Goal: Transaction & Acquisition: Purchase product/service

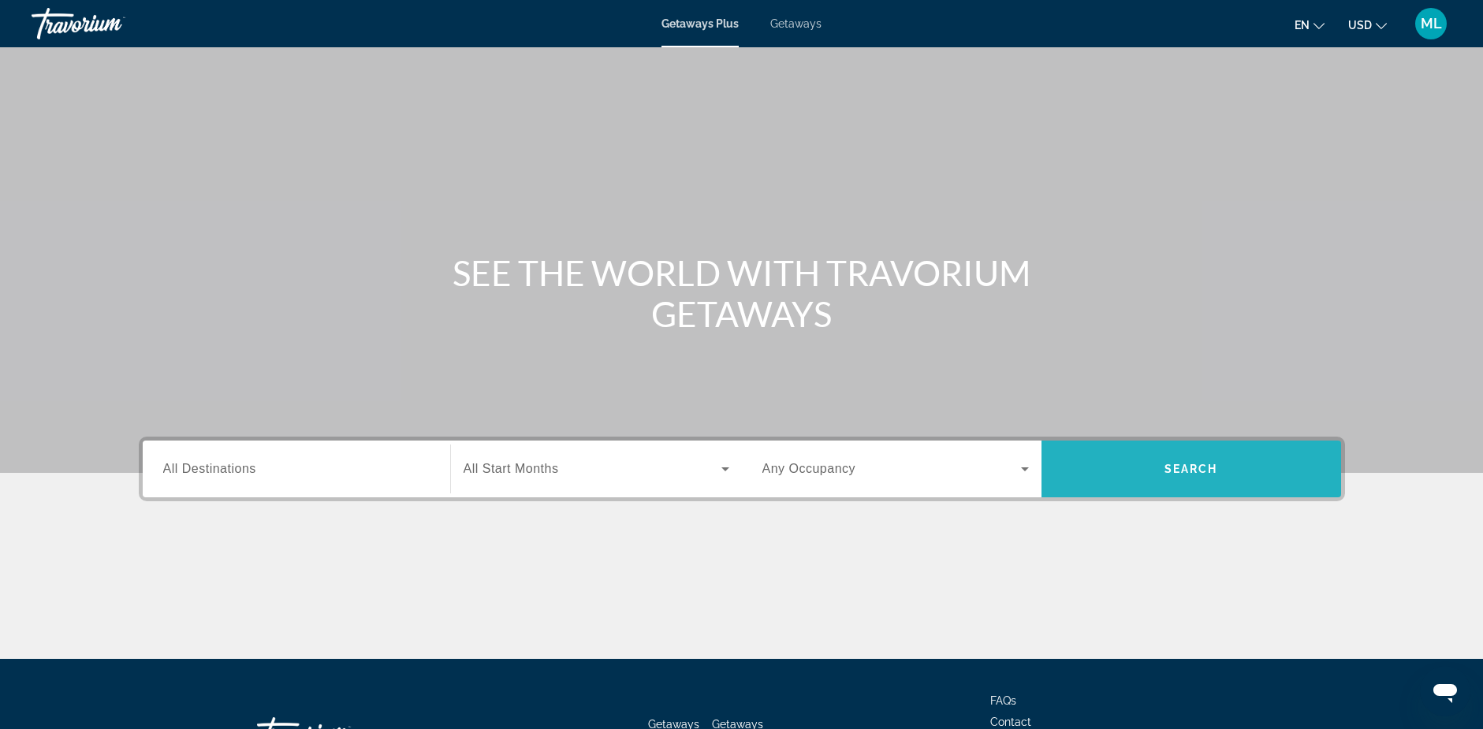
click at [1195, 469] on span "Search" at bounding box center [1191, 469] width 54 height 13
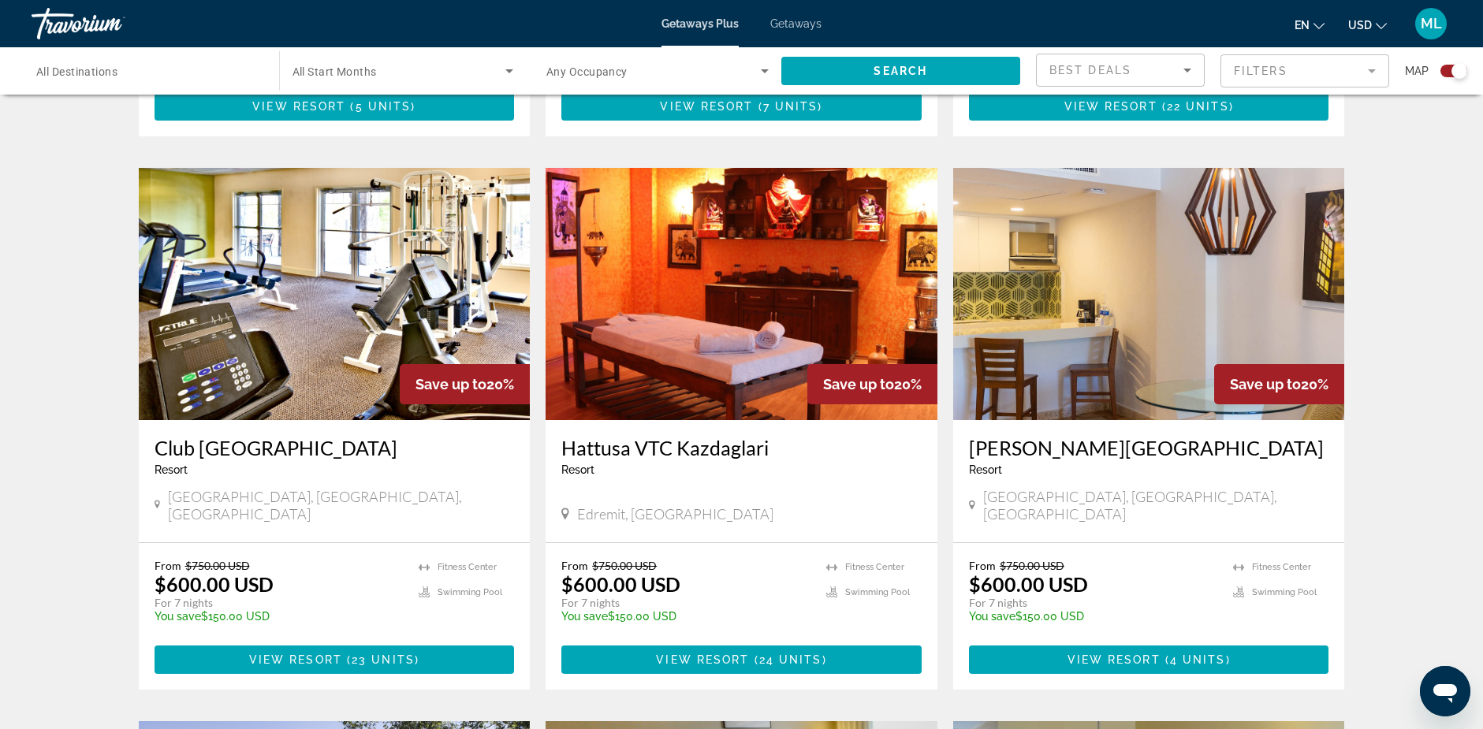
scroll to position [1025, 0]
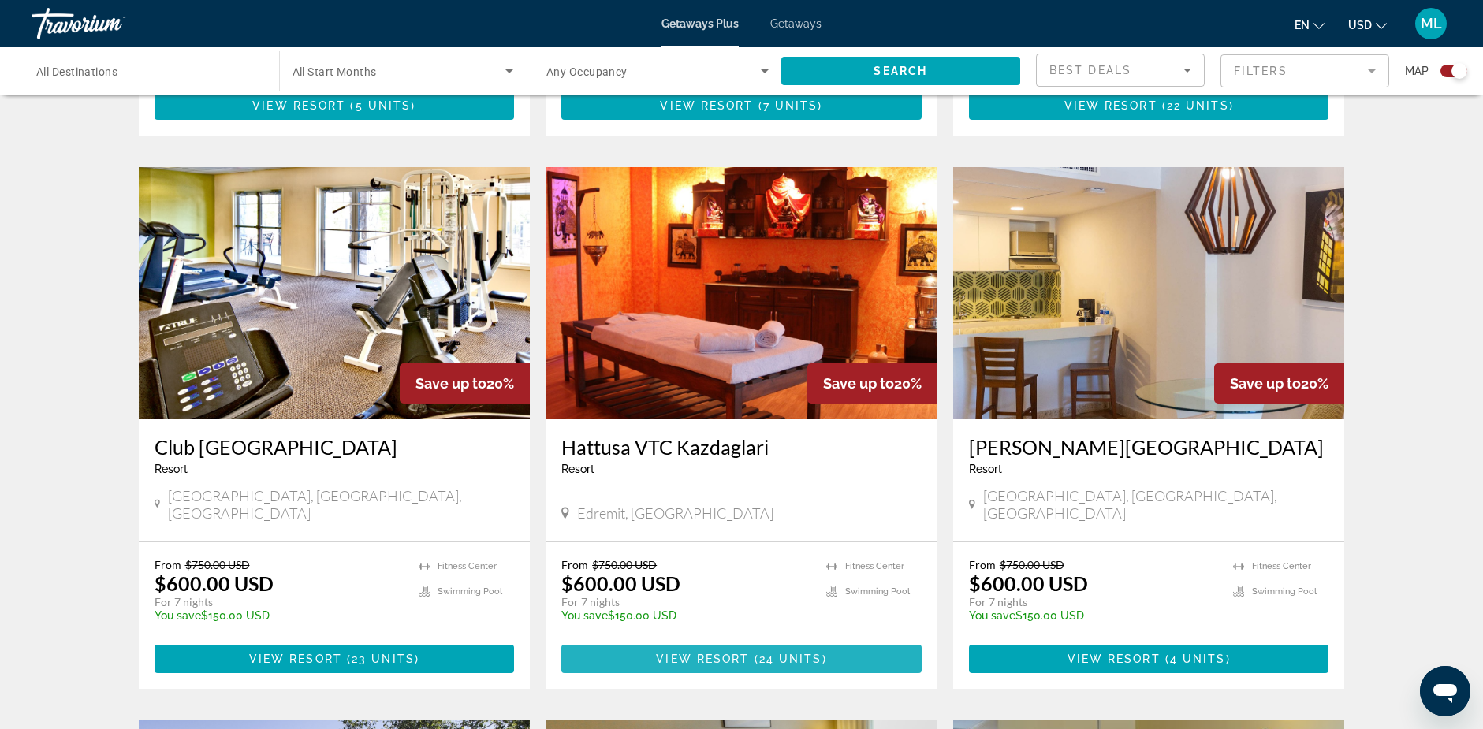
click at [723, 653] on span "View Resort" at bounding box center [702, 659] width 93 height 13
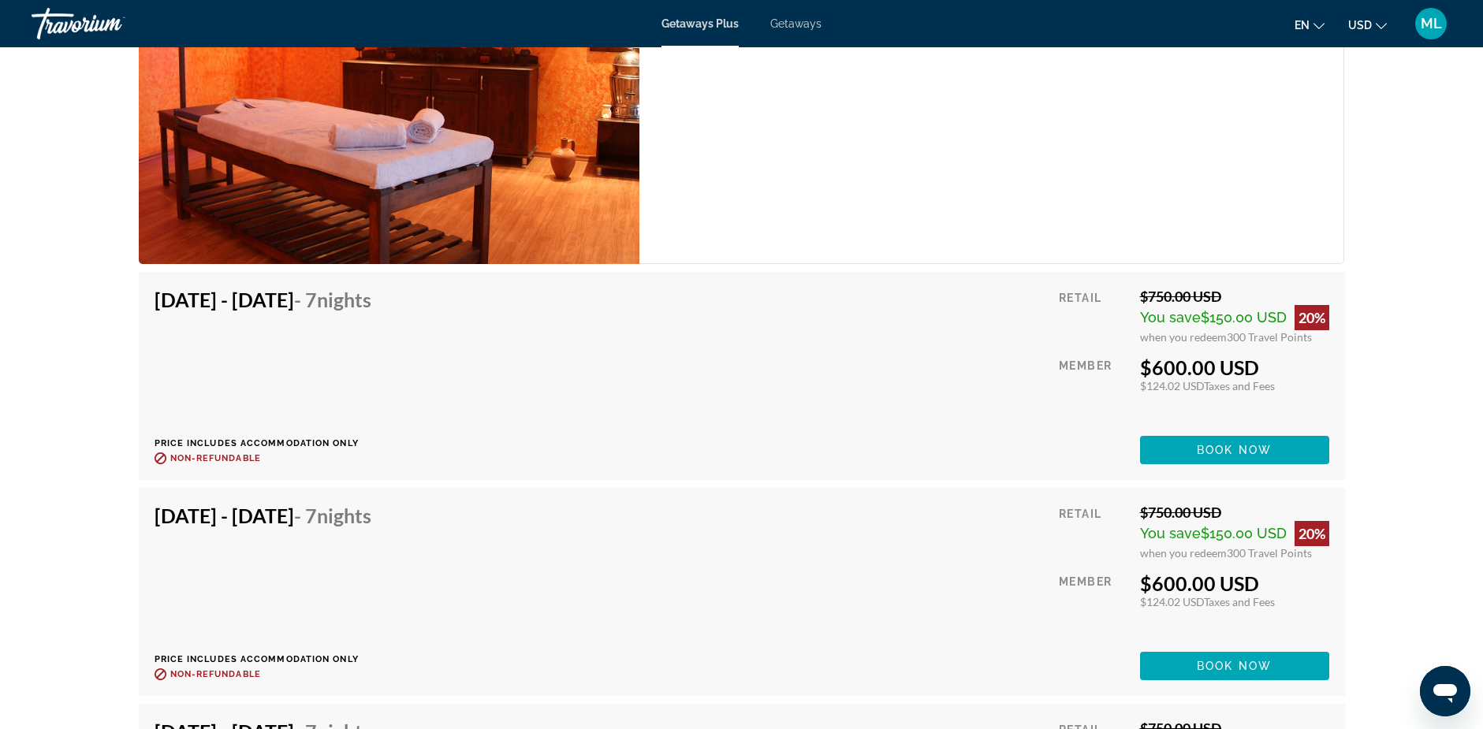
scroll to position [3074, 0]
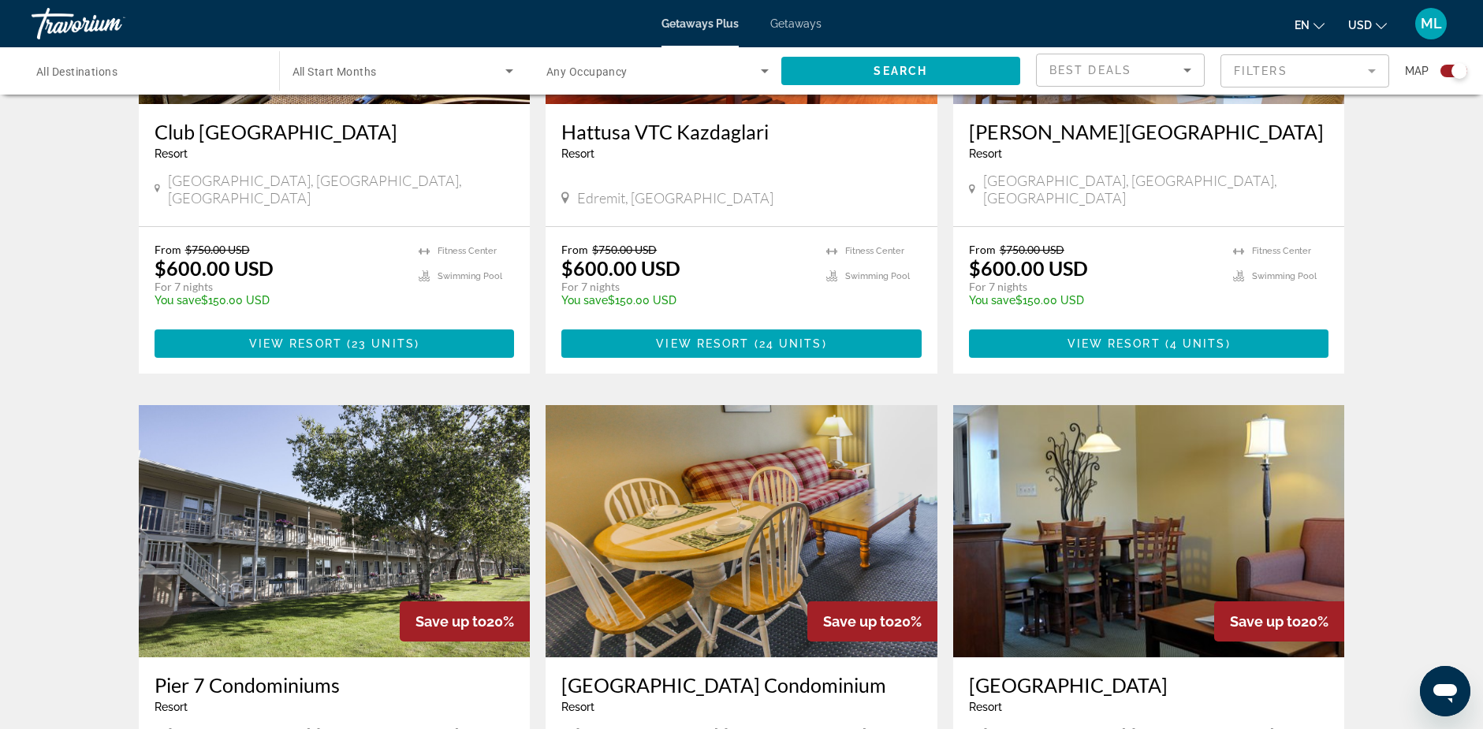
scroll to position [1103, 0]
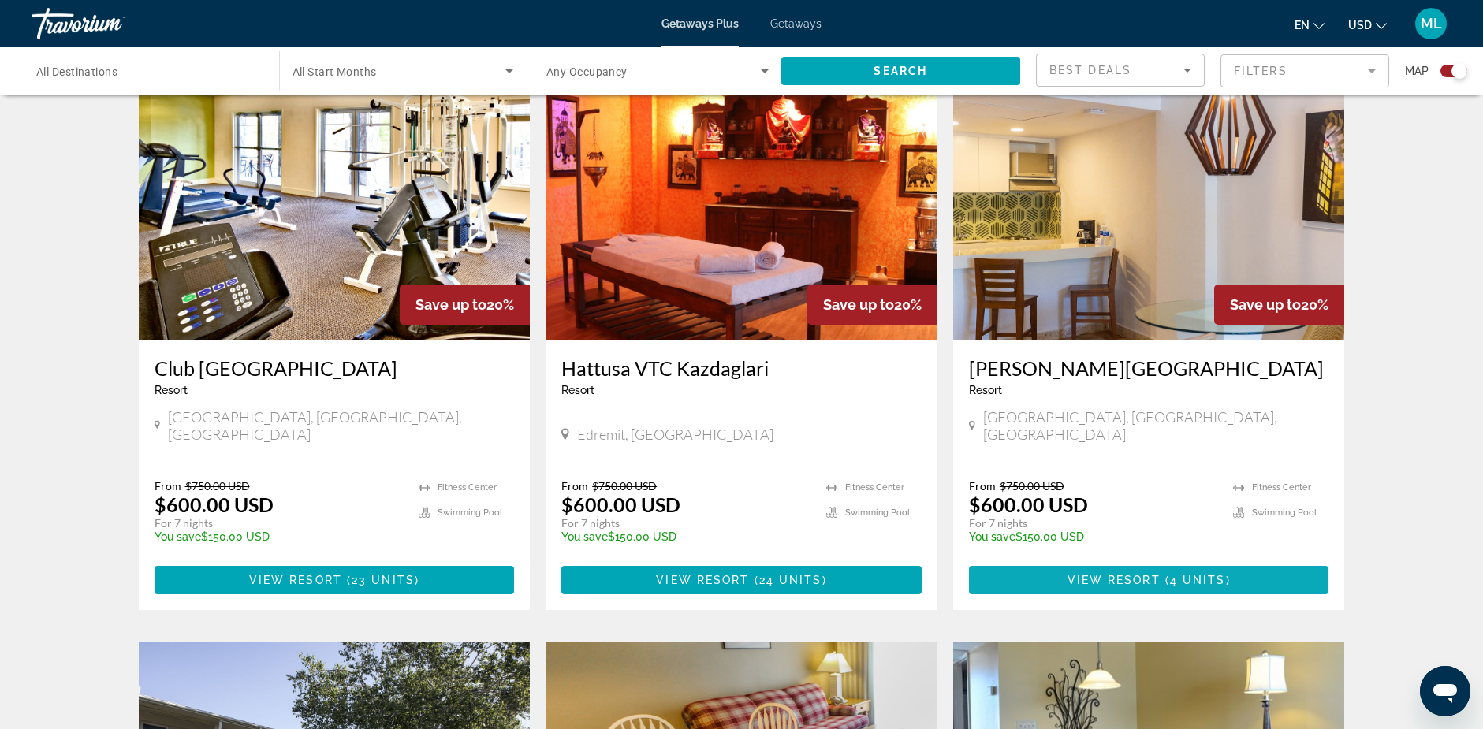
click at [1130, 574] on span "View Resort" at bounding box center [1113, 580] width 93 height 13
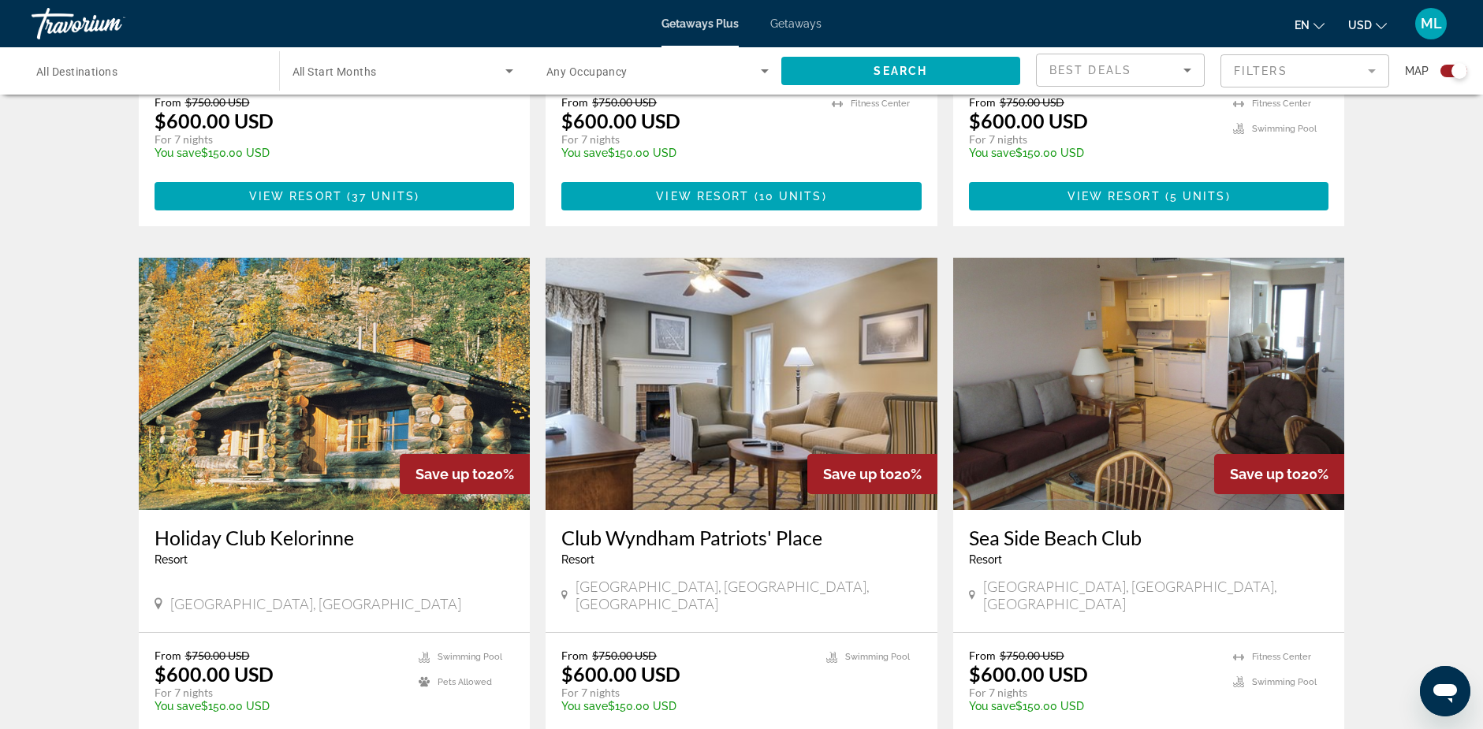
scroll to position [2049, 0]
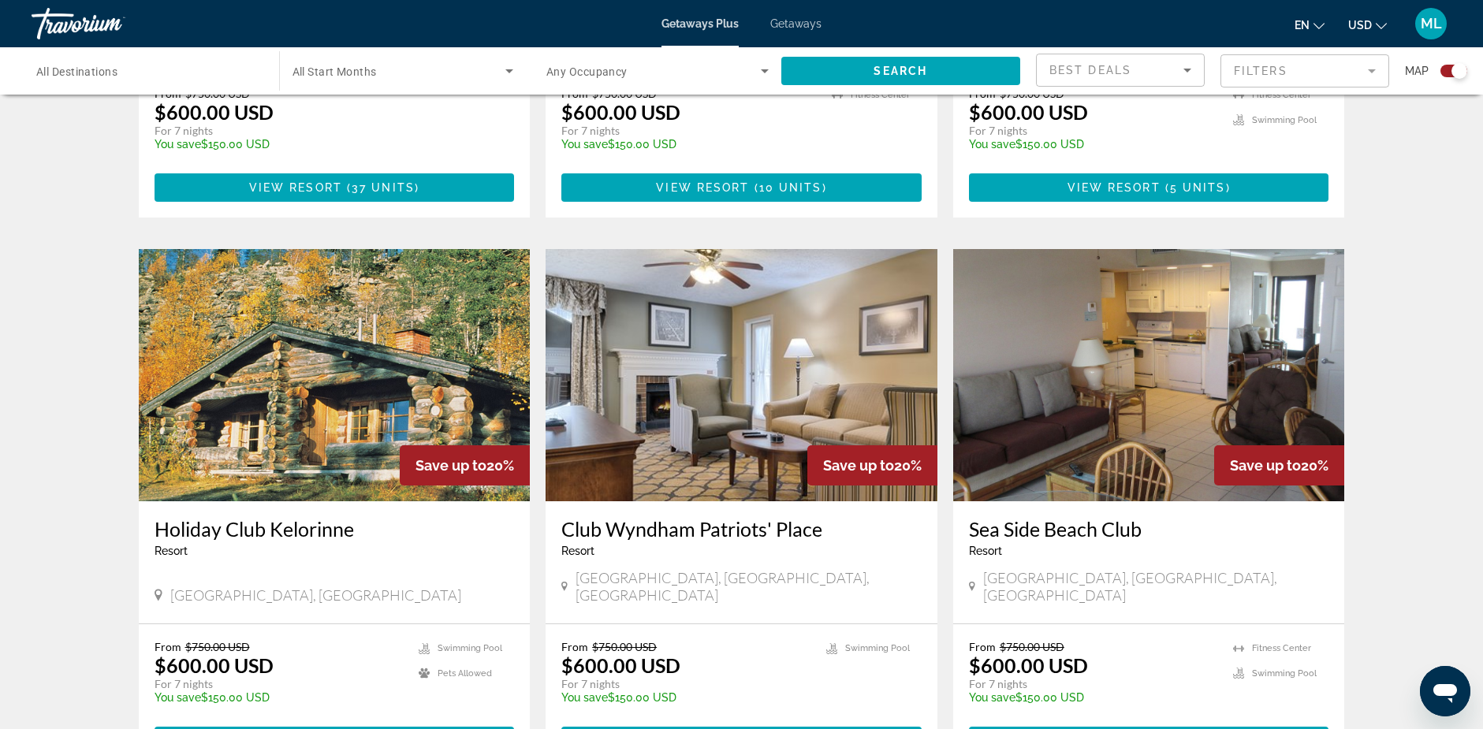
click at [342, 303] on img "Main content" at bounding box center [335, 375] width 392 height 252
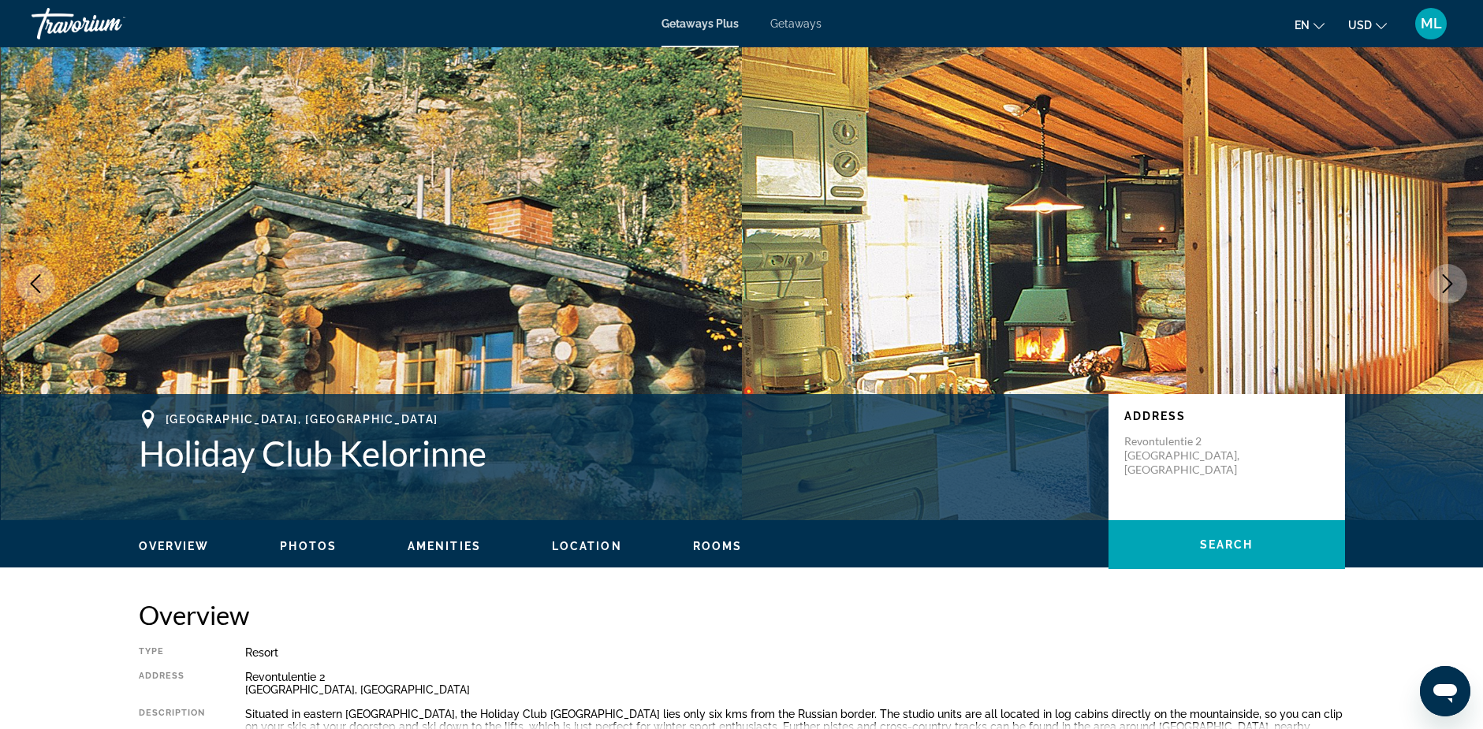
click at [1445, 281] on icon "Next image" at bounding box center [1447, 283] width 19 height 19
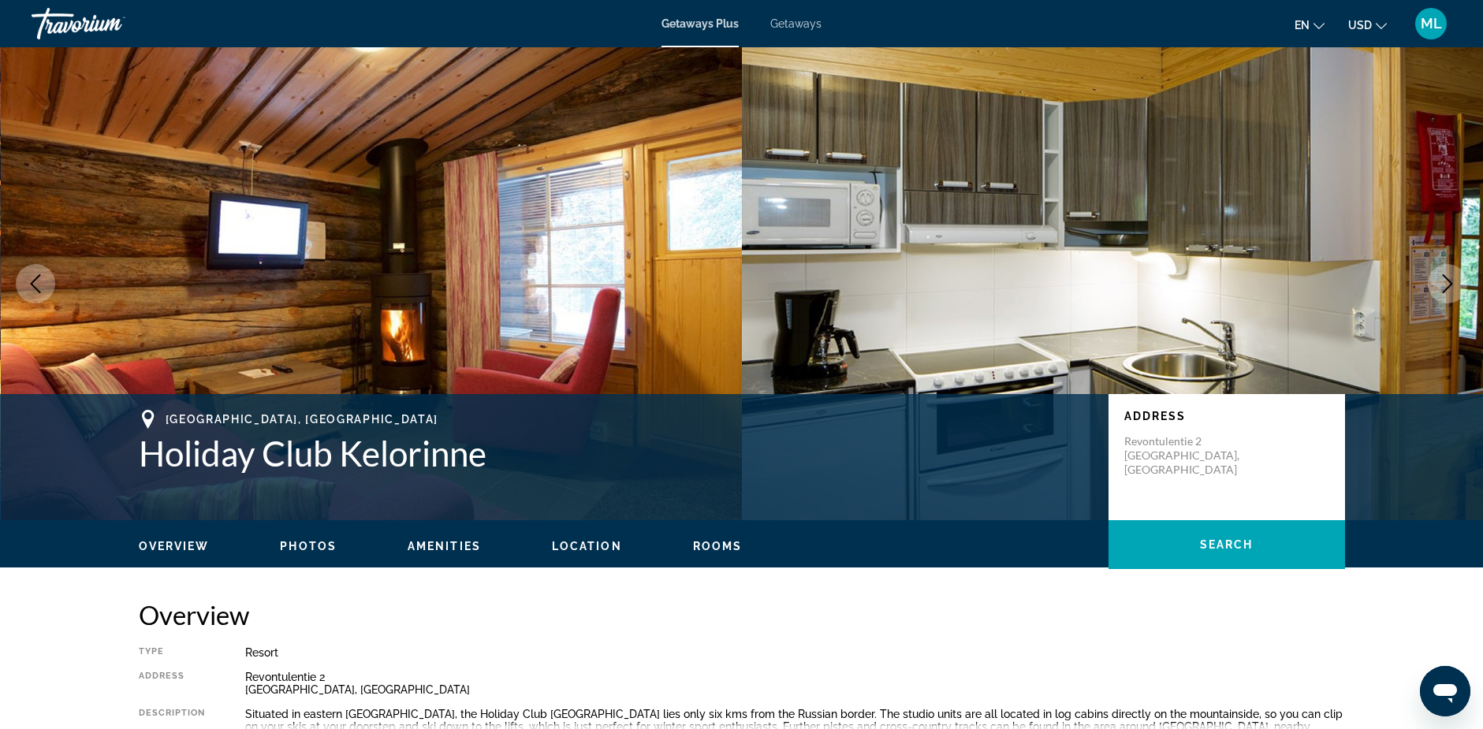
click at [1445, 281] on icon "Next image" at bounding box center [1447, 283] width 19 height 19
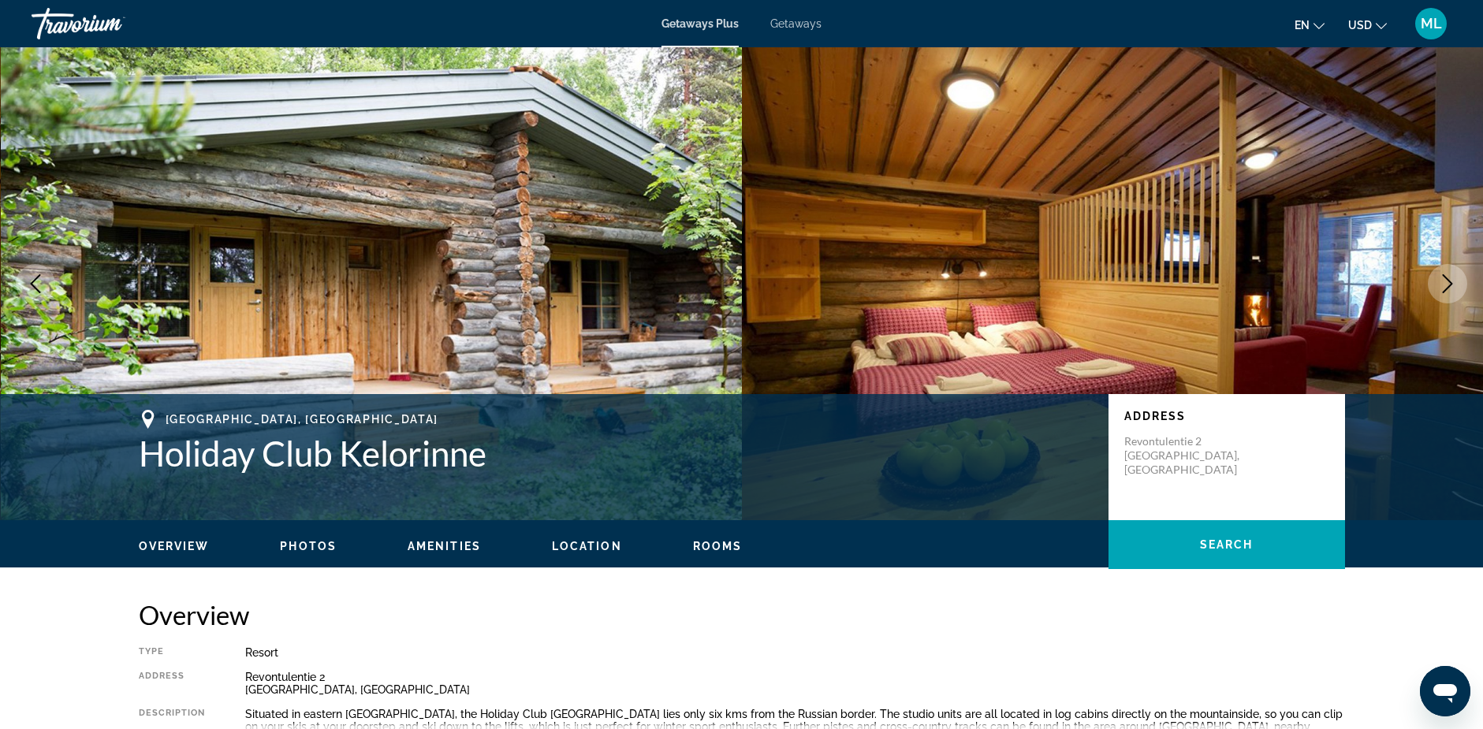
click at [1445, 281] on icon "Next image" at bounding box center [1447, 283] width 19 height 19
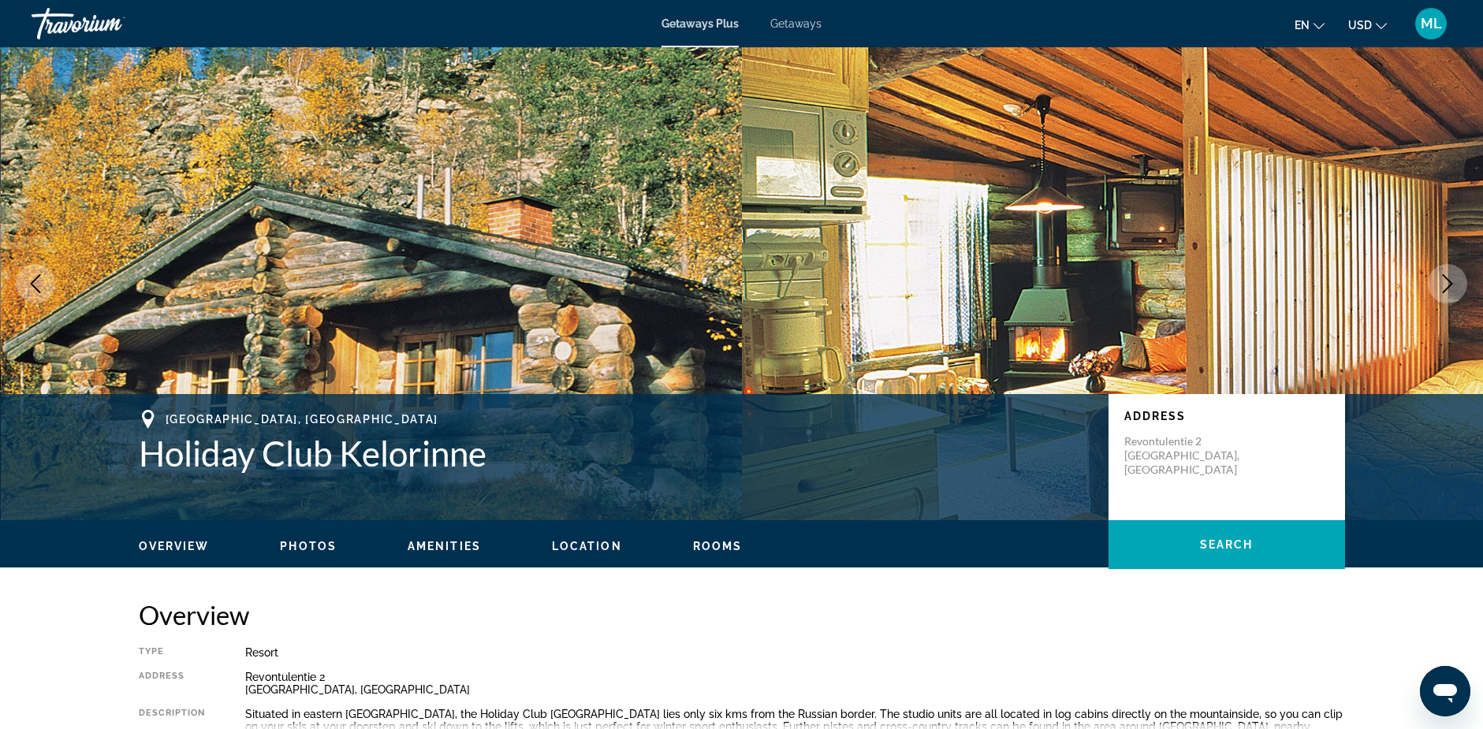
click at [1445, 281] on icon "Next image" at bounding box center [1447, 283] width 19 height 19
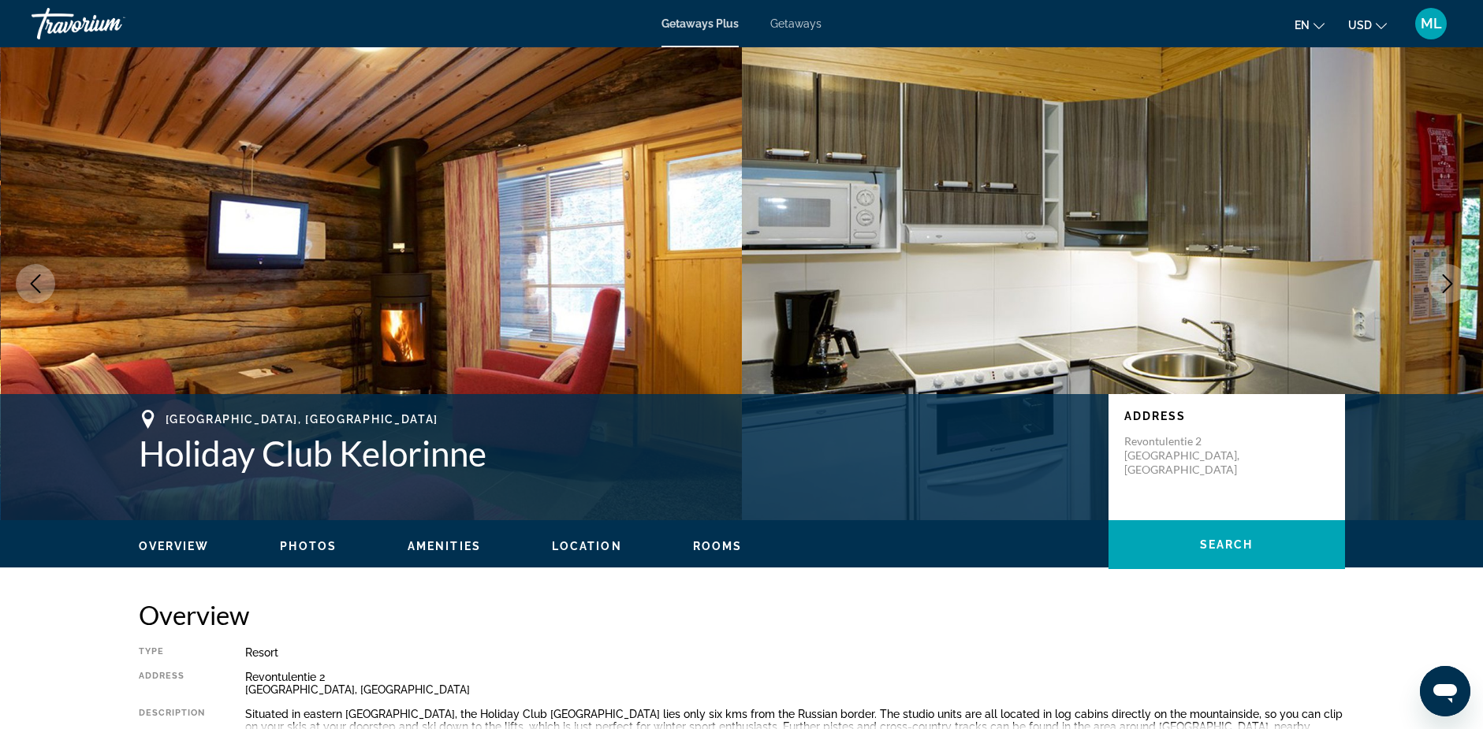
click at [1445, 281] on icon "Next image" at bounding box center [1447, 283] width 19 height 19
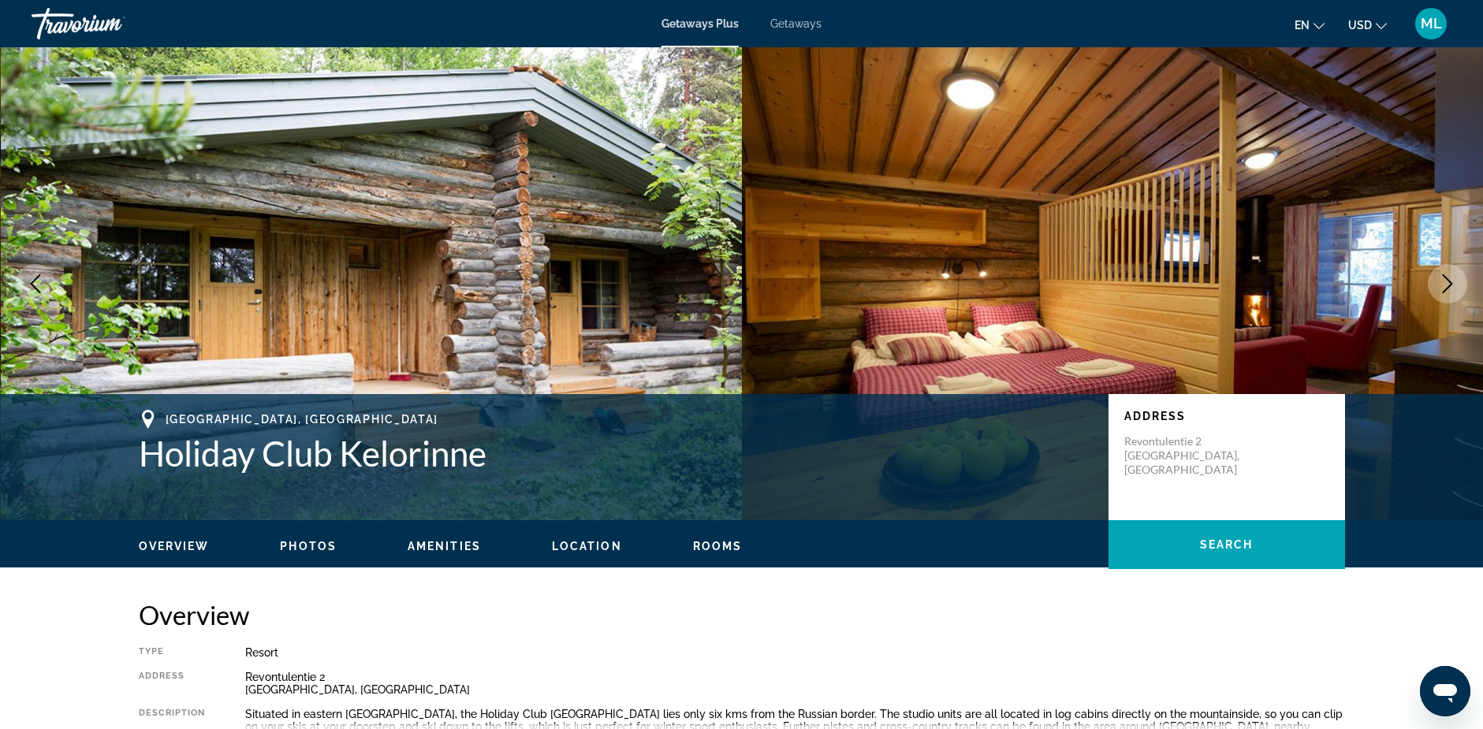
click at [1445, 281] on icon "Next image" at bounding box center [1447, 283] width 19 height 19
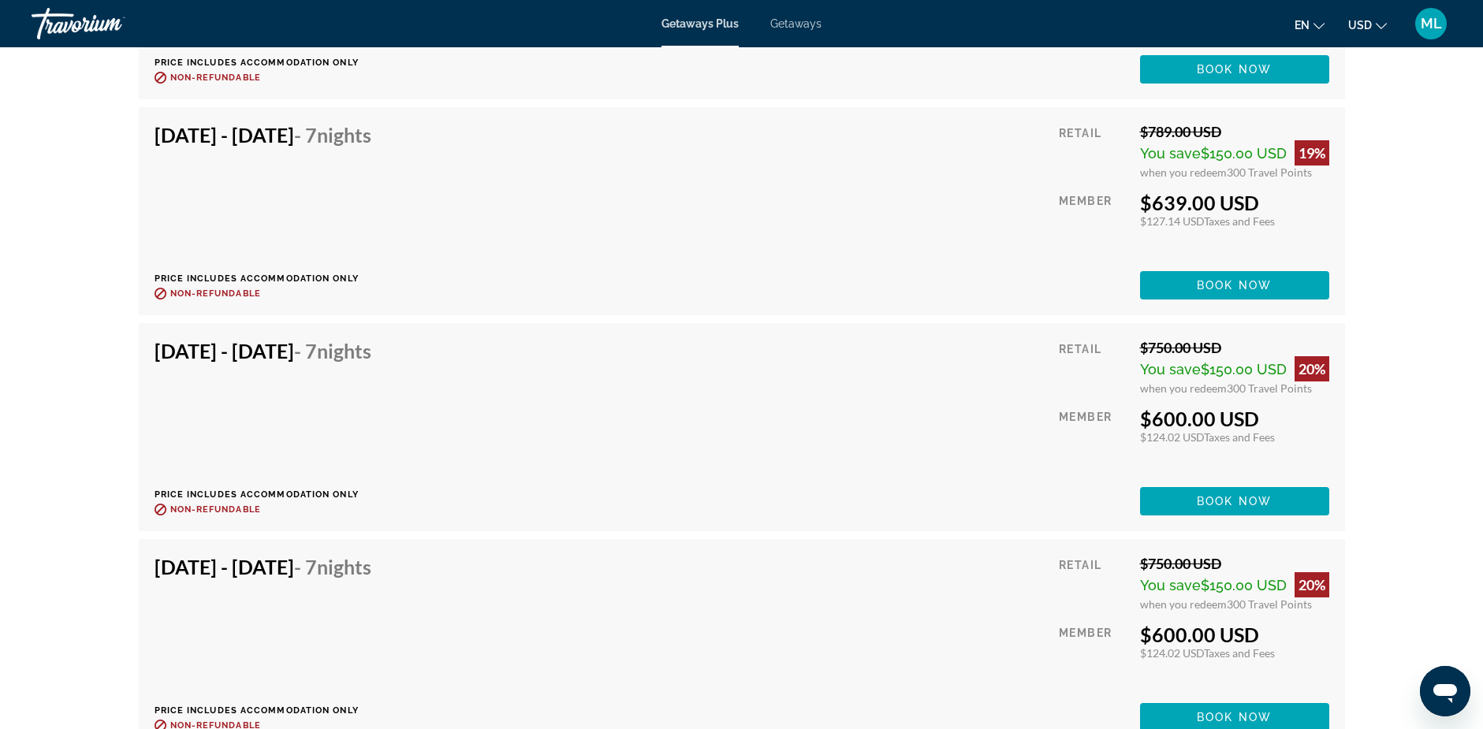
scroll to position [3468, 0]
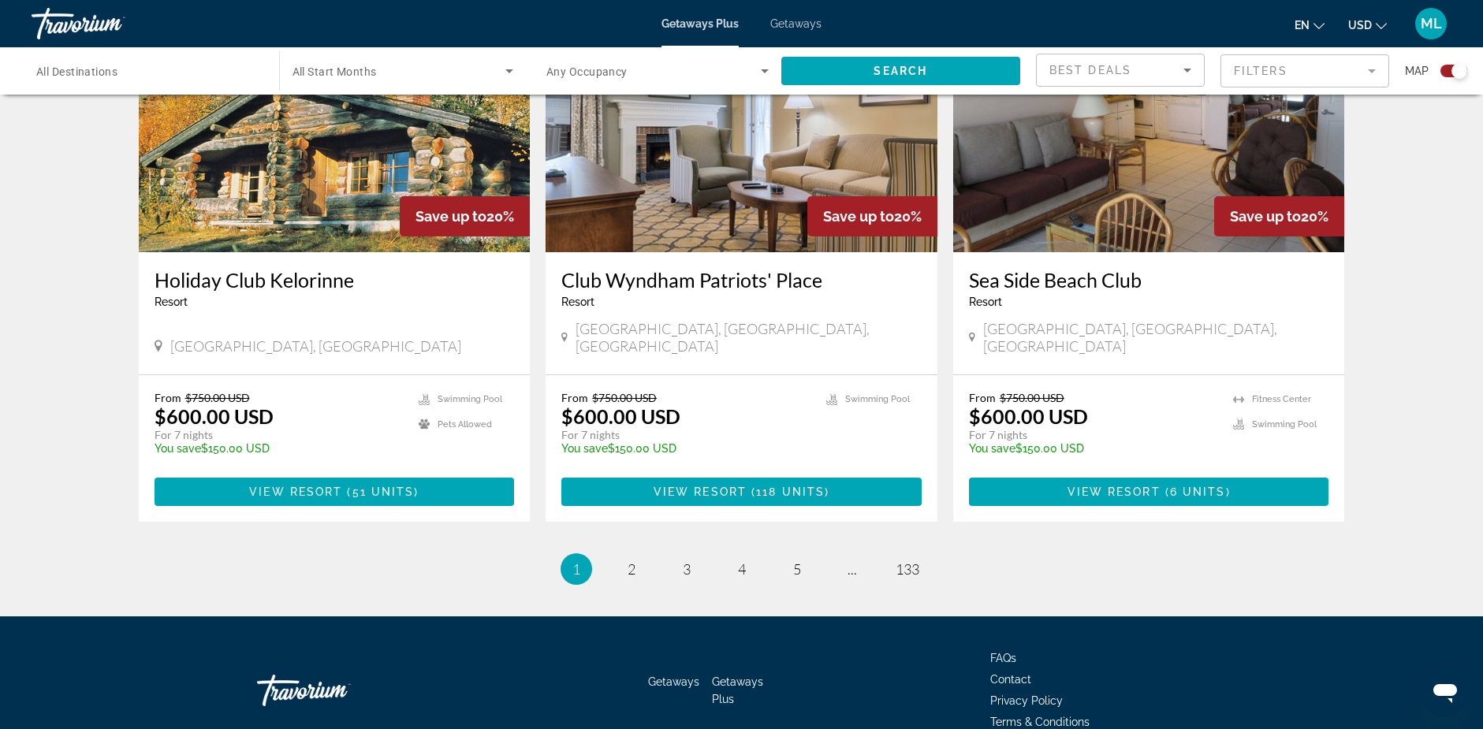
scroll to position [2309, 0]
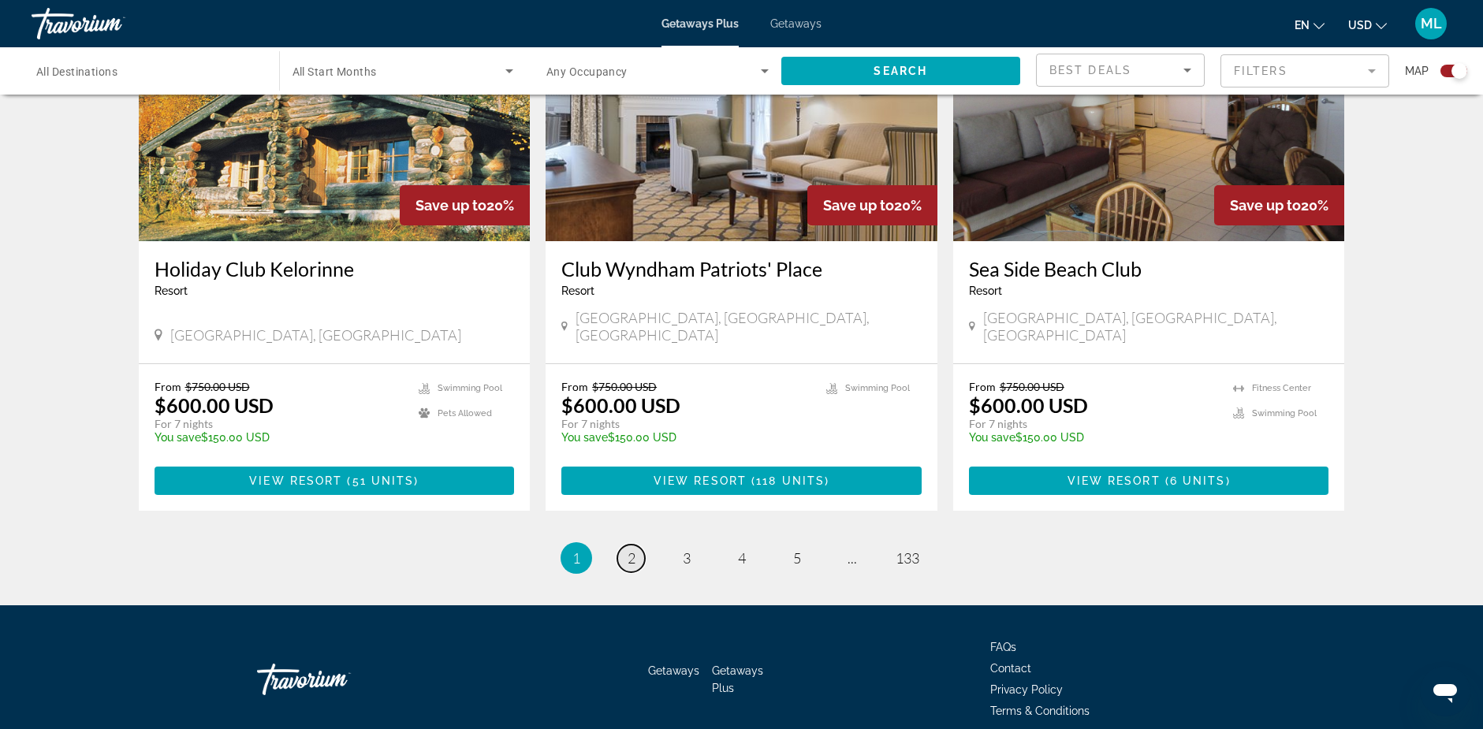
click at [627, 549] on span "2" at bounding box center [631, 557] width 8 height 17
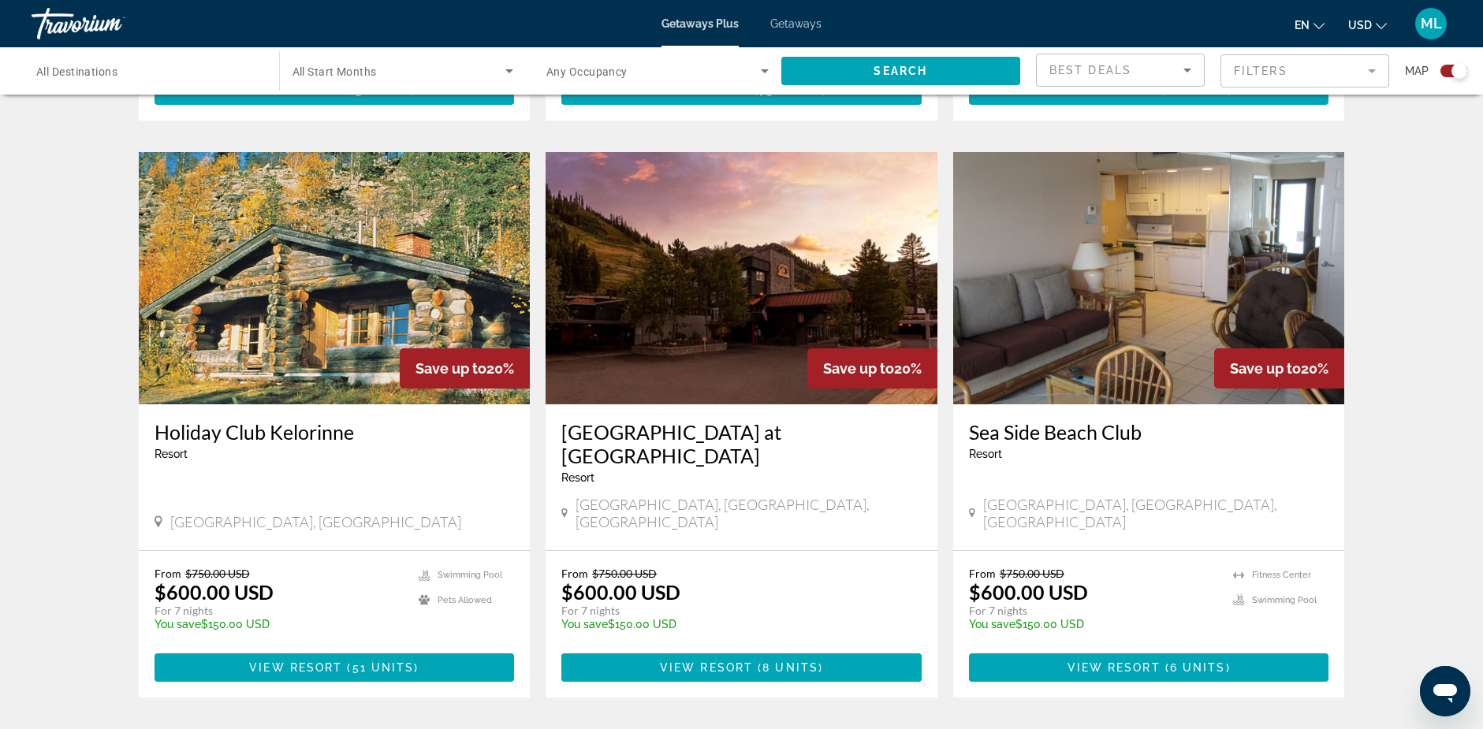
scroll to position [2333, 0]
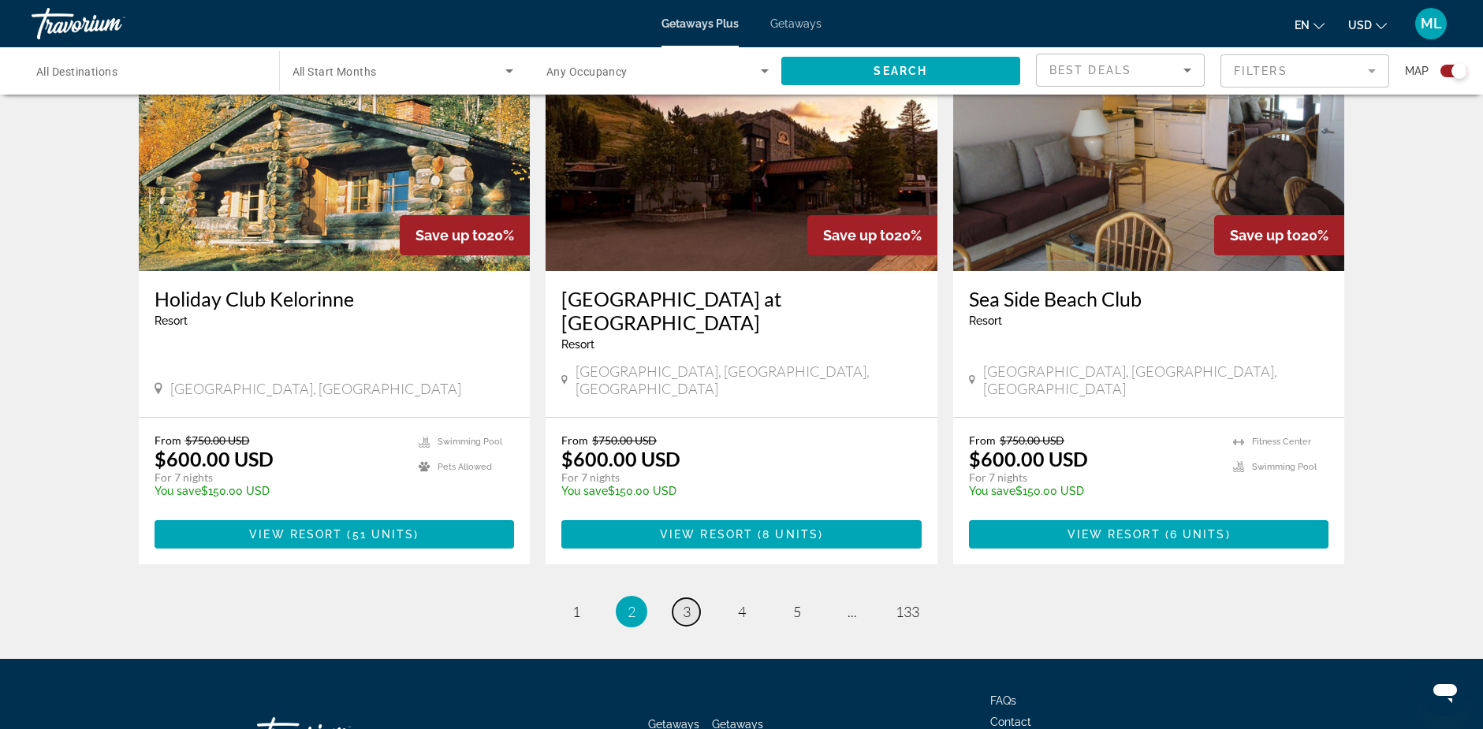
click at [683, 603] on span "3" at bounding box center [687, 611] width 8 height 17
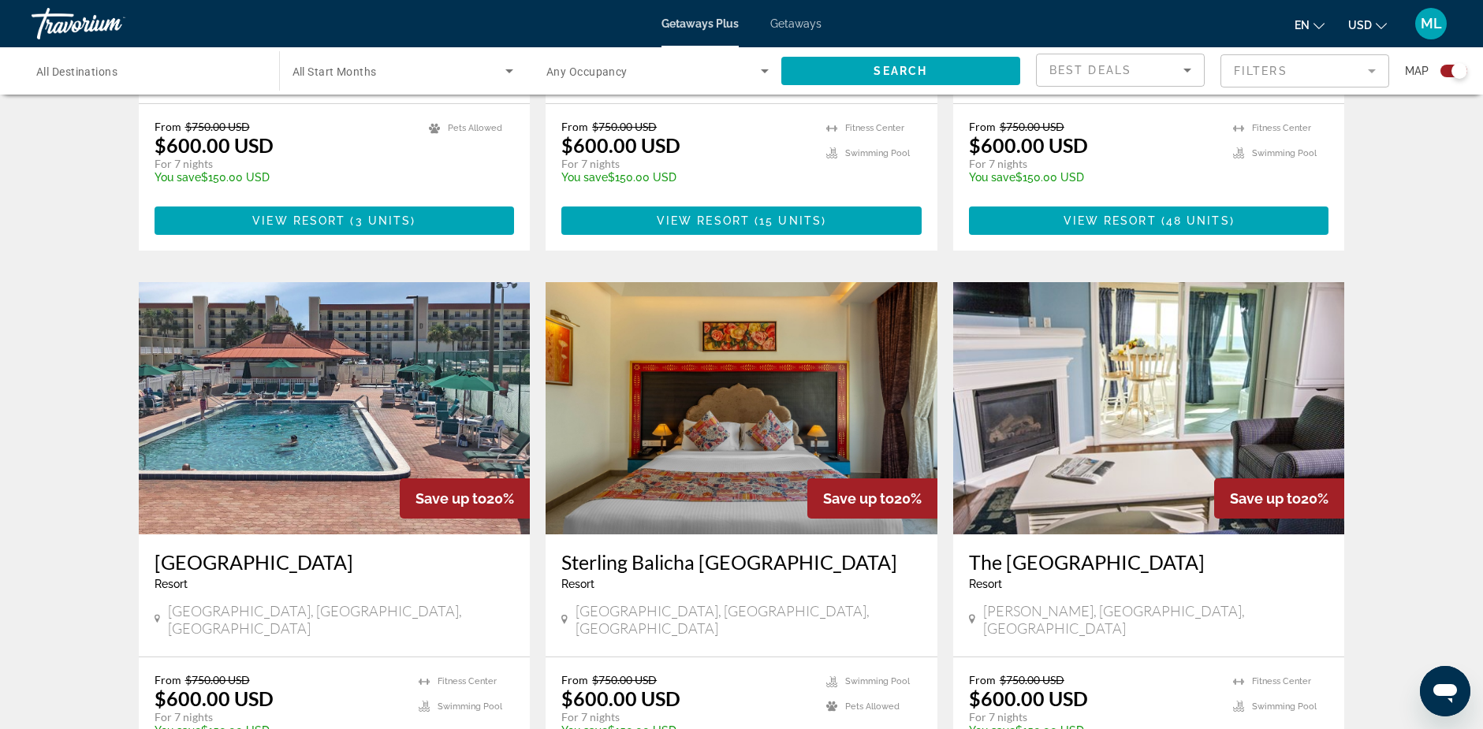
scroll to position [2309, 0]
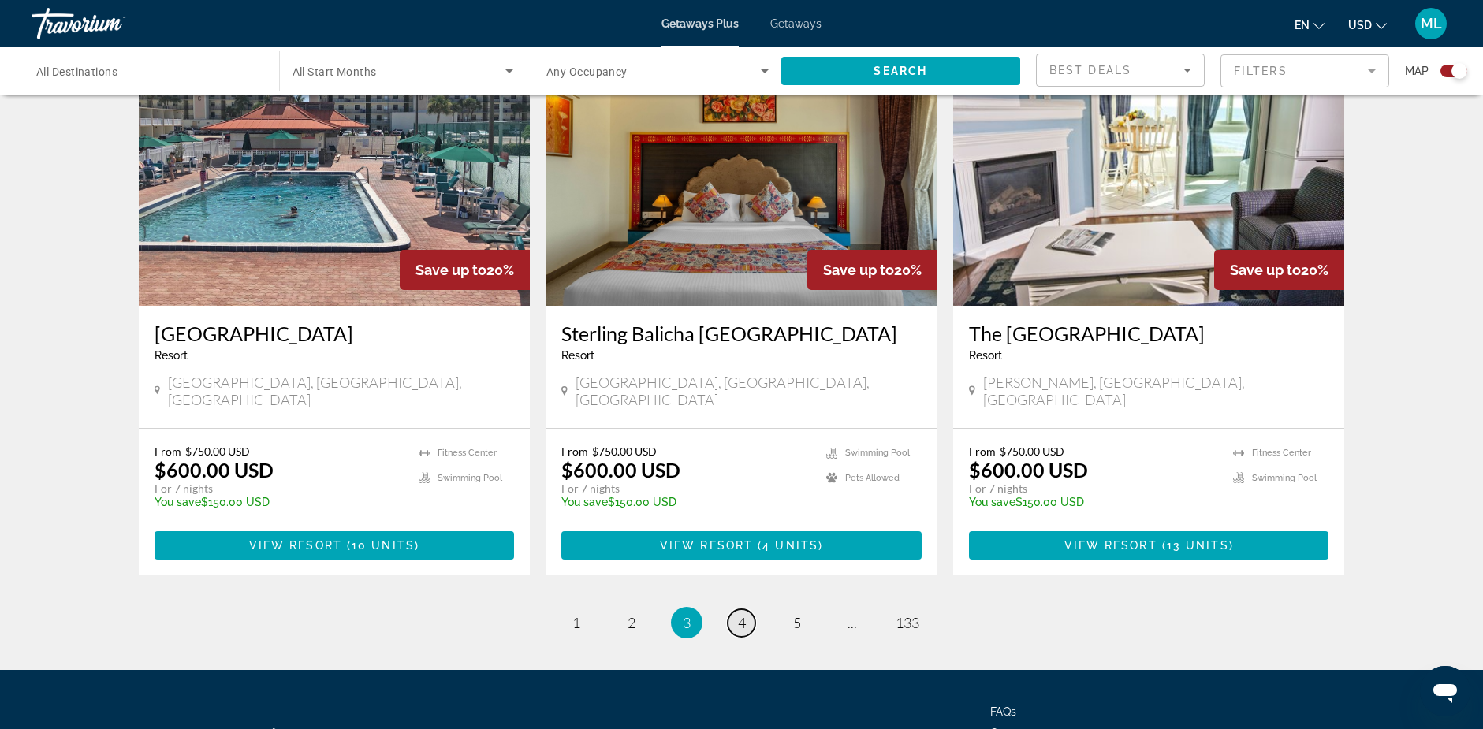
click at [742, 614] on span "4" at bounding box center [742, 622] width 8 height 17
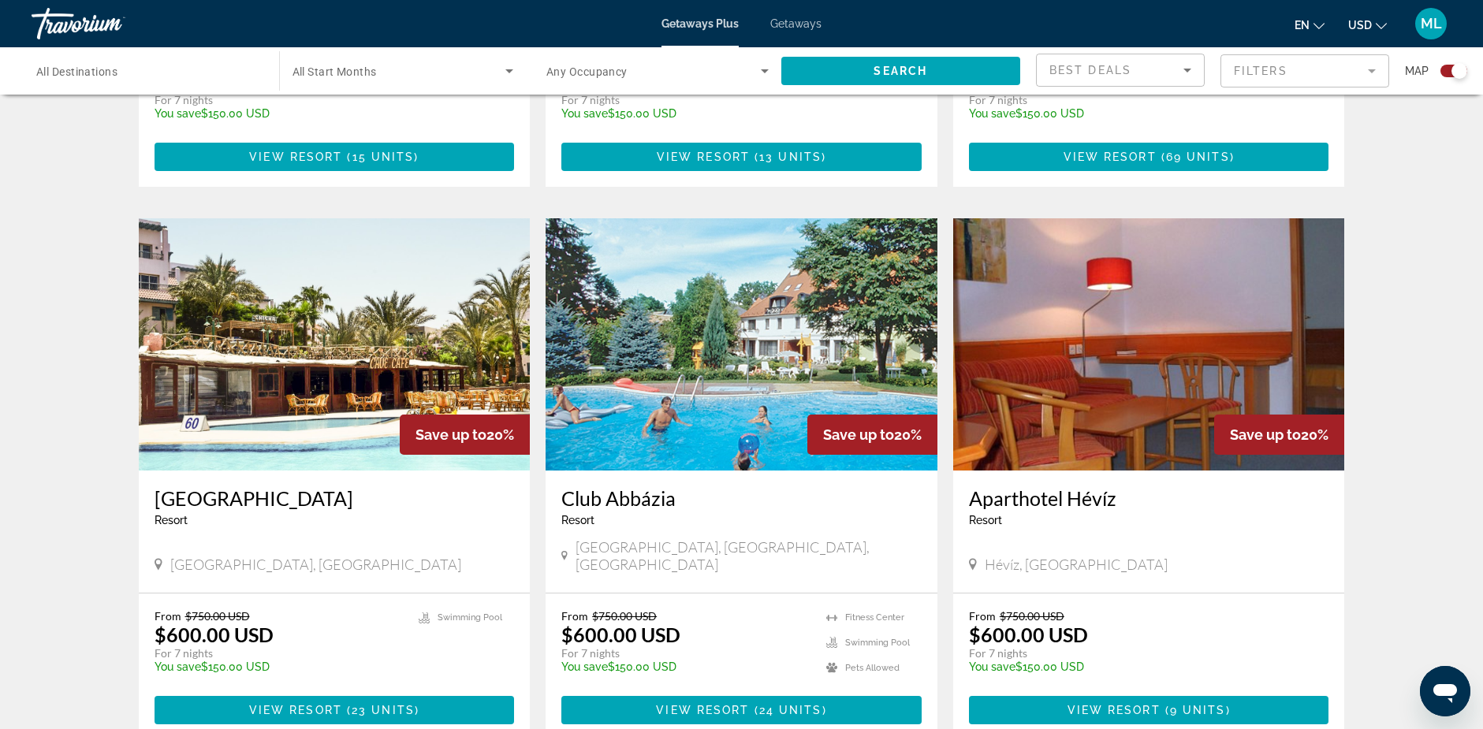
scroll to position [1576, 0]
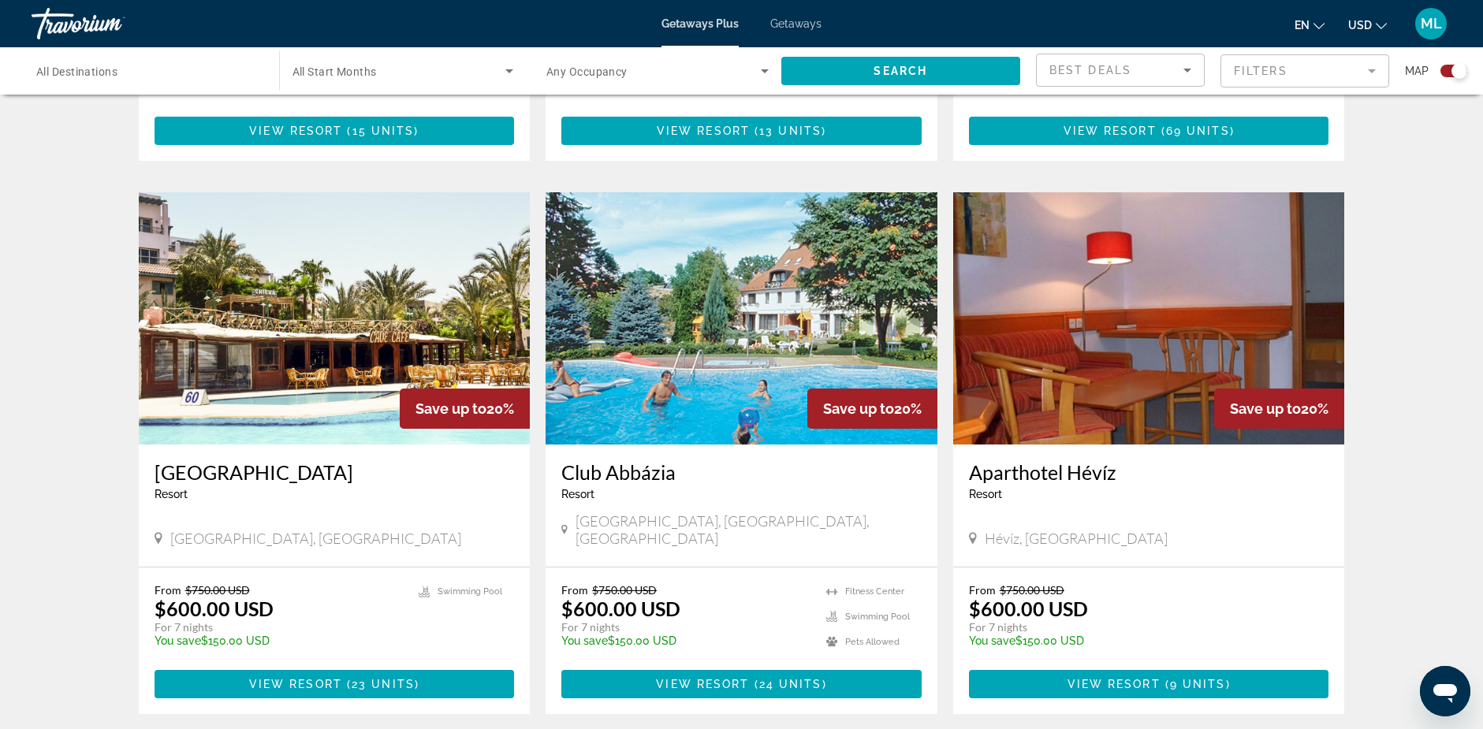
click at [749, 315] on img "Main content" at bounding box center [741, 318] width 392 height 252
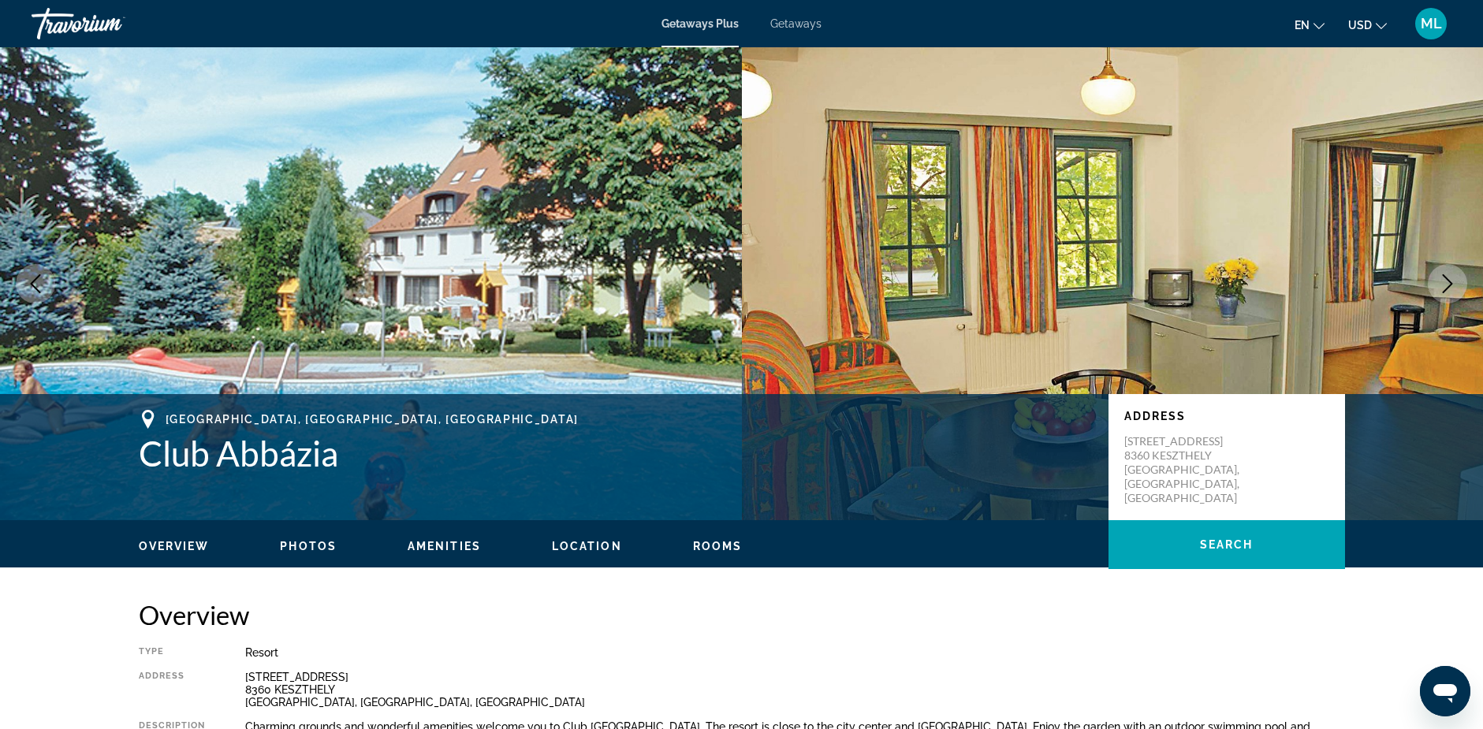
click at [1446, 282] on icon "Next image" at bounding box center [1447, 283] width 19 height 19
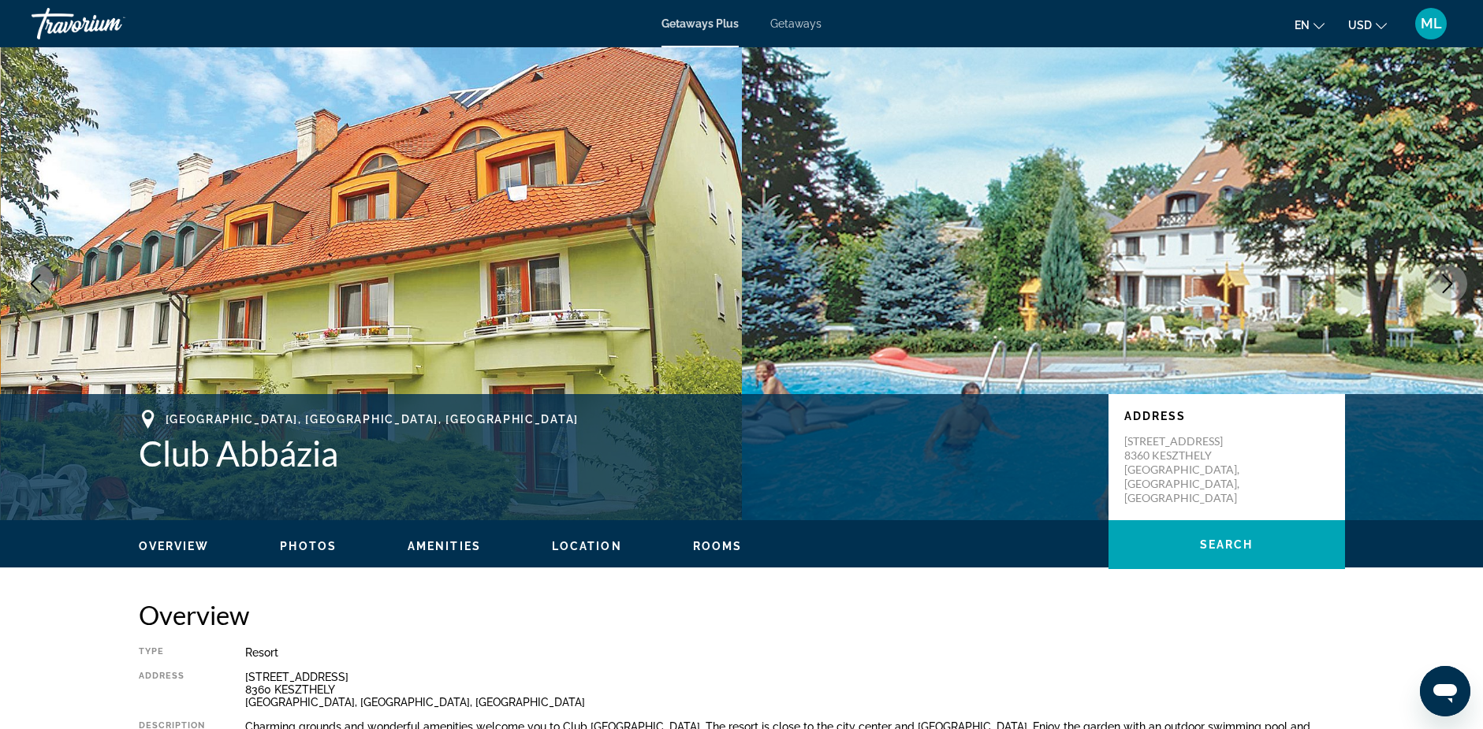
click at [1446, 282] on icon "Next image" at bounding box center [1447, 283] width 19 height 19
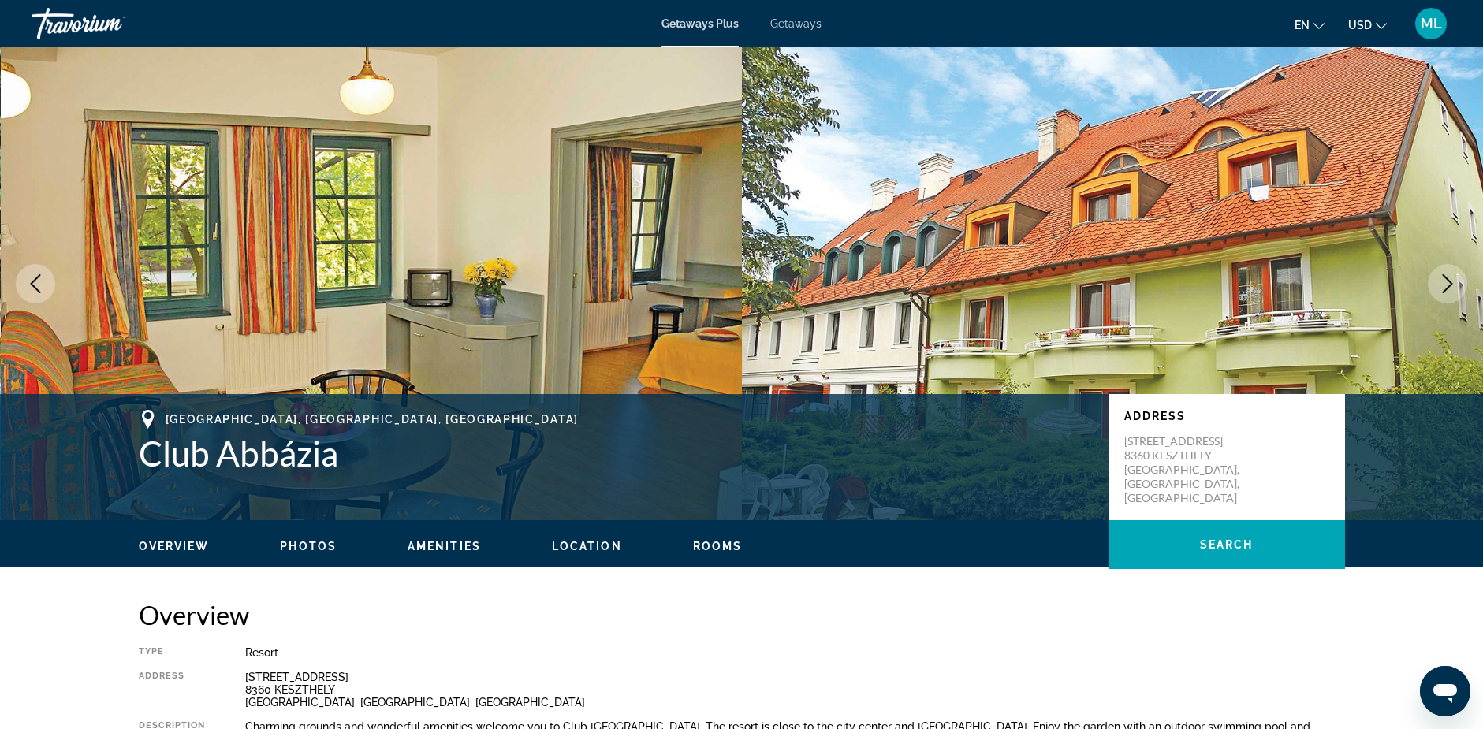
click at [1446, 282] on icon "Next image" at bounding box center [1447, 283] width 19 height 19
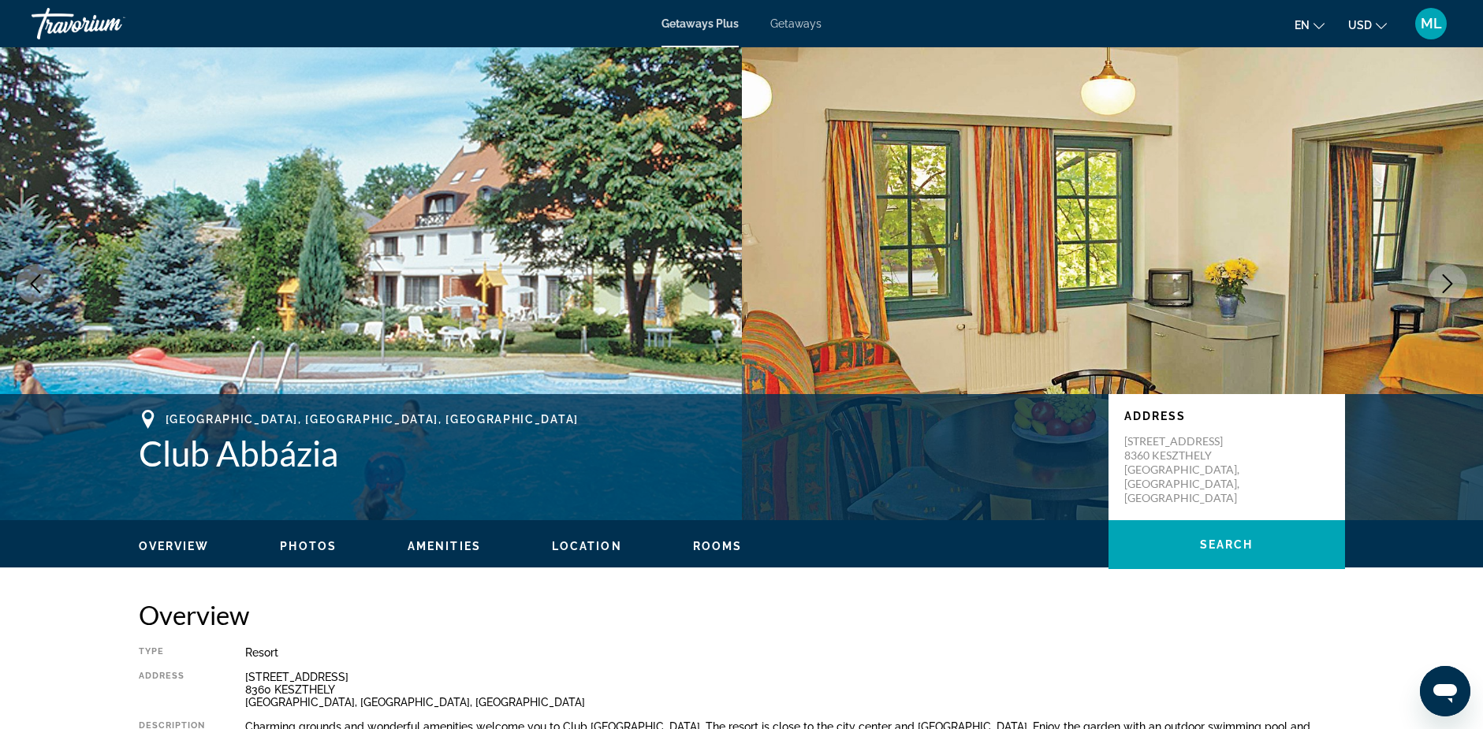
click at [1446, 282] on icon "Next image" at bounding box center [1447, 283] width 19 height 19
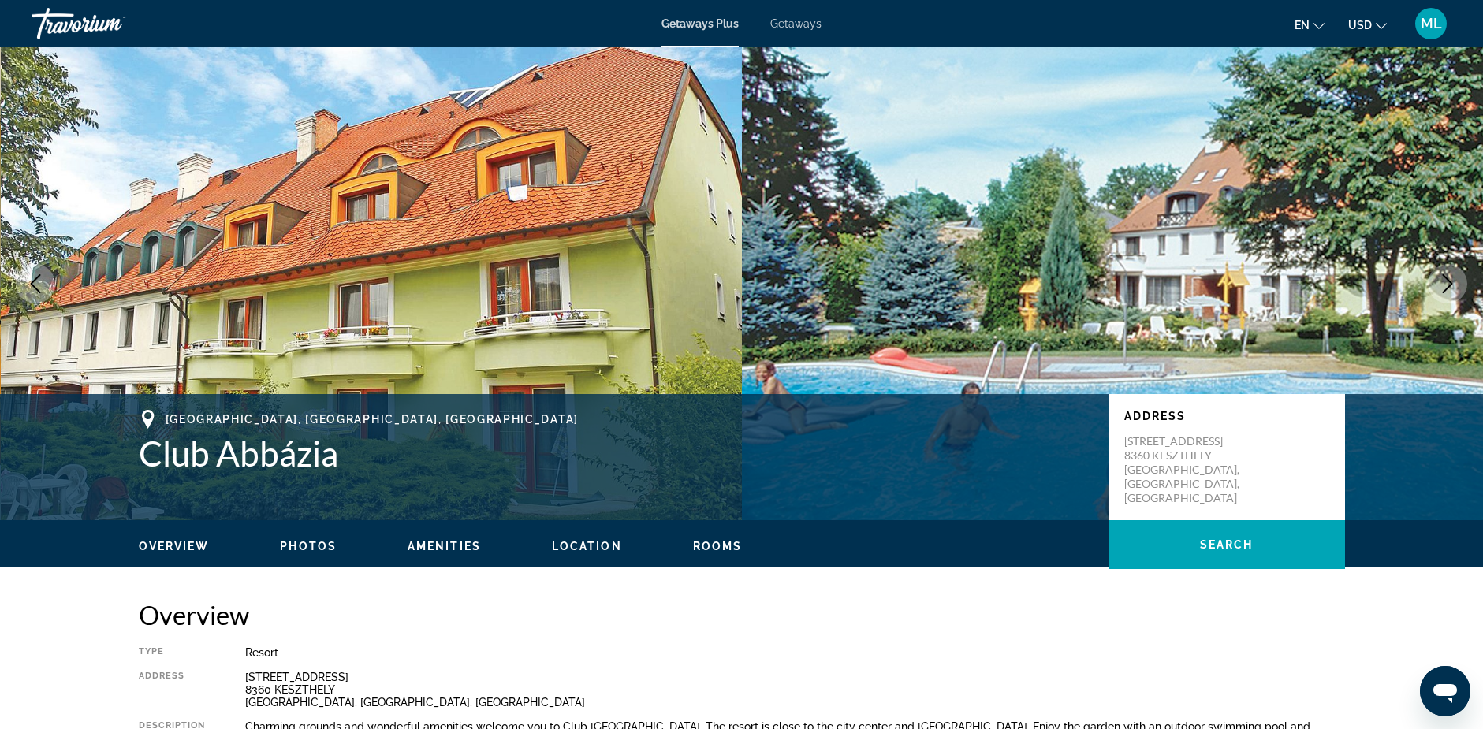
click at [1446, 282] on icon "Next image" at bounding box center [1447, 283] width 19 height 19
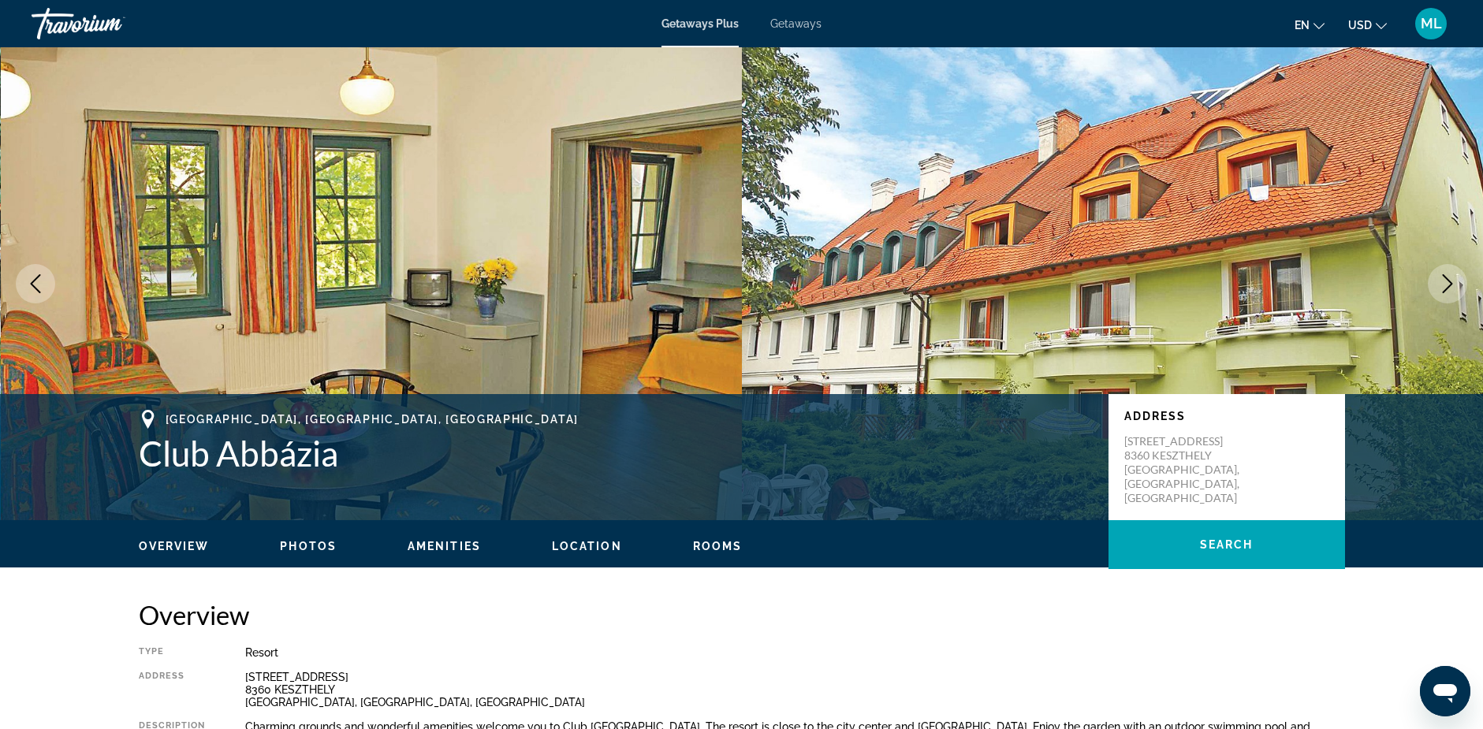
click at [302, 547] on span "Photos" at bounding box center [308, 546] width 57 height 13
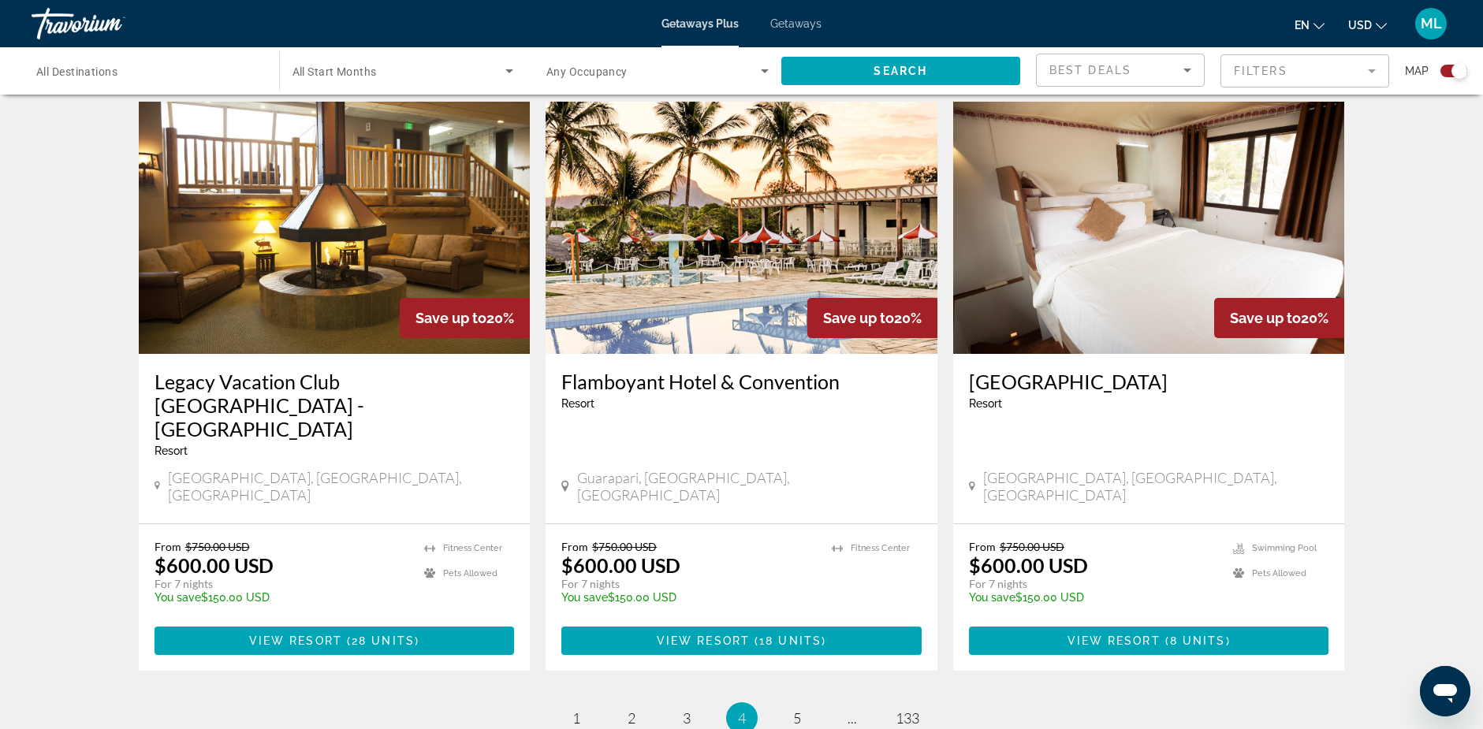
scroll to position [2357, 0]
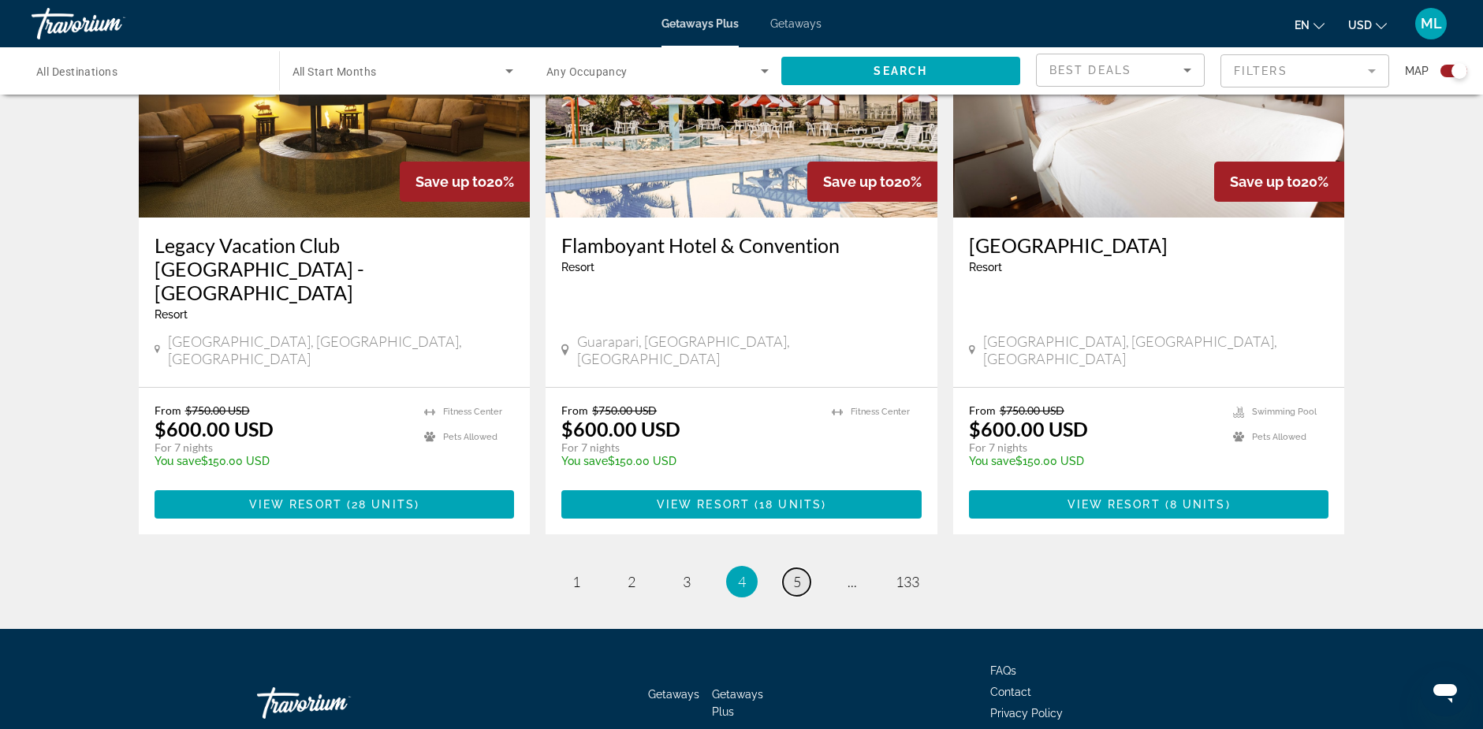
click at [795, 573] on span "5" at bounding box center [797, 581] width 8 height 17
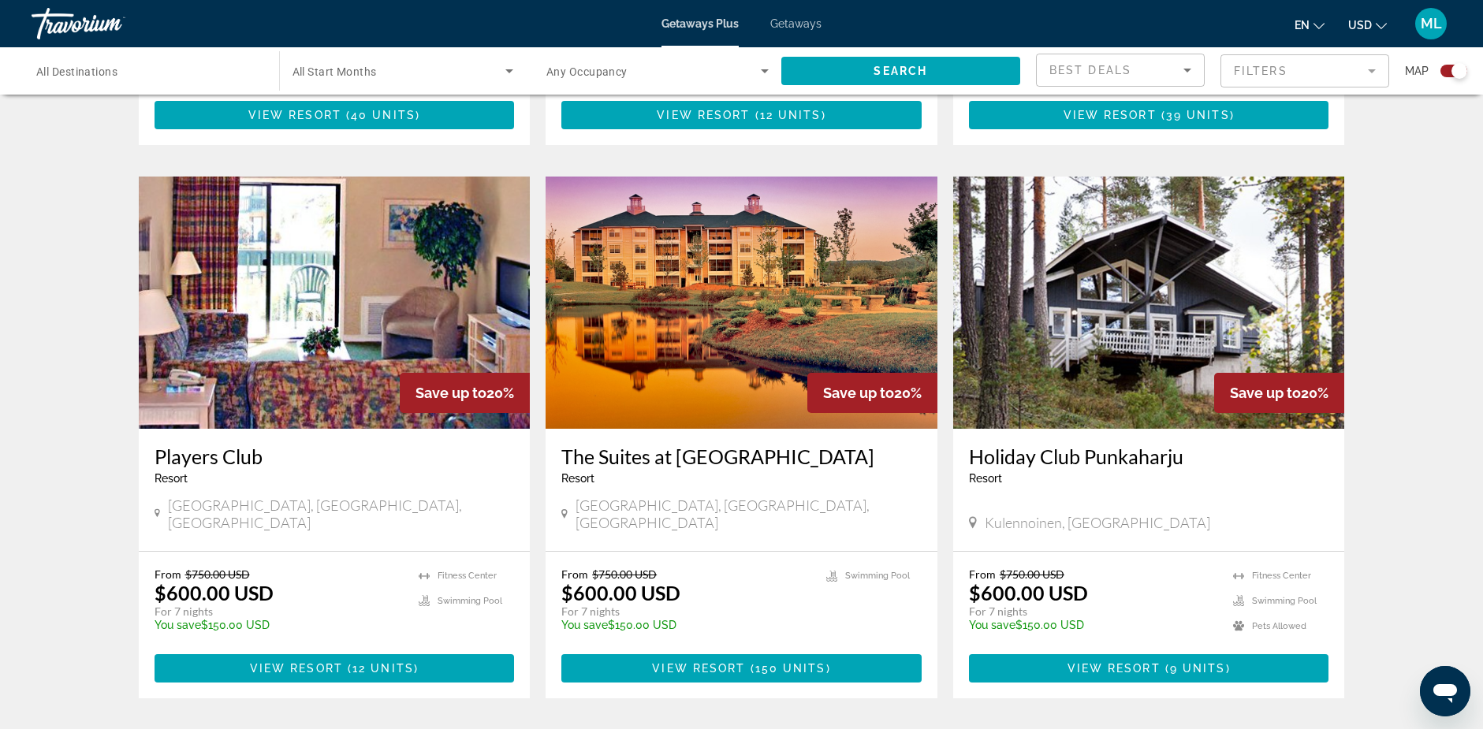
scroll to position [2333, 0]
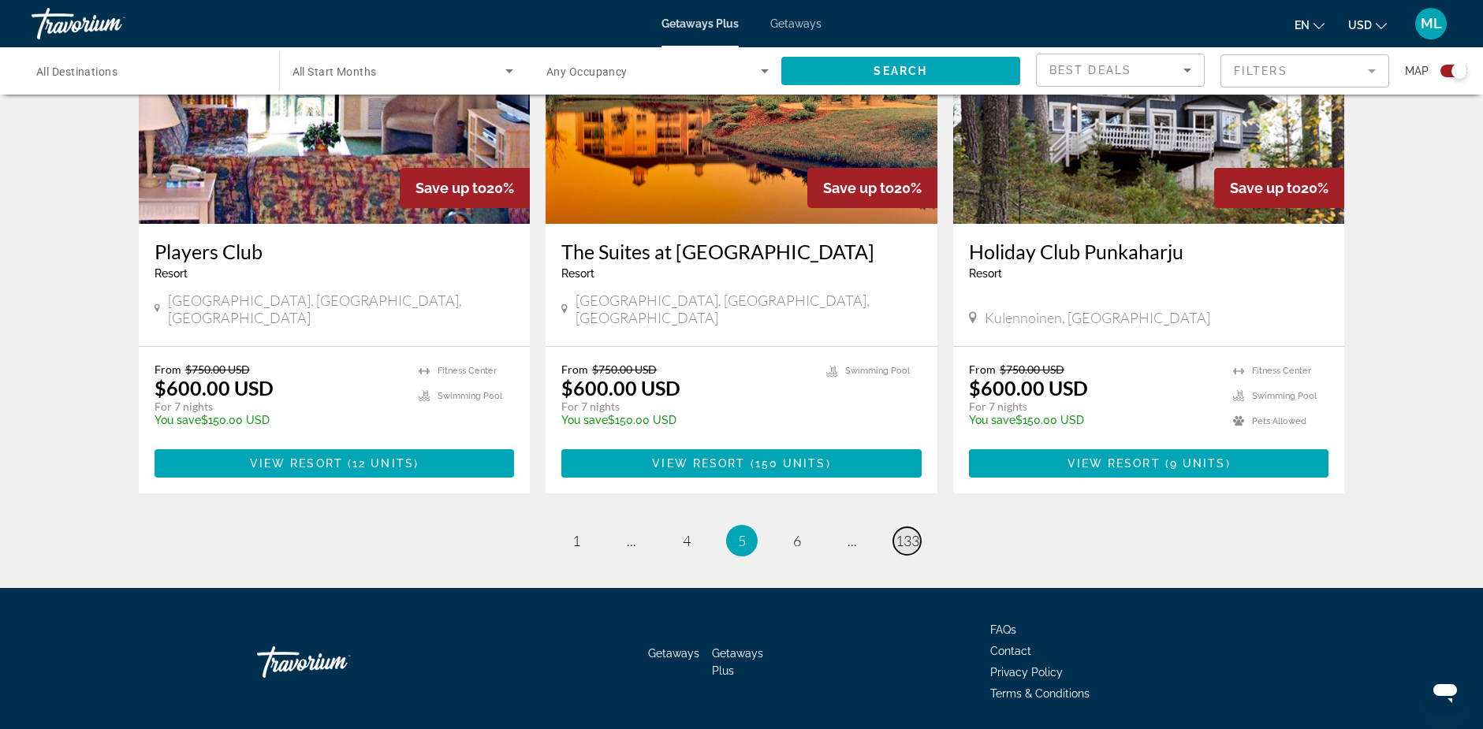
click at [909, 532] on span "133" at bounding box center [907, 540] width 24 height 17
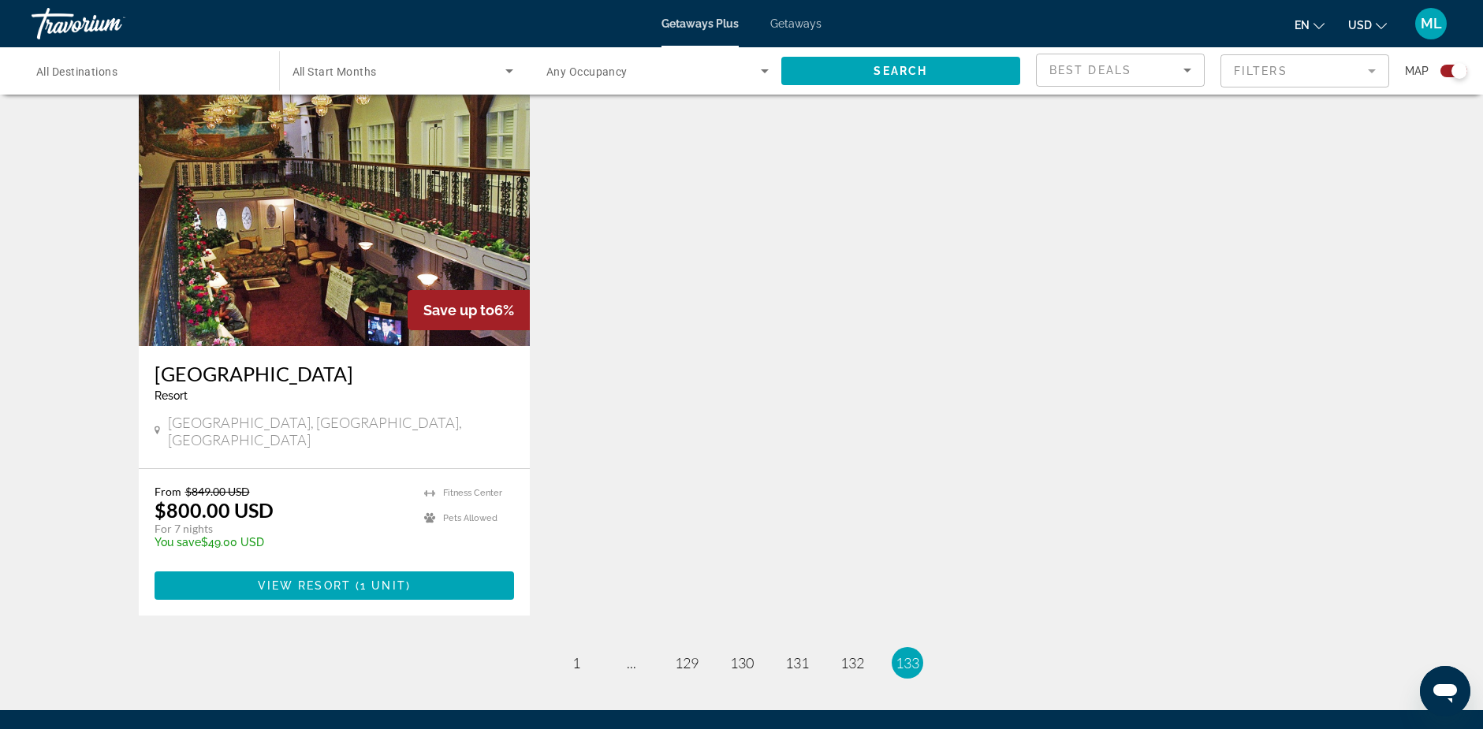
scroll to position [1237, 0]
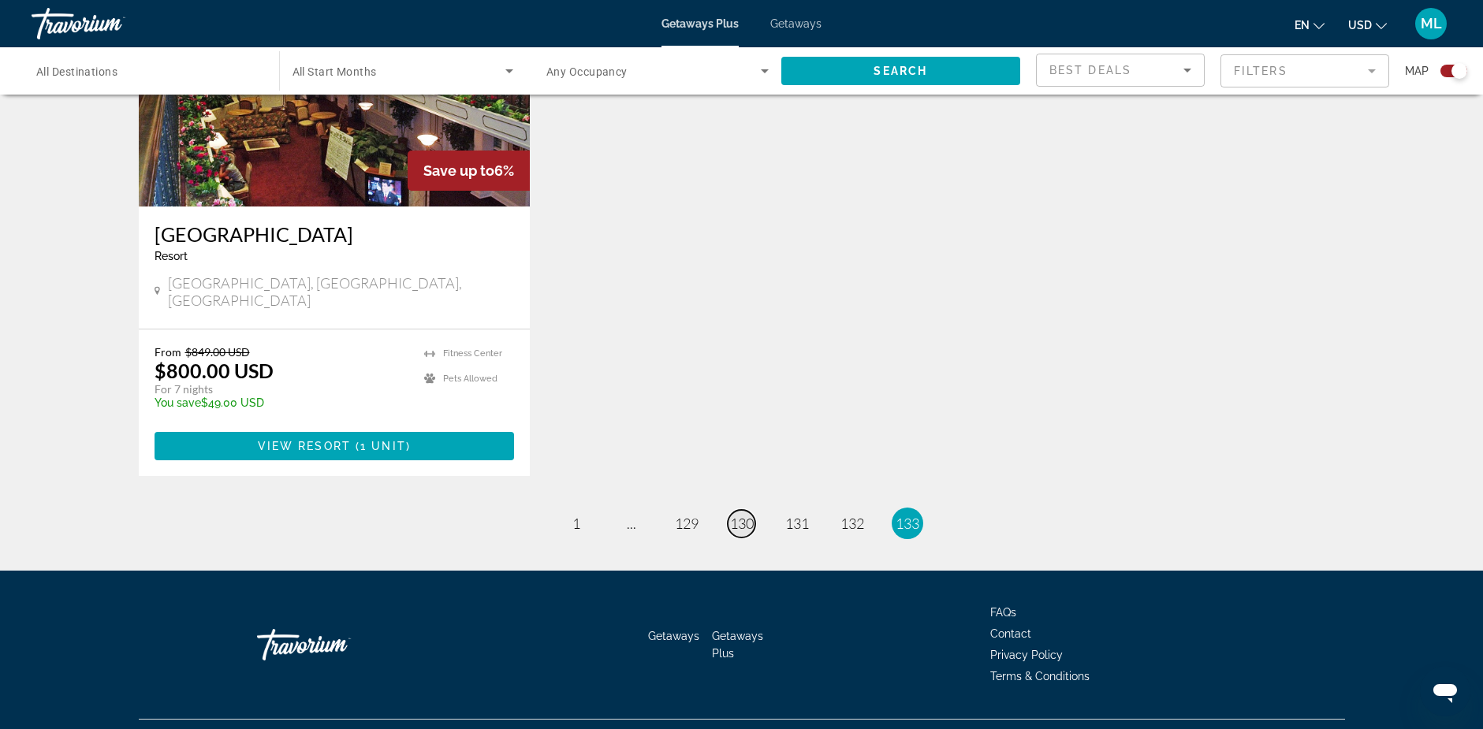
click at [748, 515] on span "130" at bounding box center [742, 523] width 24 height 17
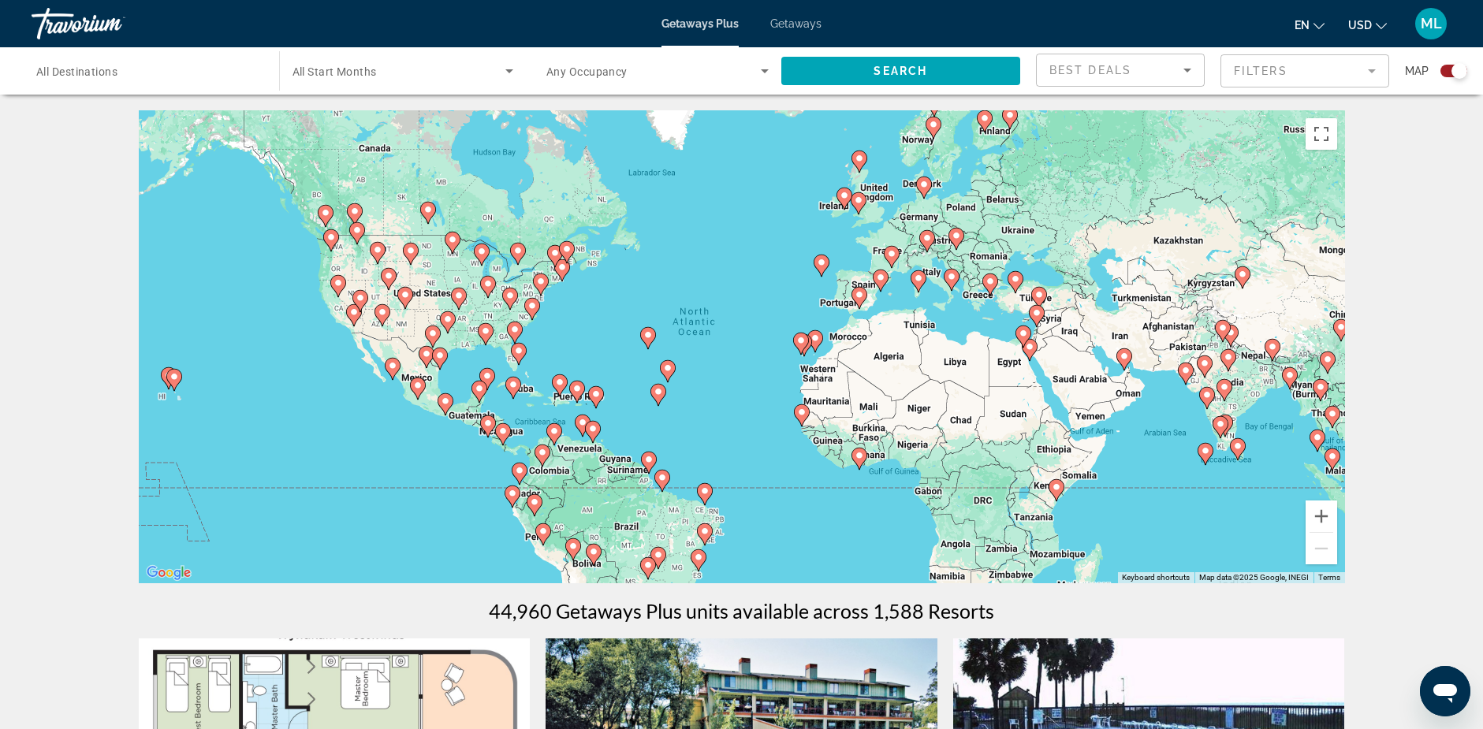
click at [239, 72] on input "Destination All Destinations" at bounding box center [147, 71] width 222 height 19
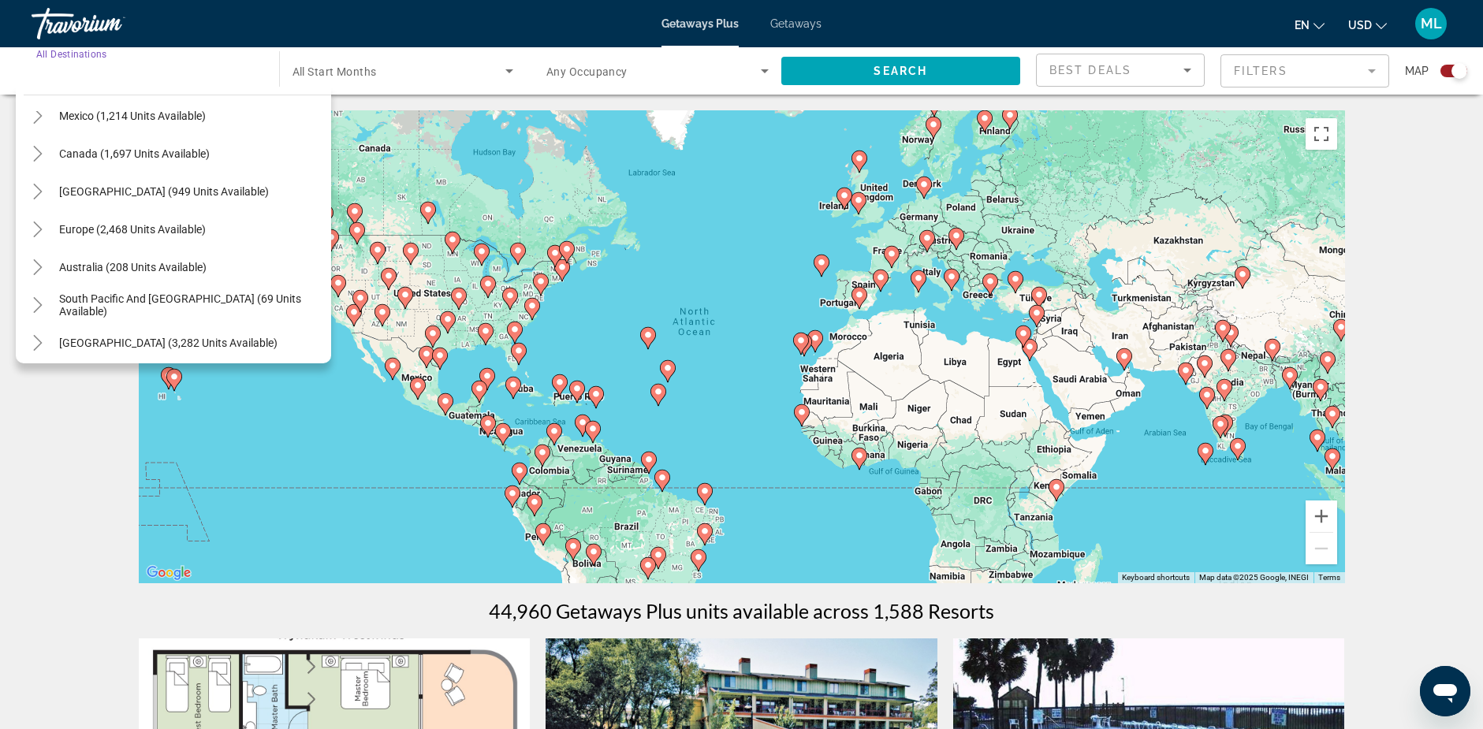
scroll to position [19, 0]
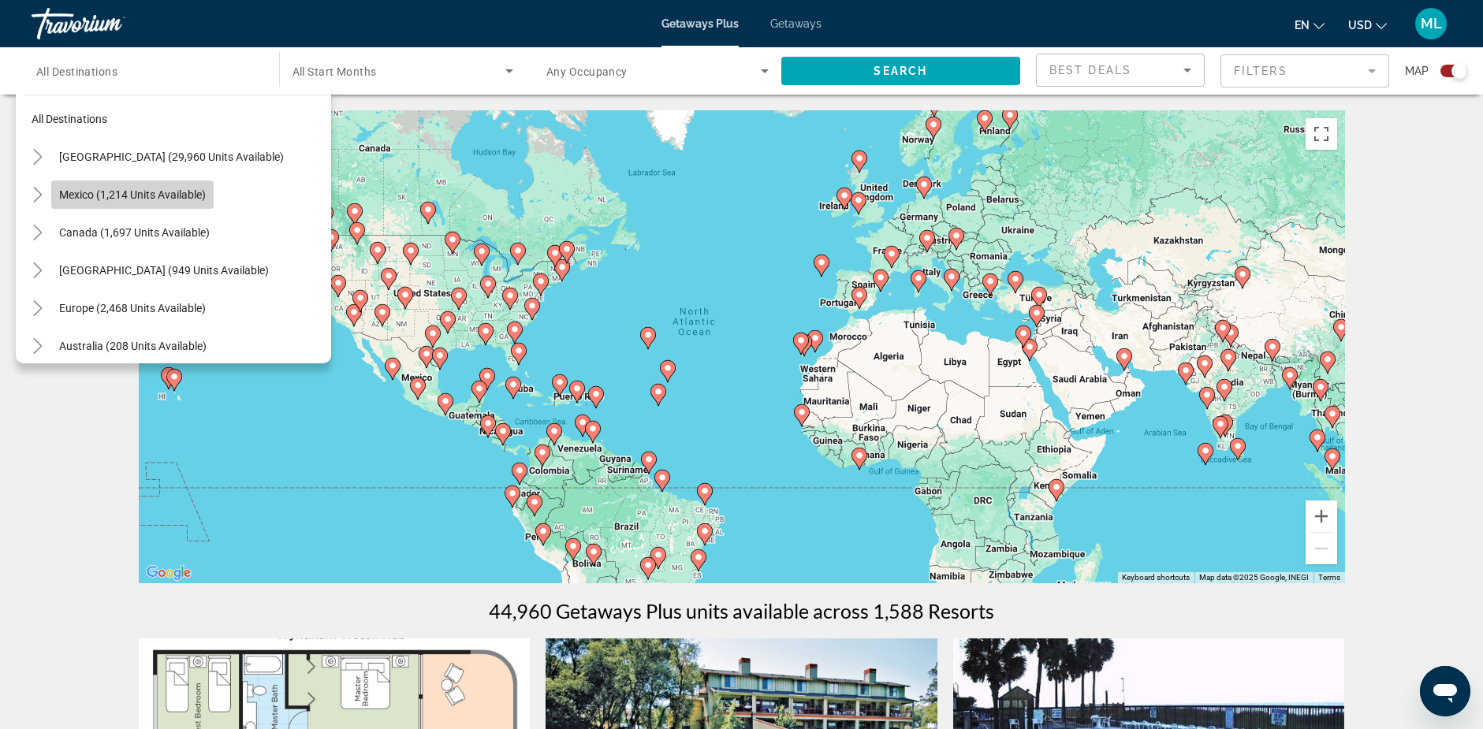
click at [100, 188] on span "Mexico (1,214 units available)" at bounding box center [132, 194] width 147 height 13
type input "**********"
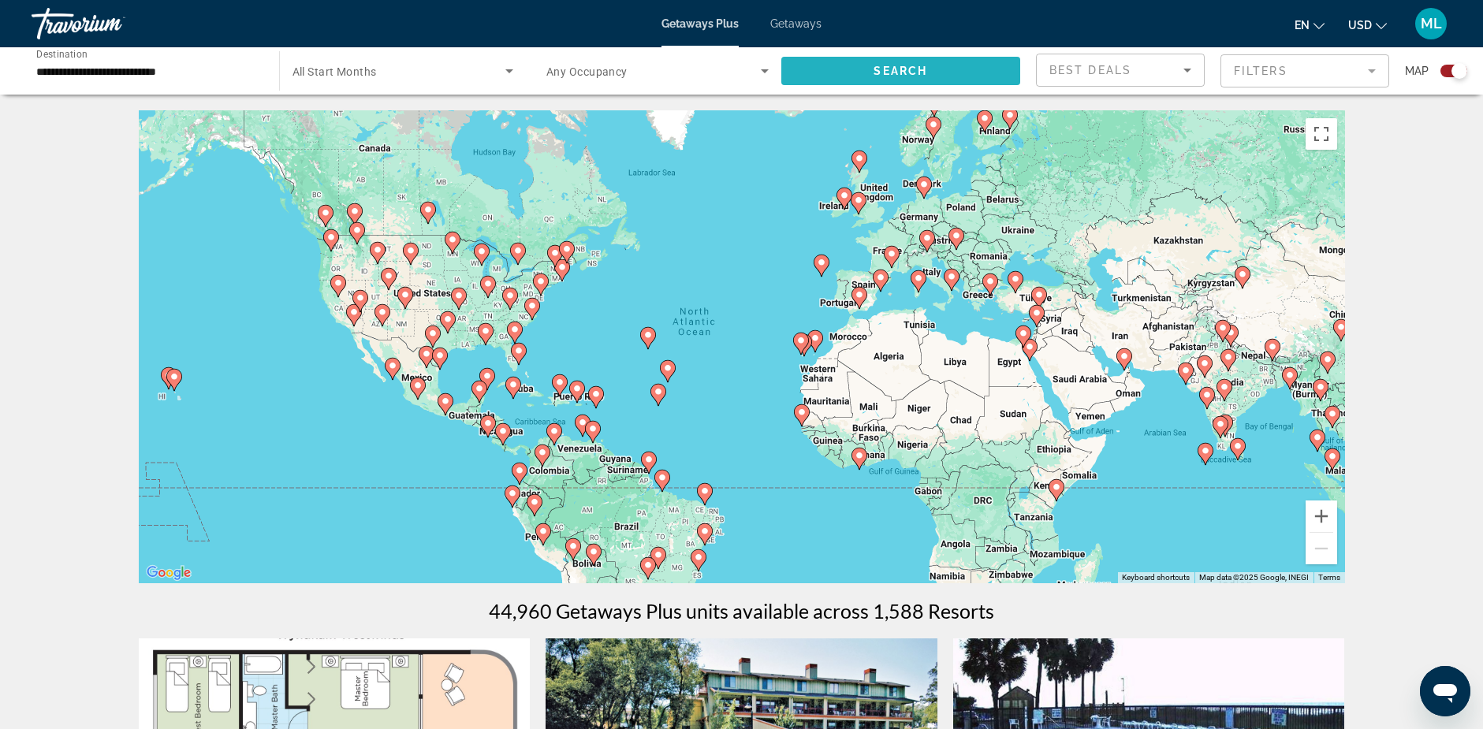
click at [943, 69] on span "Search widget" at bounding box center [901, 71] width 240 height 38
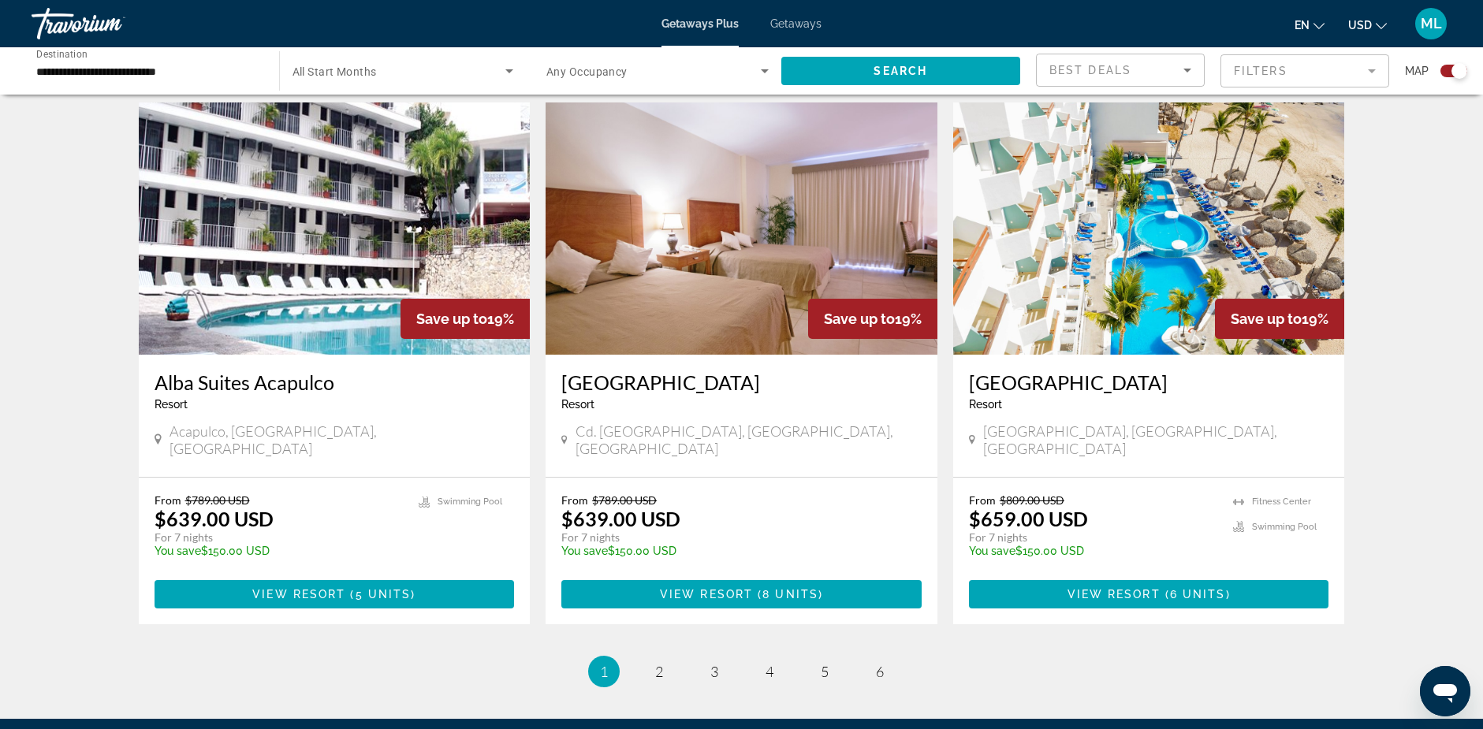
scroll to position [2286, 0]
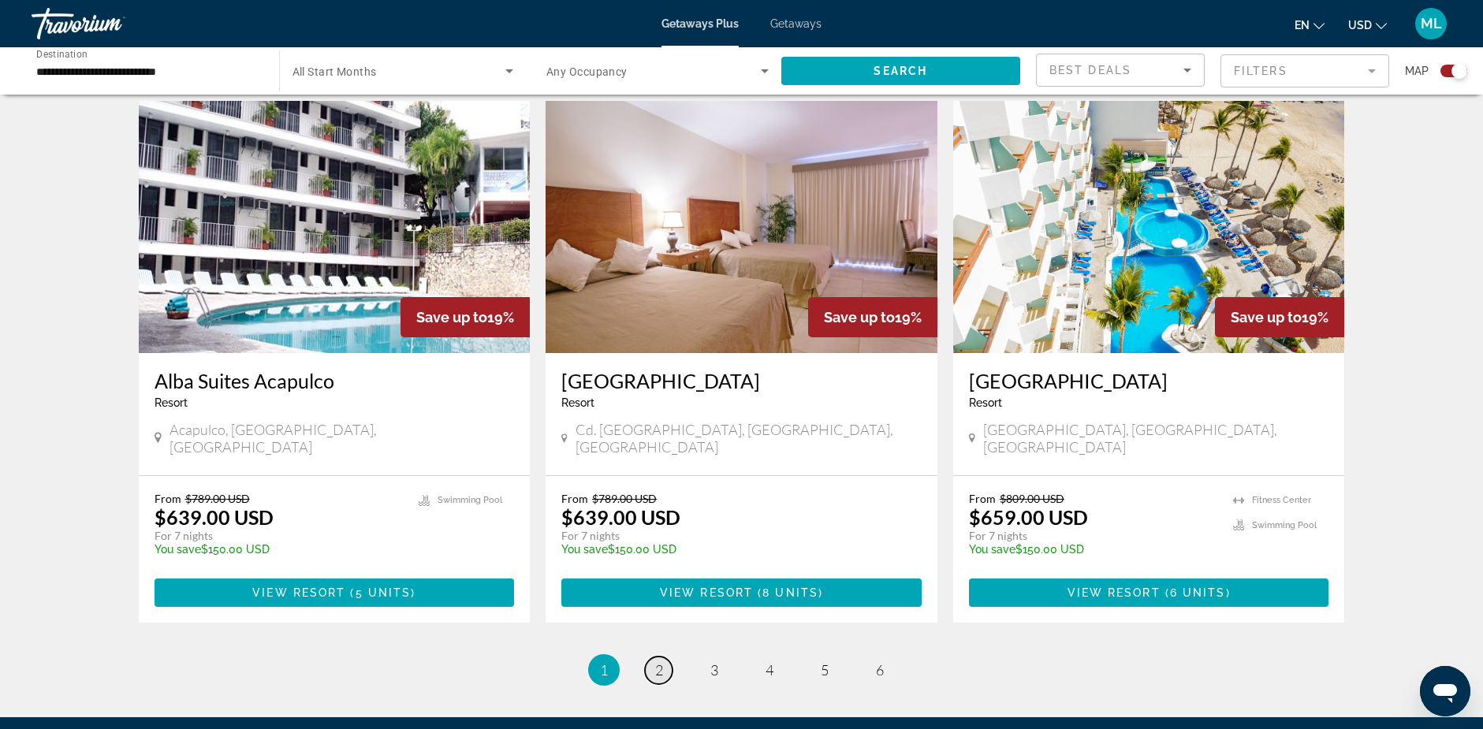
click at [660, 661] on span "2" at bounding box center [659, 669] width 8 height 17
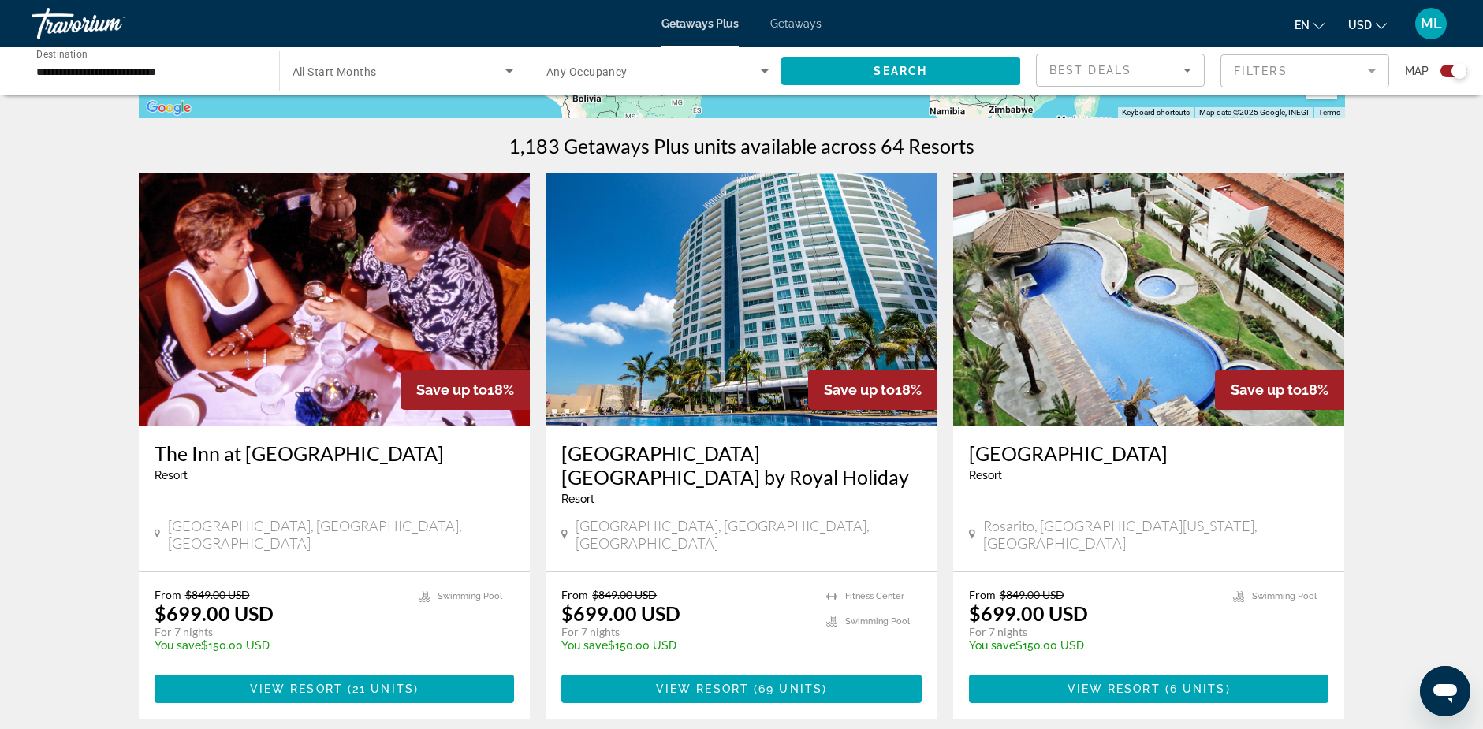
scroll to position [394, 0]
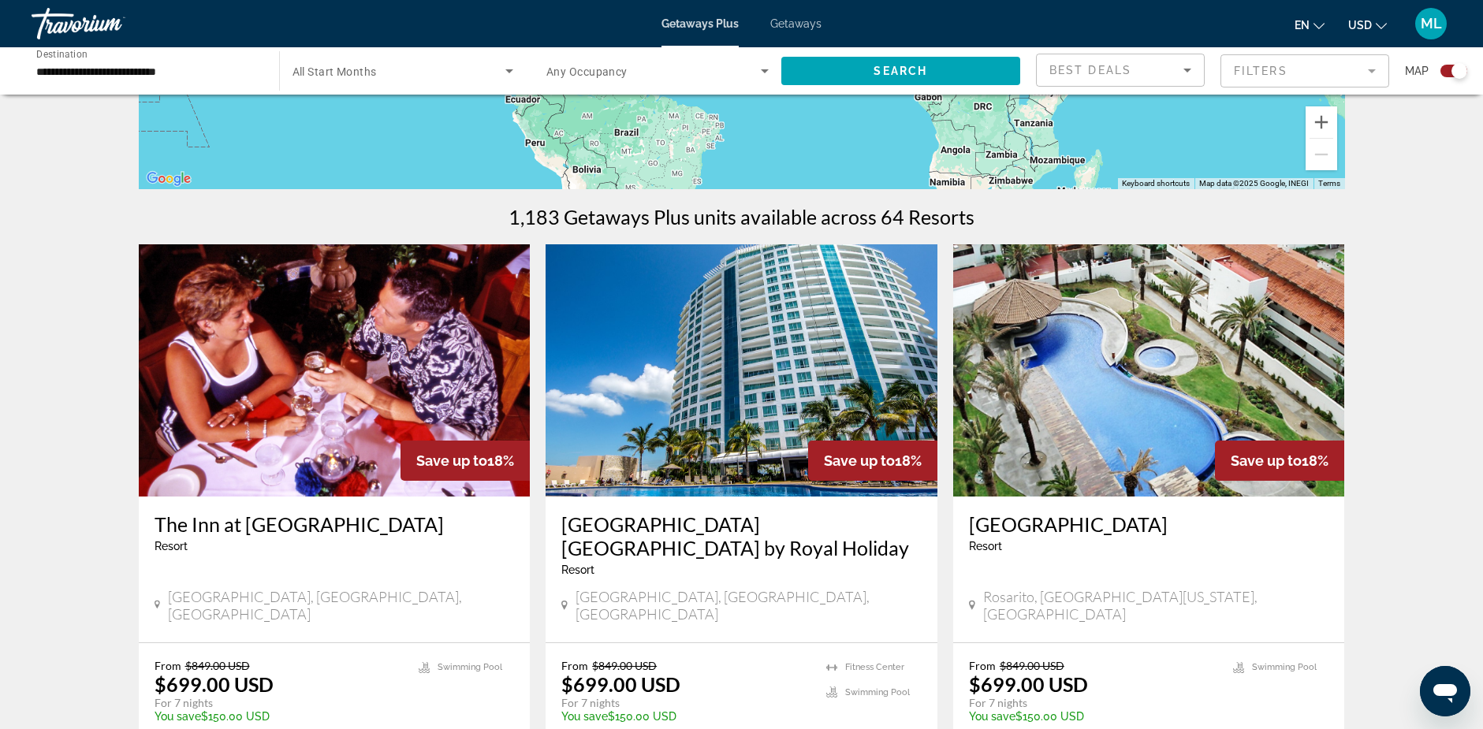
click at [747, 324] on img "Main content" at bounding box center [741, 370] width 392 height 252
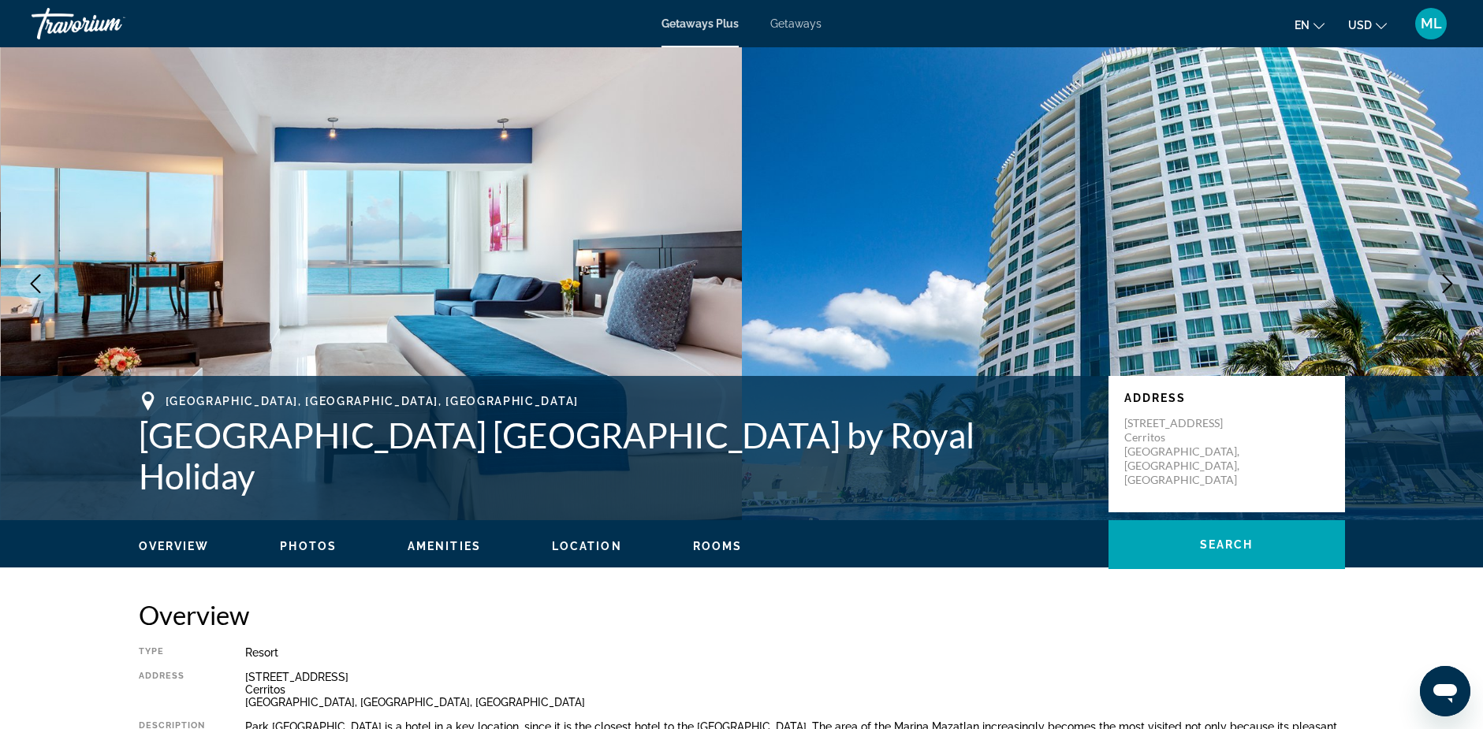
click at [1444, 282] on icon "Next image" at bounding box center [1447, 283] width 19 height 19
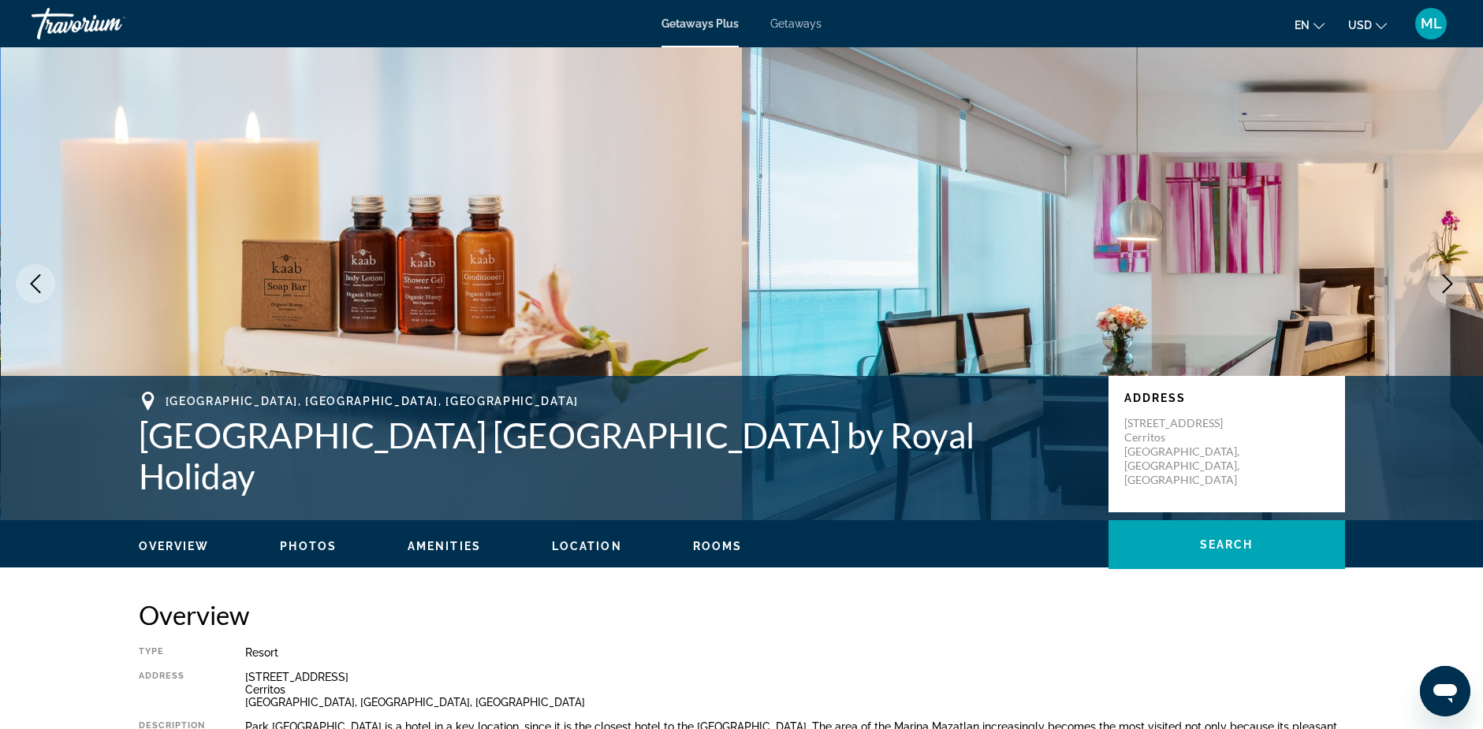
click at [1444, 282] on icon "Next image" at bounding box center [1447, 283] width 19 height 19
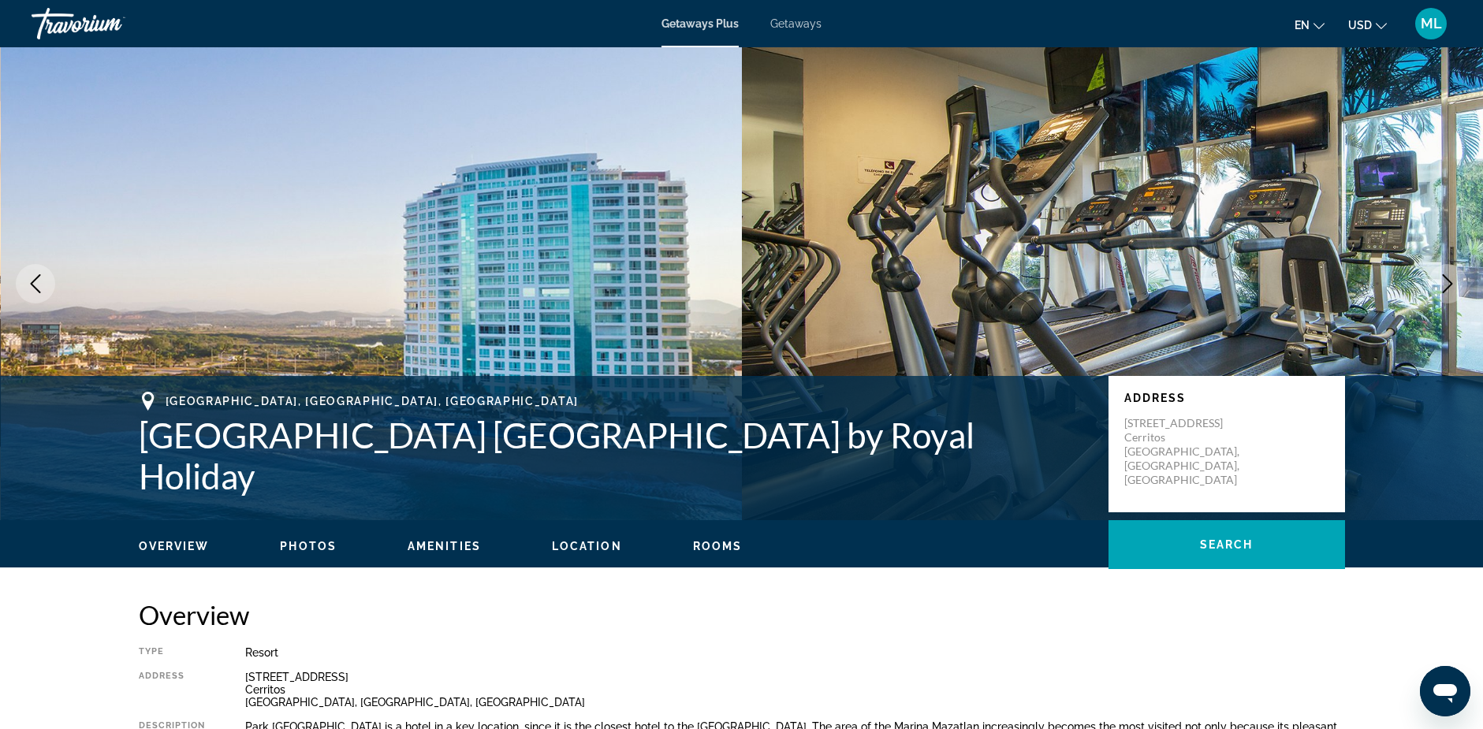
click at [1444, 282] on icon "Next image" at bounding box center [1447, 283] width 19 height 19
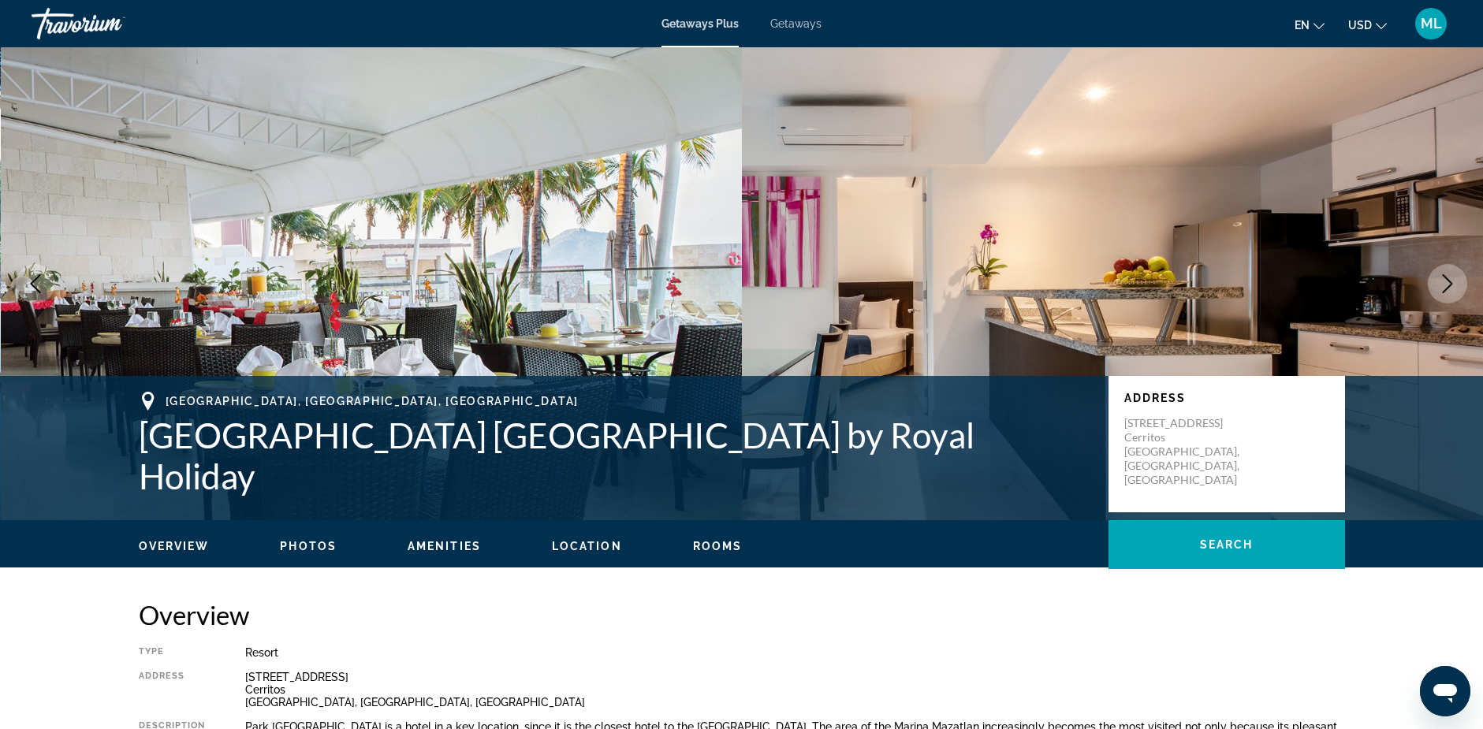
click at [1444, 282] on icon "Next image" at bounding box center [1447, 283] width 19 height 19
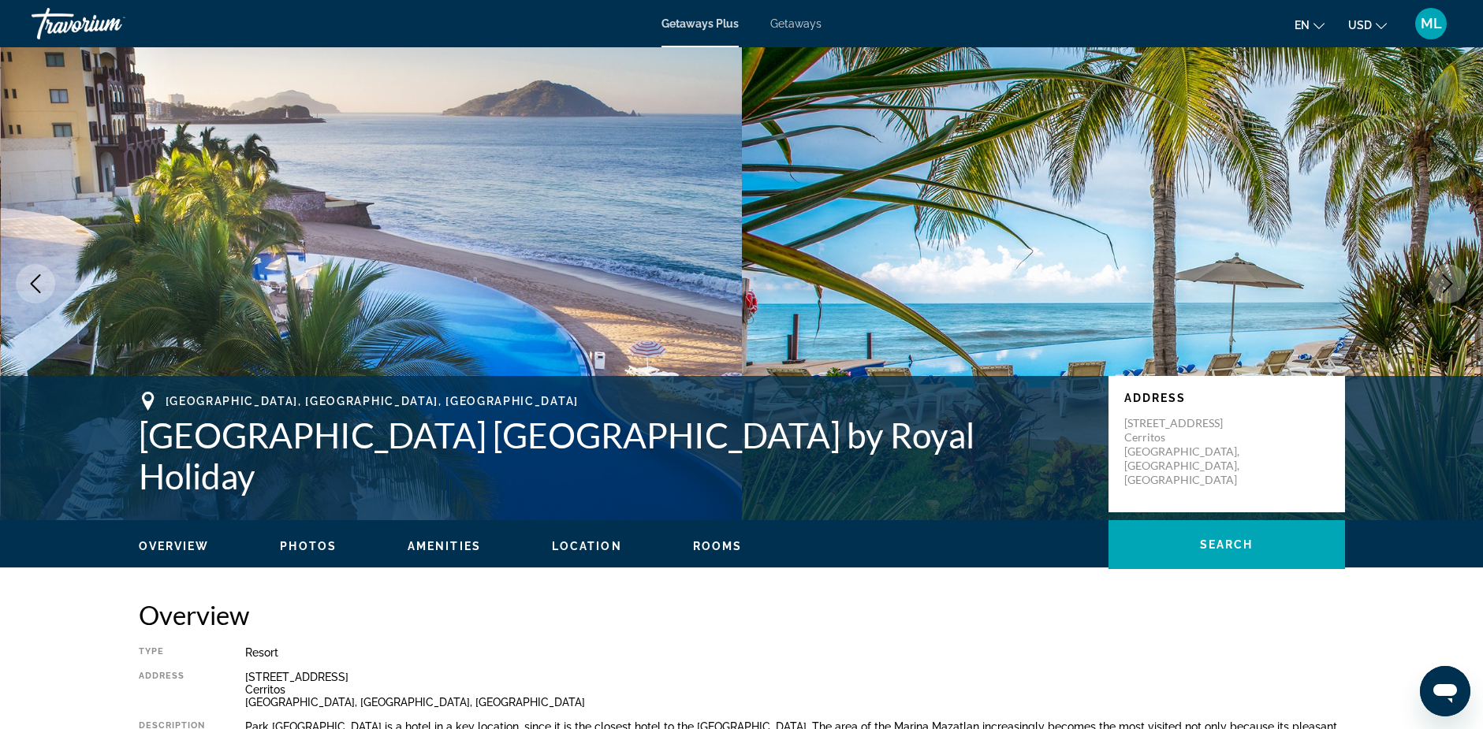
click at [1444, 282] on icon "Next image" at bounding box center [1447, 283] width 19 height 19
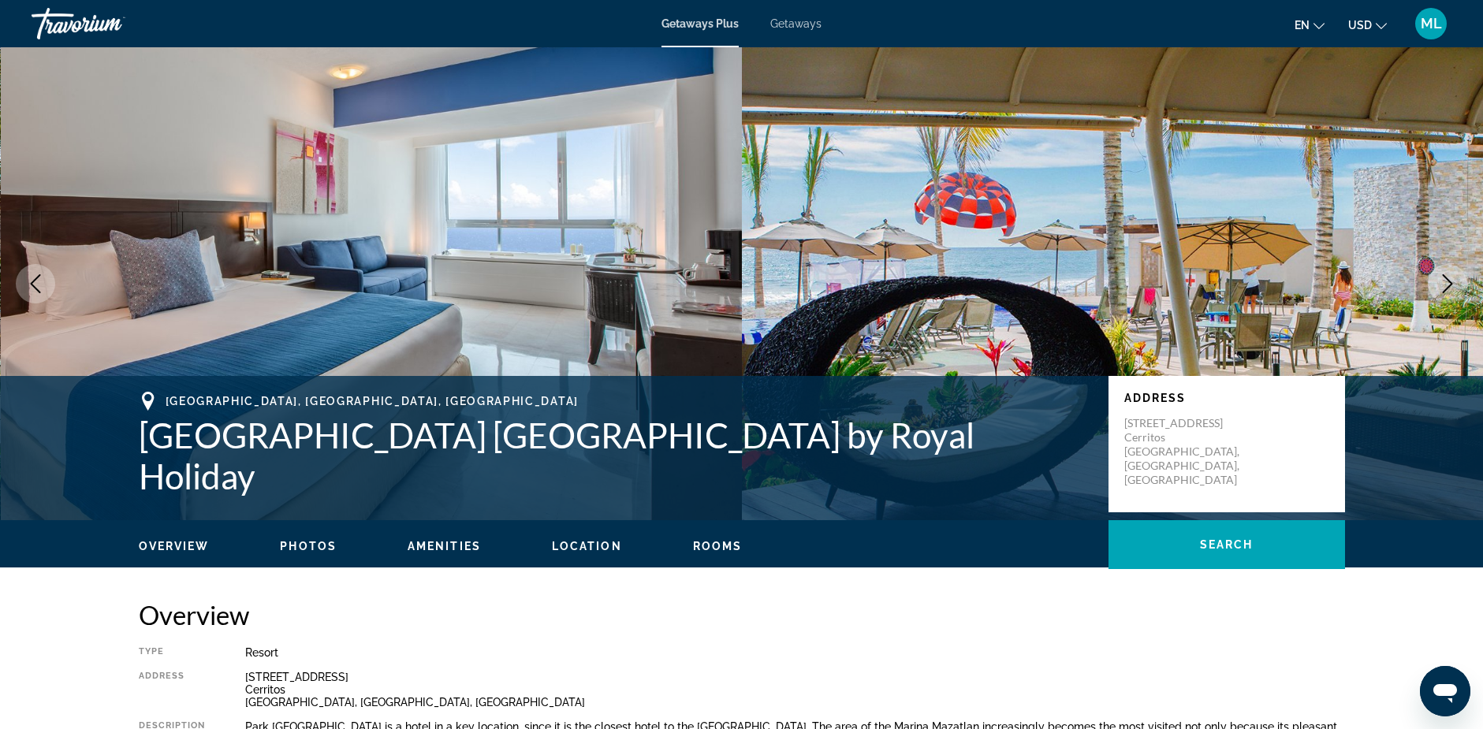
click at [1444, 282] on icon "Next image" at bounding box center [1447, 283] width 19 height 19
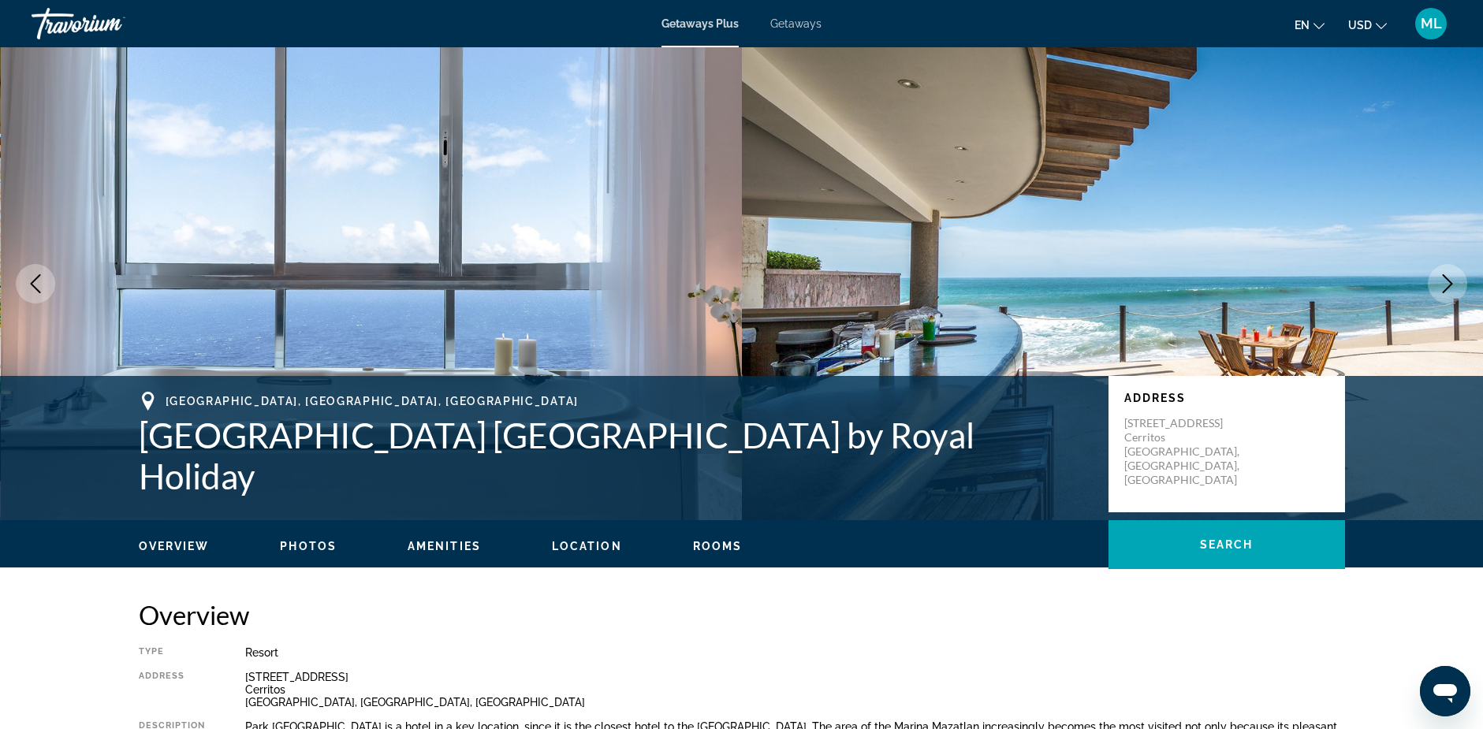
click at [1444, 282] on icon "Next image" at bounding box center [1447, 283] width 19 height 19
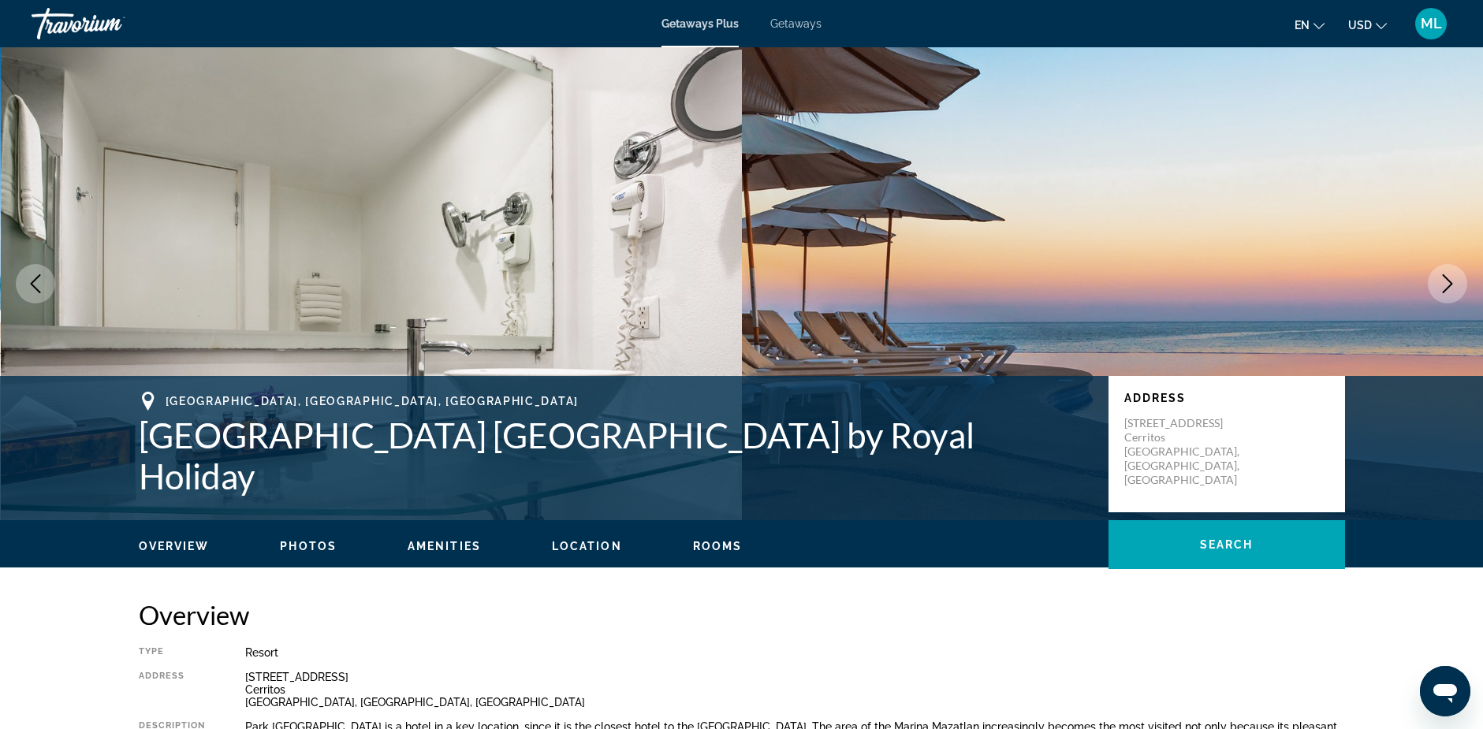
click at [1444, 282] on icon "Next image" at bounding box center [1447, 283] width 19 height 19
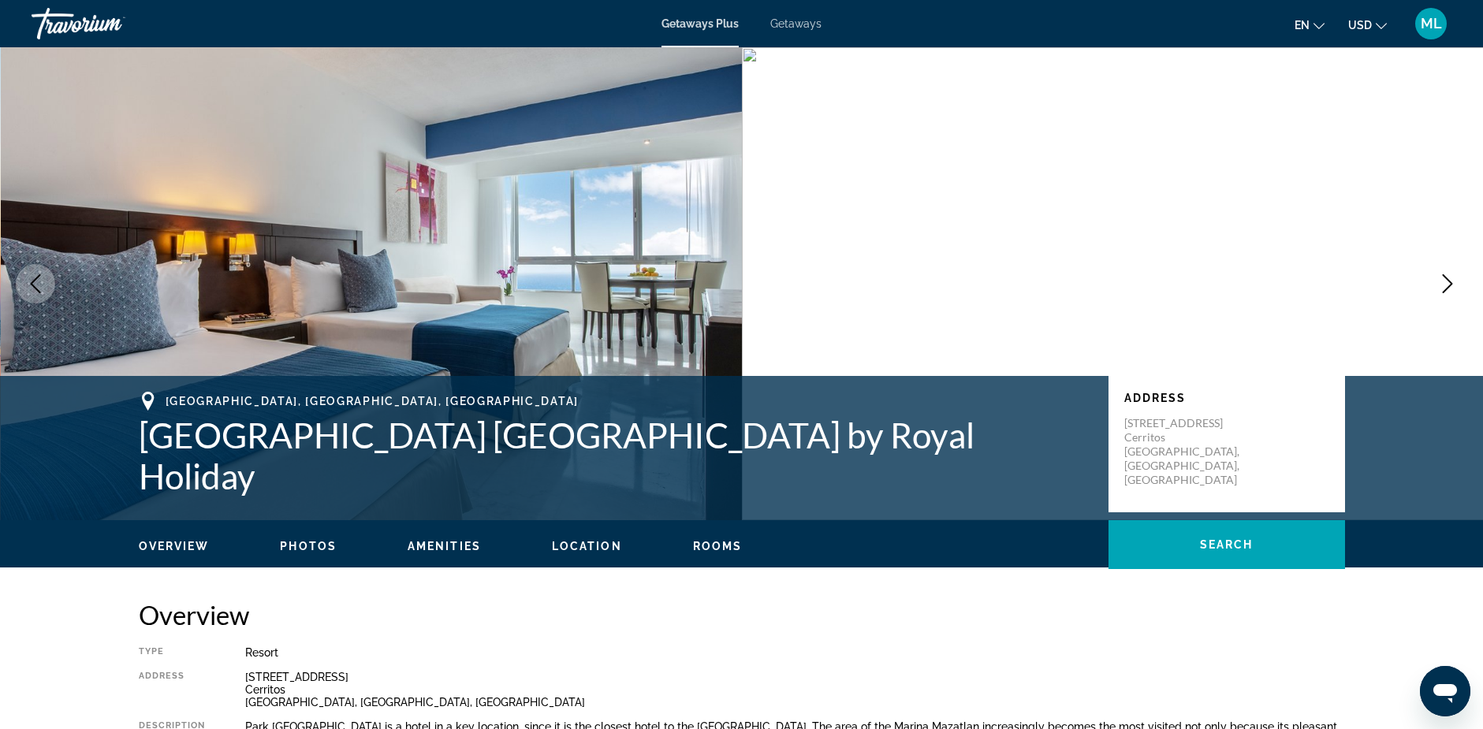
click at [1444, 282] on icon "Next image" at bounding box center [1447, 283] width 19 height 19
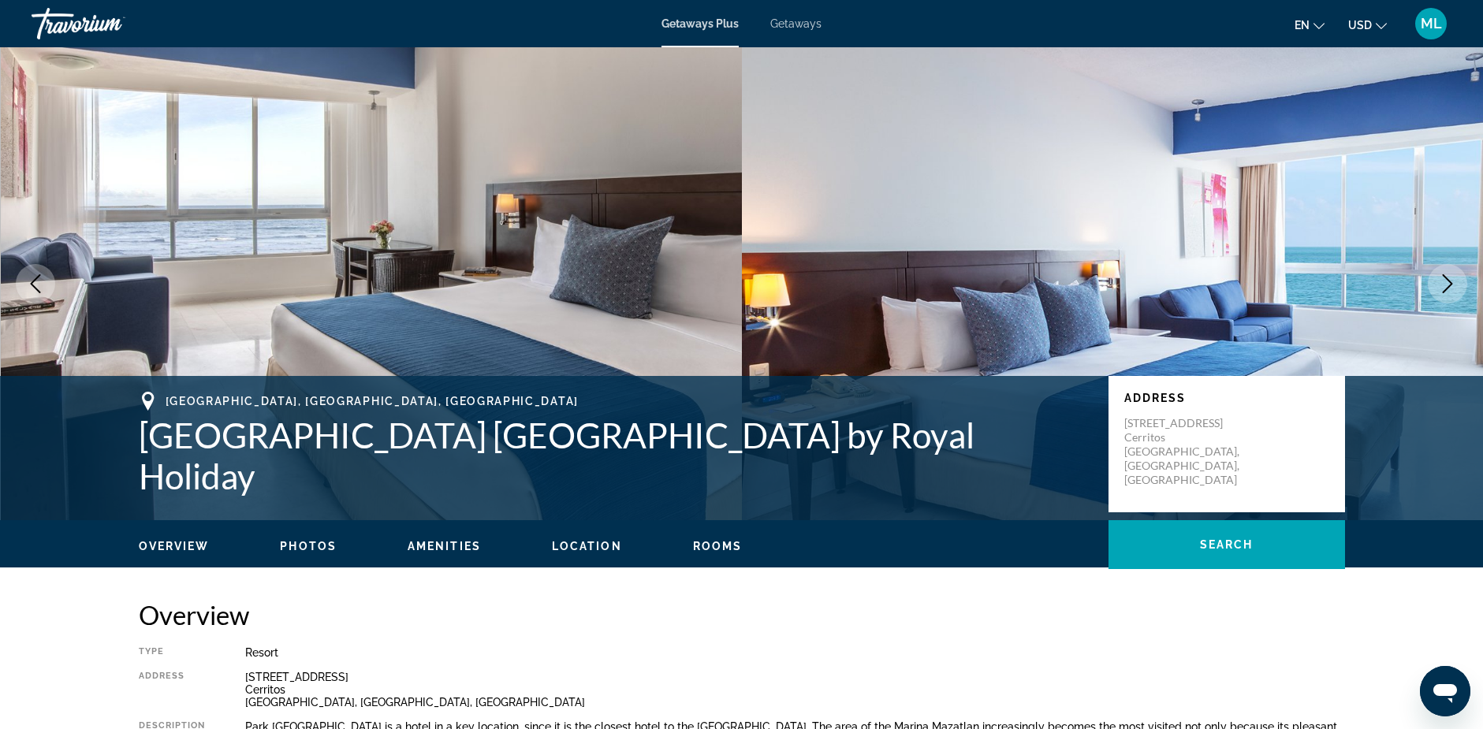
click at [1444, 282] on icon "Next image" at bounding box center [1447, 283] width 19 height 19
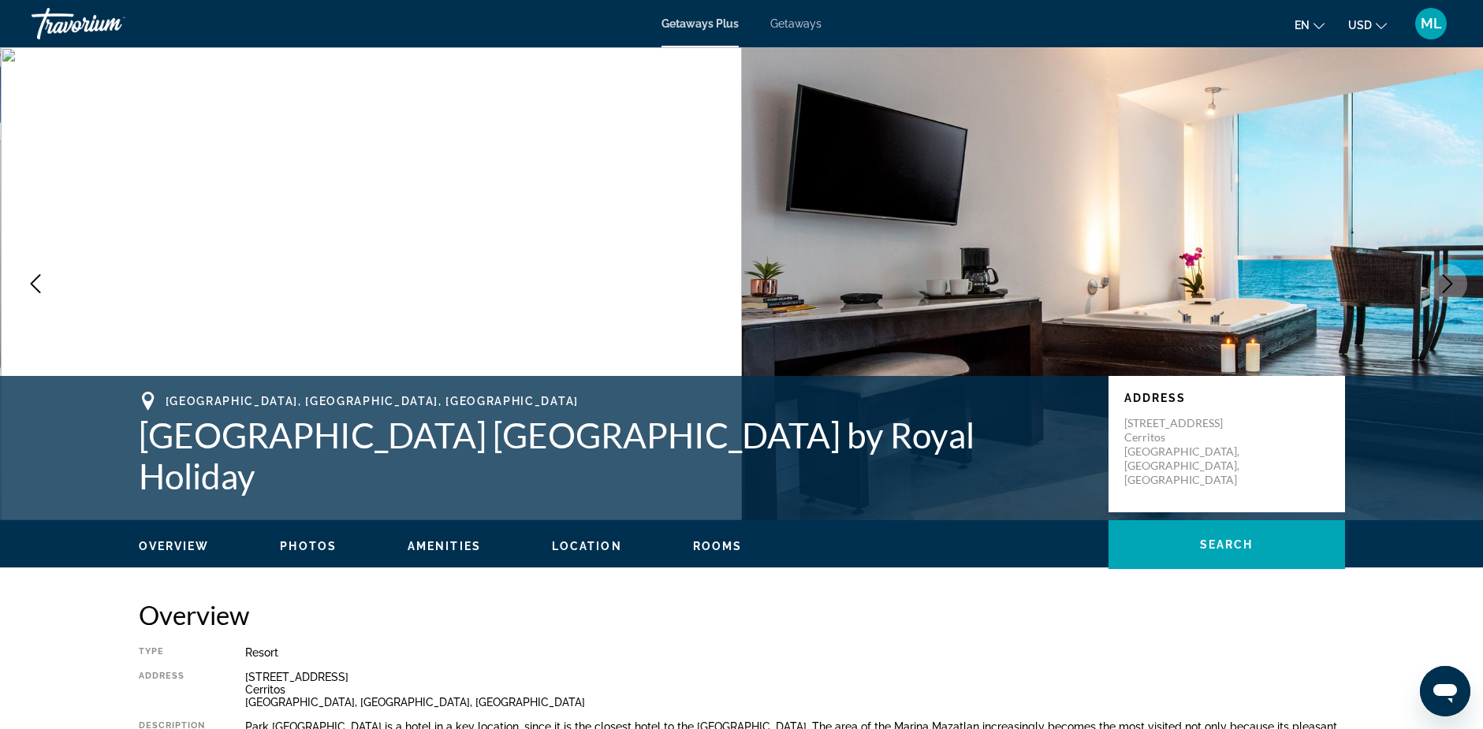
click at [1444, 282] on icon "Next image" at bounding box center [1447, 283] width 19 height 19
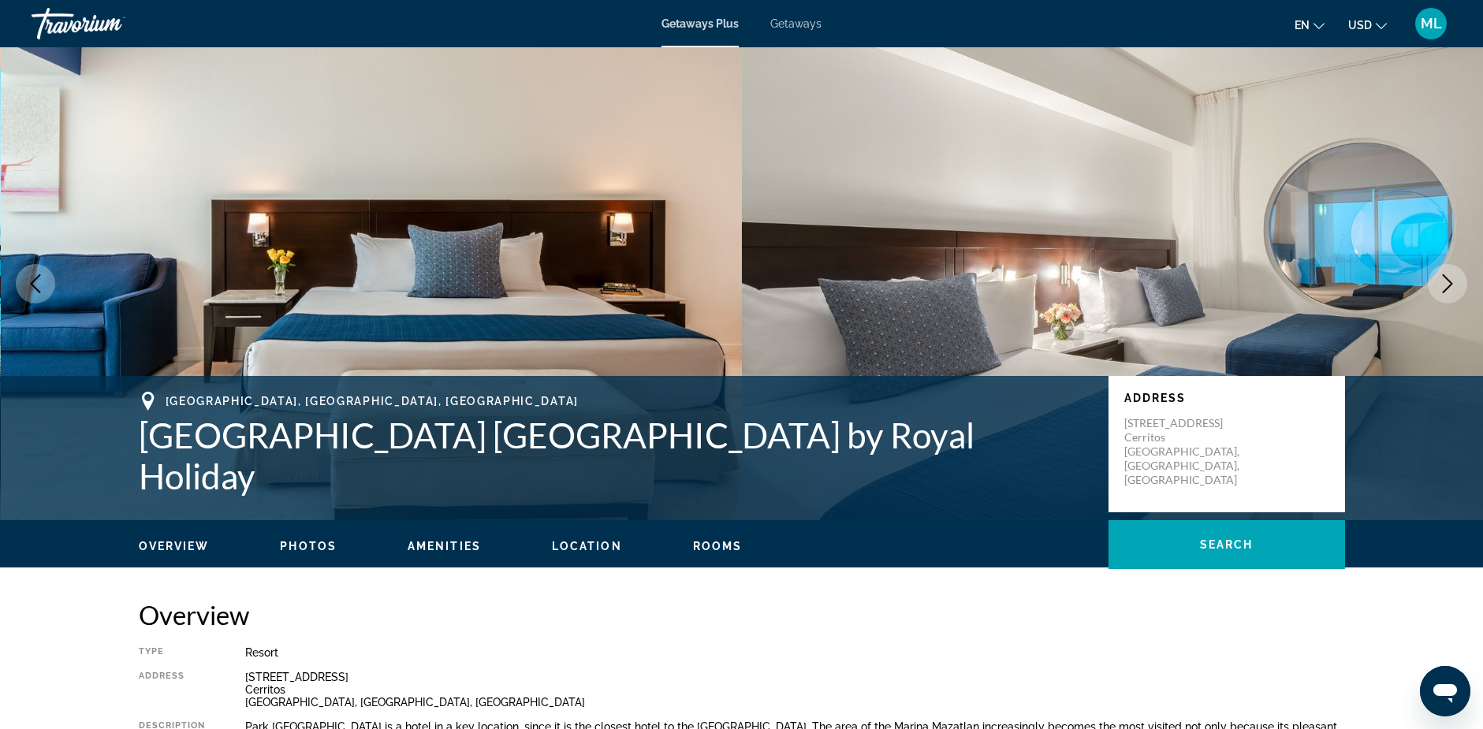
click at [1444, 282] on icon "Next image" at bounding box center [1447, 283] width 19 height 19
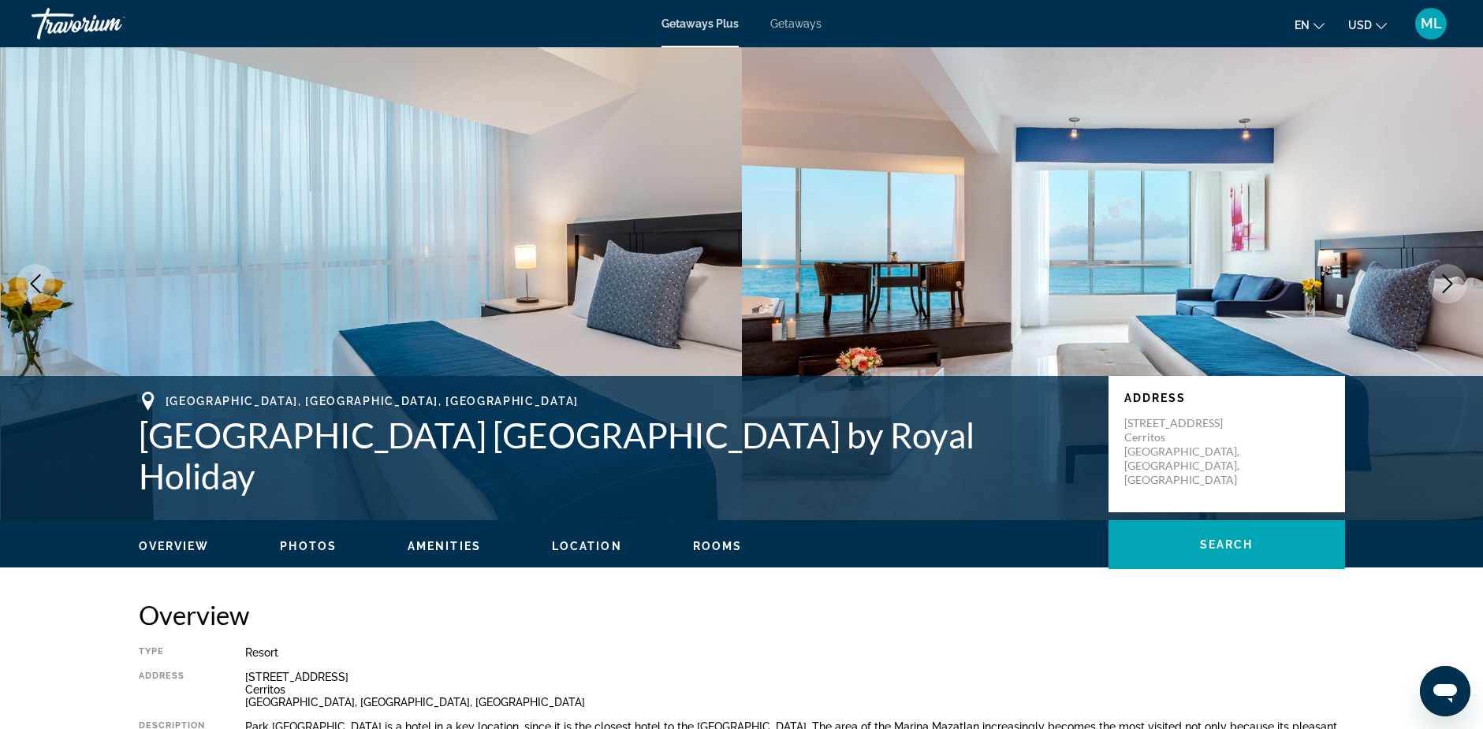
click at [1444, 282] on icon "Next image" at bounding box center [1447, 283] width 19 height 19
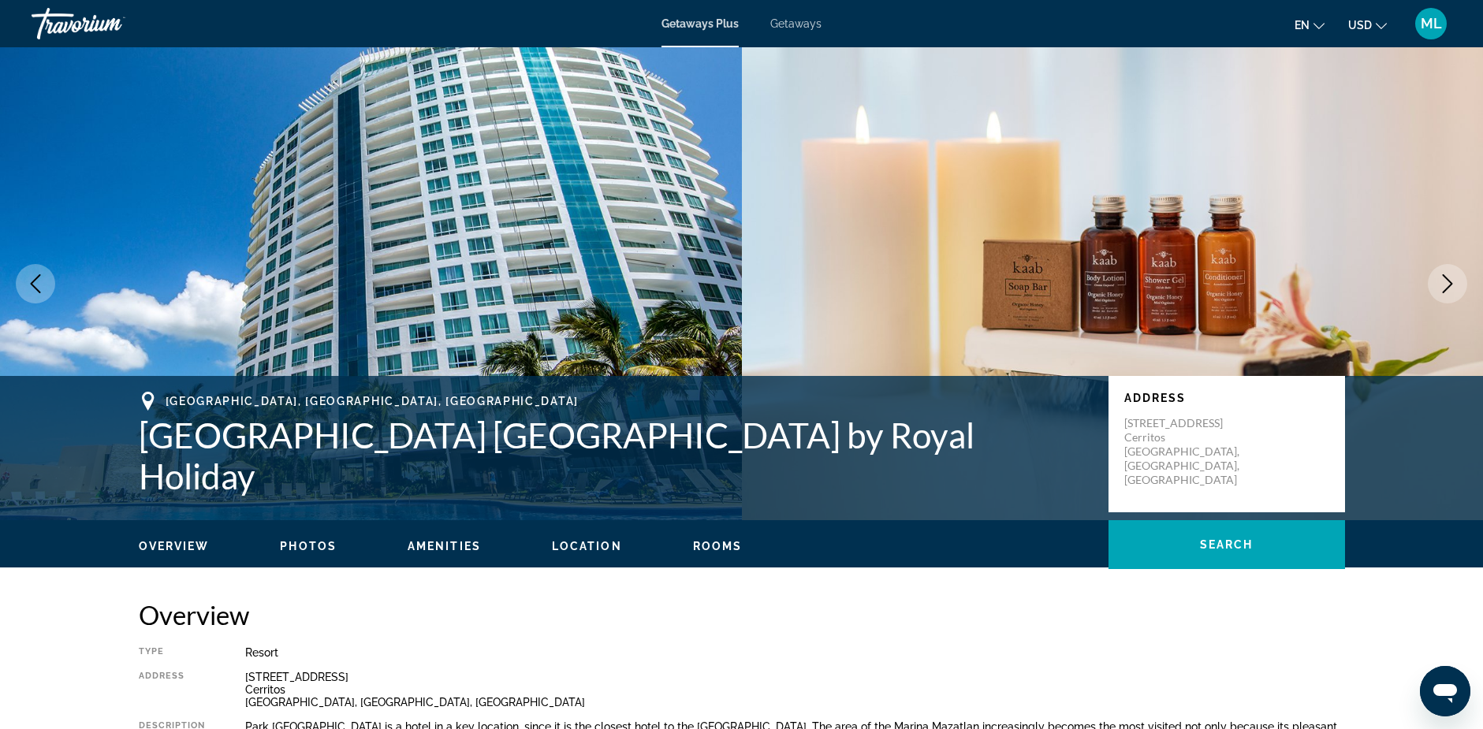
click at [1444, 282] on icon "Next image" at bounding box center [1447, 283] width 19 height 19
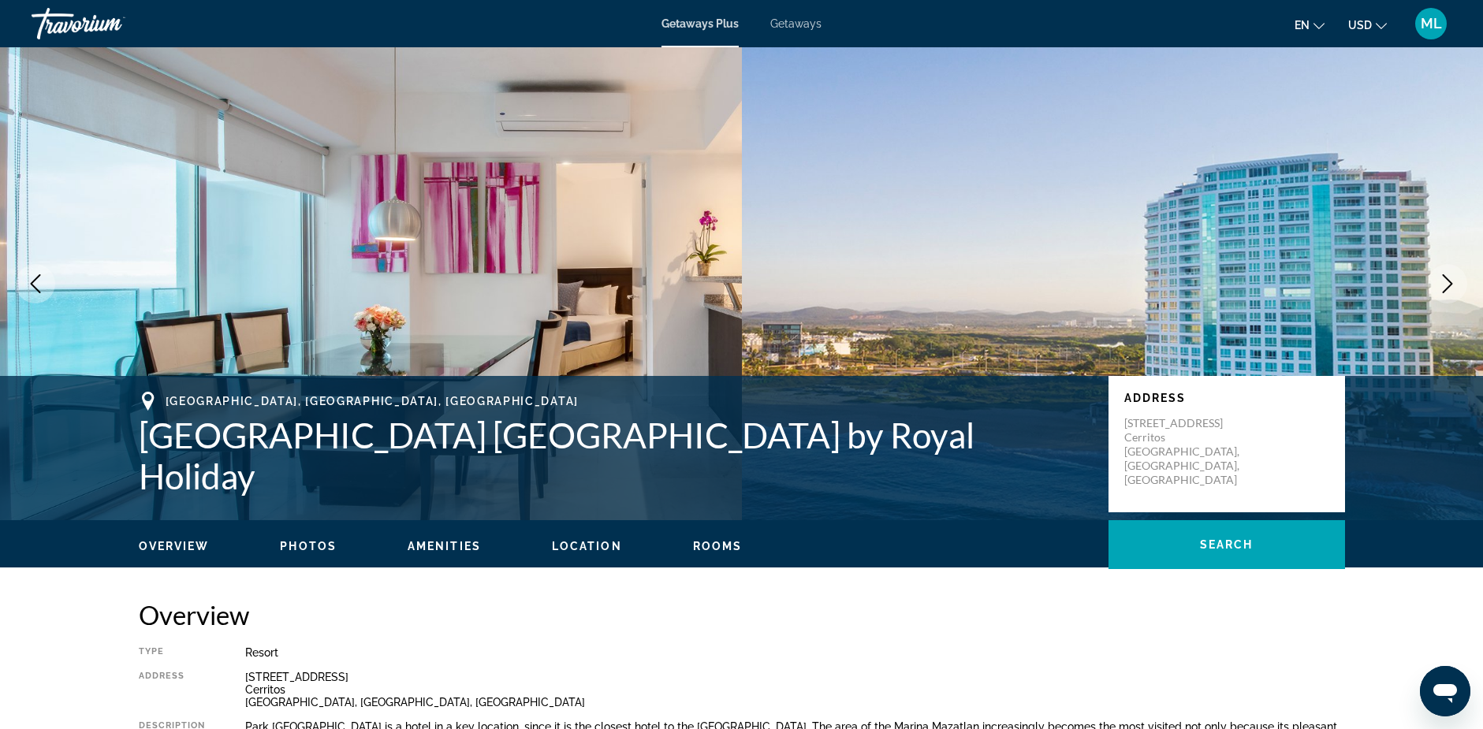
click at [1444, 282] on icon "Next image" at bounding box center [1447, 283] width 19 height 19
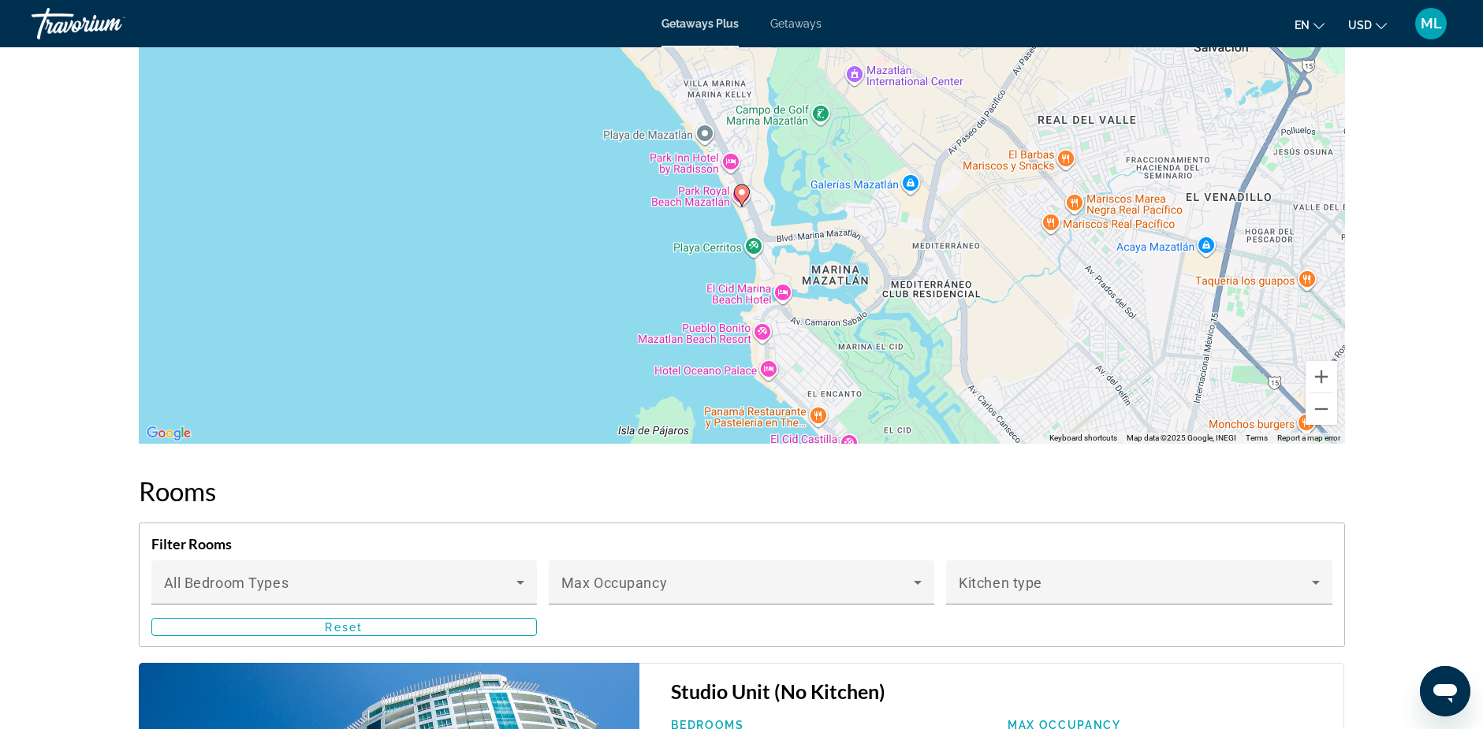
scroll to position [1970, 0]
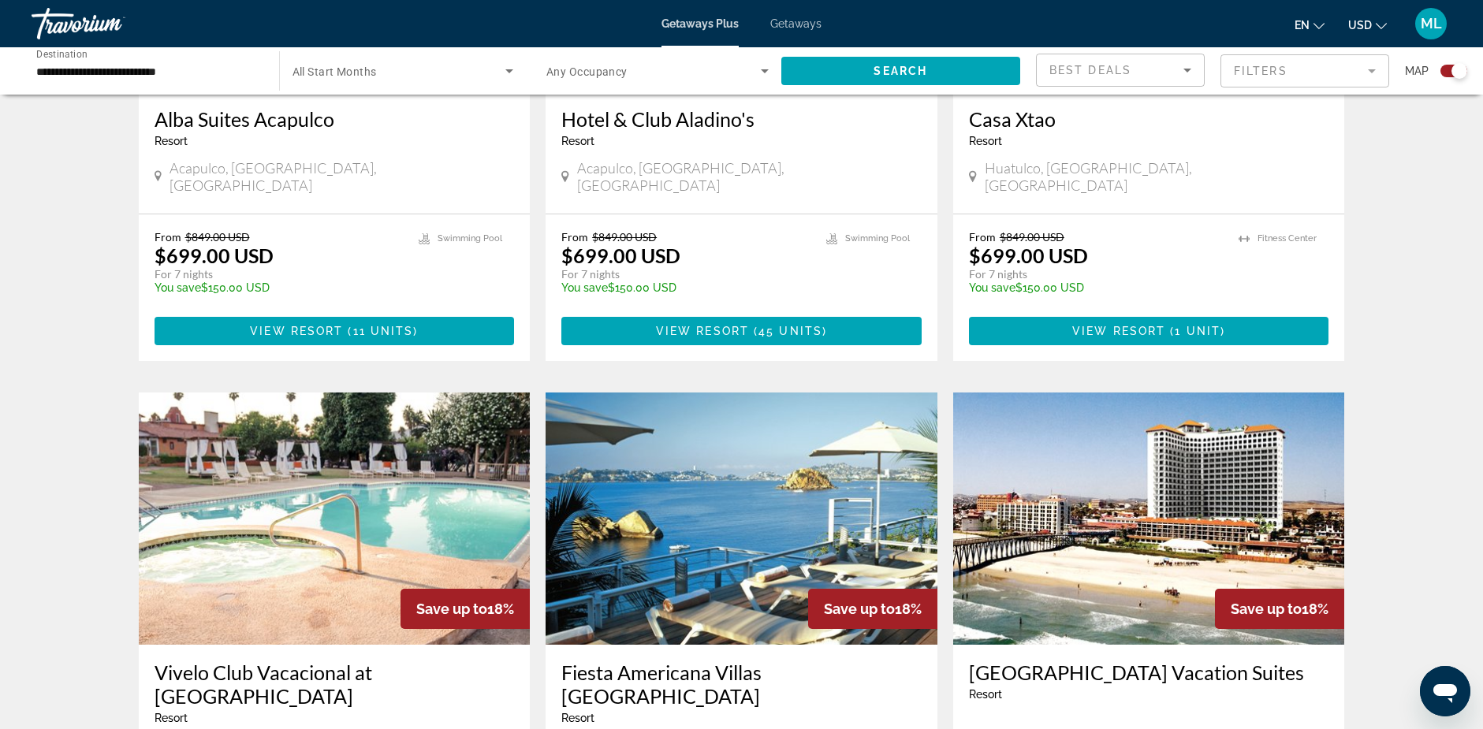
scroll to position [1655, 0]
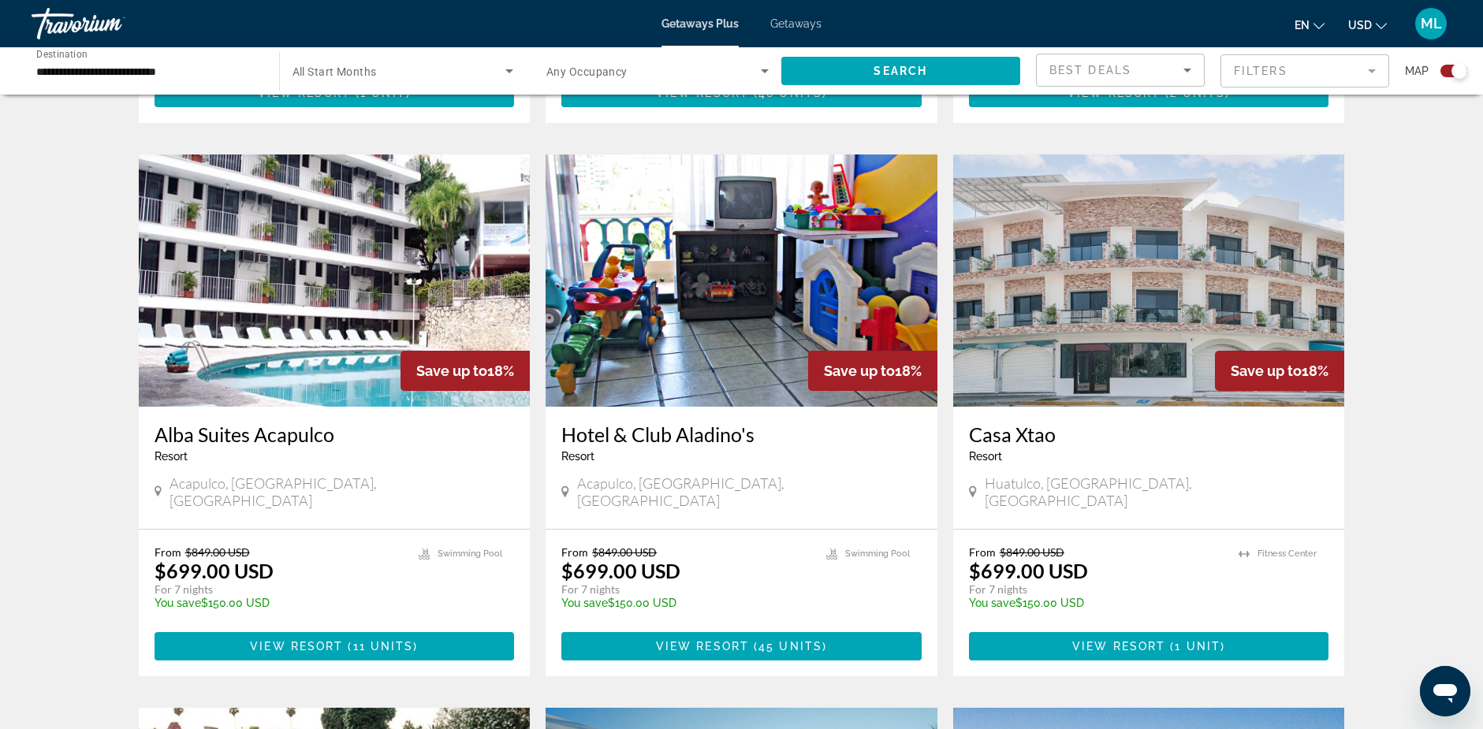
click at [252, 225] on img "Main content" at bounding box center [335, 280] width 392 height 252
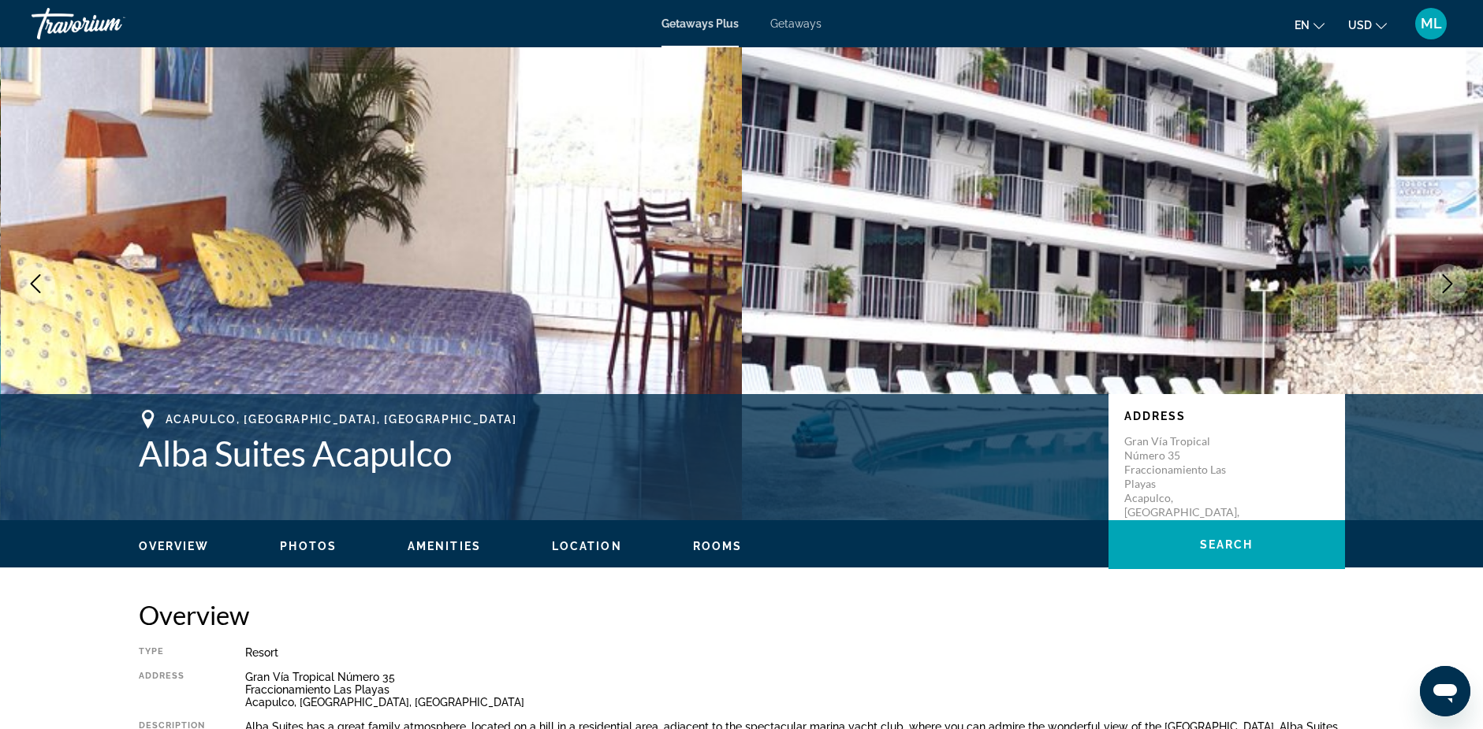
click at [1450, 284] on icon "Next image" at bounding box center [1447, 283] width 19 height 19
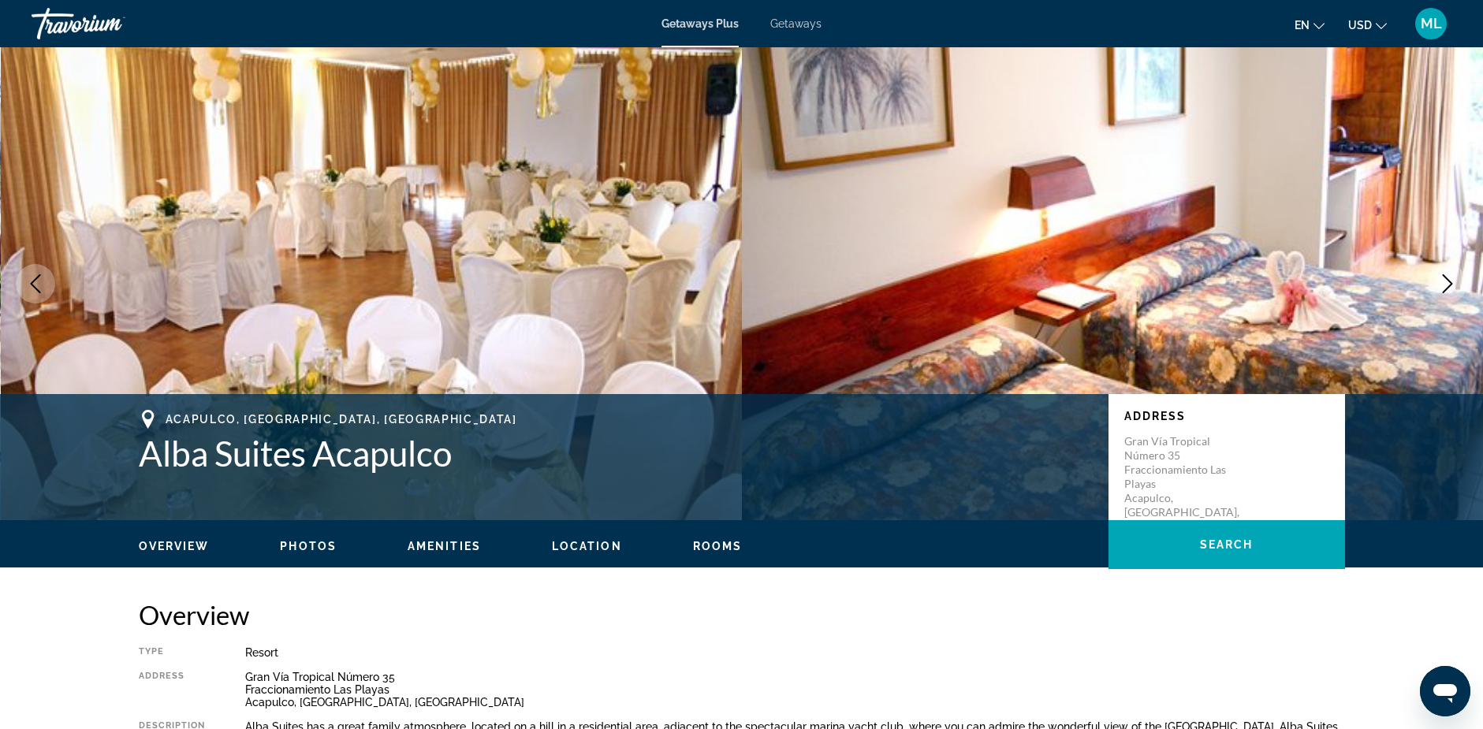
click at [1450, 282] on icon "Next image" at bounding box center [1447, 283] width 10 height 19
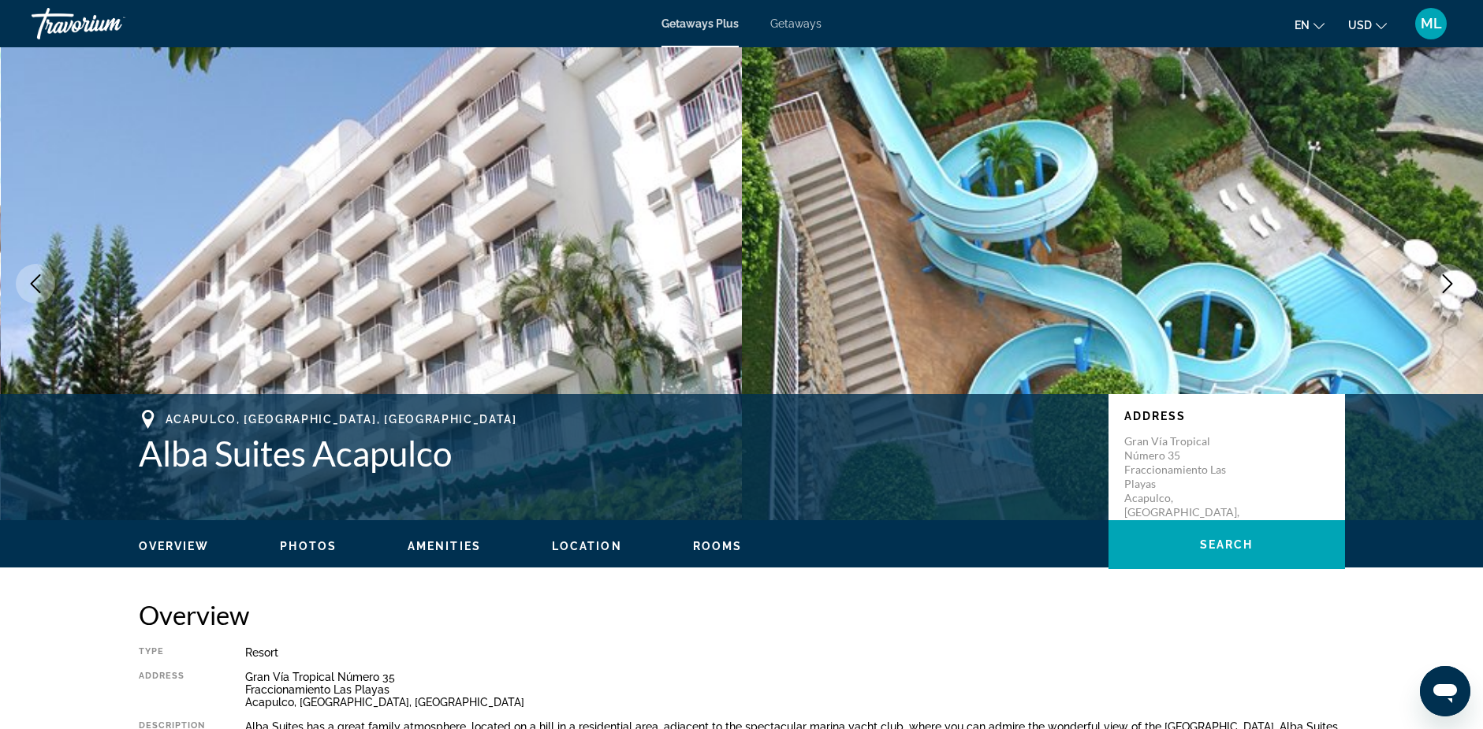
click at [1450, 282] on icon "Next image" at bounding box center [1447, 283] width 10 height 19
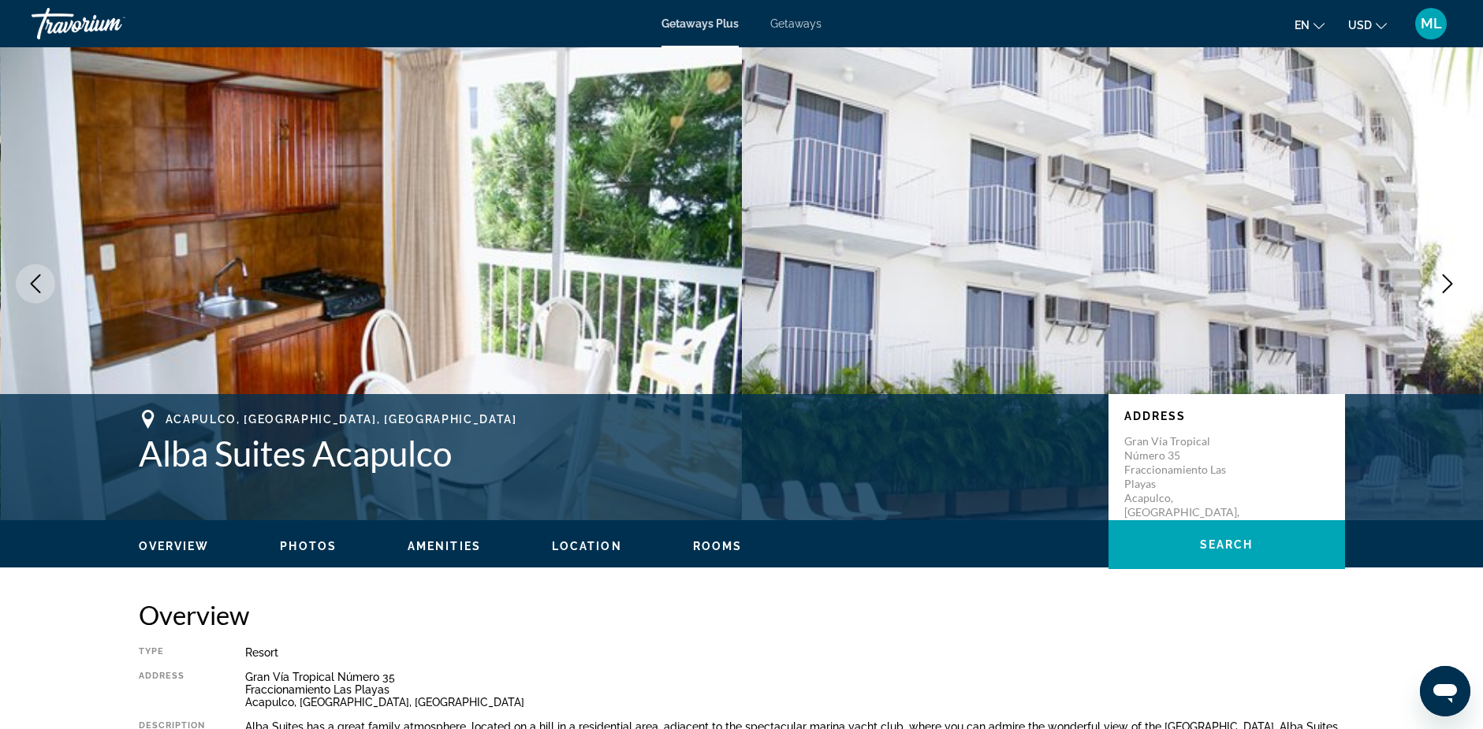
click at [1450, 282] on icon "Next image" at bounding box center [1447, 283] width 10 height 19
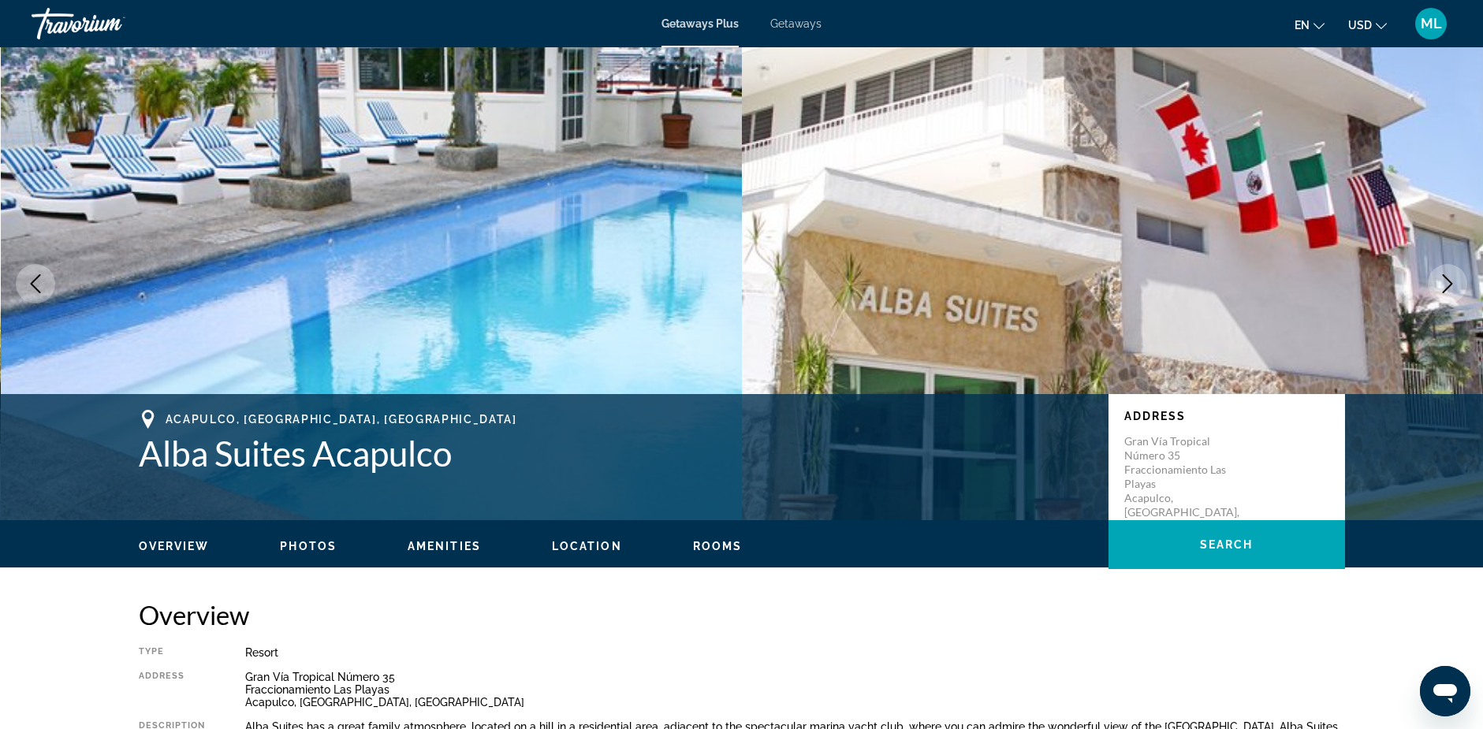
click at [1450, 282] on icon "Next image" at bounding box center [1447, 283] width 10 height 19
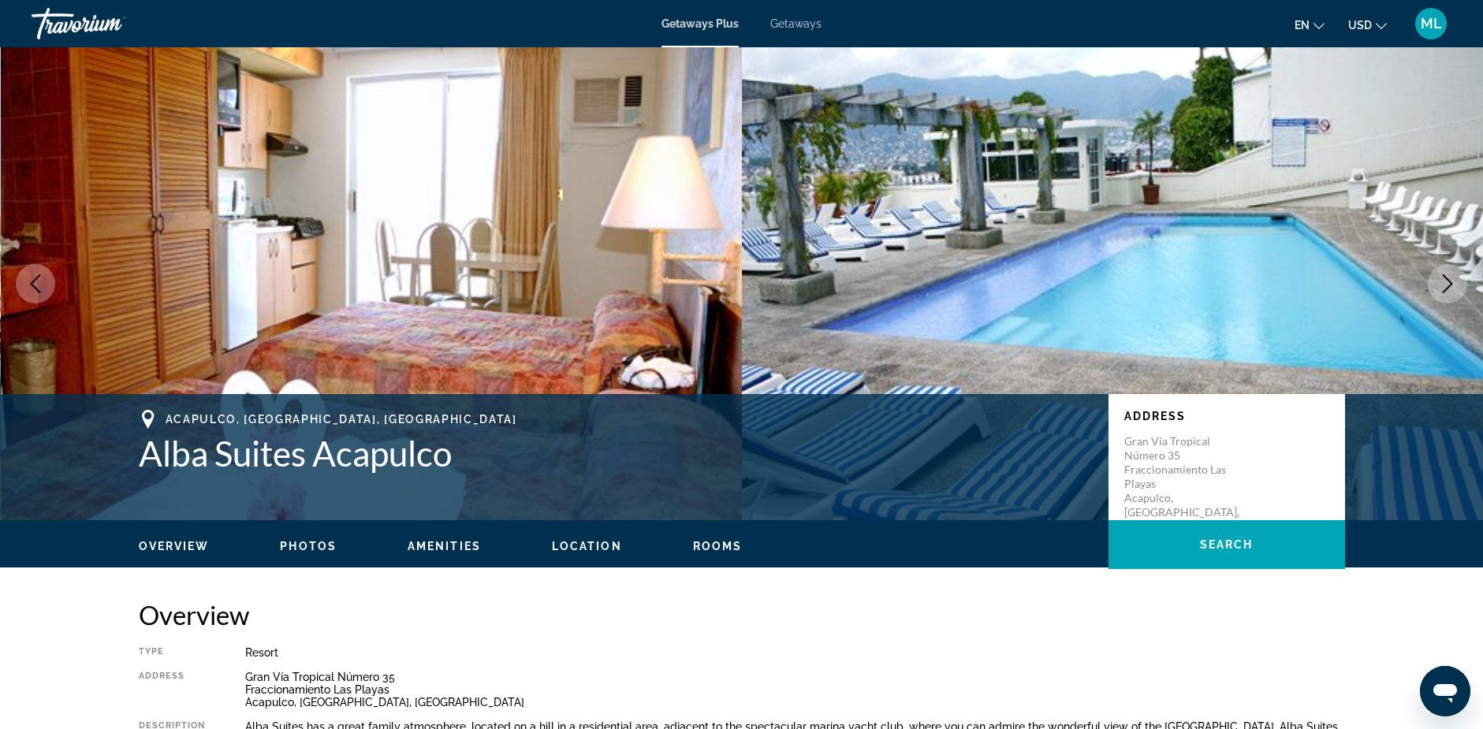
click at [1450, 282] on icon "Next image" at bounding box center [1447, 283] width 10 height 19
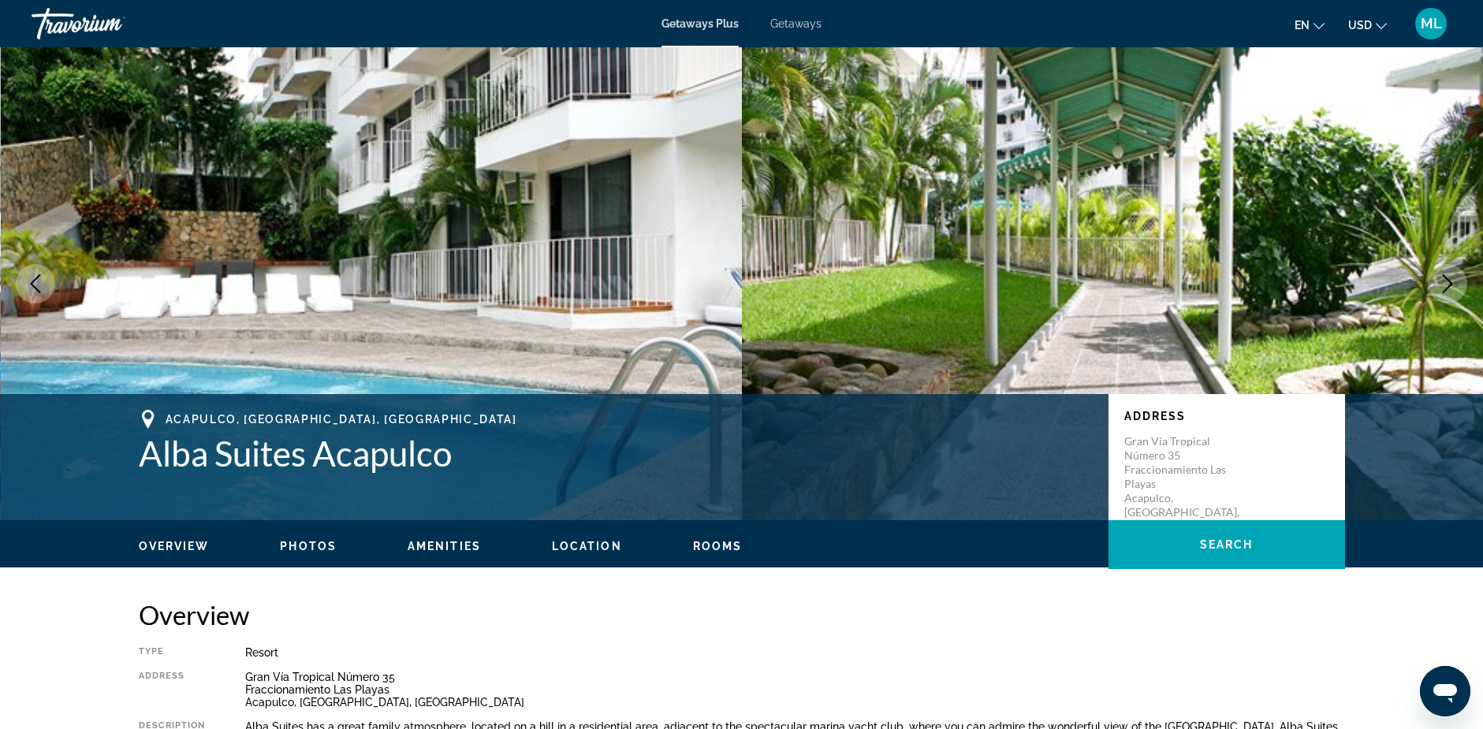
click at [1450, 282] on icon "Next image" at bounding box center [1447, 283] width 10 height 19
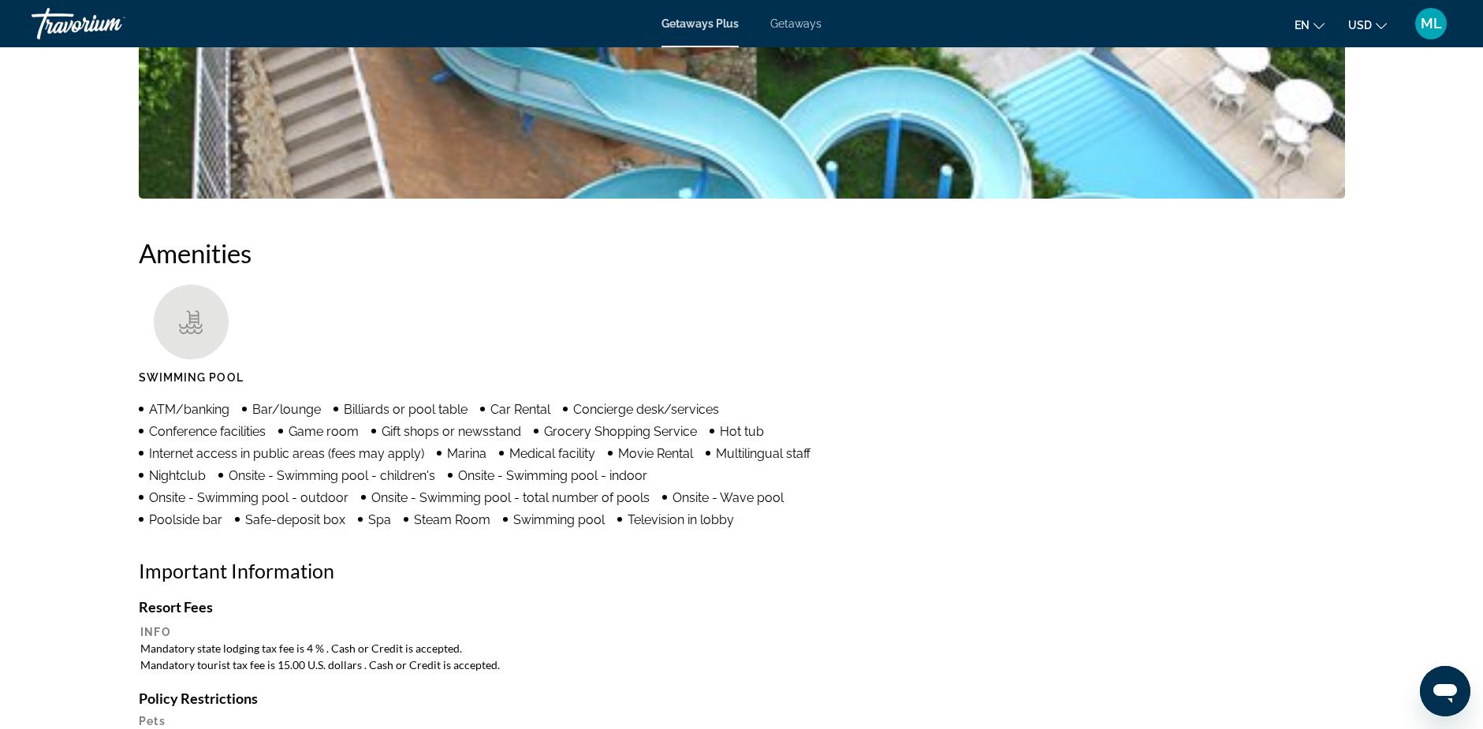
scroll to position [867, 0]
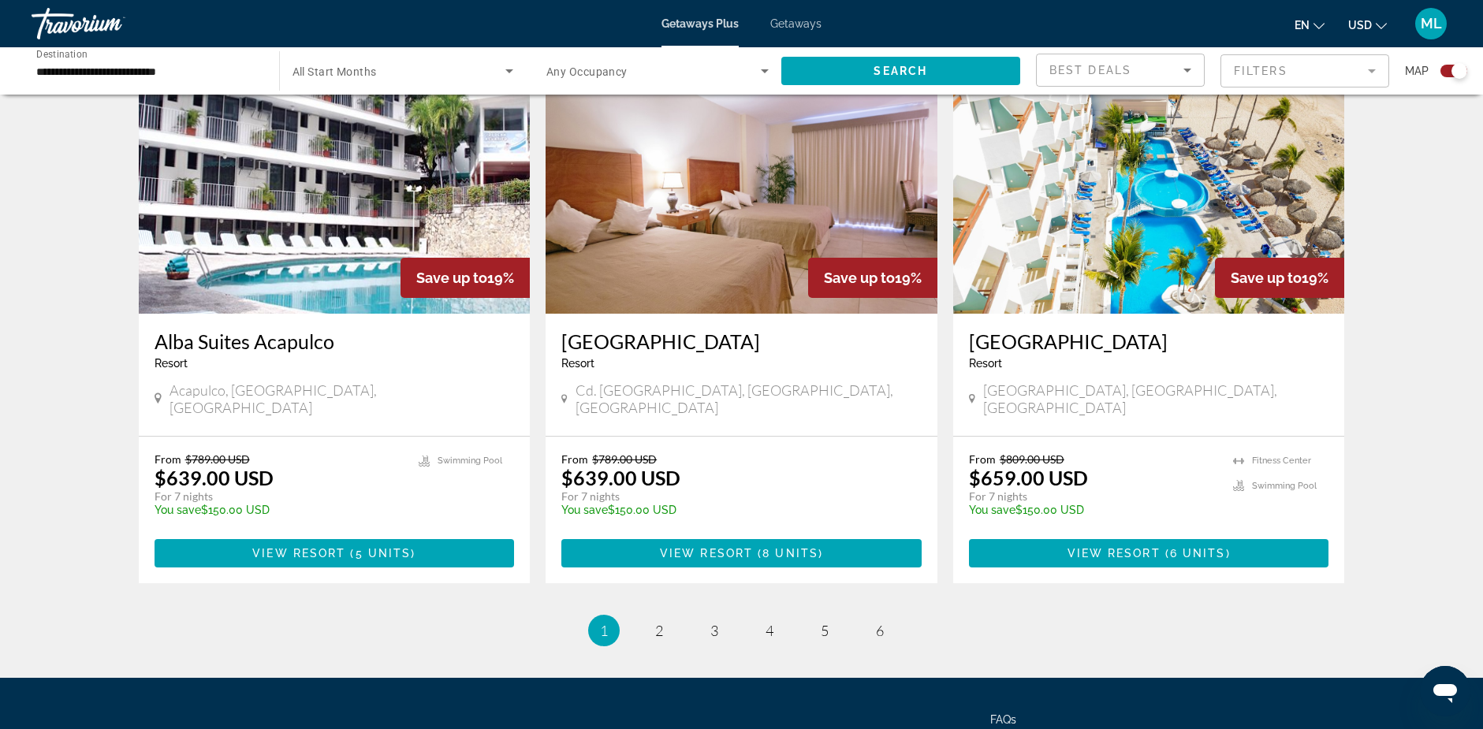
scroll to position [2357, 0]
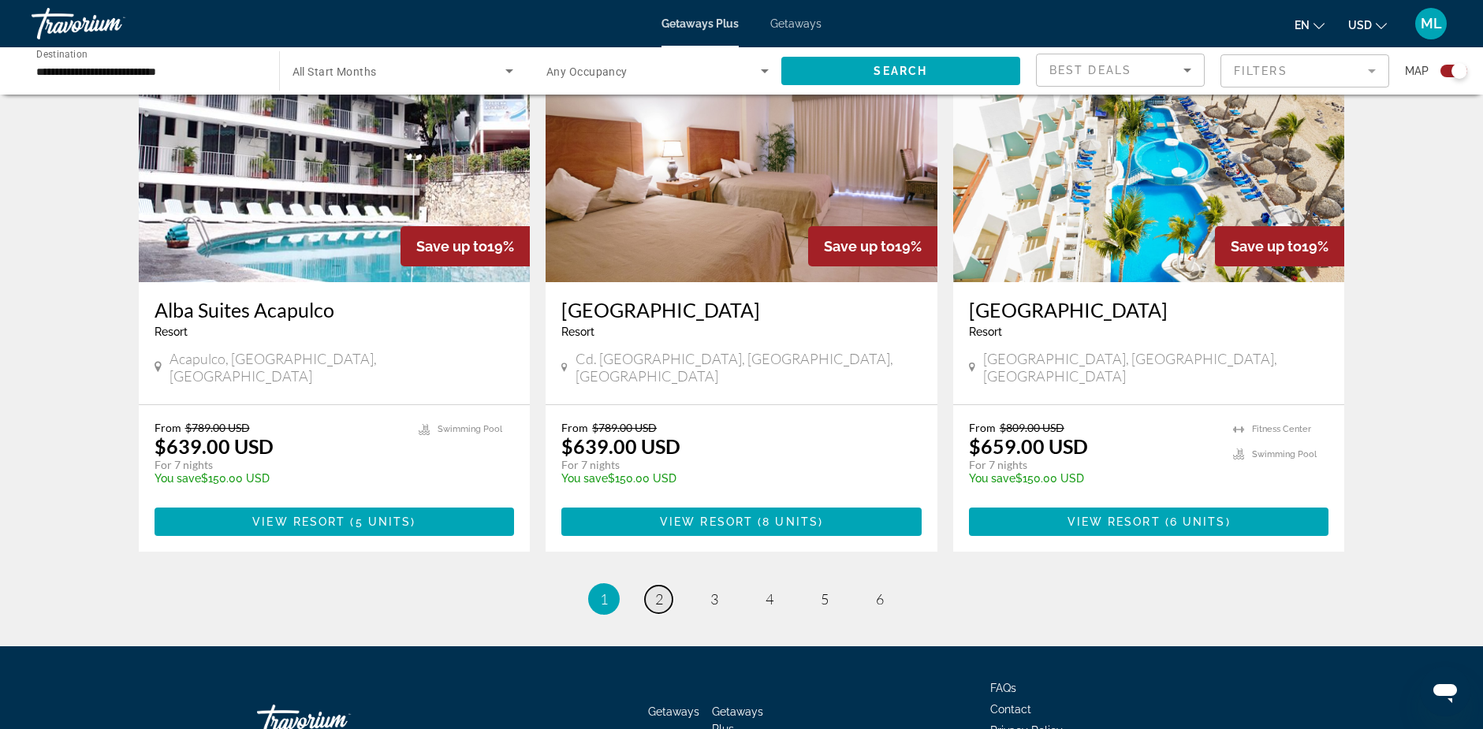
click at [661, 590] on span "2" at bounding box center [659, 598] width 8 height 17
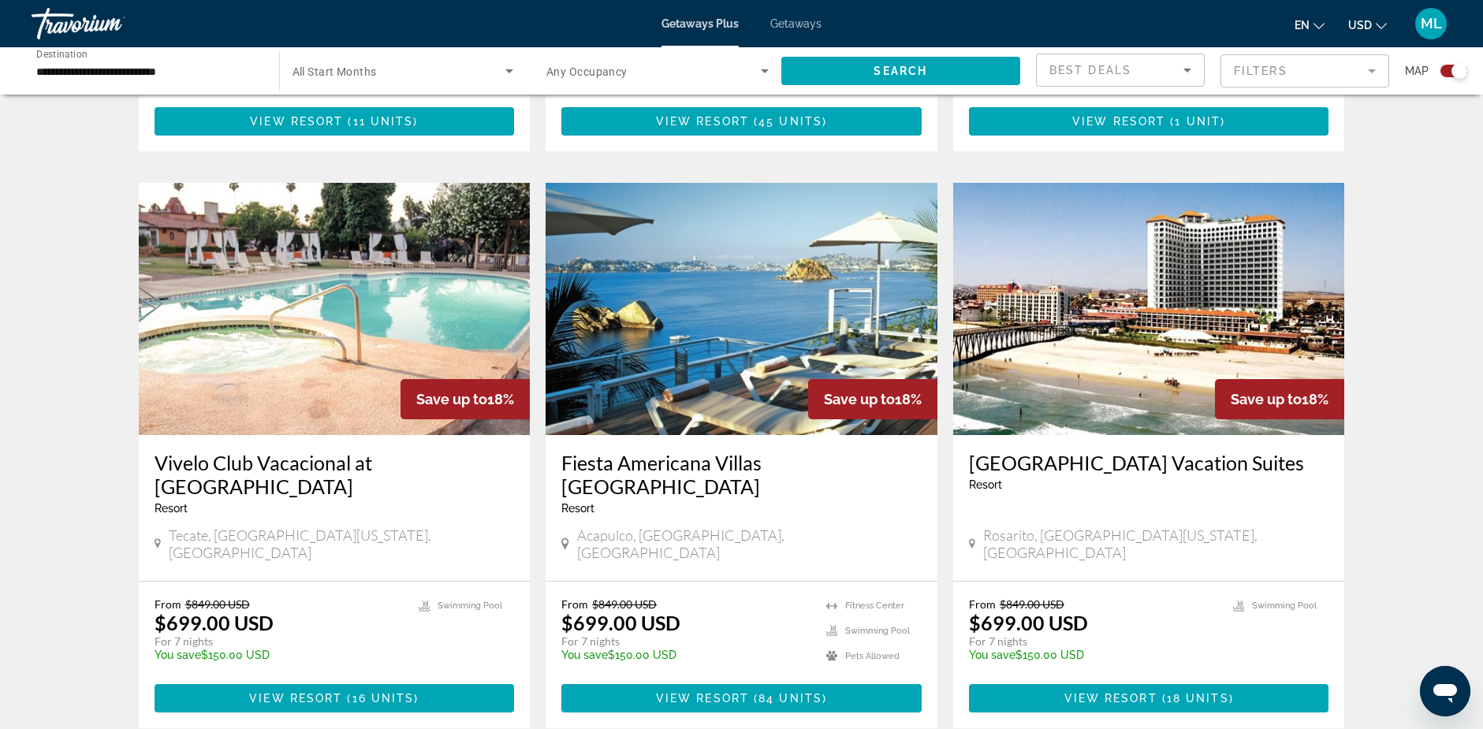
scroll to position [2207, 0]
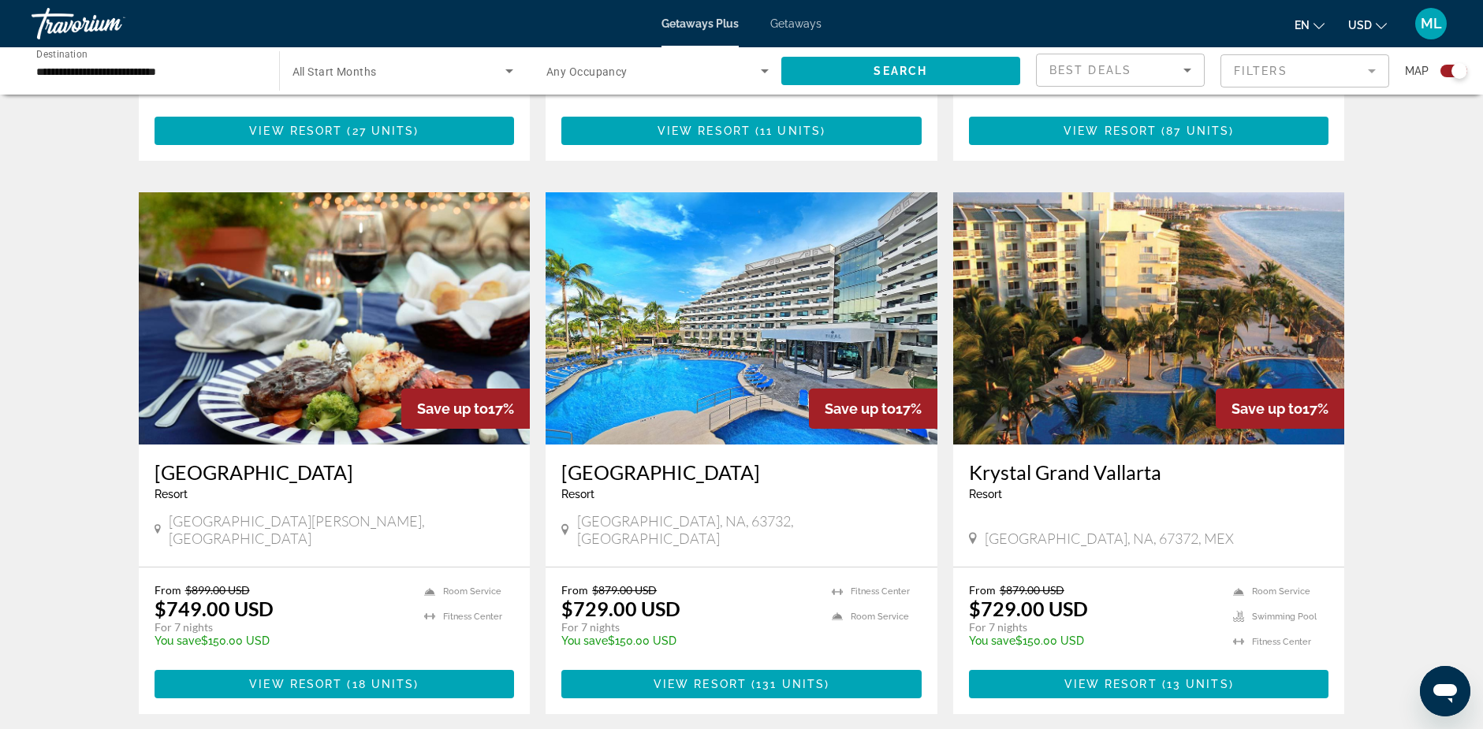
scroll to position [2128, 0]
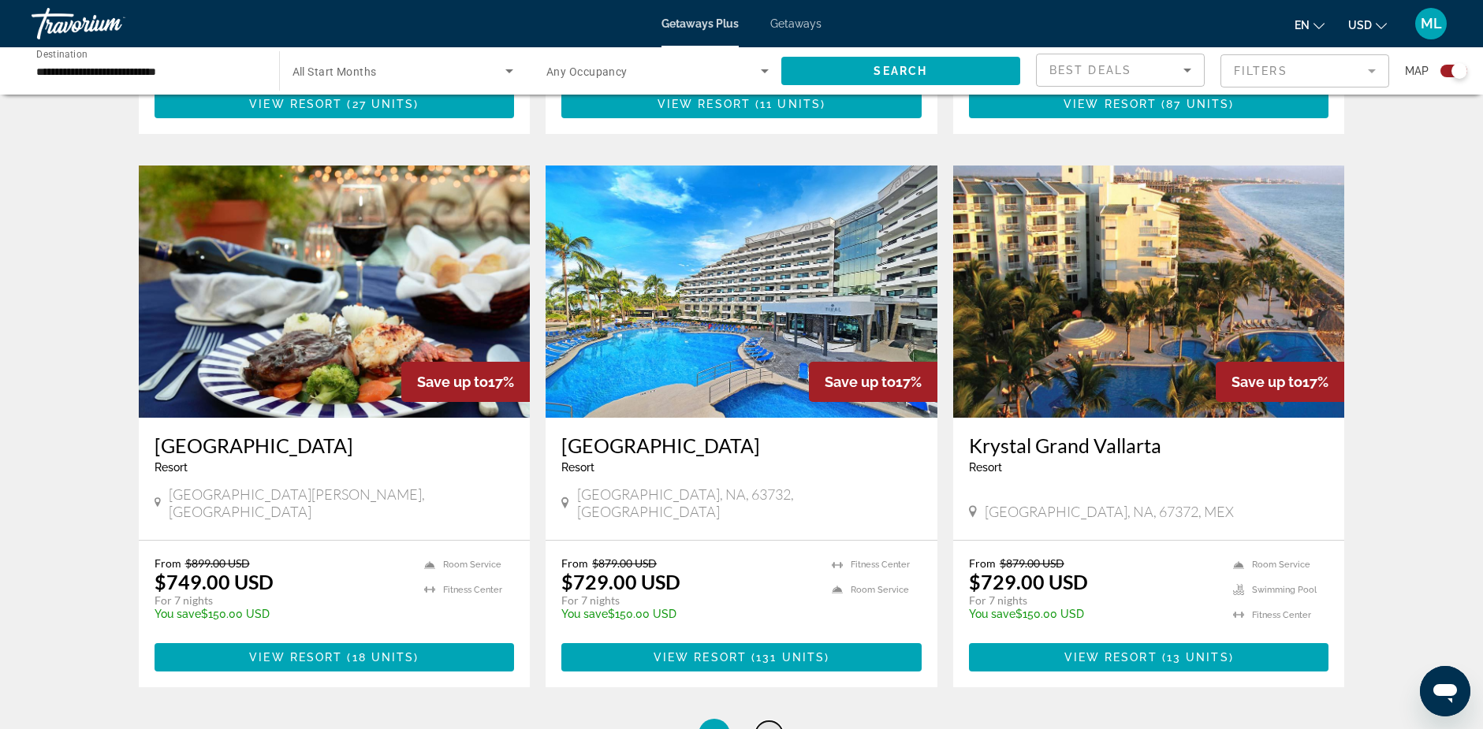
click at [770, 726] on span "4" at bounding box center [769, 734] width 8 height 17
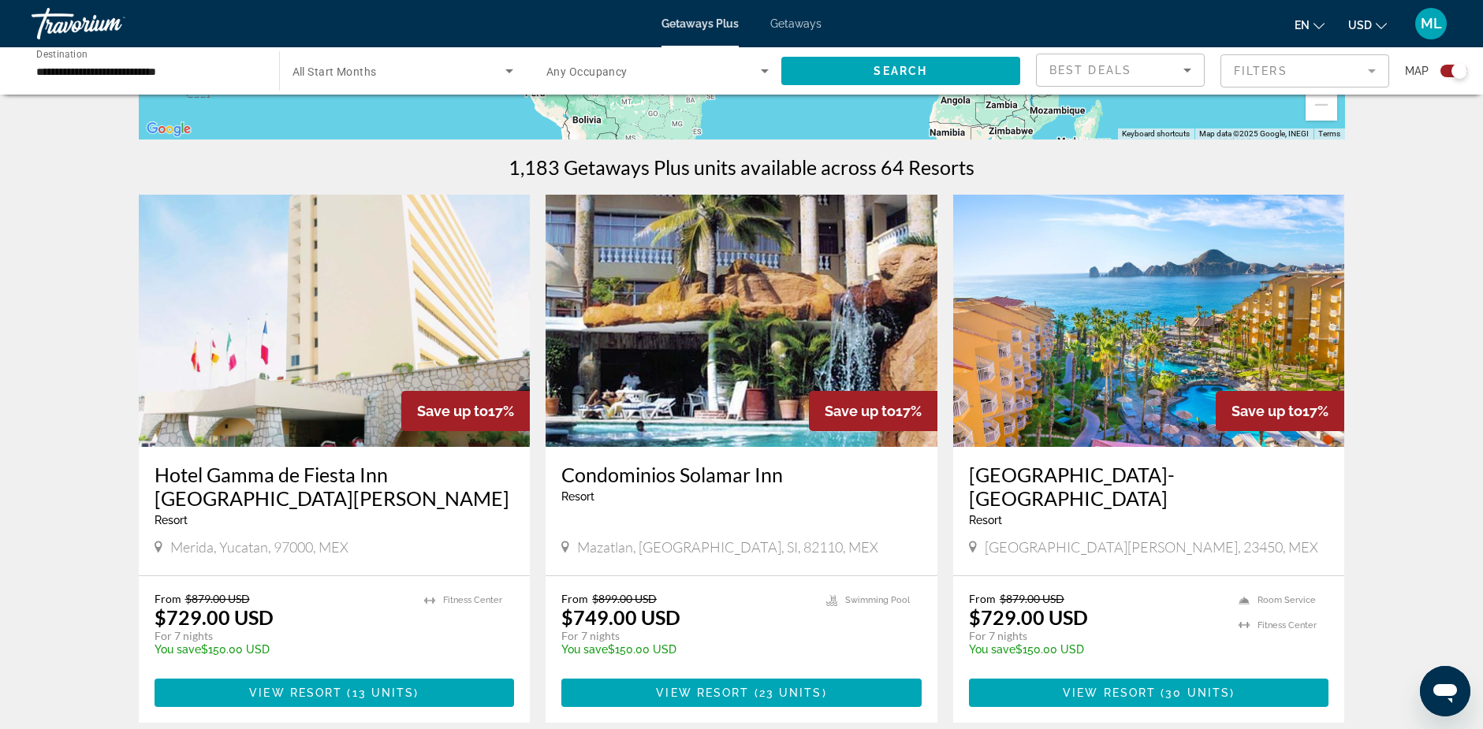
scroll to position [473, 0]
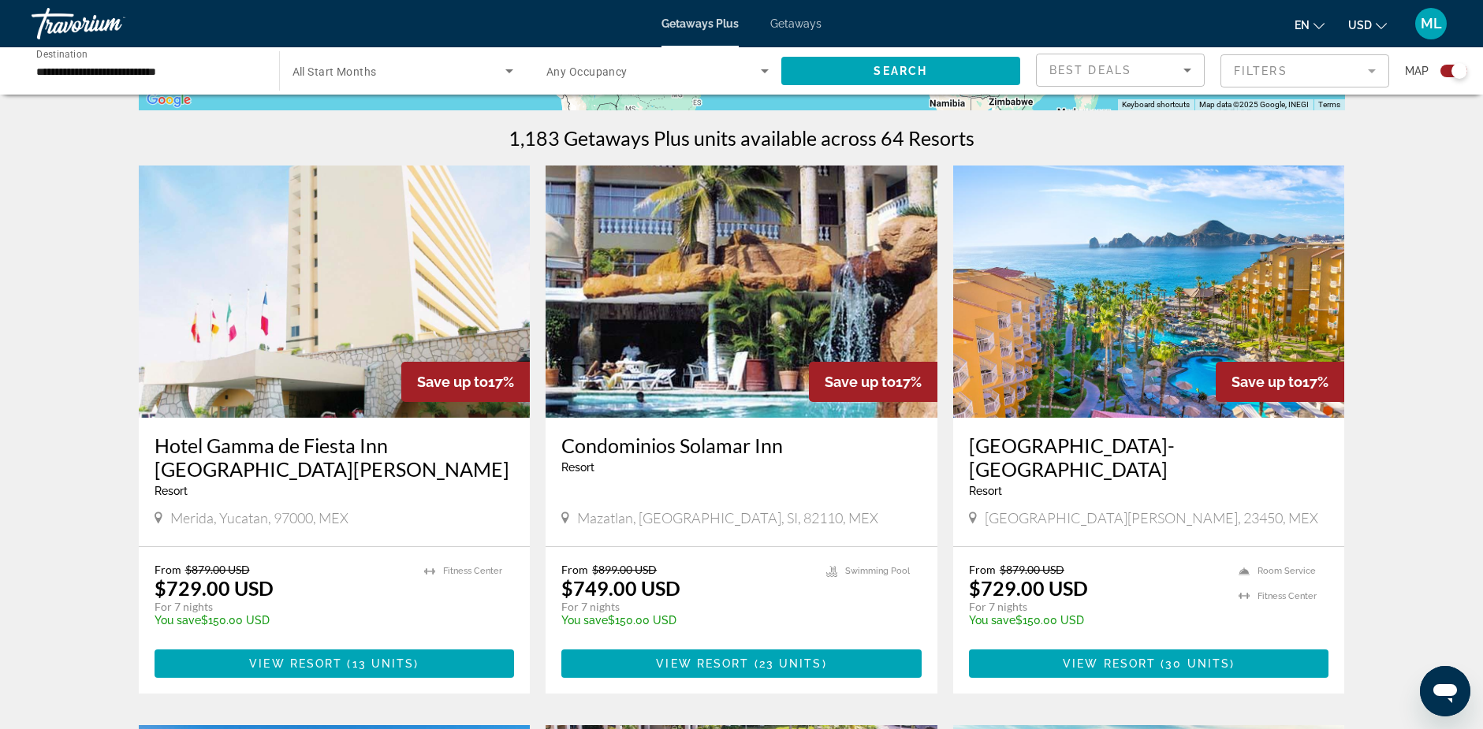
click at [1147, 276] on img "Main content" at bounding box center [1149, 292] width 392 height 252
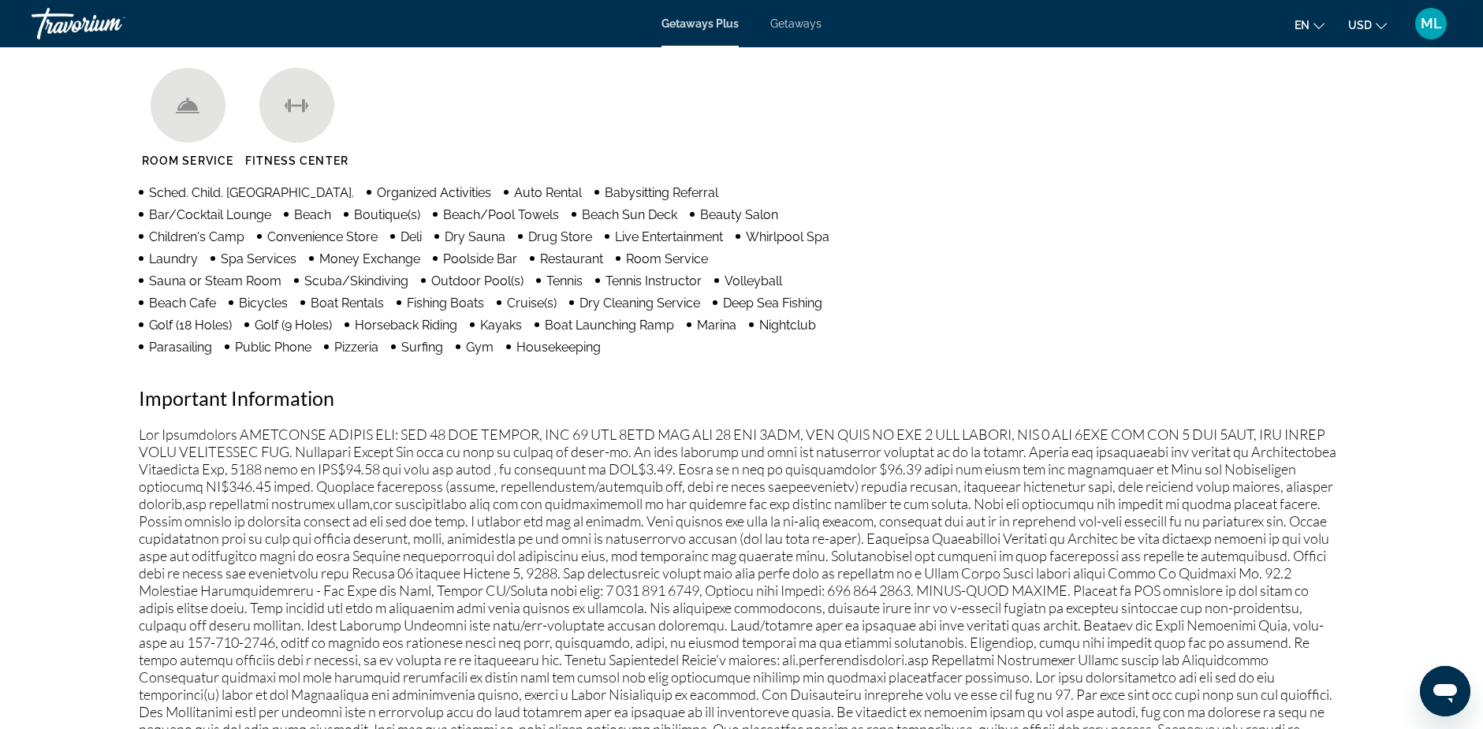
scroll to position [1261, 0]
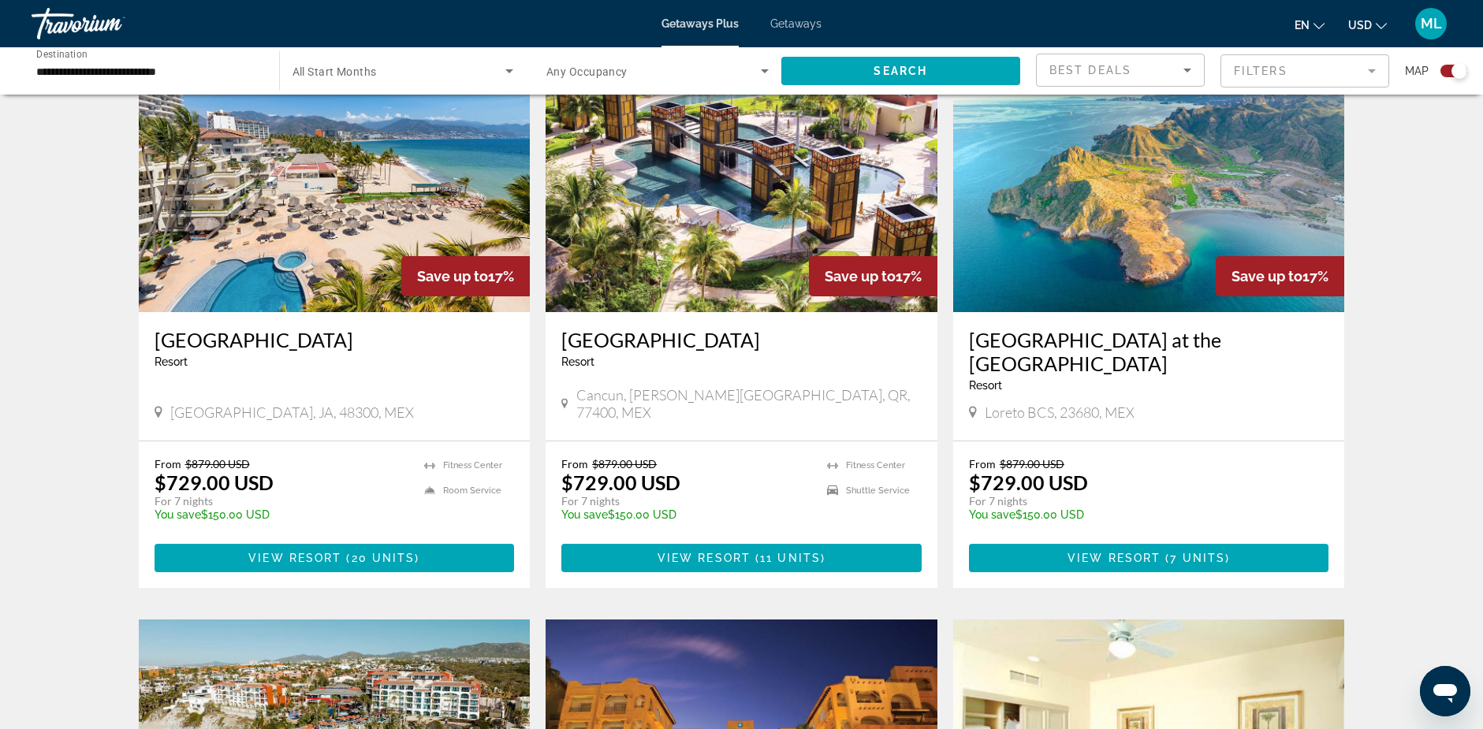
scroll to position [1174, 0]
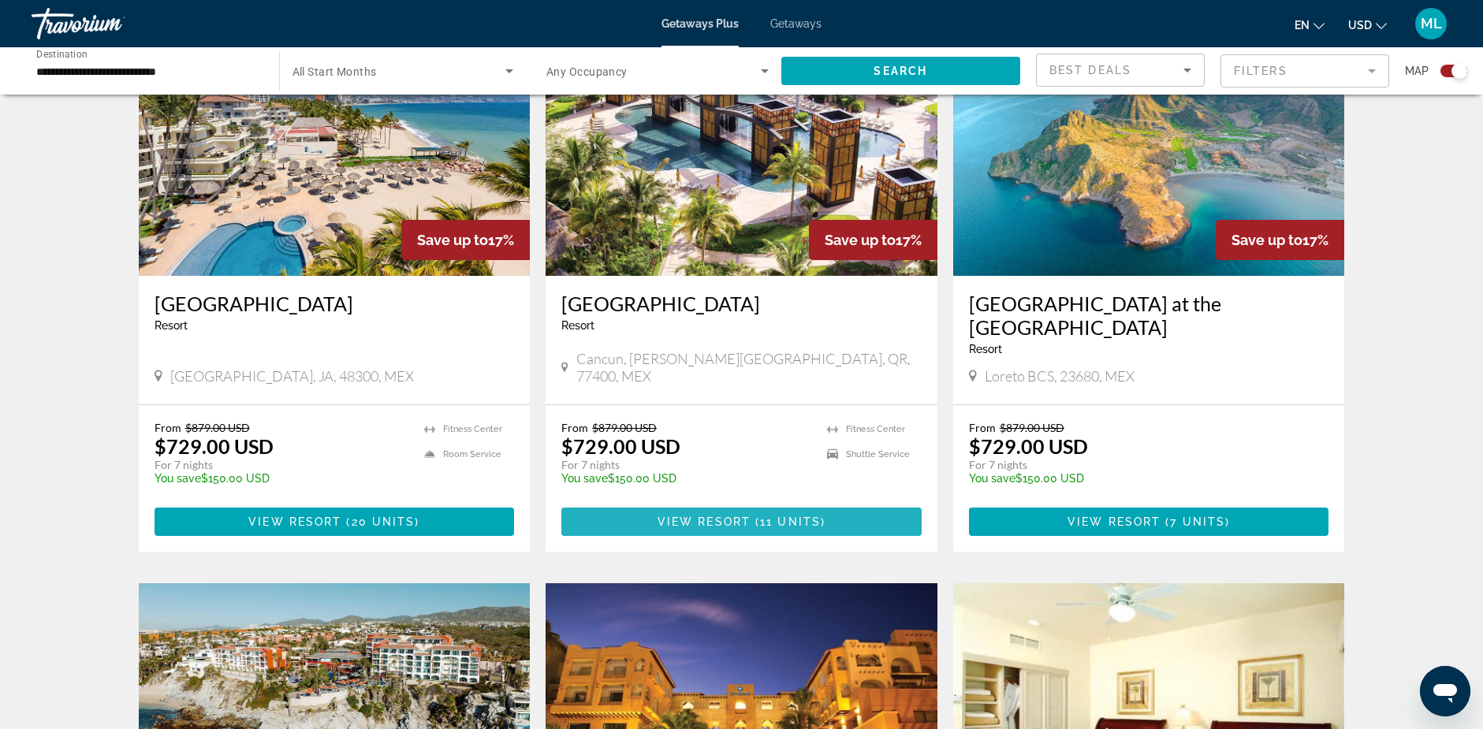
click at [704, 515] on span "View Resort" at bounding box center [703, 521] width 93 height 13
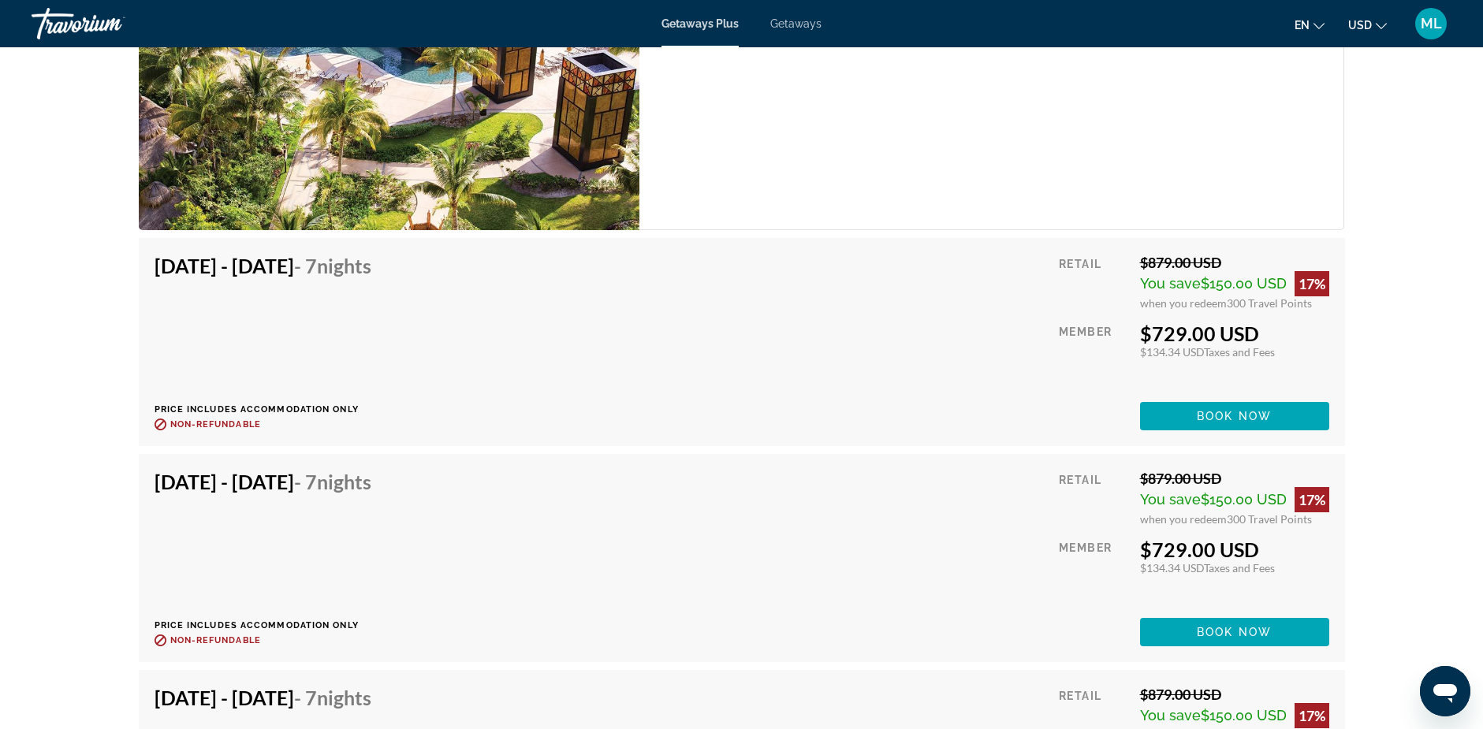
scroll to position [2759, 0]
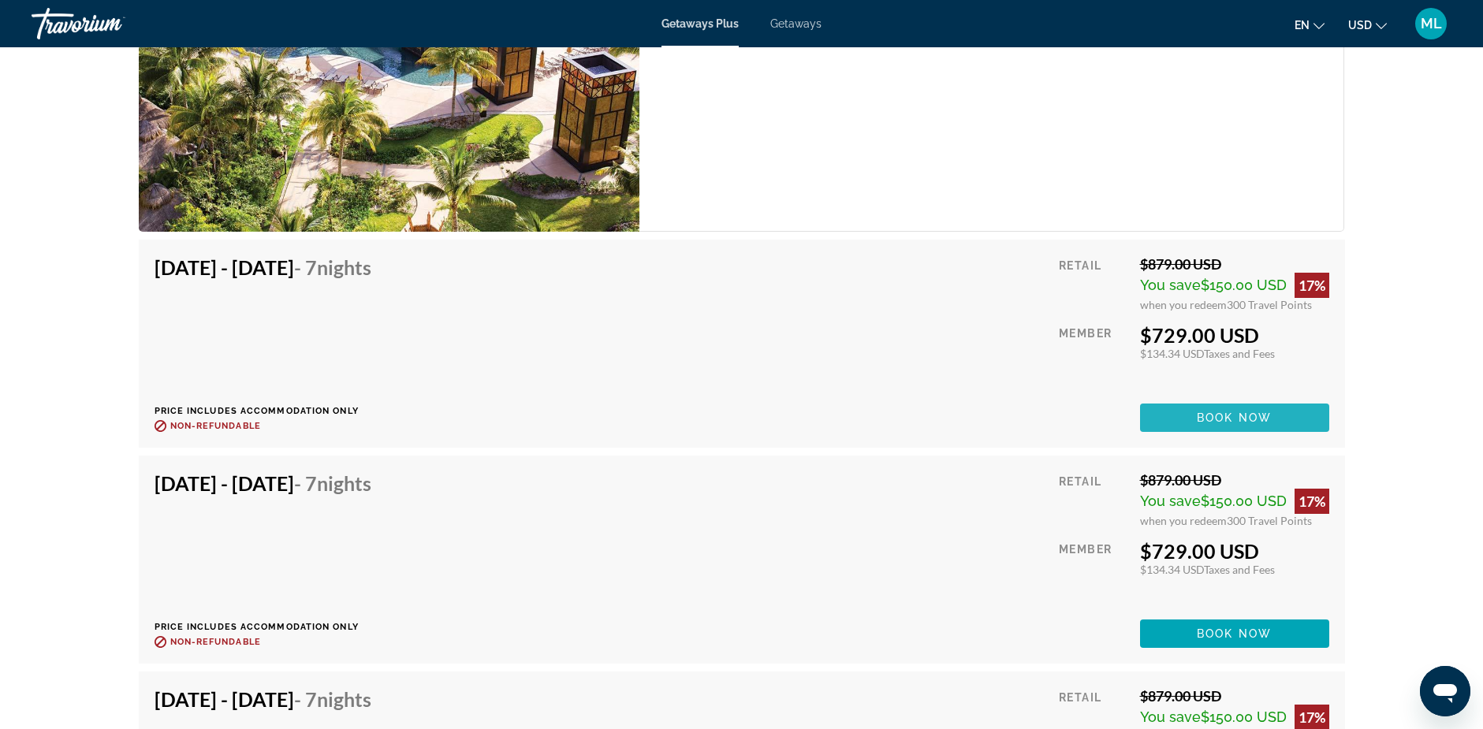
click at [1208, 419] on span "Book now" at bounding box center [1233, 417] width 75 height 13
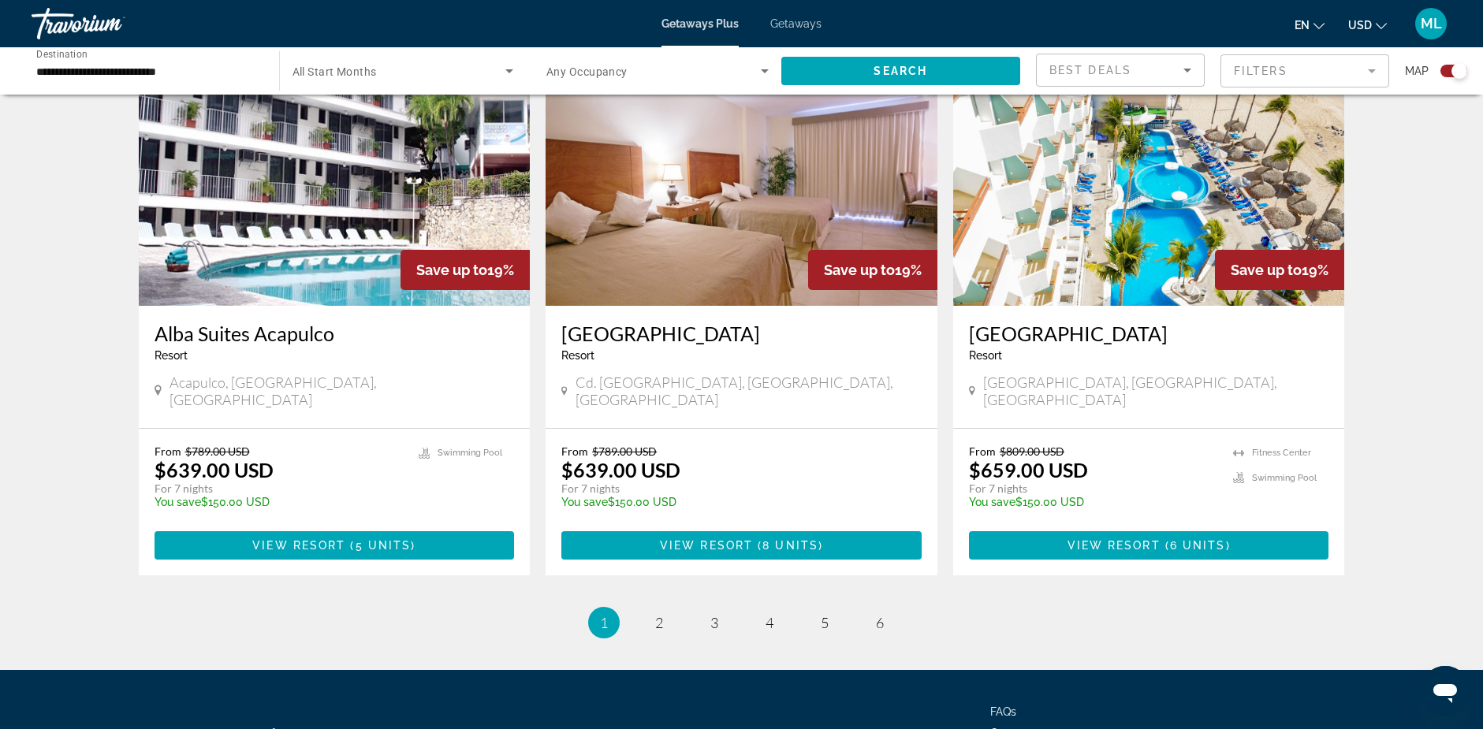
scroll to position [2357, 0]
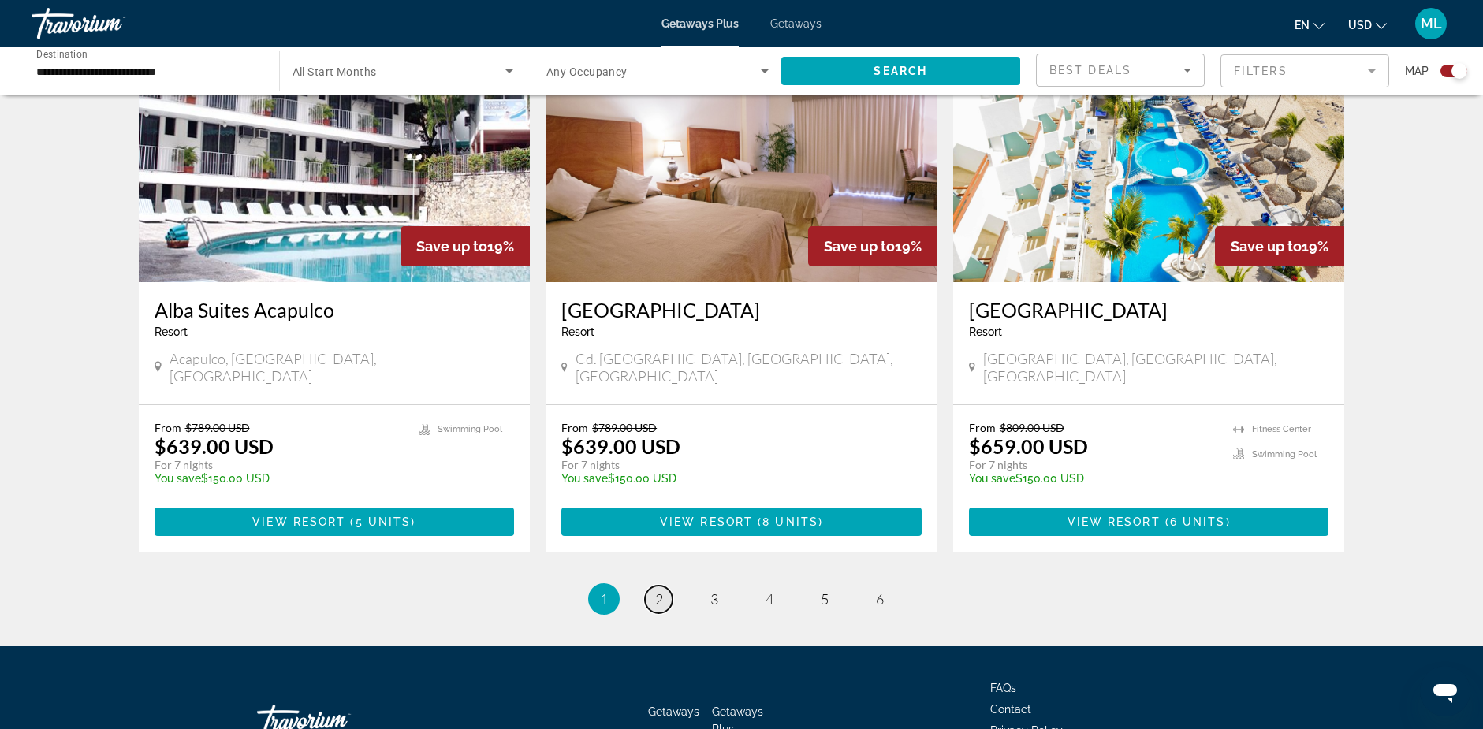
click at [657, 590] on span "2" at bounding box center [659, 598] width 8 height 17
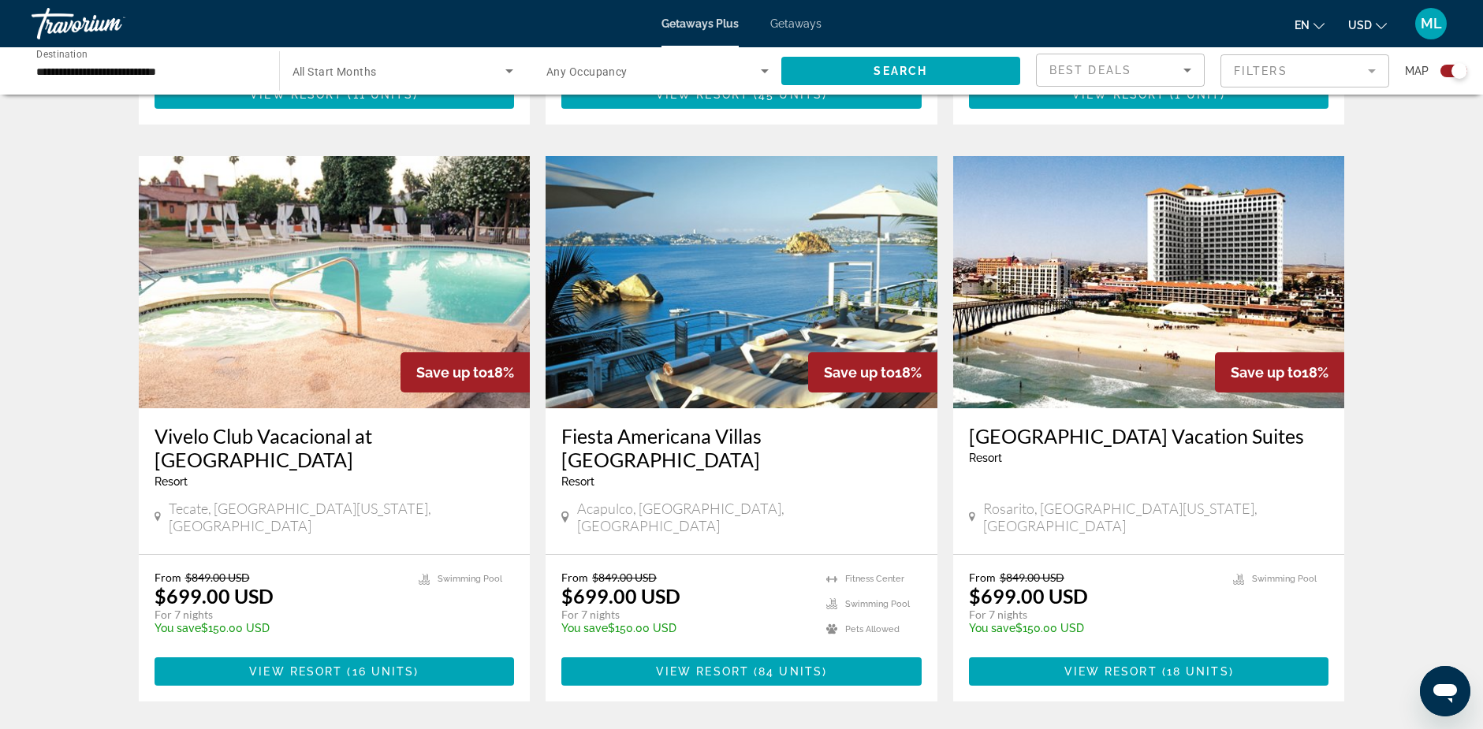
scroll to position [2333, 0]
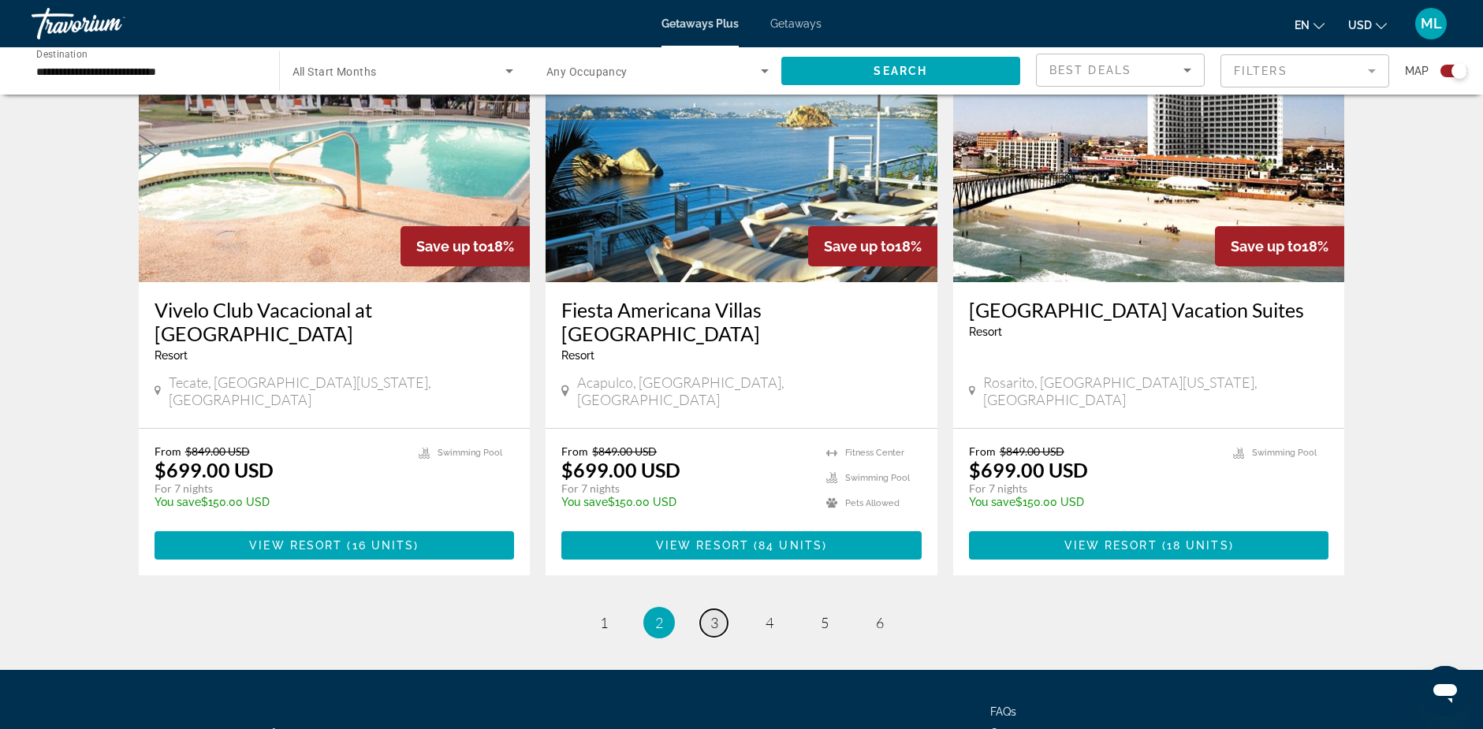
click at [709, 609] on link "page 3" at bounding box center [714, 623] width 28 height 28
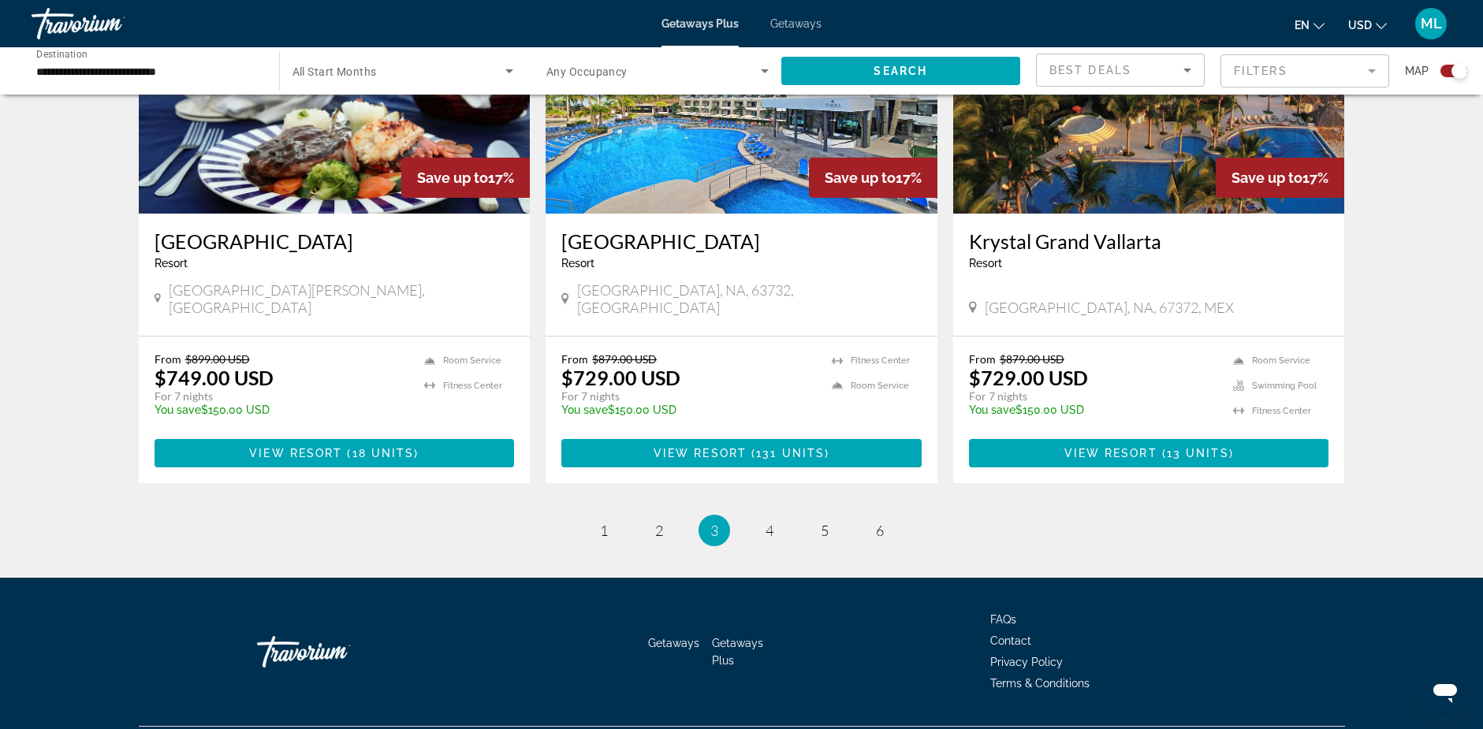
scroll to position [2333, 0]
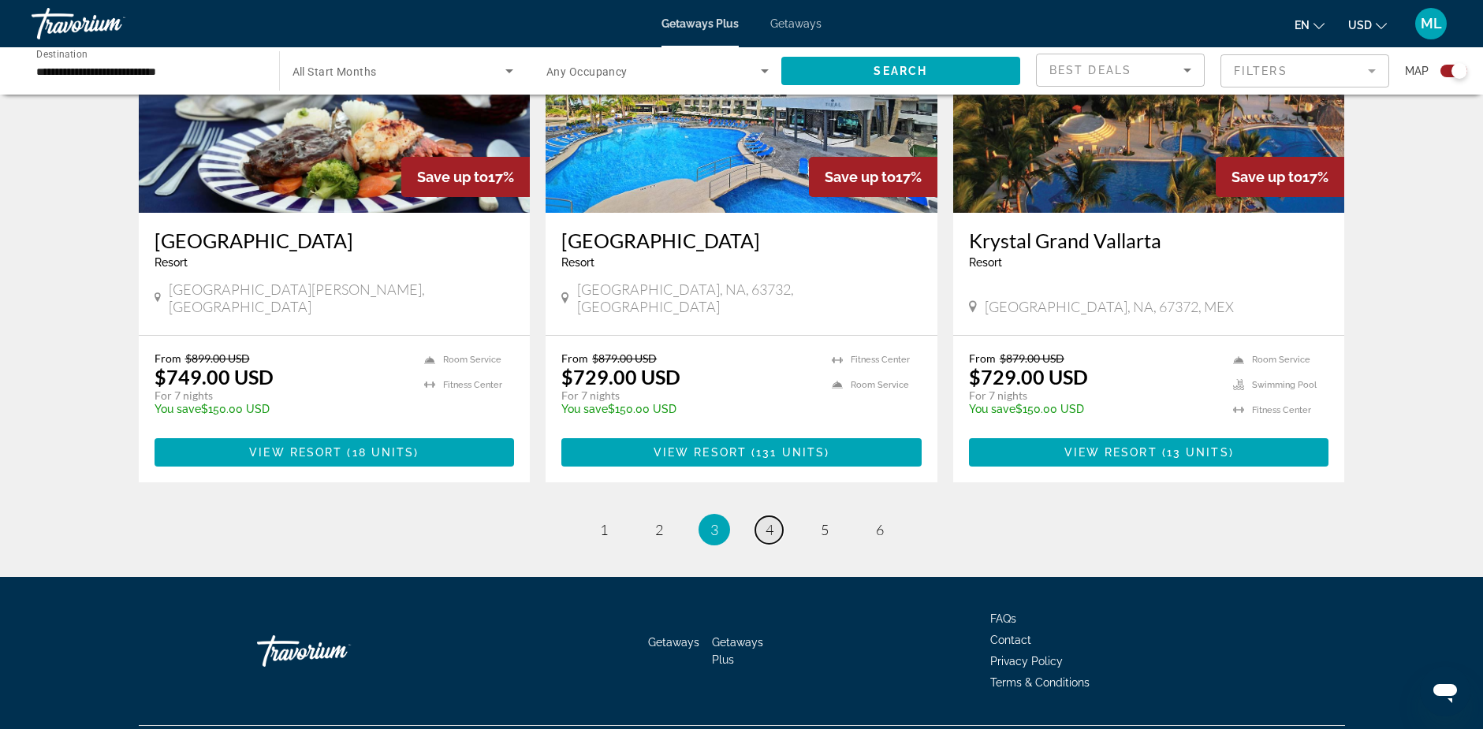
click at [773, 516] on link "page 4" at bounding box center [769, 530] width 28 height 28
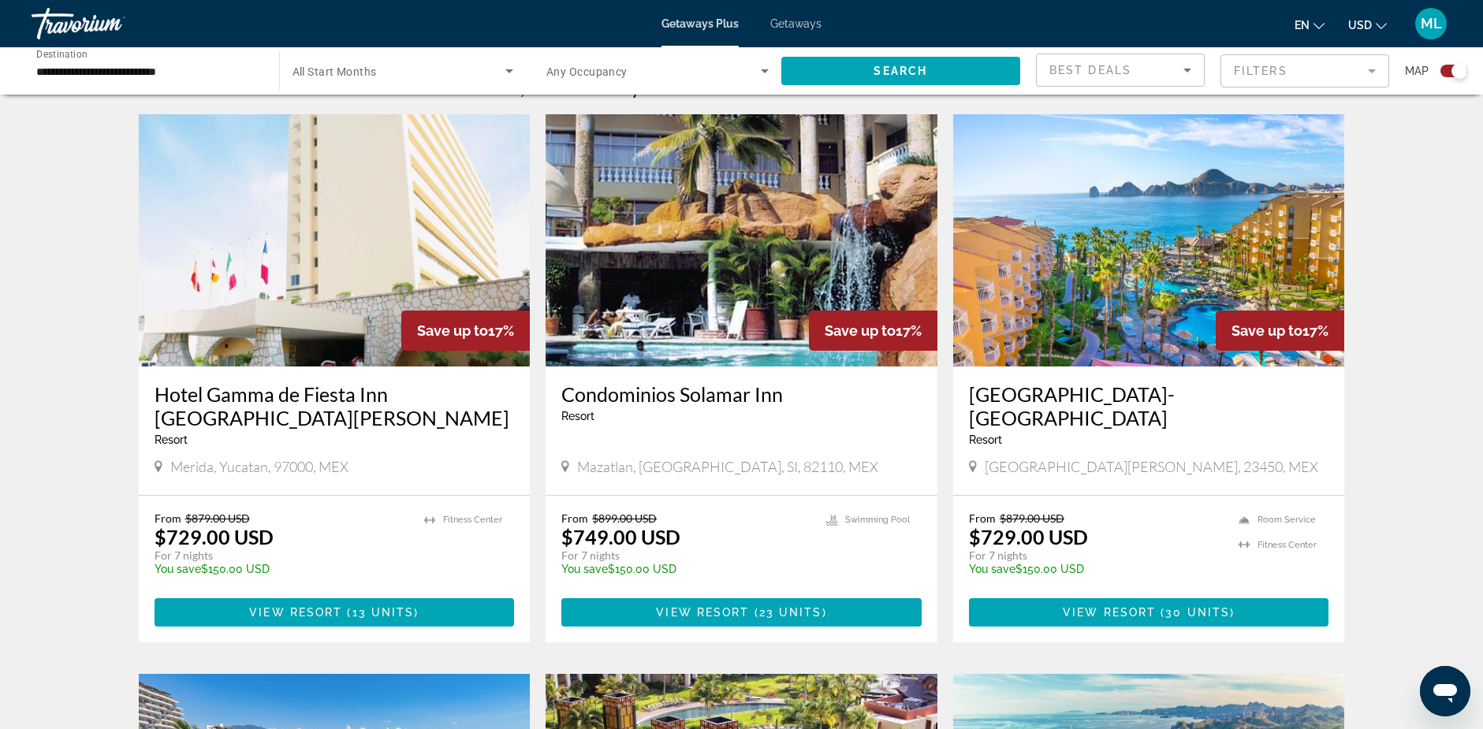
scroll to position [552, 0]
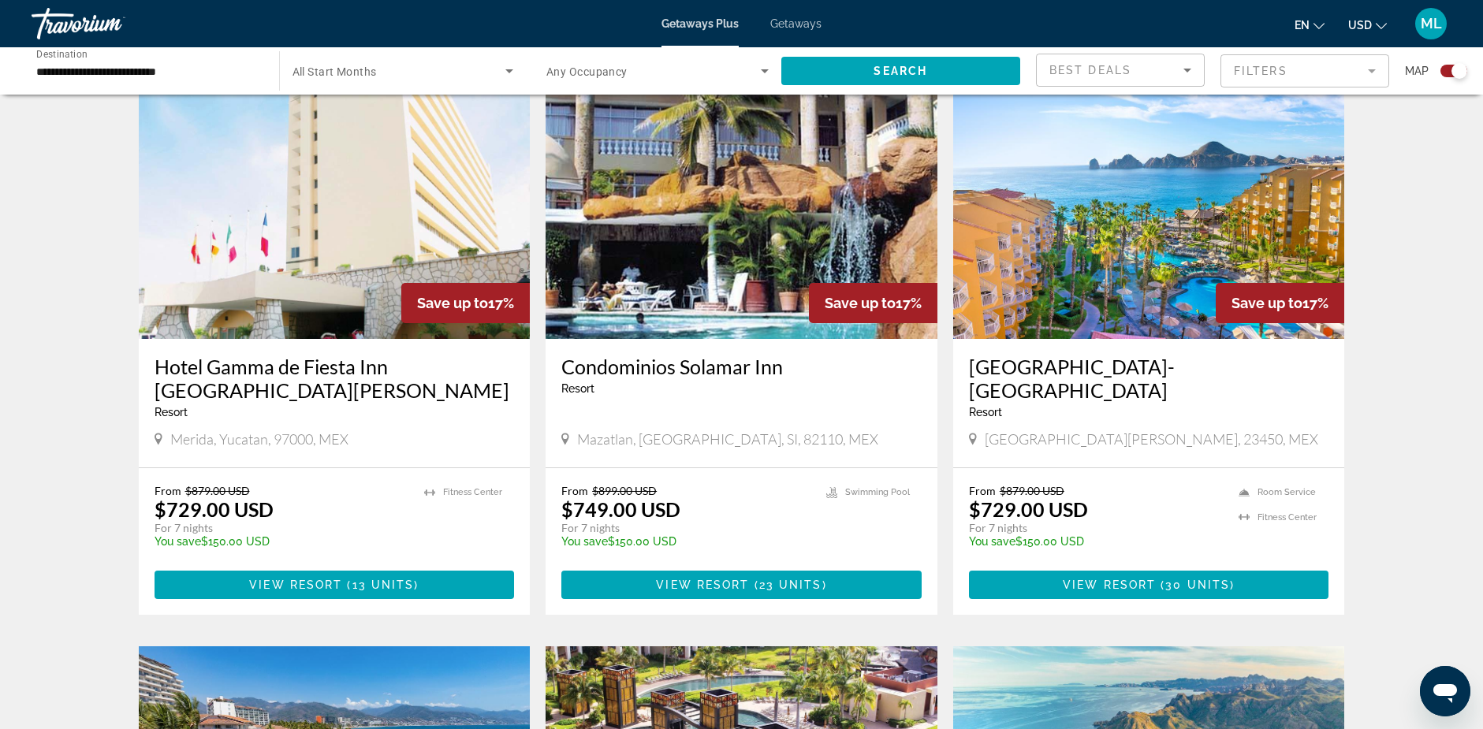
click at [1163, 217] on img "Main content" at bounding box center [1149, 213] width 392 height 252
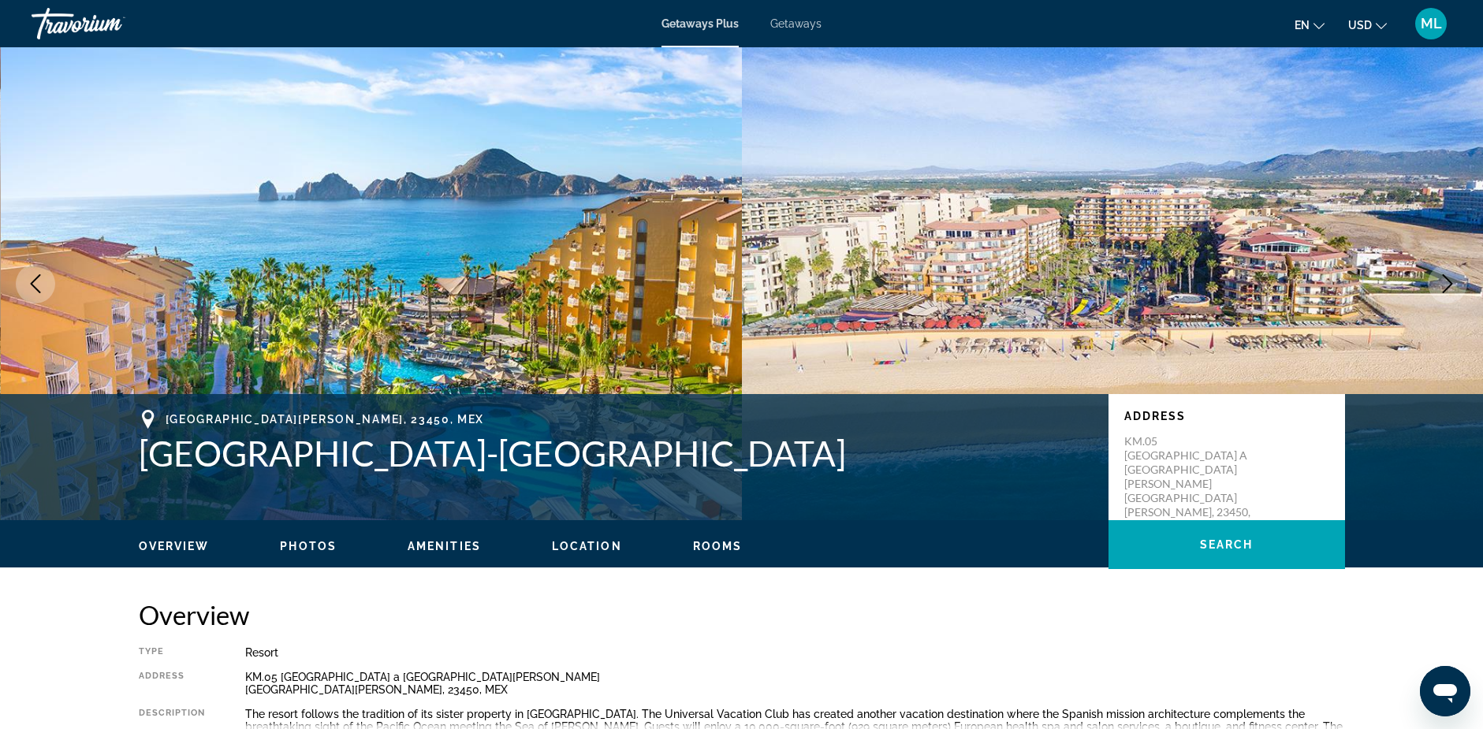
click at [1449, 281] on icon "Next image" at bounding box center [1447, 283] width 10 height 19
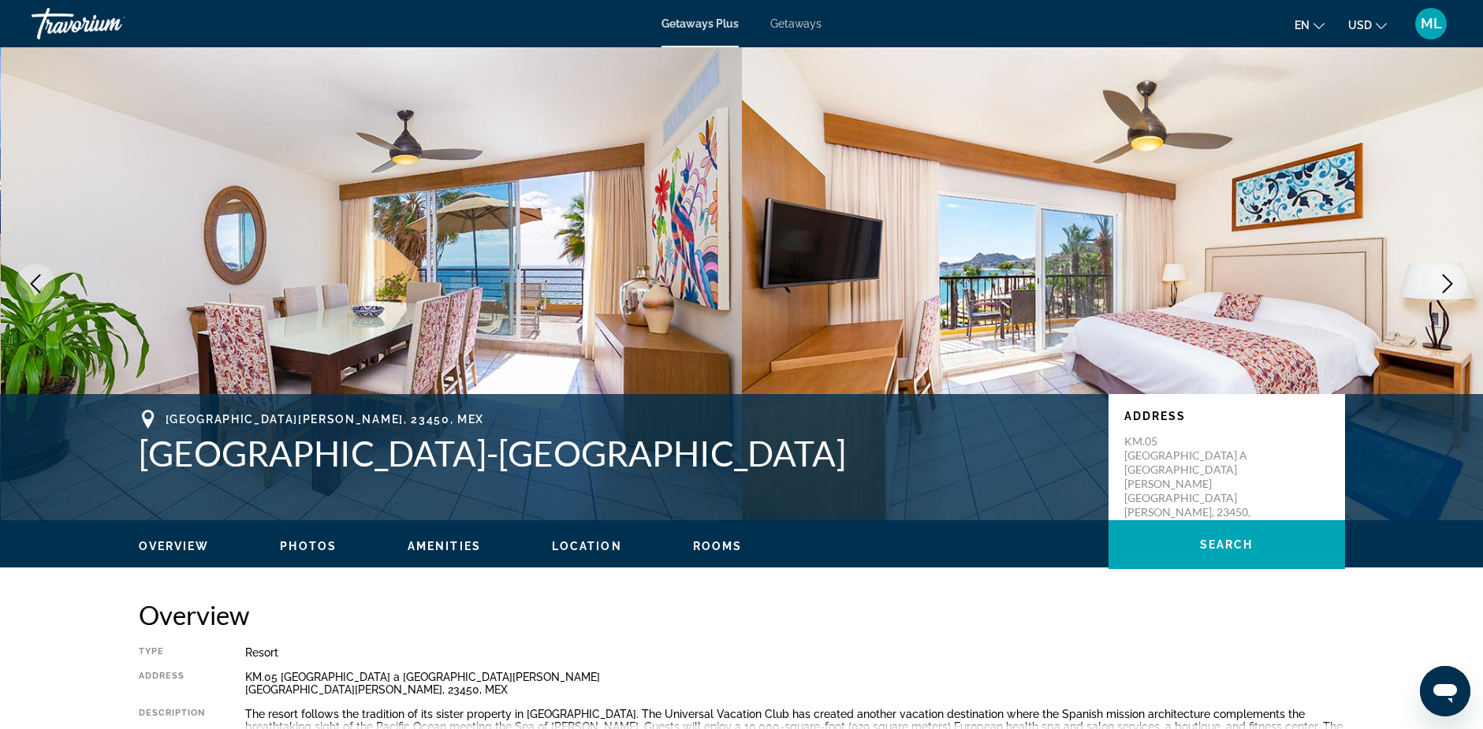
click at [1449, 281] on icon "Next image" at bounding box center [1447, 283] width 10 height 19
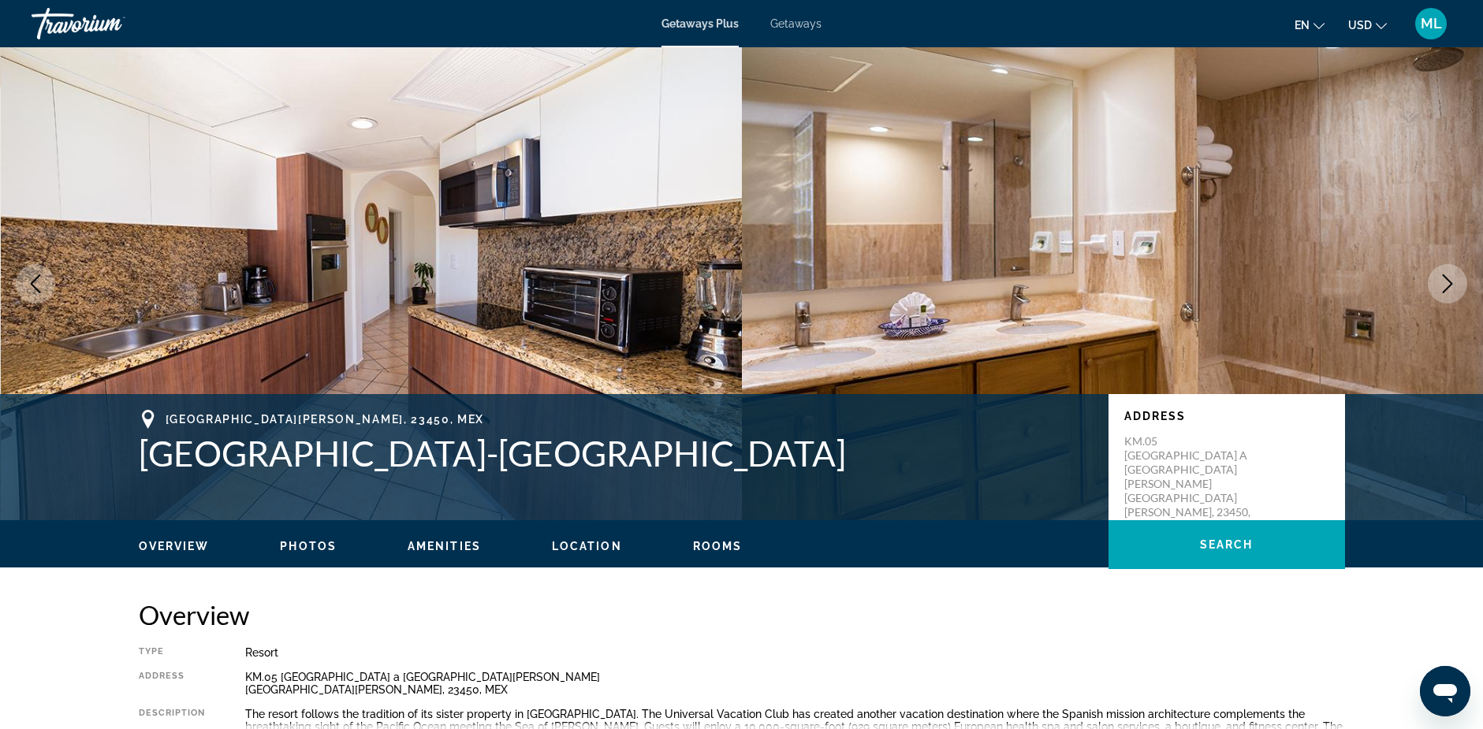
click at [1449, 281] on icon "Next image" at bounding box center [1447, 283] width 10 height 19
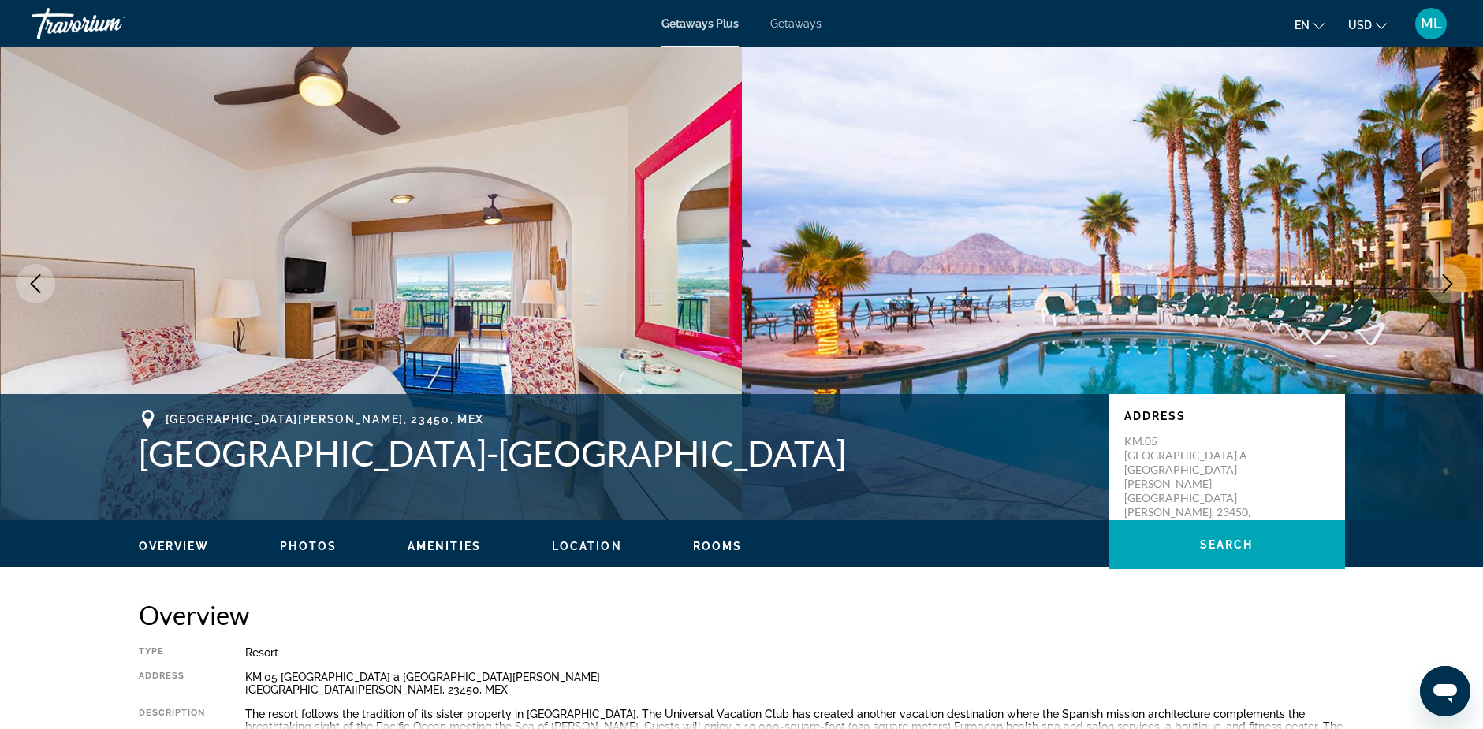
click at [1449, 281] on icon "Next image" at bounding box center [1447, 283] width 10 height 19
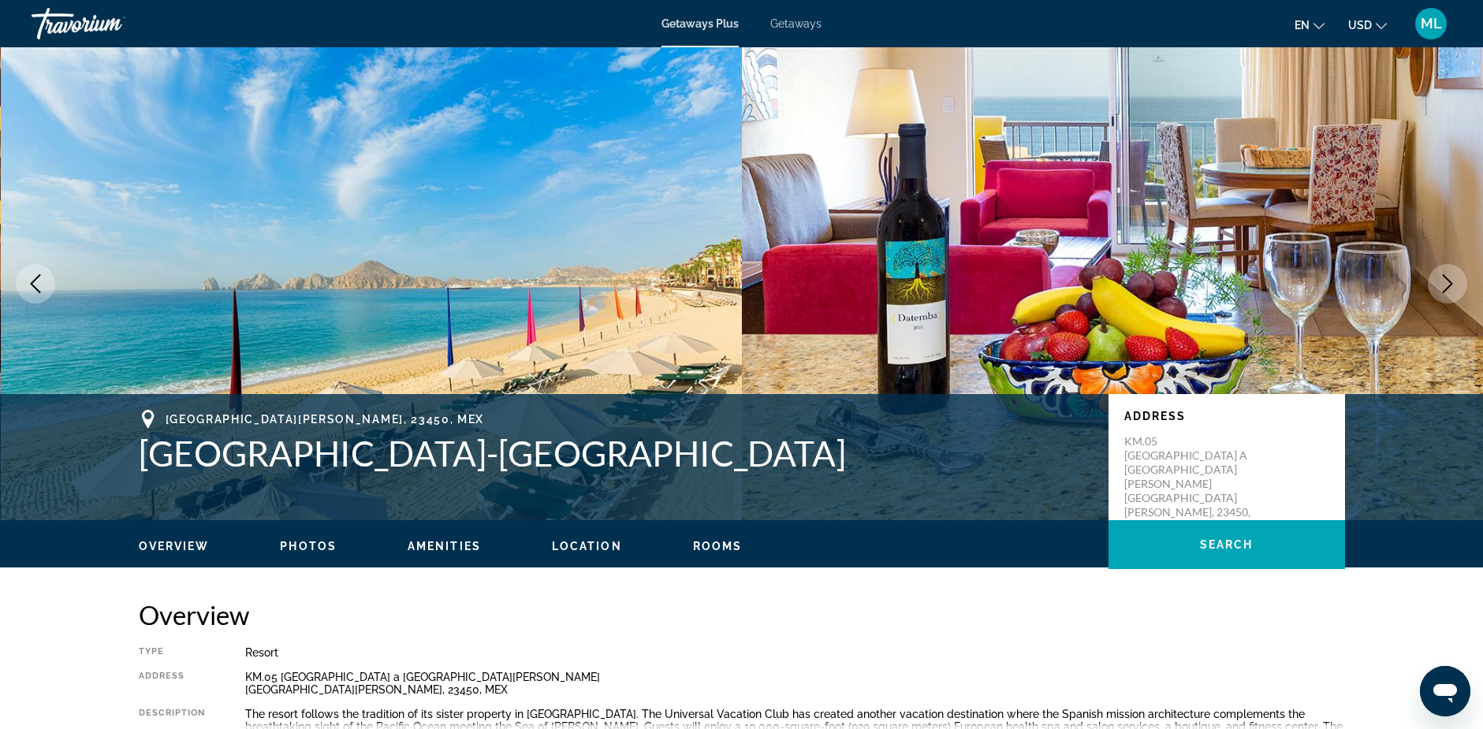
click at [1449, 281] on icon "Next image" at bounding box center [1447, 283] width 10 height 19
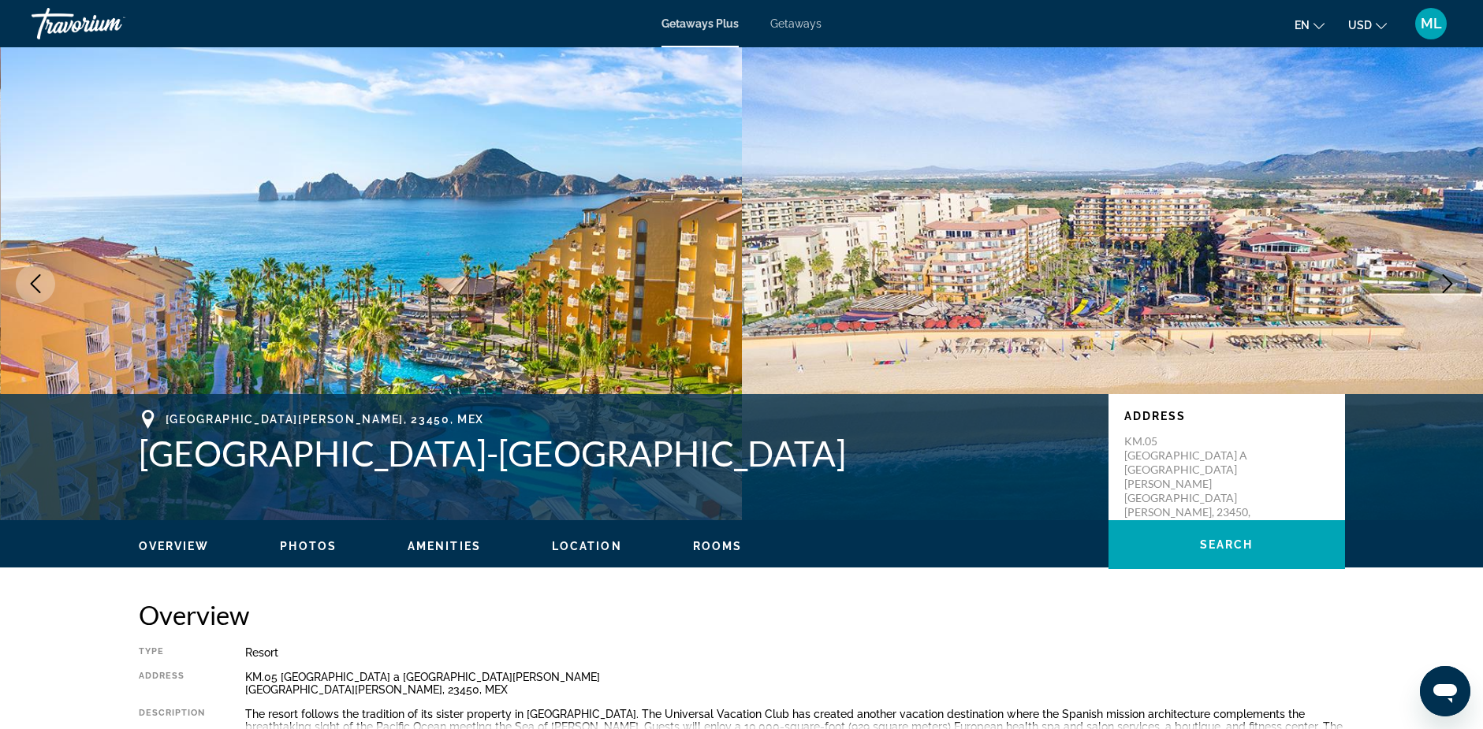
click at [1449, 281] on icon "Next image" at bounding box center [1447, 283] width 10 height 19
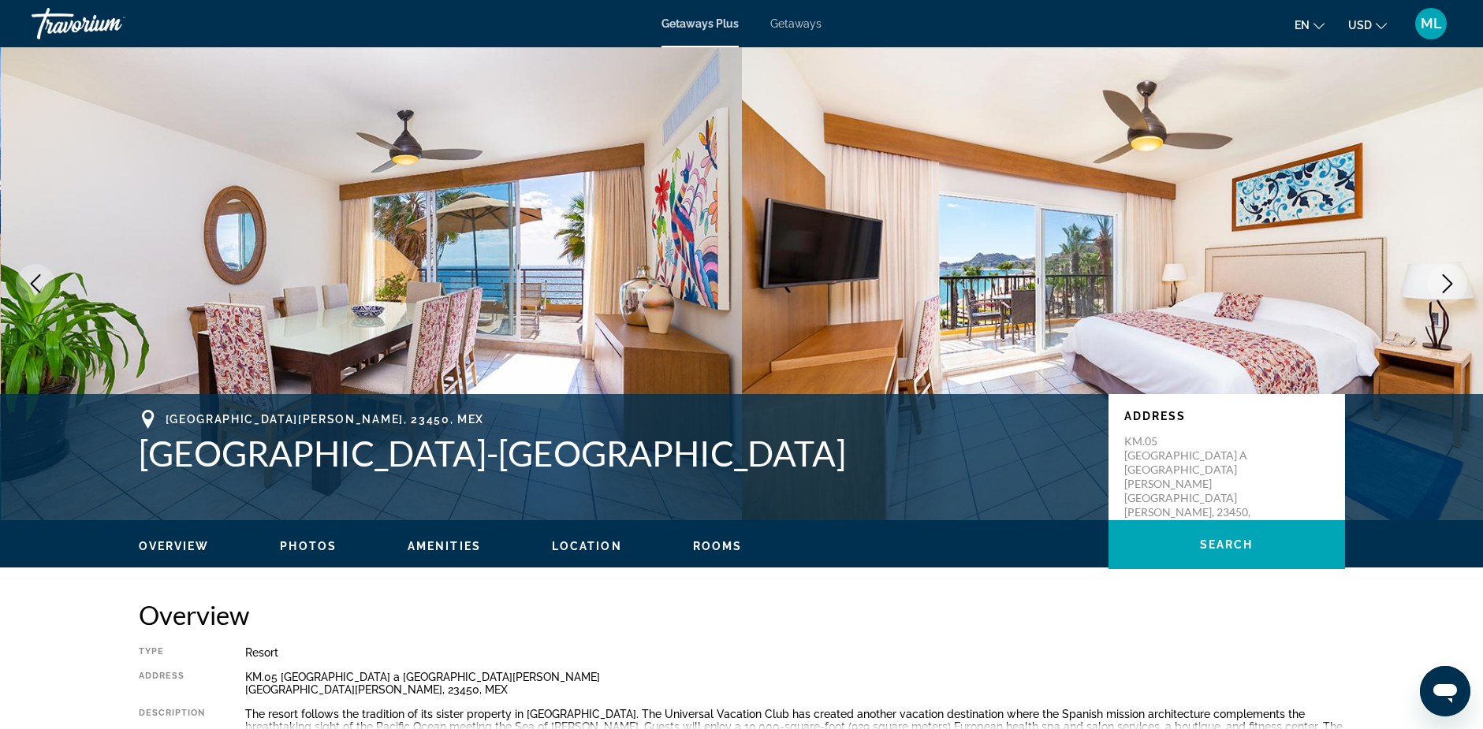
click at [1449, 281] on icon "Next image" at bounding box center [1447, 283] width 10 height 19
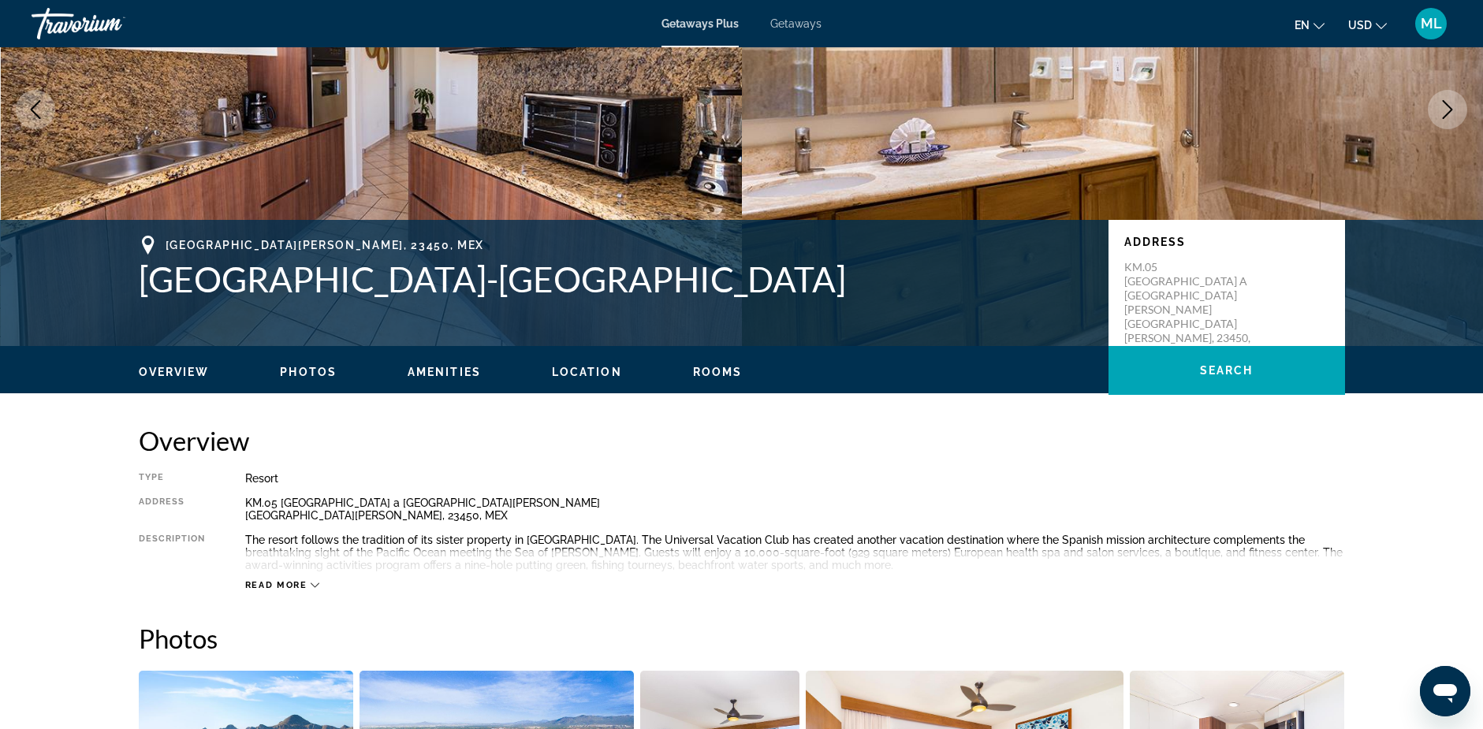
scroll to position [315, 0]
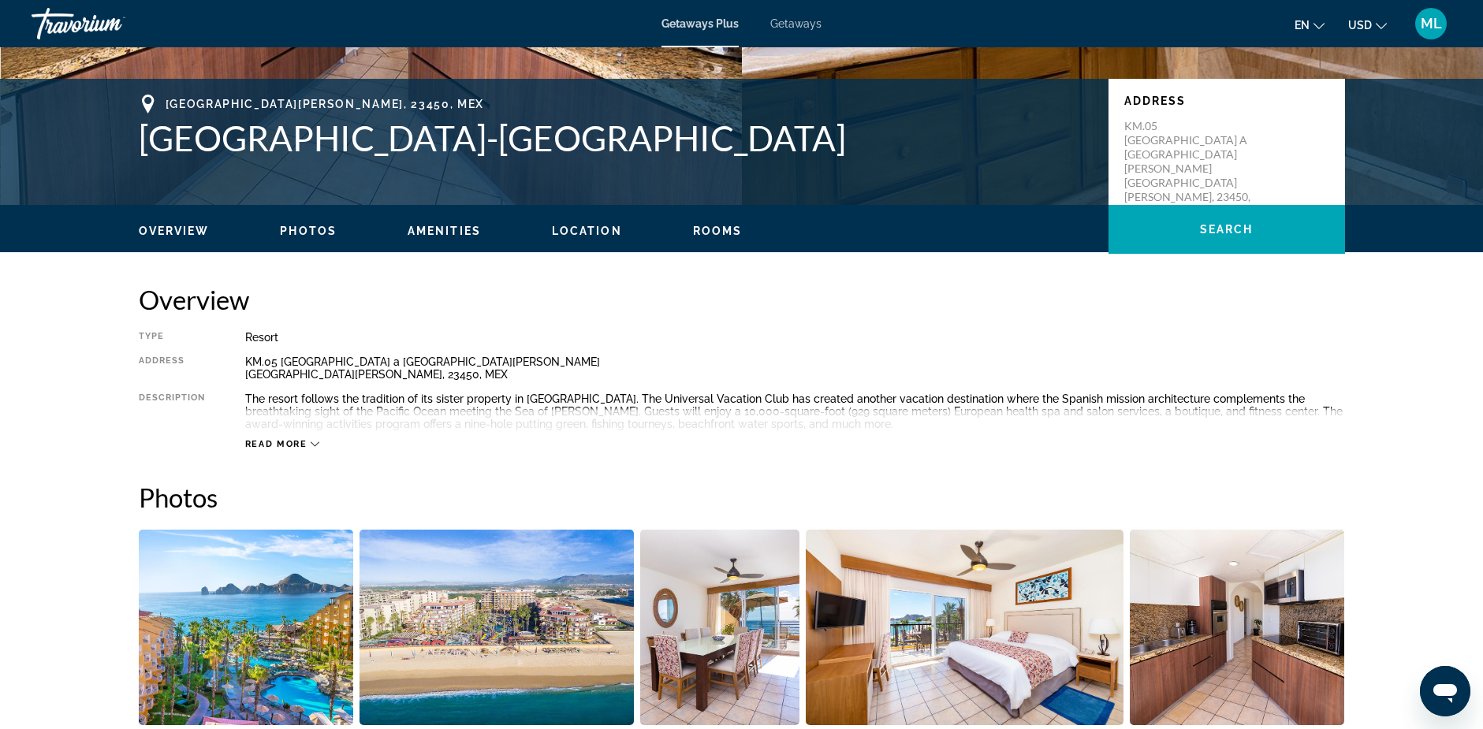
click at [291, 441] on span "Read more" at bounding box center [276, 444] width 62 height 10
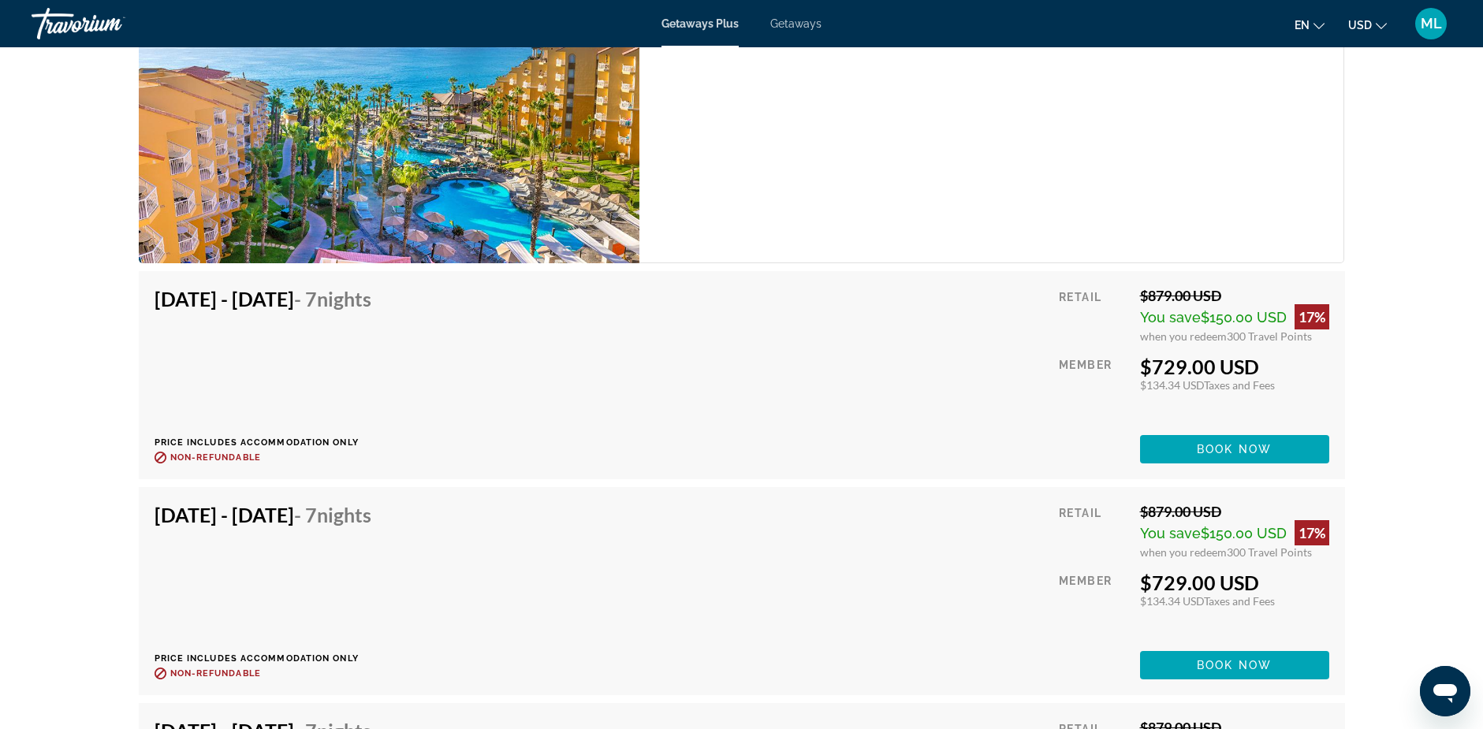
scroll to position [3074, 0]
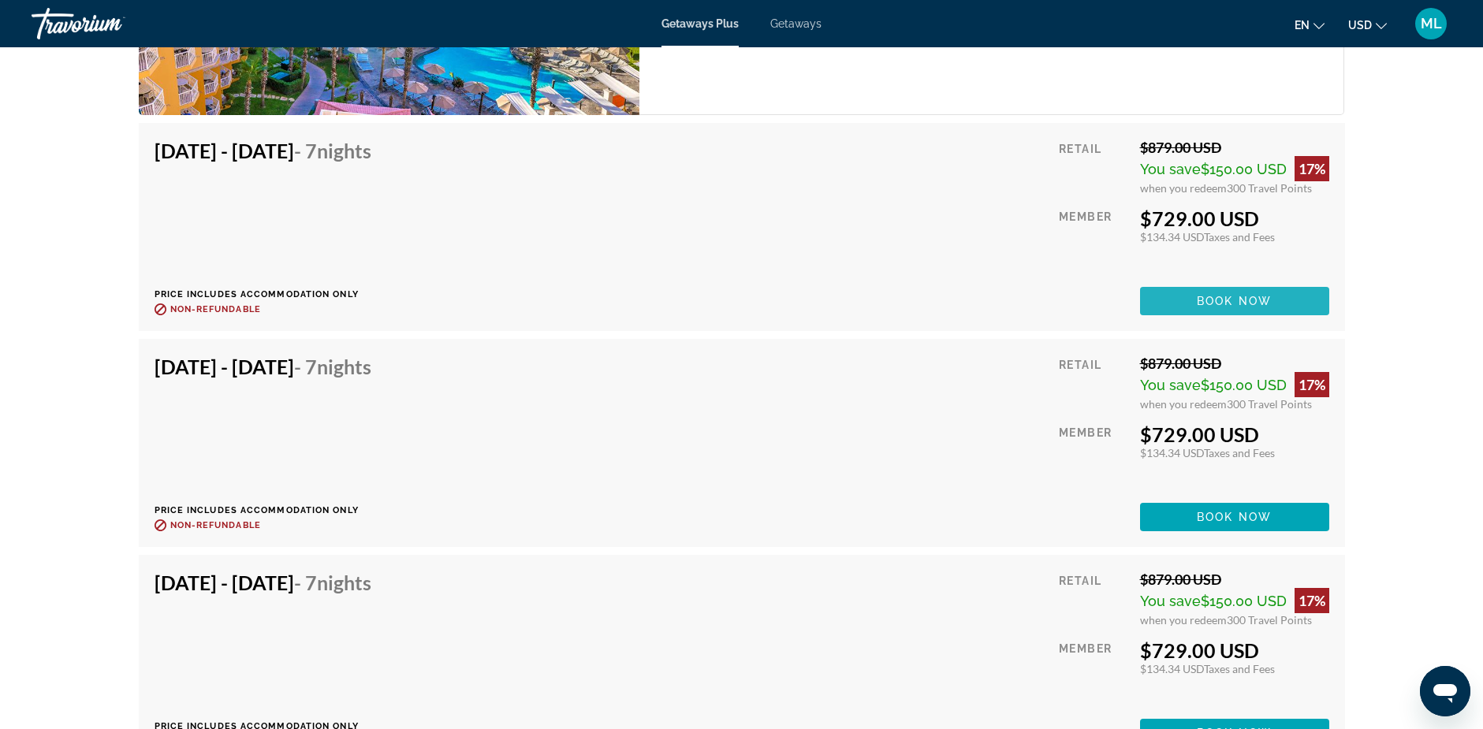
click at [1210, 304] on span "Book now" at bounding box center [1233, 301] width 75 height 13
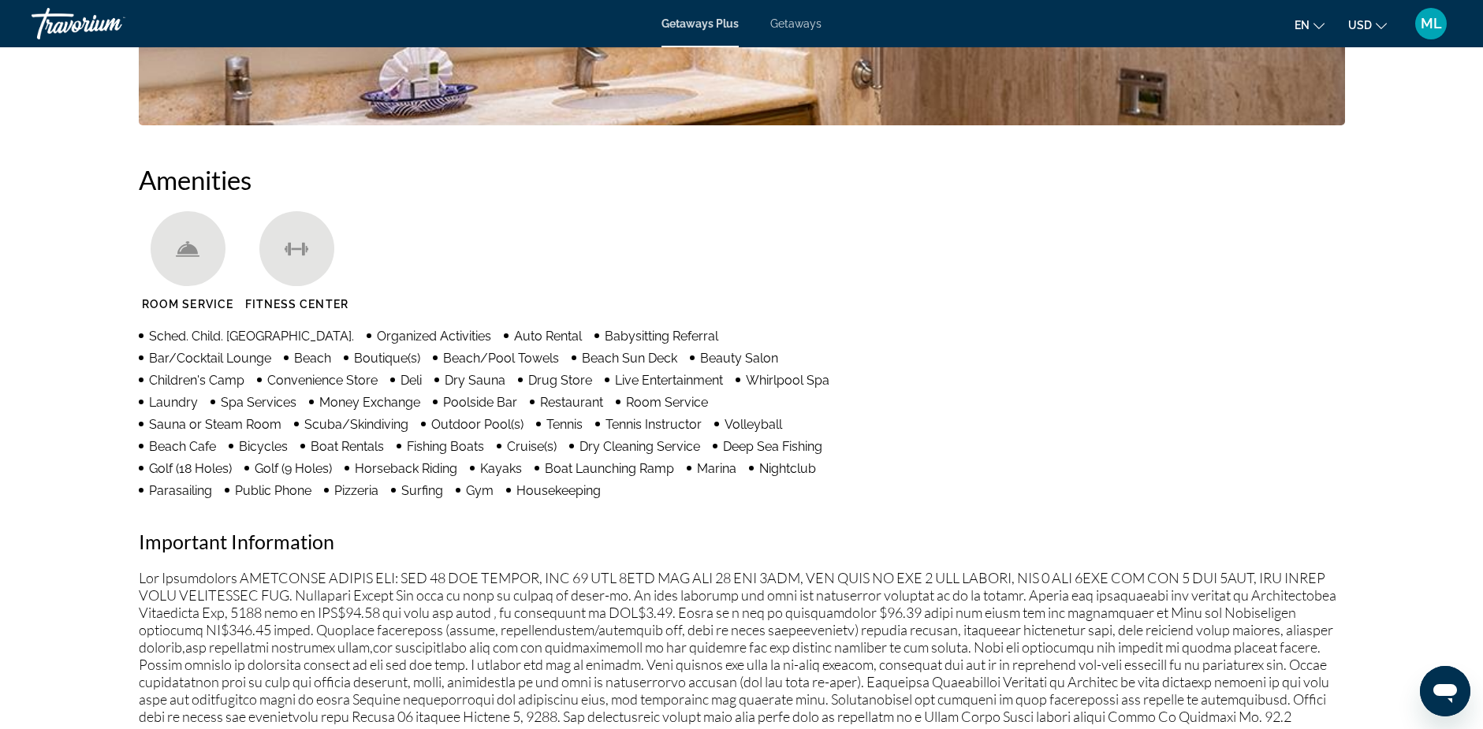
scroll to position [867, 0]
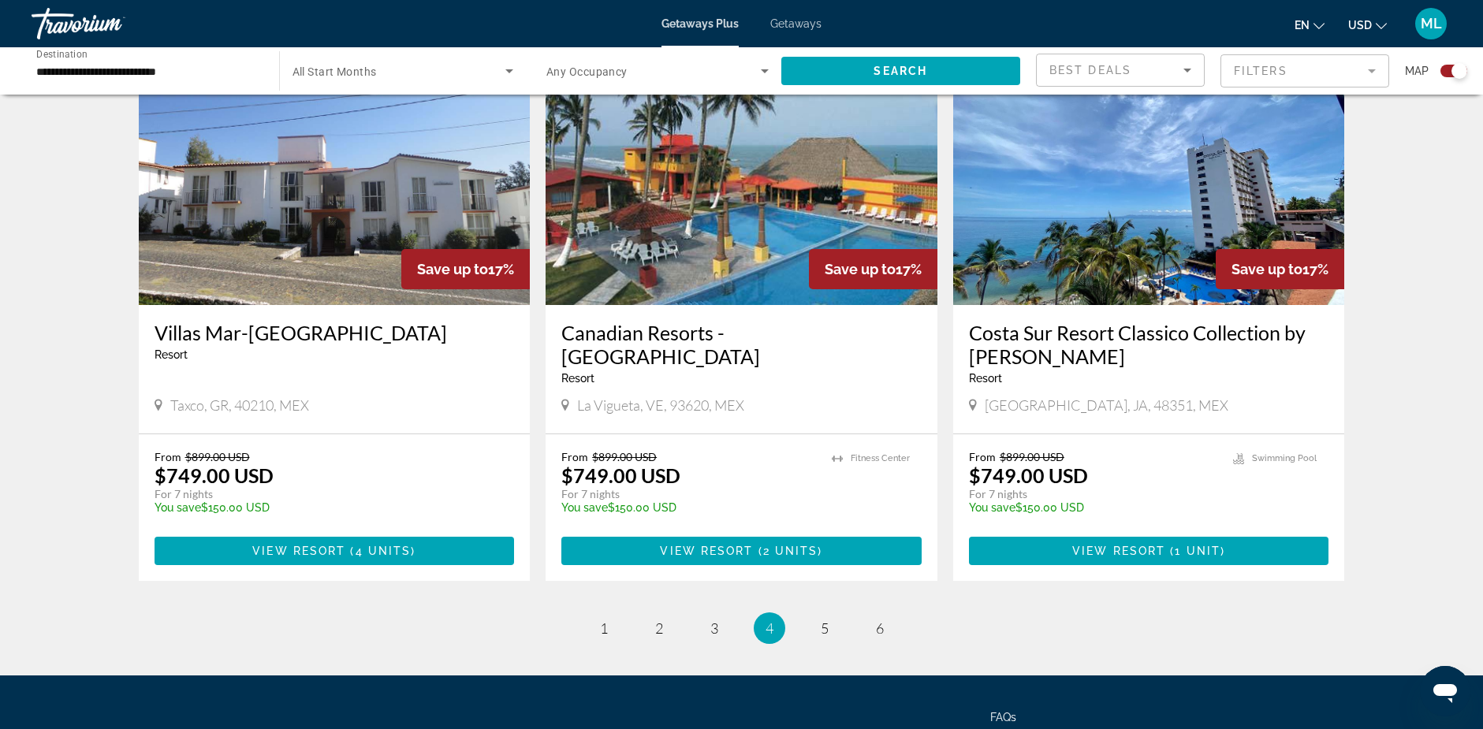
scroll to position [2357, 0]
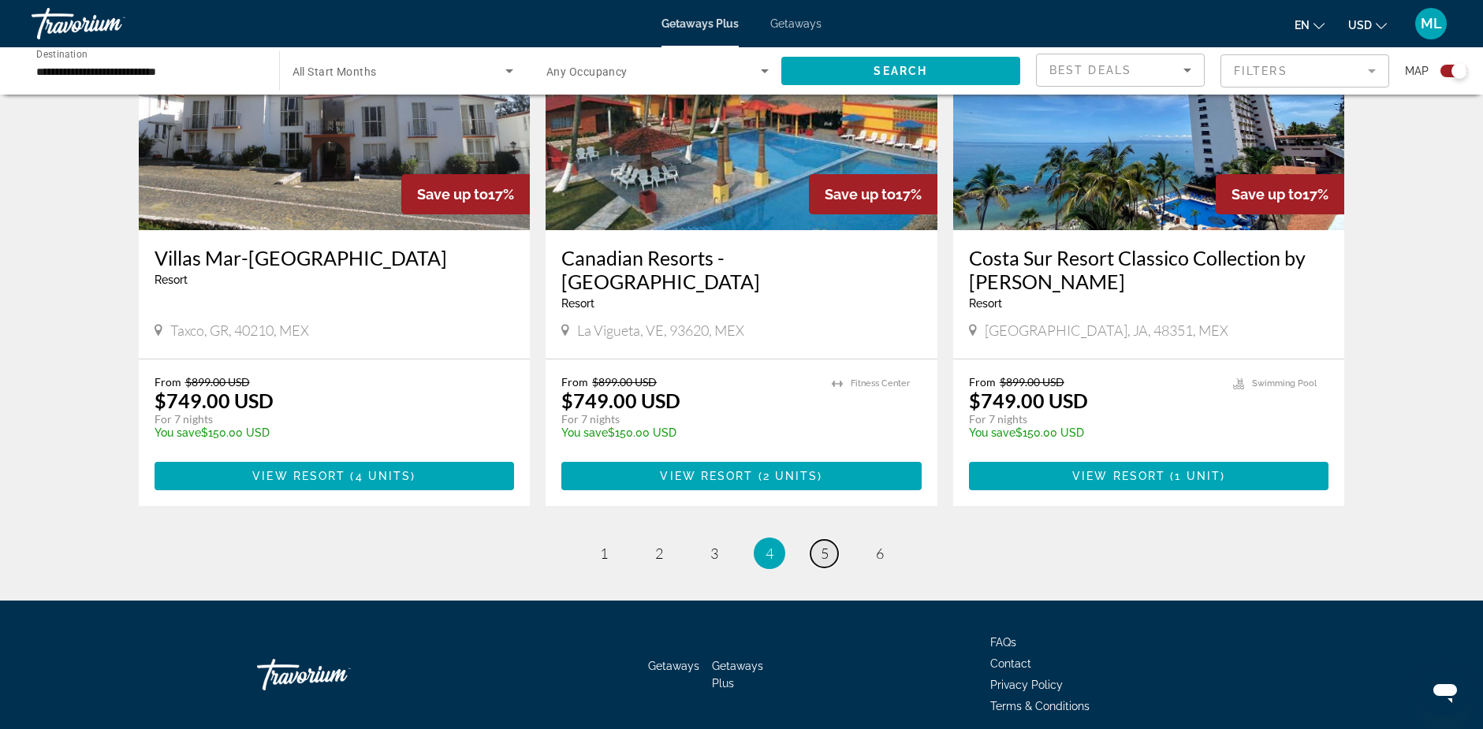
click at [824, 545] on span "5" at bounding box center [824, 553] width 8 height 17
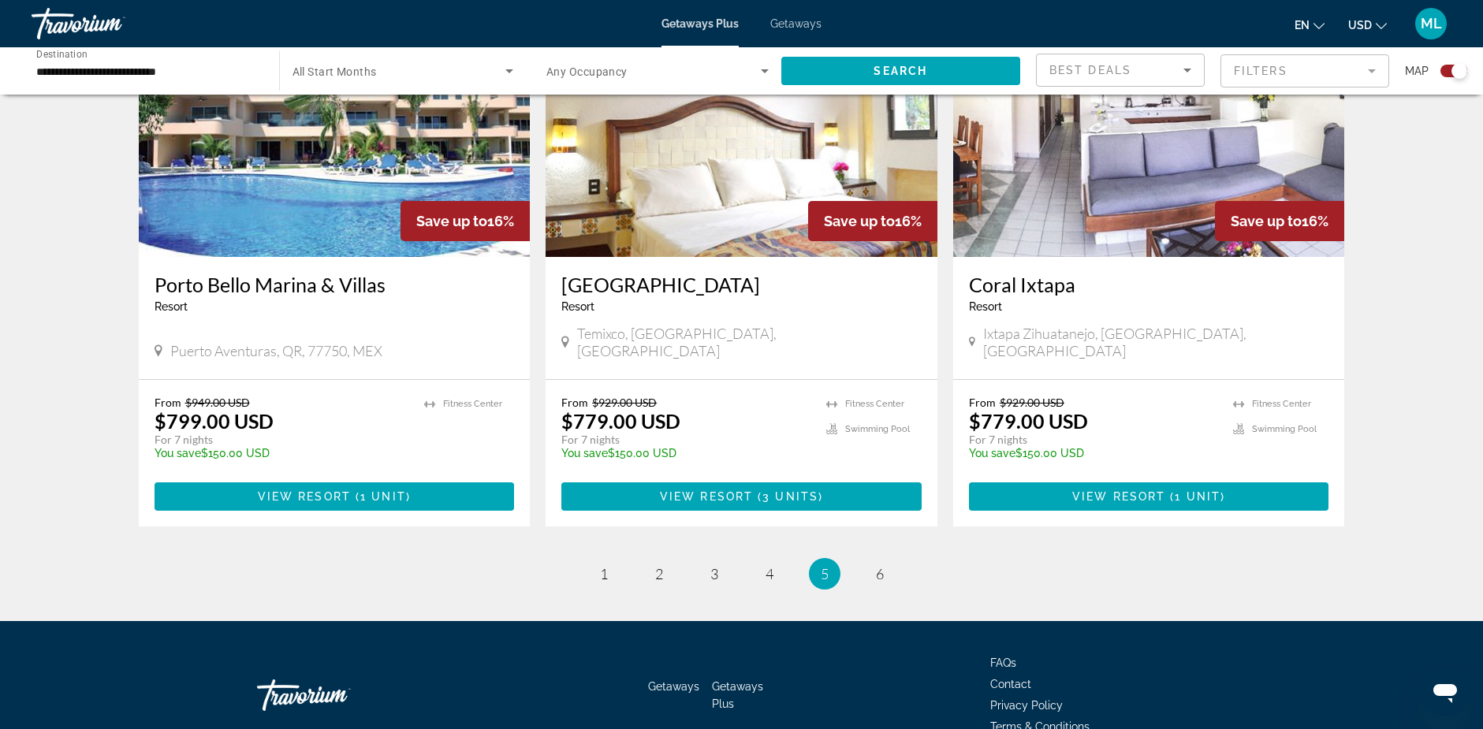
scroll to position [2317, 0]
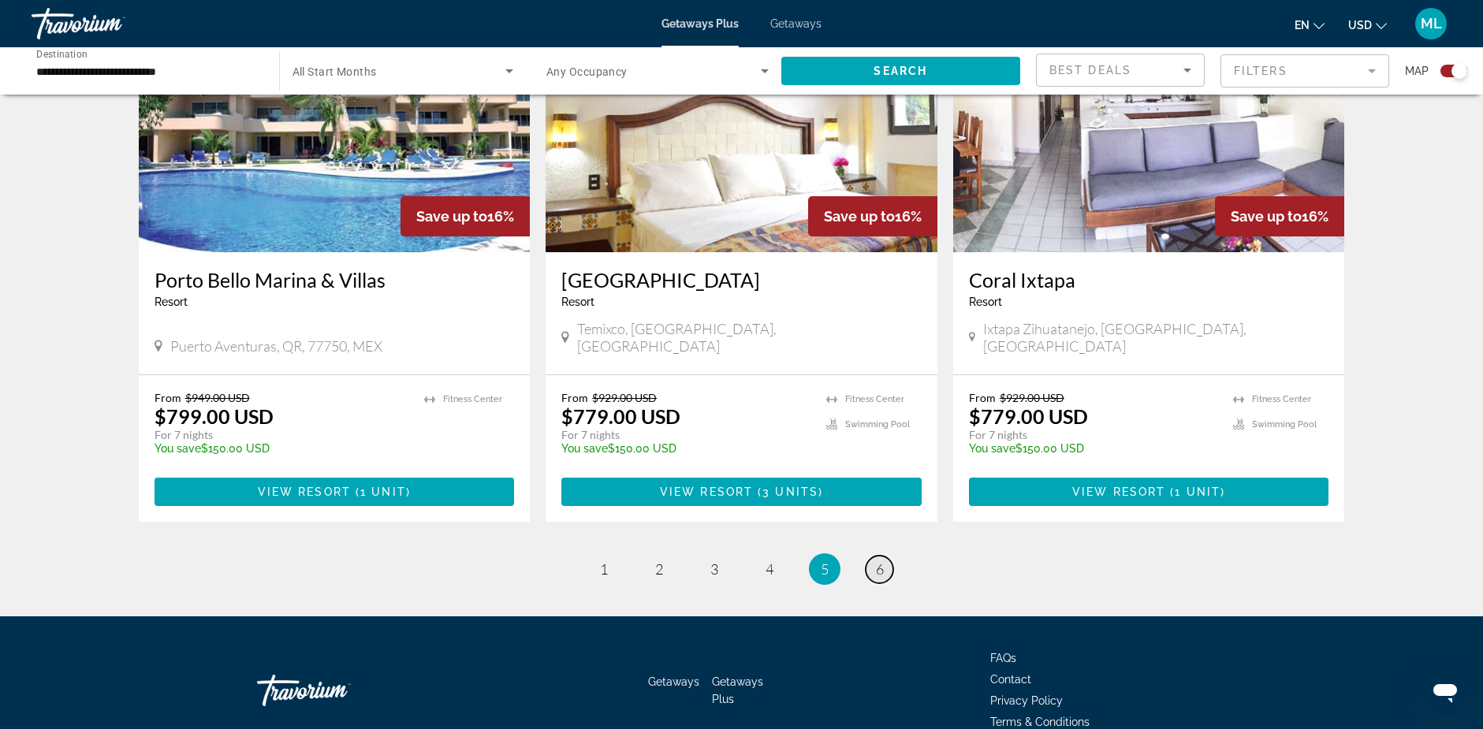
click at [880, 560] on span "6" at bounding box center [880, 568] width 8 height 17
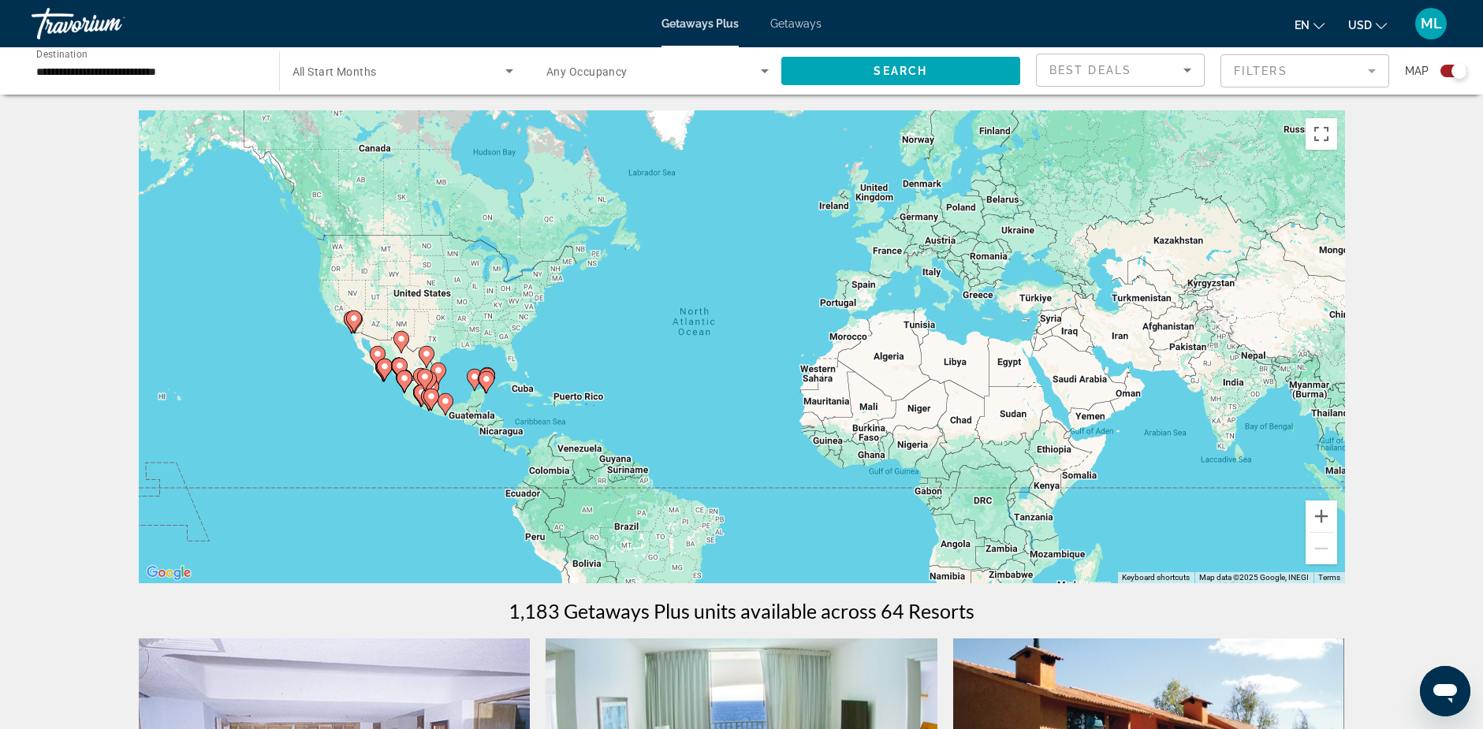
click at [168, 70] on input "**********" at bounding box center [147, 71] width 222 height 19
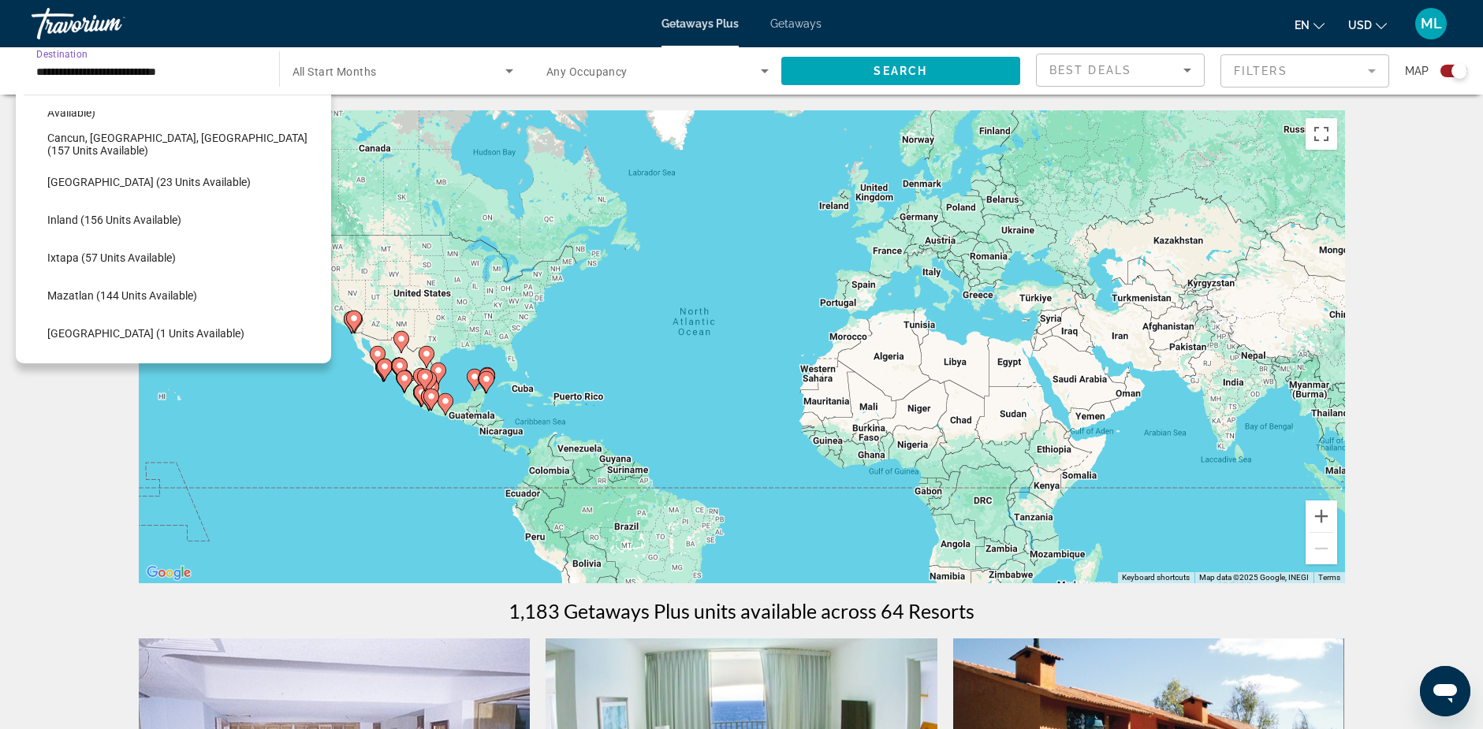
scroll to position [158, 0]
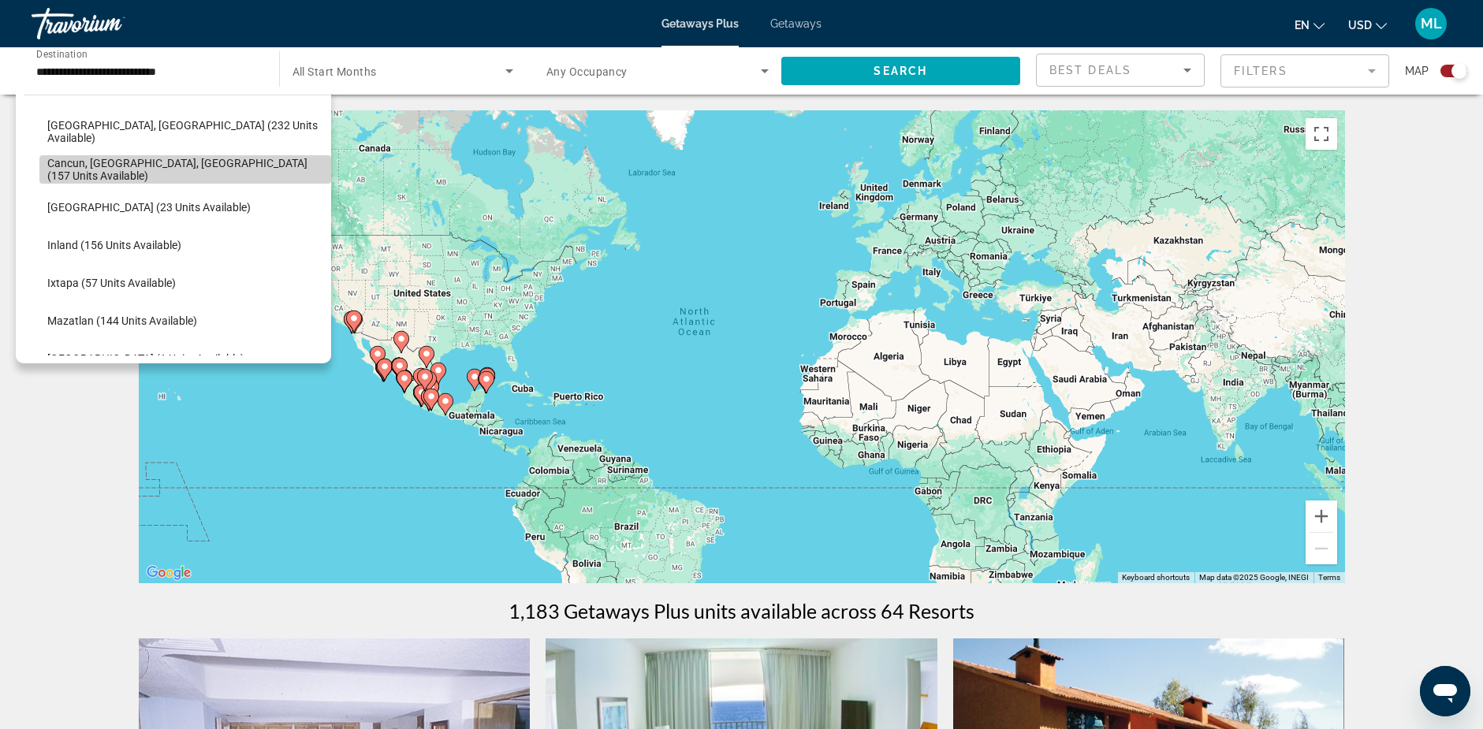
click at [199, 169] on span "Cancun, Cozumel, Riviera Maya (157 units available)" at bounding box center [185, 169] width 276 height 25
type input "**********"
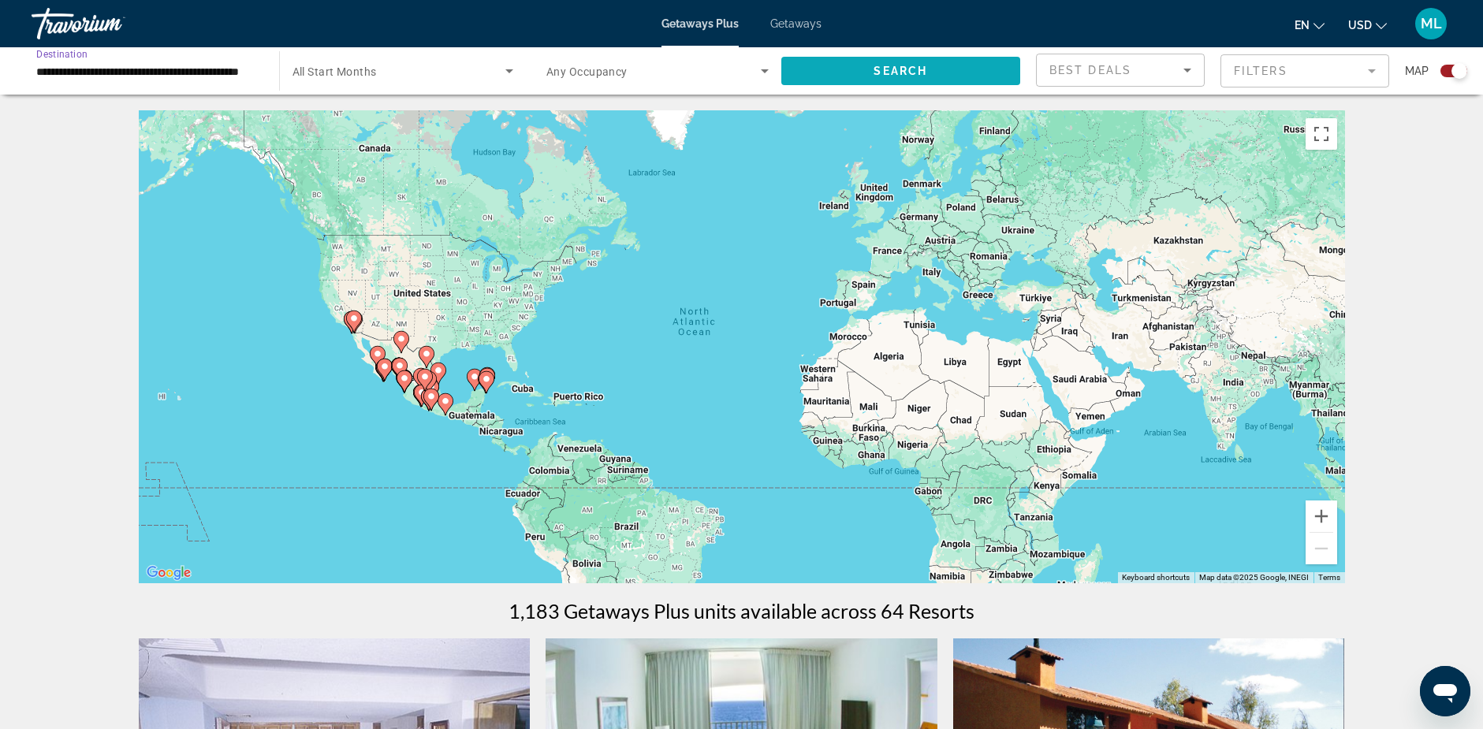
click at [849, 73] on span "Search widget" at bounding box center [901, 71] width 240 height 38
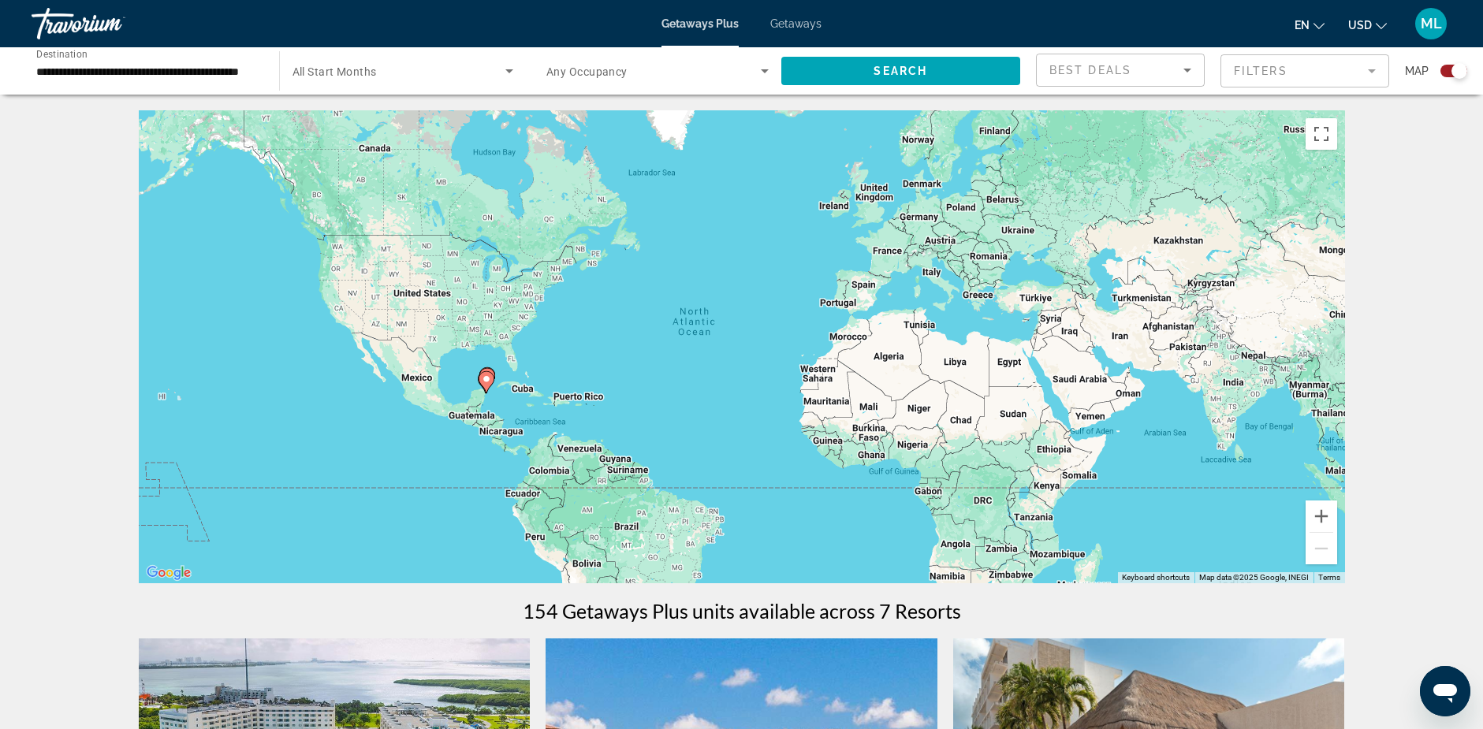
scroll to position [394, 0]
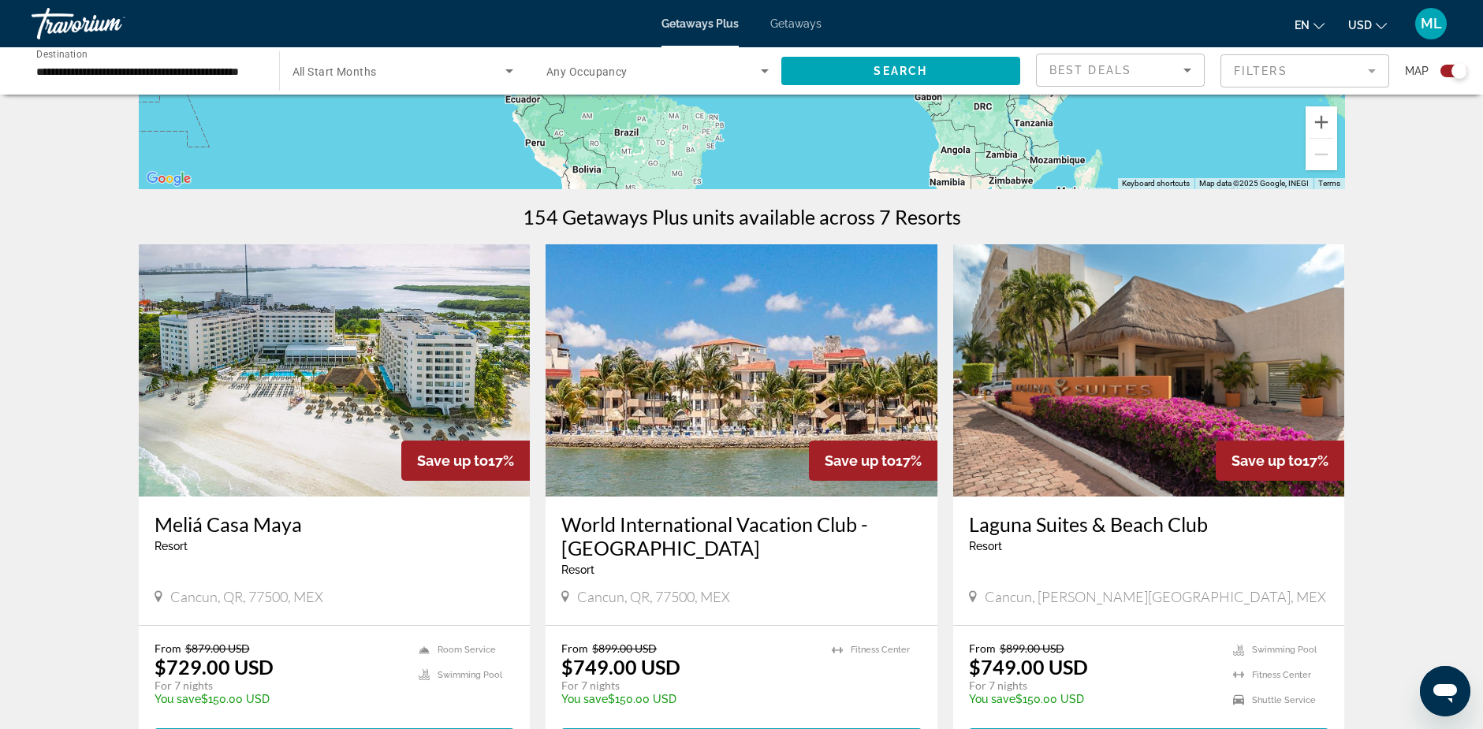
click at [1148, 369] on img "Main content" at bounding box center [1149, 370] width 392 height 252
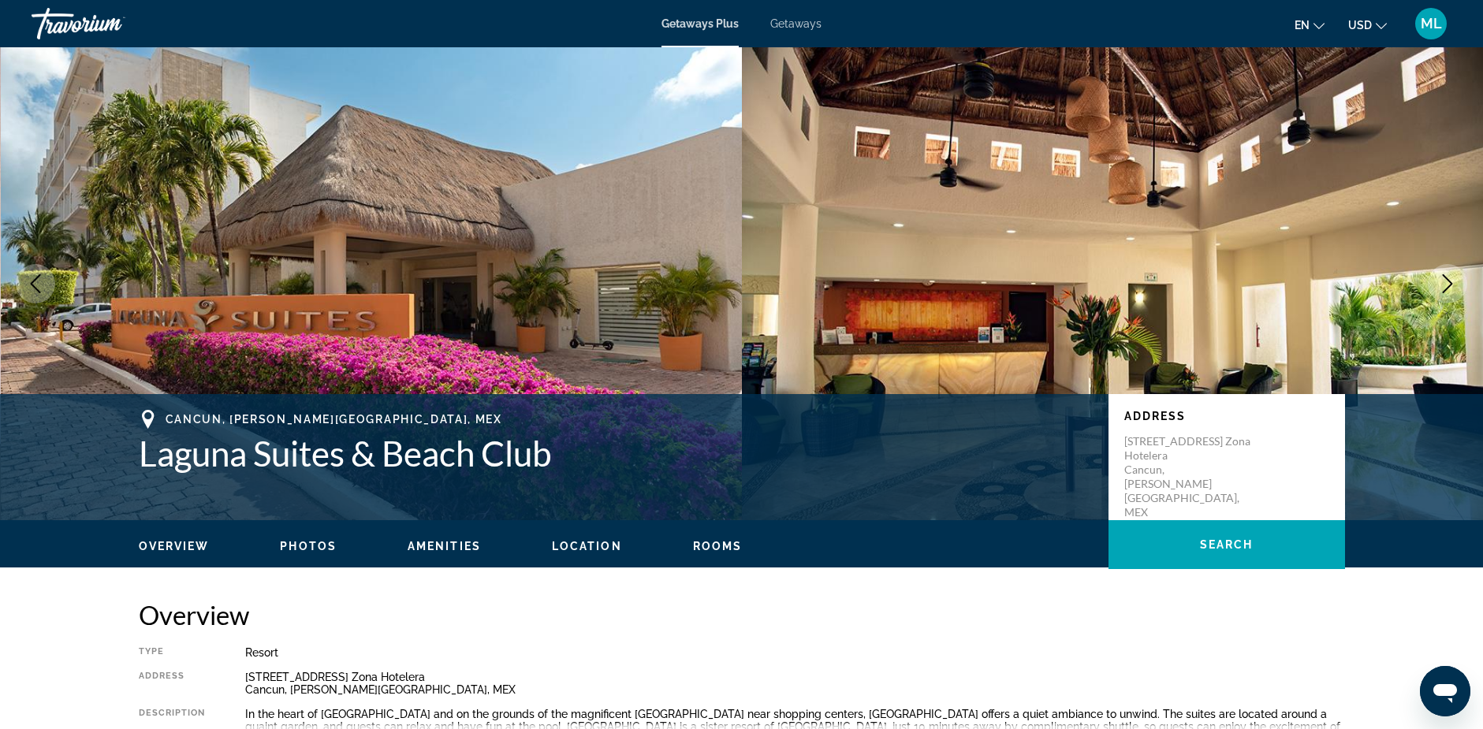
click at [1447, 281] on icon "Next image" at bounding box center [1447, 283] width 19 height 19
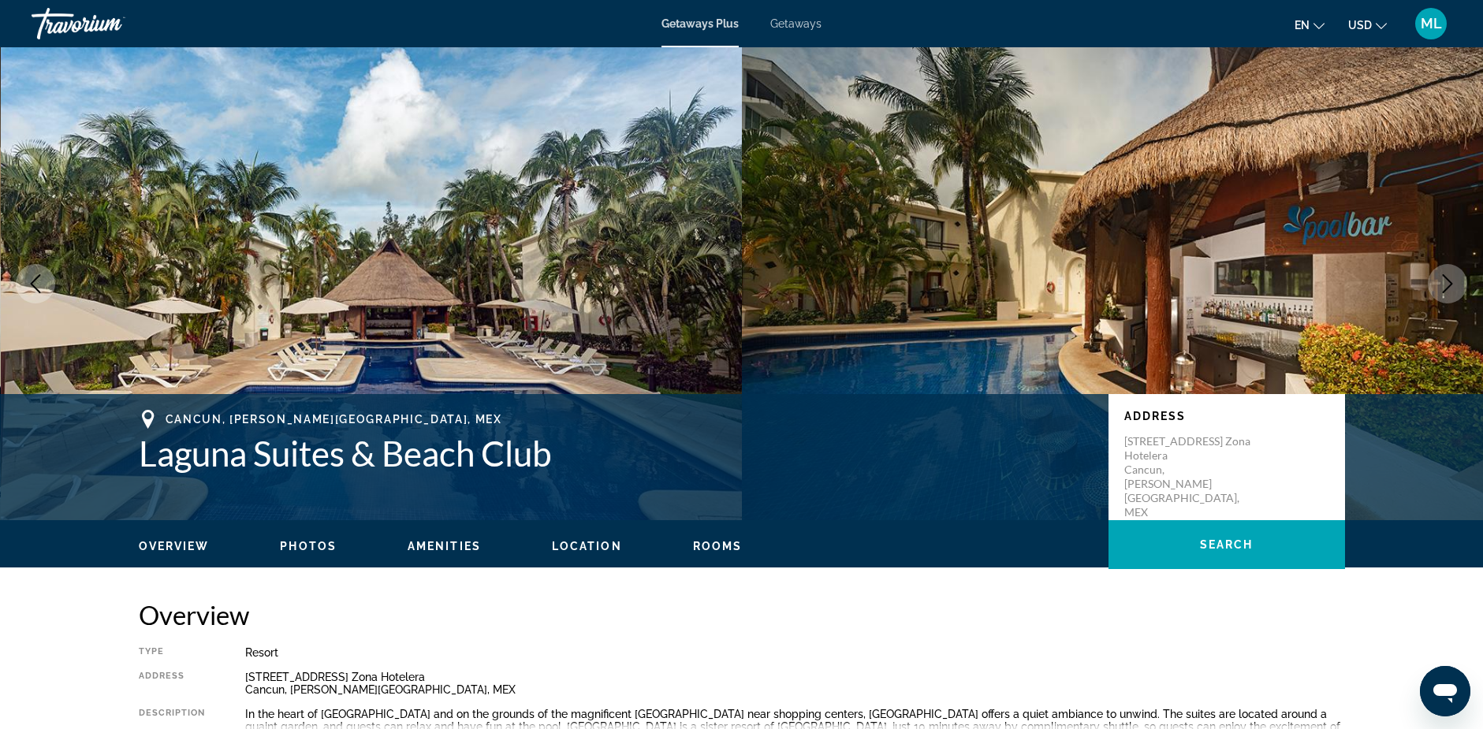
click at [1446, 285] on icon "Next image" at bounding box center [1447, 283] width 19 height 19
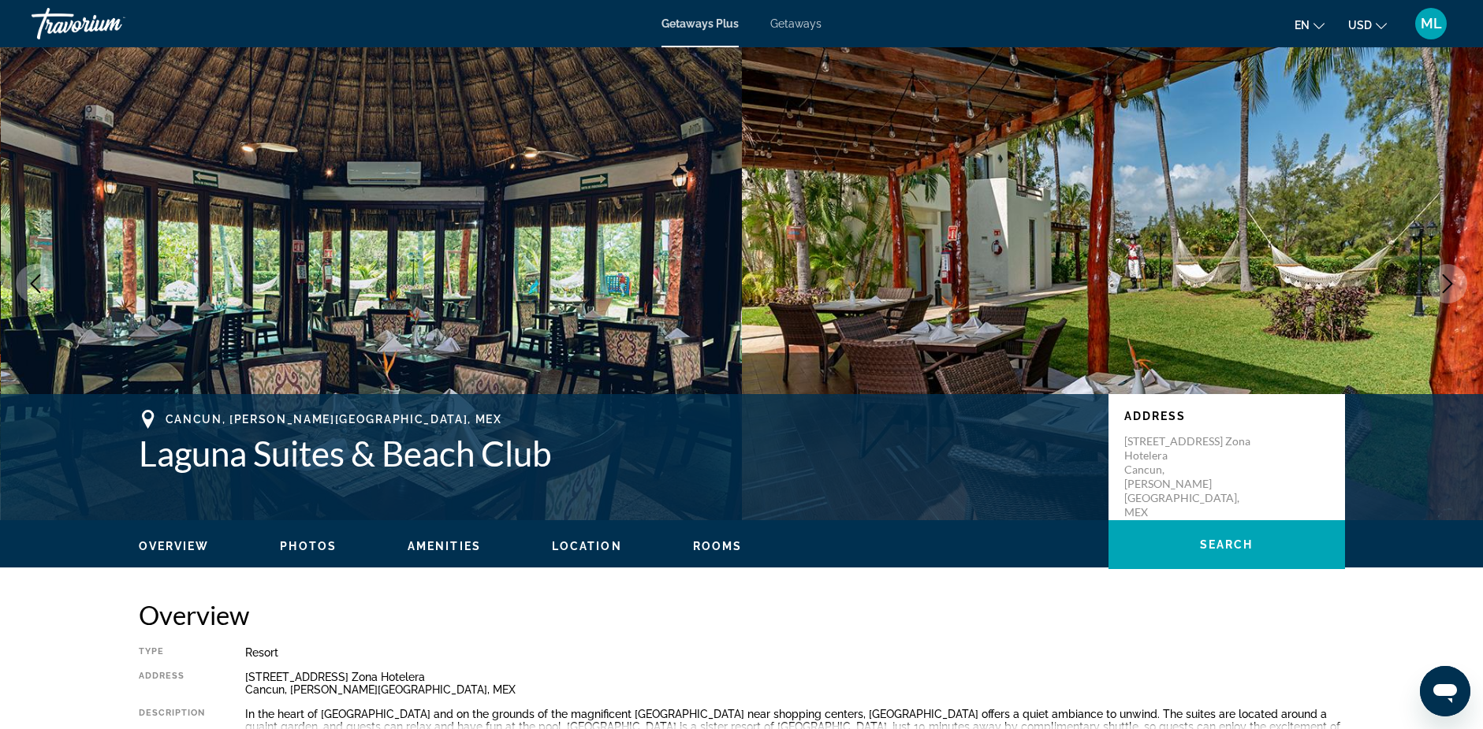
click at [1446, 285] on icon "Next image" at bounding box center [1447, 283] width 19 height 19
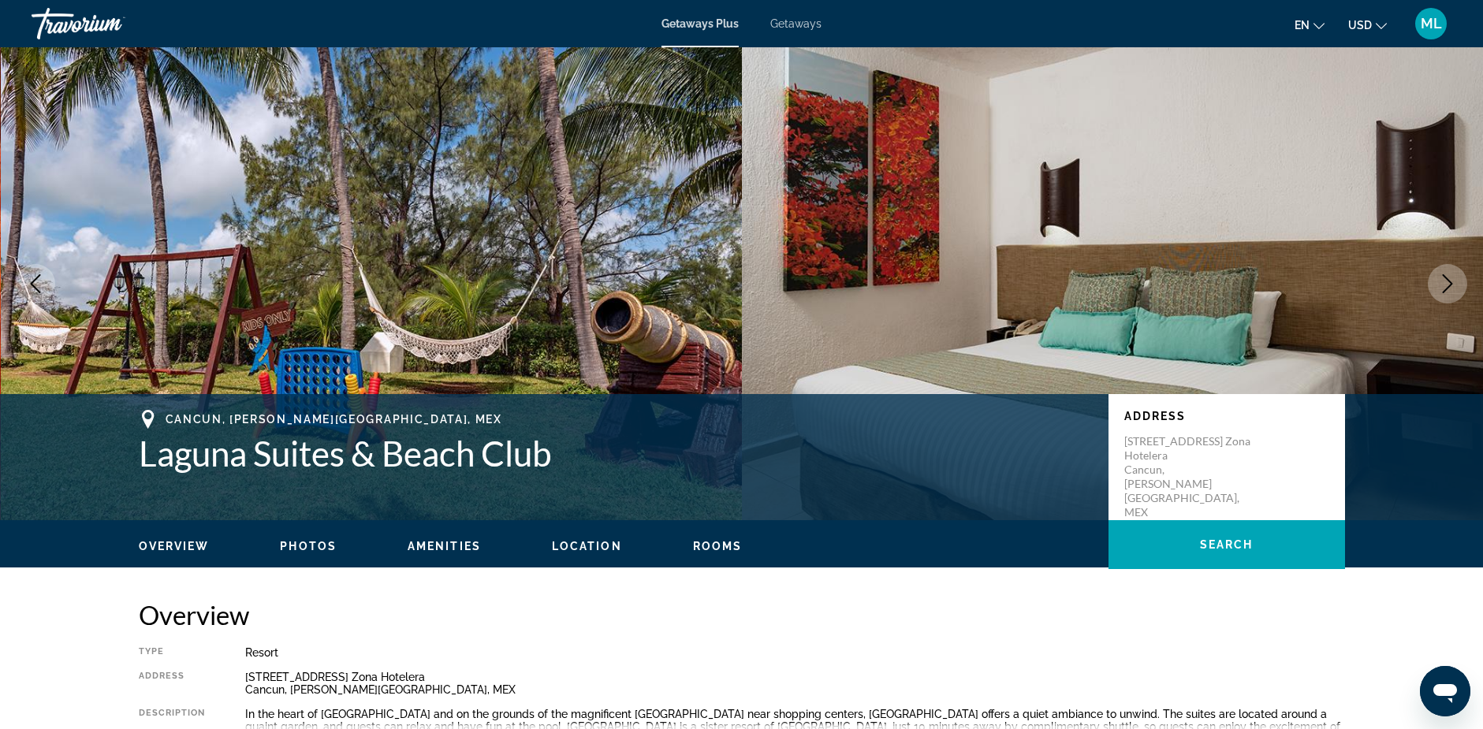
click at [1446, 285] on icon "Next image" at bounding box center [1447, 283] width 19 height 19
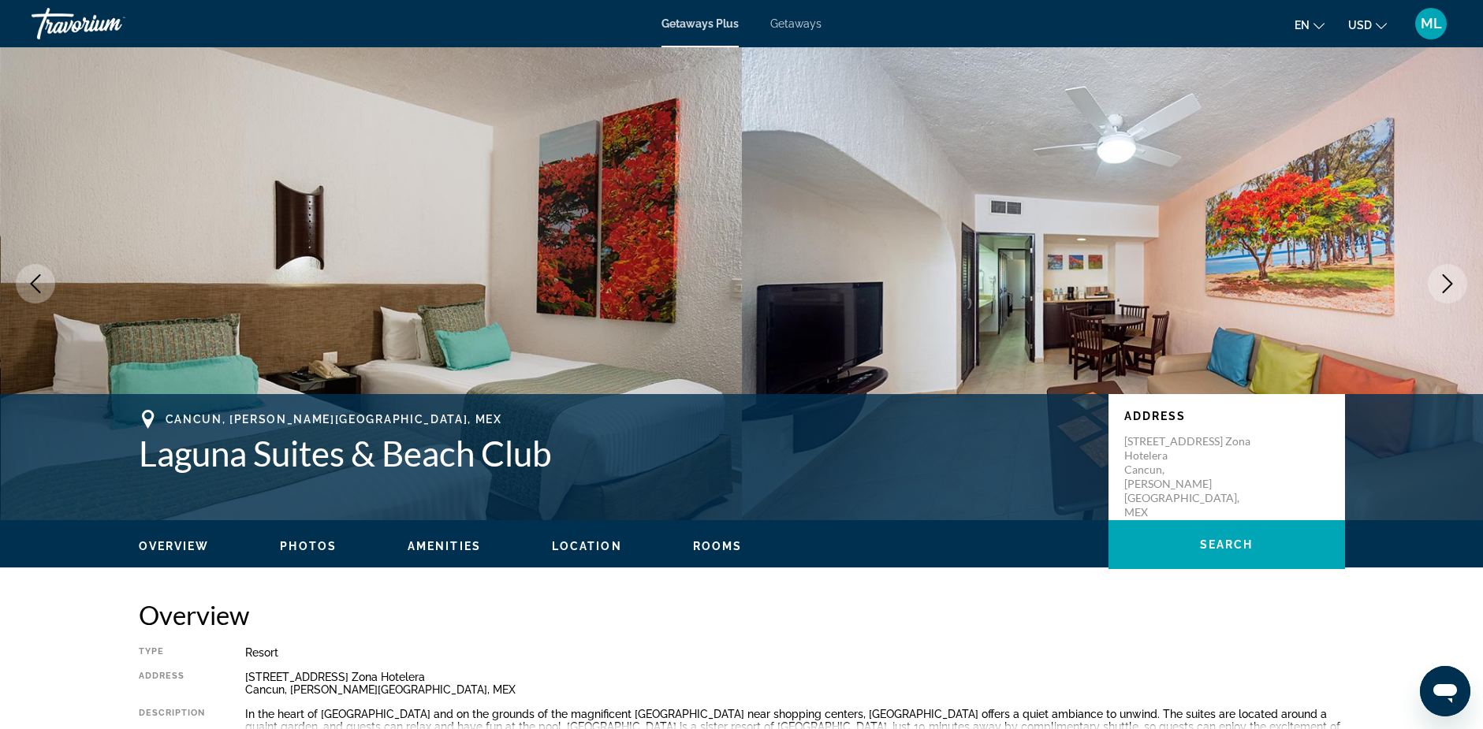
click at [1446, 285] on icon "Next image" at bounding box center [1447, 283] width 19 height 19
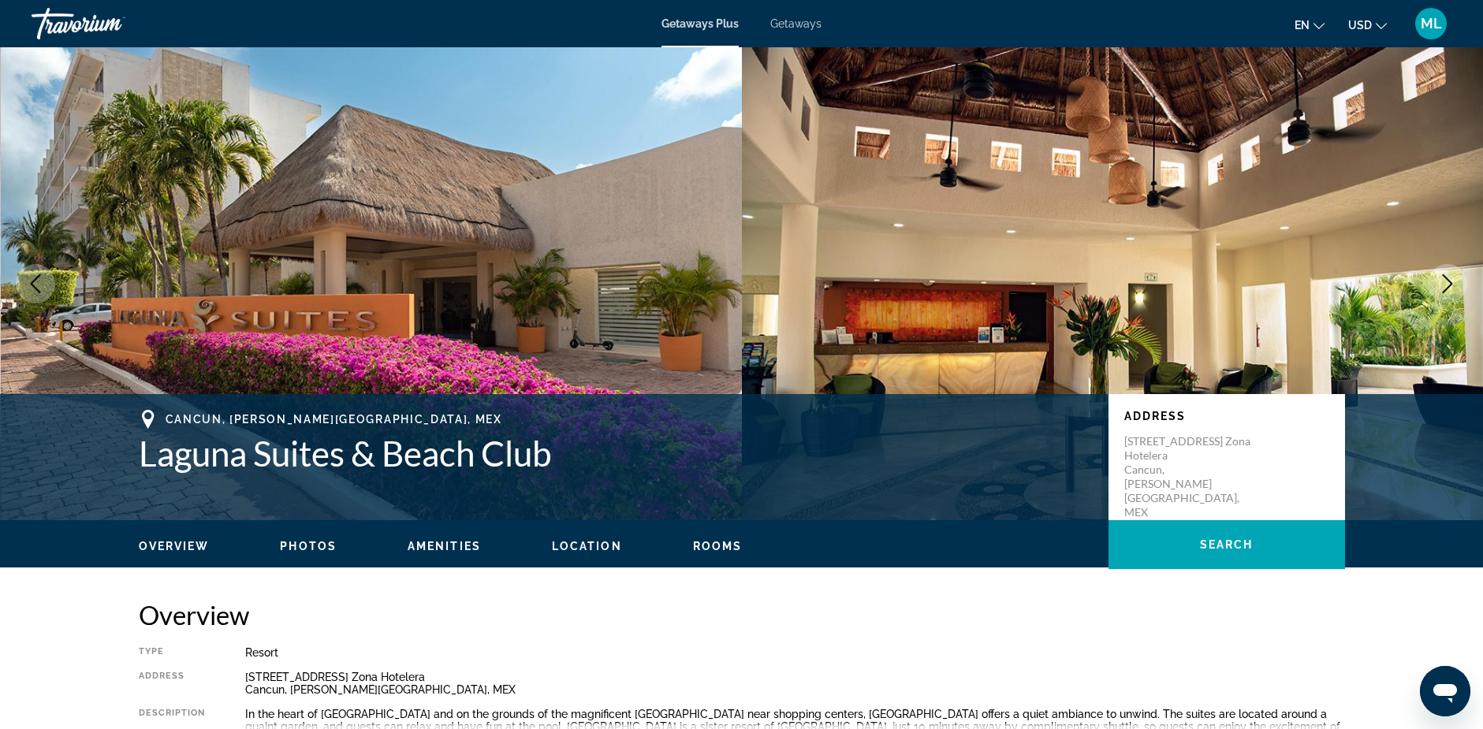
click at [35, 278] on icon "Previous image" at bounding box center [35, 283] width 19 height 19
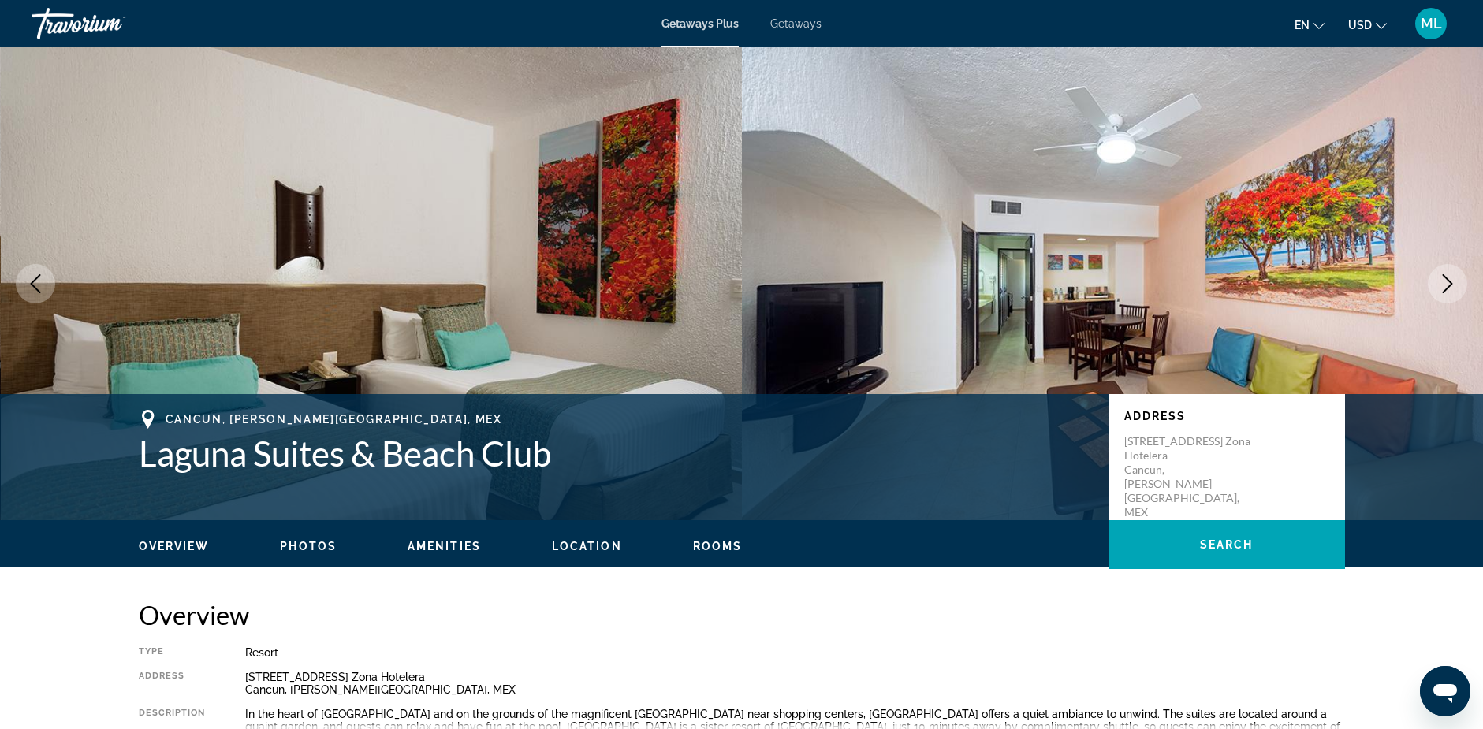
click at [1449, 283] on icon "Next image" at bounding box center [1447, 283] width 19 height 19
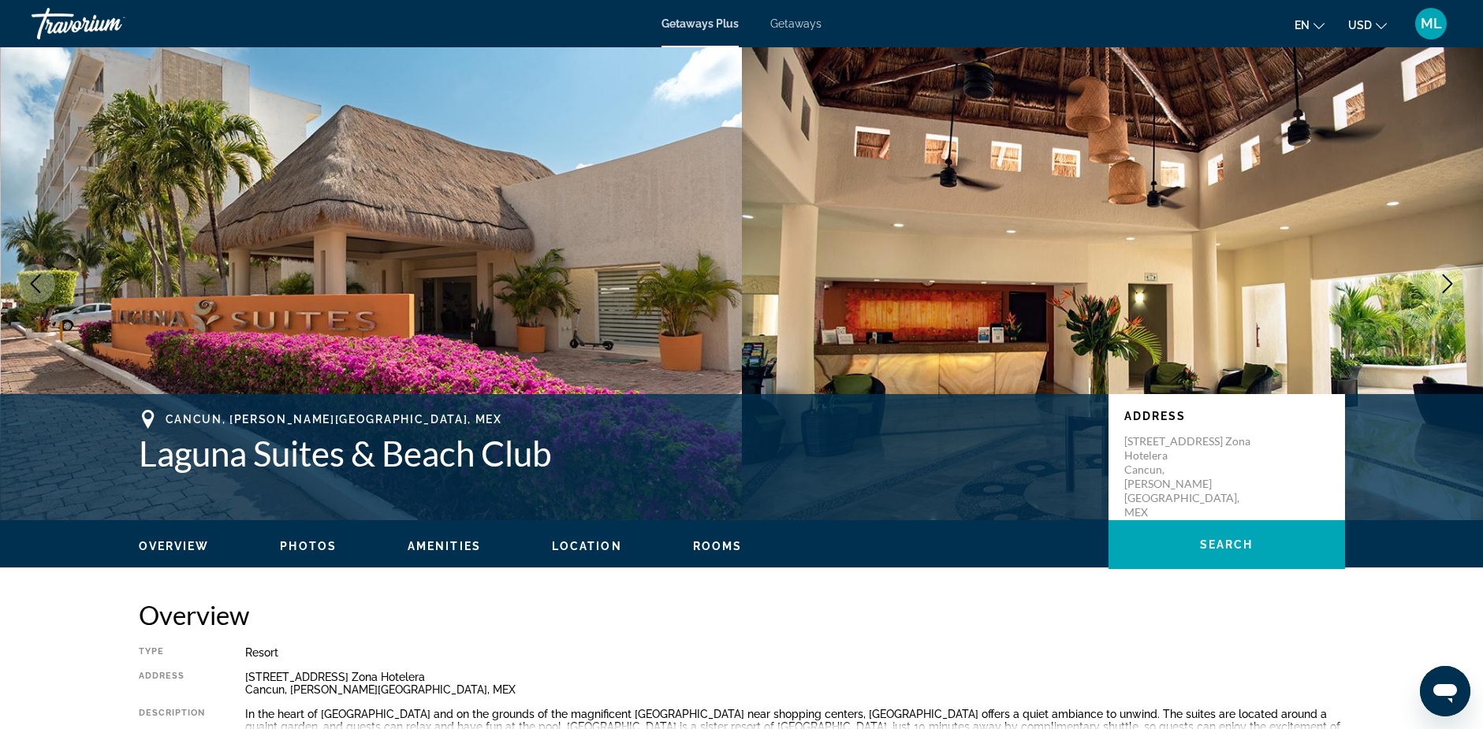
click at [1449, 281] on icon "Next image" at bounding box center [1447, 283] width 10 height 19
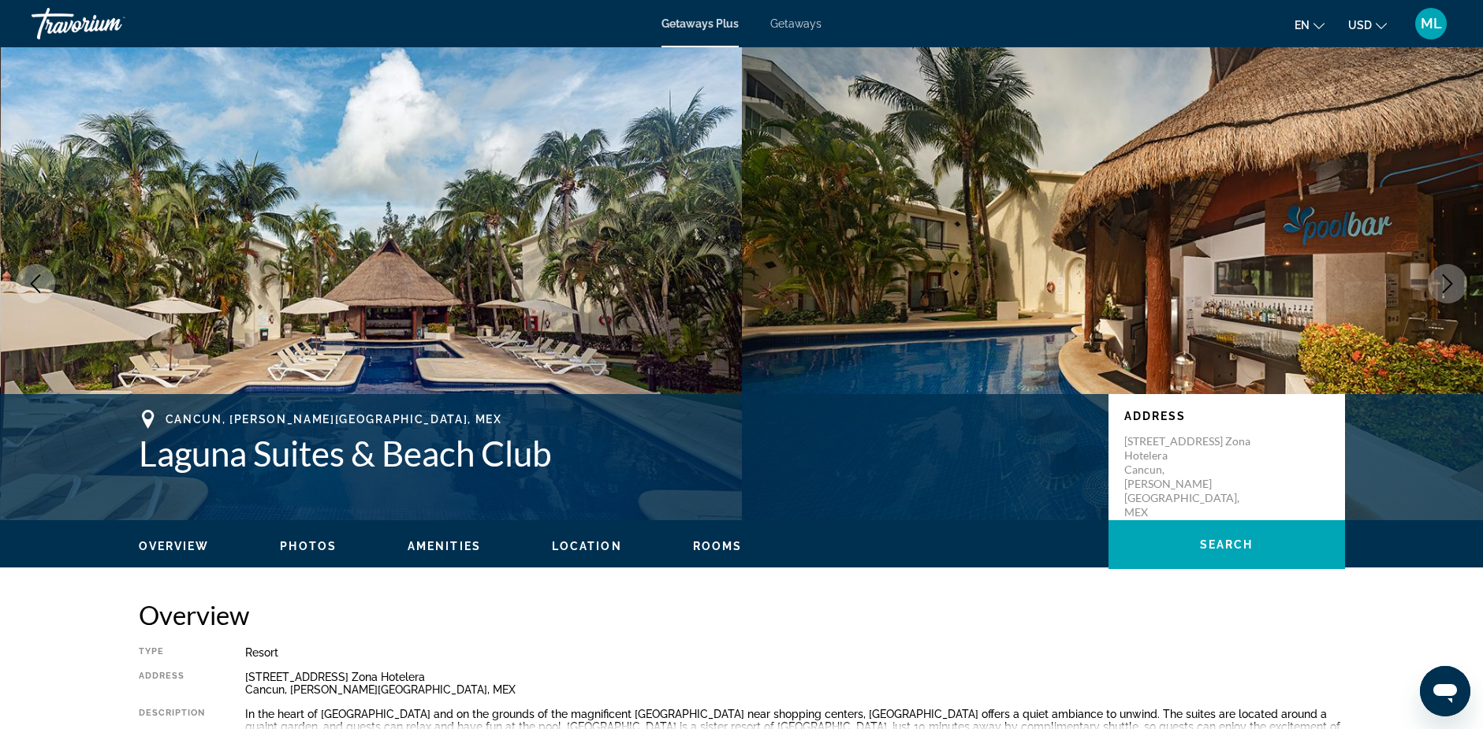
click at [1449, 281] on icon "Next image" at bounding box center [1447, 283] width 10 height 19
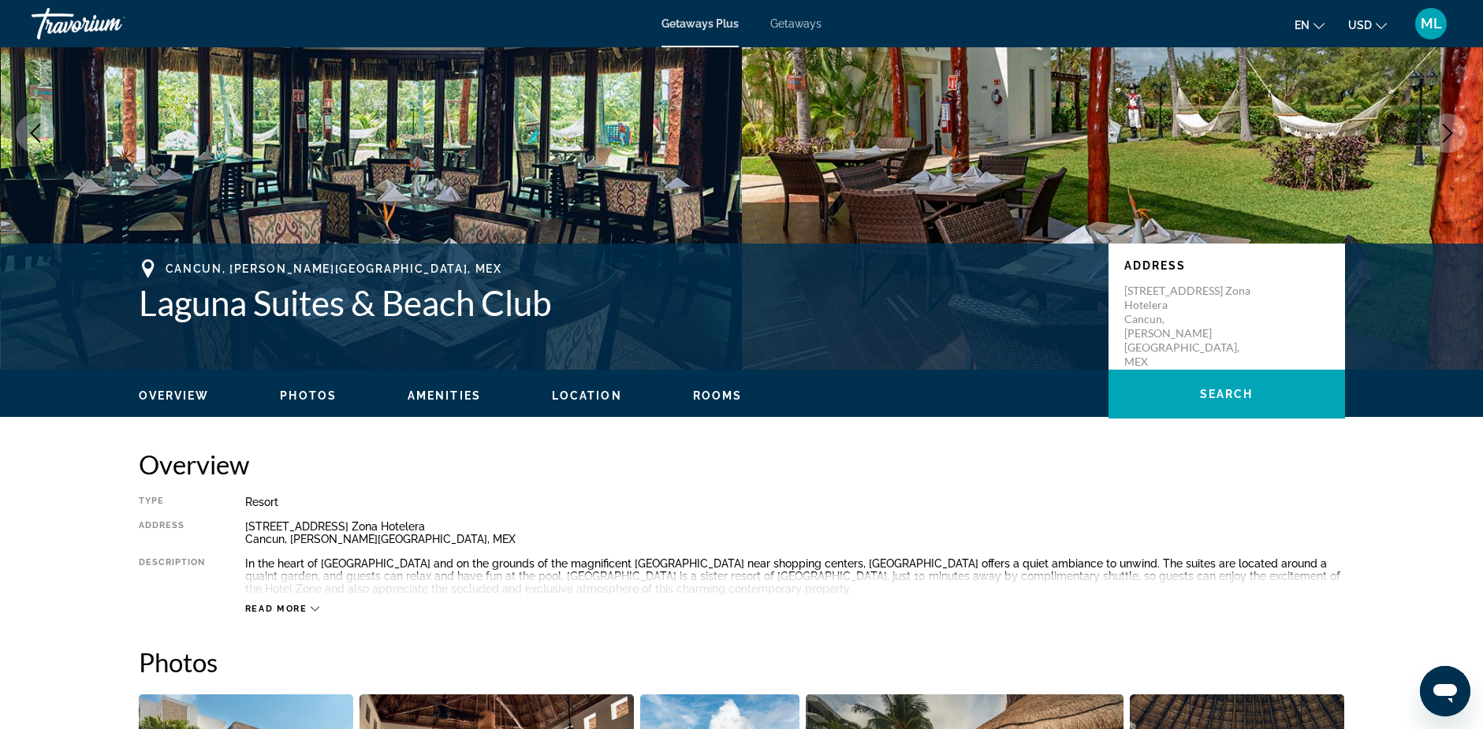
scroll to position [315, 0]
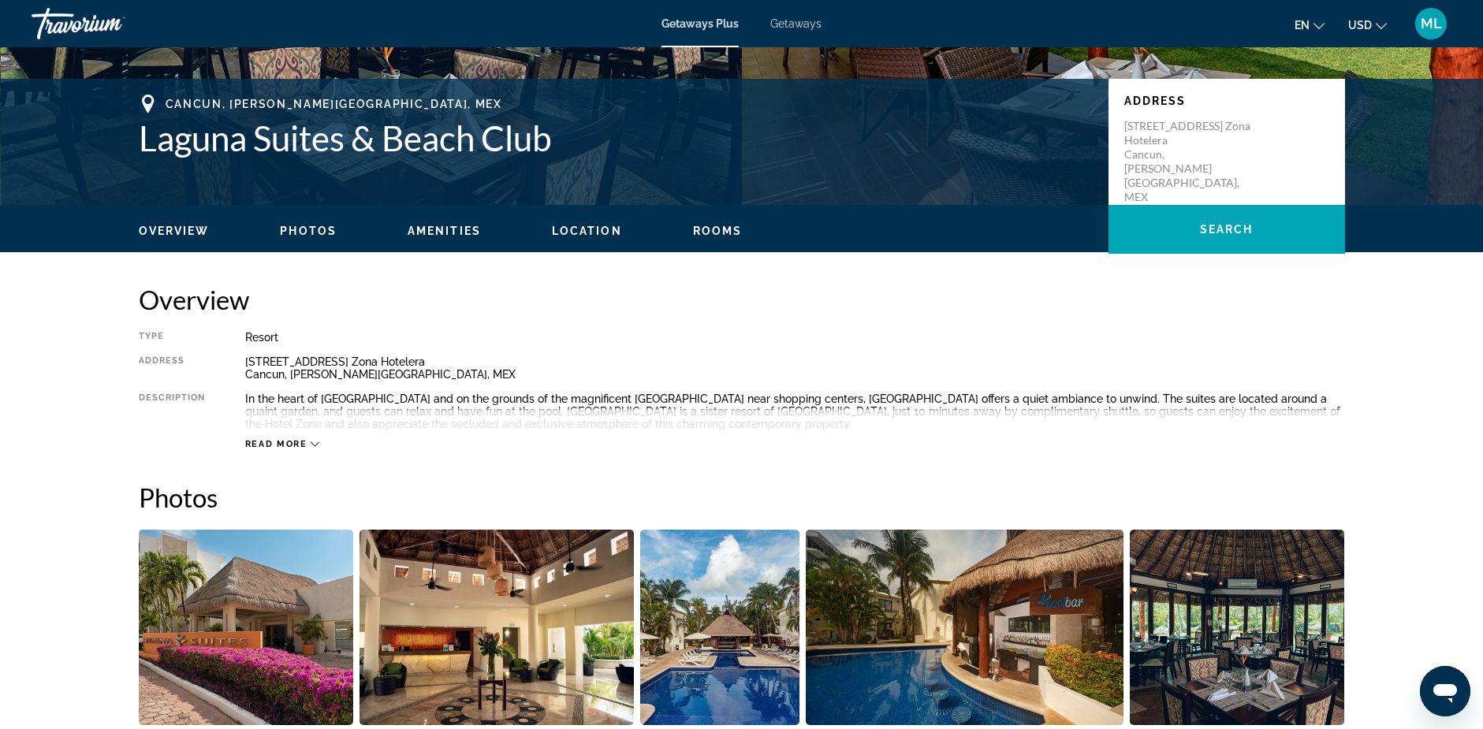
click at [291, 445] on span "Read more" at bounding box center [276, 444] width 62 height 10
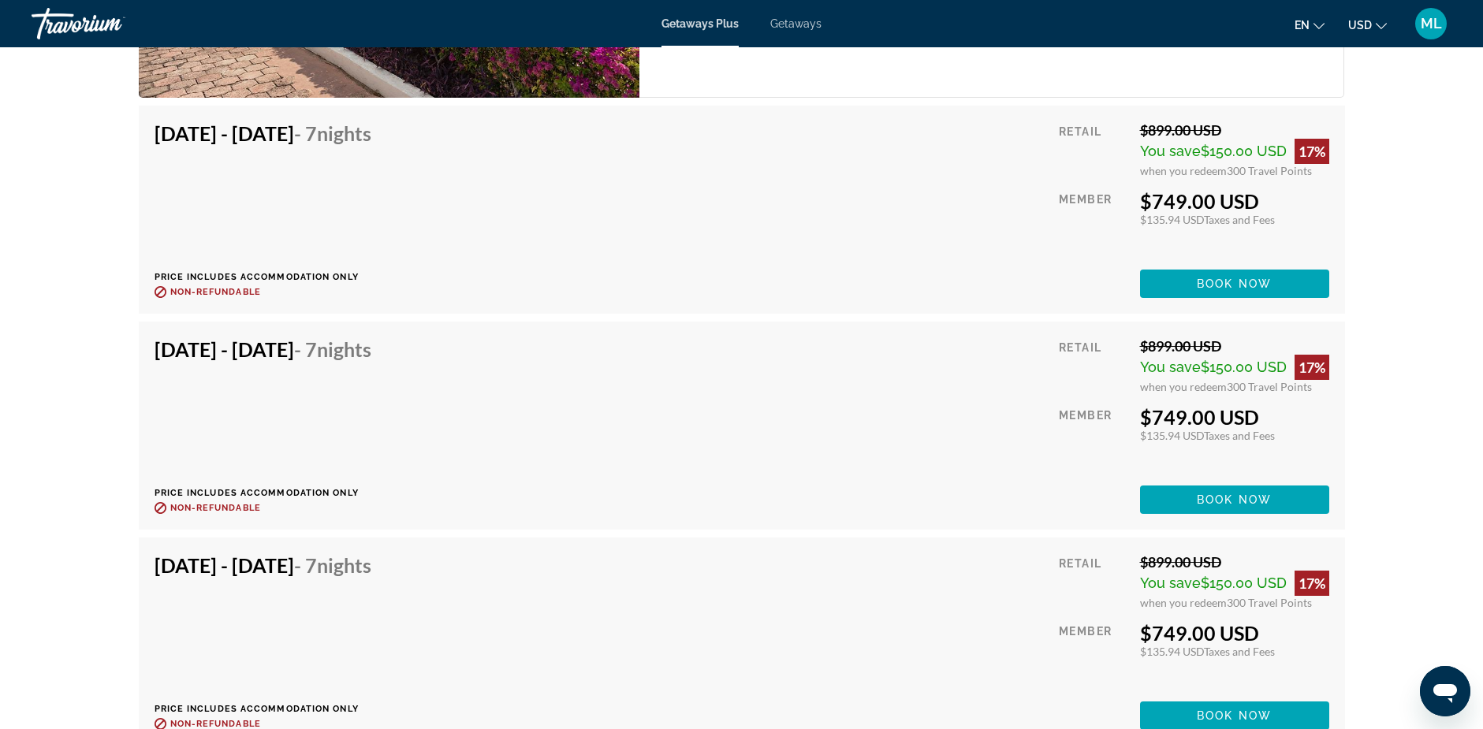
scroll to position [2601, 0]
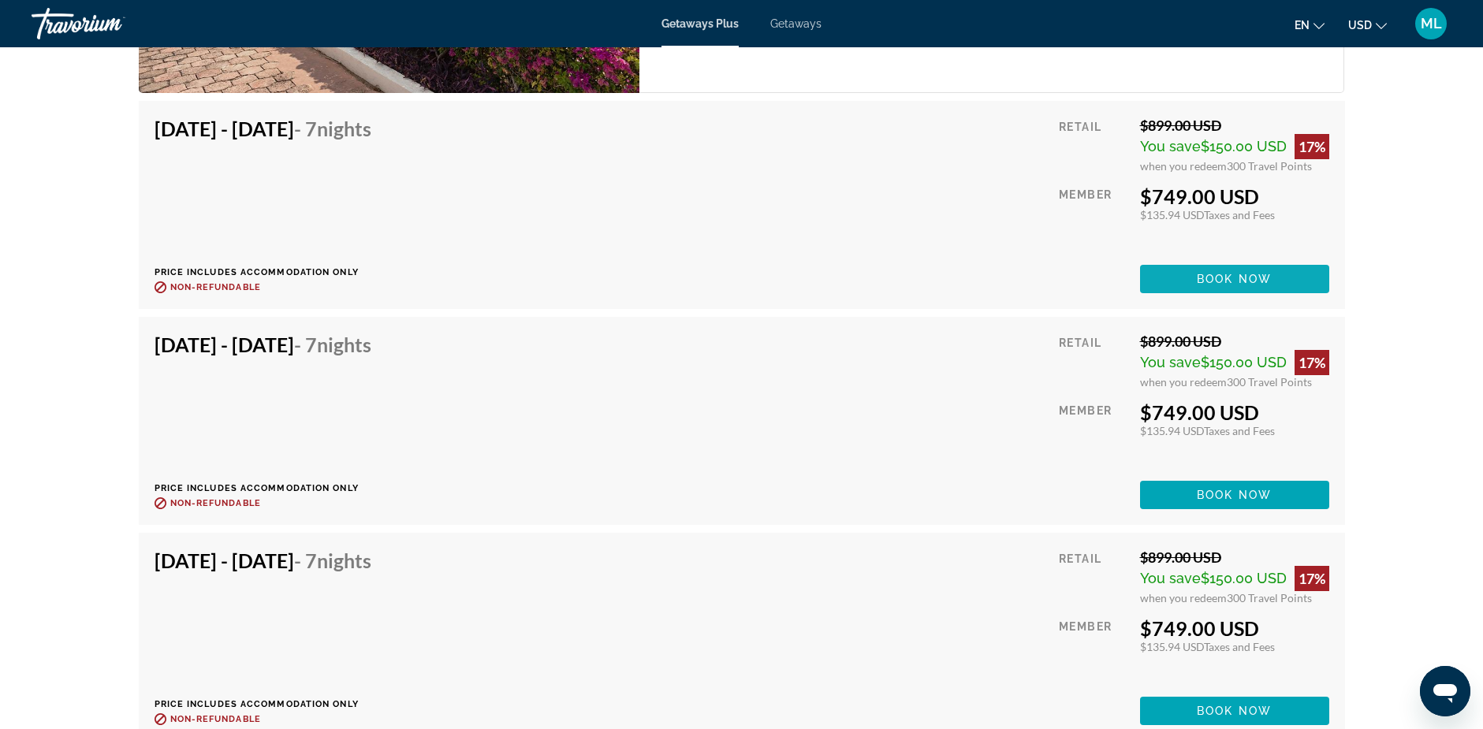
click at [1215, 274] on span "Book now" at bounding box center [1233, 279] width 75 height 13
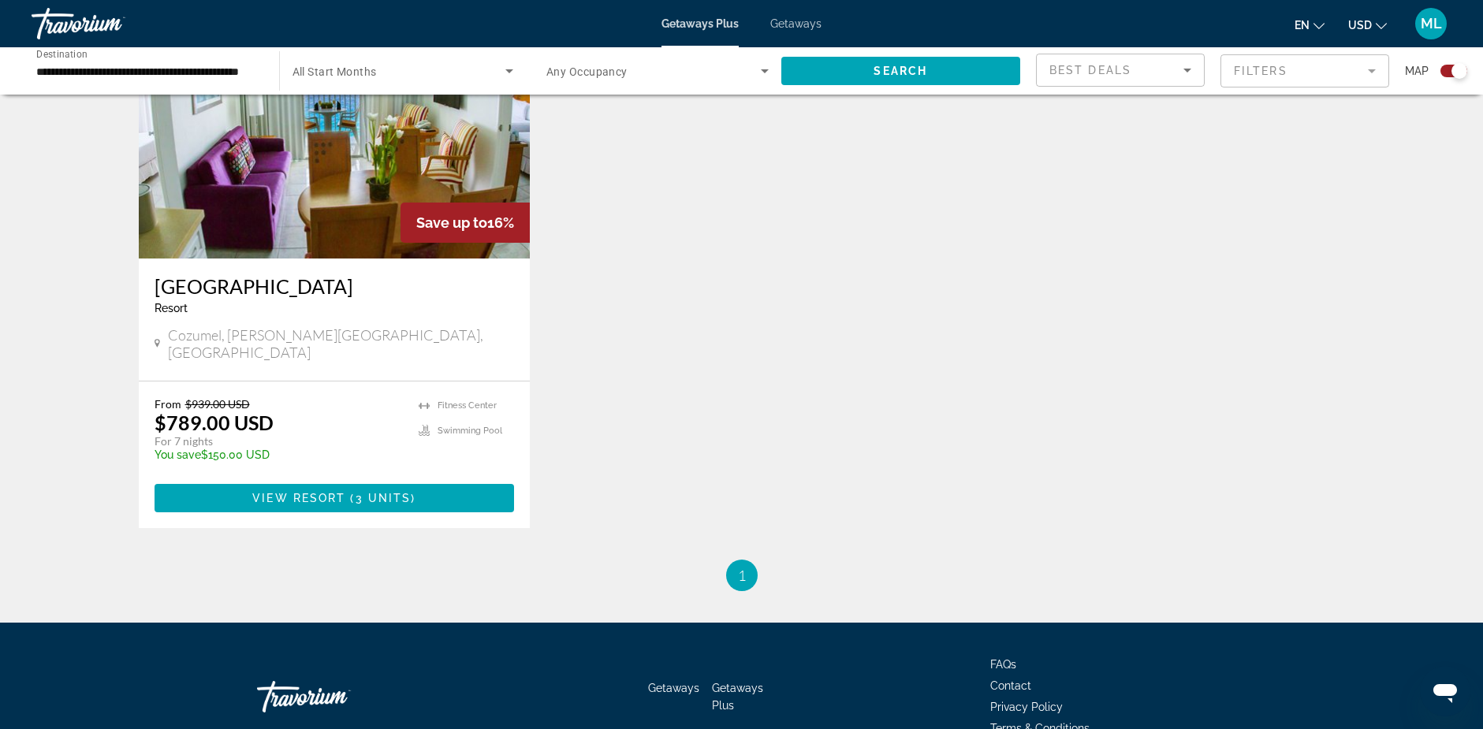
scroll to position [1821, 0]
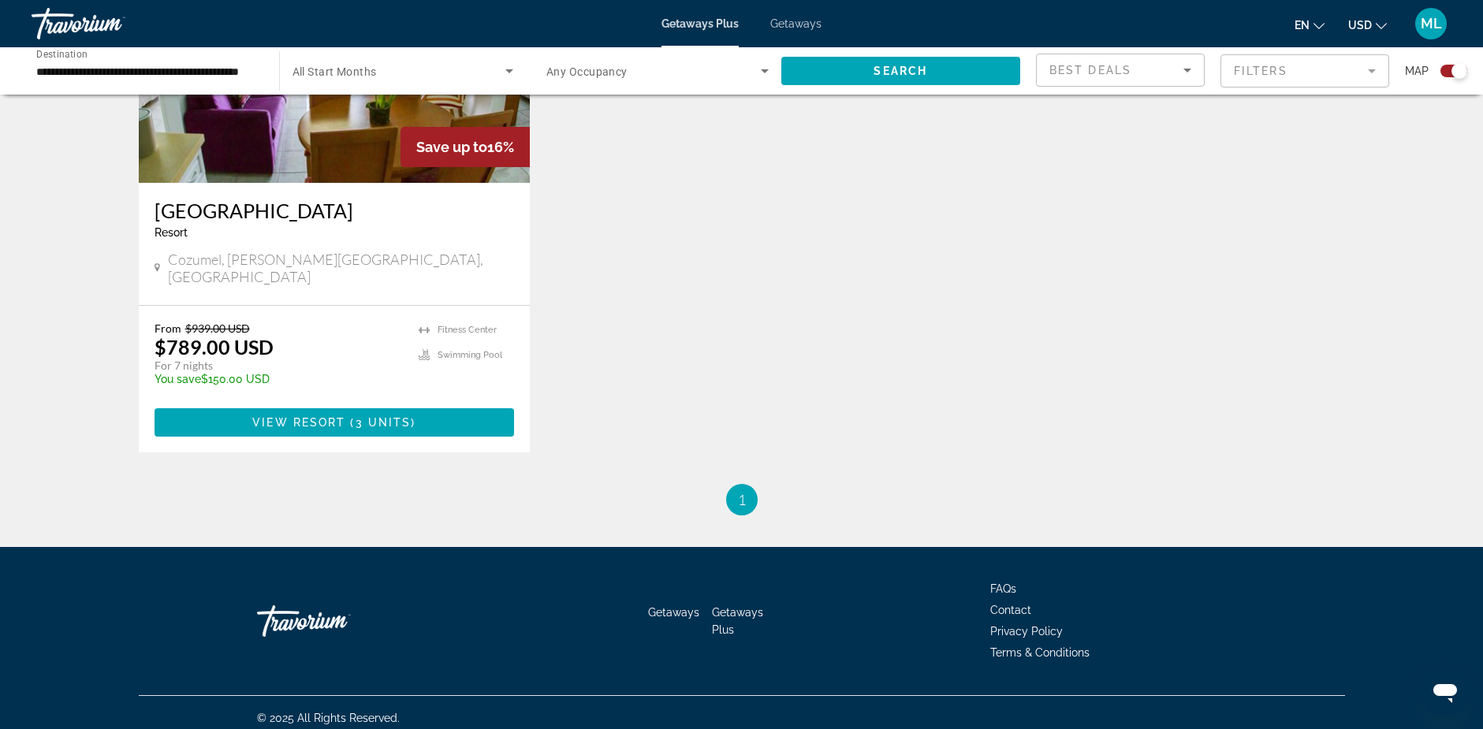
click at [736, 489] on li "You're on page 1" at bounding box center [742, 500] width 32 height 32
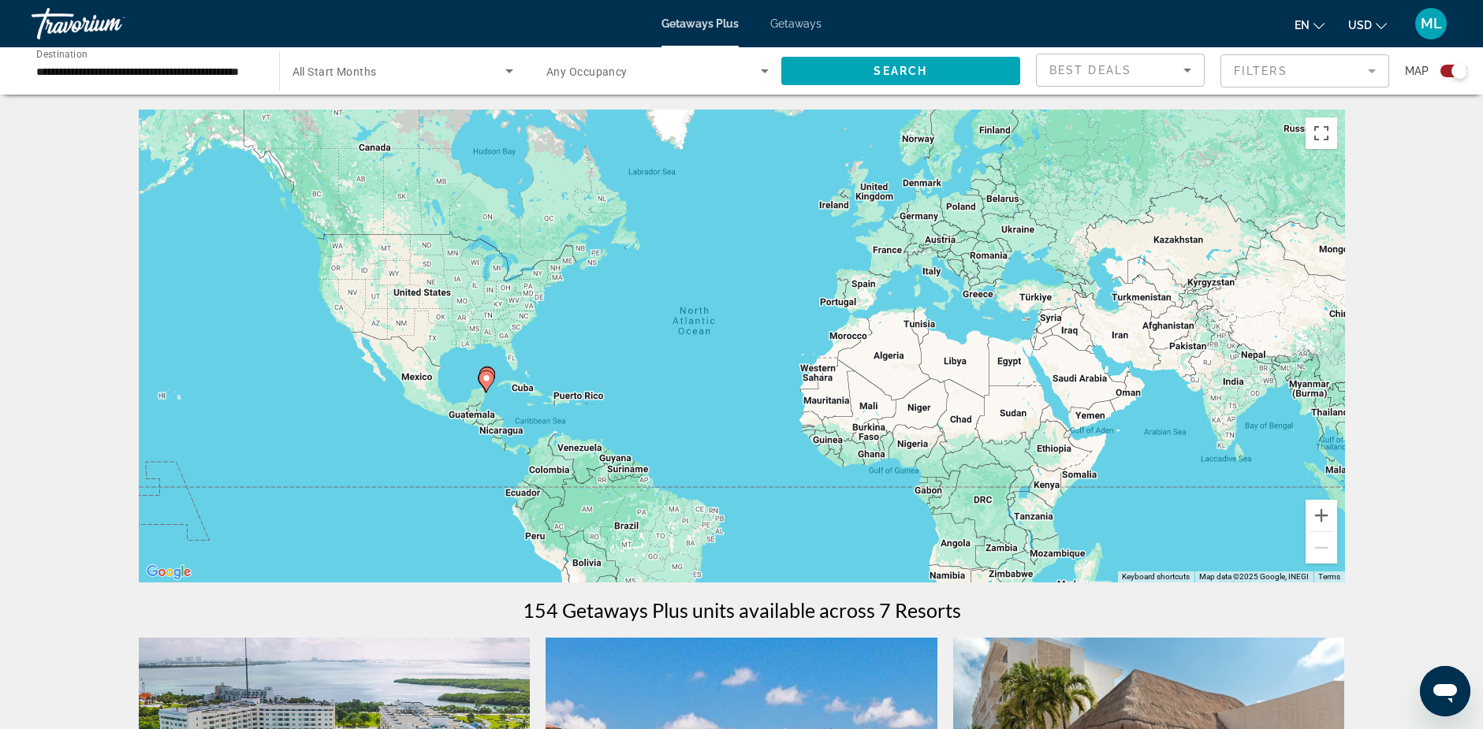
scroll to position [0, 0]
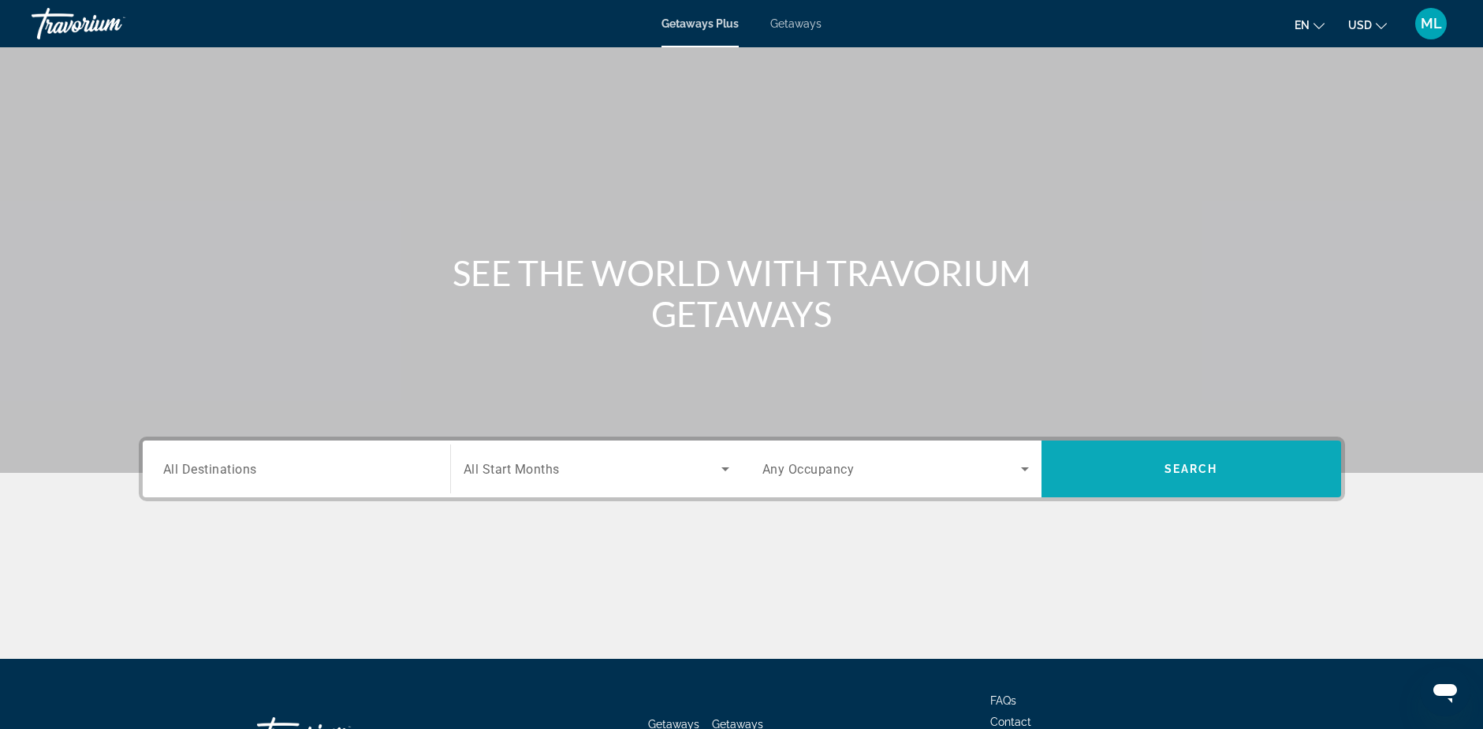
scroll to position [123, 0]
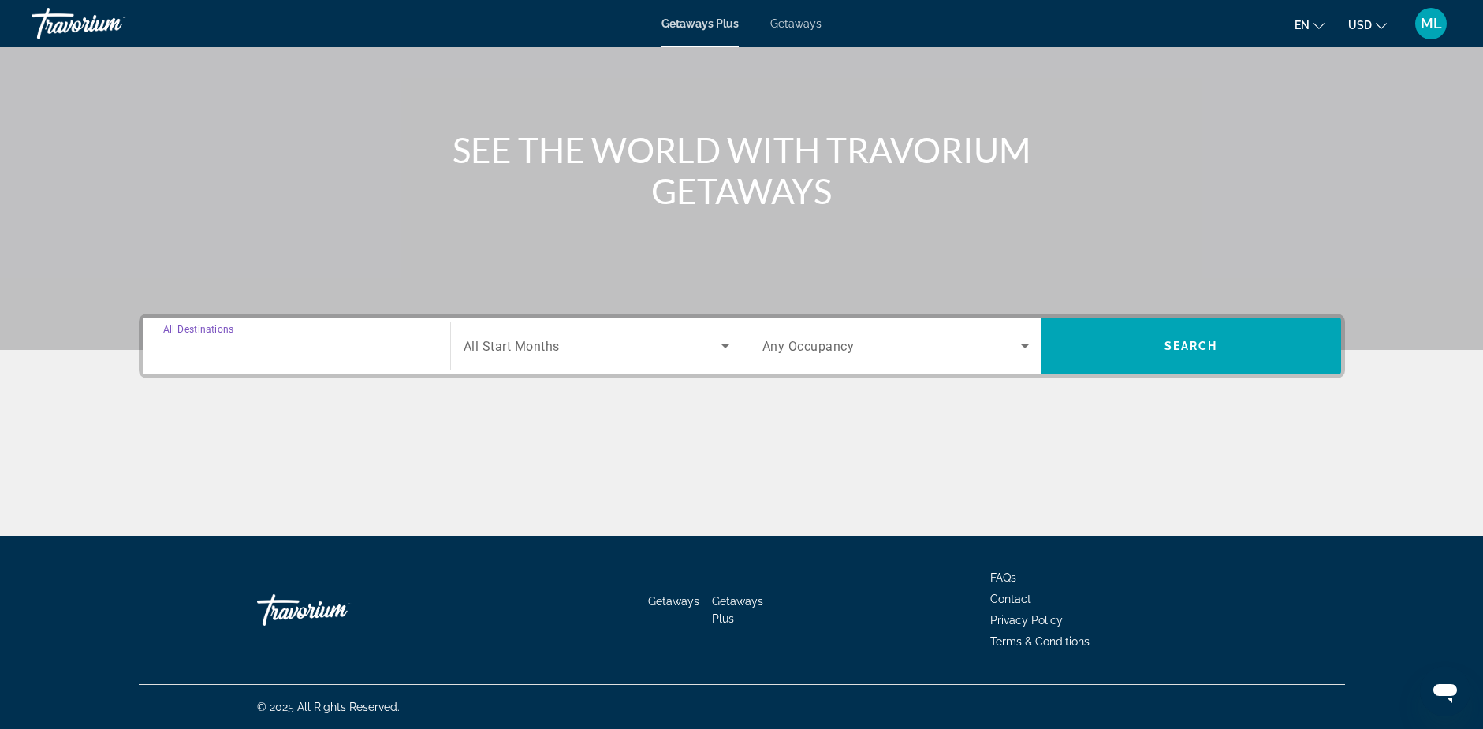
click at [322, 347] on input "Destination All Destinations" at bounding box center [296, 346] width 266 height 19
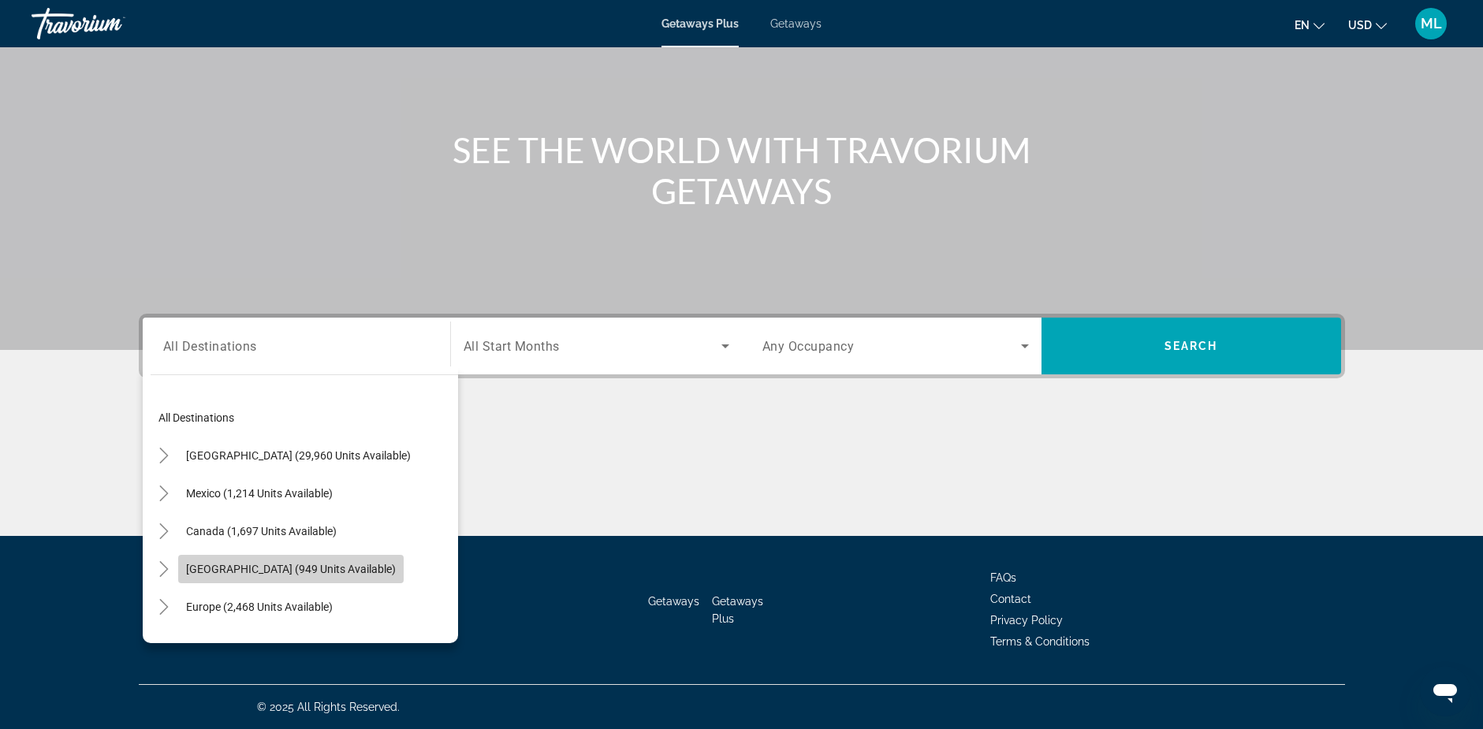
click at [277, 565] on span "Caribbean & Atlantic Islands (949 units available)" at bounding box center [291, 569] width 210 height 13
type input "**********"
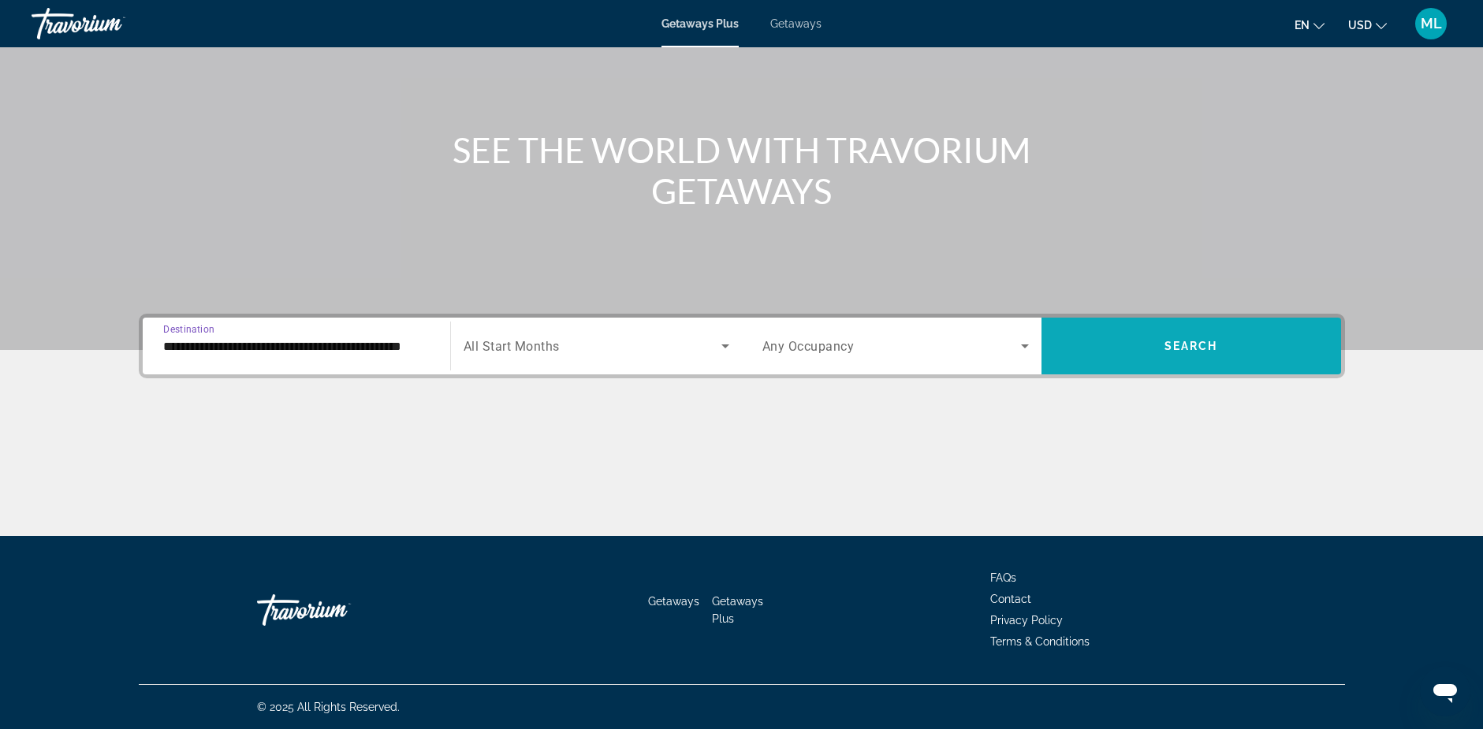
click at [1188, 344] on span "Search" at bounding box center [1191, 346] width 54 height 13
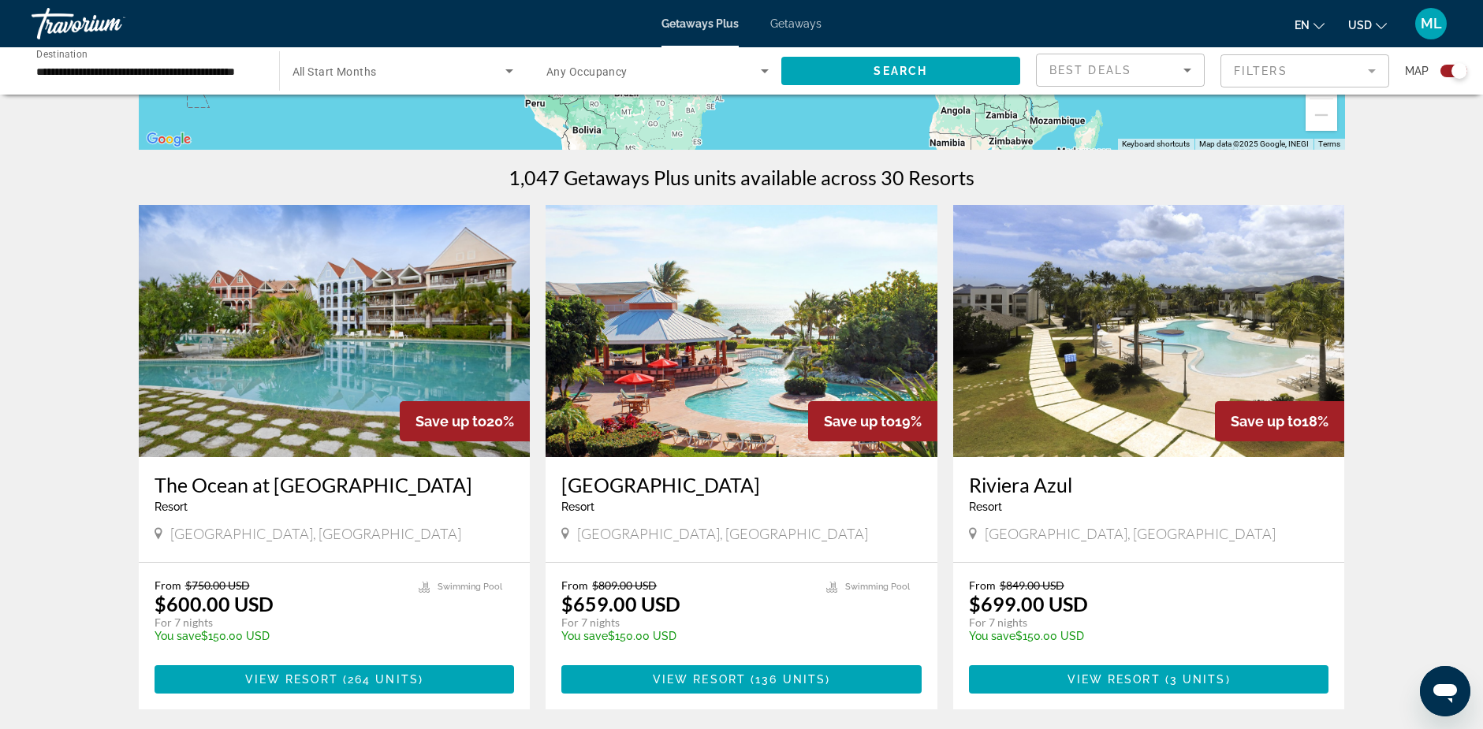
scroll to position [473, 0]
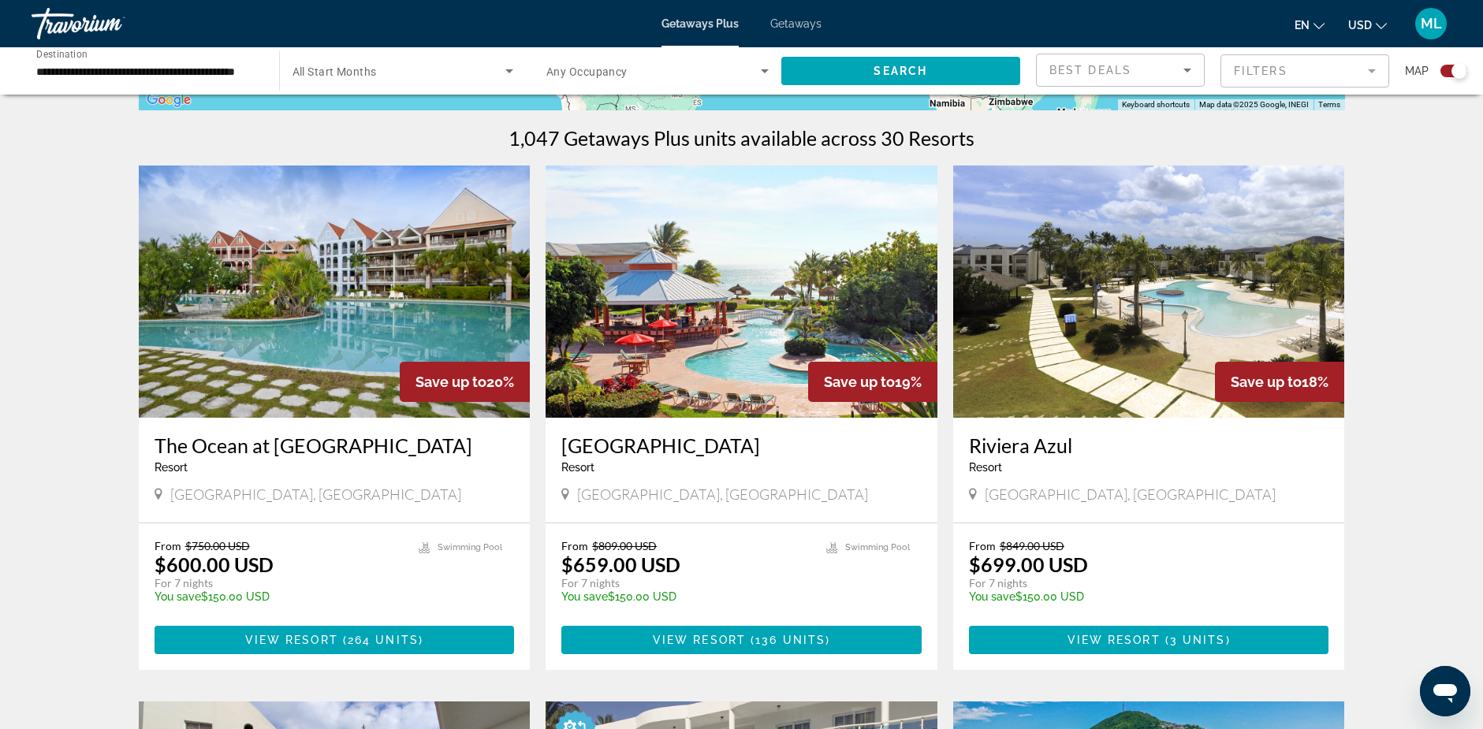
click at [269, 304] on img "Main content" at bounding box center [335, 292] width 392 height 252
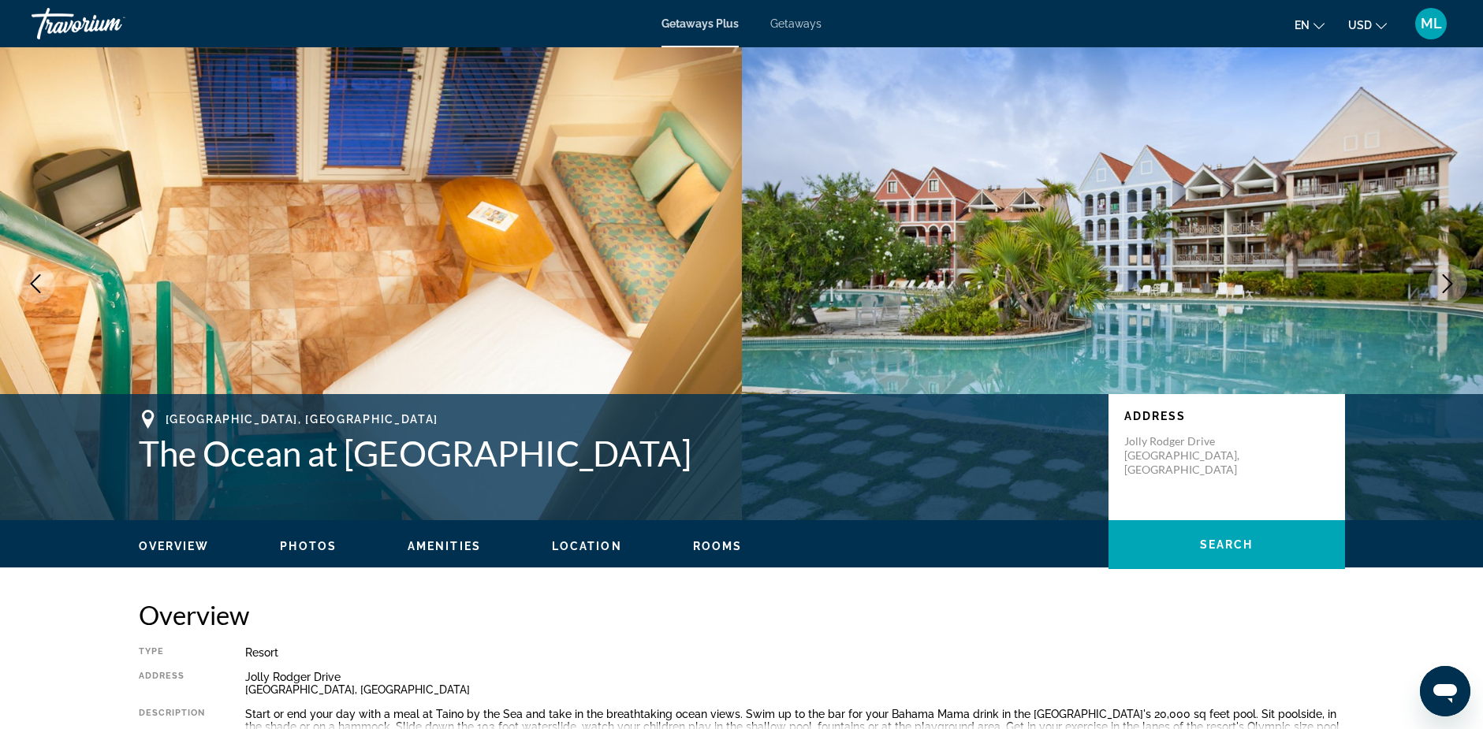
click at [1453, 277] on icon "Next image" at bounding box center [1447, 283] width 19 height 19
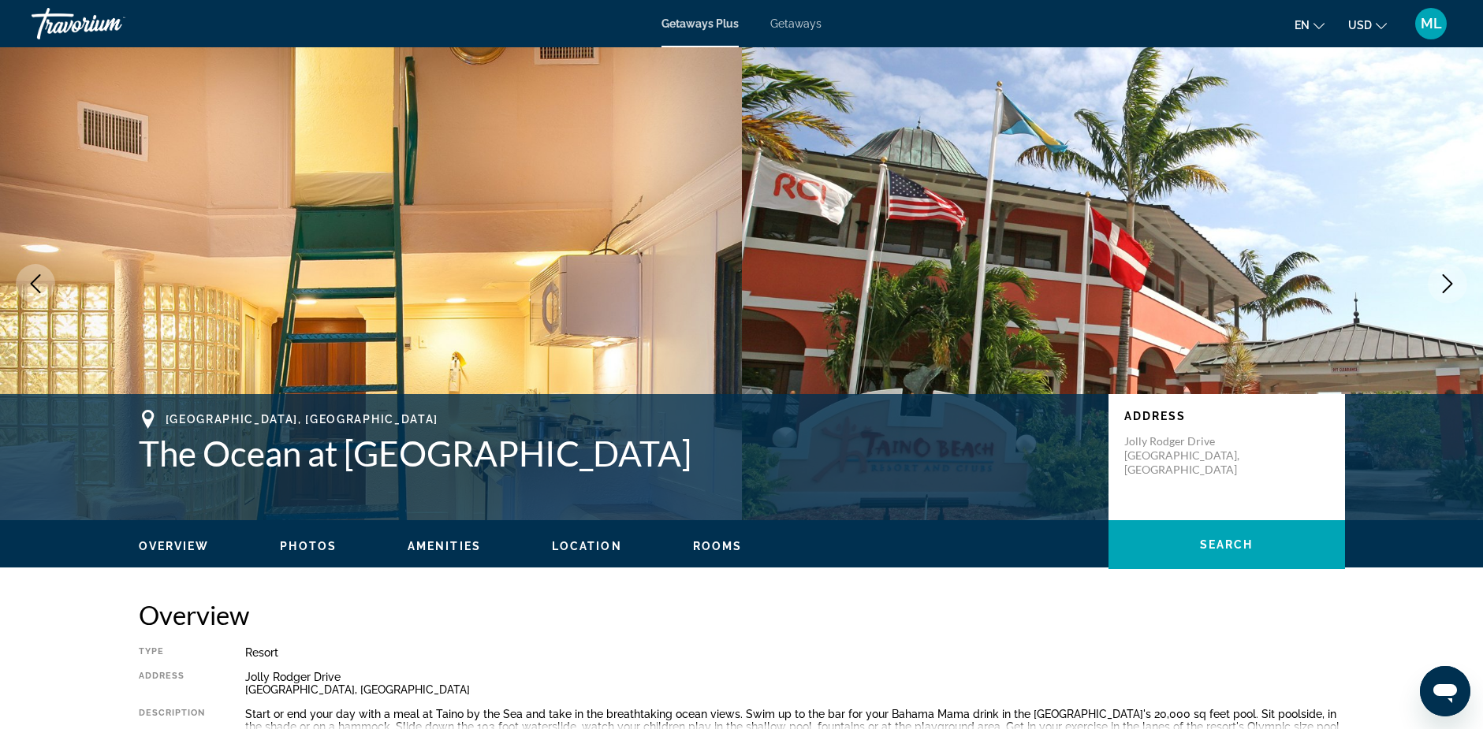
click at [1446, 281] on icon "Next image" at bounding box center [1447, 283] width 19 height 19
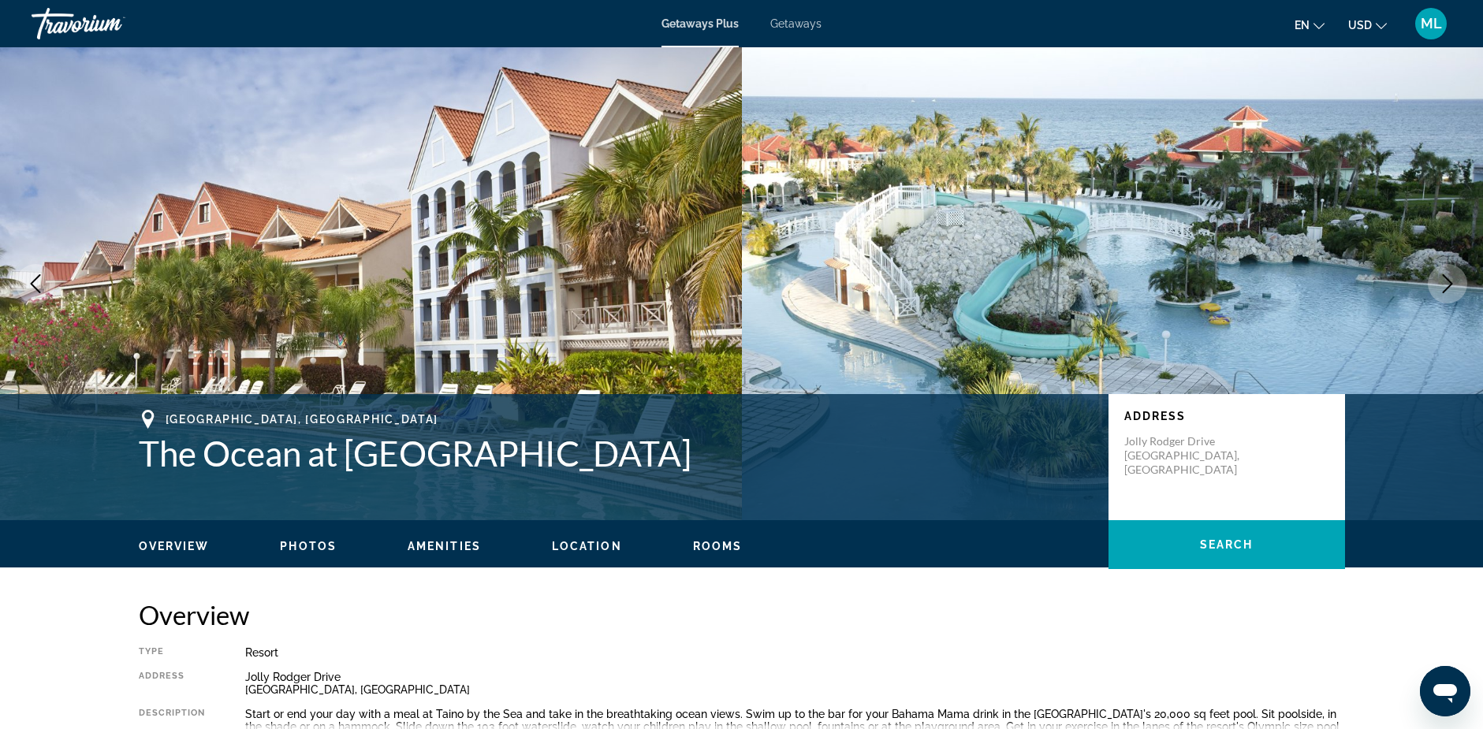
click at [36, 276] on icon "Previous image" at bounding box center [35, 283] width 19 height 19
click at [33, 279] on icon "Previous image" at bounding box center [35, 283] width 19 height 19
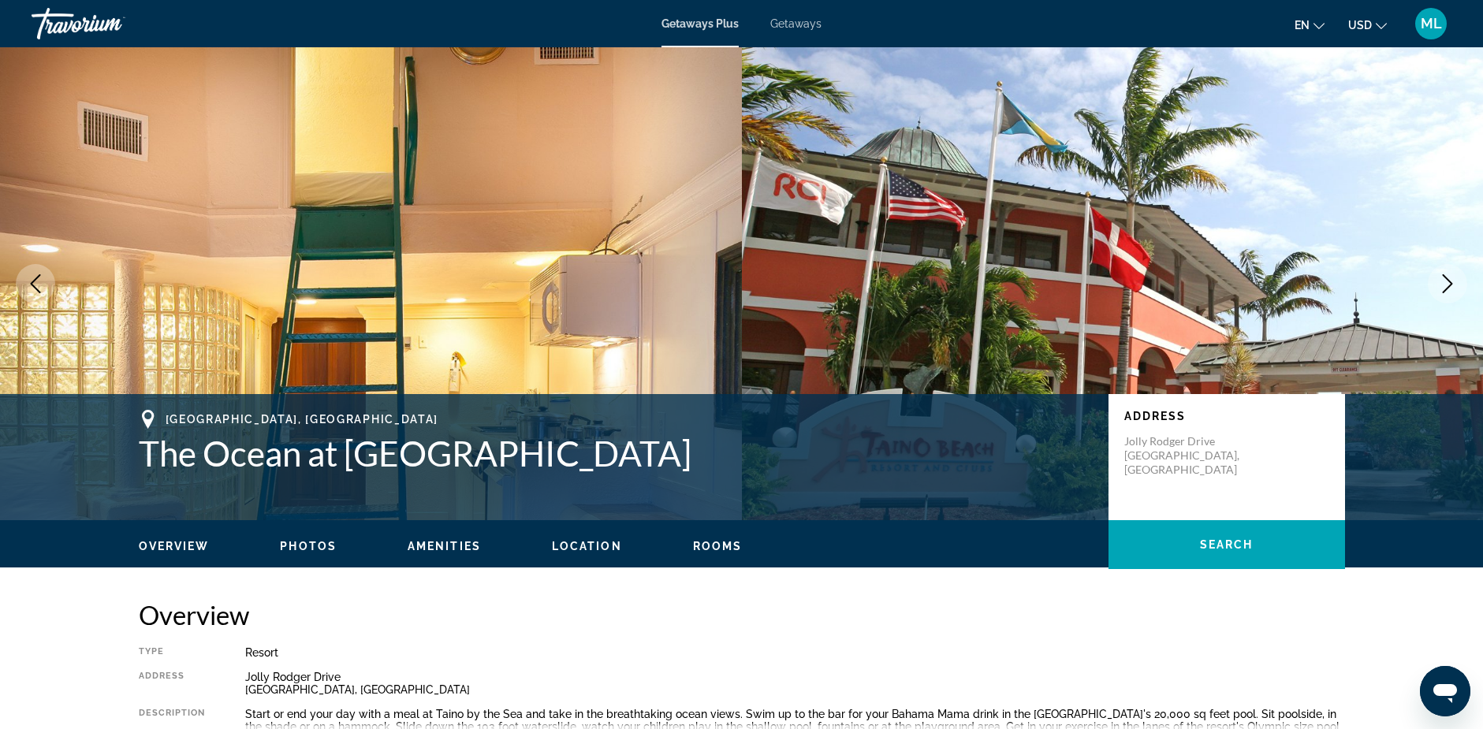
click at [1448, 285] on icon "Next image" at bounding box center [1447, 283] width 19 height 19
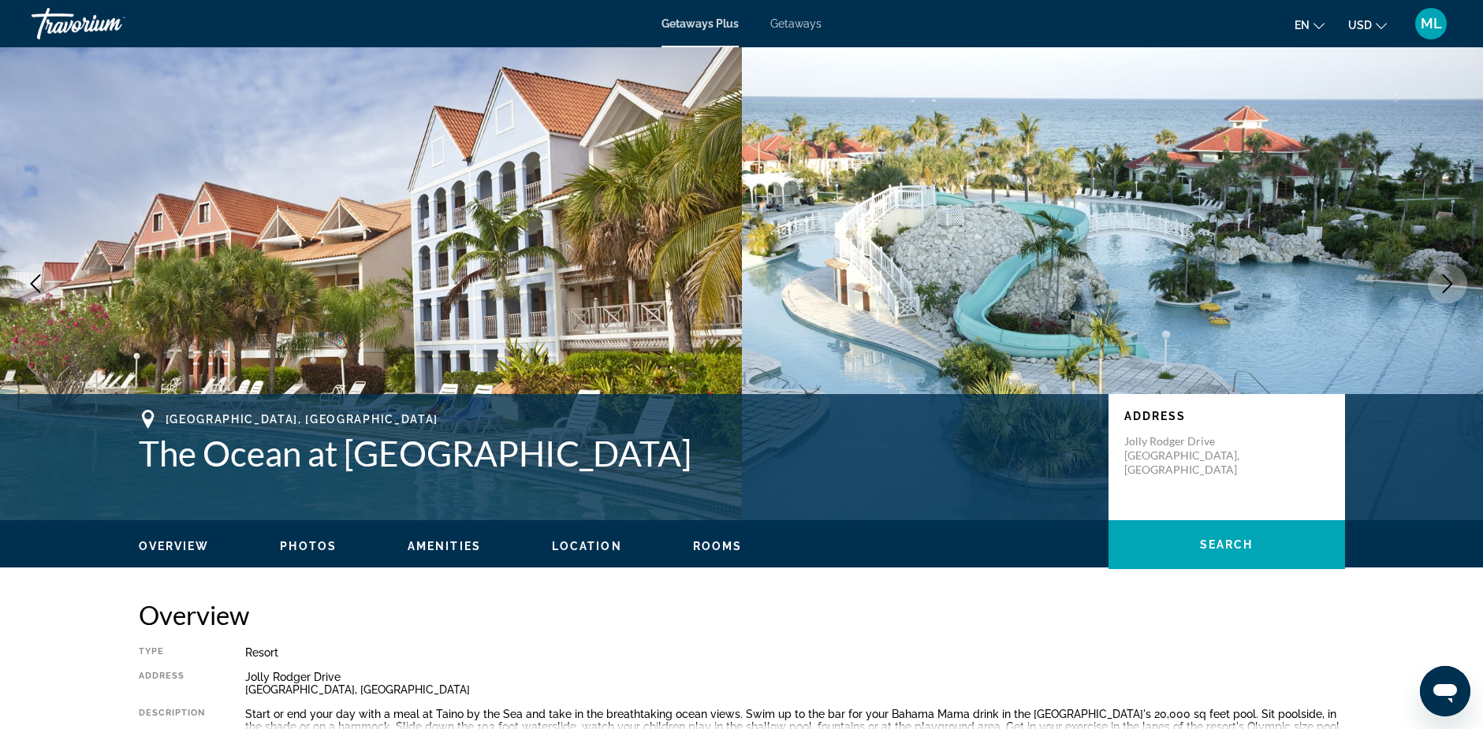
click at [1448, 285] on icon "Next image" at bounding box center [1447, 283] width 19 height 19
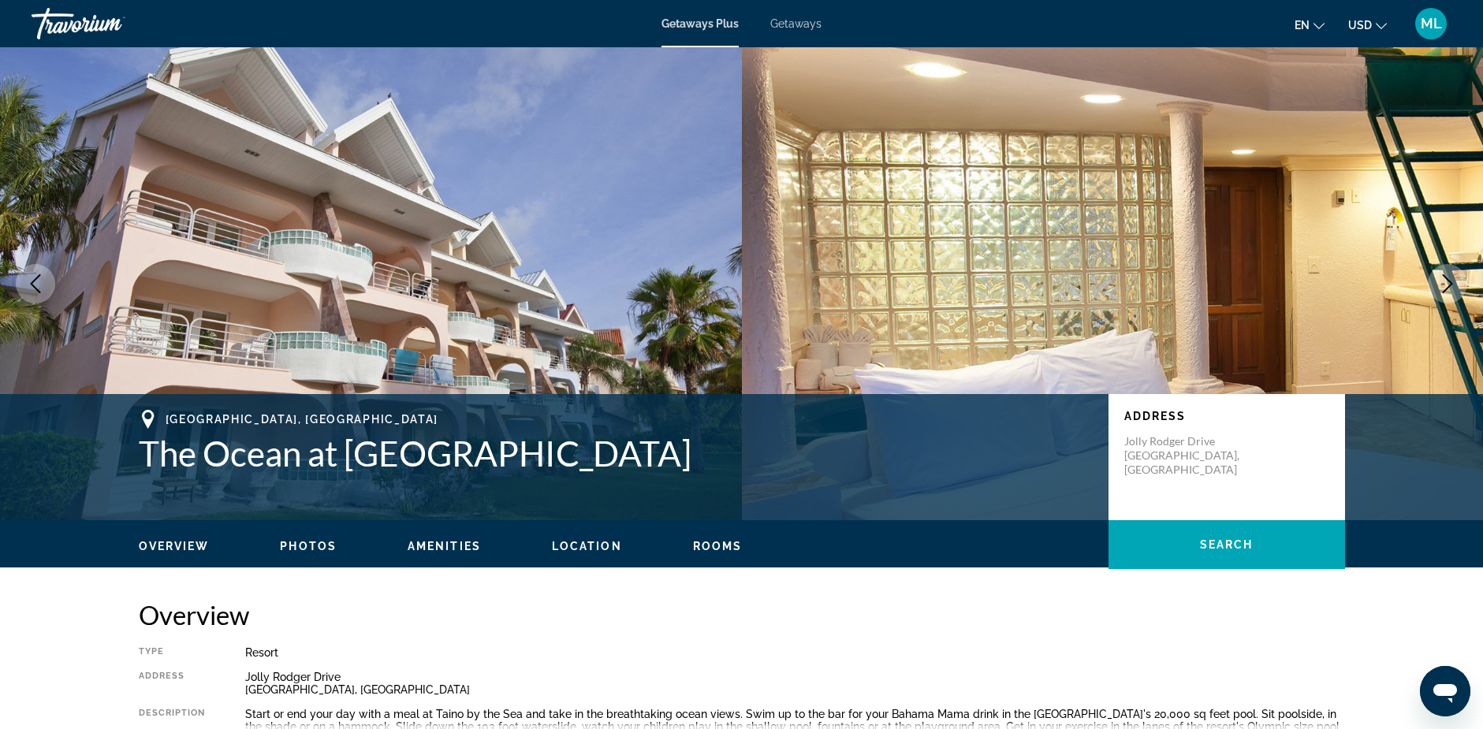
click at [1448, 285] on icon "Next image" at bounding box center [1447, 283] width 19 height 19
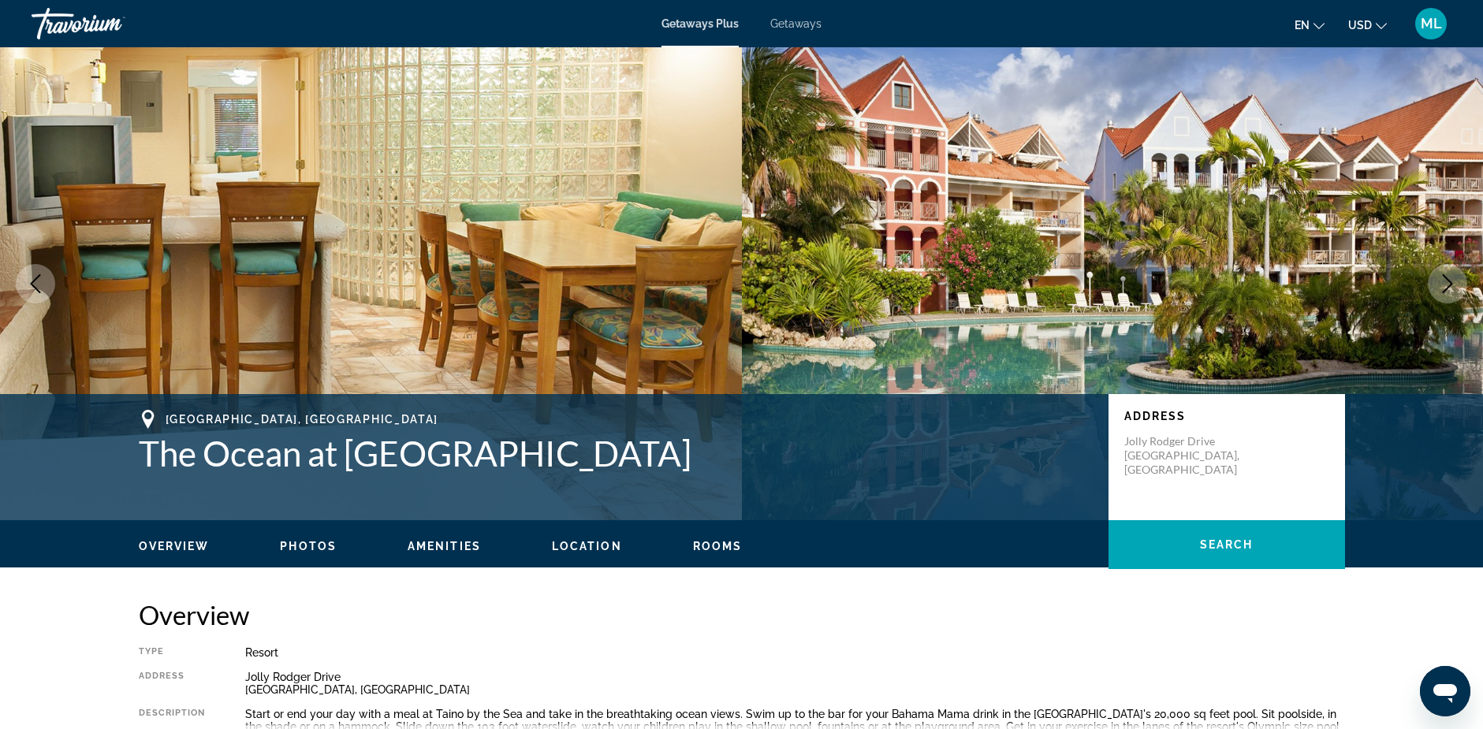
click at [41, 283] on icon "Previous image" at bounding box center [35, 283] width 19 height 19
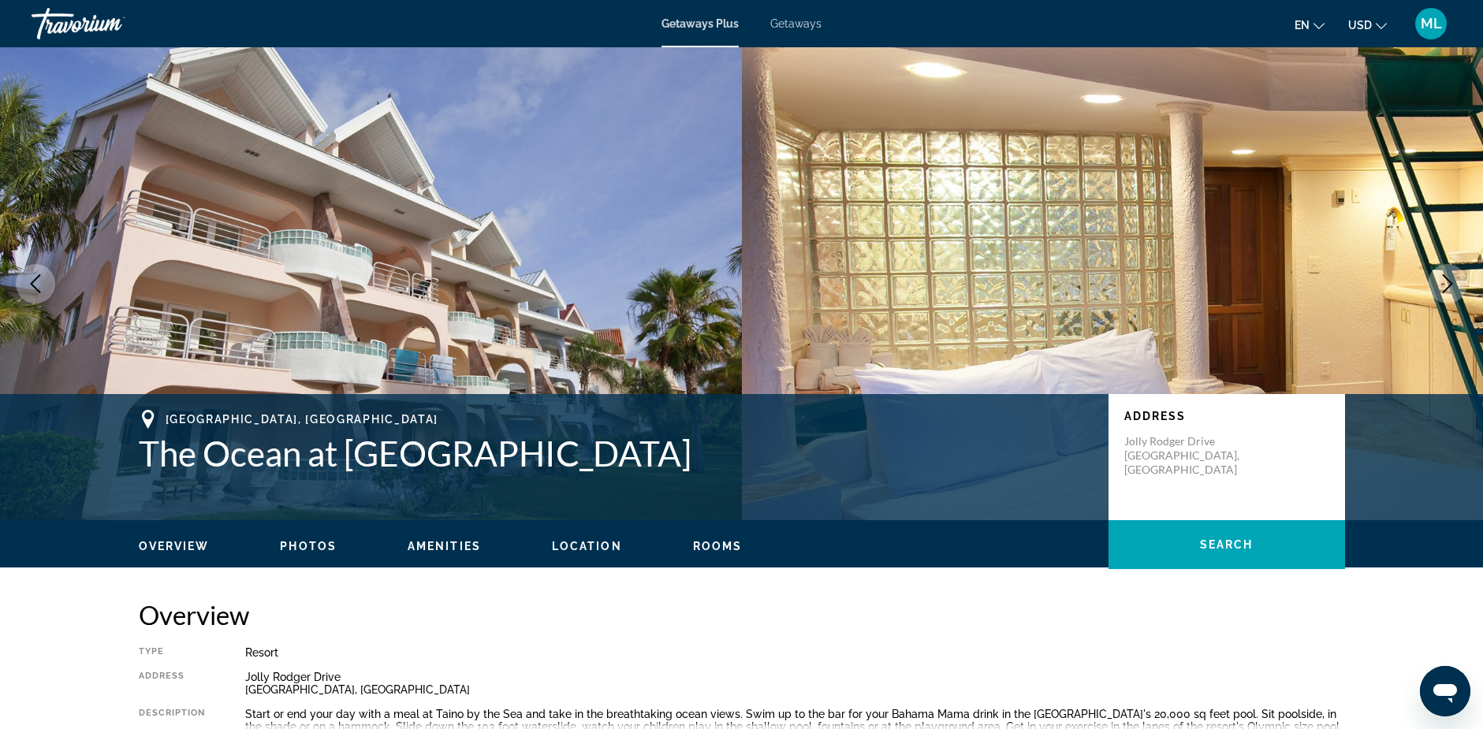
click at [1446, 277] on icon "Next image" at bounding box center [1447, 283] width 10 height 19
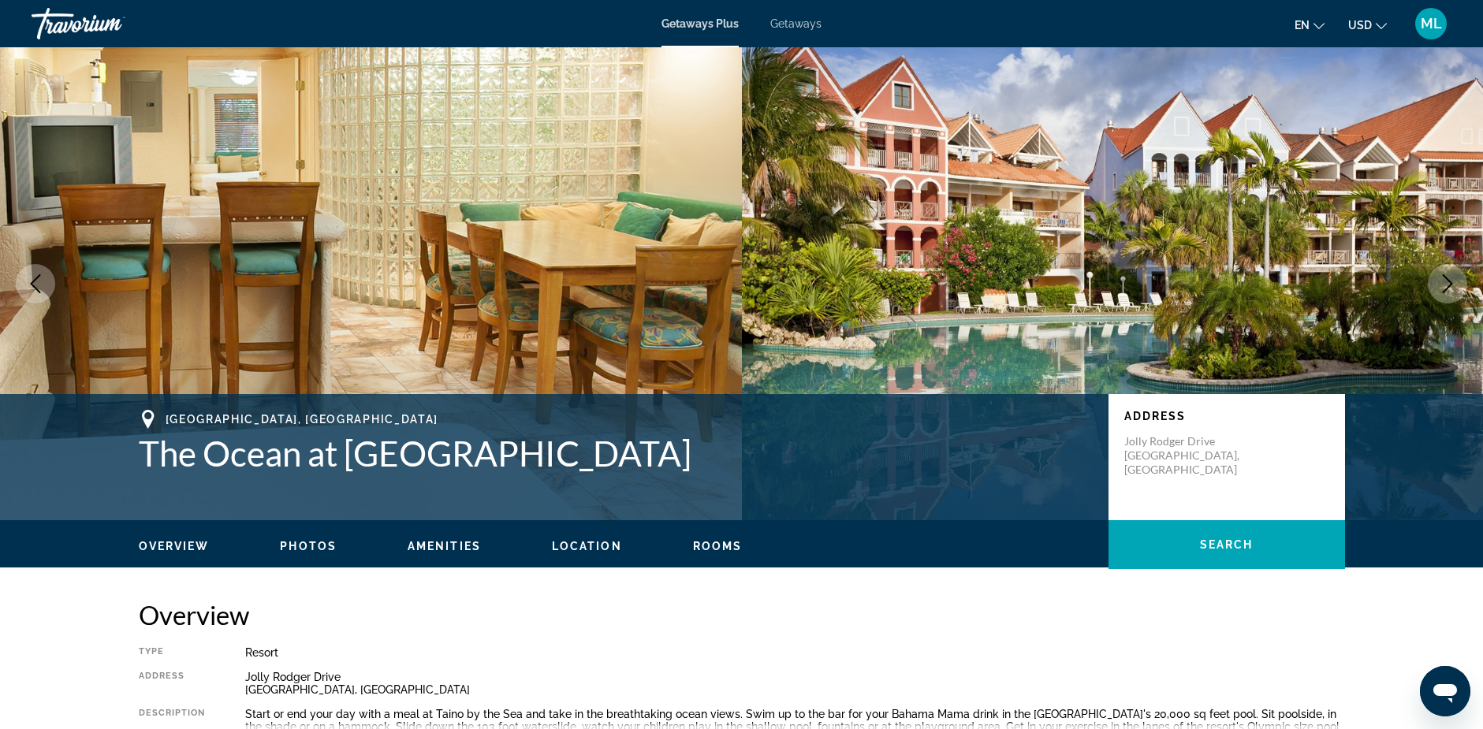
click at [1446, 277] on icon "Next image" at bounding box center [1447, 283] width 10 height 19
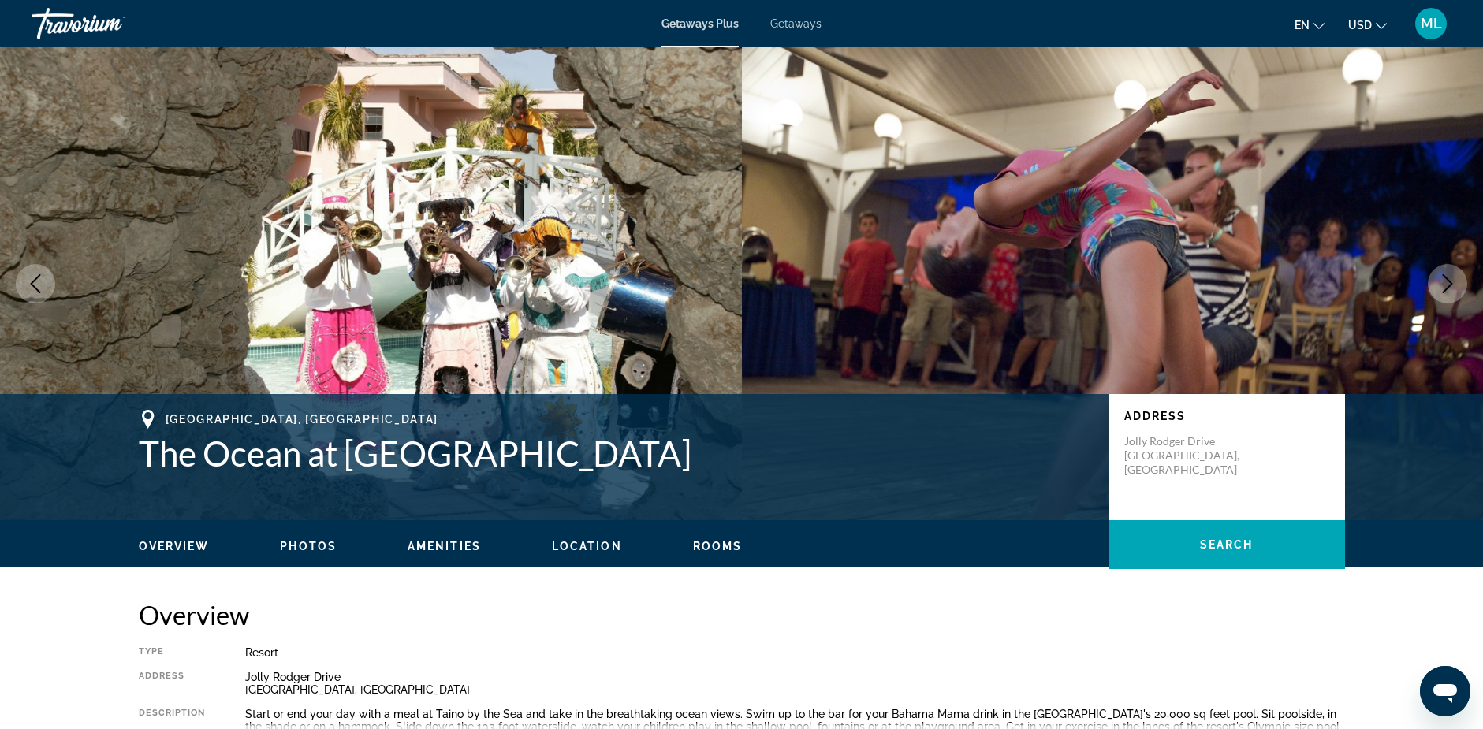
click at [1445, 277] on icon "Next image" at bounding box center [1447, 283] width 10 height 19
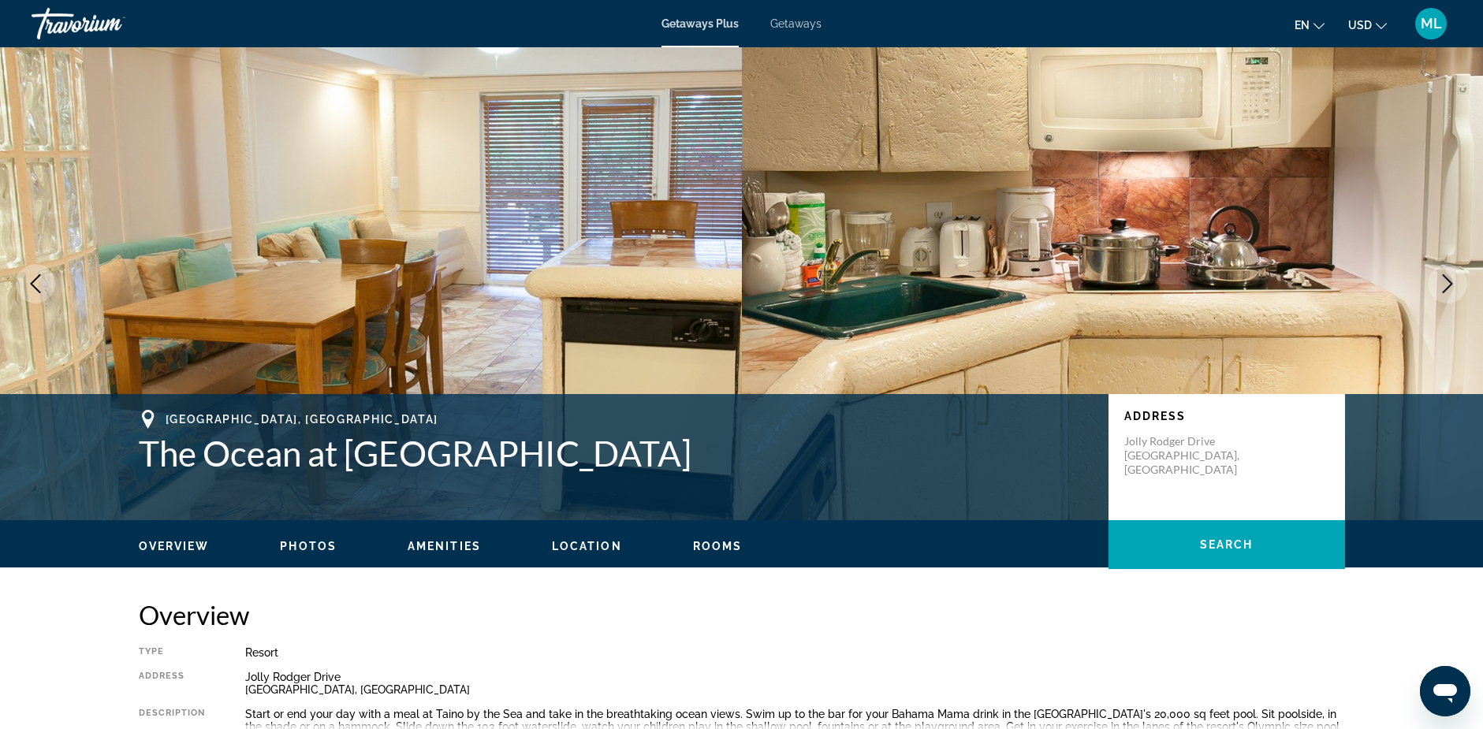
click at [1445, 277] on icon "Next image" at bounding box center [1447, 283] width 10 height 19
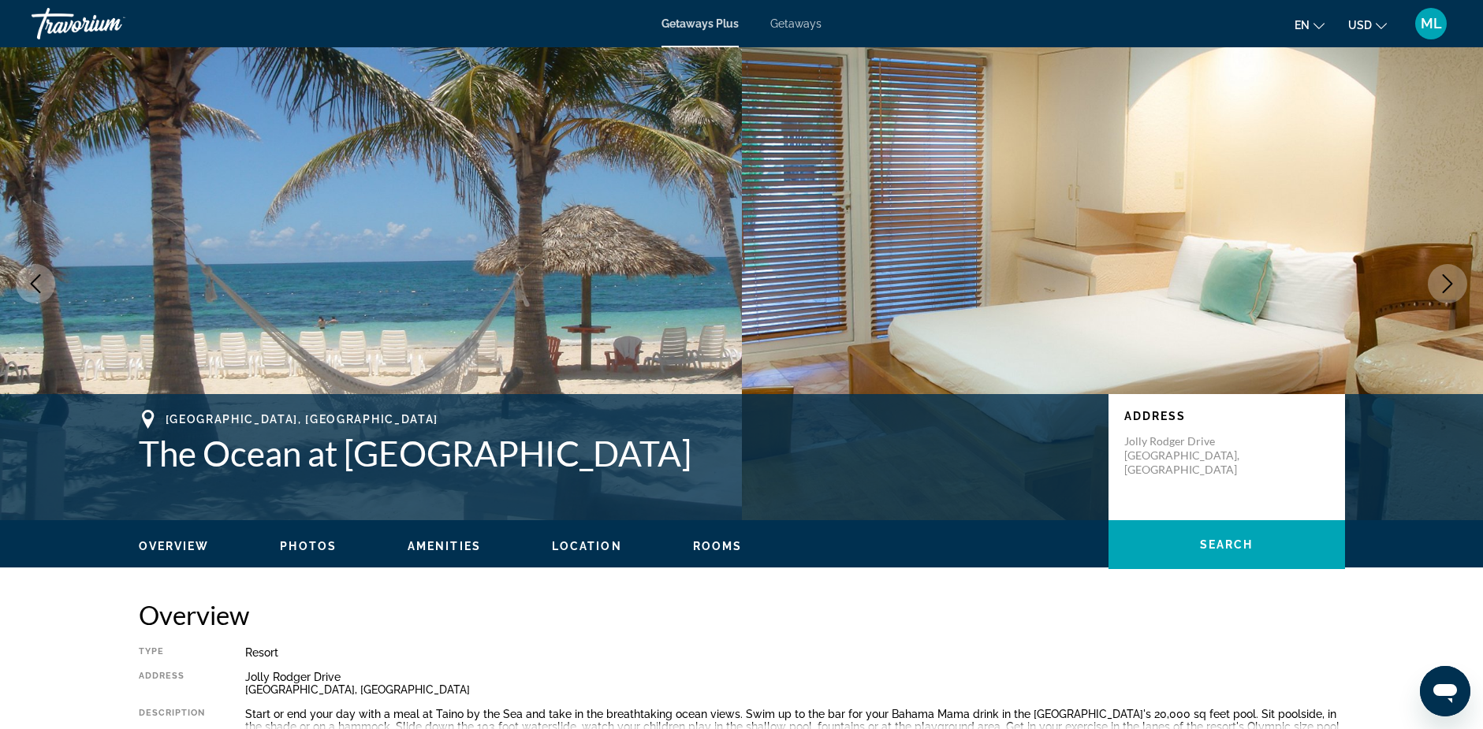
click at [1445, 281] on icon "Next image" at bounding box center [1447, 283] width 19 height 19
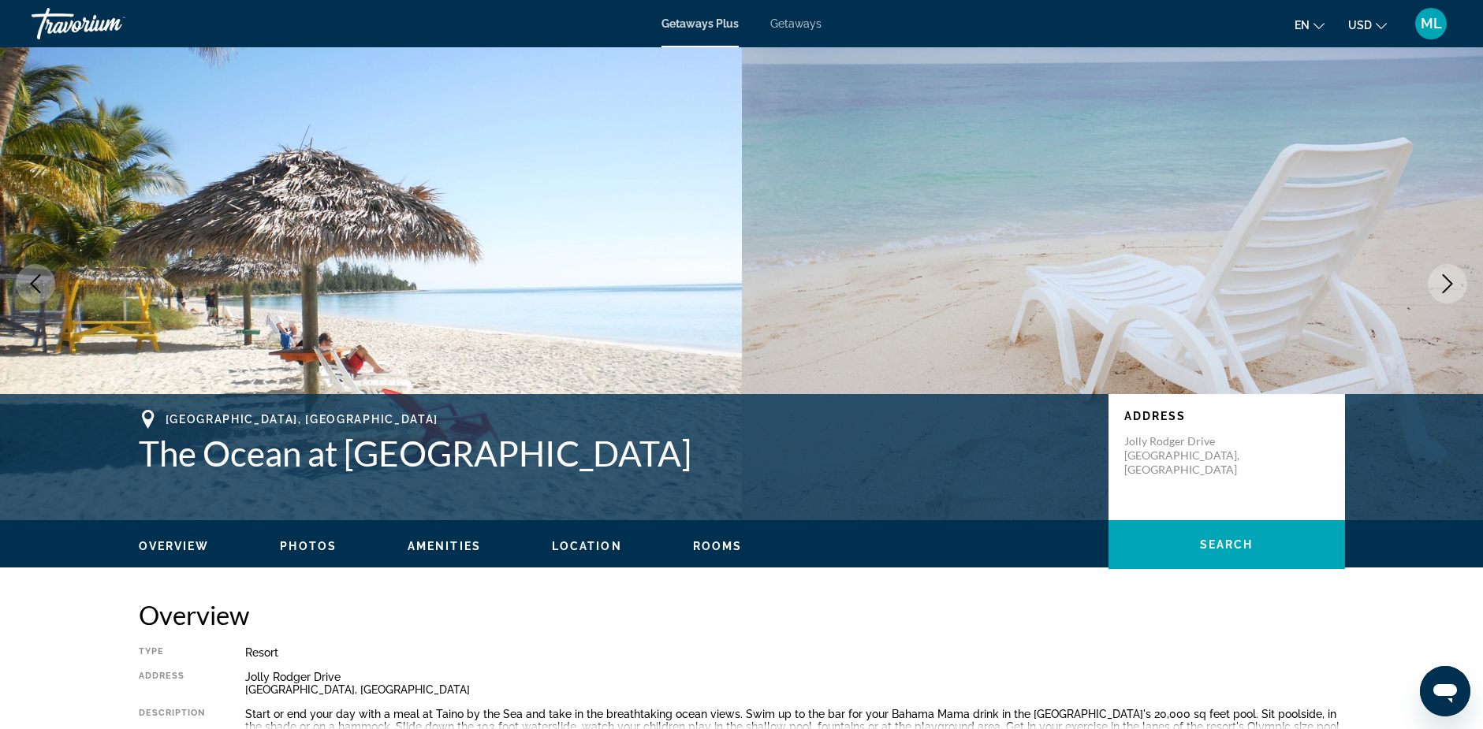
click at [1445, 281] on icon "Next image" at bounding box center [1447, 283] width 19 height 19
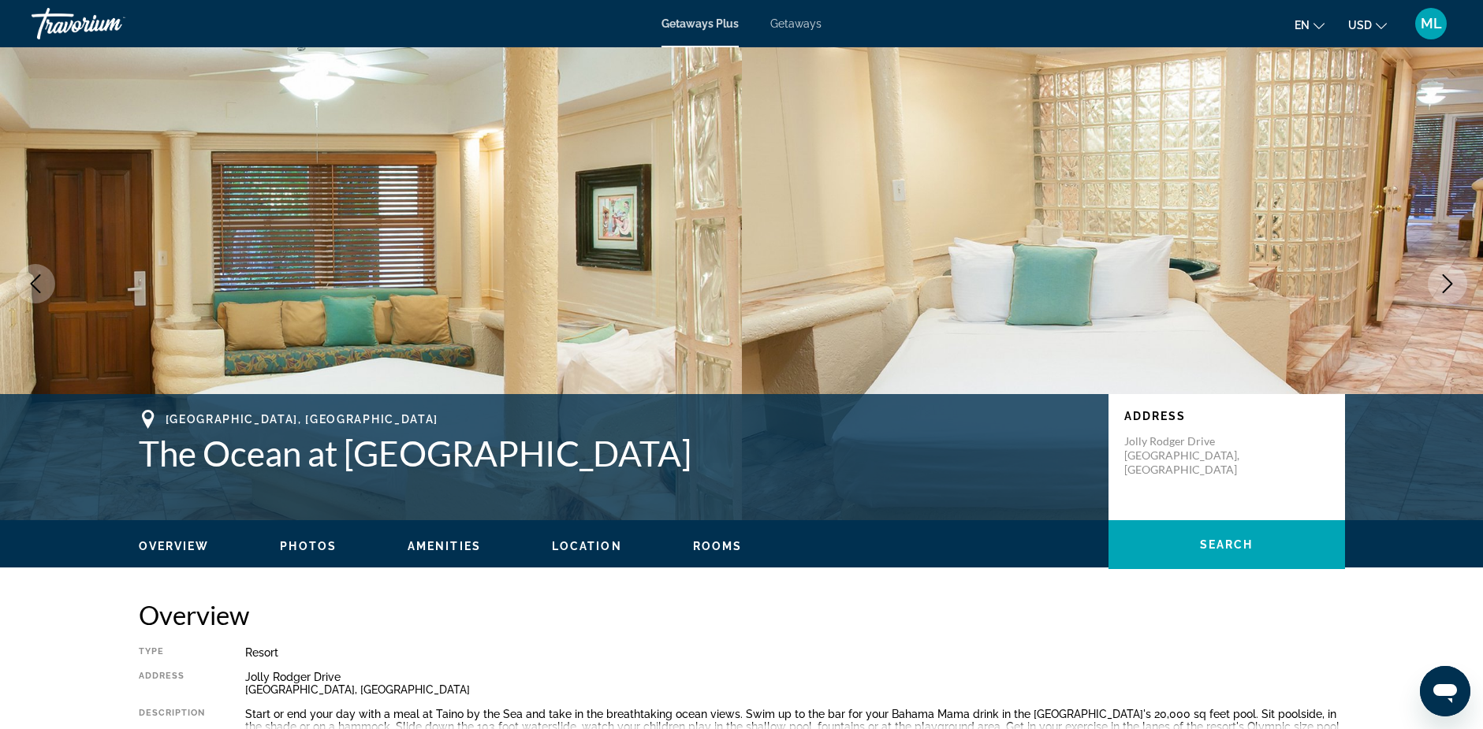
click at [1445, 281] on icon "Next image" at bounding box center [1447, 283] width 19 height 19
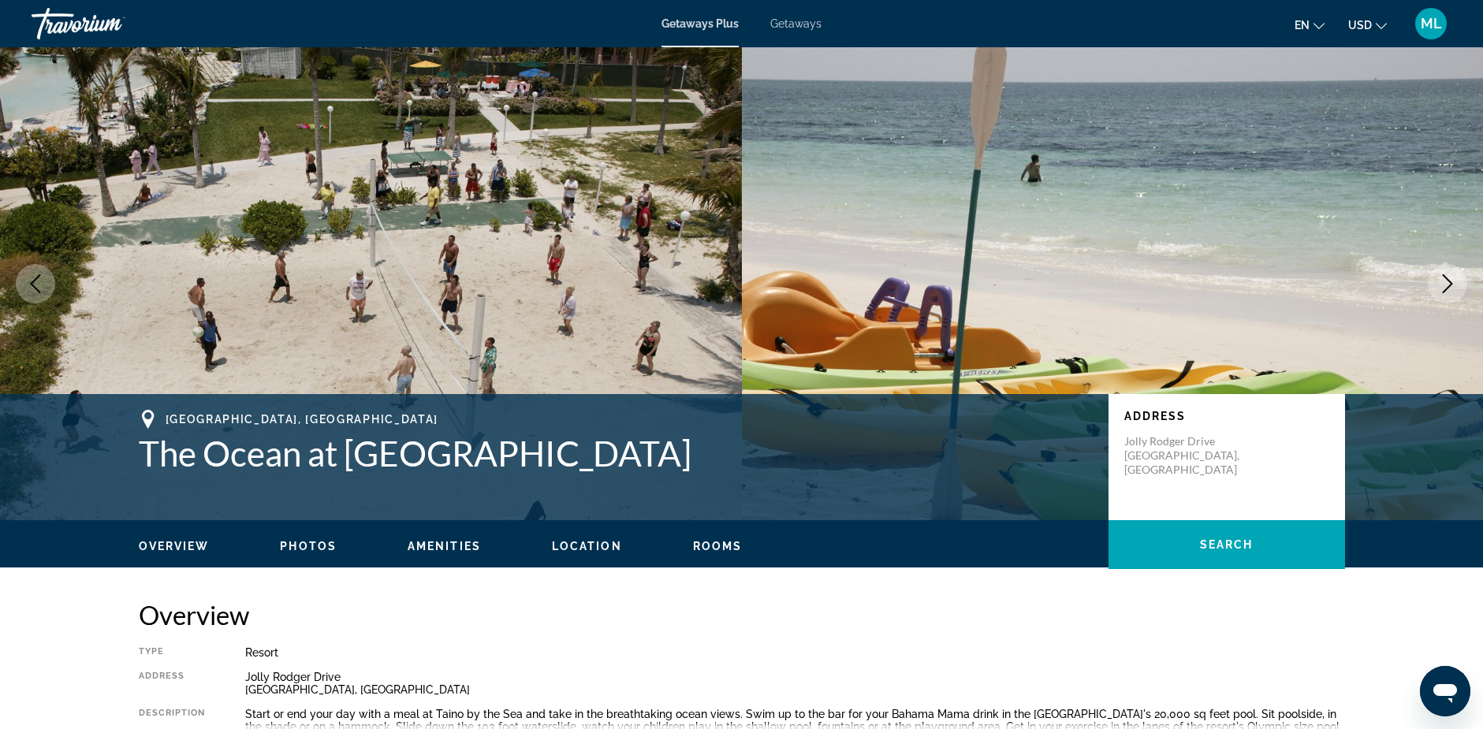
click at [1445, 281] on icon "Next image" at bounding box center [1447, 283] width 19 height 19
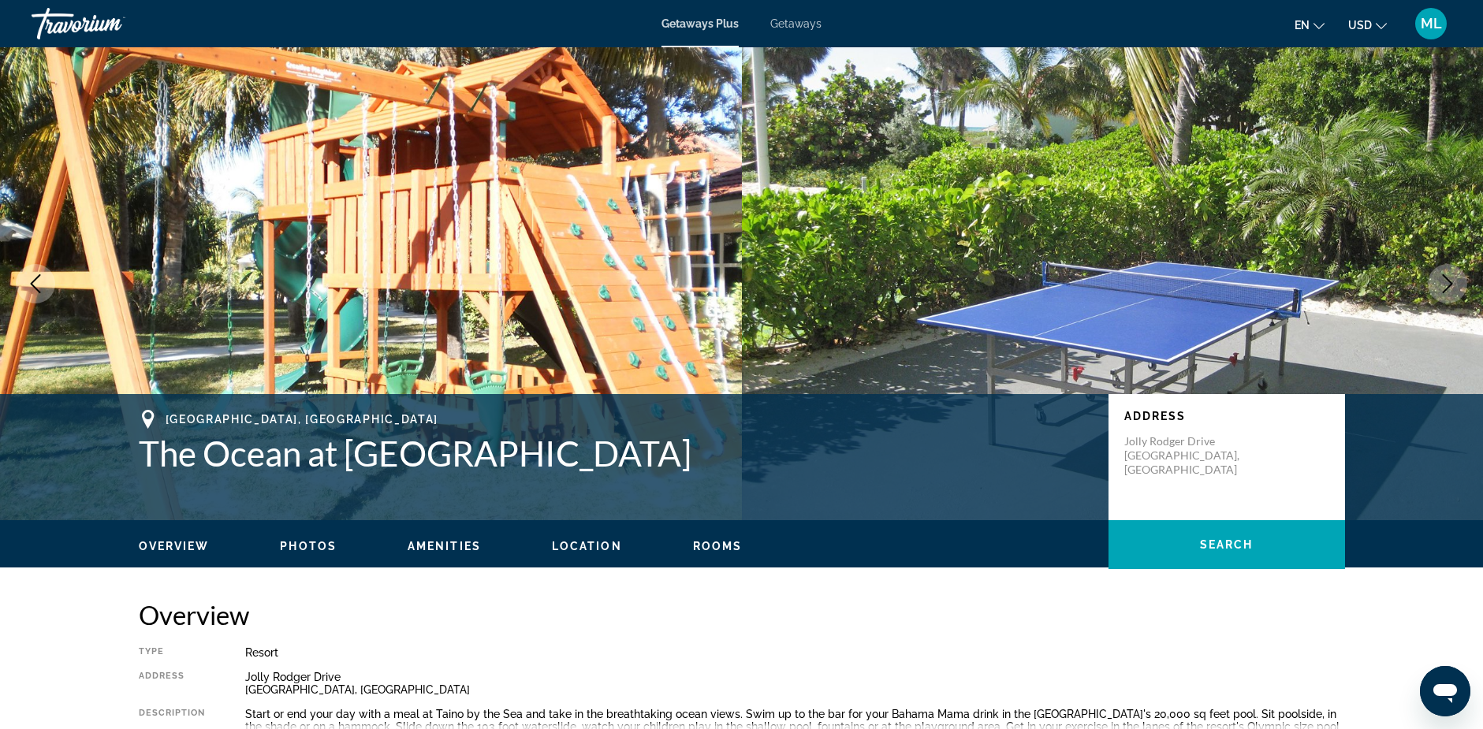
click at [1445, 281] on icon "Next image" at bounding box center [1447, 283] width 19 height 19
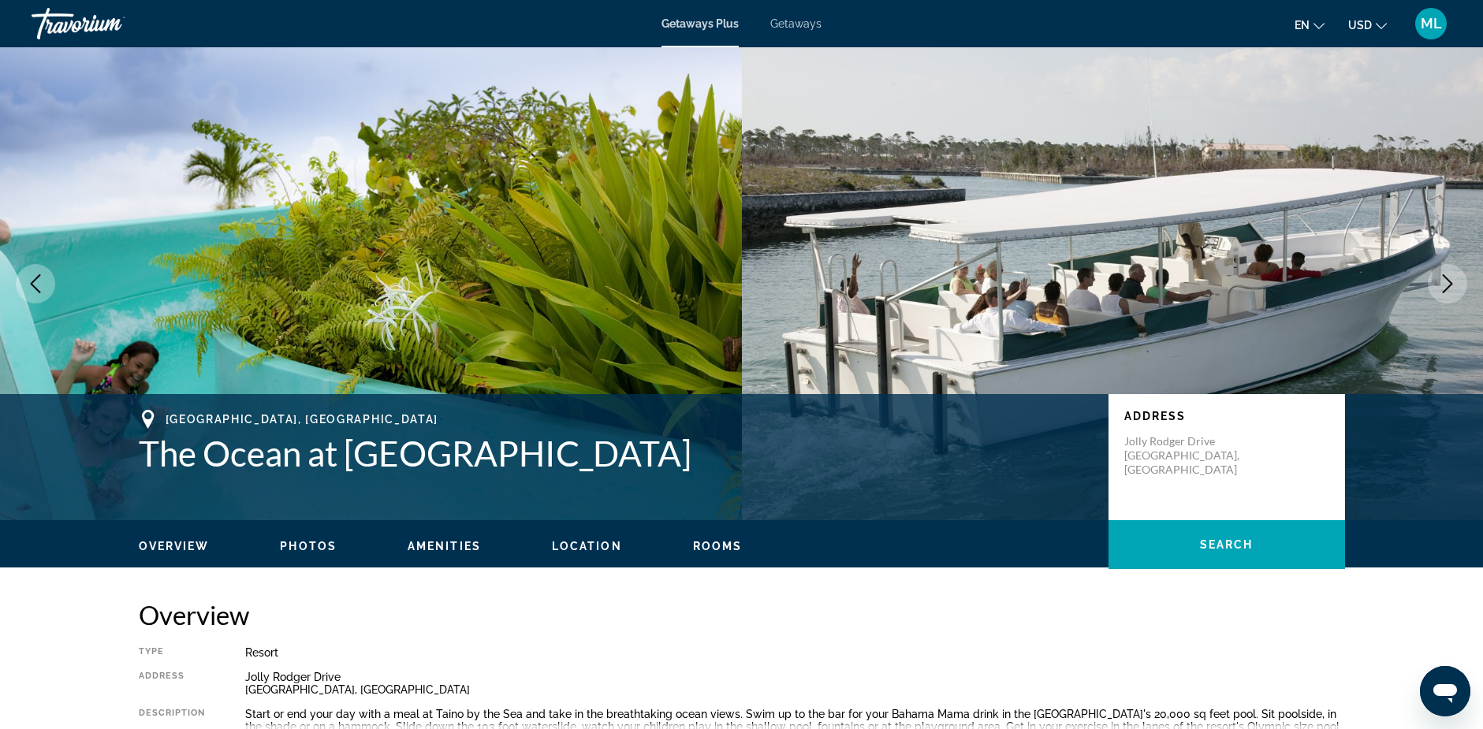
click at [1445, 281] on icon "Next image" at bounding box center [1447, 283] width 19 height 19
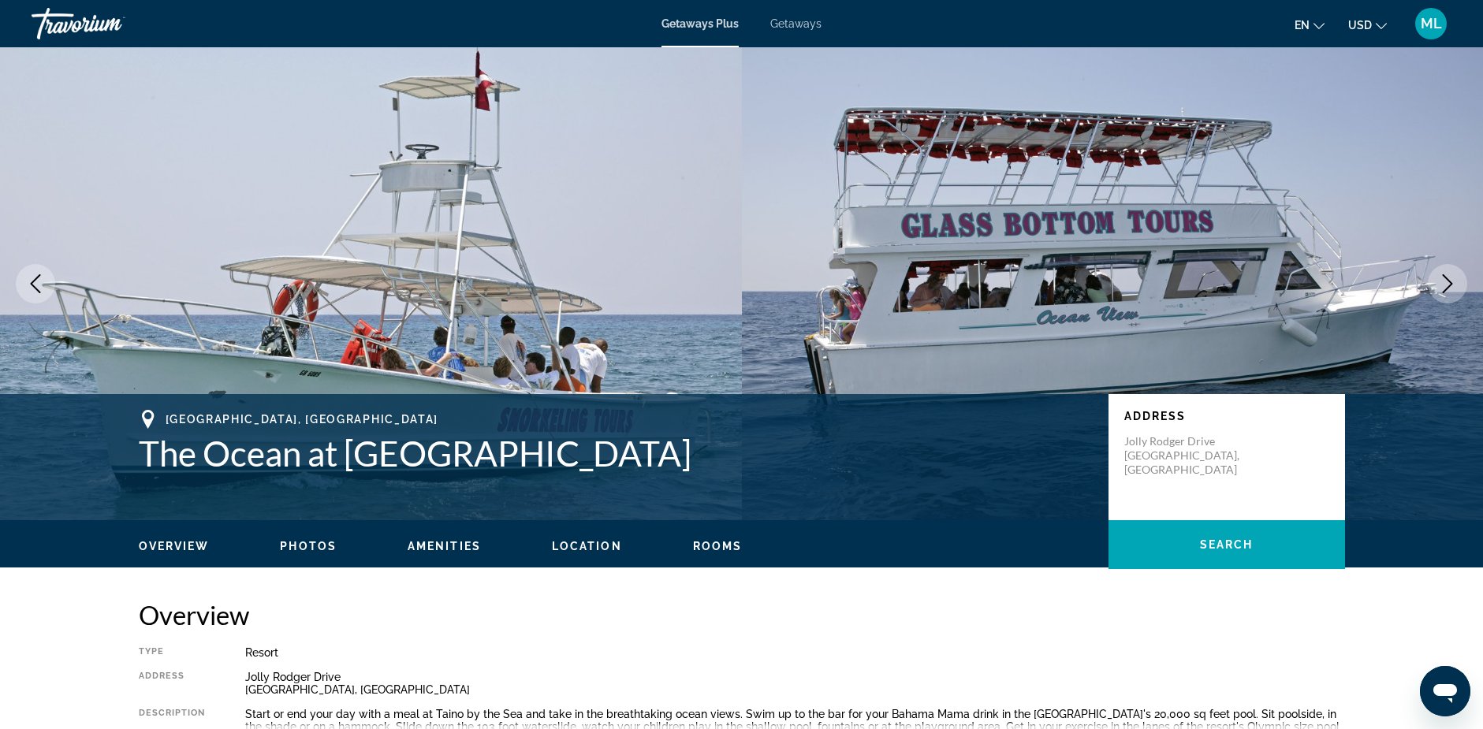
click at [1445, 281] on icon "Next image" at bounding box center [1447, 283] width 19 height 19
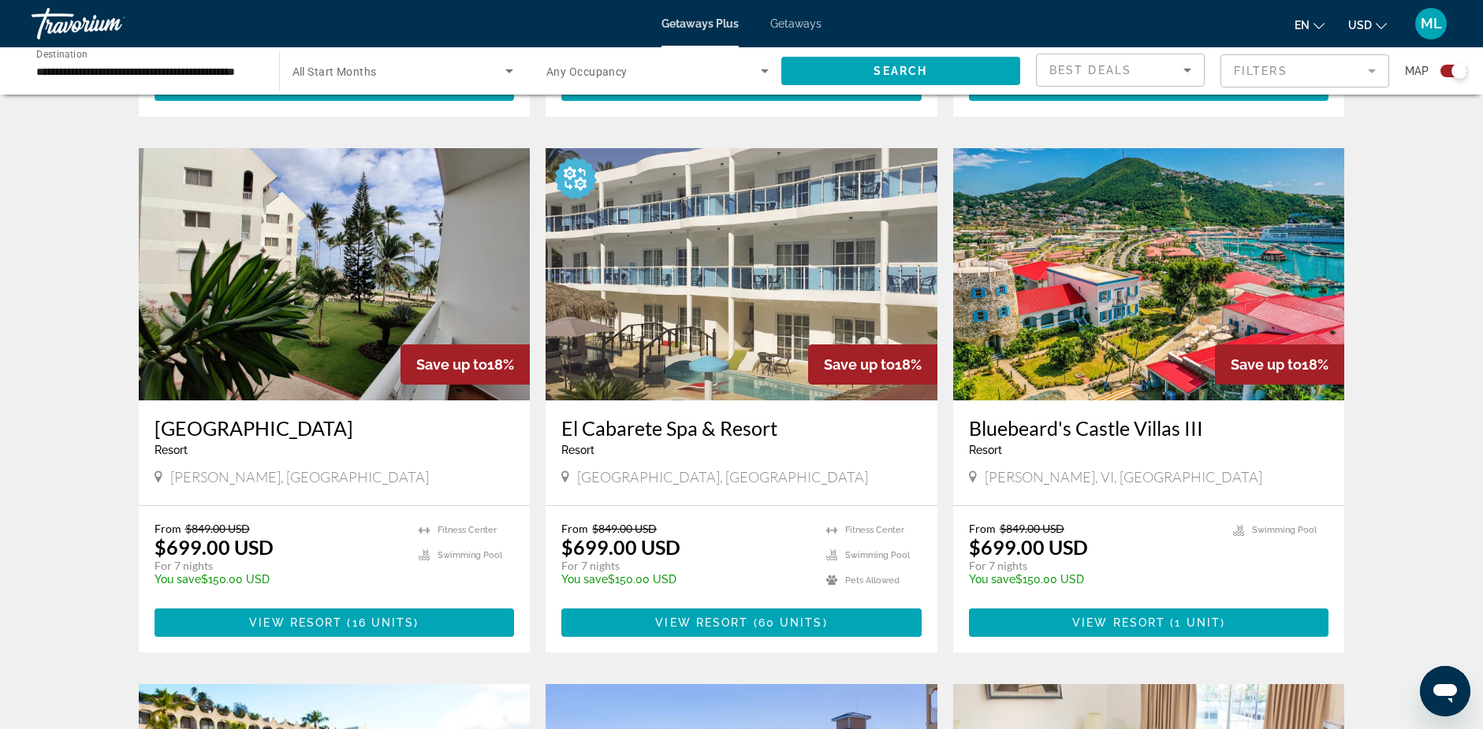
scroll to position [1025, 0]
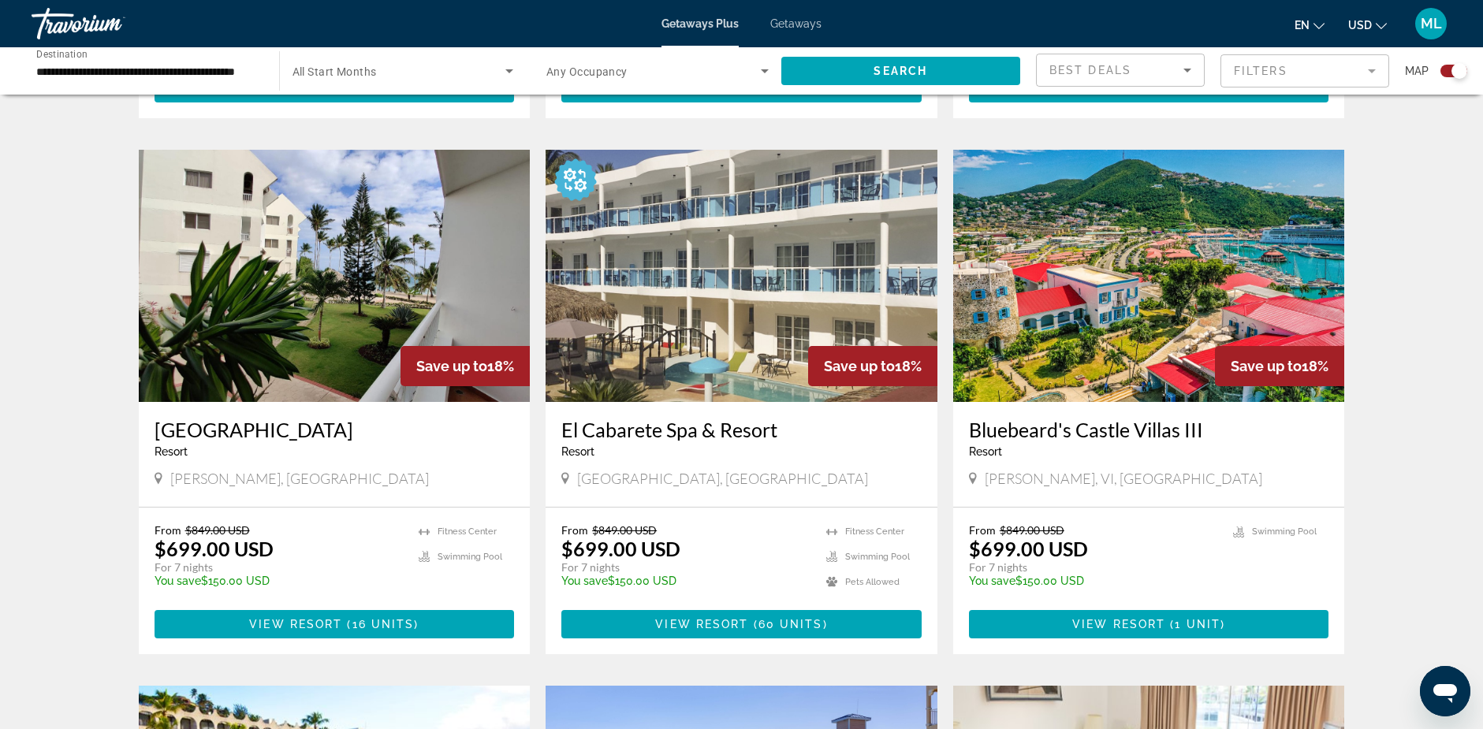
click at [1194, 248] on img "Main content" at bounding box center [1149, 276] width 392 height 252
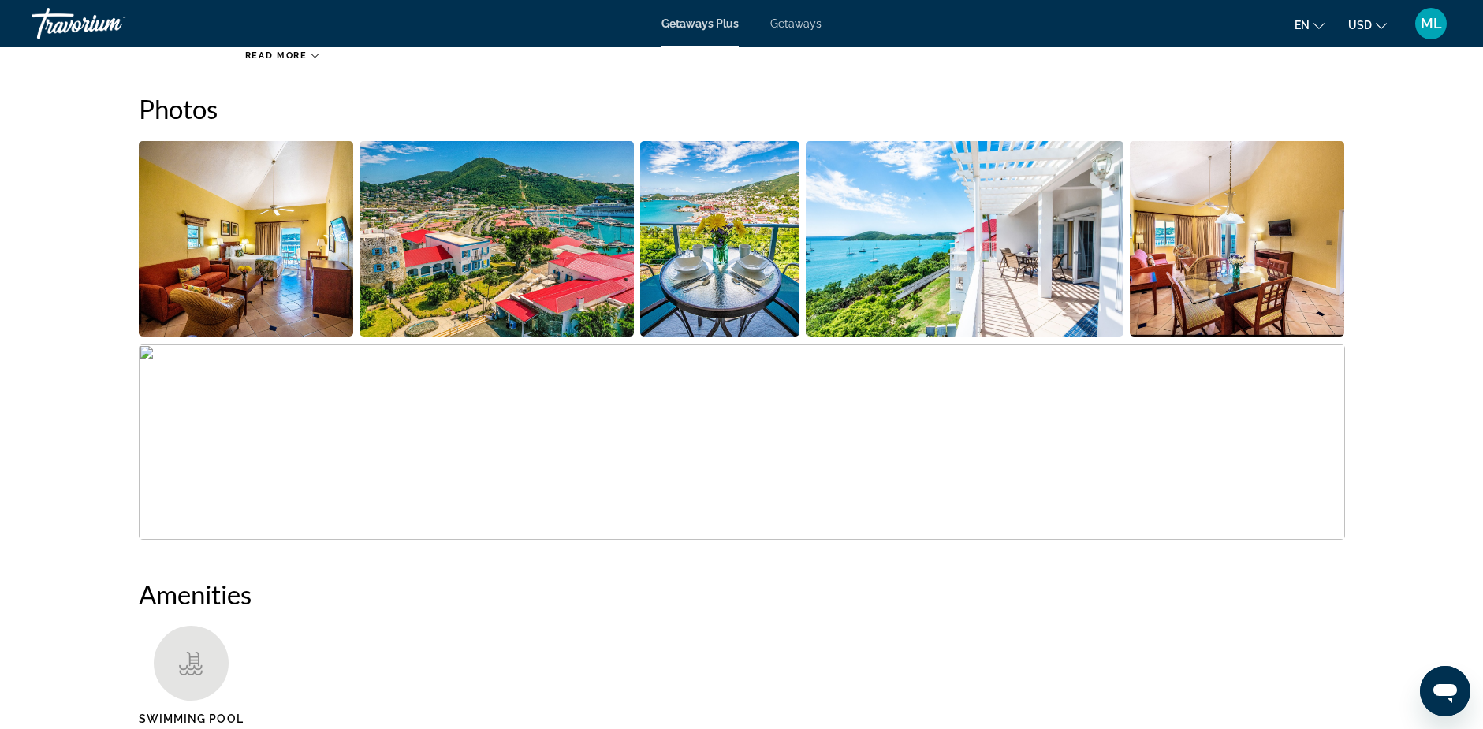
scroll to position [473, 0]
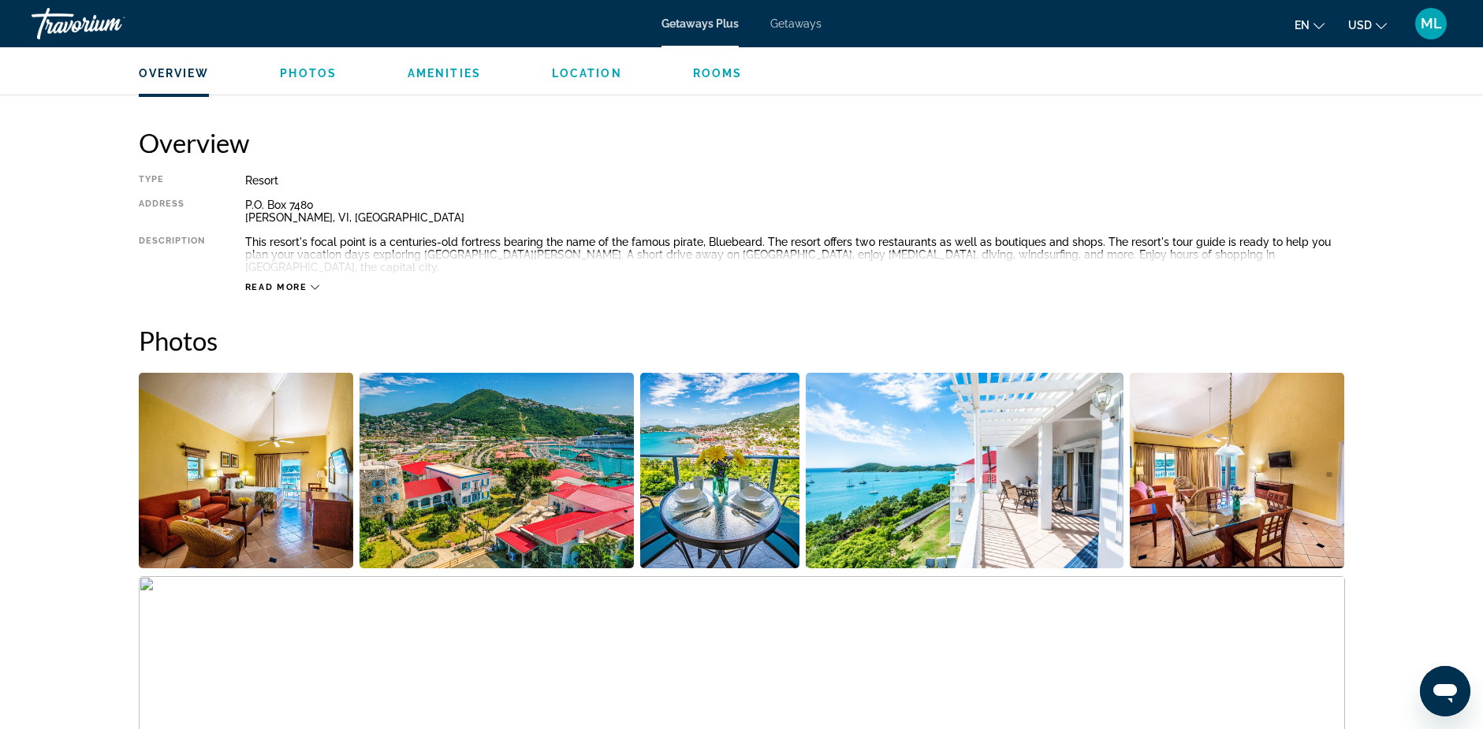
click at [263, 462] on img "Open full-screen image slider" at bounding box center [246, 470] width 215 height 195
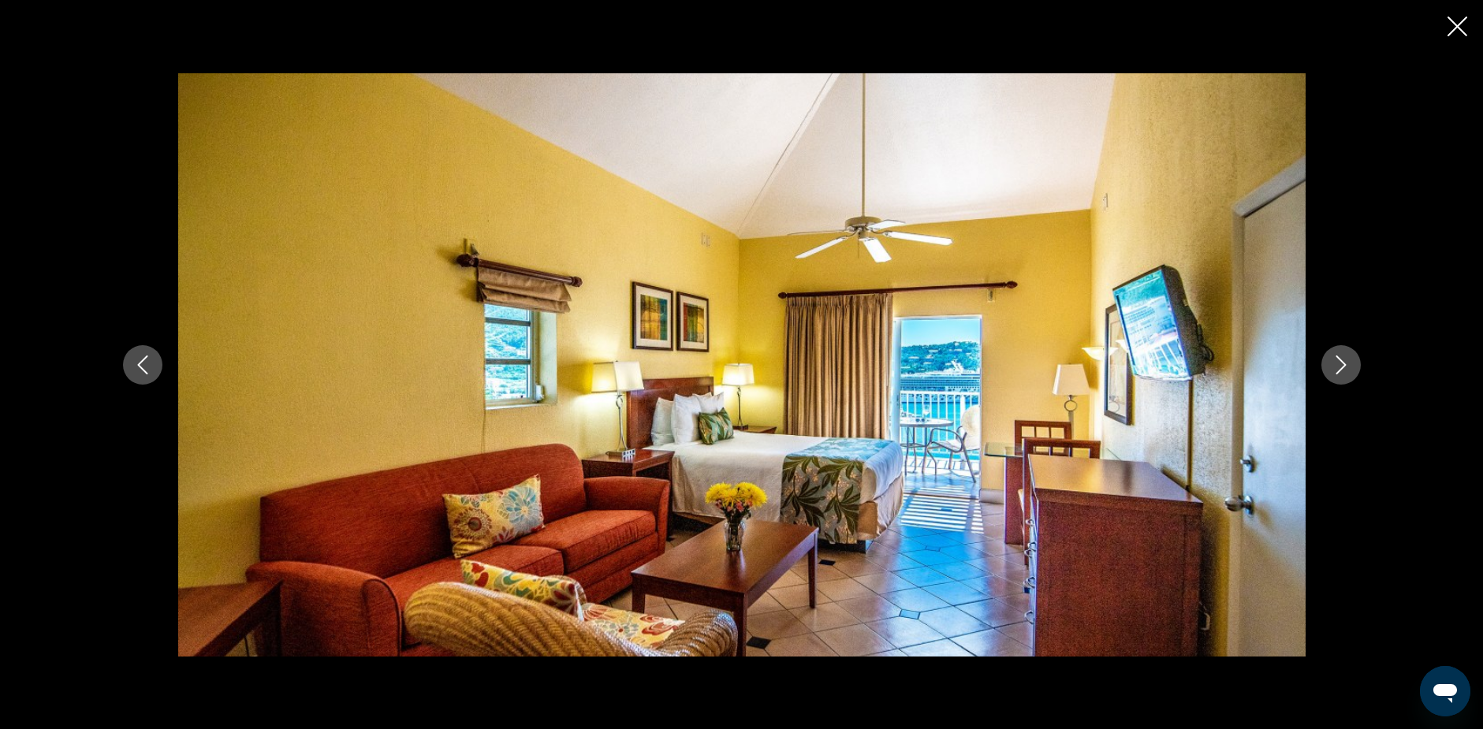
click at [1345, 363] on icon "Next image" at bounding box center [1340, 364] width 19 height 19
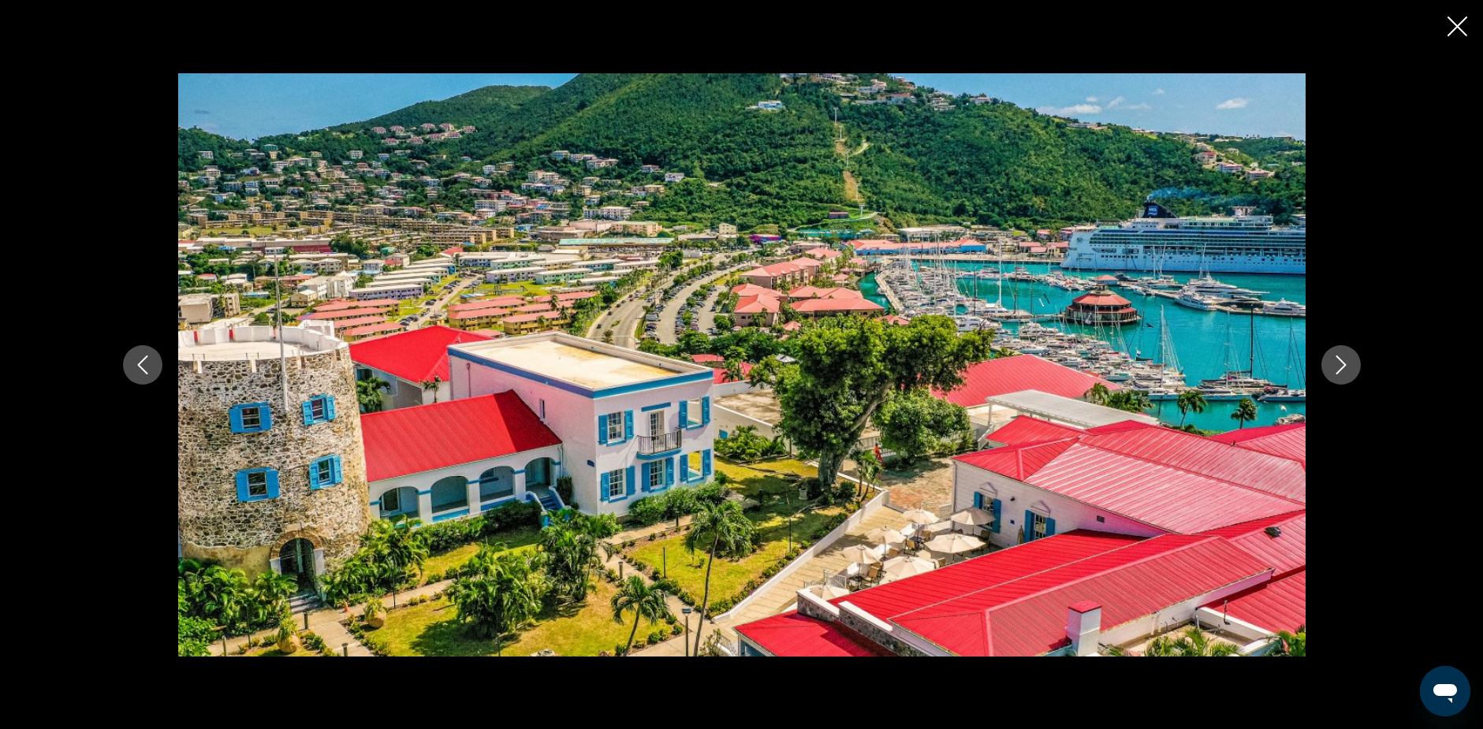
click at [1345, 363] on icon "Next image" at bounding box center [1340, 364] width 19 height 19
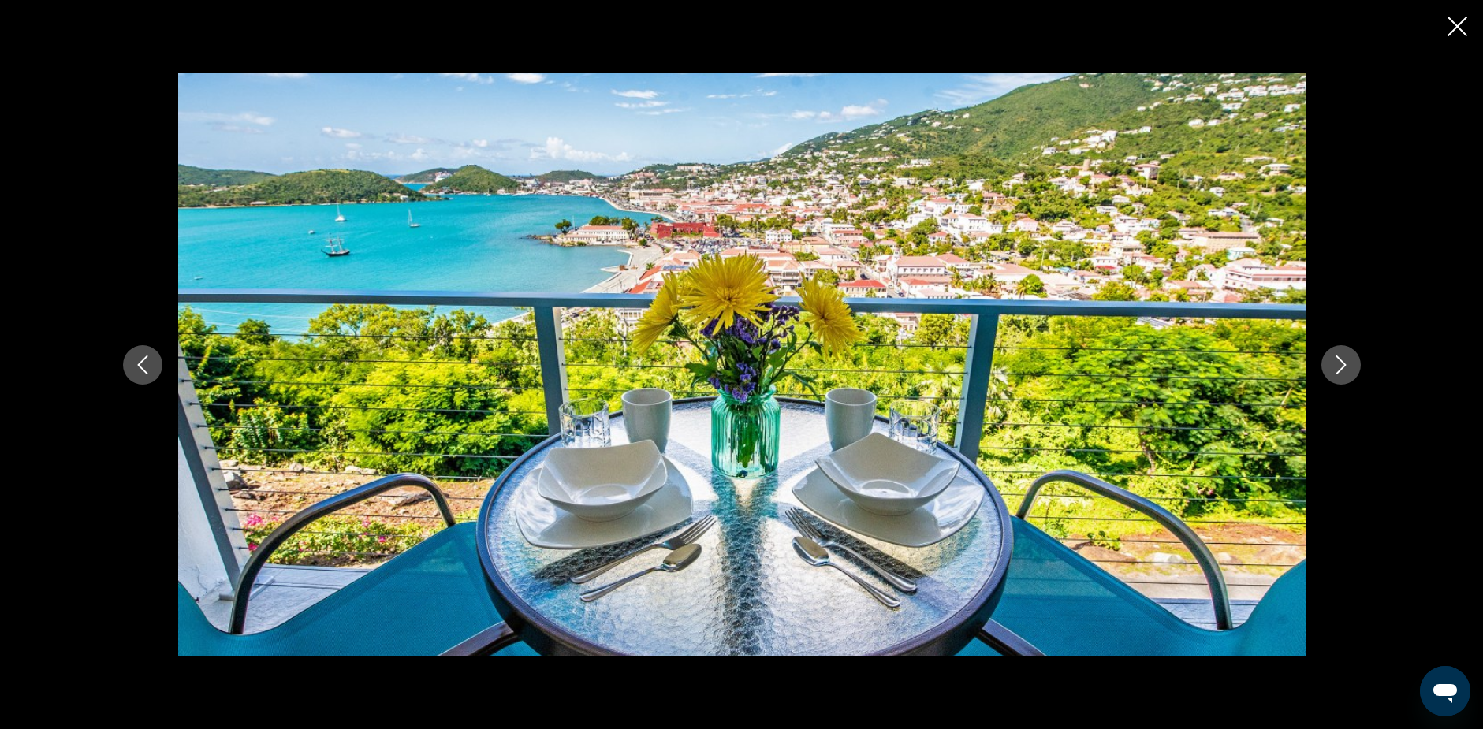
click at [1345, 363] on icon "Next image" at bounding box center [1340, 364] width 19 height 19
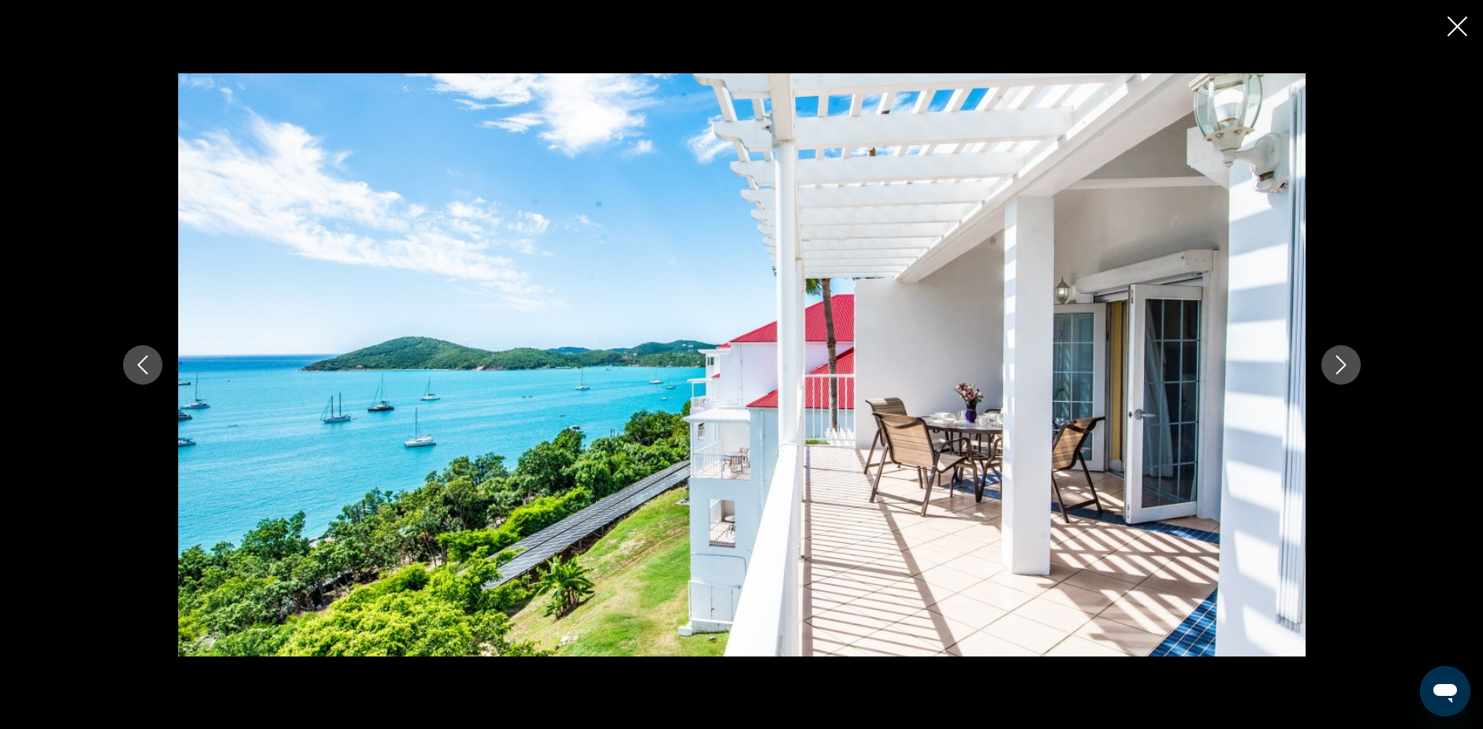
click at [143, 361] on icon "Previous image" at bounding box center [142, 364] width 19 height 19
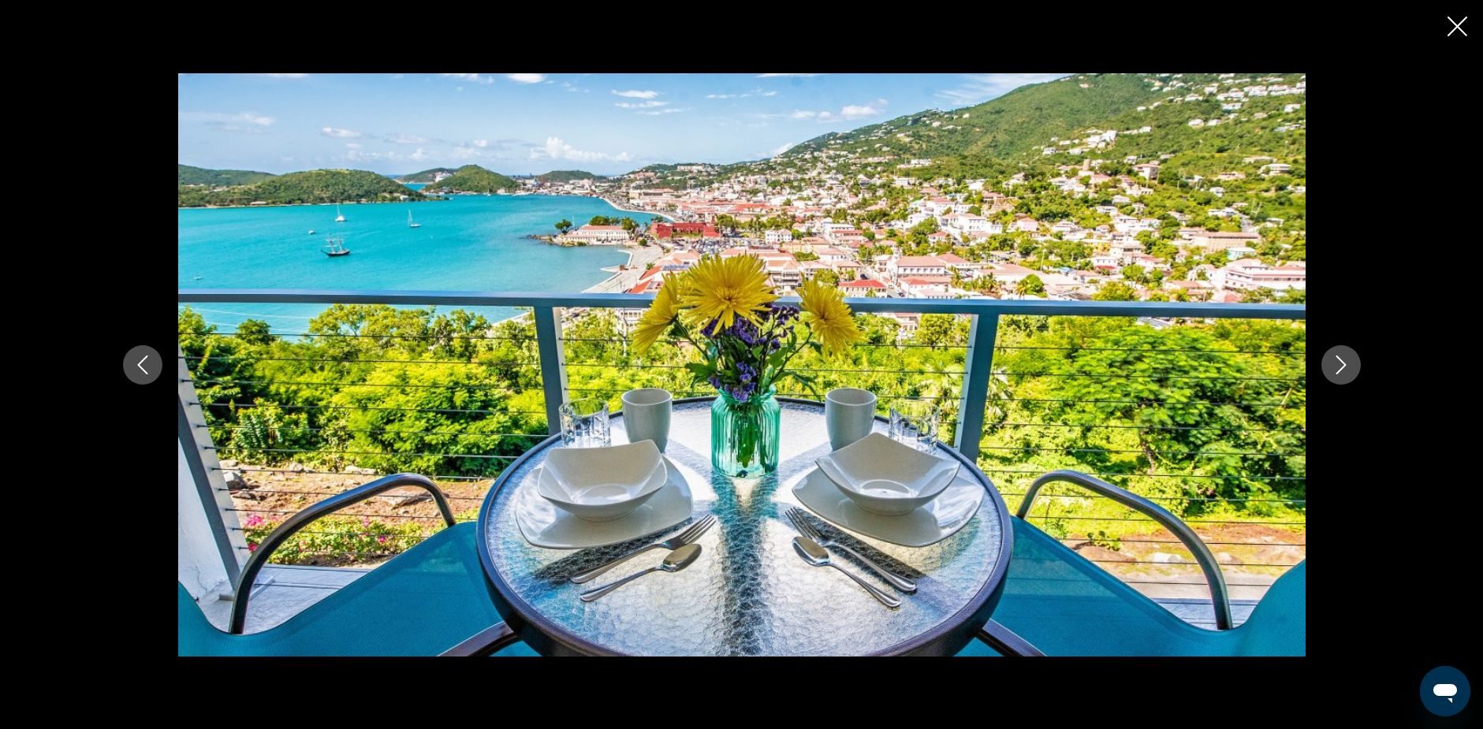
click at [1345, 362] on icon "Next image" at bounding box center [1340, 364] width 19 height 19
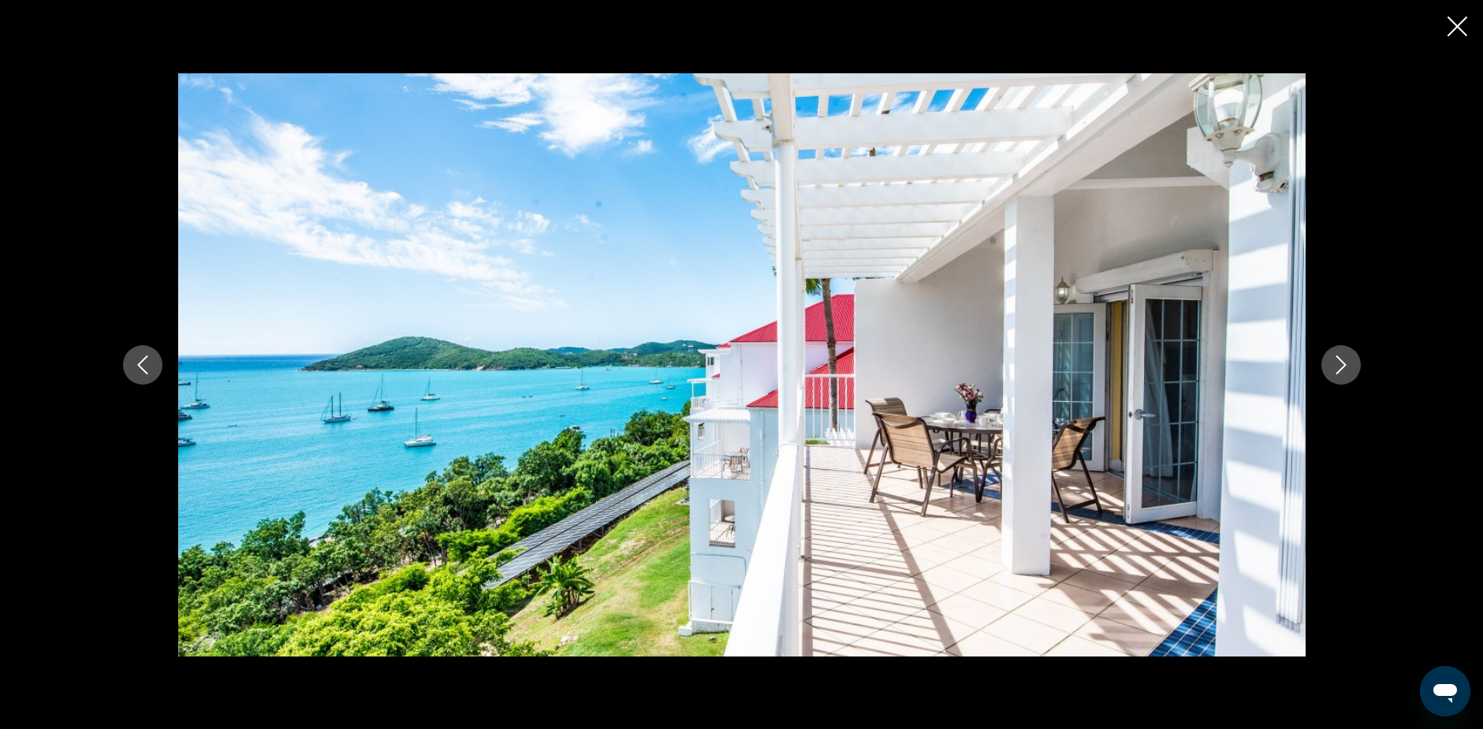
click at [1342, 363] on icon "Next image" at bounding box center [1340, 364] width 19 height 19
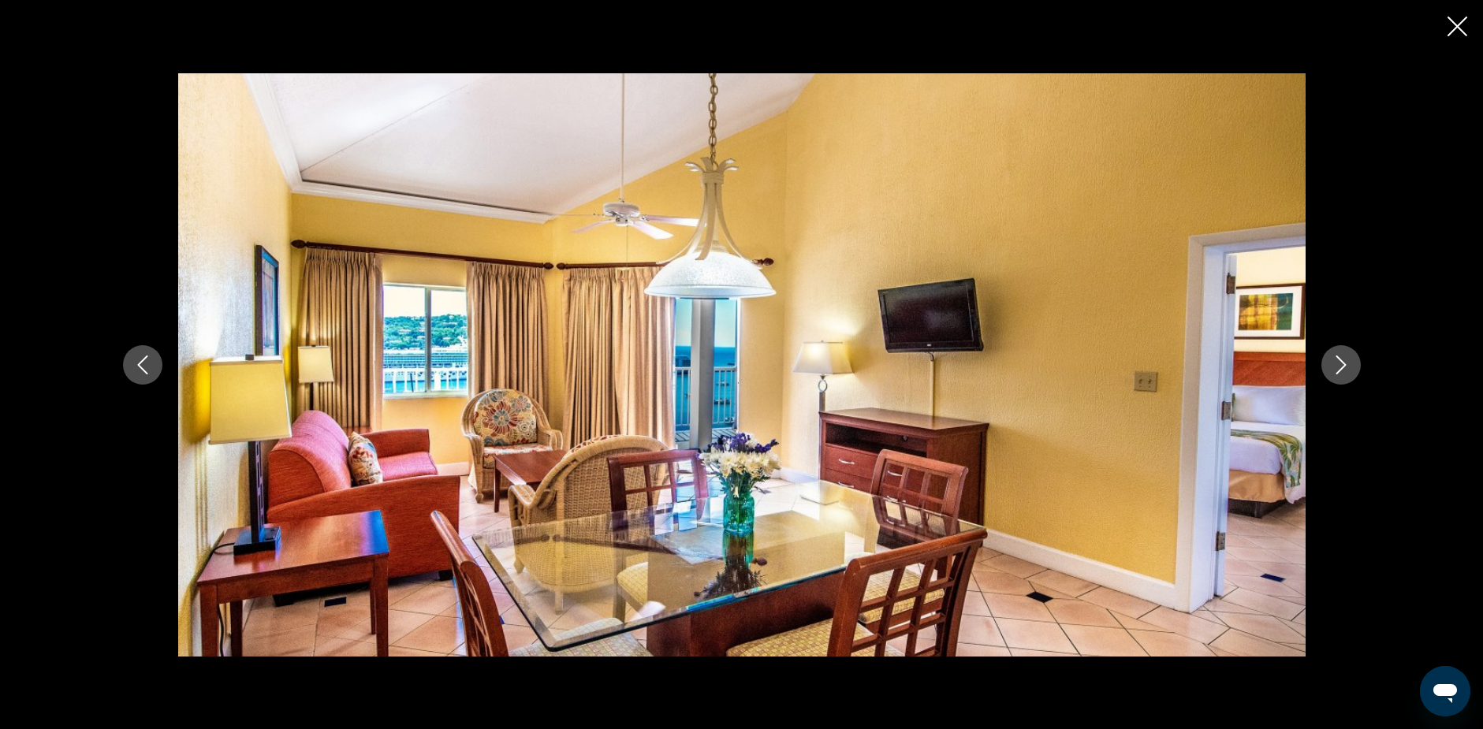
click at [1342, 363] on icon "Next image" at bounding box center [1340, 364] width 19 height 19
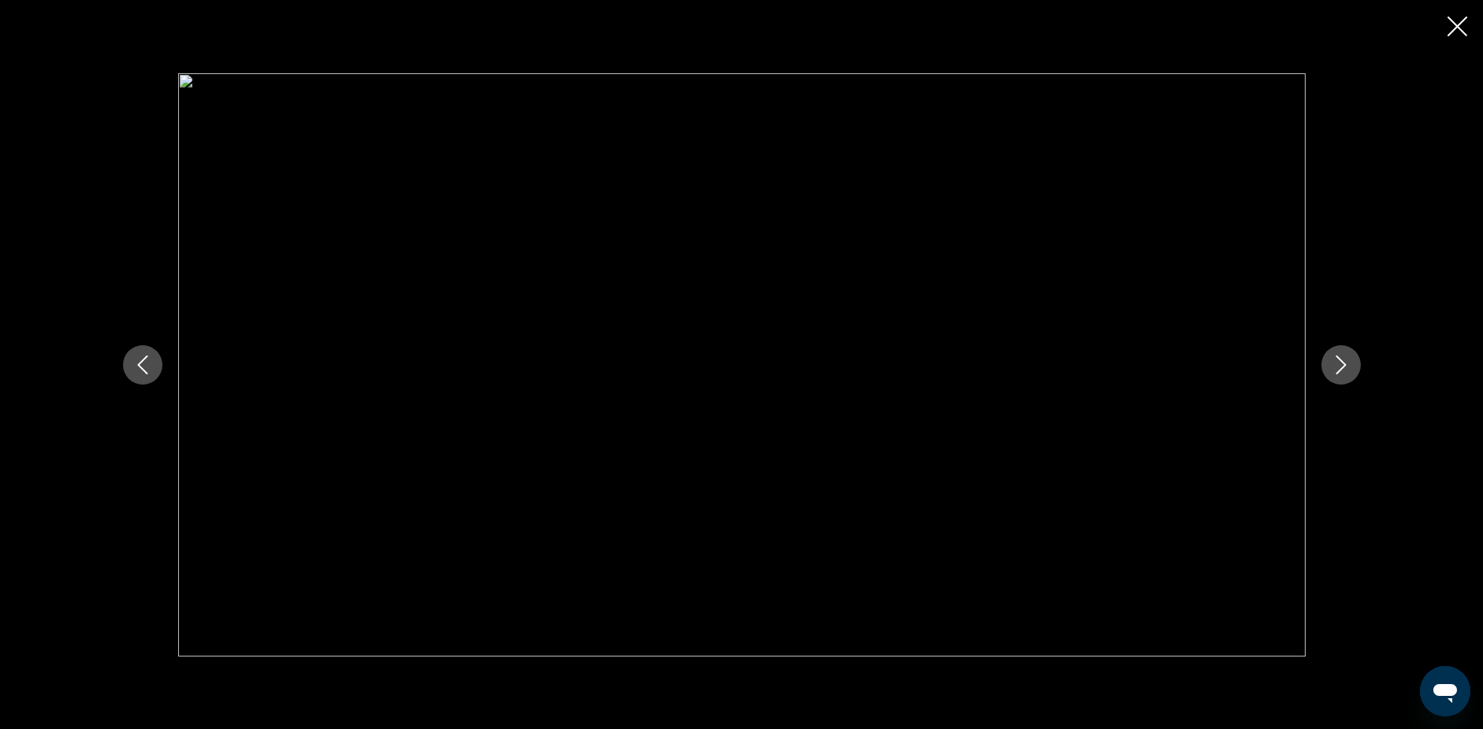
click at [1457, 25] on icon "Close slideshow" at bounding box center [1457, 27] width 20 height 20
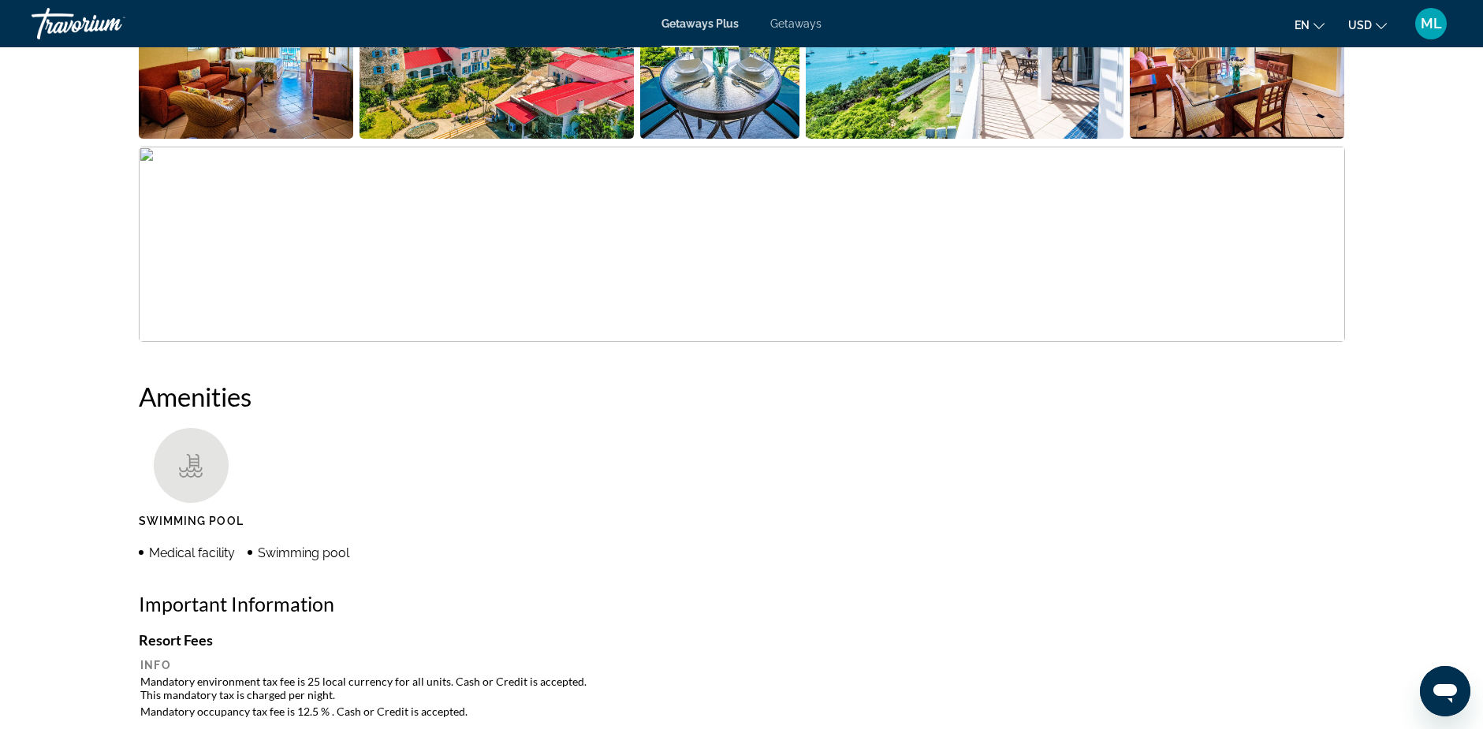
scroll to position [508, 0]
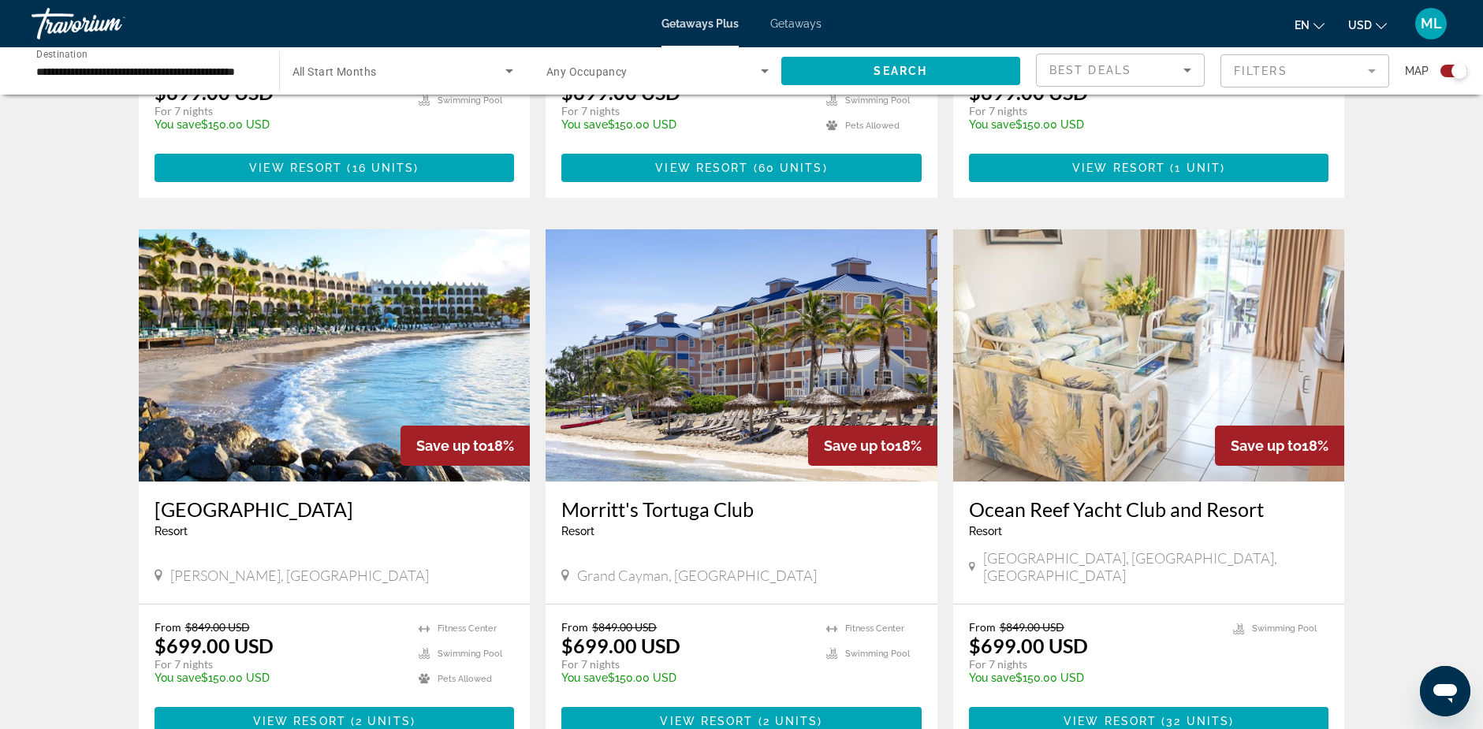
scroll to position [1498, 0]
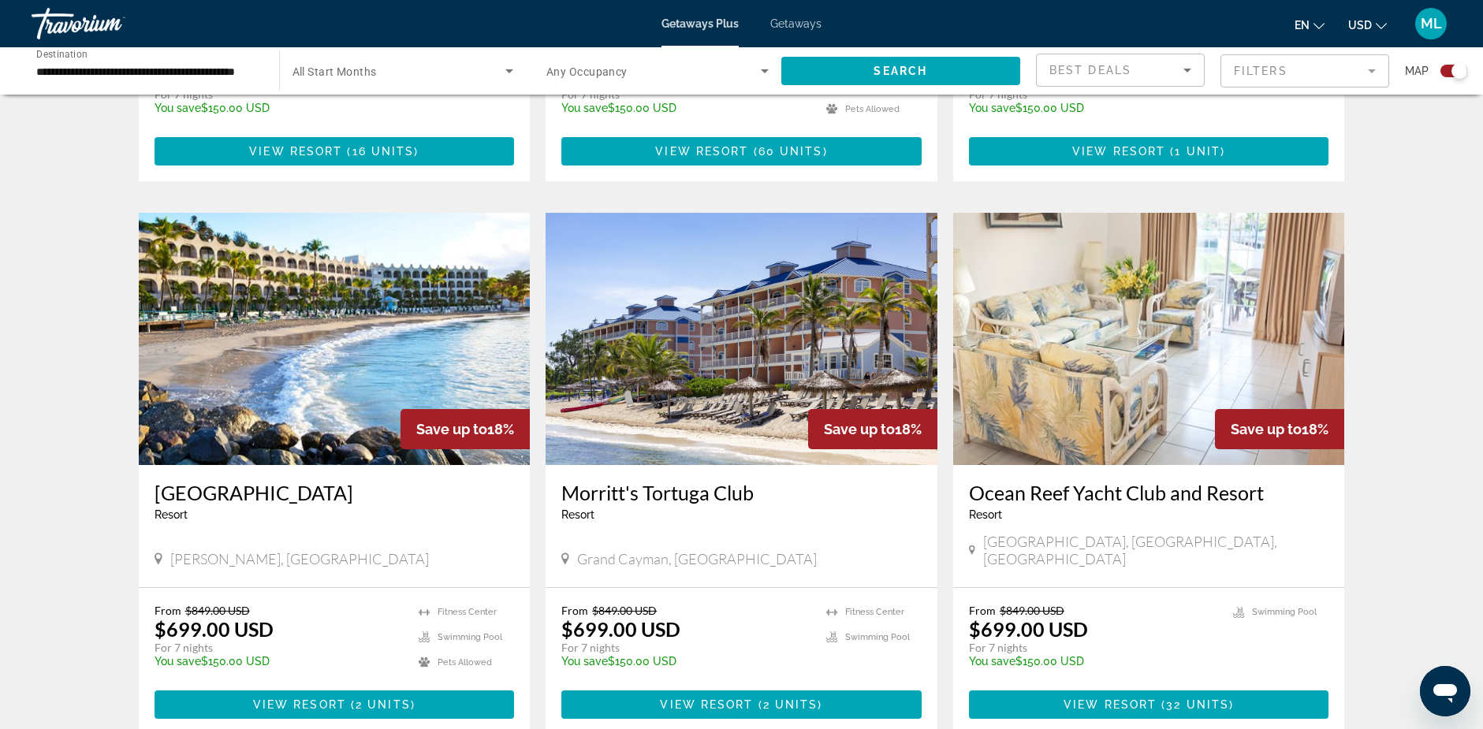
click at [281, 348] on img "Main content" at bounding box center [335, 339] width 392 height 252
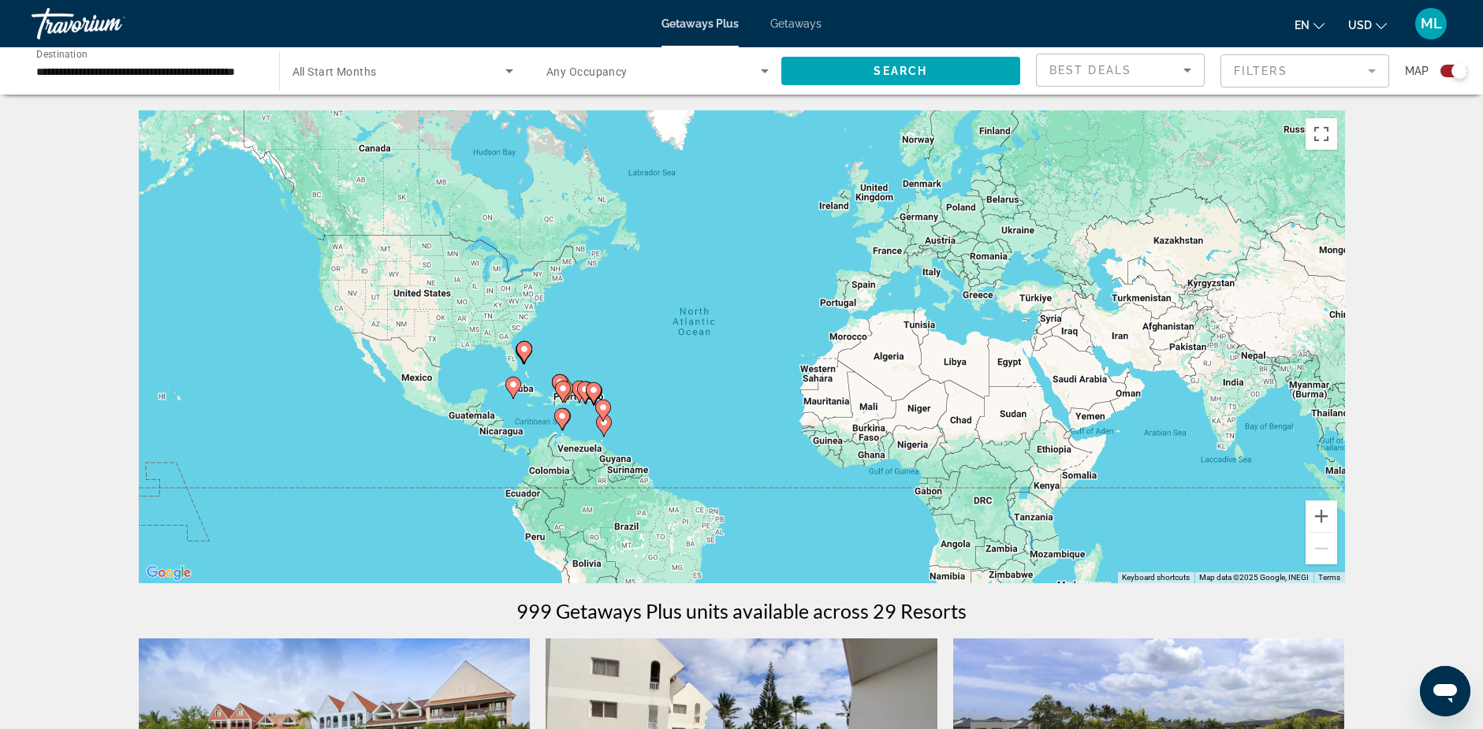
click at [69, 24] on div "Travorium" at bounding box center [111, 23] width 158 height 41
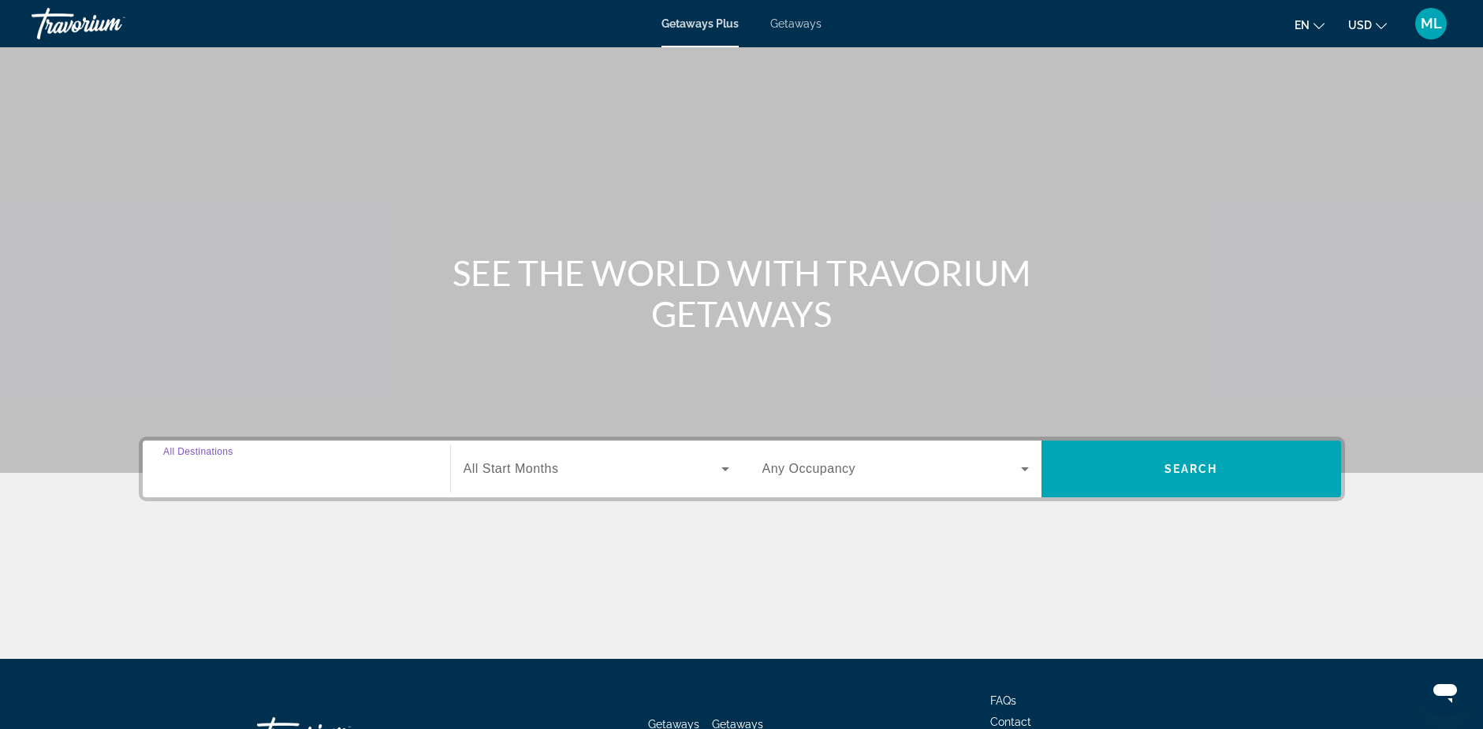
click at [295, 467] on input "Destination All Destinations" at bounding box center [296, 469] width 266 height 19
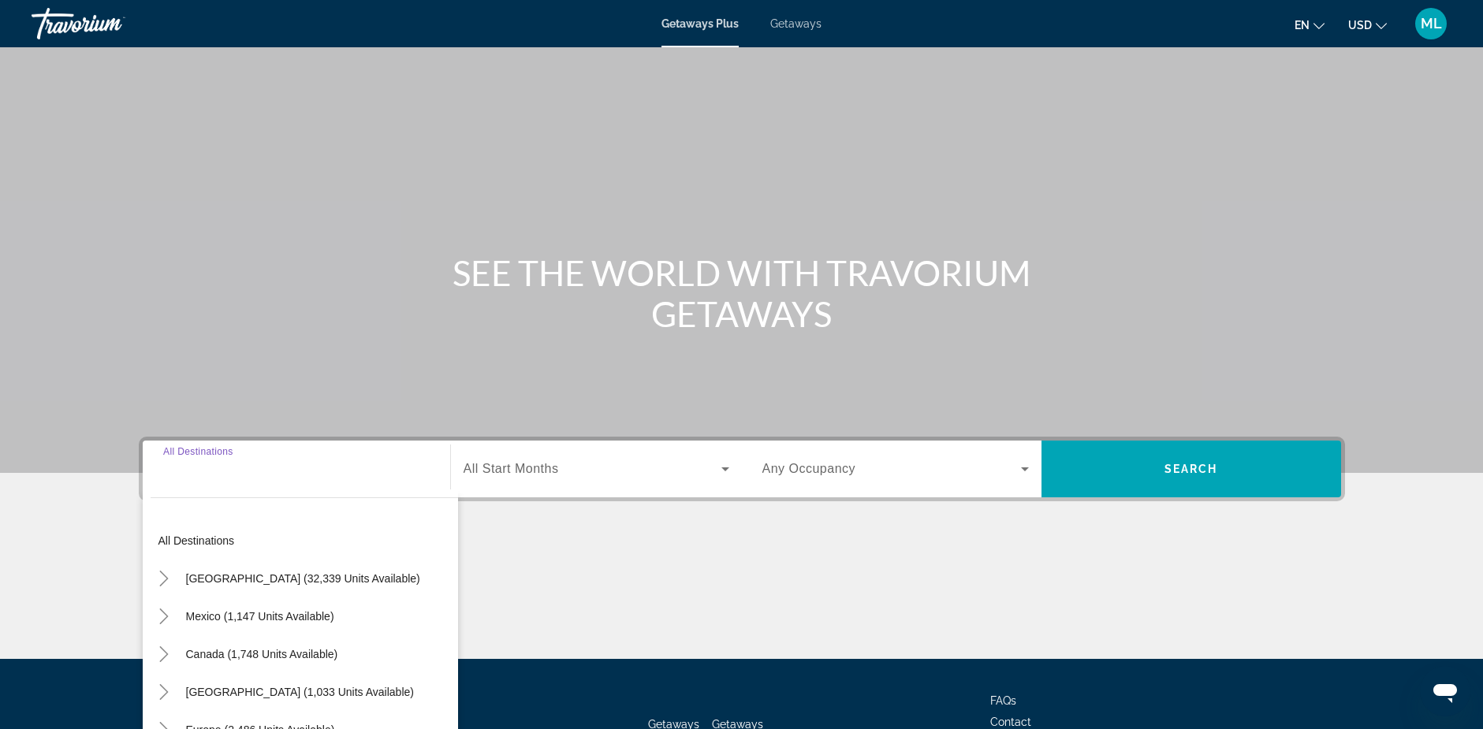
scroll to position [123, 0]
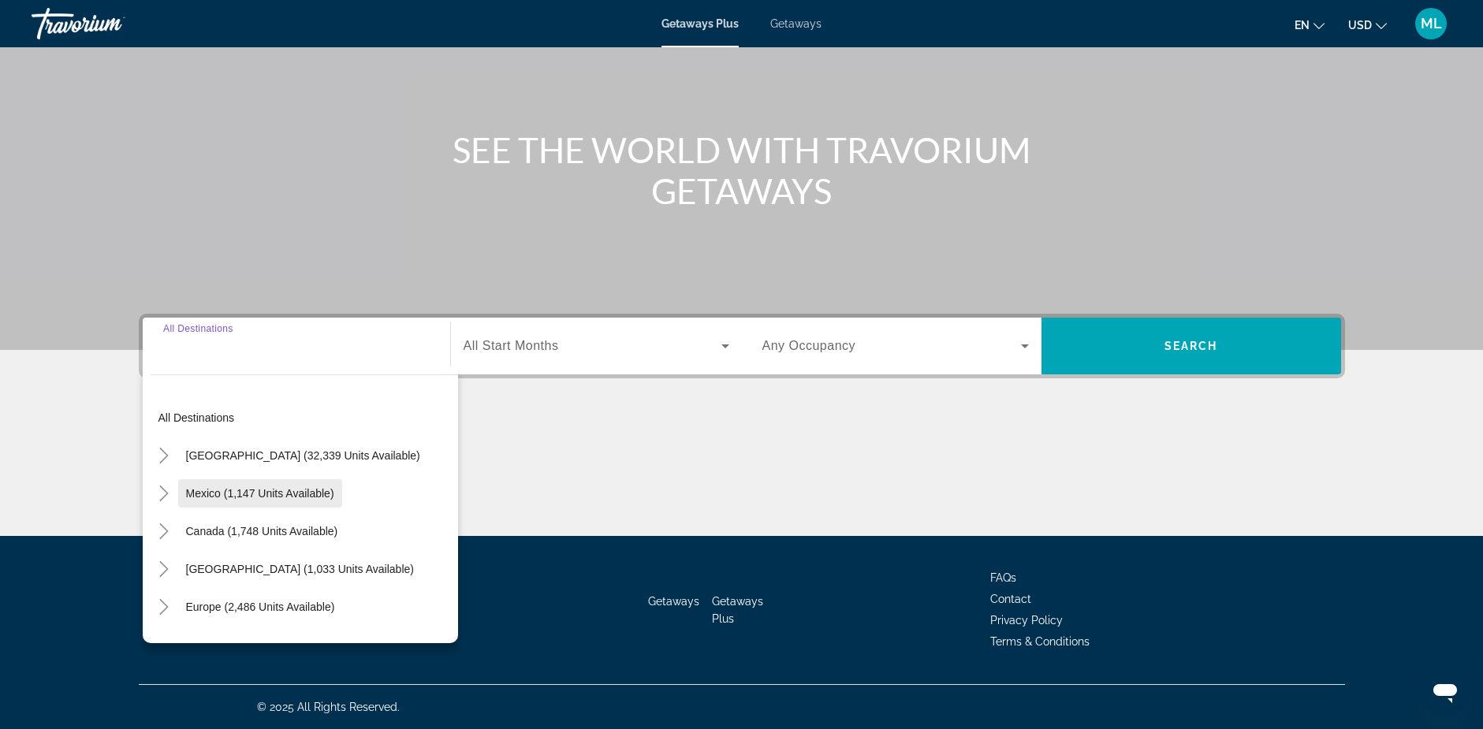
click at [237, 489] on span "Mexico (1,147 units available)" at bounding box center [260, 493] width 148 height 13
type input "**********"
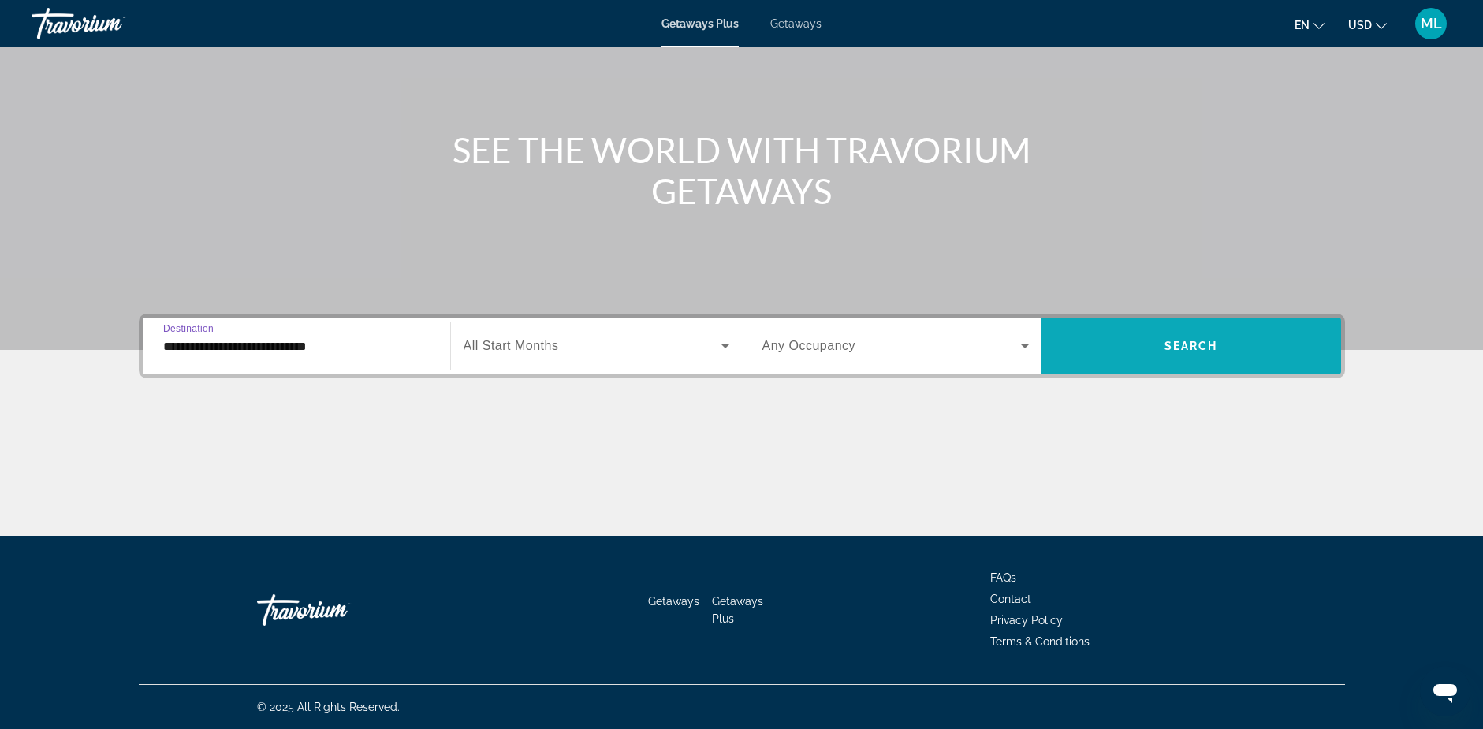
click at [1196, 340] on span "Search" at bounding box center [1191, 346] width 54 height 13
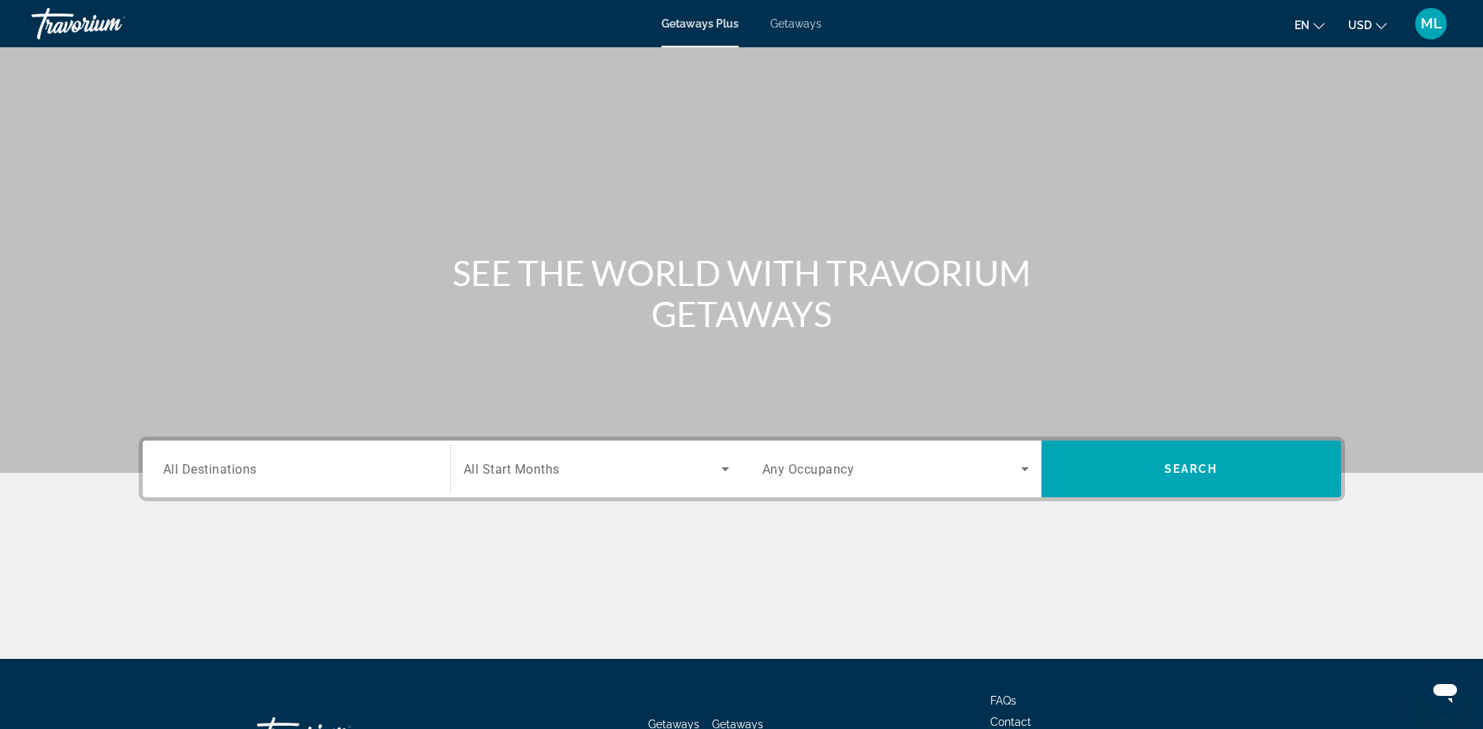
click at [239, 473] on span "All Destinations" at bounding box center [210, 468] width 94 height 15
click at [239, 473] on input "Destination All Destinations" at bounding box center [296, 469] width 266 height 19
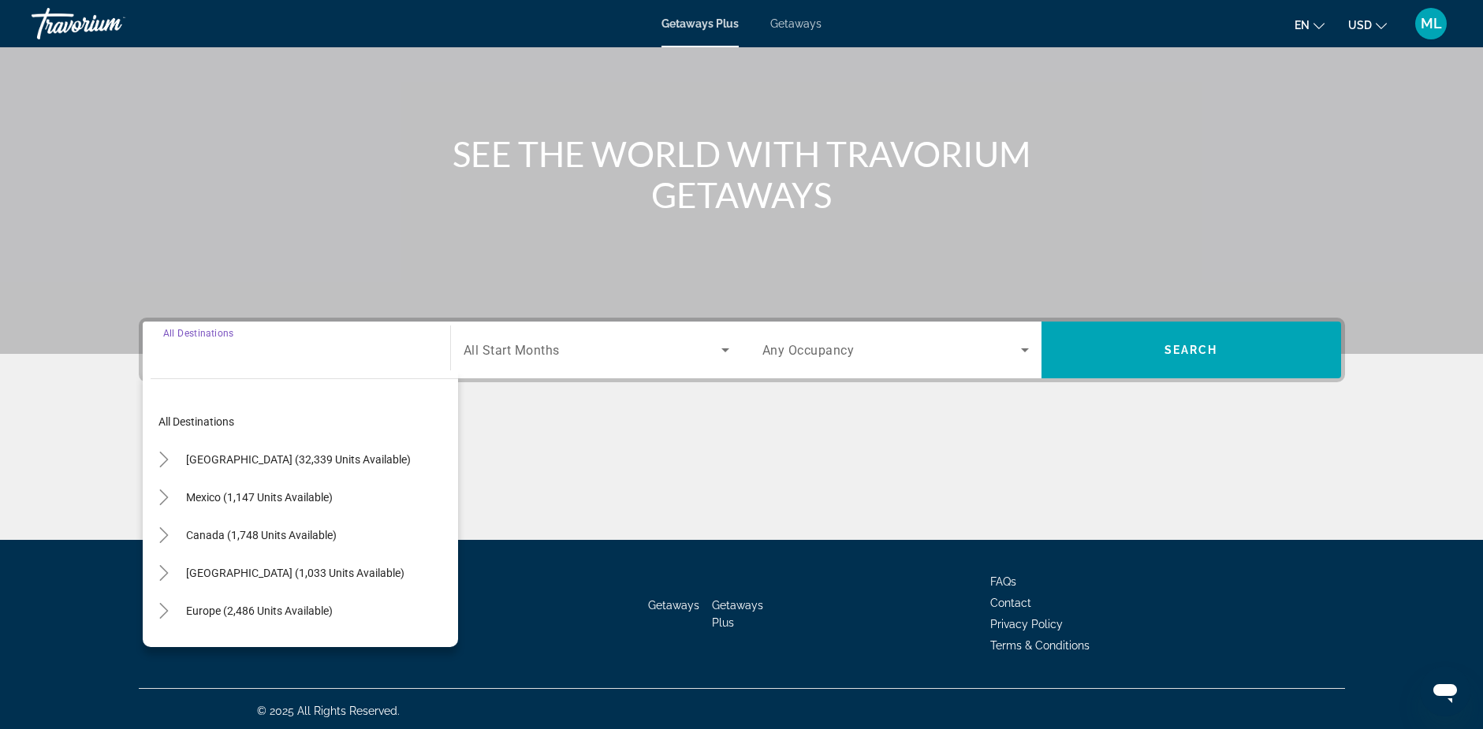
scroll to position [123, 0]
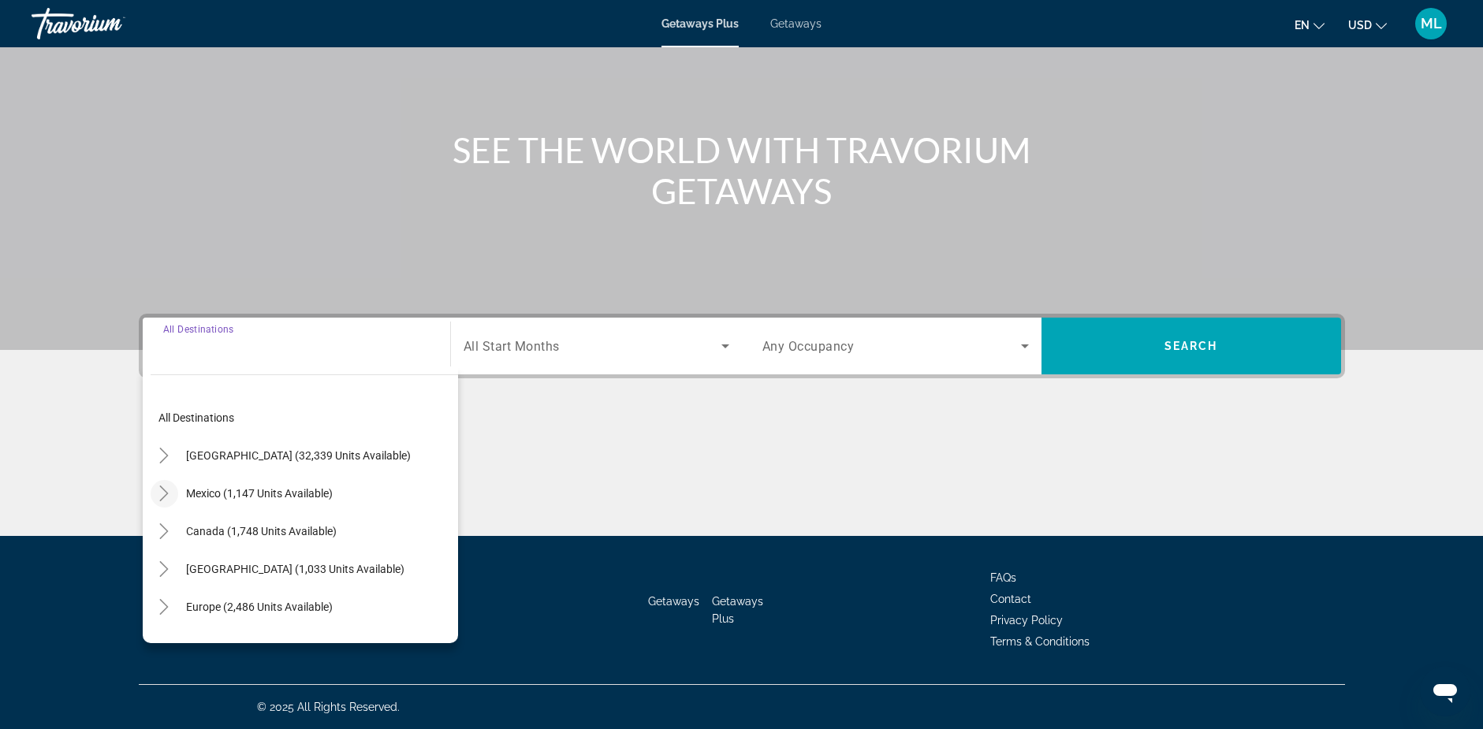
click at [162, 490] on icon "Toggle Mexico (1,147 units available)" at bounding box center [164, 494] width 16 height 16
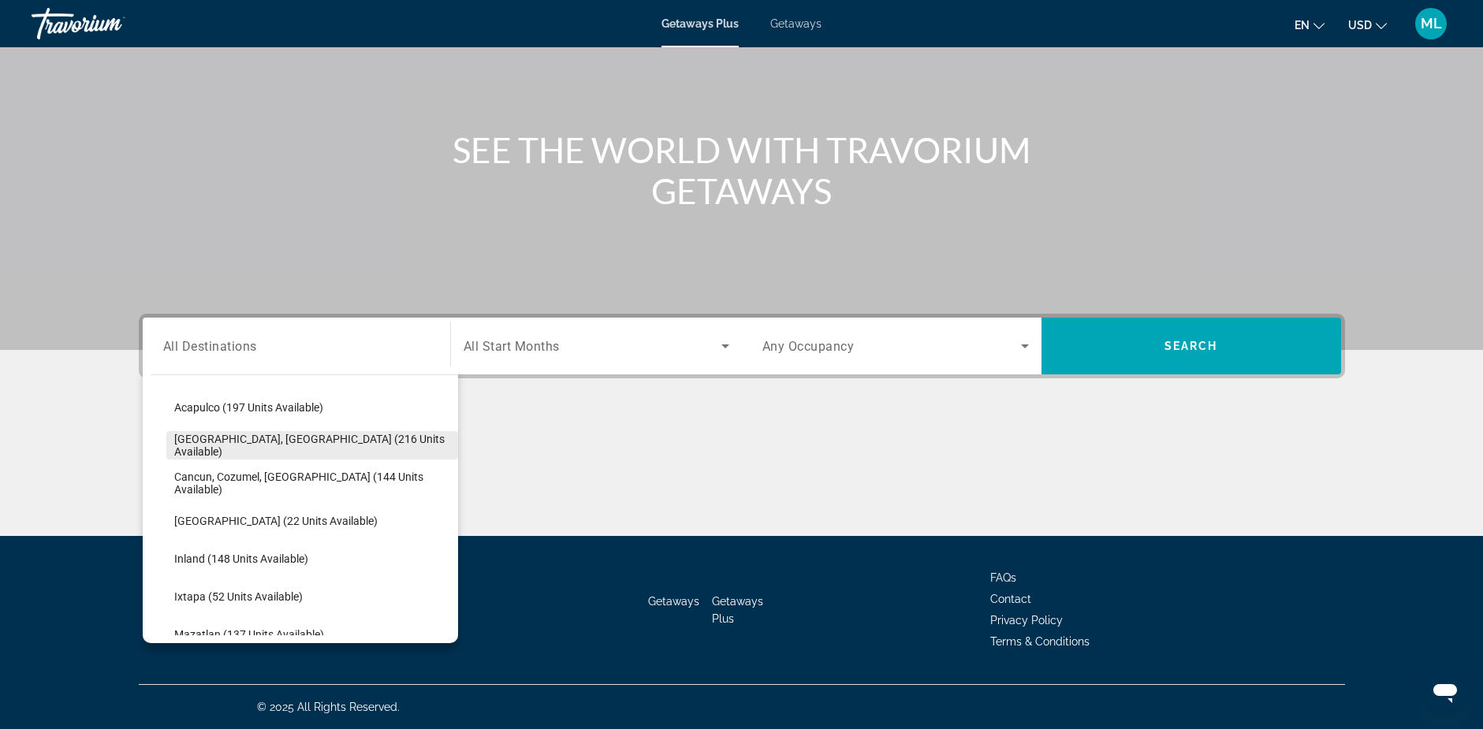
scroll to position [162, 0]
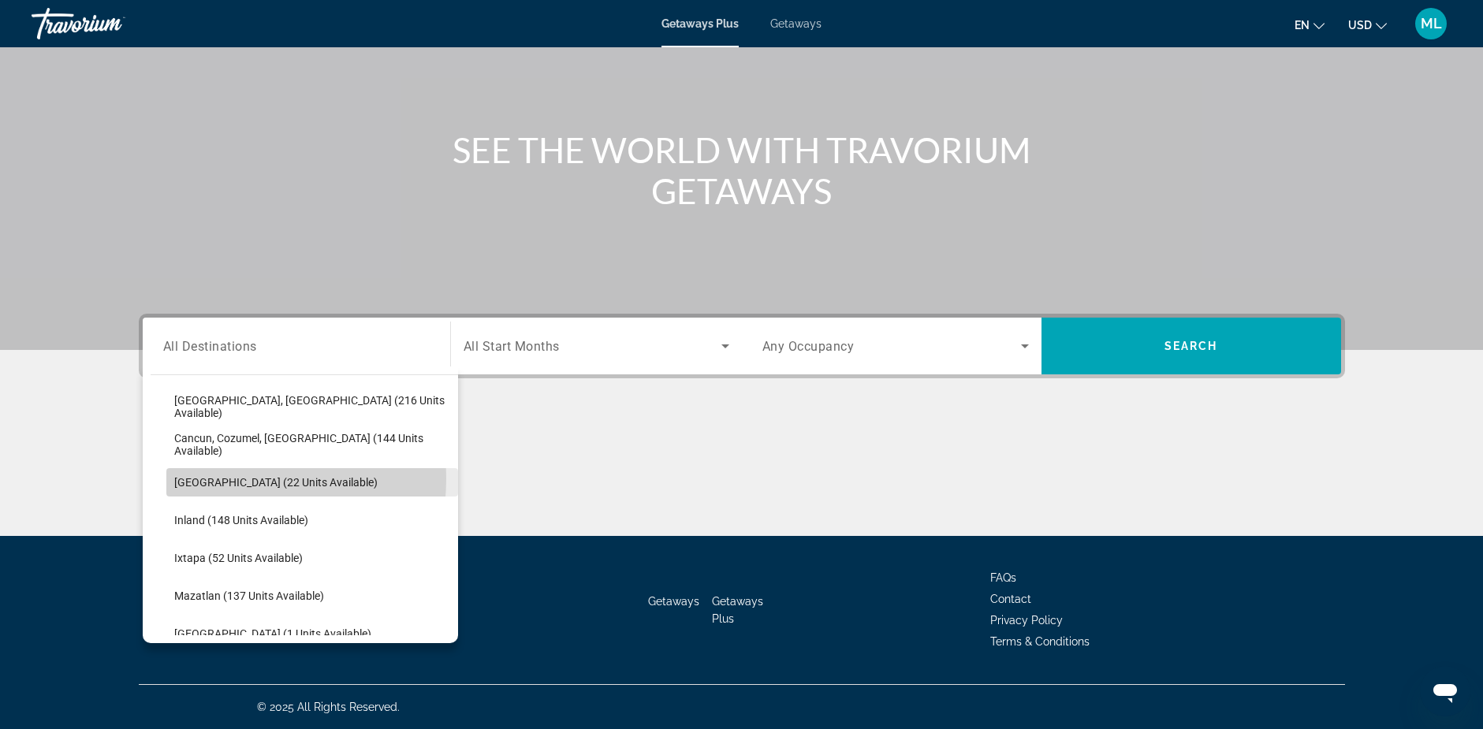
click at [205, 478] on span "[GEOGRAPHIC_DATA] (22 units available)" at bounding box center [275, 482] width 203 height 13
type input "**********"
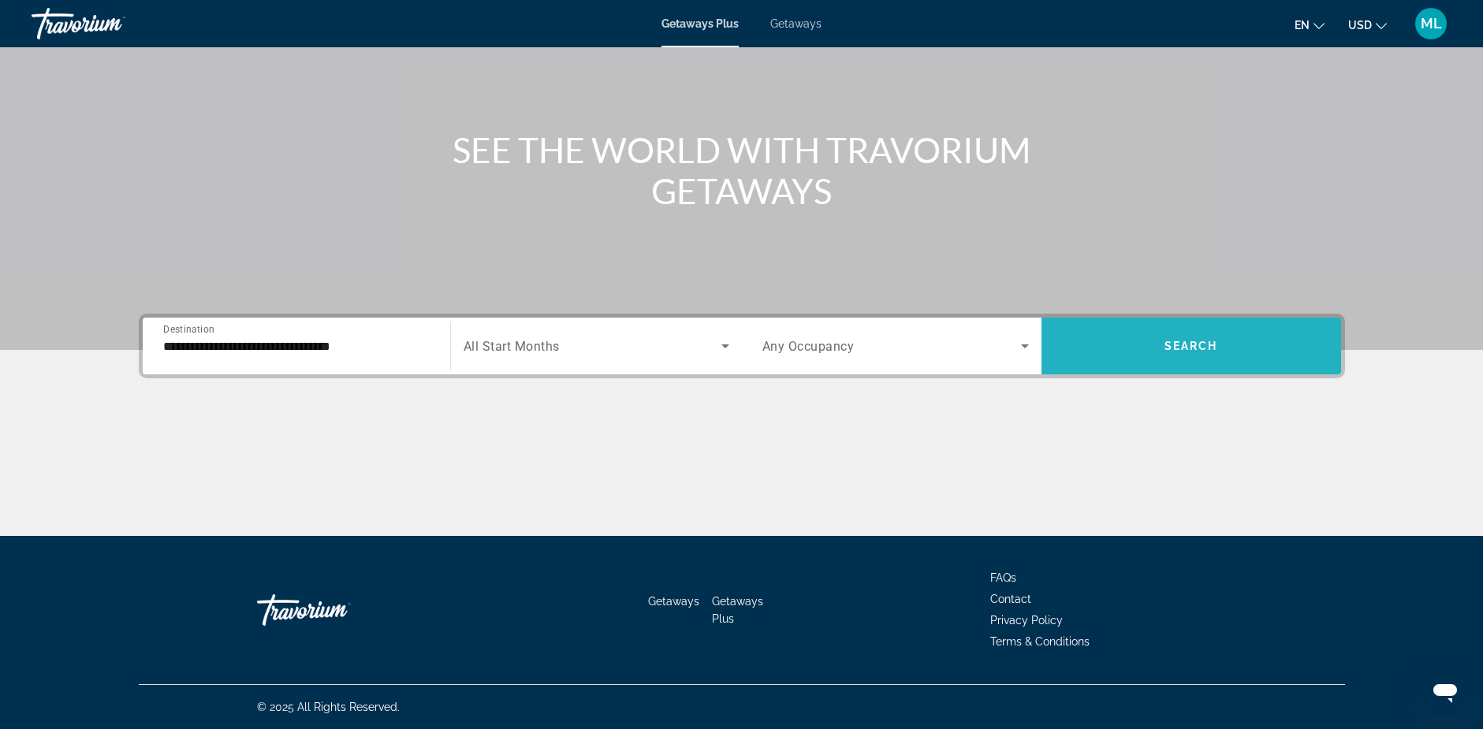
click at [1151, 349] on span "Search widget" at bounding box center [1191, 346] width 300 height 38
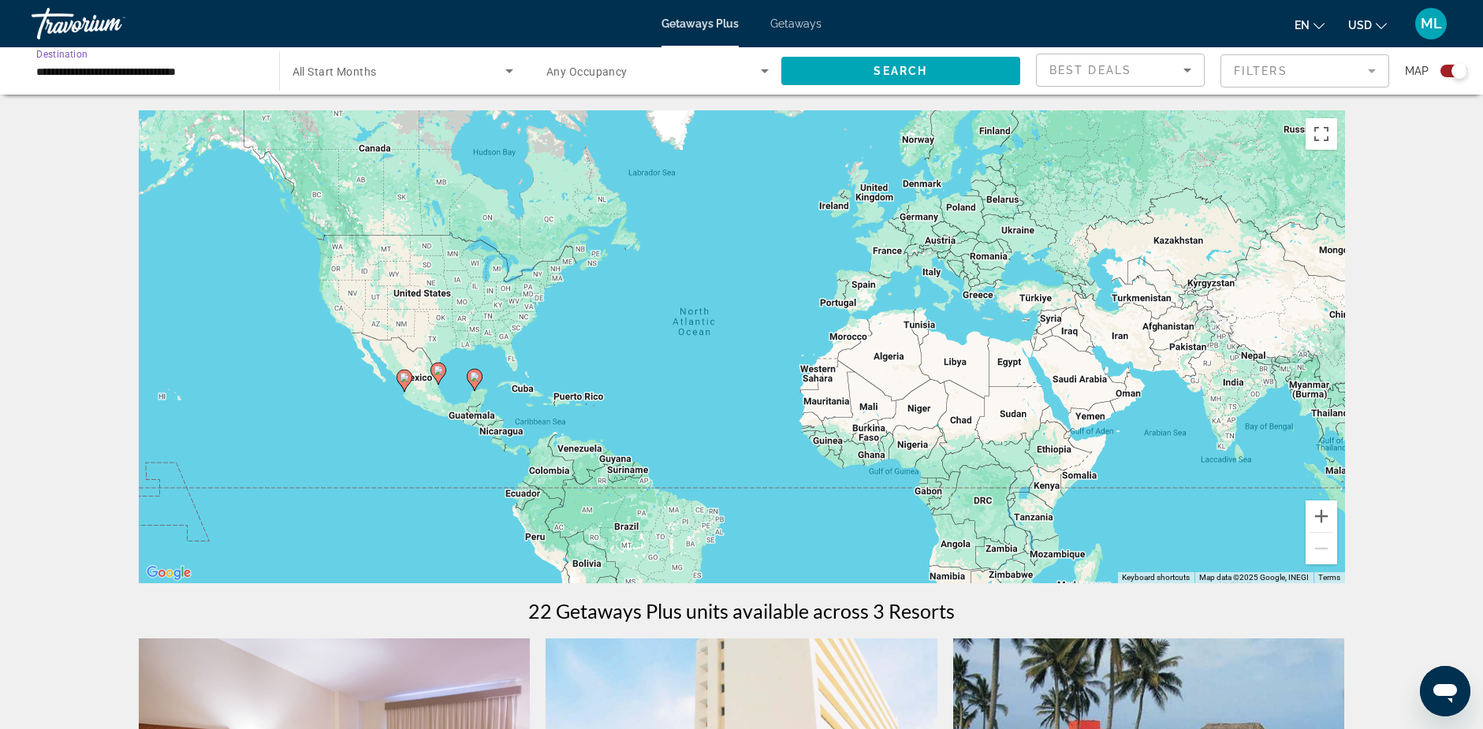
click at [136, 73] on input "**********" at bounding box center [147, 71] width 222 height 19
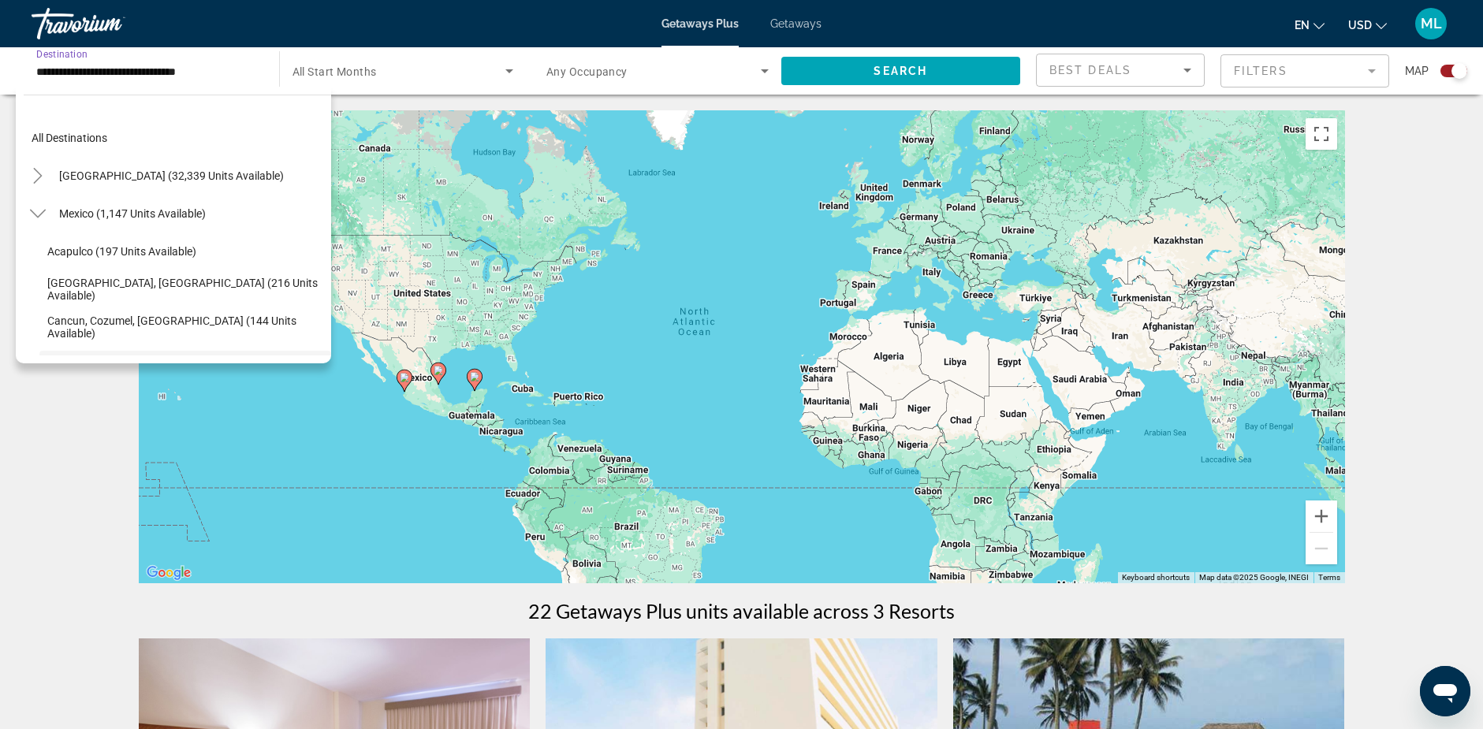
scroll to position [132, 0]
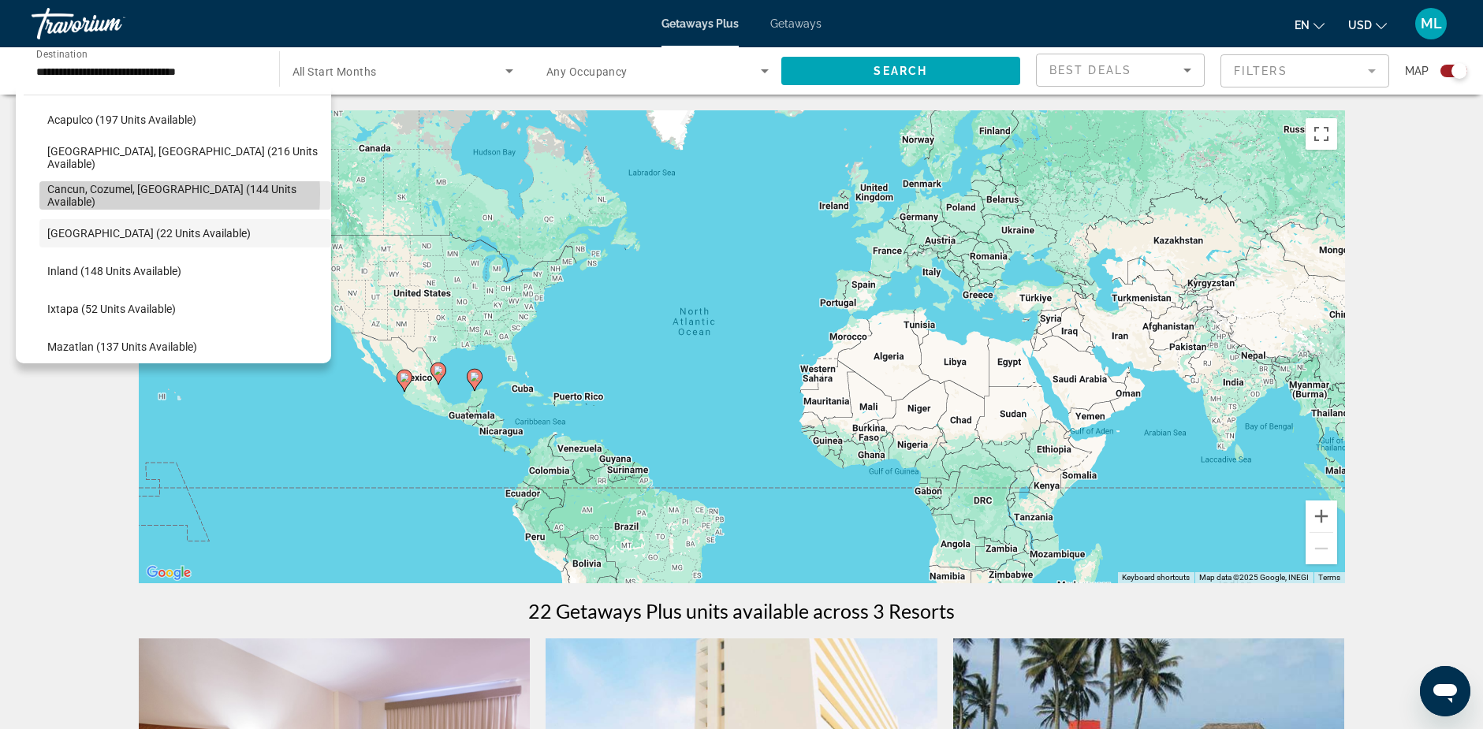
click at [113, 194] on span "Cancun, Cozumel, Riviera Maya (144 units available)" at bounding box center [185, 195] width 276 height 25
type input "**********"
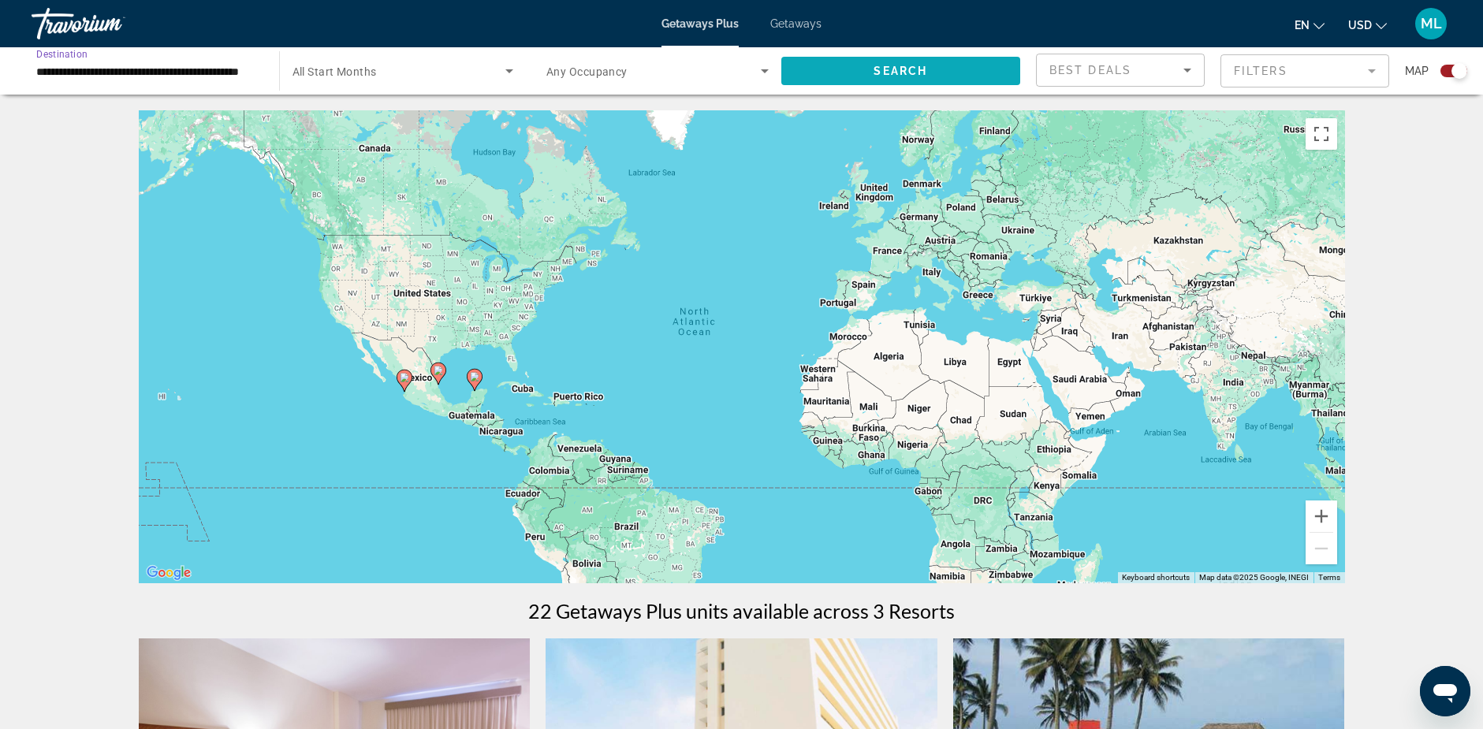
click at [885, 71] on span "Search" at bounding box center [900, 71] width 54 height 13
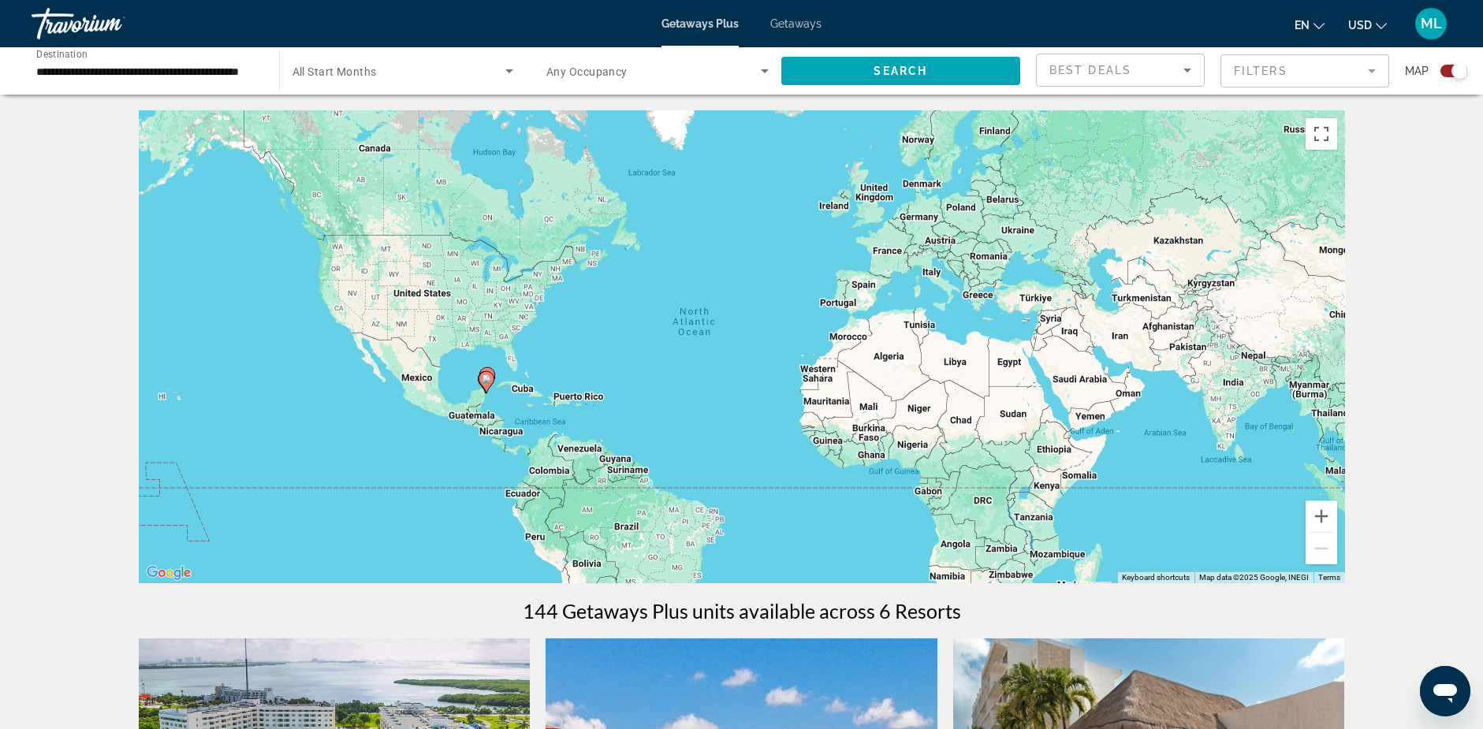
click at [794, 24] on span "Getaways" at bounding box center [795, 23] width 51 height 13
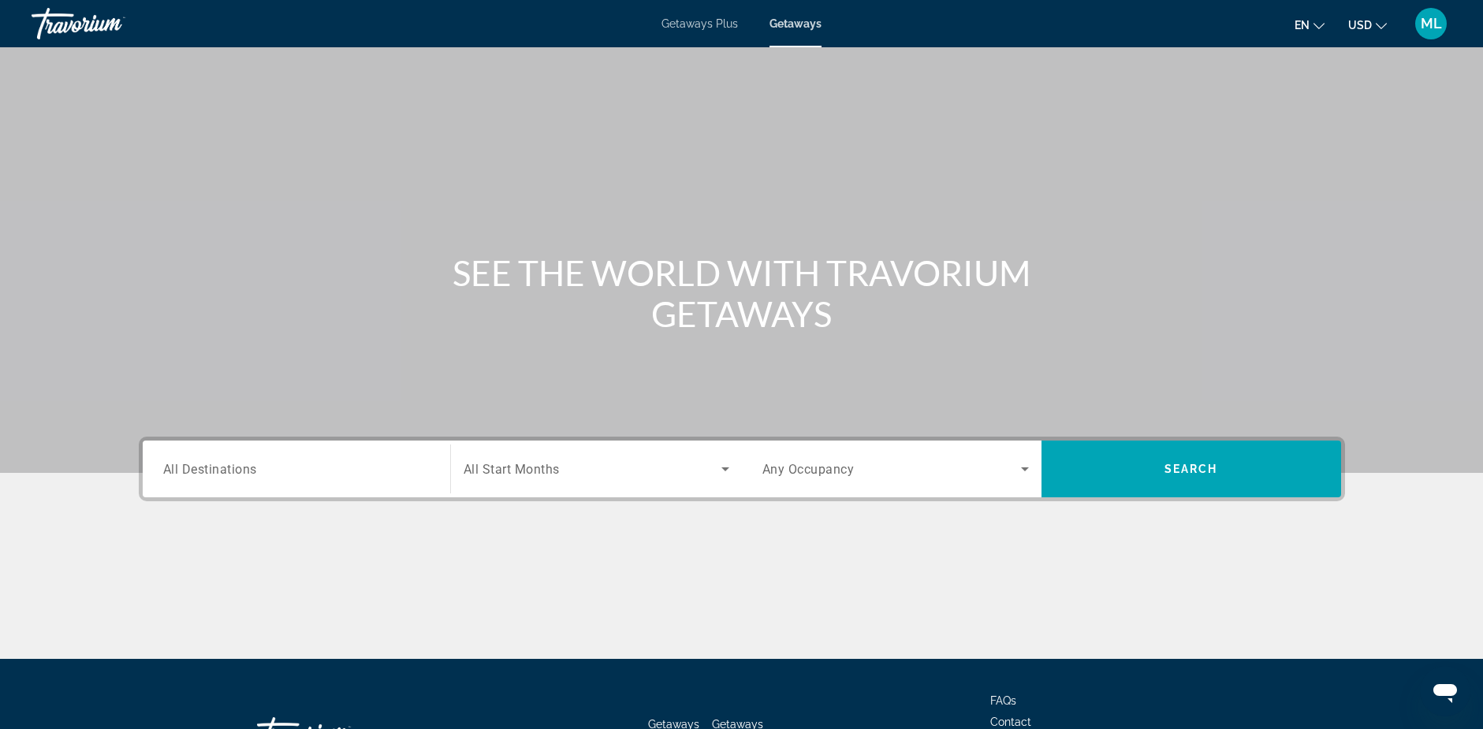
click at [218, 467] on span "All Destinations" at bounding box center [210, 468] width 94 height 15
click at [218, 467] on input "Destination All Destinations" at bounding box center [296, 469] width 266 height 19
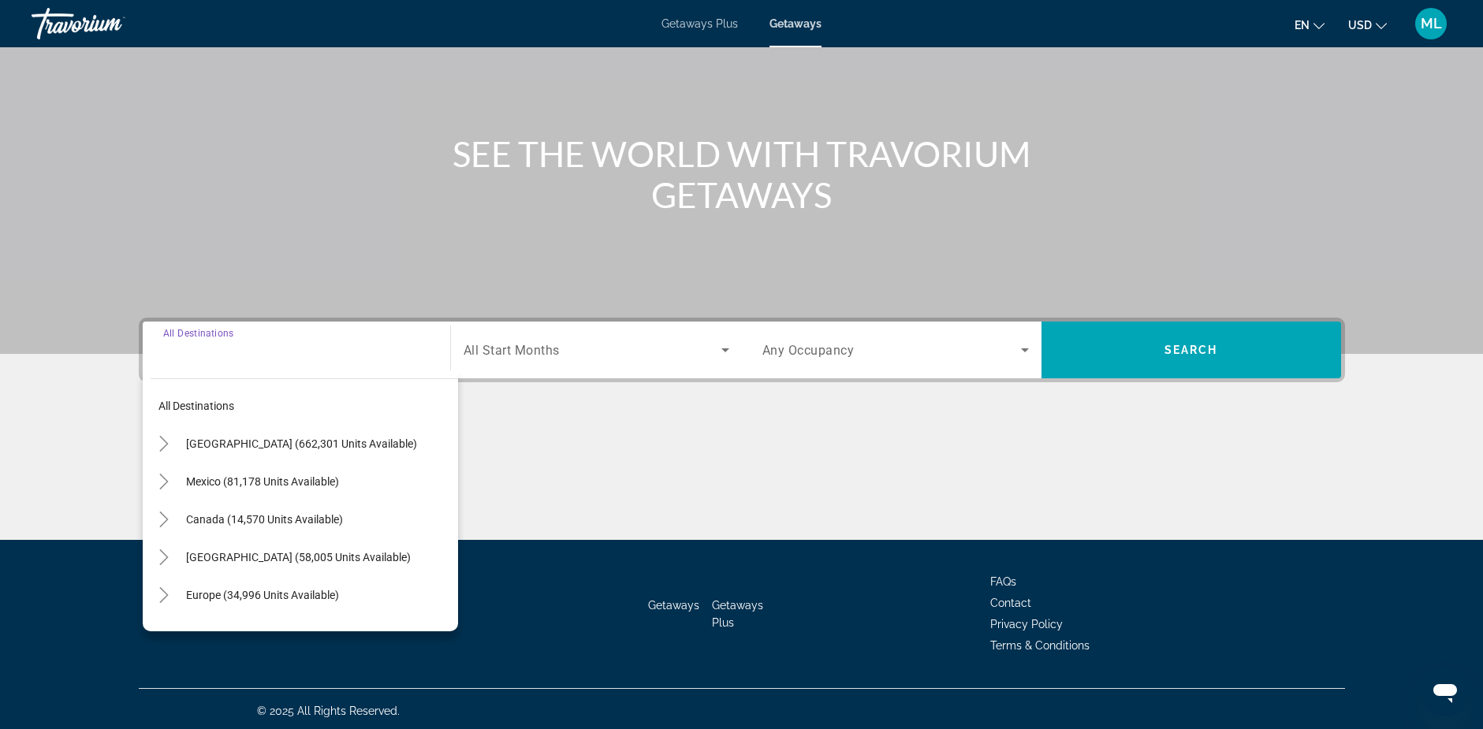
scroll to position [123, 0]
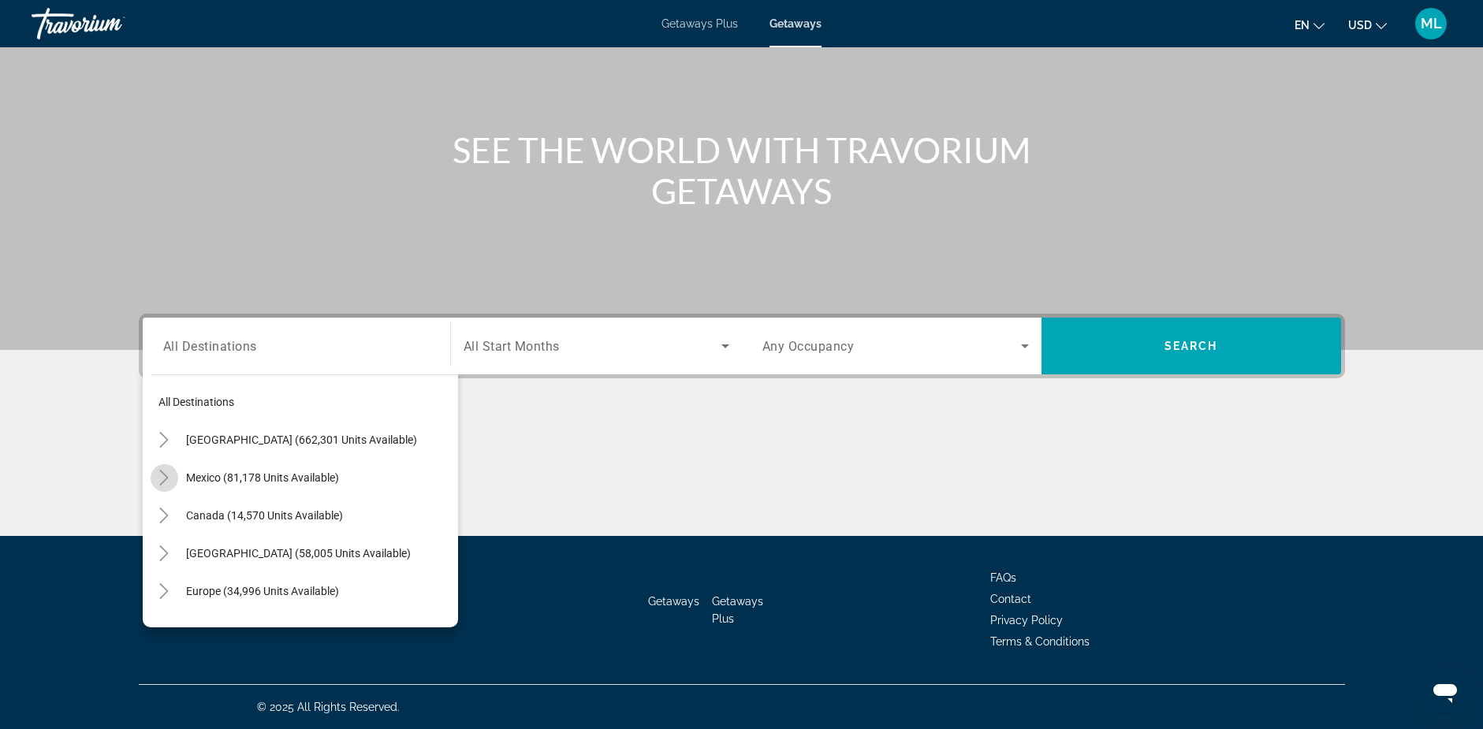
click at [161, 474] on icon "Toggle Mexico (81,178 units available)" at bounding box center [164, 478] width 16 height 16
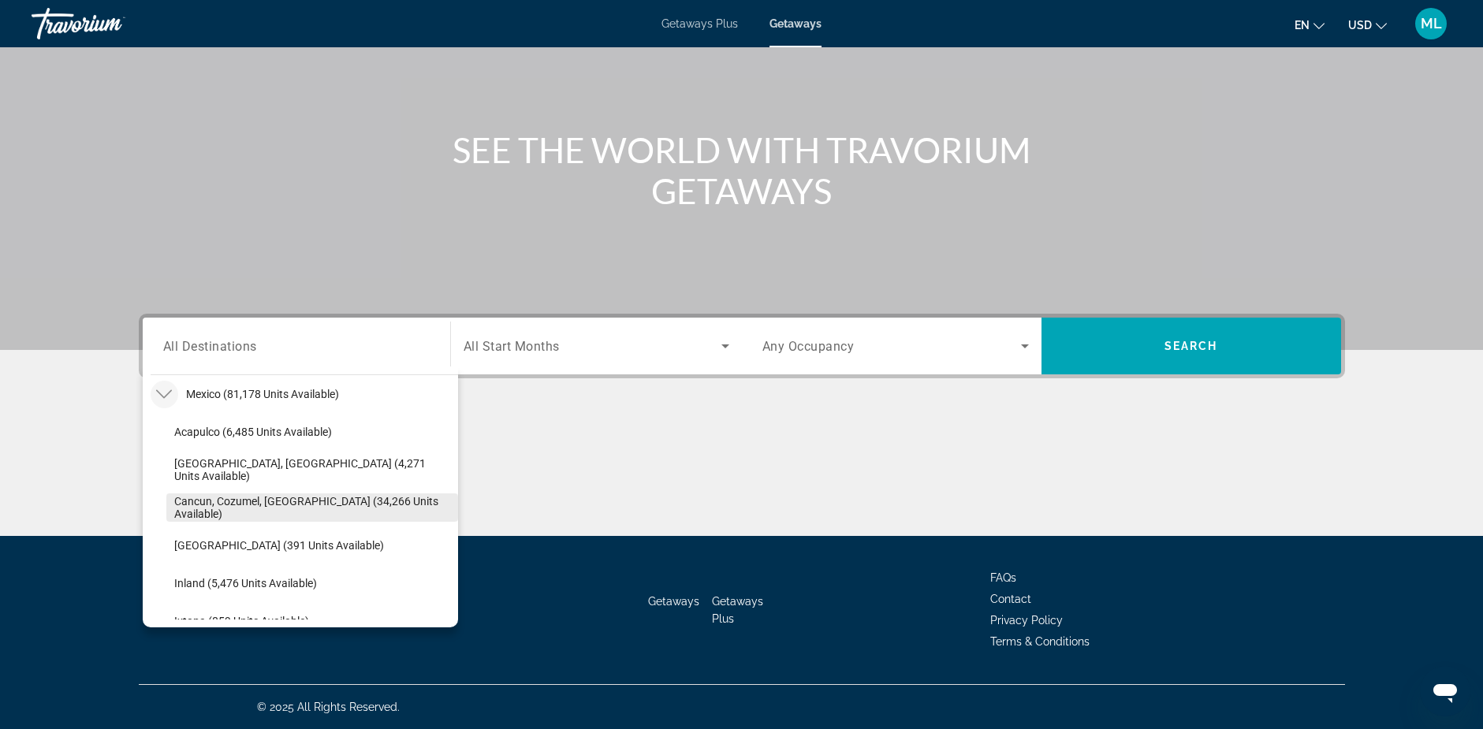
click at [194, 504] on span "Cancun, Cozumel, Riviera Maya (34,266 units available)" at bounding box center [312, 507] width 276 height 25
type input "**********"
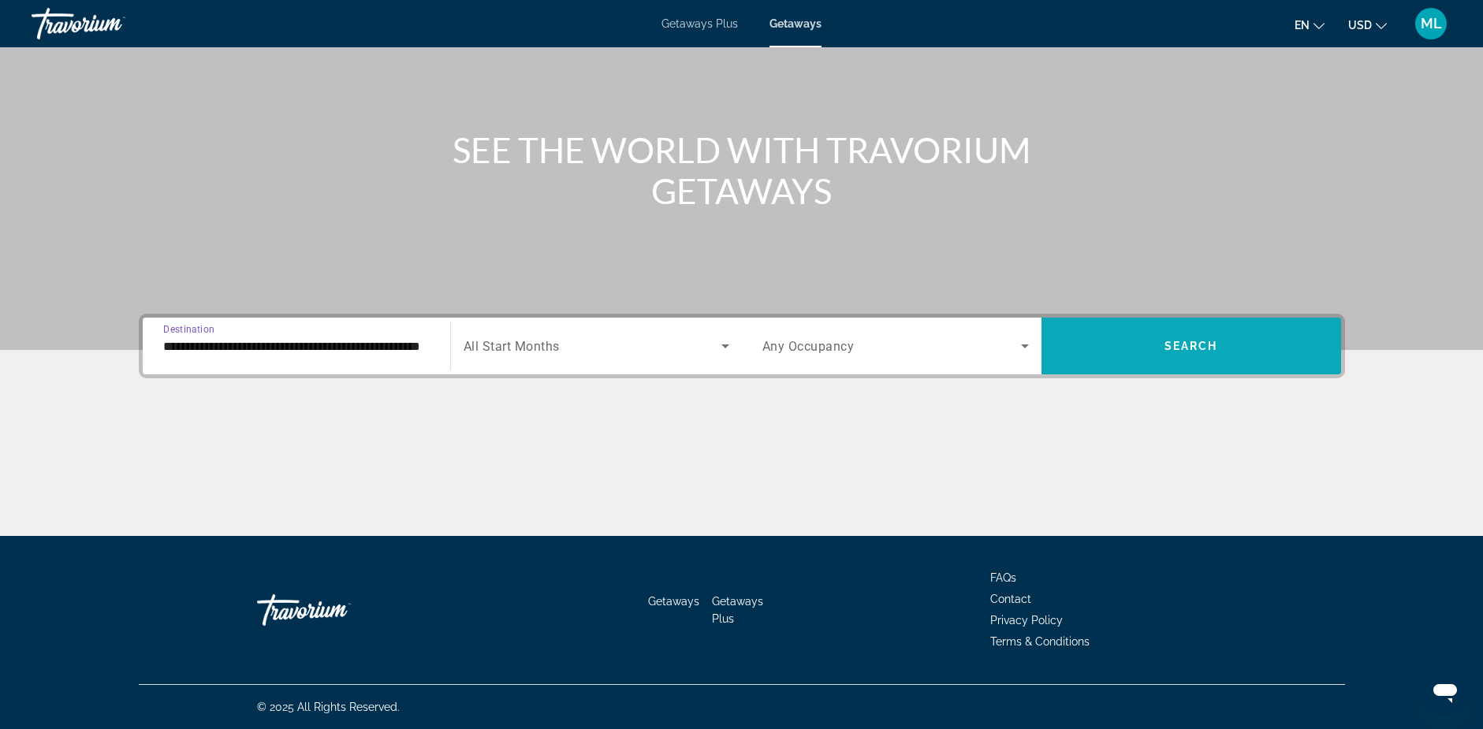
click at [1151, 347] on span "Search widget" at bounding box center [1191, 346] width 300 height 38
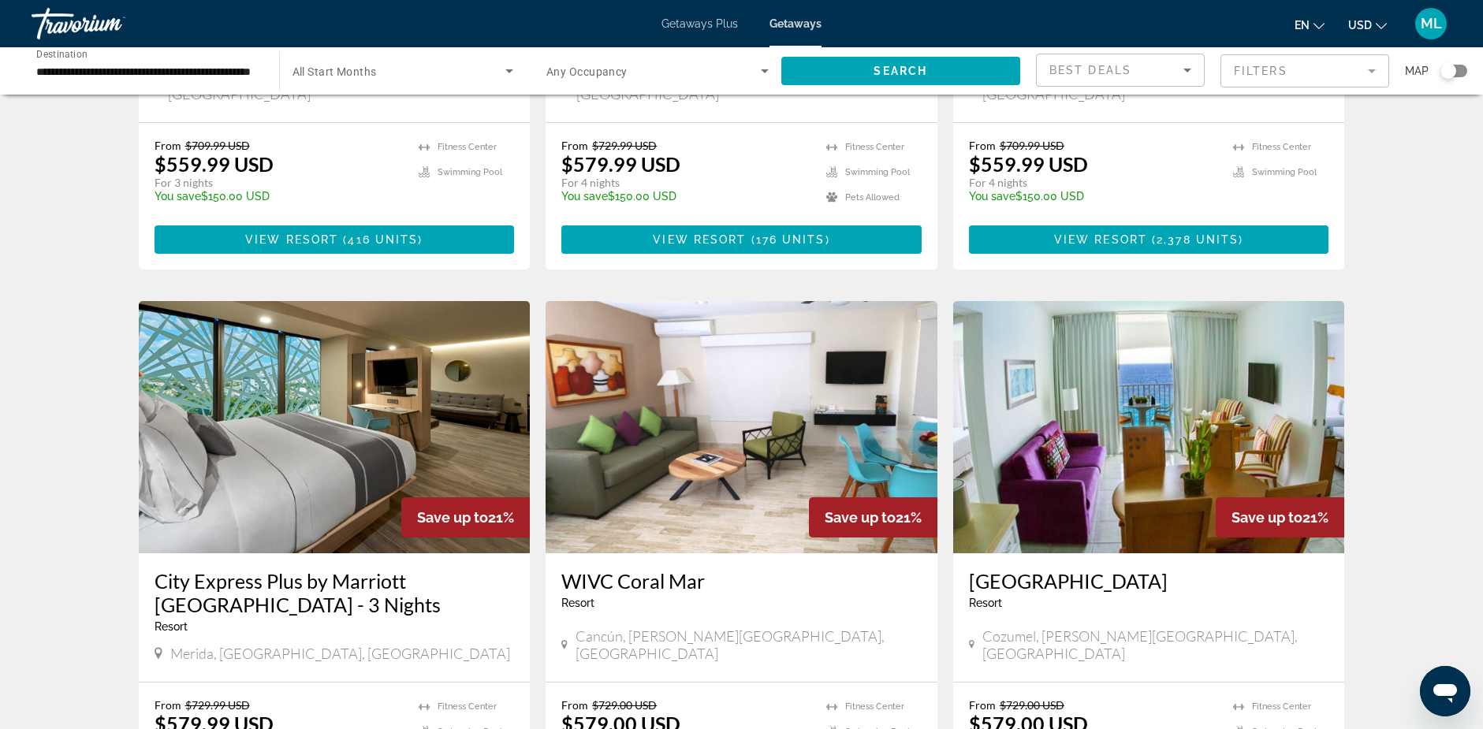
scroll to position [1813, 0]
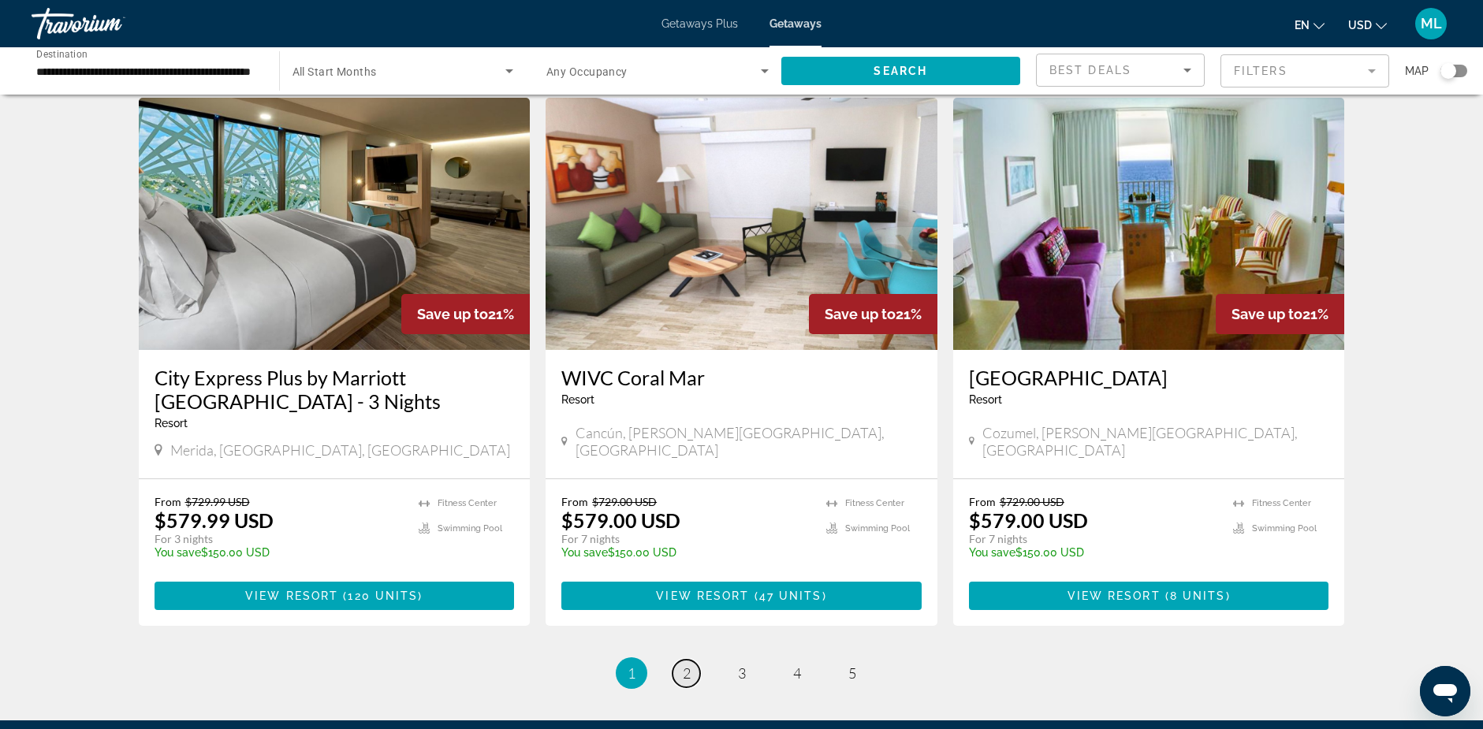
click at [683, 664] on span "2" at bounding box center [687, 672] width 8 height 17
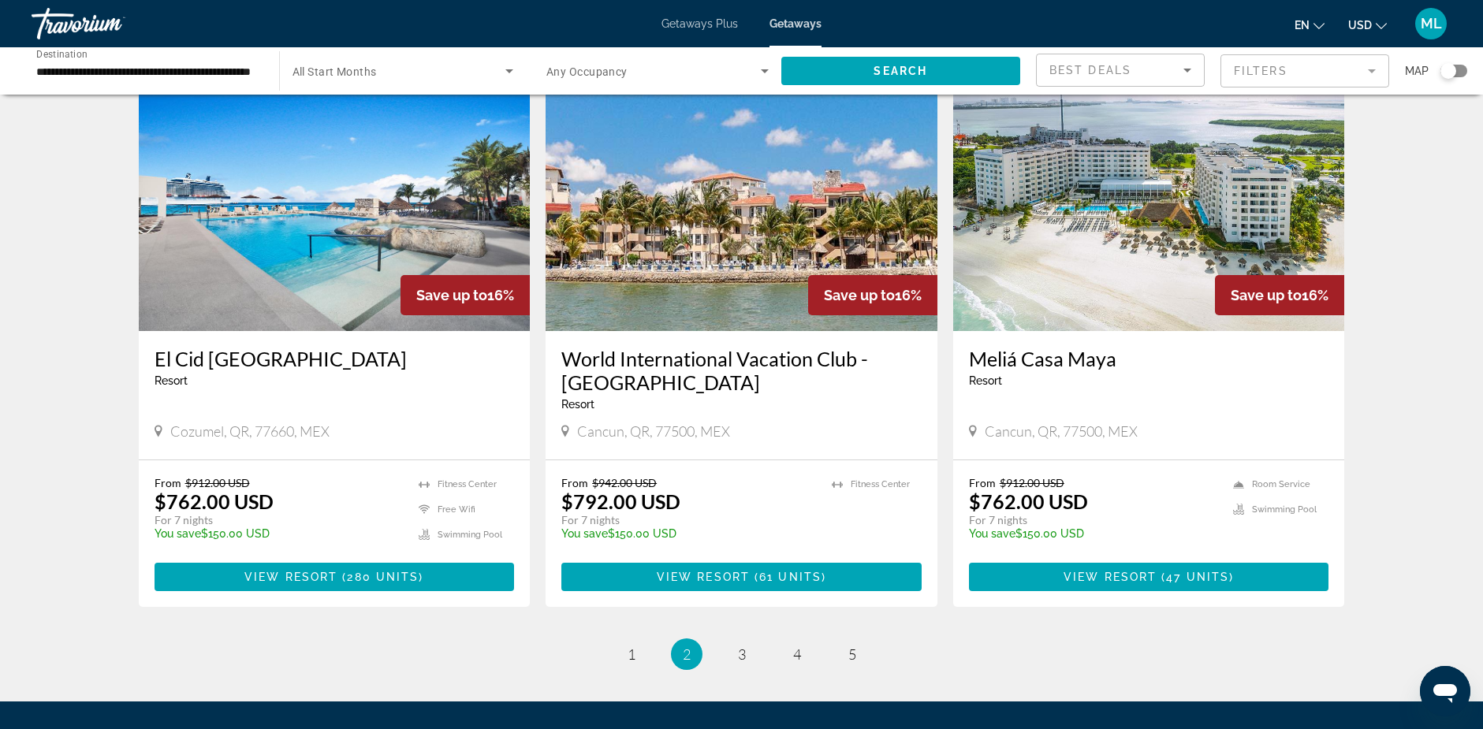
scroll to position [1892, 0]
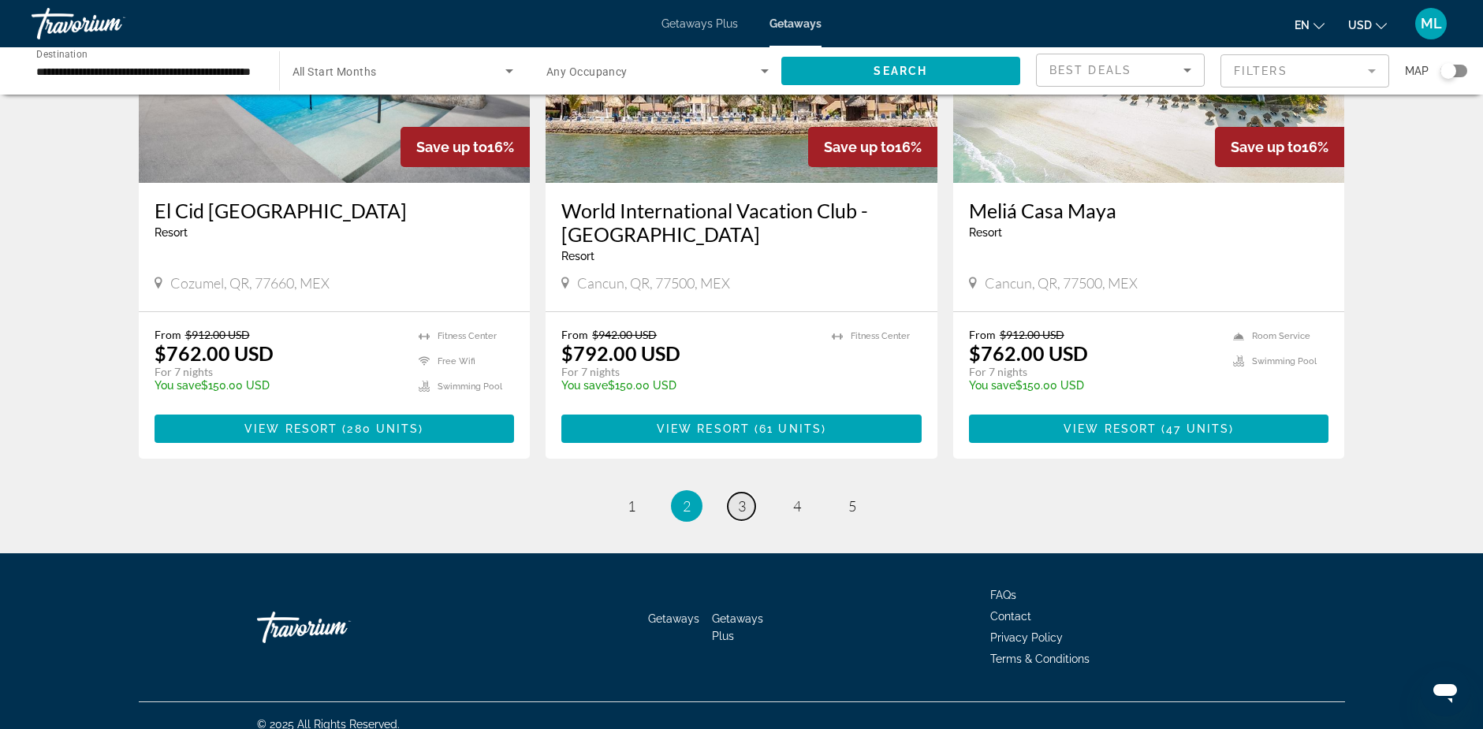
click at [743, 497] on span "3" at bounding box center [742, 505] width 8 height 17
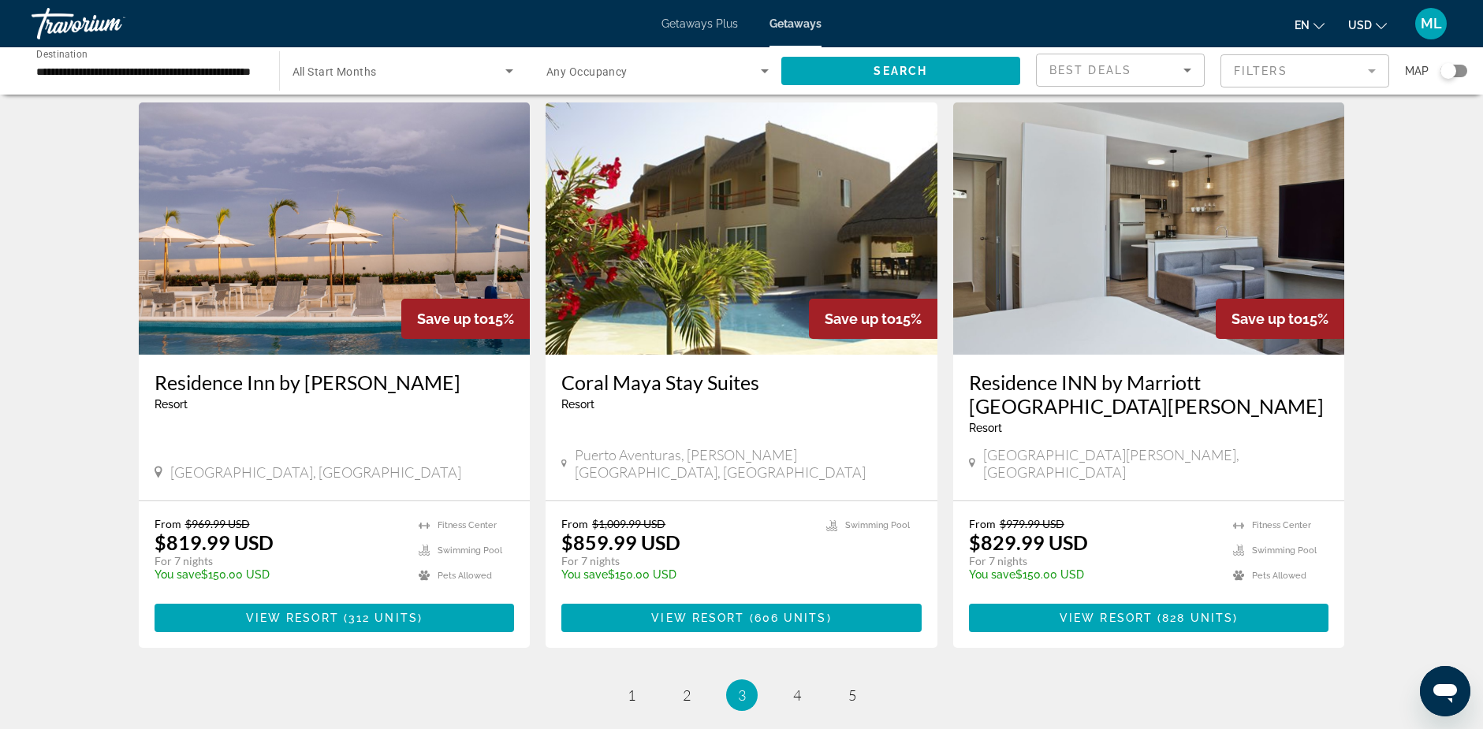
scroll to position [1813, 0]
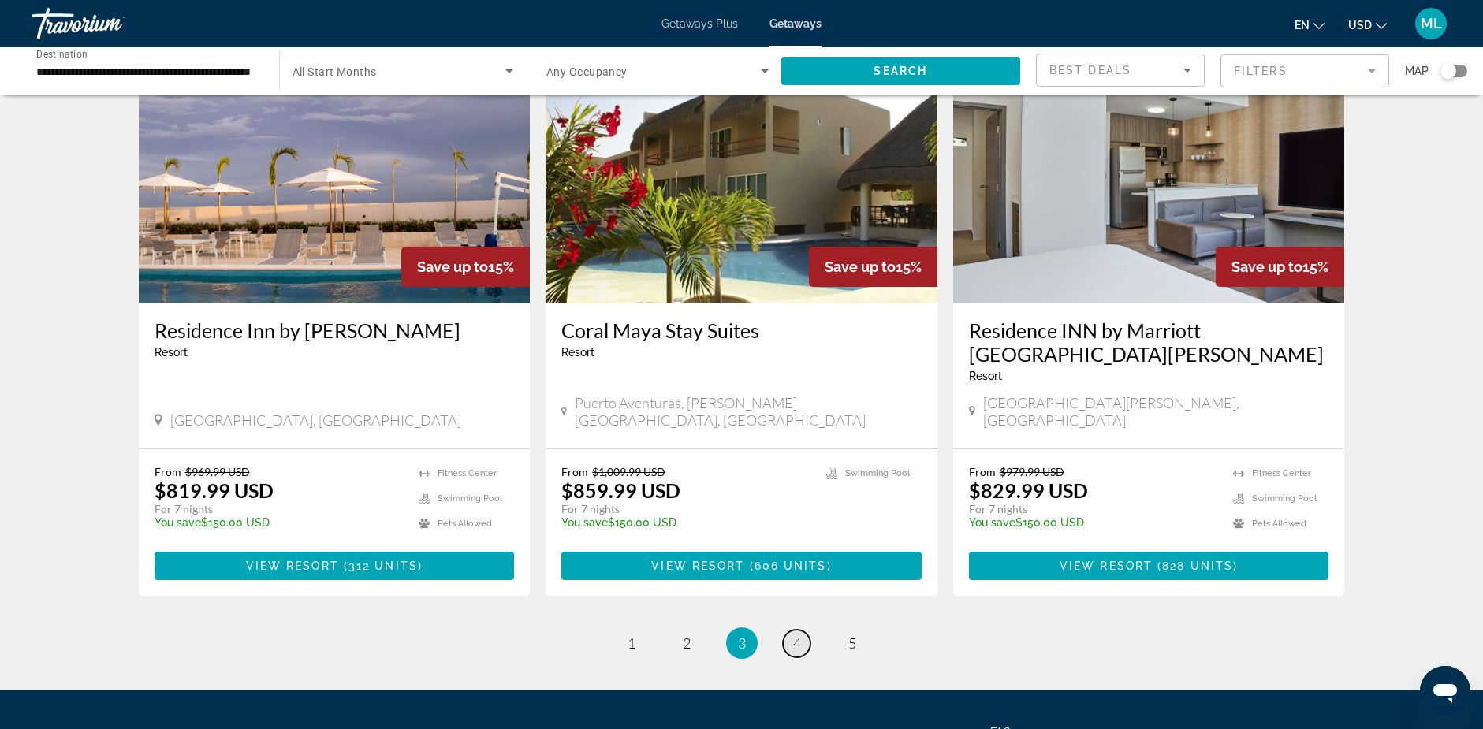
click at [793, 634] on span "4" at bounding box center [797, 642] width 8 height 17
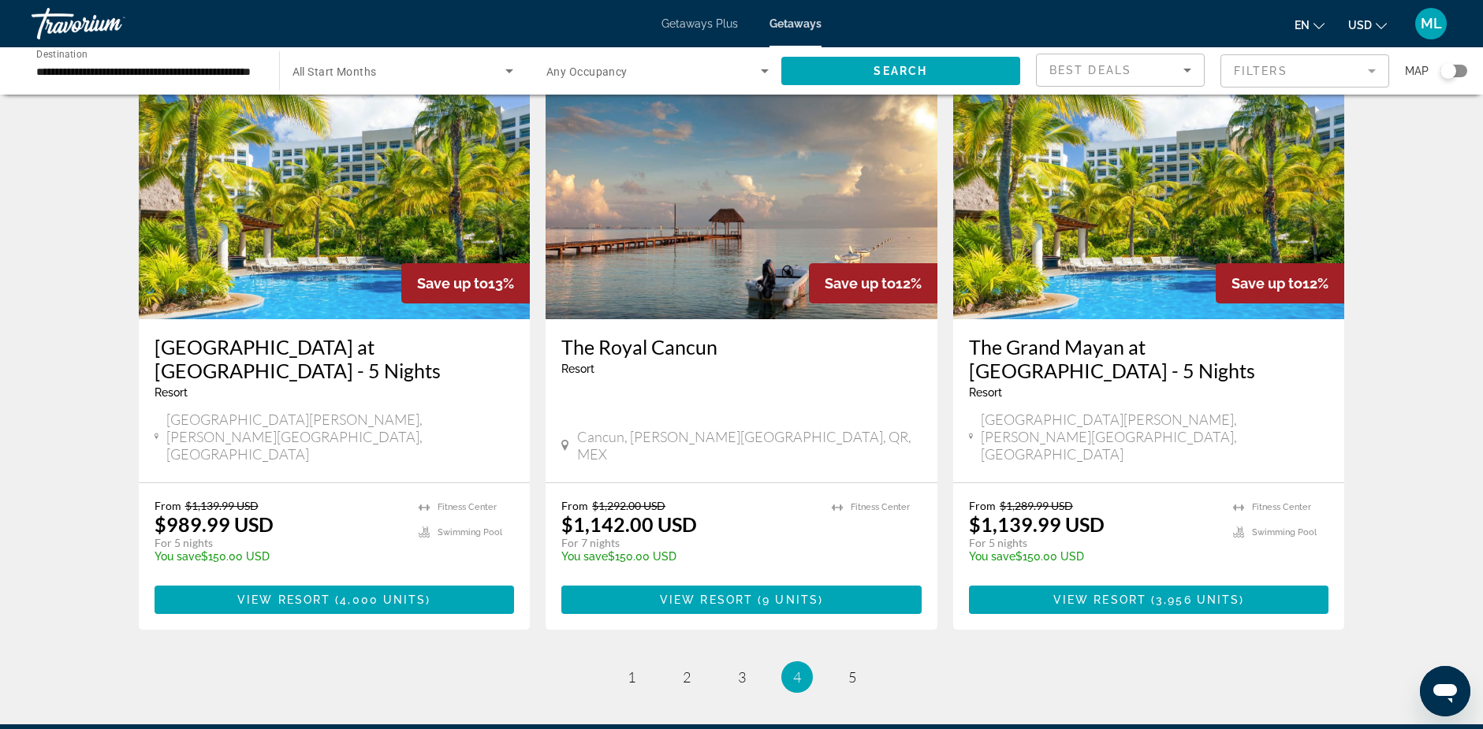
scroll to position [1892, 0]
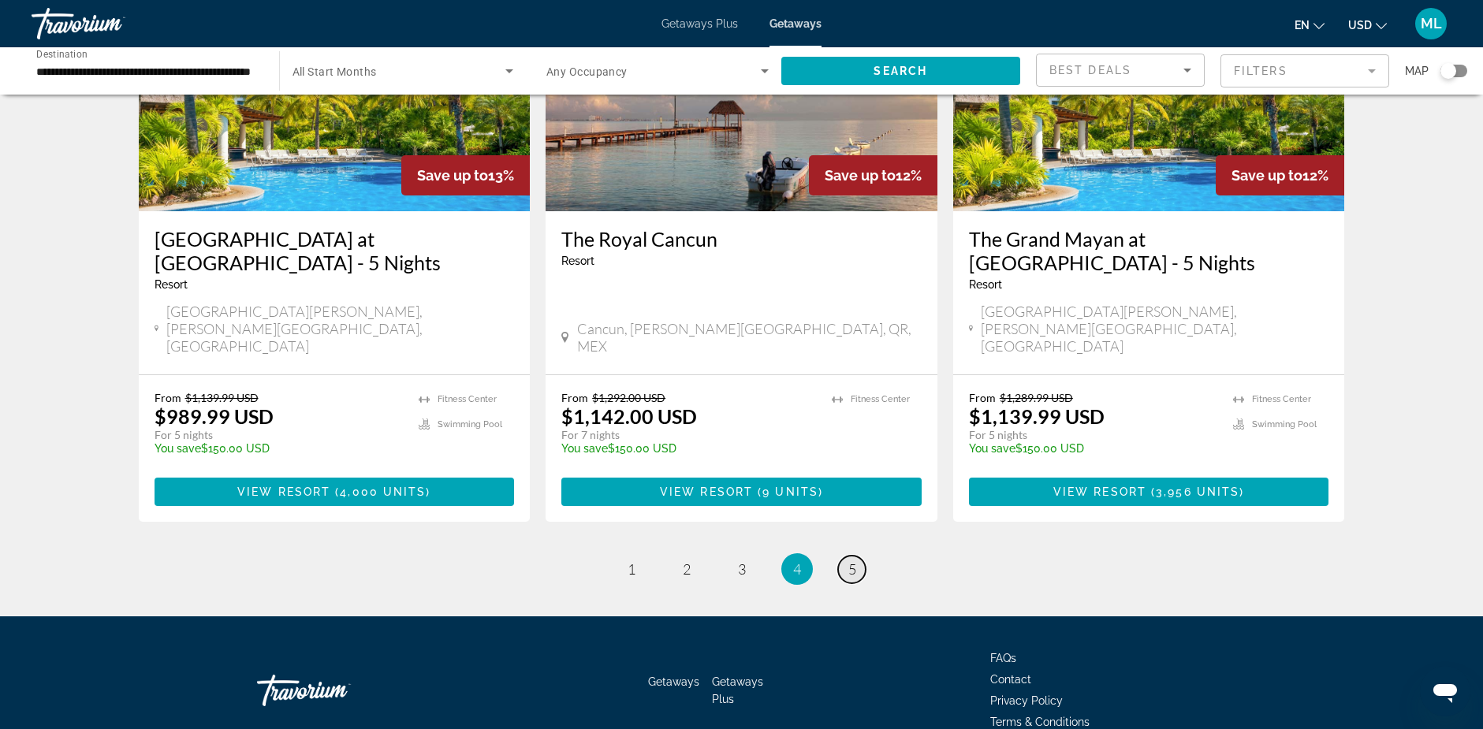
click at [851, 560] on span "5" at bounding box center [852, 568] width 8 height 17
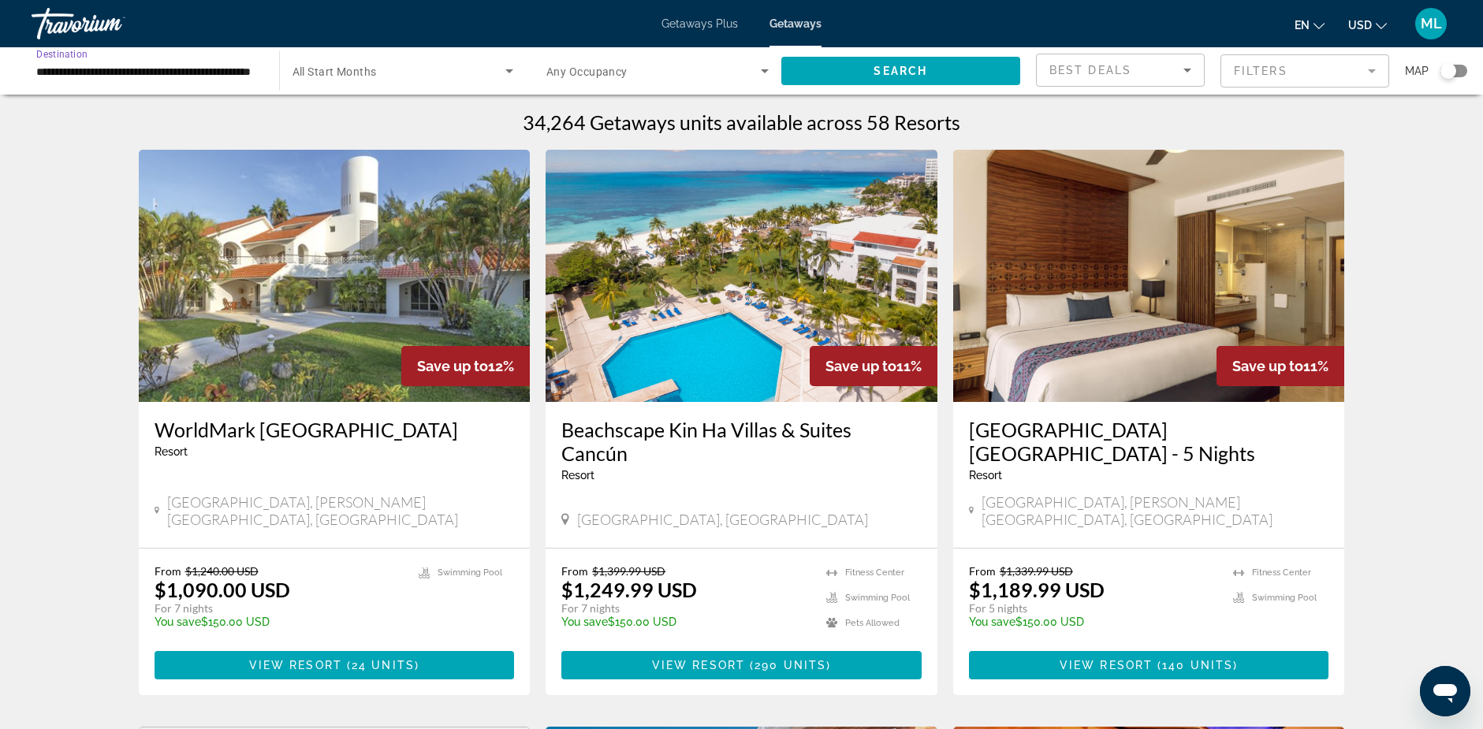
click at [105, 70] on input "**********" at bounding box center [147, 71] width 222 height 19
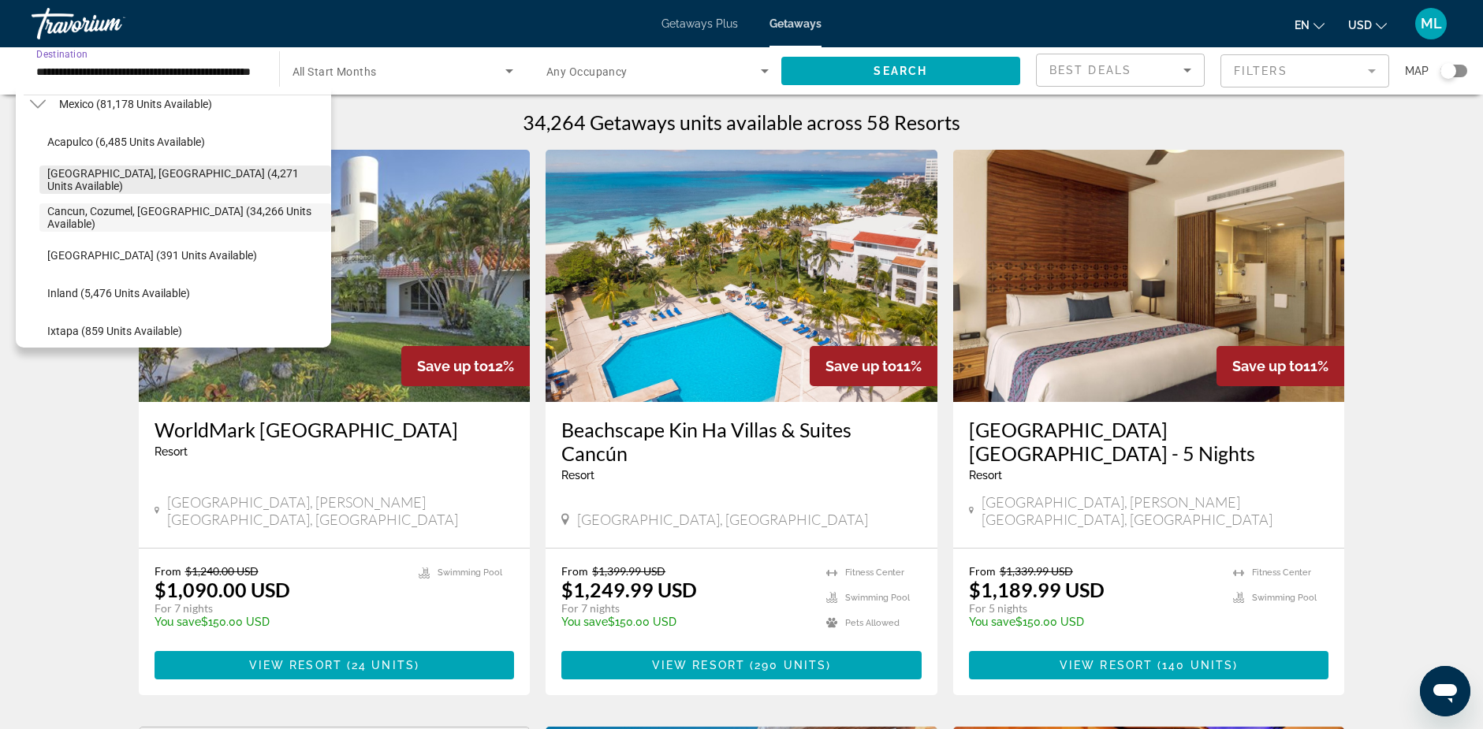
scroll to position [173, 0]
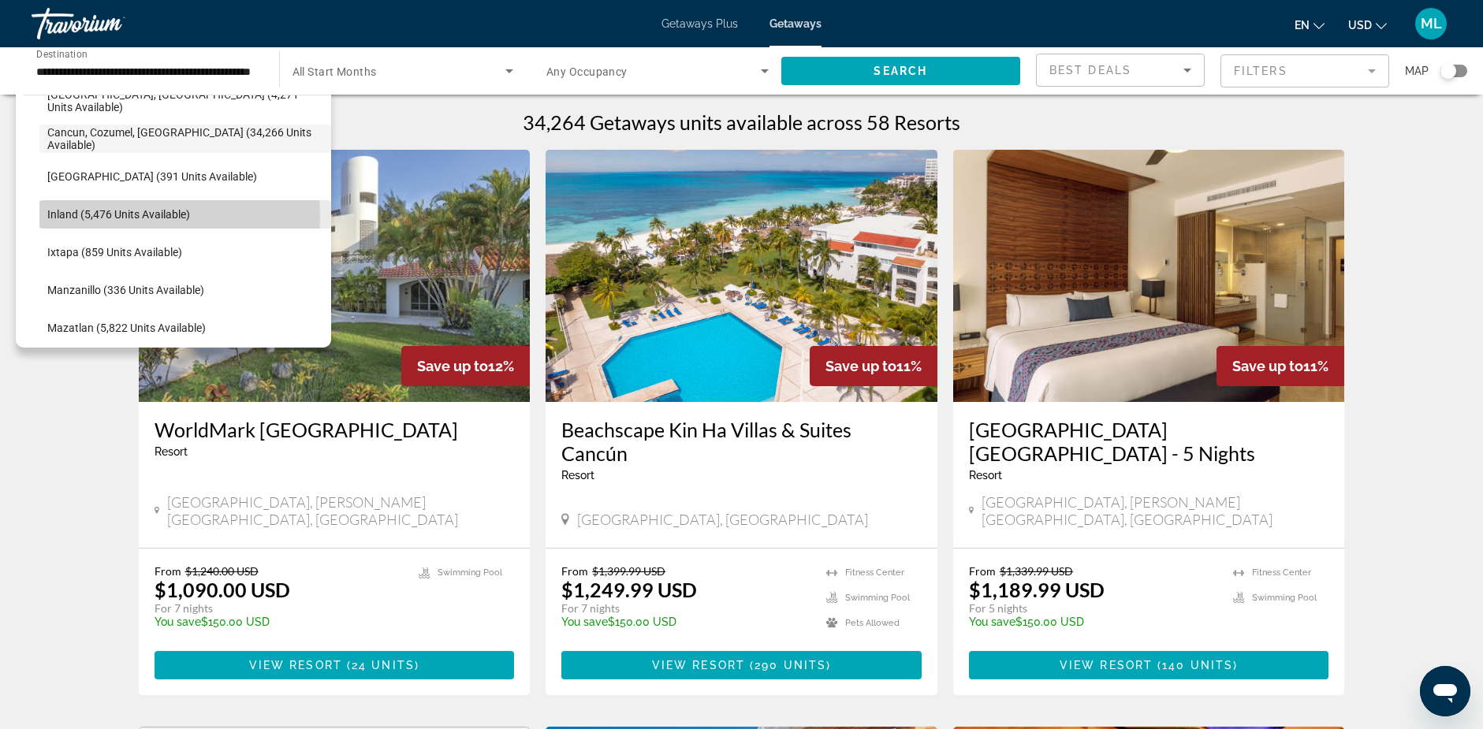
click at [88, 216] on span "Inland (5,476 units available)" at bounding box center [118, 214] width 143 height 13
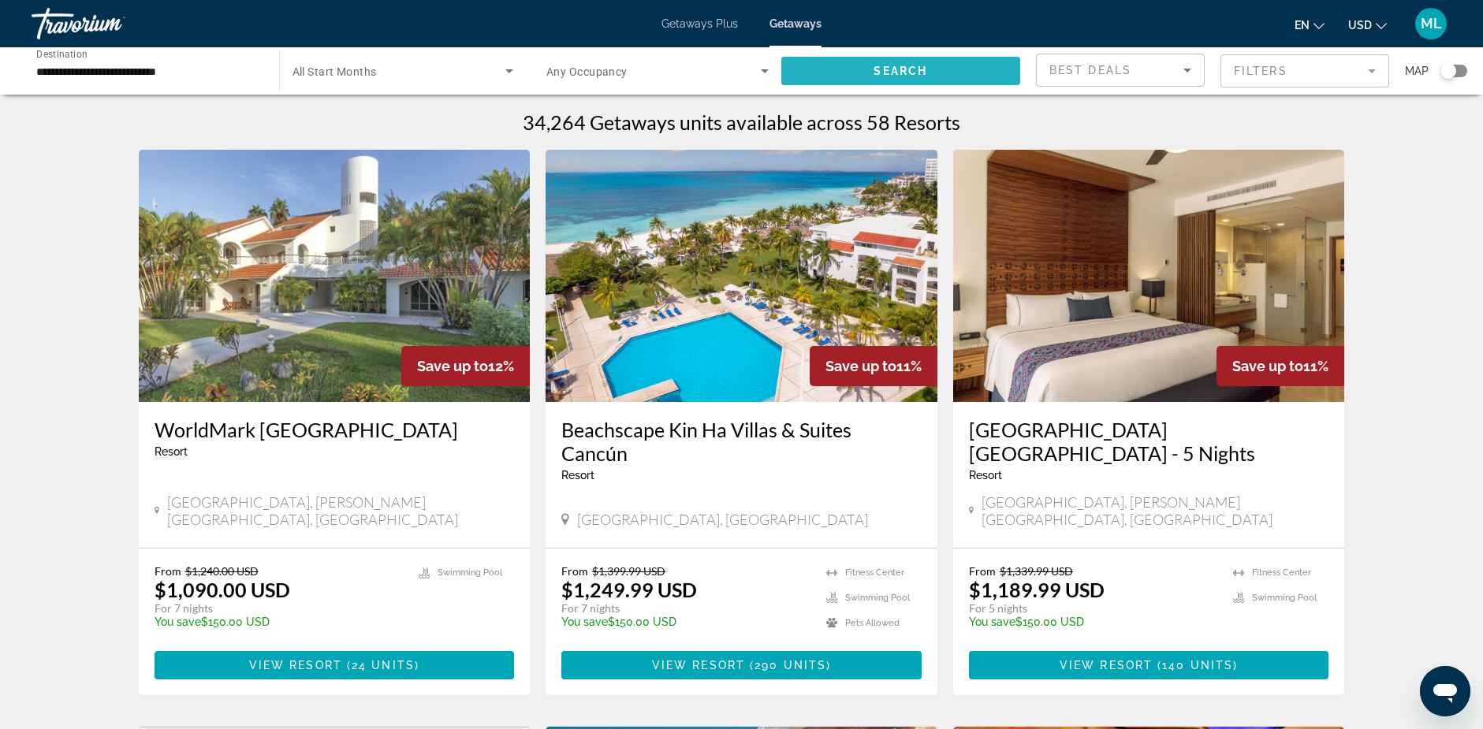
click at [848, 73] on span "Search widget" at bounding box center [901, 71] width 240 height 38
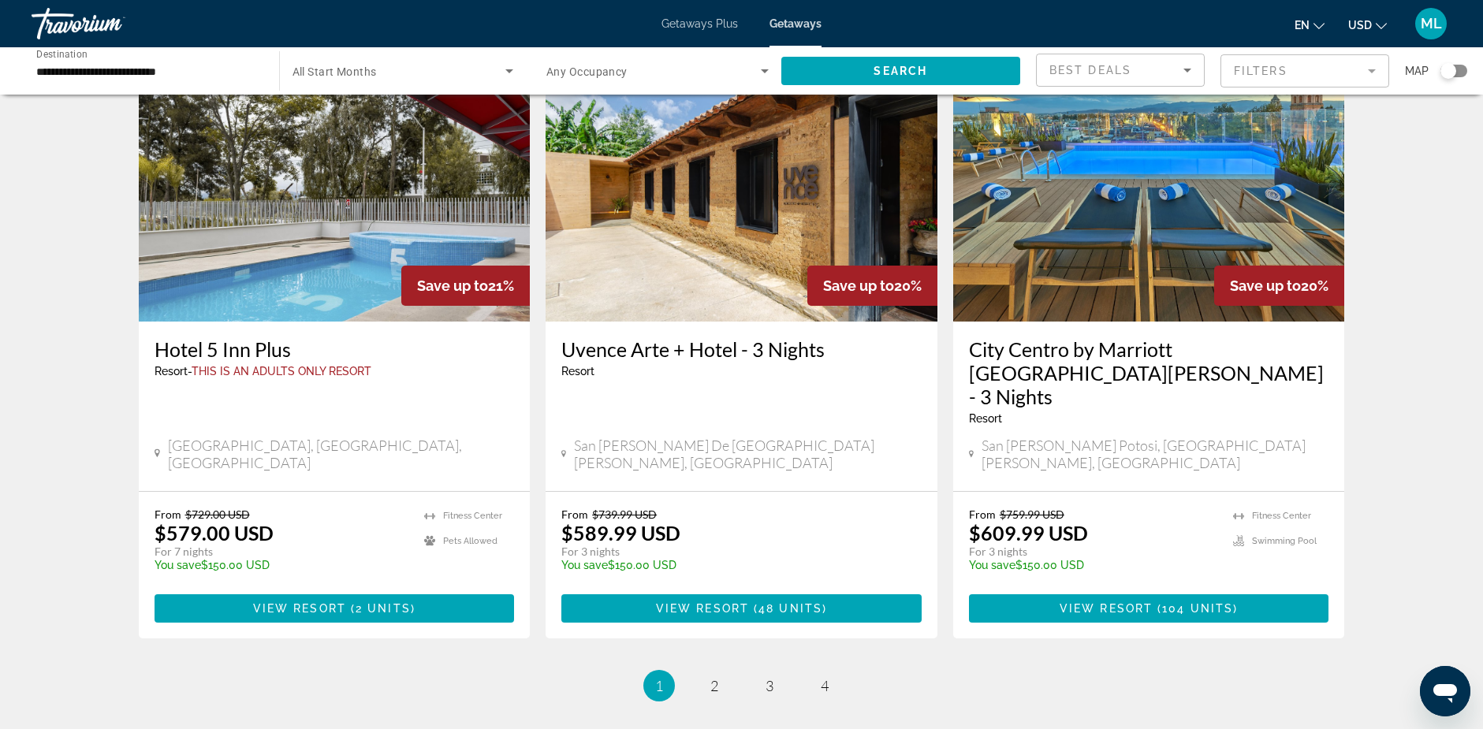
scroll to position [1869, 0]
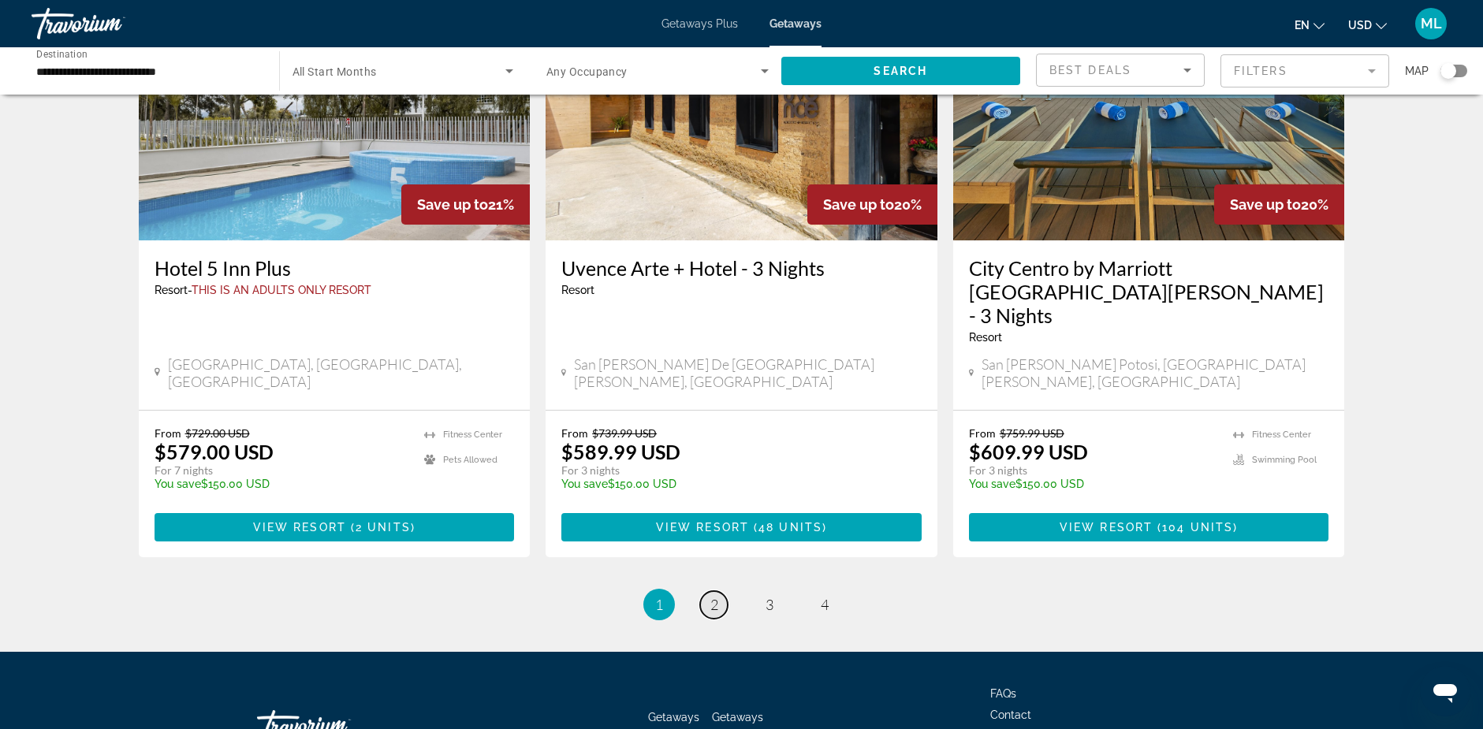
click at [715, 596] on span "2" at bounding box center [714, 604] width 8 height 17
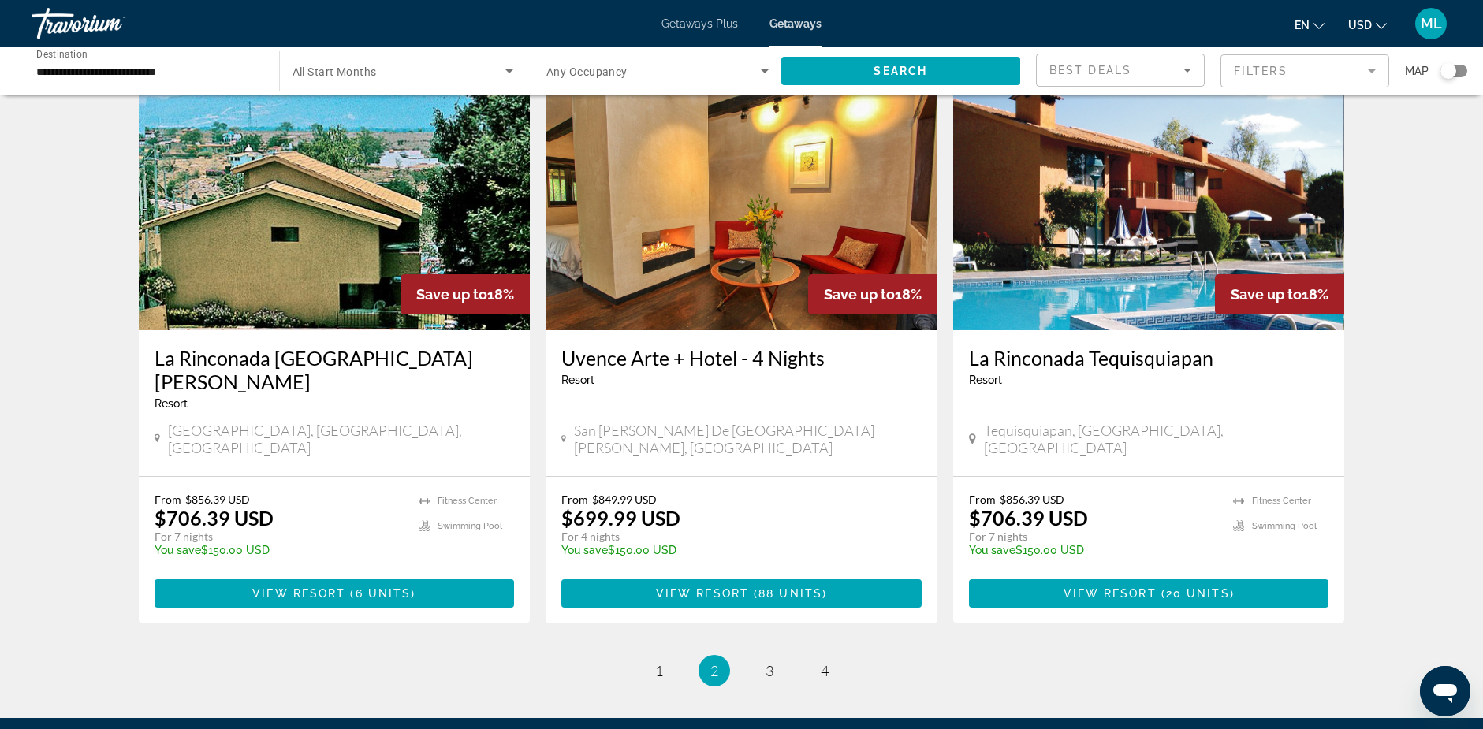
scroll to position [1892, 0]
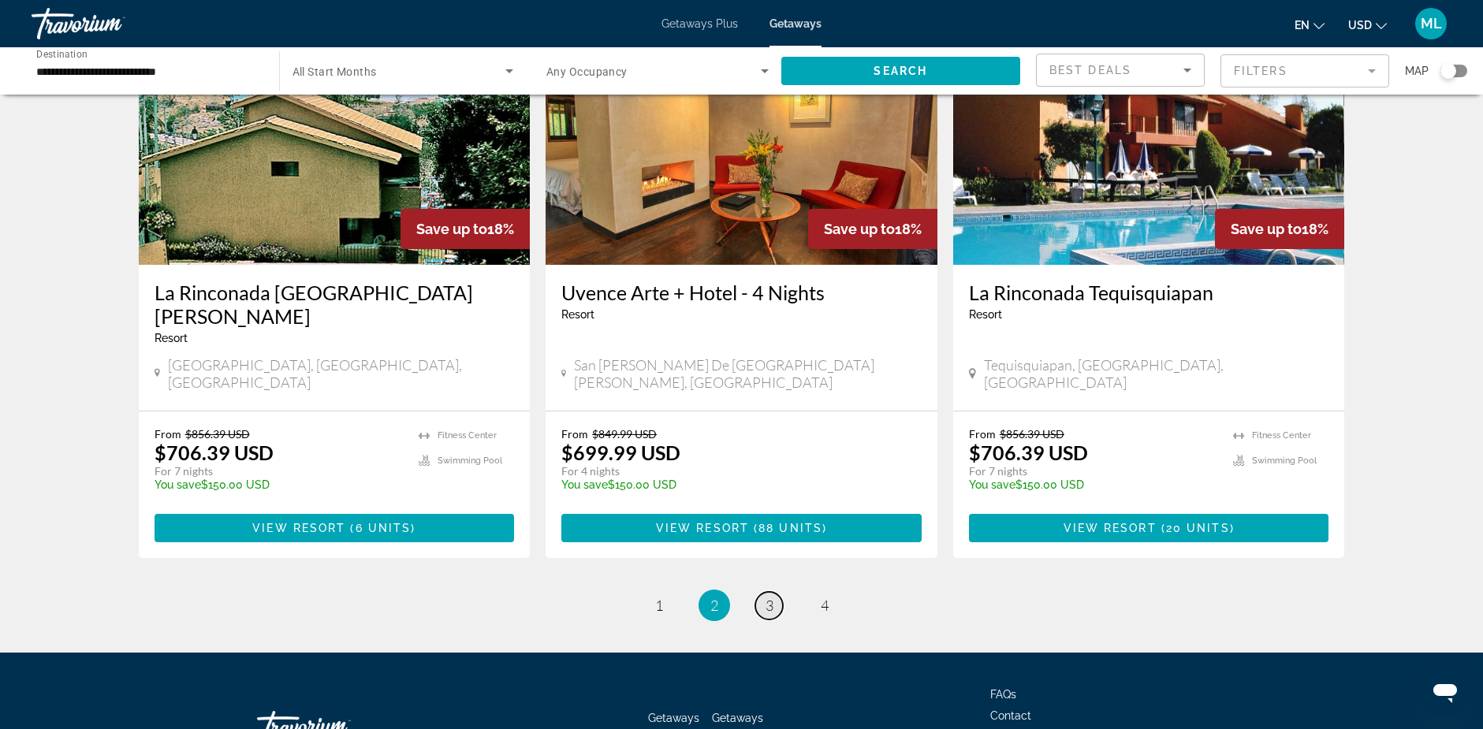
click at [768, 597] on span "3" at bounding box center [769, 605] width 8 height 17
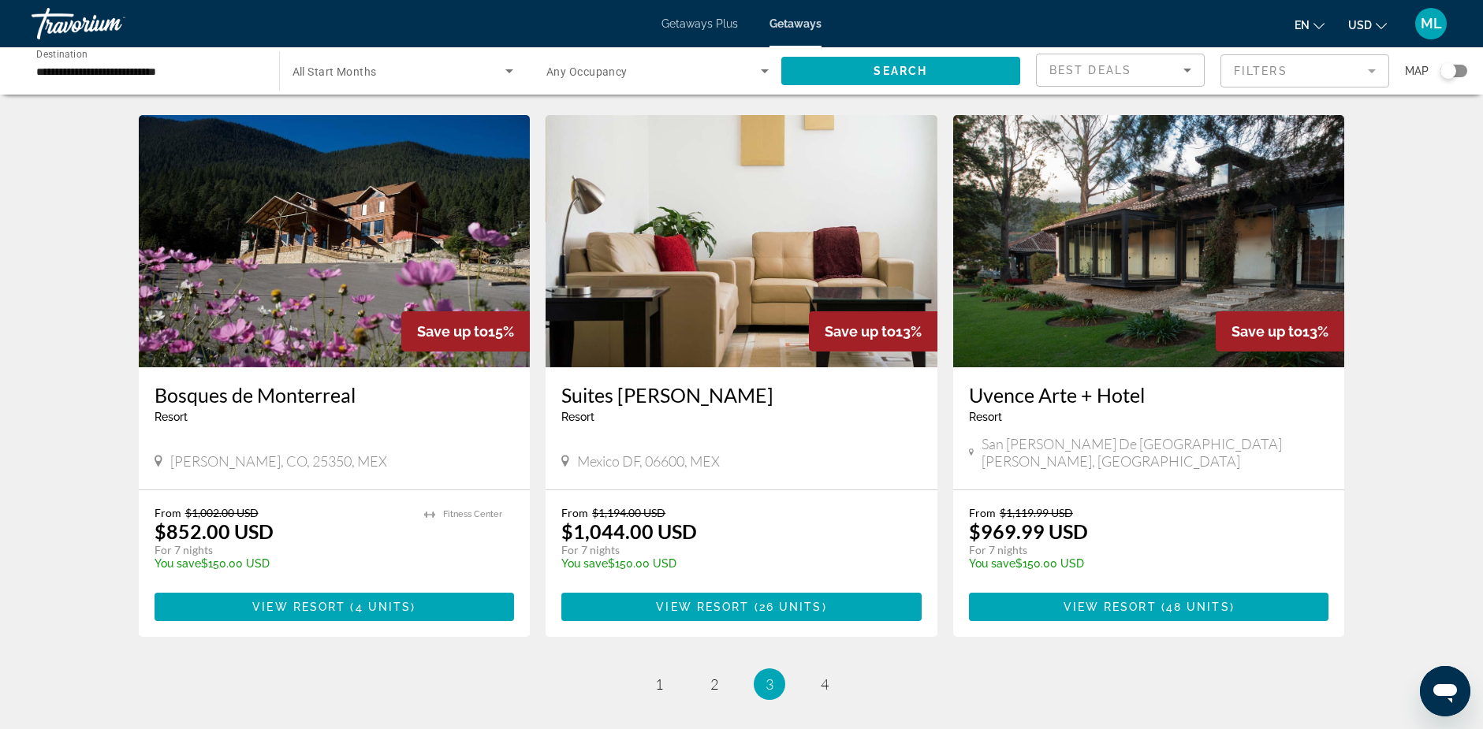
scroll to position [1813, 0]
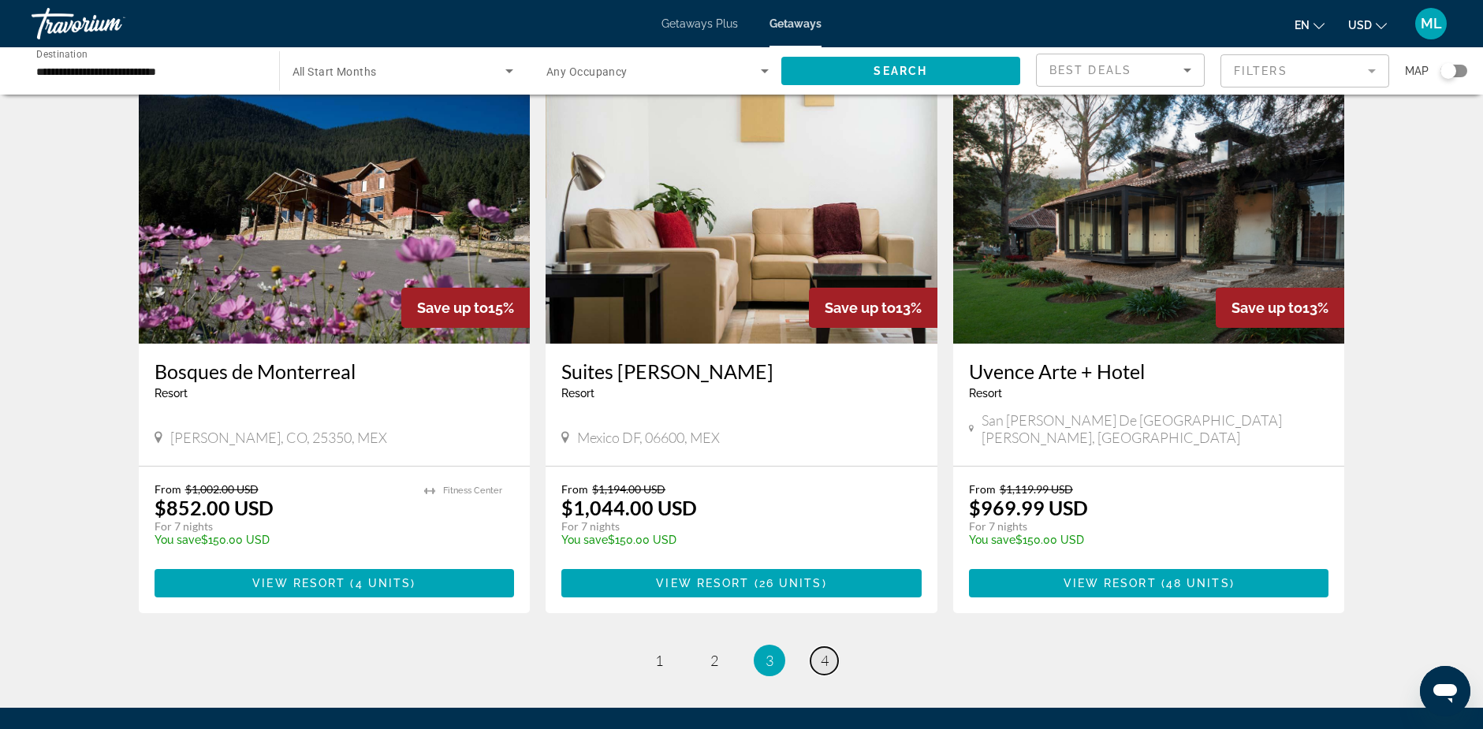
click at [823, 652] on span "4" at bounding box center [824, 660] width 8 height 17
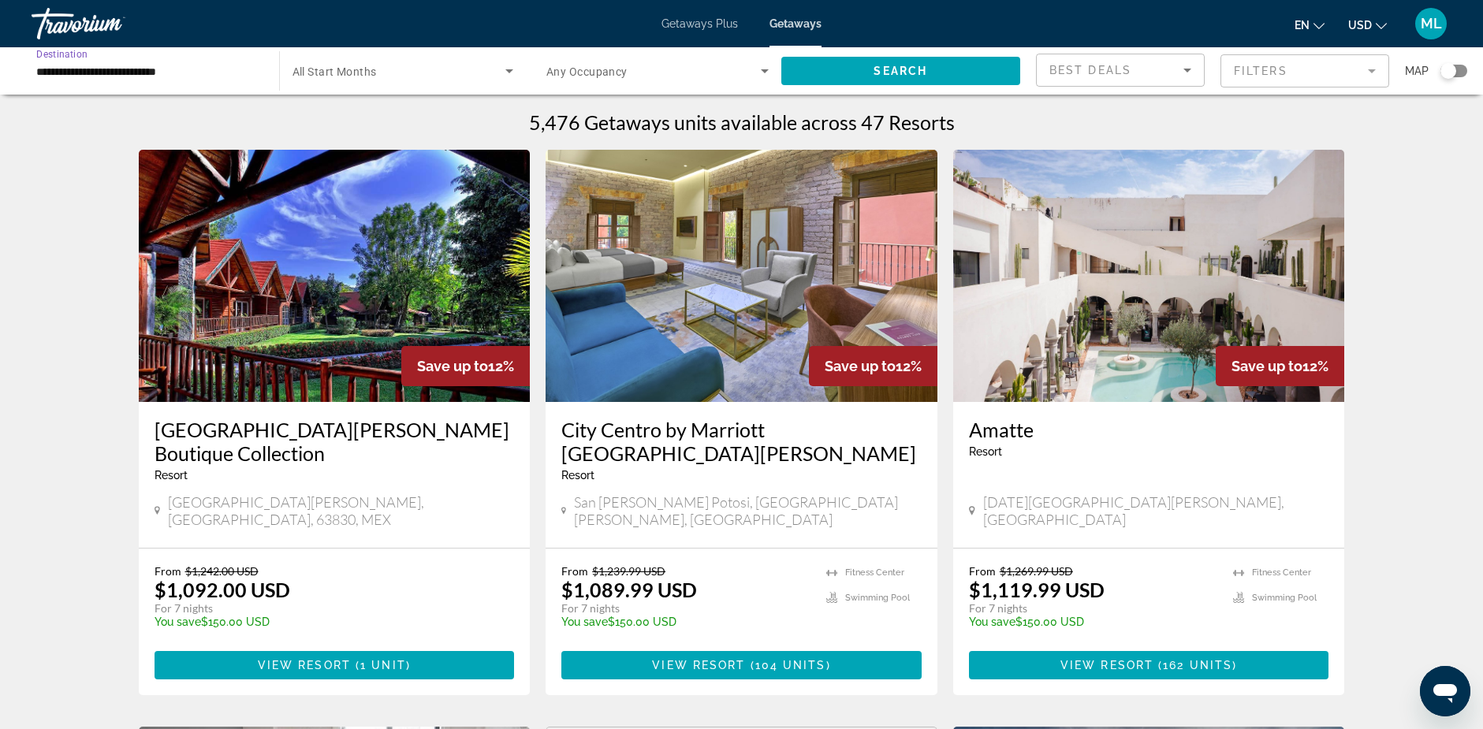
click at [82, 69] on input "**********" at bounding box center [147, 71] width 222 height 19
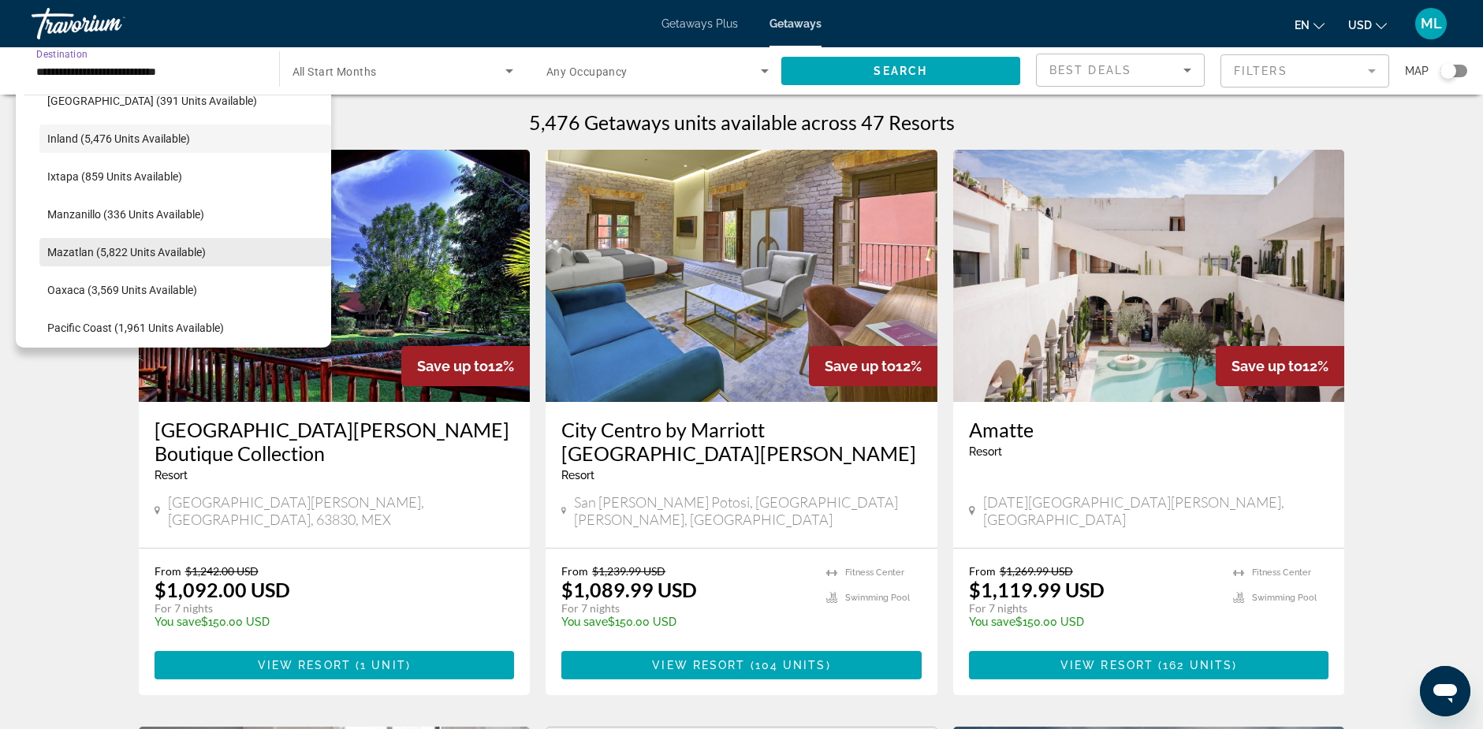
scroll to position [169, 0]
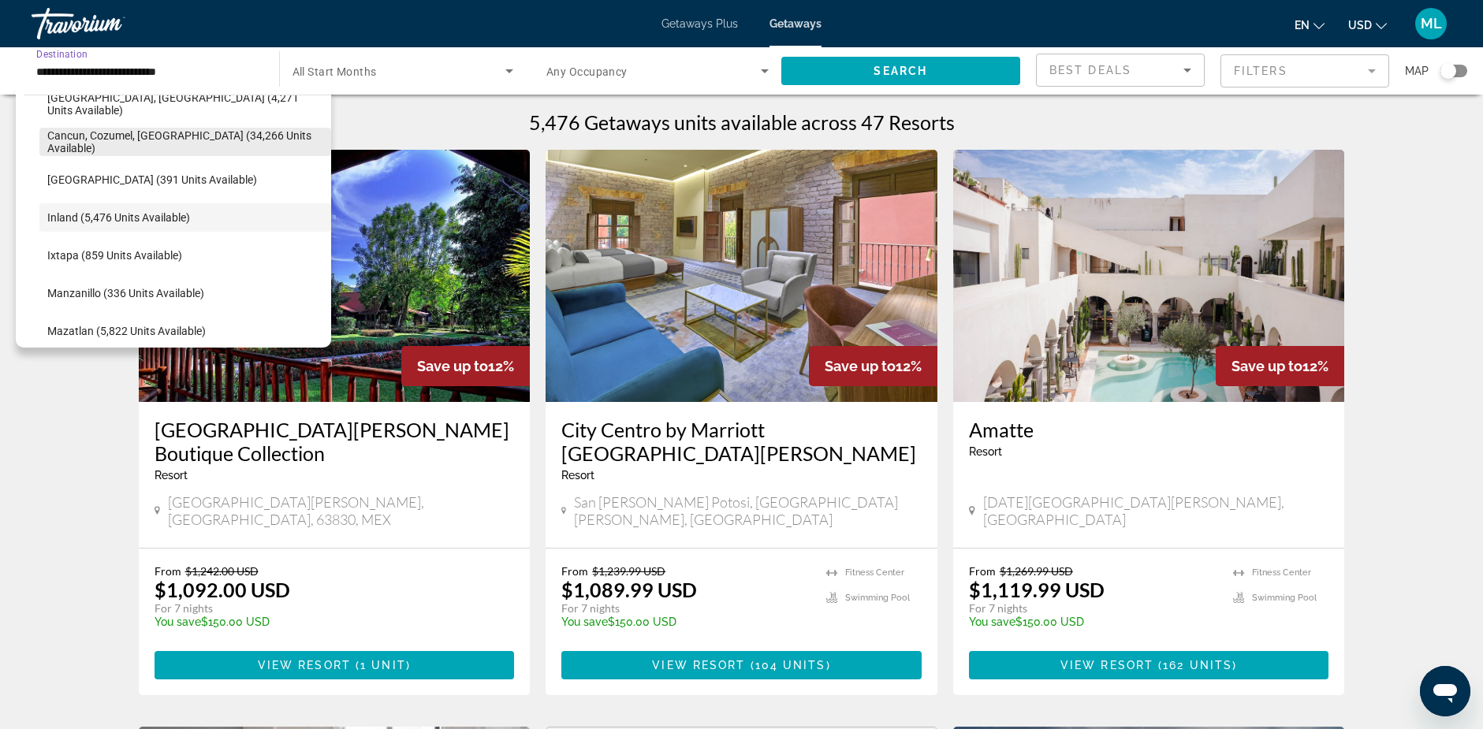
click at [123, 136] on span "Cancun, Cozumel, Riviera Maya (34,266 units available)" at bounding box center [185, 141] width 276 height 25
type input "**********"
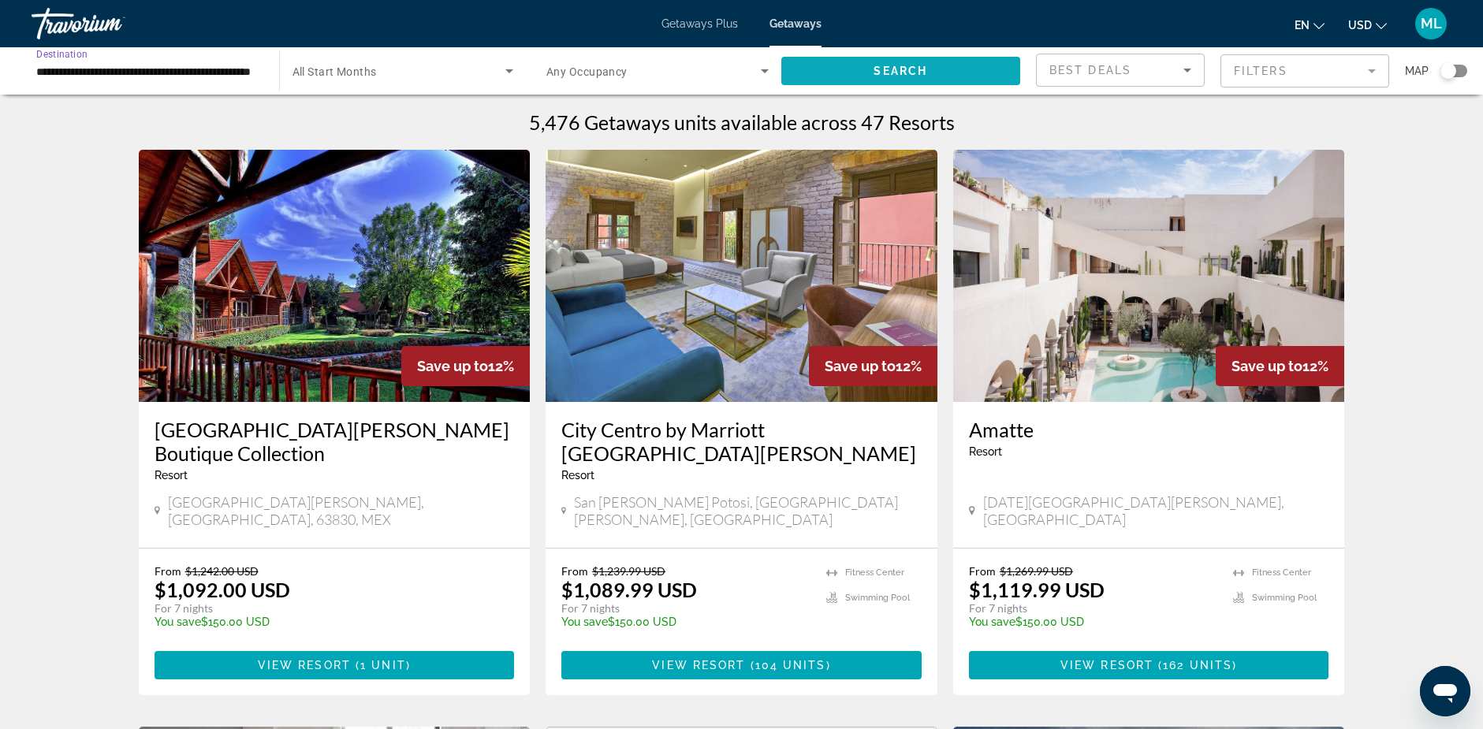
click at [897, 69] on span "Search" at bounding box center [900, 71] width 54 height 13
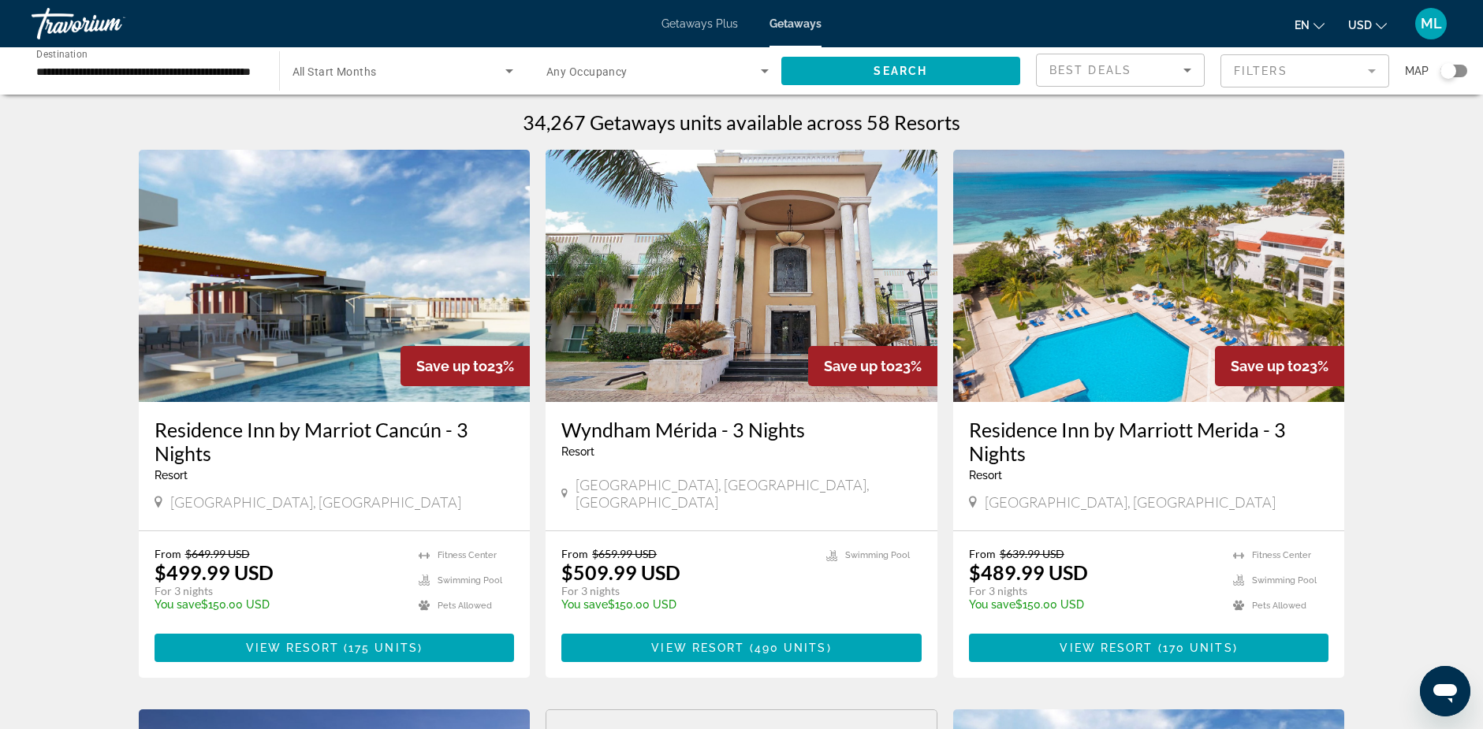
click at [1460, 70] on div "Search widget" at bounding box center [1453, 71] width 27 height 13
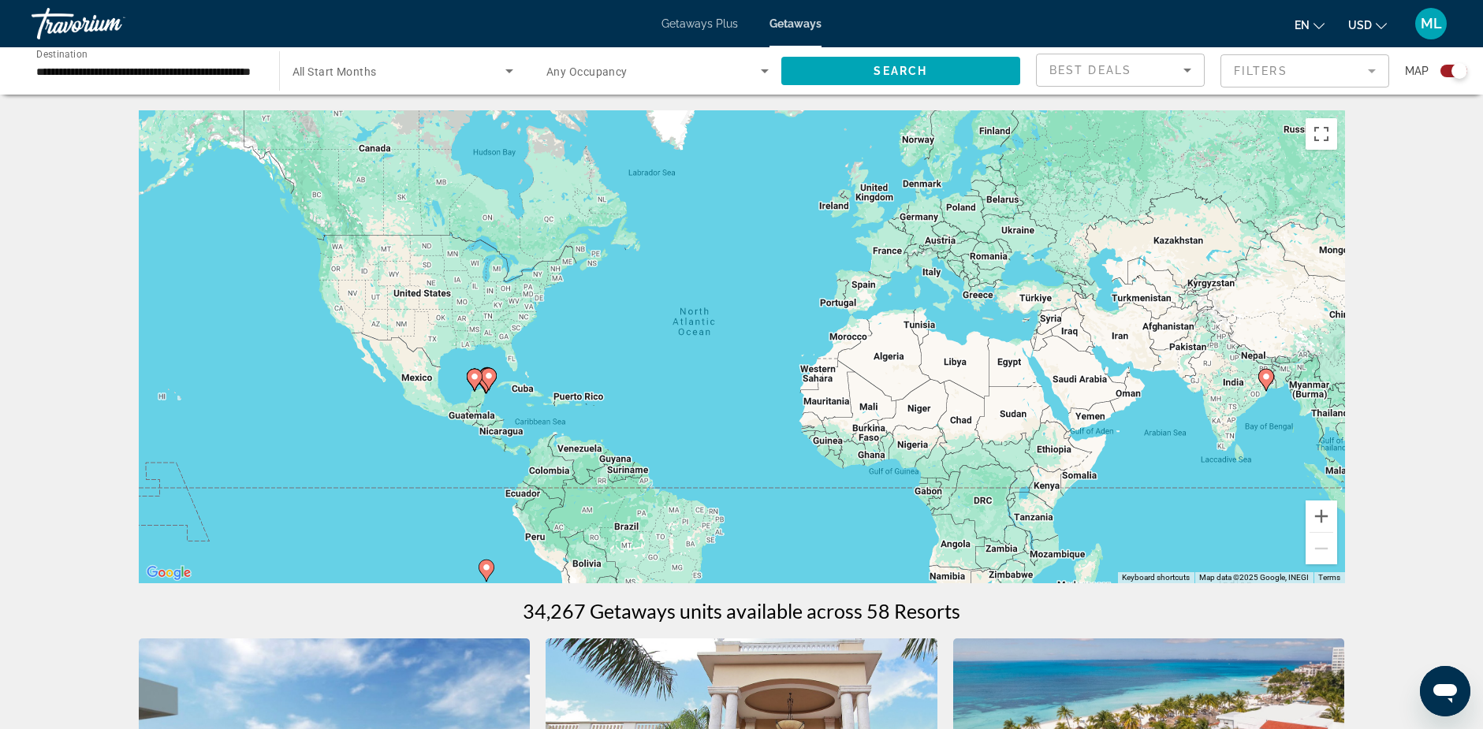
click at [411, 377] on div "To activate drag with keyboard, press Alt + Enter. Once in keyboard drag state,…" at bounding box center [742, 346] width 1206 height 473
click at [1322, 510] on button "Zoom in" at bounding box center [1321, 516] width 32 height 32
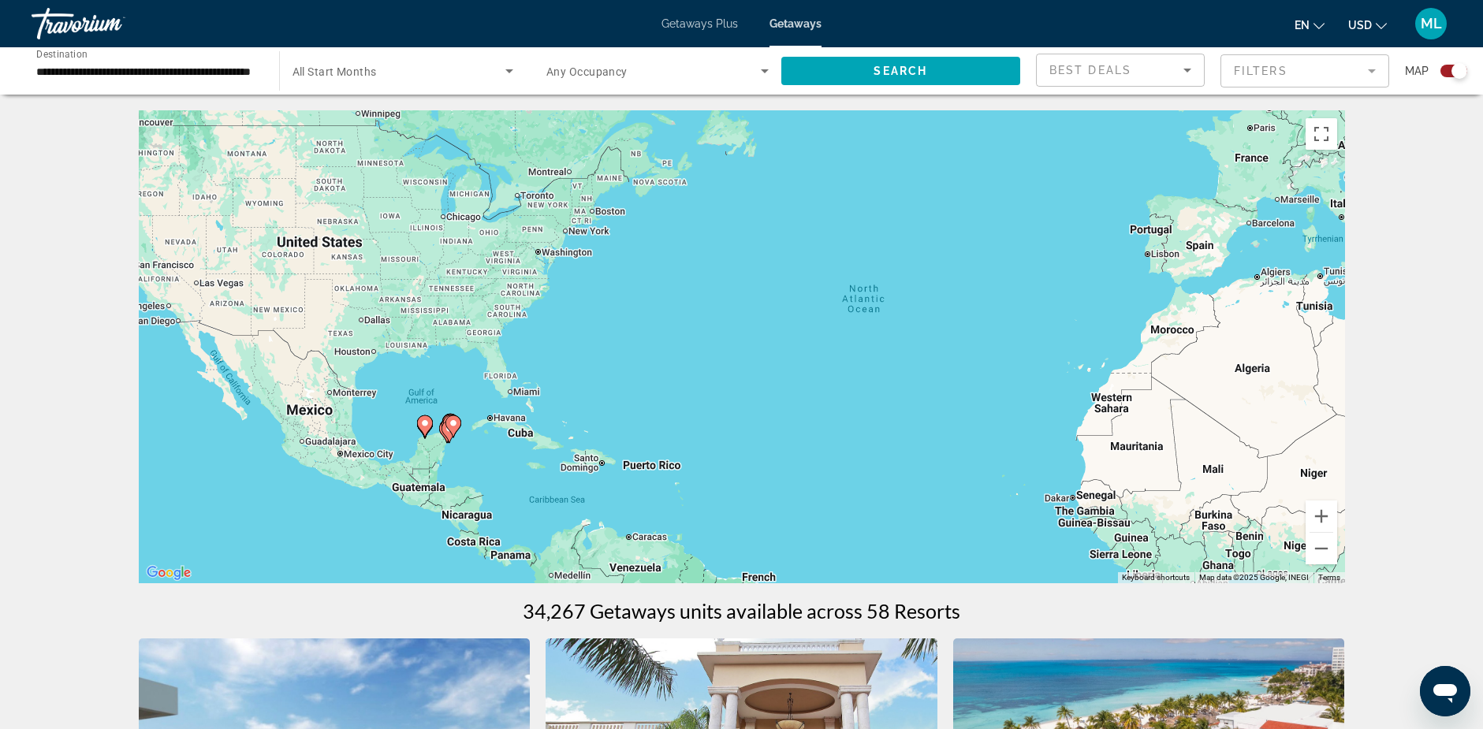
drag, startPoint x: 708, startPoint y: 369, endPoint x: 928, endPoint y: 370, distance: 220.7
click at [928, 370] on div "To activate drag with keyboard, press Alt + Enter. Once in keyboard drag state,…" at bounding box center [742, 346] width 1206 height 473
click at [1320, 511] on button "Zoom in" at bounding box center [1321, 516] width 32 height 32
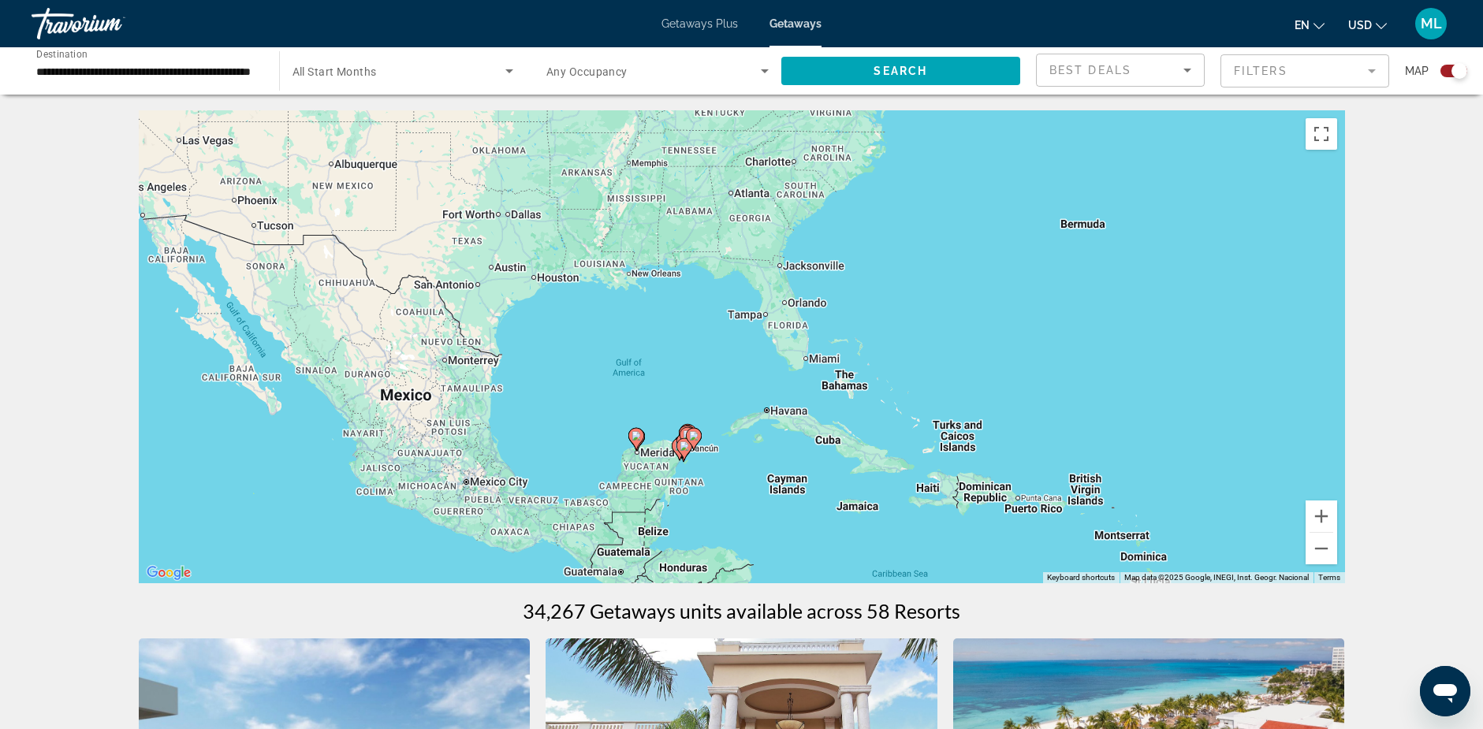
drag, startPoint x: 250, startPoint y: 388, endPoint x: 779, endPoint y: 309, distance: 534.7
click at [779, 309] on div "To activate drag with keyboard, press Alt + Enter. Once in keyboard drag state,…" at bounding box center [742, 346] width 1206 height 473
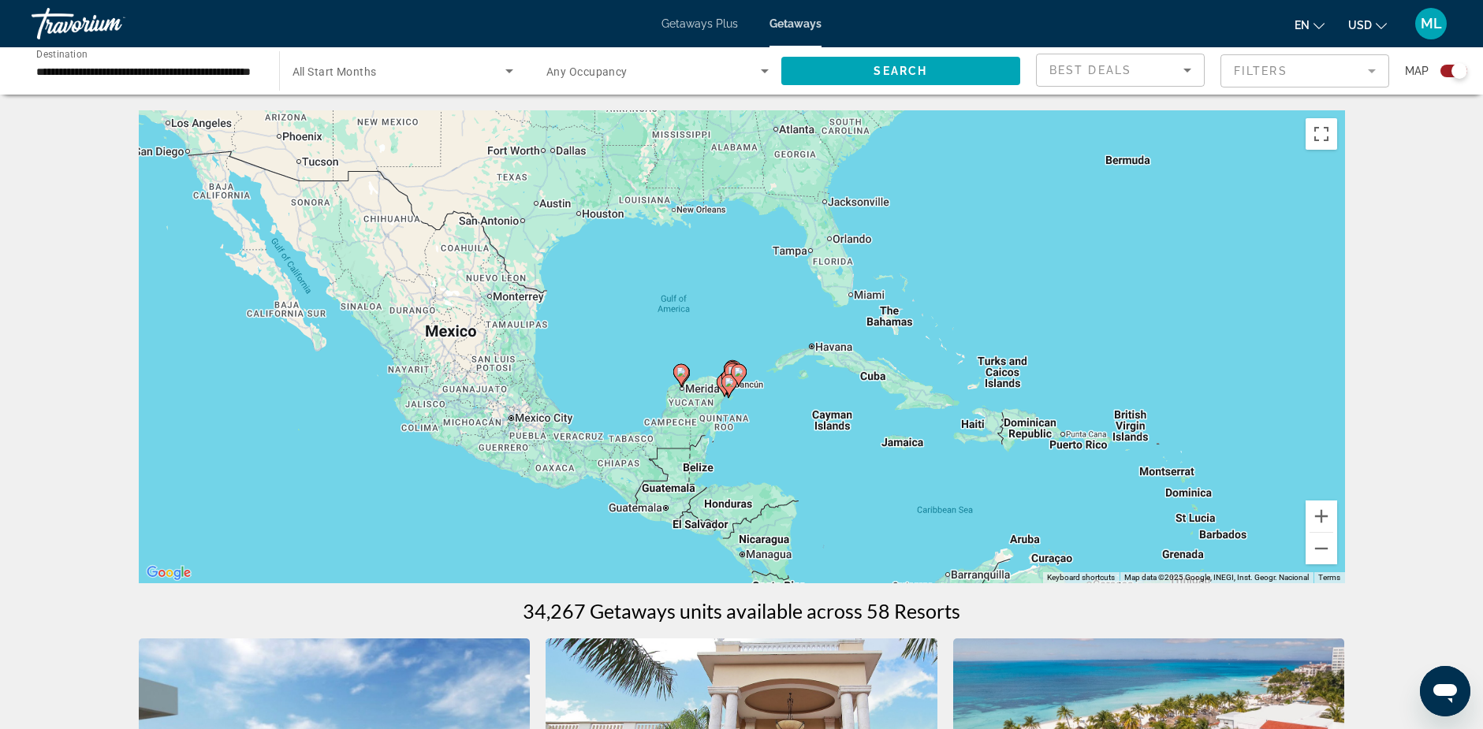
drag, startPoint x: 581, startPoint y: 408, endPoint x: 626, endPoint y: 343, distance: 79.4
click at [626, 343] on div "To activate drag with keyboard, press Alt + Enter. Once in keyboard drag state,…" at bounding box center [742, 346] width 1206 height 473
click at [1322, 515] on button "Zoom in" at bounding box center [1321, 516] width 32 height 32
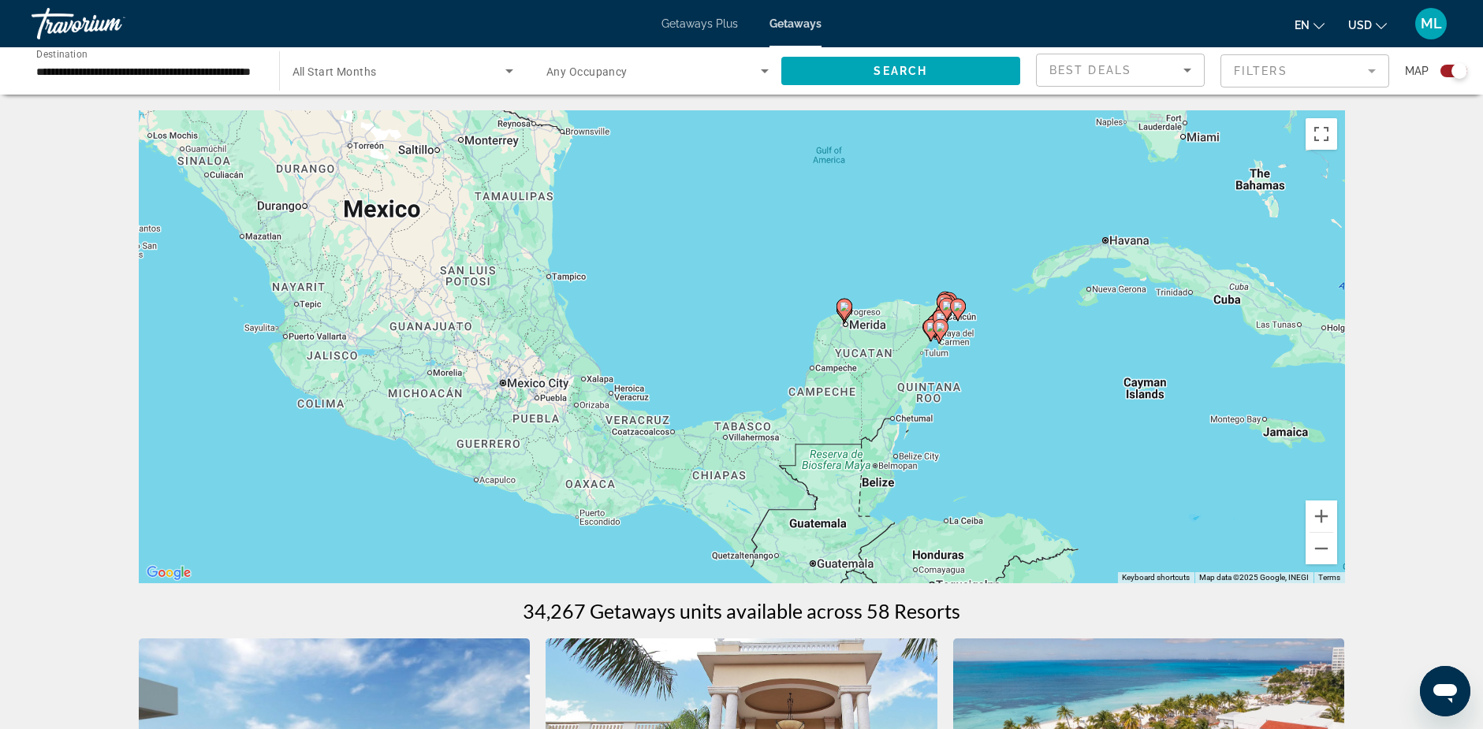
drag, startPoint x: 252, startPoint y: 411, endPoint x: 478, endPoint y: 304, distance: 249.6
click at [478, 304] on div "To activate drag with keyboard, press Alt + Enter. Once in keyboard drag state,…" at bounding box center [742, 346] width 1206 height 473
click at [941, 326] on image "Main content" at bounding box center [940, 326] width 9 height 9
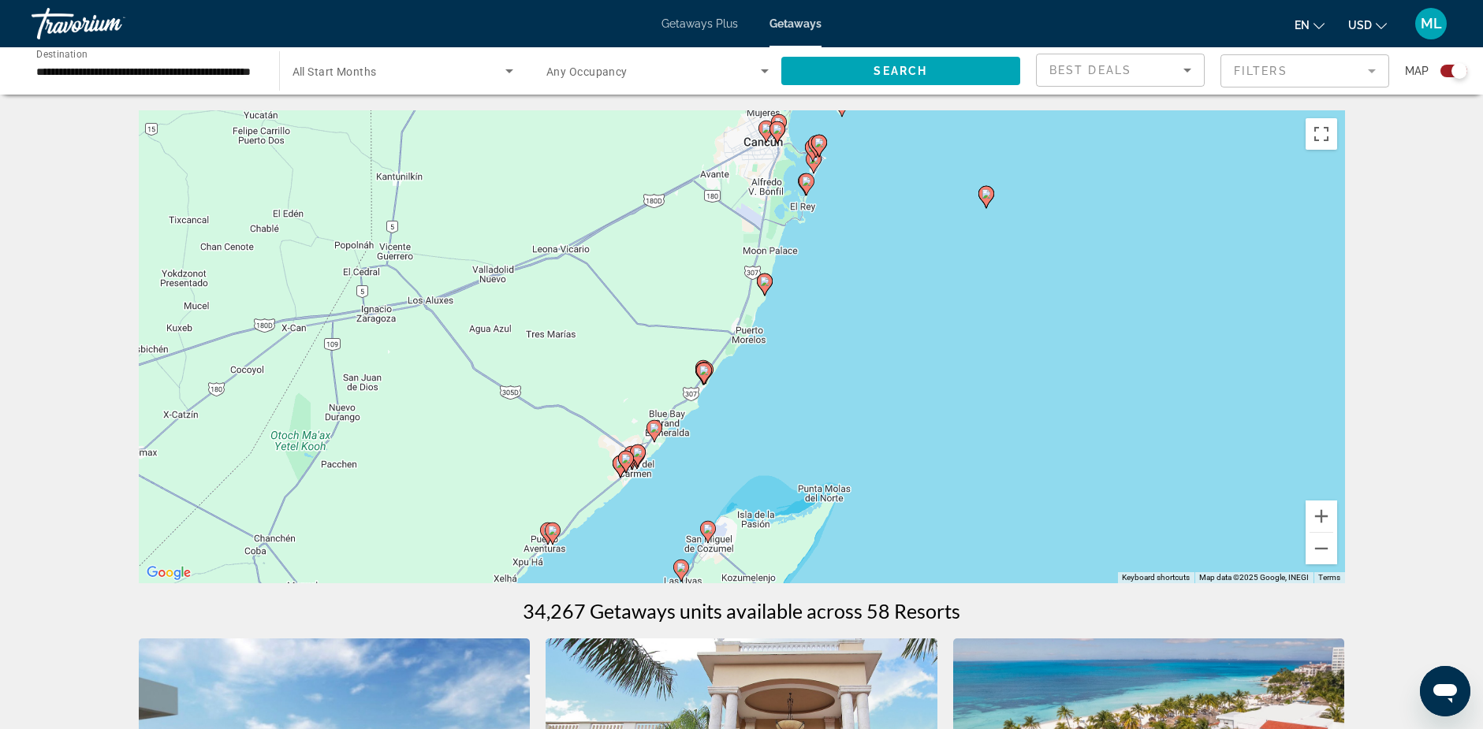
drag, startPoint x: 648, startPoint y: 183, endPoint x: 614, endPoint y: 381, distance: 201.5
click at [614, 381] on div "To activate drag with keyboard, press Alt + Enter. Once in keyboard drag state,…" at bounding box center [742, 346] width 1206 height 473
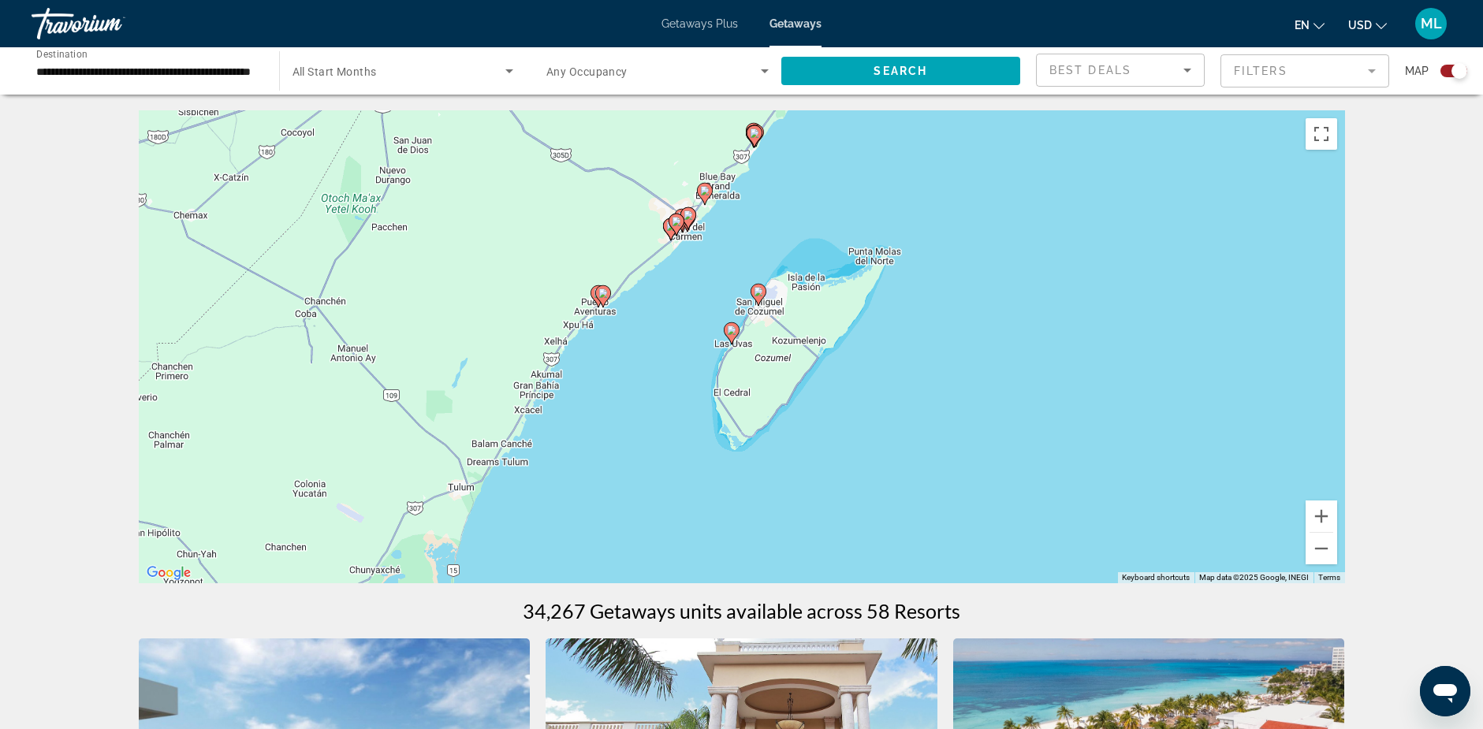
drag, startPoint x: 635, startPoint y: 354, endPoint x: 686, endPoint y: 113, distance: 245.8
click at [686, 113] on div "To activate drag with keyboard, press Alt + Enter. Once in keyboard drag state,…" at bounding box center [742, 346] width 1206 height 473
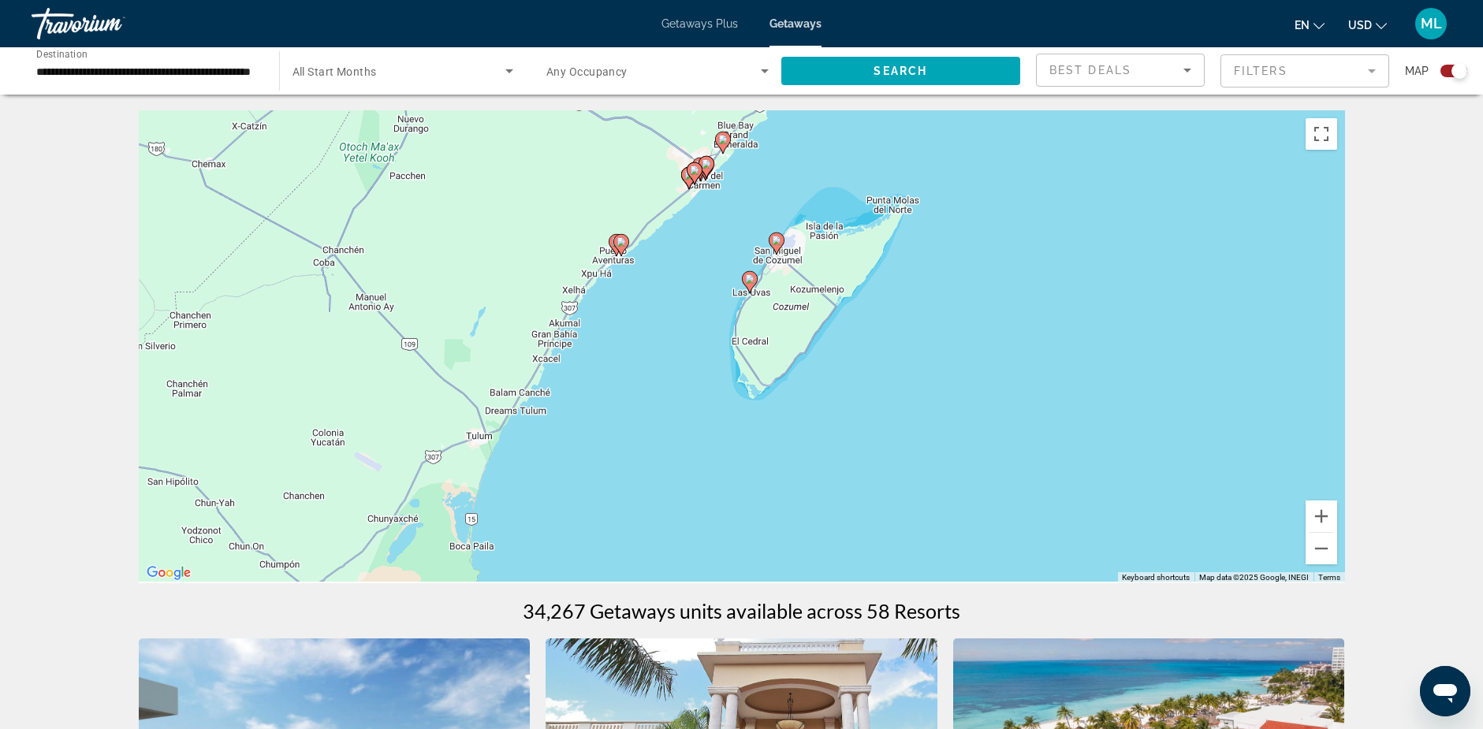
drag, startPoint x: 474, startPoint y: 361, endPoint x: 491, endPoint y: 310, distance: 53.8
click at [491, 310] on div "To activate drag with keyboard, press Alt + Enter. Once in keyboard drag state,…" at bounding box center [742, 346] width 1206 height 473
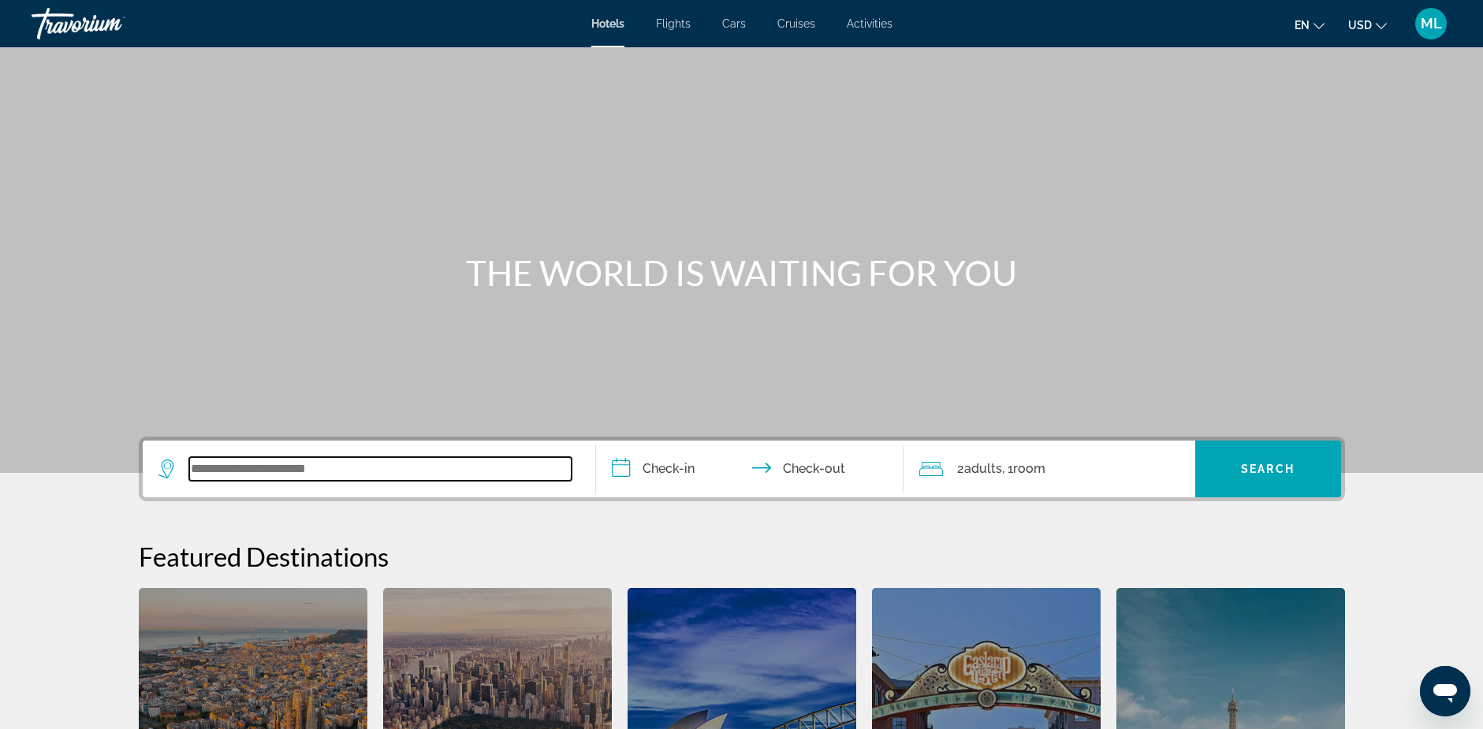
click at [263, 464] on input "Search widget" at bounding box center [380, 469] width 382 height 24
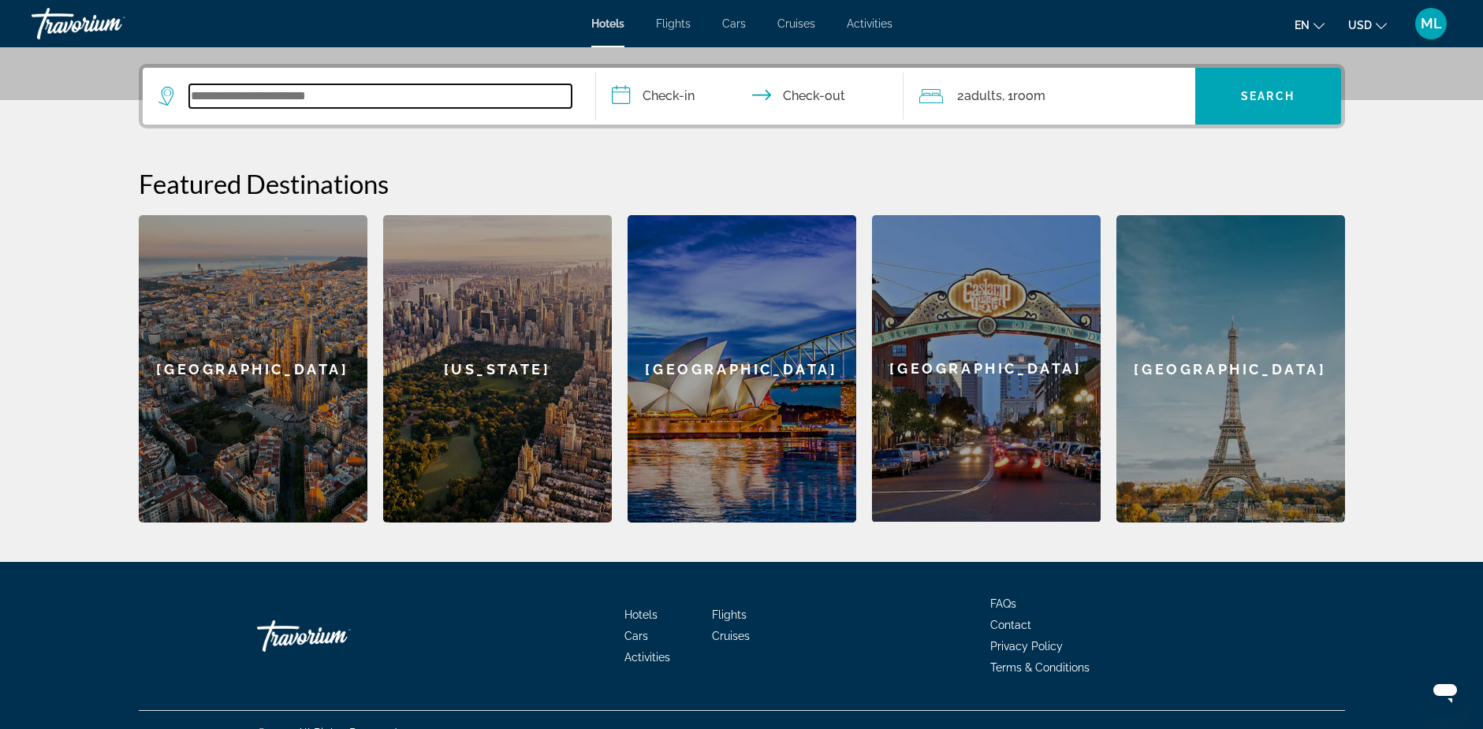
scroll to position [385, 0]
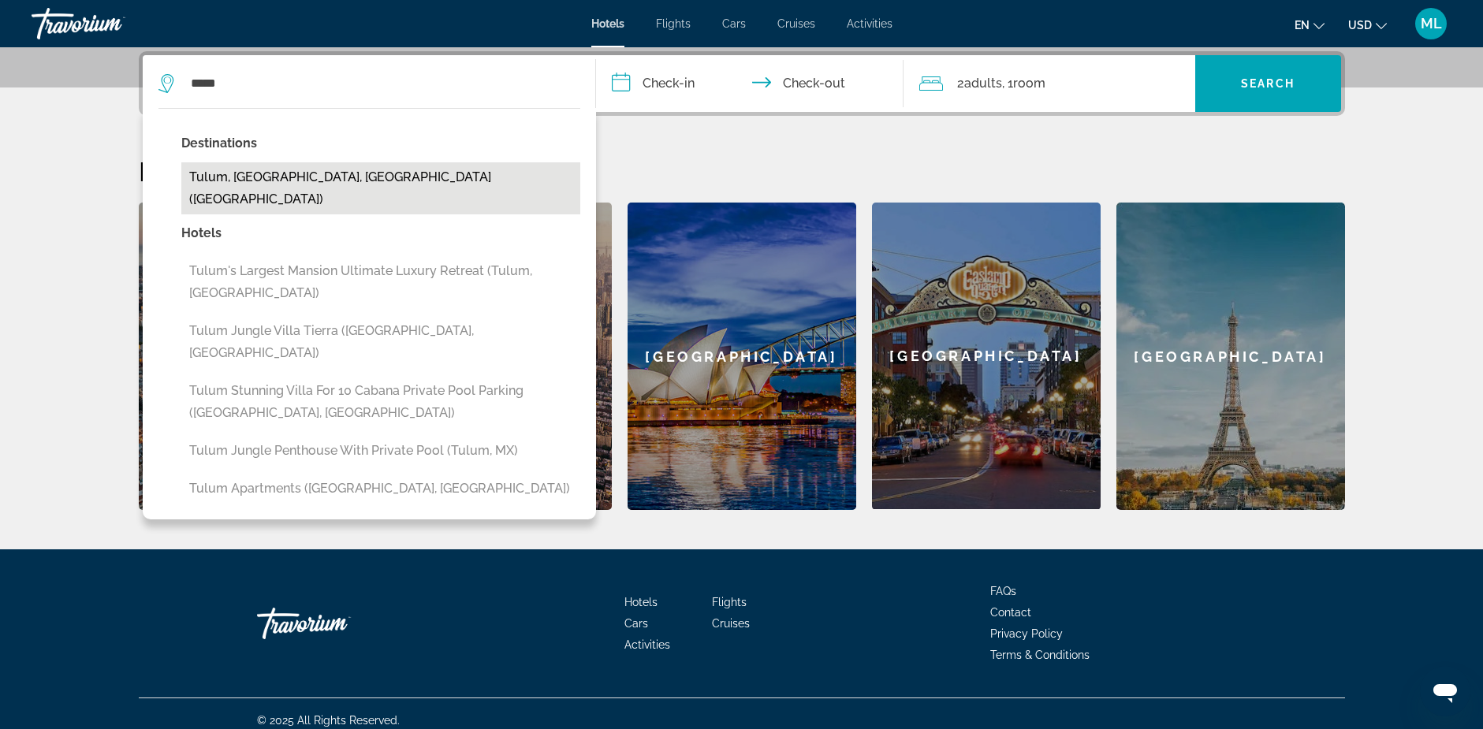
click at [243, 175] on button "Tulum, Riviera Maya, Mexico (TUY)" at bounding box center [380, 188] width 399 height 52
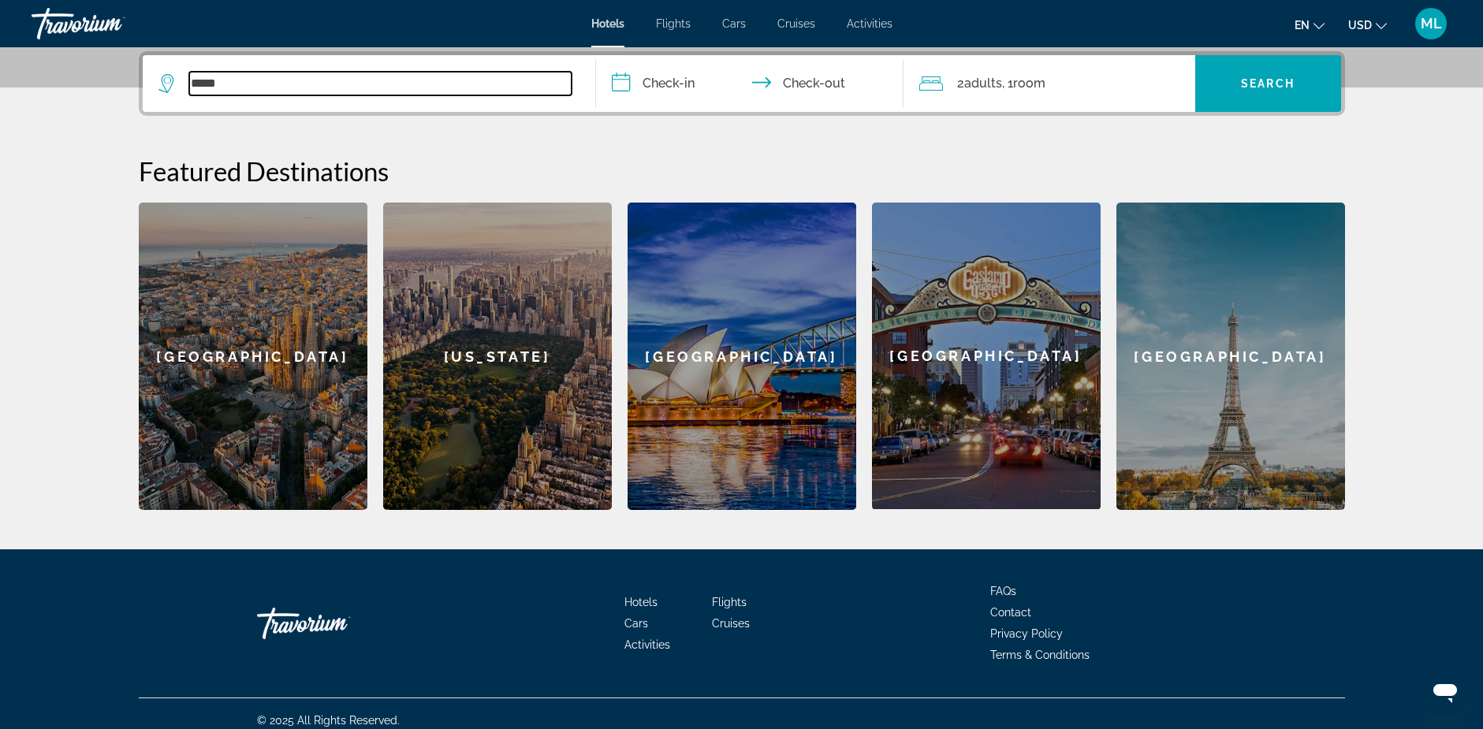
type input "**********"
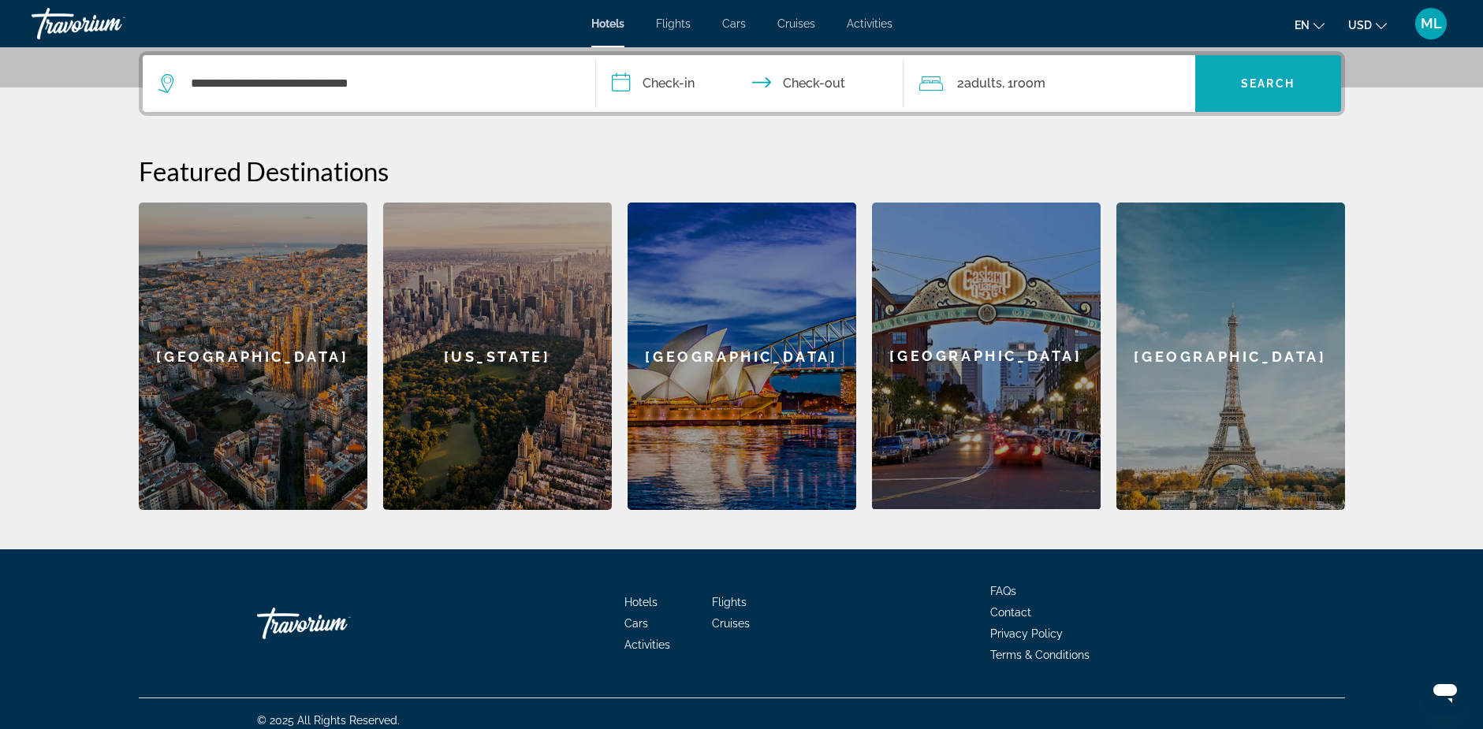
click at [1248, 77] on span "Search" at bounding box center [1268, 83] width 54 height 13
click at [758, 81] on input "**********" at bounding box center [753, 85] width 314 height 61
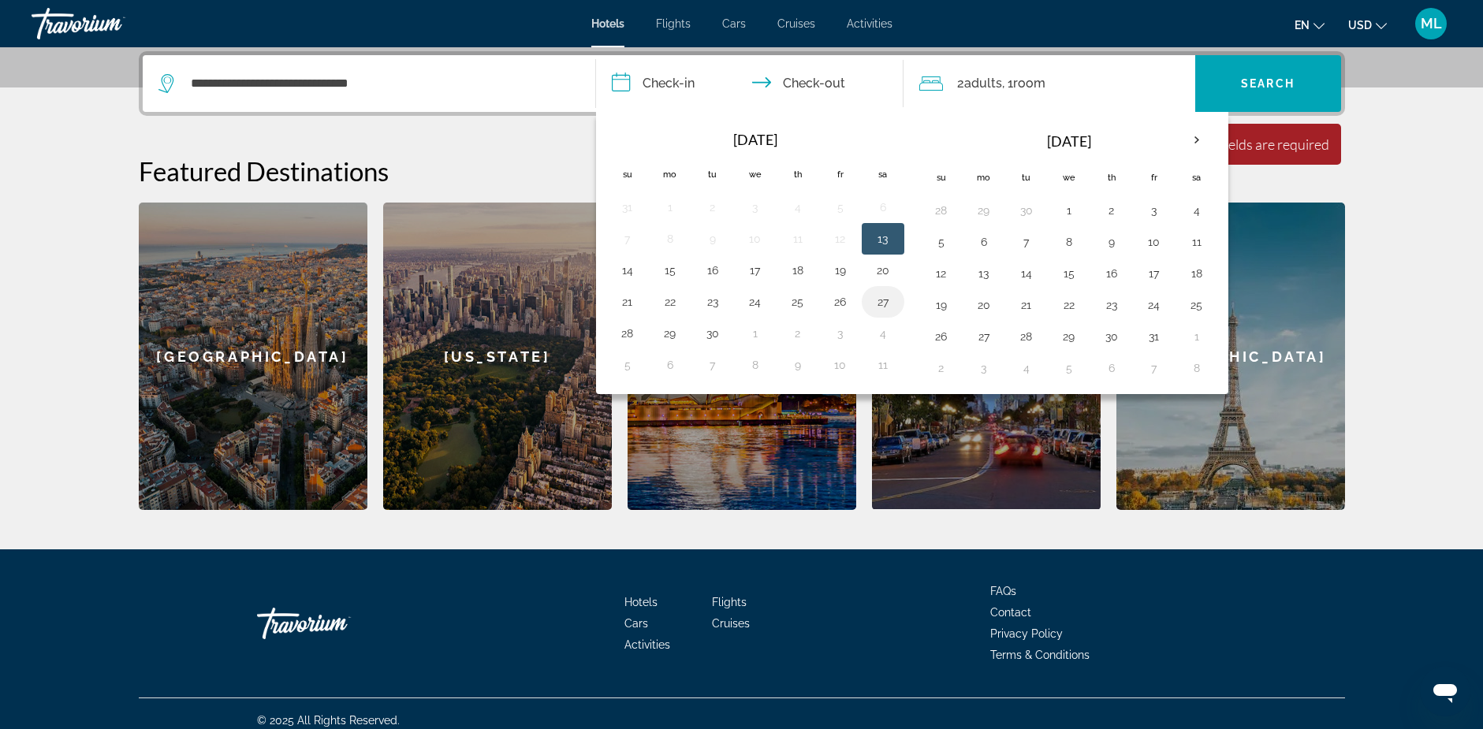
click at [881, 299] on button "27" at bounding box center [882, 302] width 25 height 22
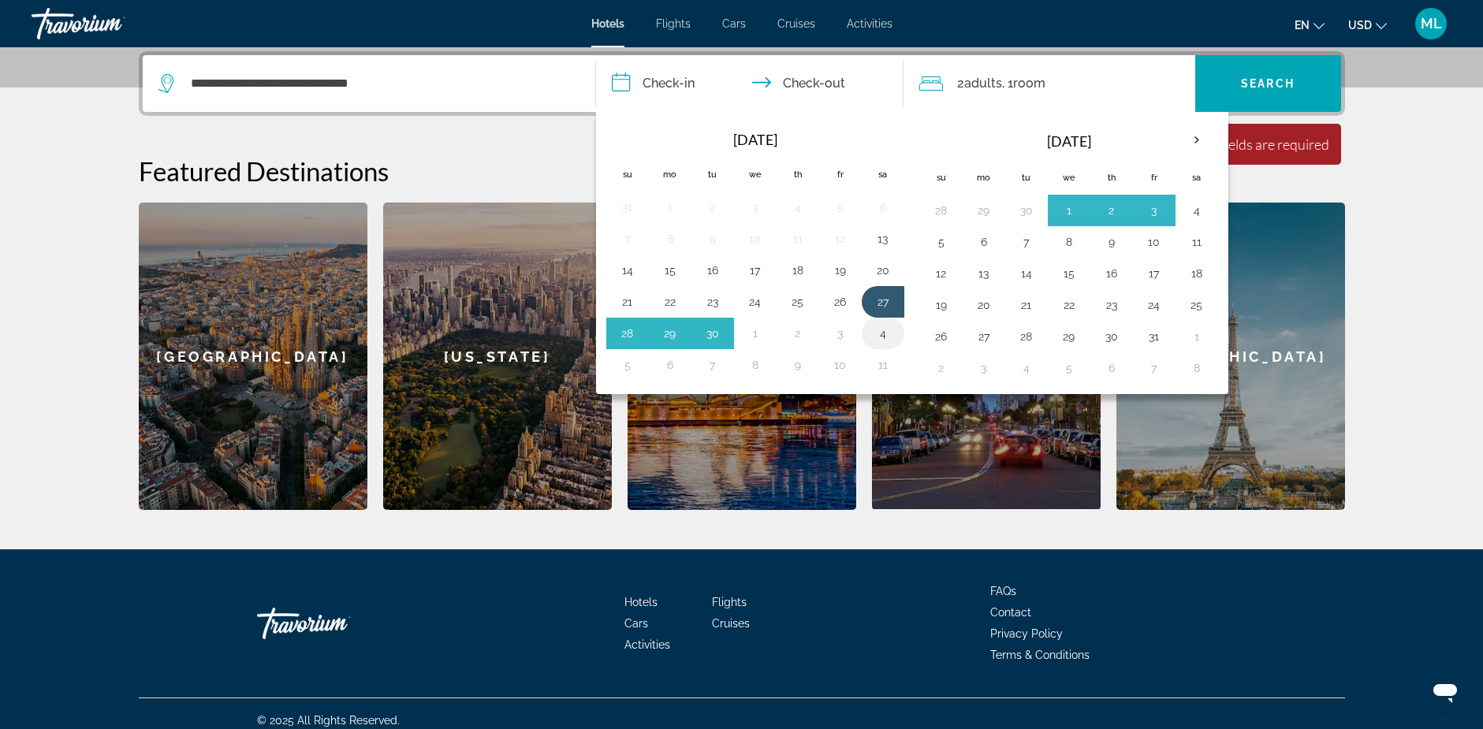
click at [880, 336] on button "4" at bounding box center [882, 333] width 25 height 22
type input "**********"
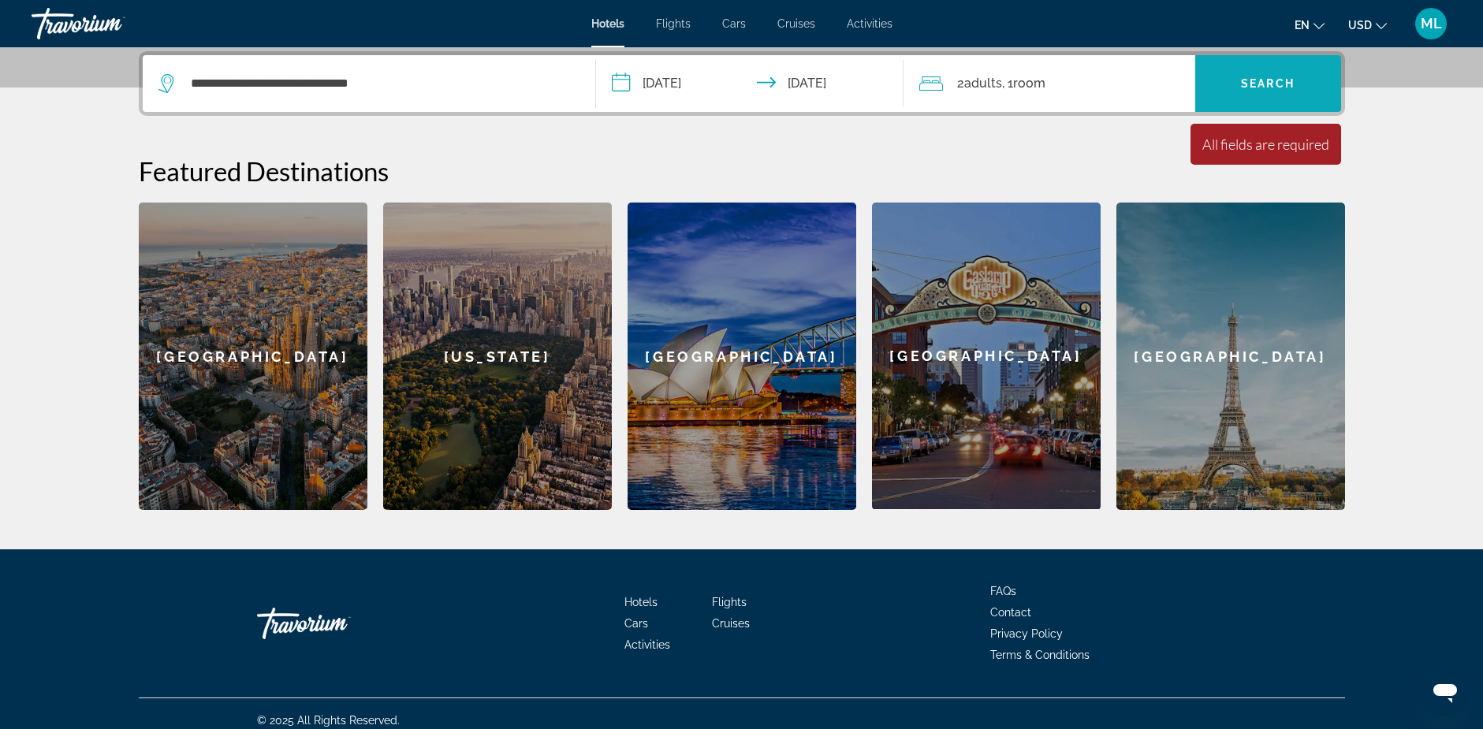
click at [1270, 77] on span "Search" at bounding box center [1268, 83] width 54 height 13
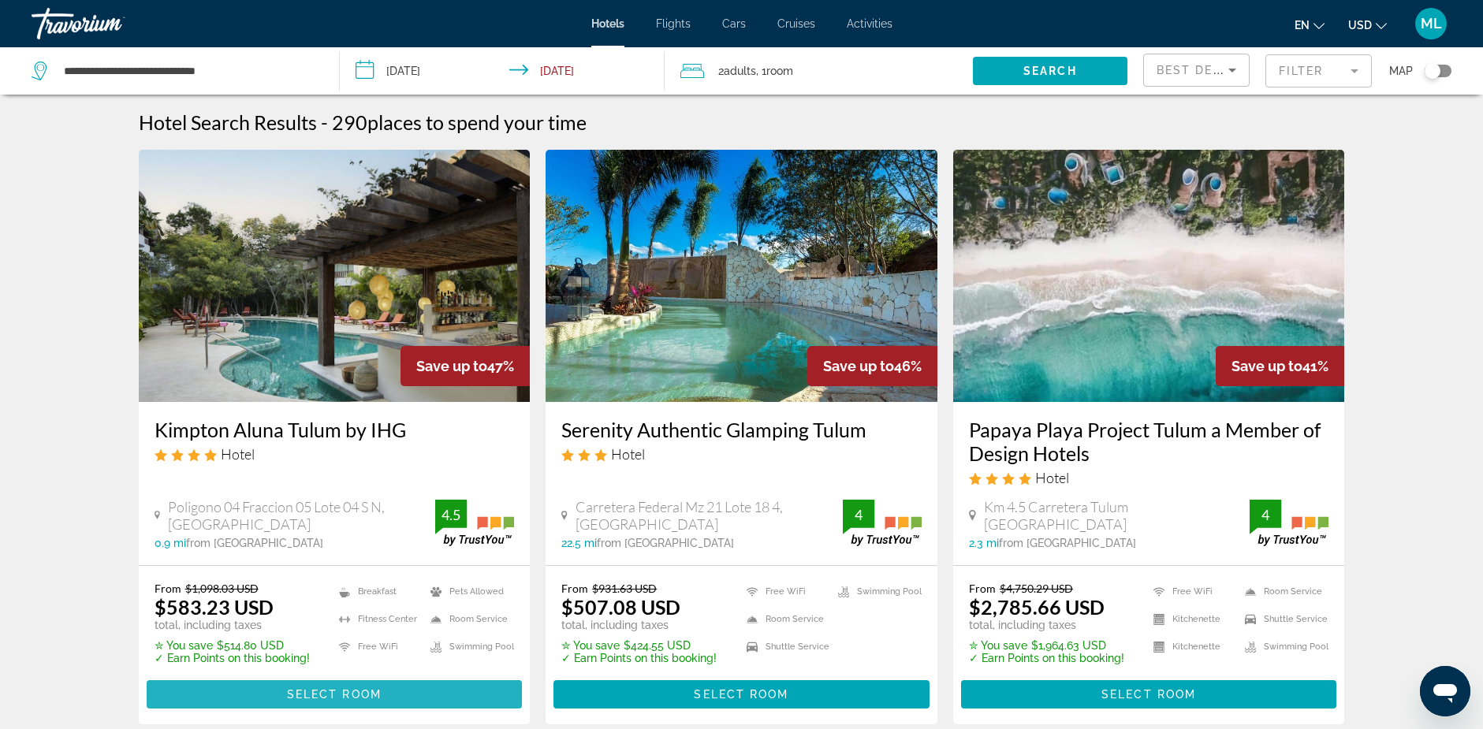
click at [312, 691] on span "Select Room" at bounding box center [334, 694] width 95 height 13
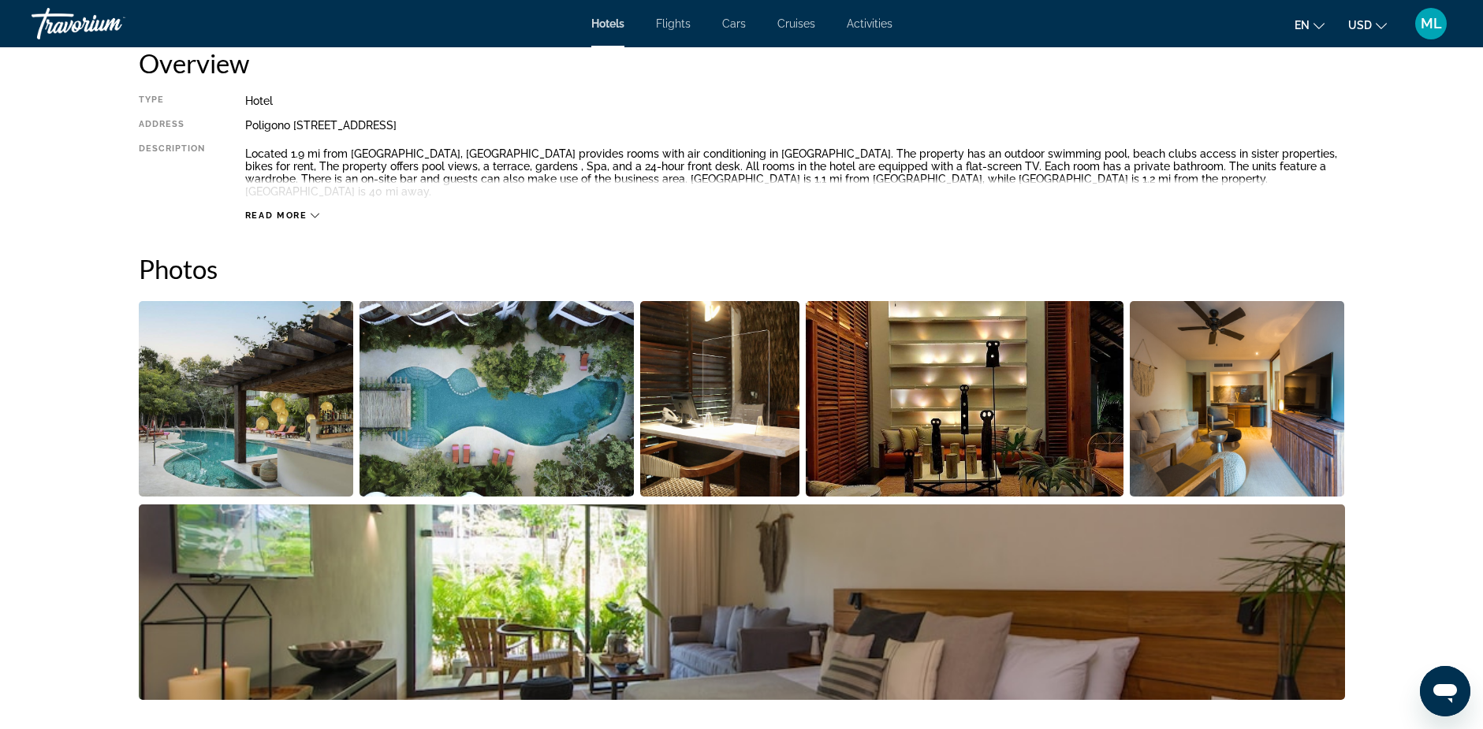
scroll to position [473, 0]
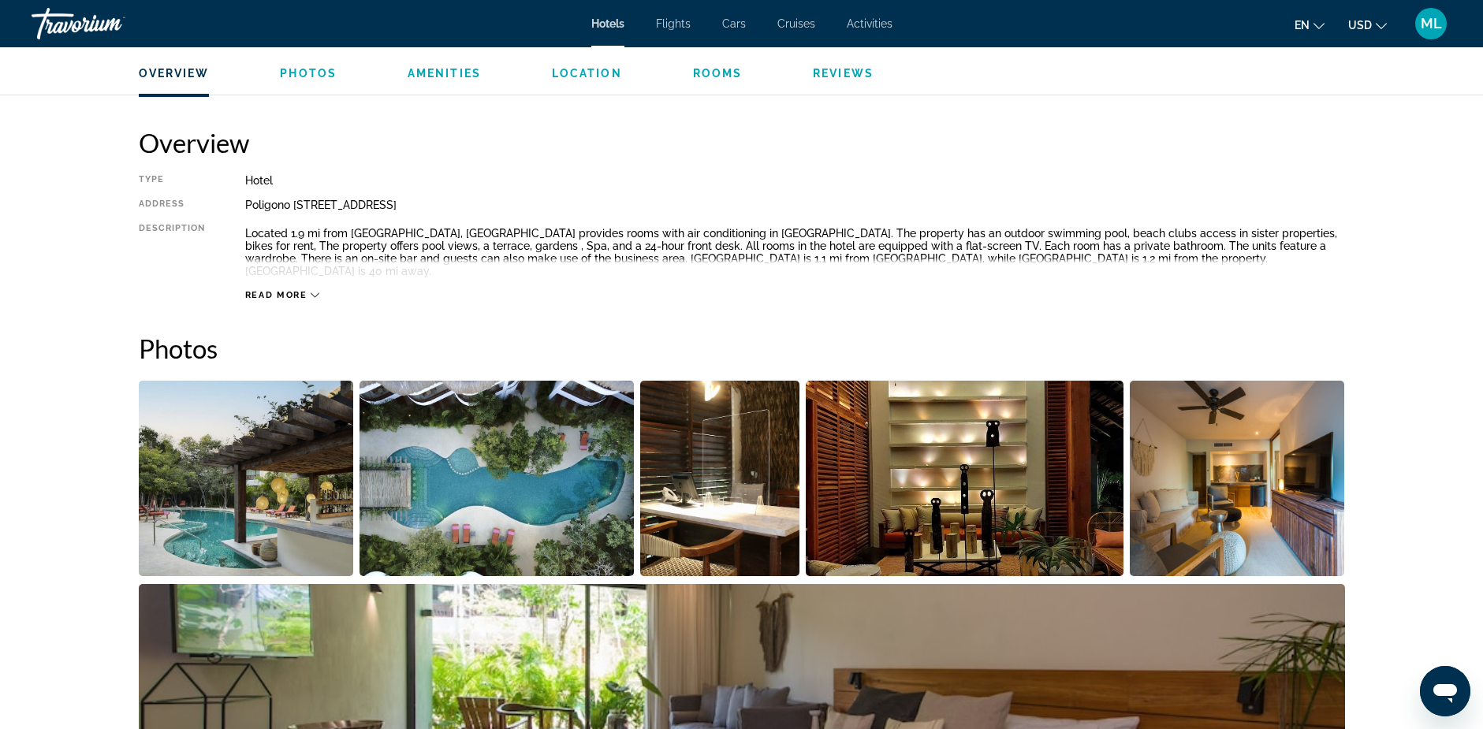
click at [287, 293] on span "Read more" at bounding box center [276, 295] width 62 height 10
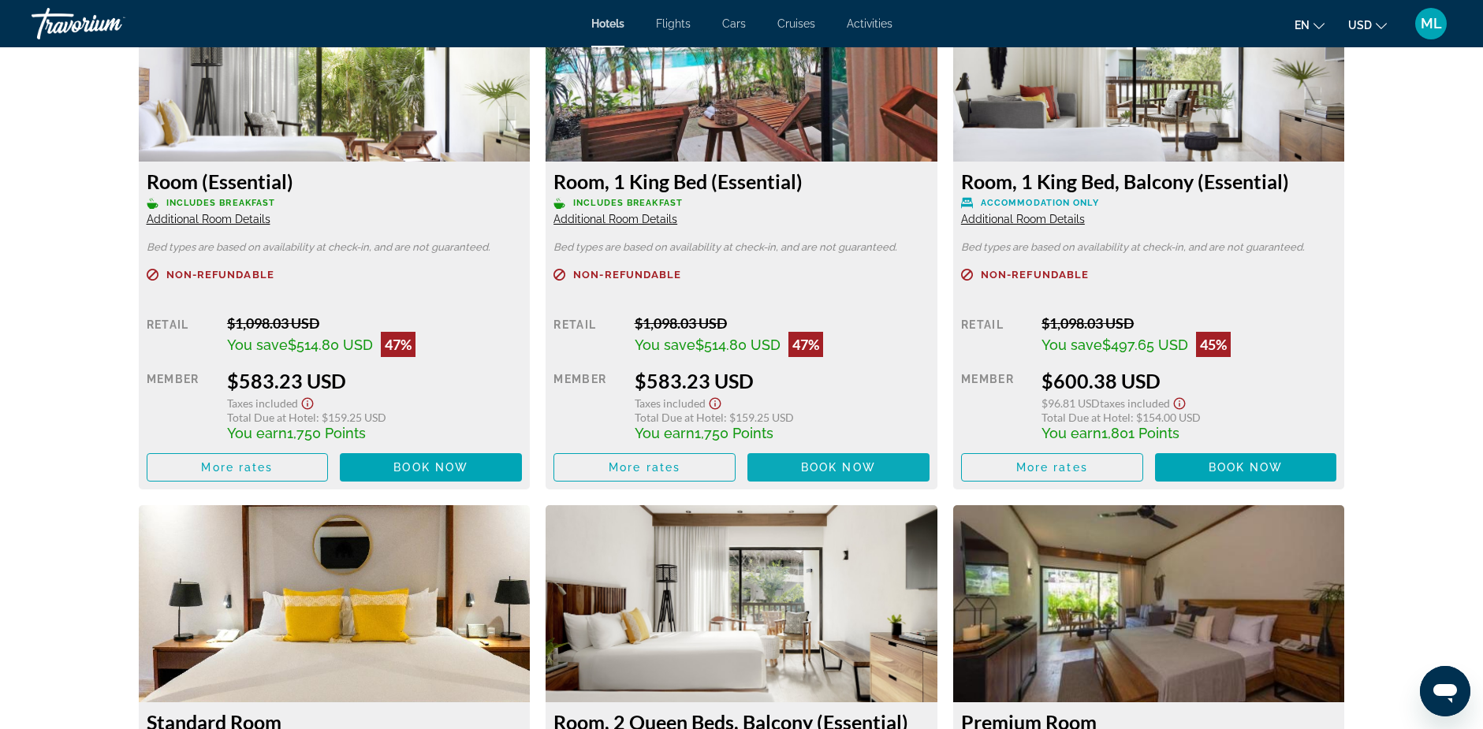
scroll to position [2128, 0]
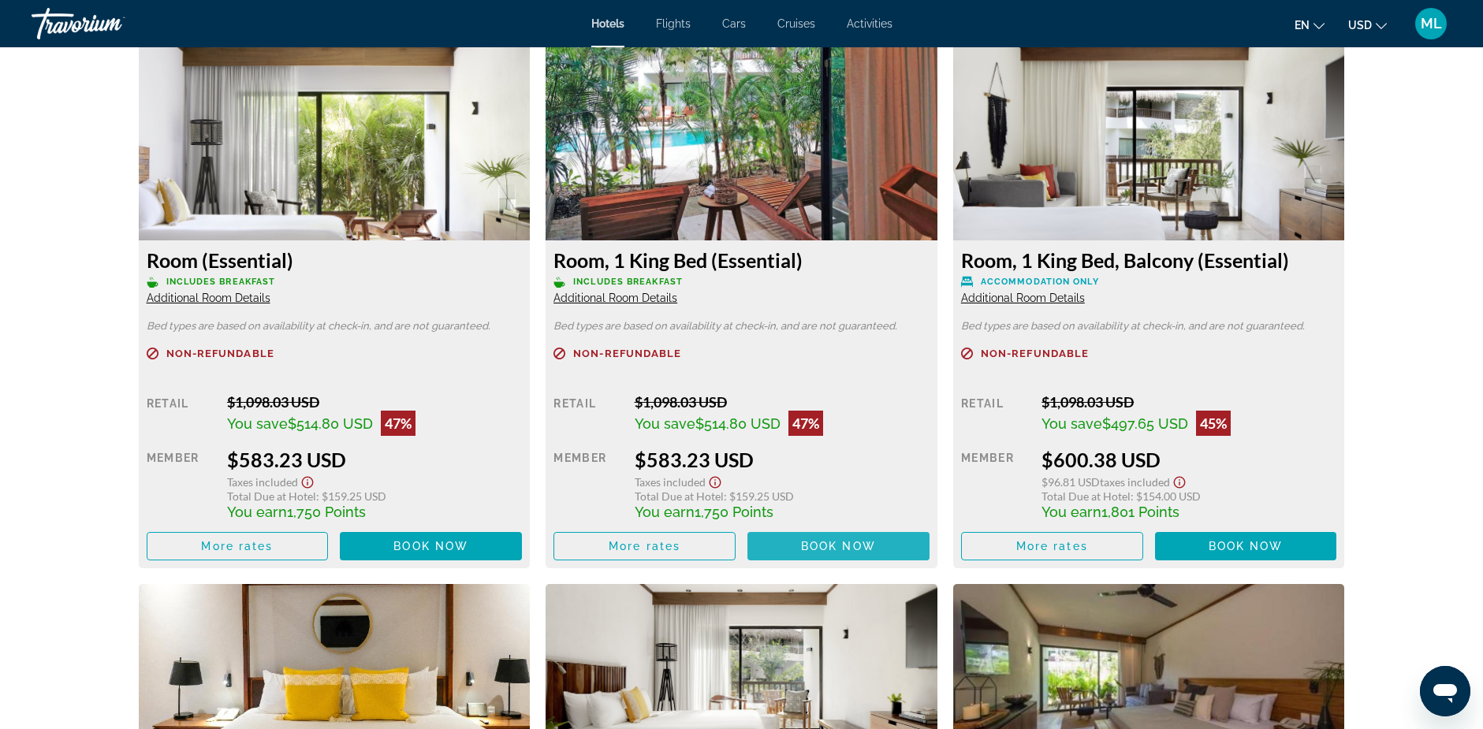
click at [829, 546] on span "Book now" at bounding box center [838, 546] width 75 height 13
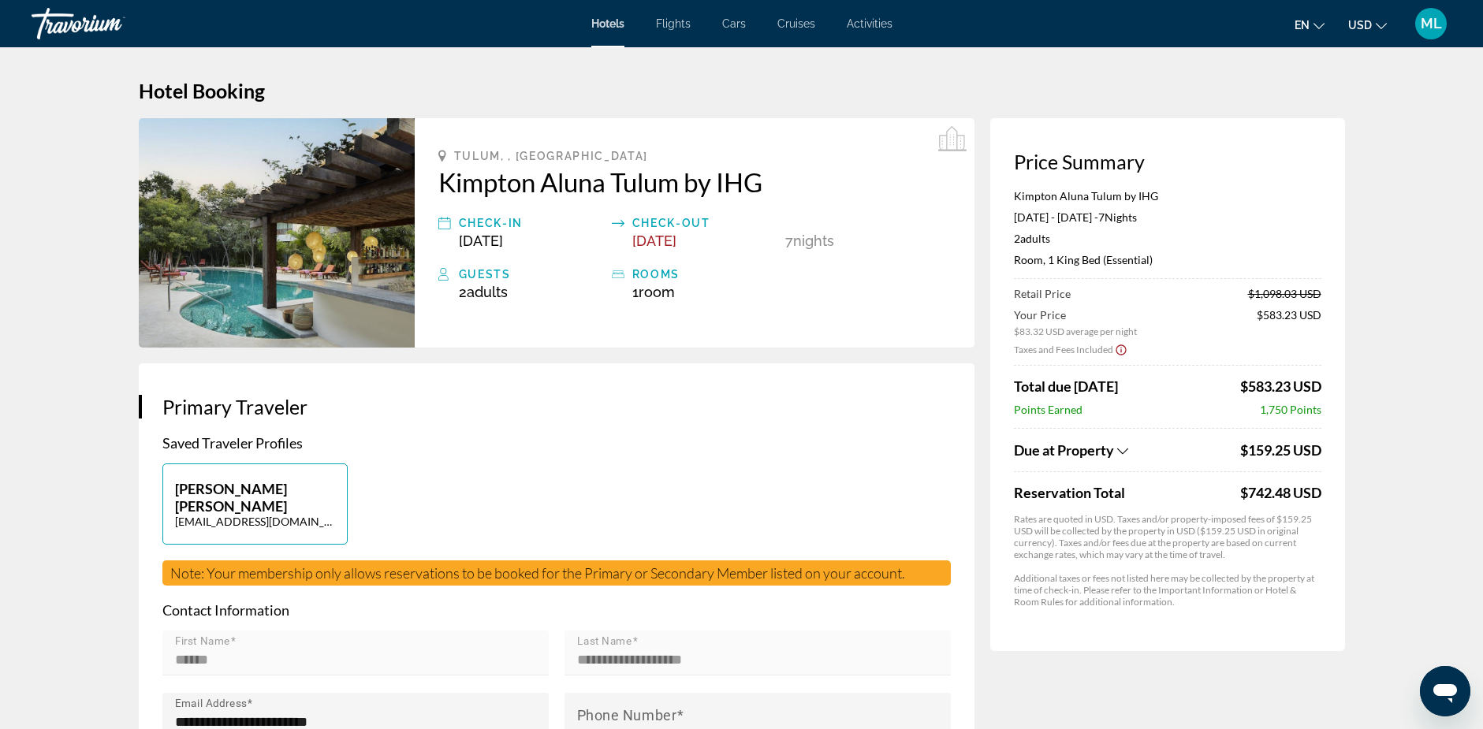
click at [1126, 448] on icon "Show Taxes and Fees breakdown" at bounding box center [1122, 451] width 11 height 13
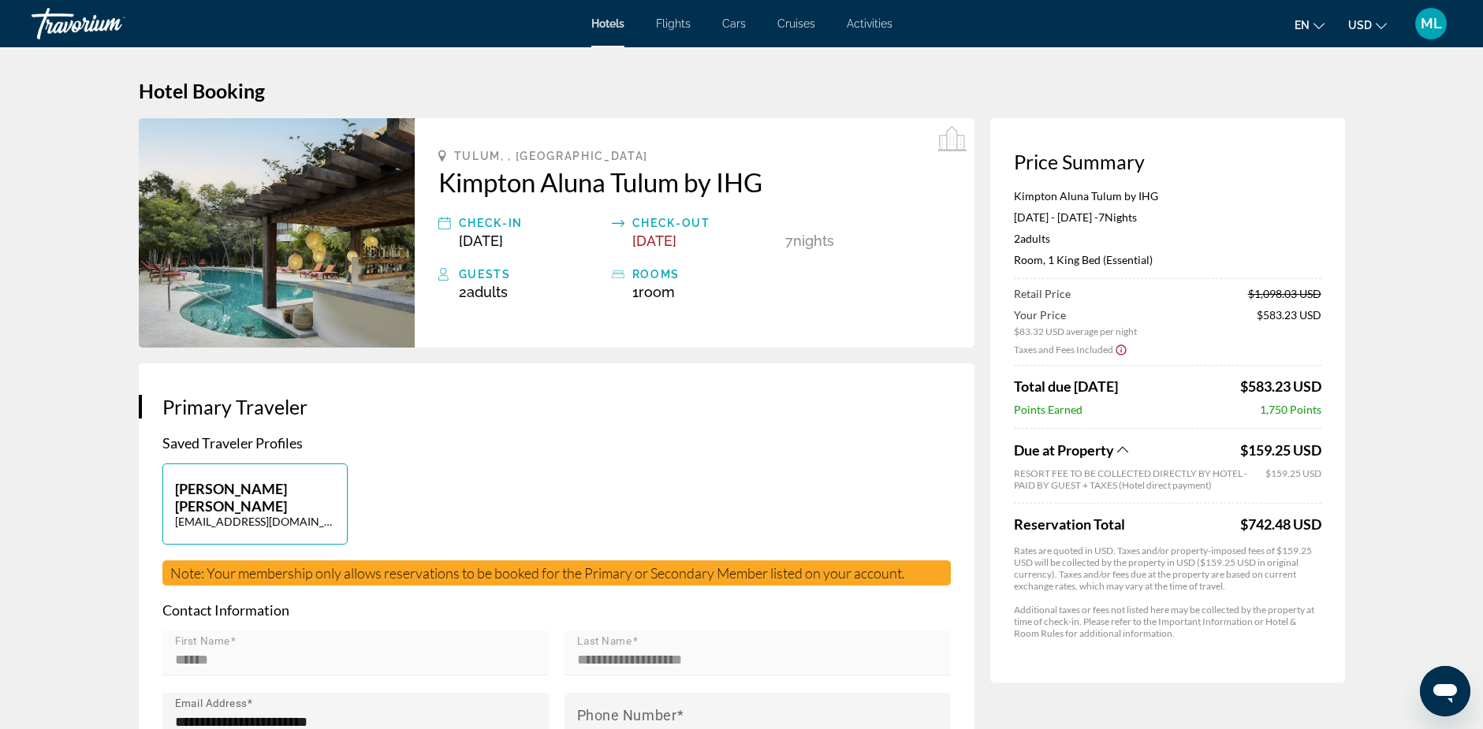
click at [1126, 448] on icon "Show Taxes and Fees breakdown" at bounding box center [1121, 449] width 11 height 6
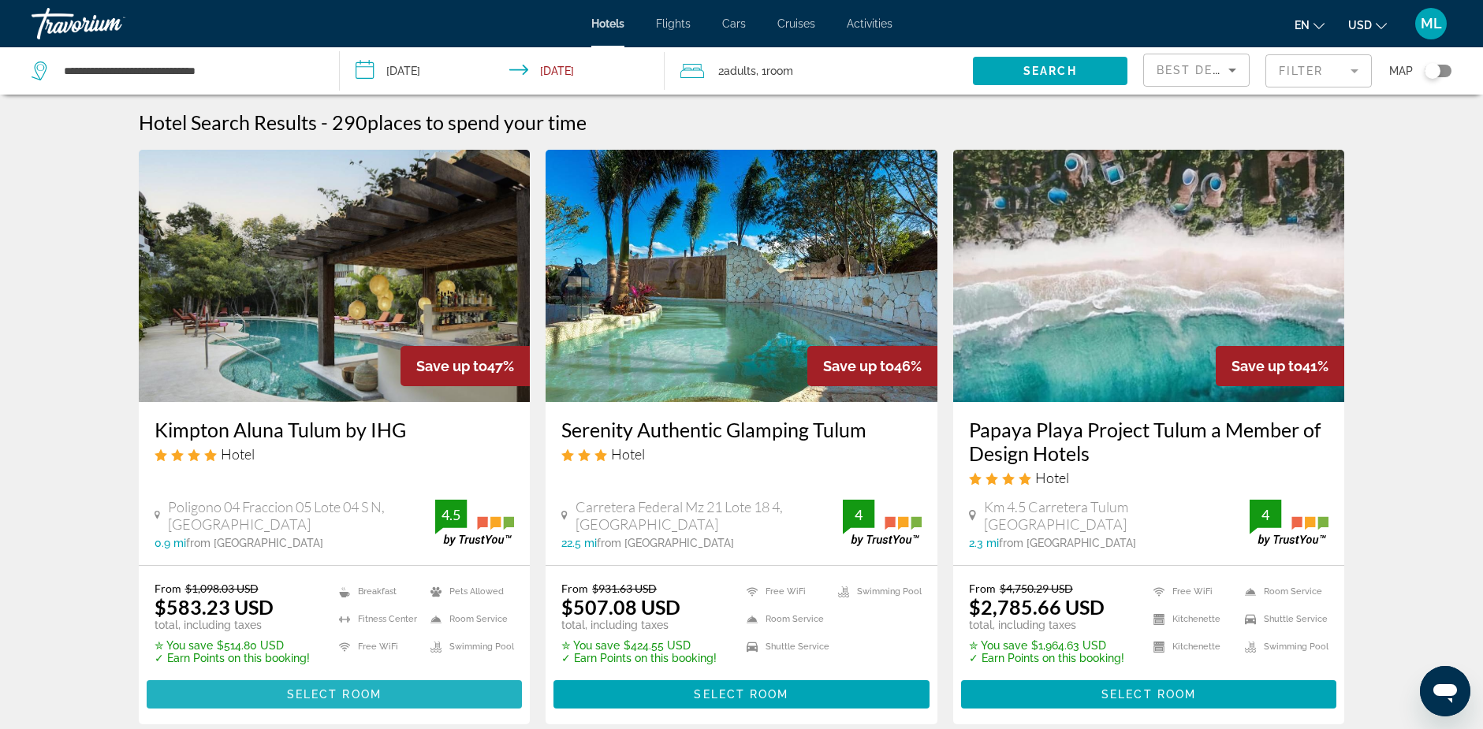
click at [318, 690] on span "Select Room" at bounding box center [334, 694] width 95 height 13
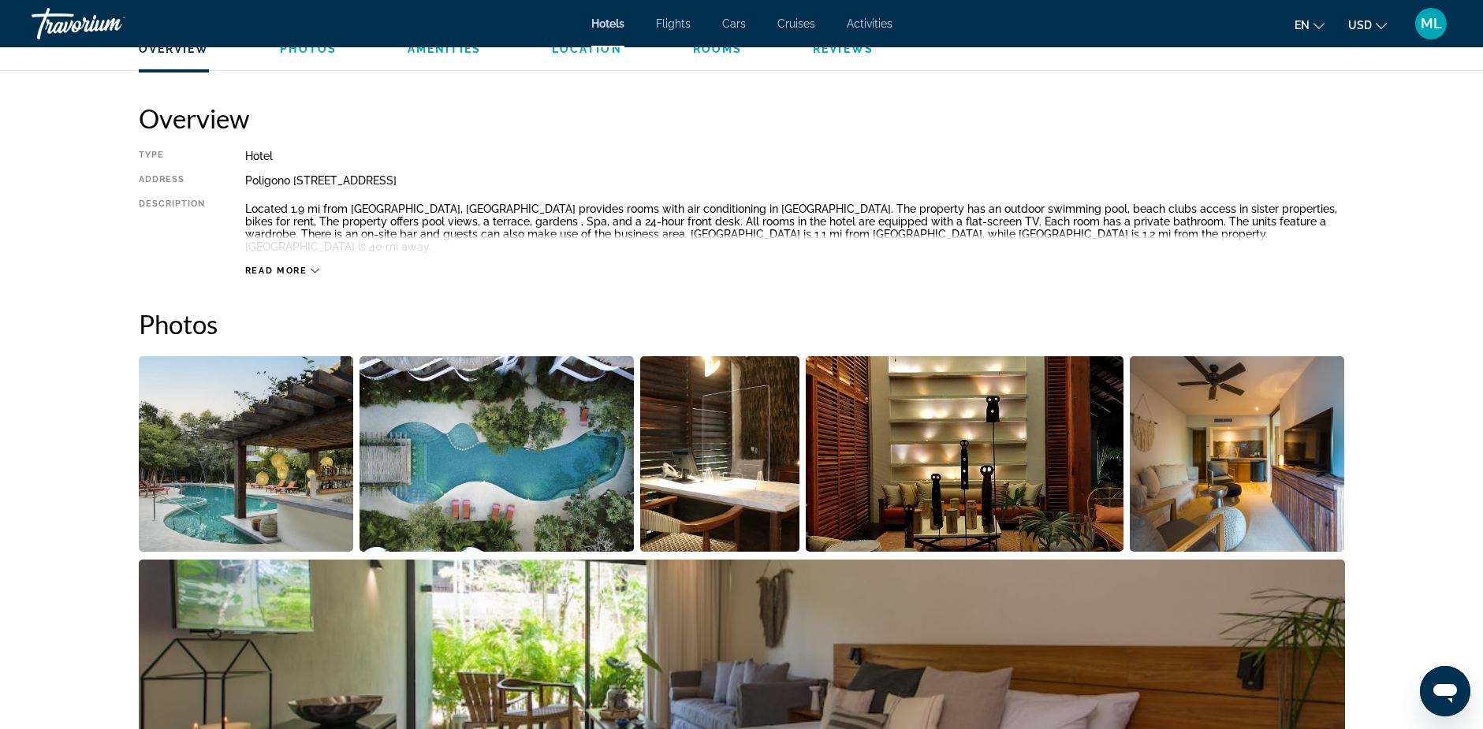
scroll to position [473, 0]
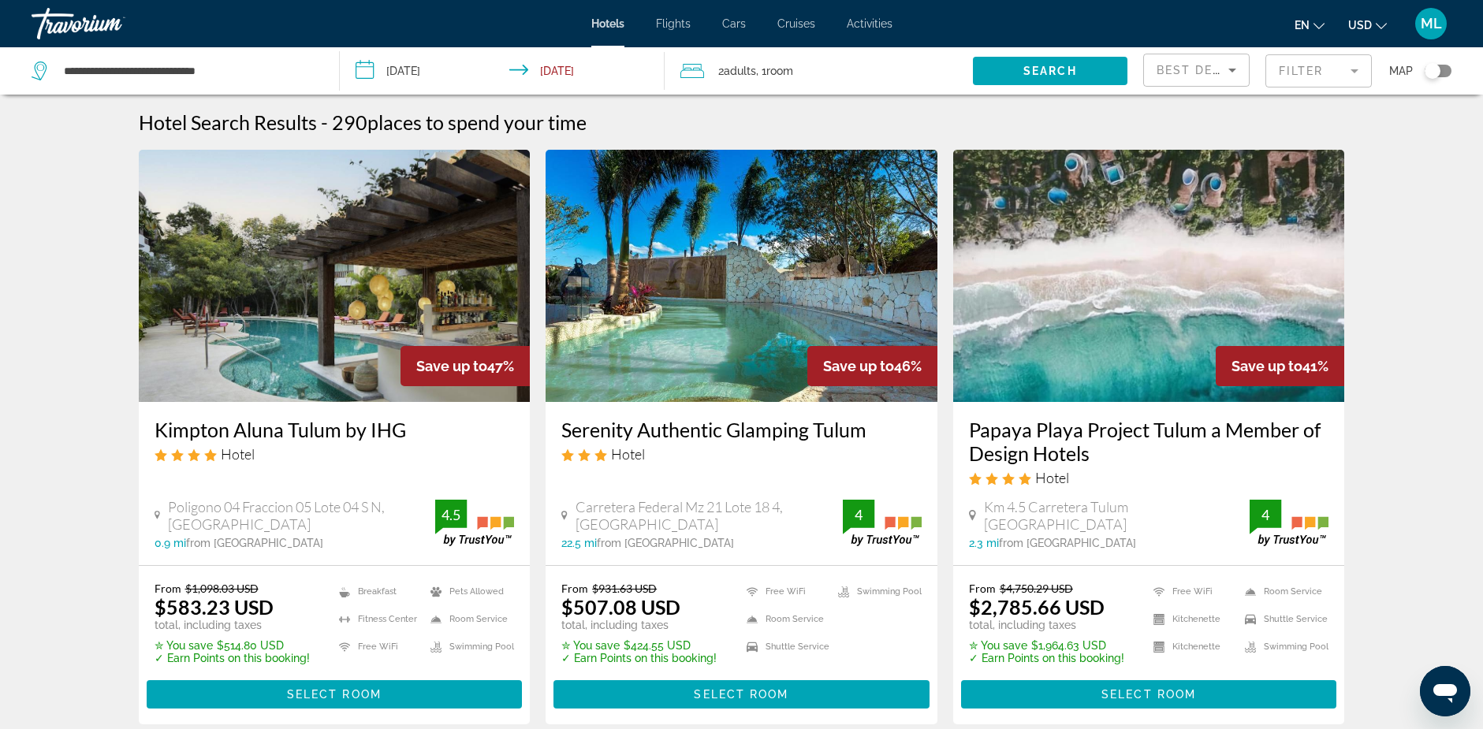
click at [1355, 68] on mat-form-field "Filter" at bounding box center [1318, 70] width 106 height 33
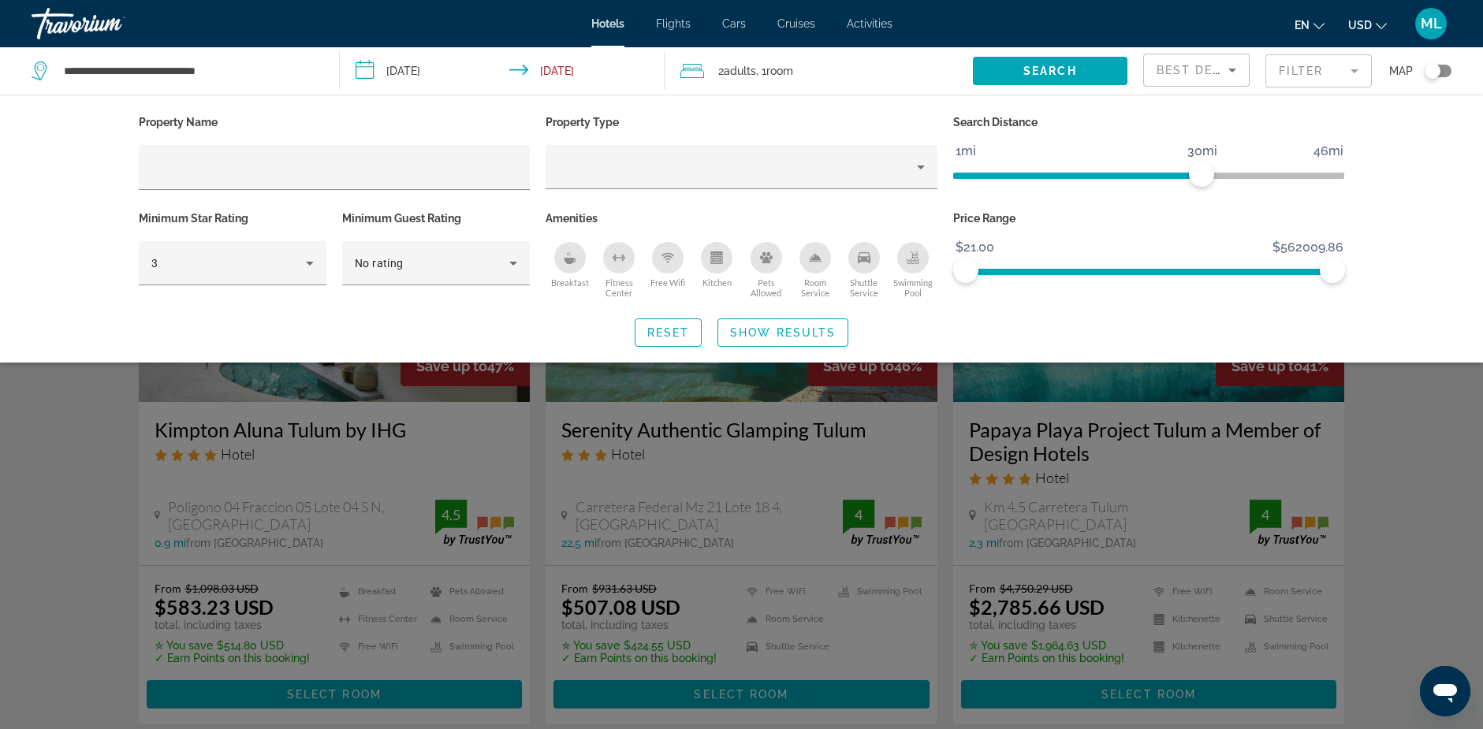
click at [570, 255] on icon "Breakfast" at bounding box center [570, 257] width 13 height 13
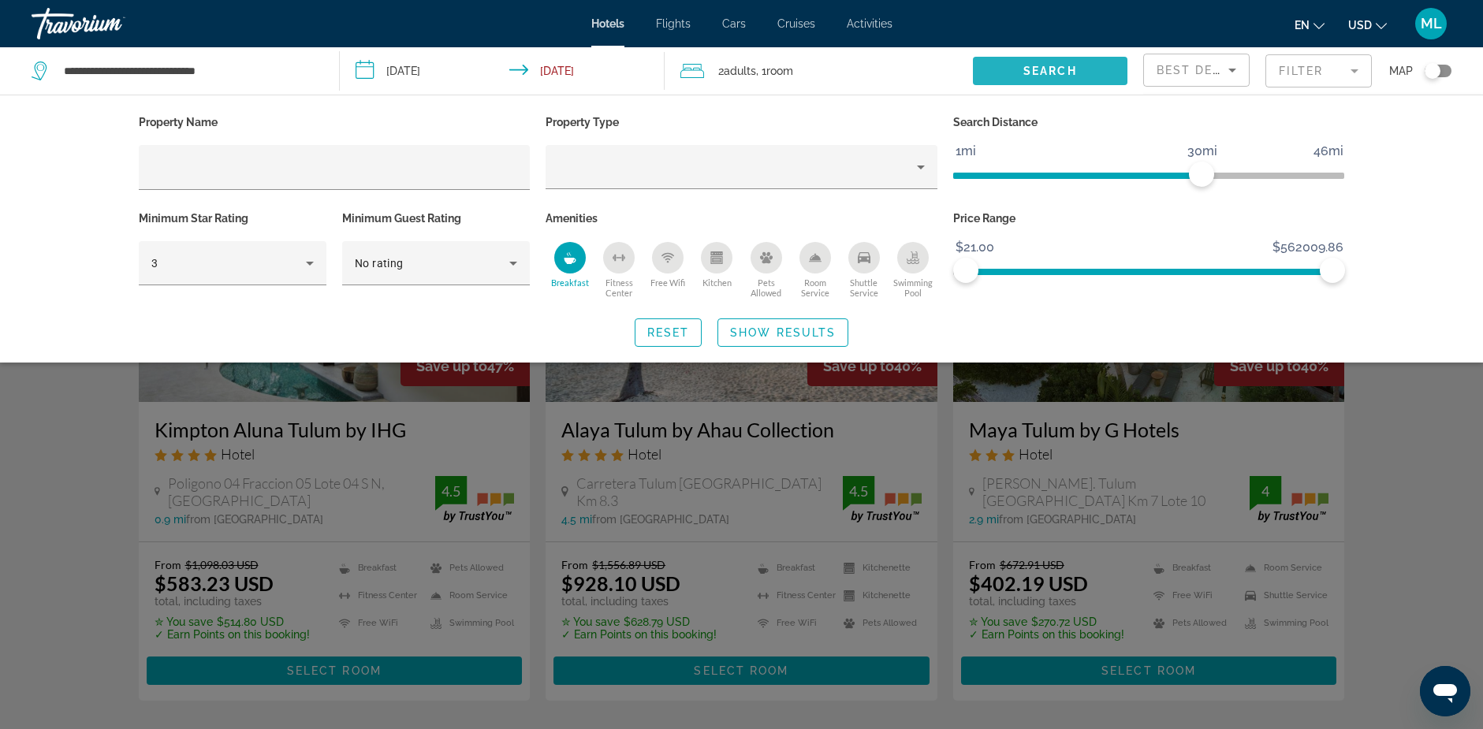
click at [1047, 66] on span "Search" at bounding box center [1050, 71] width 54 height 13
click at [665, 330] on span "Reset" at bounding box center [668, 332] width 43 height 13
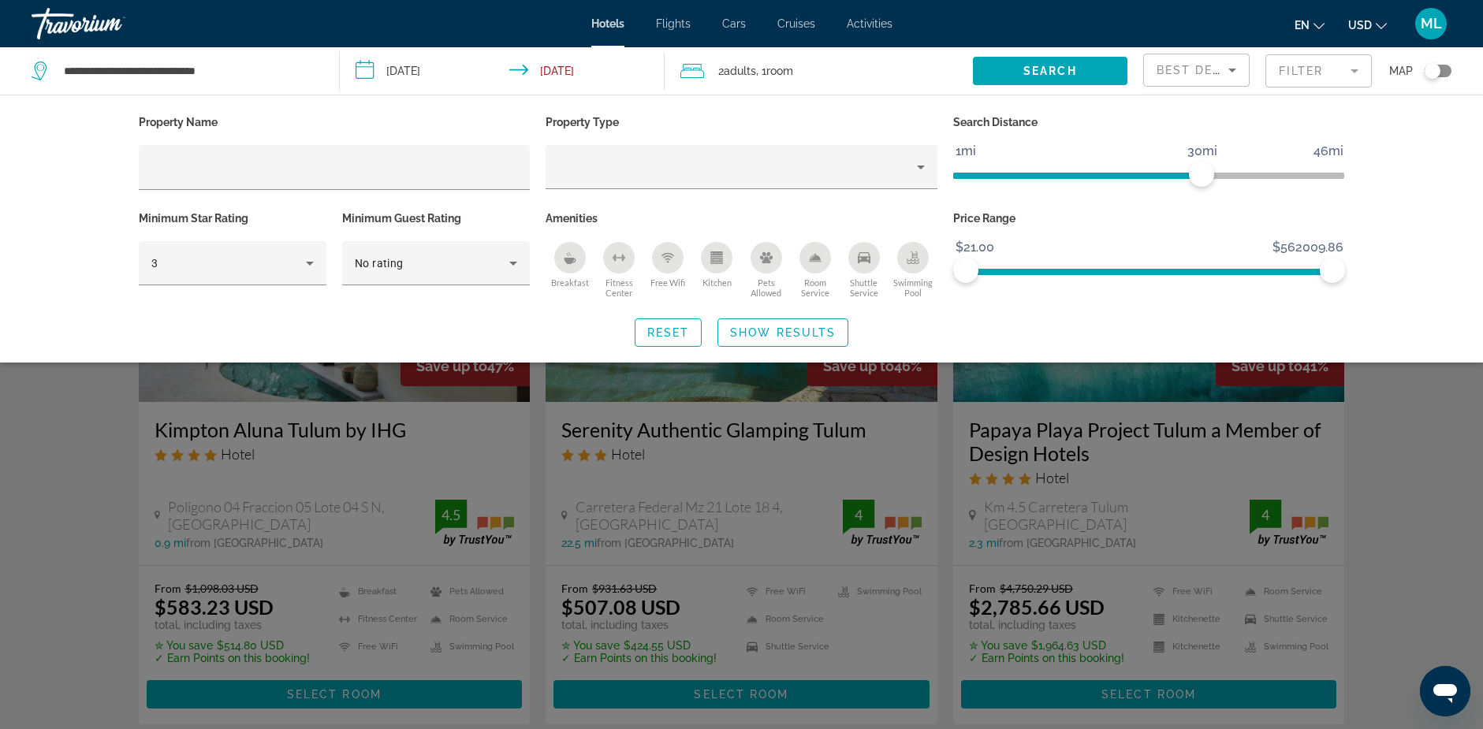
click at [577, 258] on div "Breakfast" at bounding box center [570, 258] width 32 height 32
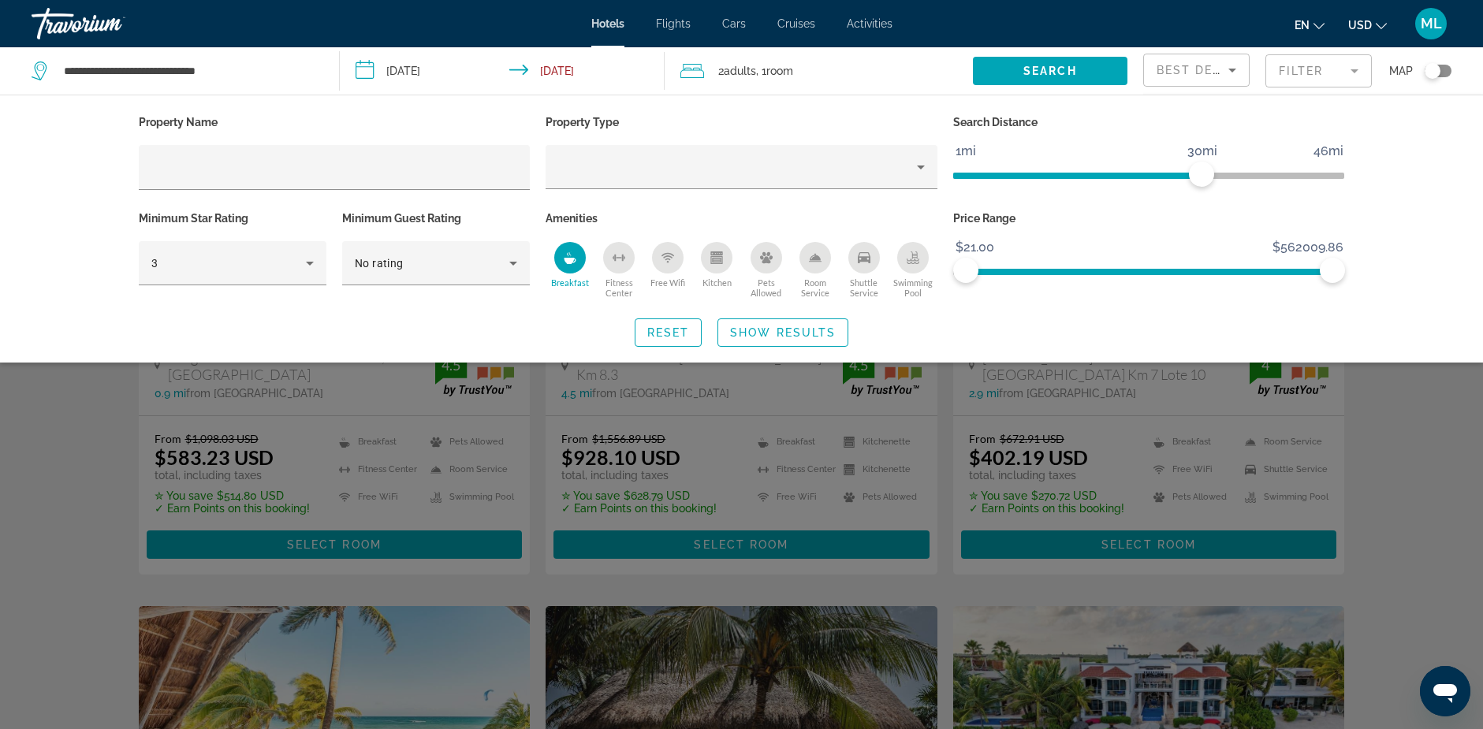
scroll to position [236, 0]
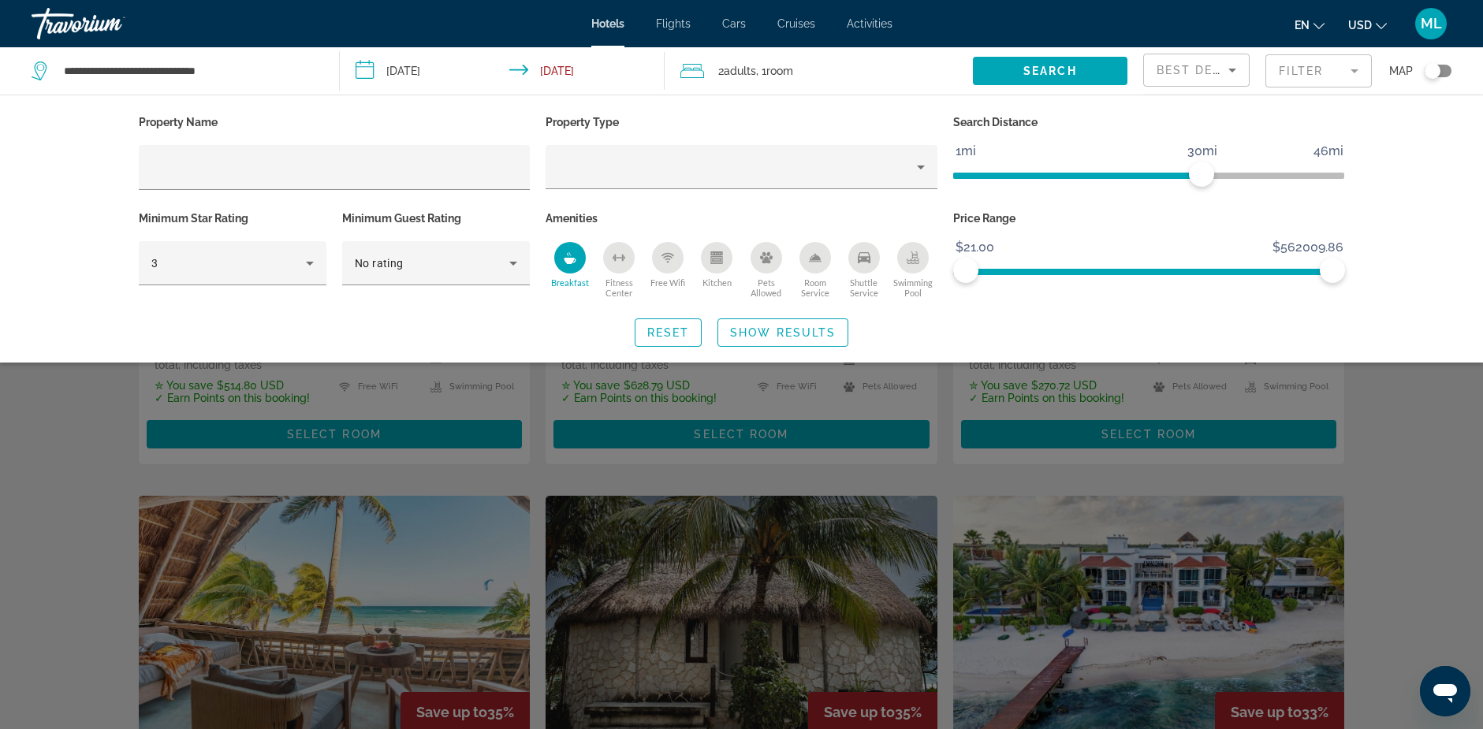
click at [1408, 491] on div "Search widget" at bounding box center [741, 482] width 1483 height 493
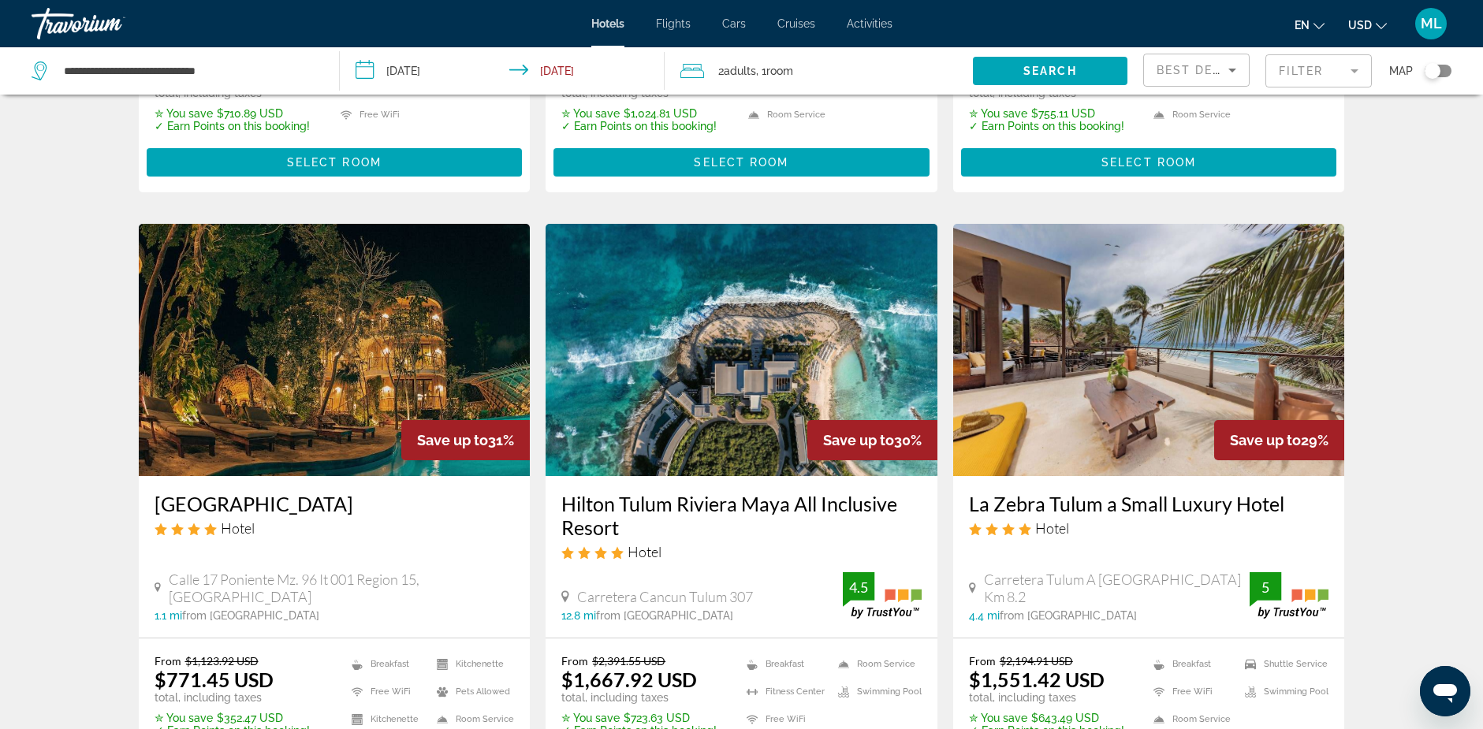
scroll to position [1734, 0]
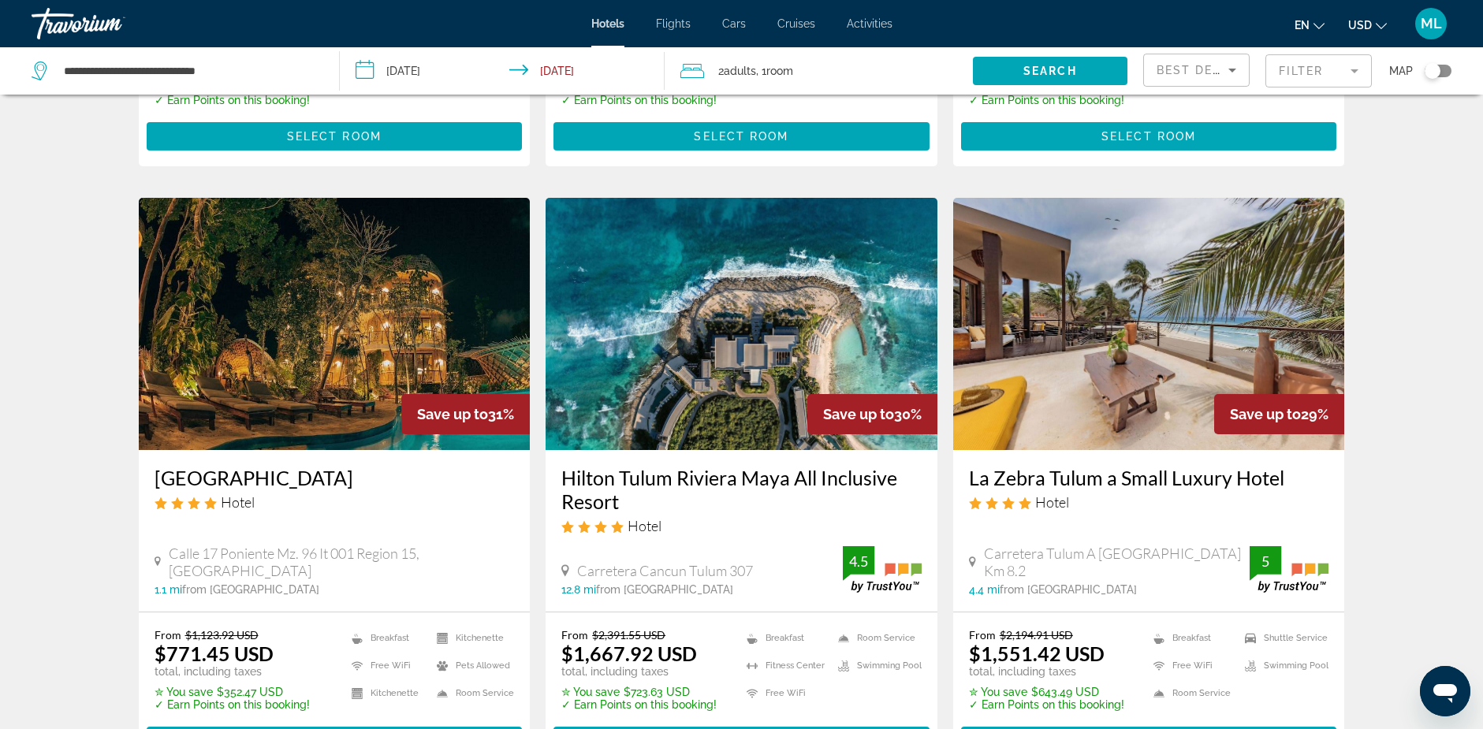
click at [285, 279] on img "Main content" at bounding box center [335, 324] width 392 height 252
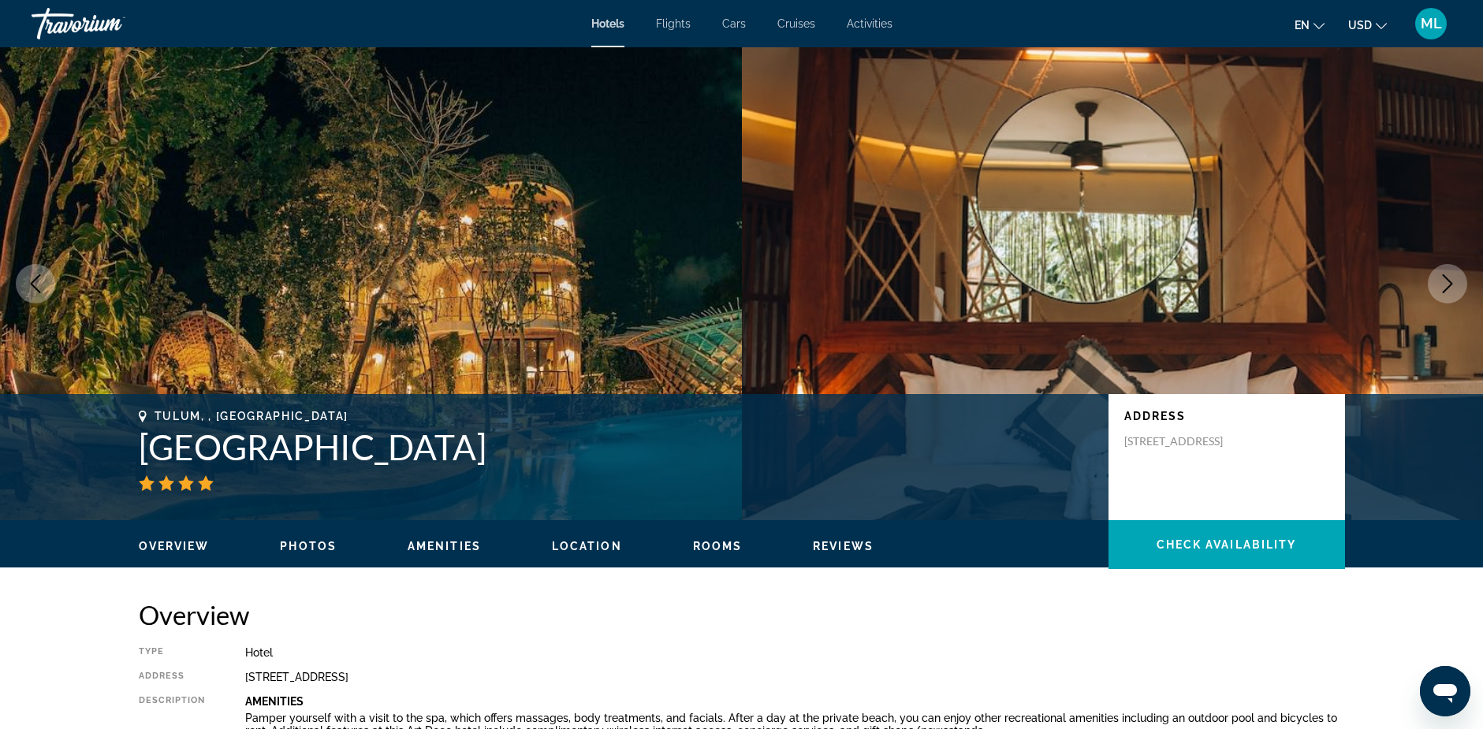
click at [1446, 284] on icon "Next image" at bounding box center [1447, 283] width 19 height 19
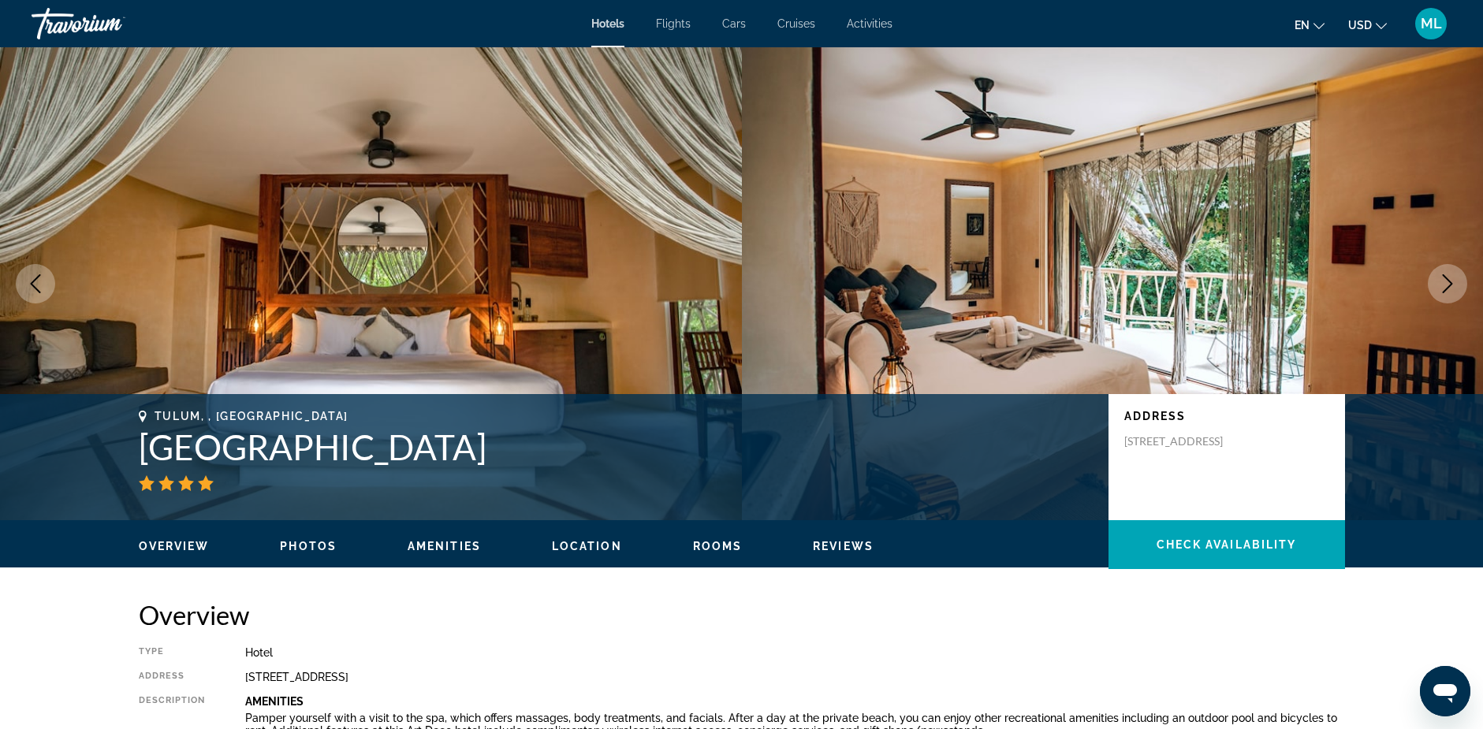
click at [1446, 284] on icon "Next image" at bounding box center [1447, 283] width 19 height 19
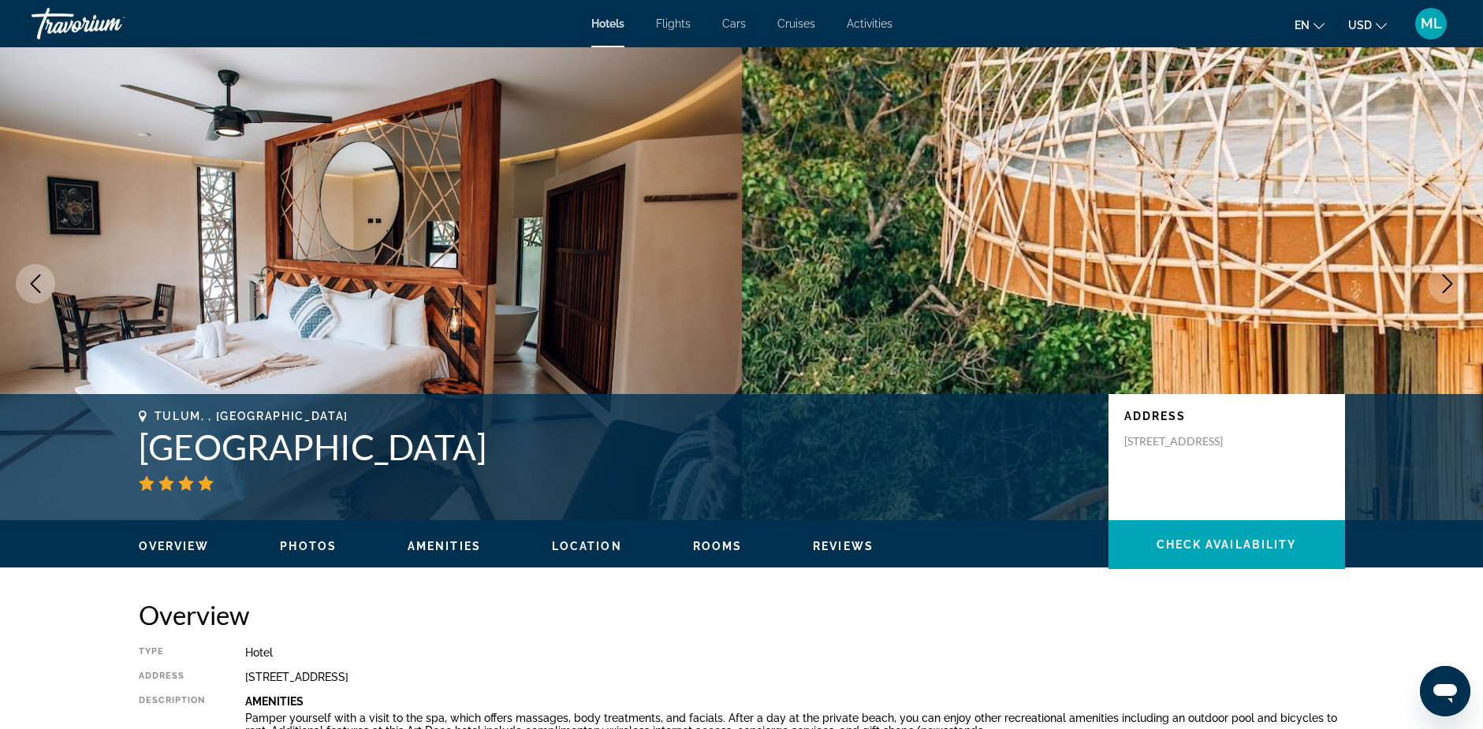
click at [1446, 284] on icon "Next image" at bounding box center [1447, 283] width 19 height 19
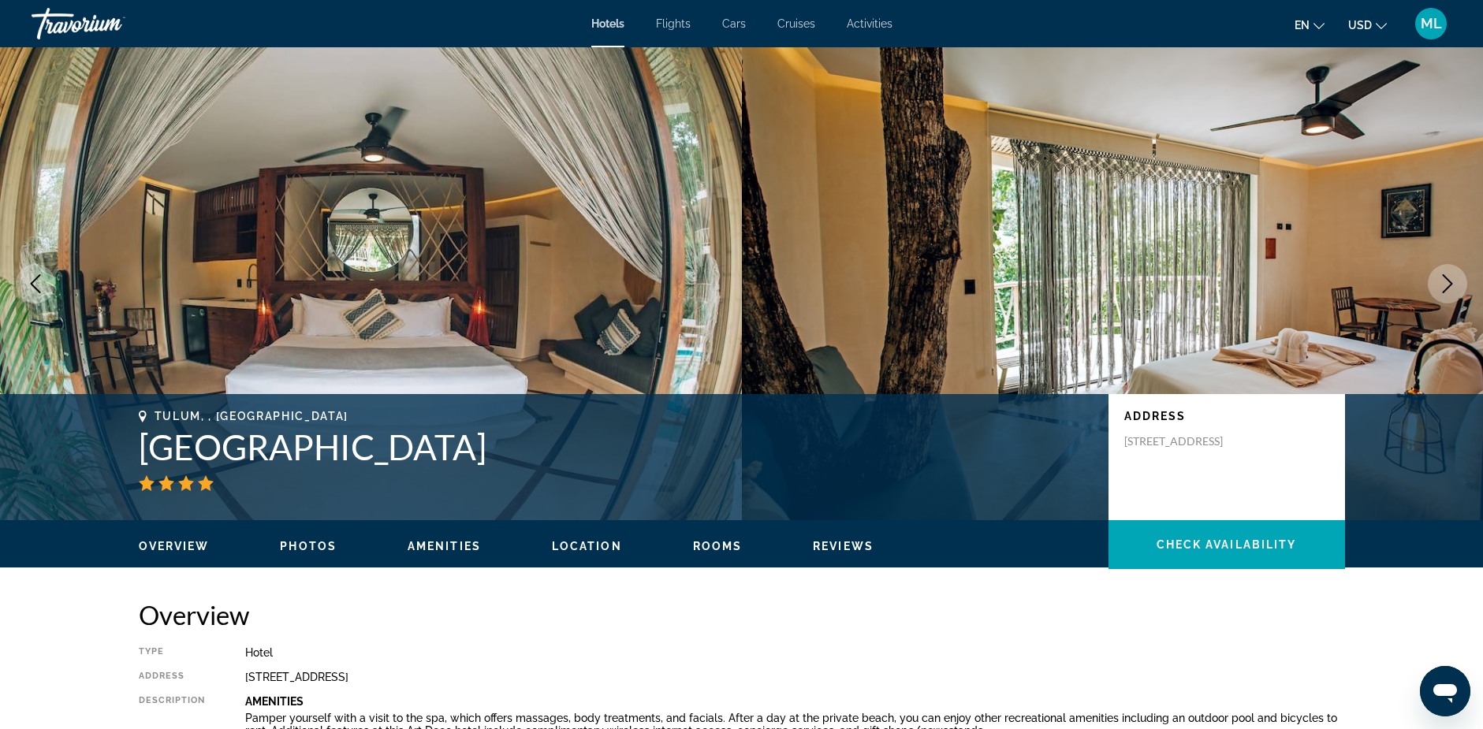
click at [1446, 284] on icon "Next image" at bounding box center [1447, 283] width 19 height 19
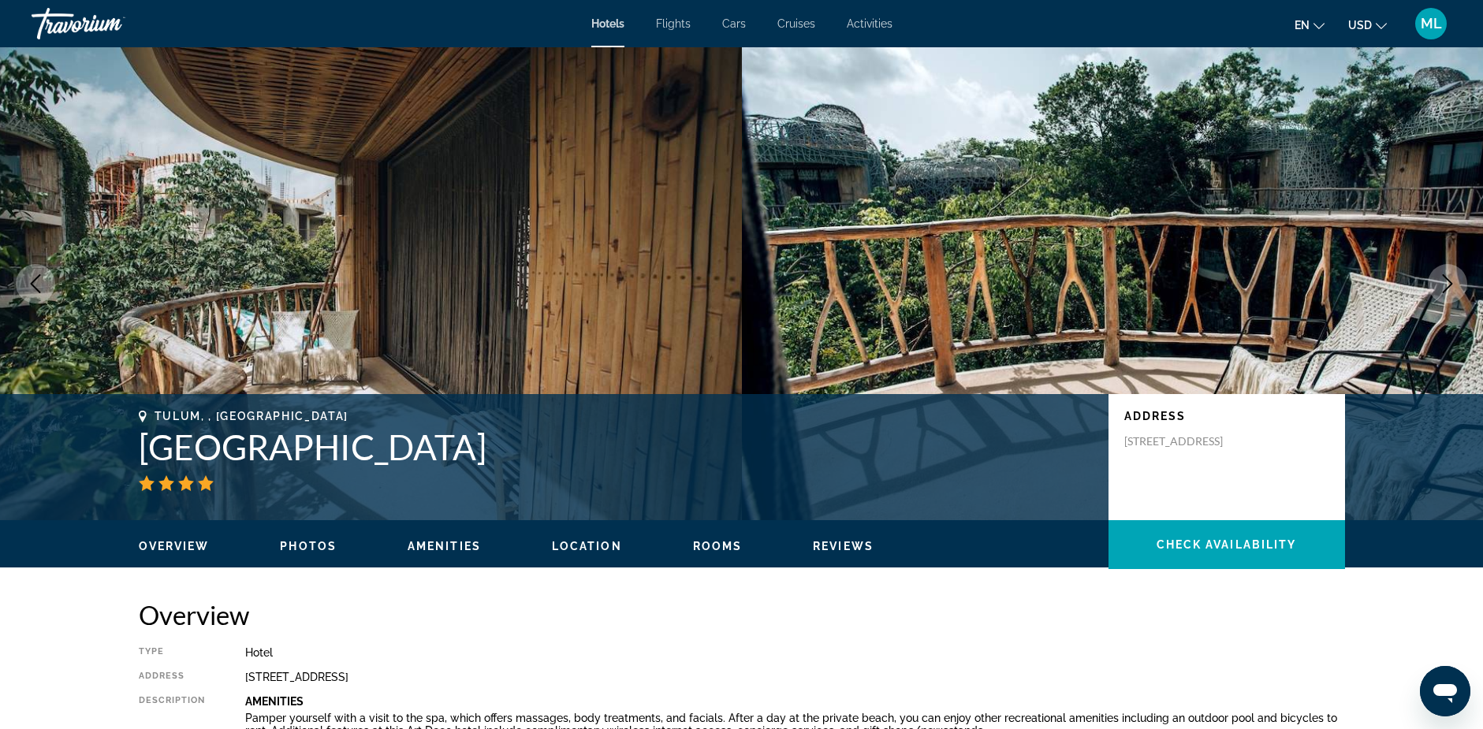
click at [1452, 280] on icon "Next image" at bounding box center [1447, 283] width 19 height 19
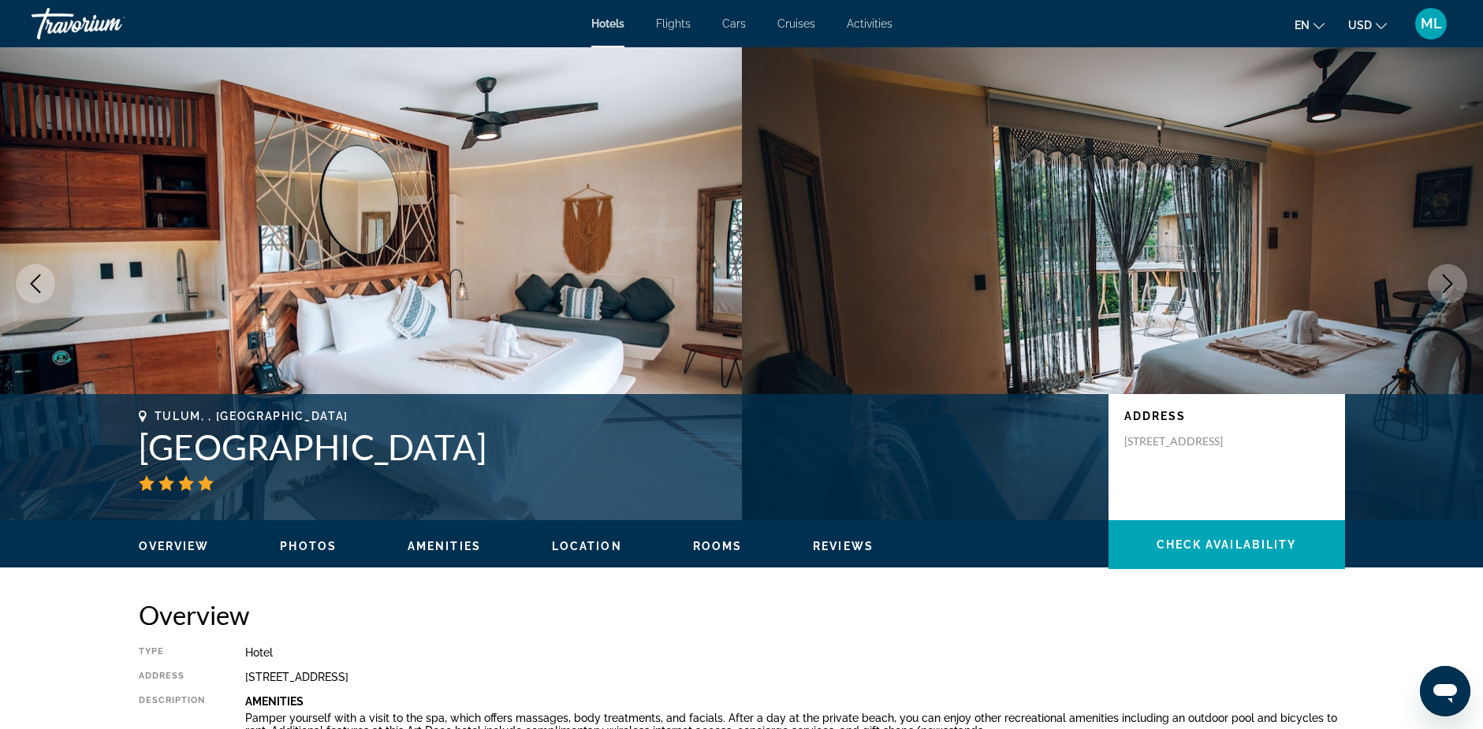
click at [1448, 281] on icon "Next image" at bounding box center [1447, 283] width 10 height 19
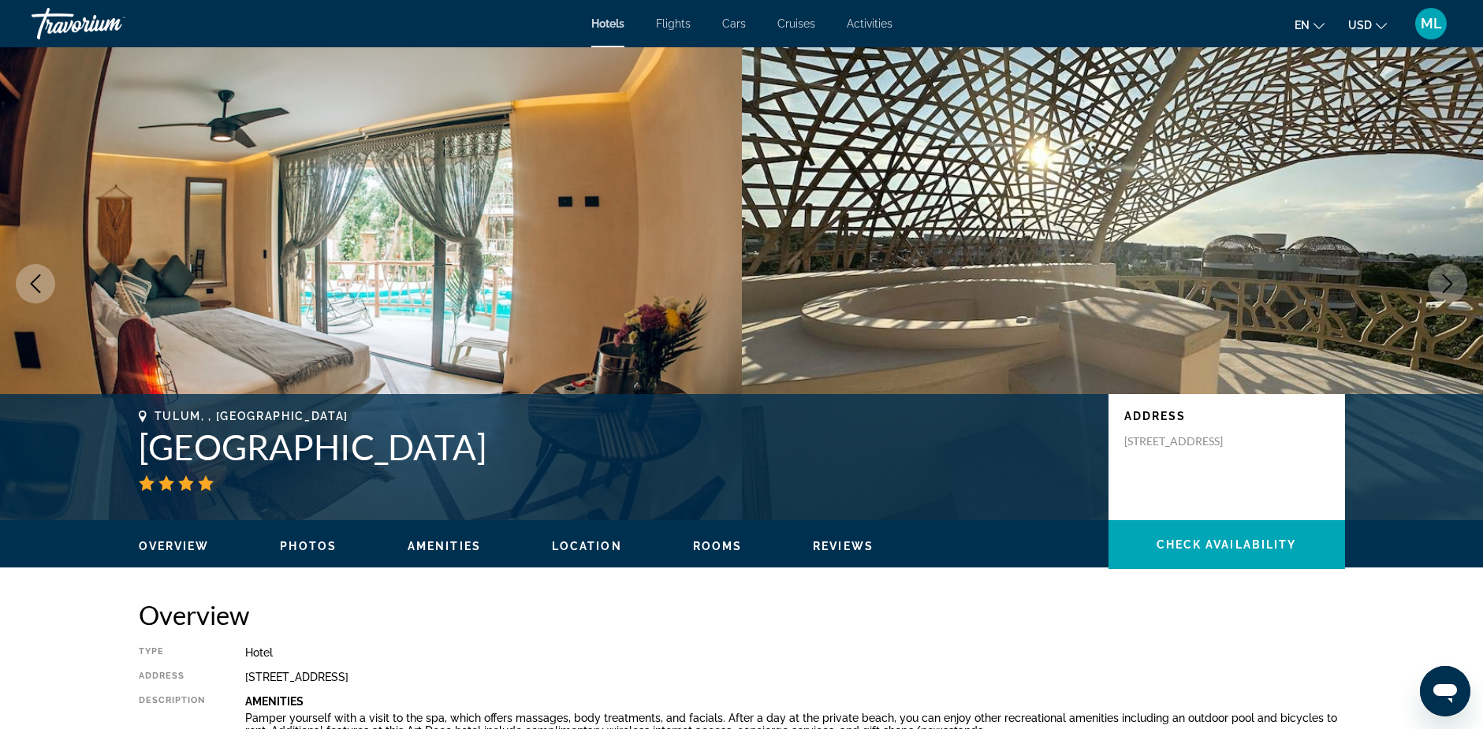
click at [1449, 281] on icon "Next image" at bounding box center [1447, 283] width 10 height 19
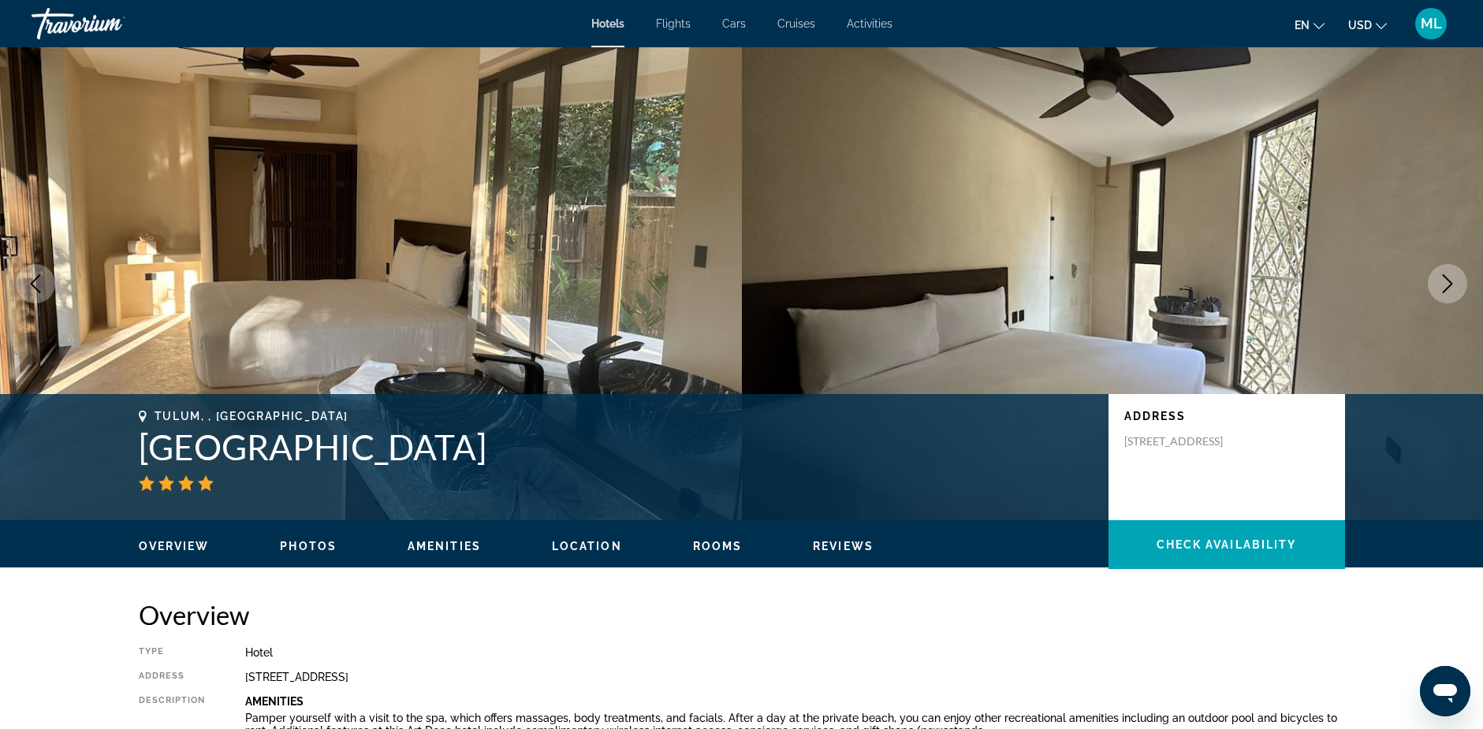
click at [1449, 281] on icon "Next image" at bounding box center [1447, 283] width 10 height 19
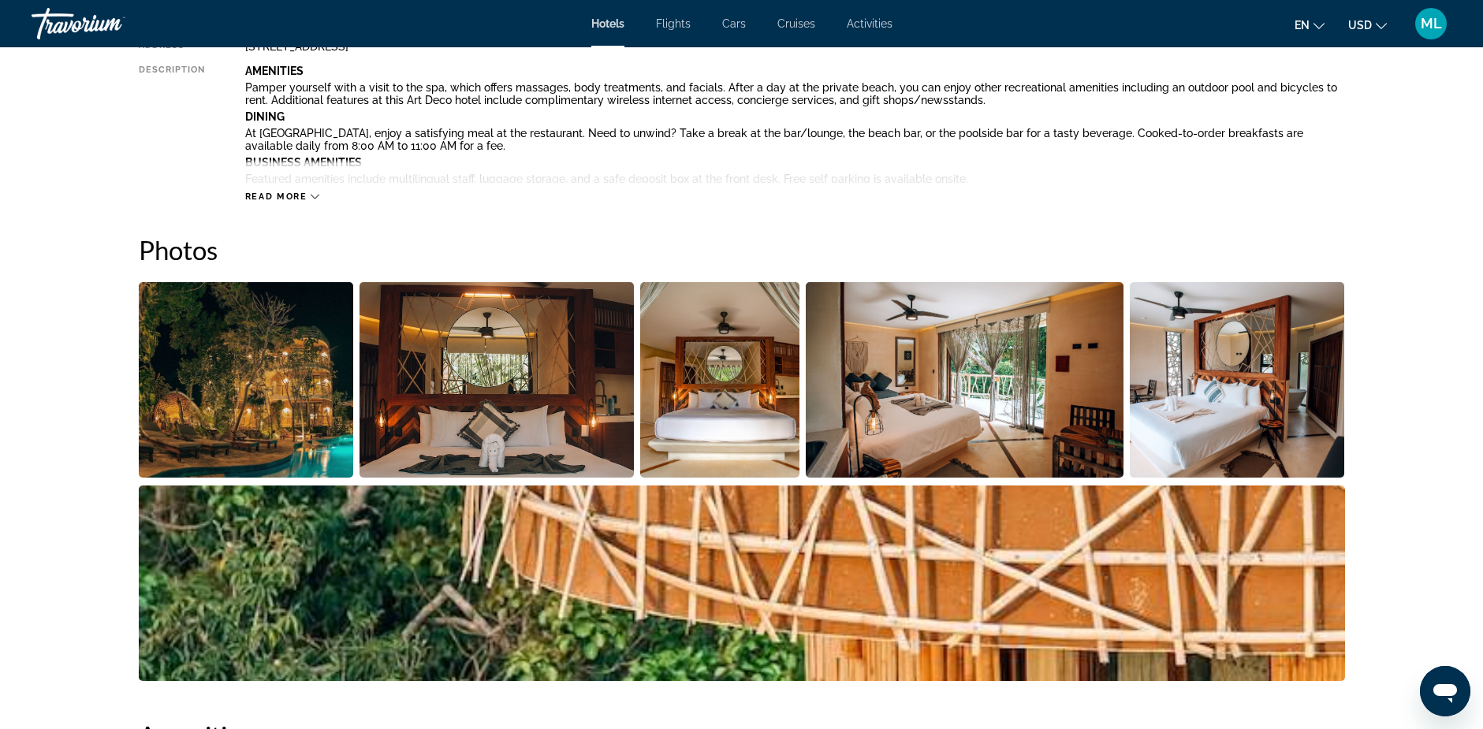
scroll to position [315, 0]
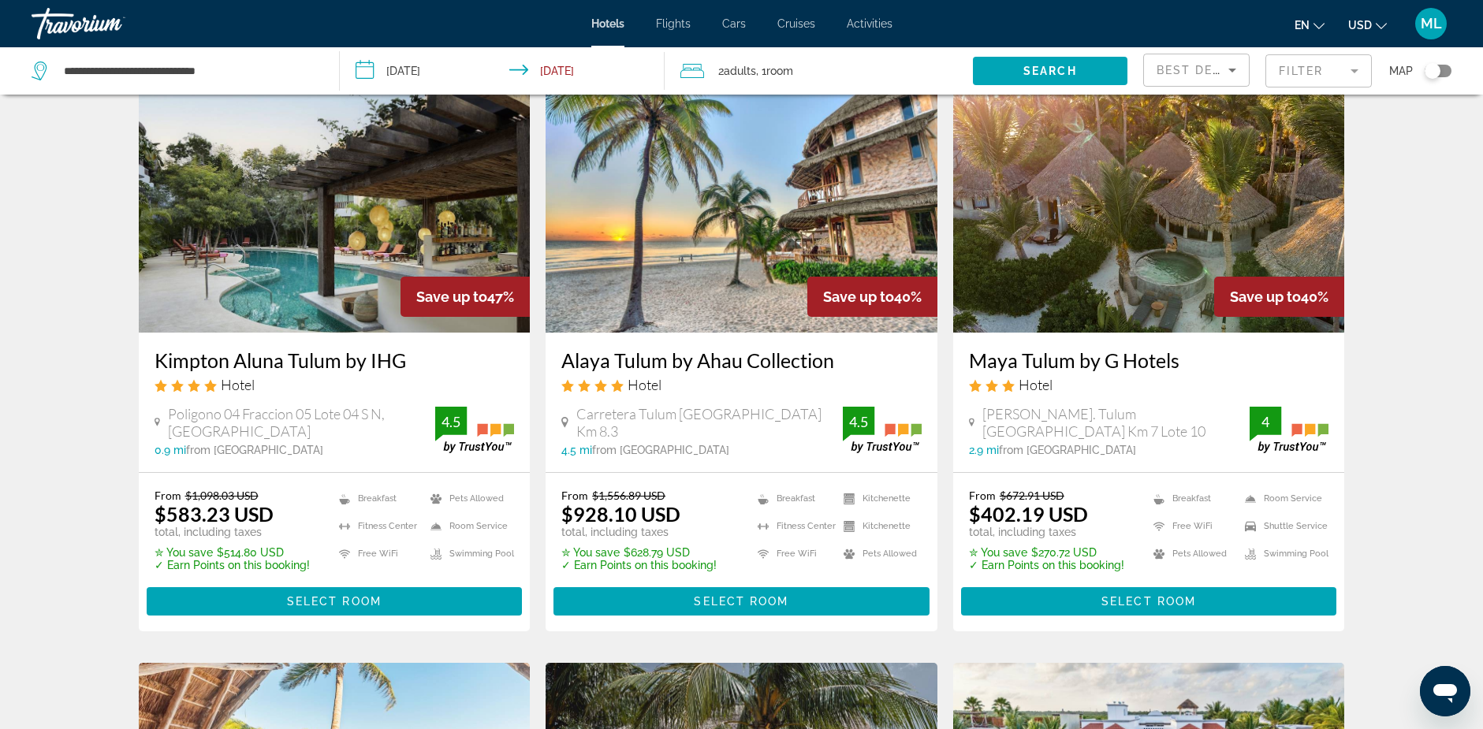
scroll to position [79, 0]
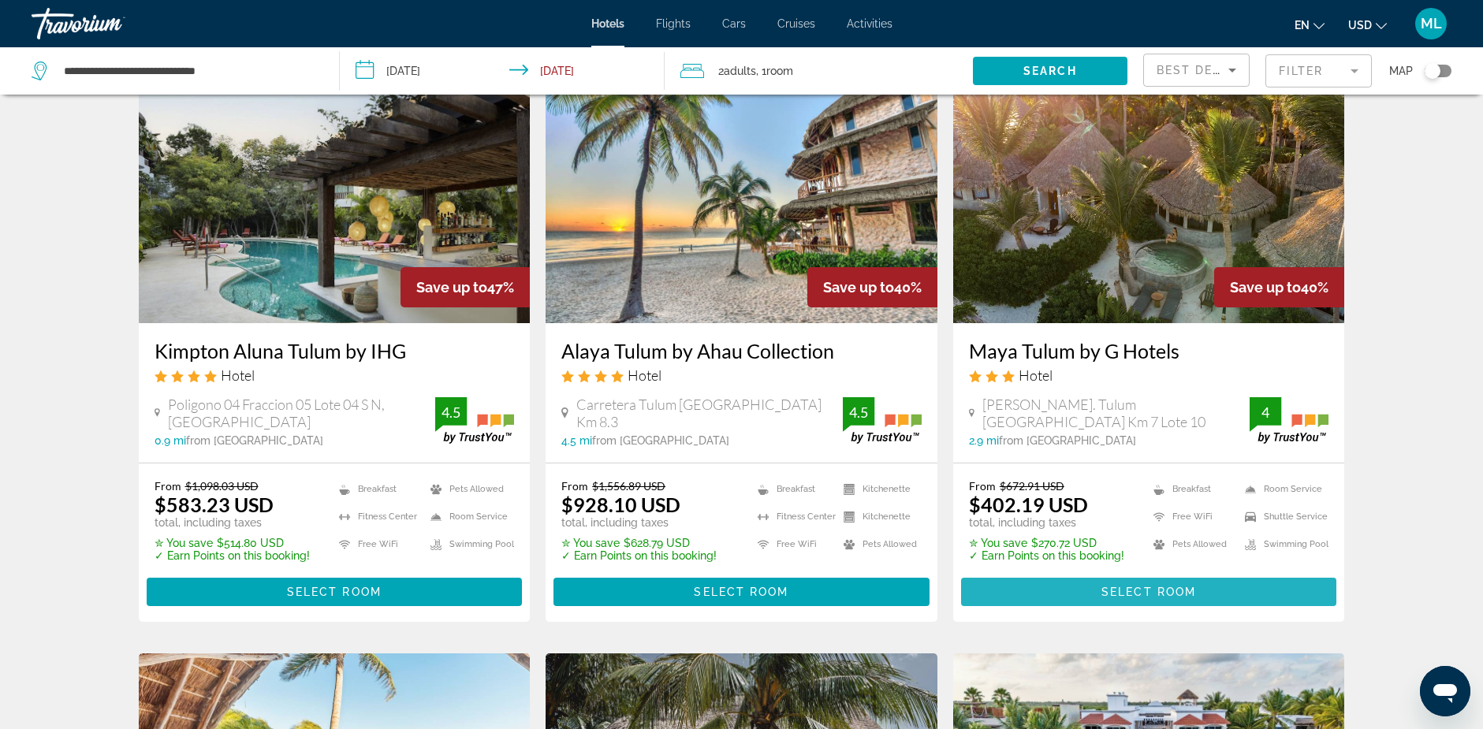
click at [1110, 588] on span "Select Room" at bounding box center [1148, 592] width 95 height 13
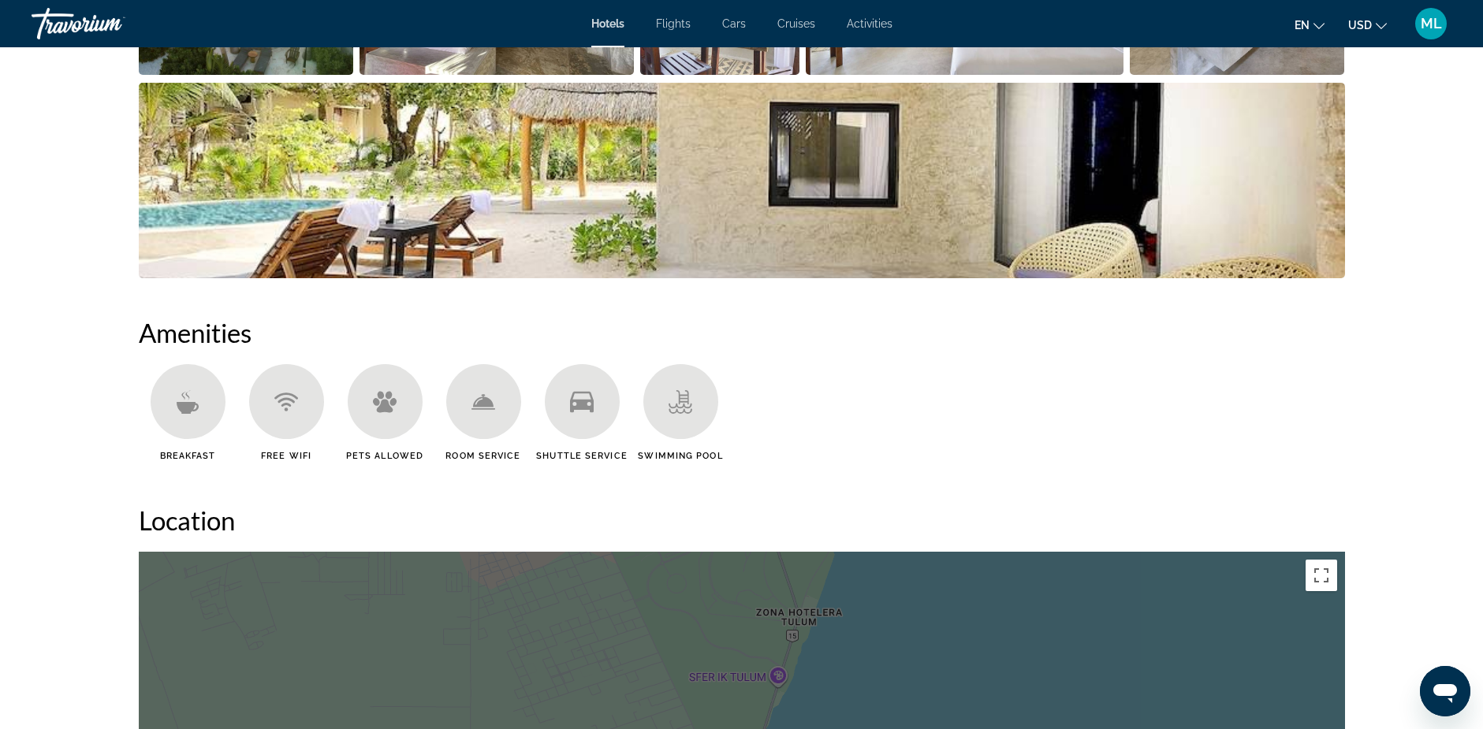
scroll to position [709, 0]
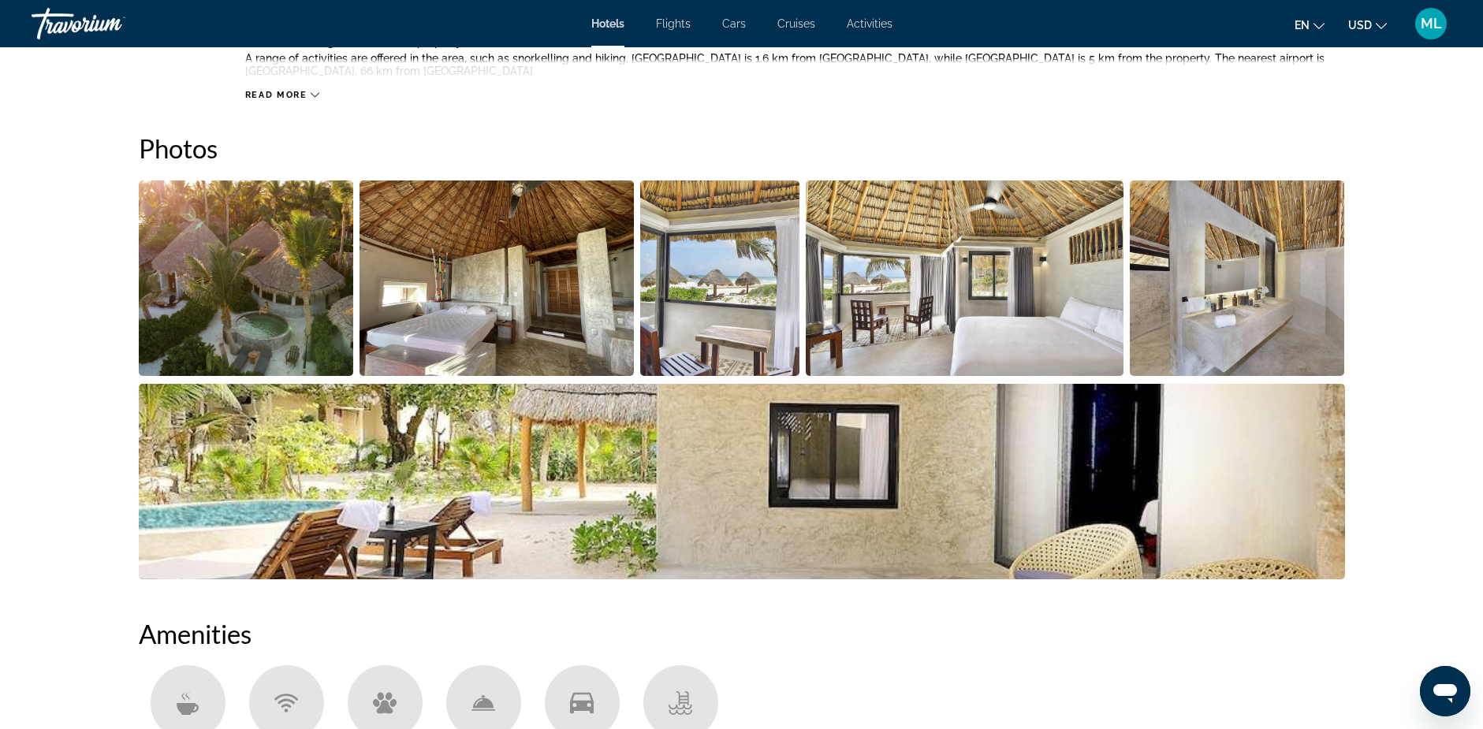
click at [1200, 311] on img "Open full-screen image slider" at bounding box center [1236, 277] width 215 height 195
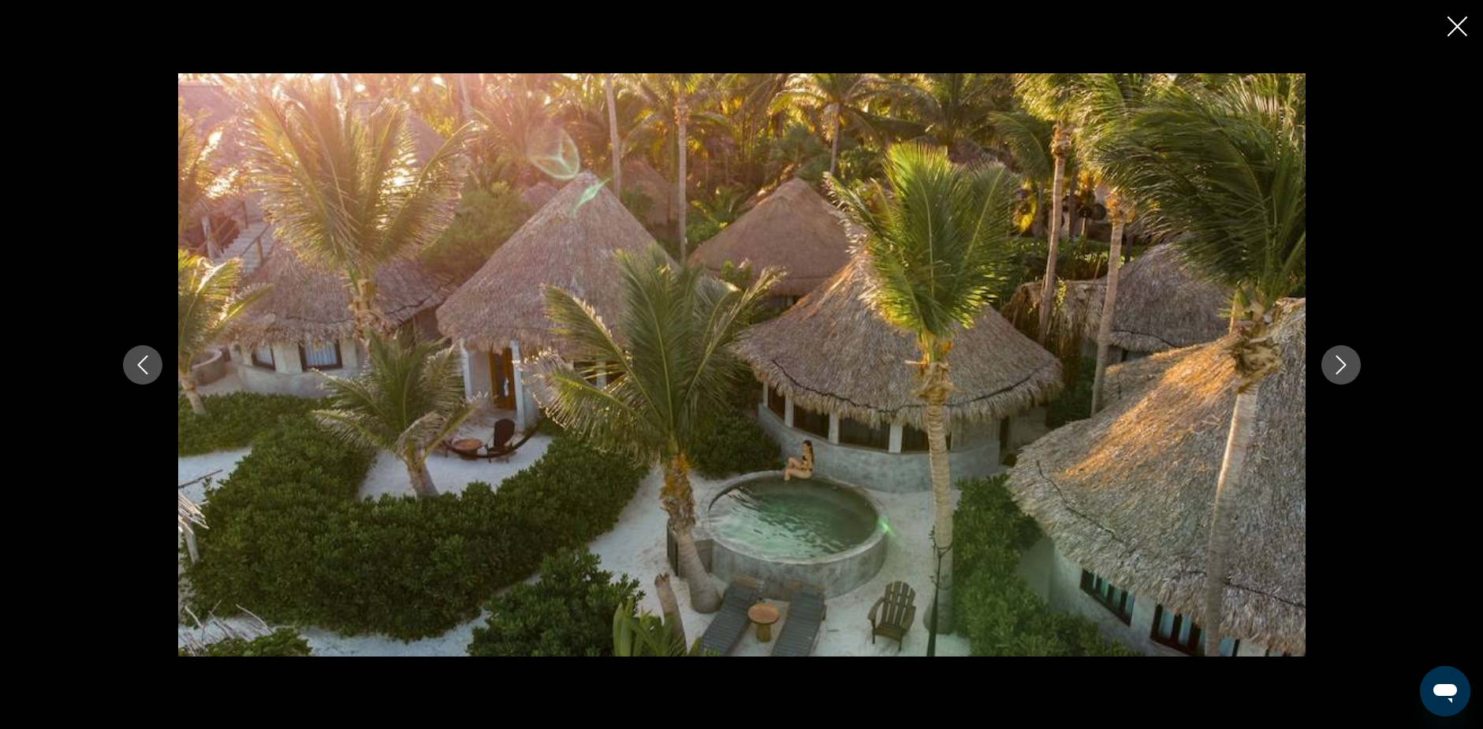
click at [1341, 359] on icon "Next image" at bounding box center [1340, 364] width 19 height 19
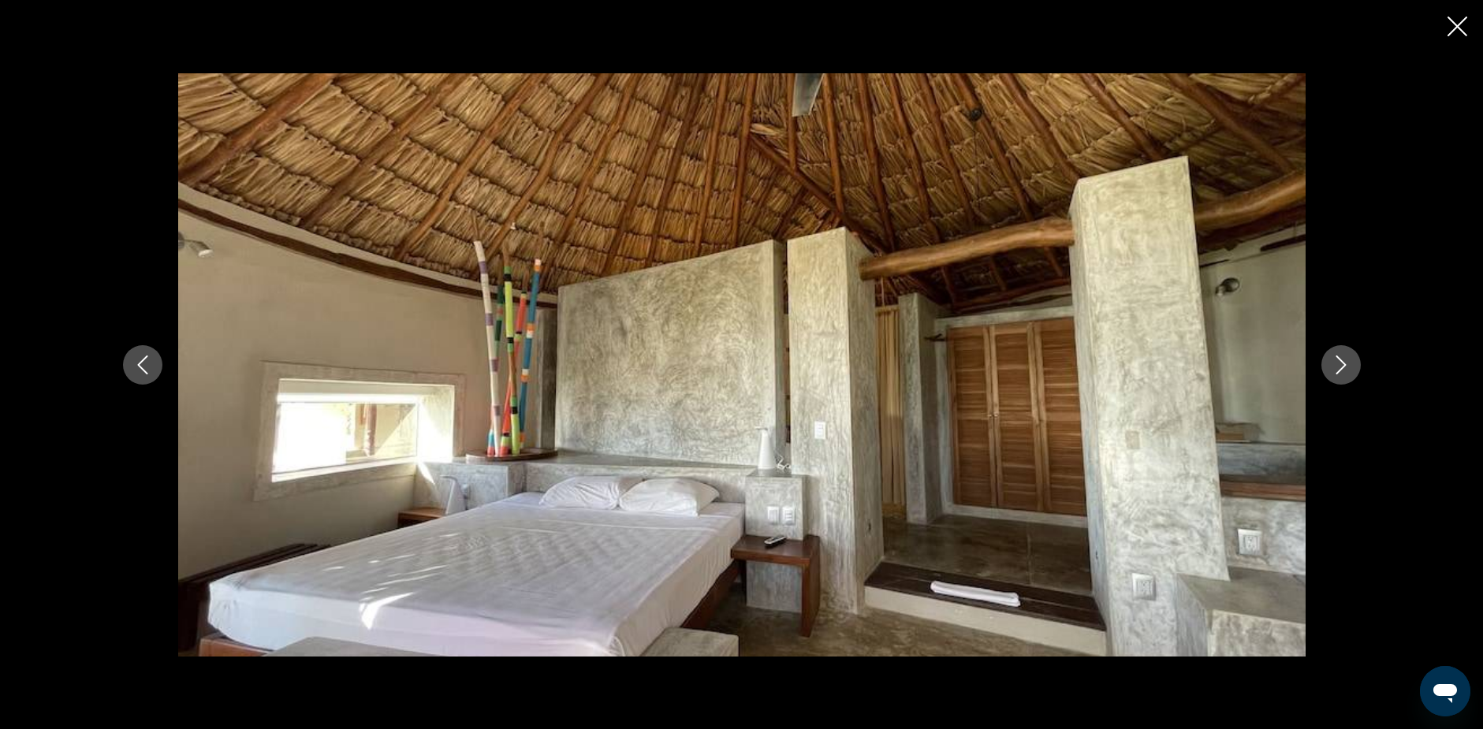
click at [1341, 362] on icon "Next image" at bounding box center [1340, 364] width 19 height 19
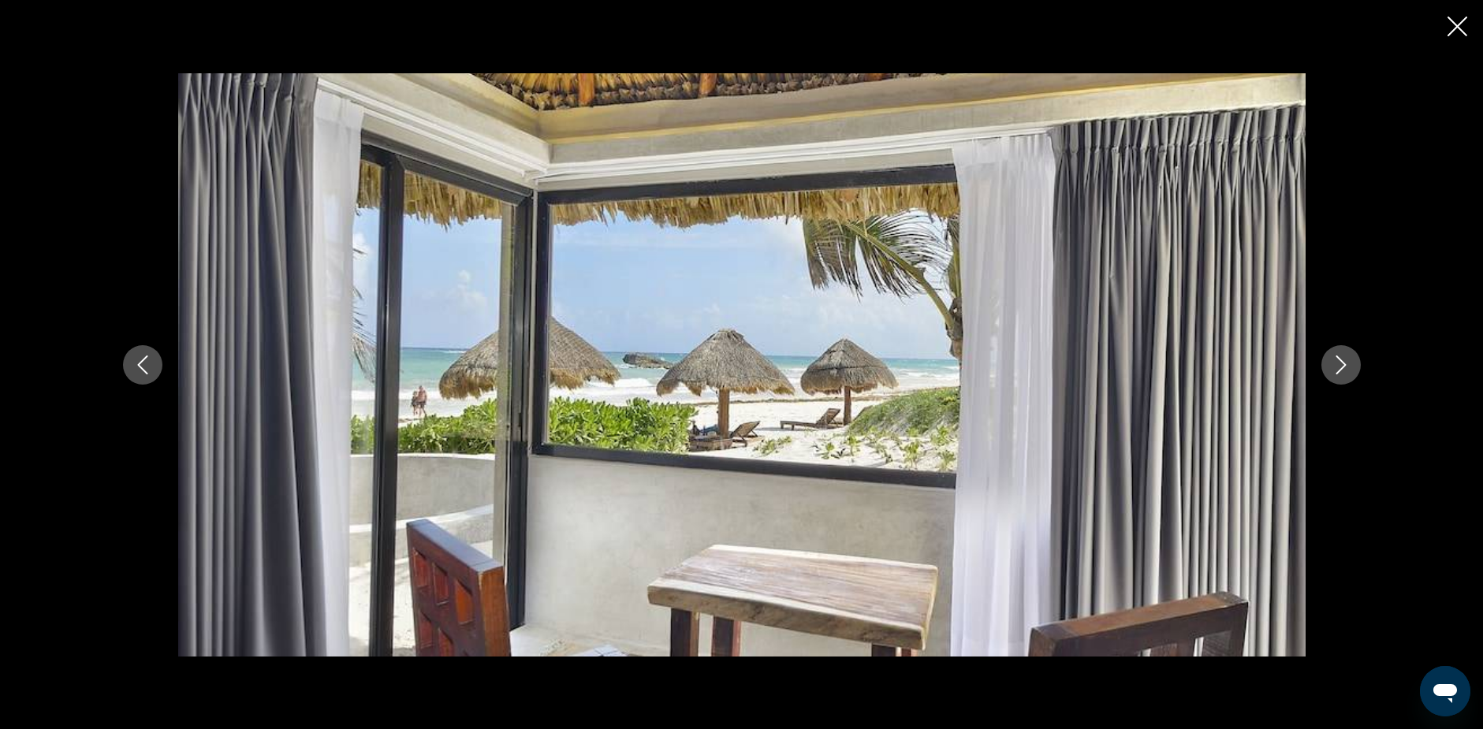
click at [1341, 362] on icon "Next image" at bounding box center [1340, 364] width 19 height 19
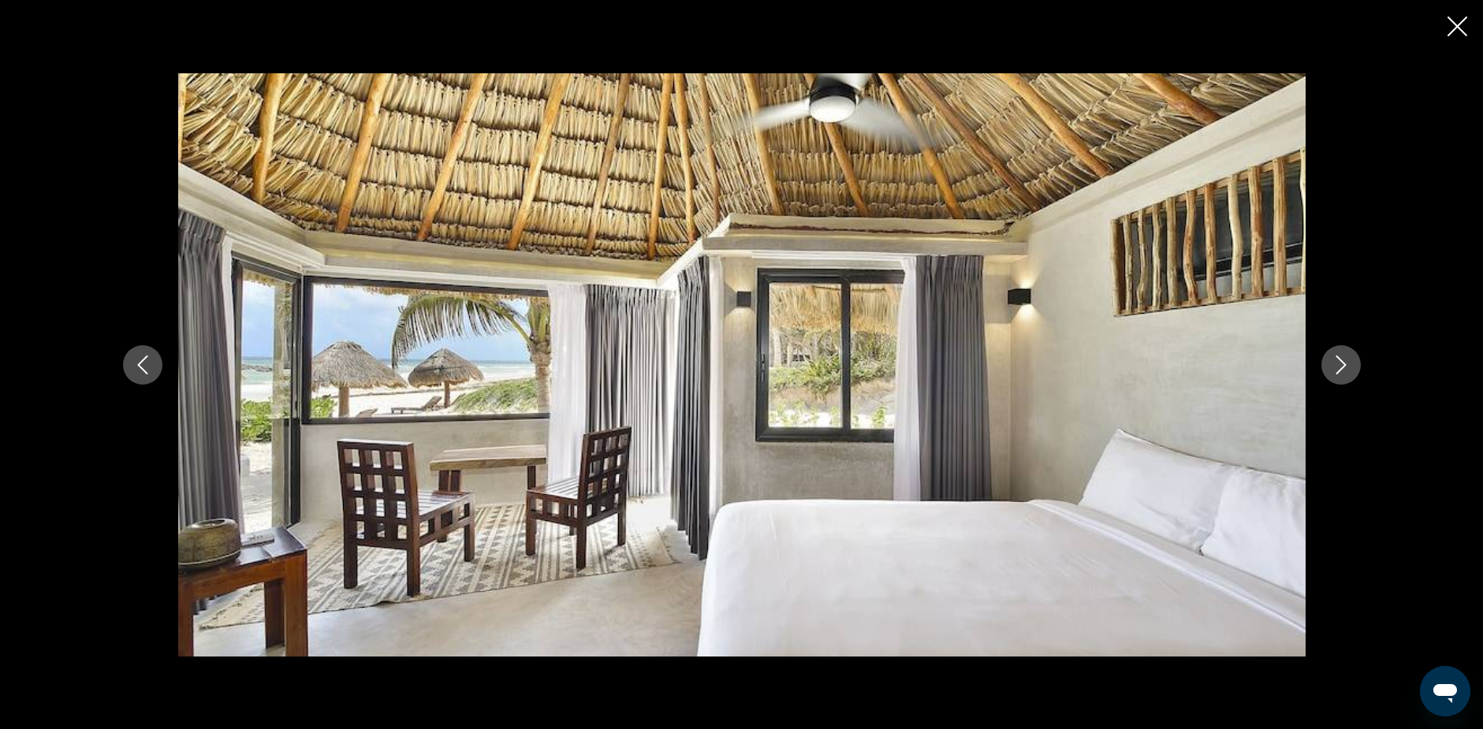
click at [1342, 364] on icon "Next image" at bounding box center [1340, 364] width 19 height 19
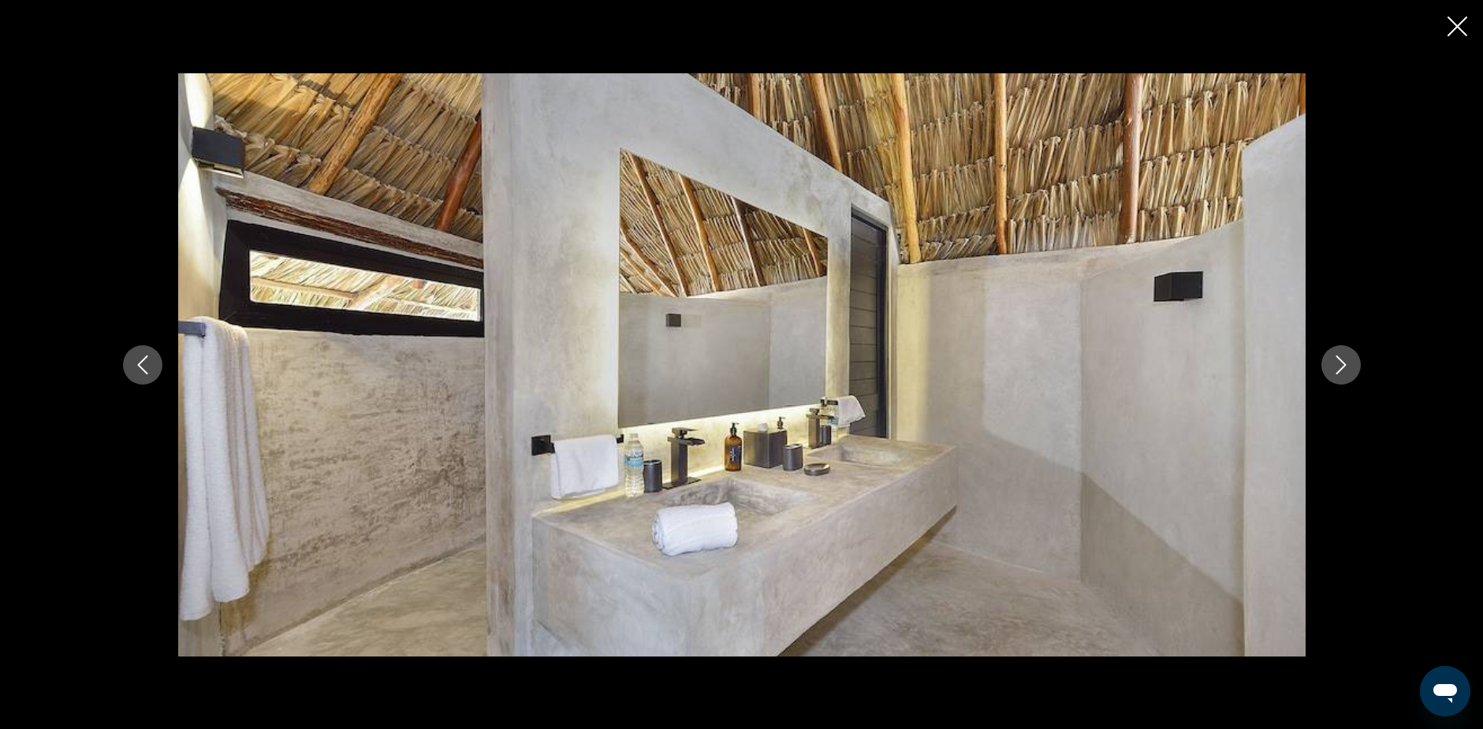
click at [1343, 366] on icon "Next image" at bounding box center [1340, 364] width 10 height 19
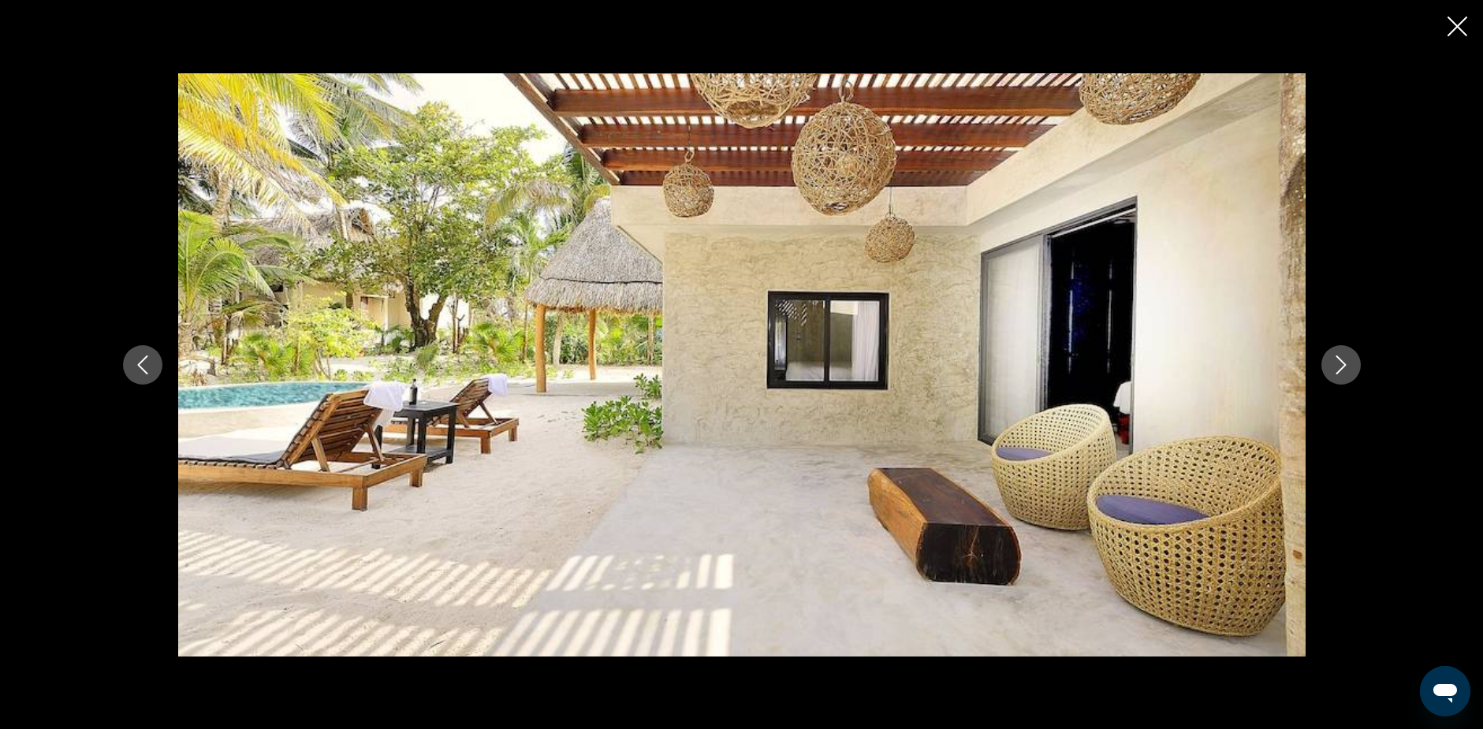
click at [1343, 366] on icon "Next image" at bounding box center [1340, 364] width 10 height 19
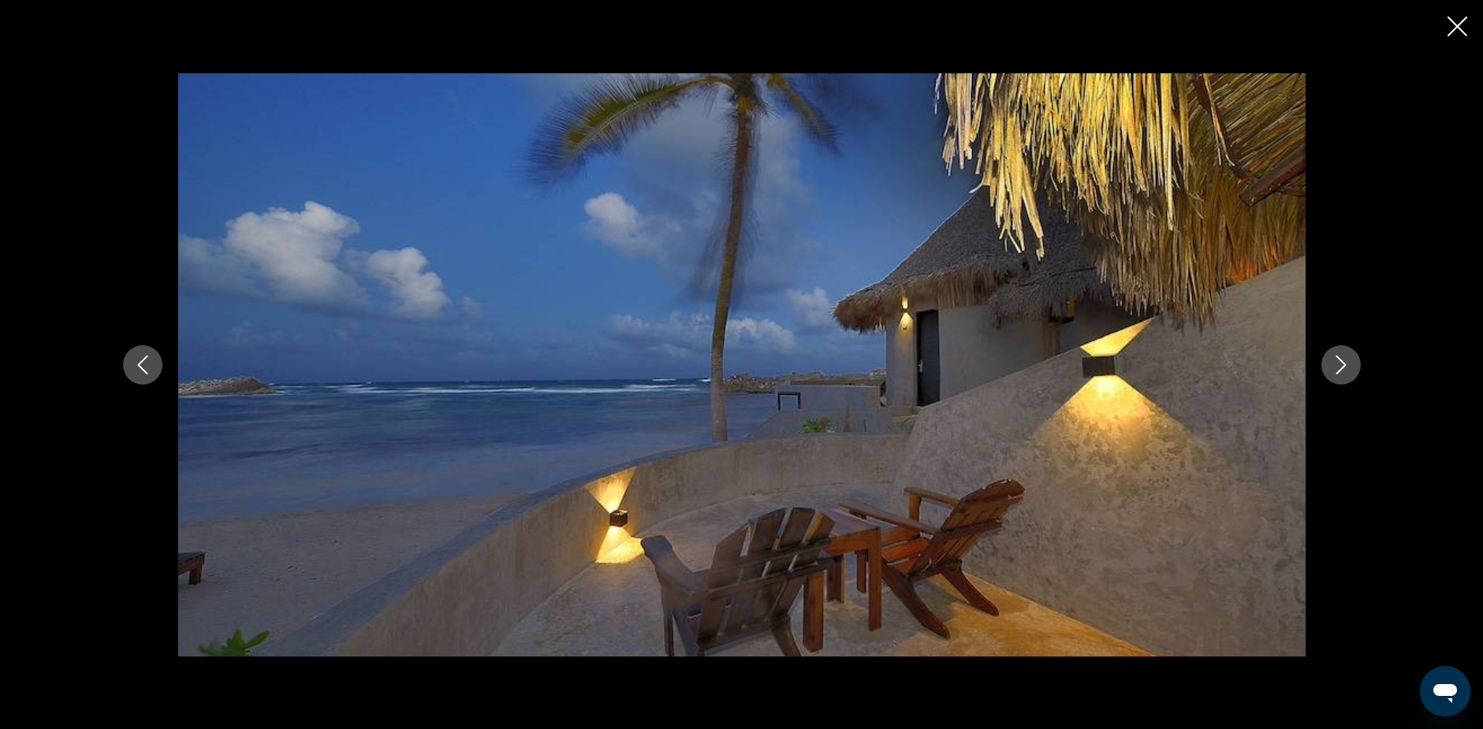
click at [1340, 363] on icon "Next image" at bounding box center [1340, 364] width 19 height 19
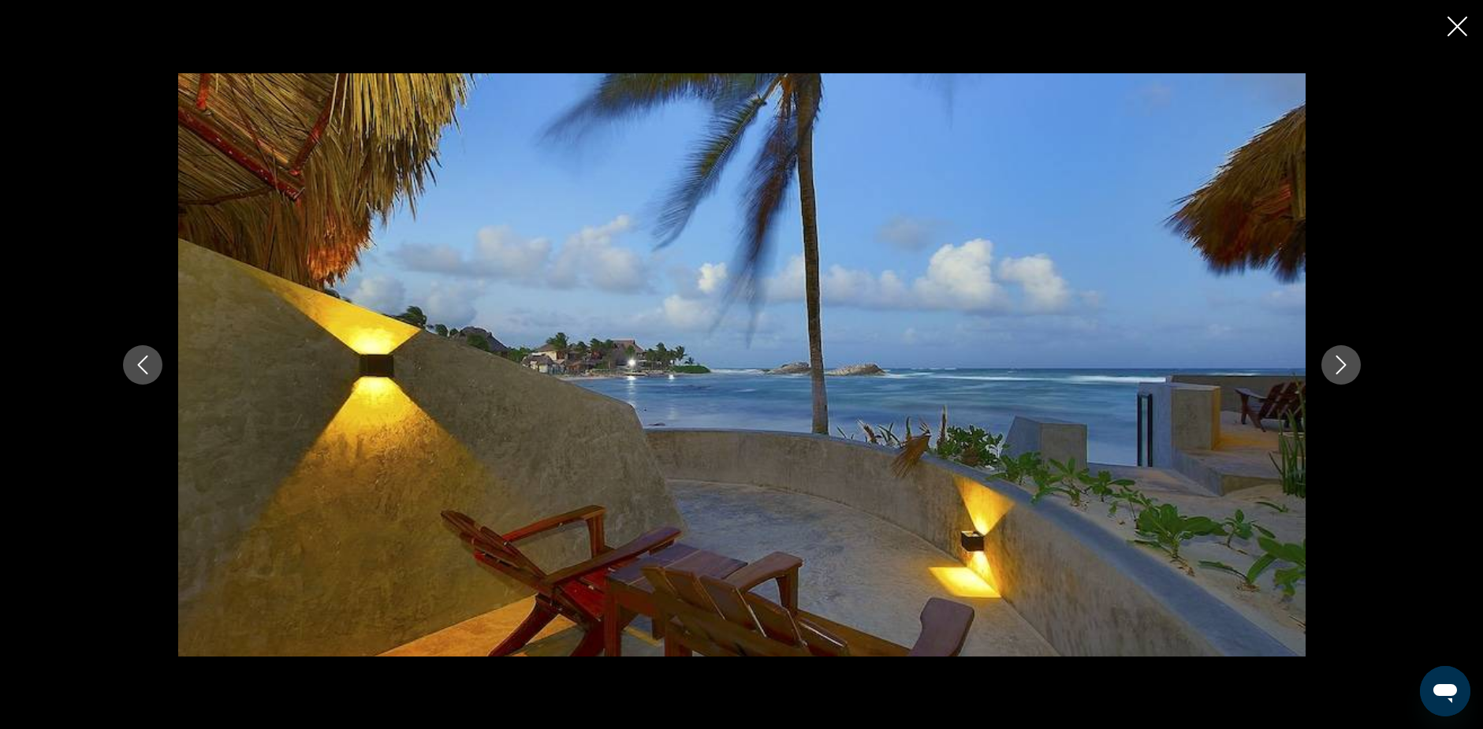
click at [1340, 363] on icon "Next image" at bounding box center [1340, 364] width 19 height 19
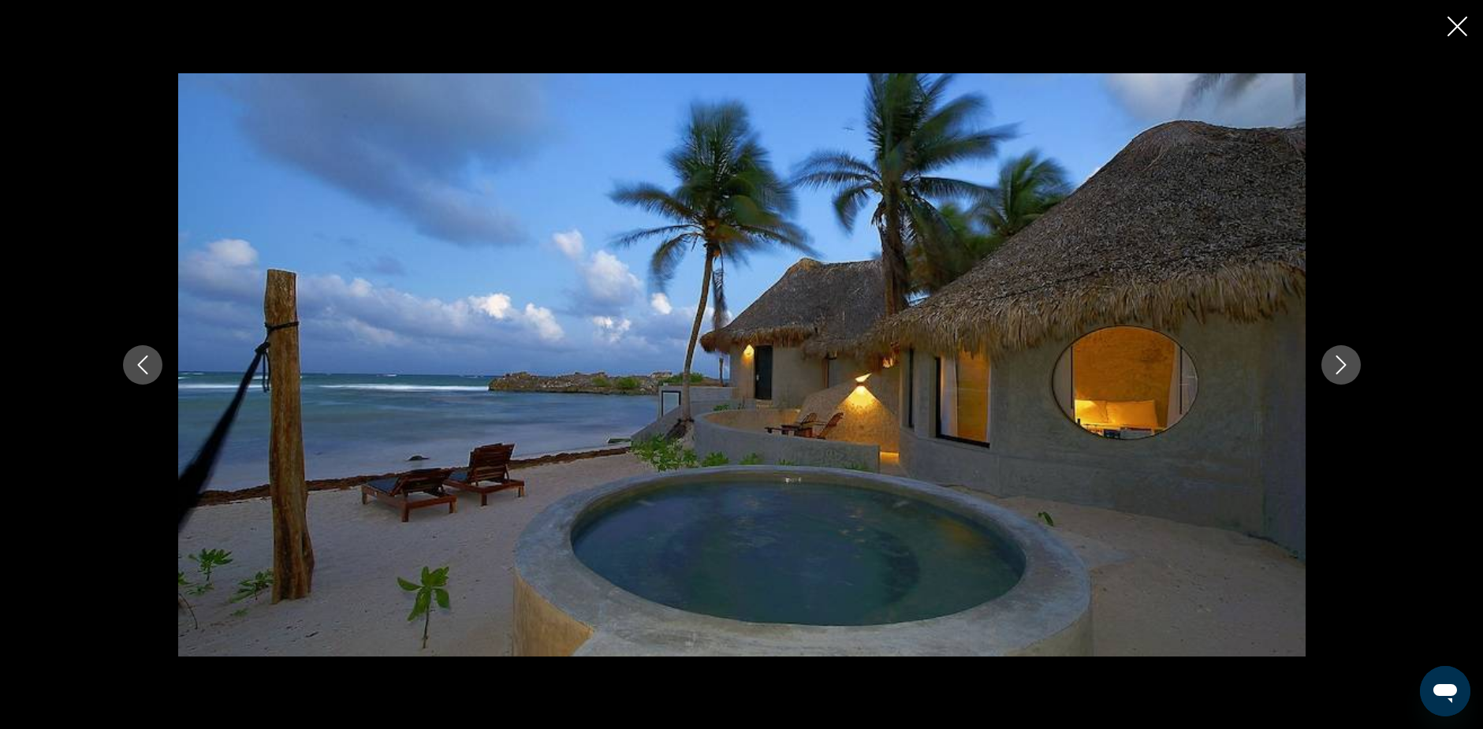
click at [1338, 363] on icon "Next image" at bounding box center [1340, 364] width 19 height 19
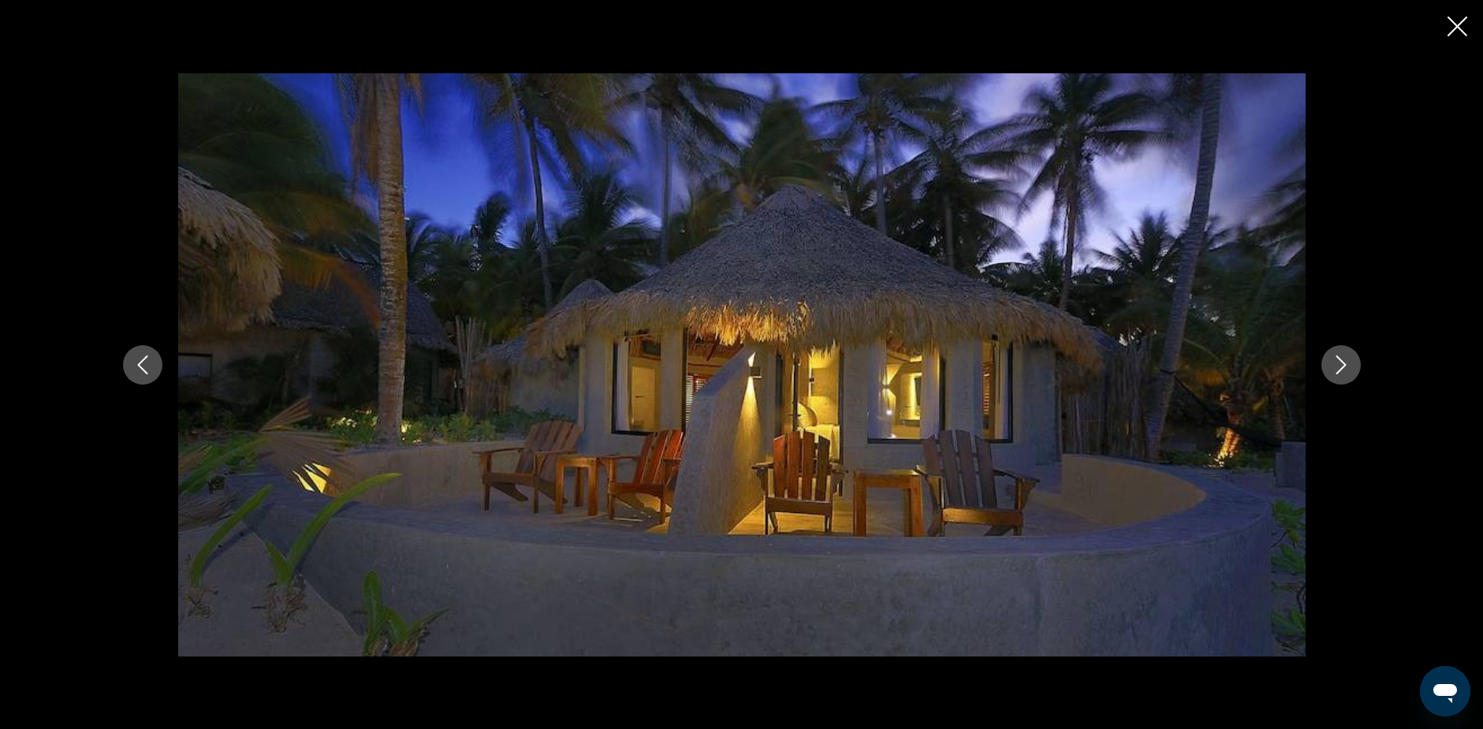
click at [1338, 363] on icon "Next image" at bounding box center [1340, 364] width 19 height 19
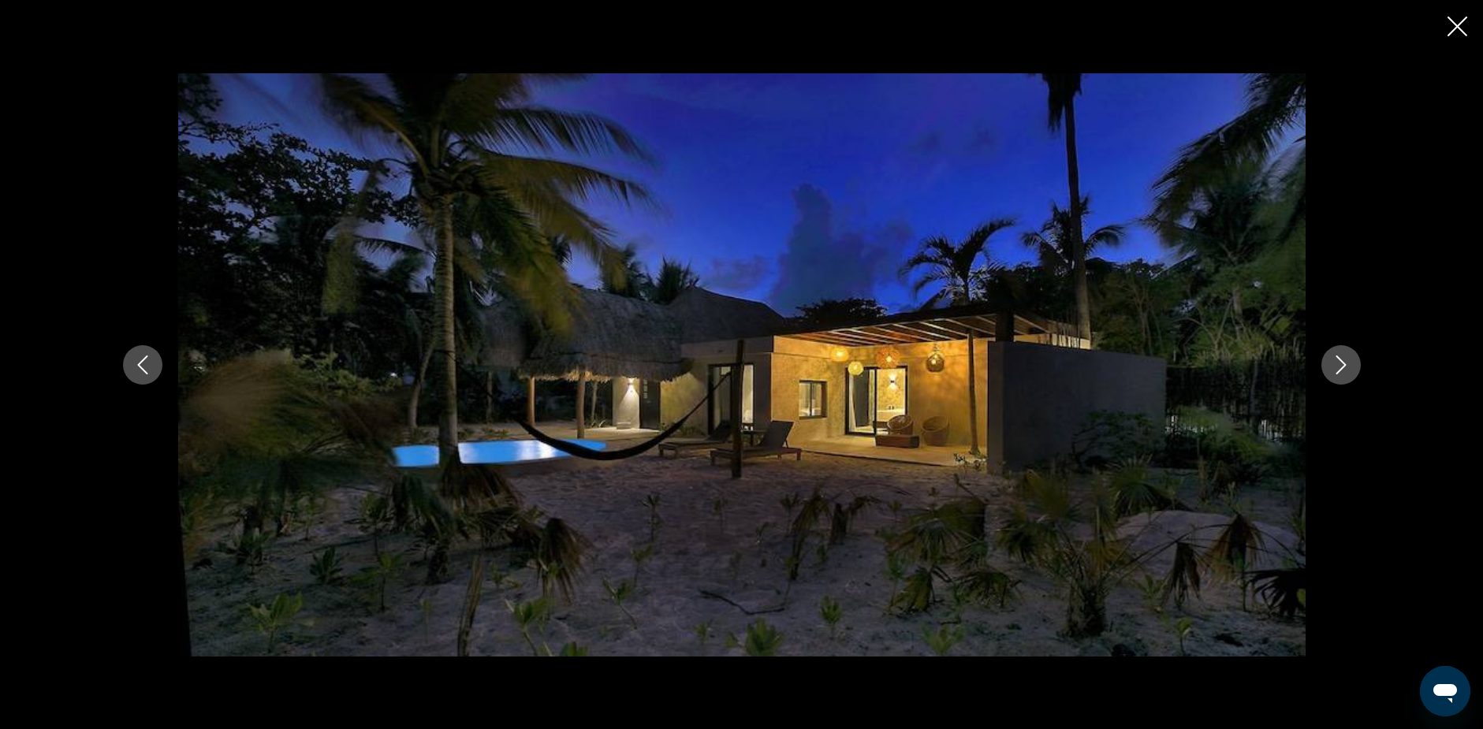
click at [1338, 363] on icon "Next image" at bounding box center [1340, 364] width 19 height 19
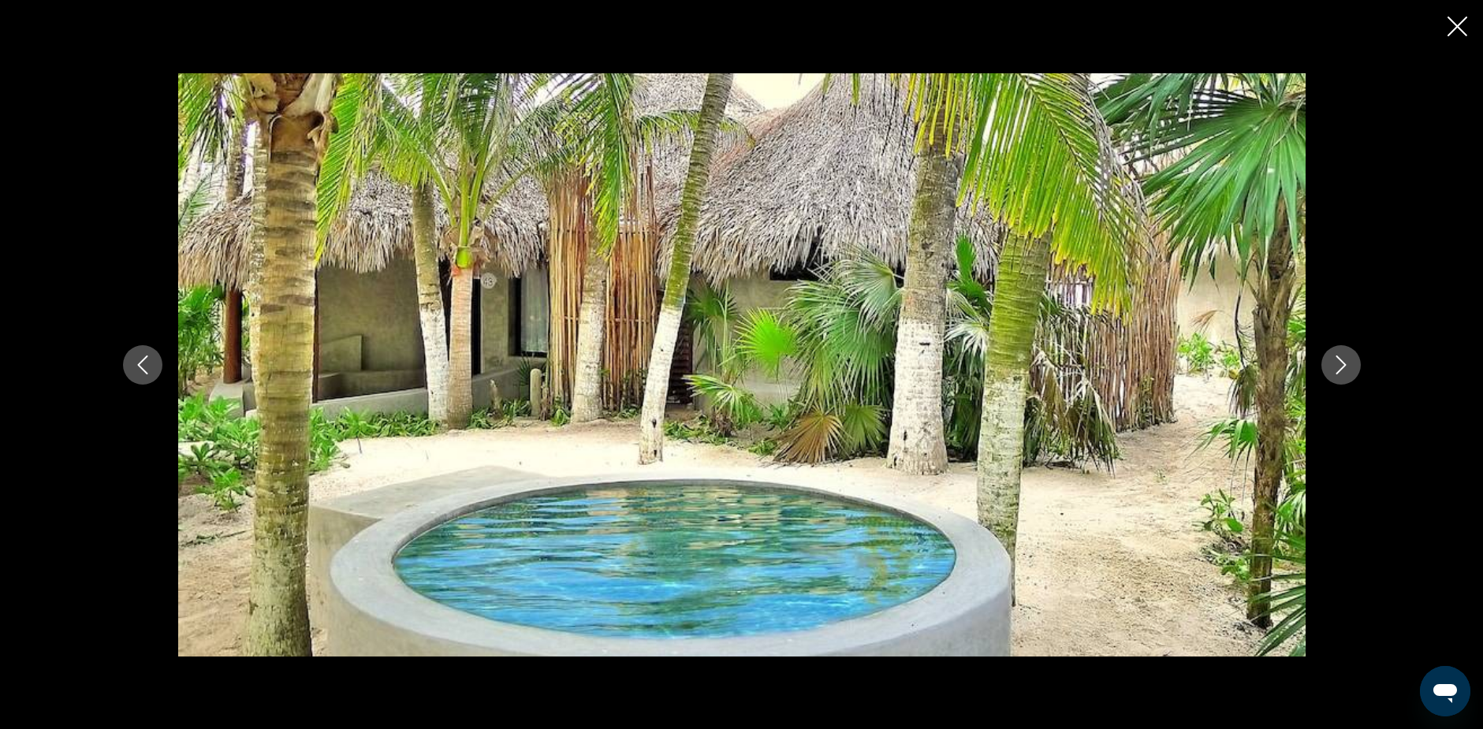
click at [1338, 363] on icon "Next image" at bounding box center [1340, 364] width 19 height 19
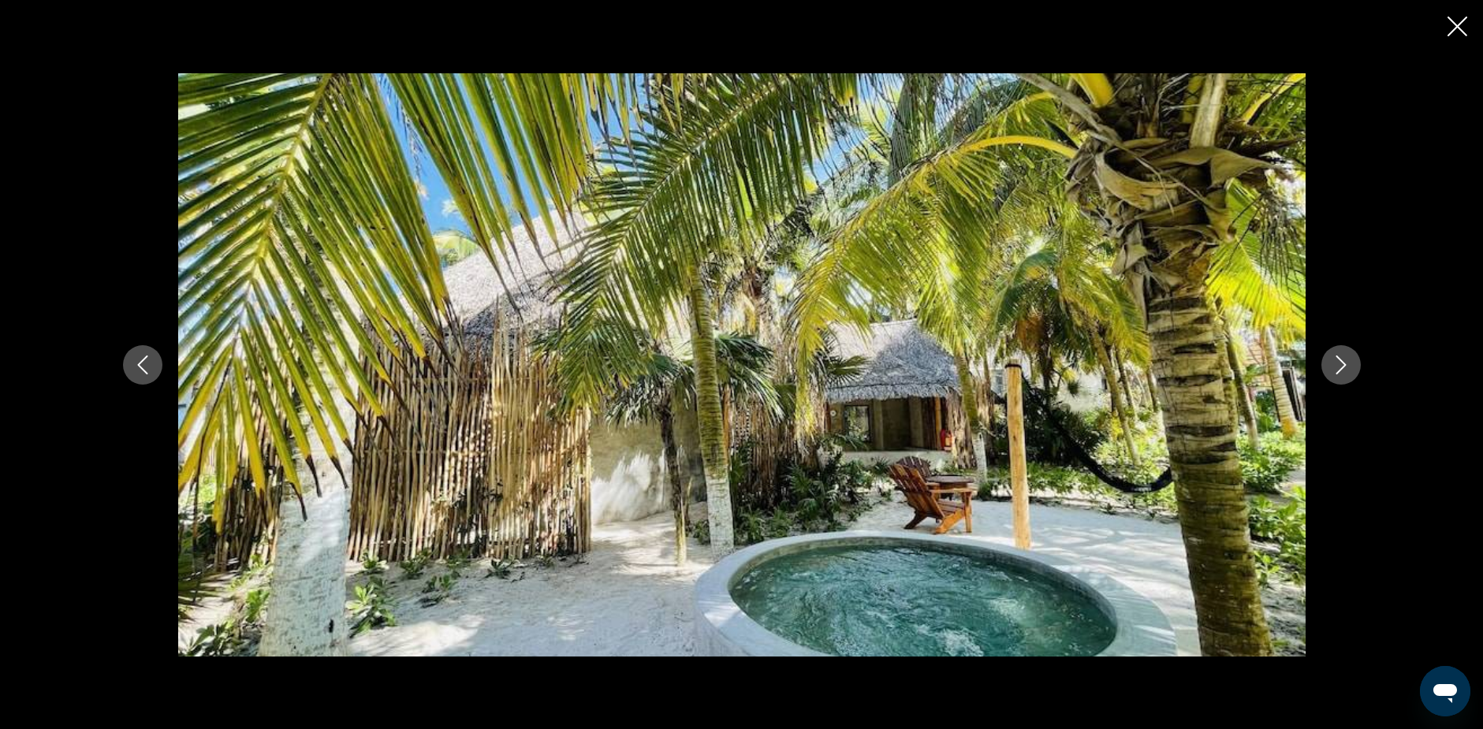
click at [1338, 363] on icon "Next image" at bounding box center [1340, 364] width 19 height 19
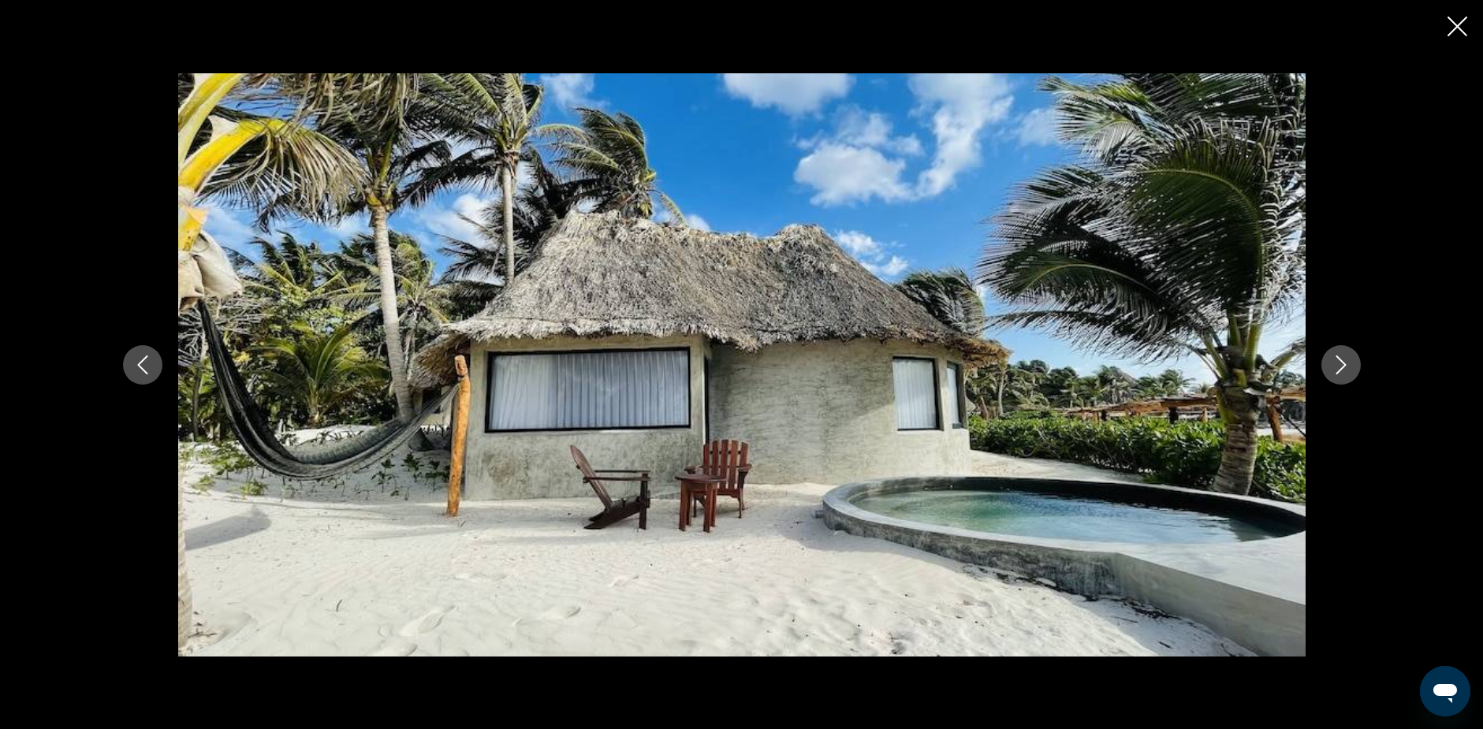
click at [1338, 363] on icon "Next image" at bounding box center [1340, 364] width 19 height 19
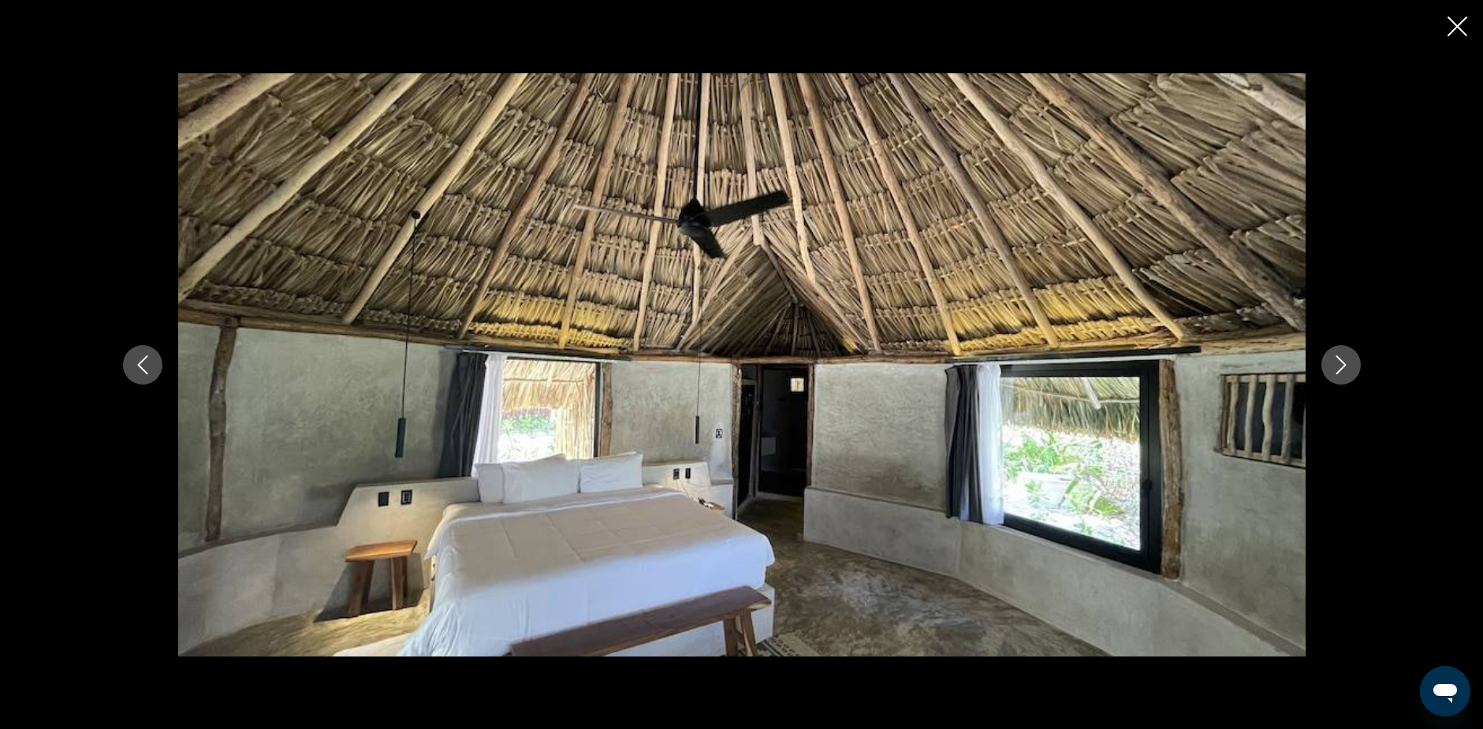
click at [1338, 363] on icon "Next image" at bounding box center [1340, 364] width 19 height 19
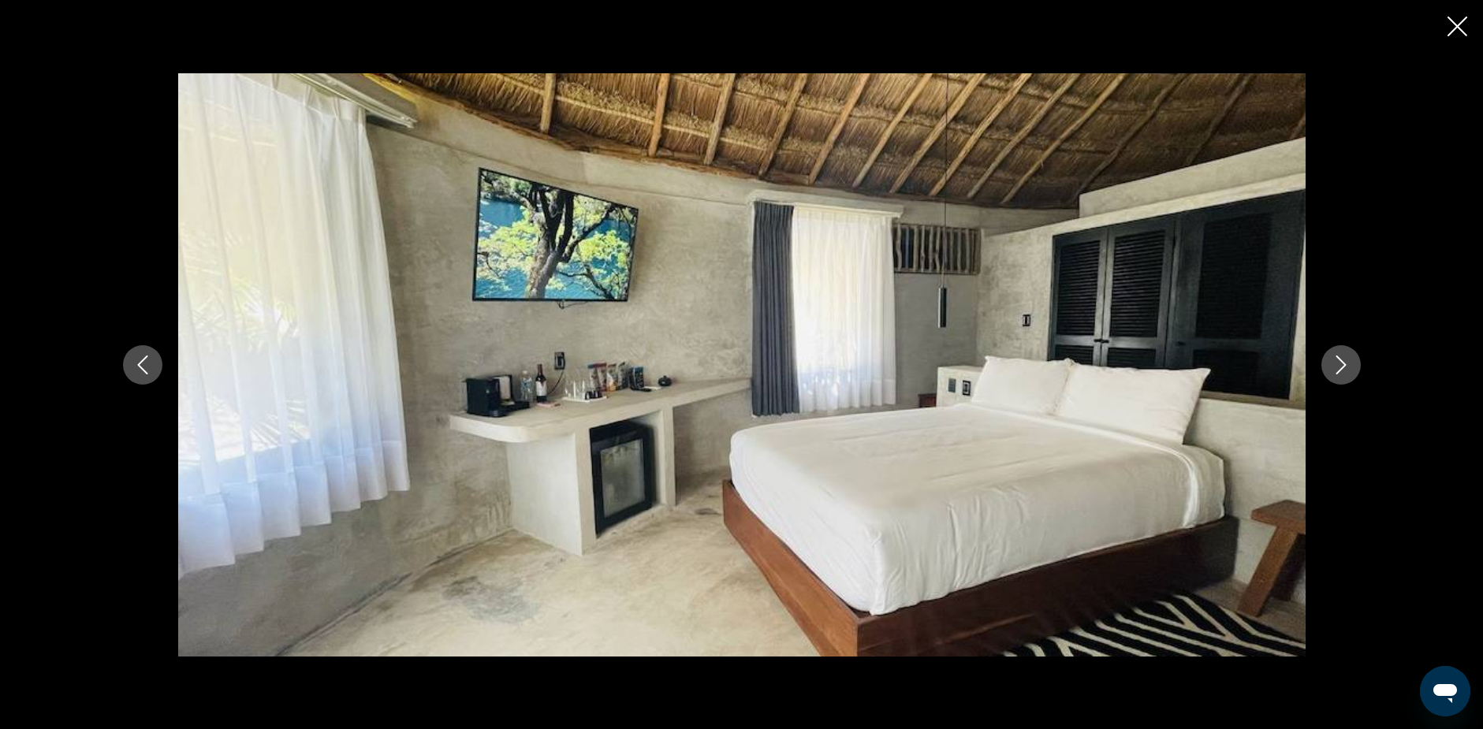
click at [1338, 363] on icon "Next image" at bounding box center [1340, 364] width 19 height 19
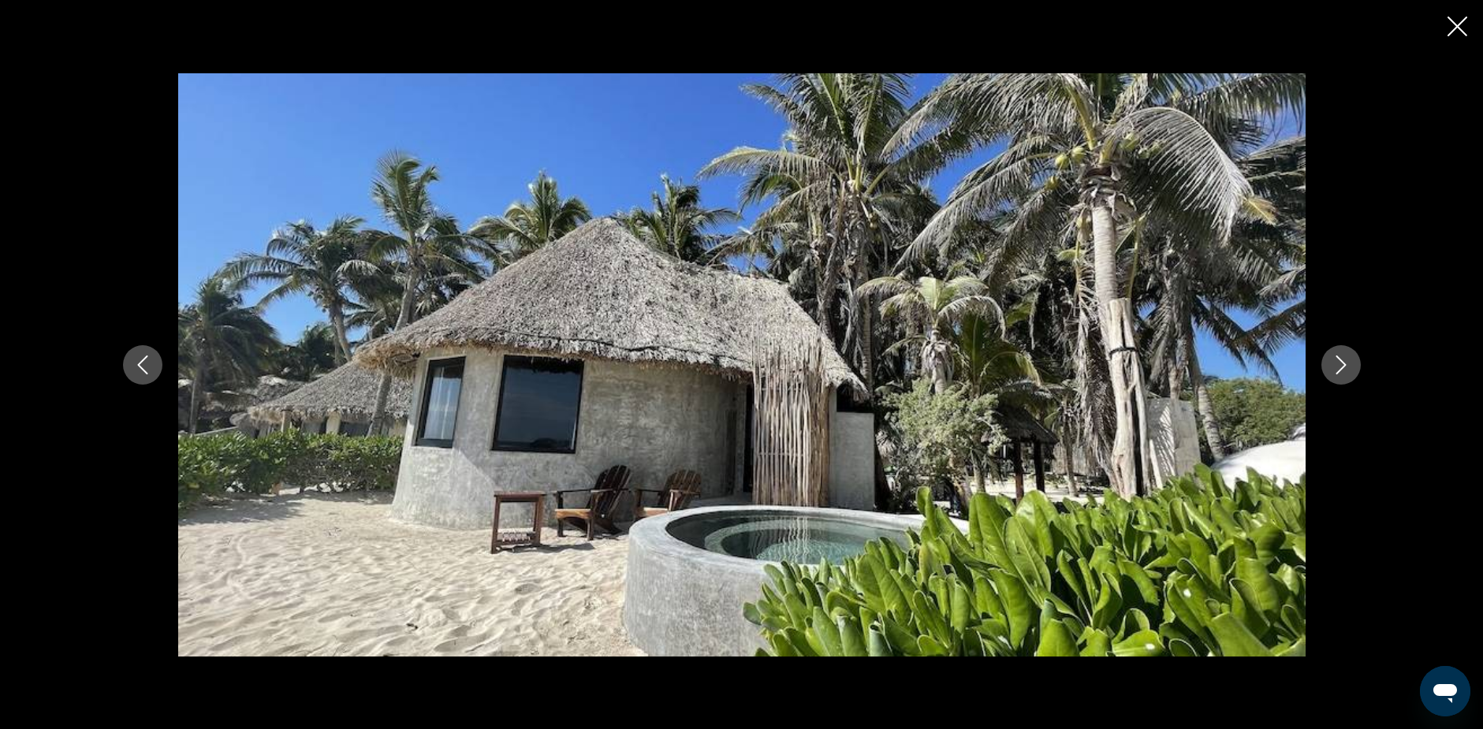
click at [1338, 363] on icon "Next image" at bounding box center [1340, 364] width 19 height 19
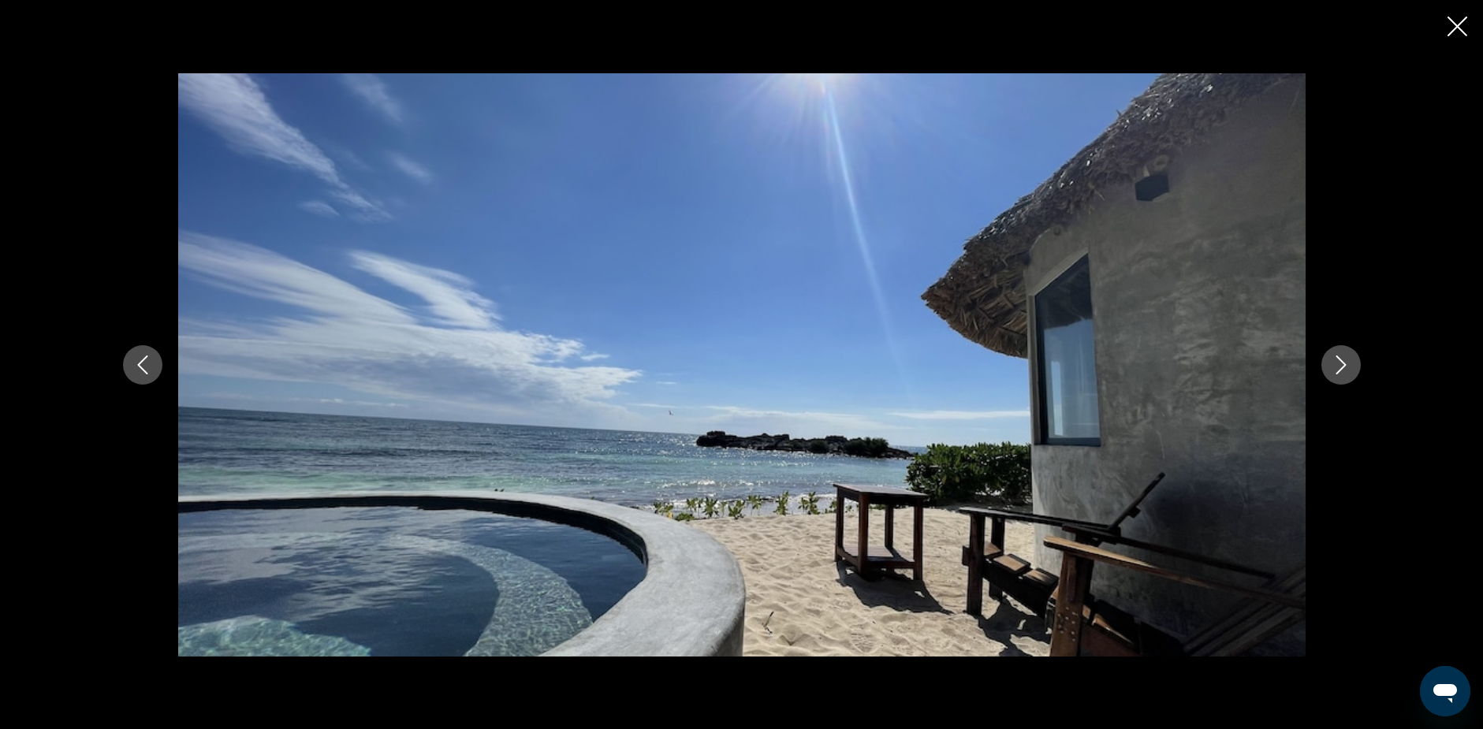
click at [1340, 363] on icon "Next image" at bounding box center [1340, 364] width 19 height 19
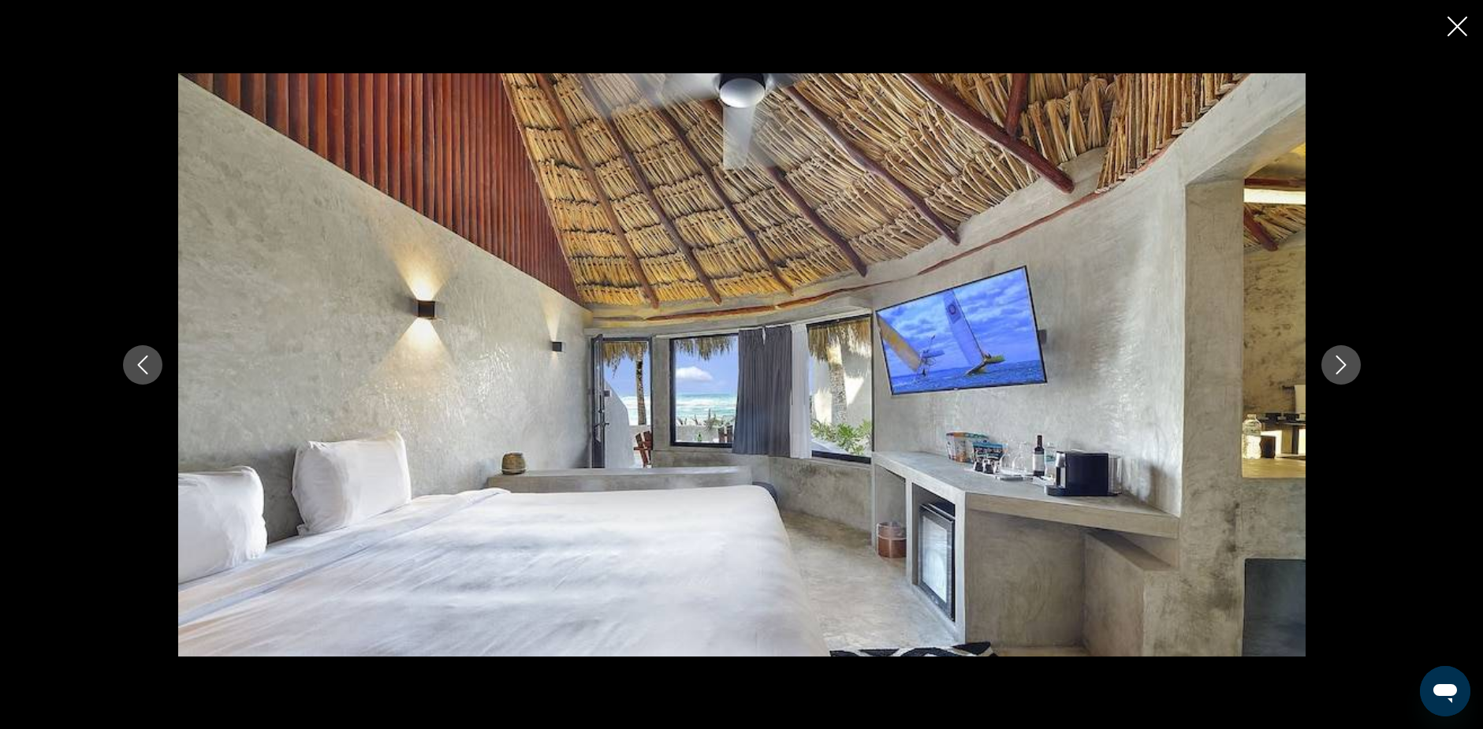
click at [1340, 363] on icon "Next image" at bounding box center [1340, 364] width 19 height 19
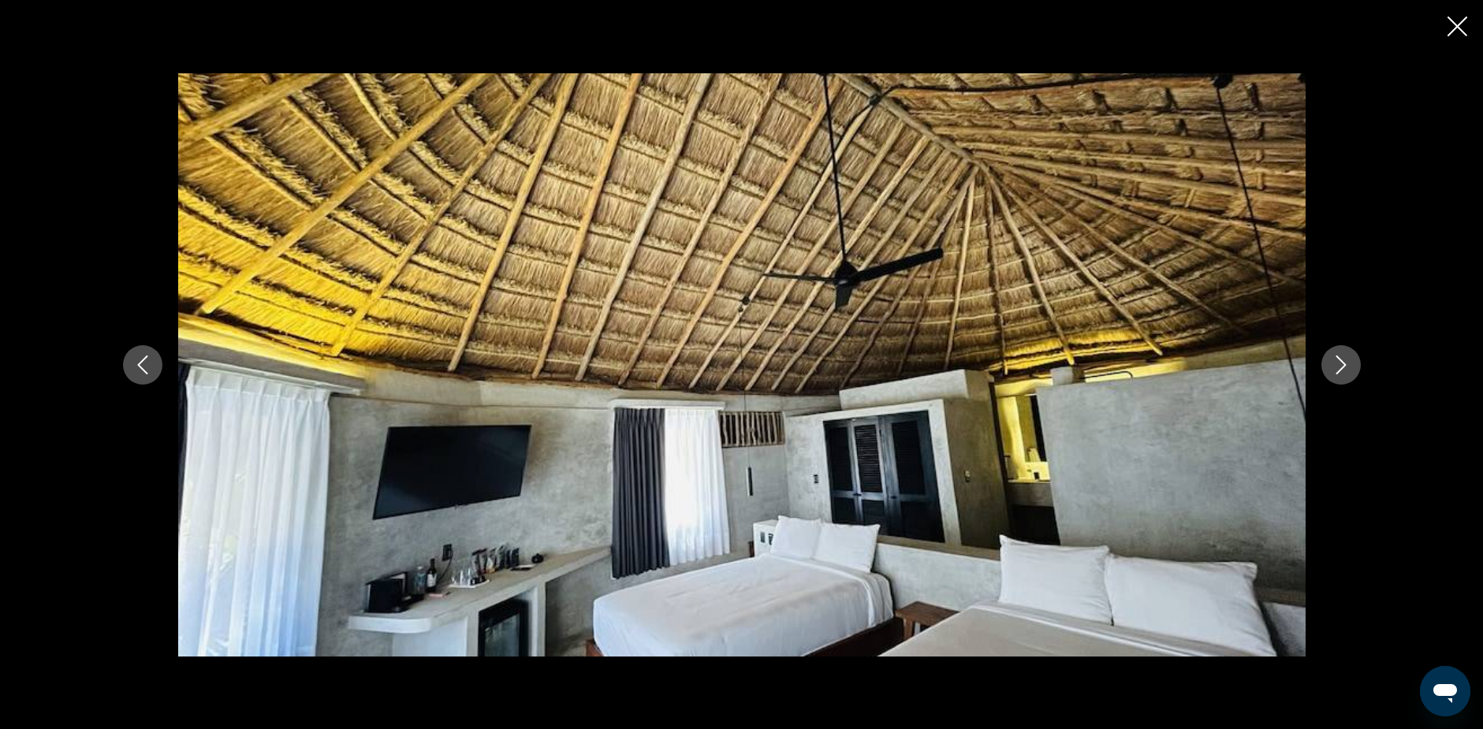
click at [1338, 361] on icon "Next image" at bounding box center [1340, 364] width 19 height 19
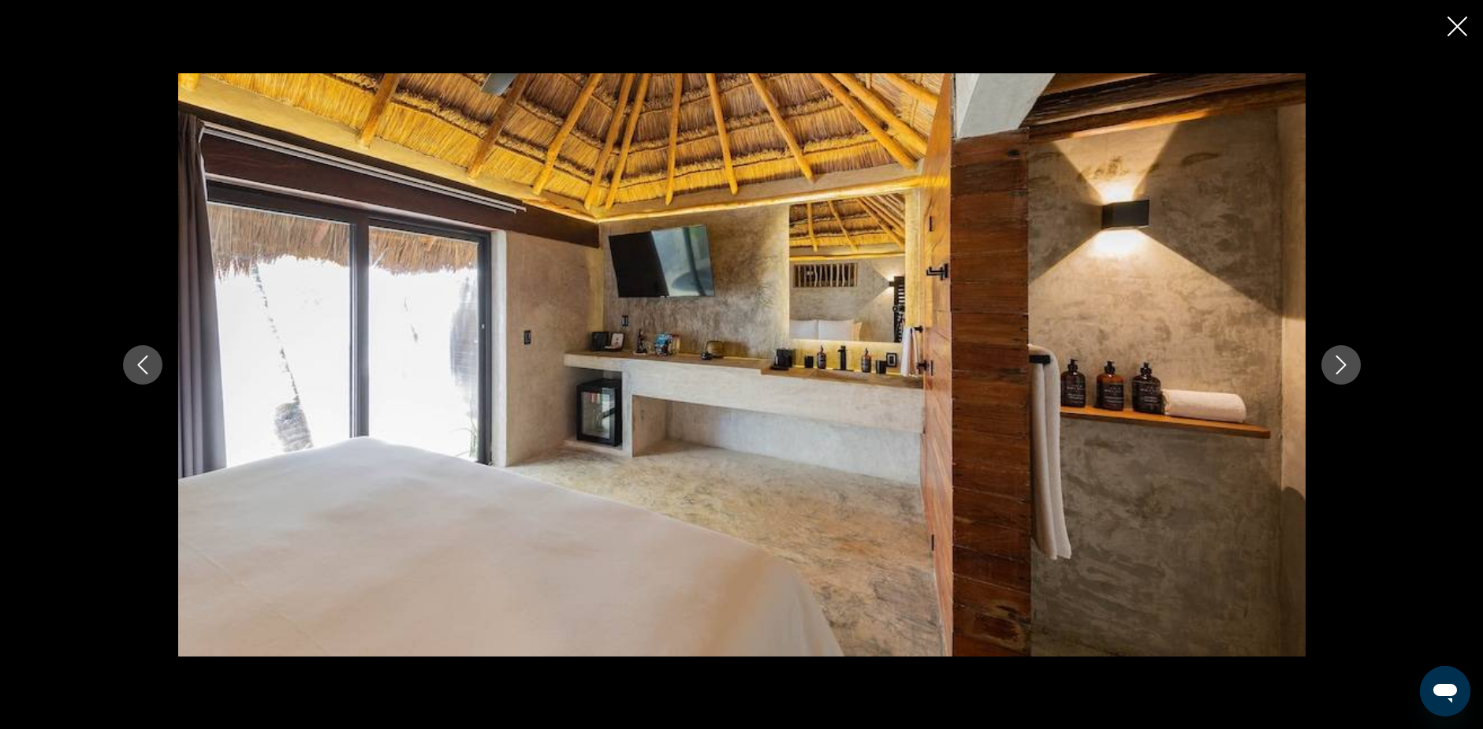
click at [1338, 361] on icon "Next image" at bounding box center [1340, 364] width 19 height 19
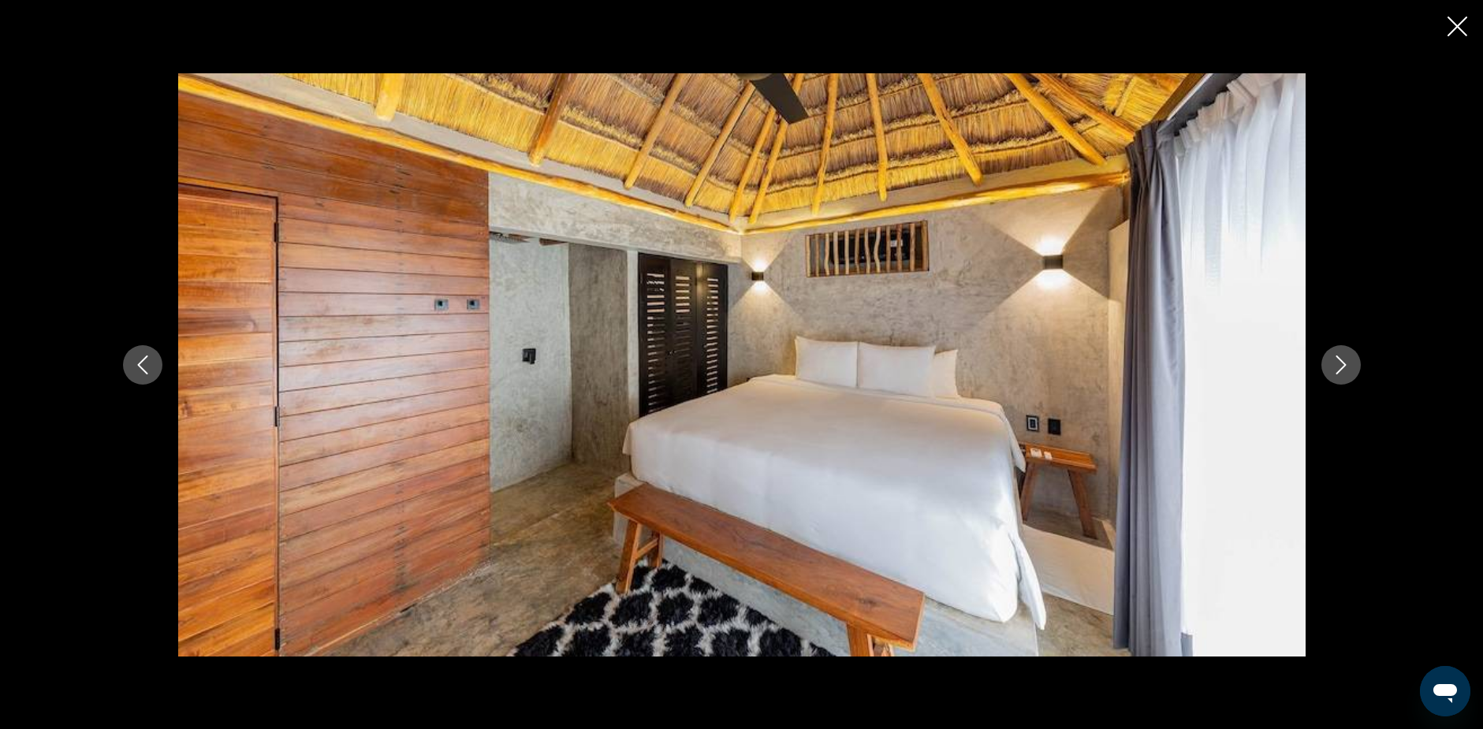
click at [1338, 361] on icon "Next image" at bounding box center [1340, 364] width 19 height 19
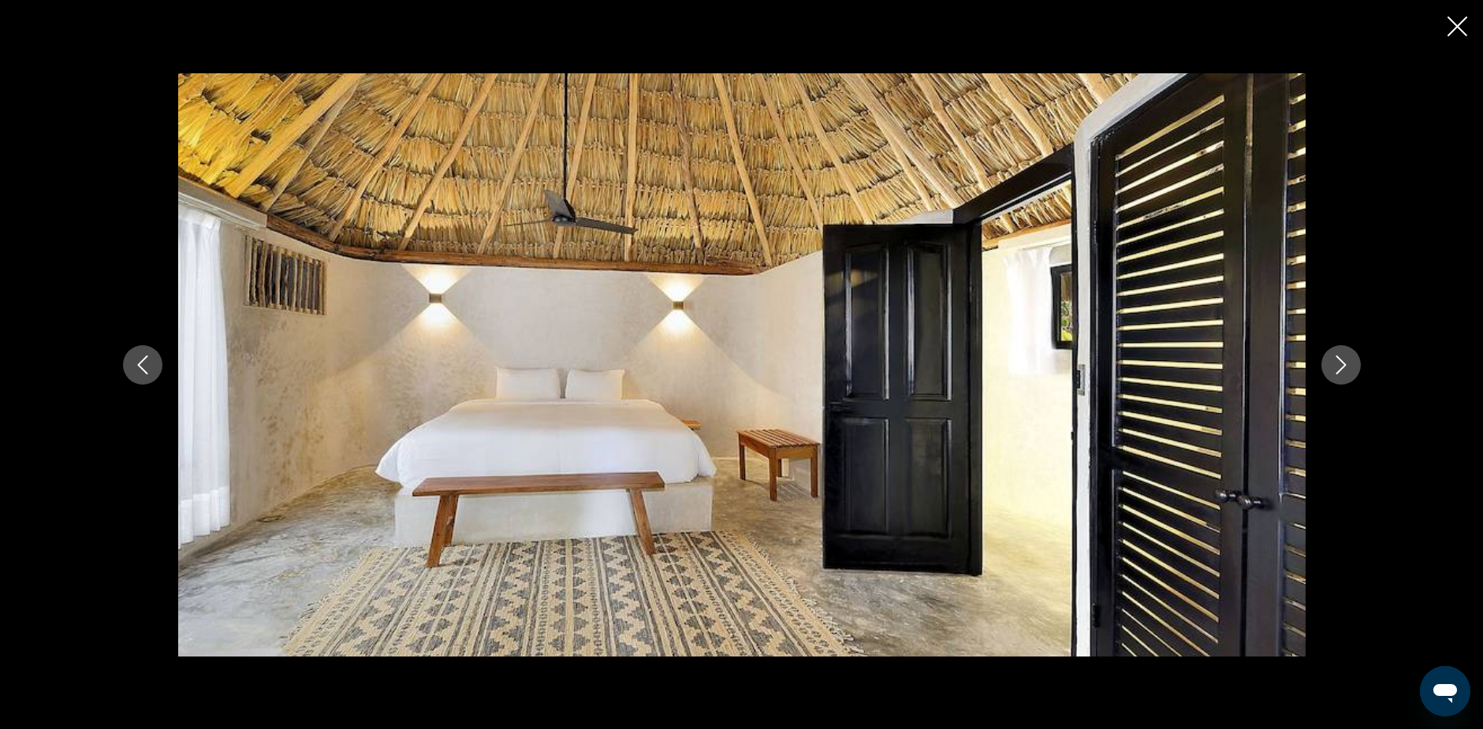
click at [1338, 361] on icon "Next image" at bounding box center [1340, 364] width 19 height 19
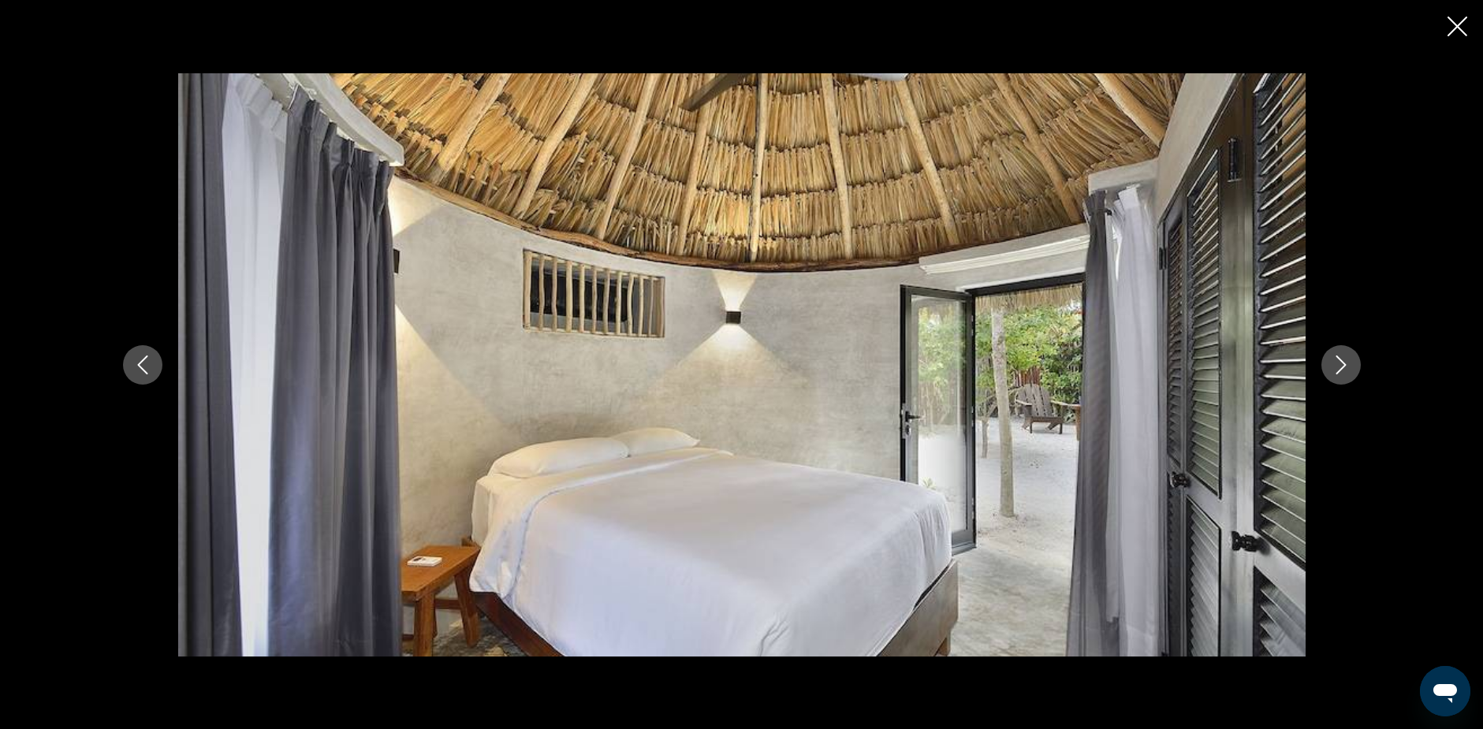
click at [1338, 361] on icon "Next image" at bounding box center [1340, 364] width 19 height 19
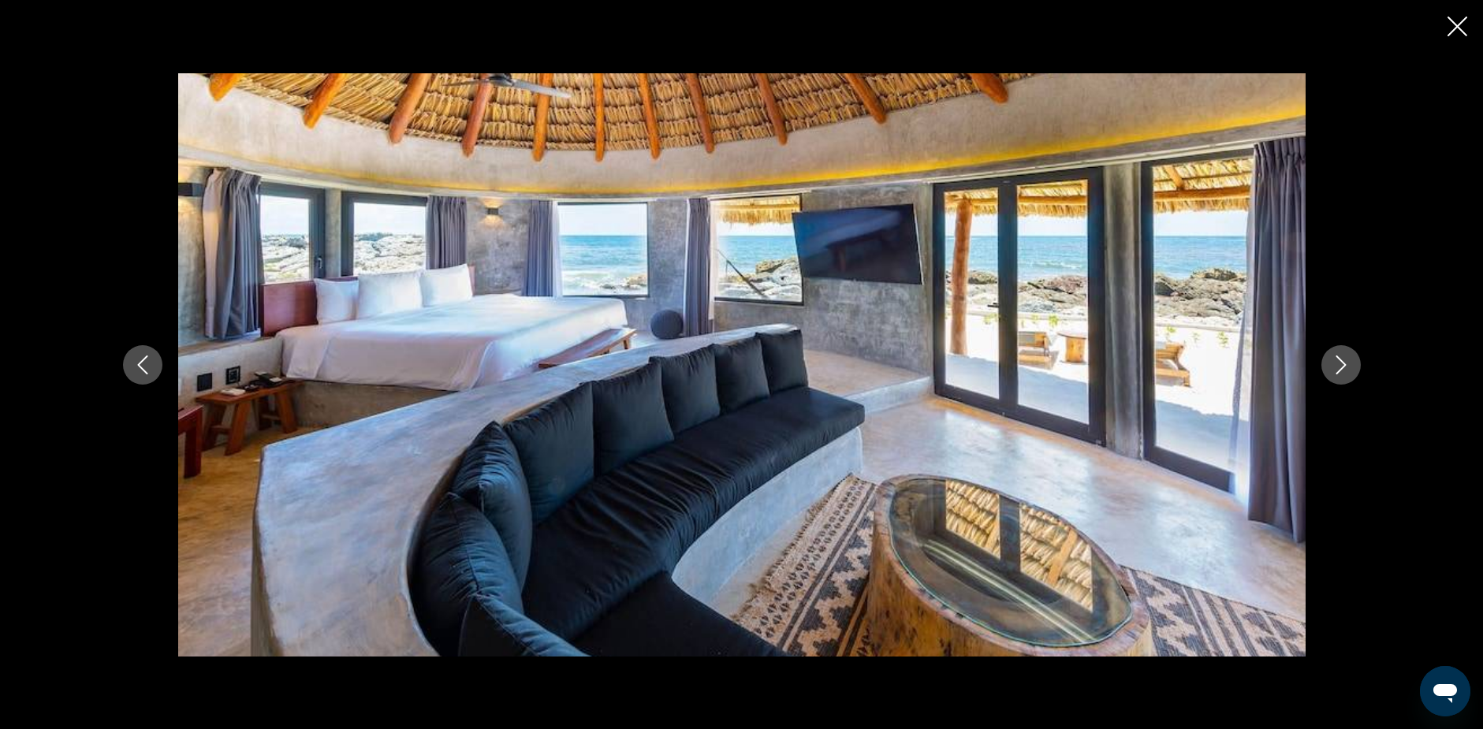
click at [1338, 361] on icon "Next image" at bounding box center [1340, 364] width 19 height 19
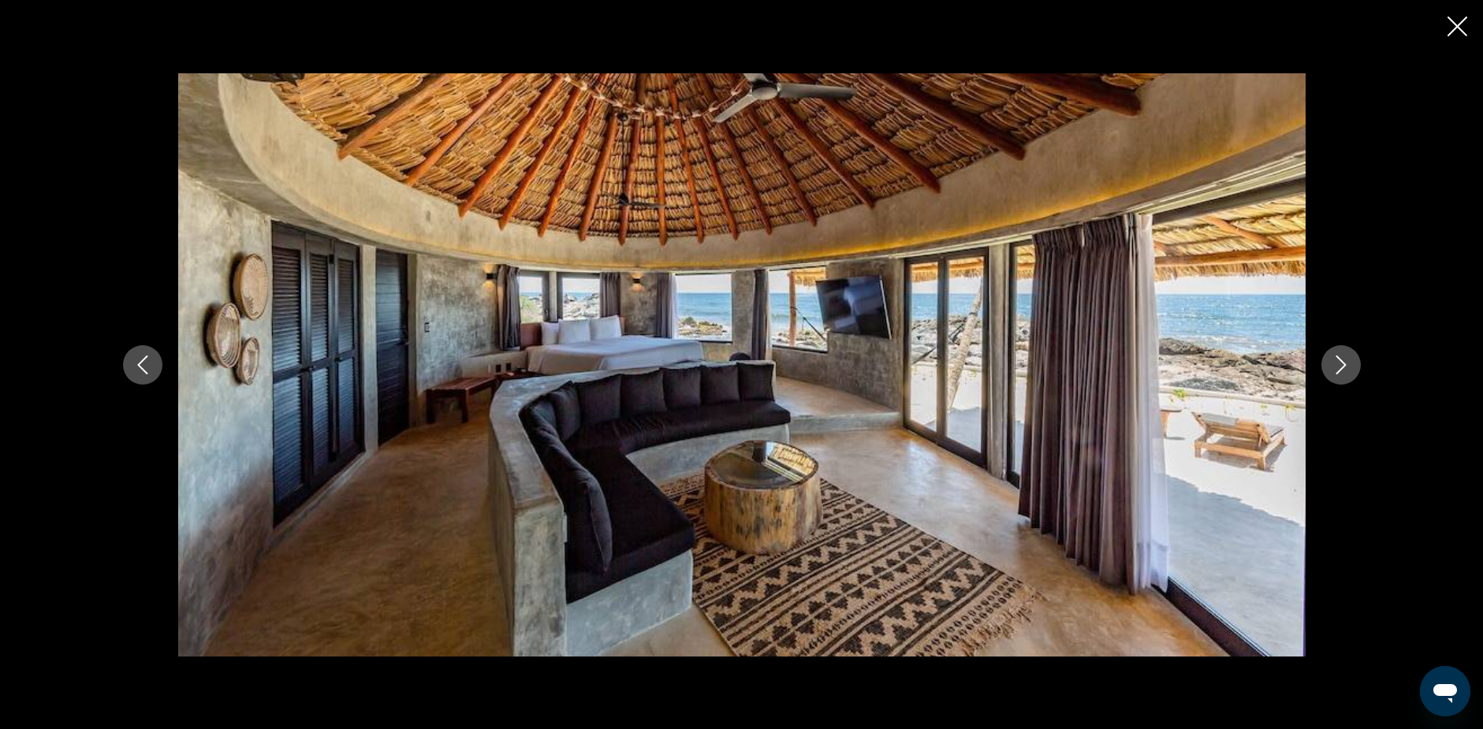
click at [1338, 361] on icon "Next image" at bounding box center [1340, 364] width 19 height 19
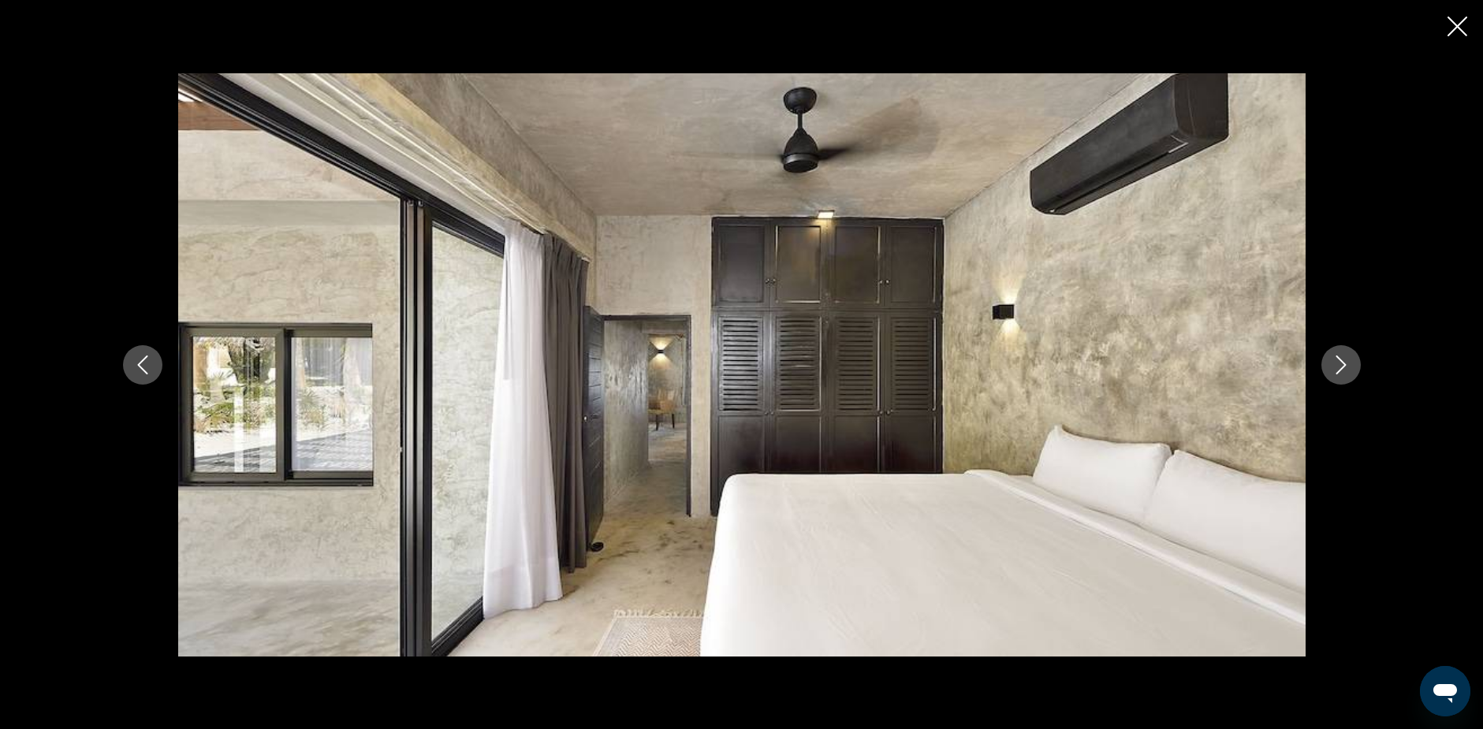
click at [1338, 361] on icon "Next image" at bounding box center [1340, 364] width 19 height 19
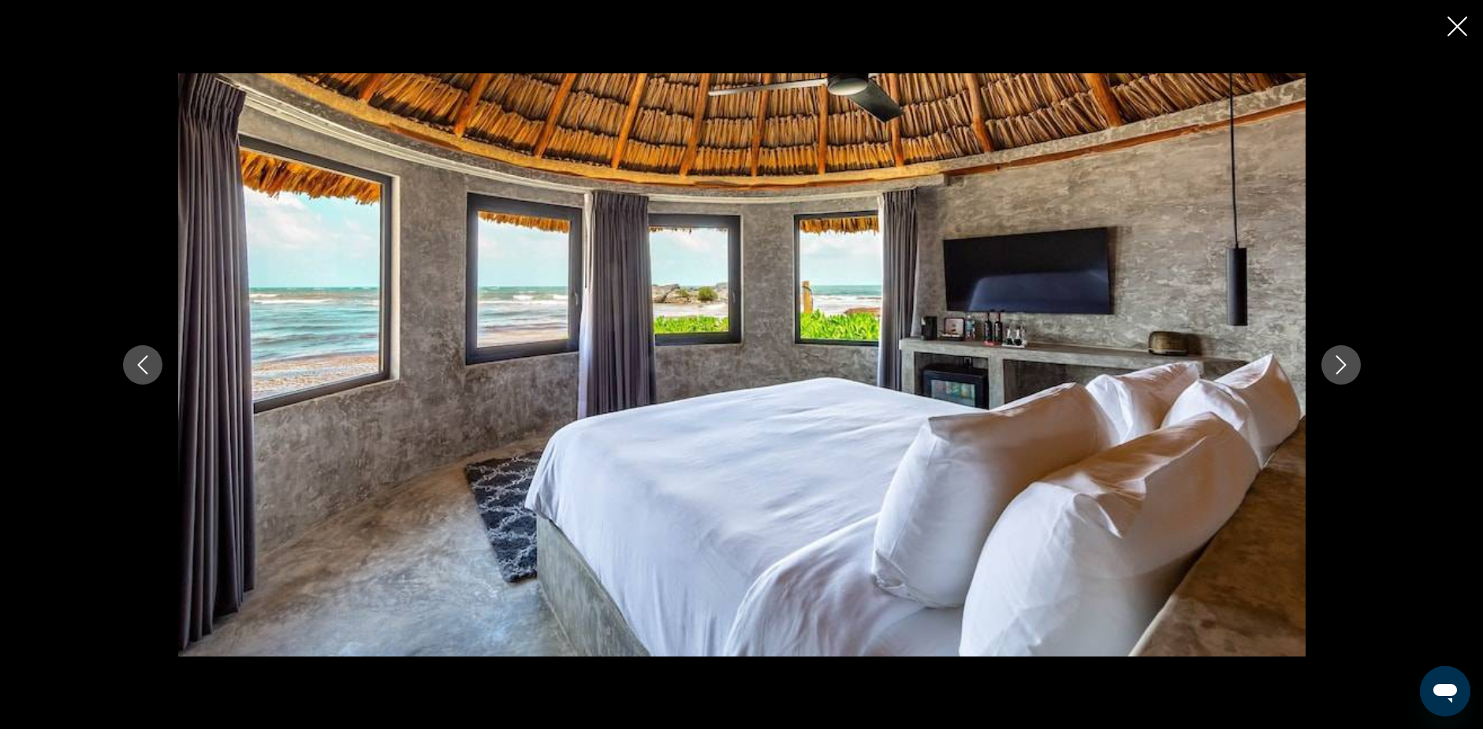
click at [1341, 363] on icon "Next image" at bounding box center [1340, 364] width 19 height 19
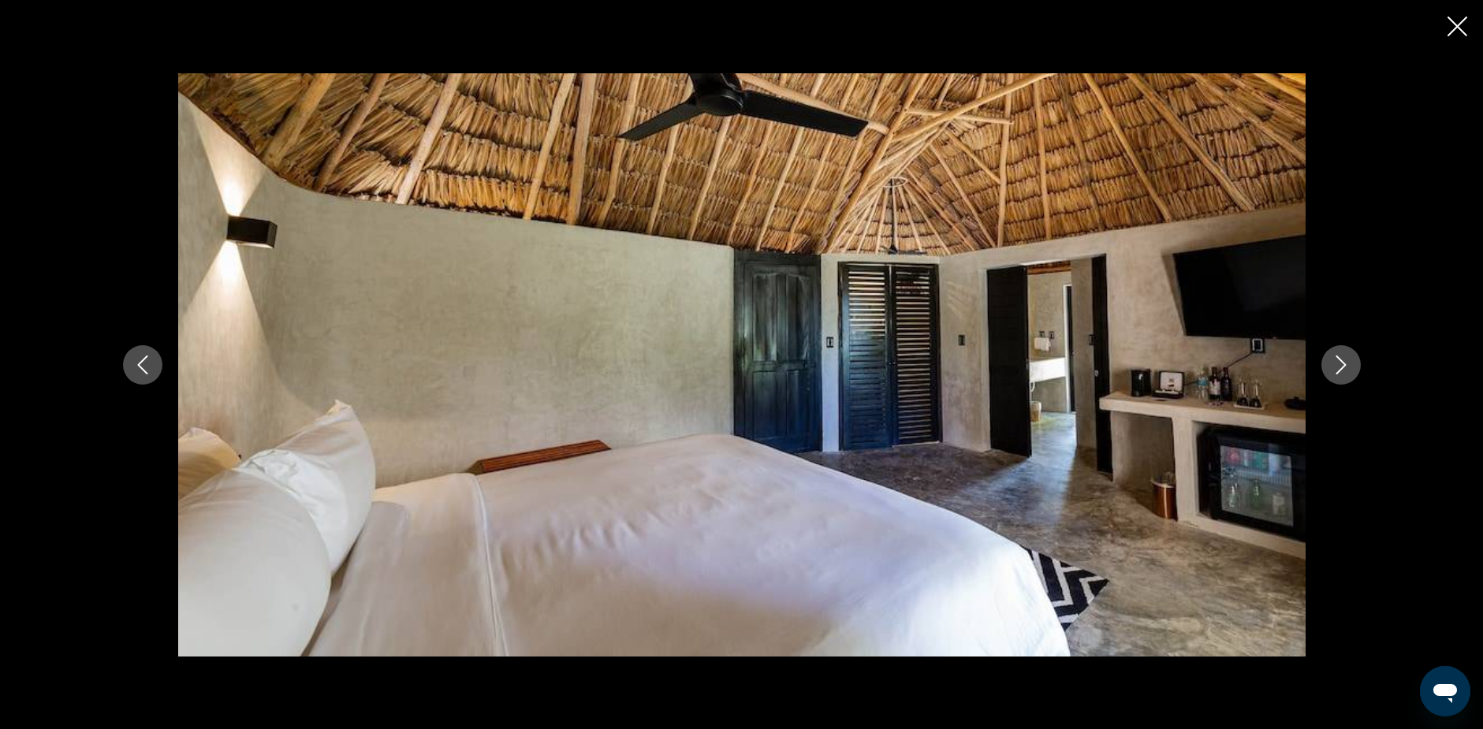
click at [1341, 363] on icon "Next image" at bounding box center [1340, 364] width 19 height 19
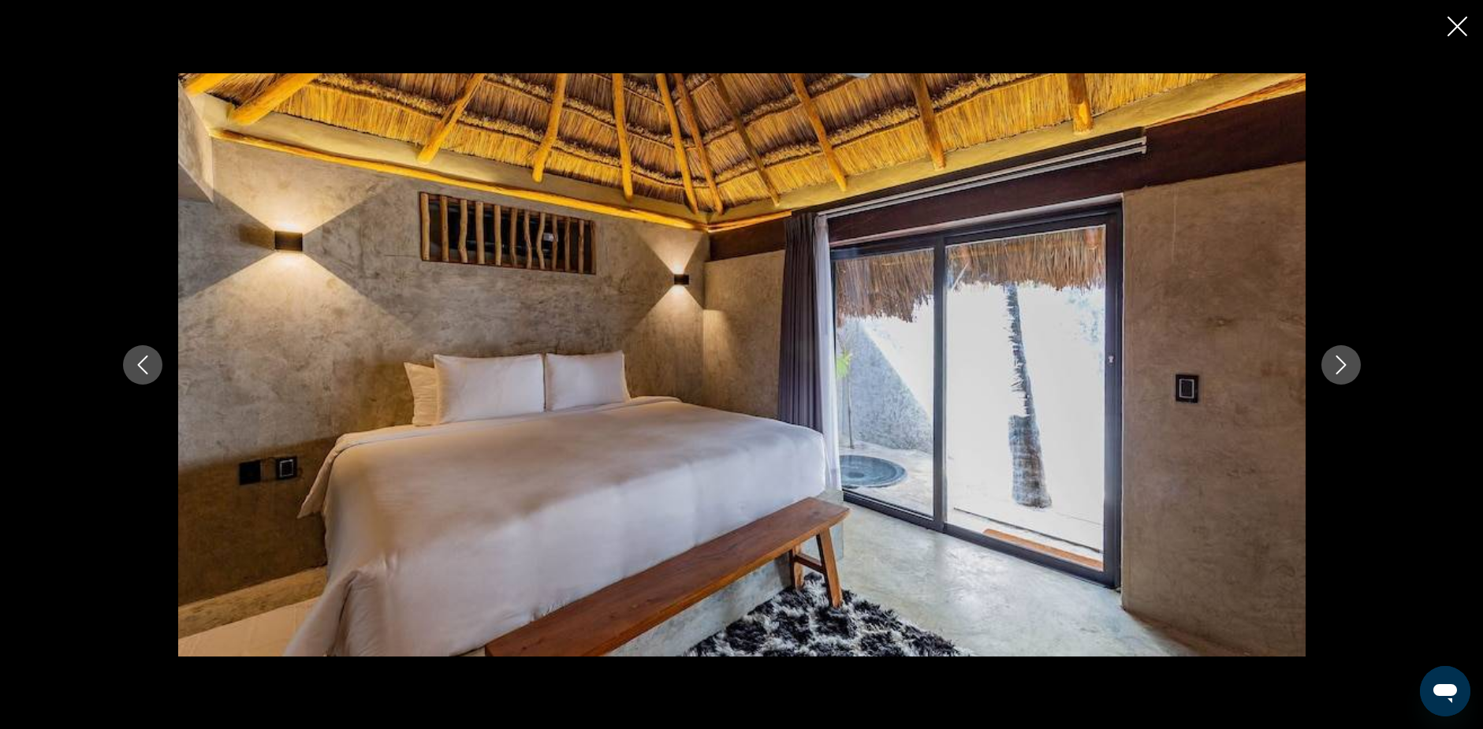
click at [1341, 363] on icon "Next image" at bounding box center [1340, 364] width 19 height 19
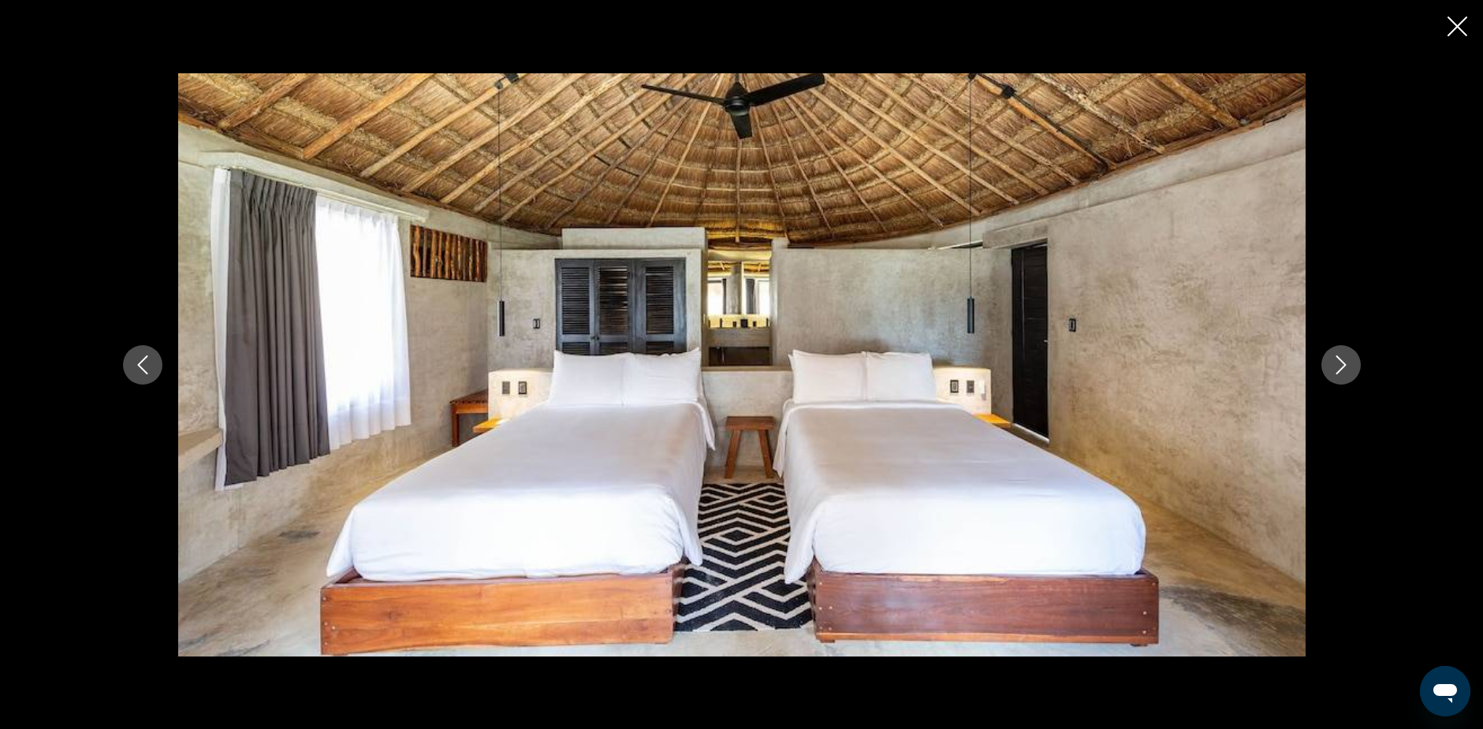
click at [1341, 363] on icon "Next image" at bounding box center [1340, 364] width 19 height 19
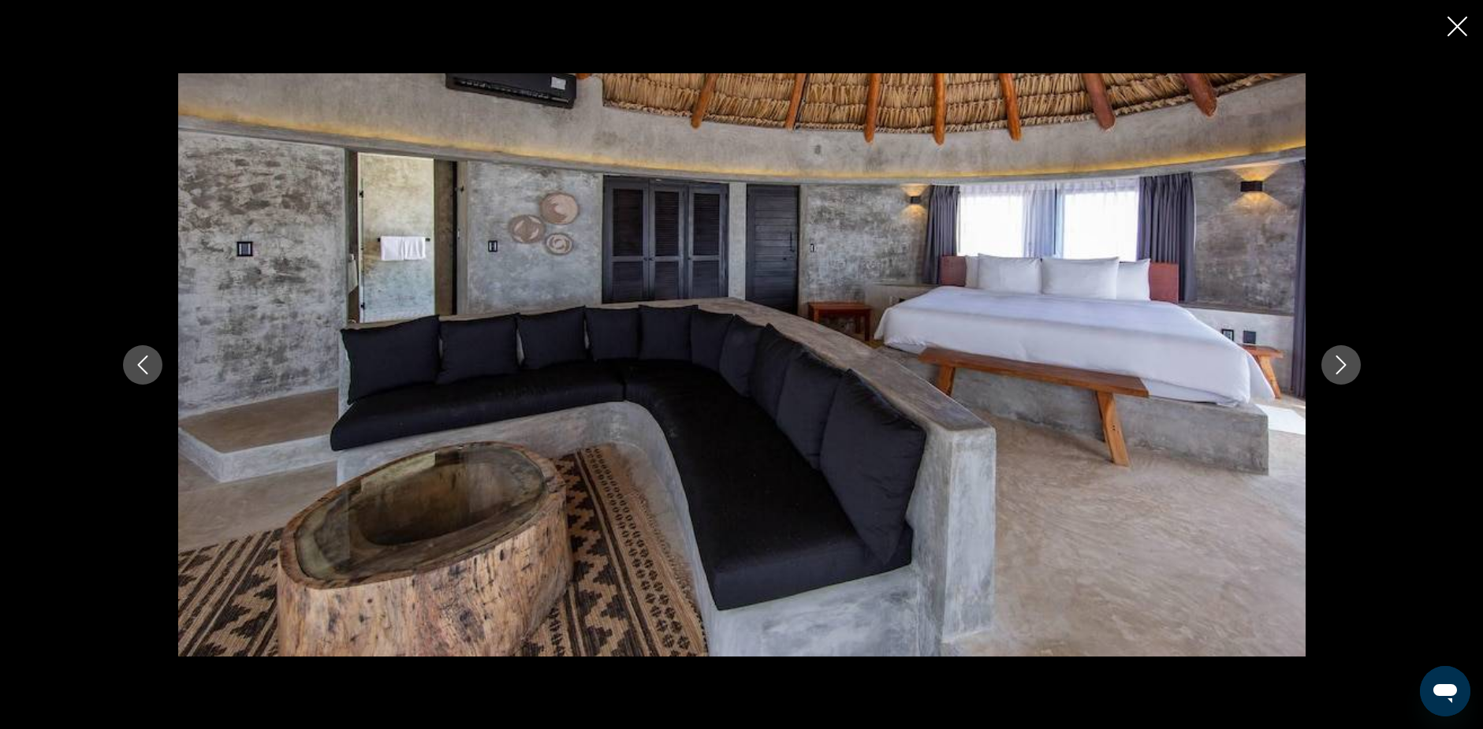
click at [1341, 363] on icon "Next image" at bounding box center [1340, 364] width 19 height 19
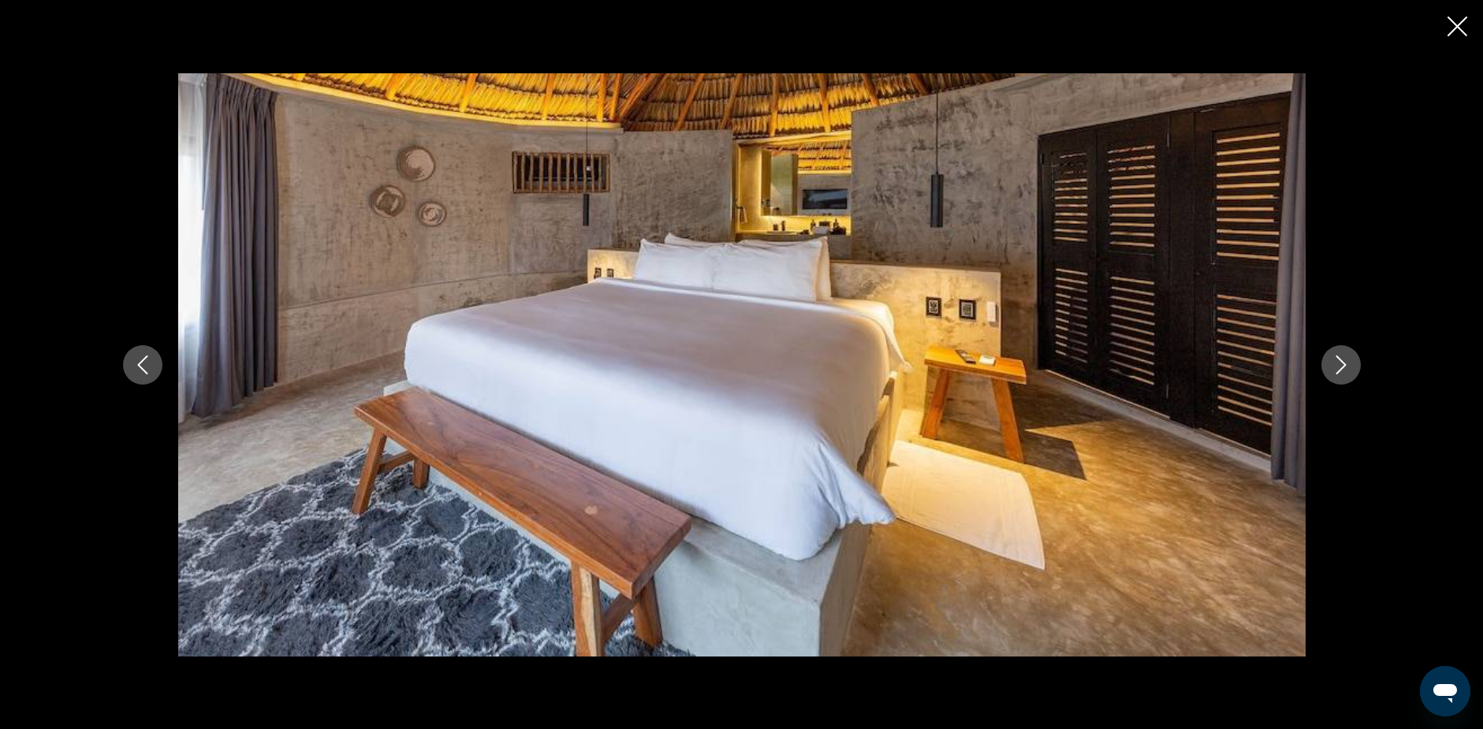
click at [1341, 363] on icon "Next image" at bounding box center [1340, 364] width 19 height 19
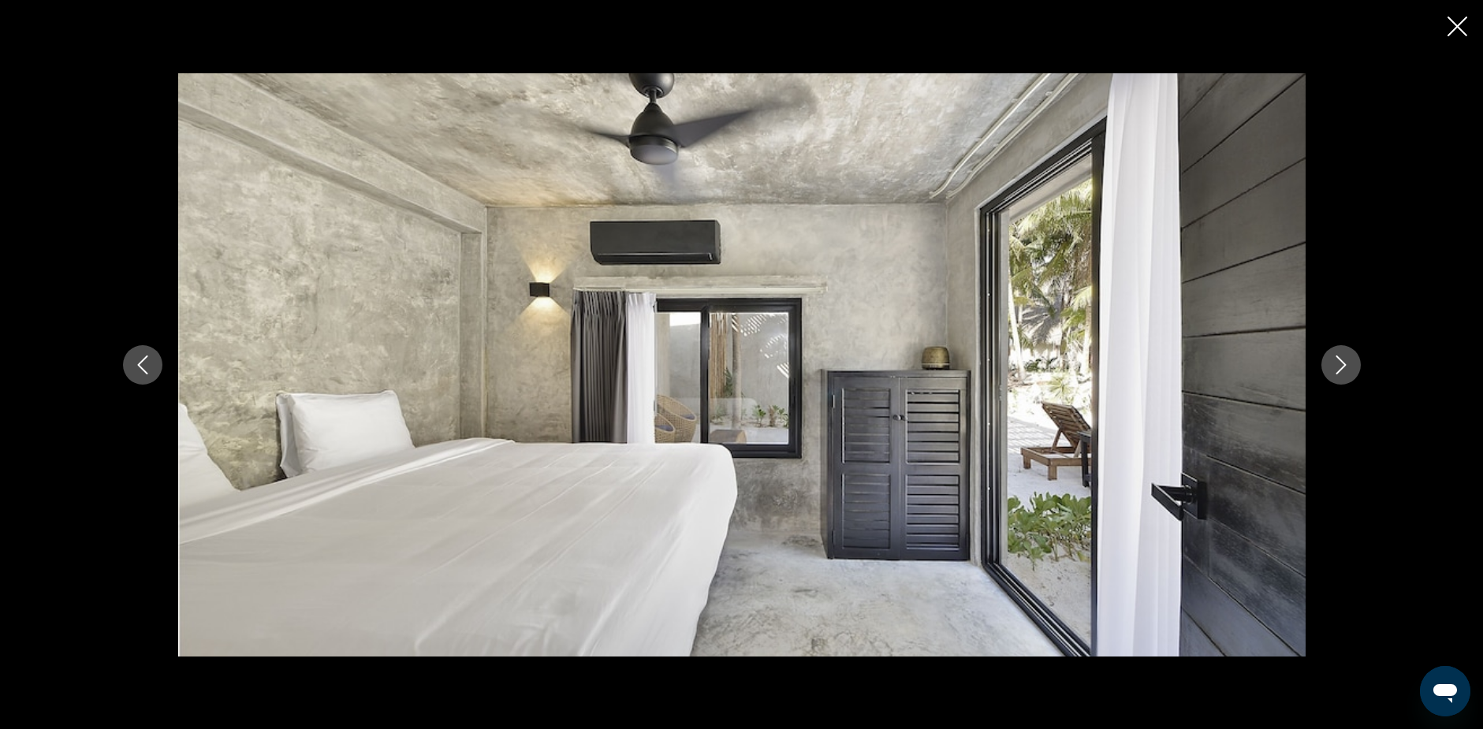
click at [1341, 363] on icon "Next image" at bounding box center [1340, 364] width 19 height 19
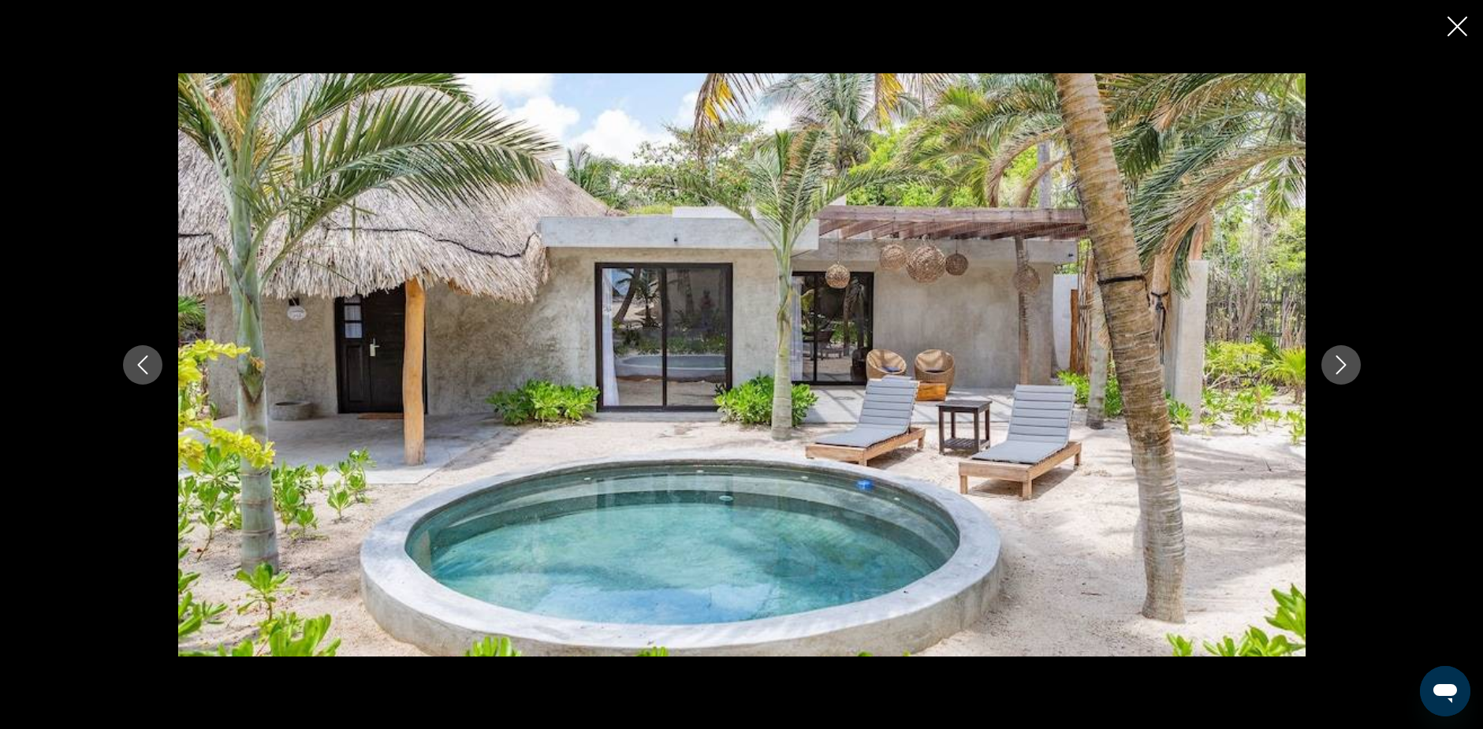
click at [1341, 363] on icon "Next image" at bounding box center [1340, 364] width 19 height 19
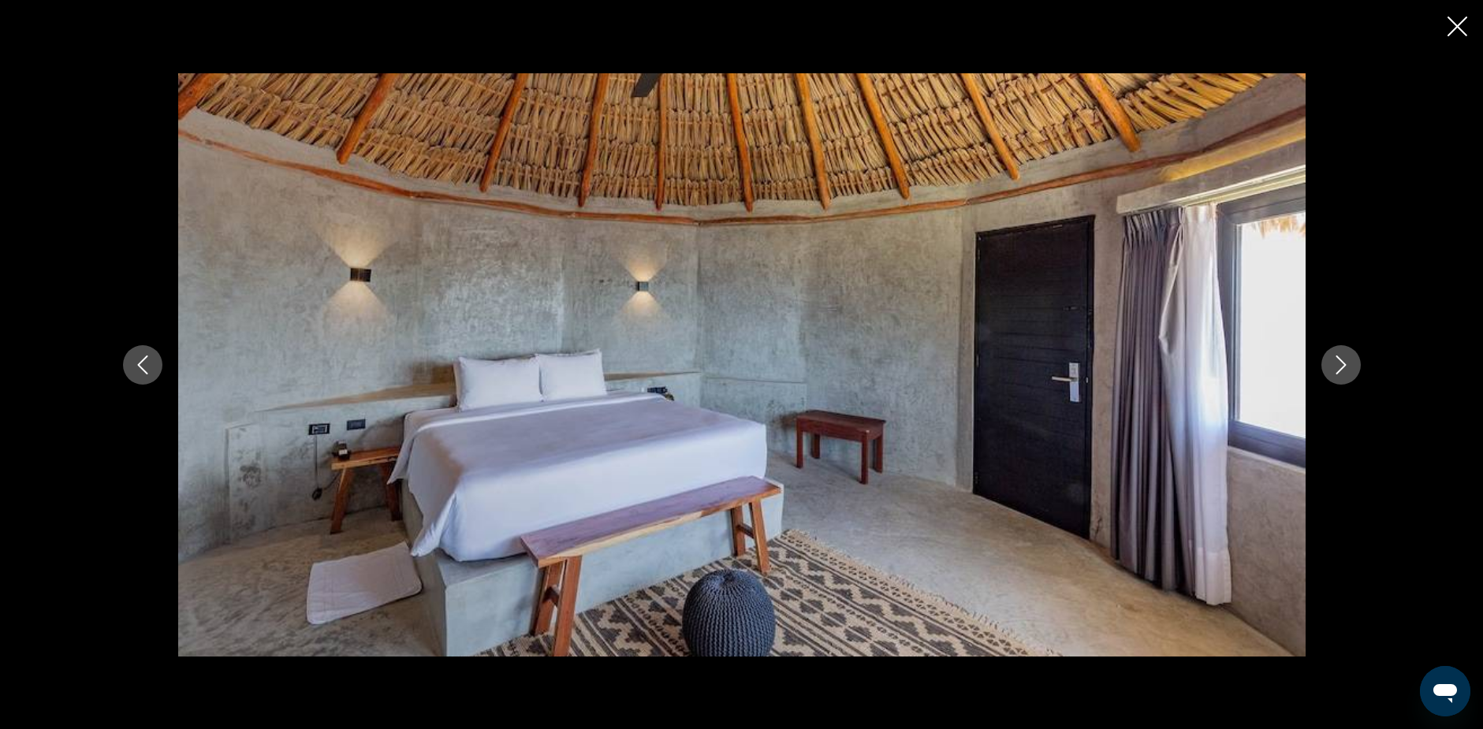
click at [1340, 364] on icon "Next image" at bounding box center [1340, 364] width 19 height 19
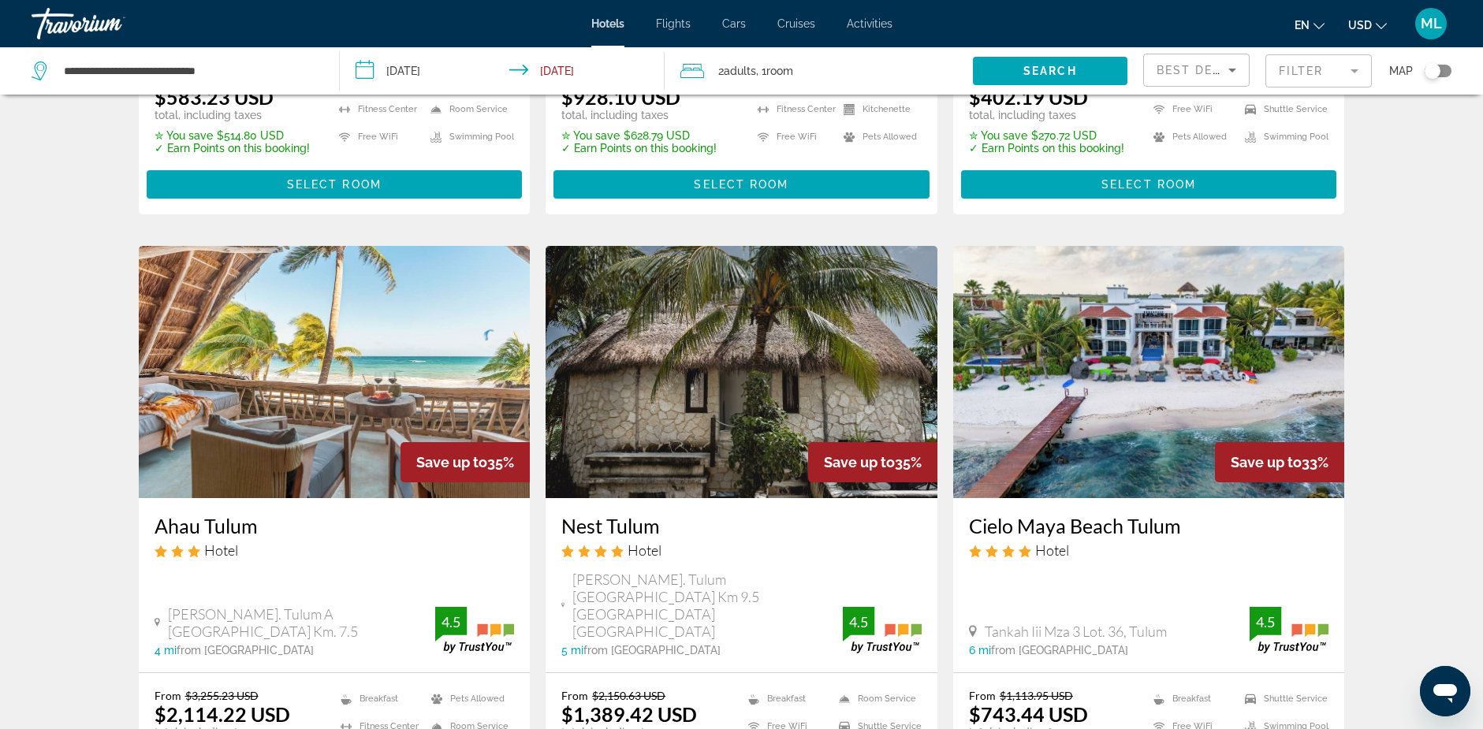
scroll to position [473, 0]
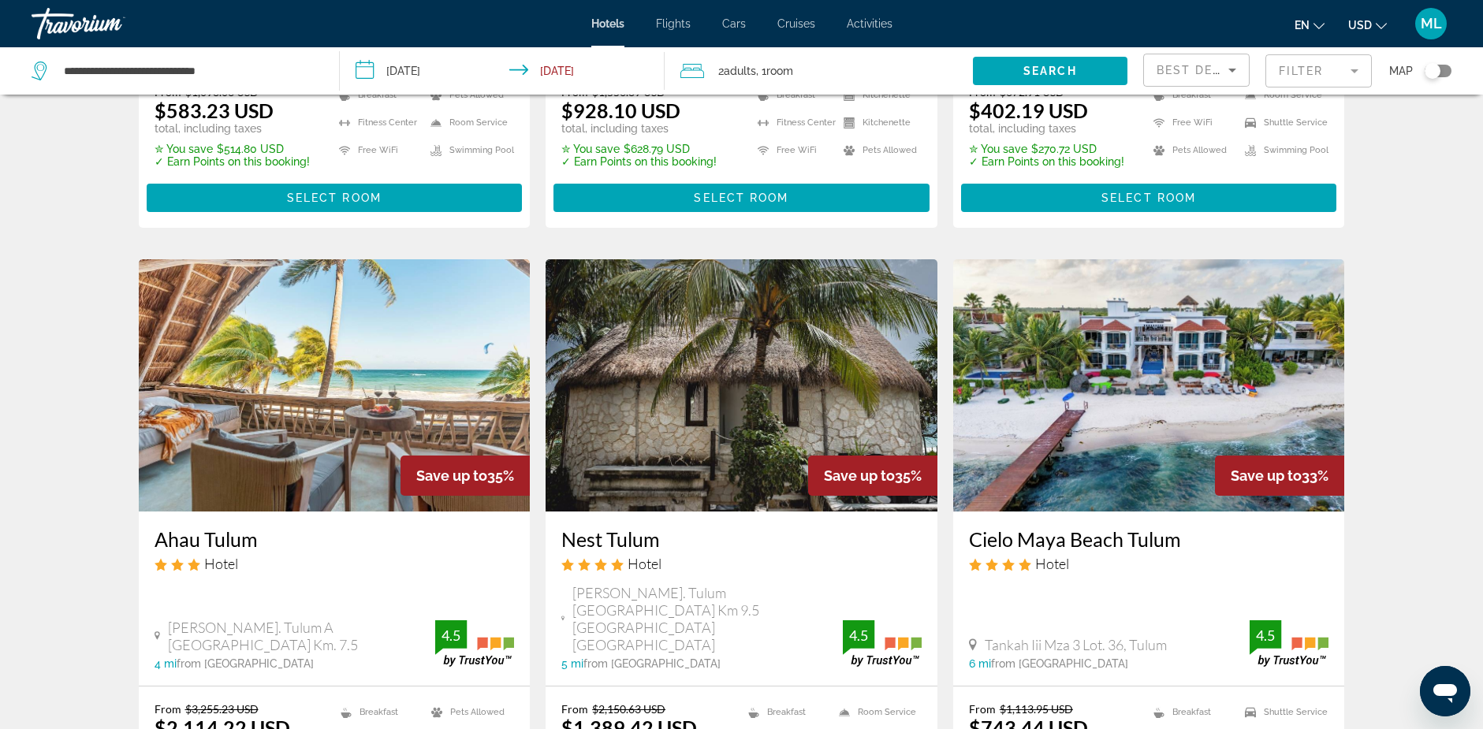
click at [329, 364] on img "Main content" at bounding box center [335, 385] width 392 height 252
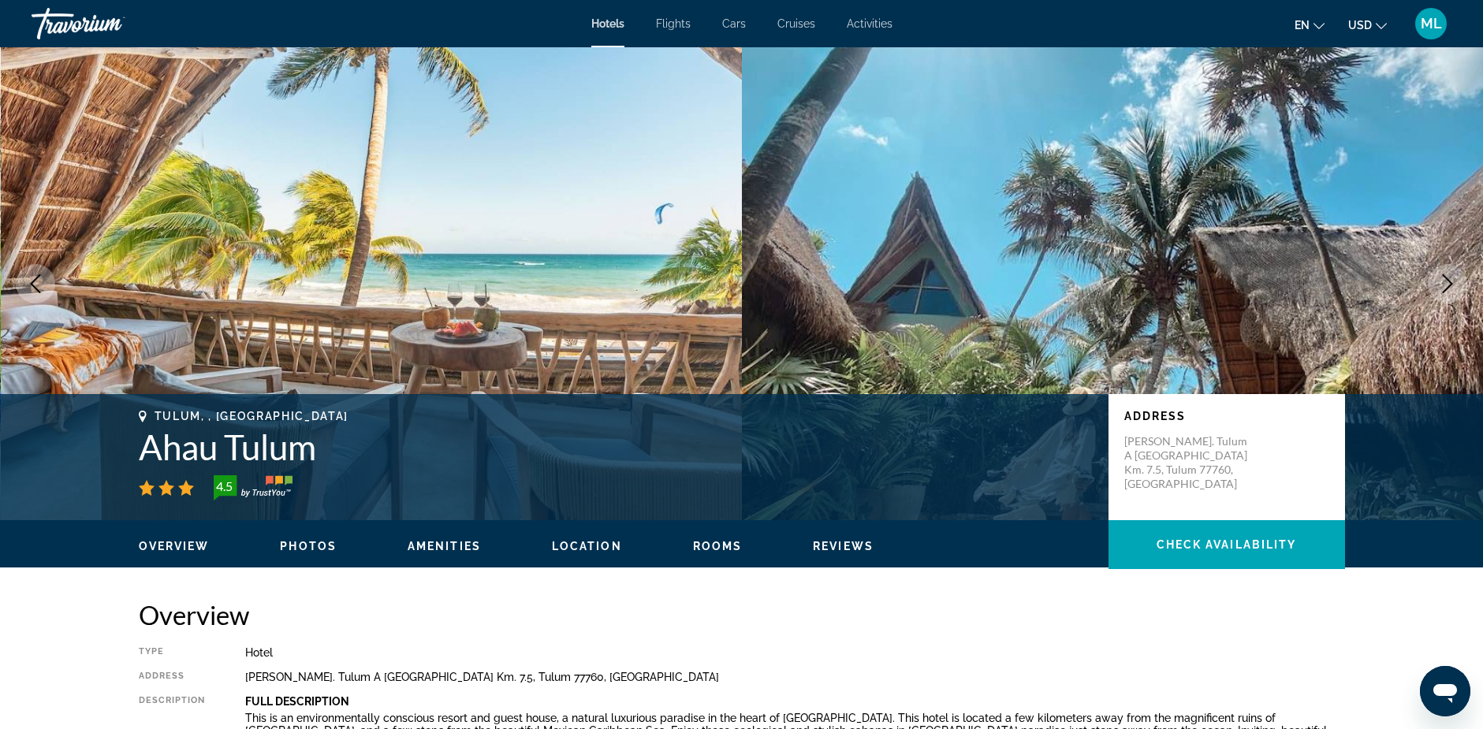
click at [1448, 281] on icon "Next image" at bounding box center [1447, 283] width 10 height 19
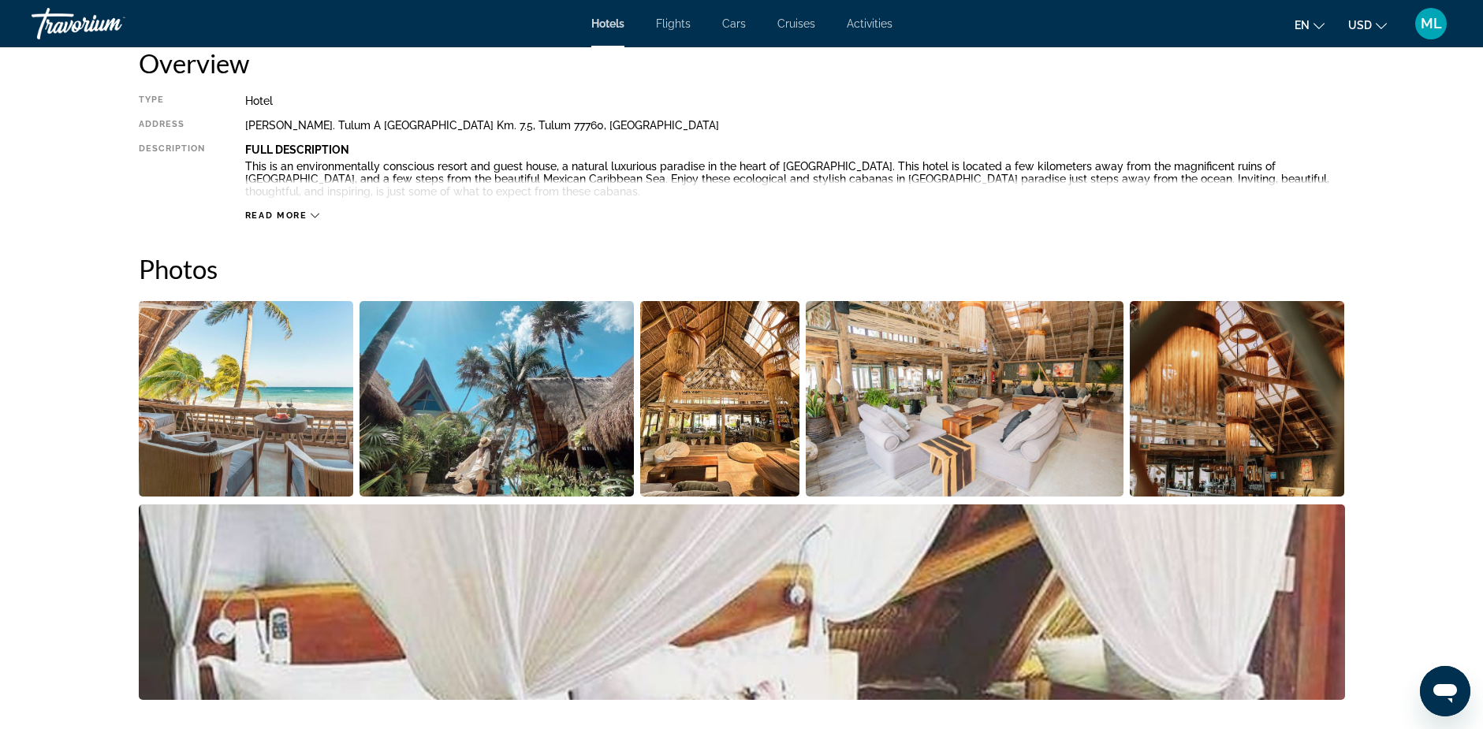
scroll to position [631, 0]
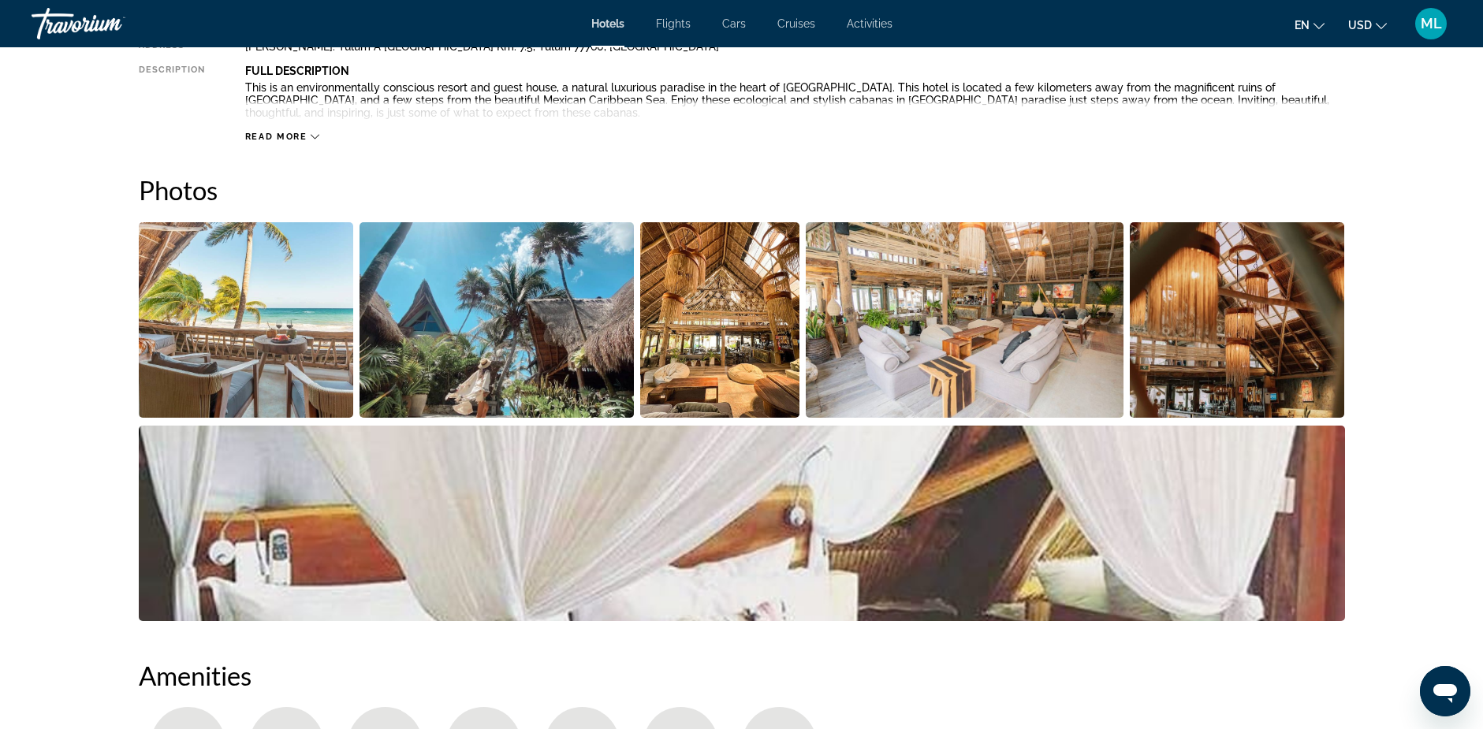
click at [954, 341] on img "Open full-screen image slider" at bounding box center [965, 319] width 318 height 195
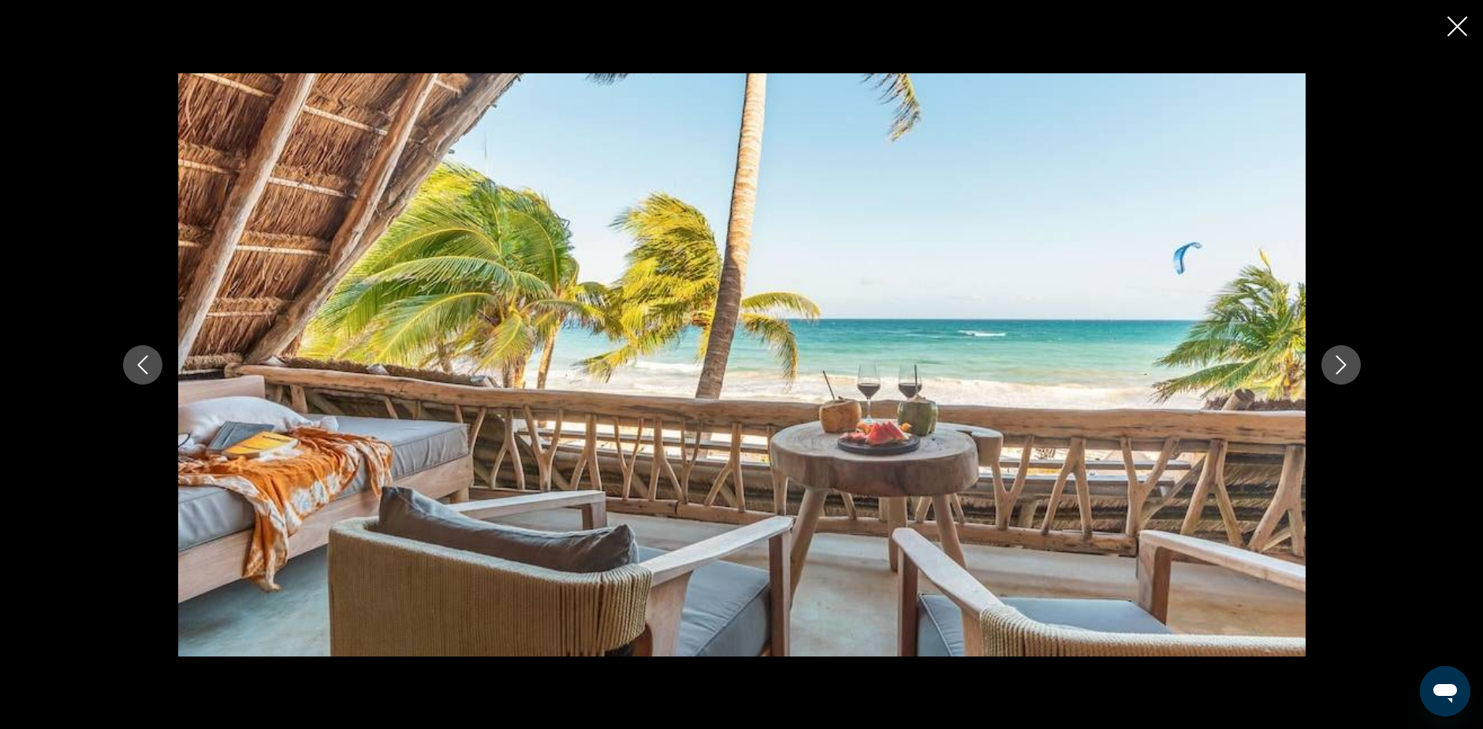
click at [1341, 363] on icon "Next image" at bounding box center [1340, 364] width 19 height 19
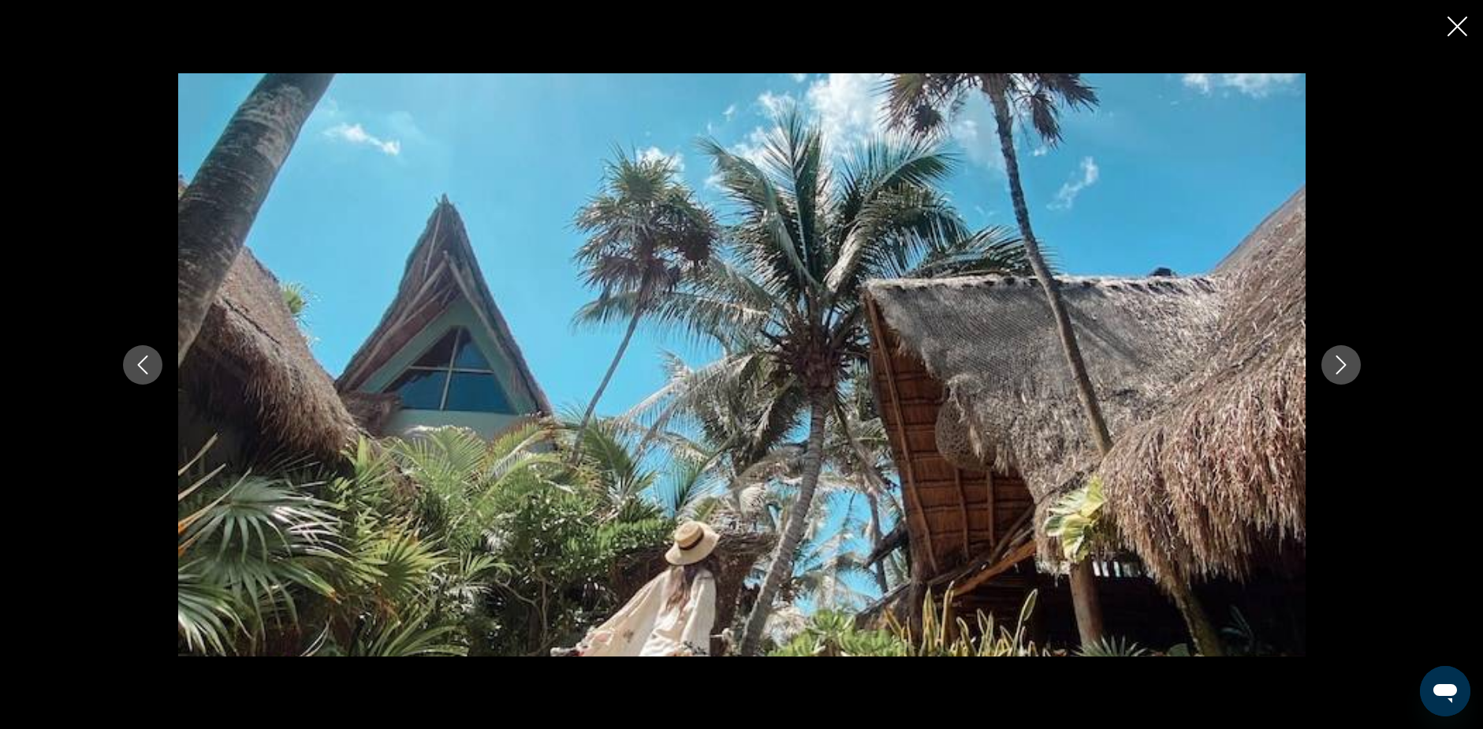
click at [1341, 363] on icon "Next image" at bounding box center [1340, 364] width 19 height 19
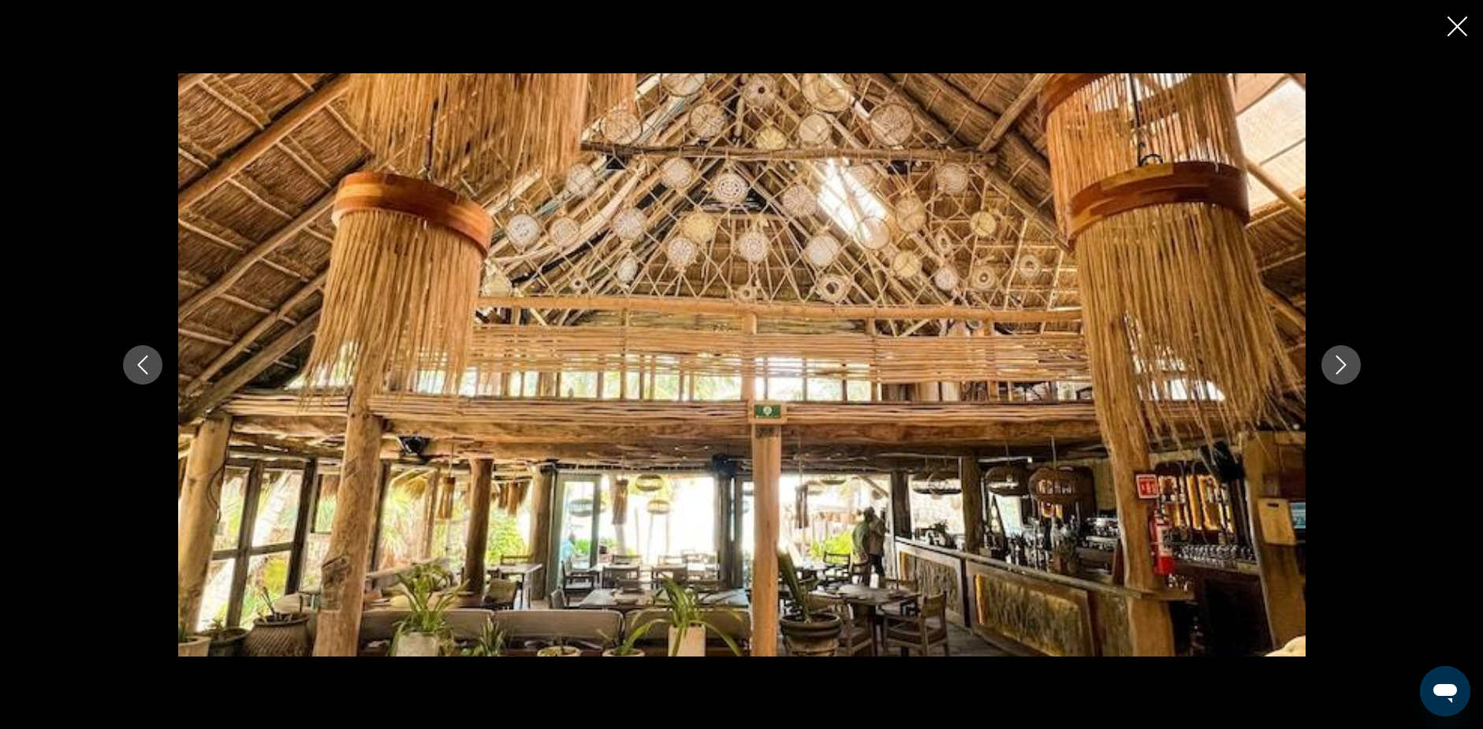
click at [1341, 363] on icon "Next image" at bounding box center [1340, 364] width 19 height 19
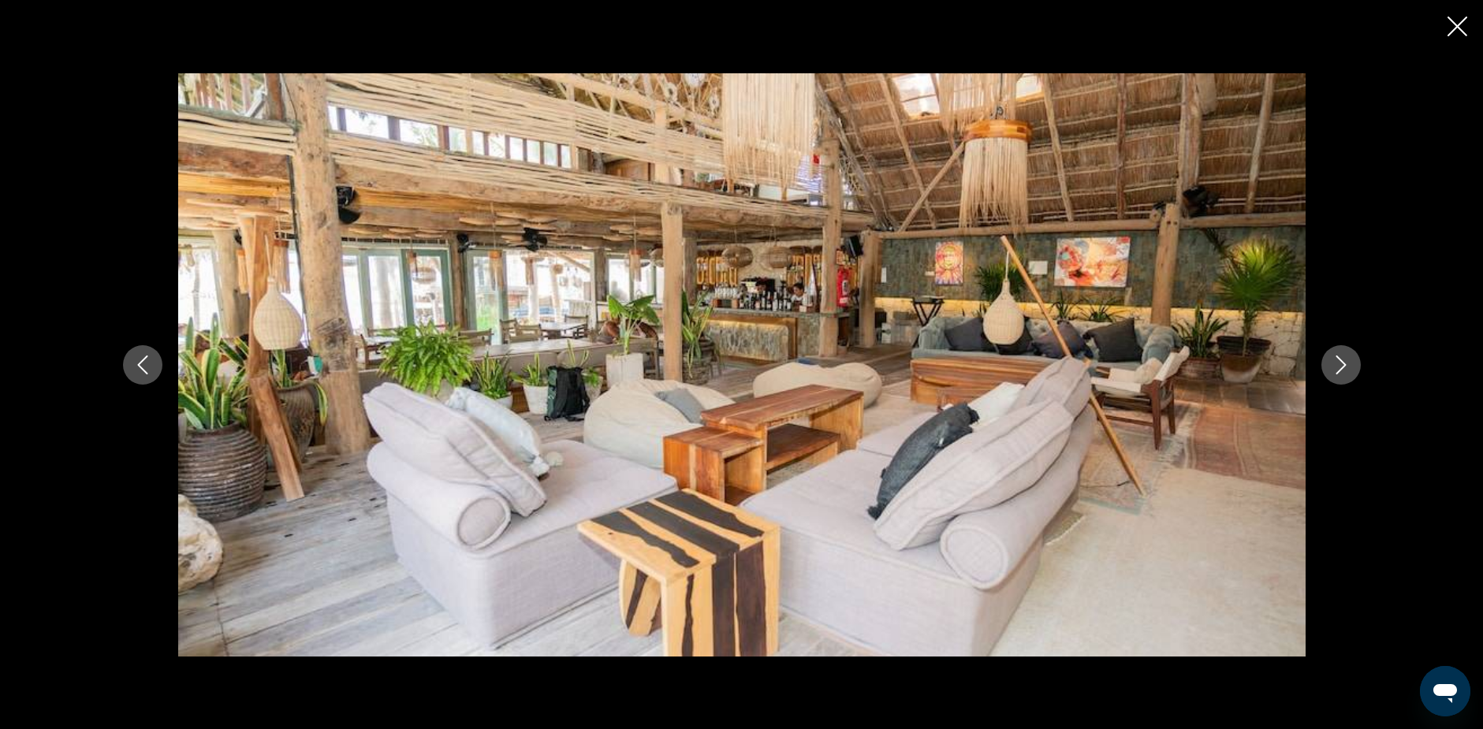
click at [1341, 363] on icon "Next image" at bounding box center [1340, 364] width 19 height 19
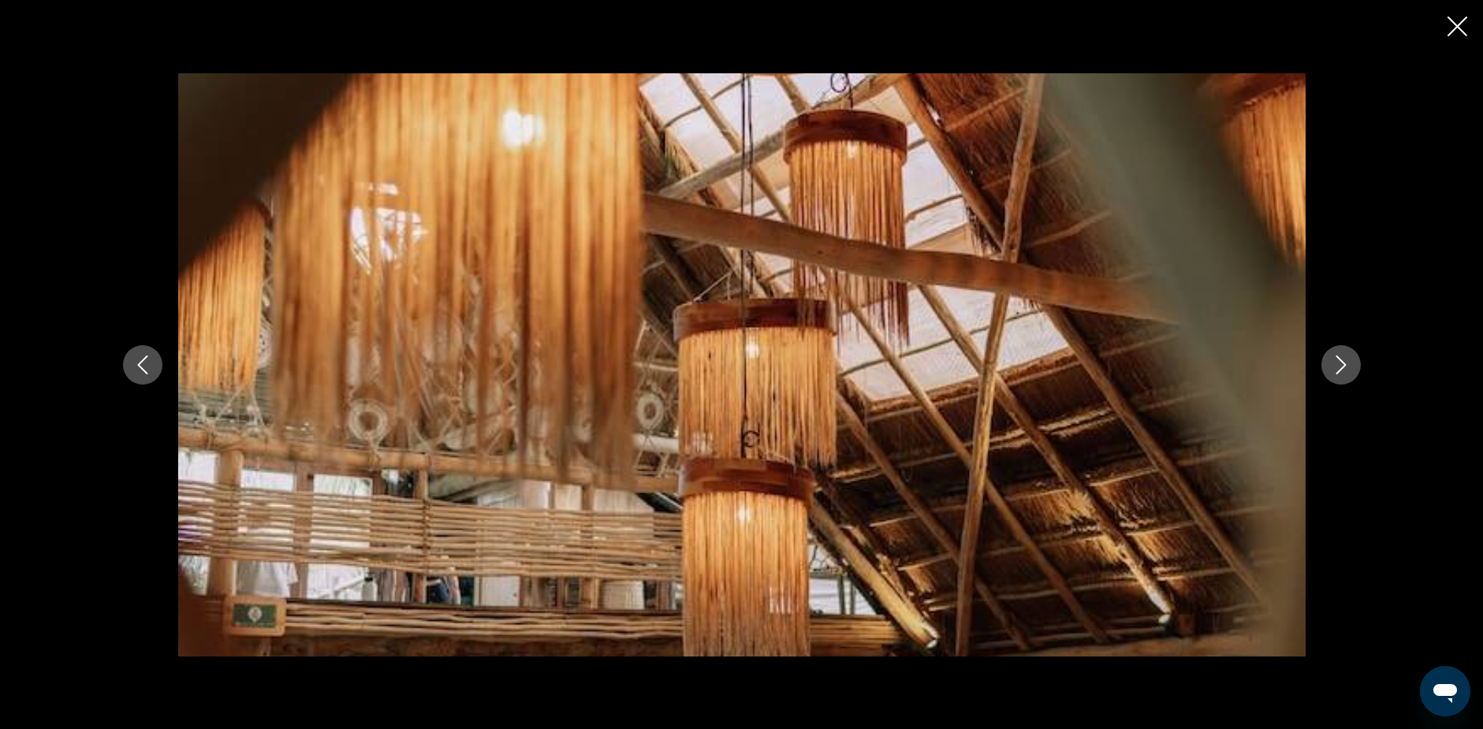
click at [1341, 363] on icon "Next image" at bounding box center [1340, 364] width 19 height 19
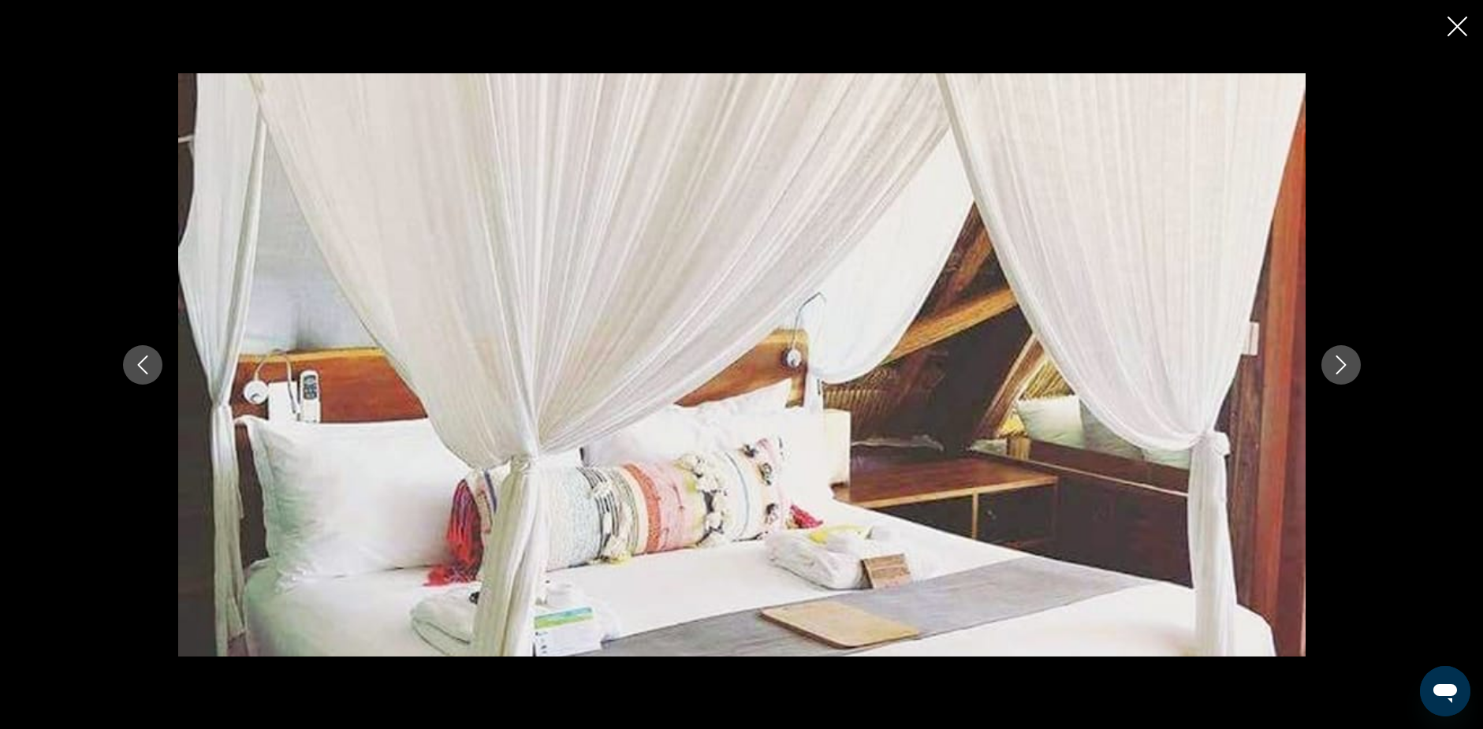
click at [1341, 363] on icon "Next image" at bounding box center [1340, 364] width 19 height 19
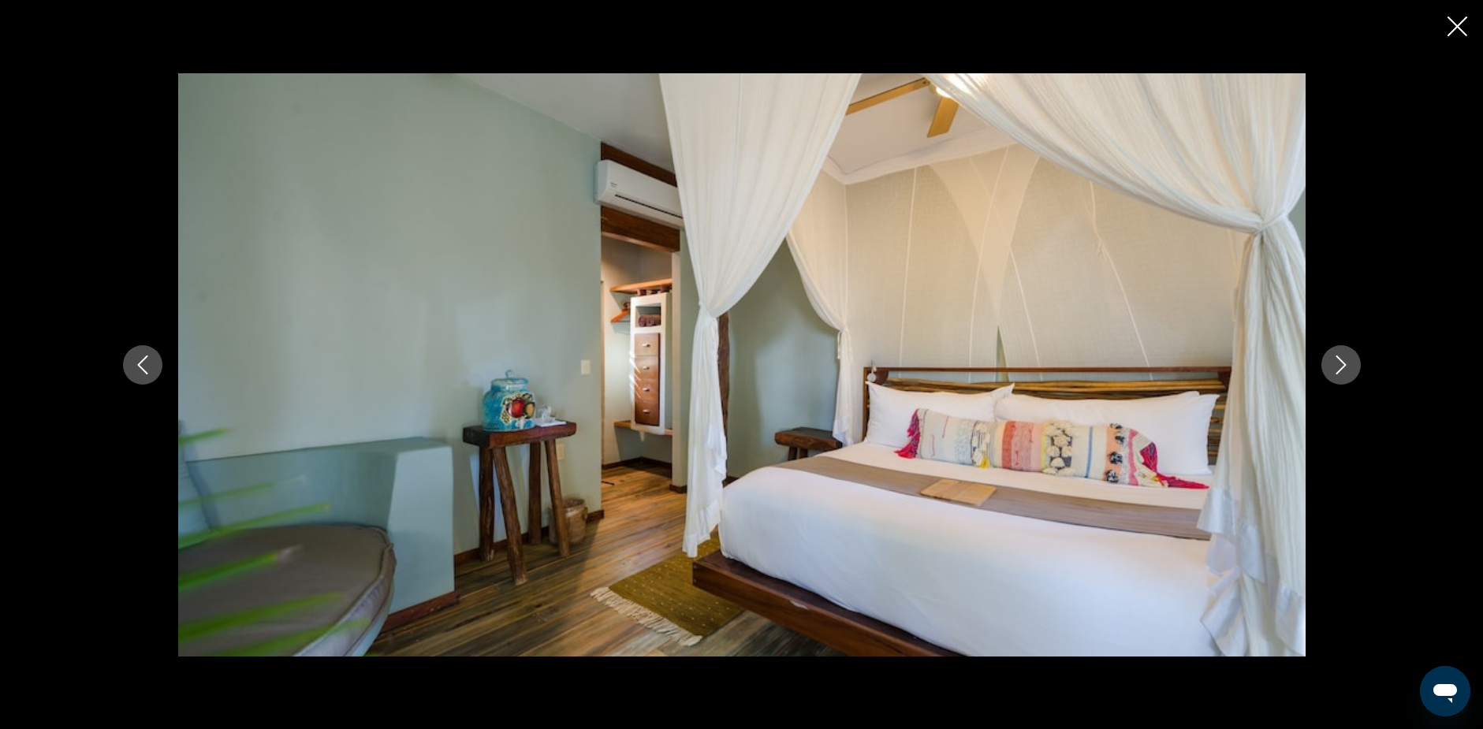
click at [1341, 363] on icon "Next image" at bounding box center [1340, 364] width 19 height 19
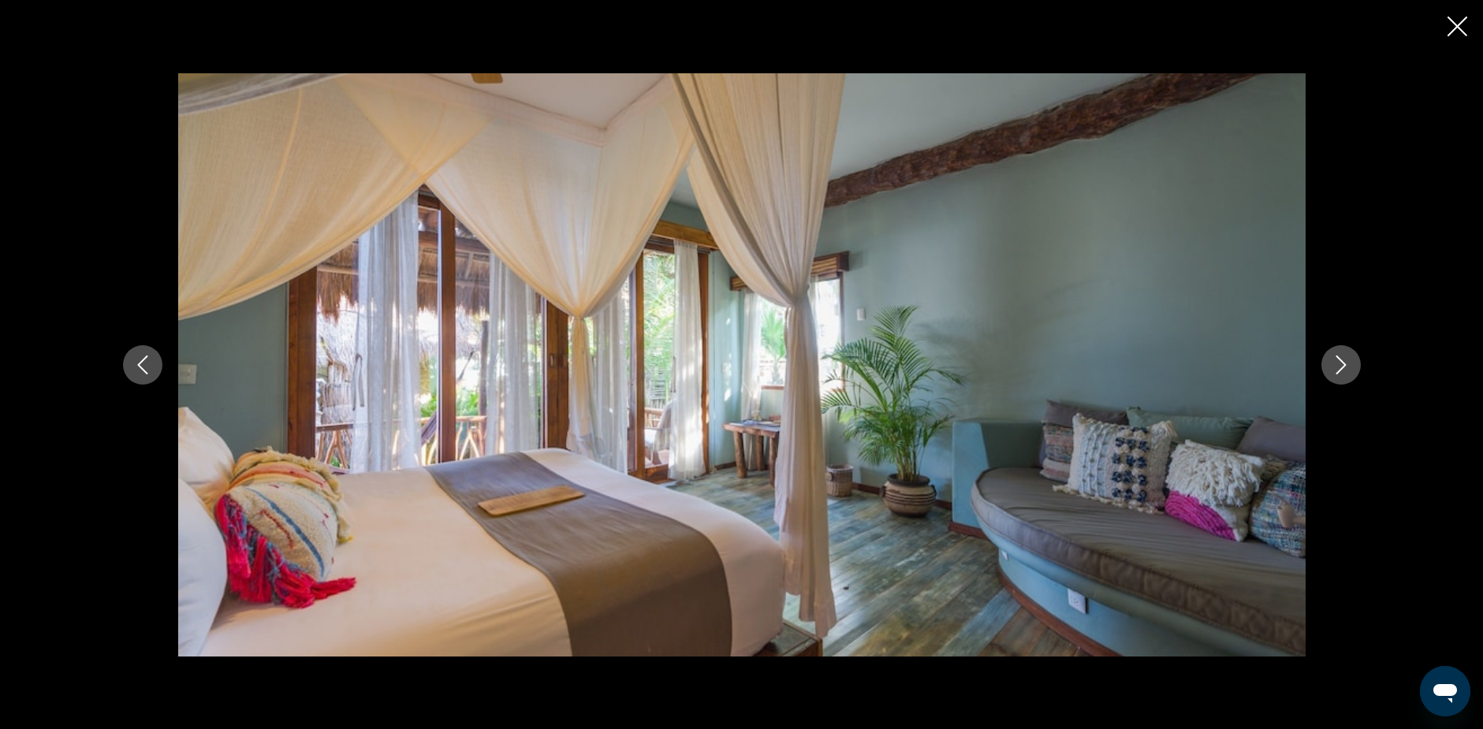
click at [1341, 363] on icon "Next image" at bounding box center [1340, 364] width 19 height 19
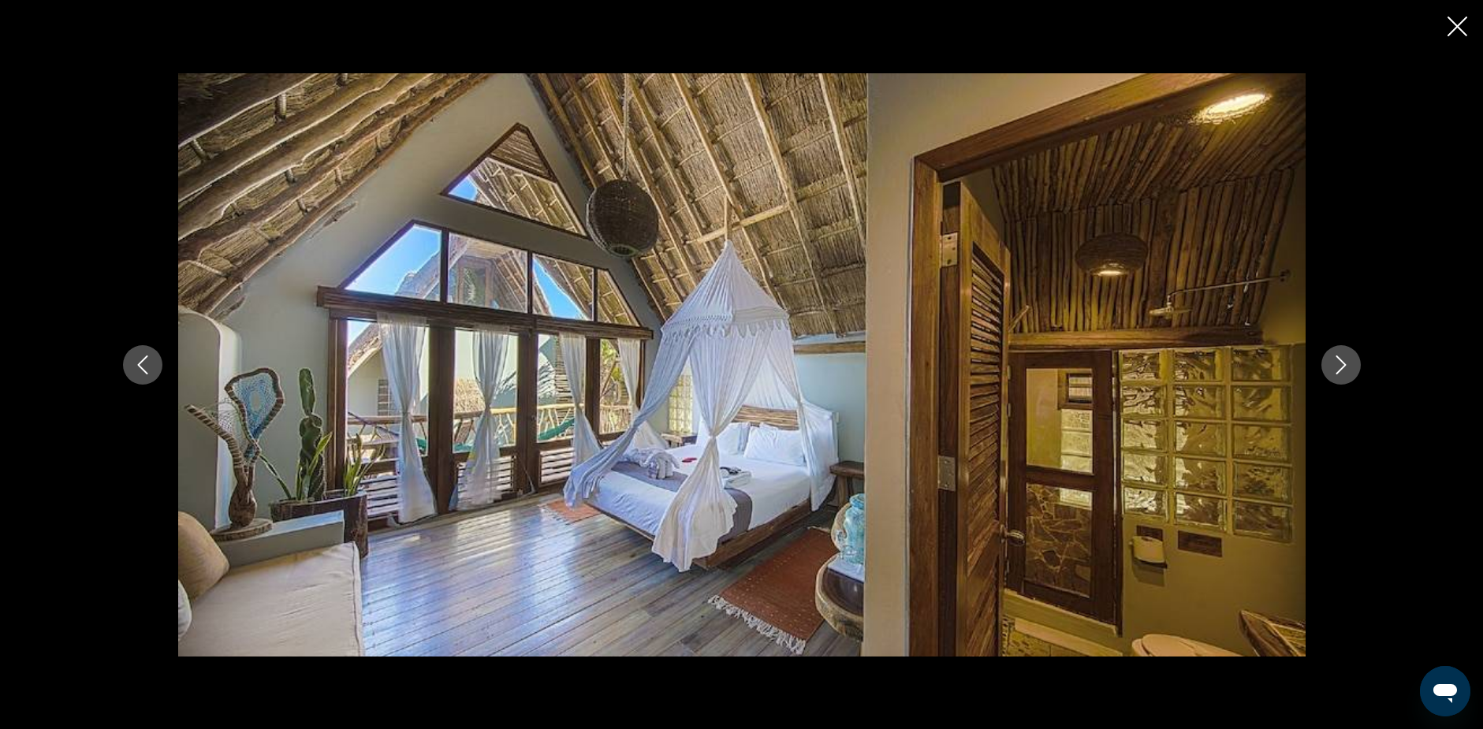
click at [1341, 363] on icon "Next image" at bounding box center [1340, 364] width 19 height 19
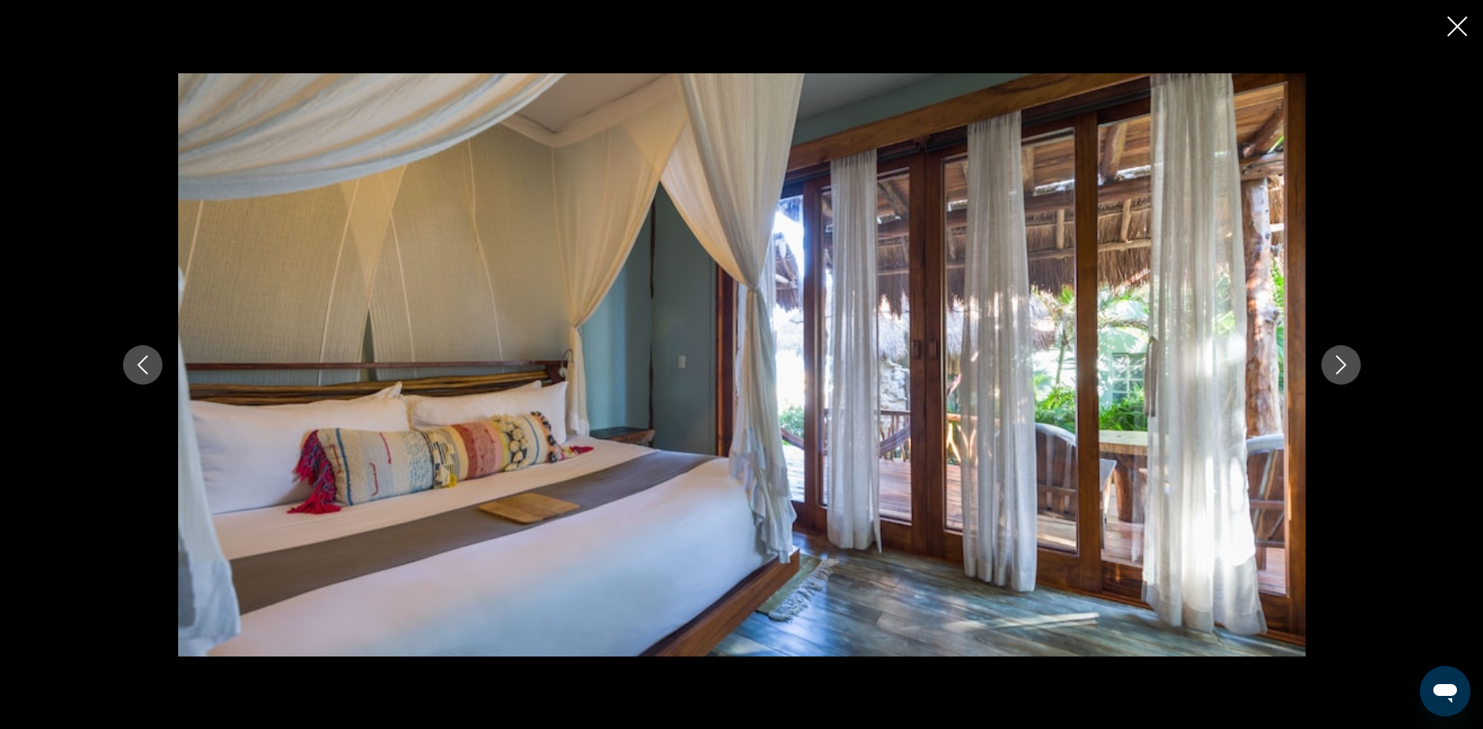
click at [1341, 363] on icon "Next image" at bounding box center [1340, 364] width 19 height 19
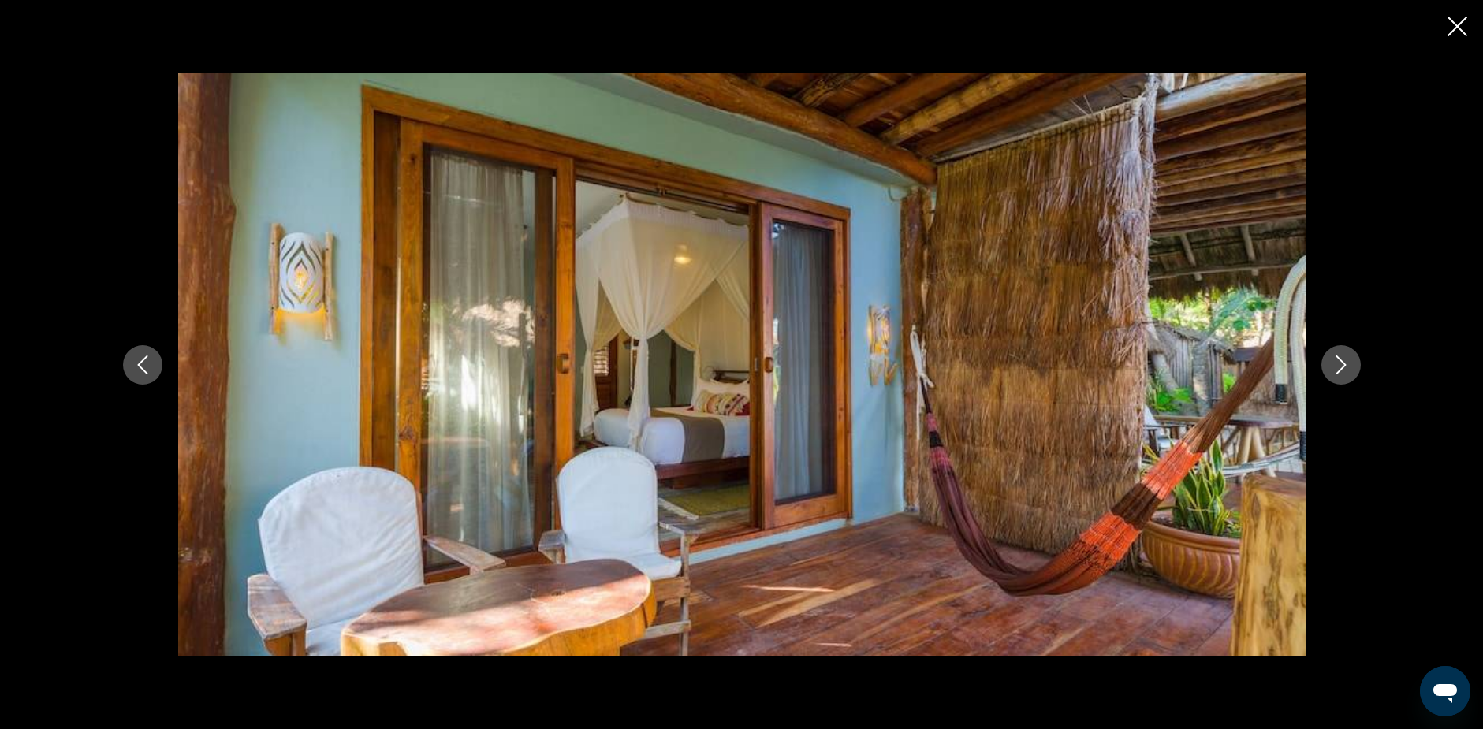
click at [1341, 363] on icon "Next image" at bounding box center [1340, 364] width 19 height 19
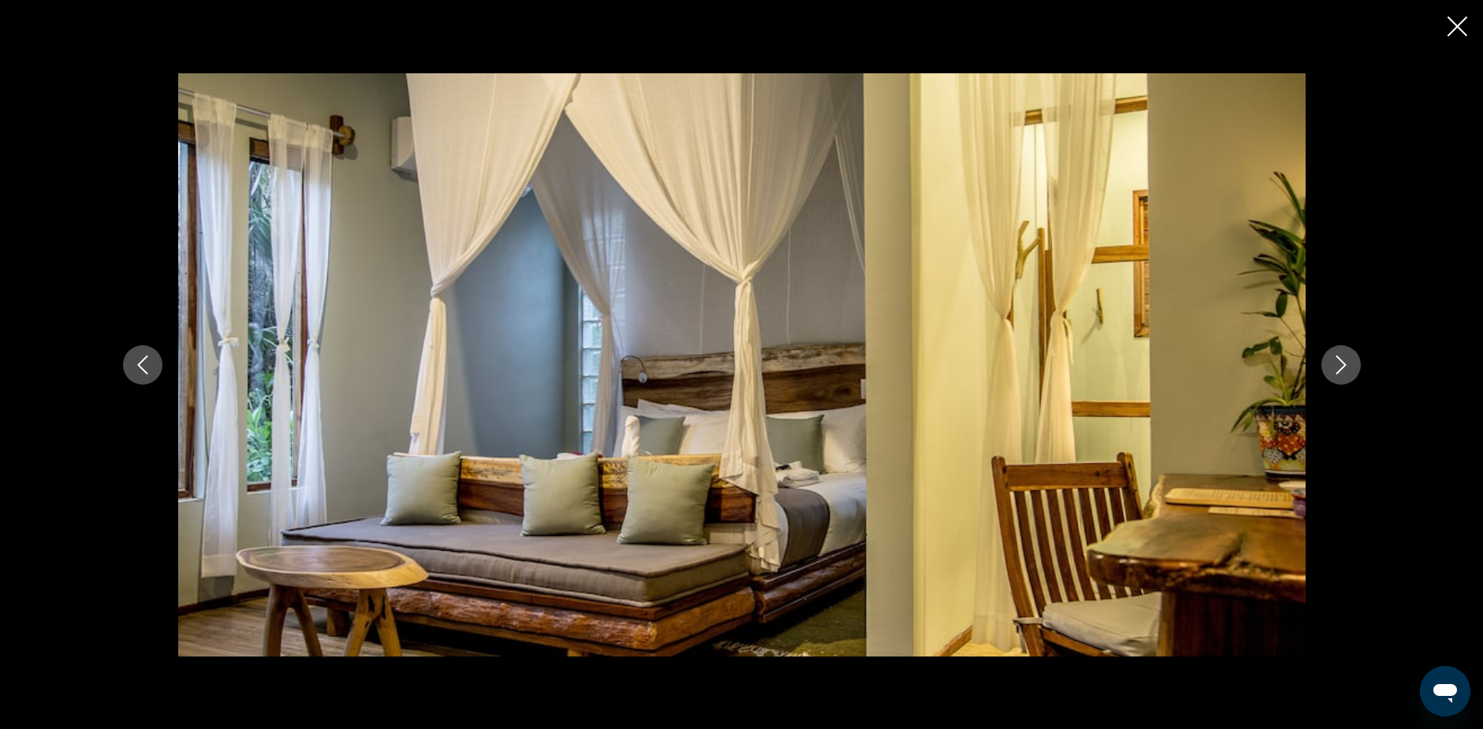
click at [1341, 363] on icon "Next image" at bounding box center [1340, 364] width 19 height 19
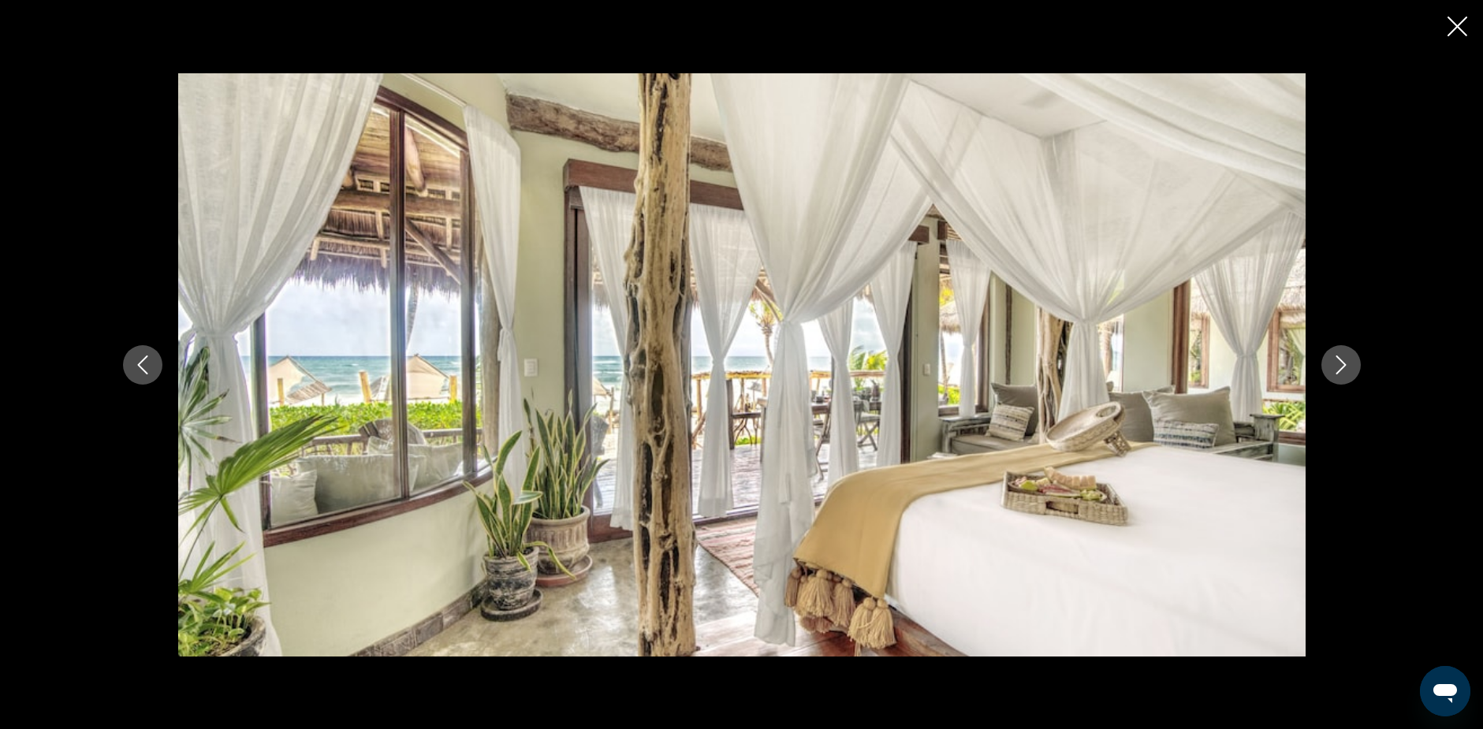
click at [1341, 363] on icon "Next image" at bounding box center [1340, 364] width 19 height 19
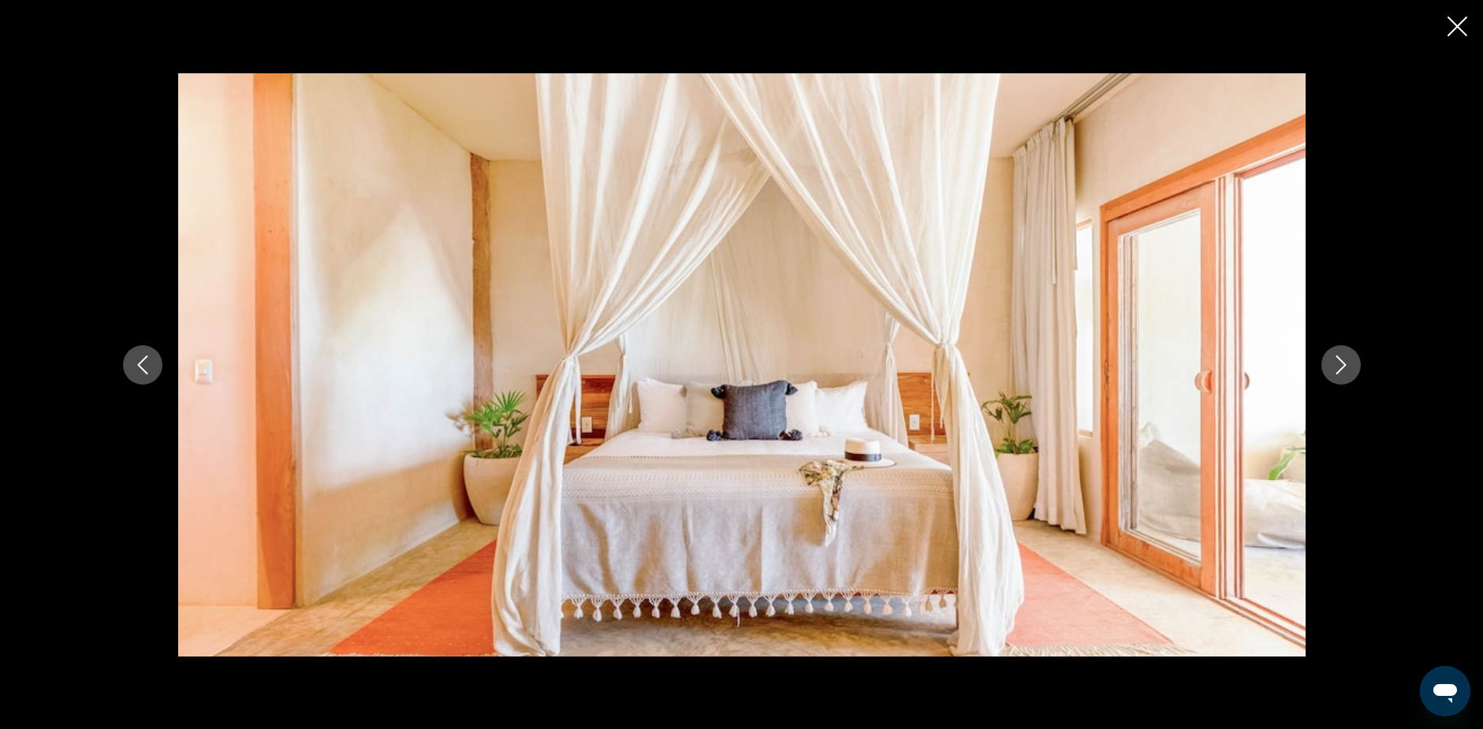
click at [1341, 363] on icon "Next image" at bounding box center [1340, 364] width 19 height 19
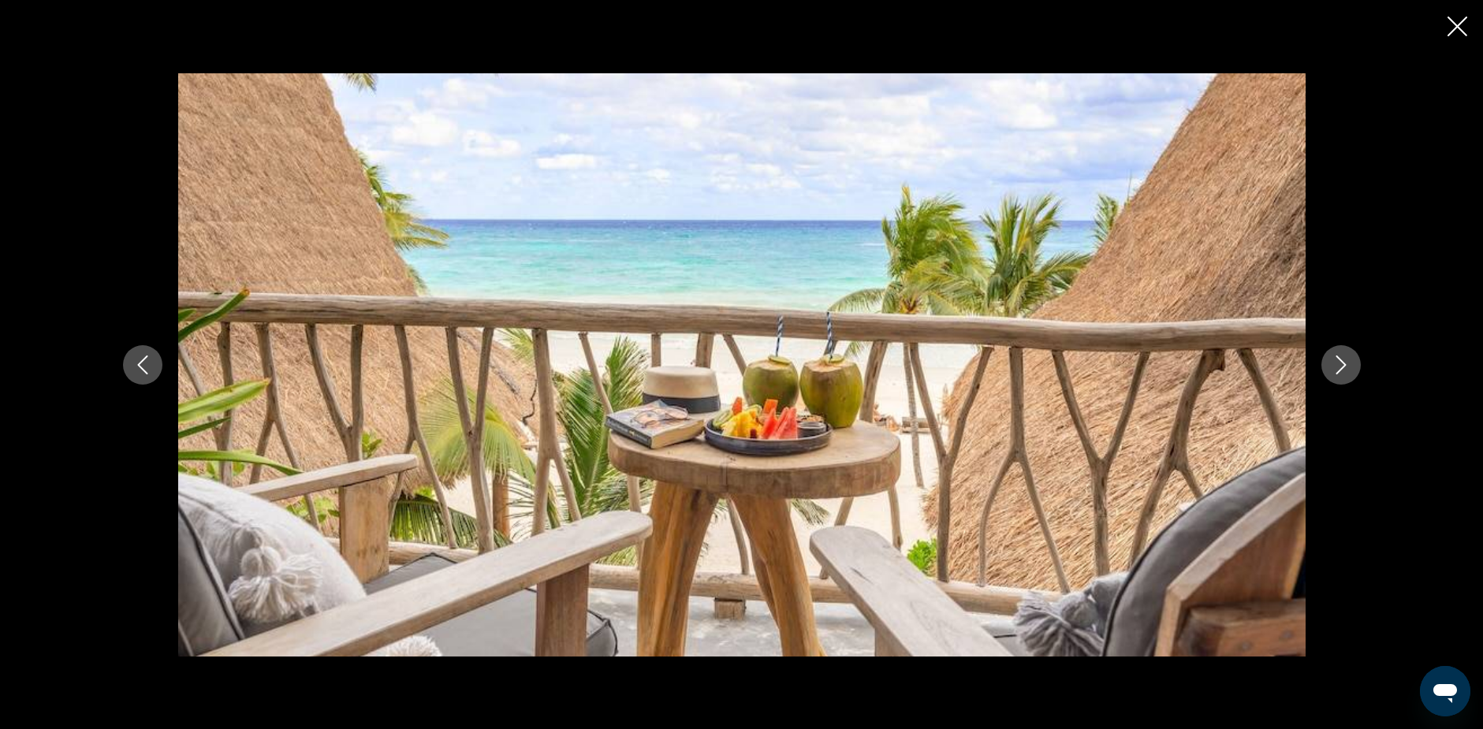
click at [1341, 363] on icon "Next image" at bounding box center [1340, 364] width 19 height 19
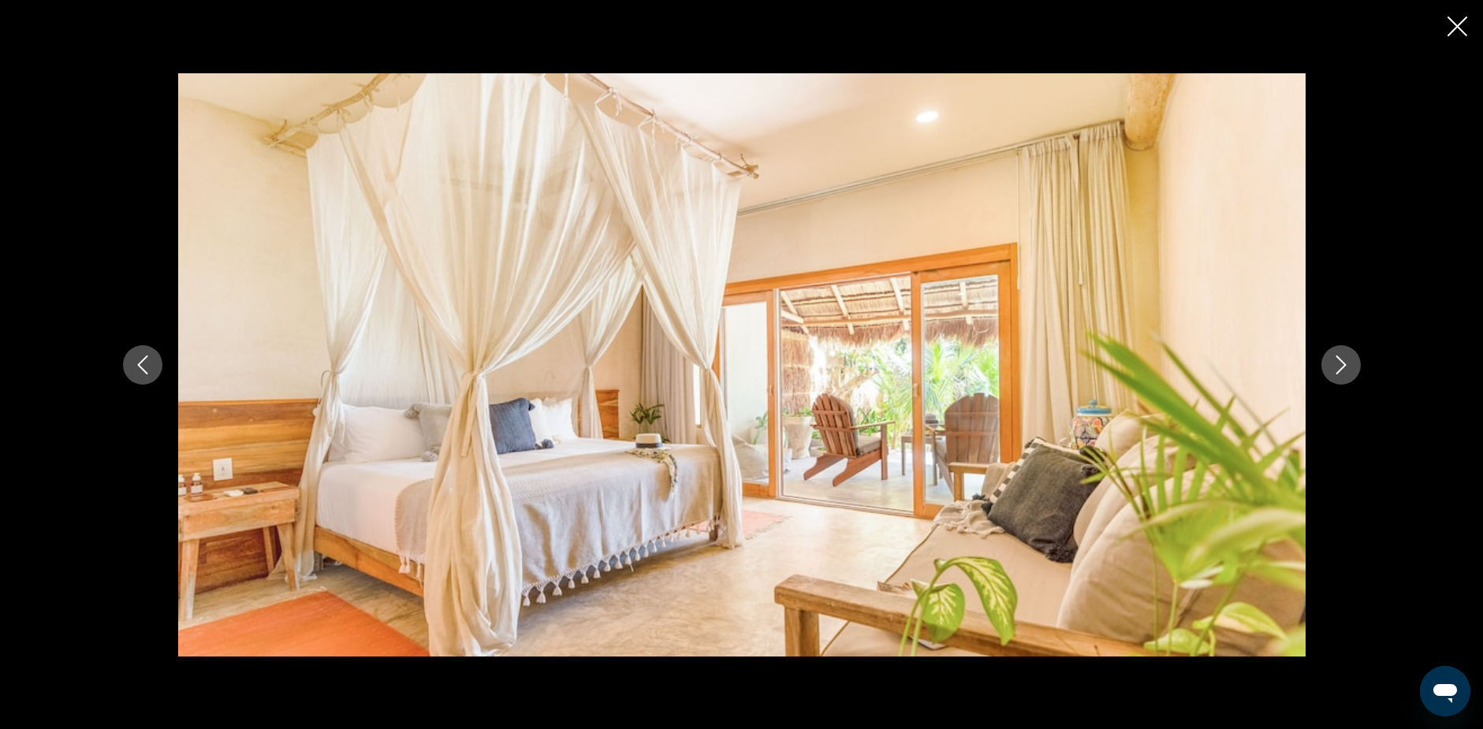
click at [1341, 363] on icon "Next image" at bounding box center [1340, 364] width 19 height 19
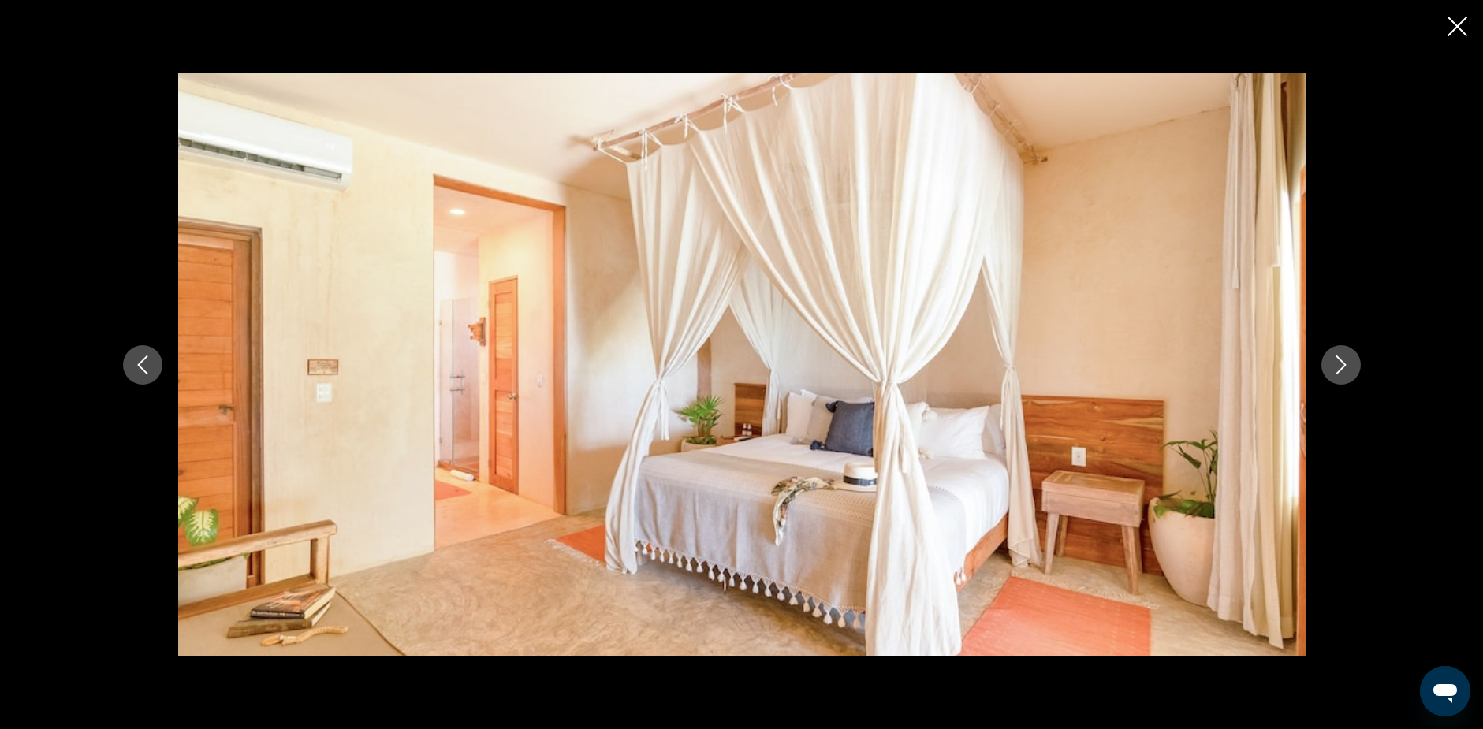
click at [1341, 363] on icon "Next image" at bounding box center [1340, 364] width 19 height 19
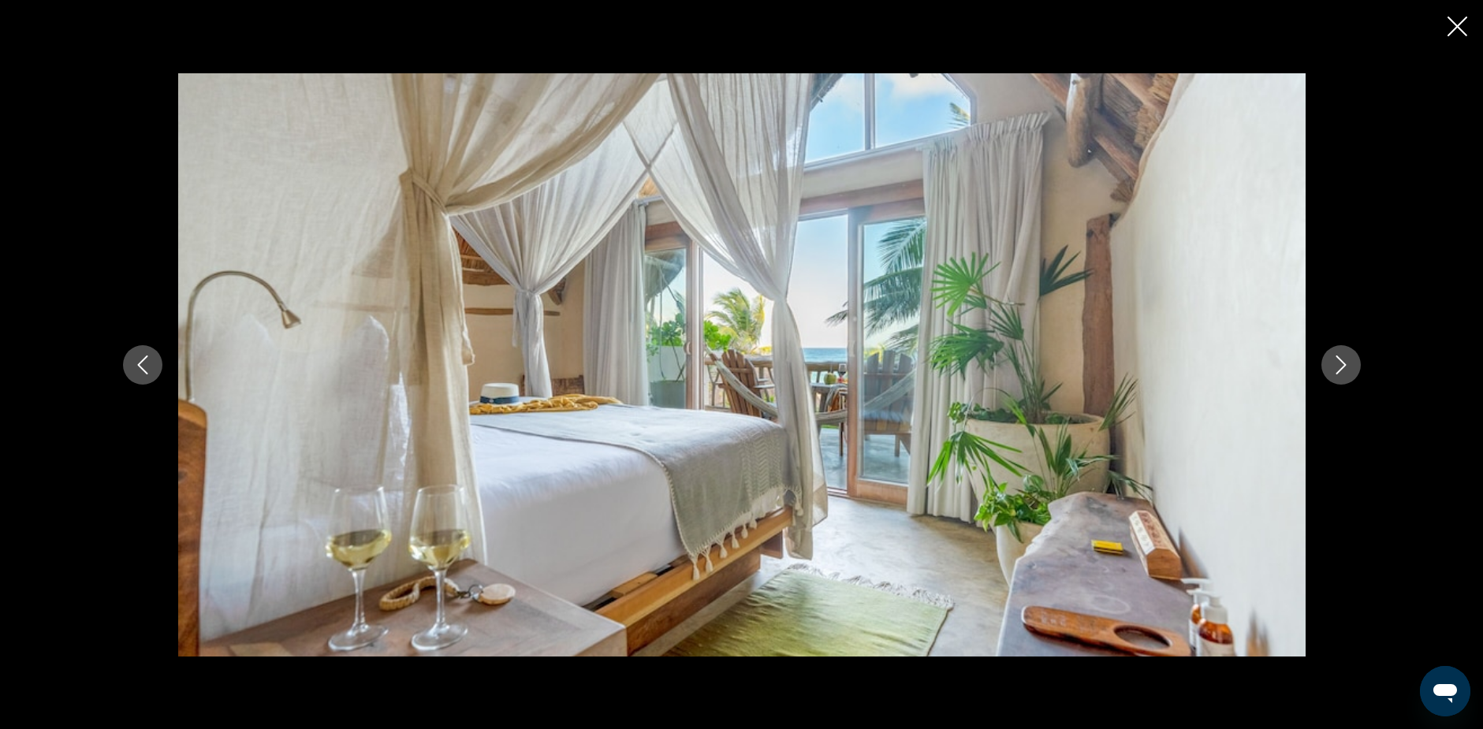
click at [1341, 363] on icon "Next image" at bounding box center [1340, 364] width 19 height 19
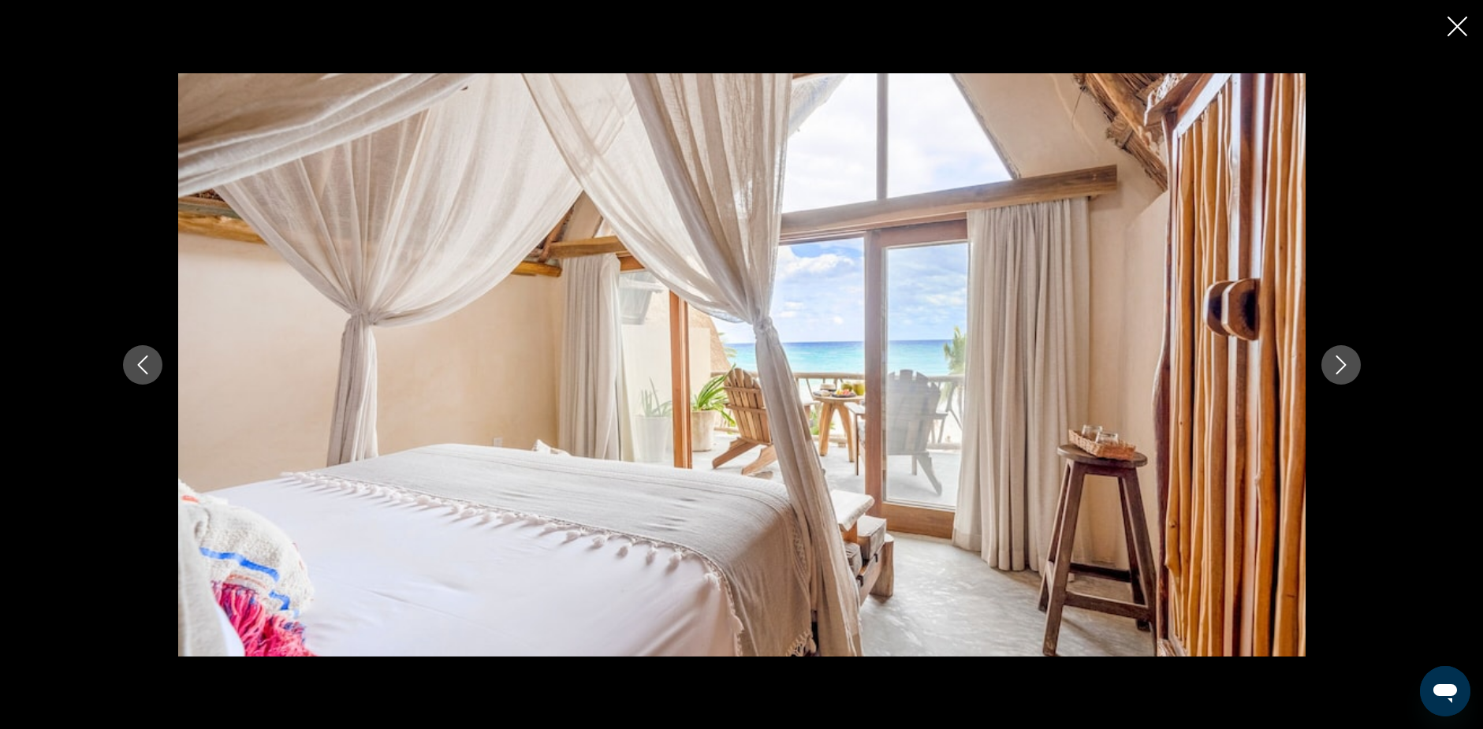
click at [1341, 363] on icon "Next image" at bounding box center [1340, 364] width 19 height 19
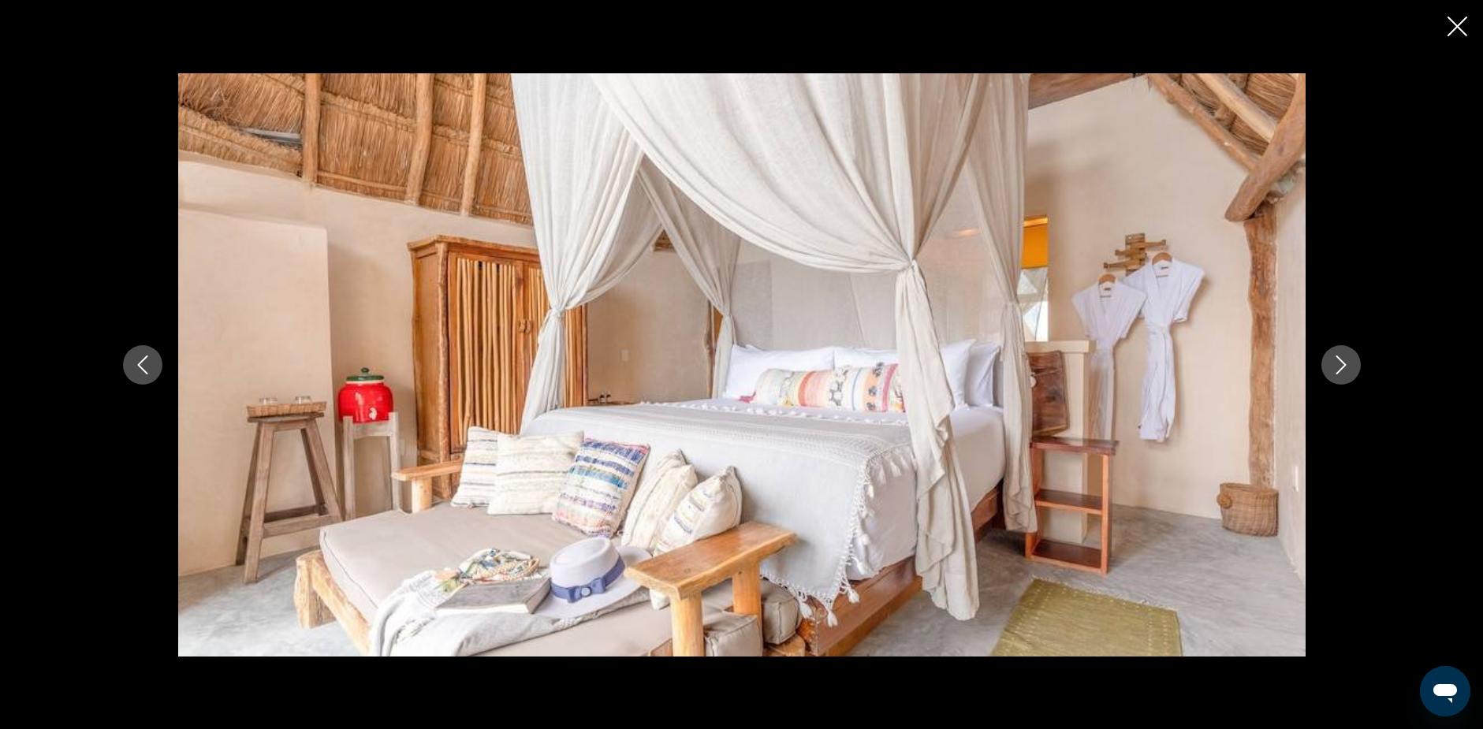
click at [1341, 363] on icon "Next image" at bounding box center [1340, 364] width 19 height 19
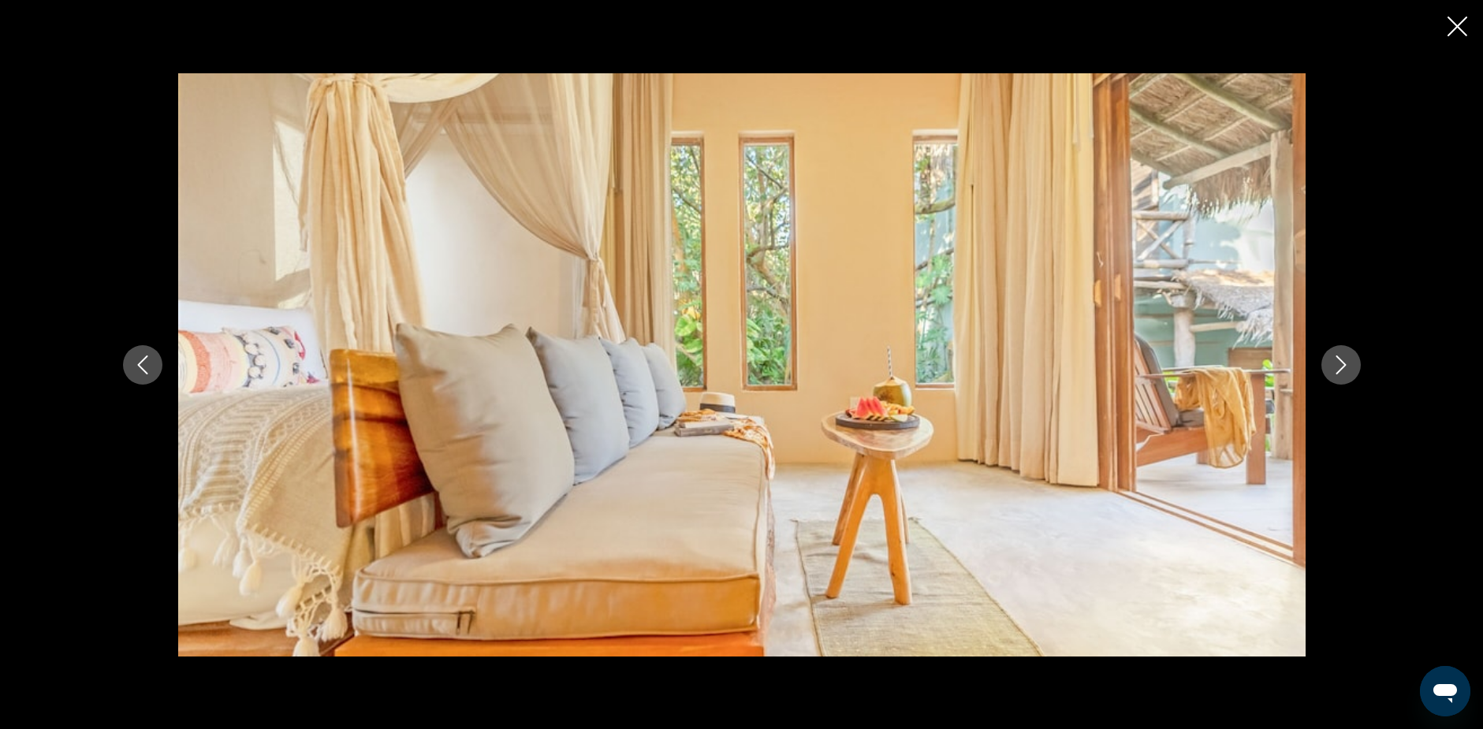
click at [1341, 363] on icon "Next image" at bounding box center [1340, 364] width 19 height 19
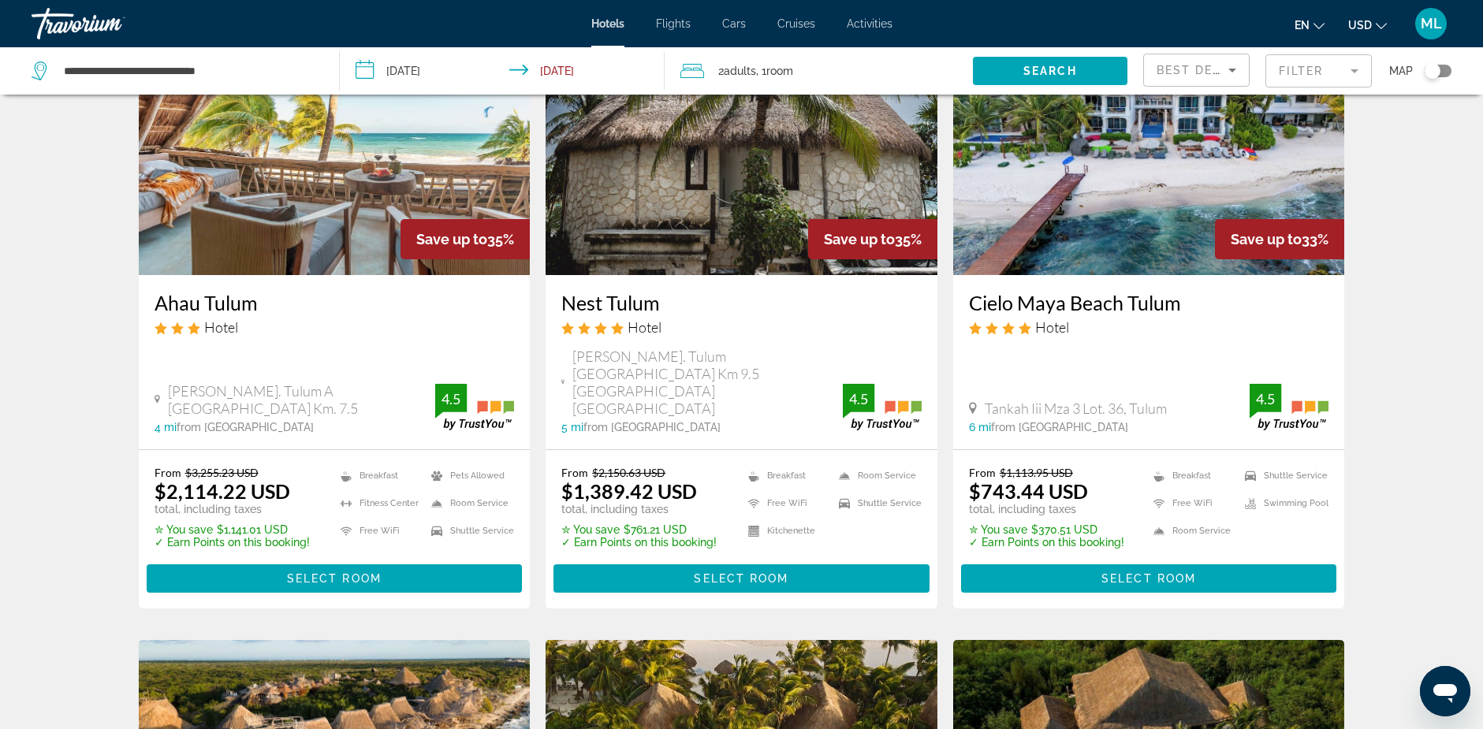
scroll to position [631, 0]
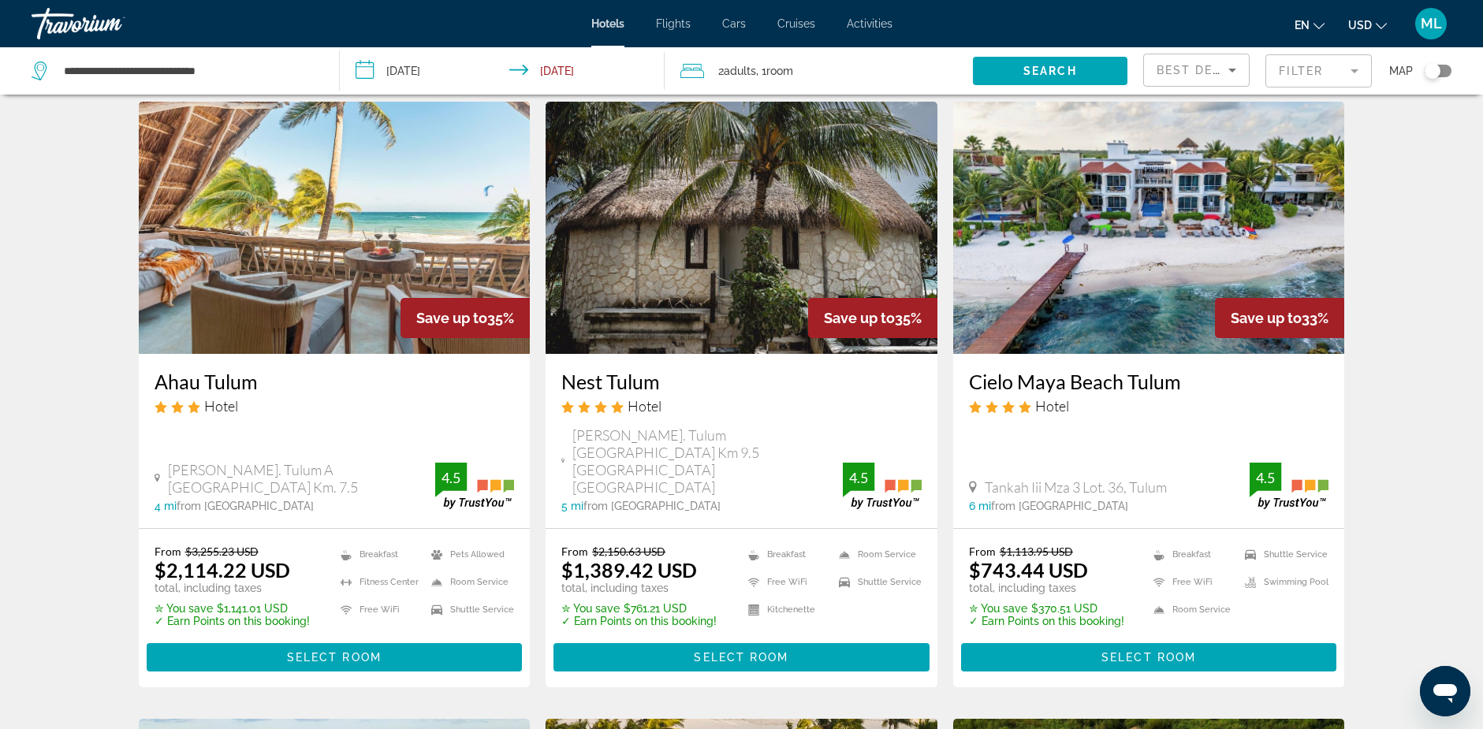
click at [1109, 248] on img "Main content" at bounding box center [1149, 228] width 392 height 252
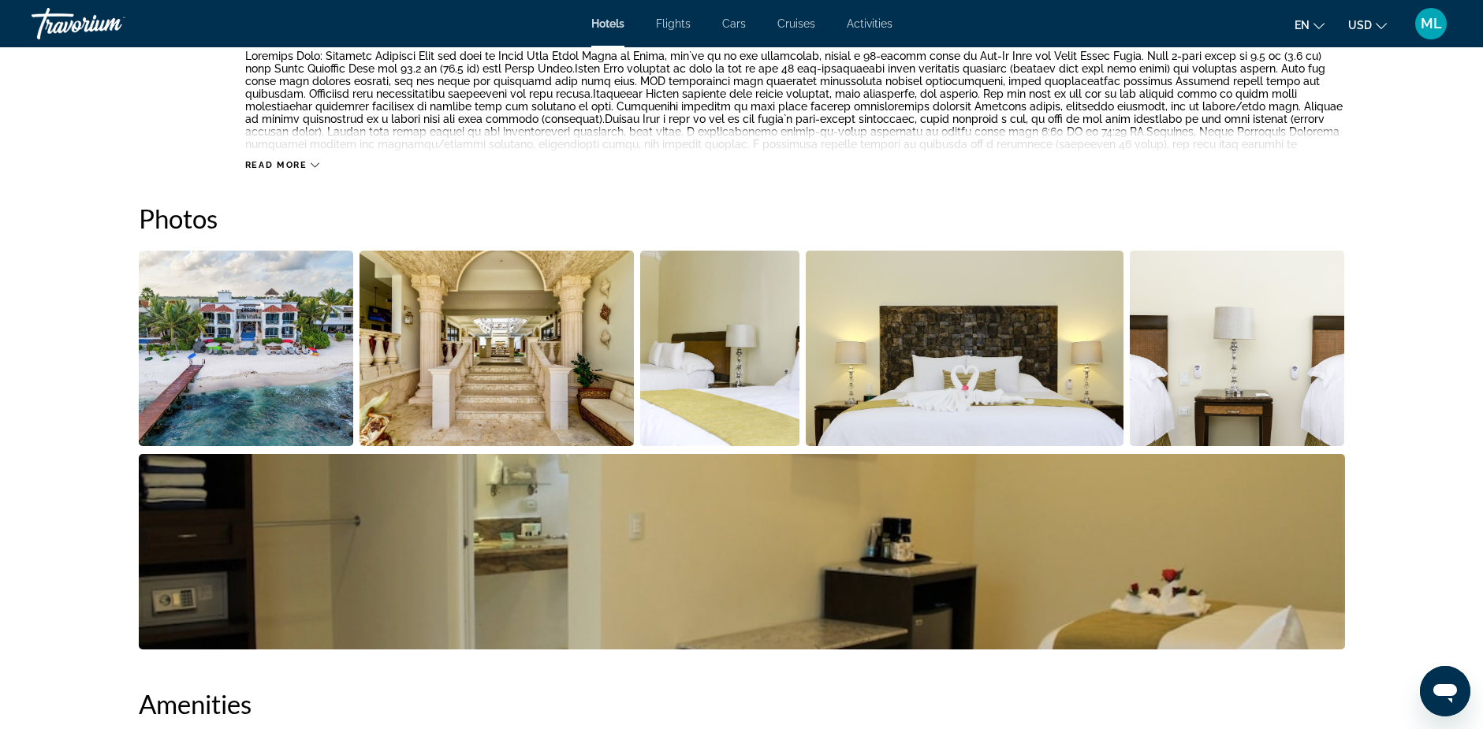
scroll to position [788, 0]
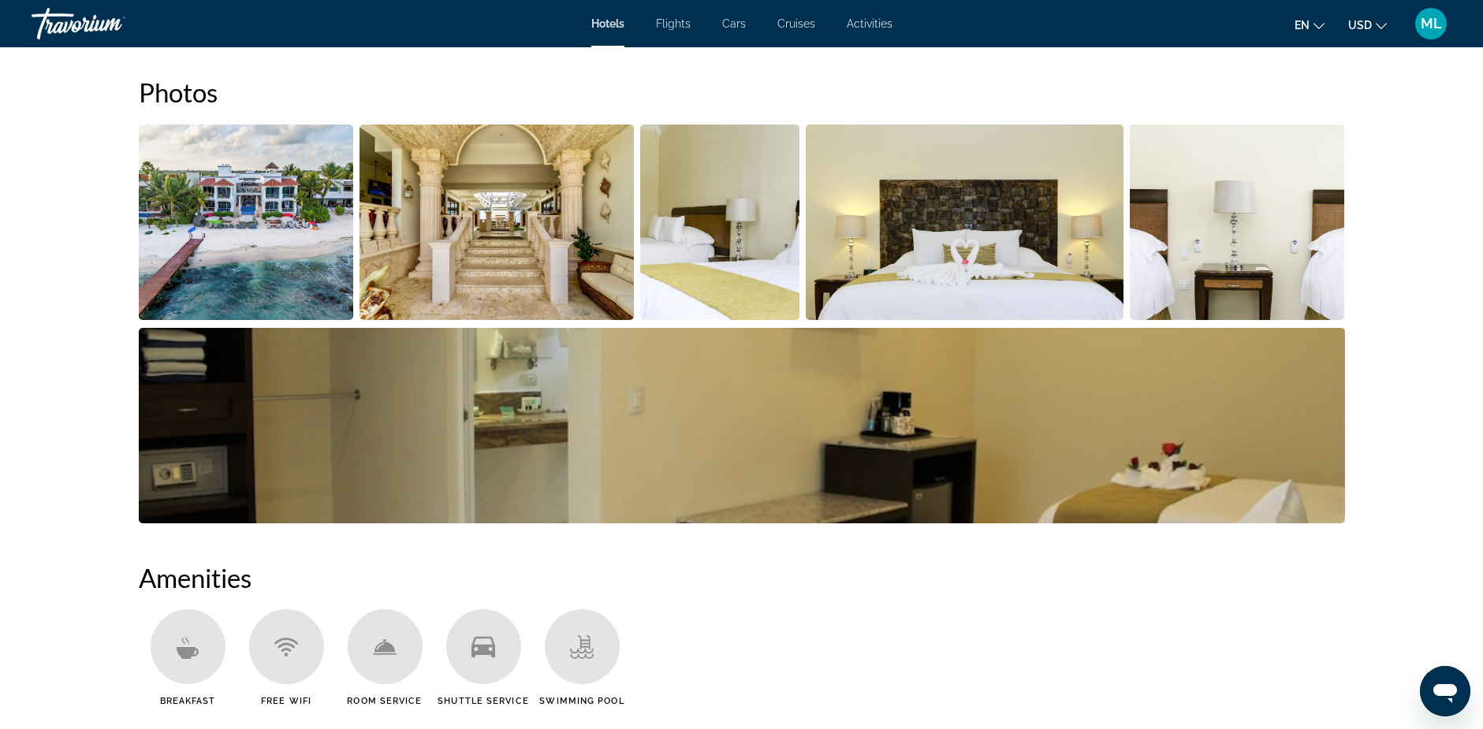
click at [472, 203] on img "Open full-screen image slider" at bounding box center [496, 222] width 274 height 195
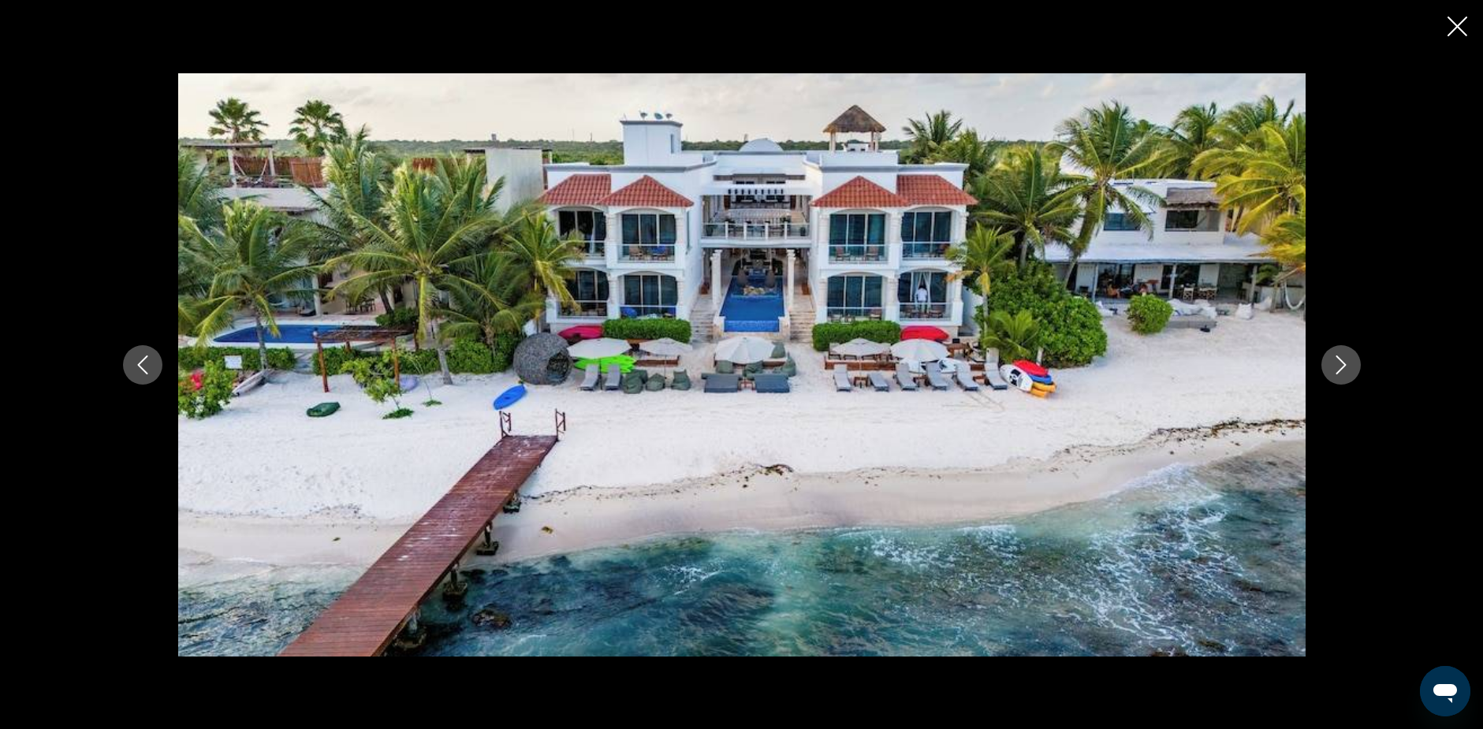
click at [1341, 363] on icon "Next image" at bounding box center [1340, 364] width 19 height 19
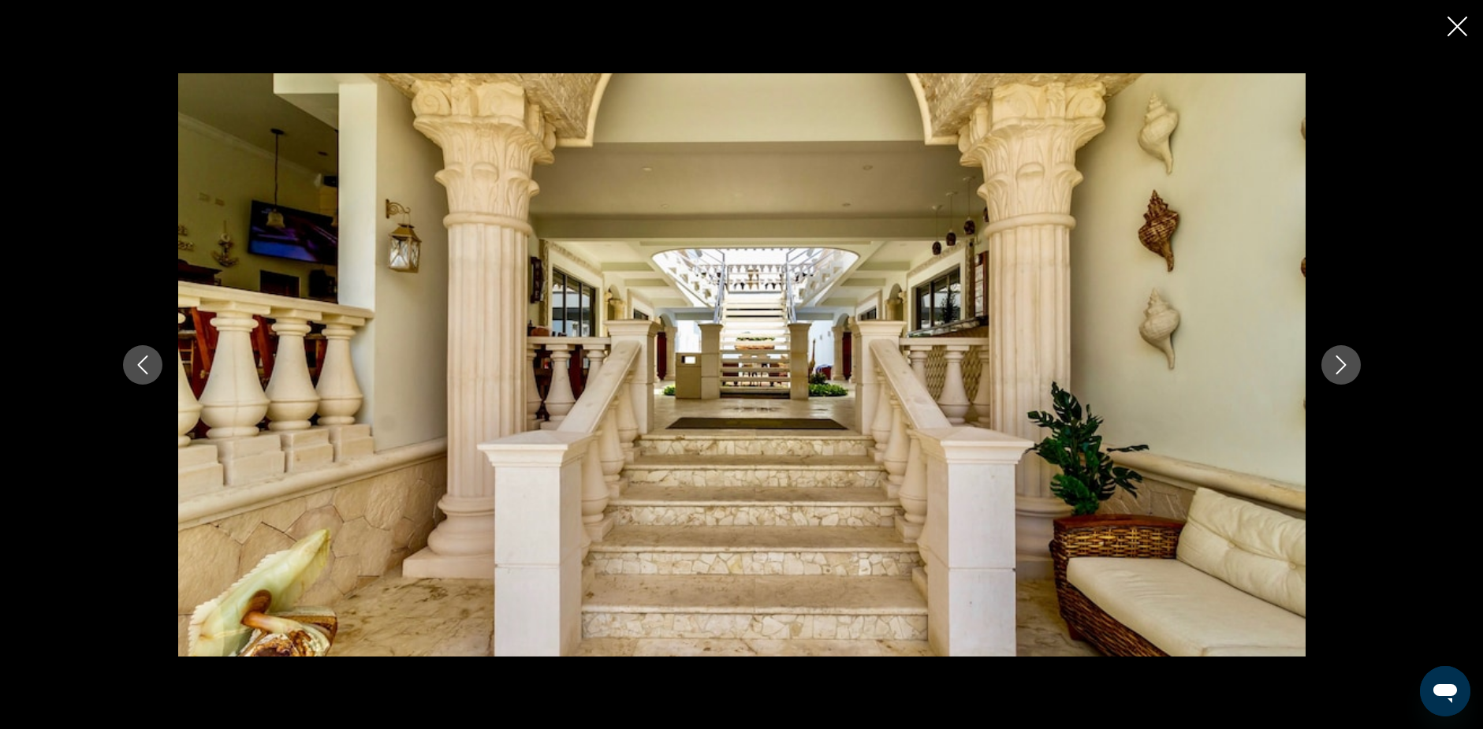
click at [137, 361] on icon "Previous image" at bounding box center [142, 364] width 19 height 19
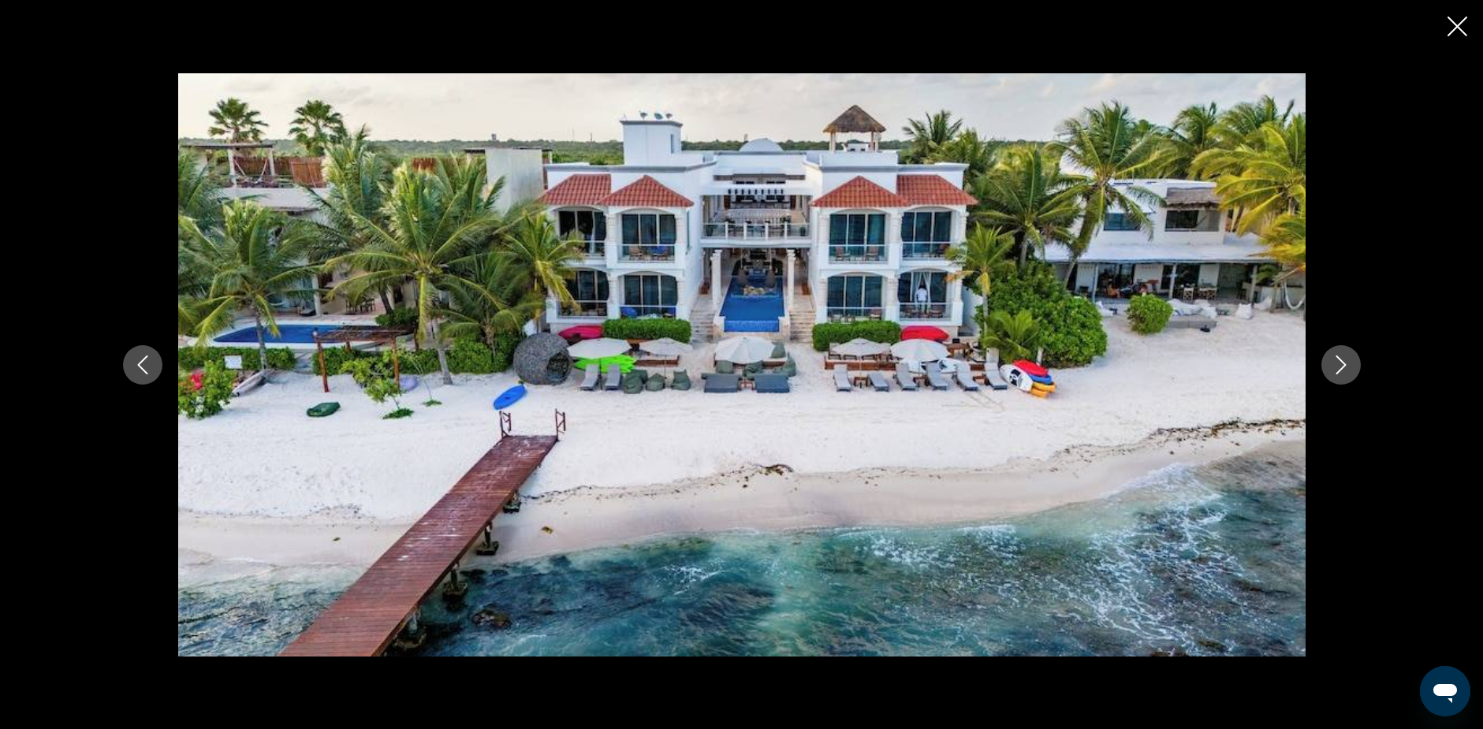
click at [1338, 363] on icon "Next image" at bounding box center [1340, 364] width 19 height 19
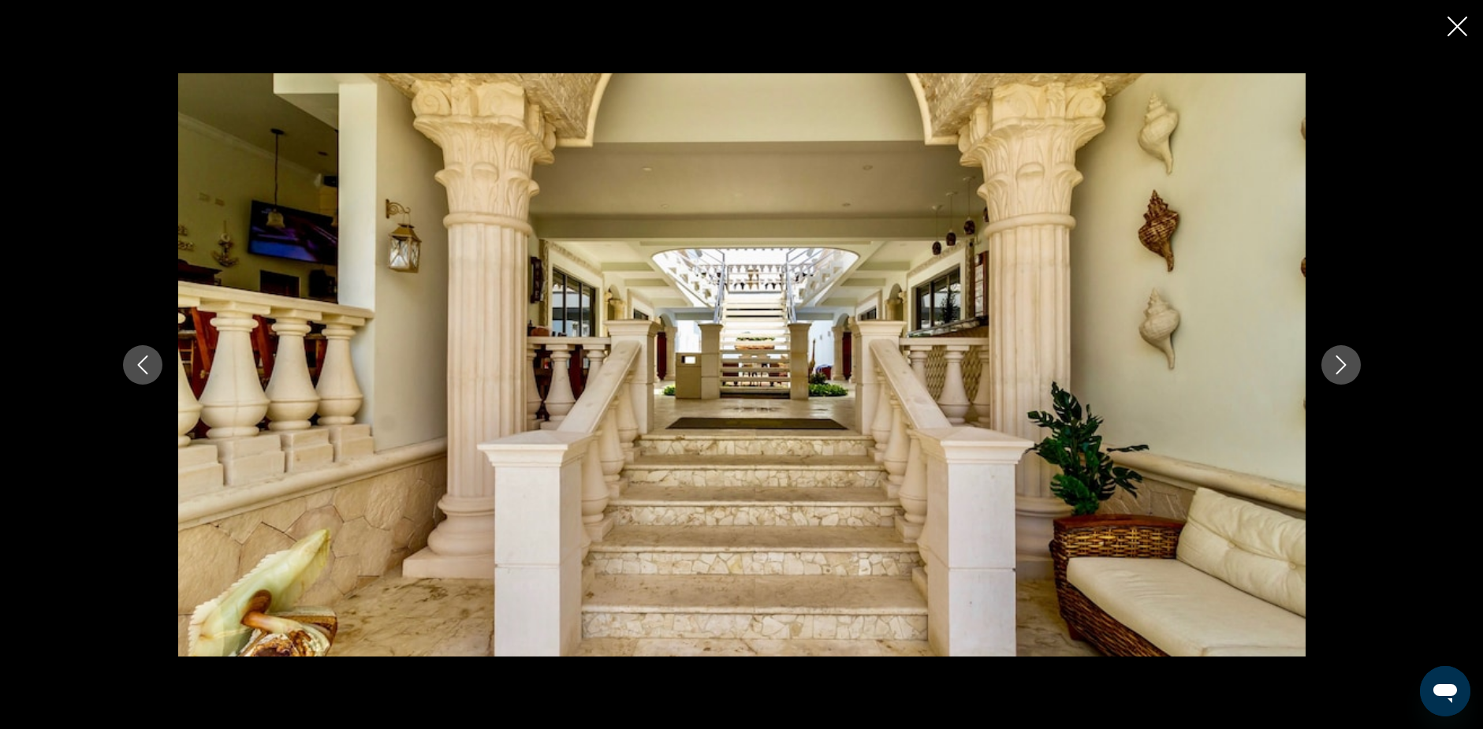
click at [1341, 363] on icon "Next image" at bounding box center [1340, 364] width 19 height 19
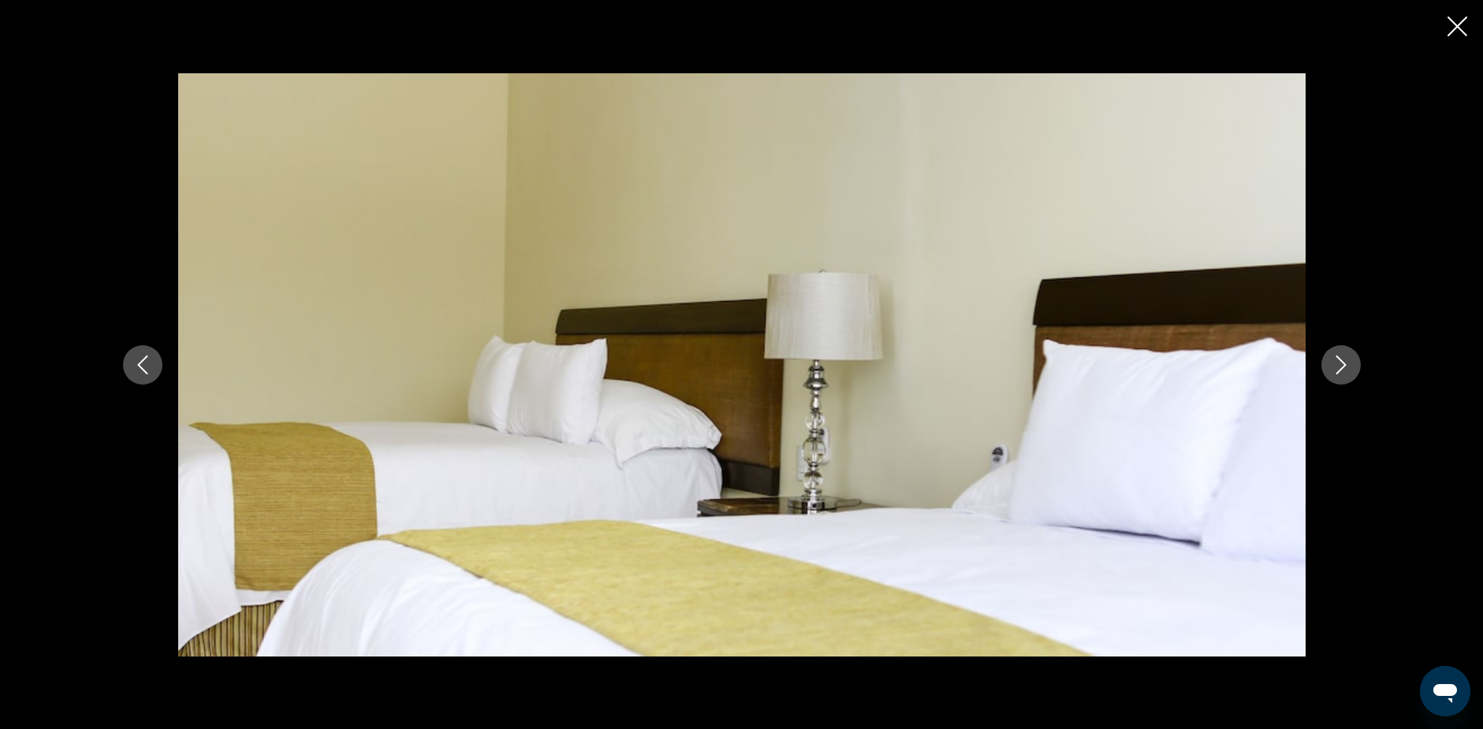
click at [1341, 363] on icon "Next image" at bounding box center [1340, 364] width 19 height 19
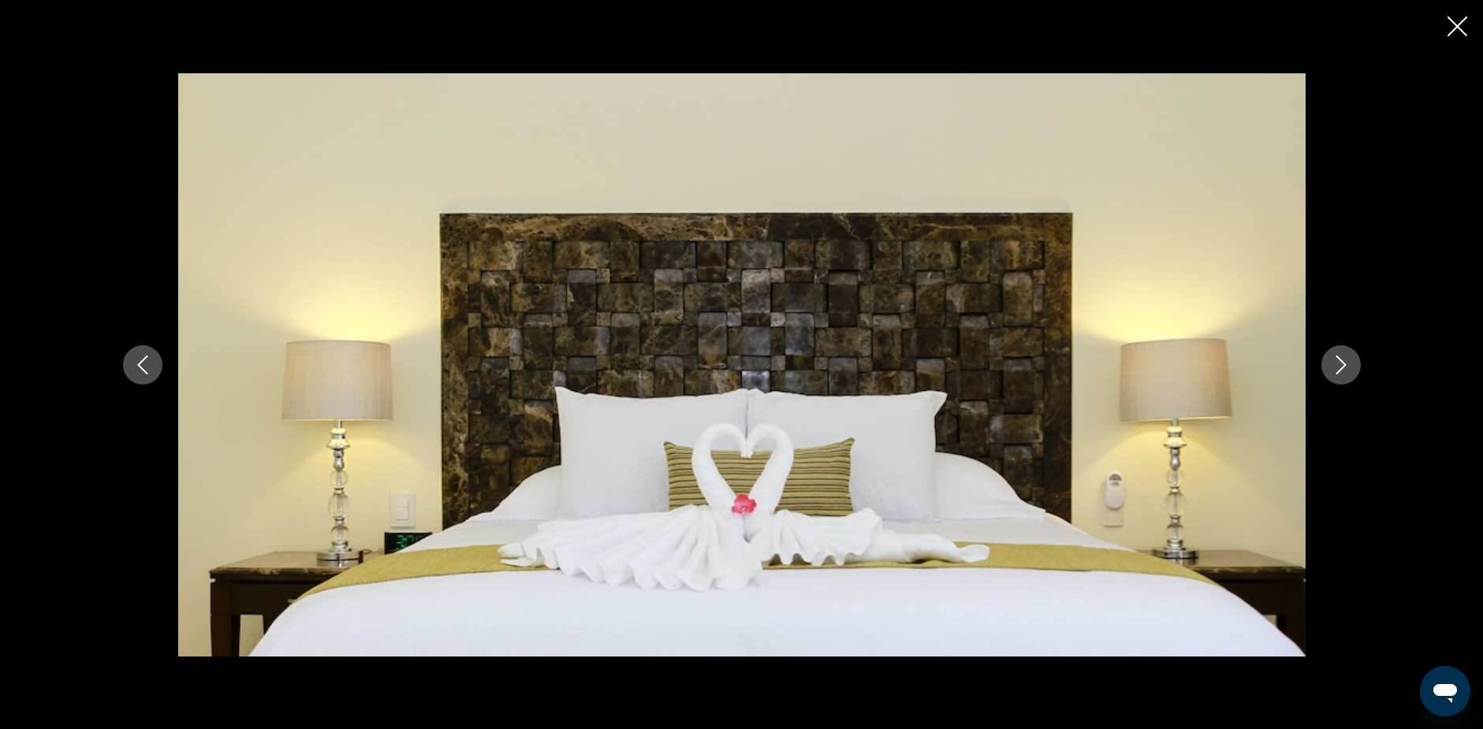
click at [1341, 363] on icon "Next image" at bounding box center [1340, 364] width 19 height 19
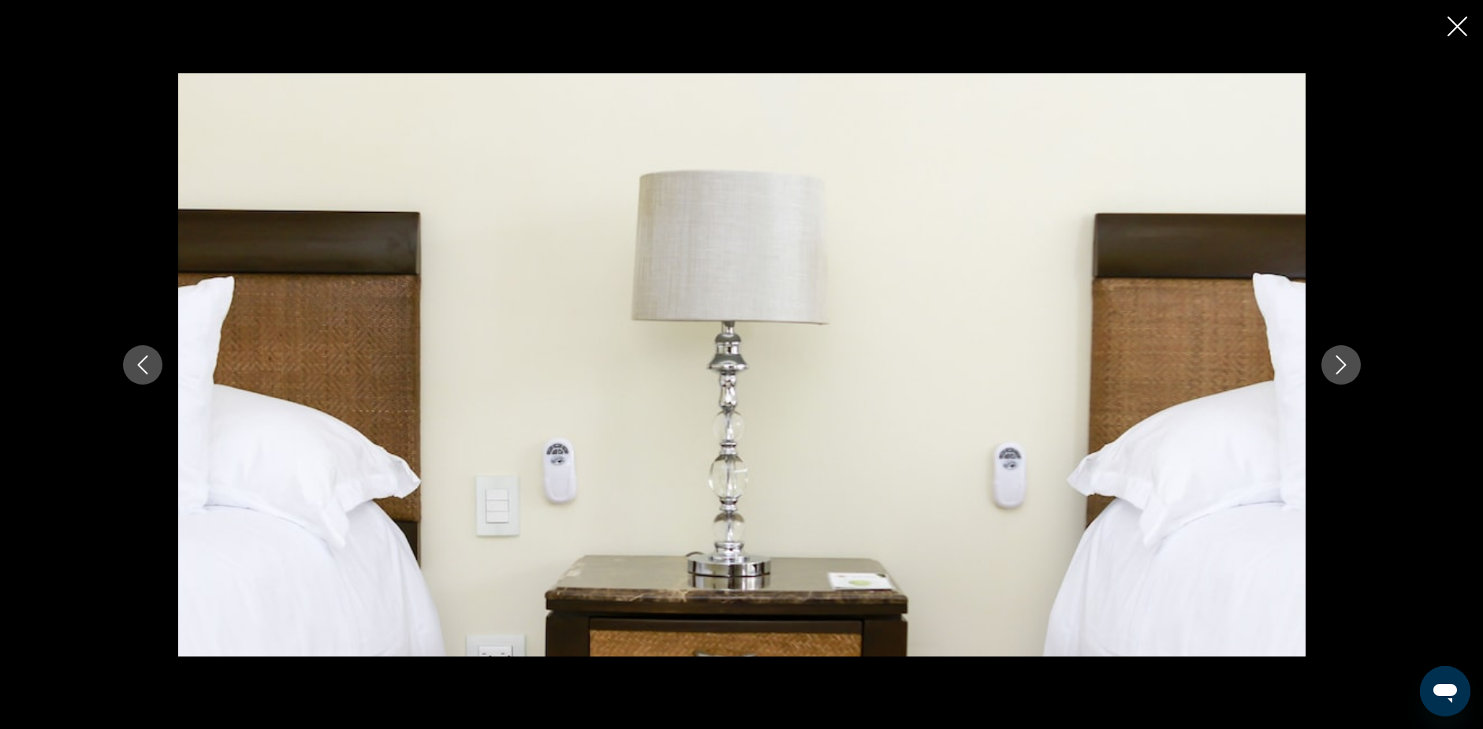
click at [1341, 363] on icon "Next image" at bounding box center [1340, 364] width 19 height 19
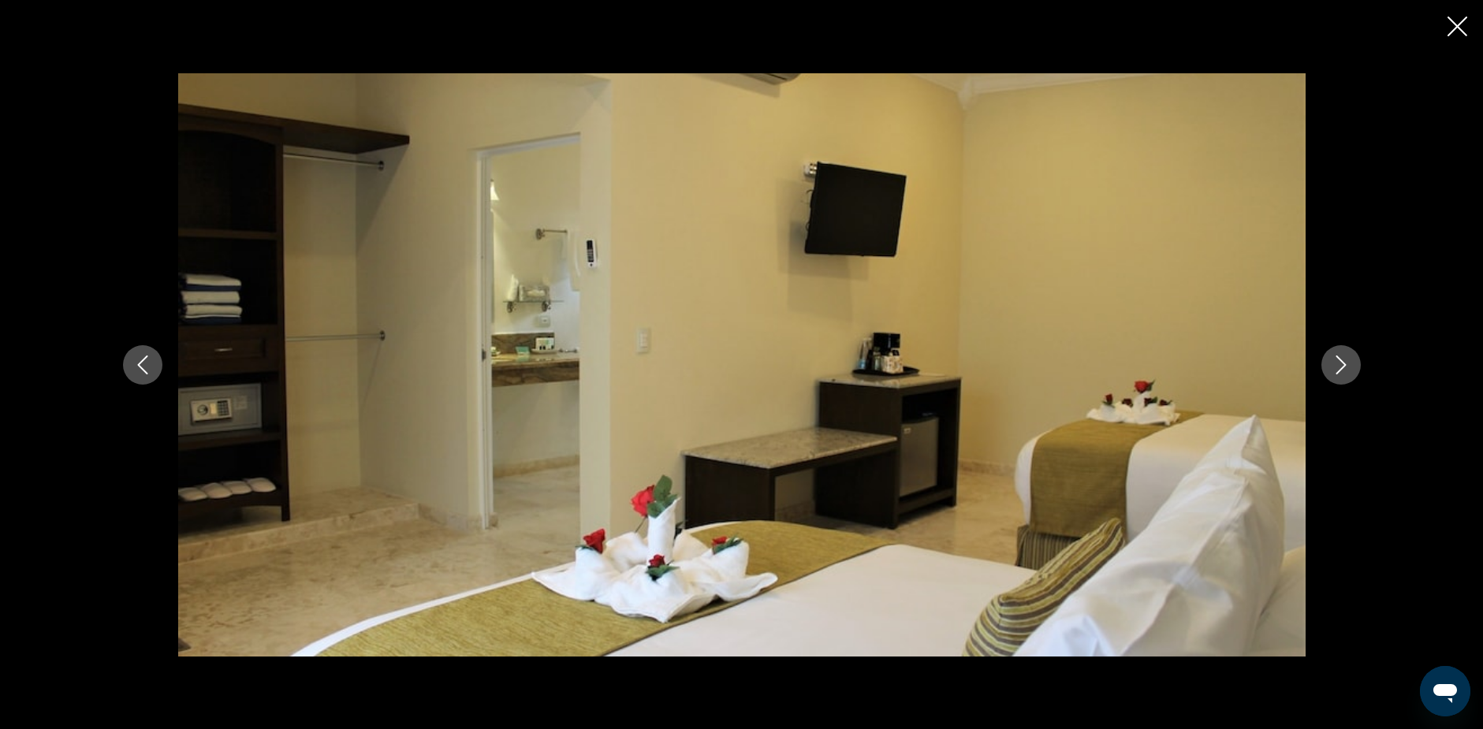
click at [1341, 363] on icon "Next image" at bounding box center [1340, 364] width 19 height 19
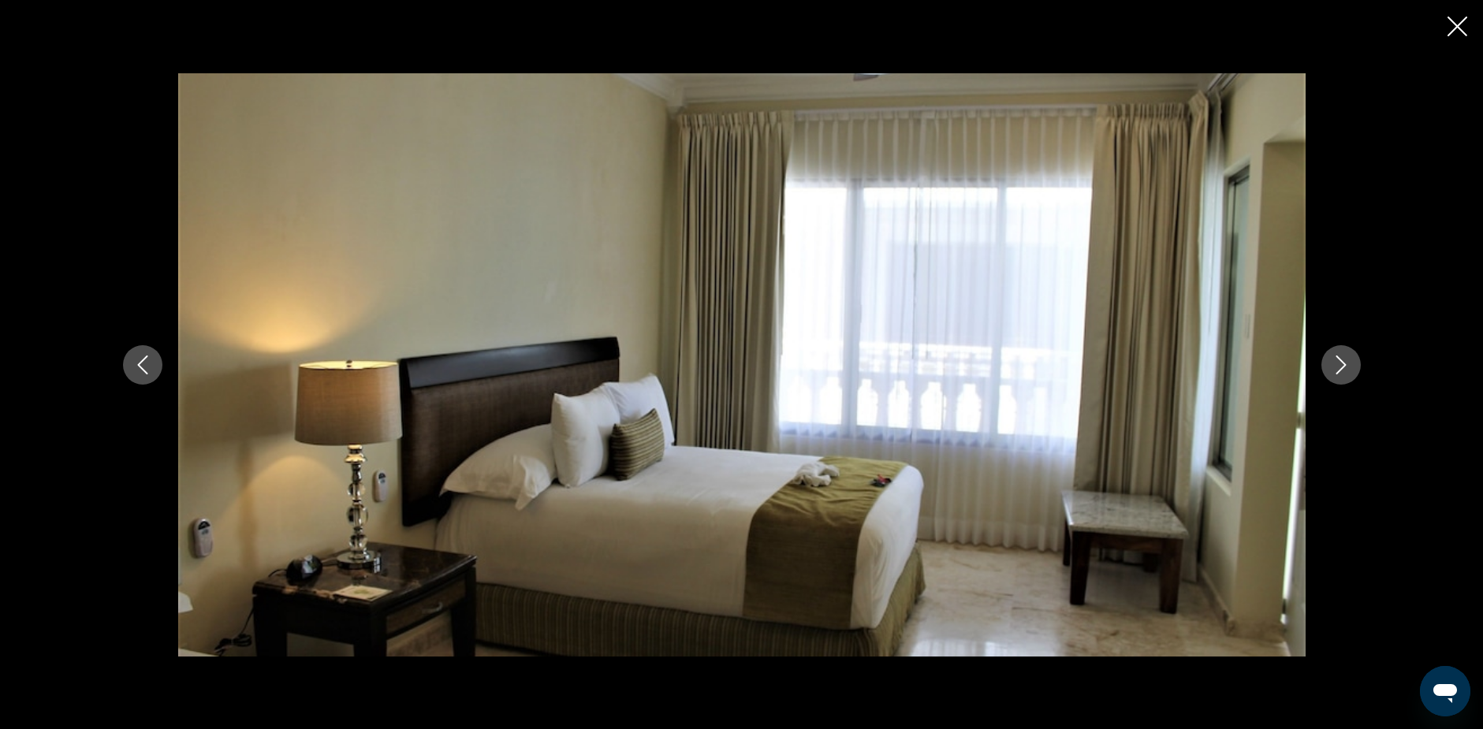
click at [1341, 363] on icon "Next image" at bounding box center [1340, 364] width 19 height 19
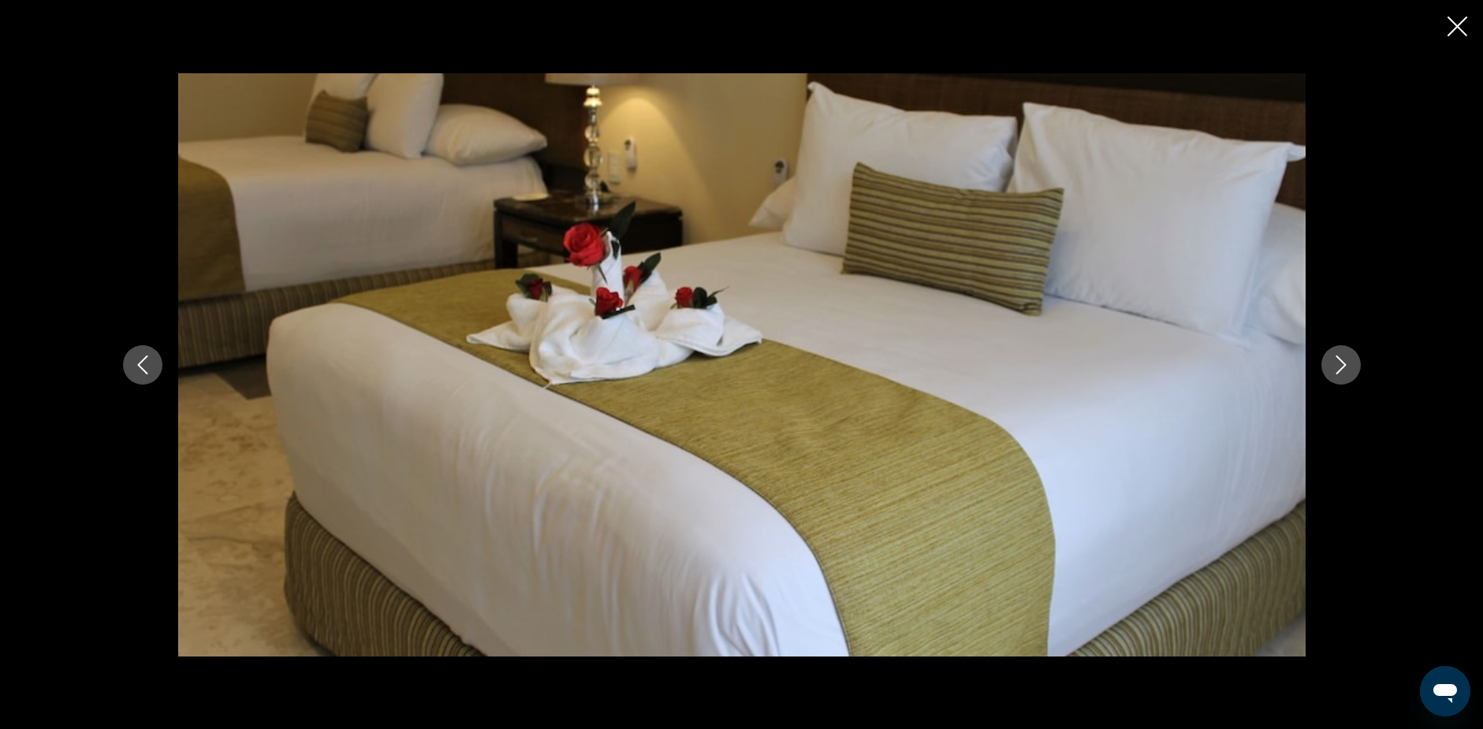
click at [1341, 363] on icon "Next image" at bounding box center [1340, 364] width 19 height 19
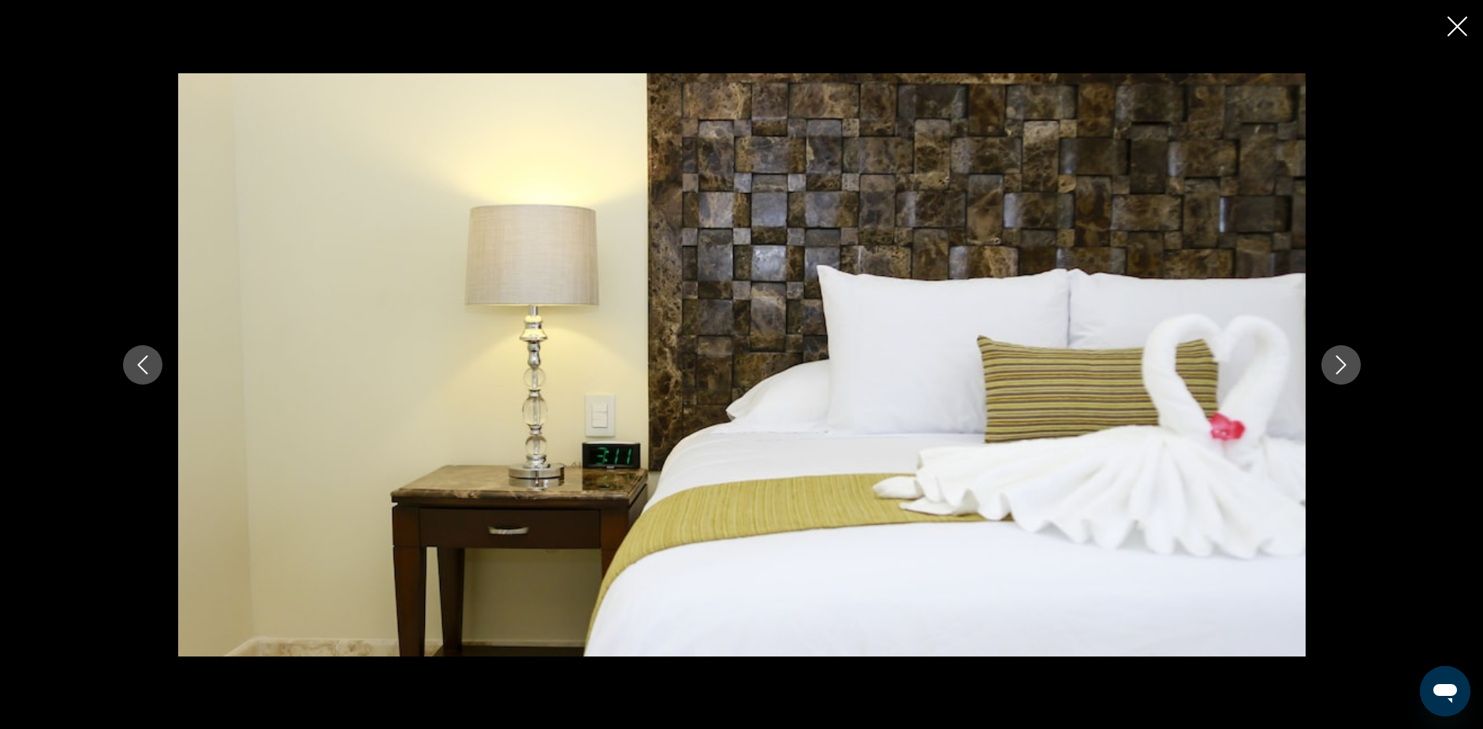
click at [1341, 363] on icon "Next image" at bounding box center [1340, 364] width 19 height 19
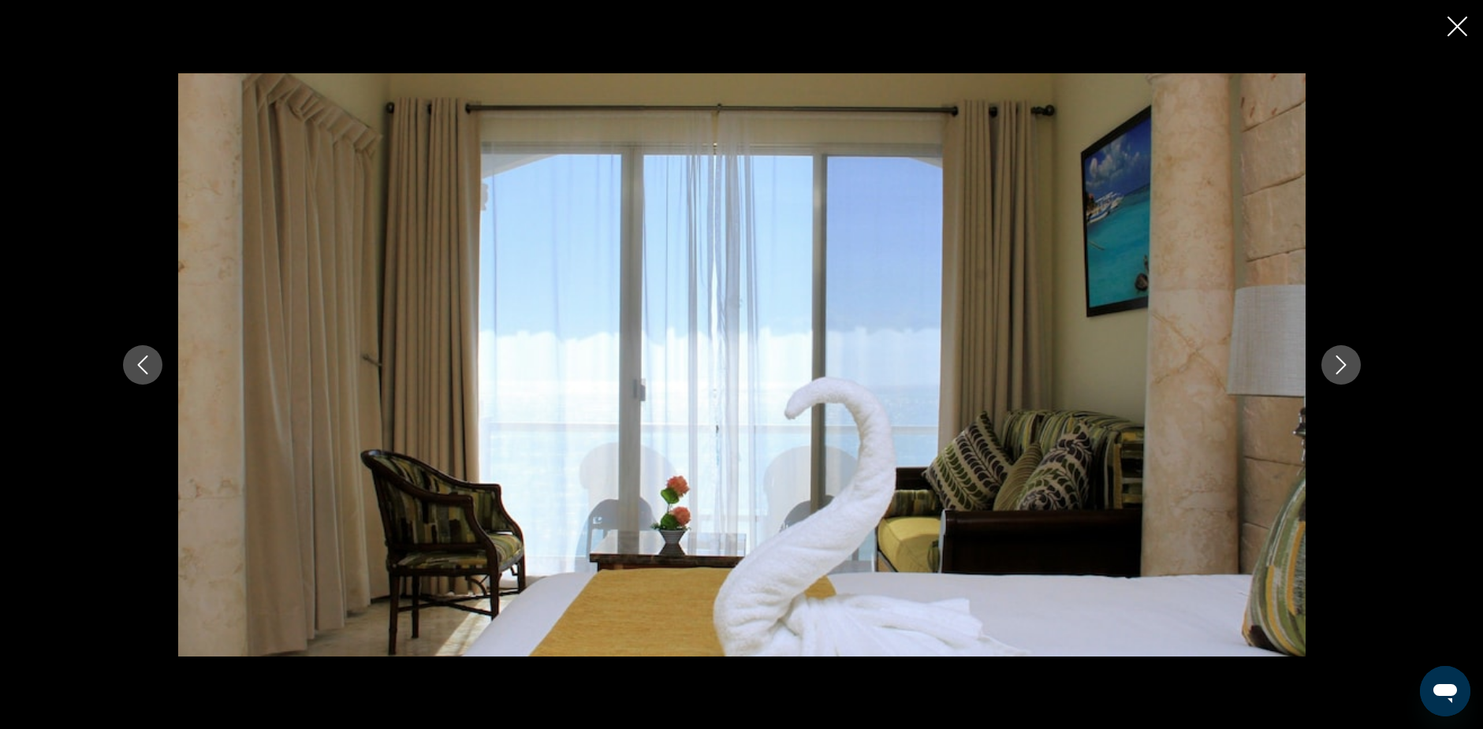
click at [1341, 363] on icon "Next image" at bounding box center [1340, 364] width 19 height 19
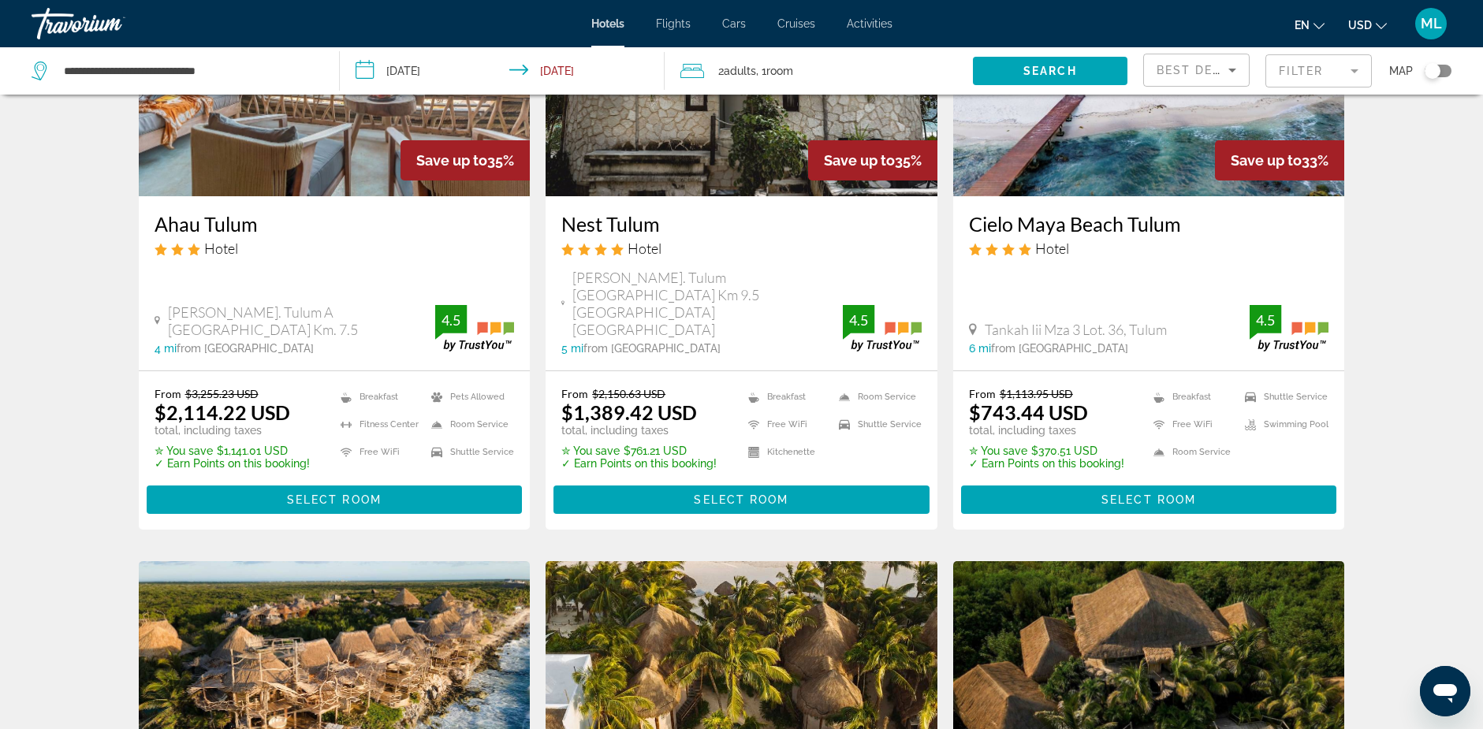
scroll to position [1103, 0]
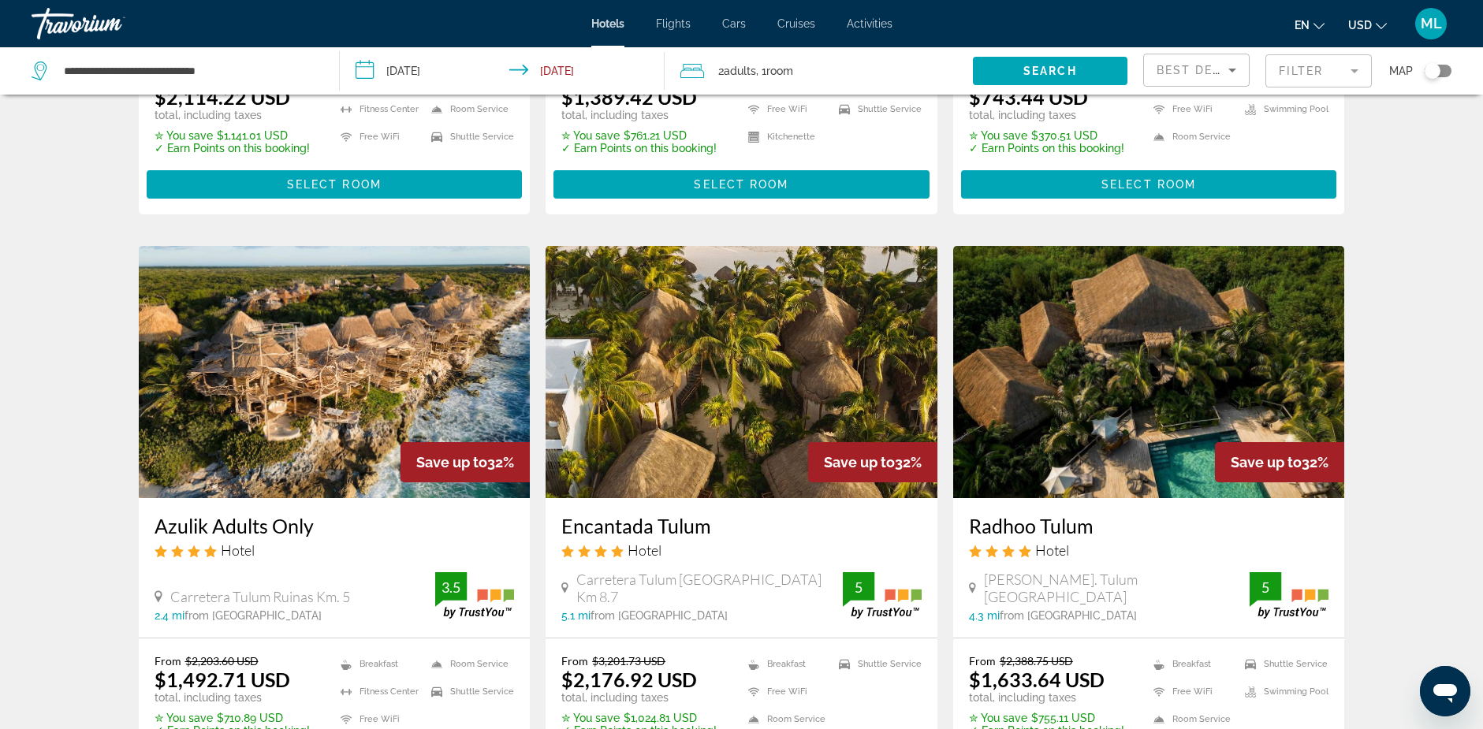
click at [270, 340] on img "Main content" at bounding box center [335, 372] width 392 height 252
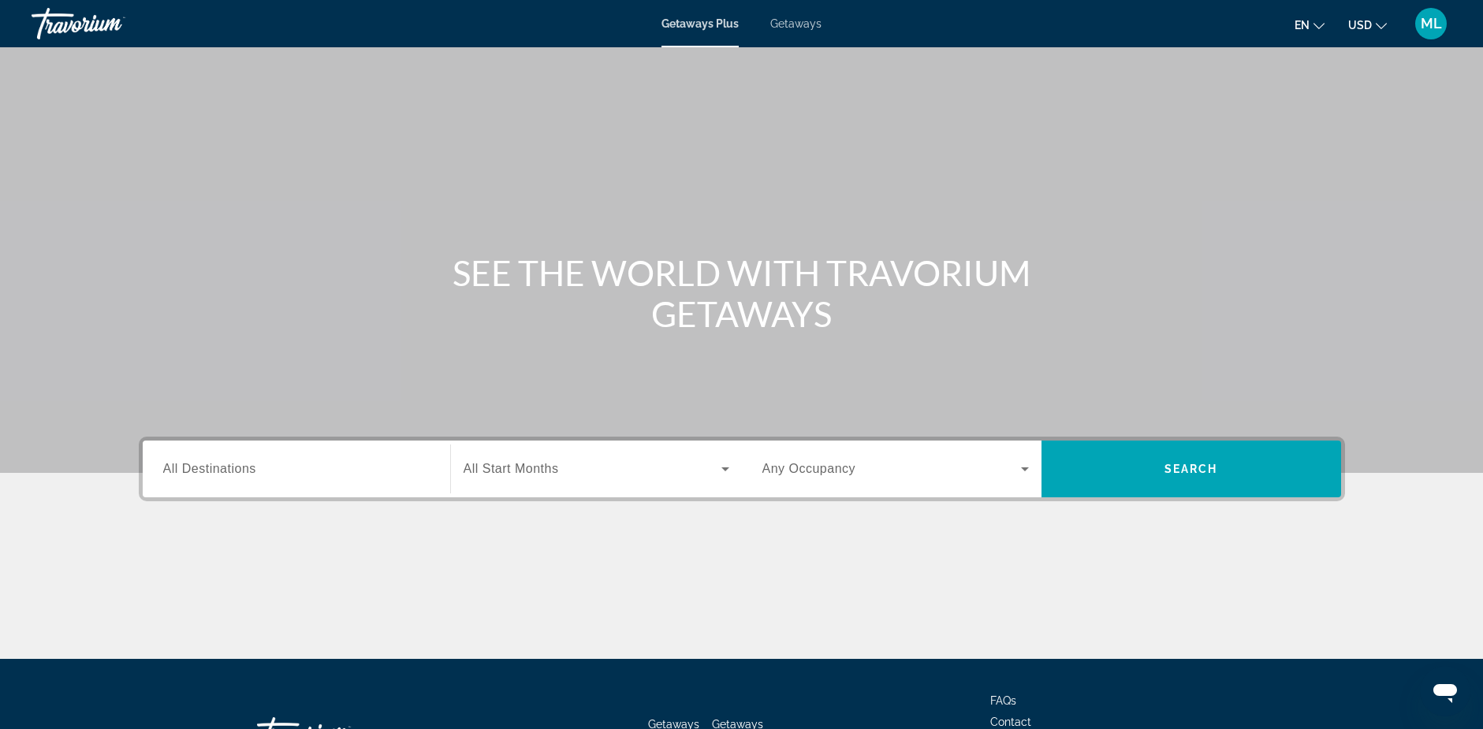
click at [795, 21] on span "Getaways" at bounding box center [795, 23] width 51 height 13
click at [251, 461] on input "Destination All Destinations" at bounding box center [296, 469] width 266 height 19
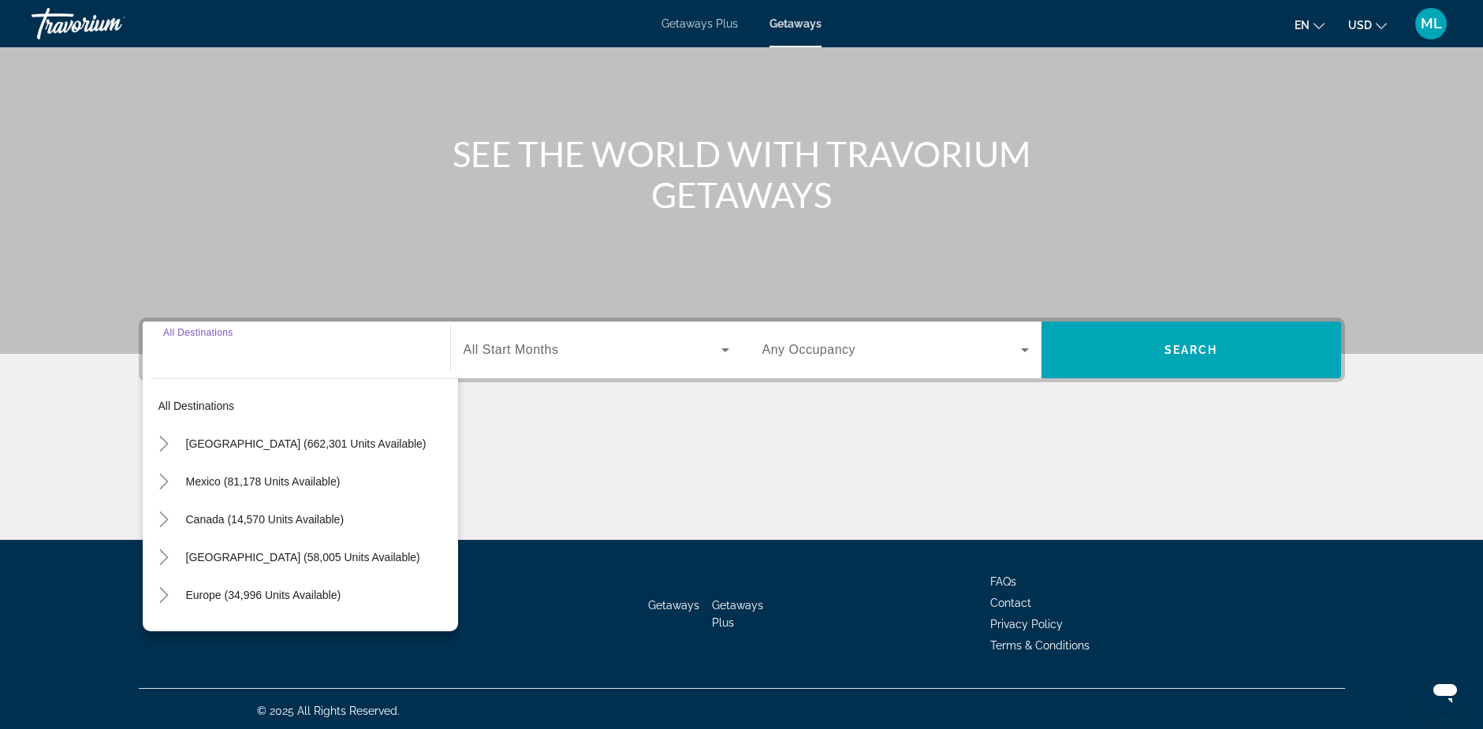
scroll to position [123, 0]
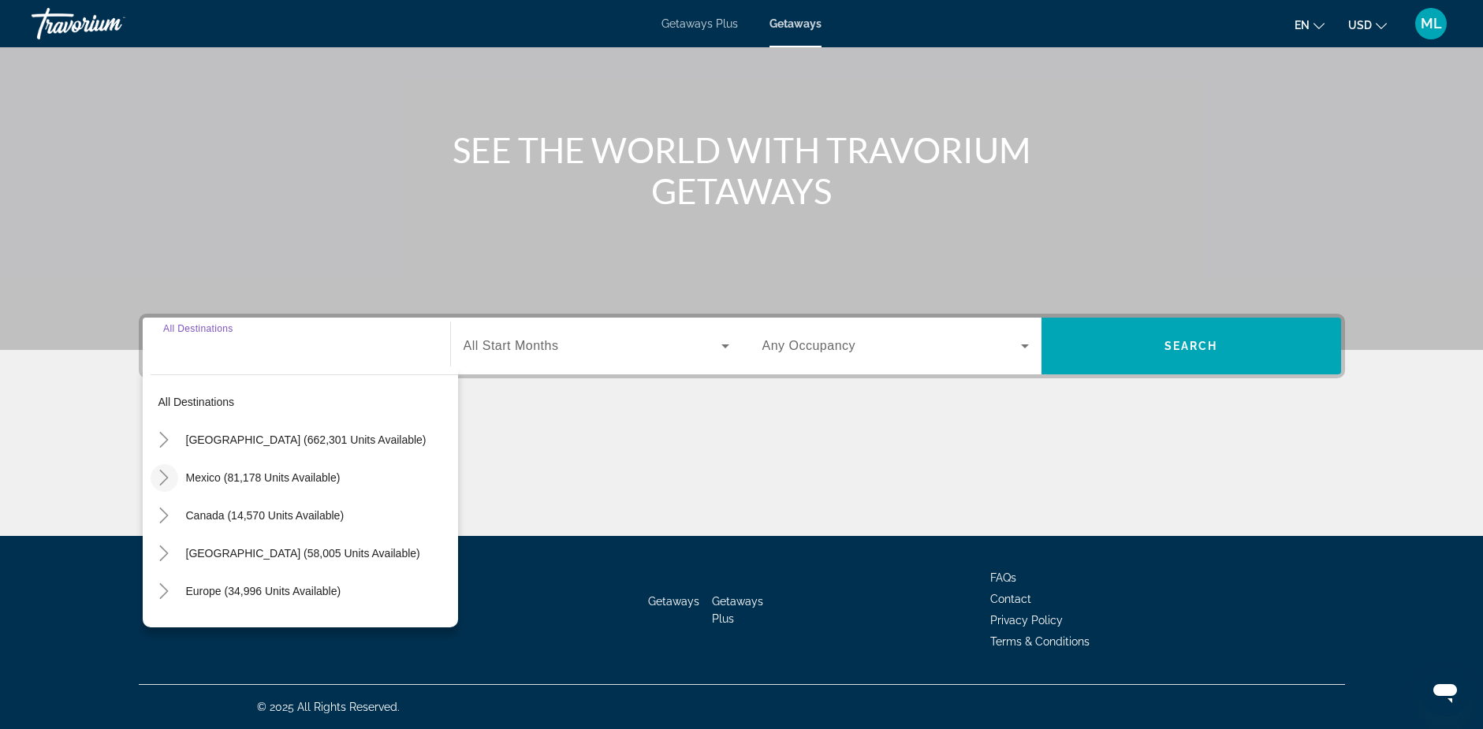
click at [163, 476] on icon "Toggle Mexico (81,178 units available)" at bounding box center [164, 478] width 16 height 16
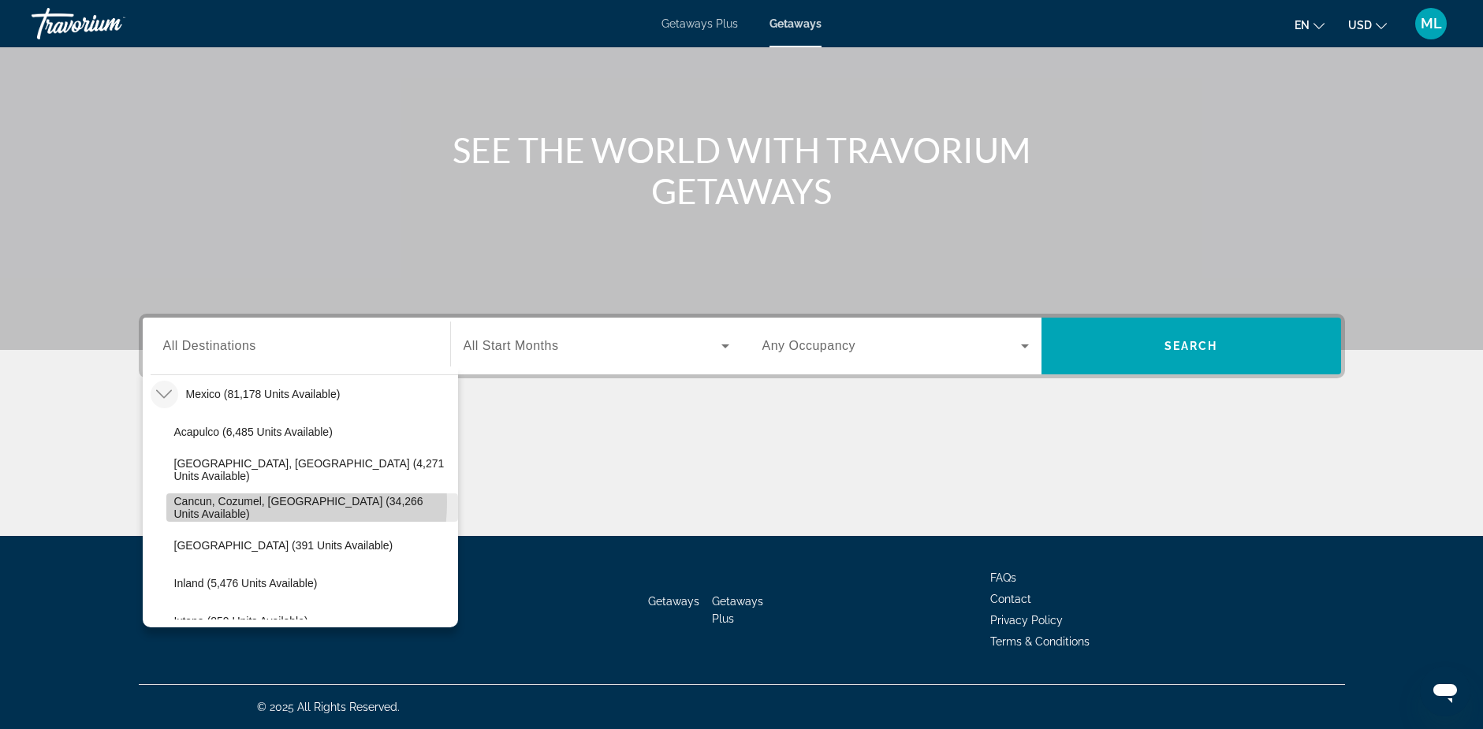
click at [247, 502] on span "Cancun, Cozumel, [GEOGRAPHIC_DATA] (34,266 units available)" at bounding box center [312, 507] width 276 height 25
type input "**********"
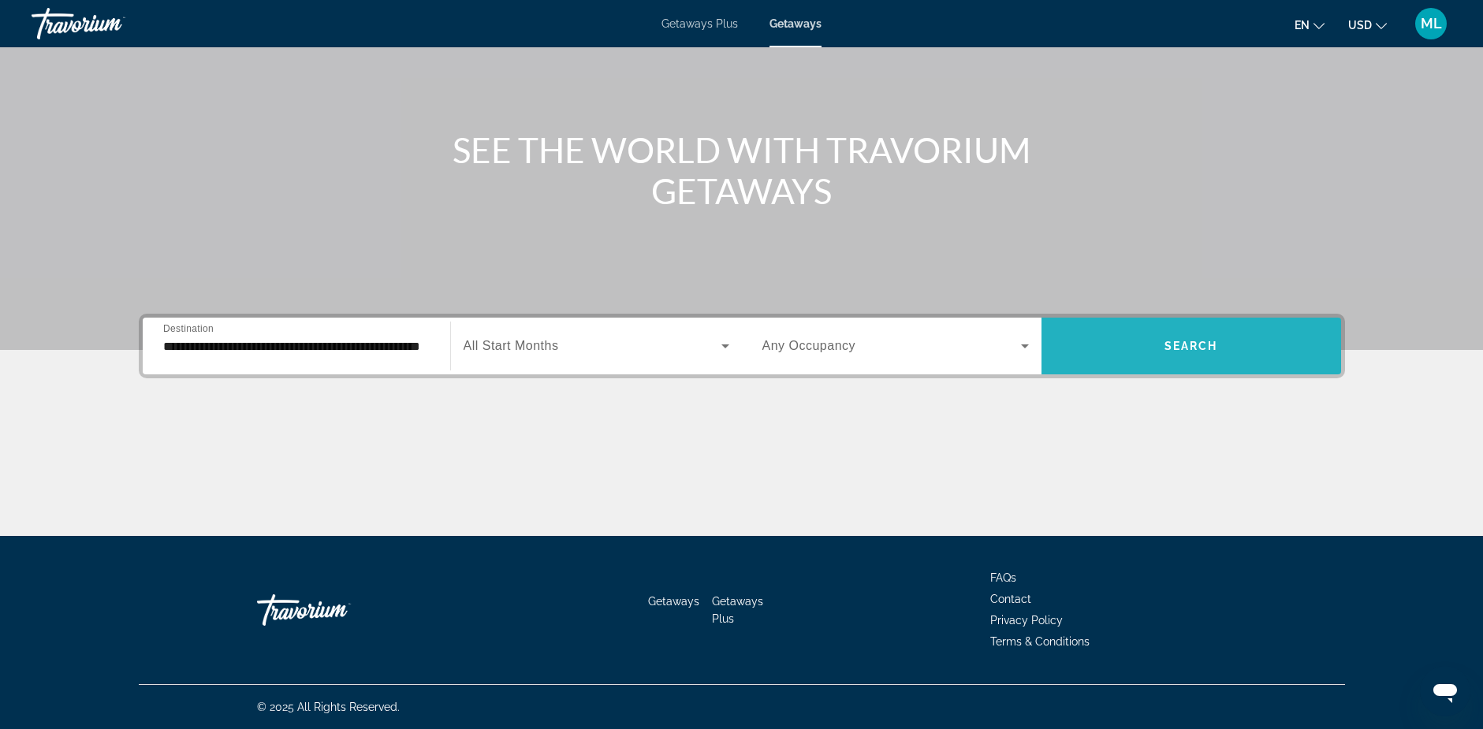
click at [1192, 341] on span "Search" at bounding box center [1191, 346] width 54 height 13
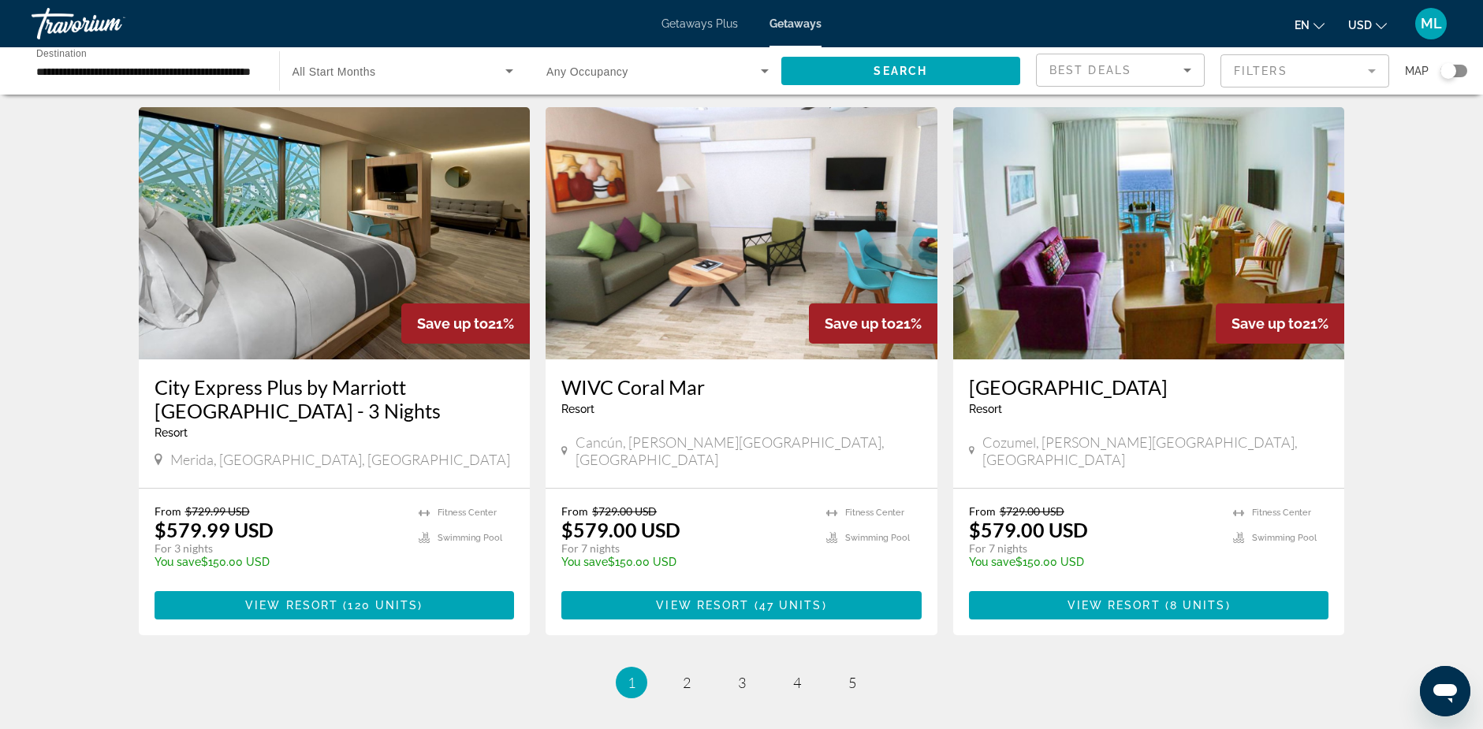
scroll to position [1813, 0]
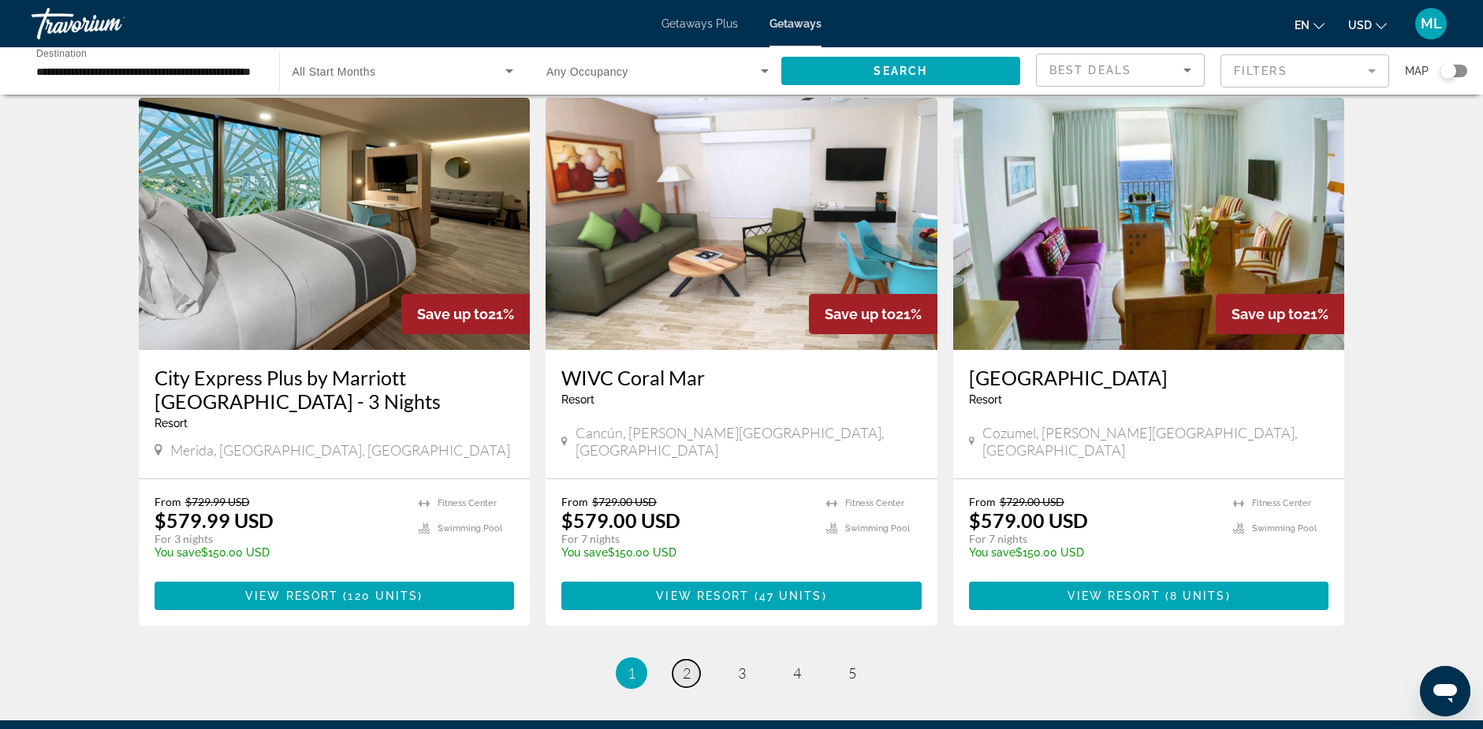
click at [685, 664] on span "2" at bounding box center [687, 672] width 8 height 17
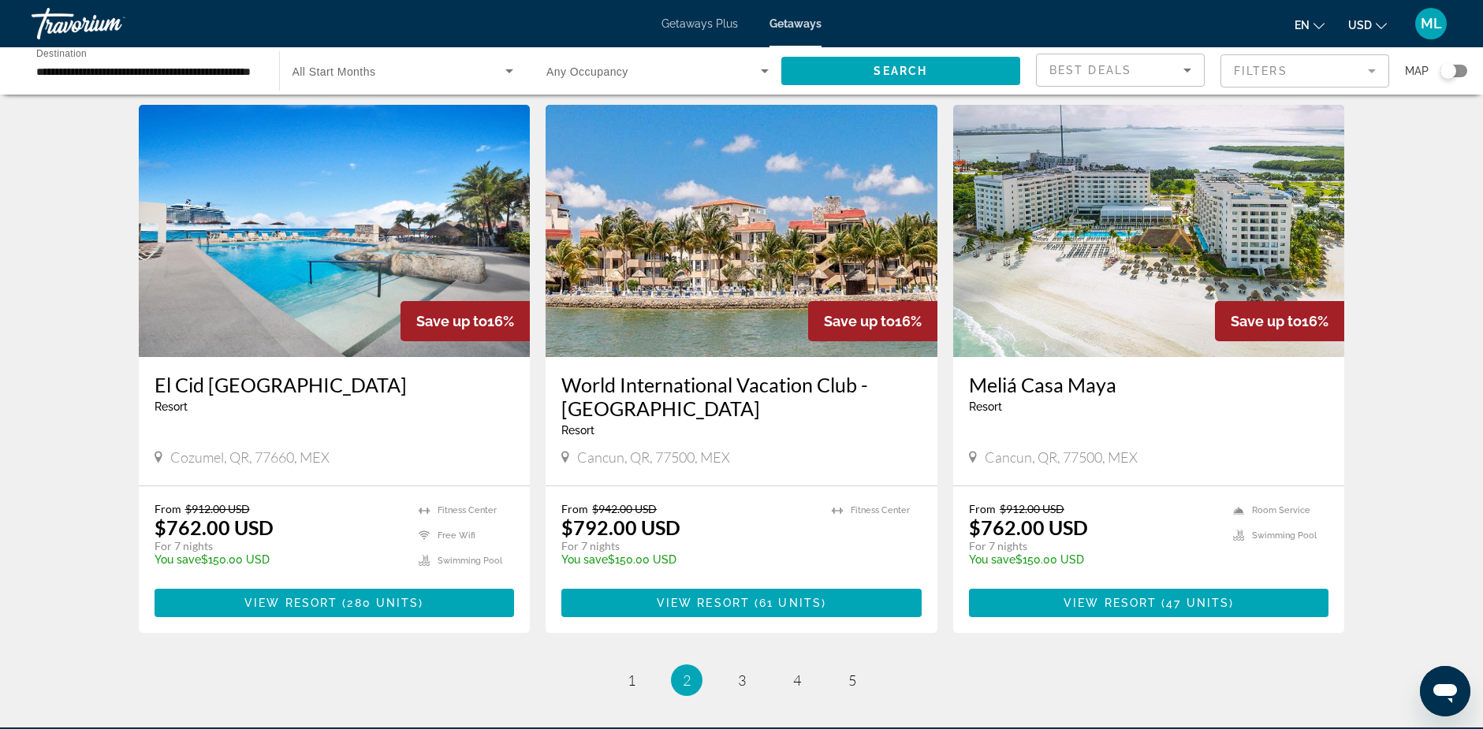
scroll to position [1734, 0]
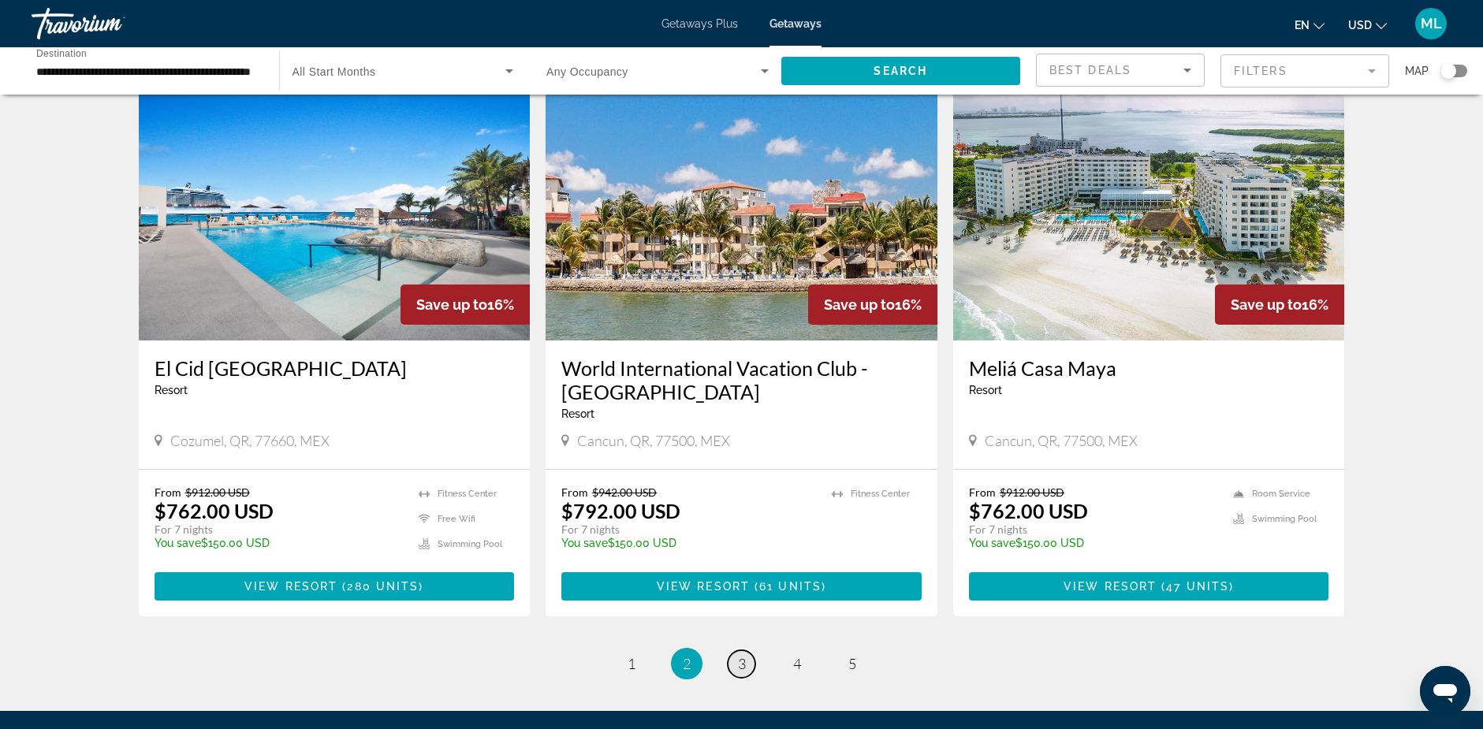
click at [738, 655] on span "3" at bounding box center [742, 663] width 8 height 17
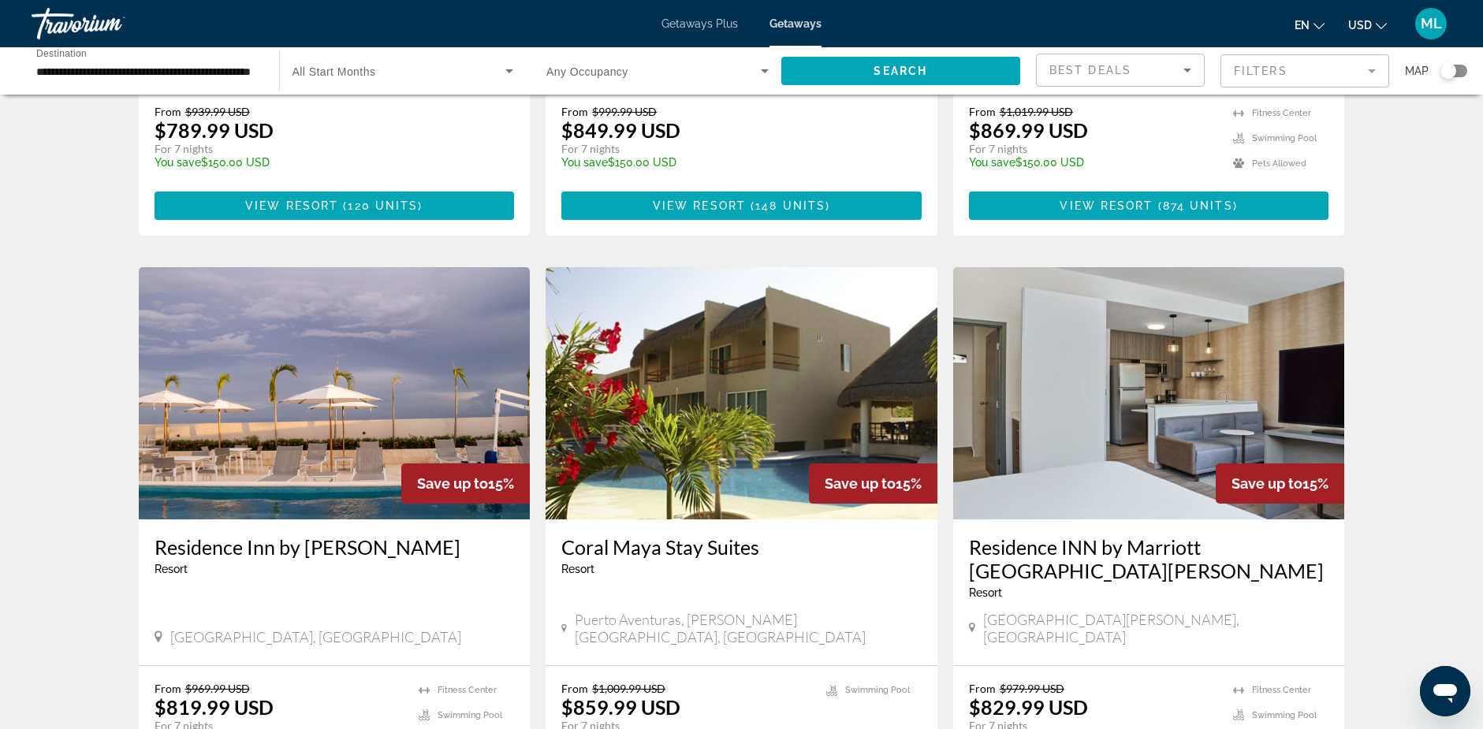
scroll to position [1734, 0]
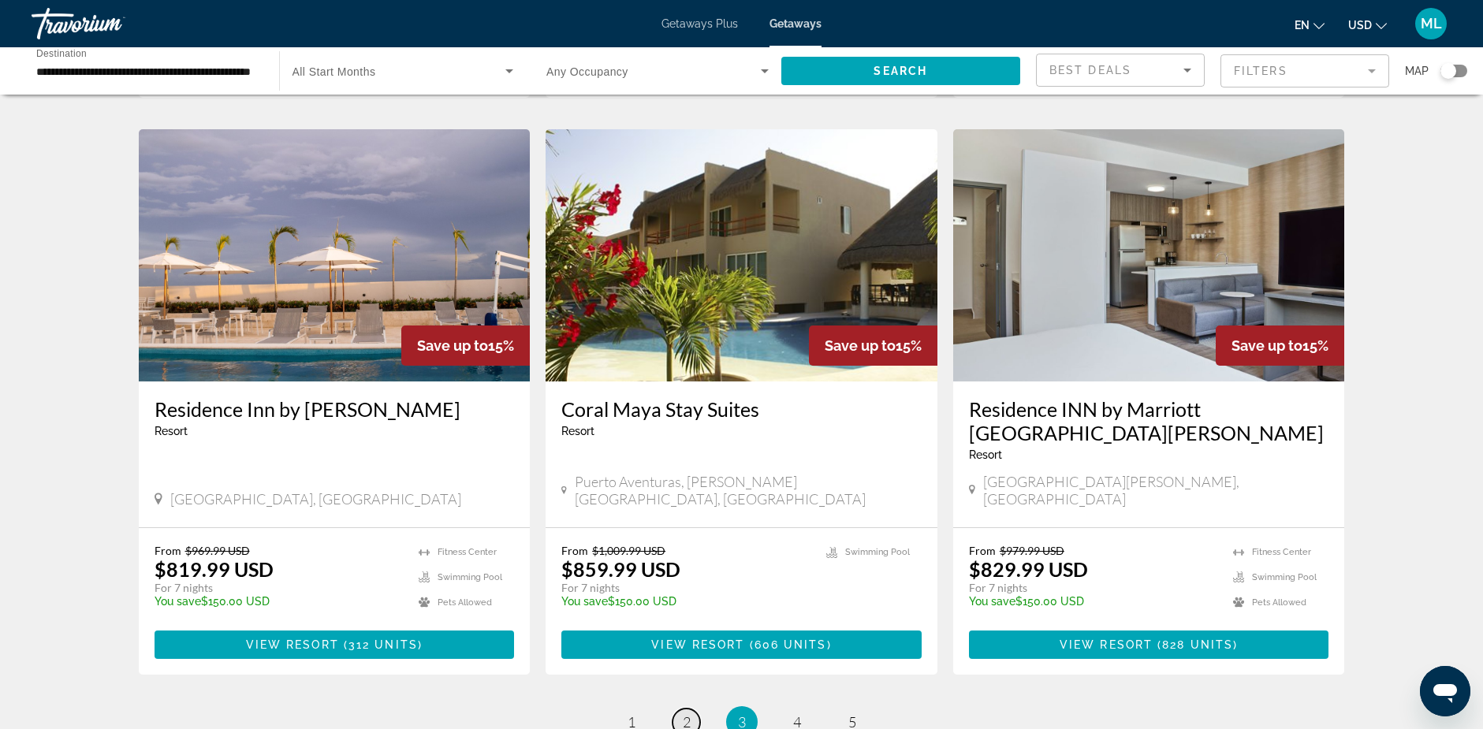
click at [686, 713] on span "2" at bounding box center [687, 721] width 8 height 17
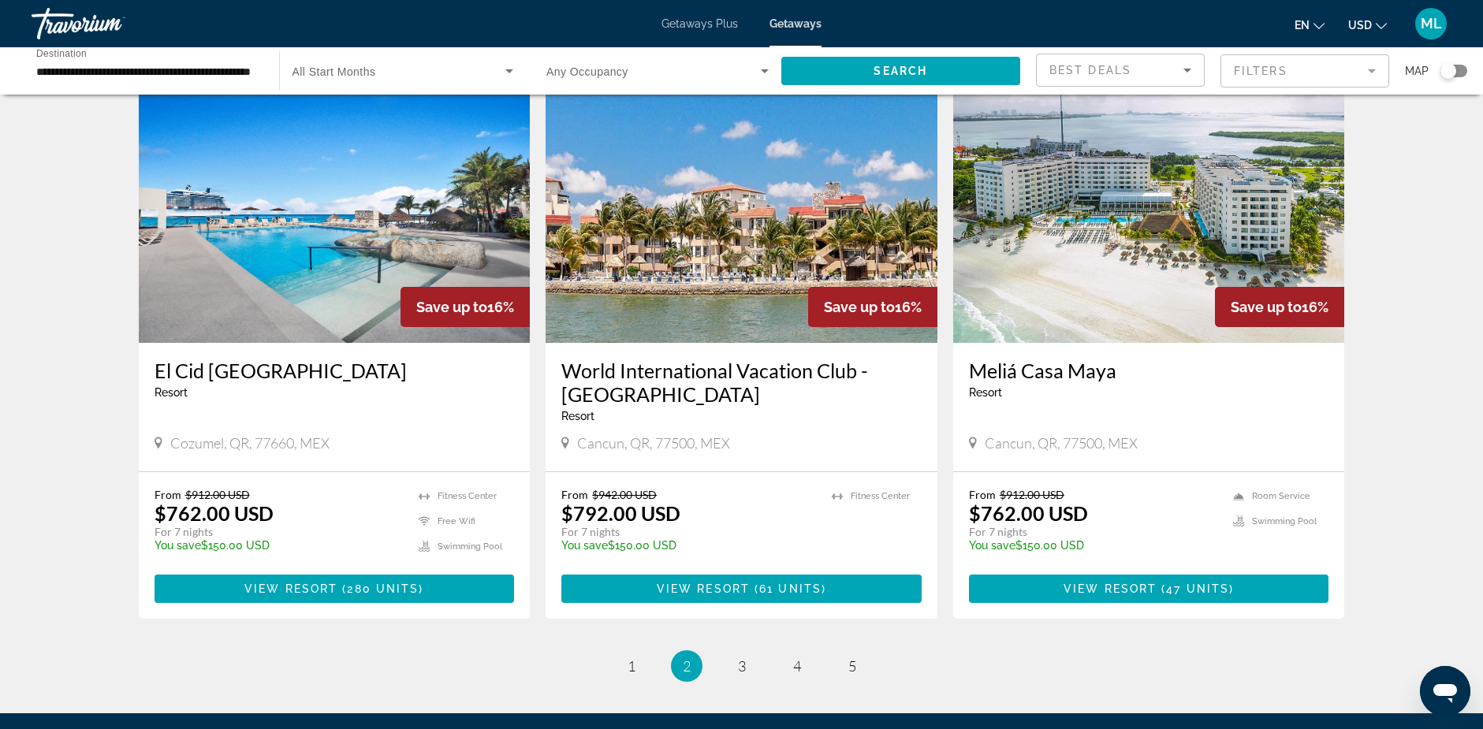
scroll to position [1734, 0]
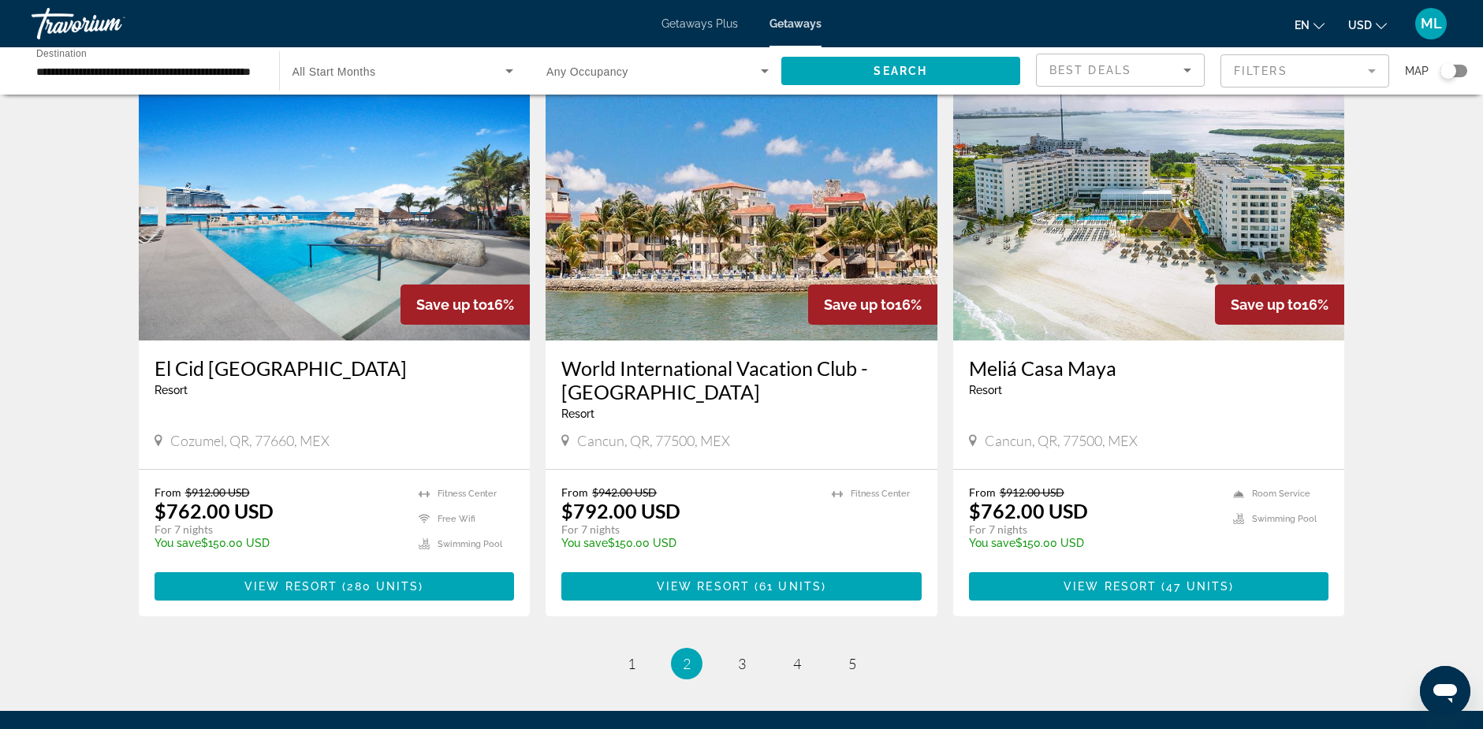
click at [296, 233] on img "Main content" at bounding box center [335, 214] width 392 height 252
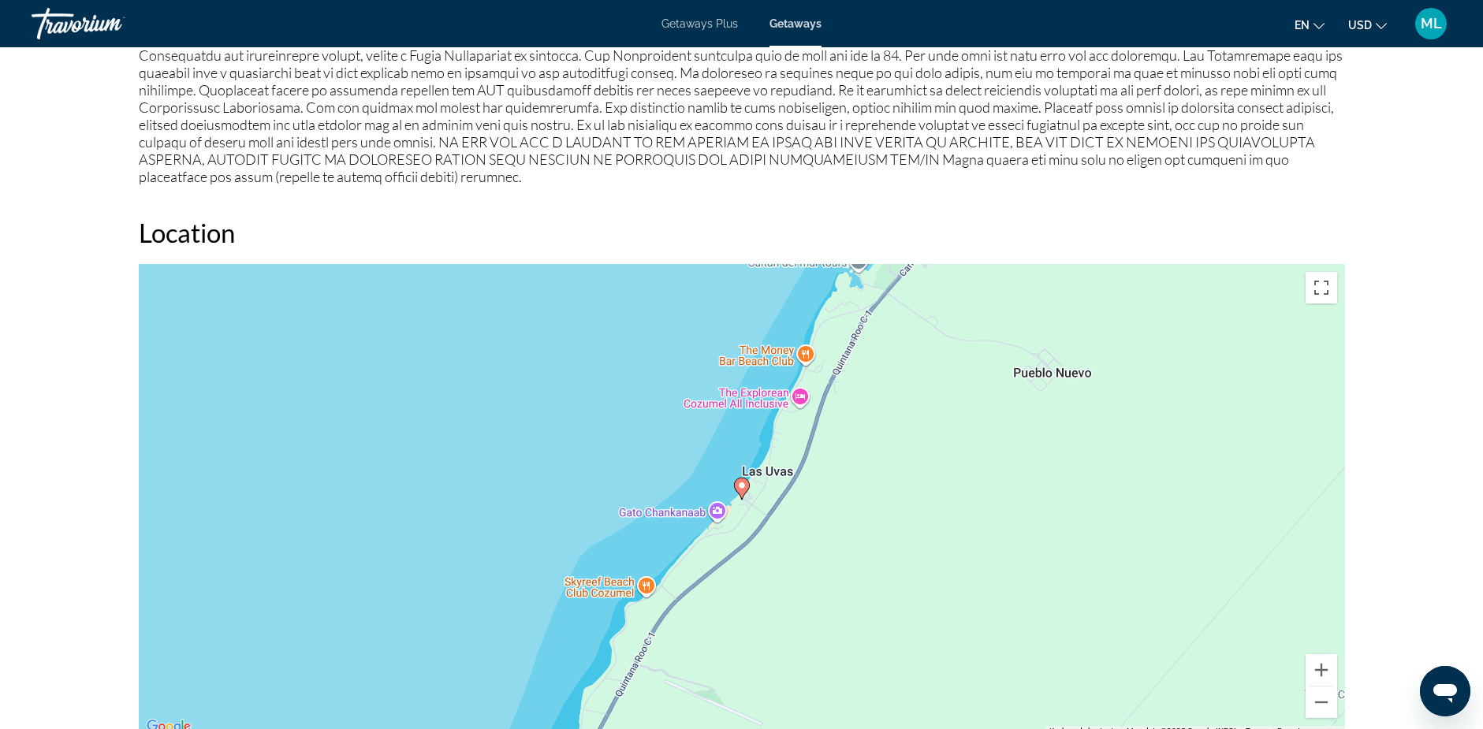
scroll to position [1734, 0]
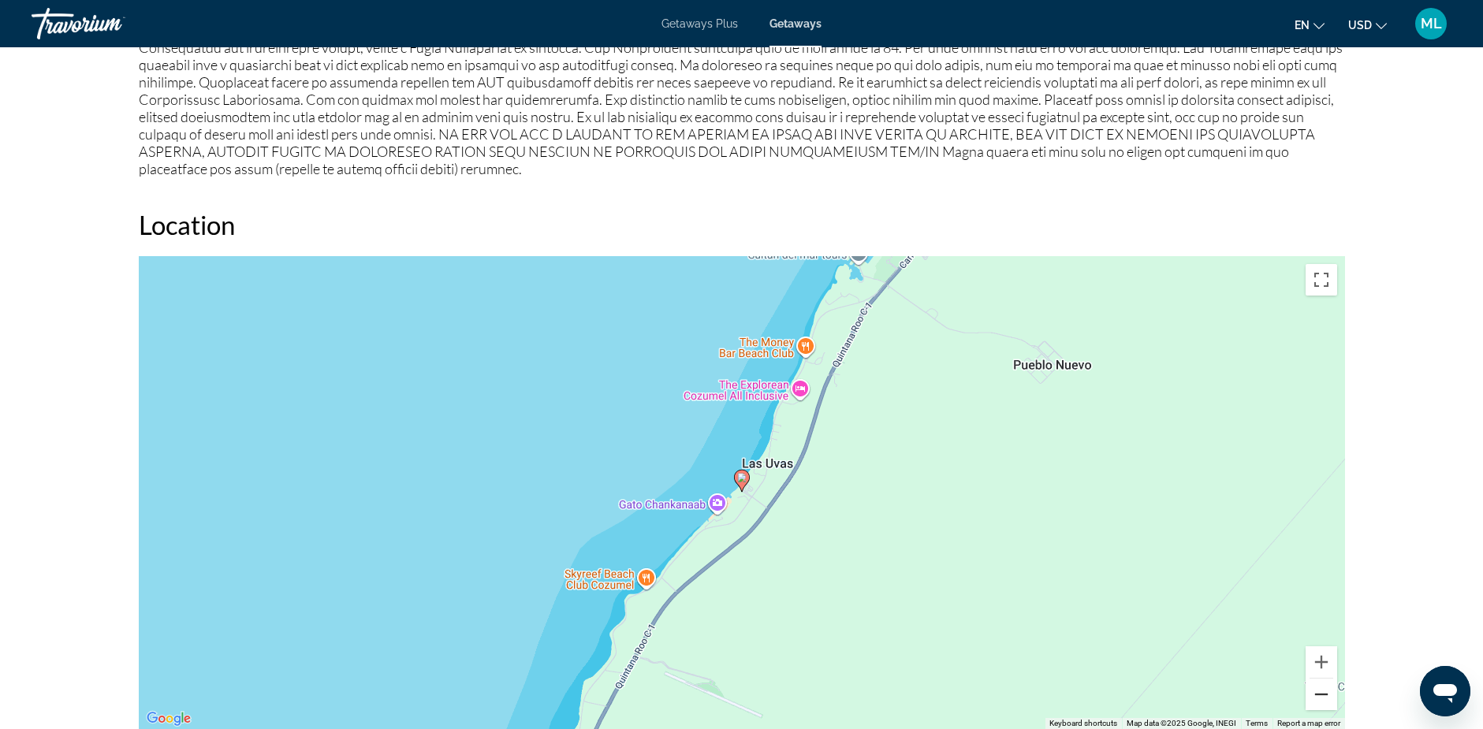
click at [1321, 679] on button "Zoom out" at bounding box center [1321, 695] width 32 height 32
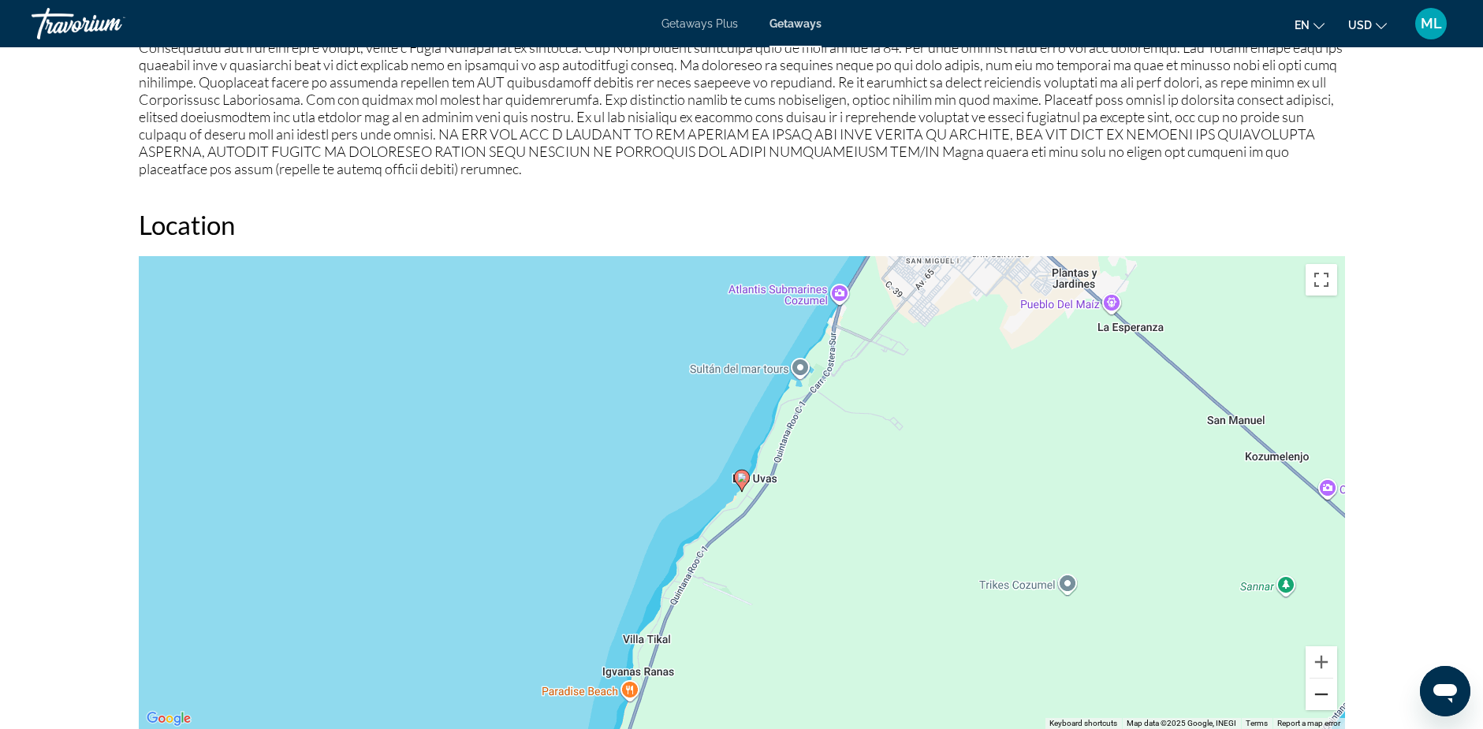
click at [1321, 679] on button "Zoom out" at bounding box center [1321, 695] width 32 height 32
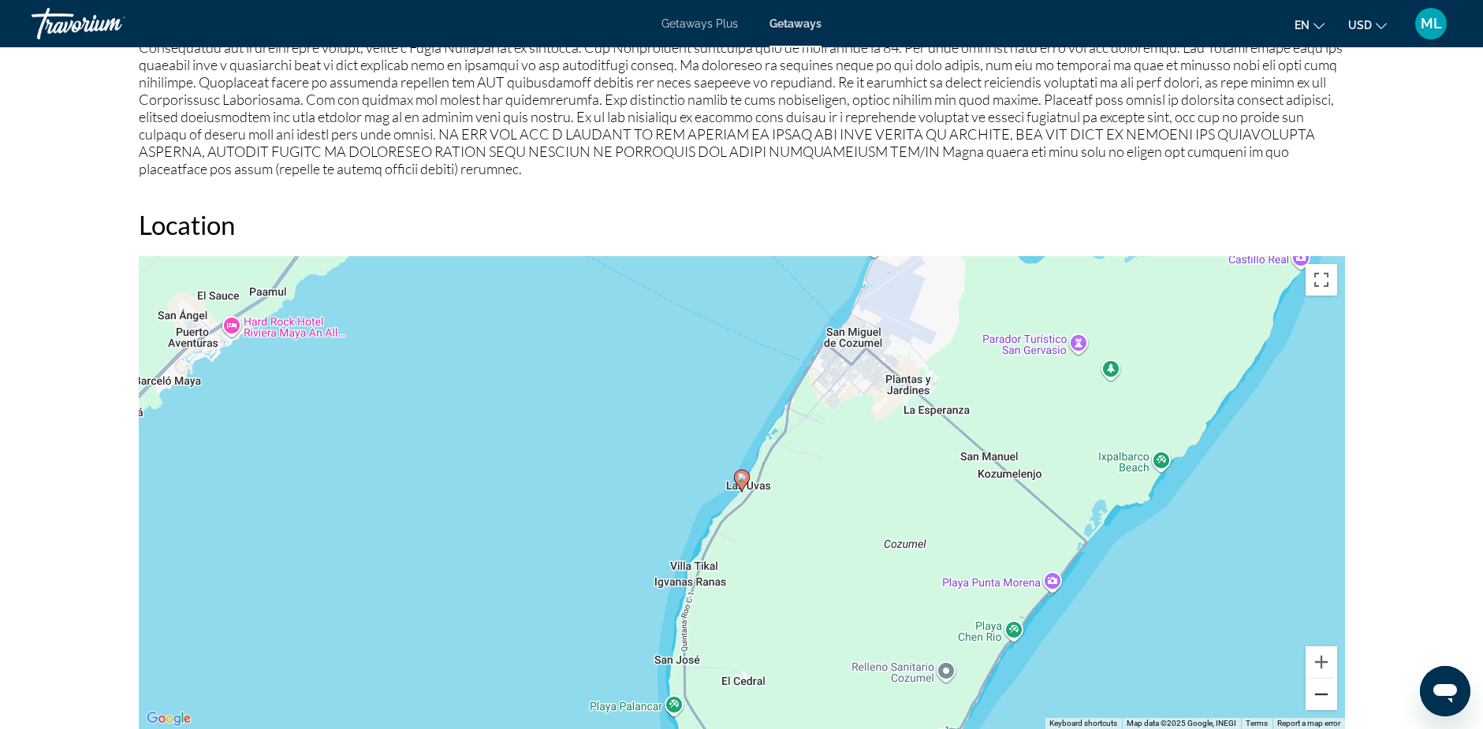
click at [1319, 679] on button "Zoom out" at bounding box center [1321, 695] width 32 height 32
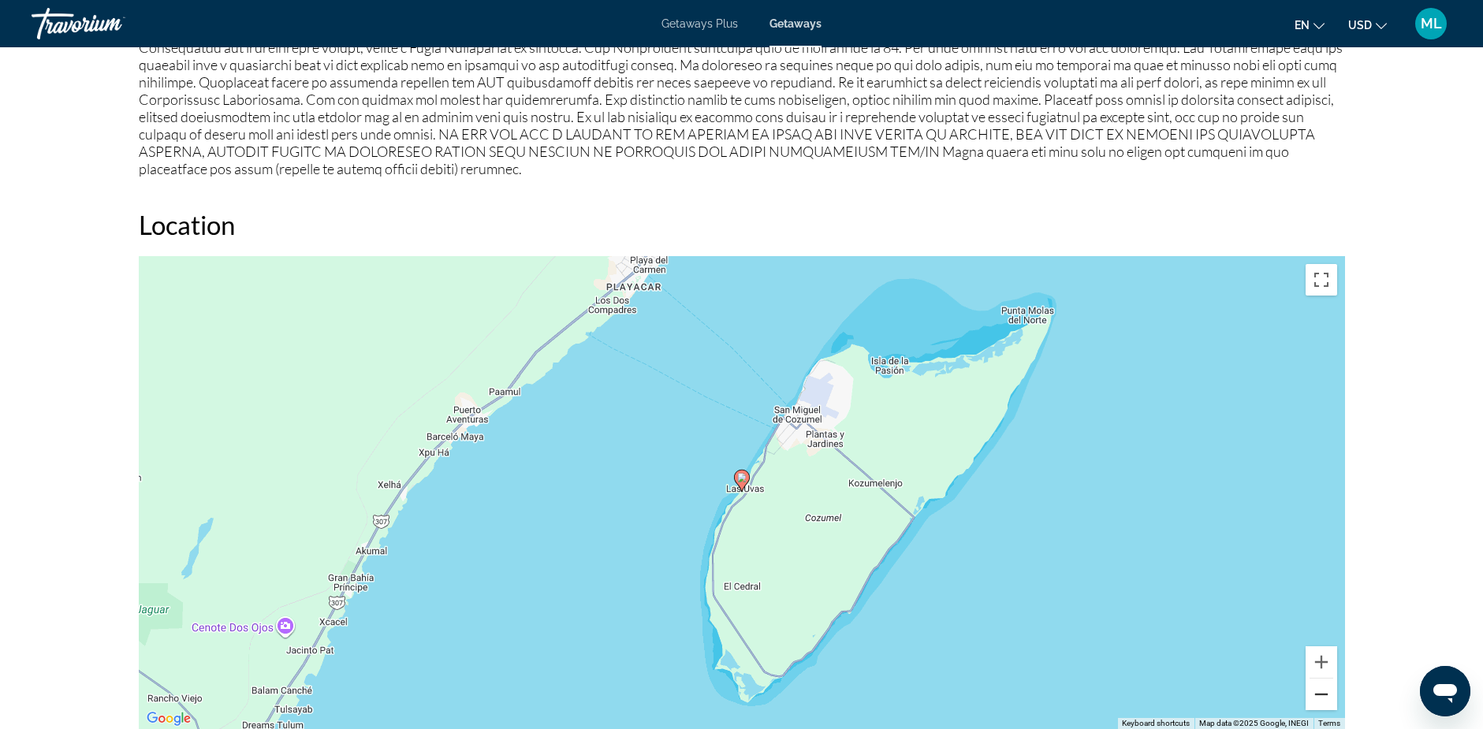
click at [1319, 679] on button "Zoom out" at bounding box center [1321, 695] width 32 height 32
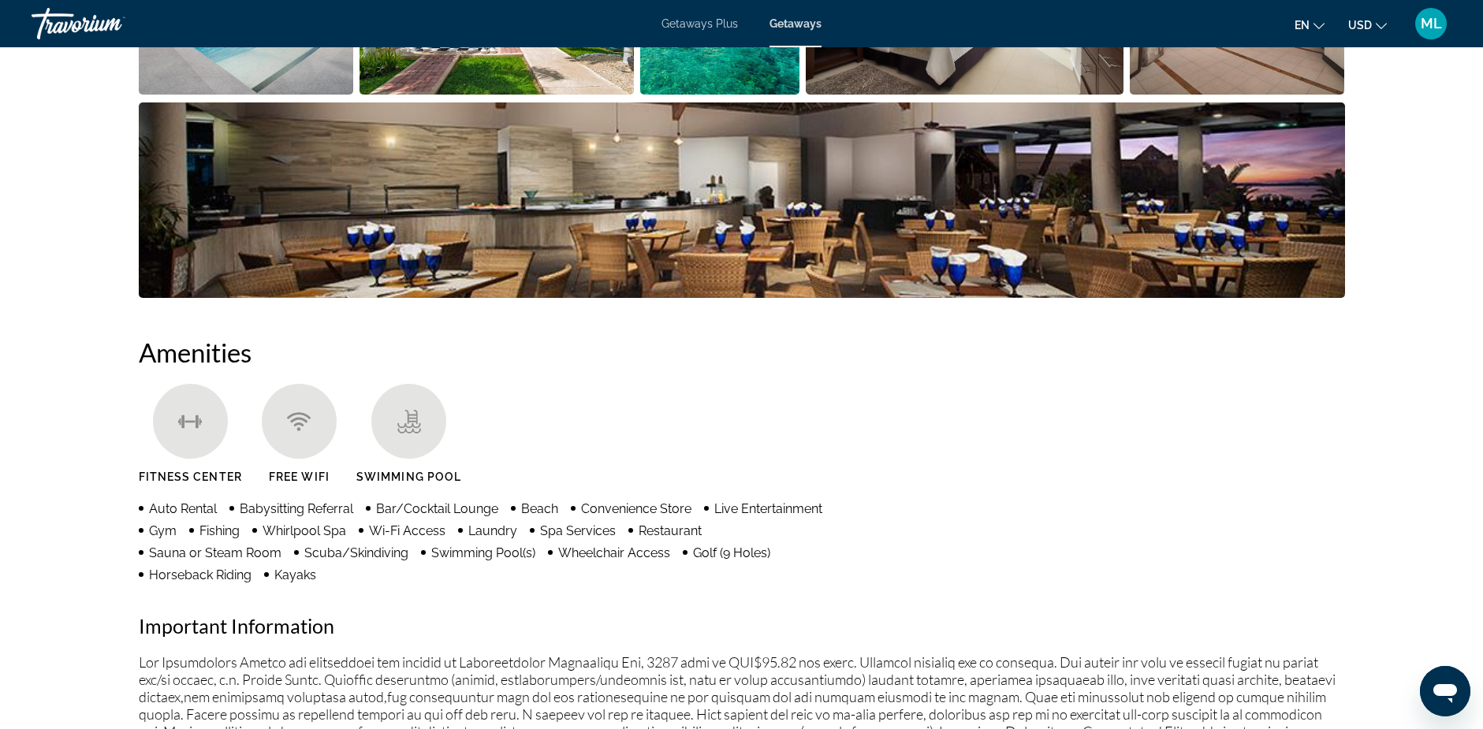
scroll to position [552, 0]
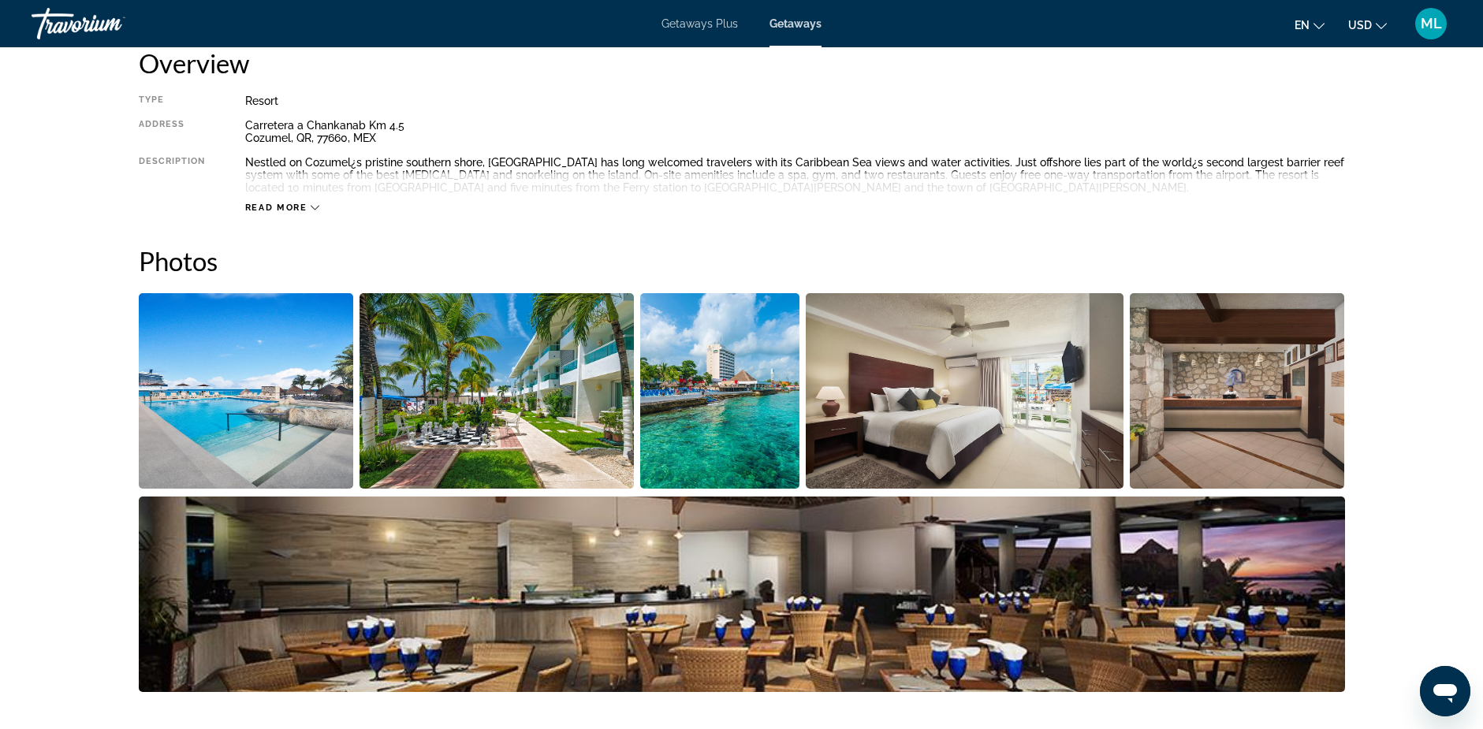
click at [233, 404] on img "Open full-screen image slider" at bounding box center [246, 390] width 215 height 195
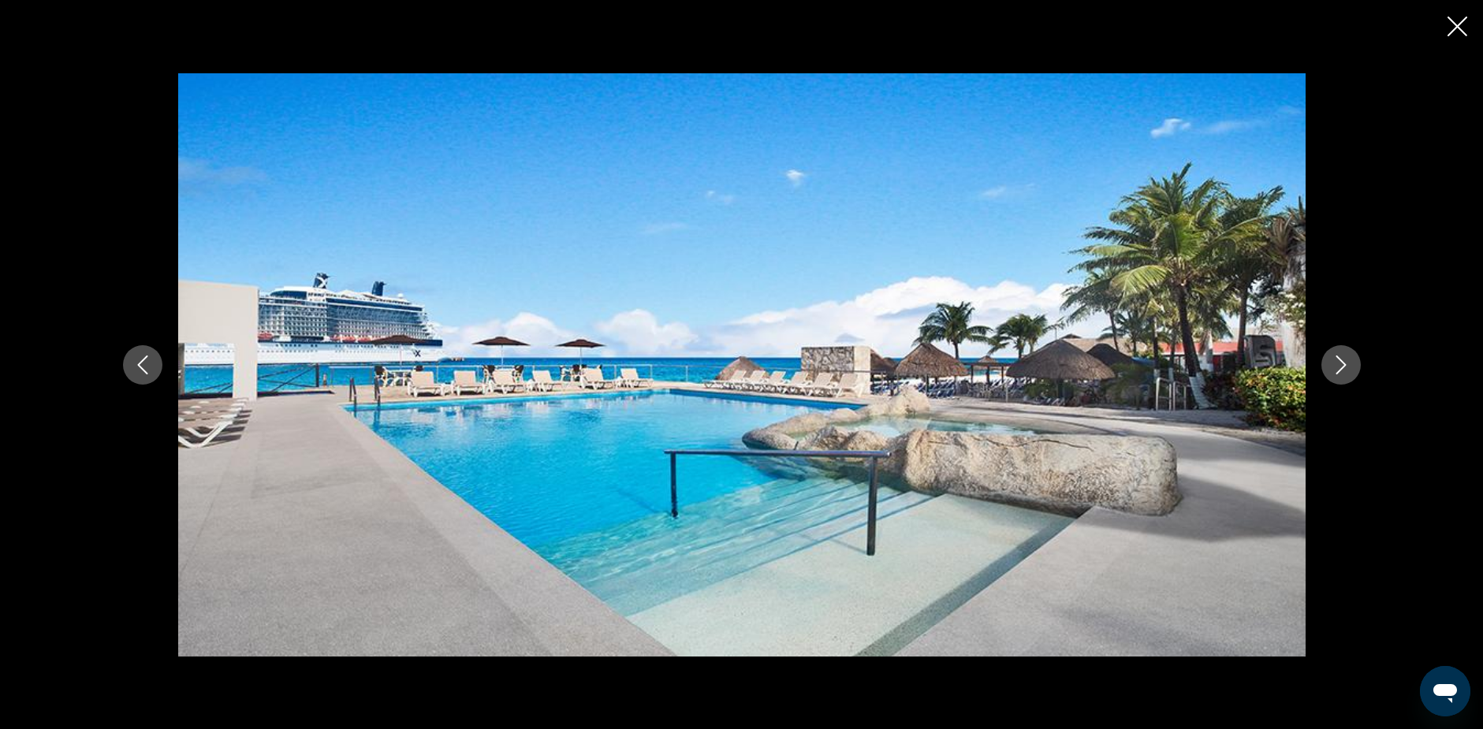
click at [1331, 362] on icon "Next image" at bounding box center [1340, 364] width 19 height 19
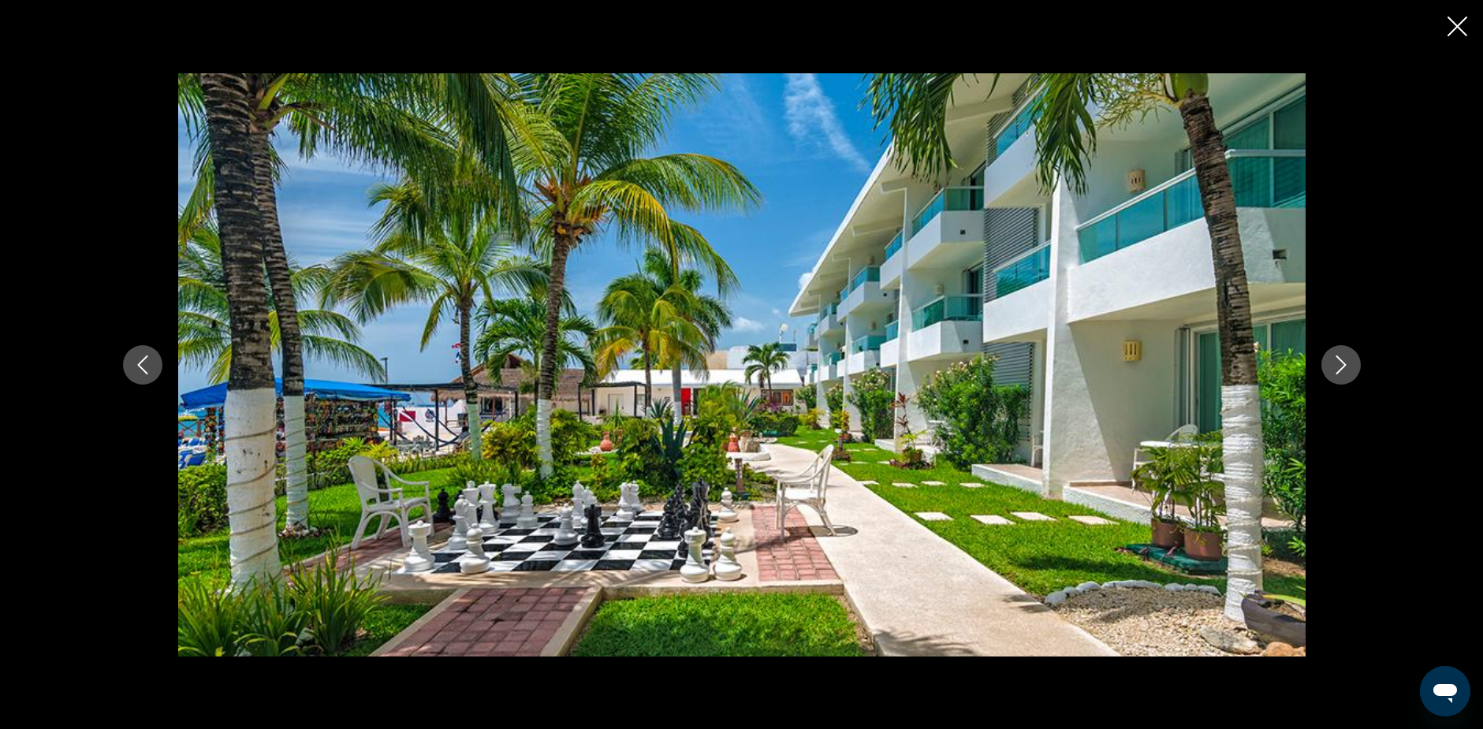
click at [1341, 360] on icon "Next image" at bounding box center [1340, 364] width 10 height 19
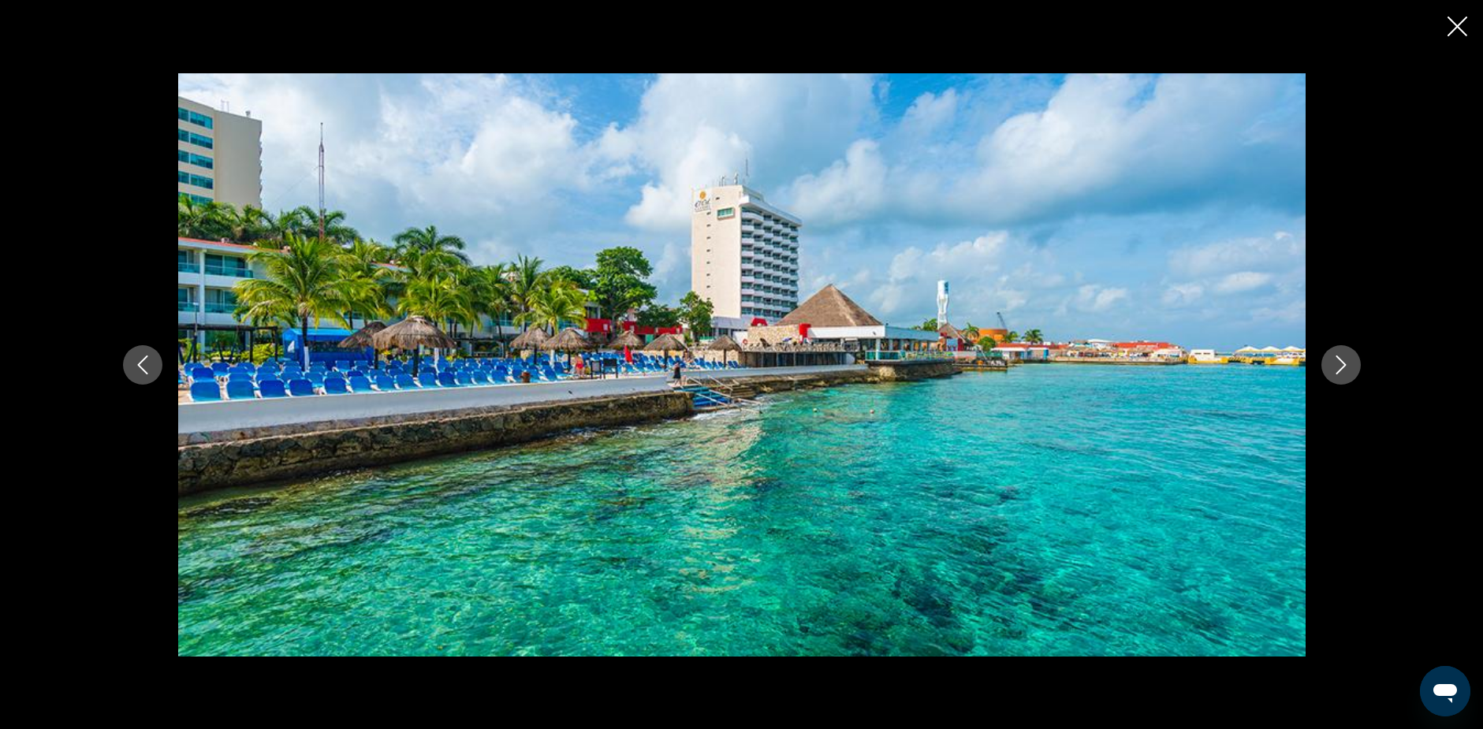
click at [1341, 360] on icon "Next image" at bounding box center [1340, 364] width 10 height 19
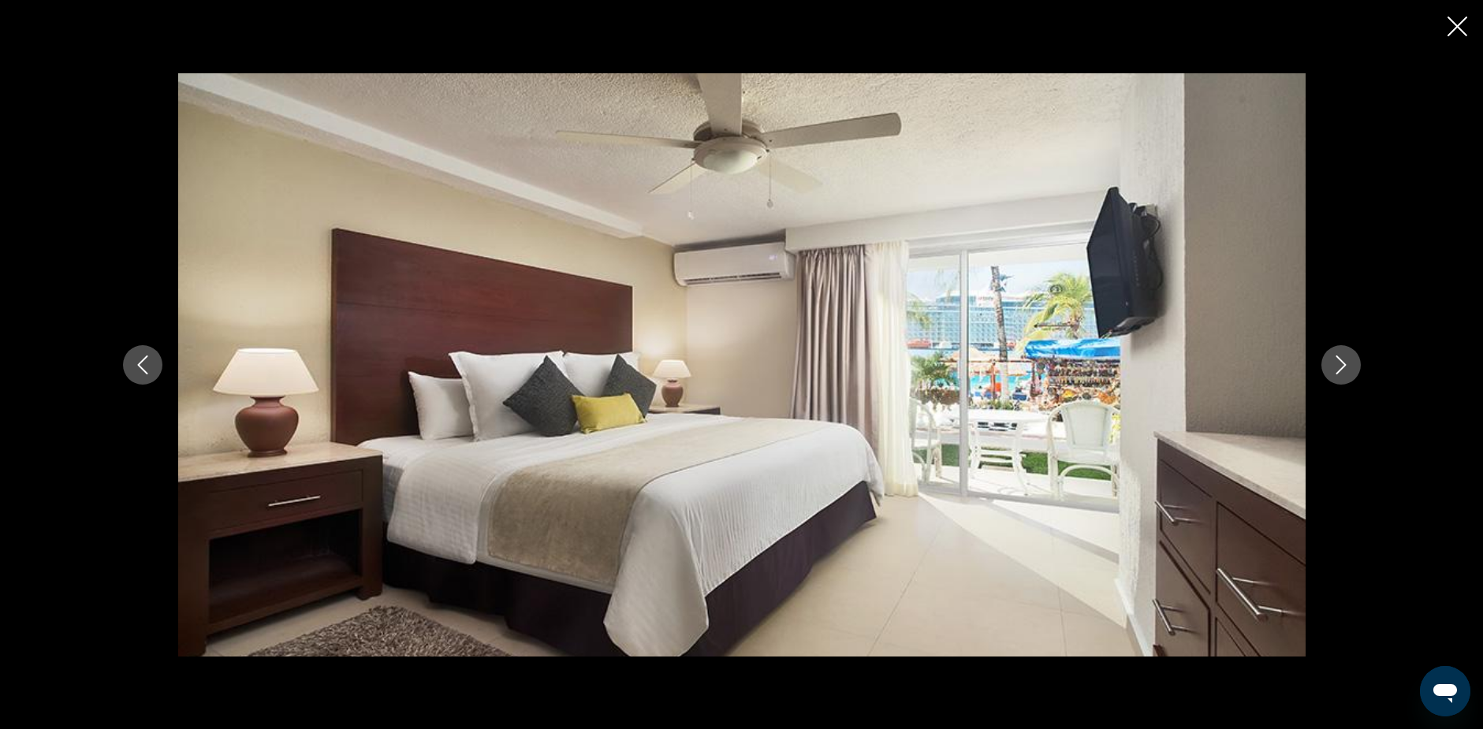
click at [1341, 360] on icon "Next image" at bounding box center [1340, 364] width 10 height 19
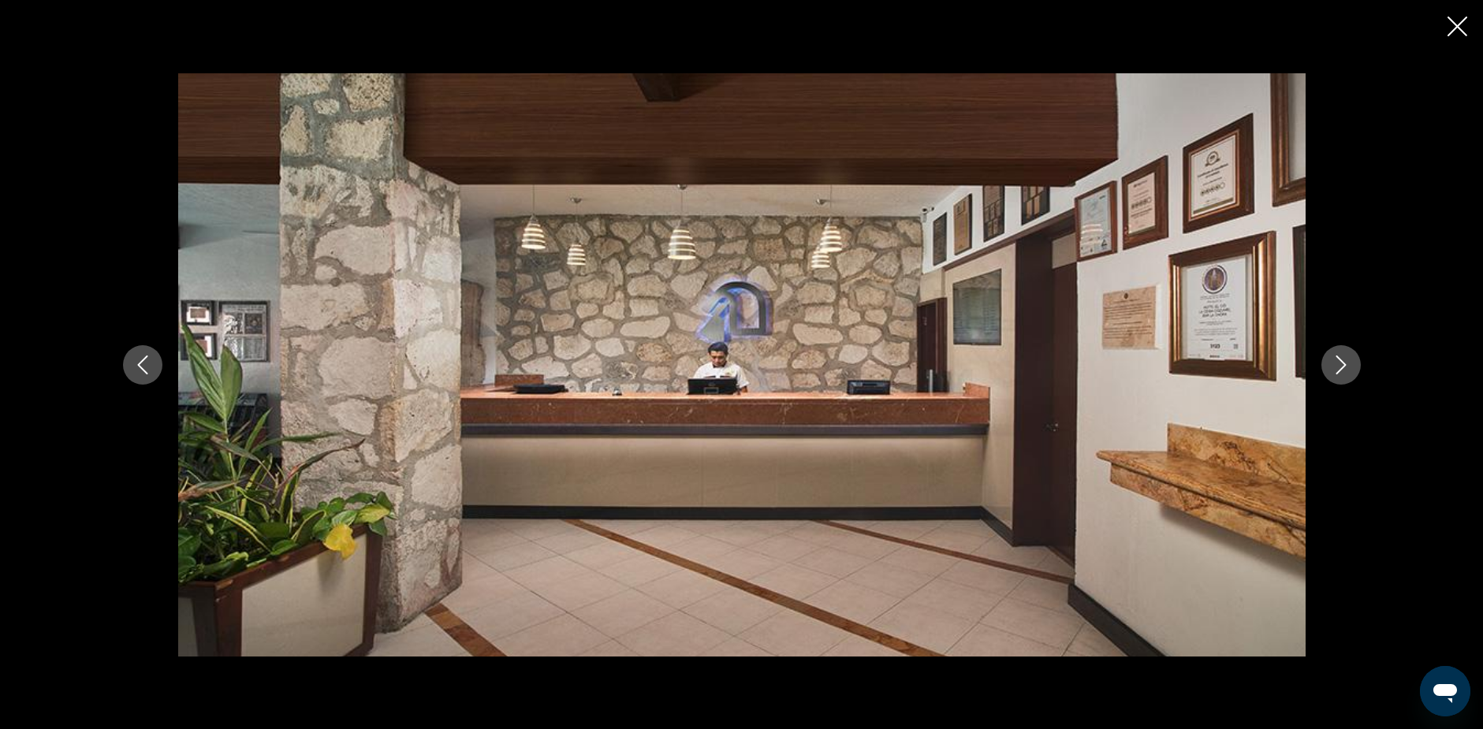
click at [1341, 360] on icon "Next image" at bounding box center [1340, 364] width 10 height 19
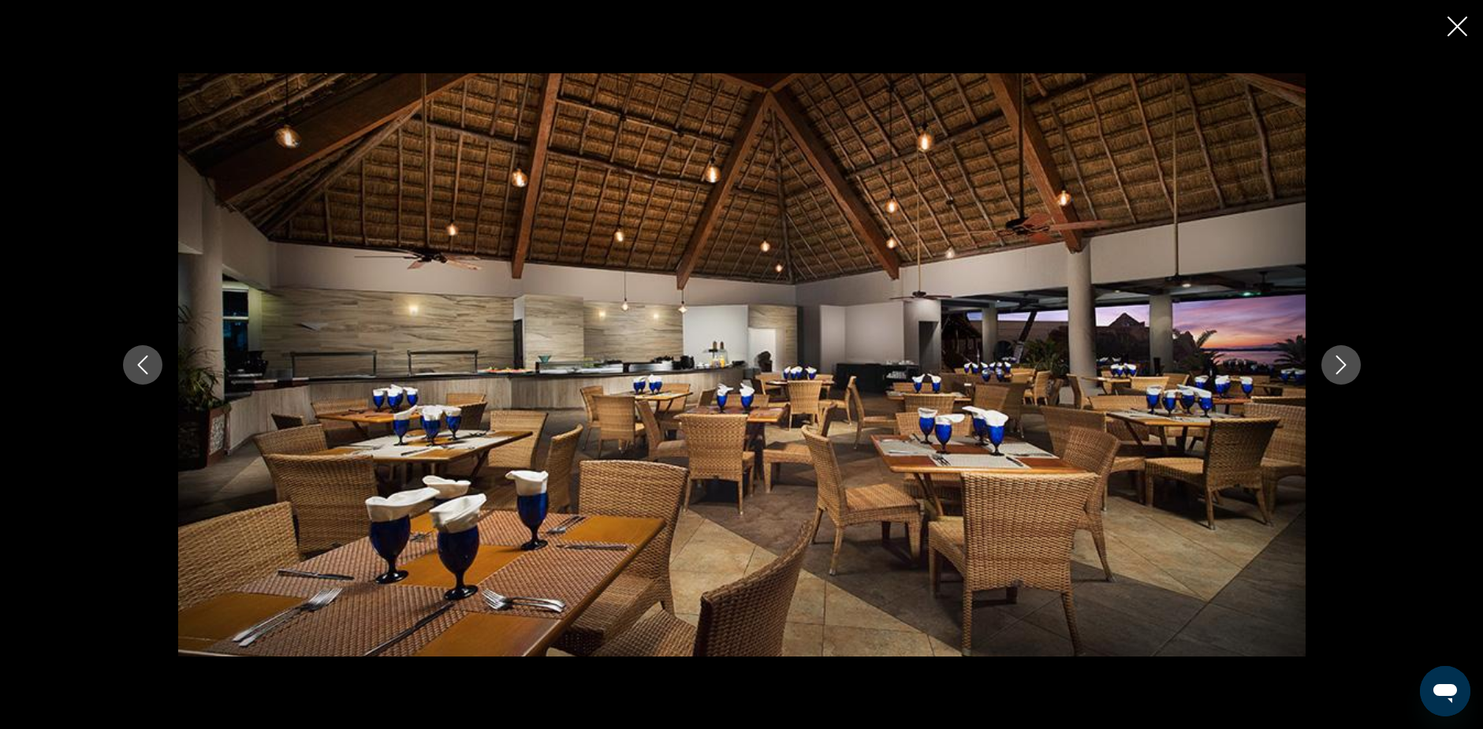
click at [1341, 360] on icon "Next image" at bounding box center [1340, 364] width 10 height 19
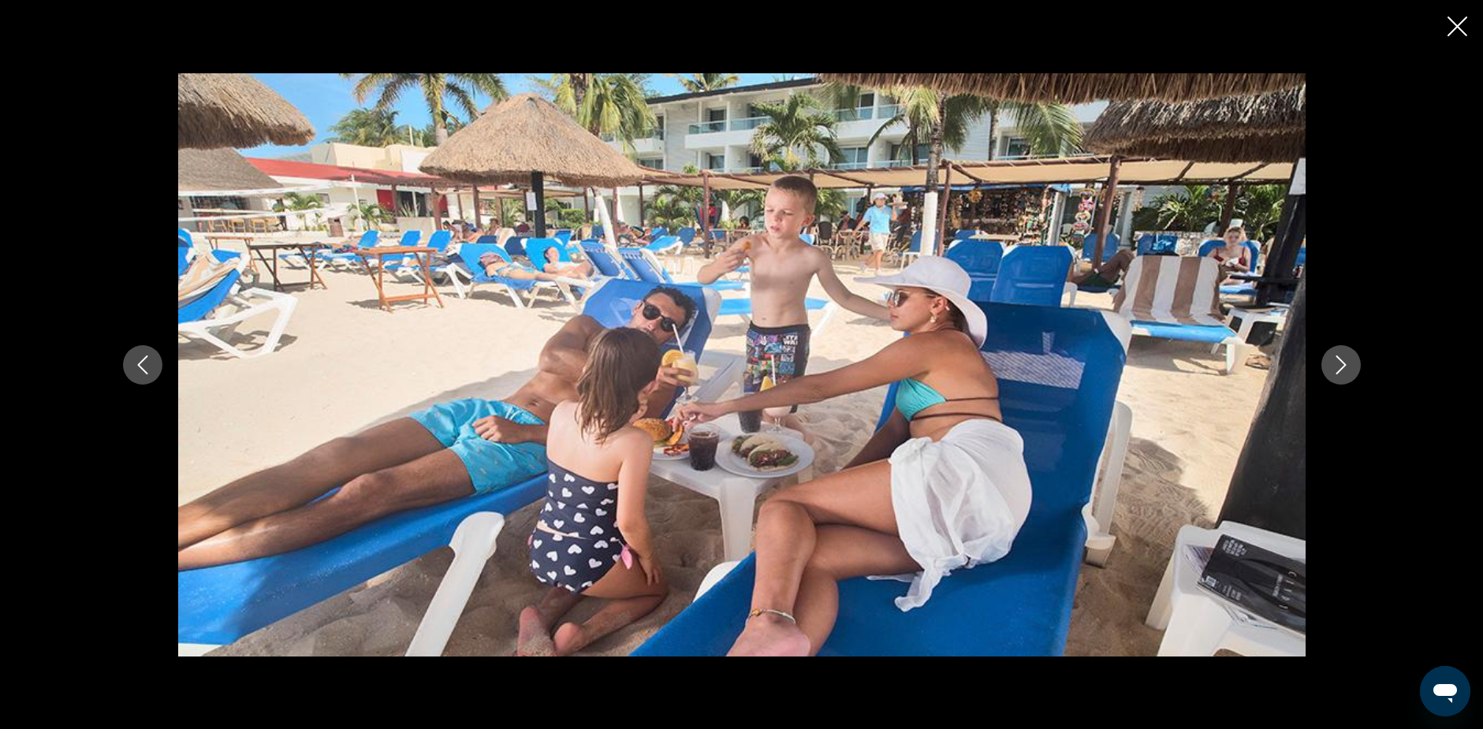
click at [1341, 360] on icon "Next image" at bounding box center [1340, 364] width 10 height 19
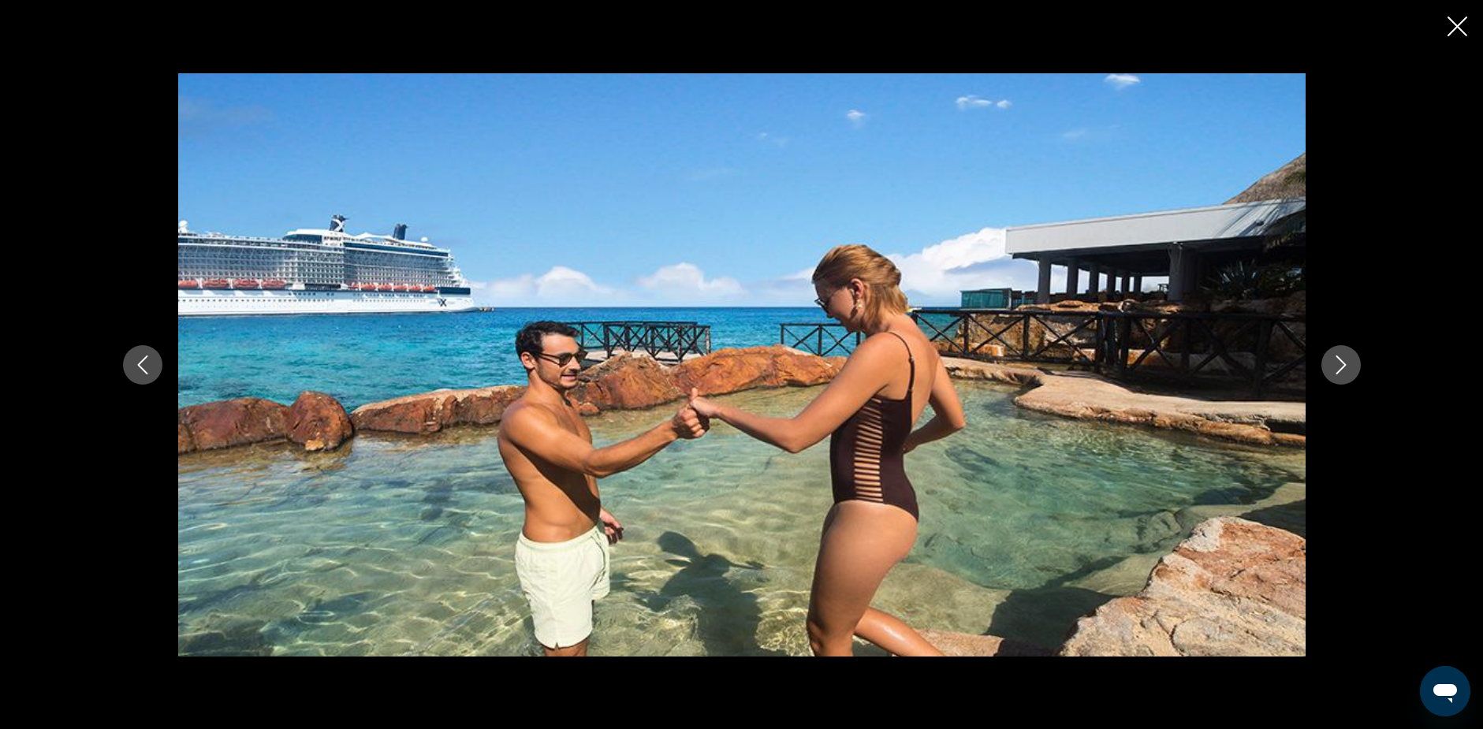
click at [1341, 360] on icon "Next image" at bounding box center [1340, 364] width 10 height 19
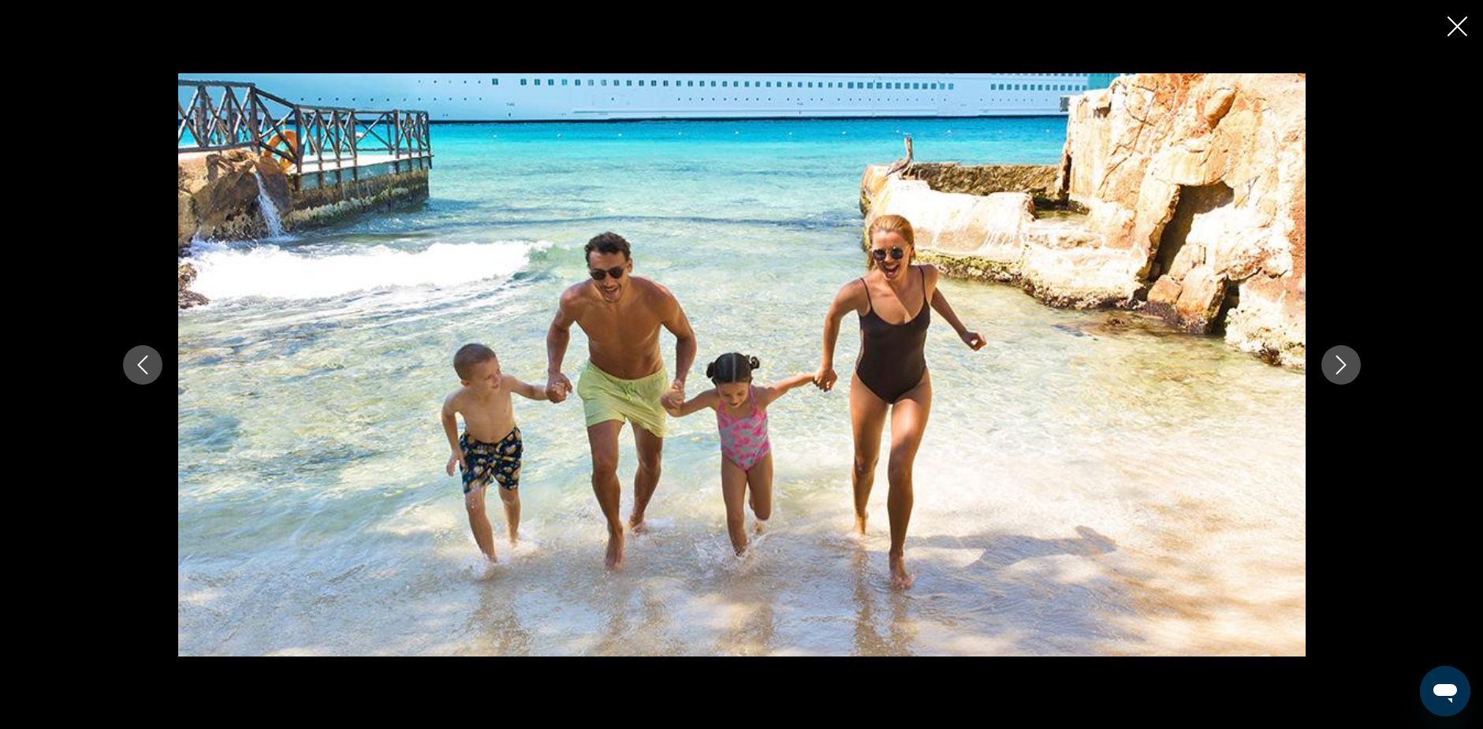
click at [1341, 360] on icon "Next image" at bounding box center [1340, 364] width 10 height 19
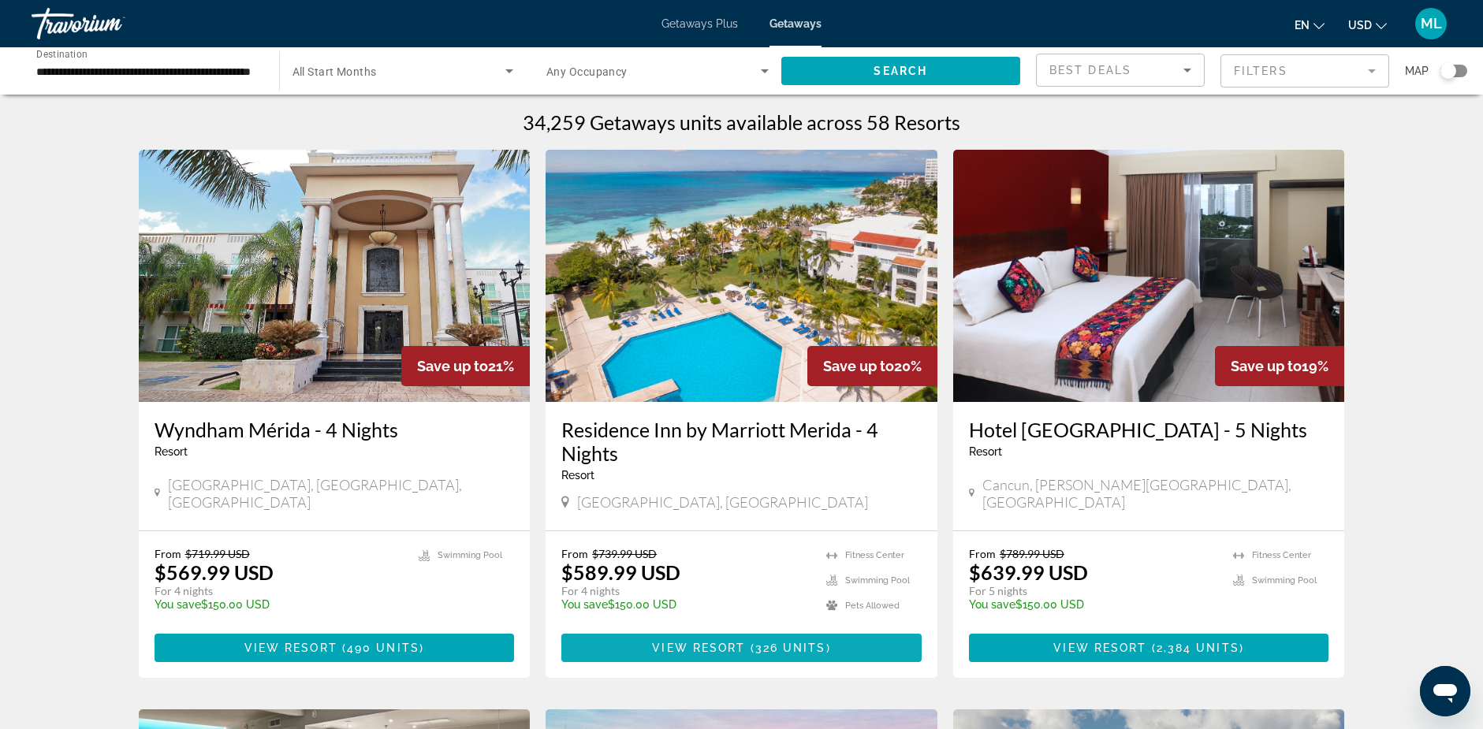
click at [679, 646] on span "View Resort" at bounding box center [698, 648] width 93 height 13
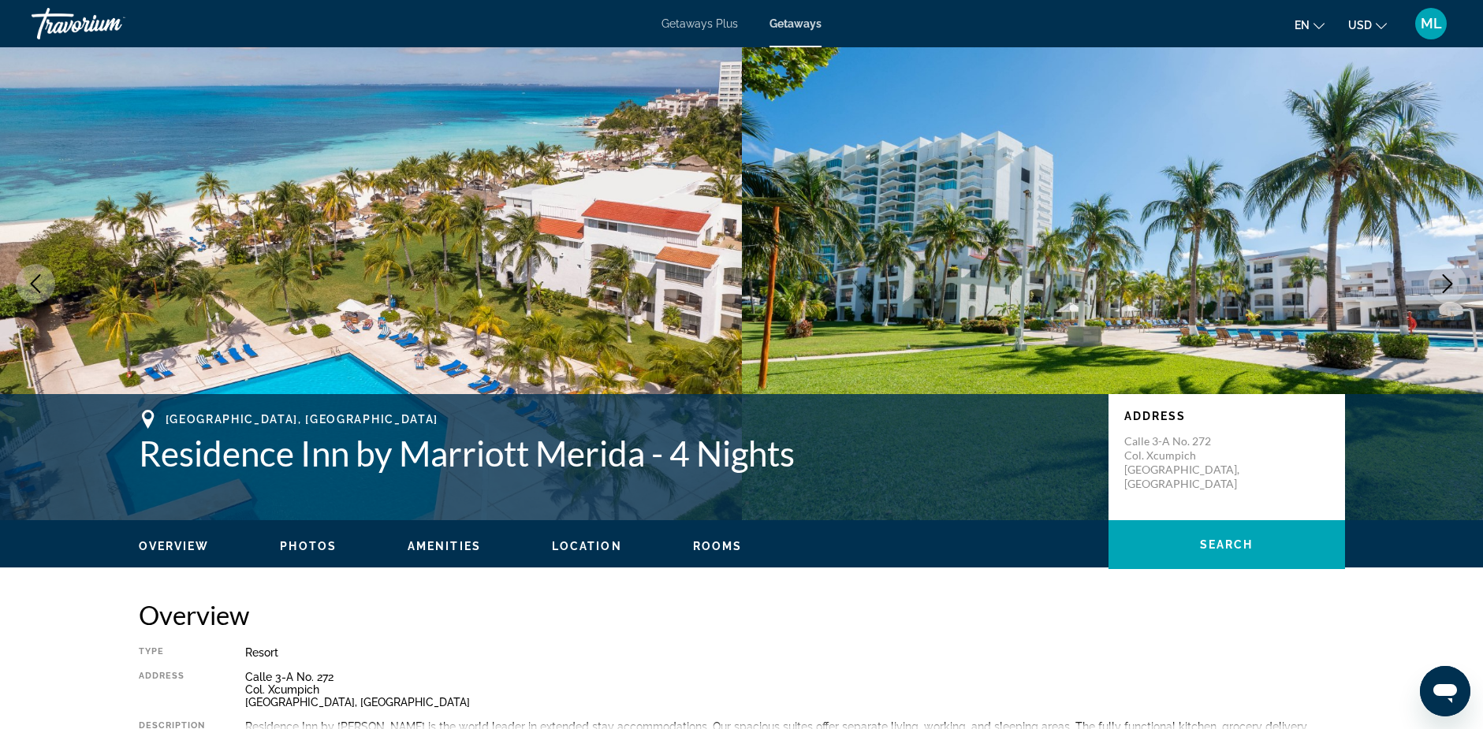
click at [73, 23] on div "Travorium" at bounding box center [111, 23] width 158 height 41
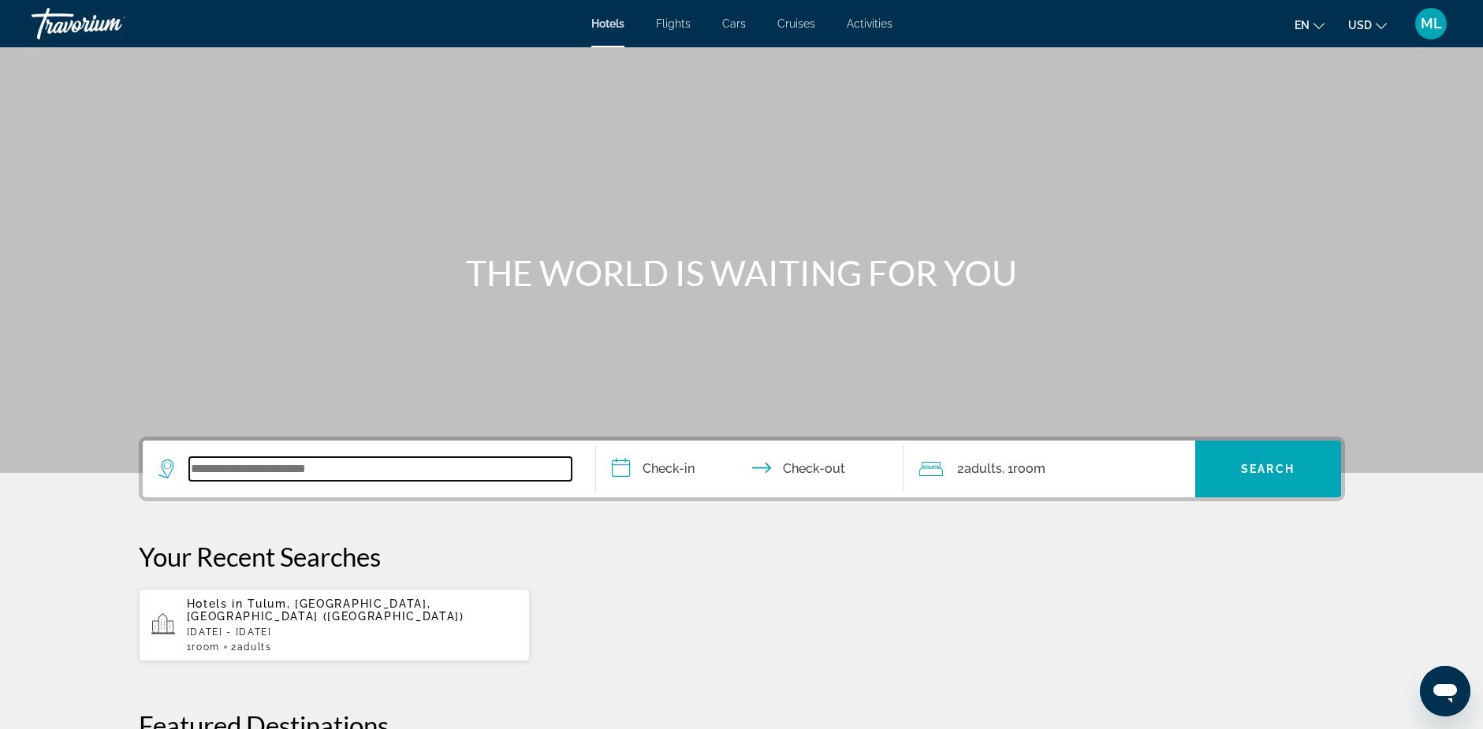
click at [302, 463] on input "Search widget" at bounding box center [380, 469] width 382 height 24
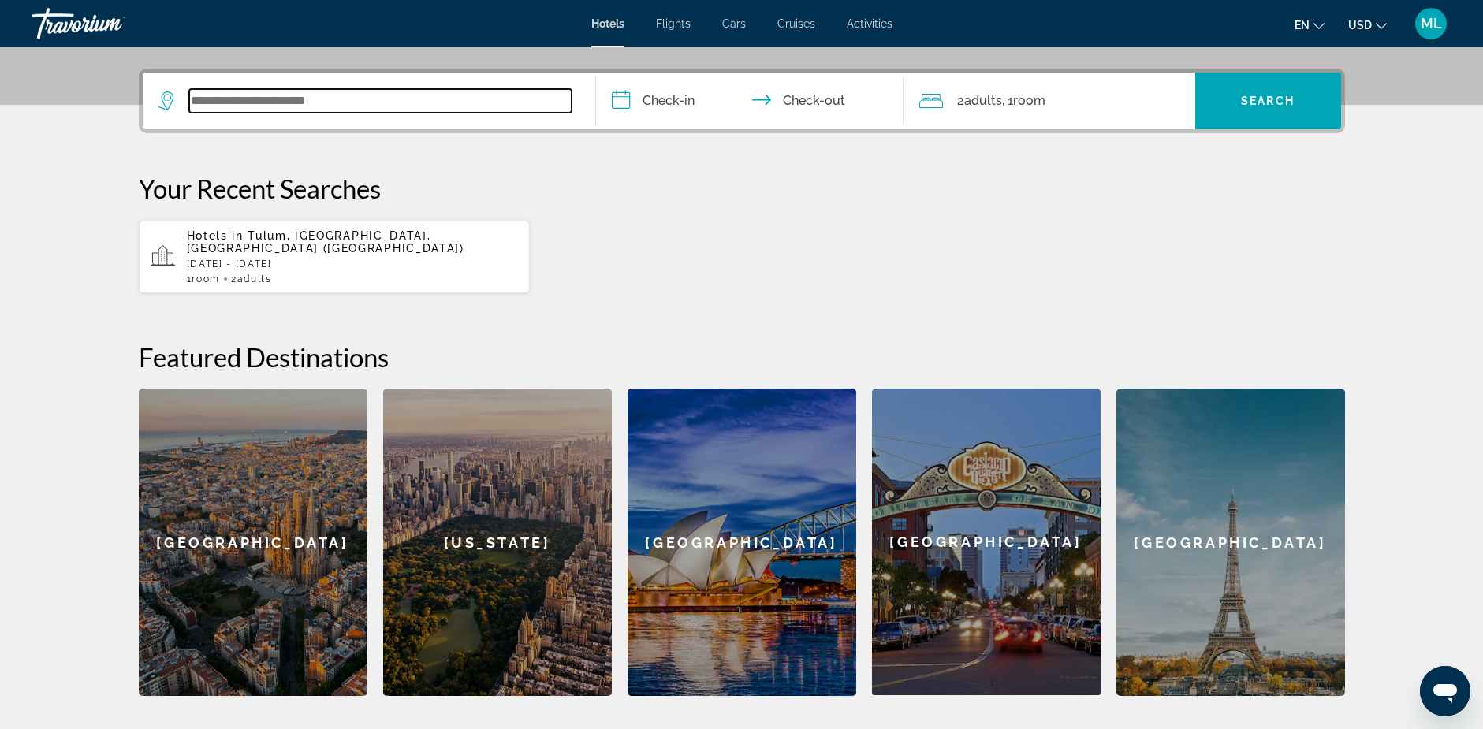
scroll to position [385, 0]
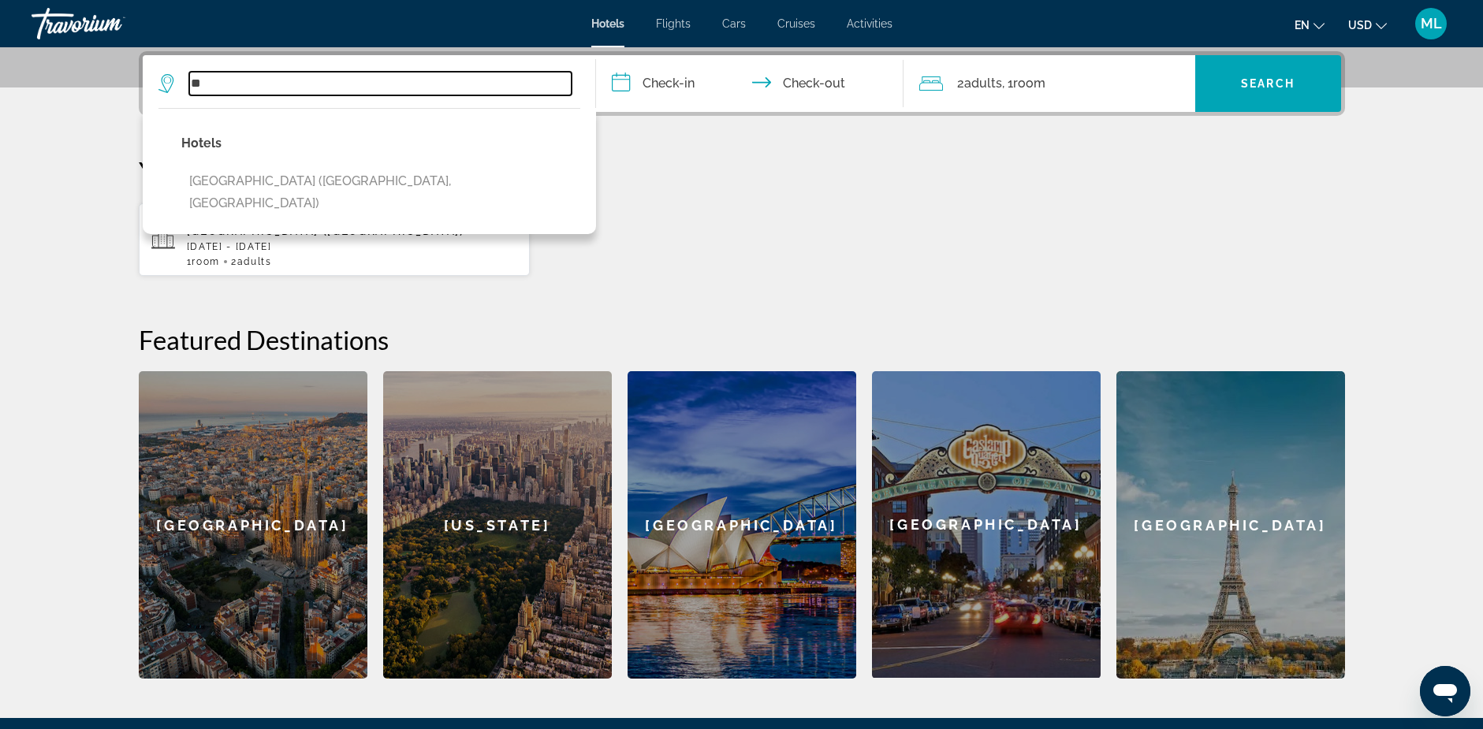
type input "*"
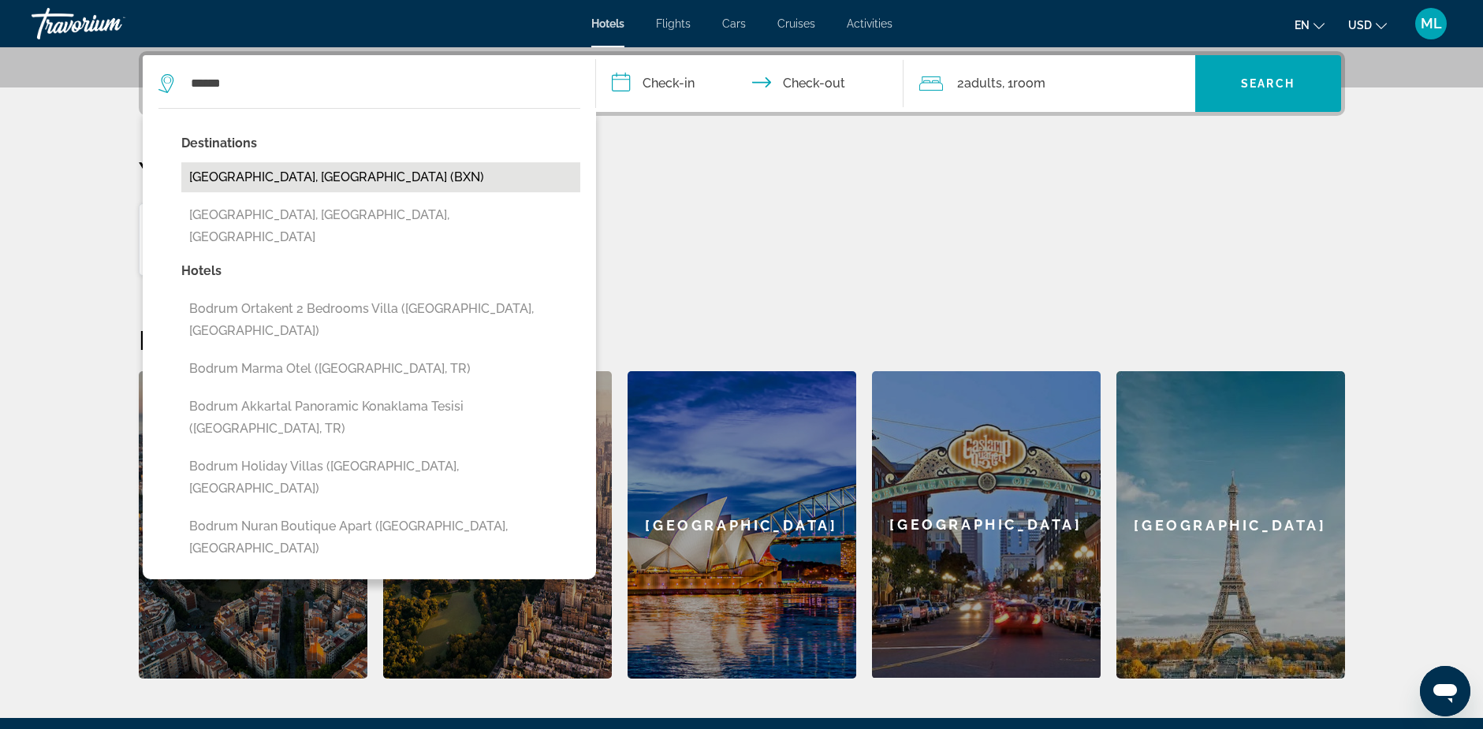
click at [244, 177] on button "[GEOGRAPHIC_DATA], [GEOGRAPHIC_DATA] (BXN)" at bounding box center [380, 177] width 399 height 30
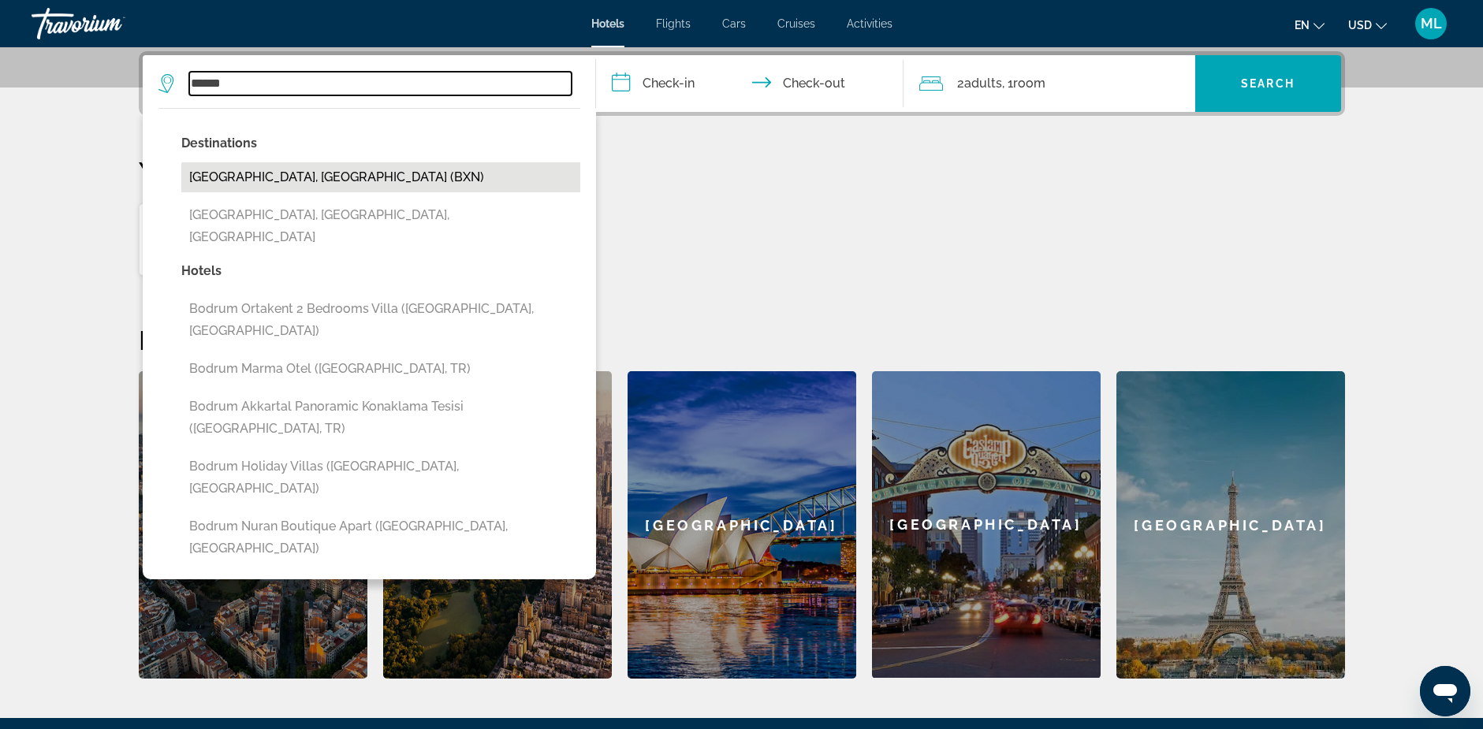
type input "**********"
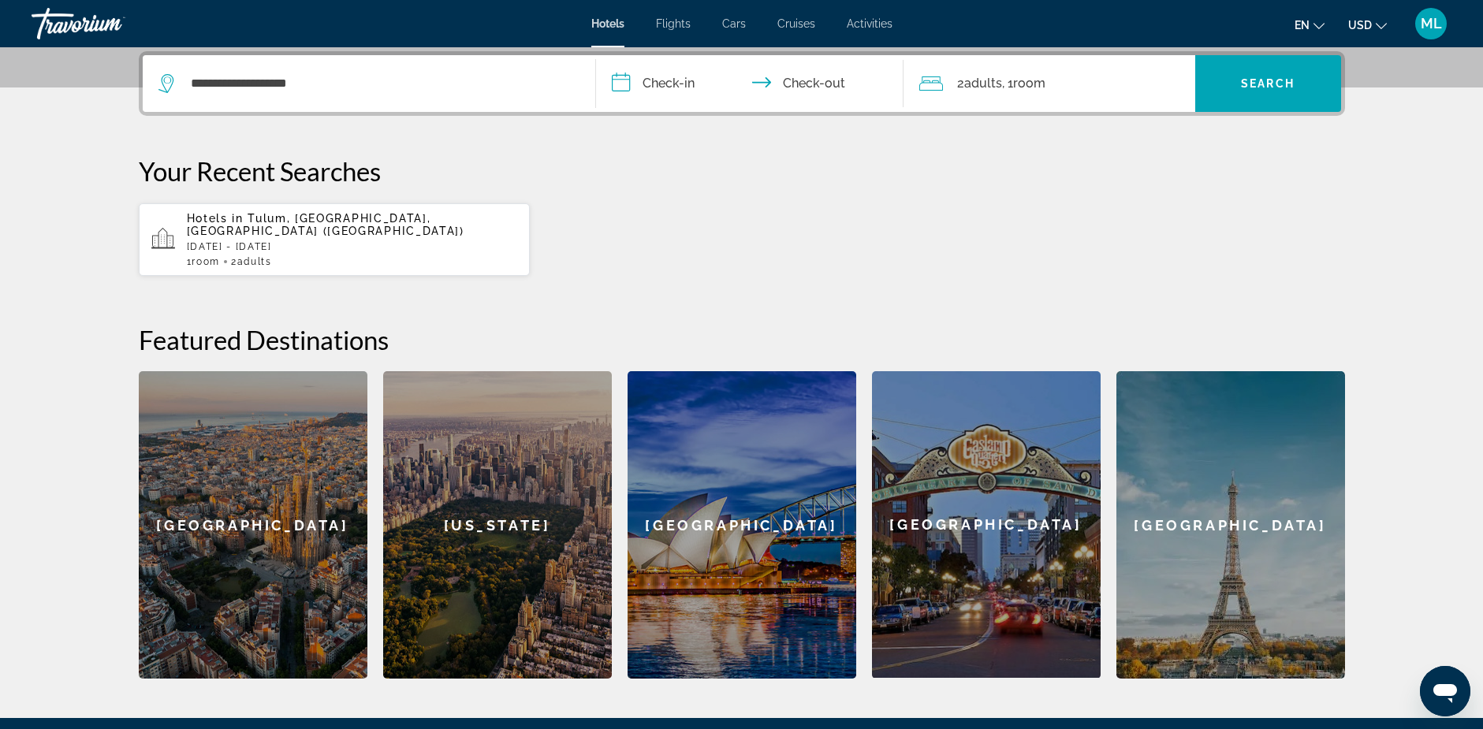
click at [672, 82] on input "**********" at bounding box center [753, 85] width 314 height 61
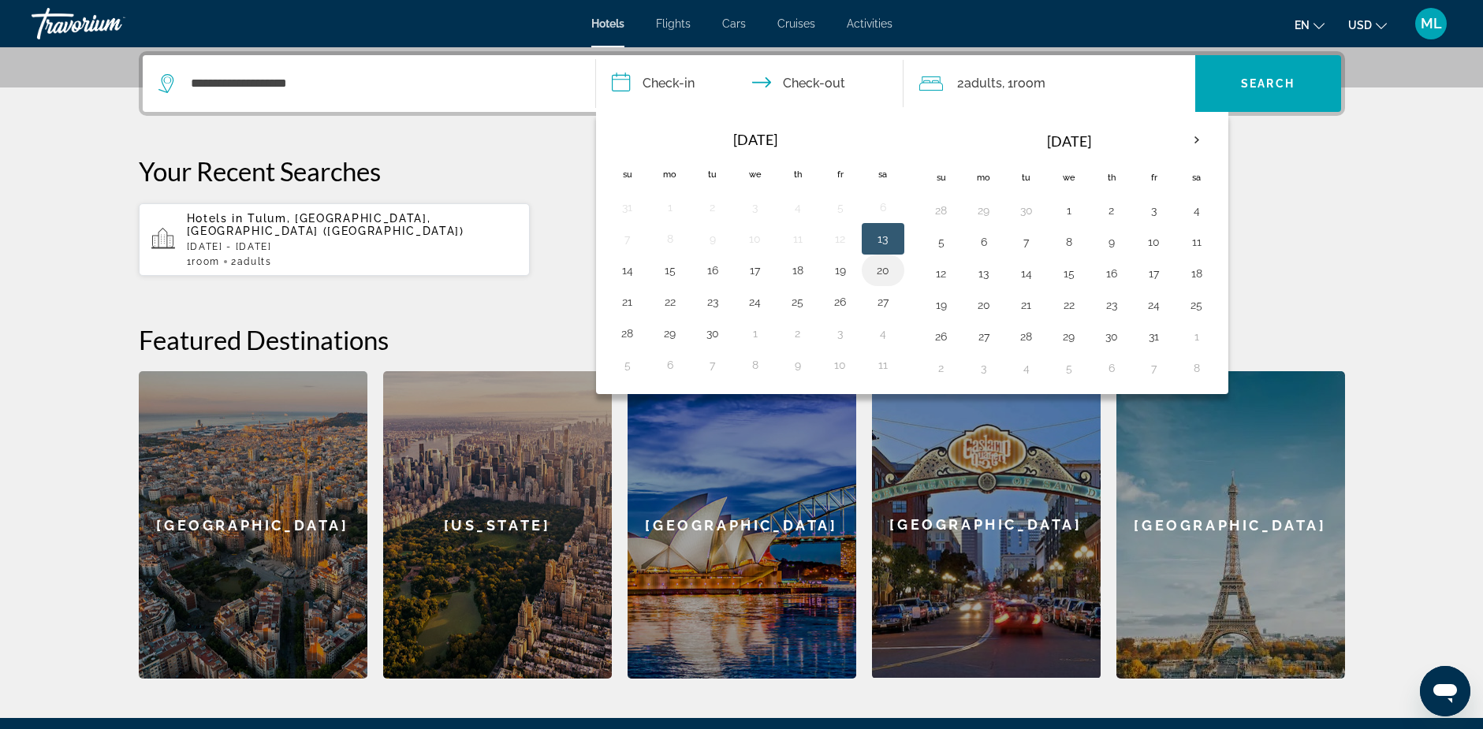
click at [880, 273] on button "20" at bounding box center [882, 270] width 25 height 22
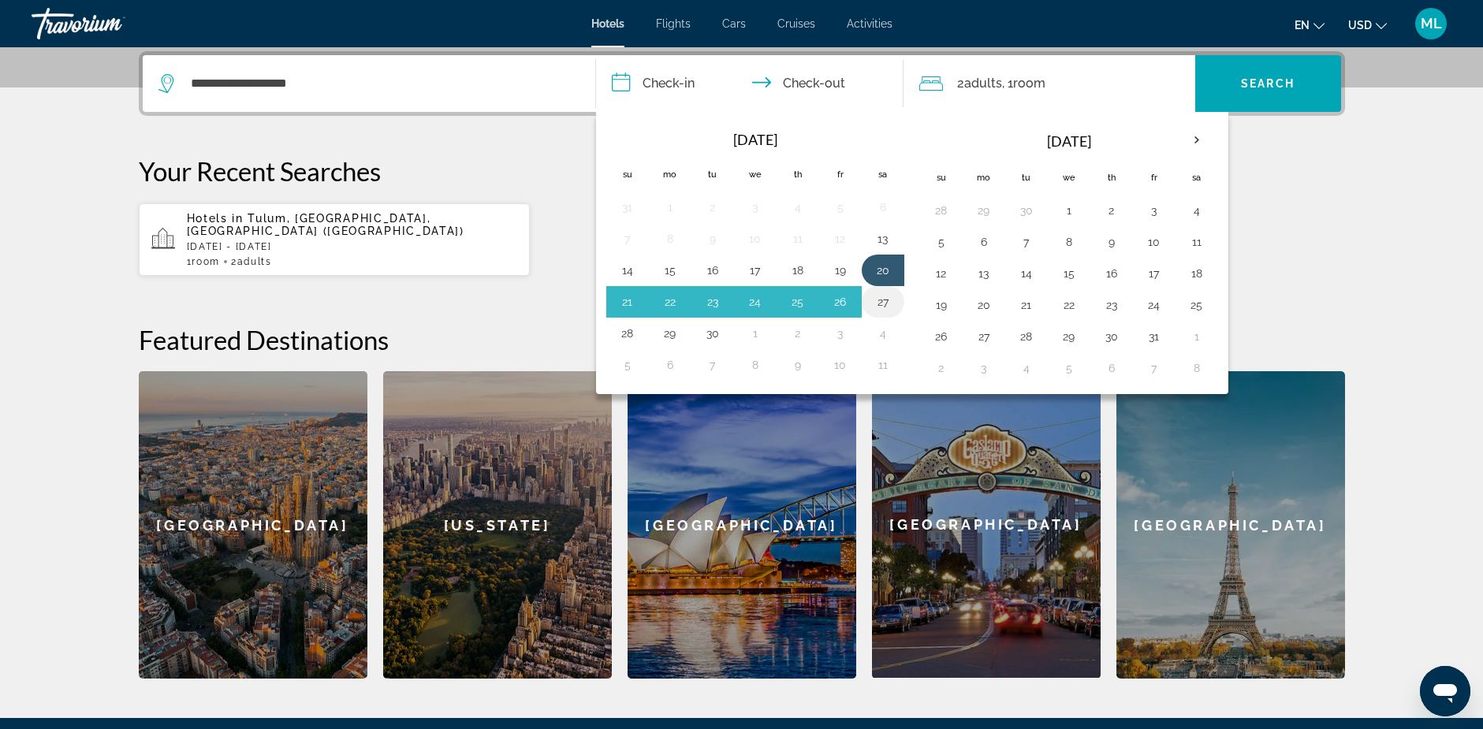
click at [883, 298] on button "27" at bounding box center [882, 302] width 25 height 22
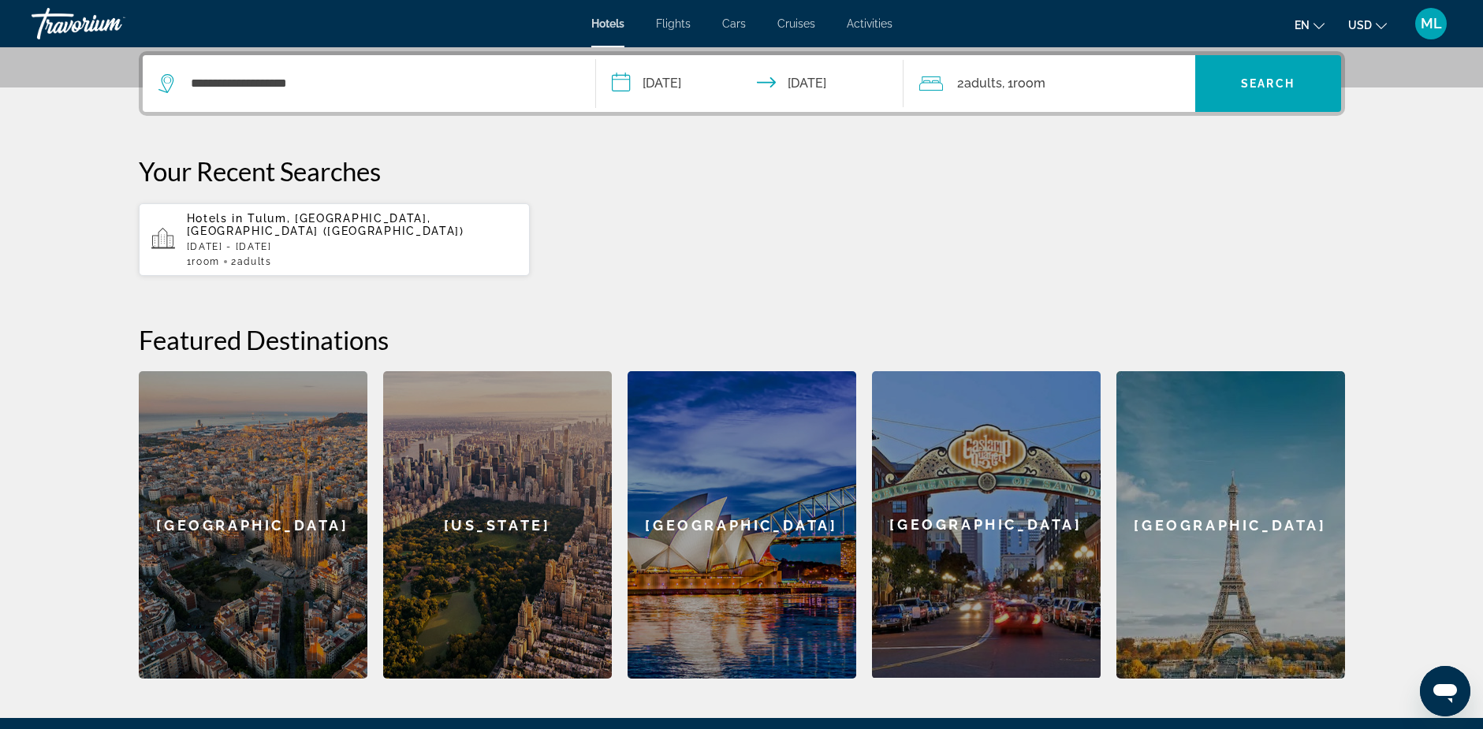
type input "**********"
click at [1236, 80] on span "Search widget" at bounding box center [1268, 84] width 146 height 38
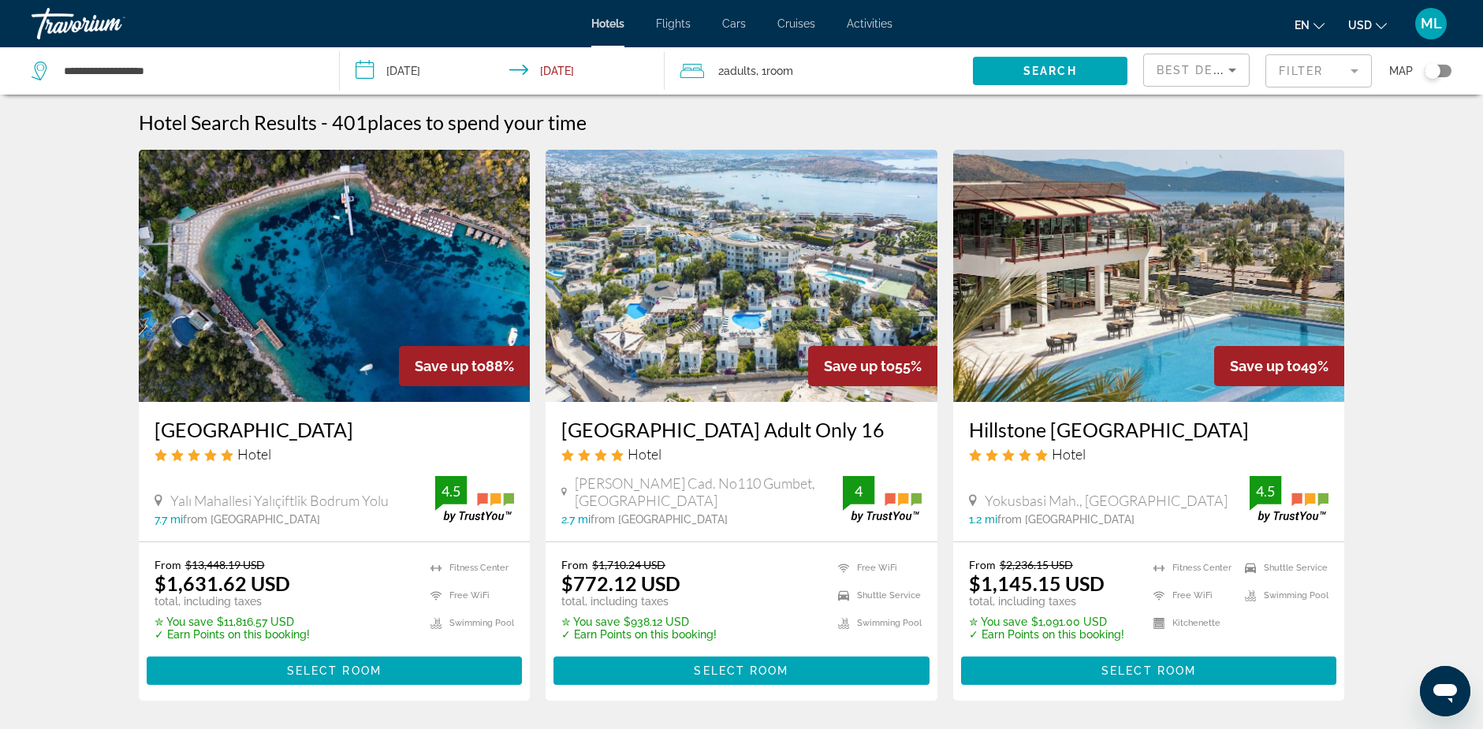
click at [1355, 69] on mat-form-field "Filter" at bounding box center [1318, 70] width 106 height 33
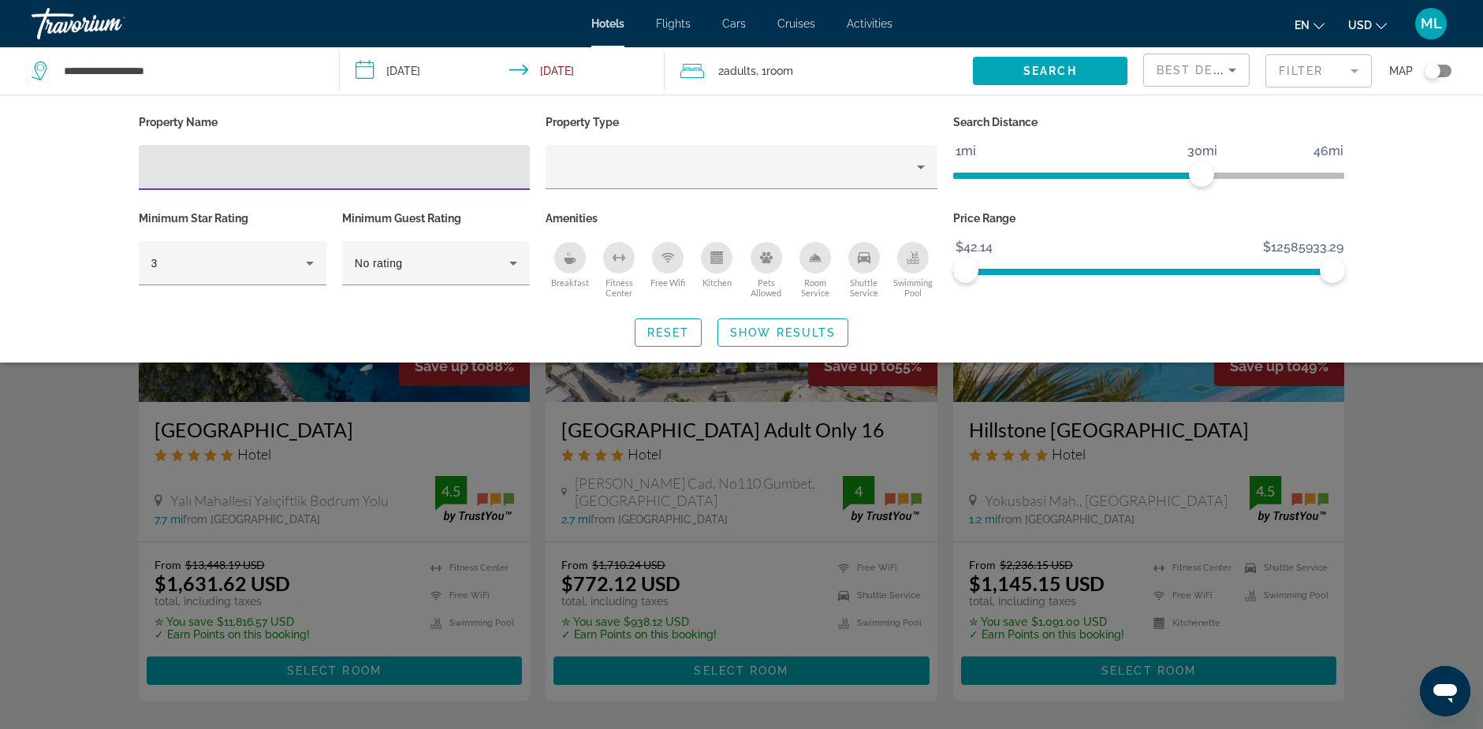
click at [567, 255] on icon "Breakfast" at bounding box center [570, 257] width 13 height 13
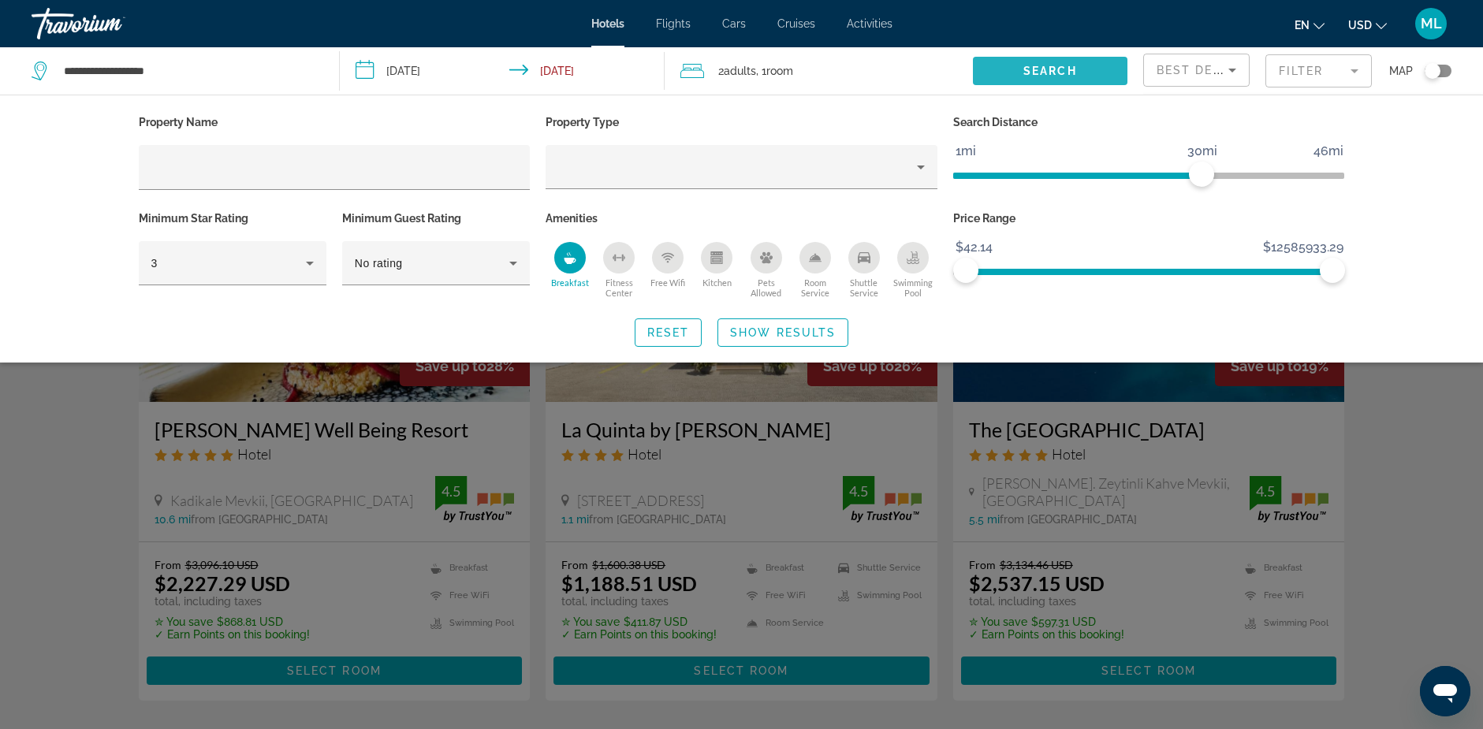
click at [1076, 65] on span "Search" at bounding box center [1050, 71] width 54 height 13
click at [784, 328] on span "Show Results" at bounding box center [783, 332] width 106 height 13
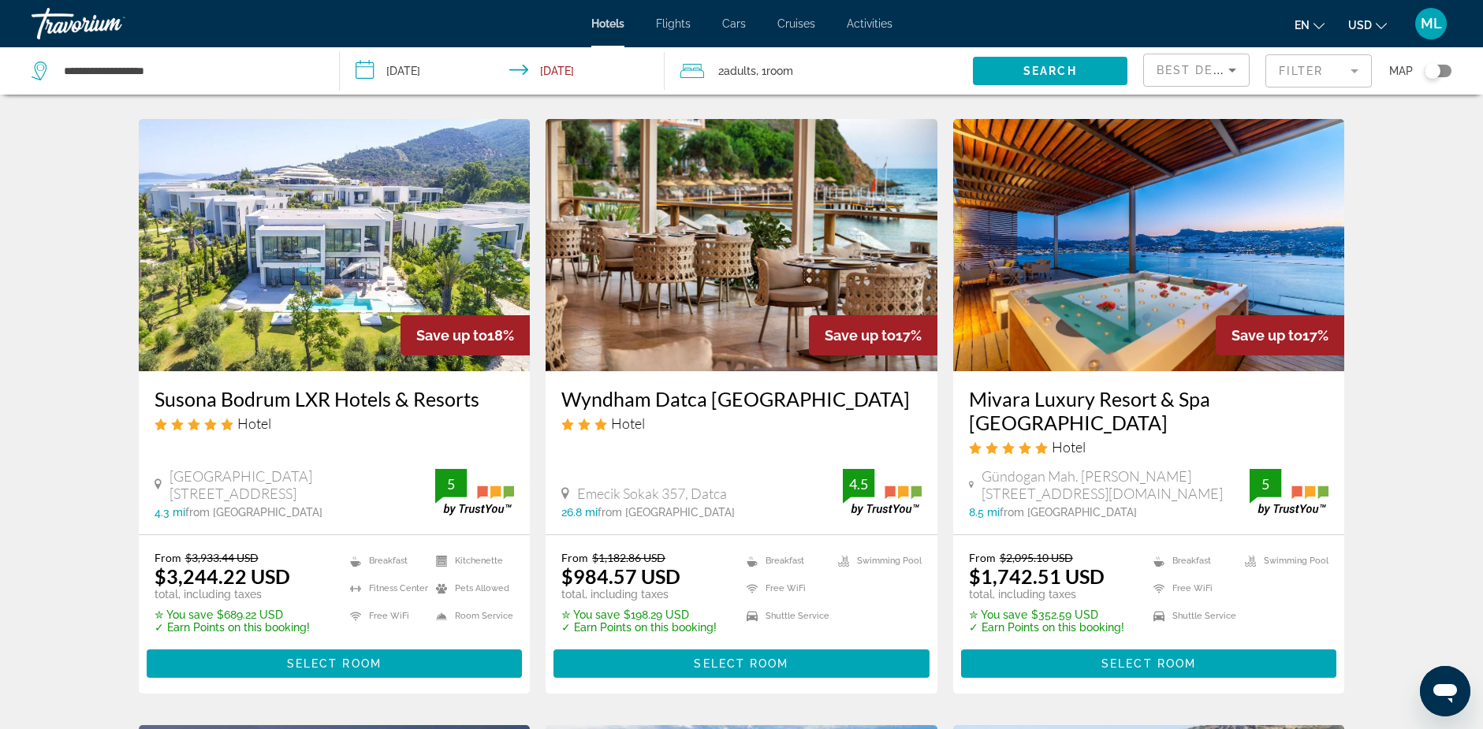
scroll to position [631, 0]
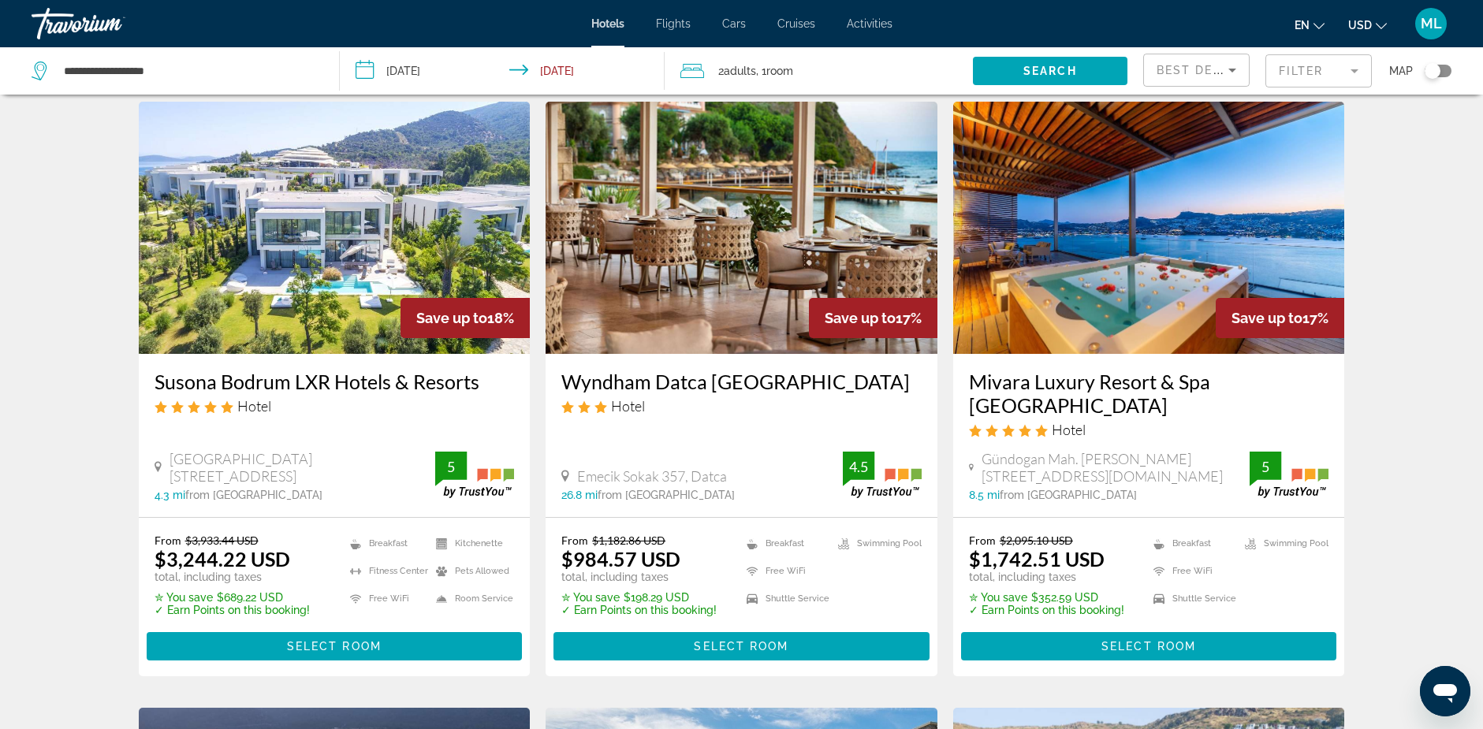
click at [738, 205] on img "Main content" at bounding box center [741, 228] width 392 height 252
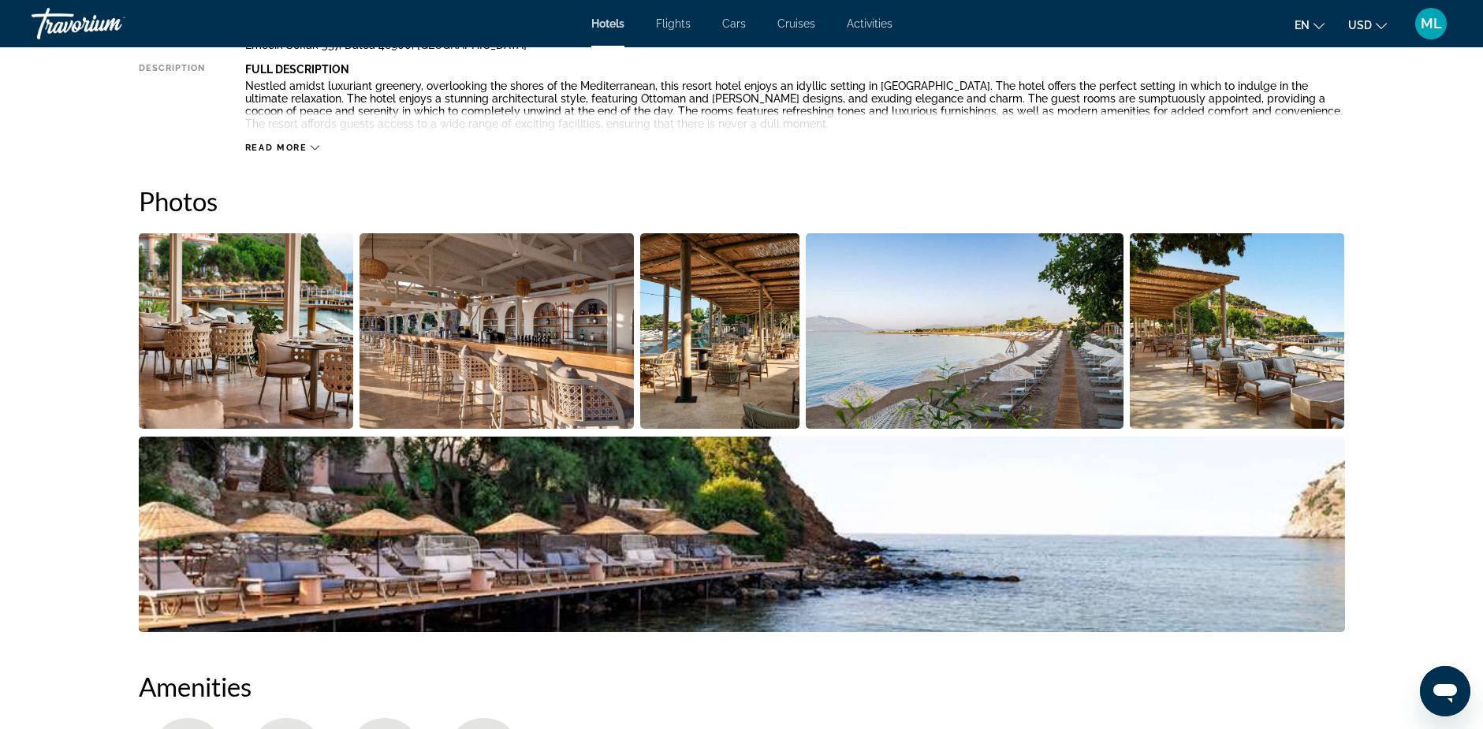
scroll to position [552, 0]
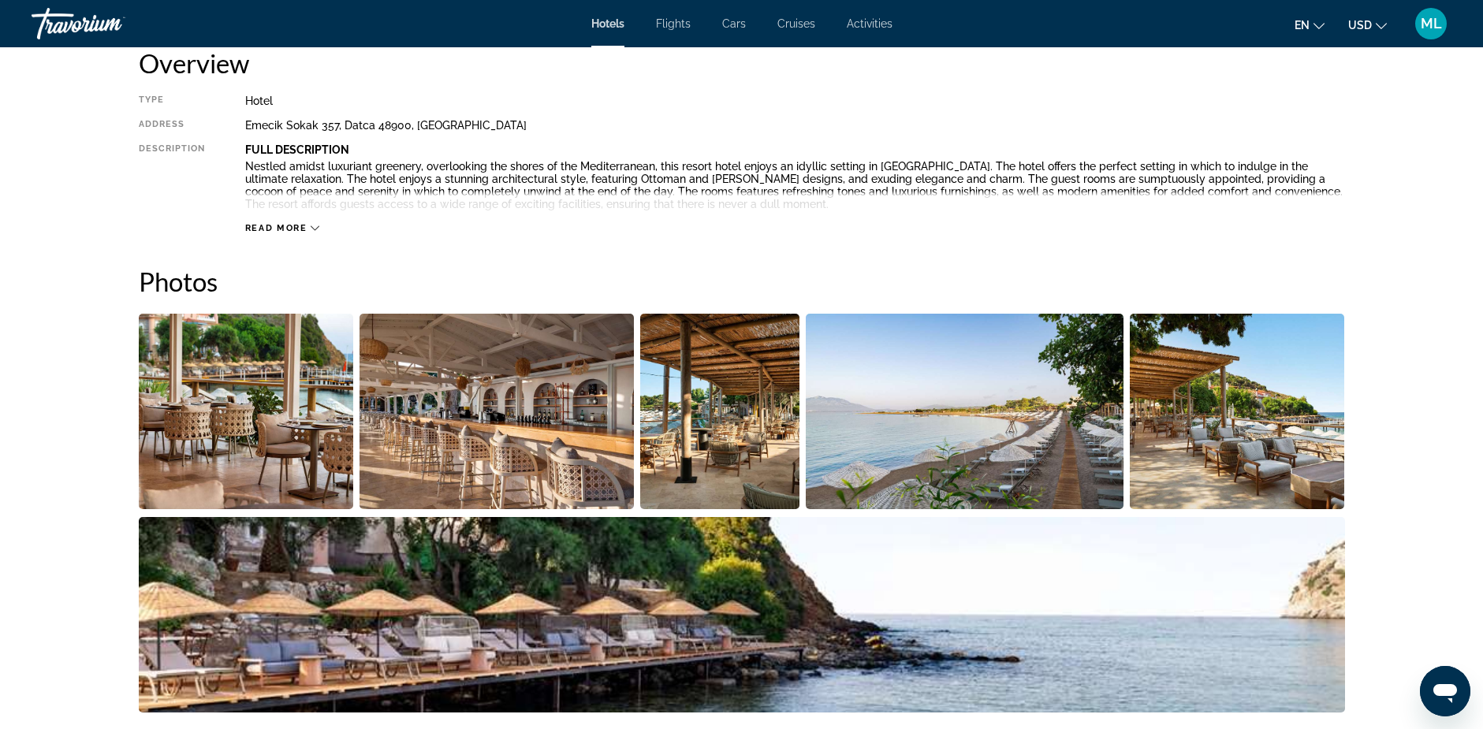
click at [269, 416] on img "Open full-screen image slider" at bounding box center [246, 411] width 215 height 195
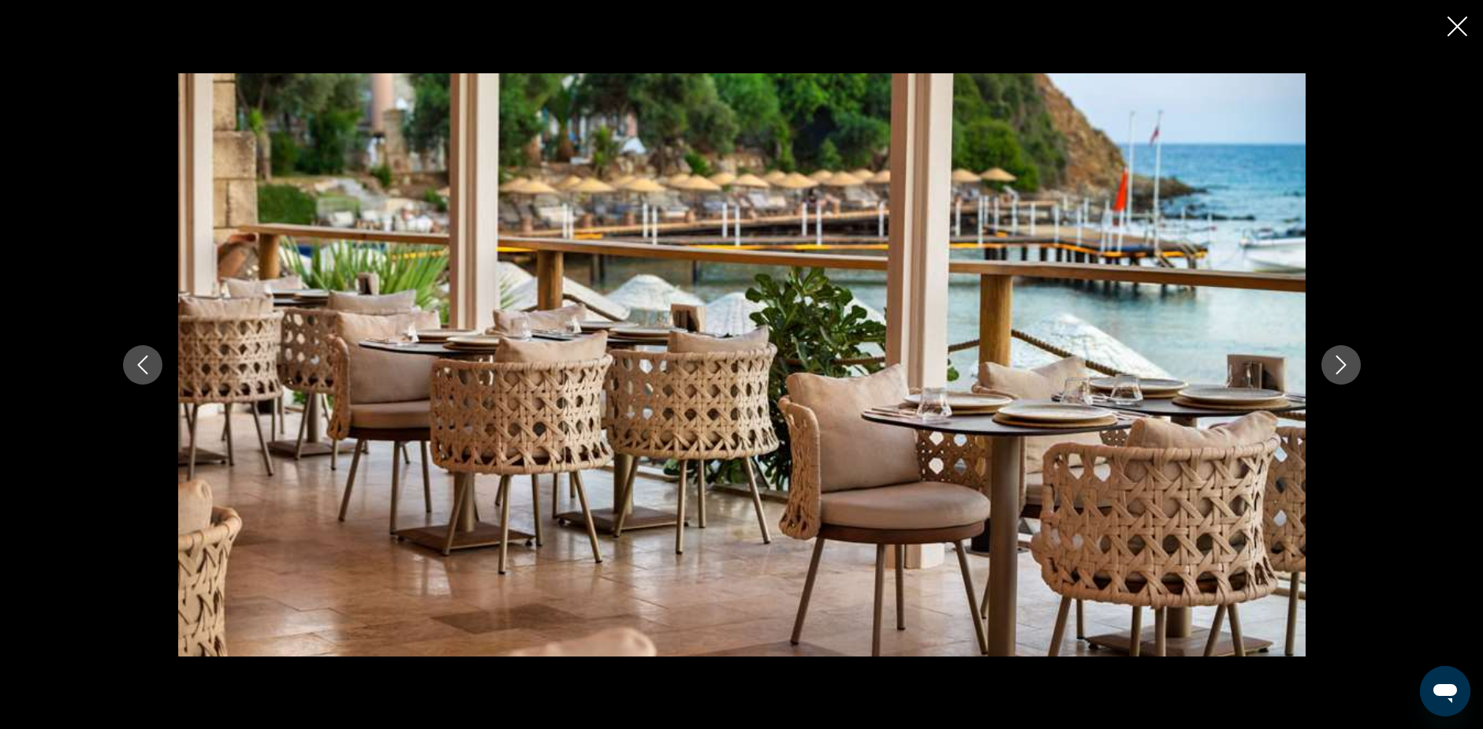
click at [1334, 364] on icon "Next image" at bounding box center [1340, 364] width 19 height 19
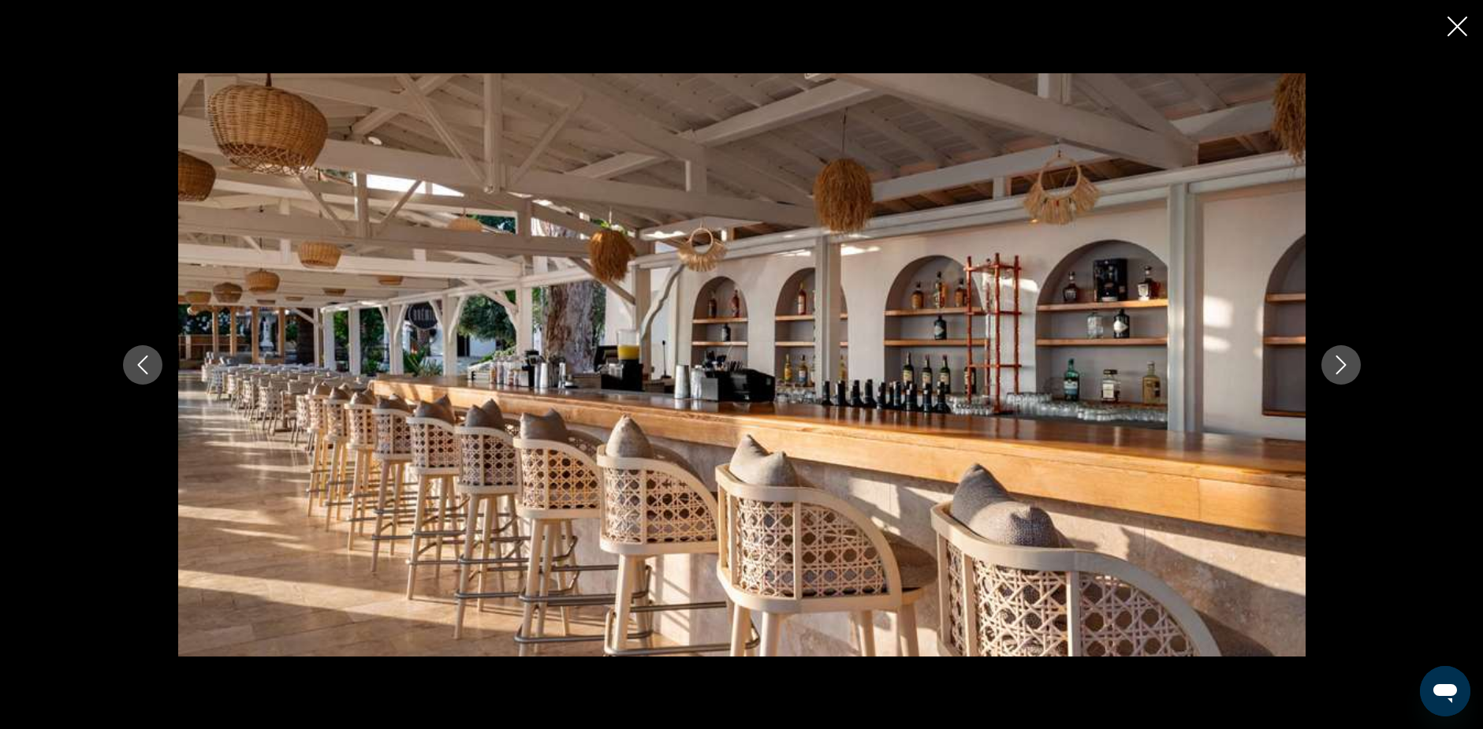
click at [1339, 364] on icon "Next image" at bounding box center [1340, 364] width 19 height 19
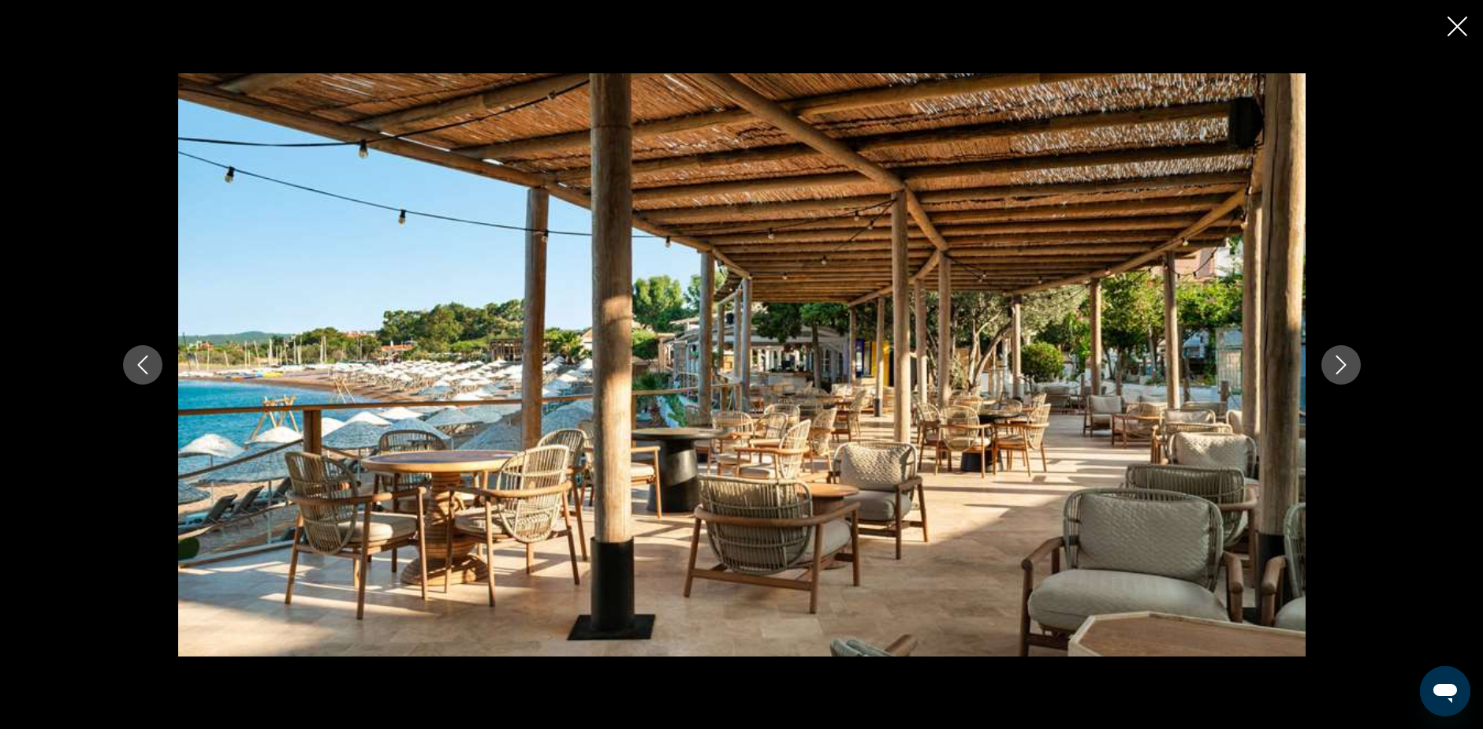
click at [1339, 364] on icon "Next image" at bounding box center [1340, 364] width 19 height 19
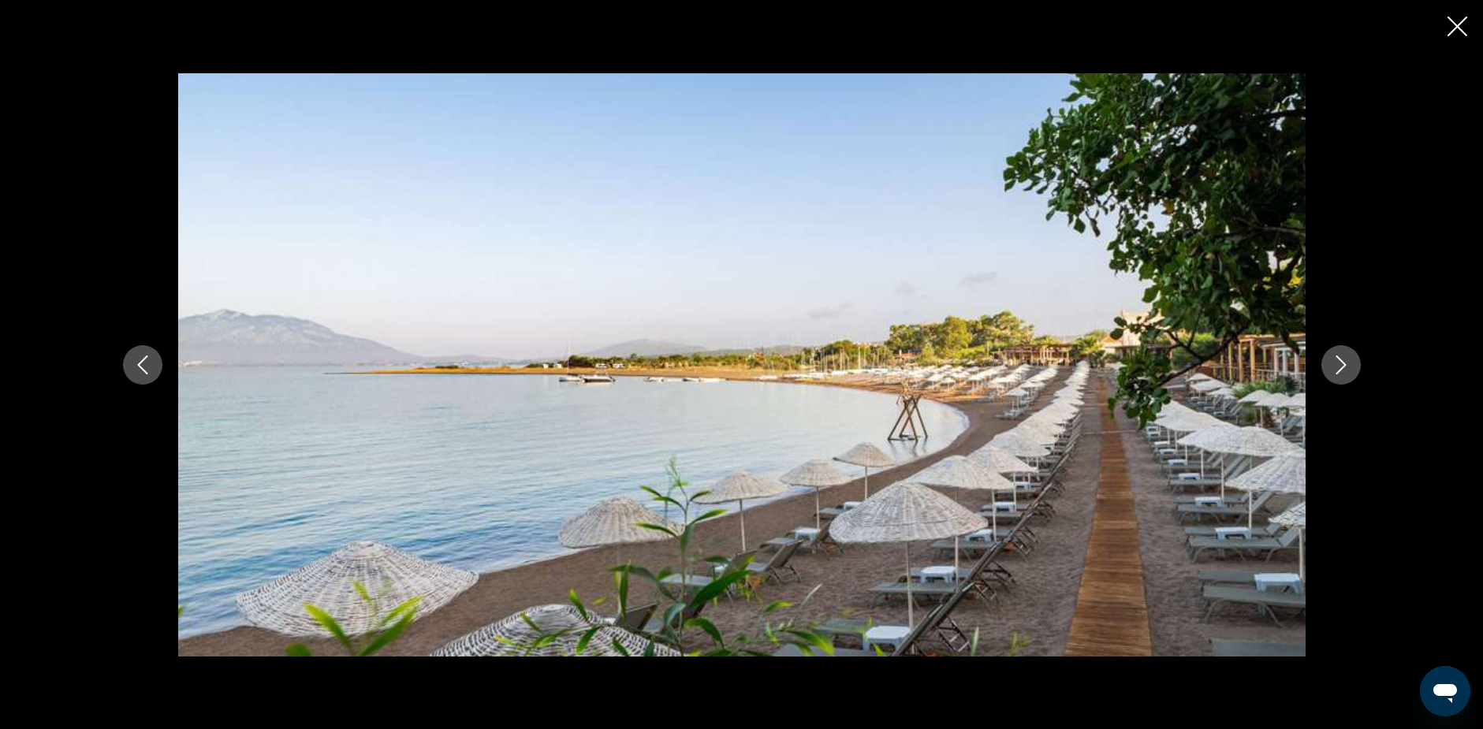
click at [1339, 364] on icon "Next image" at bounding box center [1340, 364] width 19 height 19
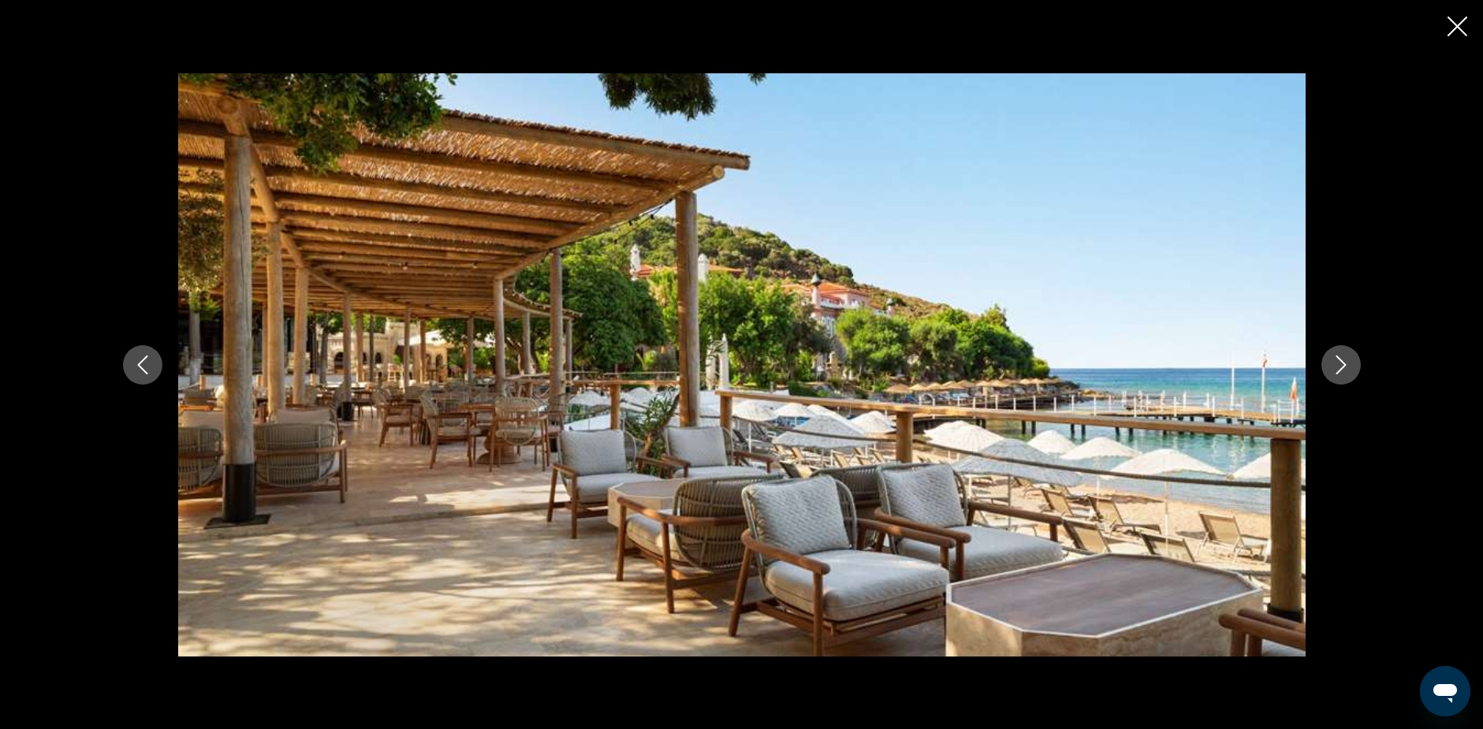
click at [1341, 363] on icon "Next image" at bounding box center [1340, 364] width 19 height 19
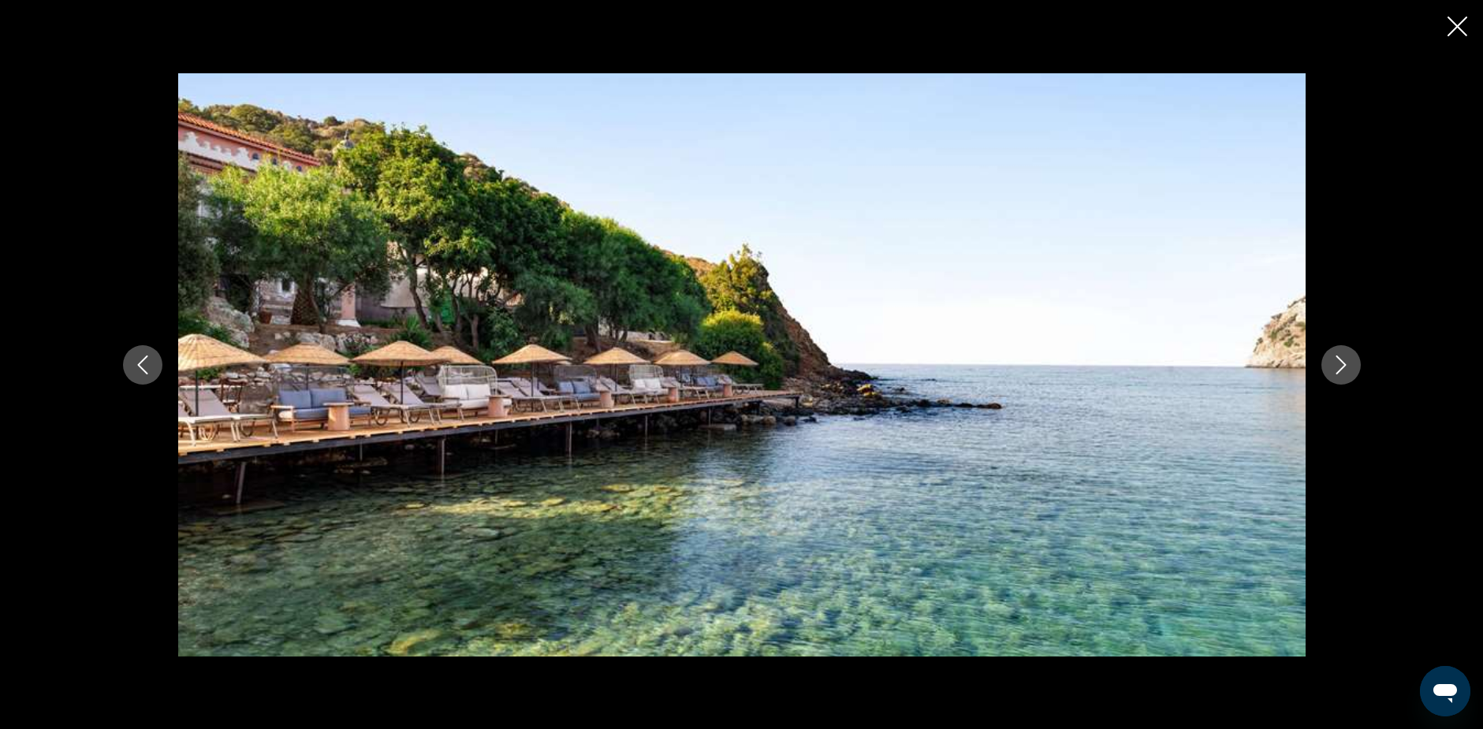
click at [1341, 363] on icon "Next image" at bounding box center [1340, 364] width 19 height 19
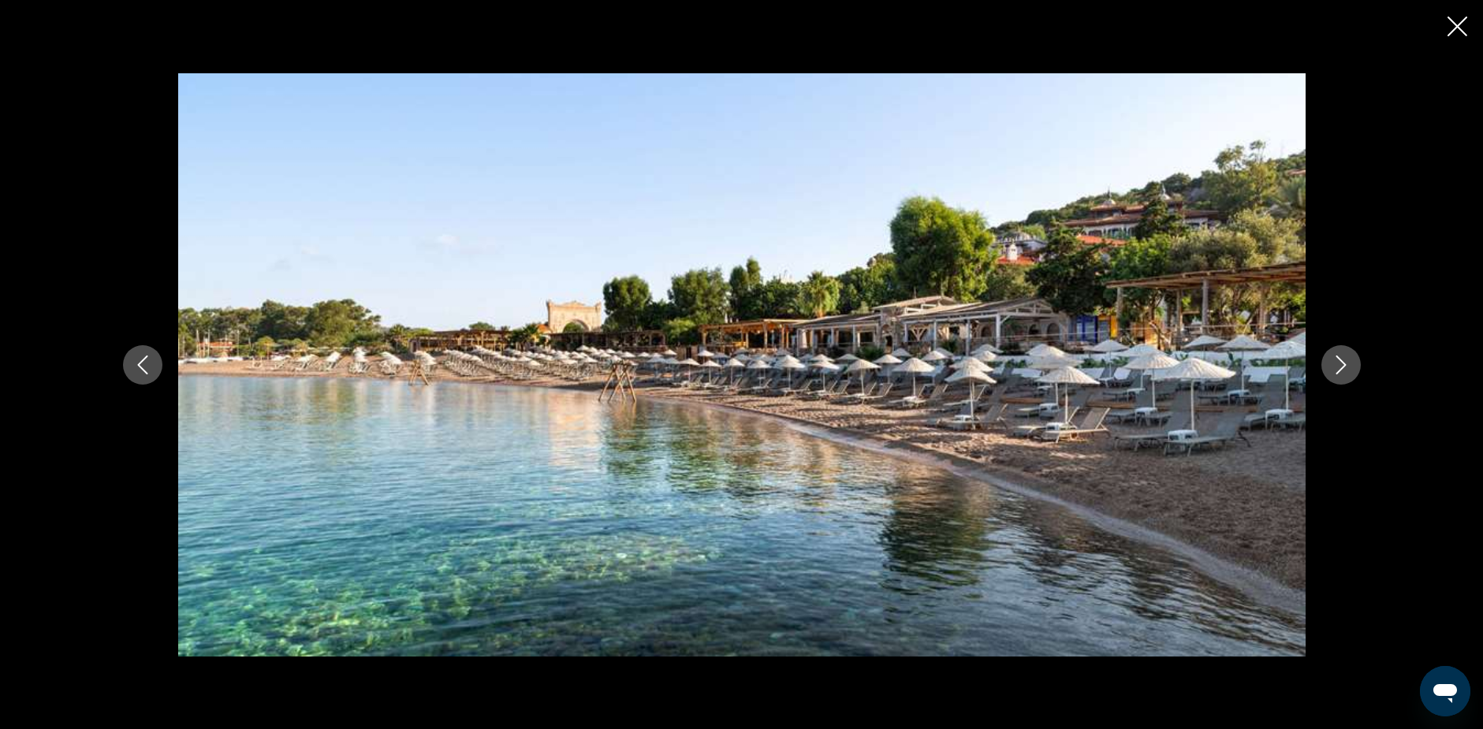
click at [1341, 363] on icon "Next image" at bounding box center [1340, 364] width 19 height 19
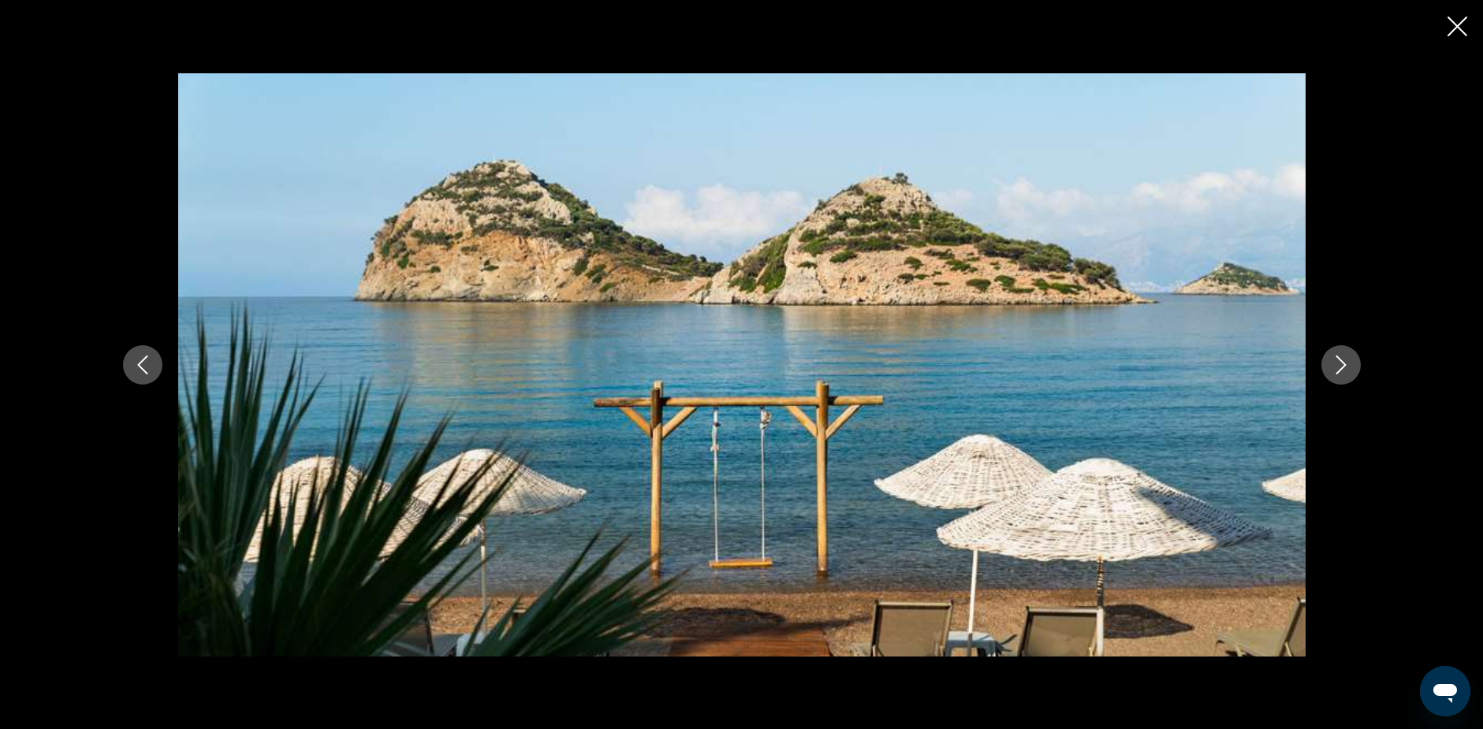
click at [1341, 363] on icon "Next image" at bounding box center [1340, 364] width 19 height 19
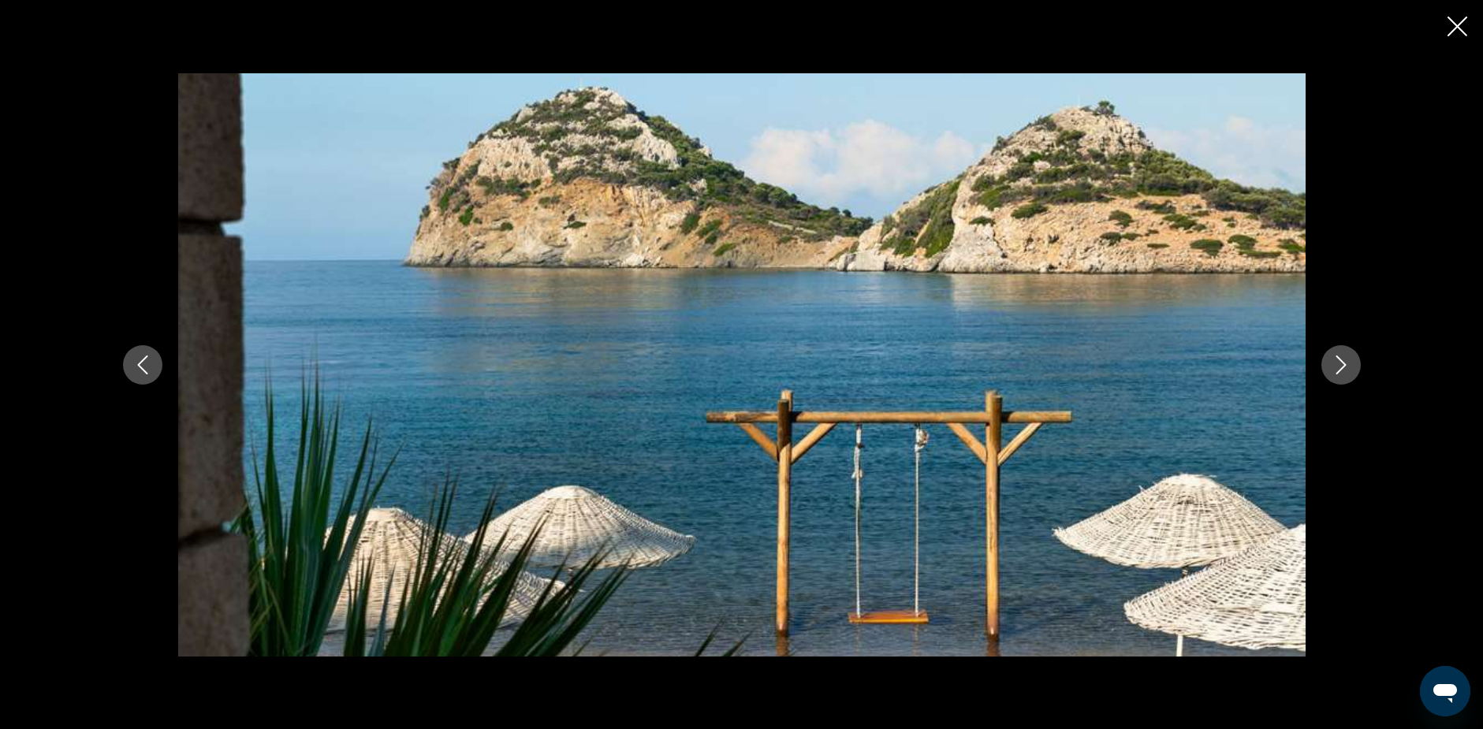
click at [1341, 363] on icon "Next image" at bounding box center [1340, 364] width 19 height 19
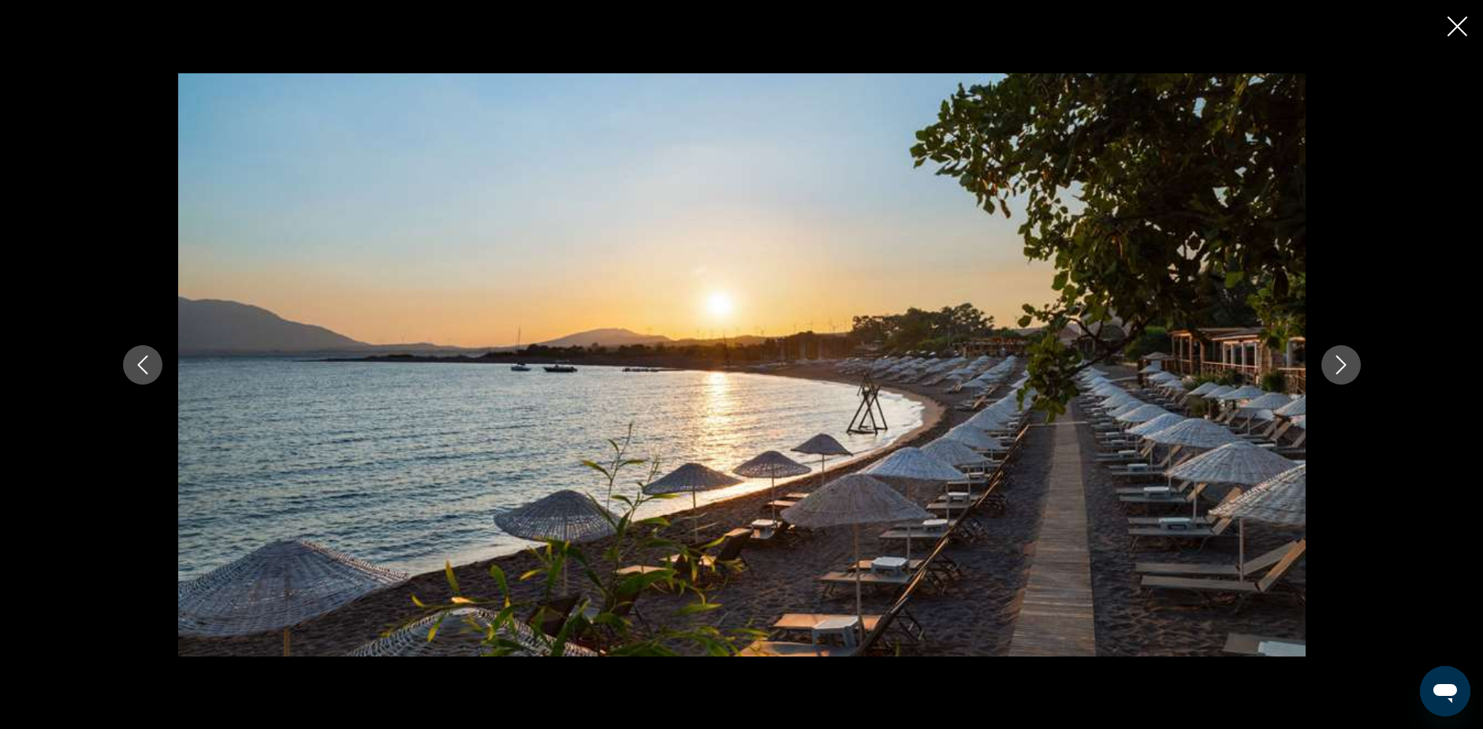
click at [1341, 363] on icon "Next image" at bounding box center [1340, 364] width 19 height 19
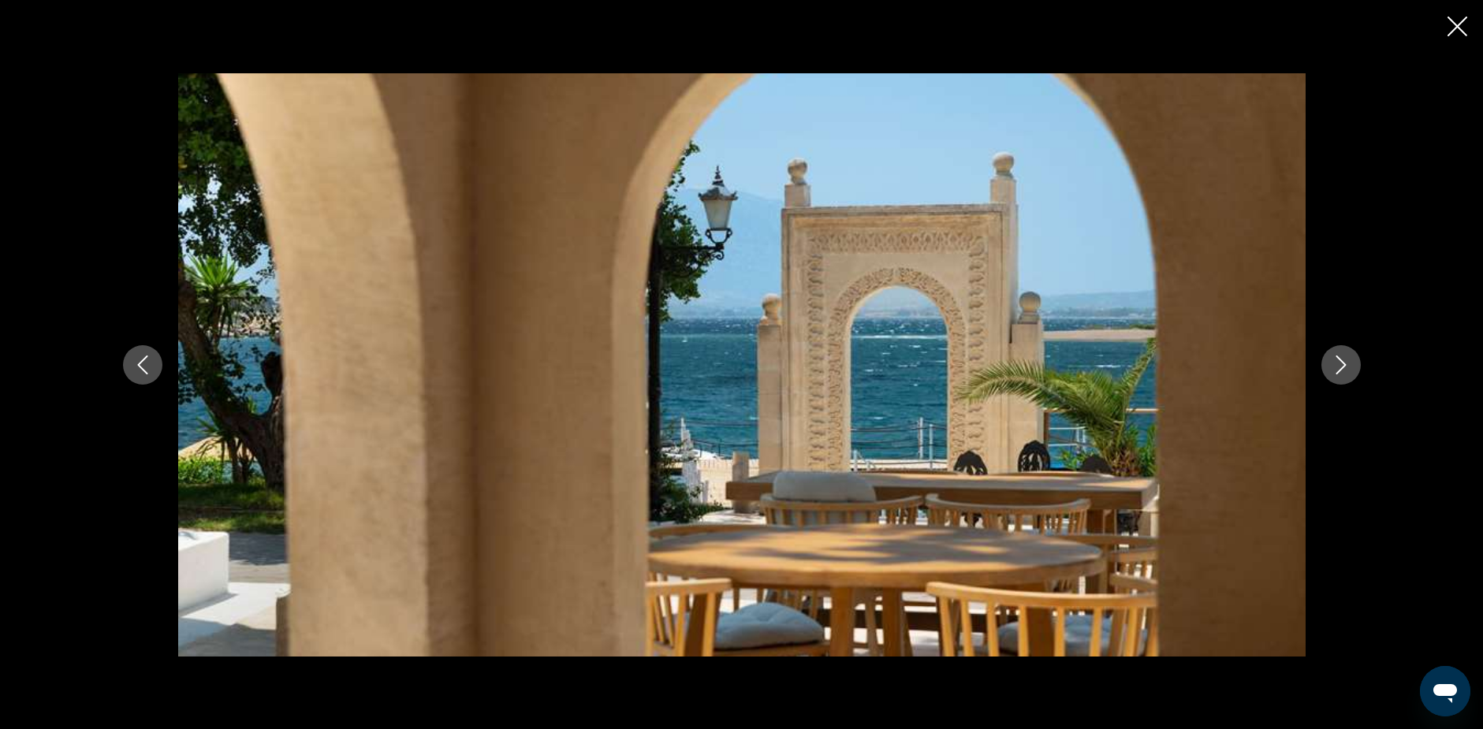
click at [1341, 364] on icon "Next image" at bounding box center [1340, 364] width 19 height 19
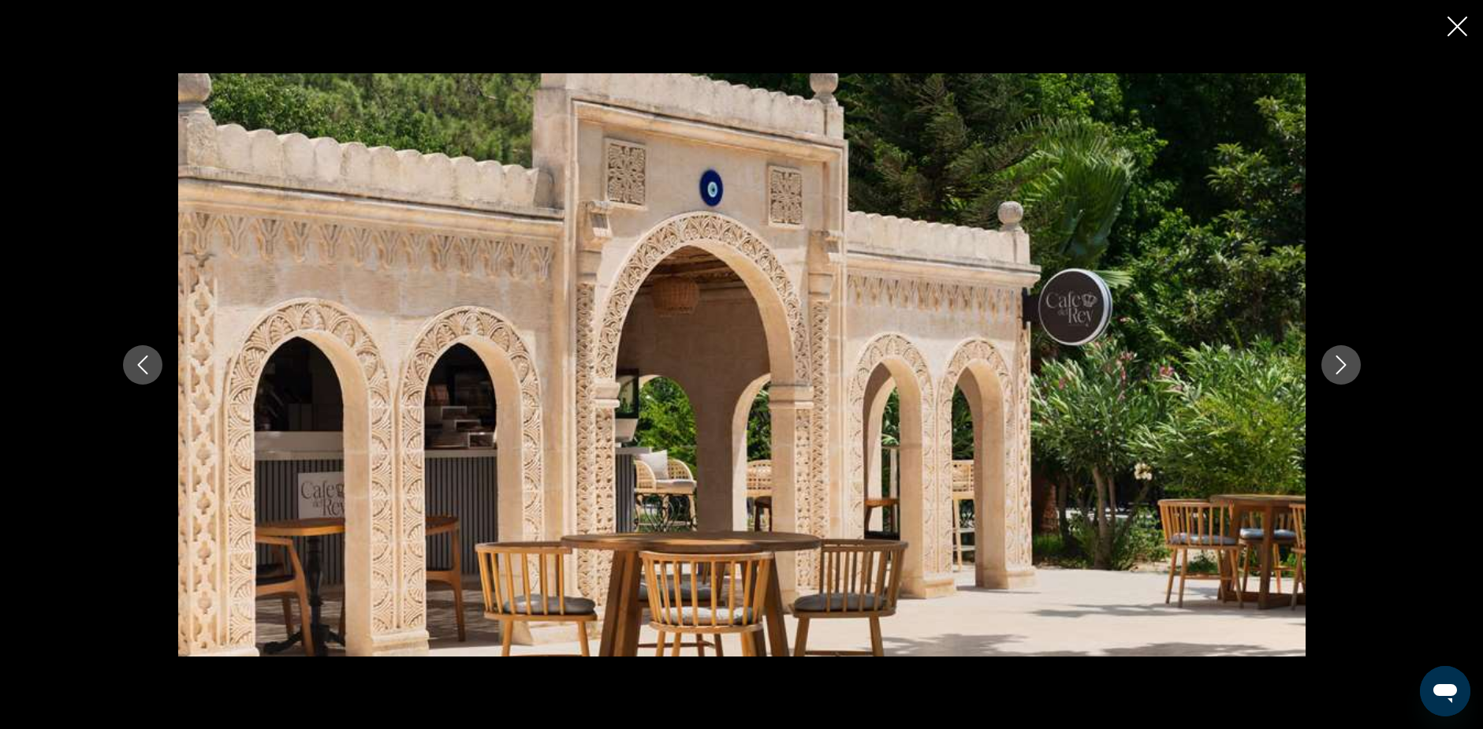
click at [1341, 364] on icon "Next image" at bounding box center [1340, 364] width 19 height 19
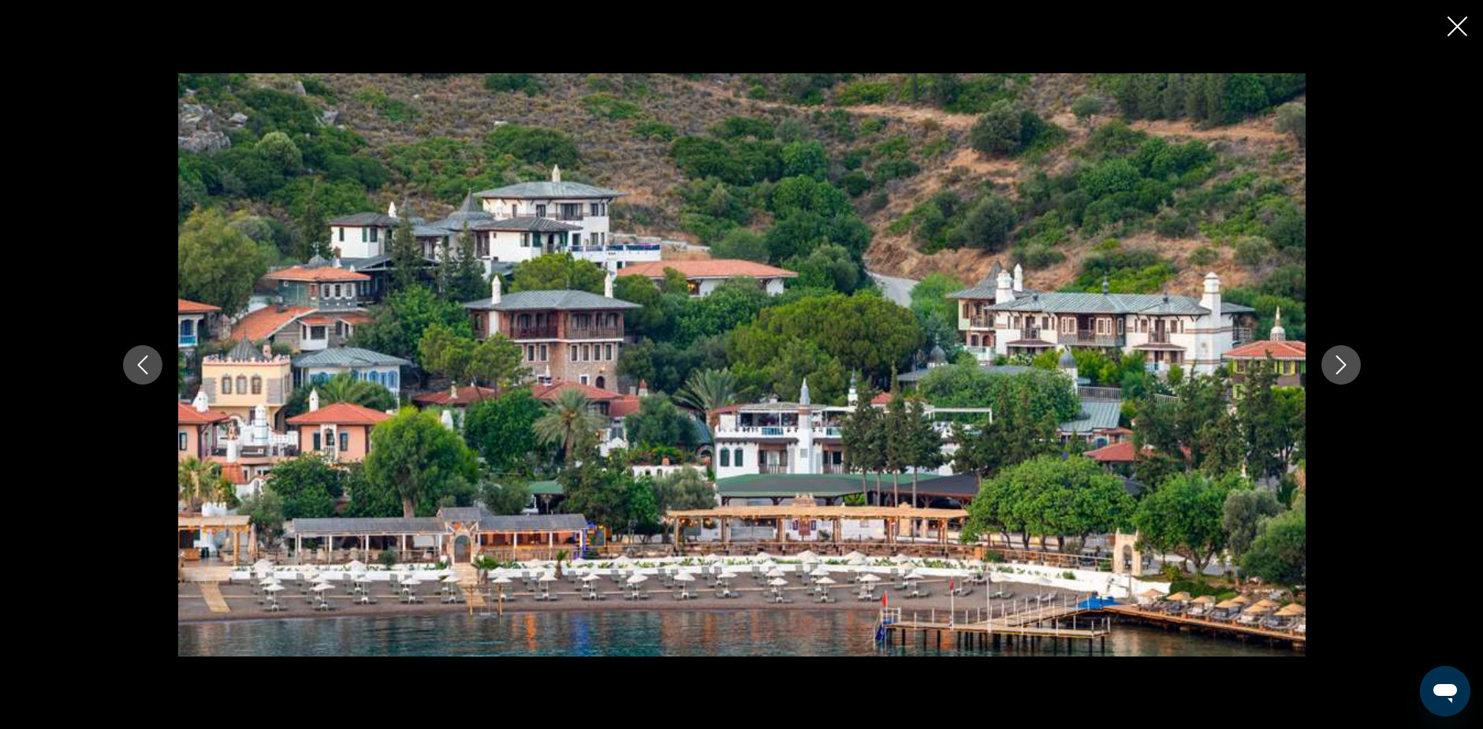
click at [1341, 364] on icon "Next image" at bounding box center [1340, 364] width 19 height 19
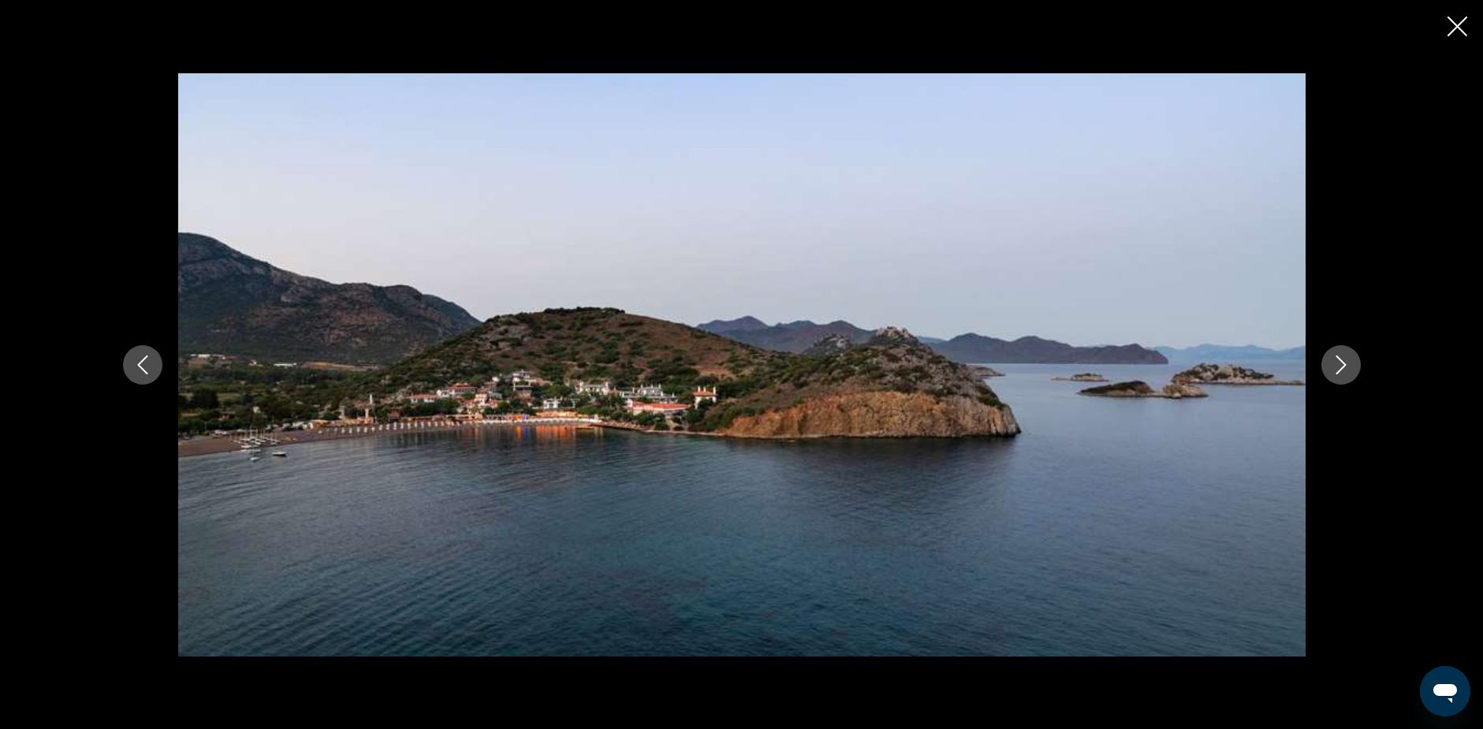
click at [1341, 364] on icon "Next image" at bounding box center [1340, 364] width 19 height 19
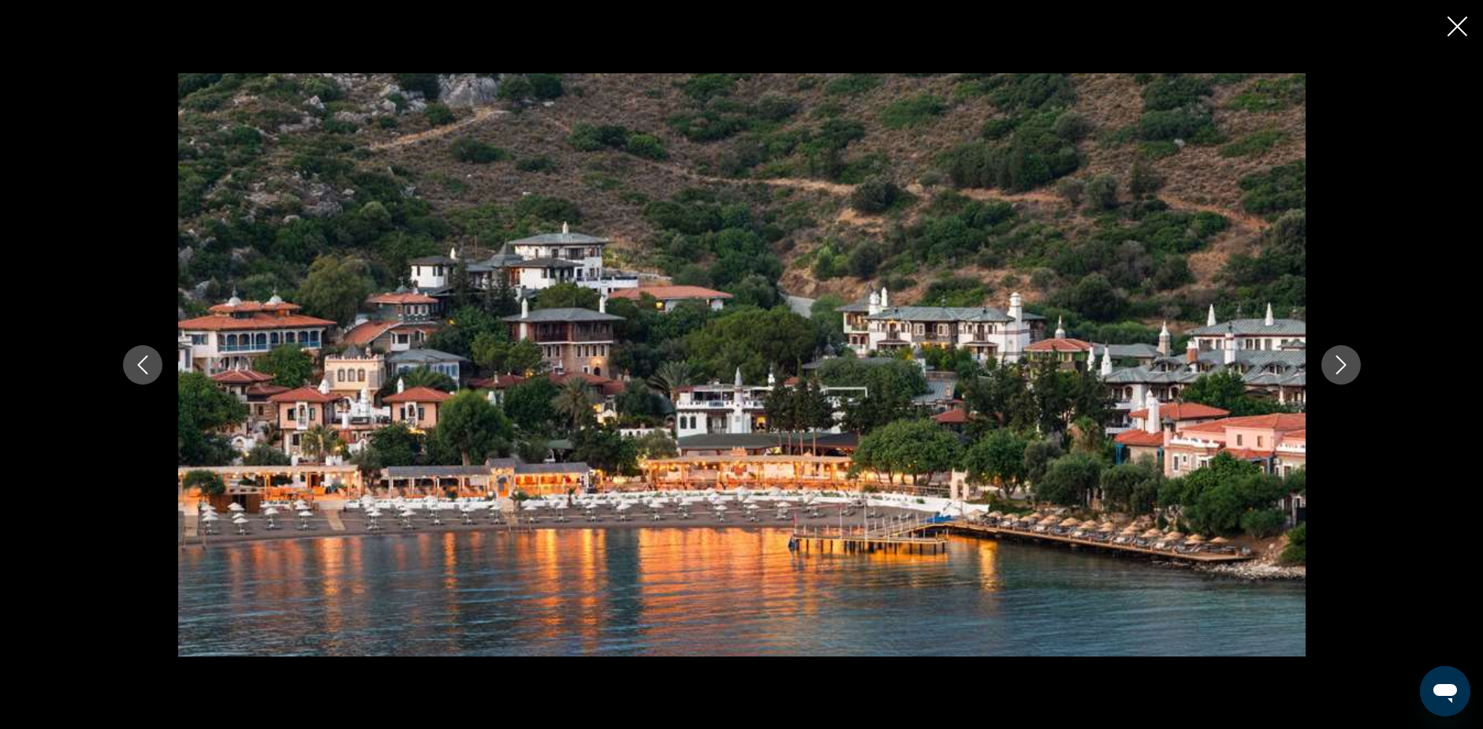
click at [1341, 364] on icon "Next image" at bounding box center [1340, 364] width 19 height 19
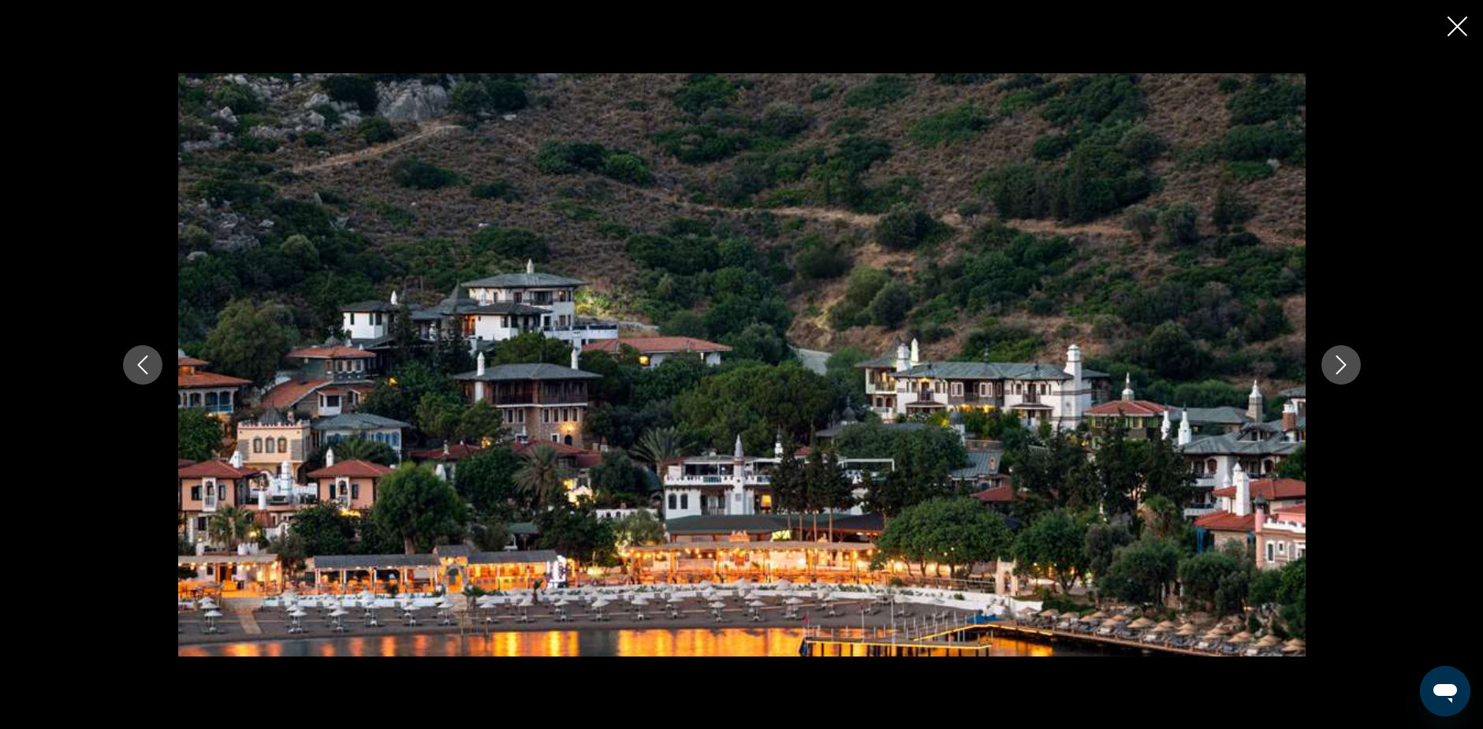
click at [1341, 364] on icon "Next image" at bounding box center [1340, 364] width 19 height 19
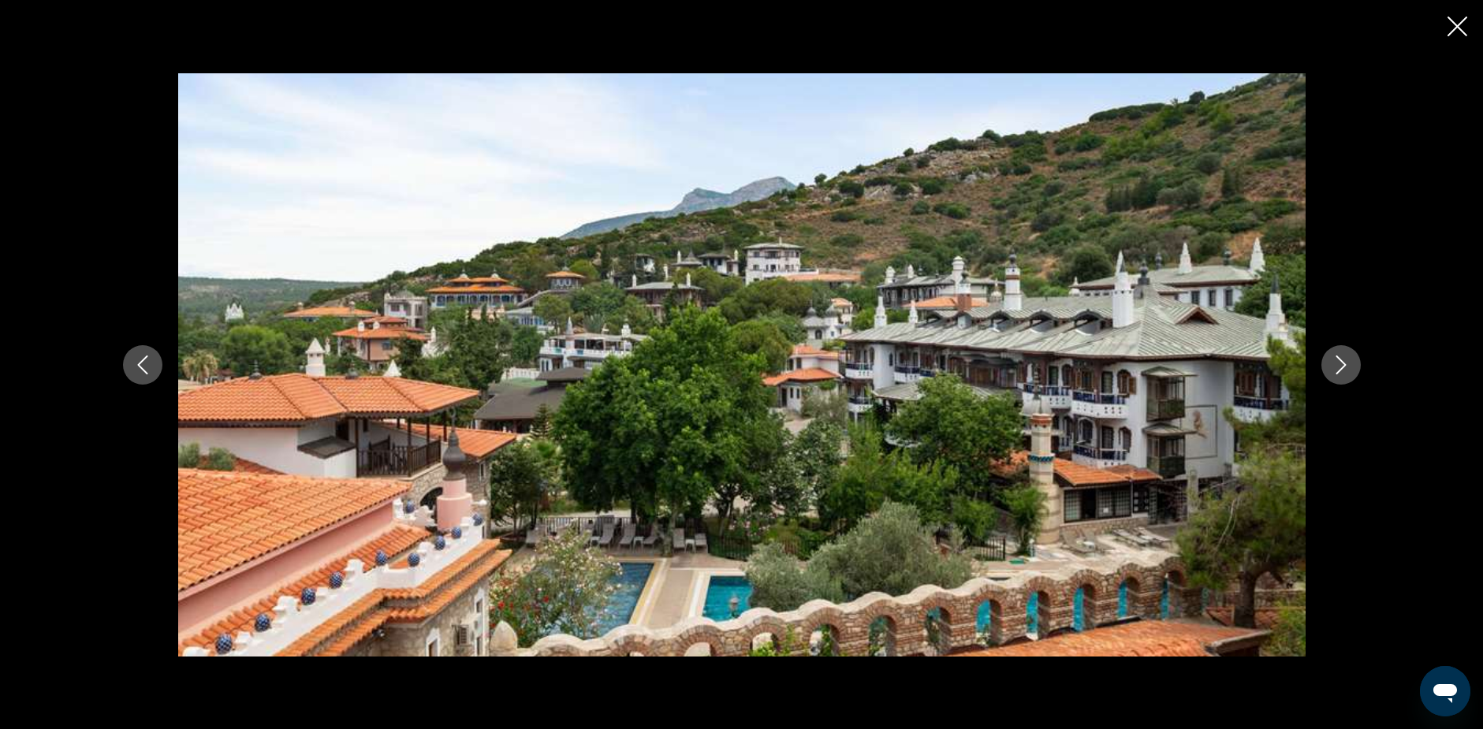
click at [1341, 364] on icon "Next image" at bounding box center [1340, 364] width 19 height 19
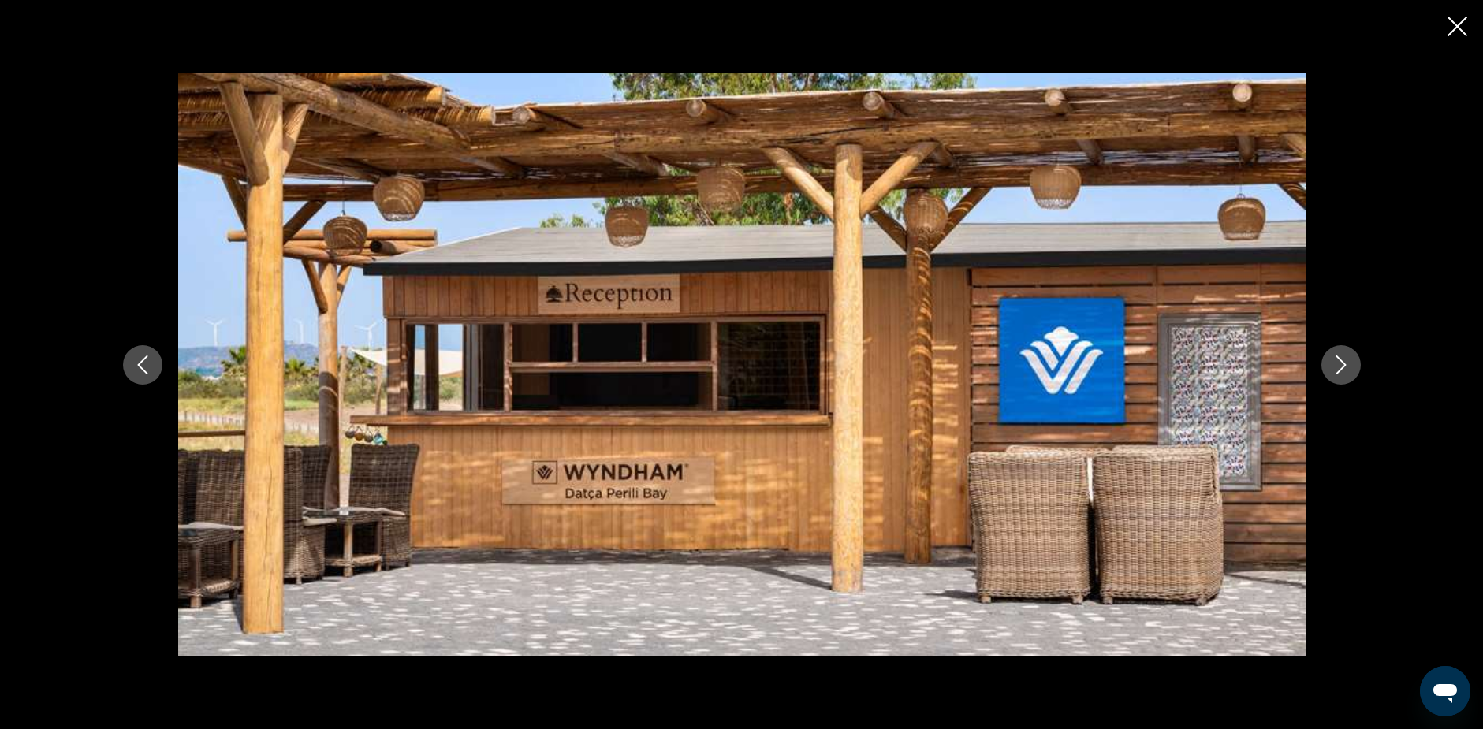
click at [1341, 364] on icon "Next image" at bounding box center [1340, 364] width 19 height 19
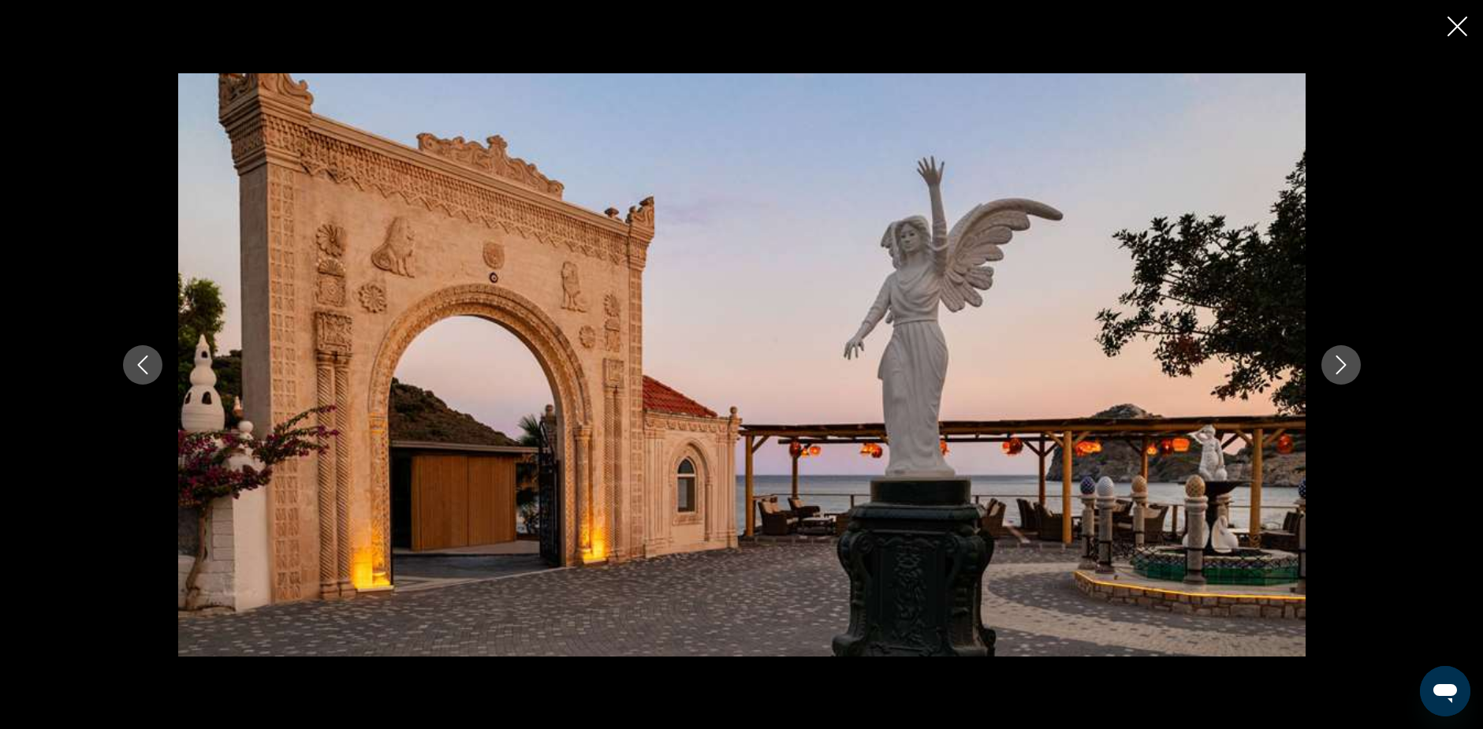
click at [1341, 364] on icon "Next image" at bounding box center [1340, 364] width 19 height 19
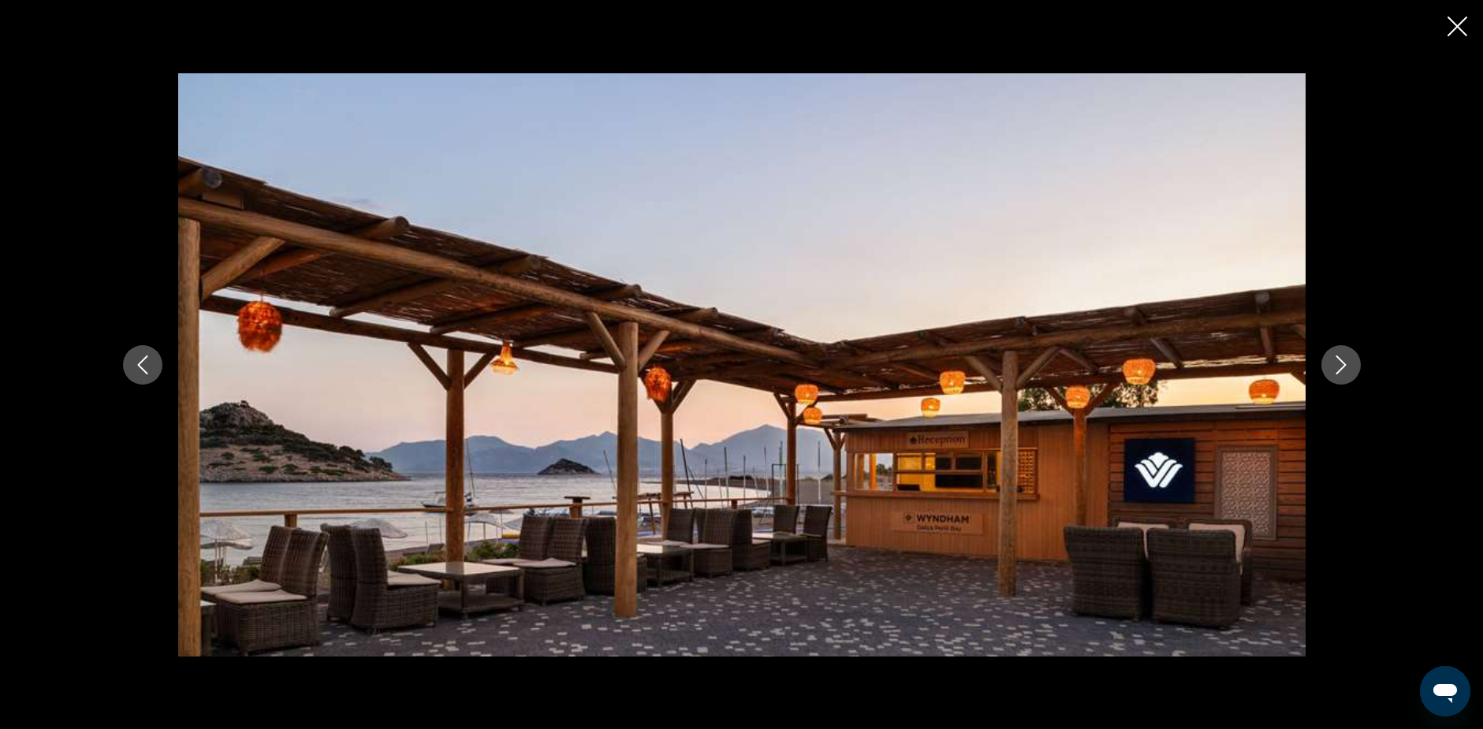
click at [1455, 22] on icon "Close slideshow" at bounding box center [1457, 27] width 20 height 20
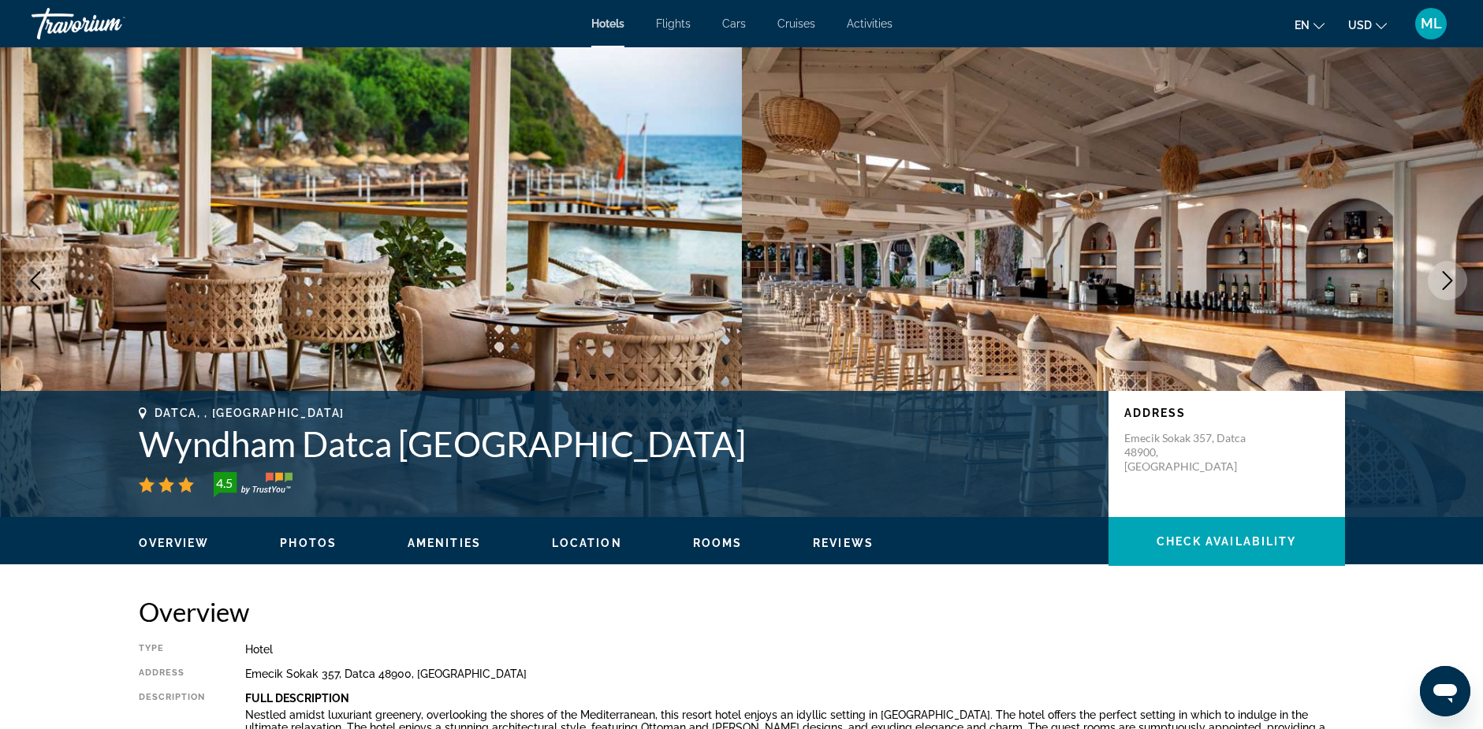
scroll to position [0, 0]
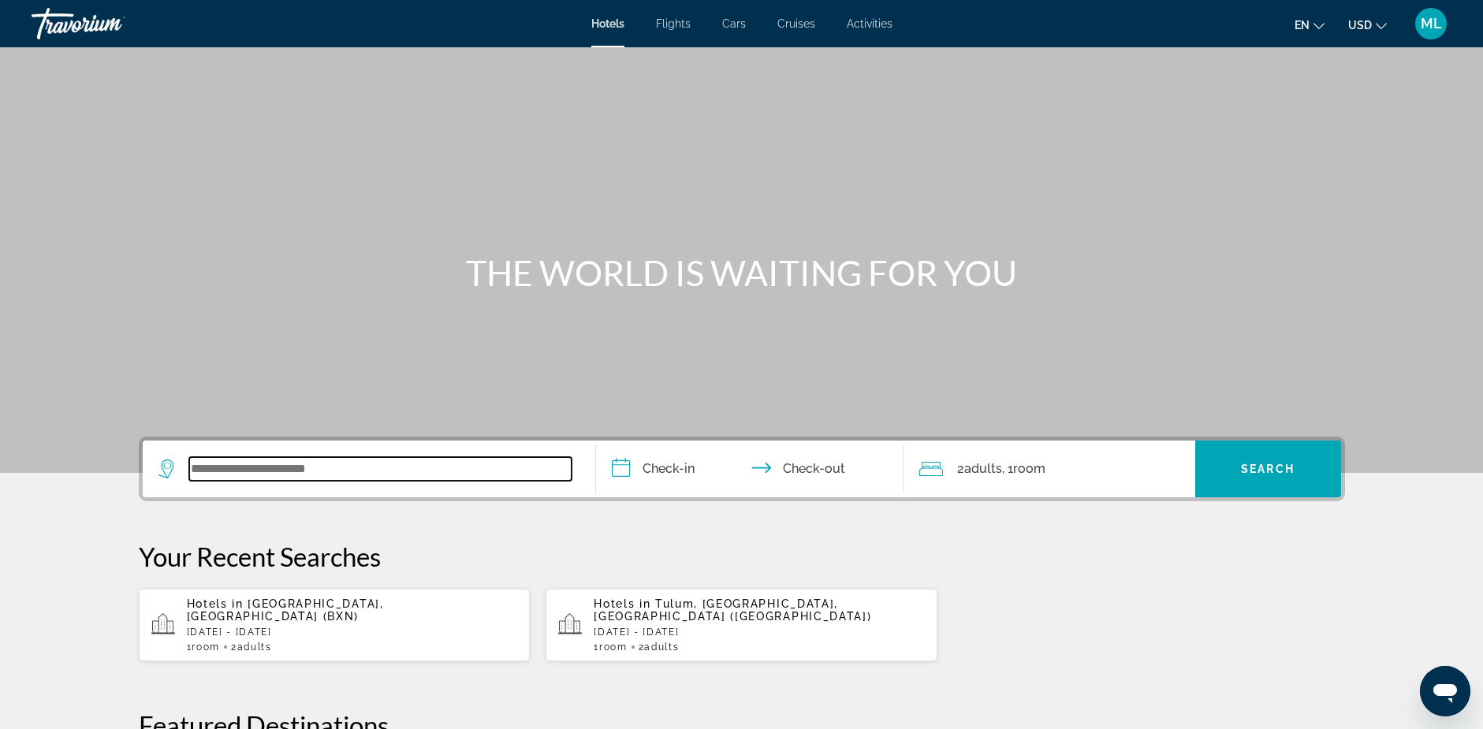
click at [227, 468] on input "Search widget" at bounding box center [380, 469] width 382 height 24
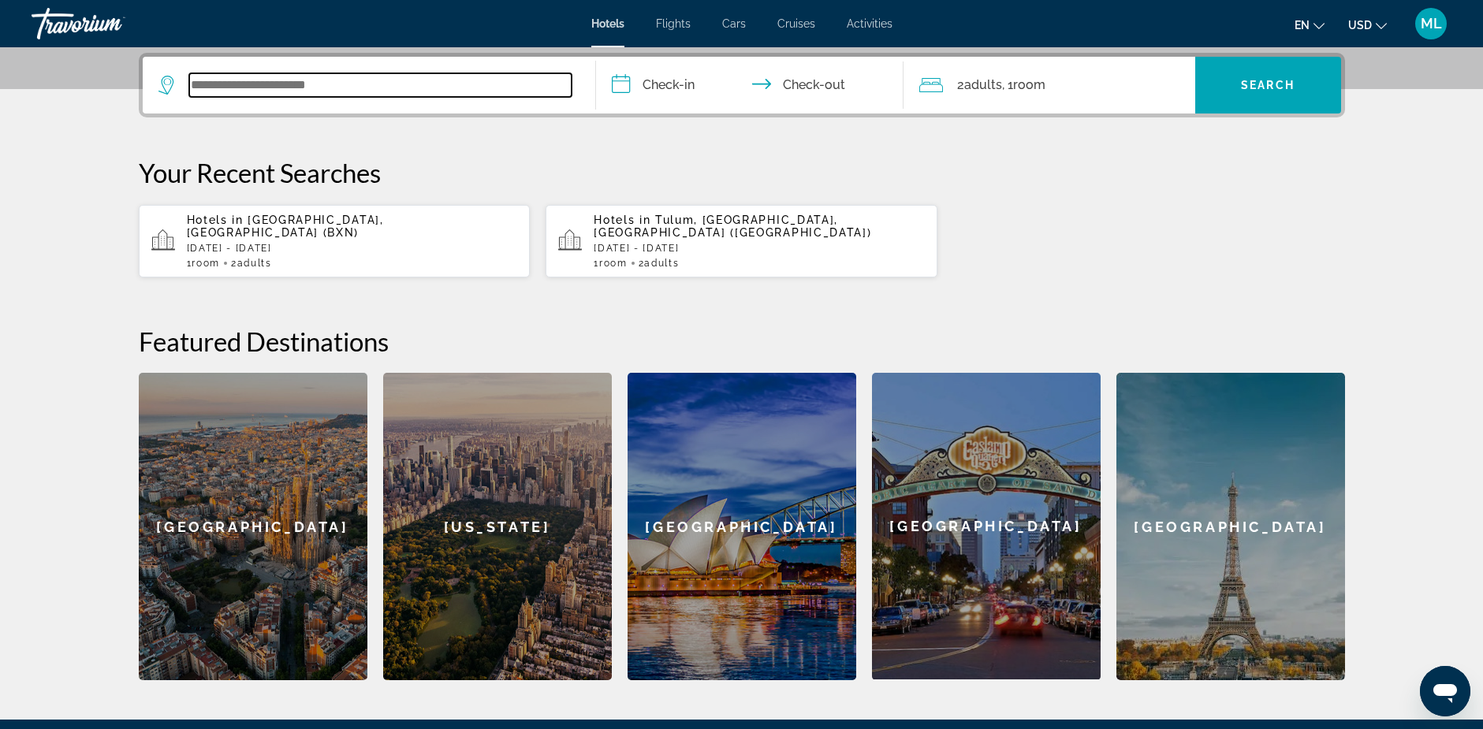
scroll to position [385, 0]
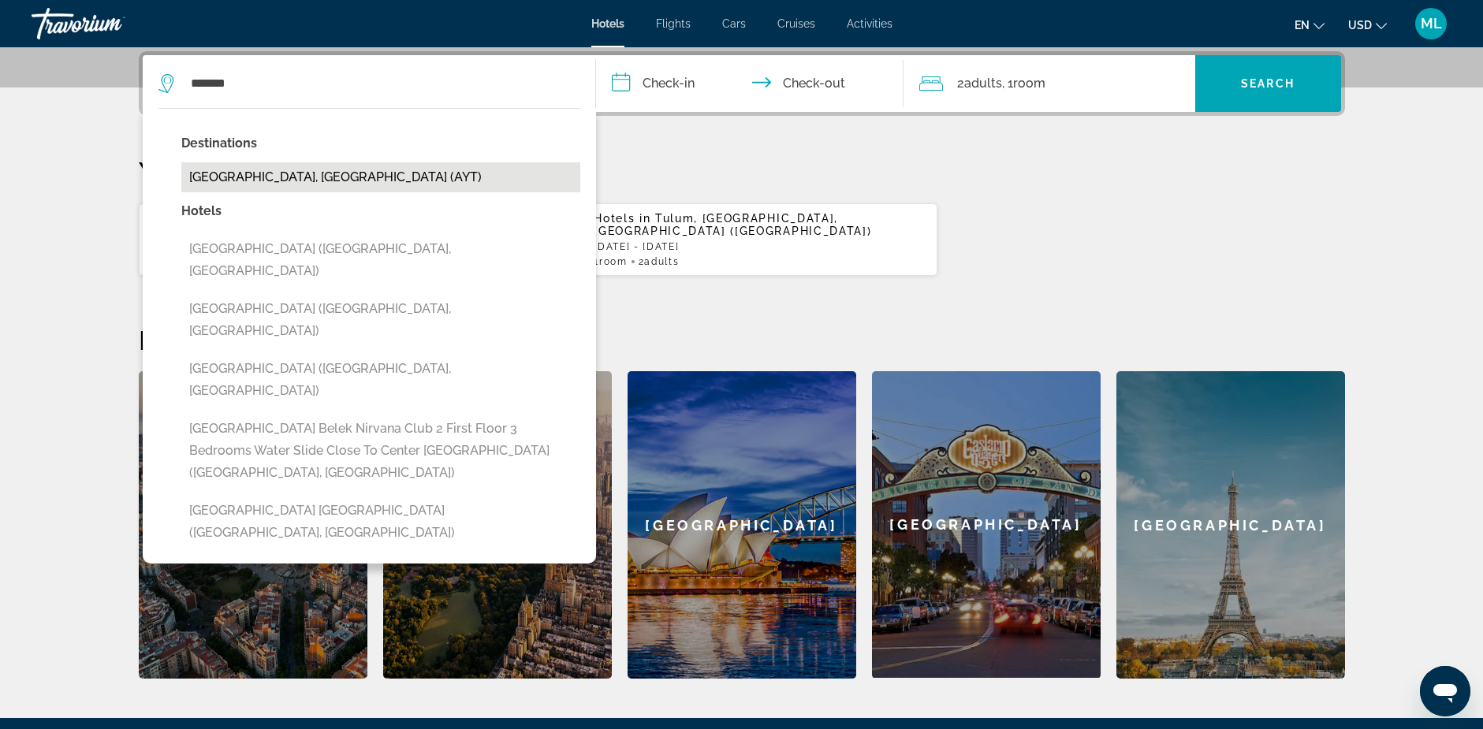
click at [233, 177] on button "[GEOGRAPHIC_DATA], [GEOGRAPHIC_DATA] (AYT)" at bounding box center [380, 177] width 399 height 30
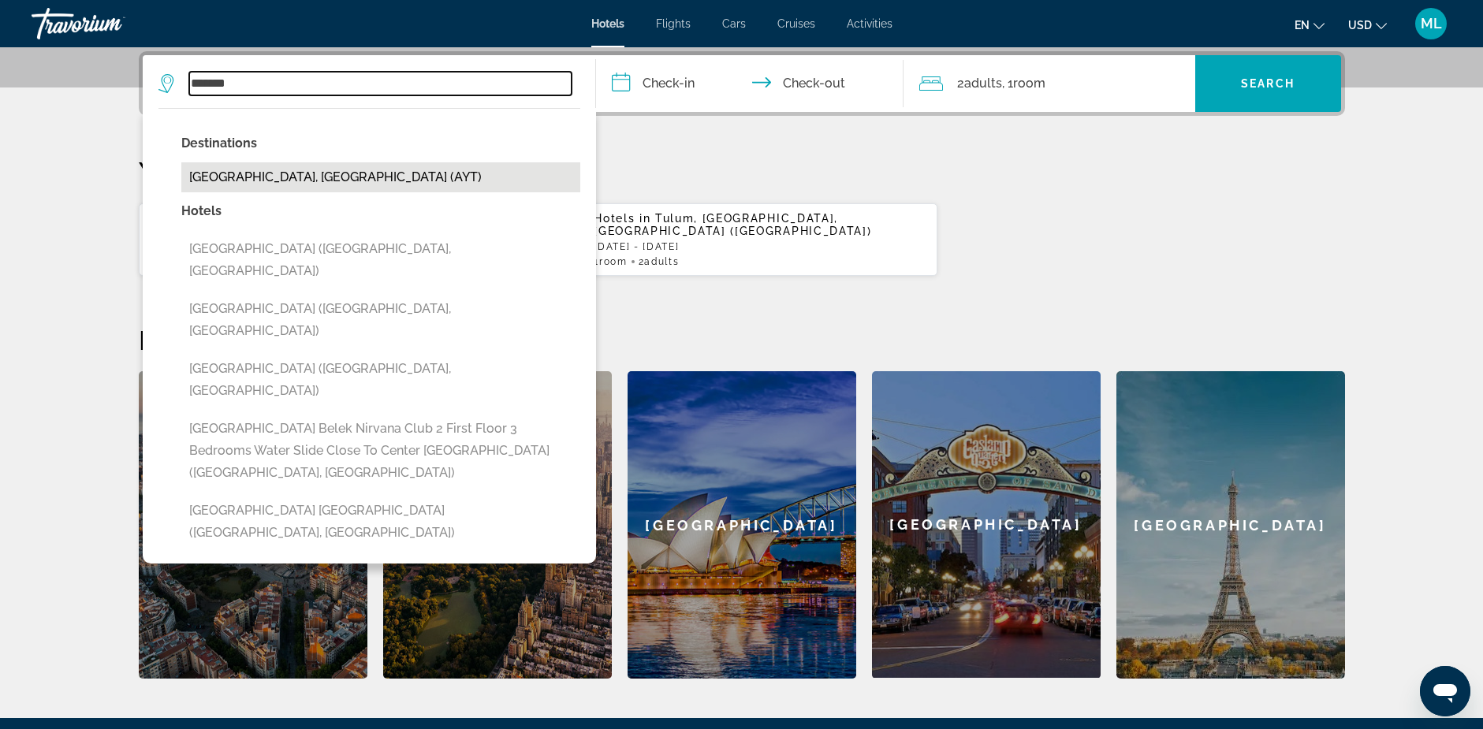
type input "**********"
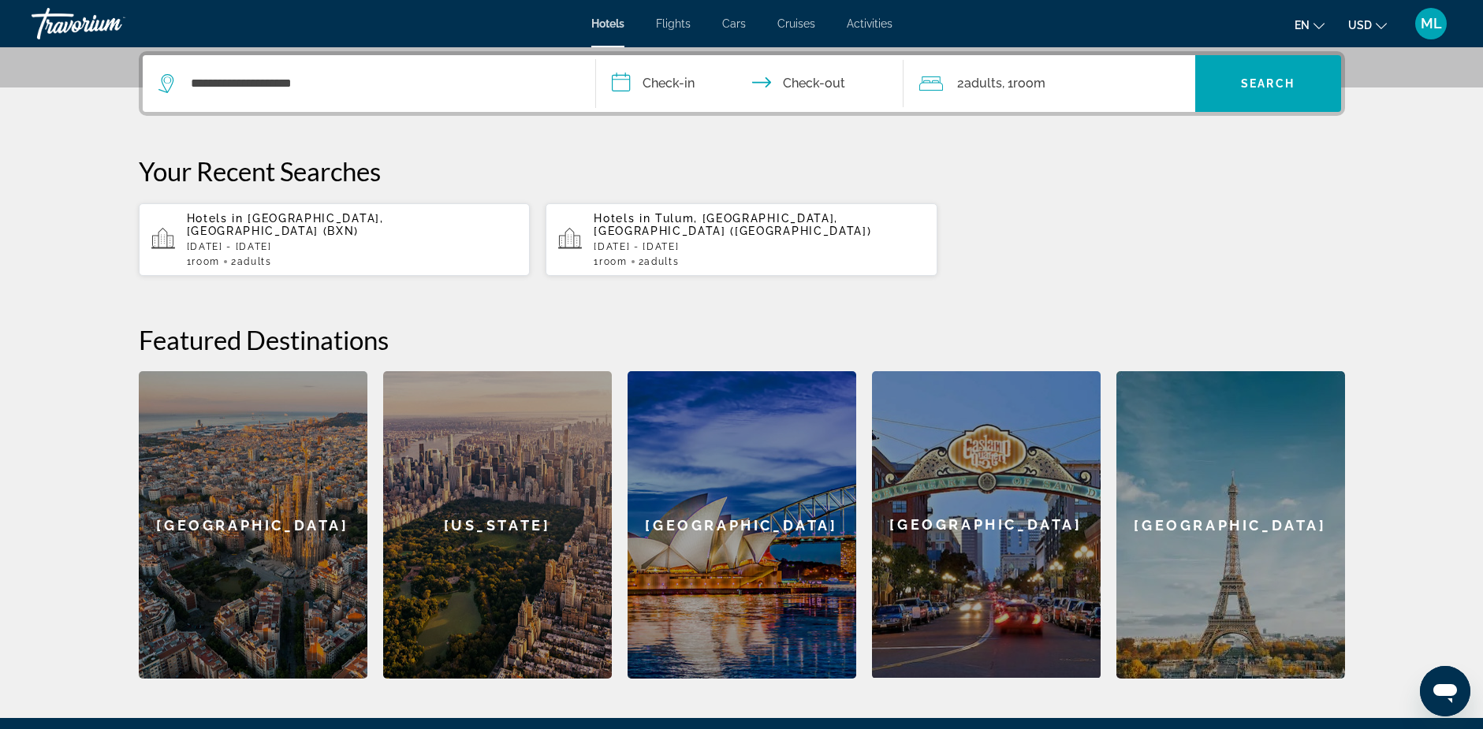
click at [715, 82] on input "**********" at bounding box center [753, 85] width 314 height 61
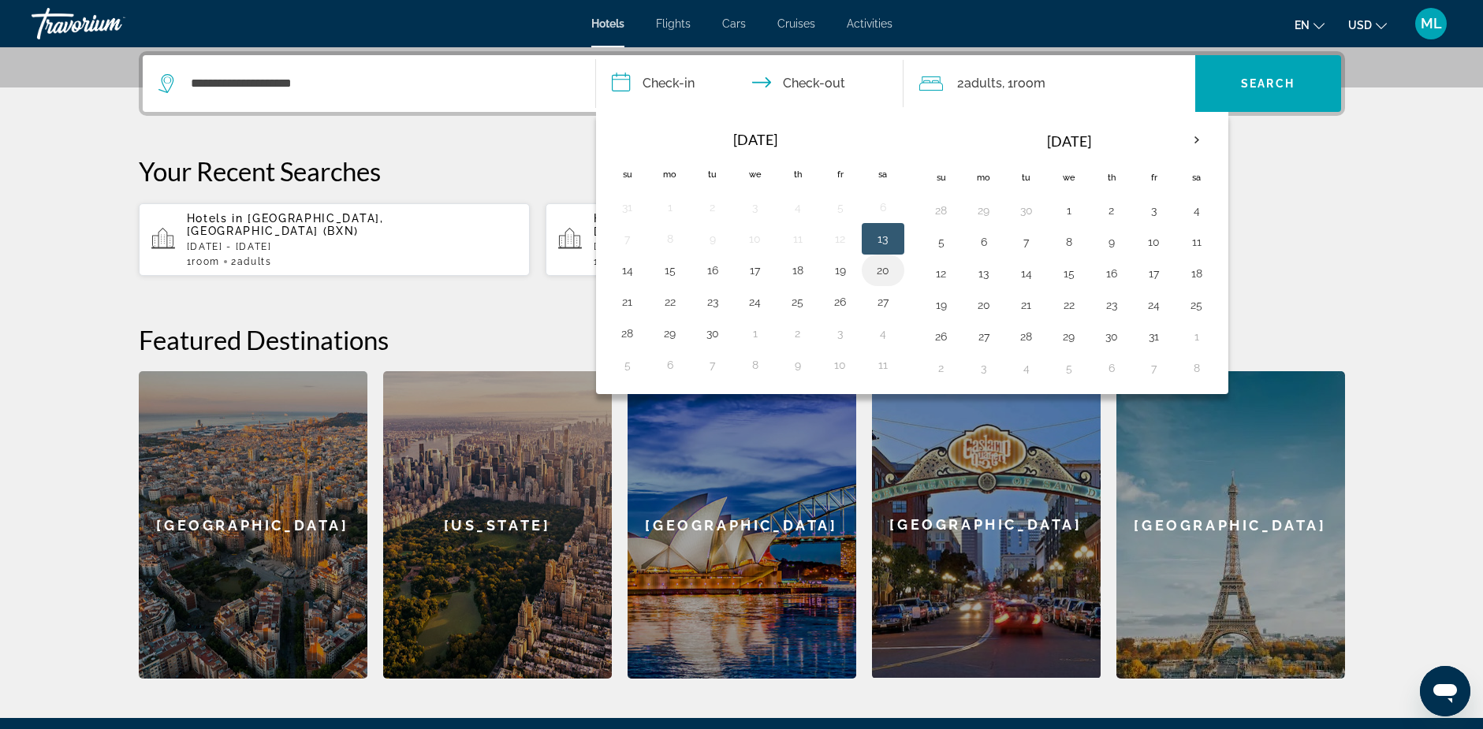
click at [882, 270] on button "20" at bounding box center [882, 270] width 25 height 22
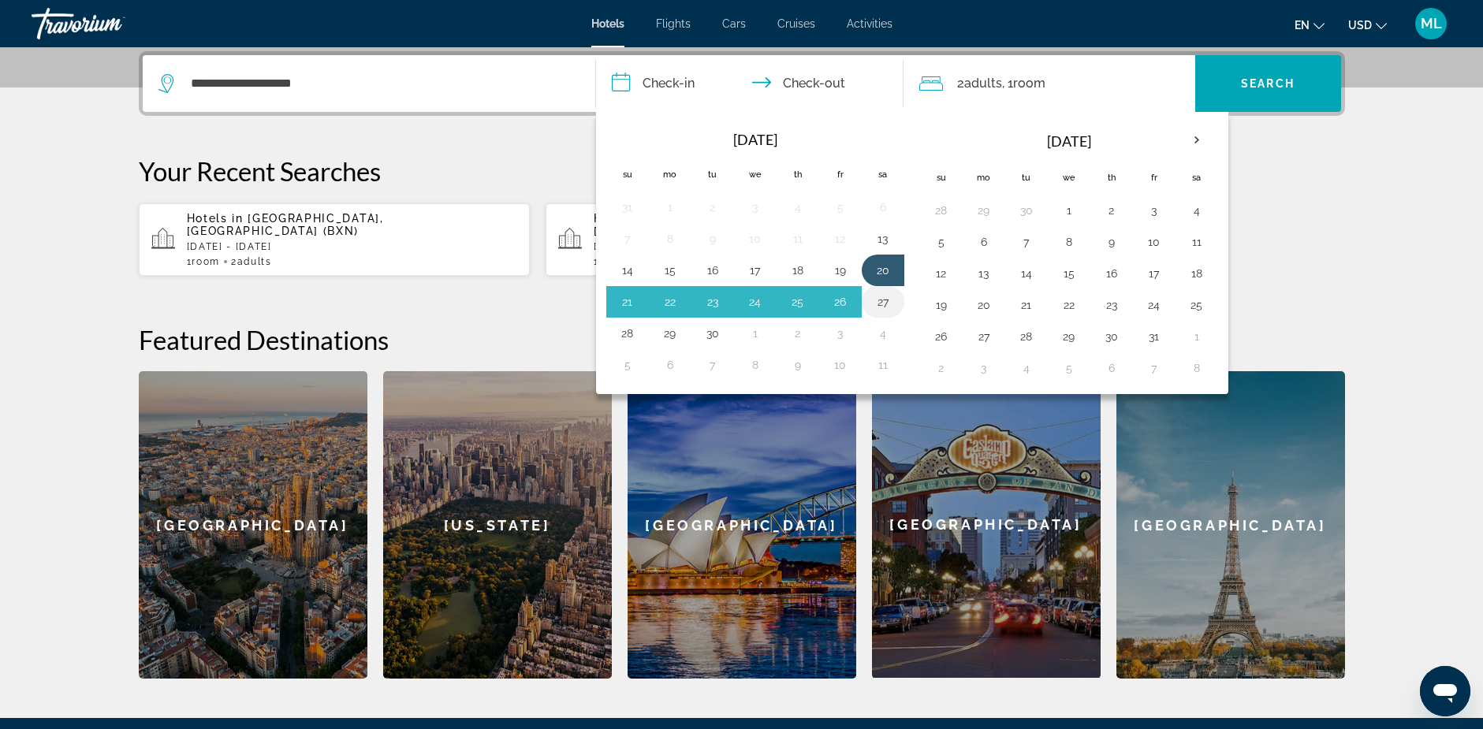
click at [885, 303] on button "27" at bounding box center [882, 302] width 25 height 22
type input "**********"
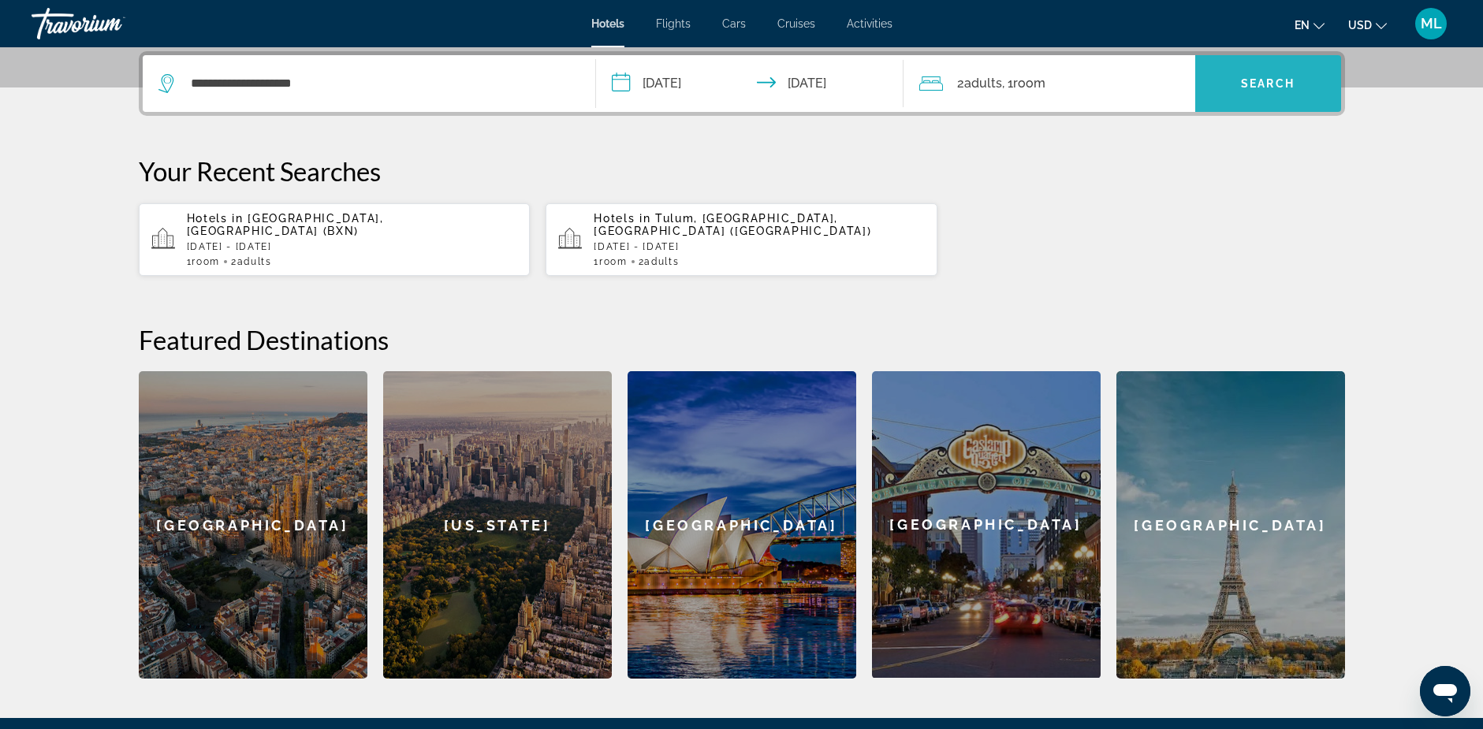
click at [1237, 76] on span "Search widget" at bounding box center [1268, 84] width 146 height 38
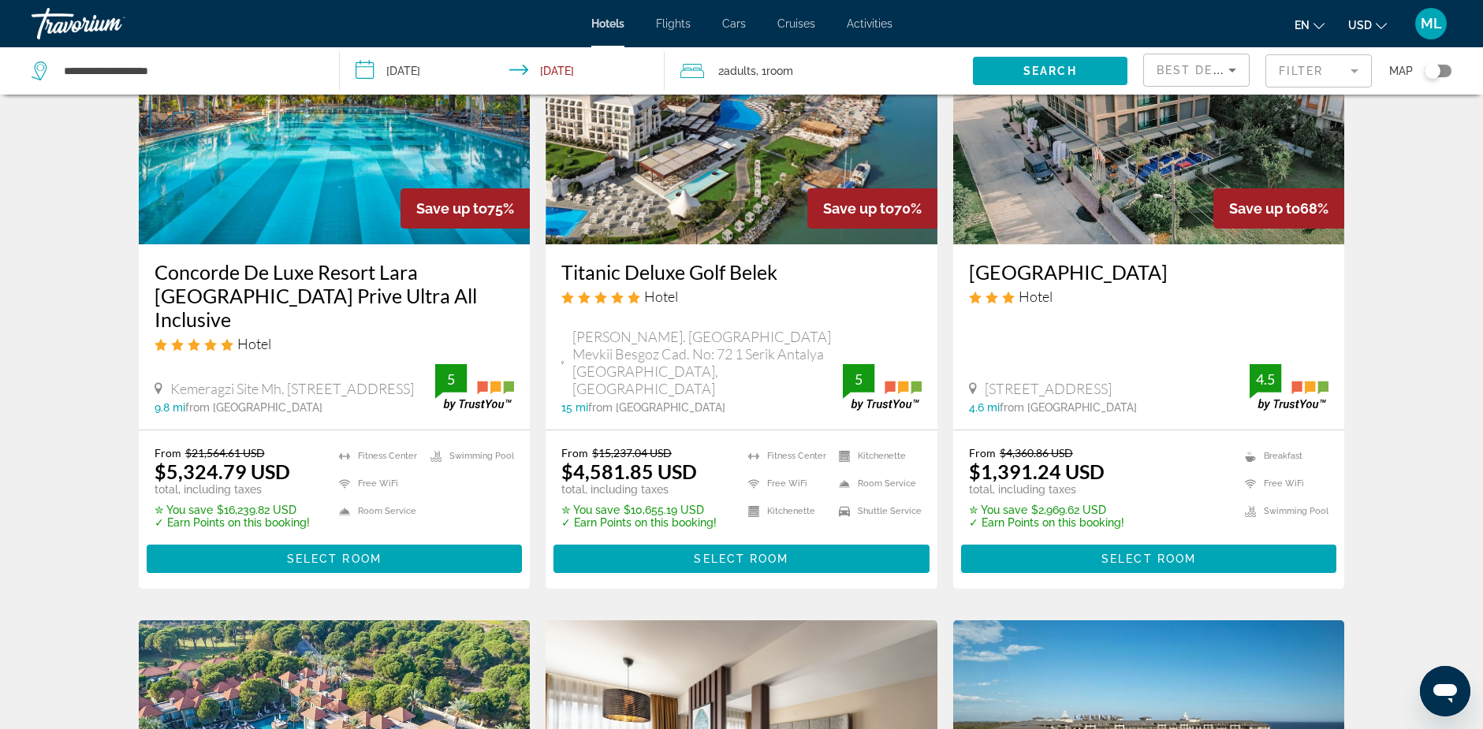
scroll to position [79, 0]
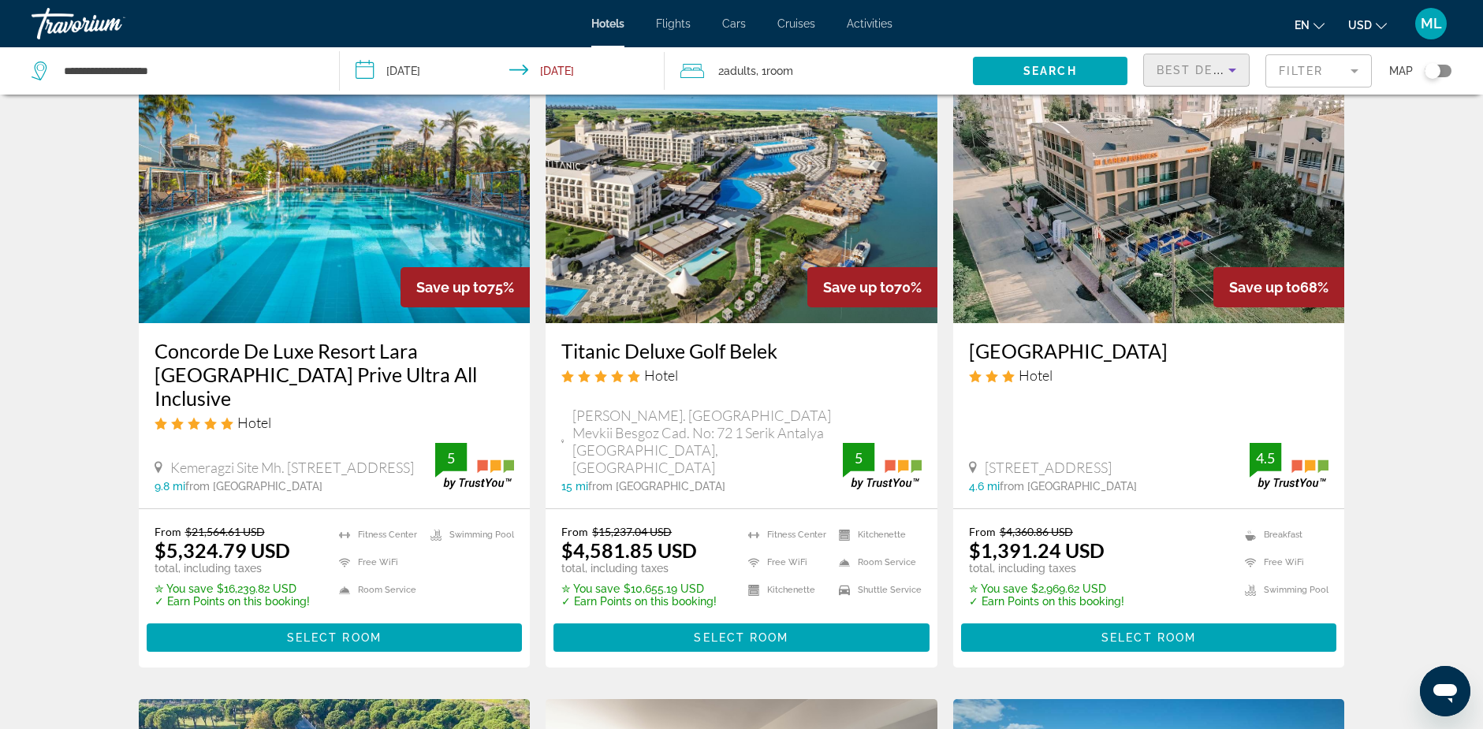
click at [1233, 69] on icon "Sort by" at bounding box center [1232, 71] width 8 height 4
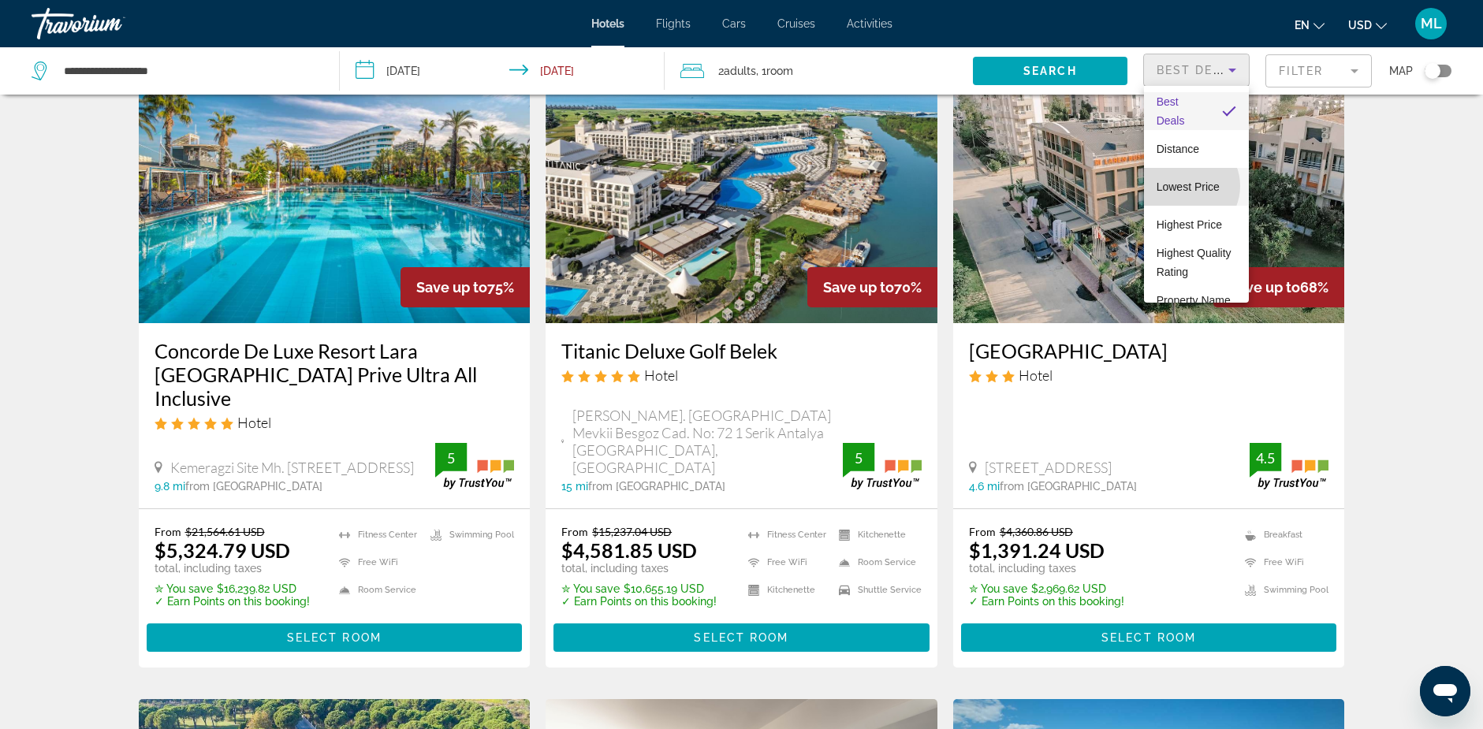
click at [1185, 186] on span "Lowest Price" at bounding box center [1187, 186] width 63 height 13
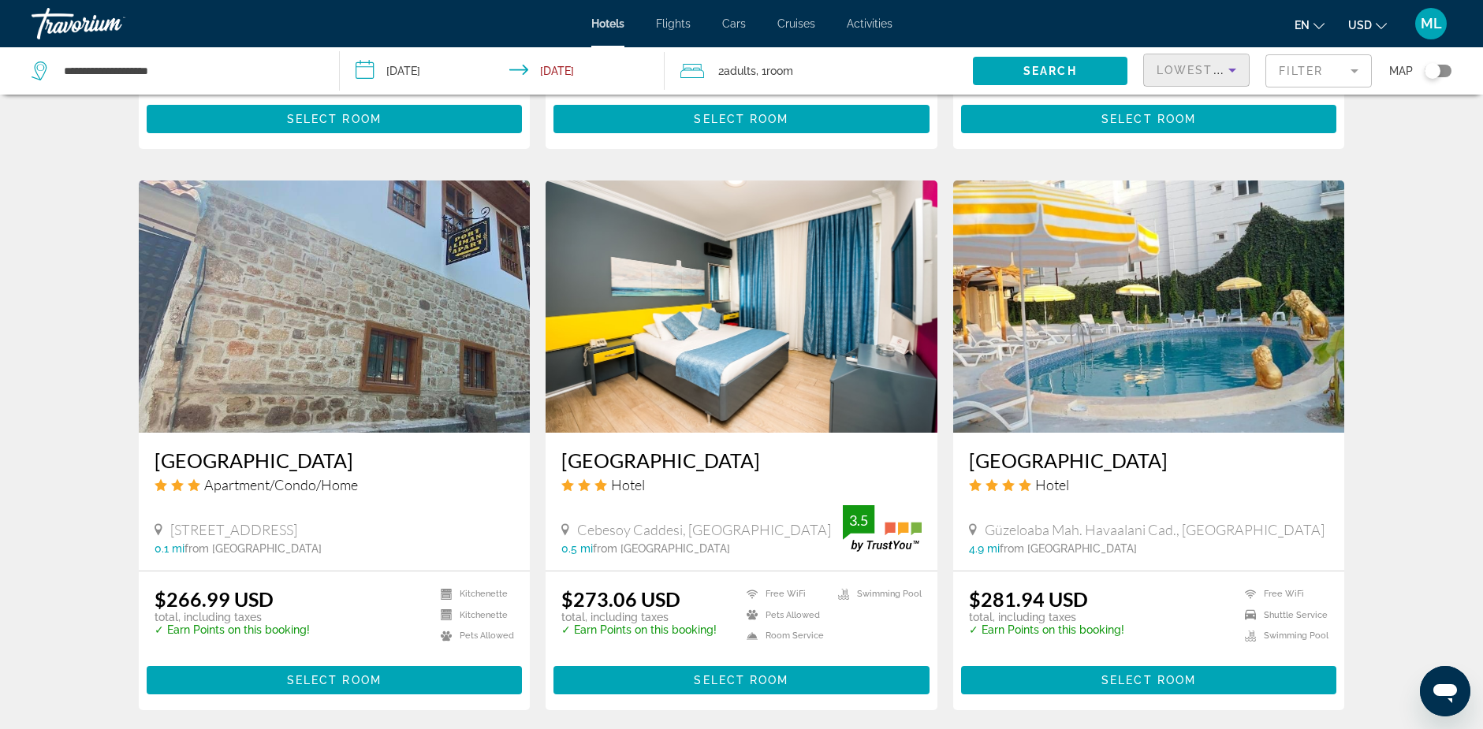
scroll to position [1892, 0]
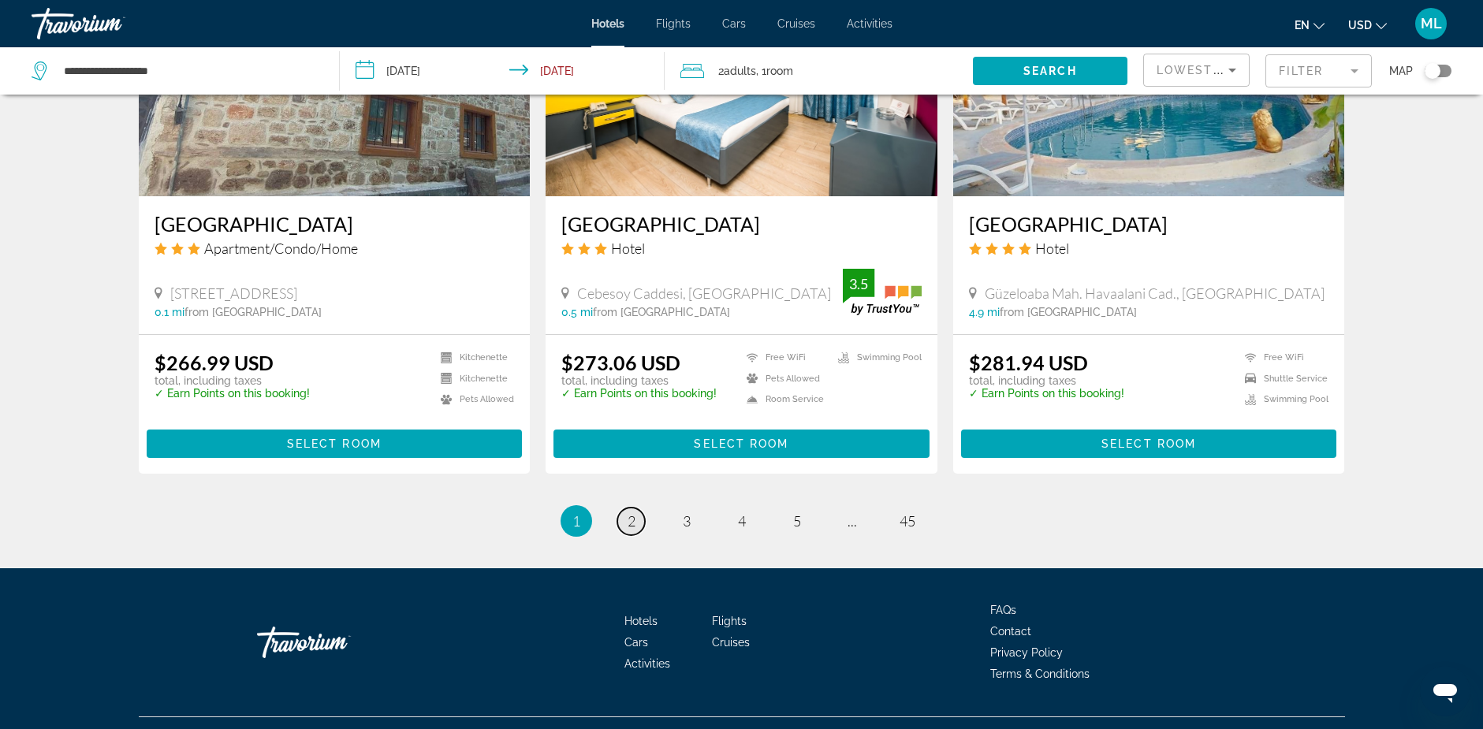
click at [633, 512] on span "2" at bounding box center [631, 520] width 8 height 17
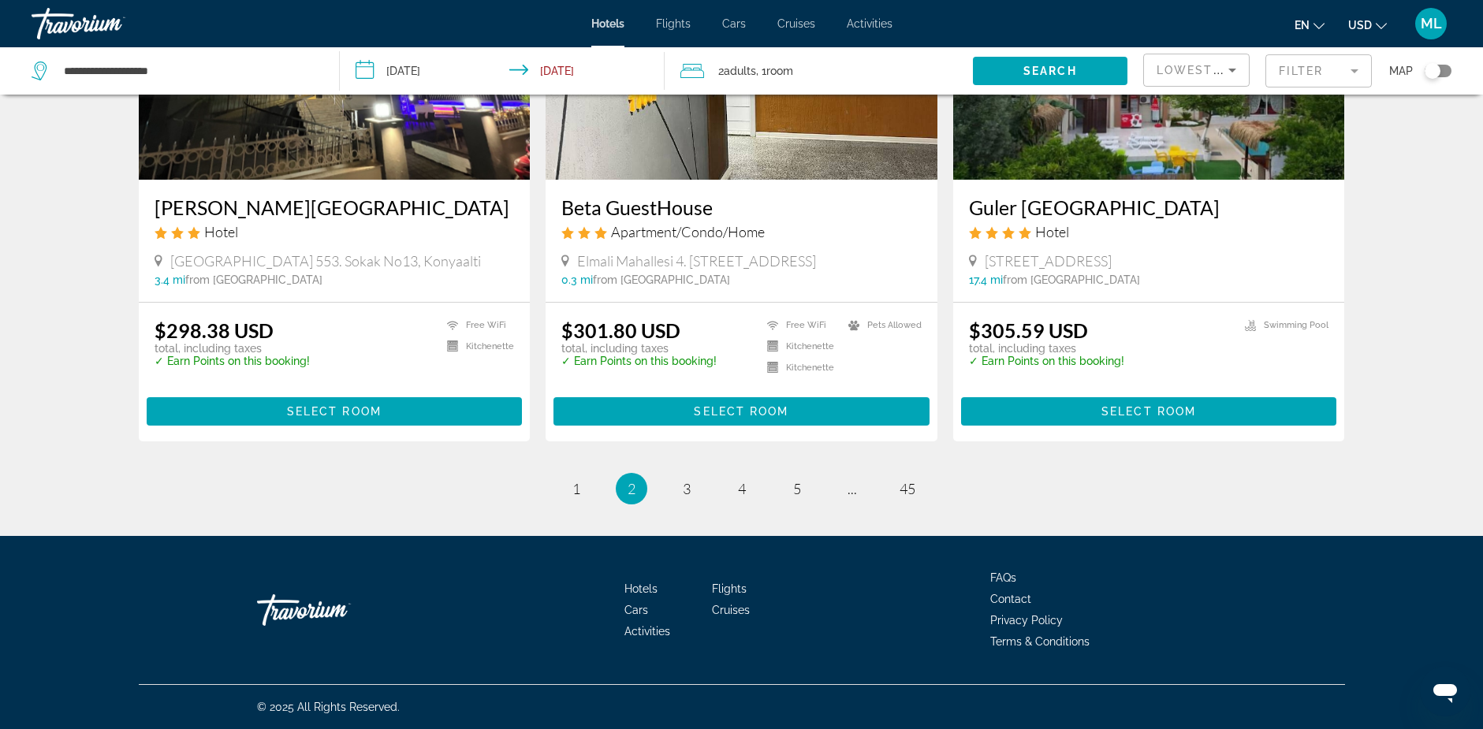
scroll to position [1926, 0]
click at [686, 487] on span "3" at bounding box center [687, 488] width 8 height 17
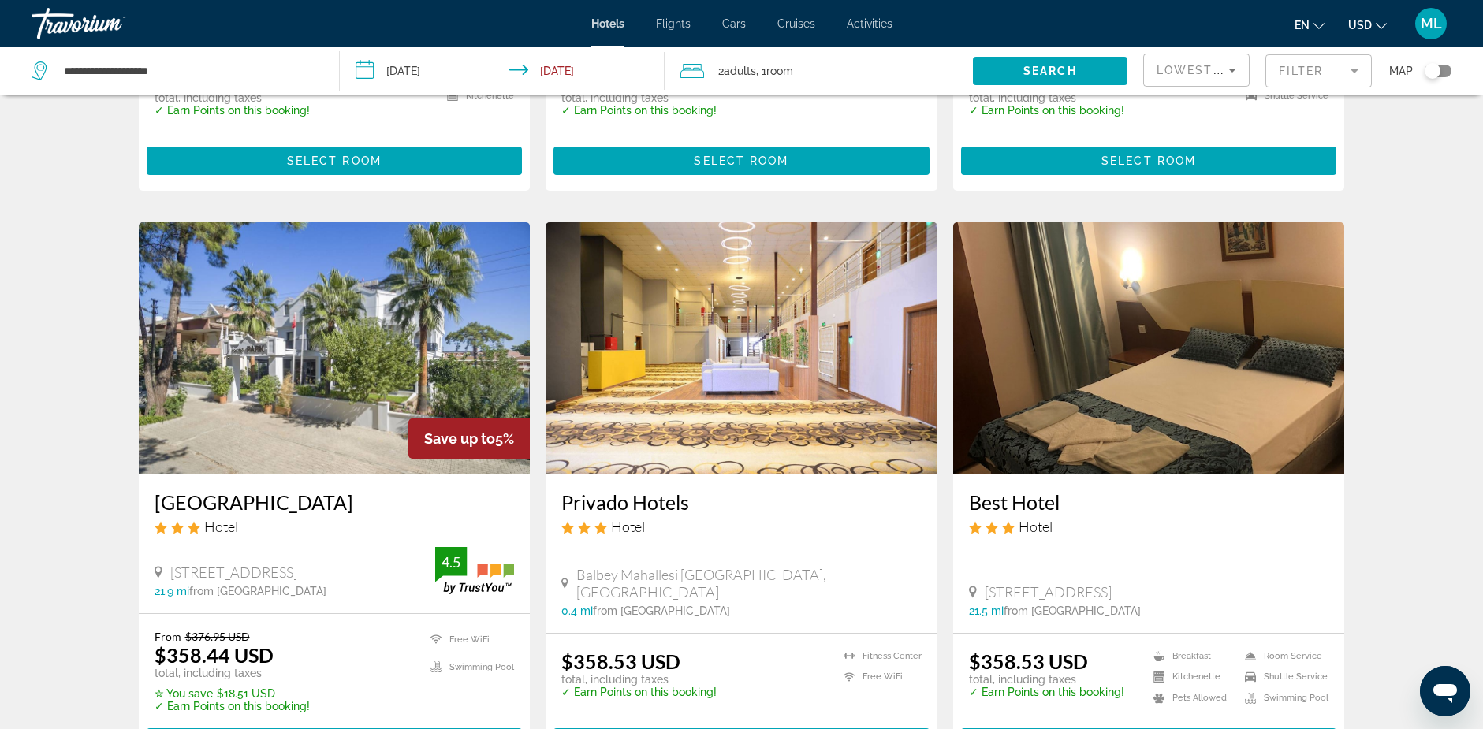
scroll to position [1734, 0]
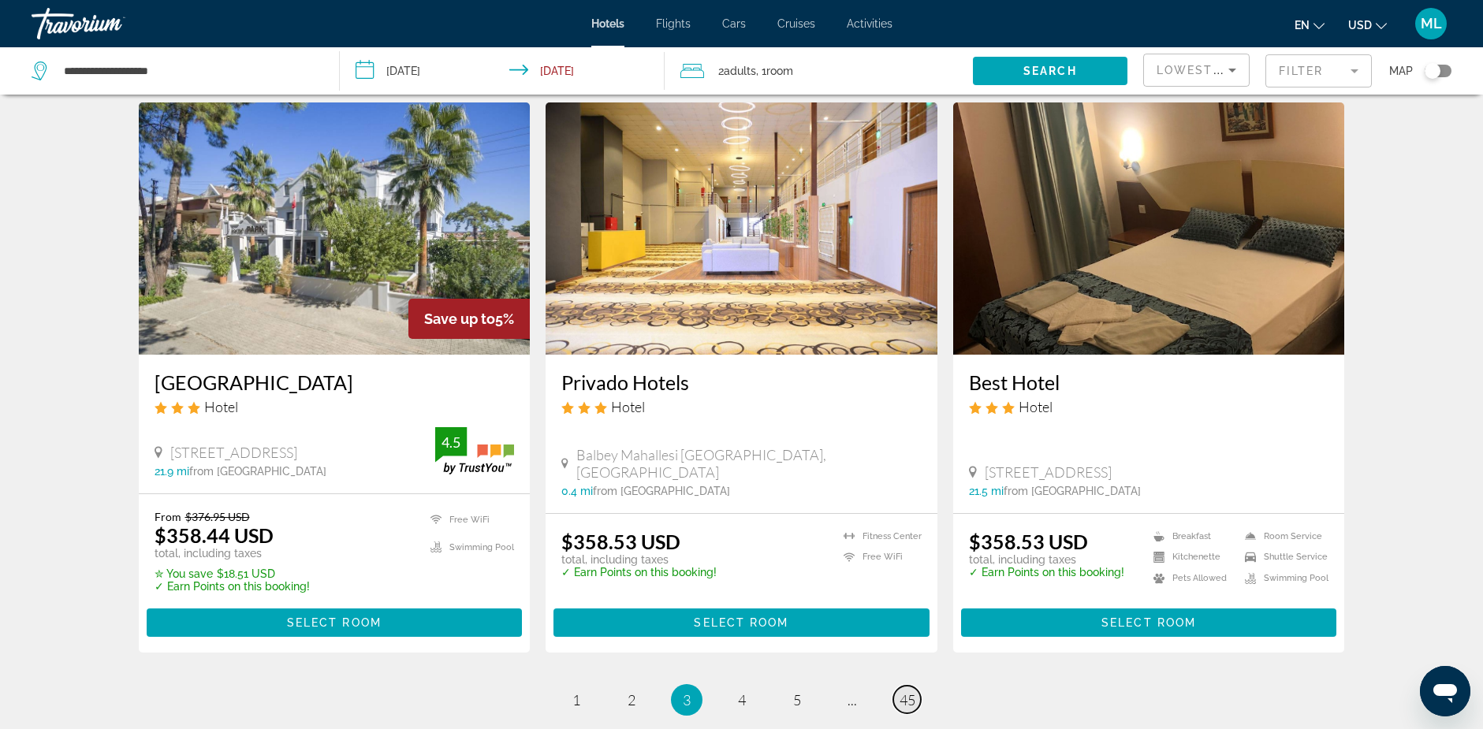
click at [906, 691] on span "45" at bounding box center [907, 699] width 16 height 17
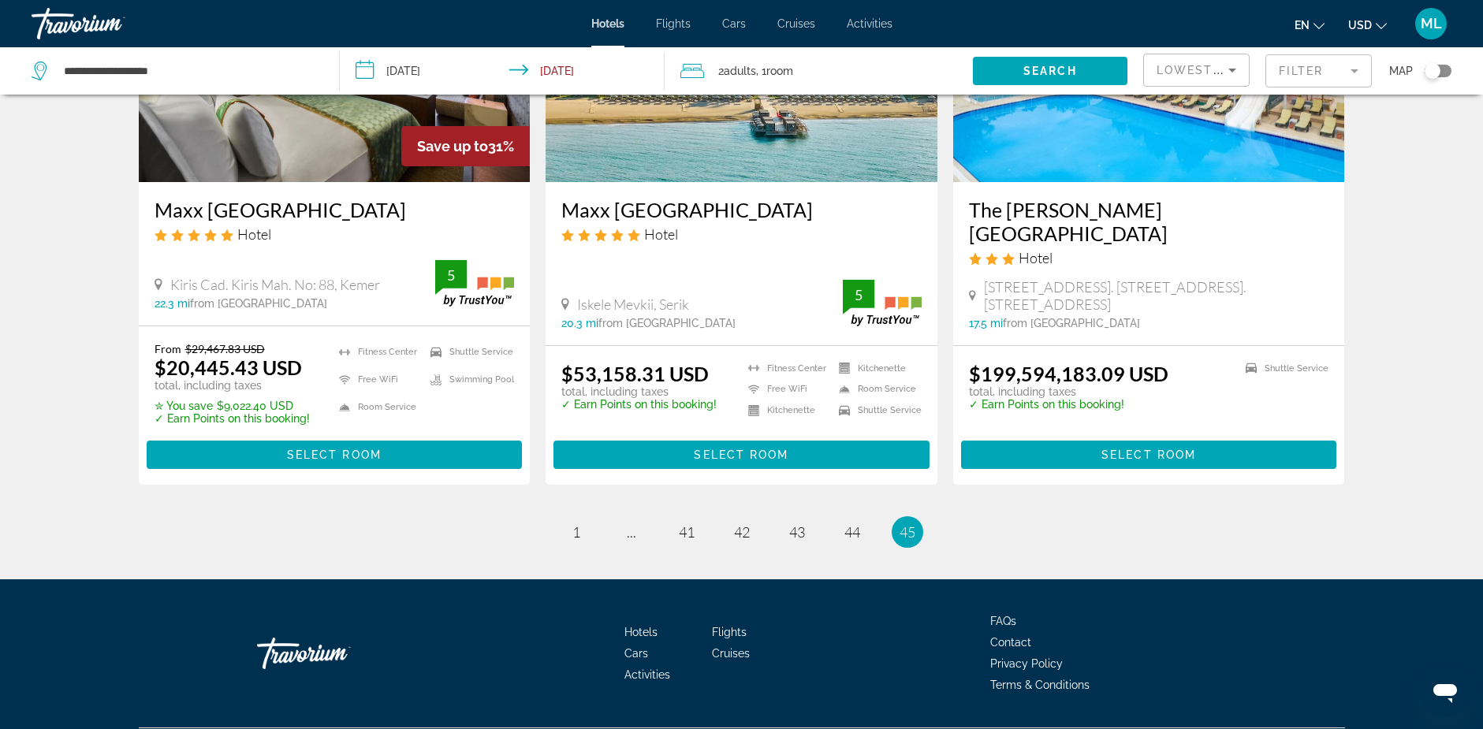
scroll to position [258, 0]
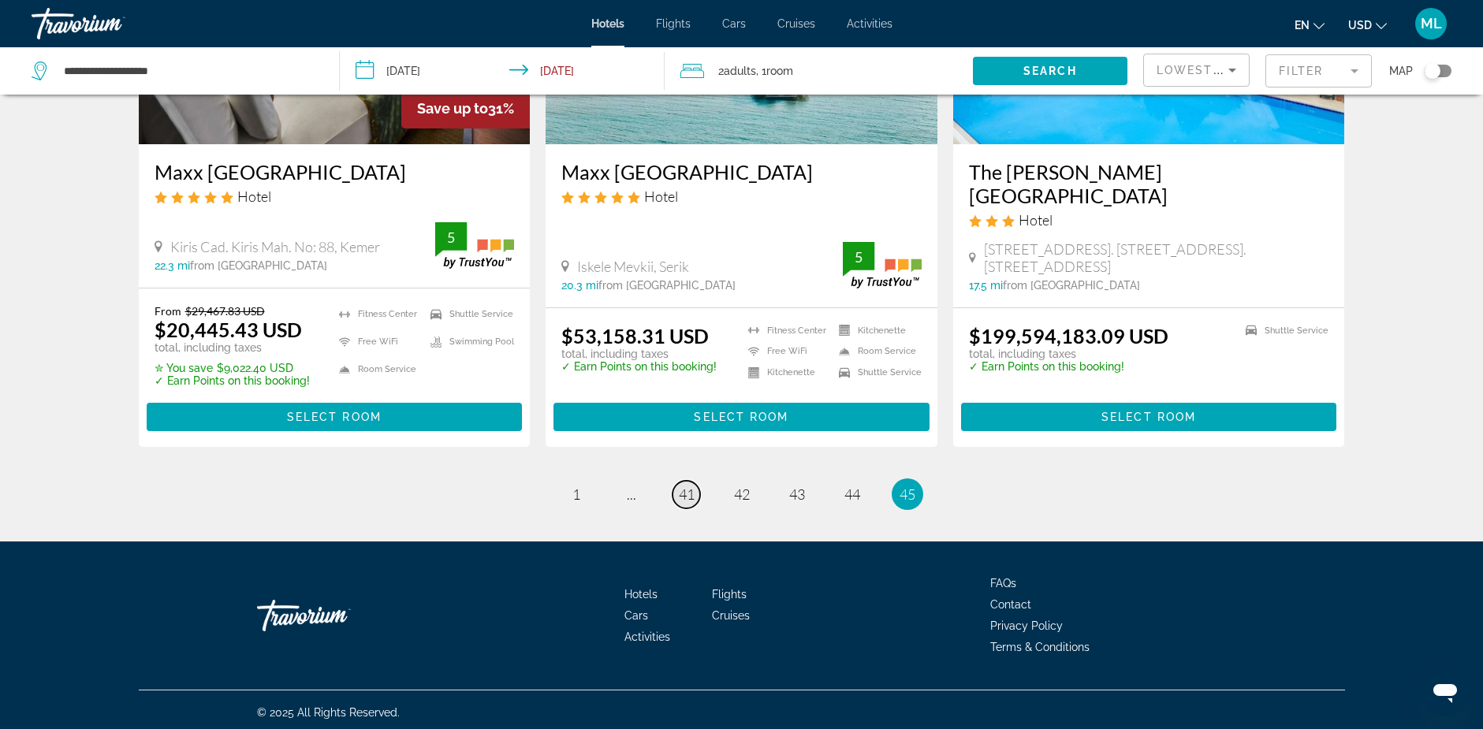
click at [688, 488] on span "41" at bounding box center [687, 494] width 16 height 17
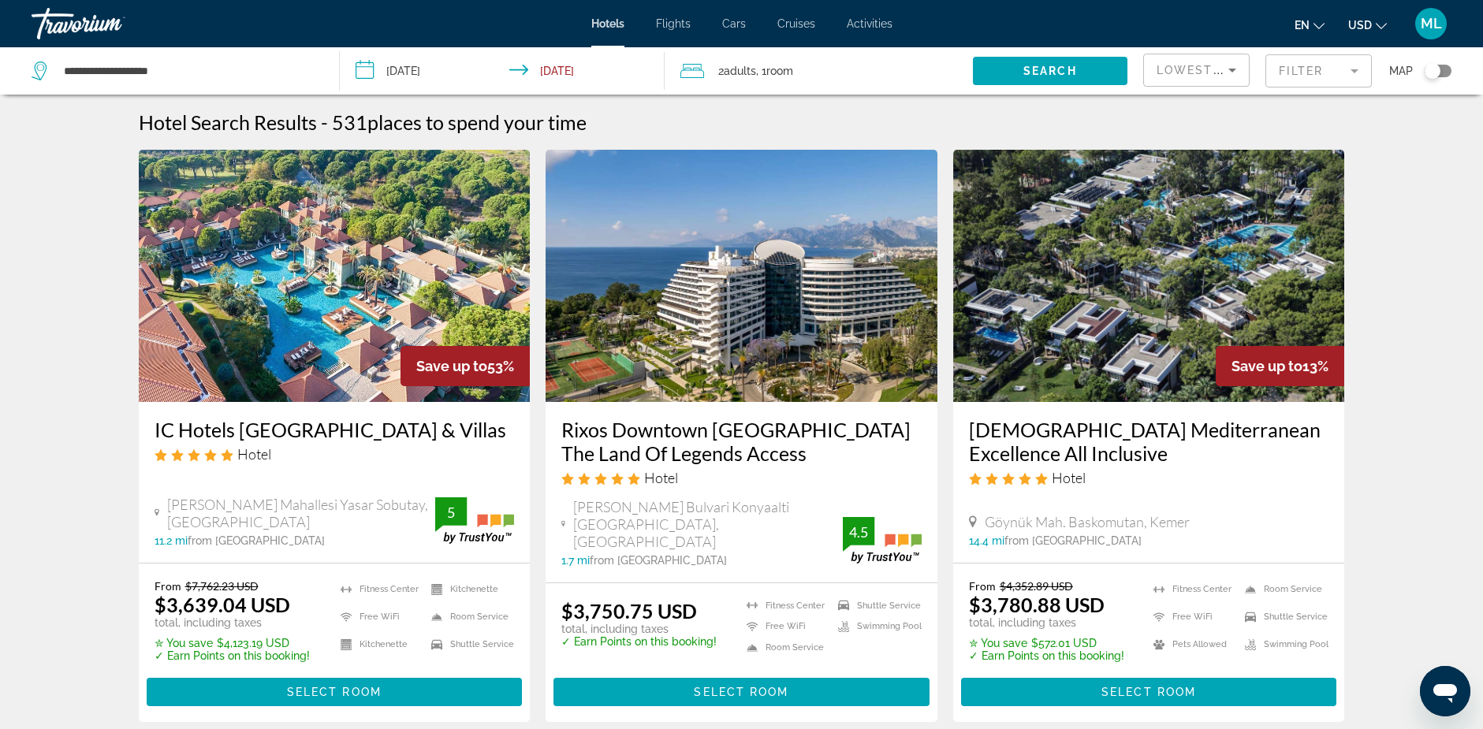
click at [1347, 67] on mat-form-field "Filter" at bounding box center [1318, 70] width 106 height 33
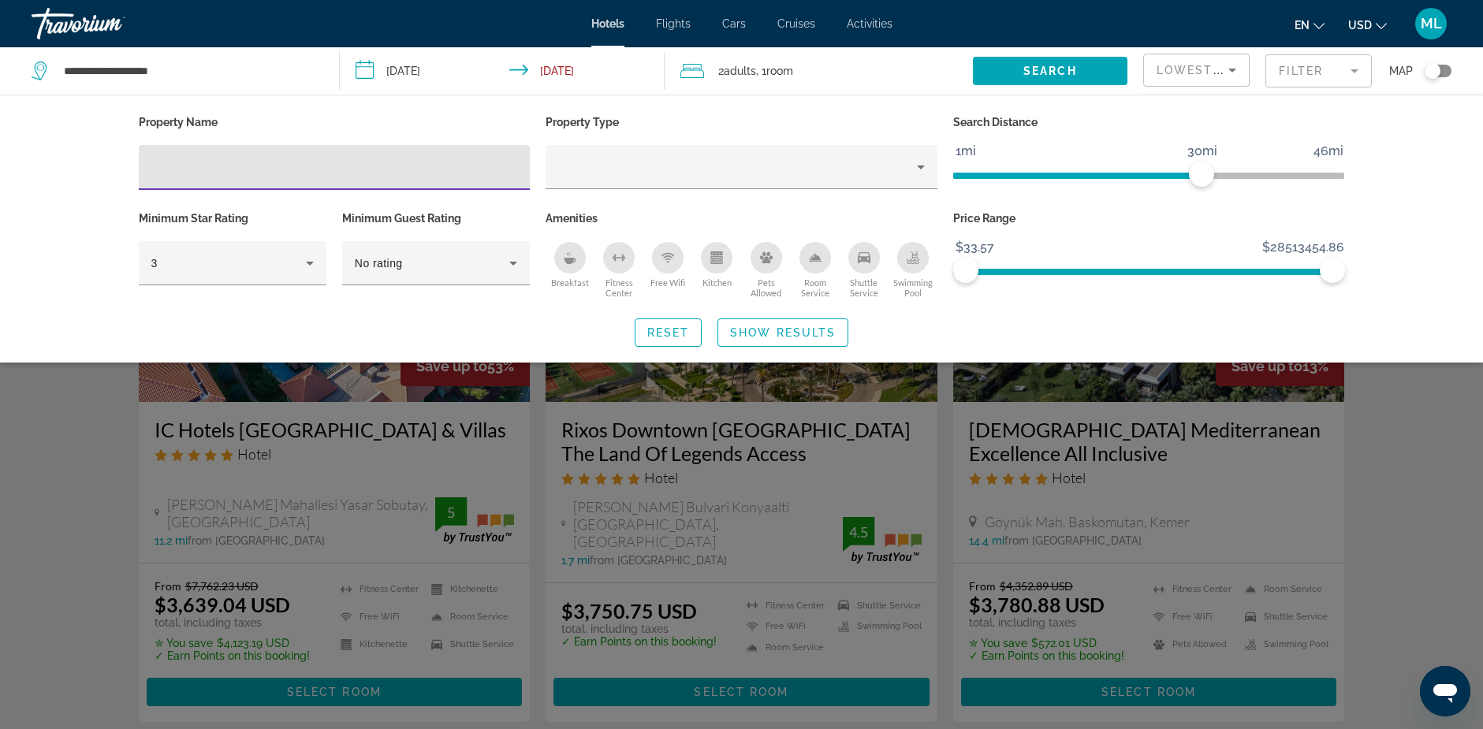
click at [168, 171] on input "Hotel Filters" at bounding box center [334, 167] width 366 height 19
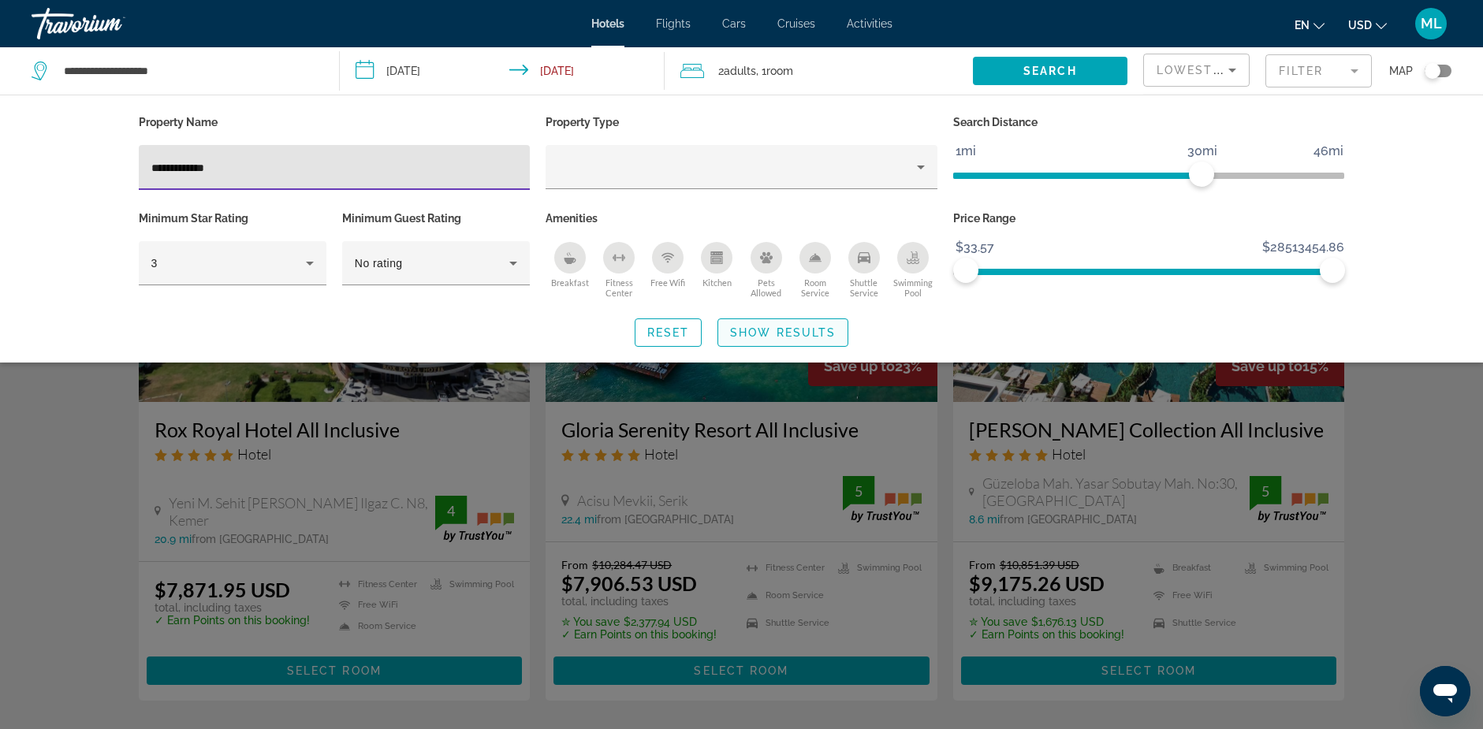
type input "**********"
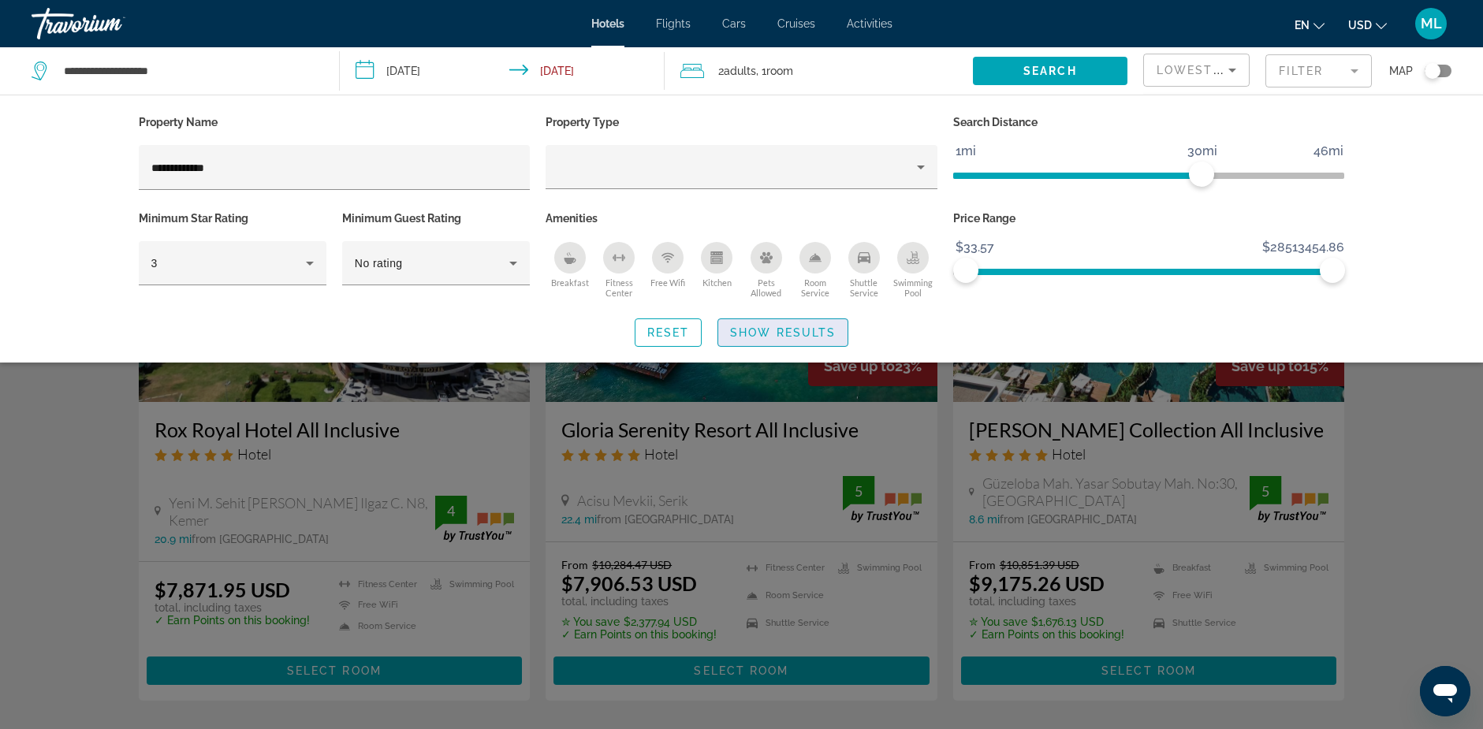
click at [791, 333] on span "Show Results" at bounding box center [783, 332] width 106 height 13
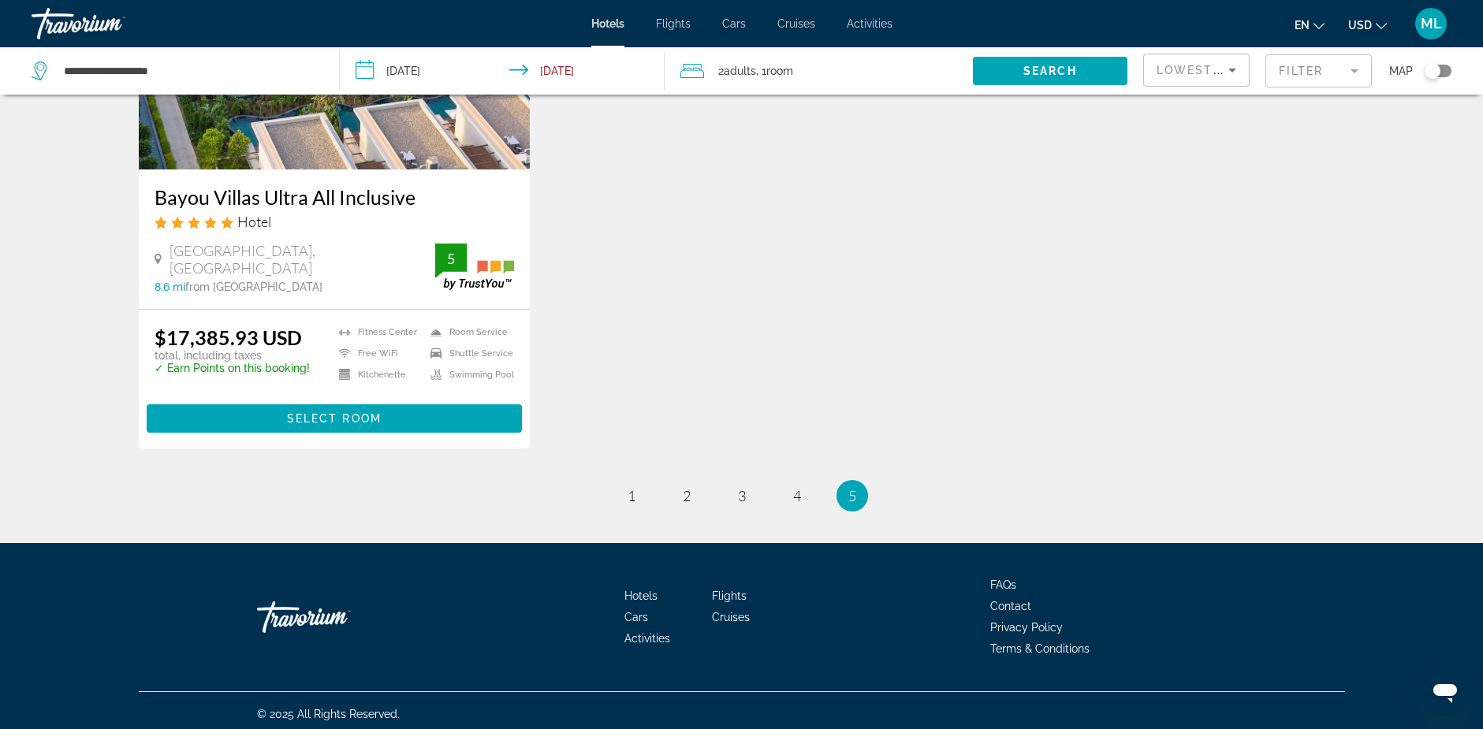
scroll to position [1402, 0]
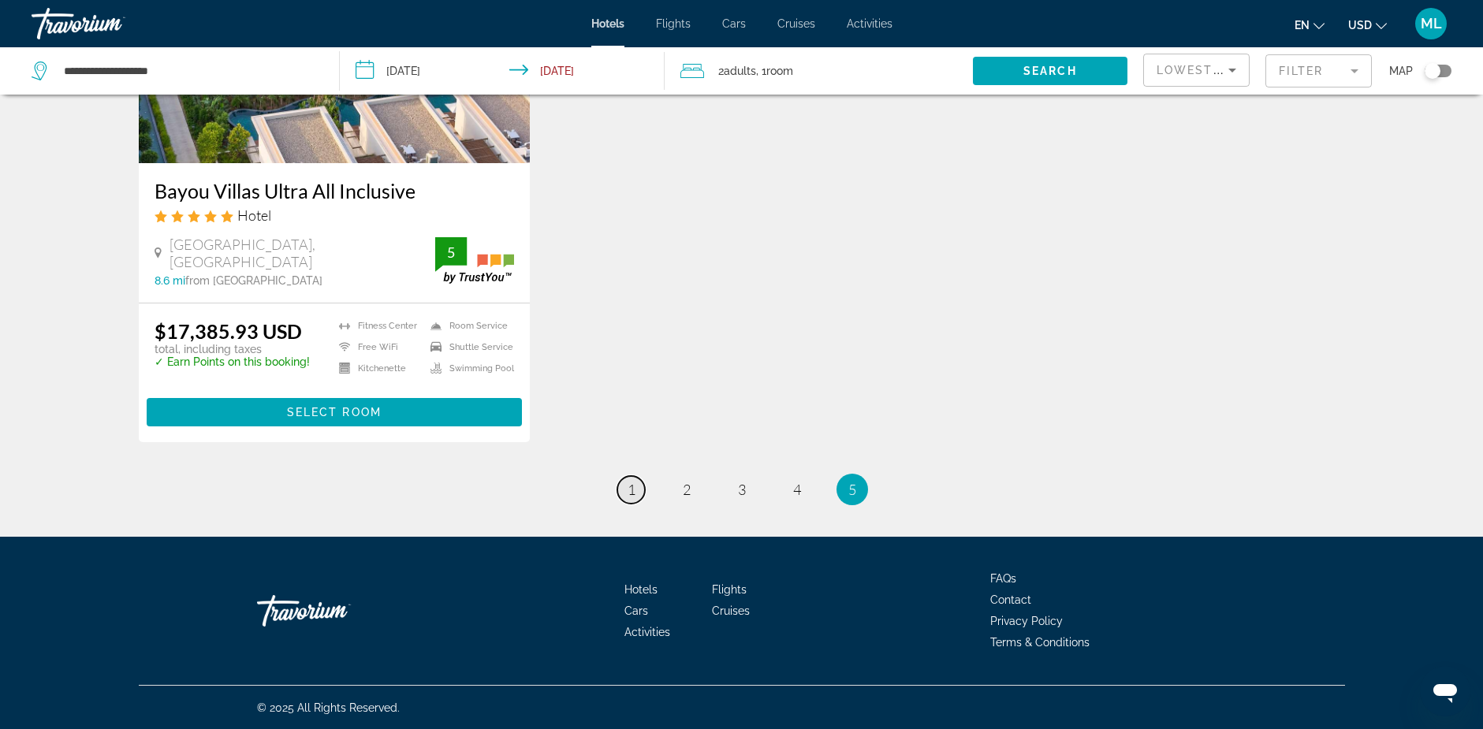
click at [627, 488] on span "1" at bounding box center [631, 489] width 8 height 17
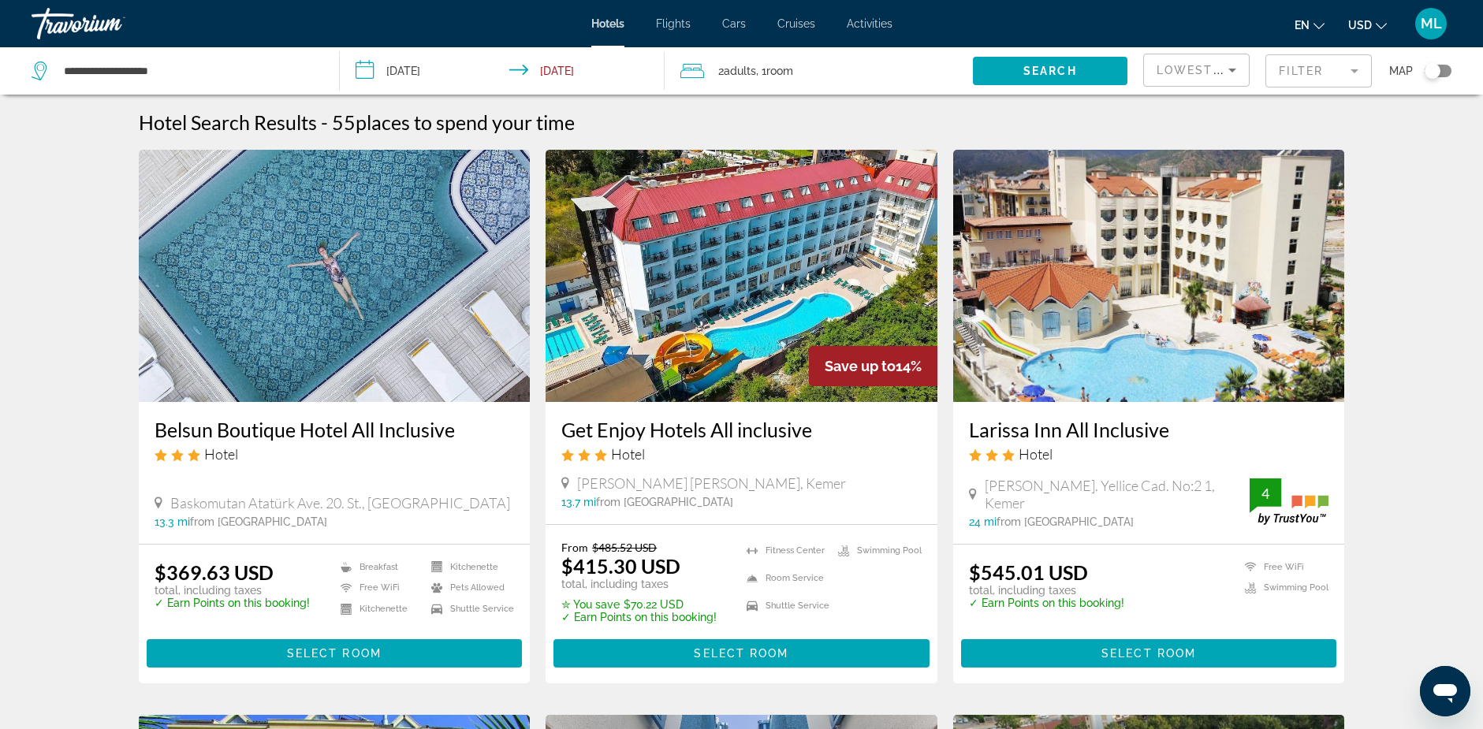
click at [318, 246] on img "Main content" at bounding box center [335, 276] width 392 height 252
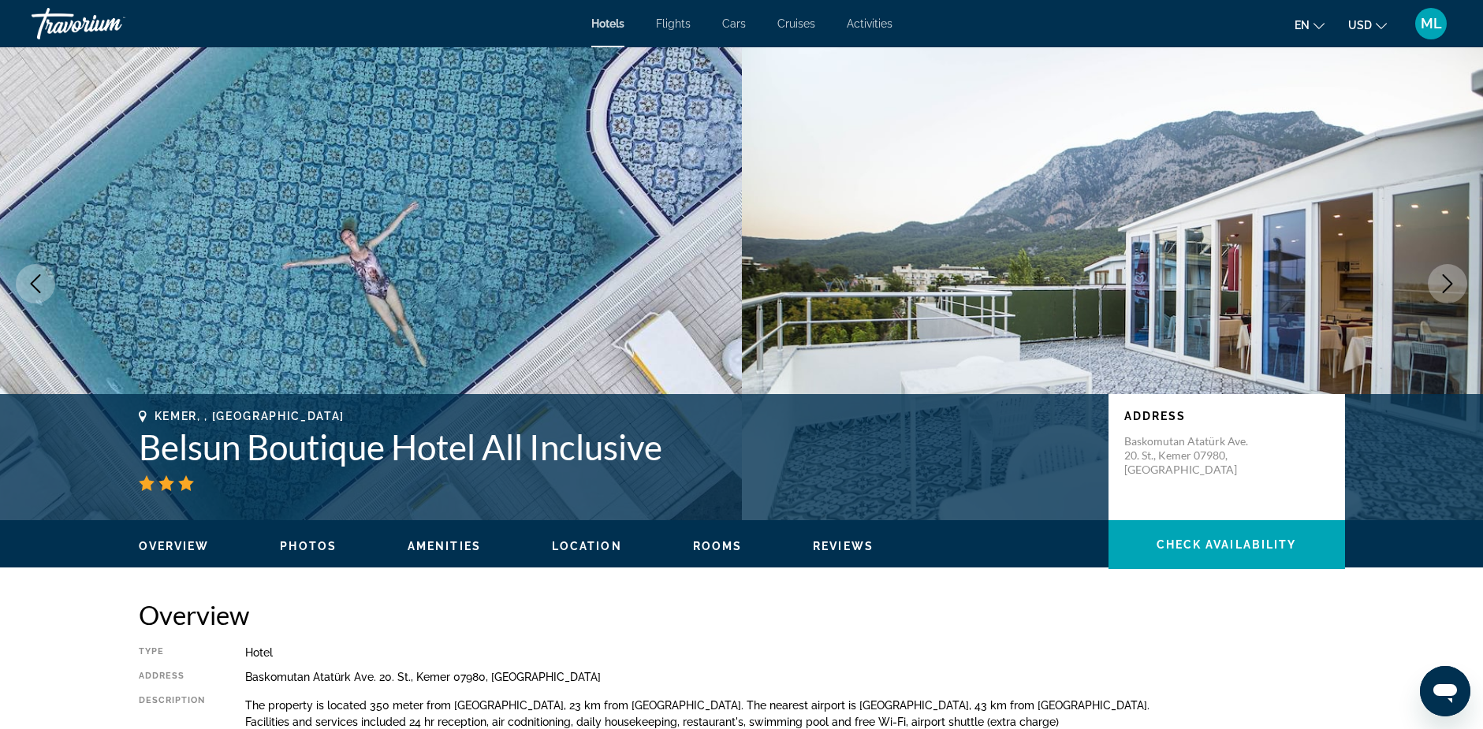
click at [1447, 280] on icon "Next image" at bounding box center [1447, 283] width 10 height 19
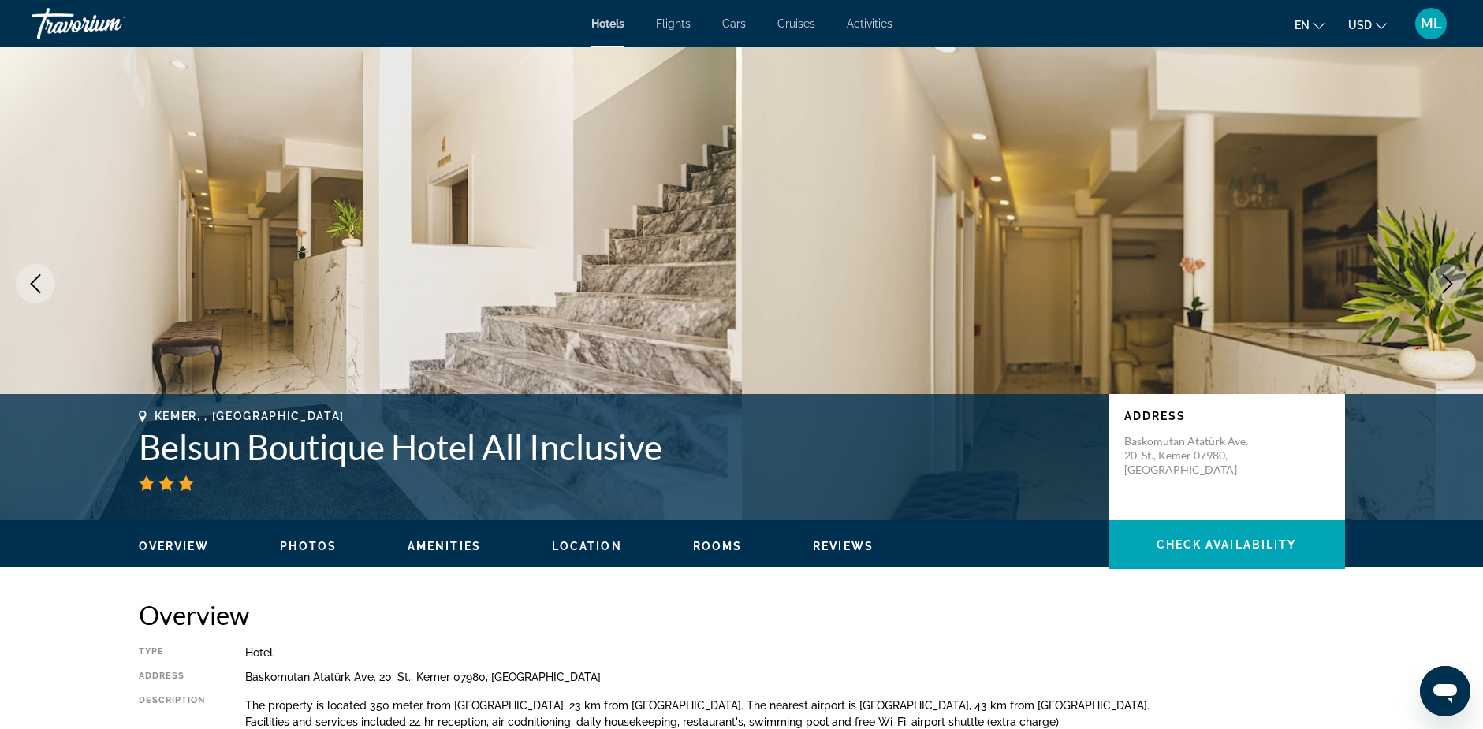
click at [1446, 281] on icon "Next image" at bounding box center [1447, 283] width 19 height 19
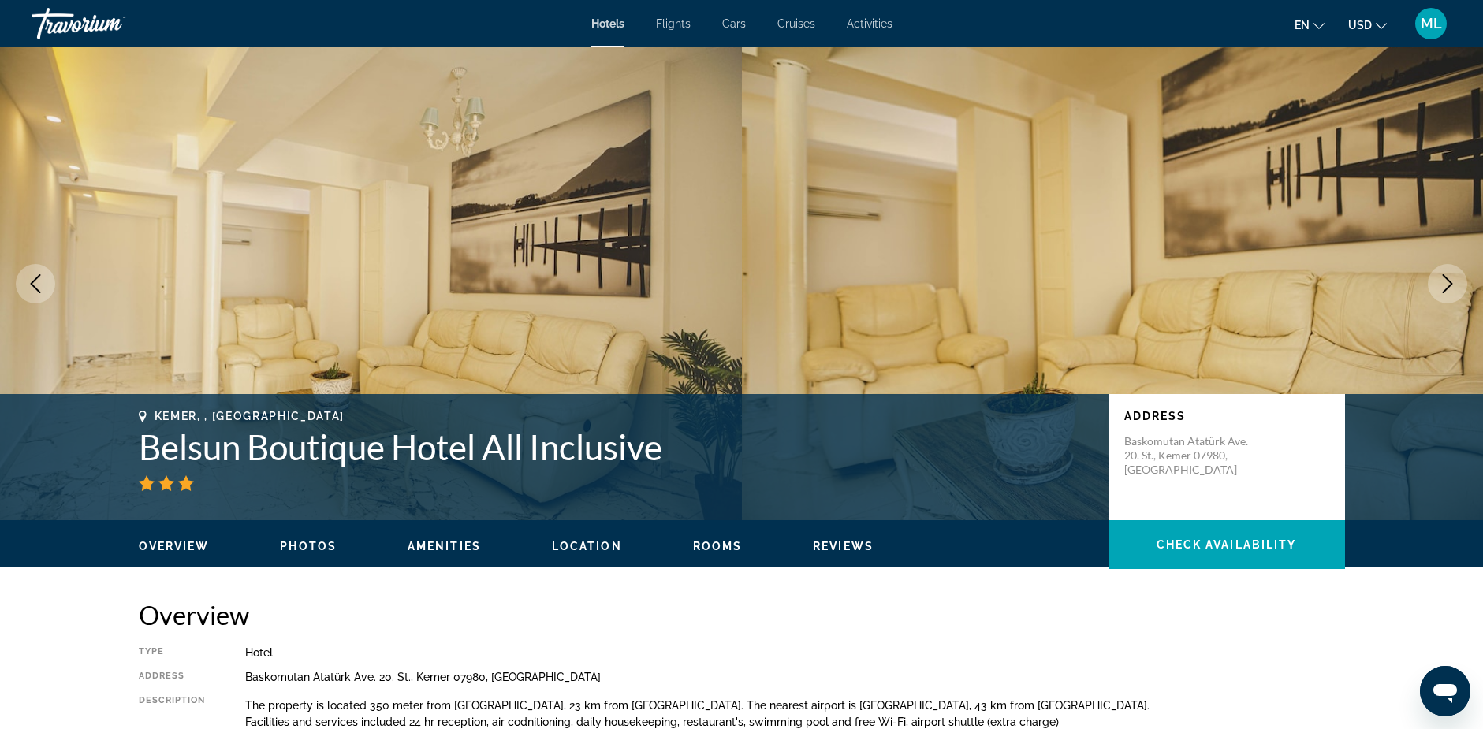
click at [1446, 281] on icon "Next image" at bounding box center [1447, 283] width 19 height 19
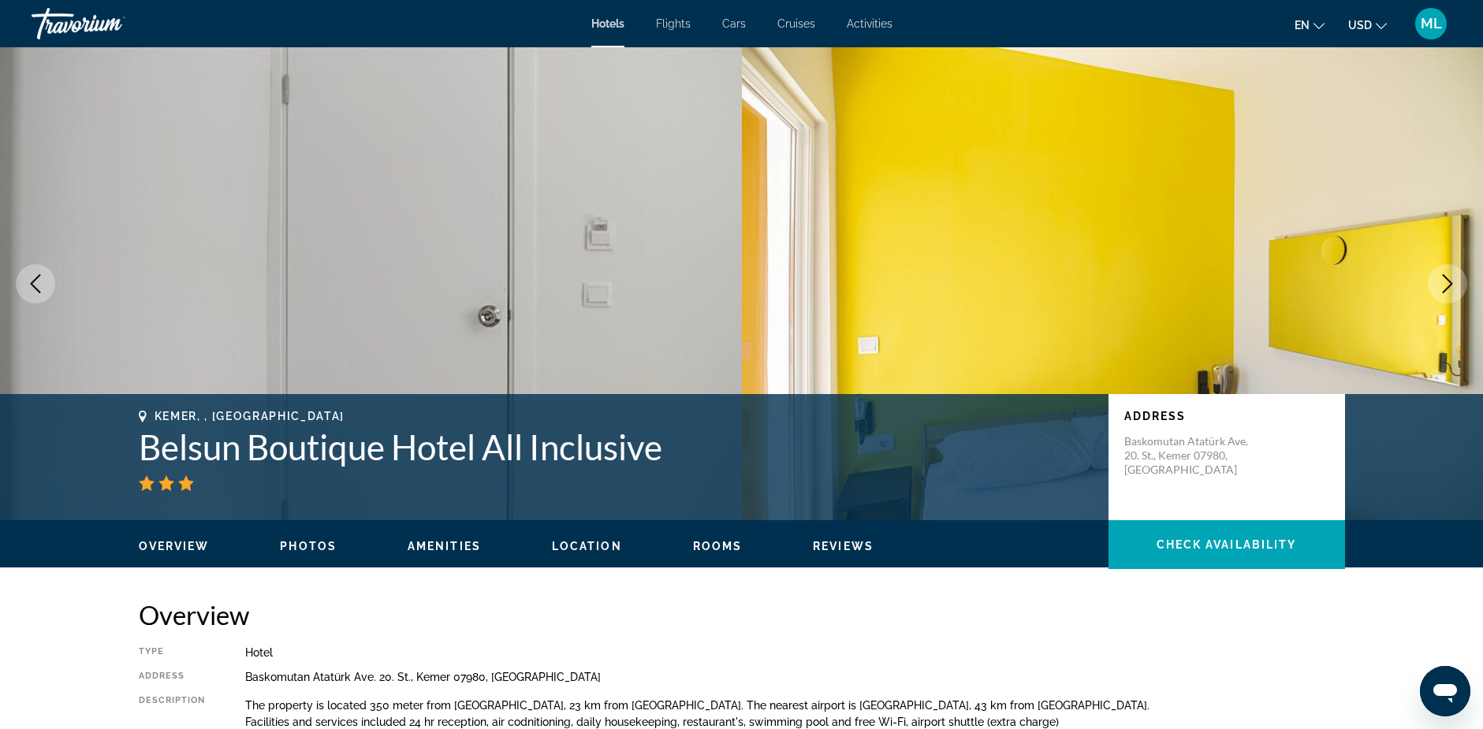
click at [1446, 281] on icon "Next image" at bounding box center [1447, 283] width 19 height 19
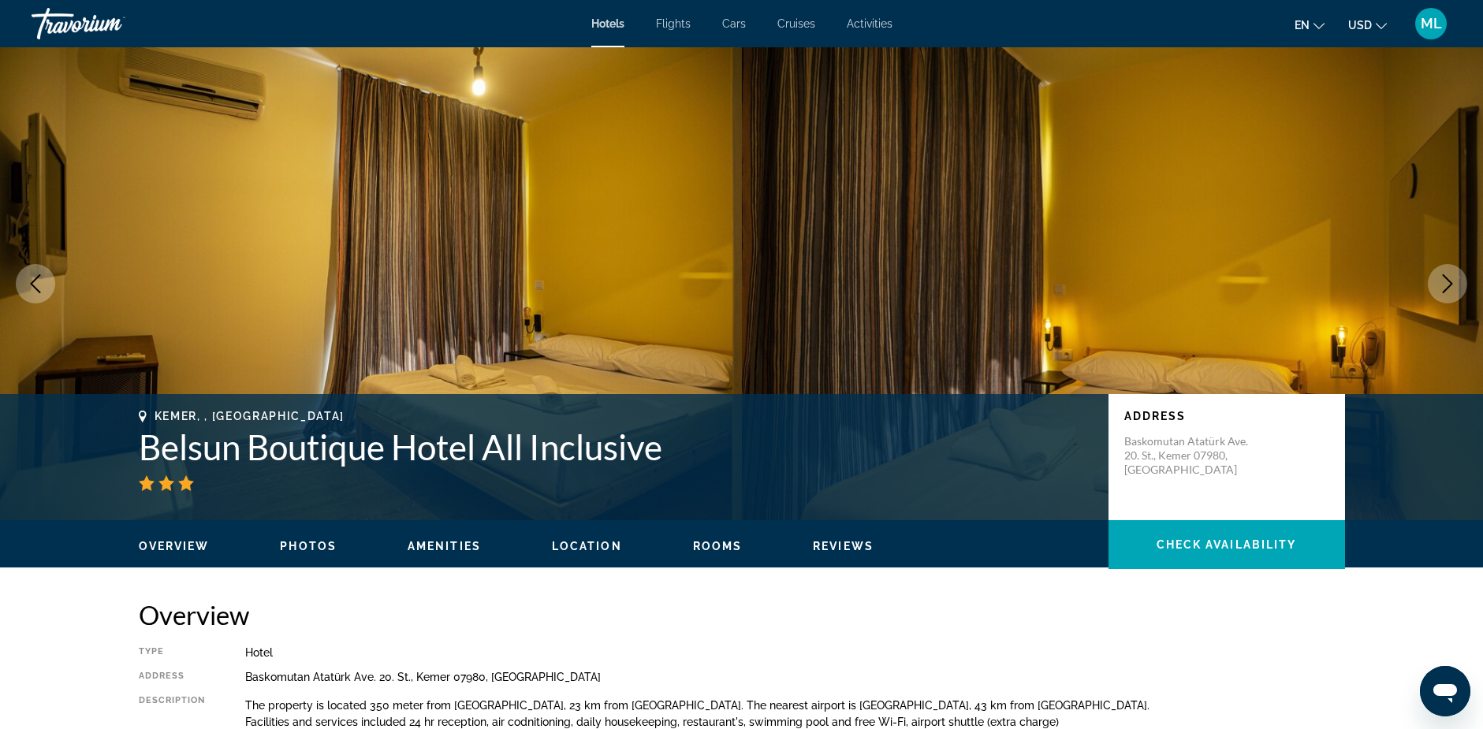
click at [1446, 281] on icon "Next image" at bounding box center [1447, 283] width 19 height 19
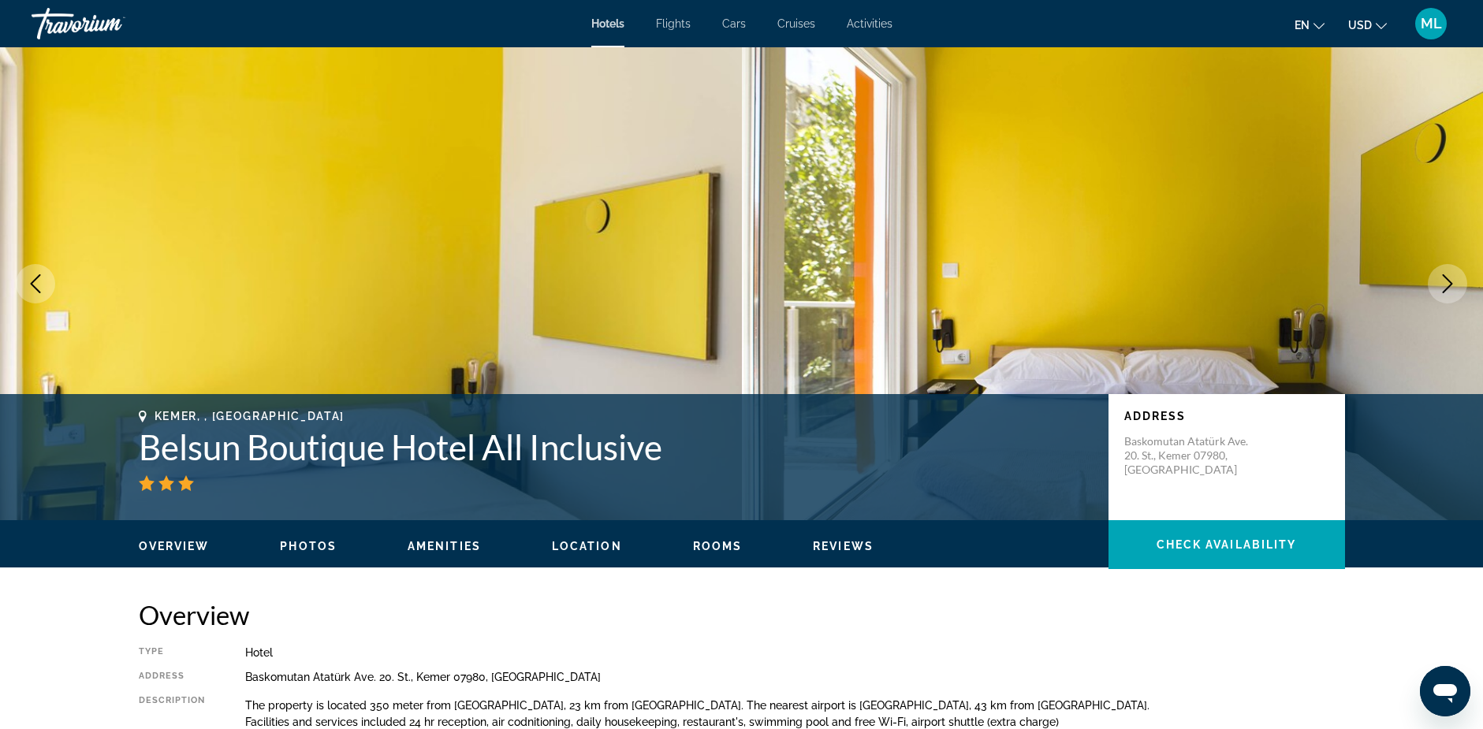
click at [1446, 281] on icon "Next image" at bounding box center [1447, 283] width 19 height 19
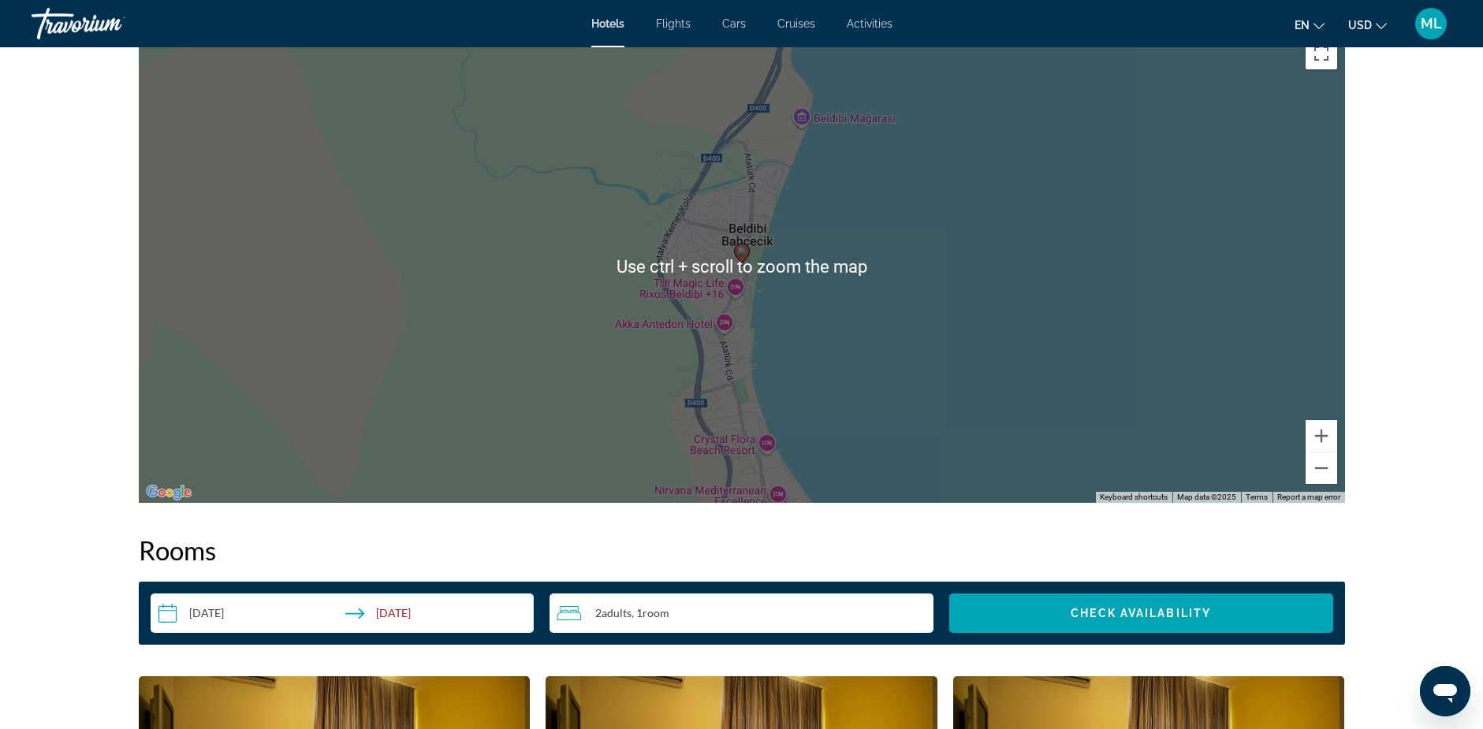
scroll to position [1498, 0]
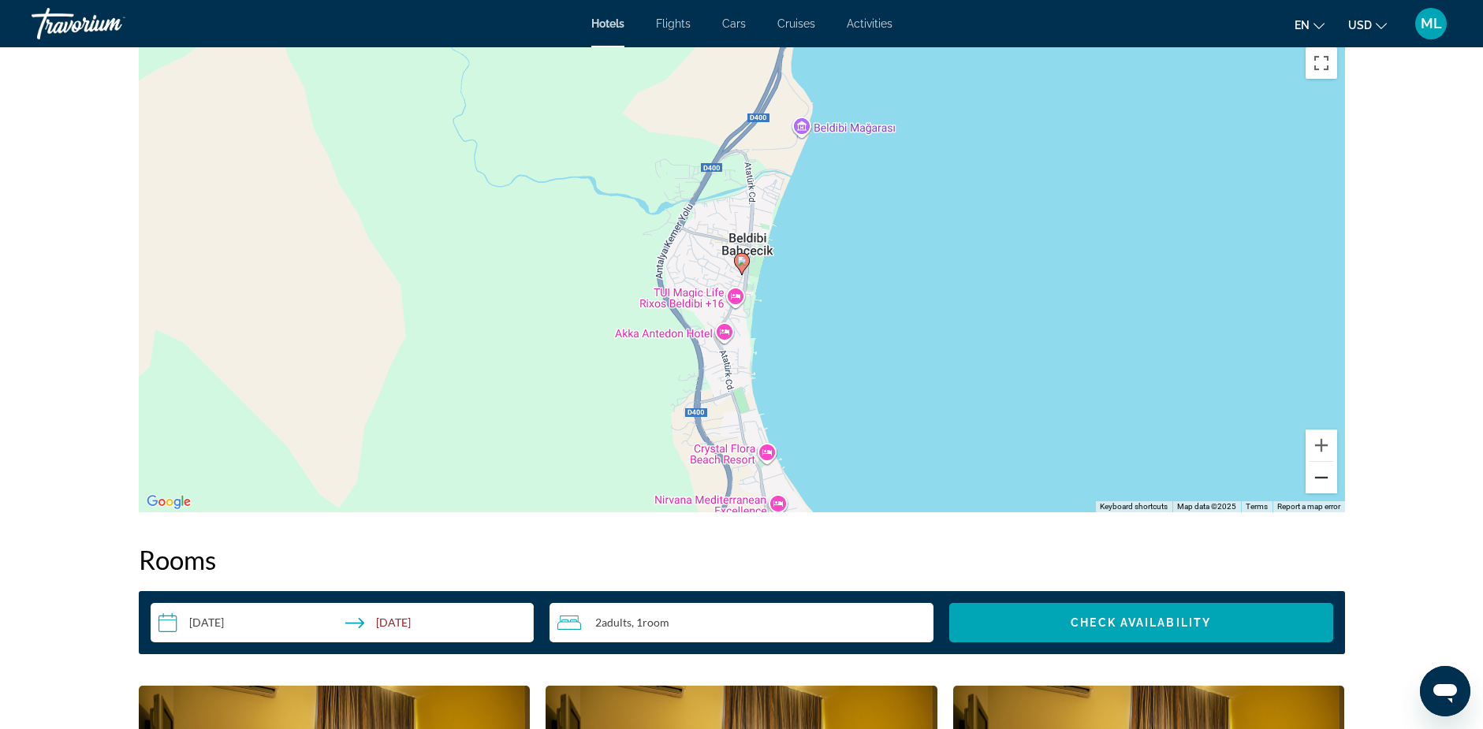
click at [1315, 478] on button "Zoom out" at bounding box center [1321, 478] width 32 height 32
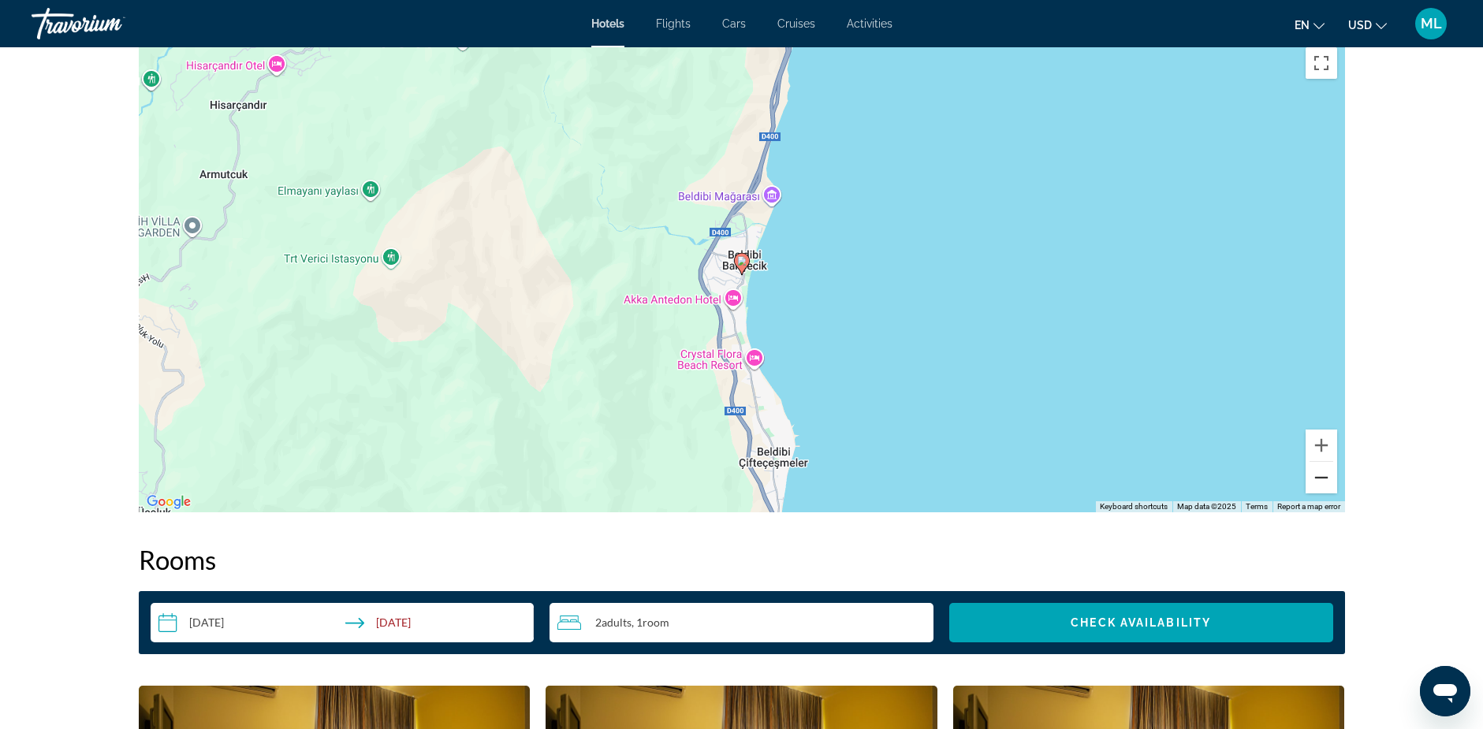
click at [1315, 478] on button "Zoom out" at bounding box center [1321, 478] width 32 height 32
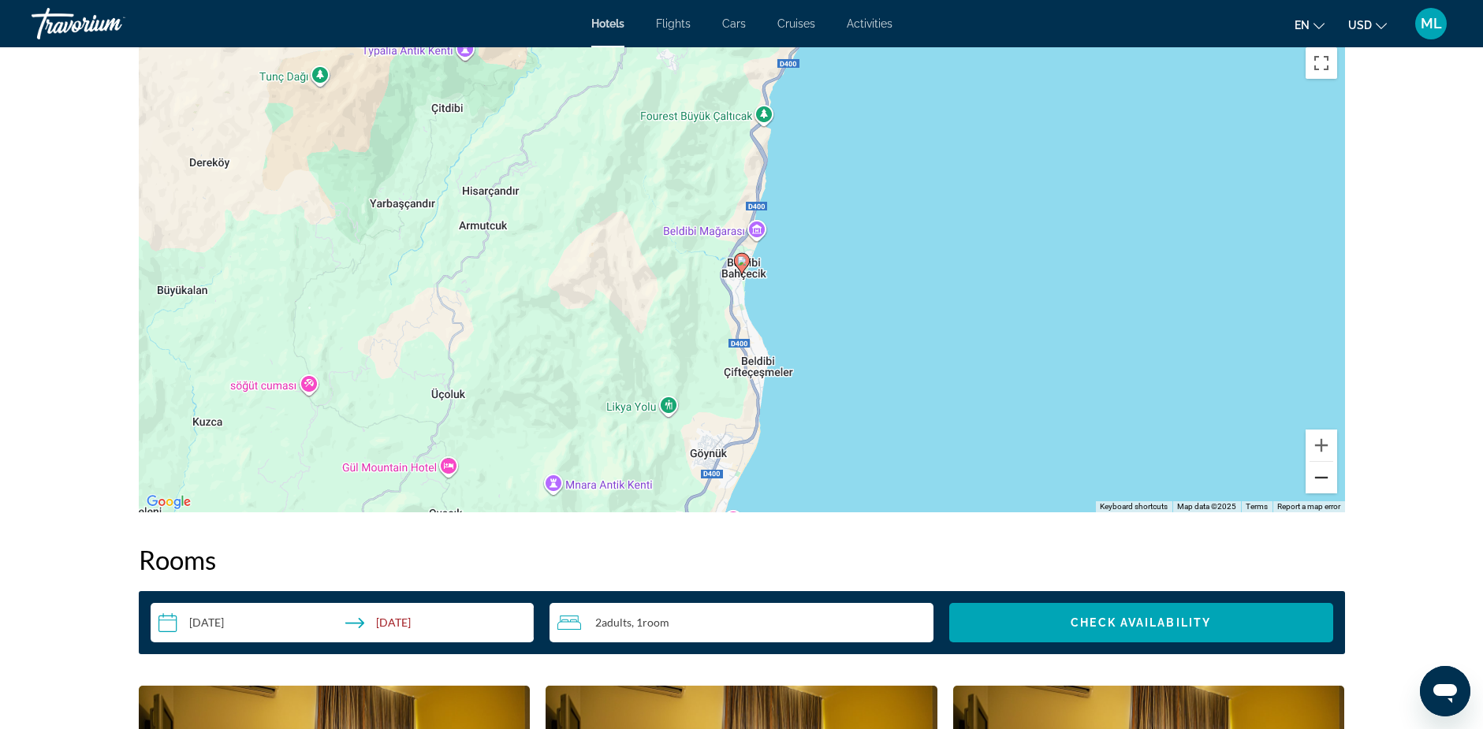
click at [1315, 478] on button "Zoom out" at bounding box center [1321, 478] width 32 height 32
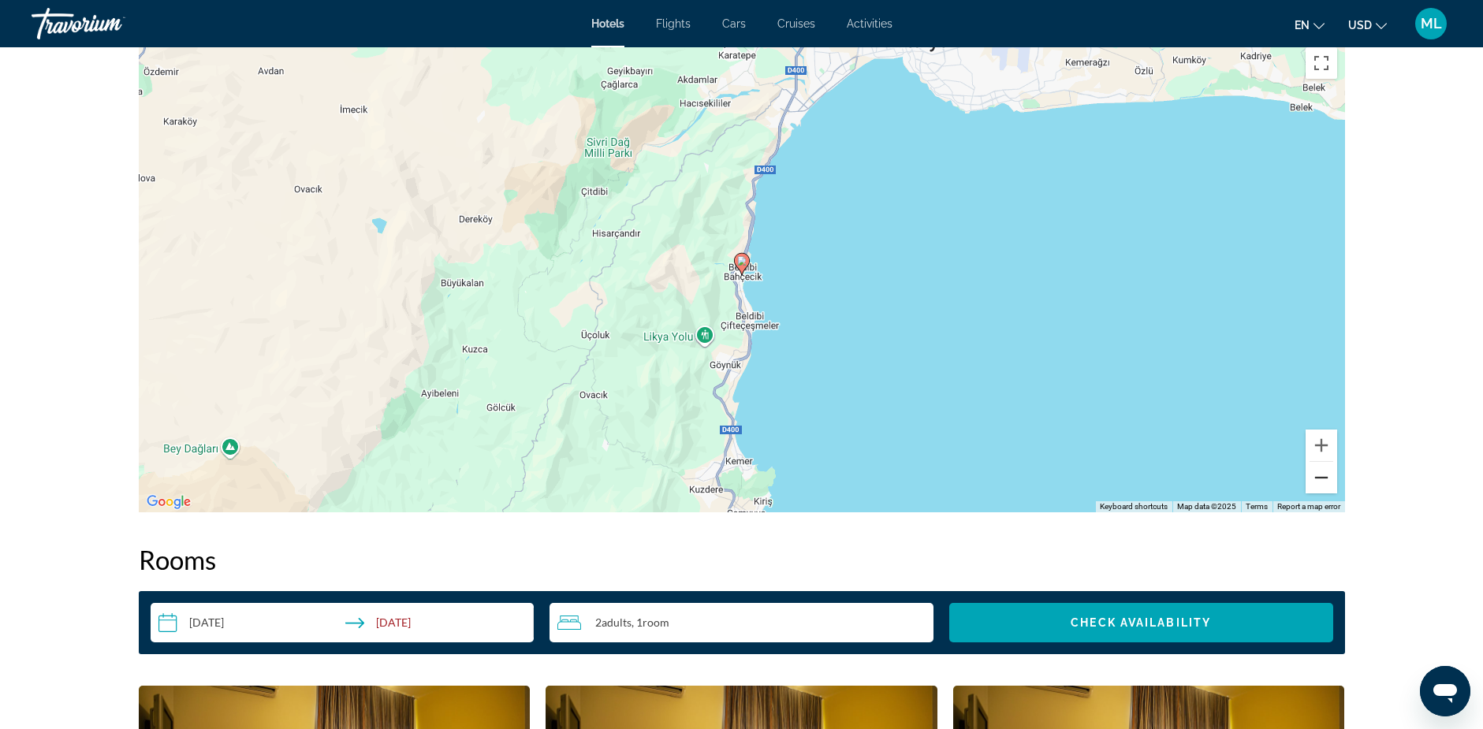
click at [1322, 480] on button "Zoom out" at bounding box center [1321, 478] width 32 height 32
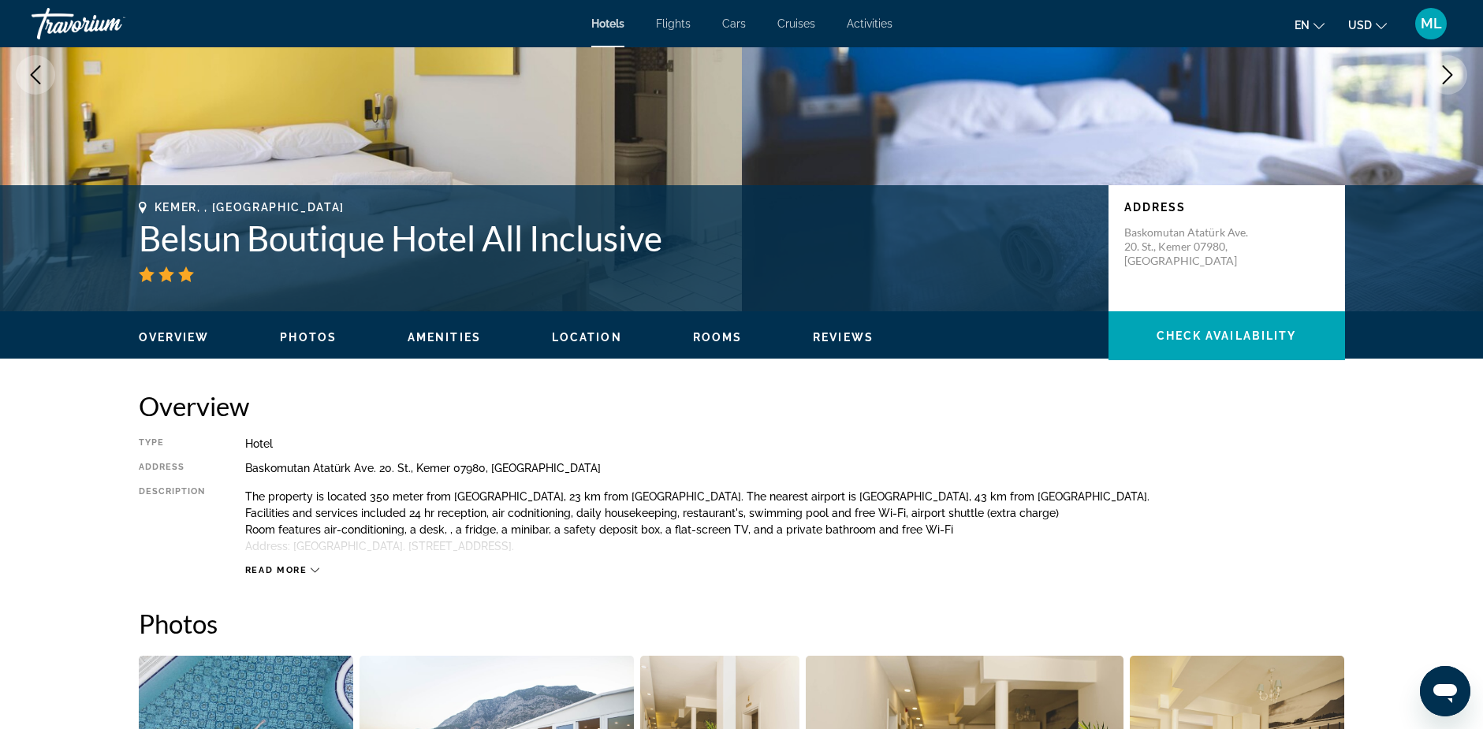
scroll to position [0, 0]
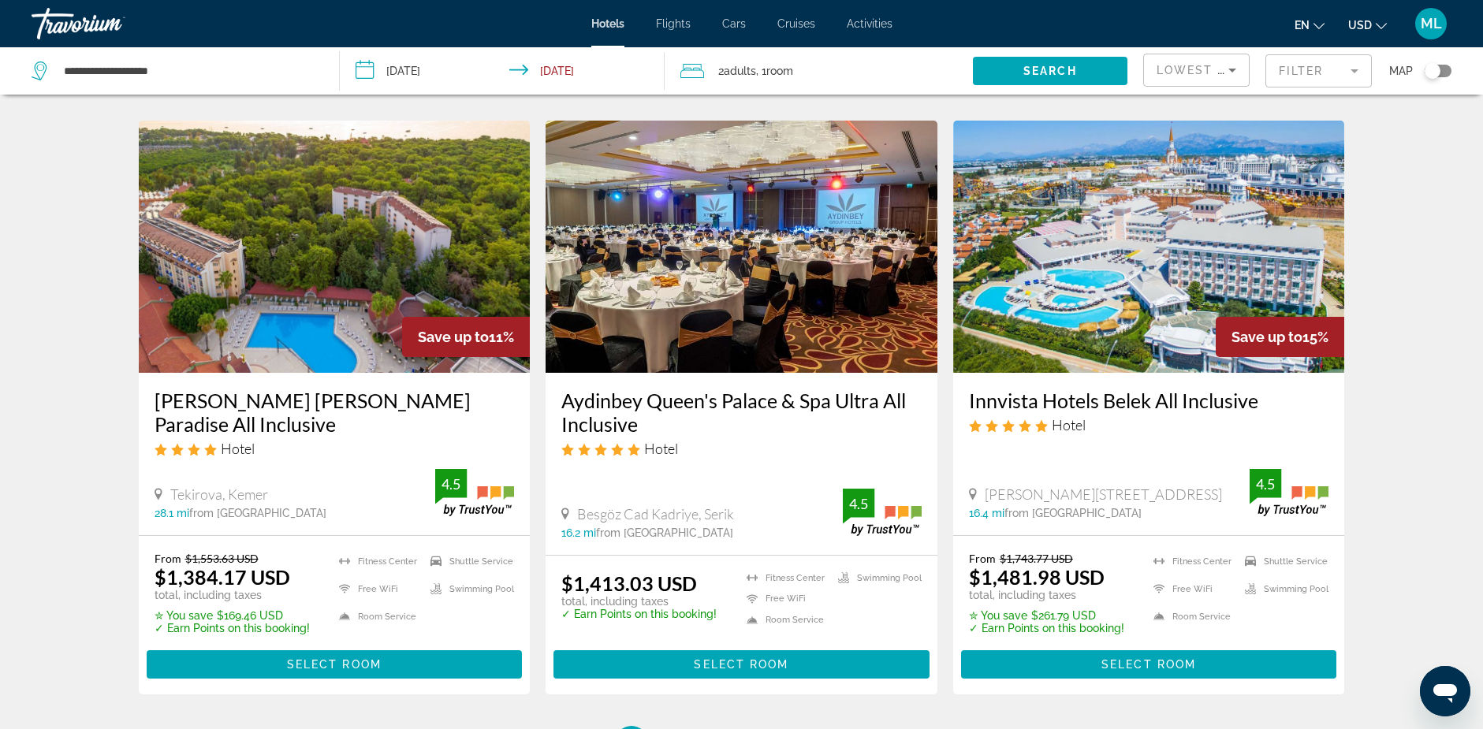
scroll to position [1813, 0]
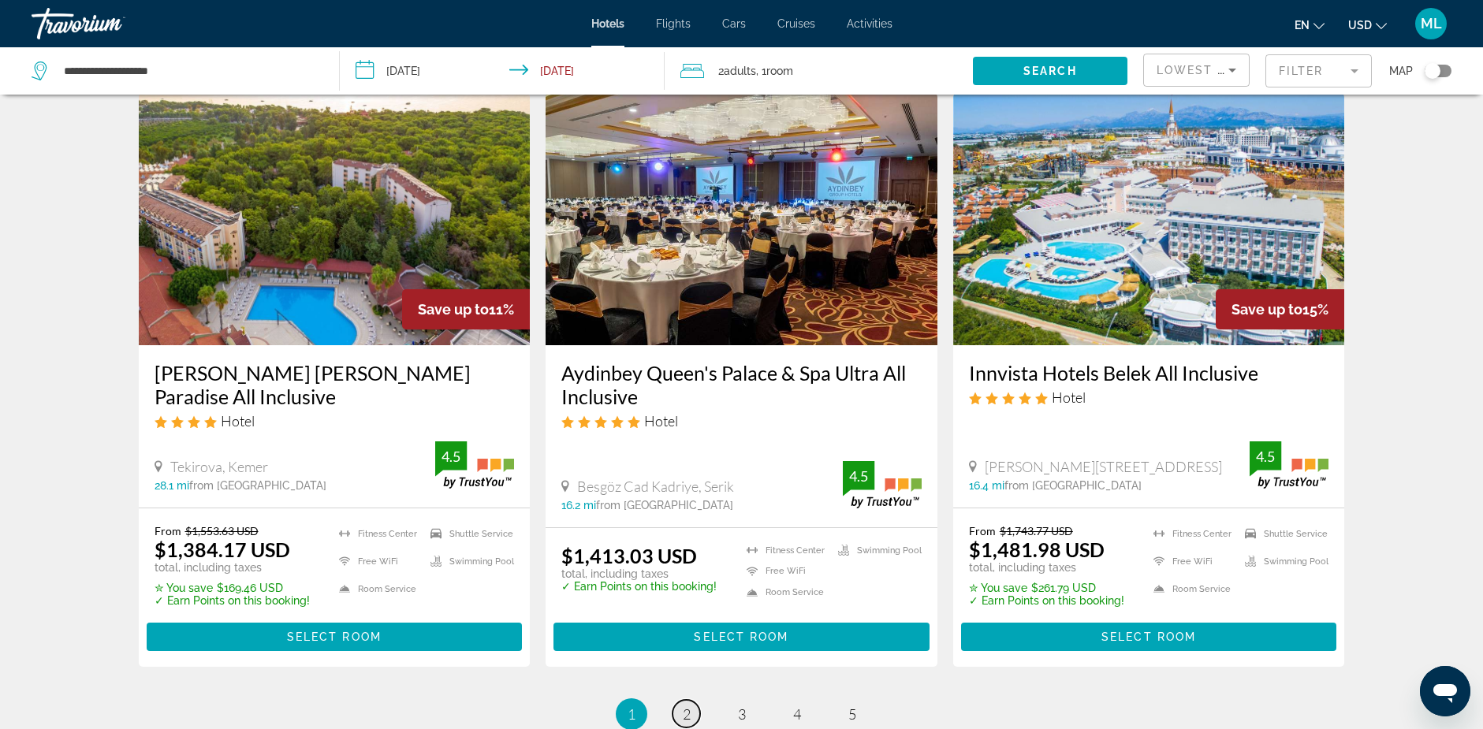
click at [683, 705] on span "2" at bounding box center [687, 713] width 8 height 17
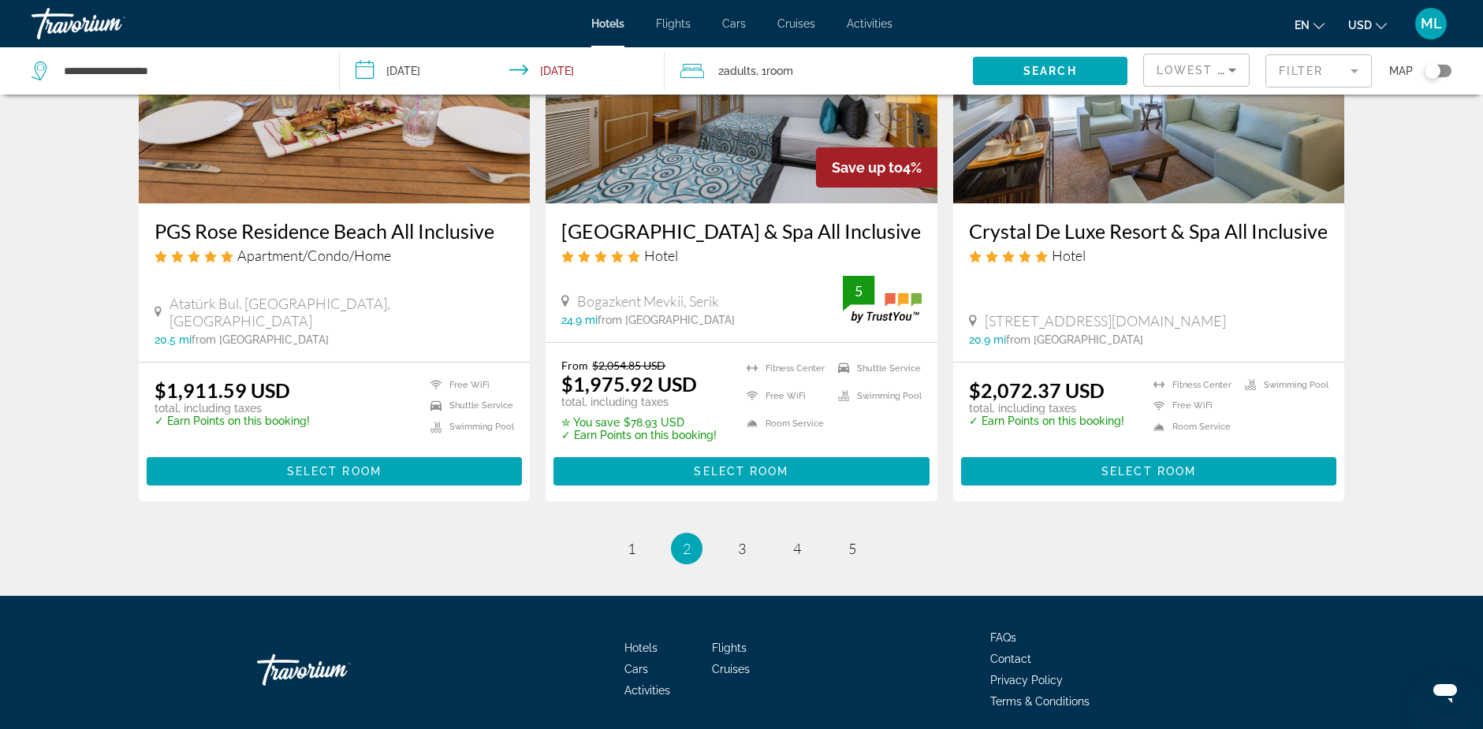
scroll to position [1970, 0]
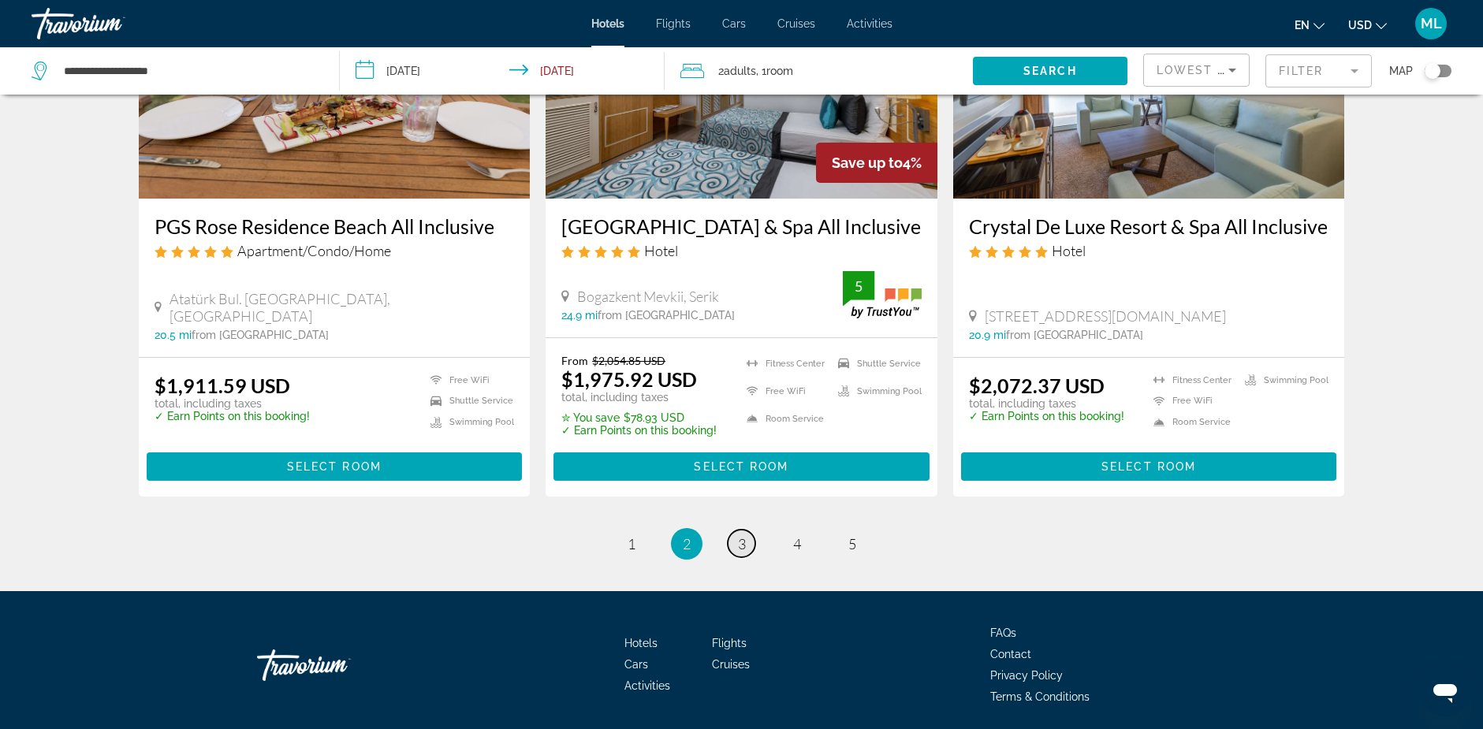
click at [739, 548] on span "3" at bounding box center [742, 543] width 8 height 17
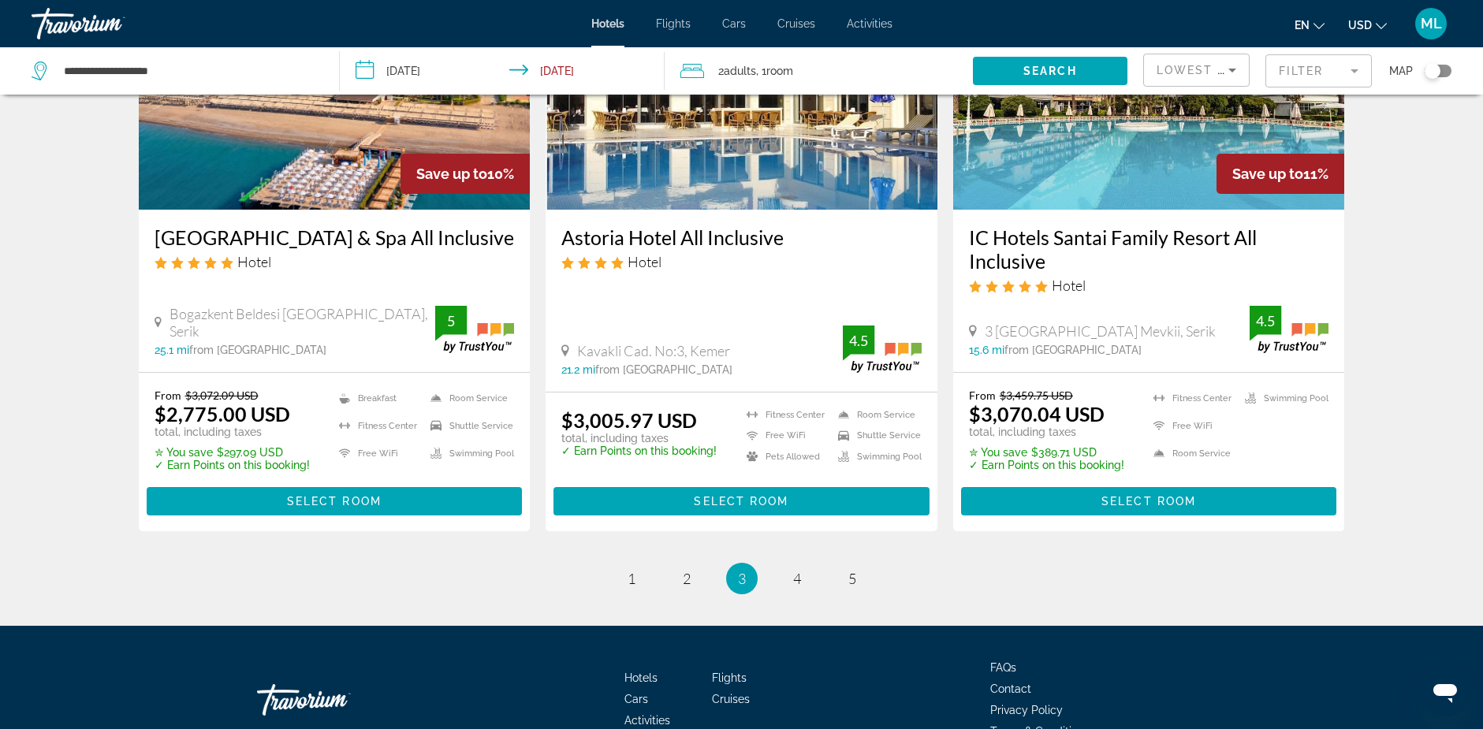
scroll to position [1970, 0]
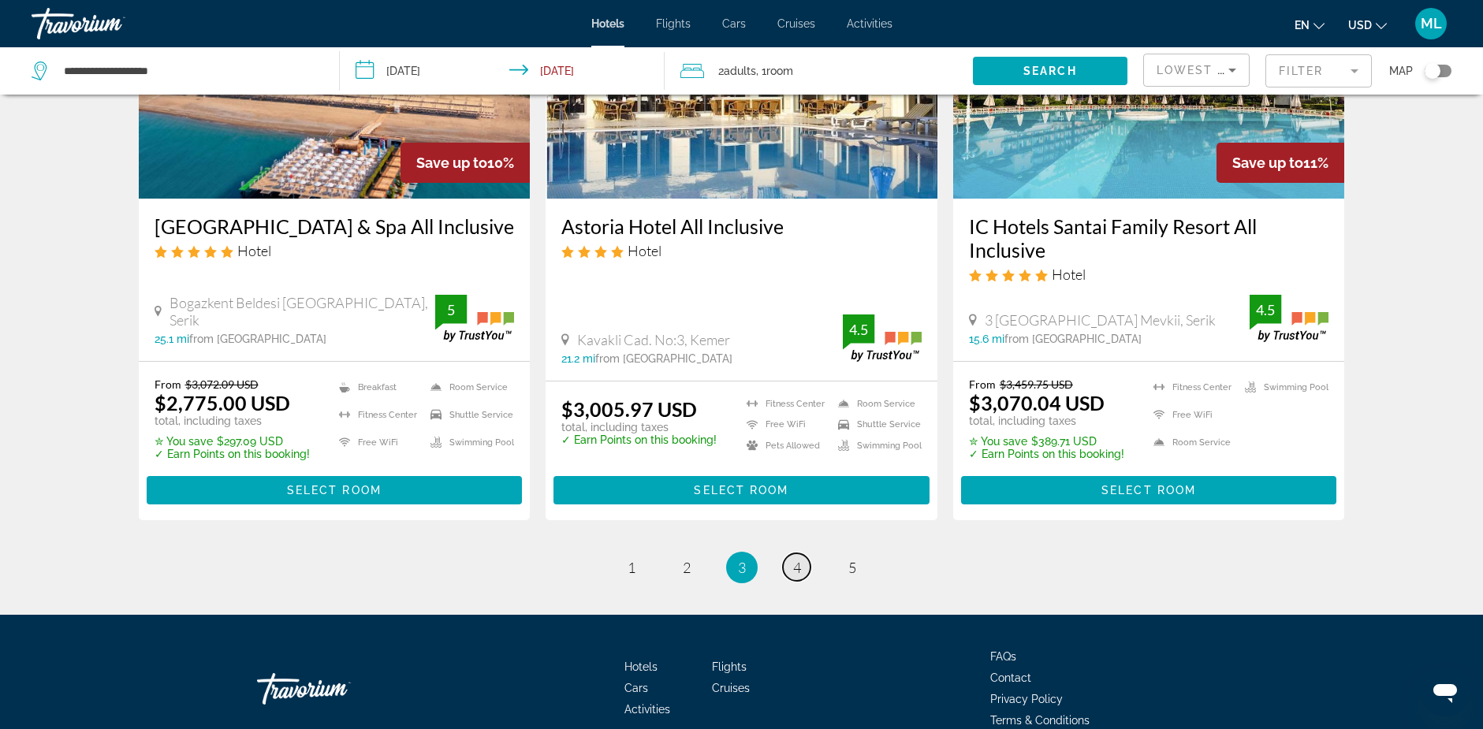
click at [798, 574] on span "4" at bounding box center [797, 567] width 8 height 17
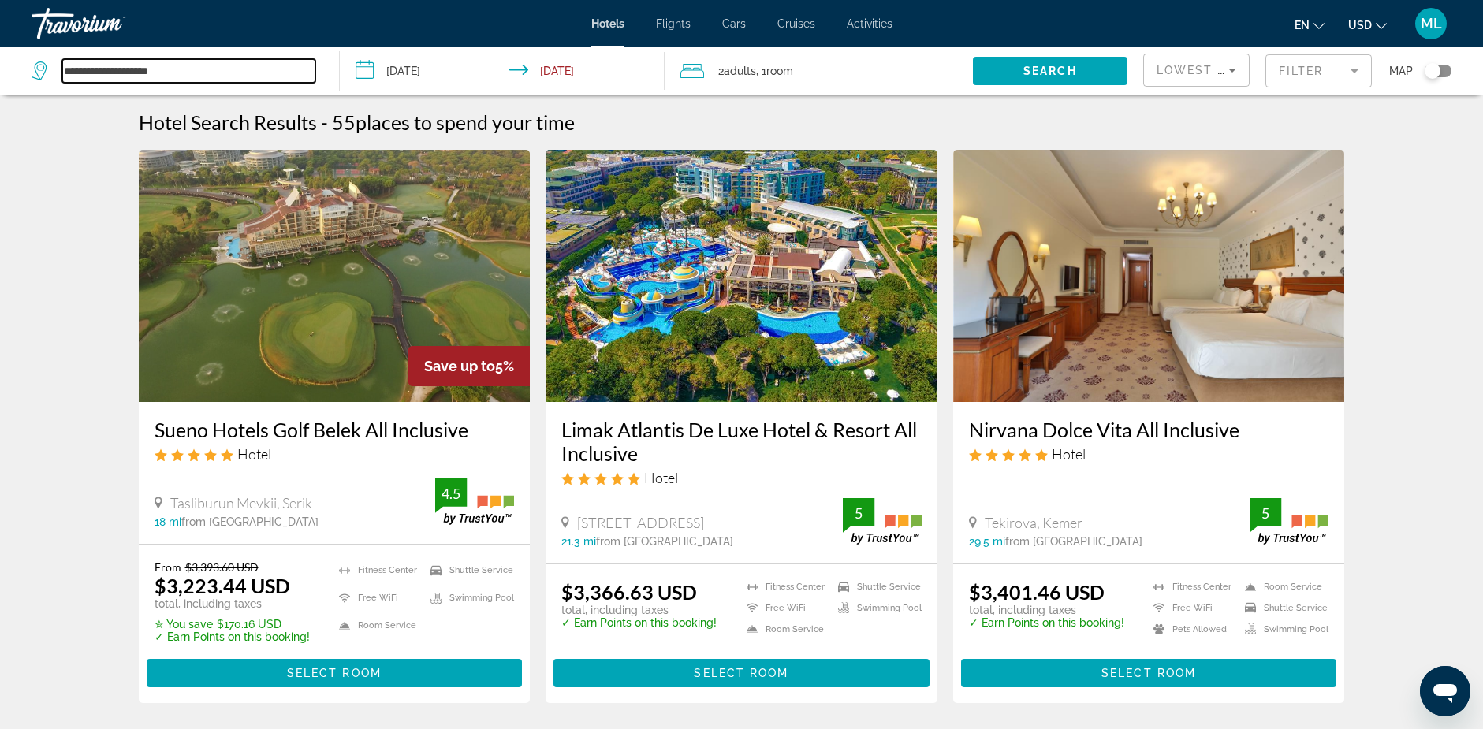
click at [177, 74] on input "**********" at bounding box center [188, 71] width 253 height 24
type input "*"
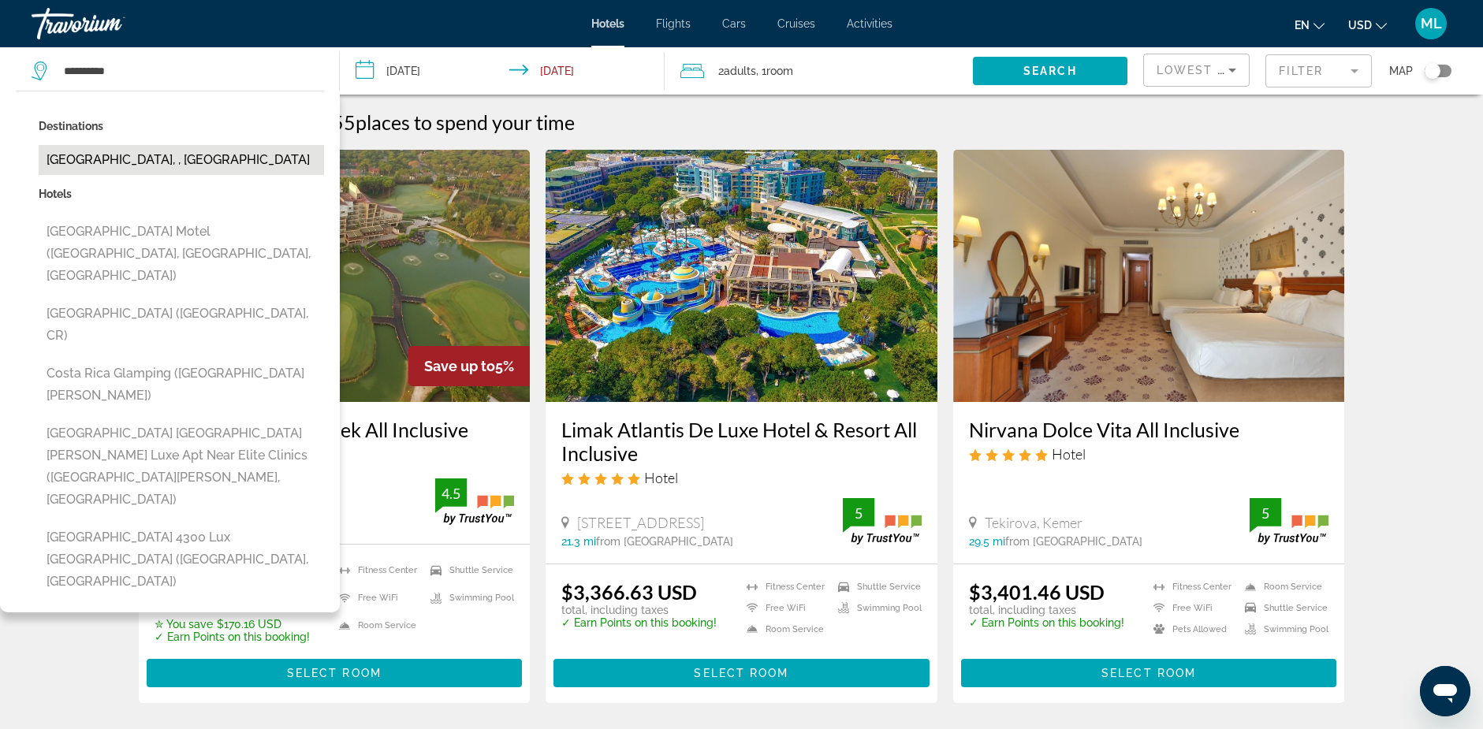
click at [122, 154] on button "[GEOGRAPHIC_DATA], , [GEOGRAPHIC_DATA]" at bounding box center [181, 160] width 285 height 30
type input "**********"
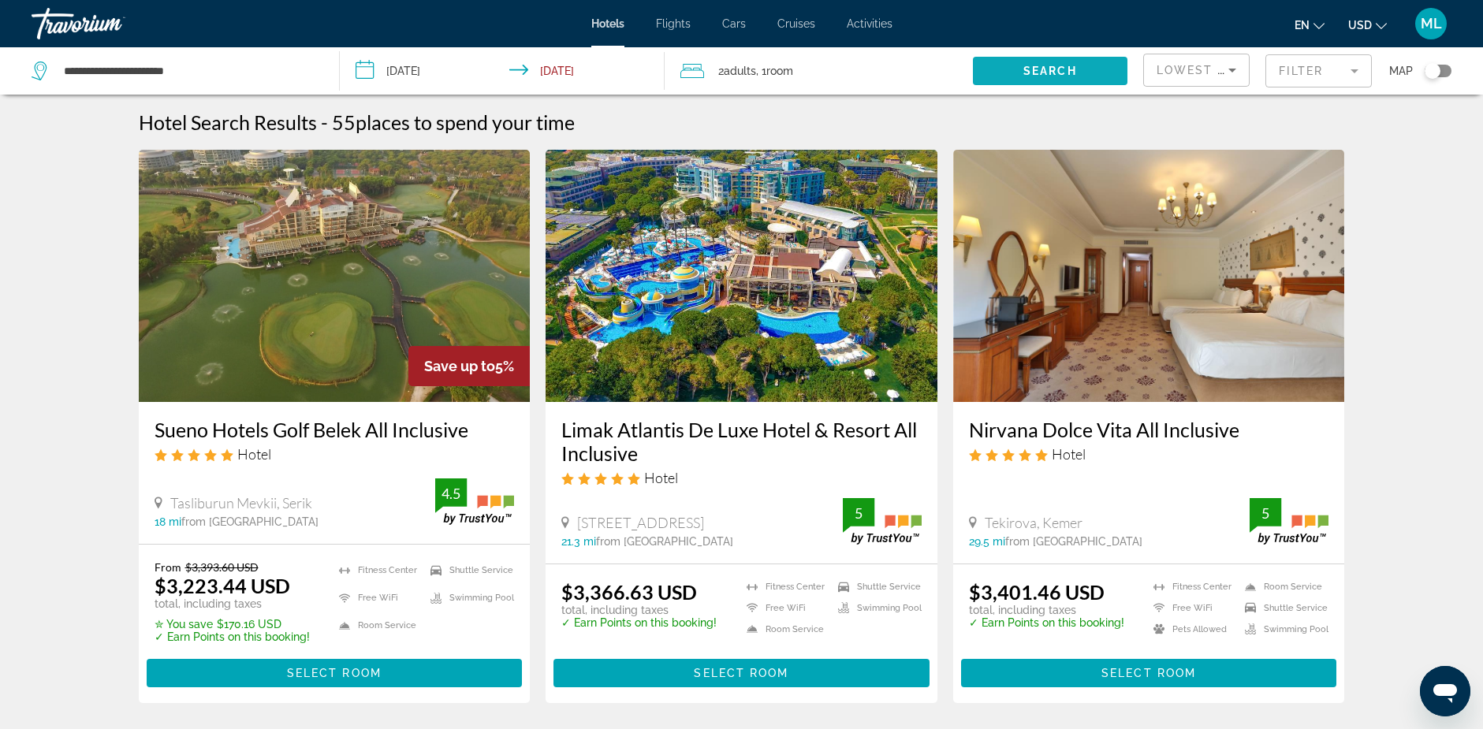
click at [1052, 65] on span "Search" at bounding box center [1050, 71] width 54 height 13
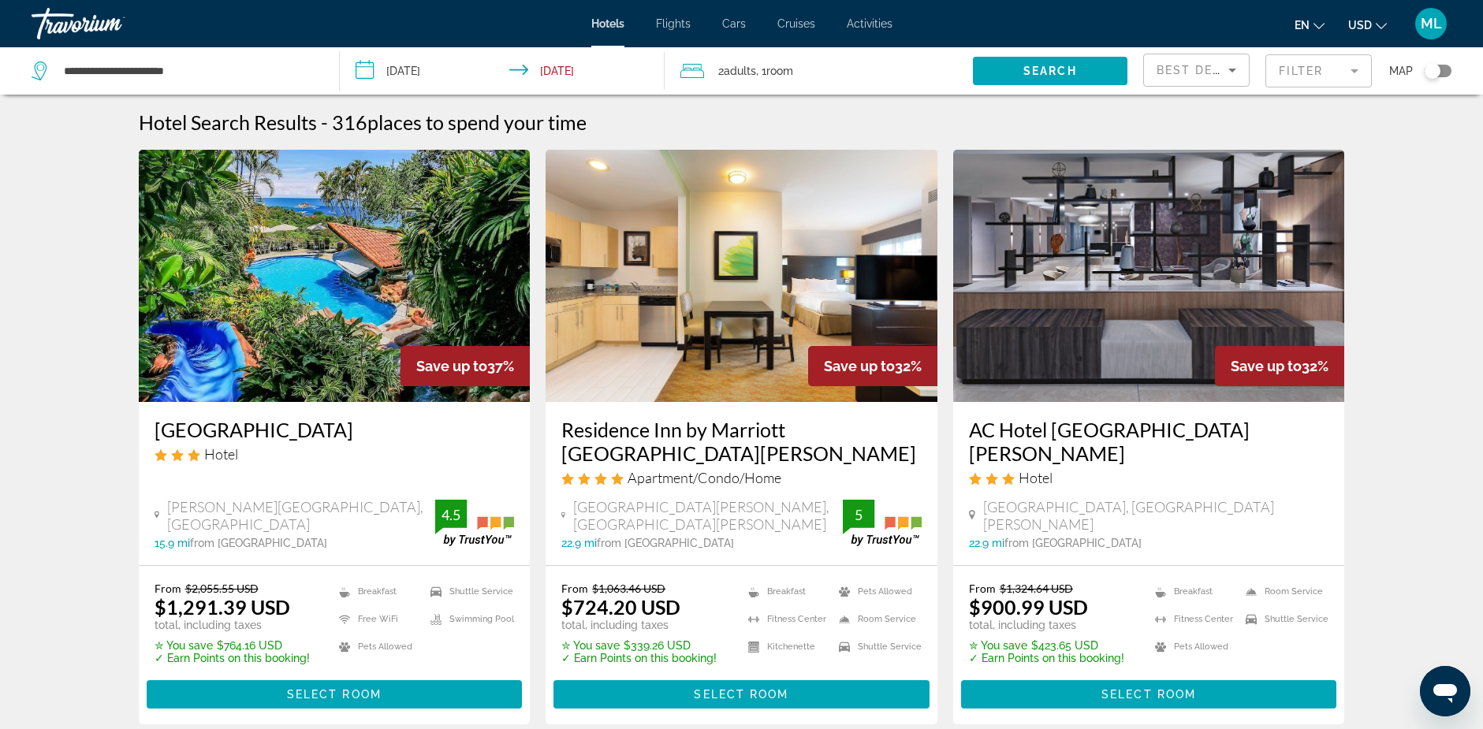
click at [337, 263] on img "Main content" at bounding box center [335, 276] width 392 height 252
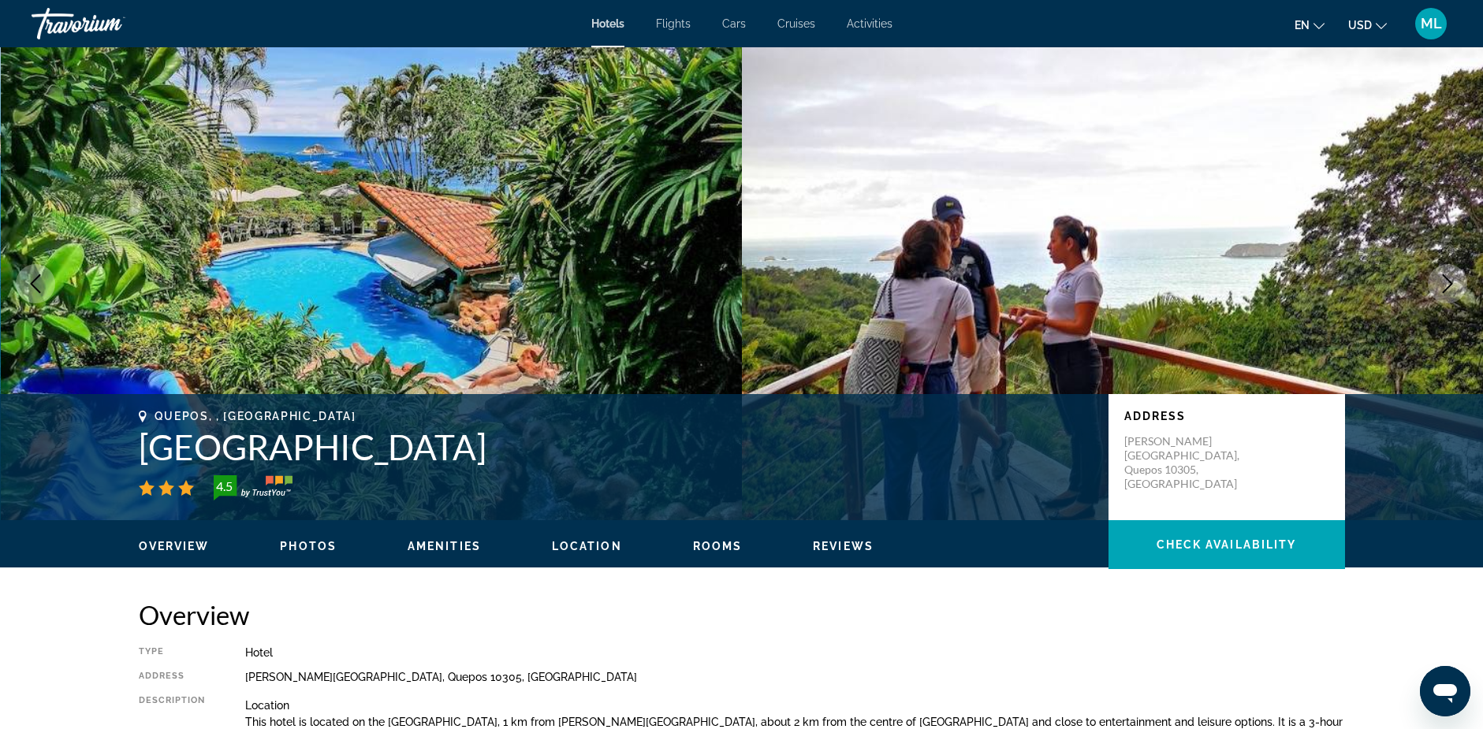
click at [1449, 283] on icon "Next image" at bounding box center [1447, 283] width 19 height 19
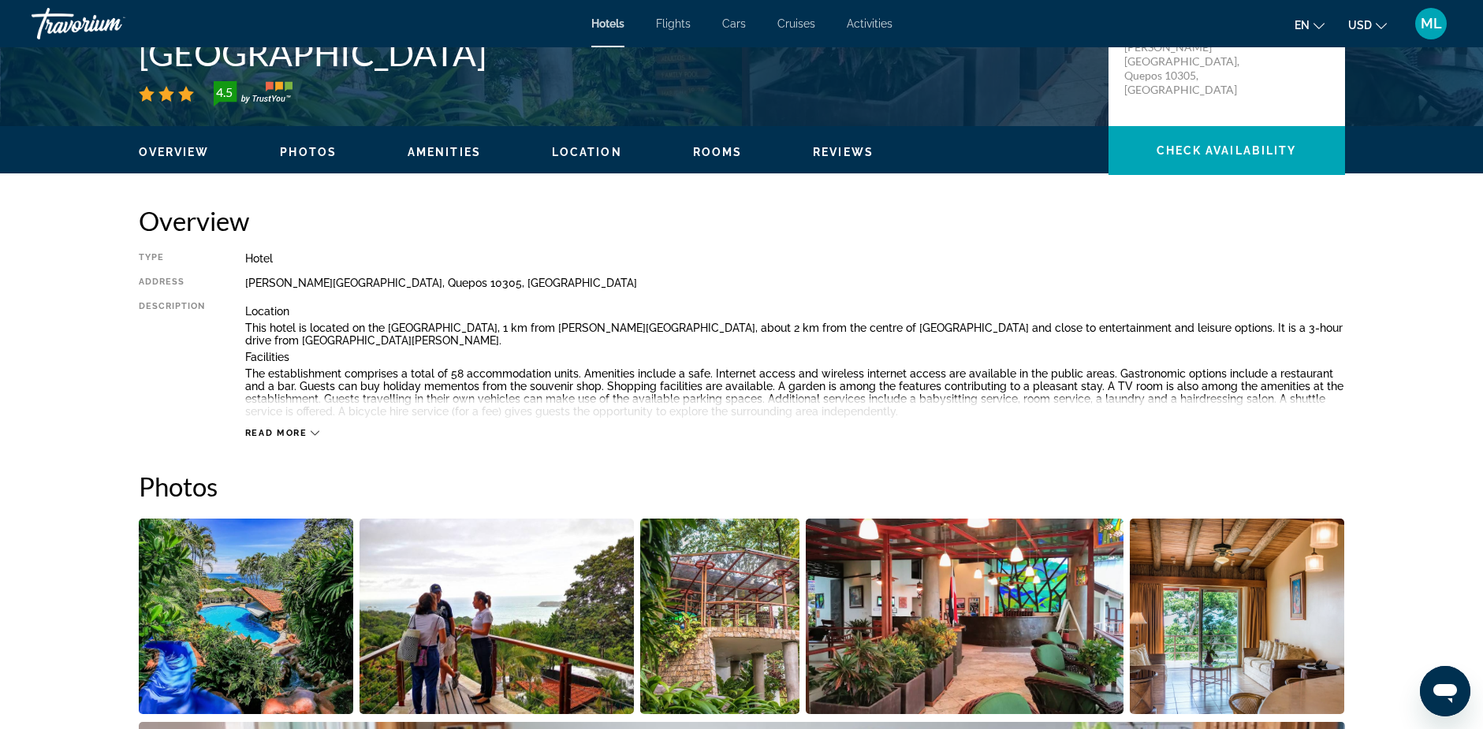
scroll to position [631, 0]
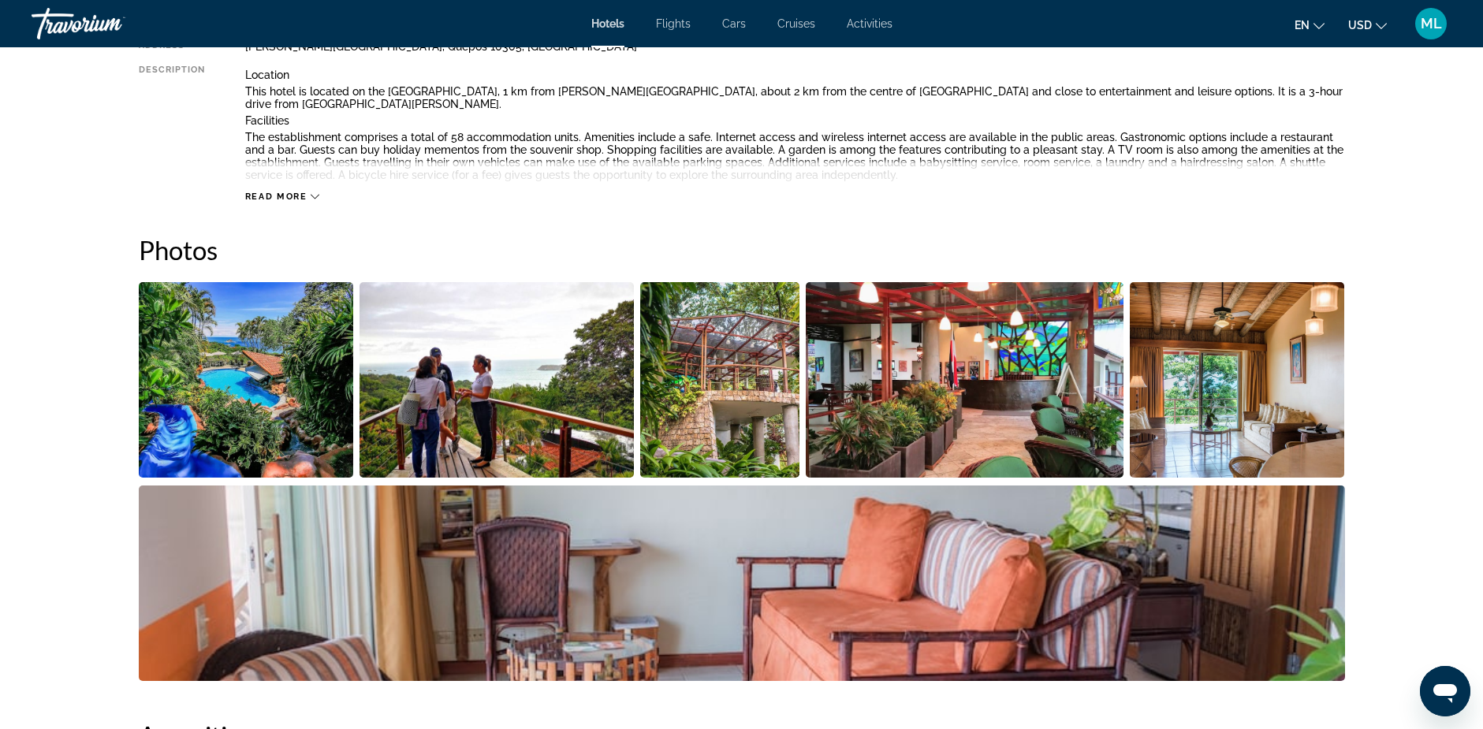
click at [435, 381] on img "Open full-screen image slider" at bounding box center [496, 379] width 274 height 195
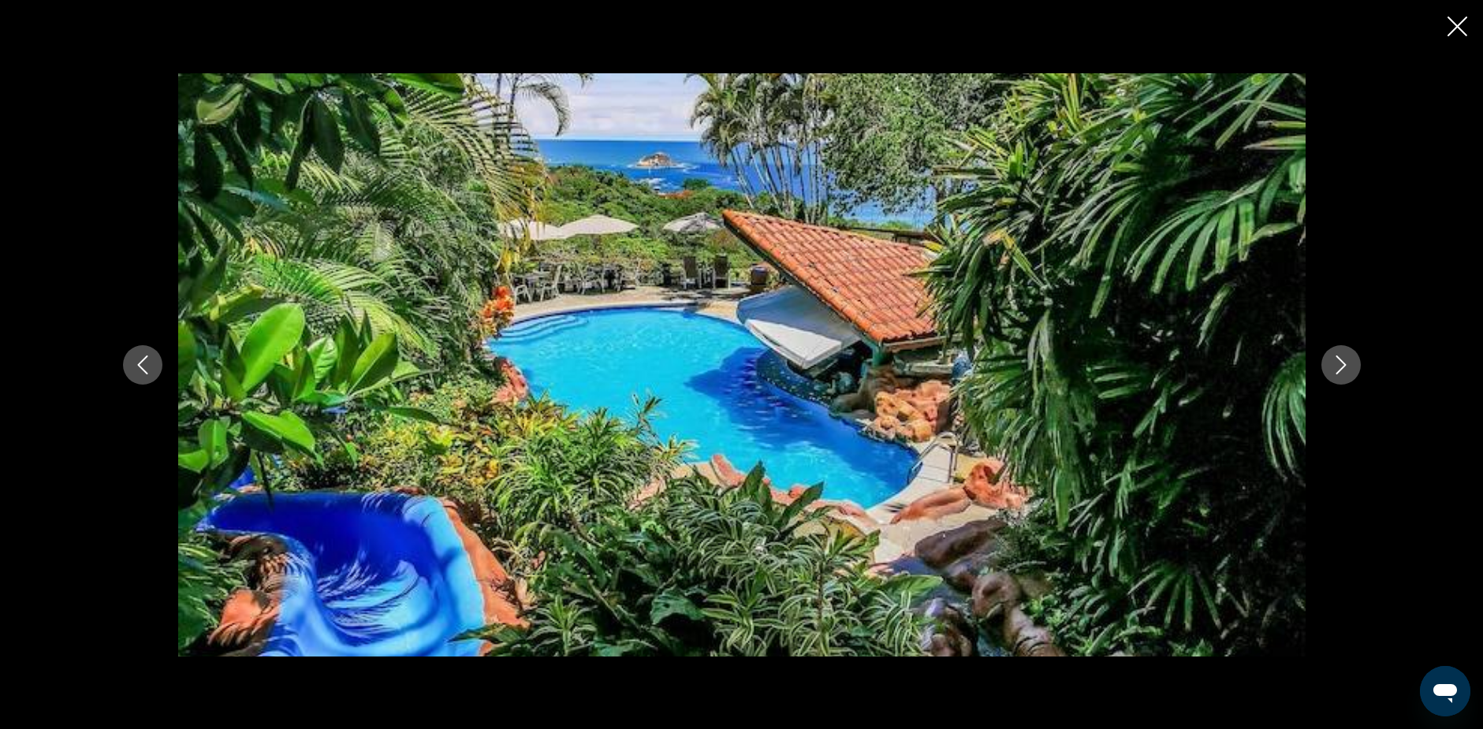
click at [1342, 365] on icon "Next image" at bounding box center [1340, 364] width 19 height 19
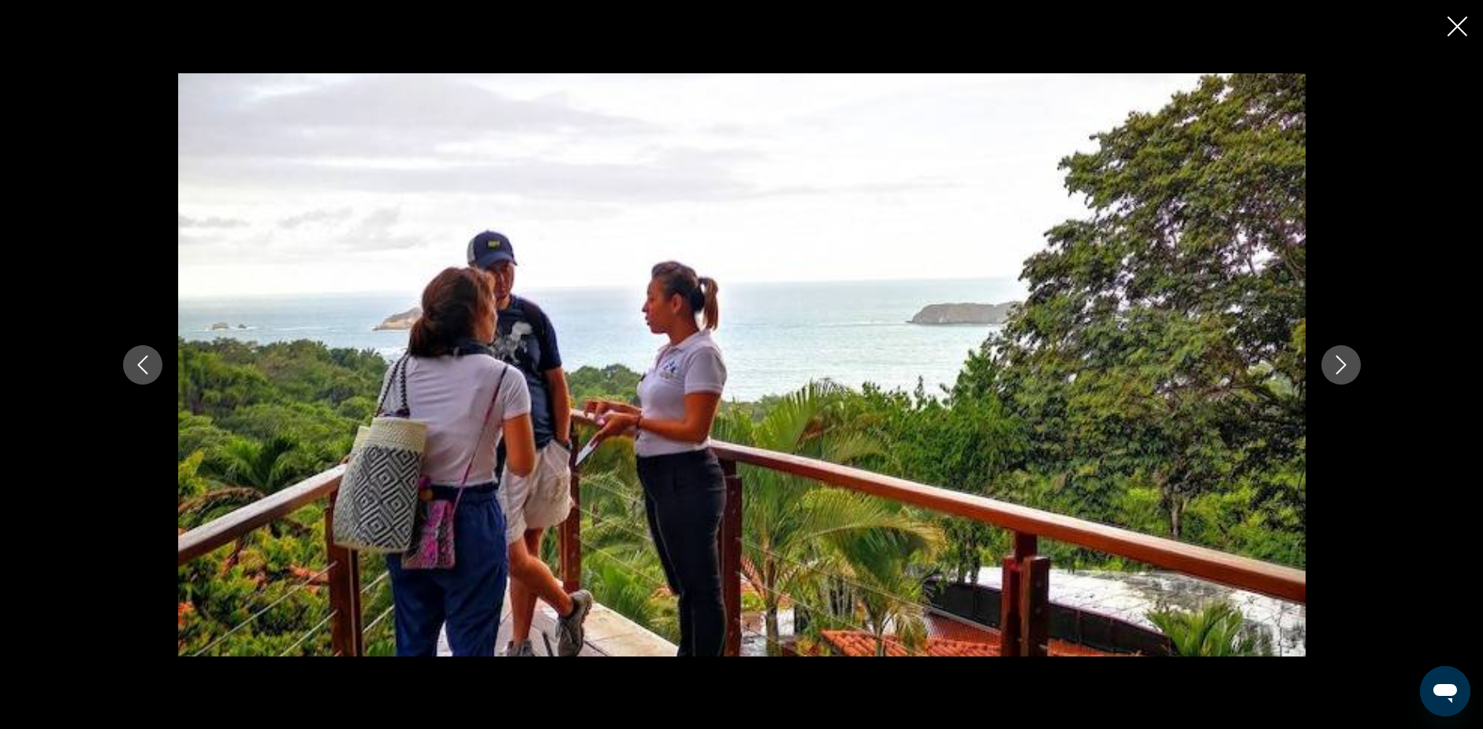
click at [1342, 365] on icon "Next image" at bounding box center [1340, 364] width 19 height 19
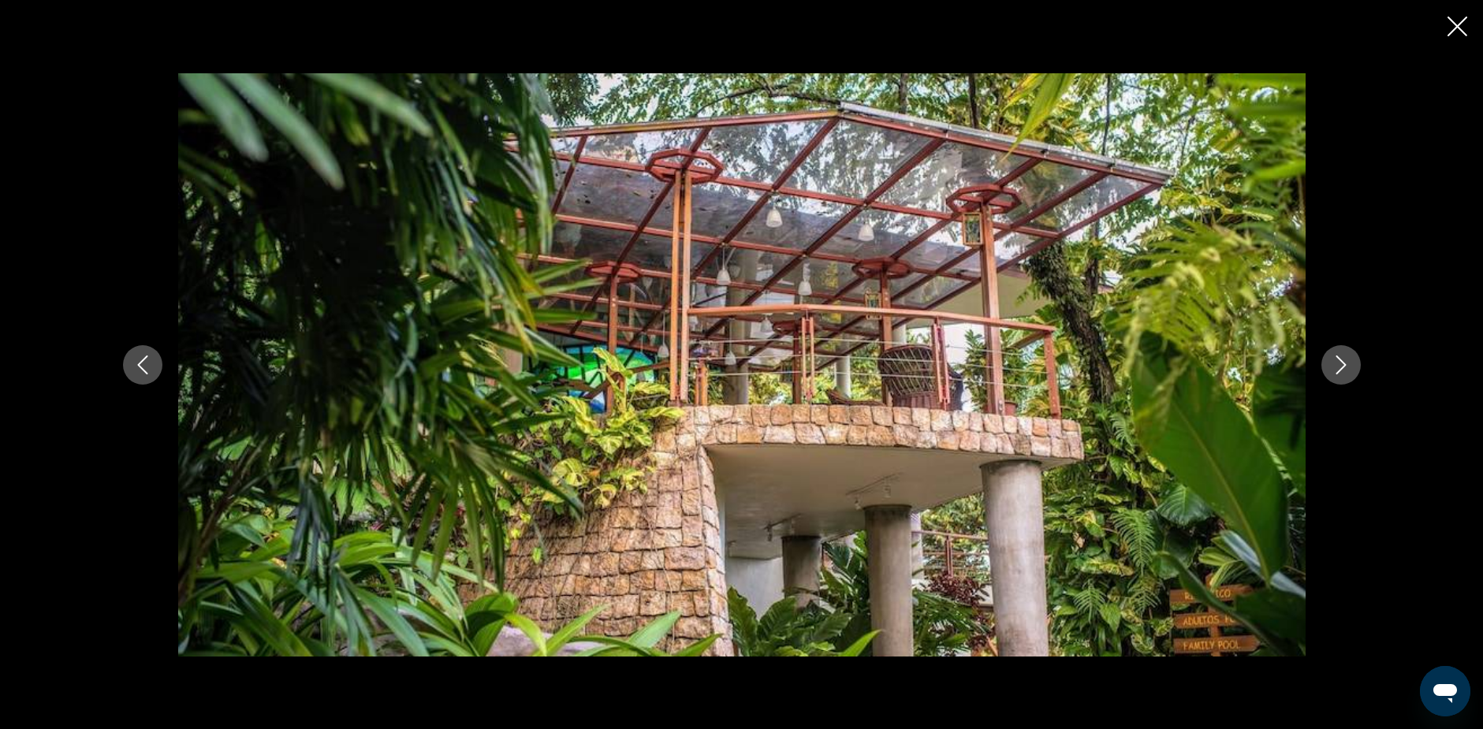
click at [1342, 365] on icon "Next image" at bounding box center [1340, 364] width 19 height 19
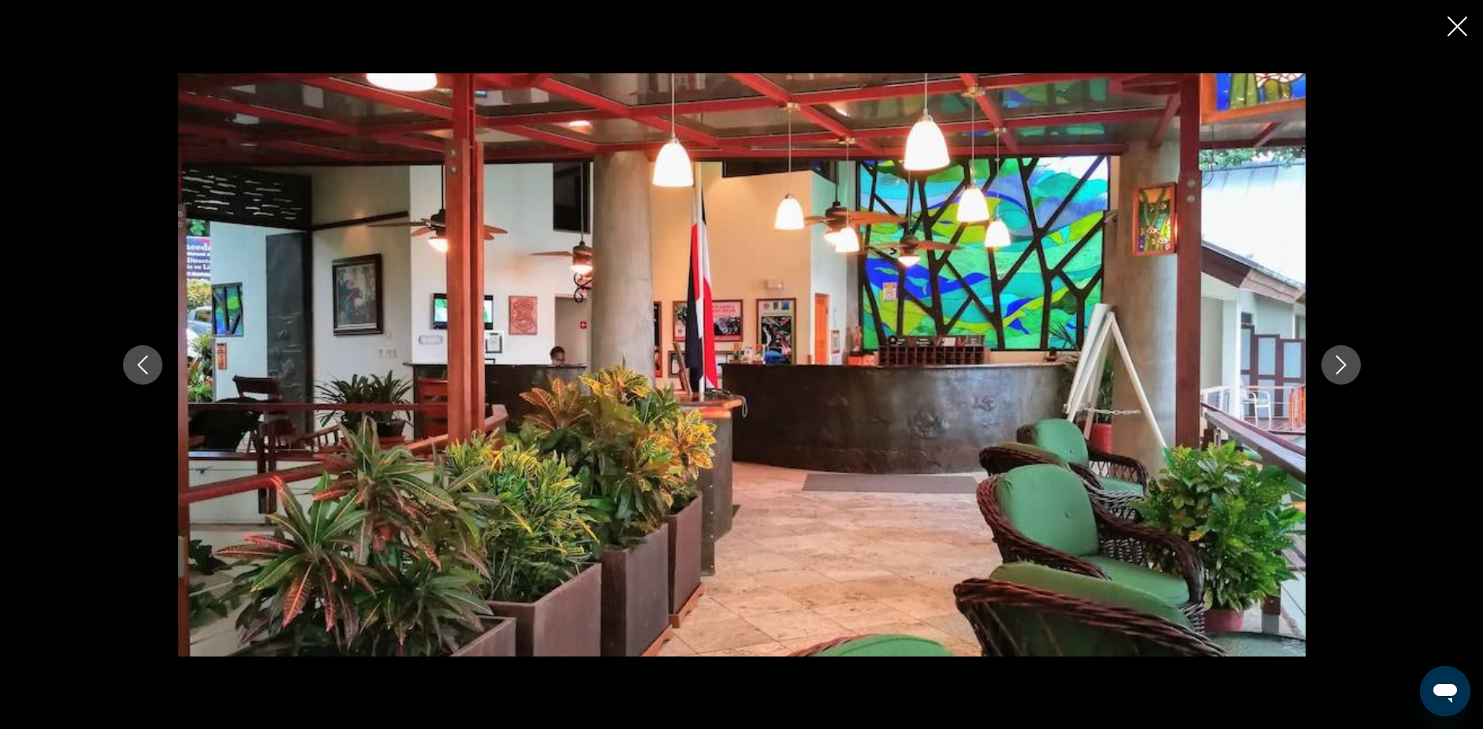
click at [1342, 363] on icon "Next image" at bounding box center [1340, 364] width 19 height 19
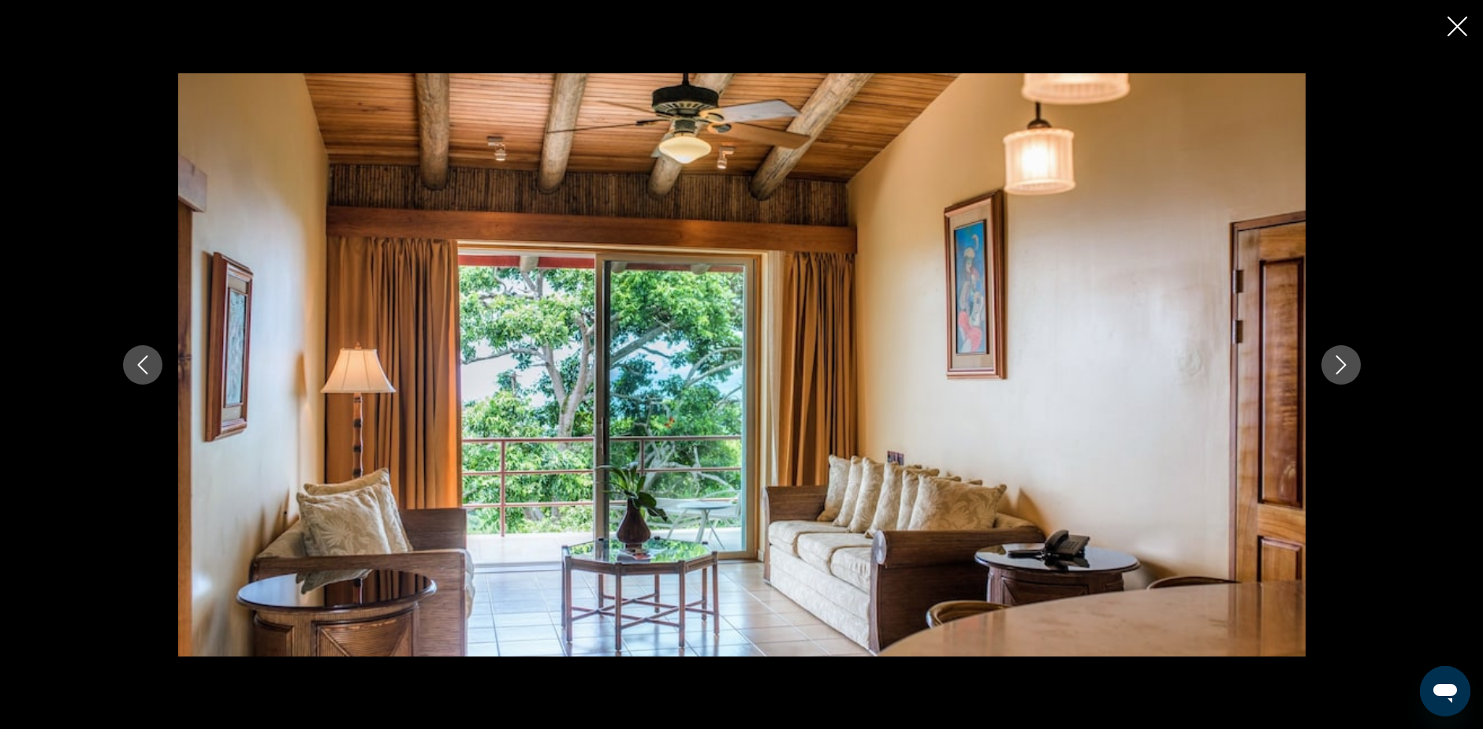
click at [1342, 363] on icon "Next image" at bounding box center [1340, 364] width 19 height 19
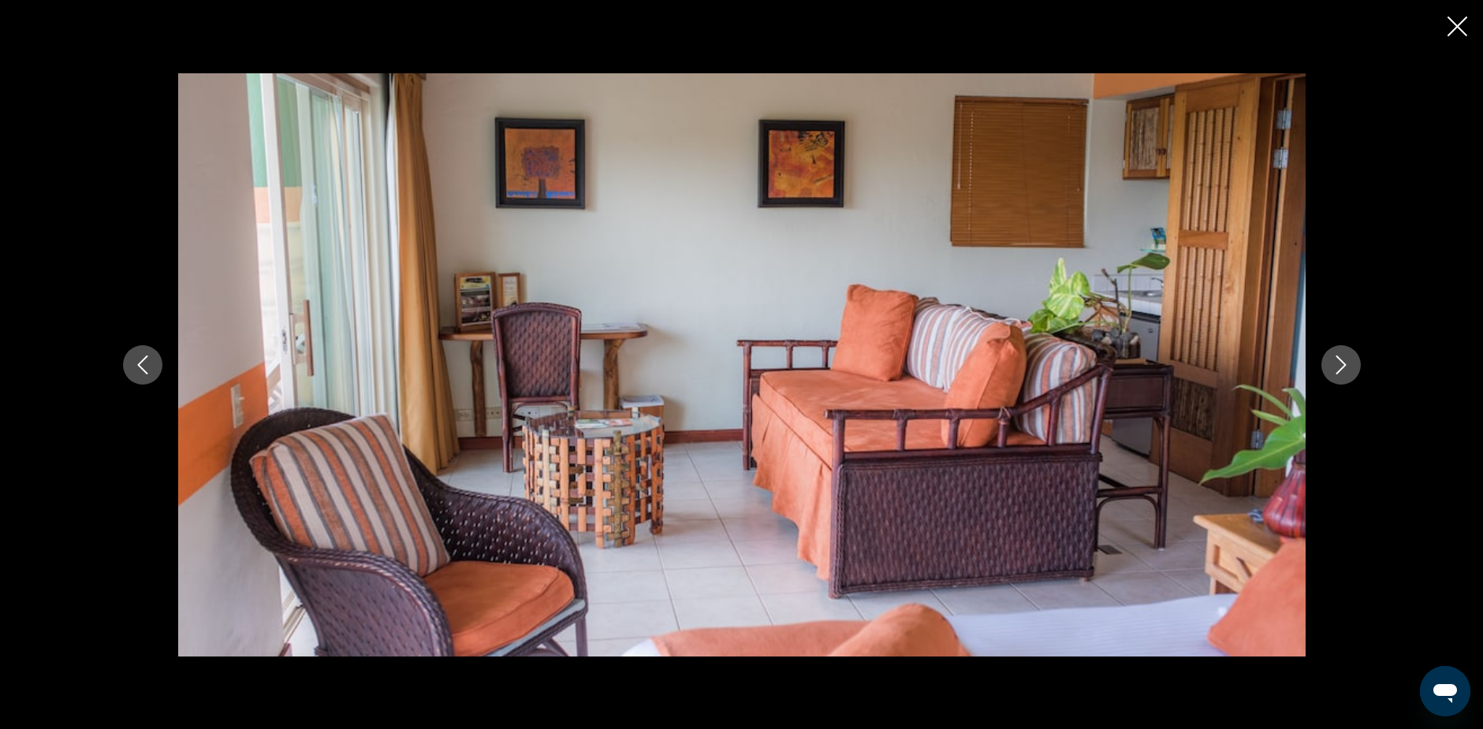
click at [1342, 363] on icon "Next image" at bounding box center [1340, 364] width 19 height 19
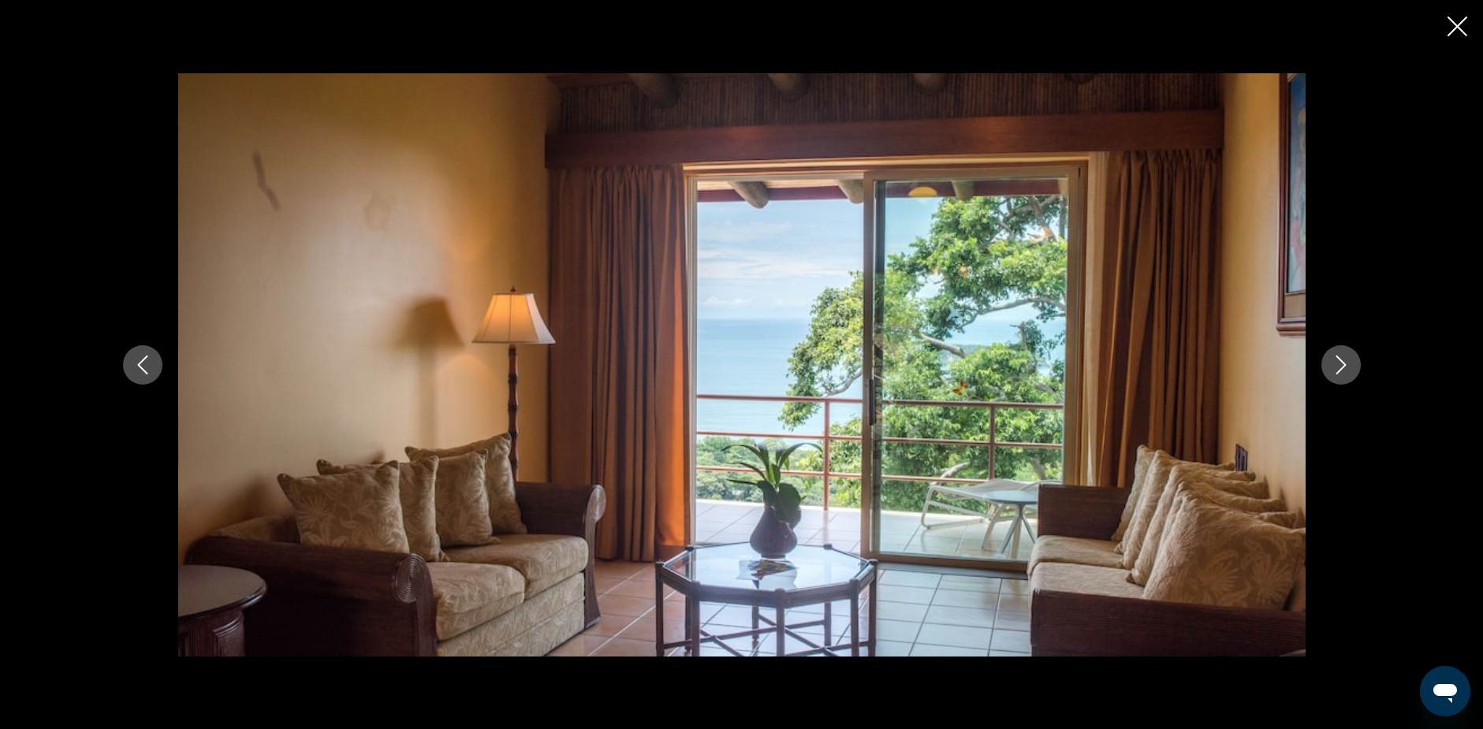
click at [1342, 363] on icon "Next image" at bounding box center [1340, 364] width 19 height 19
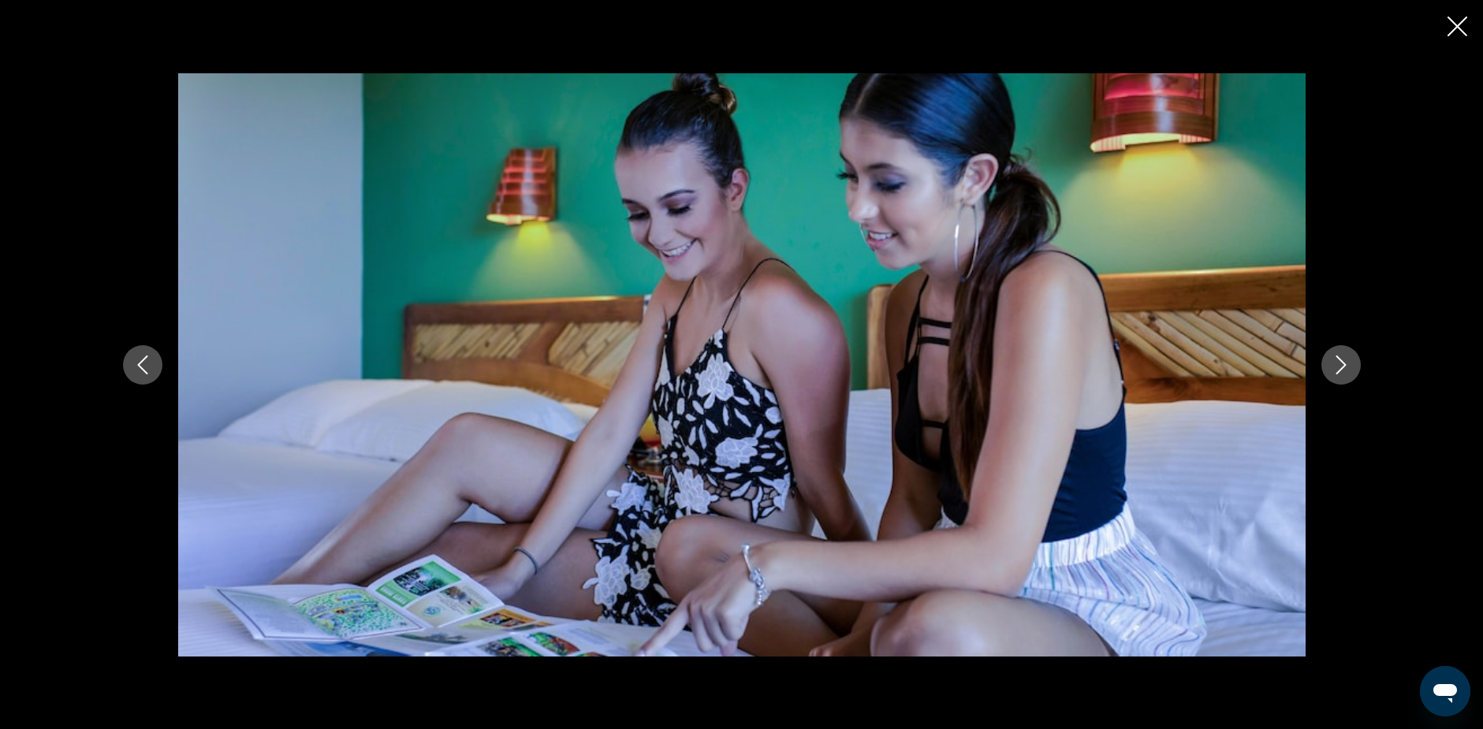
click at [1342, 363] on icon "Next image" at bounding box center [1340, 364] width 19 height 19
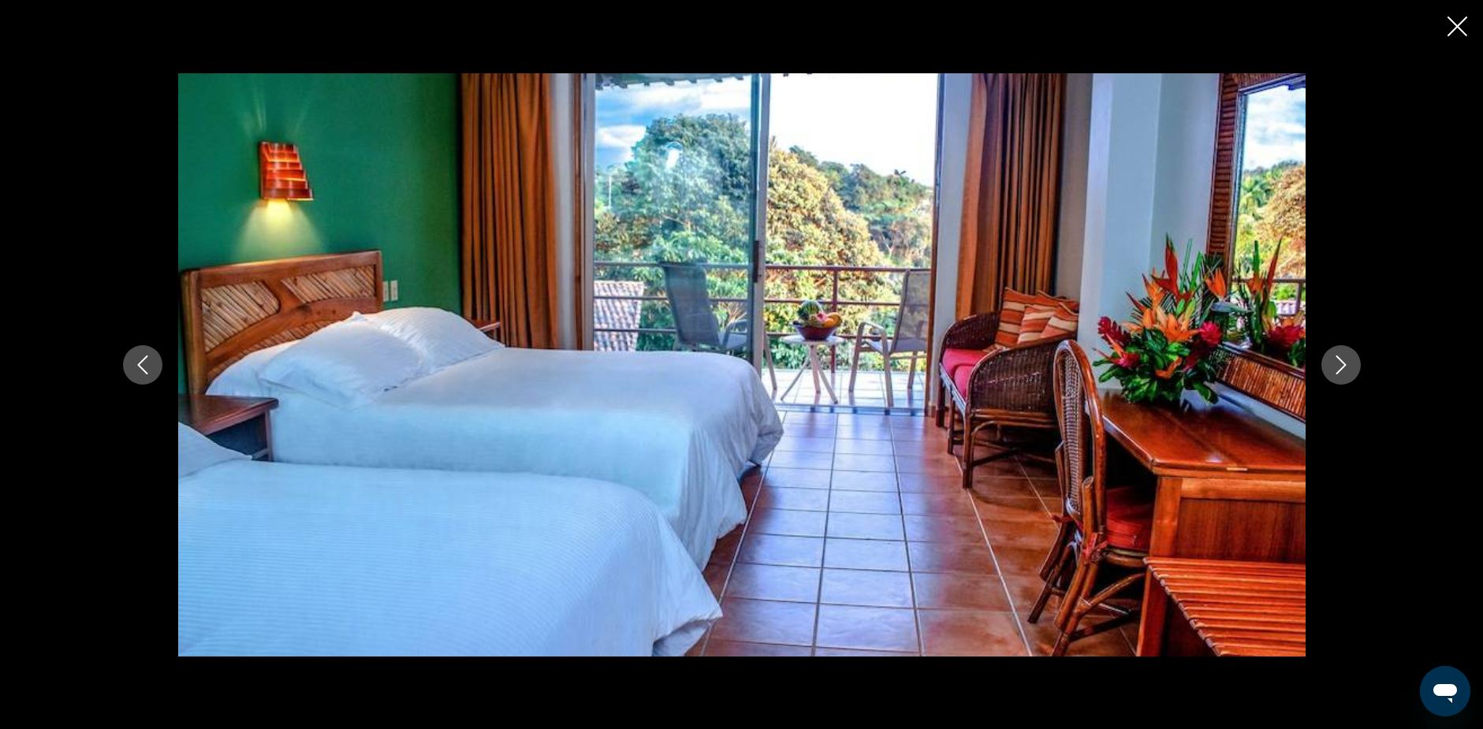
click at [1342, 363] on icon "Next image" at bounding box center [1340, 364] width 19 height 19
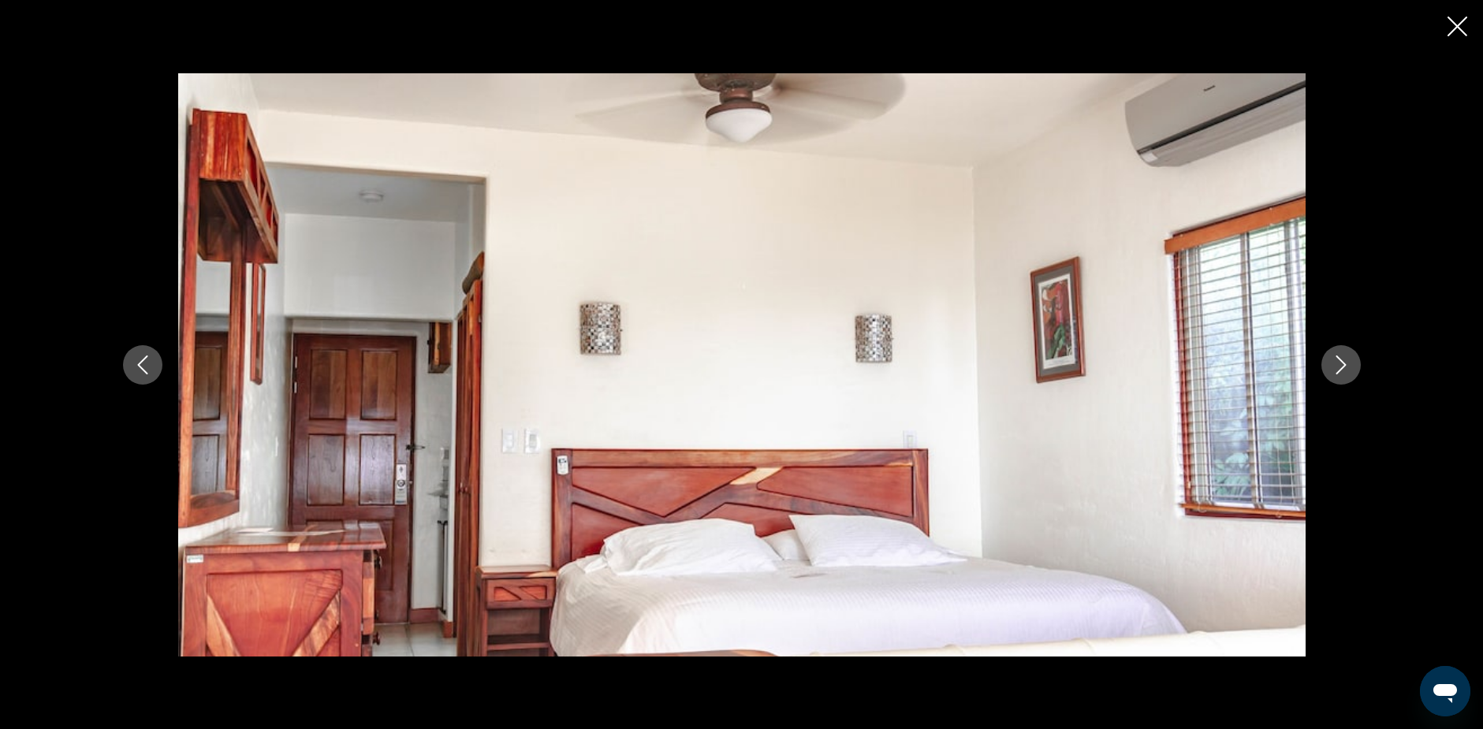
click at [1342, 363] on icon "Next image" at bounding box center [1340, 364] width 19 height 19
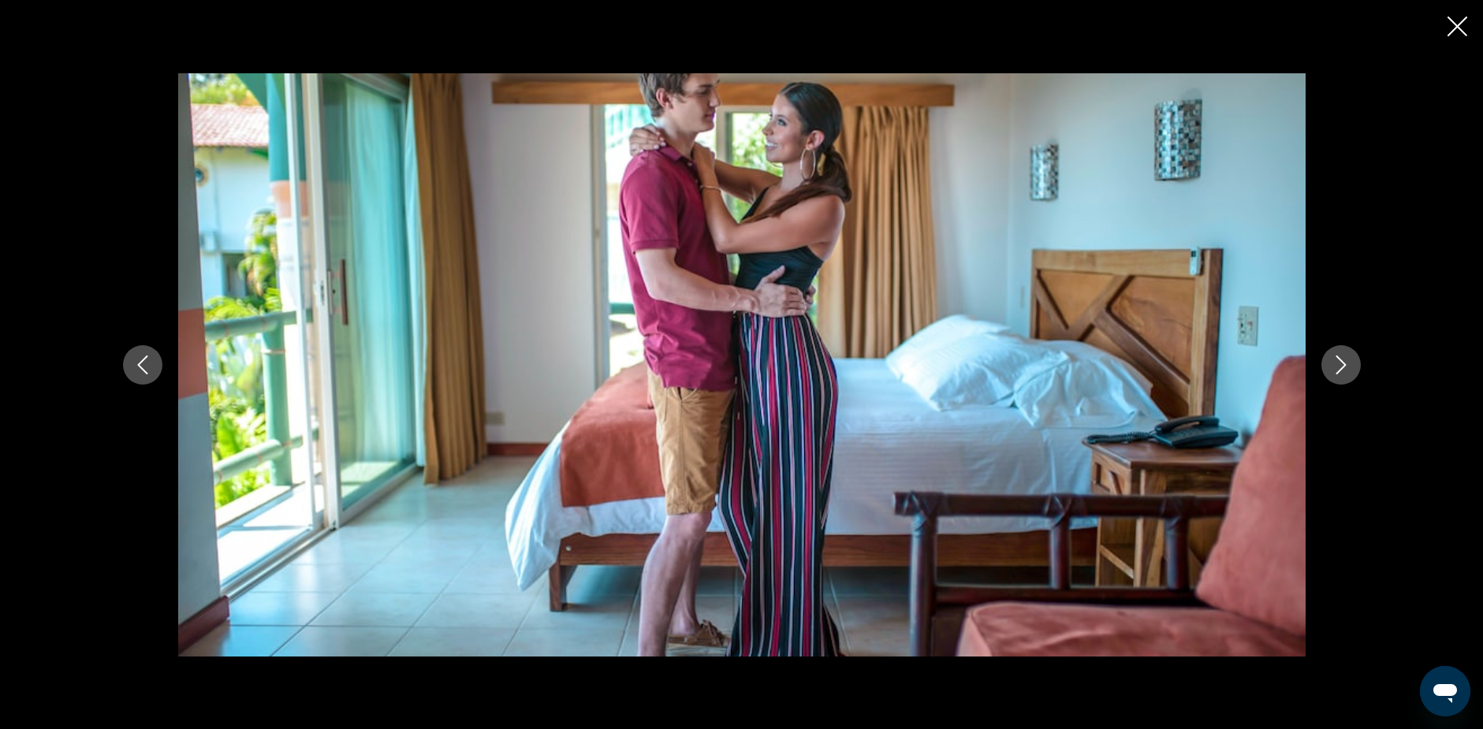
click at [1342, 363] on icon "Next image" at bounding box center [1340, 364] width 19 height 19
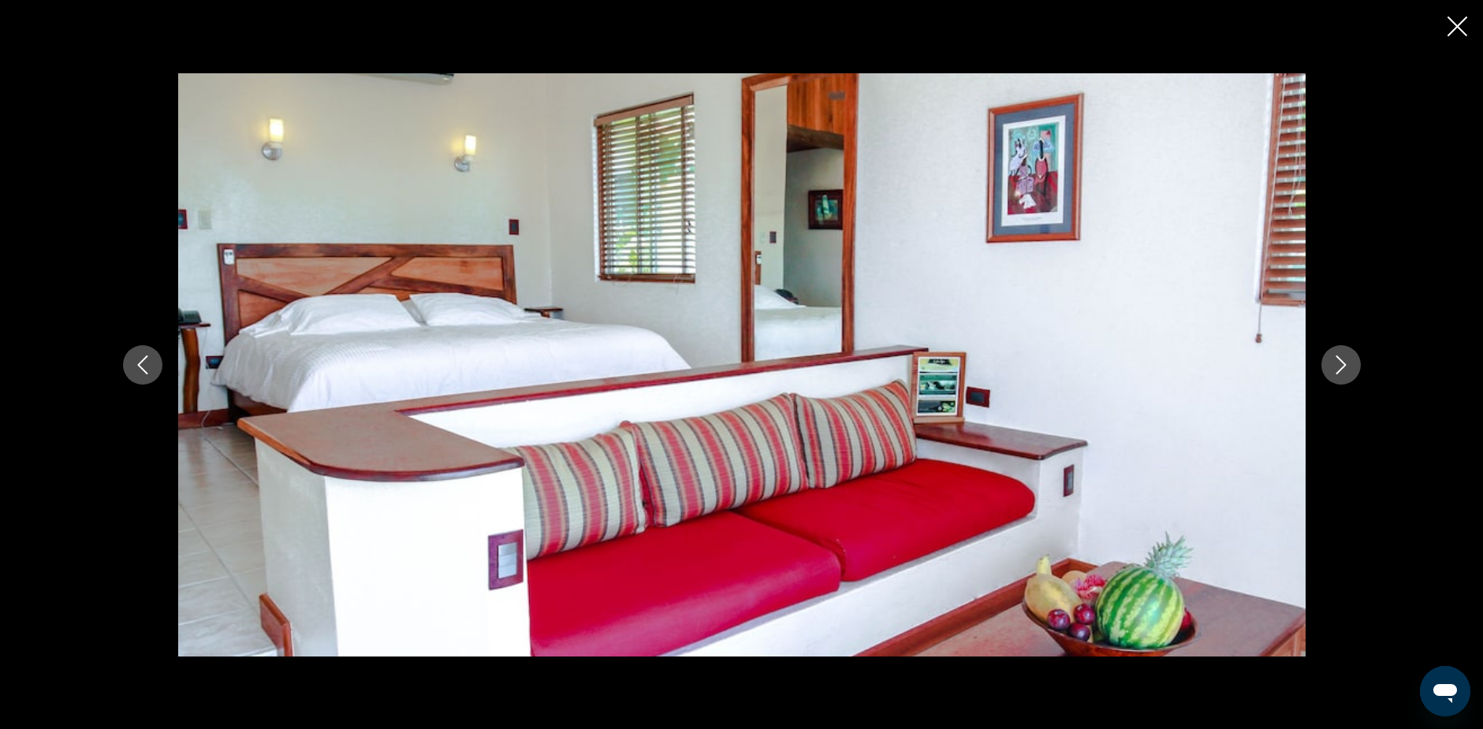
click at [1342, 363] on icon "Next image" at bounding box center [1340, 364] width 19 height 19
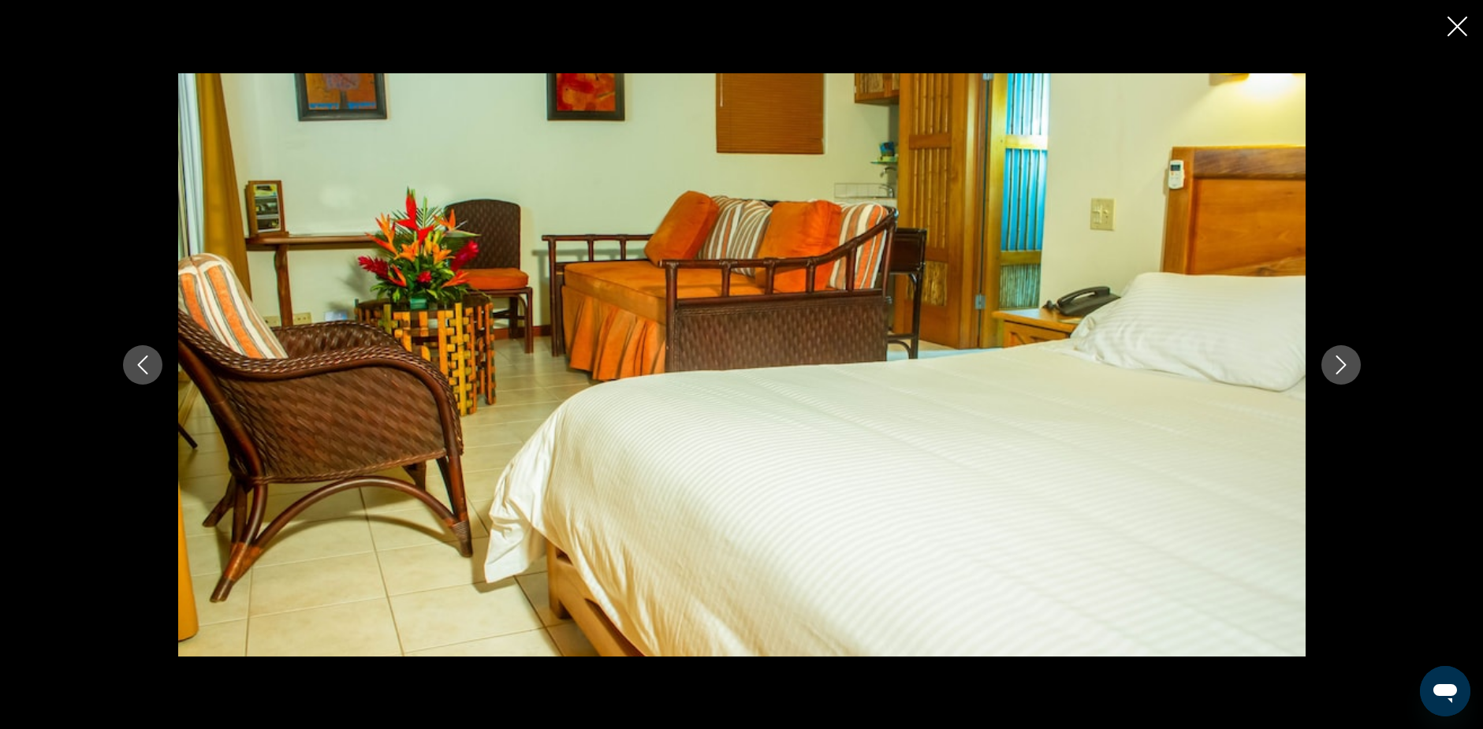
click at [1342, 363] on icon "Next image" at bounding box center [1340, 364] width 19 height 19
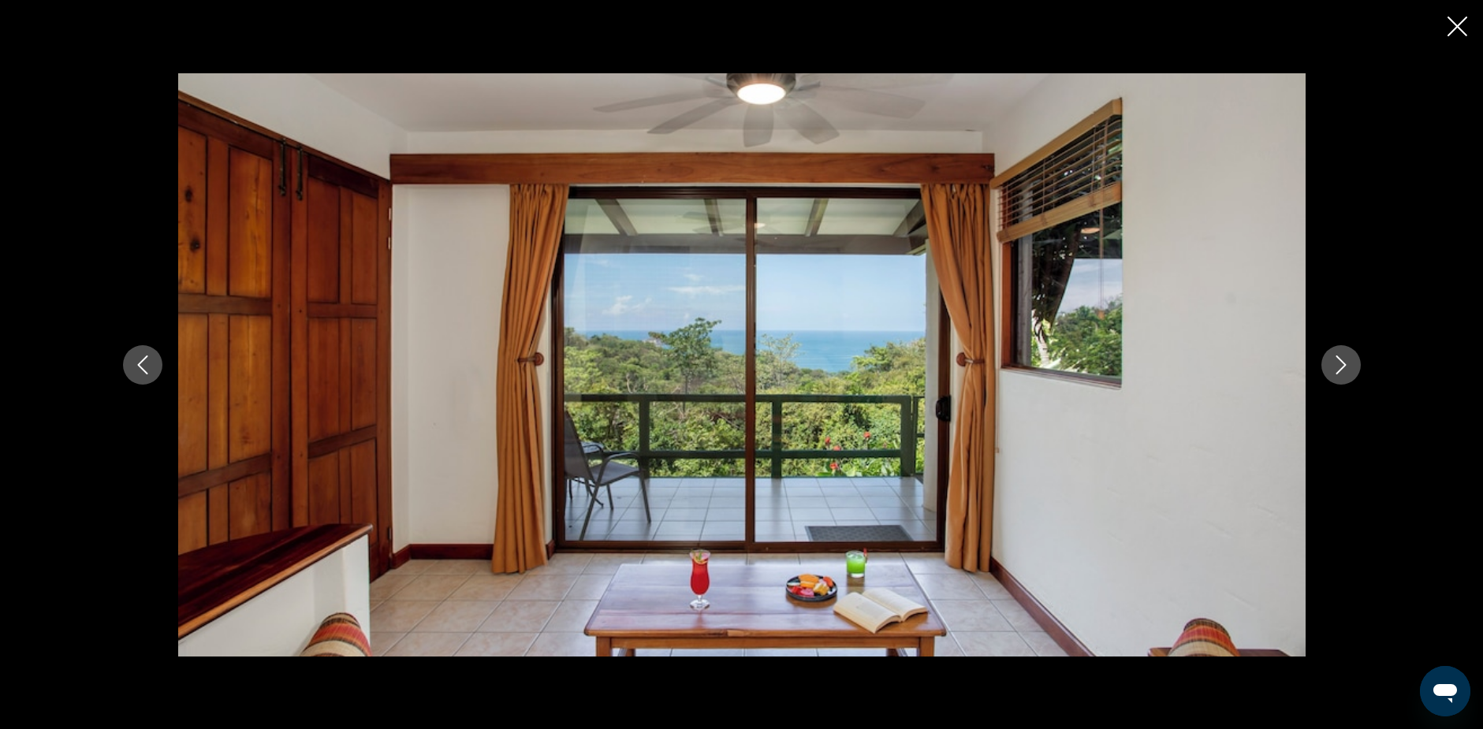
click at [1342, 363] on icon "Next image" at bounding box center [1340, 364] width 19 height 19
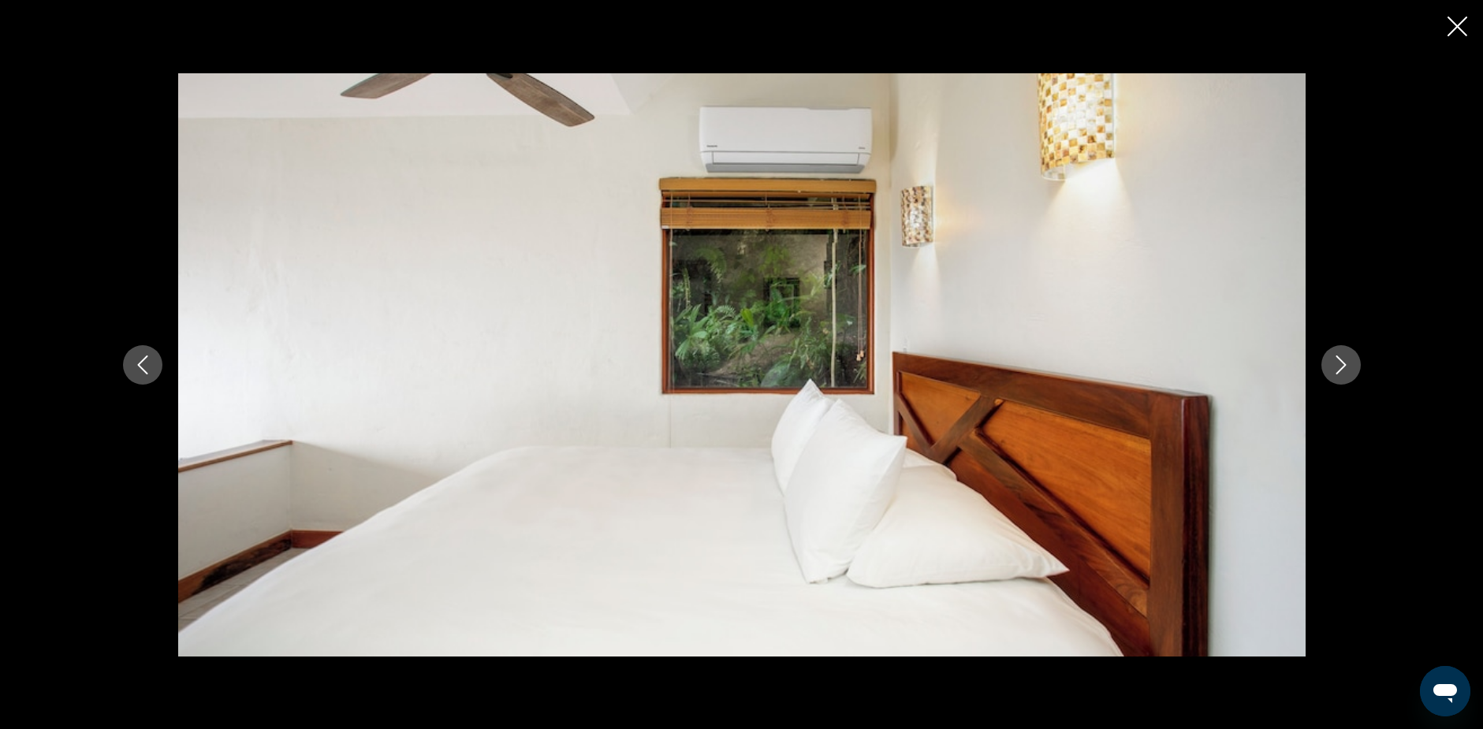
click at [1342, 363] on icon "Next image" at bounding box center [1340, 364] width 19 height 19
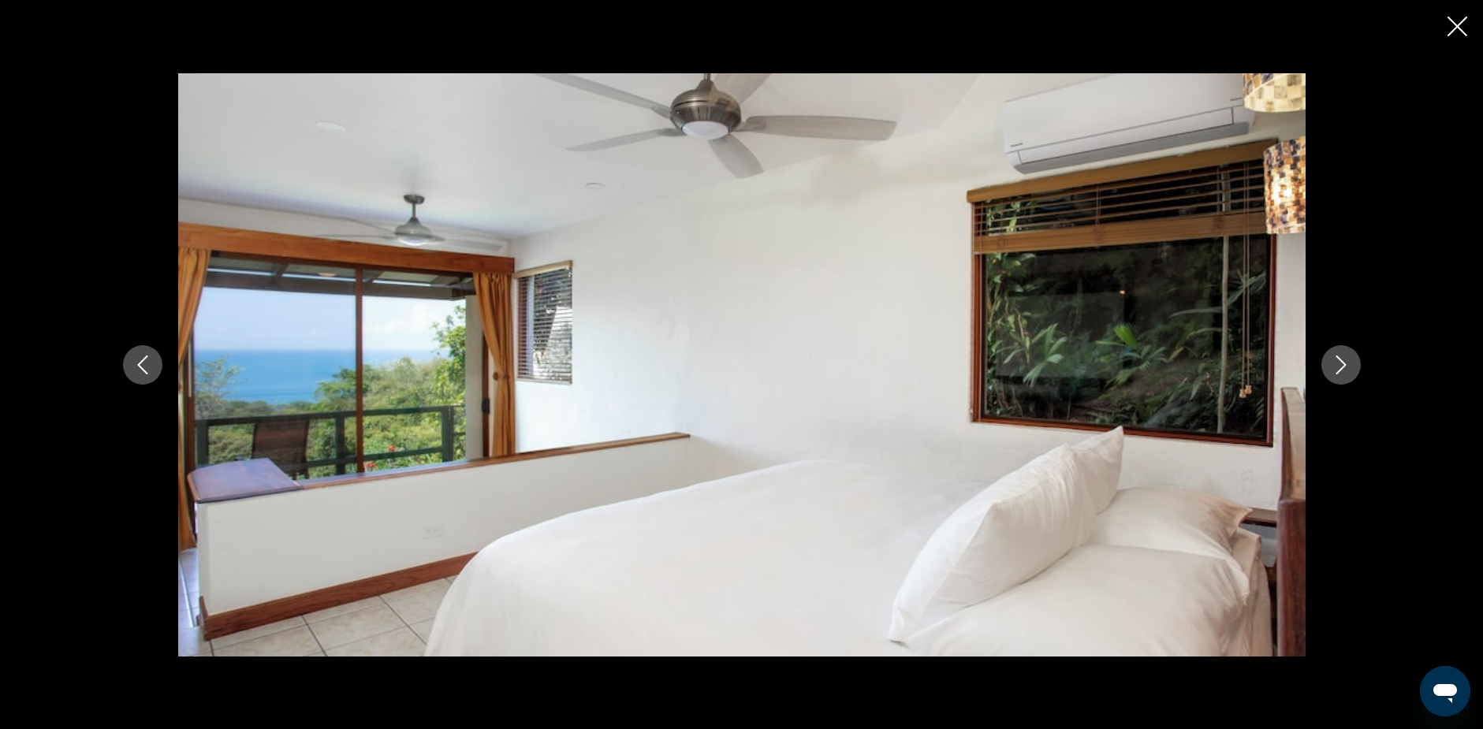
click at [1456, 23] on icon "Close slideshow" at bounding box center [1457, 27] width 20 height 20
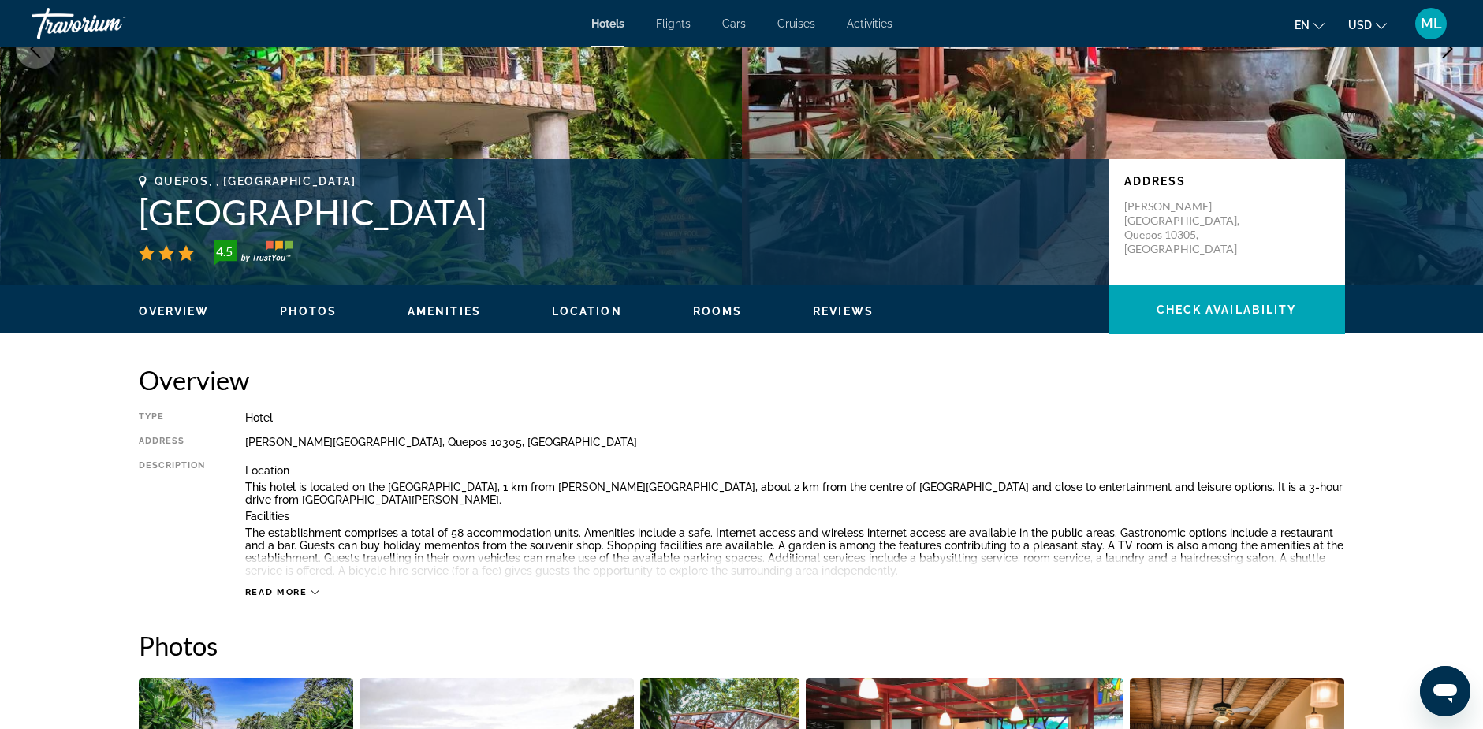
scroll to position [236, 0]
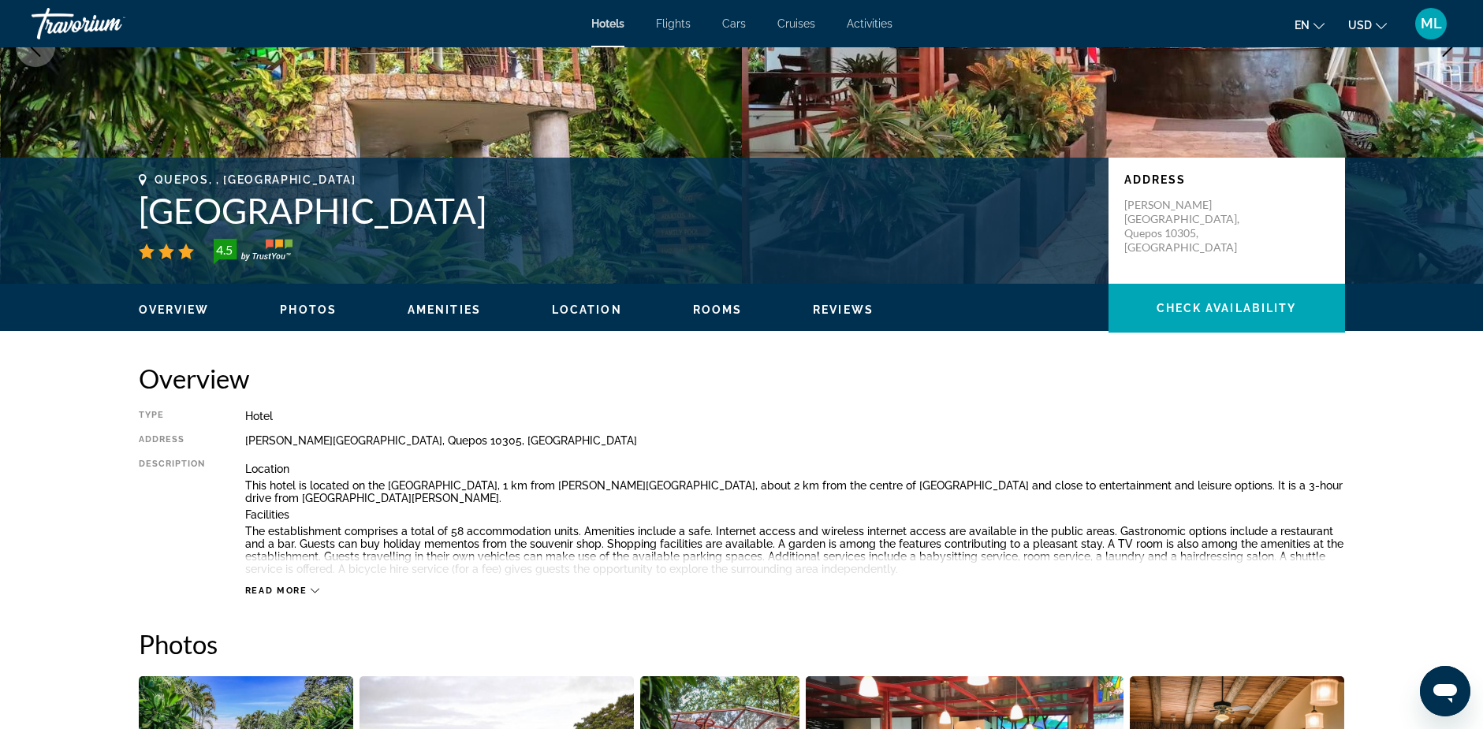
click at [312, 589] on icon "Main content" at bounding box center [315, 590] width 9 height 9
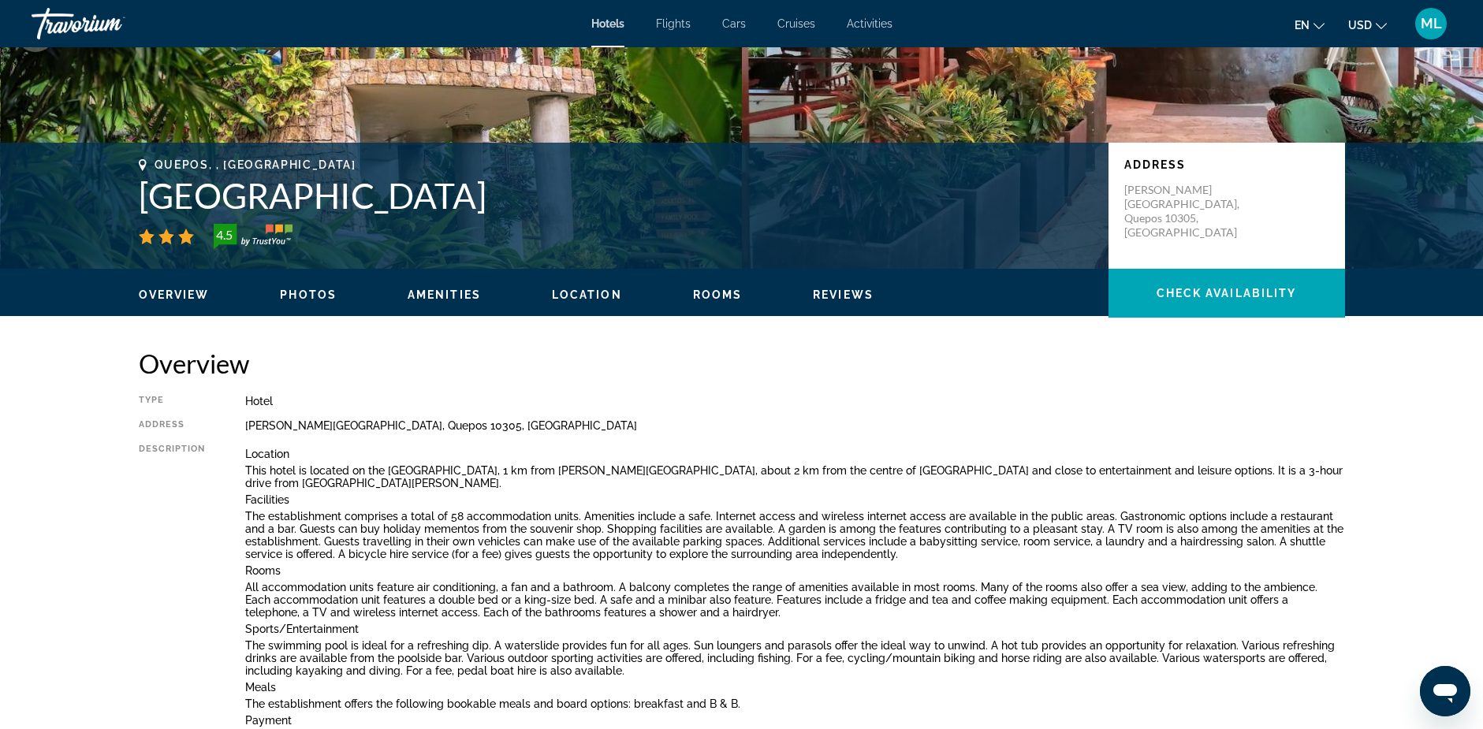
scroll to position [0, 0]
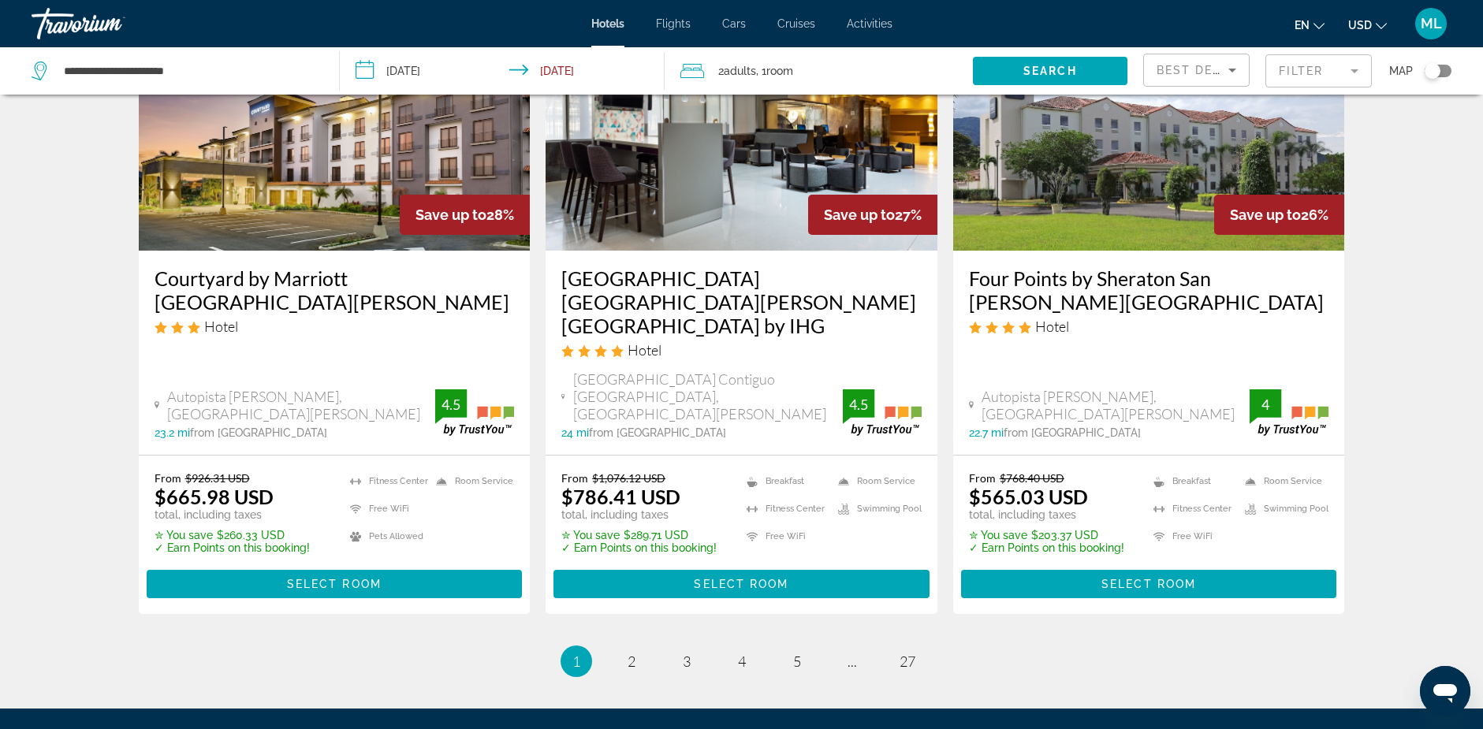
scroll to position [2100, 0]
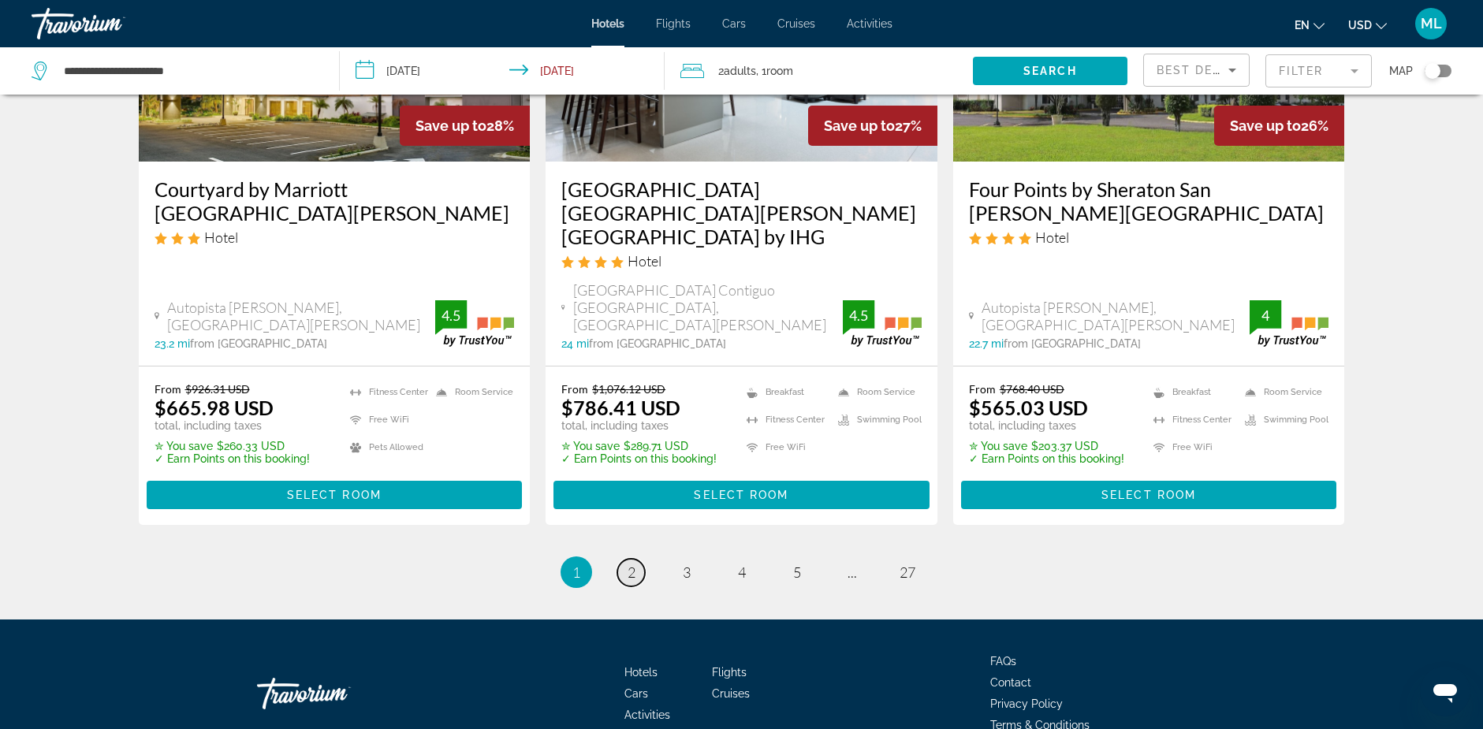
click at [637, 559] on link "page 2" at bounding box center [631, 573] width 28 height 28
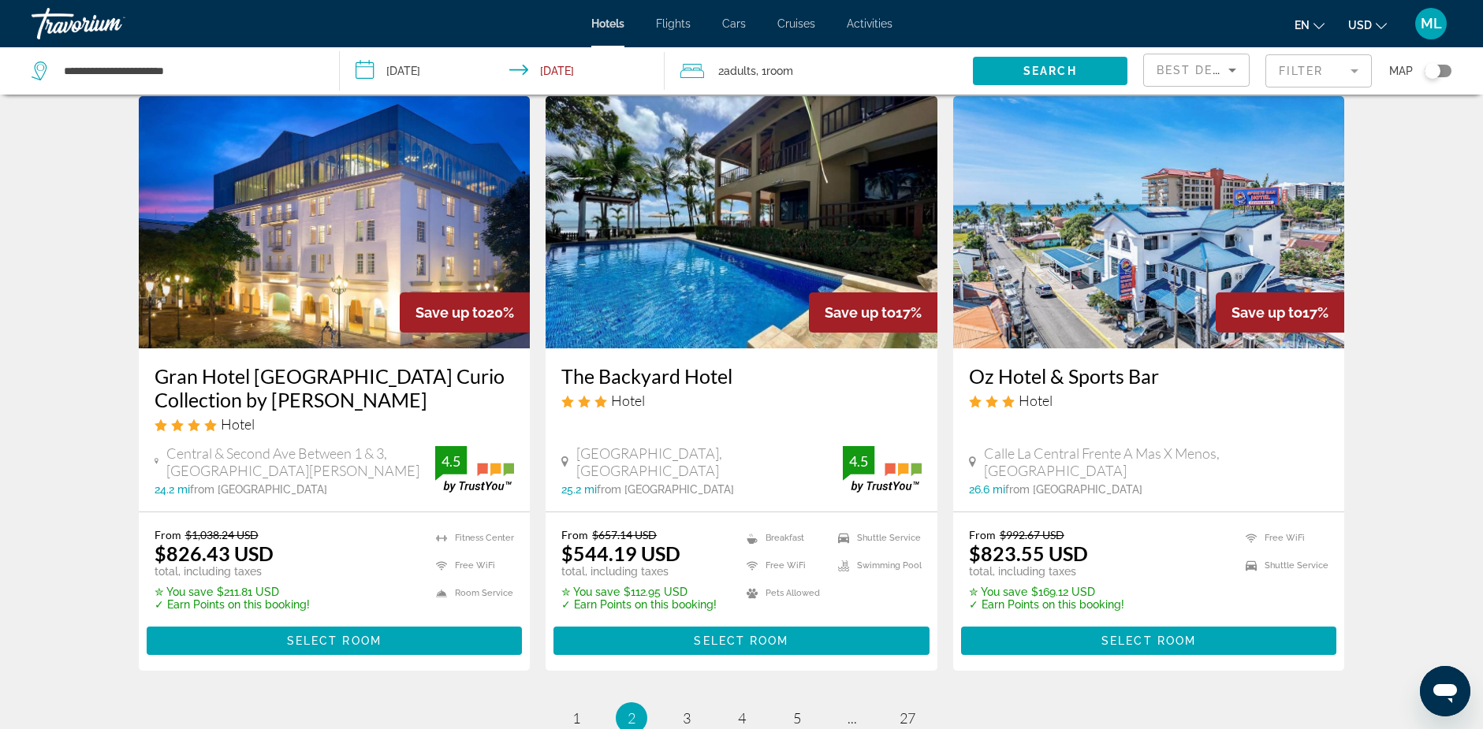
scroll to position [2049, 0]
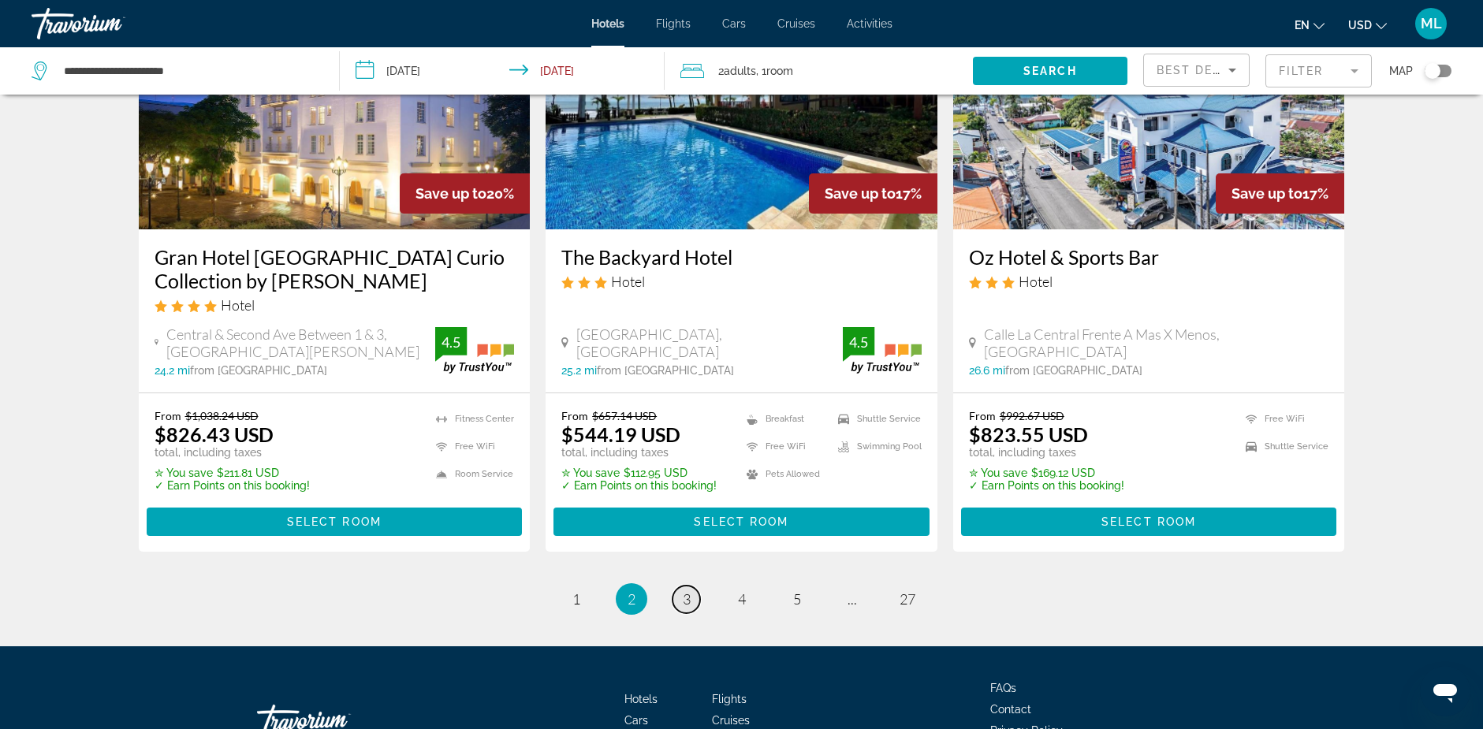
click at [683, 590] on span "3" at bounding box center [687, 598] width 8 height 17
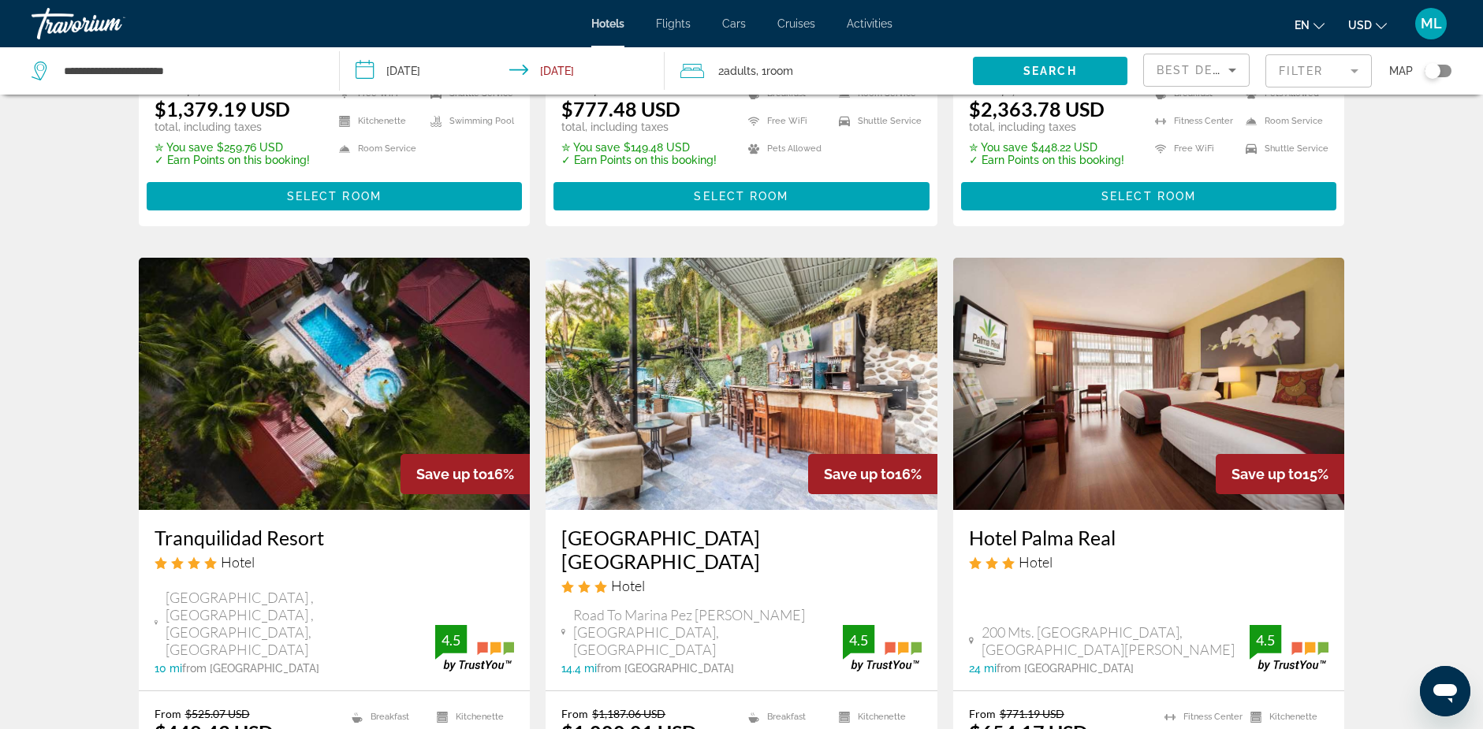
scroll to position [631, 0]
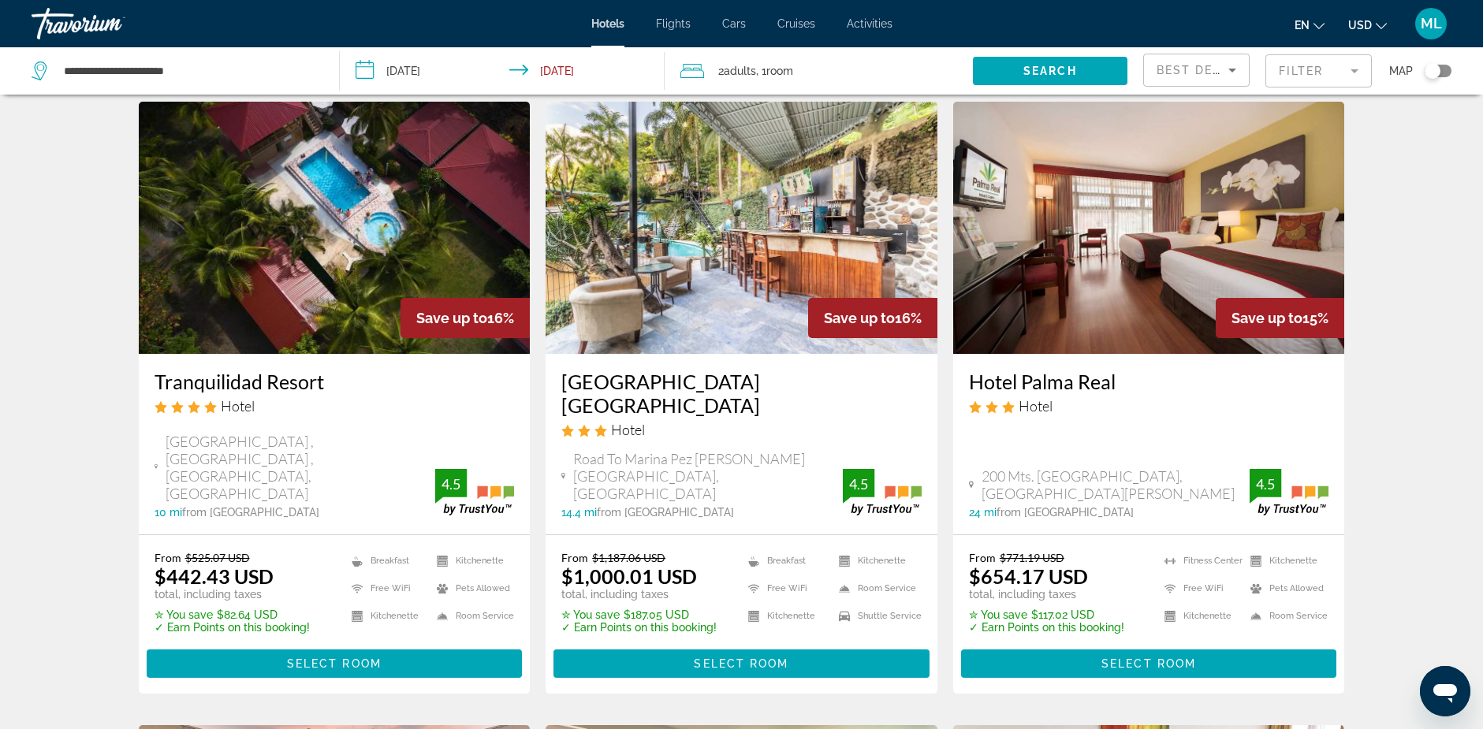
click at [326, 206] on img "Main content" at bounding box center [335, 228] width 392 height 252
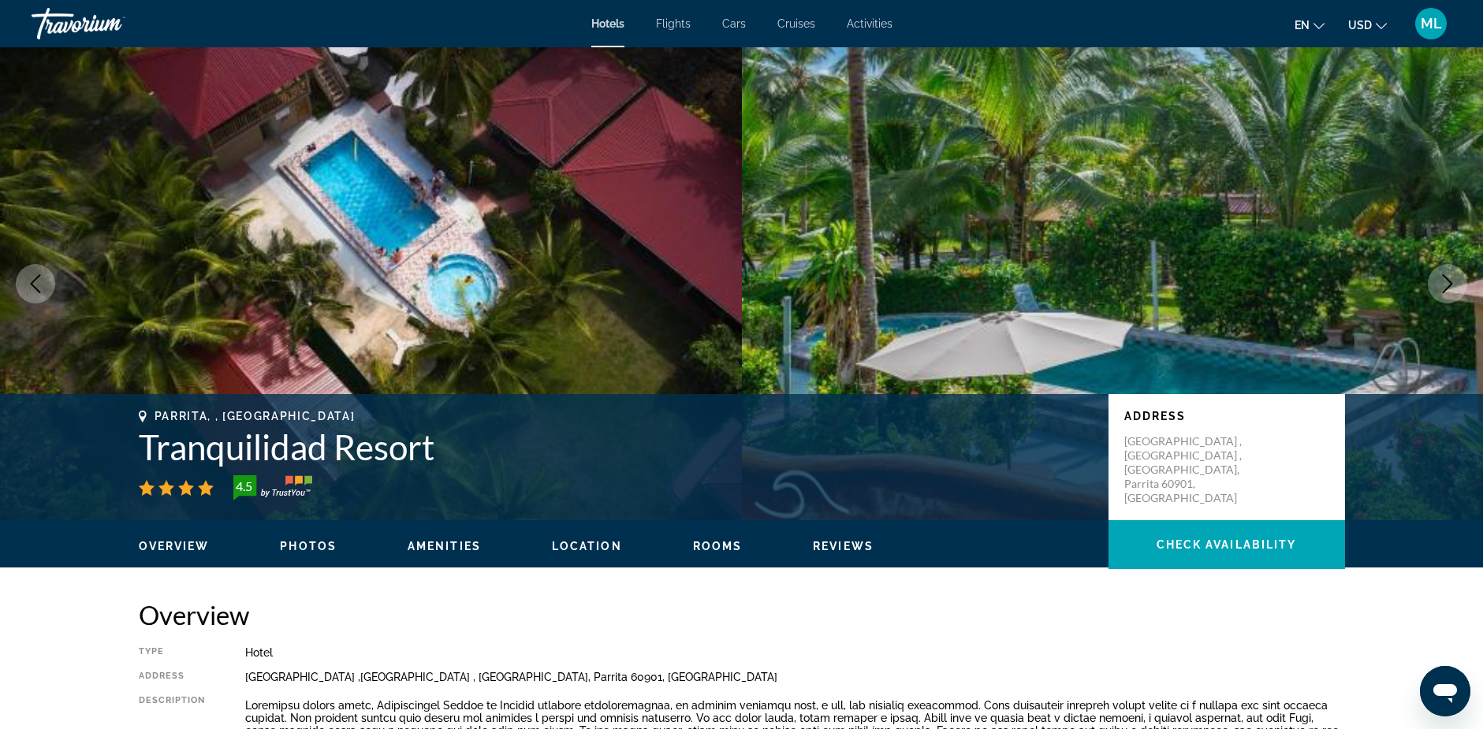
click at [1449, 284] on icon "Next image" at bounding box center [1447, 283] width 19 height 19
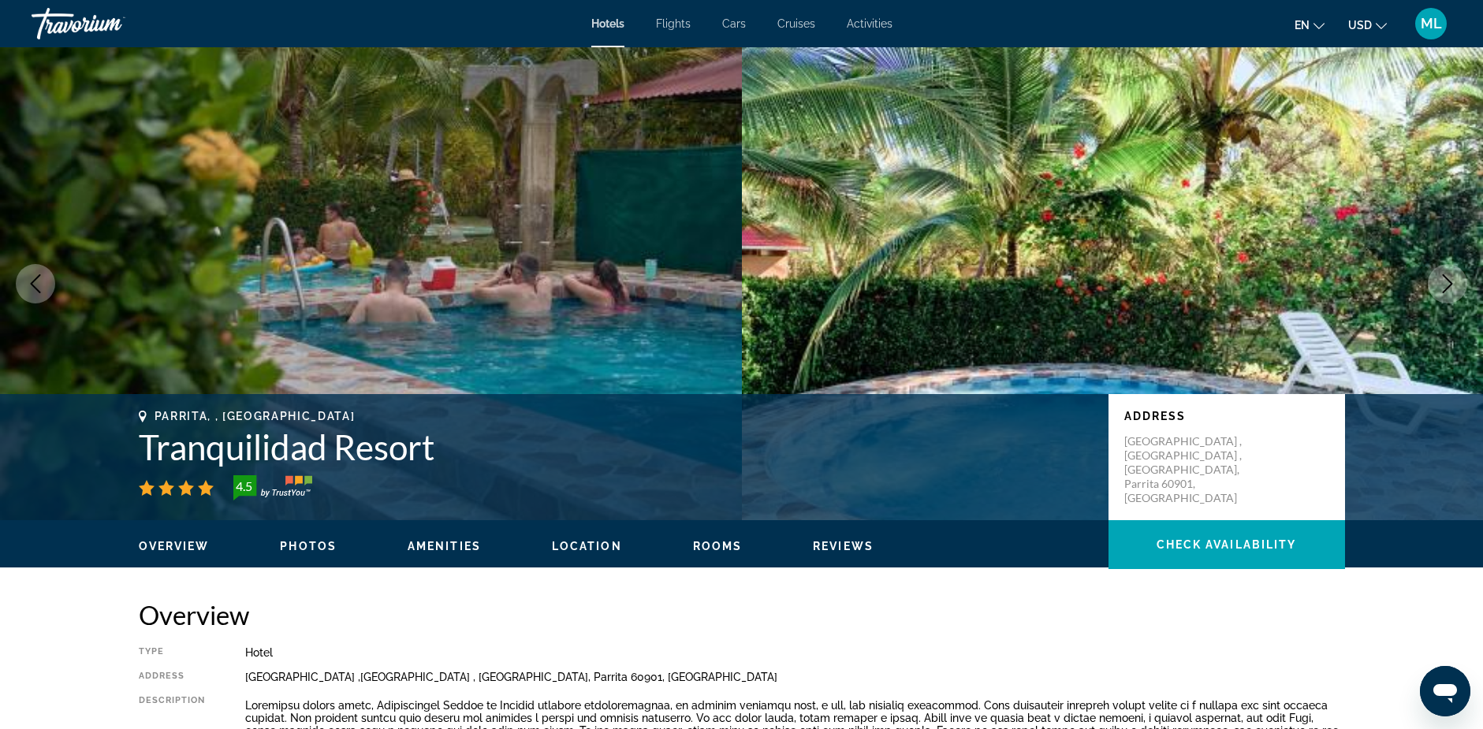
click at [1449, 284] on icon "Next image" at bounding box center [1447, 283] width 19 height 19
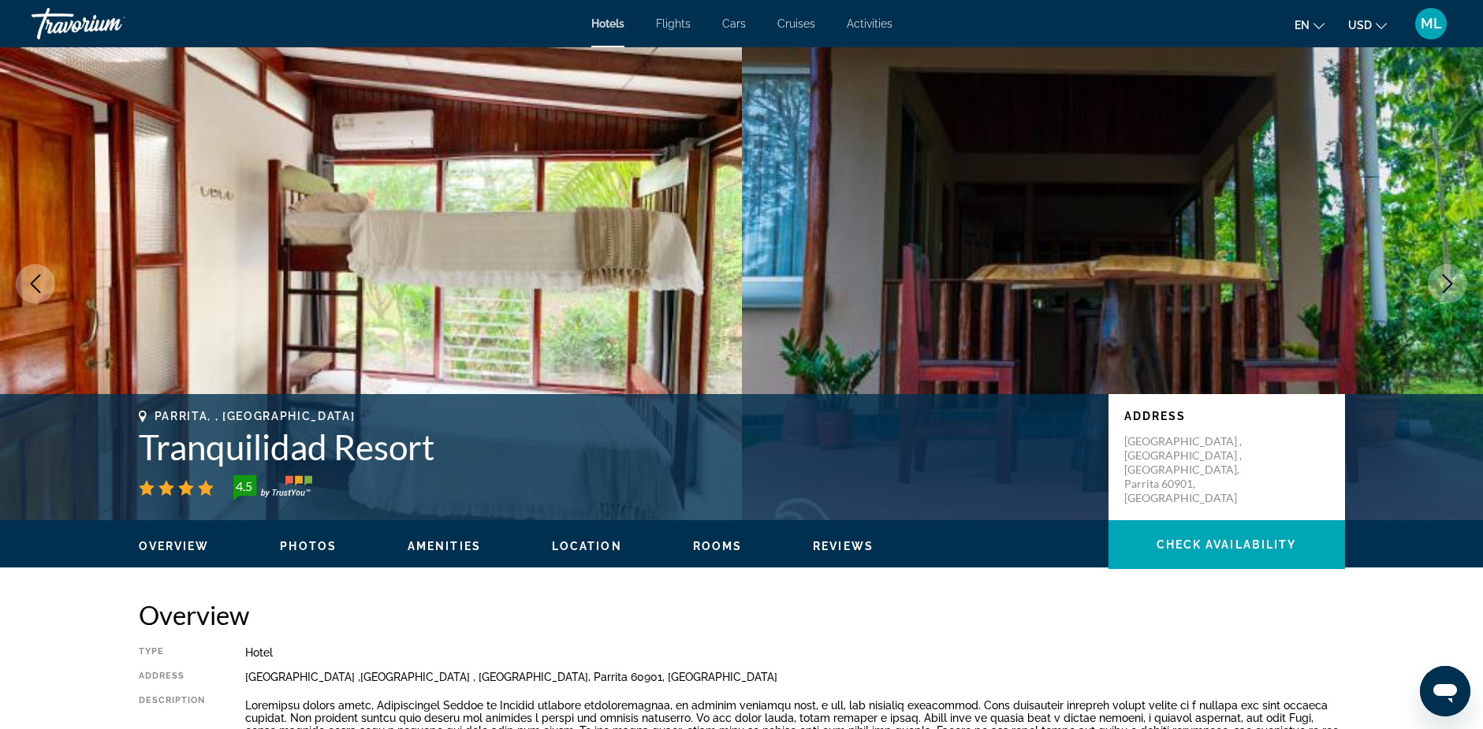
click at [1449, 284] on icon "Next image" at bounding box center [1447, 283] width 19 height 19
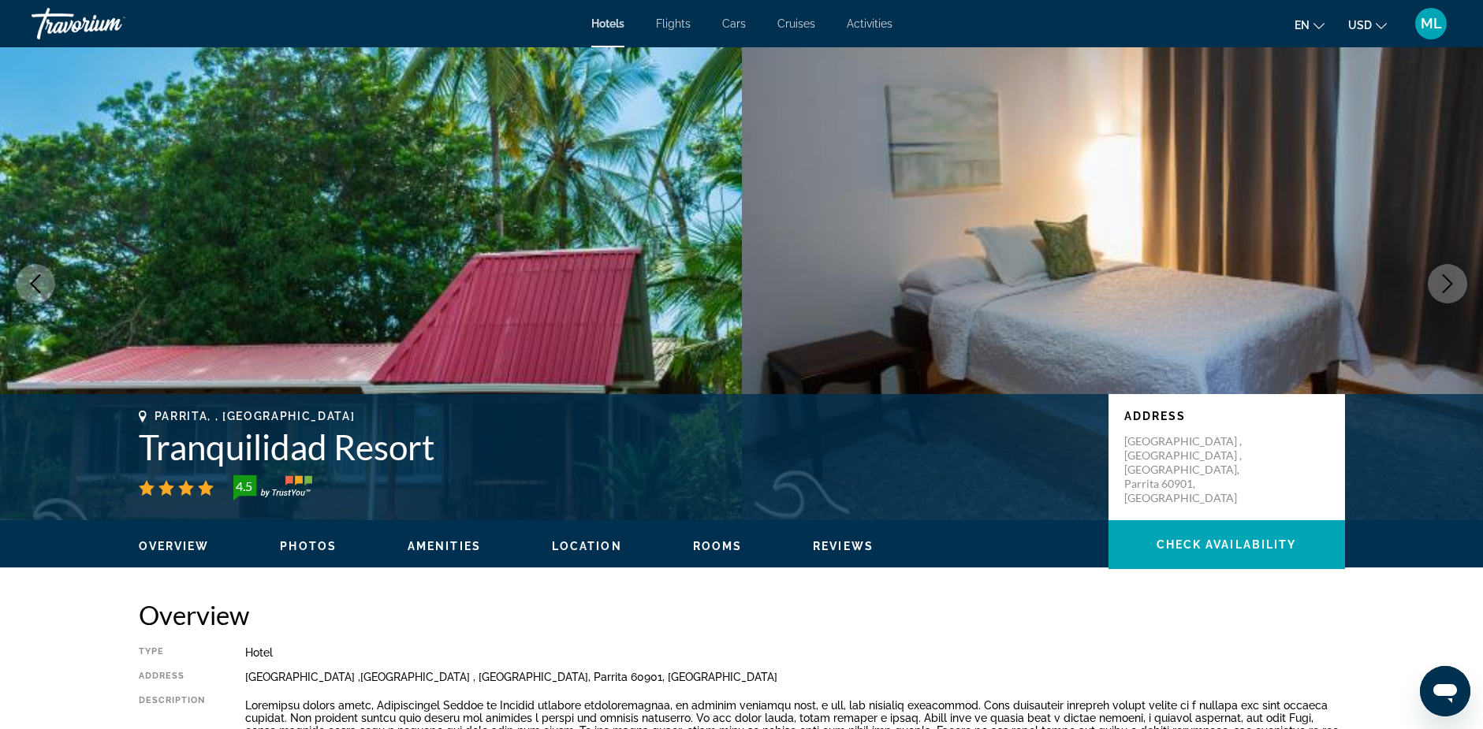
click at [1449, 284] on icon "Next image" at bounding box center [1447, 283] width 19 height 19
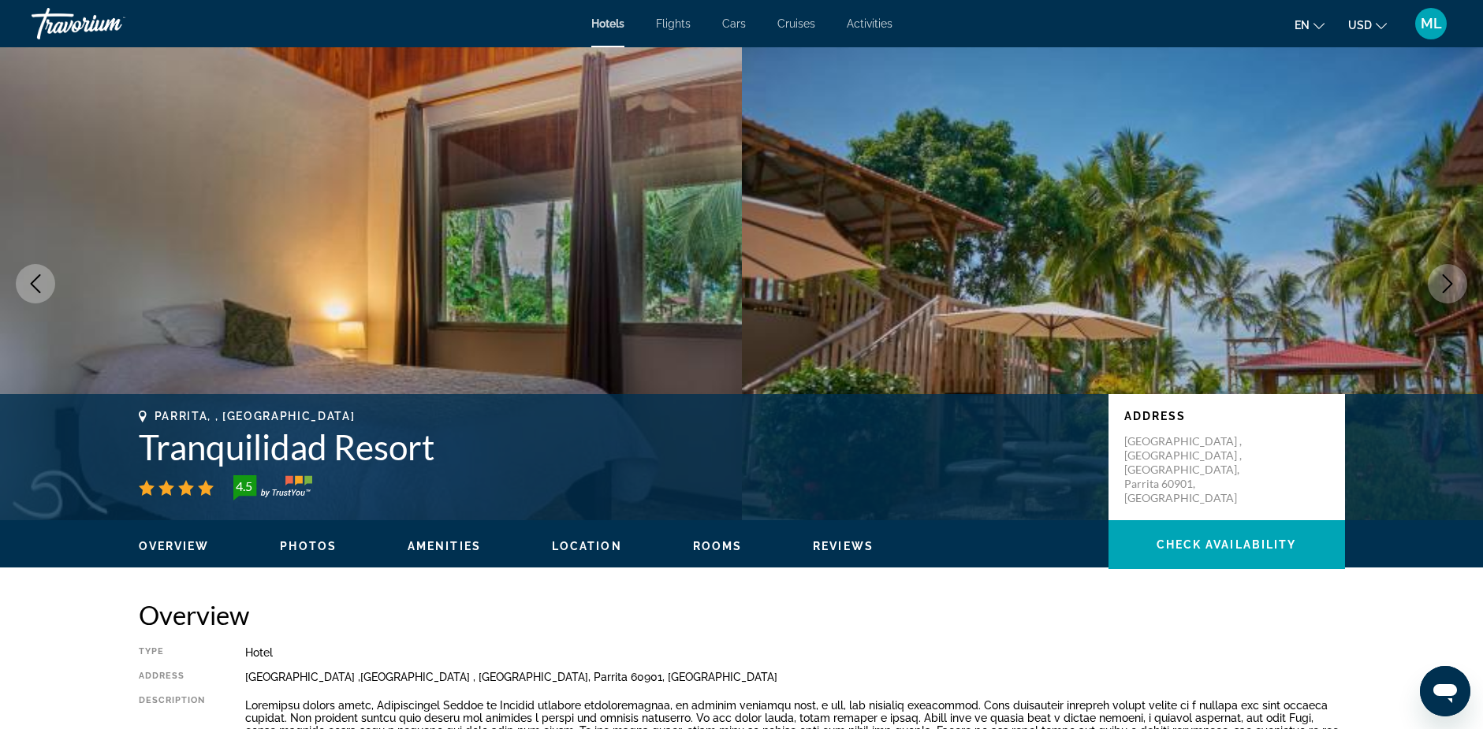
click at [1449, 284] on icon "Next image" at bounding box center [1447, 283] width 19 height 19
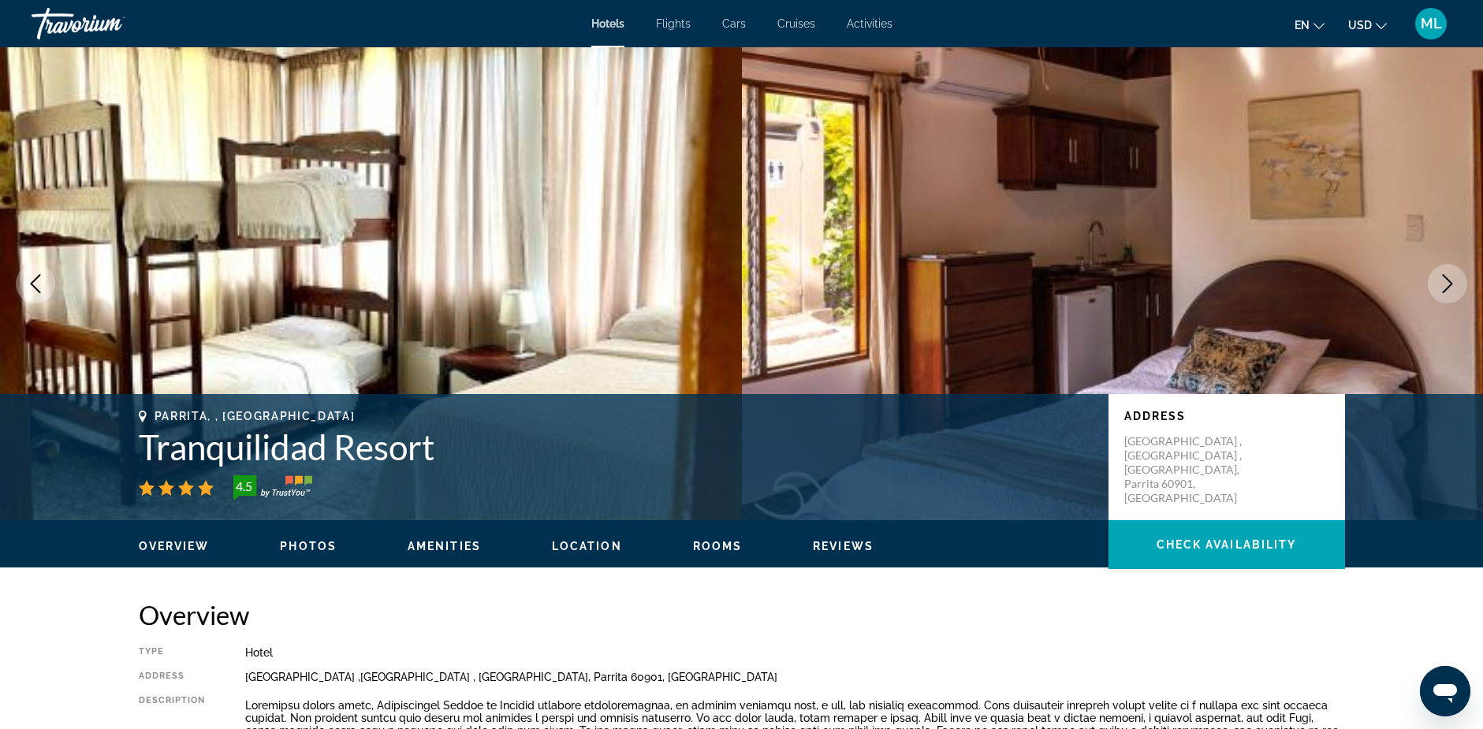
click at [1449, 284] on icon "Next image" at bounding box center [1447, 283] width 19 height 19
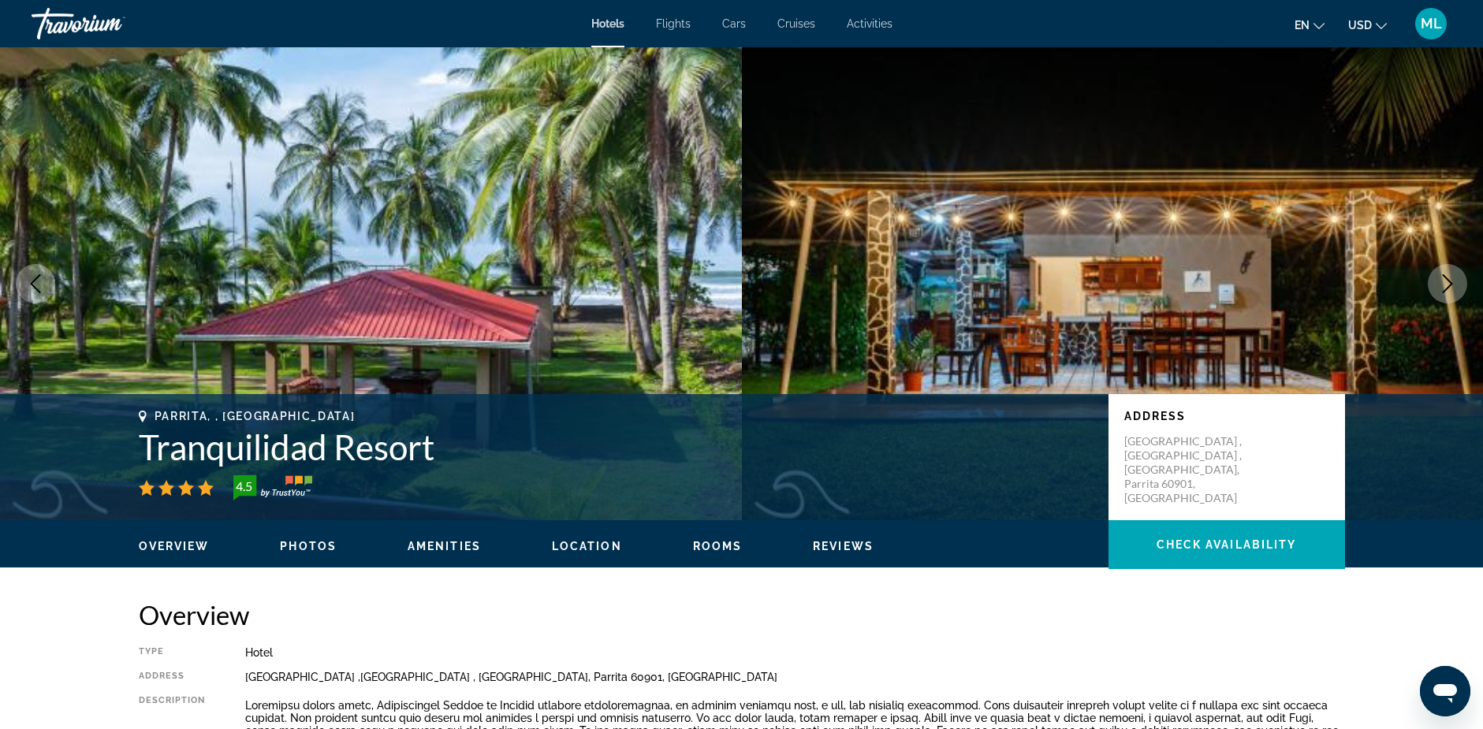
click at [1449, 284] on icon "Next image" at bounding box center [1447, 283] width 19 height 19
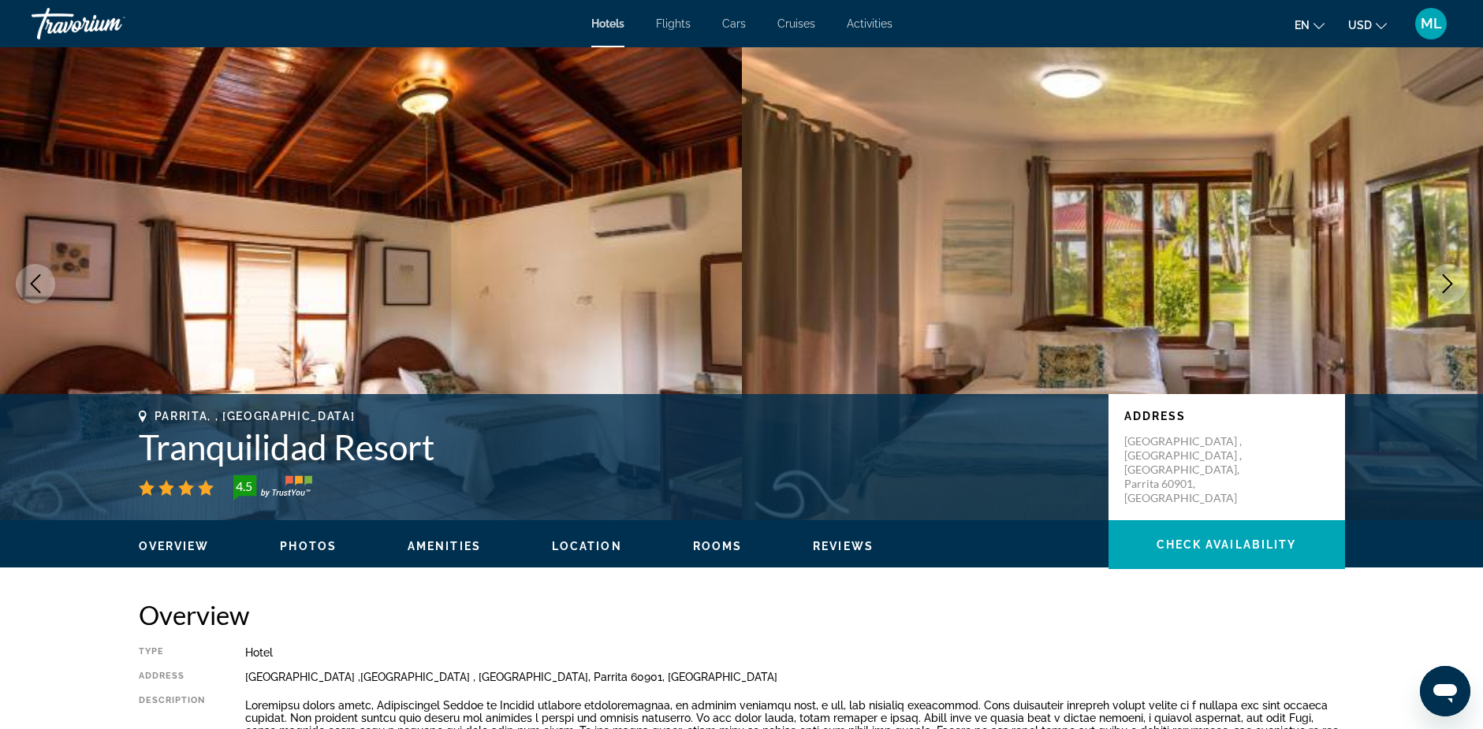
click at [1449, 284] on icon "Next image" at bounding box center [1447, 283] width 19 height 19
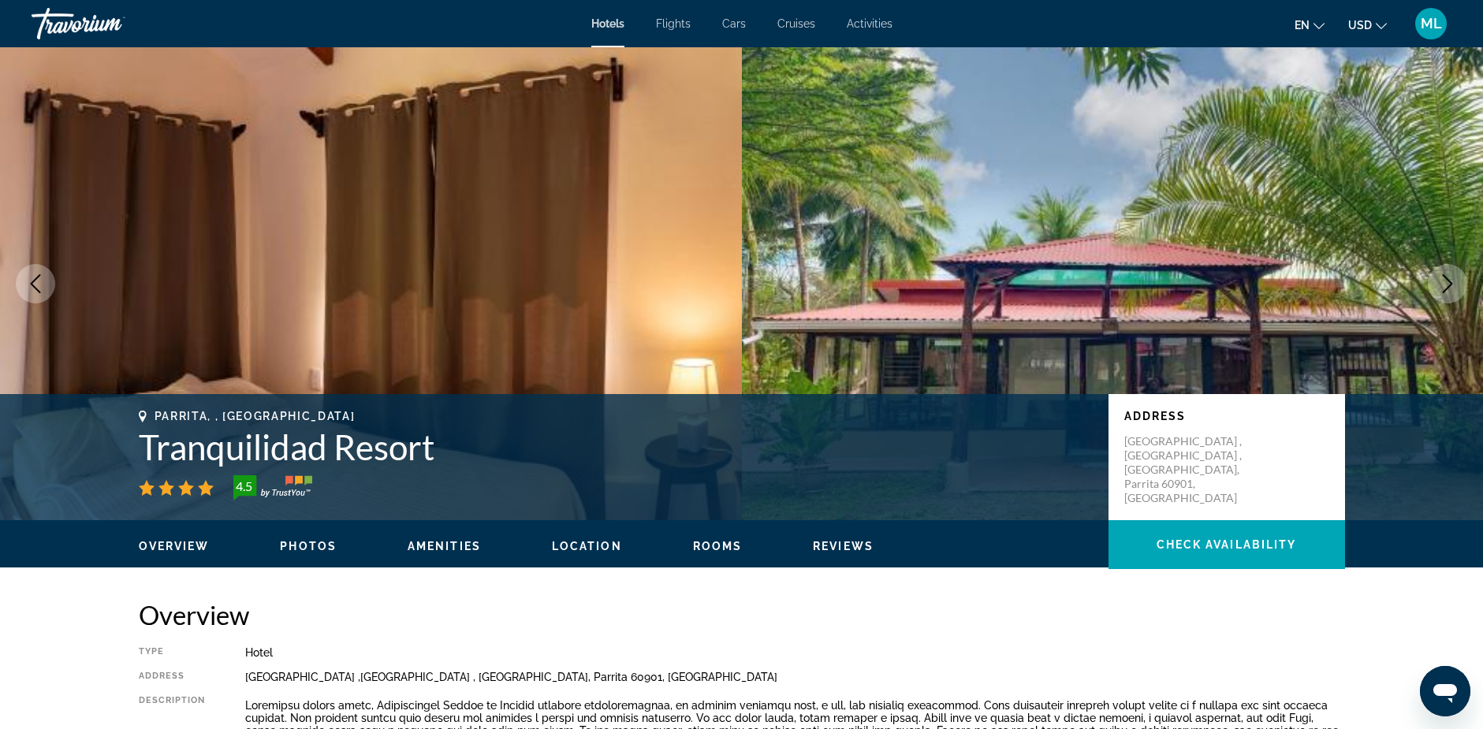
click at [1449, 284] on icon "Next image" at bounding box center [1447, 283] width 19 height 19
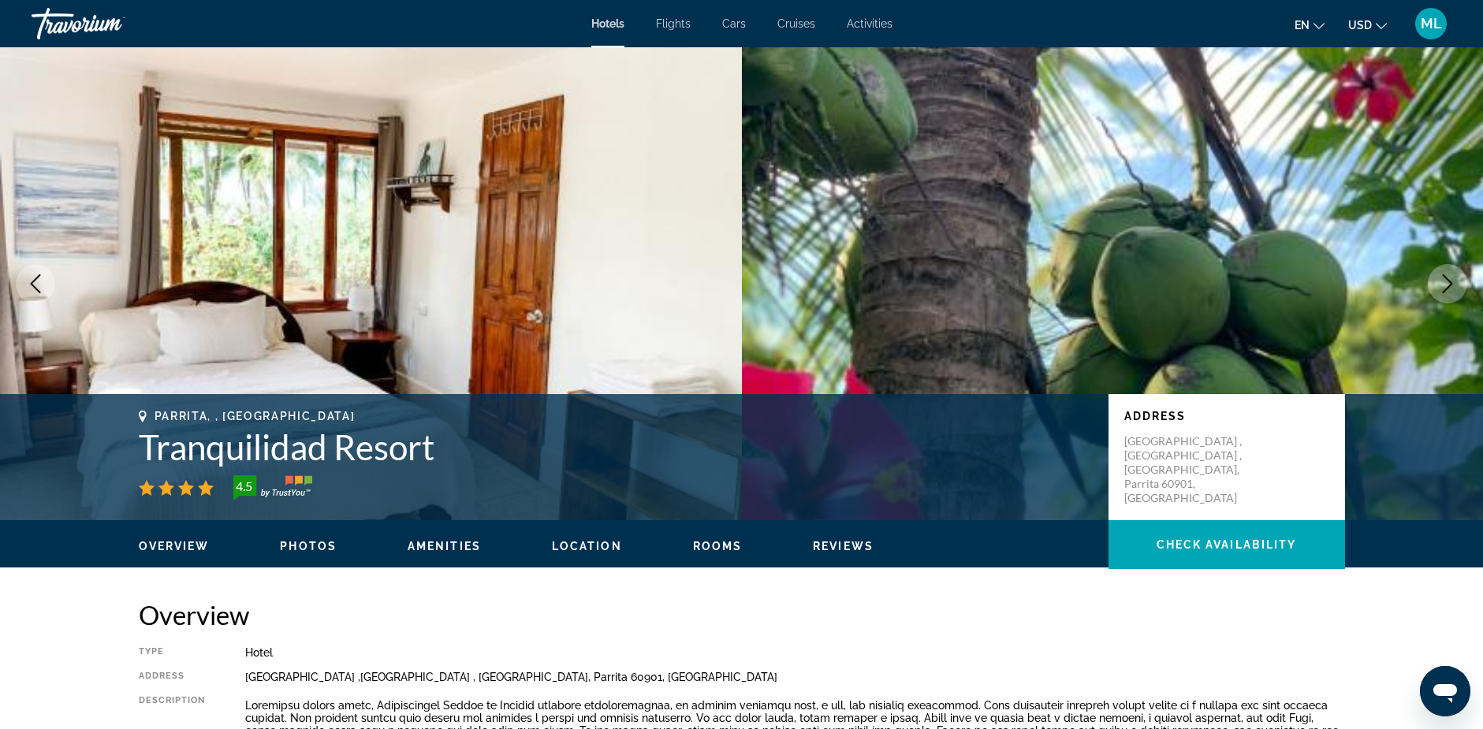
click at [1449, 284] on icon "Next image" at bounding box center [1447, 283] width 19 height 19
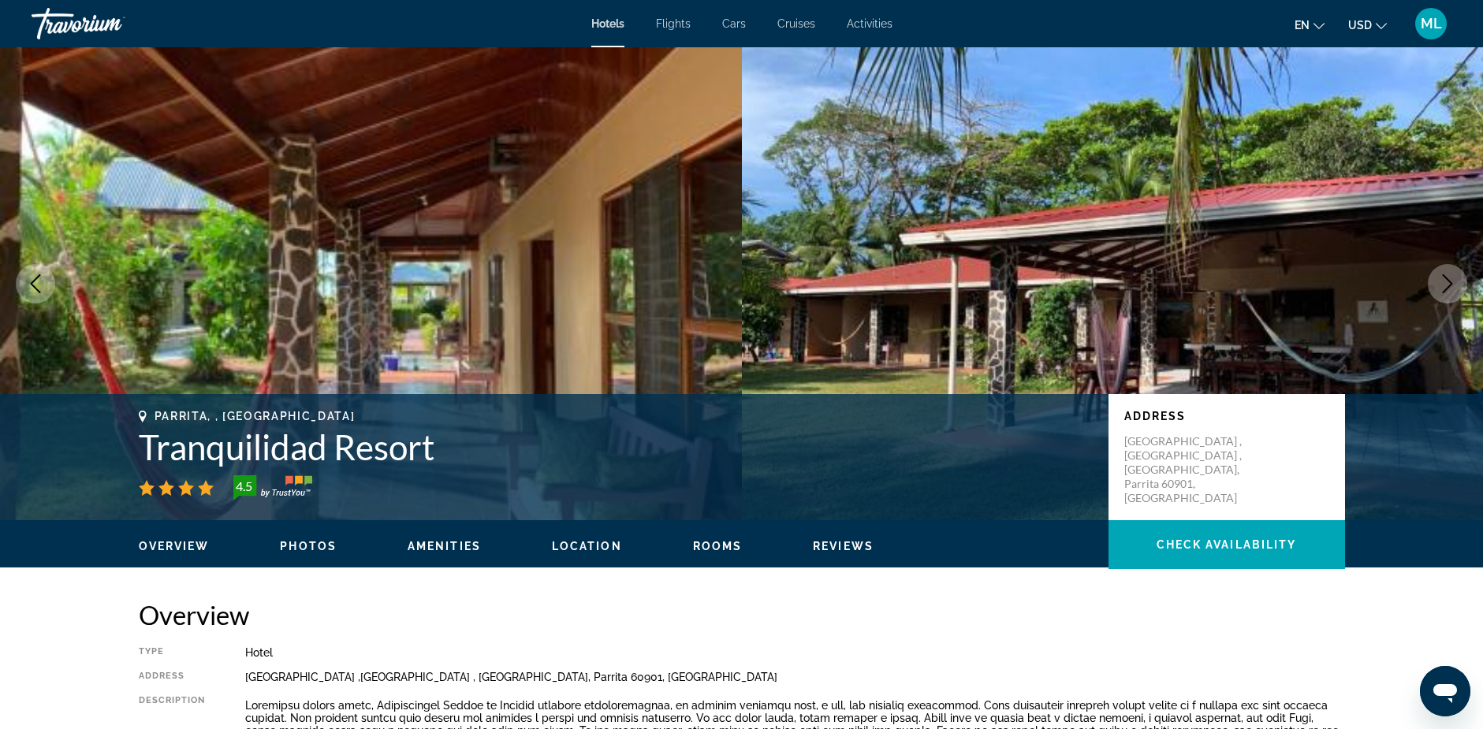
click at [1449, 284] on icon "Next image" at bounding box center [1447, 283] width 19 height 19
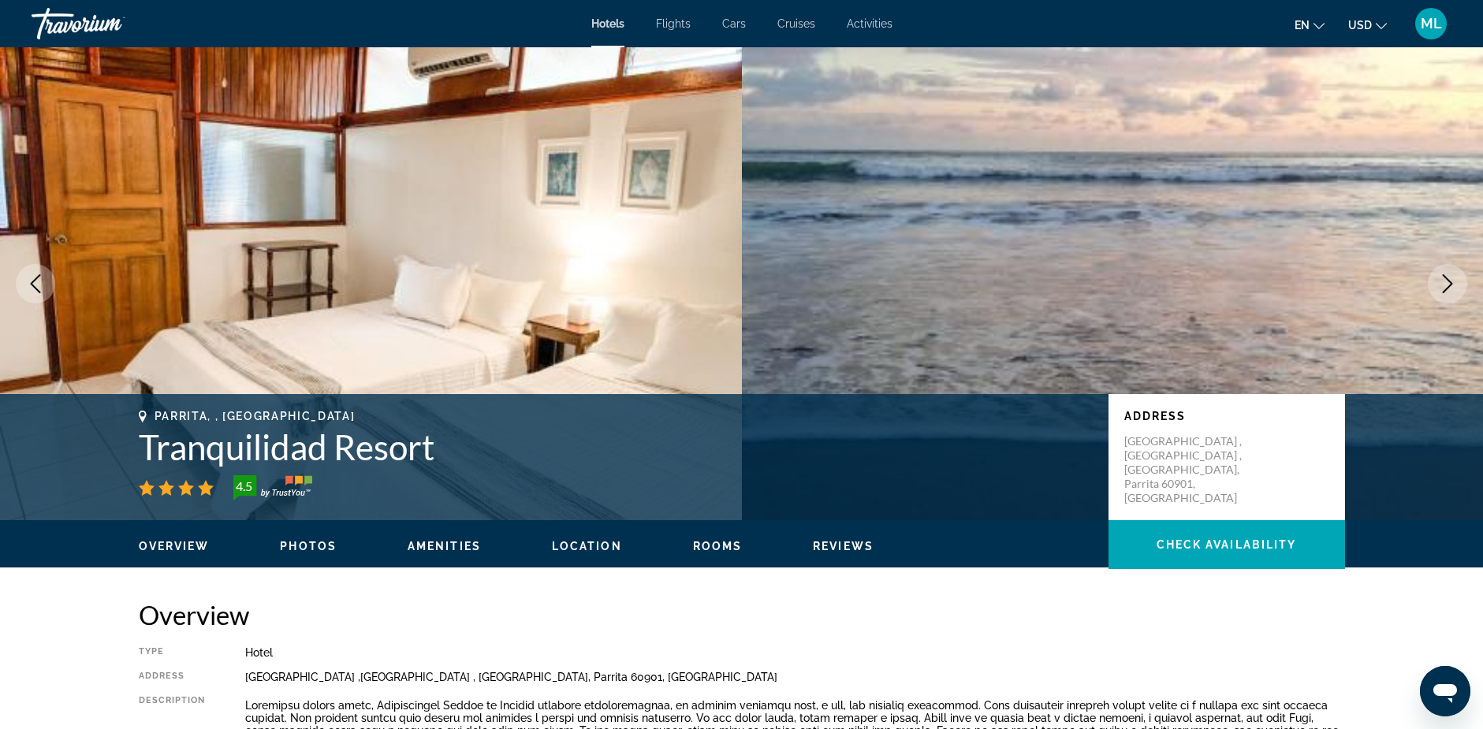
click at [1449, 284] on icon "Next image" at bounding box center [1447, 283] width 19 height 19
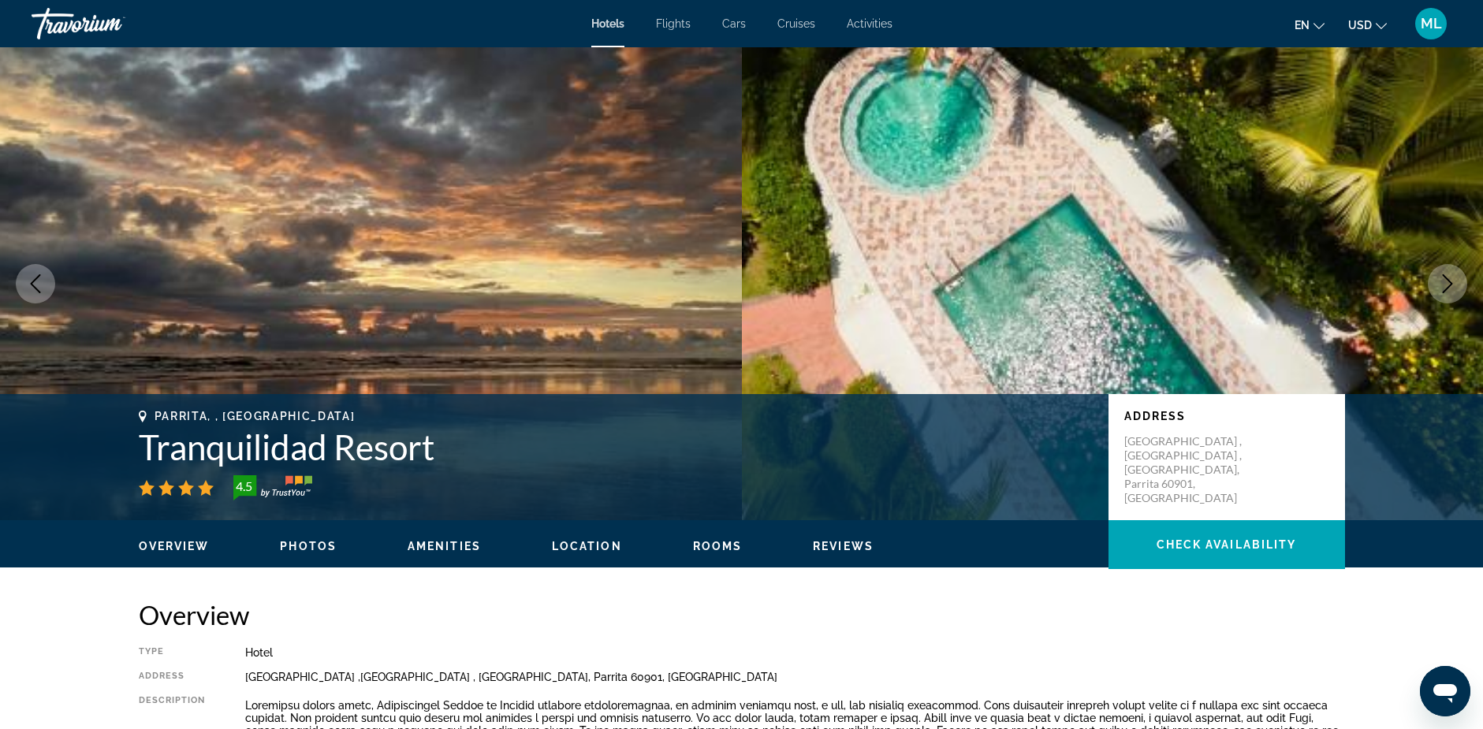
click at [1449, 284] on icon "Next image" at bounding box center [1447, 283] width 19 height 19
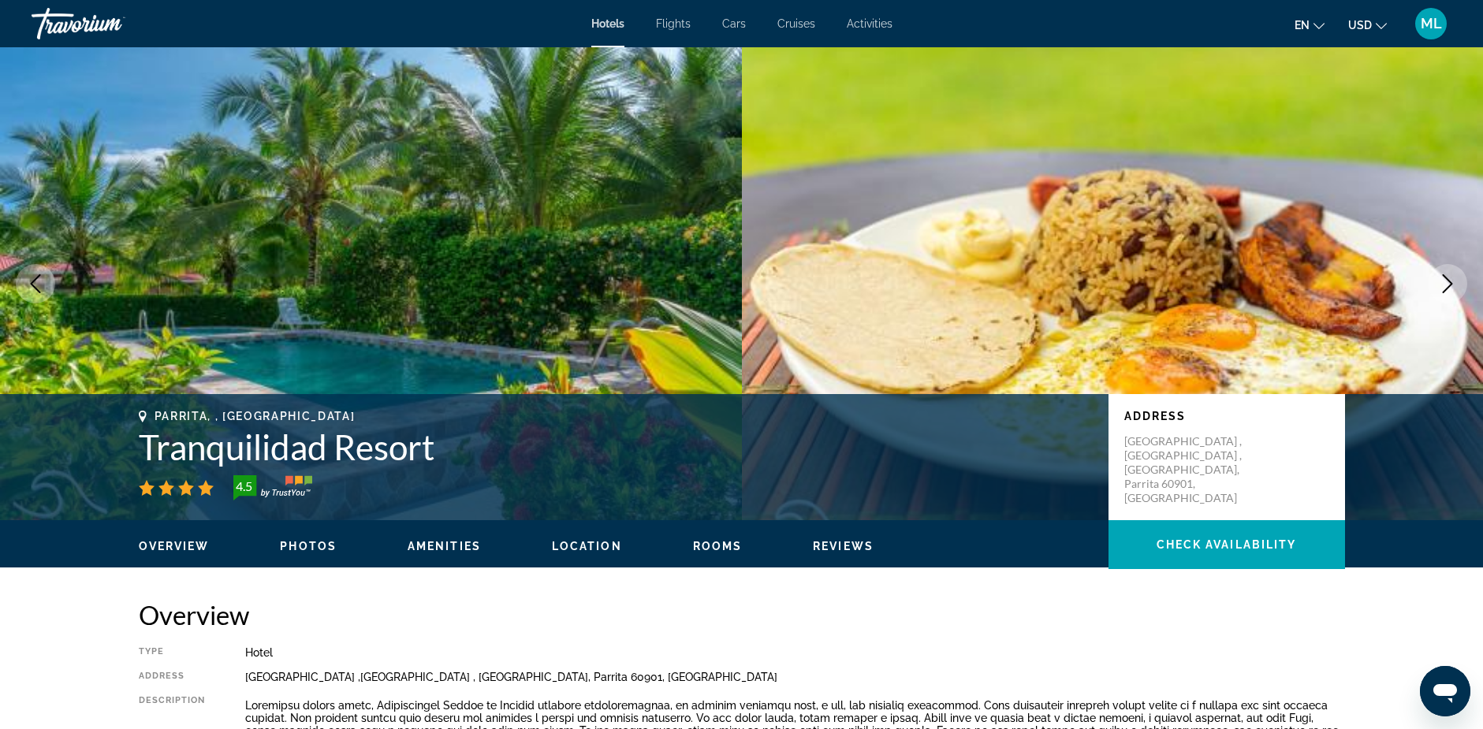
click at [1449, 284] on icon "Next image" at bounding box center [1447, 283] width 19 height 19
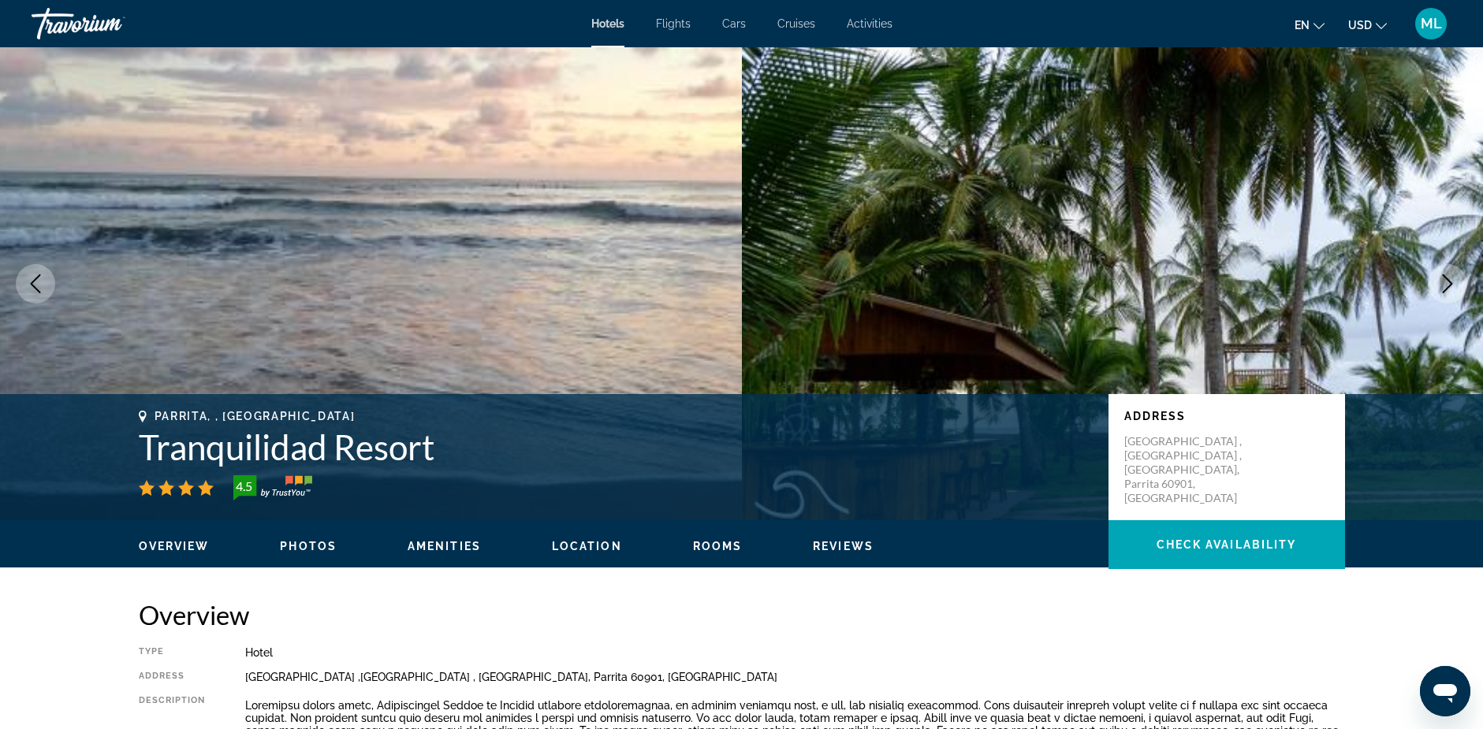
click at [1449, 284] on icon "Next image" at bounding box center [1447, 283] width 19 height 19
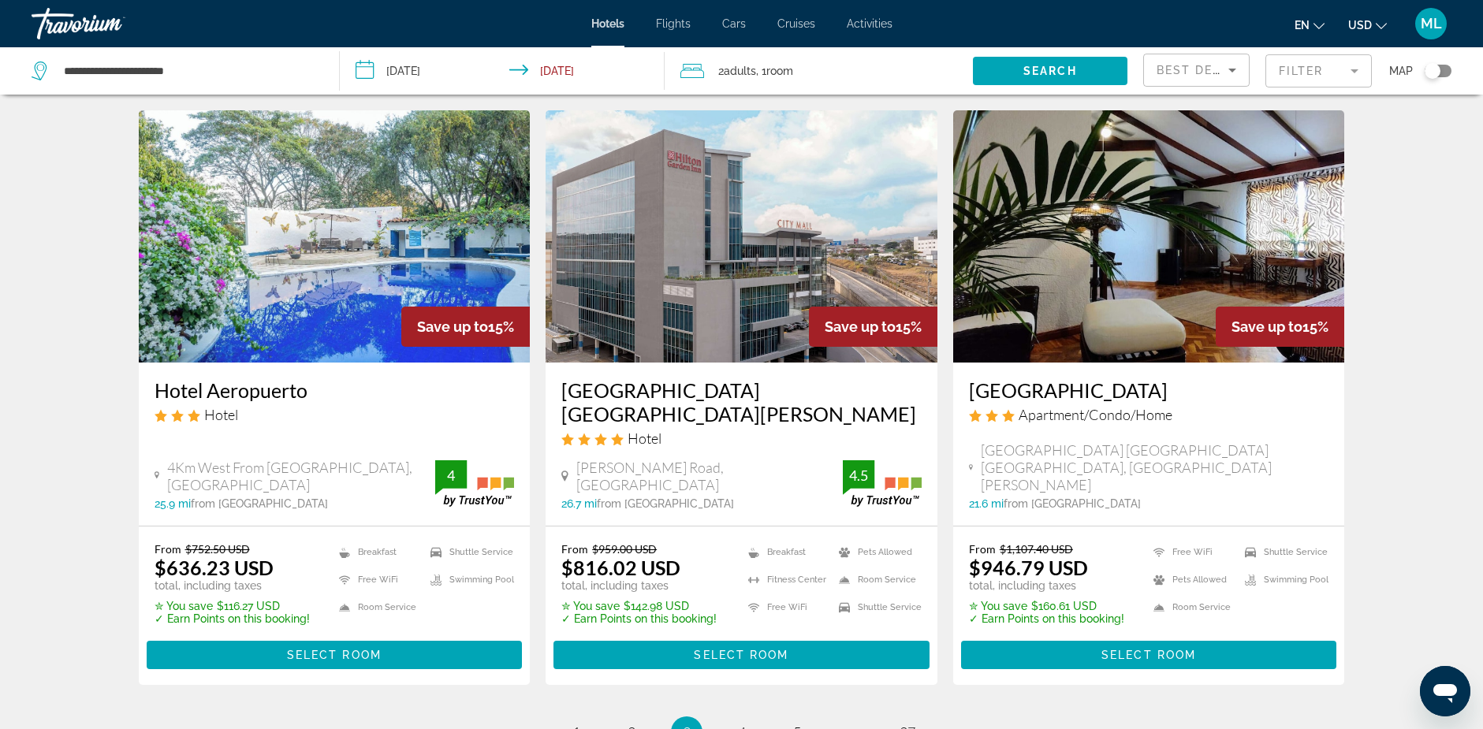
scroll to position [2049, 0]
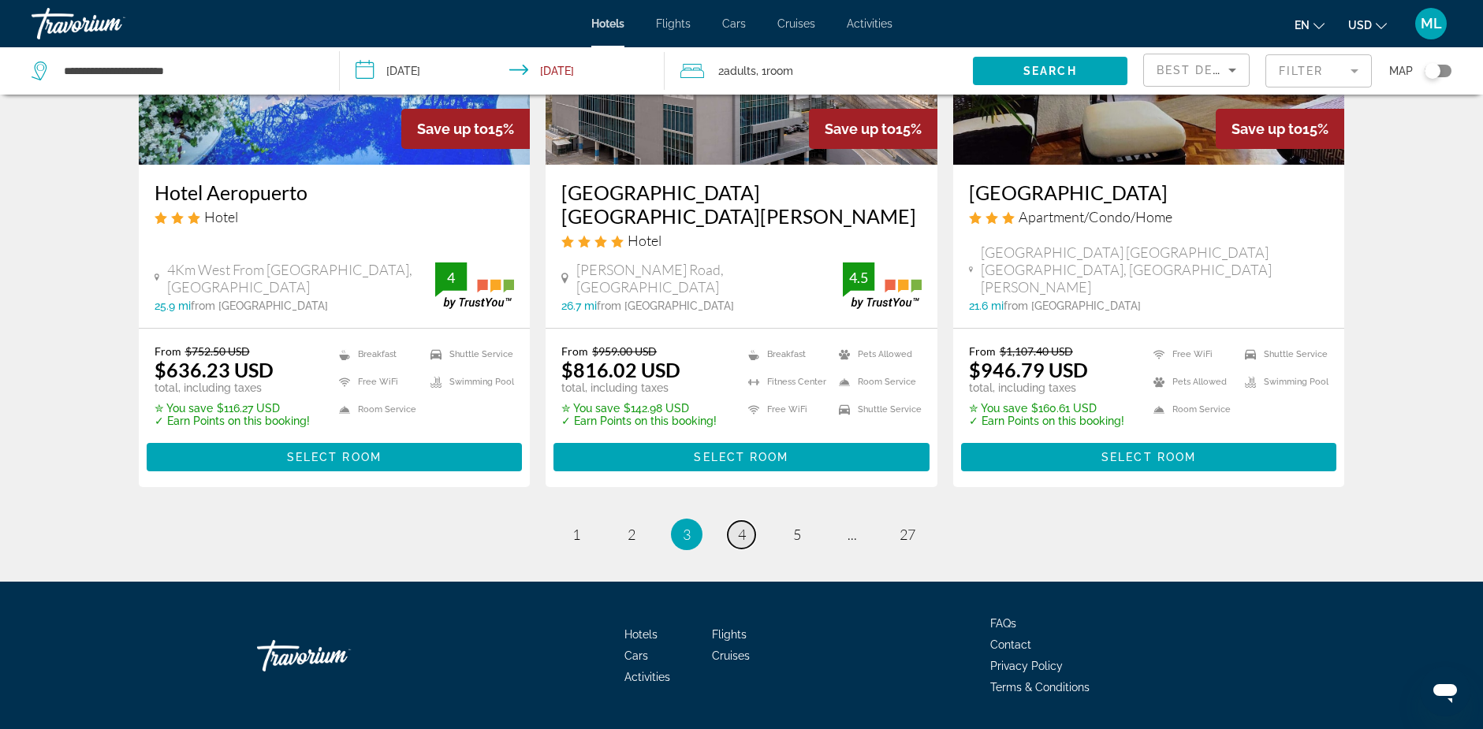
click at [742, 526] on span "4" at bounding box center [742, 534] width 8 height 17
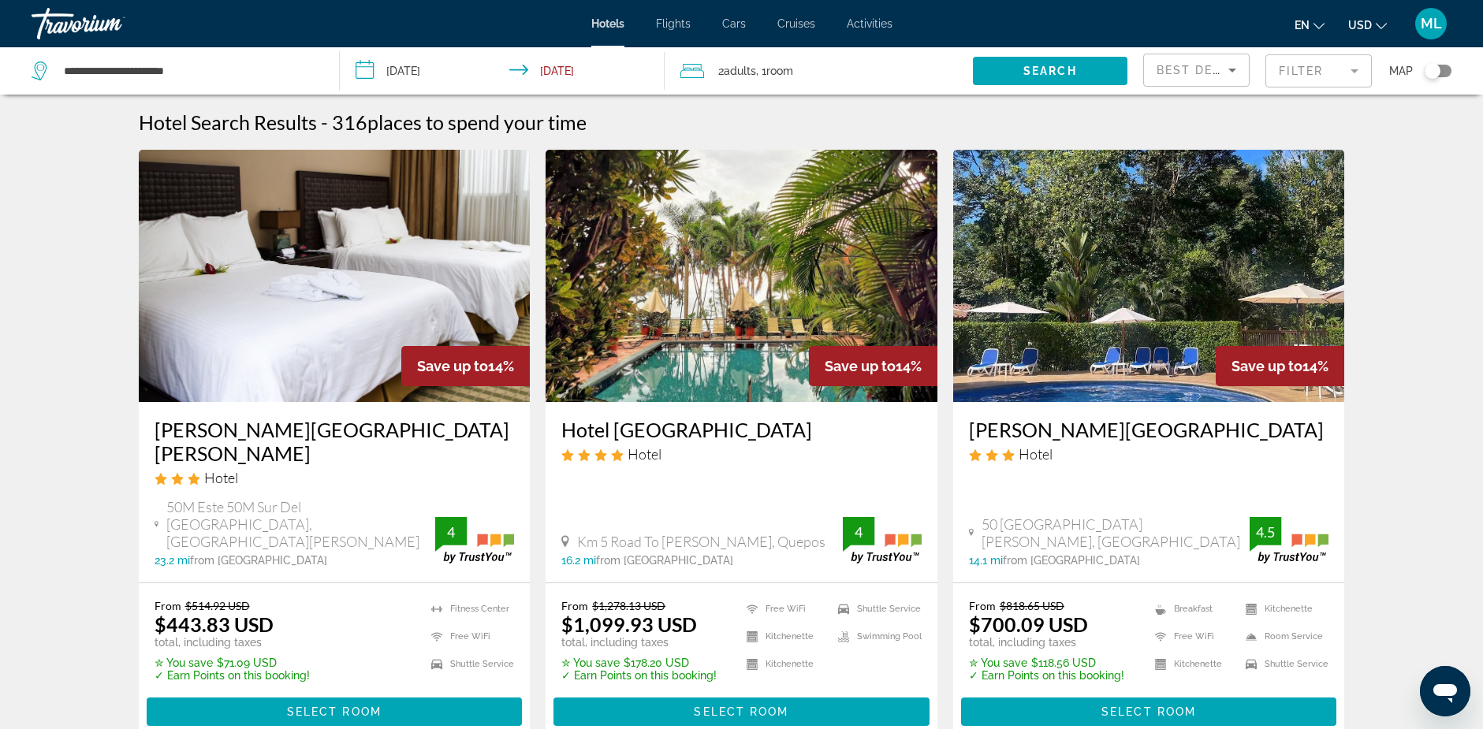
click at [752, 293] on img "Main content" at bounding box center [741, 276] width 392 height 252
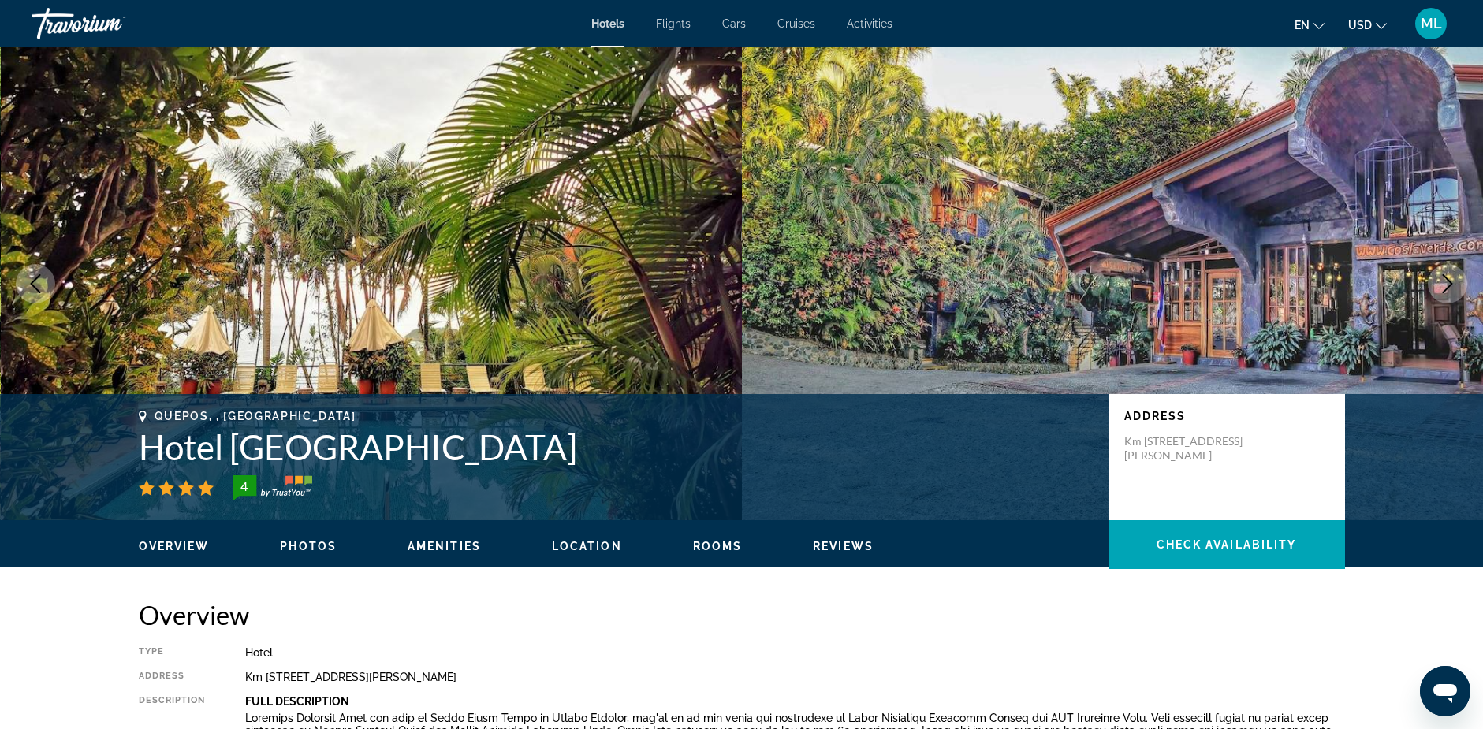
click at [1450, 283] on icon "Next image" at bounding box center [1447, 283] width 10 height 19
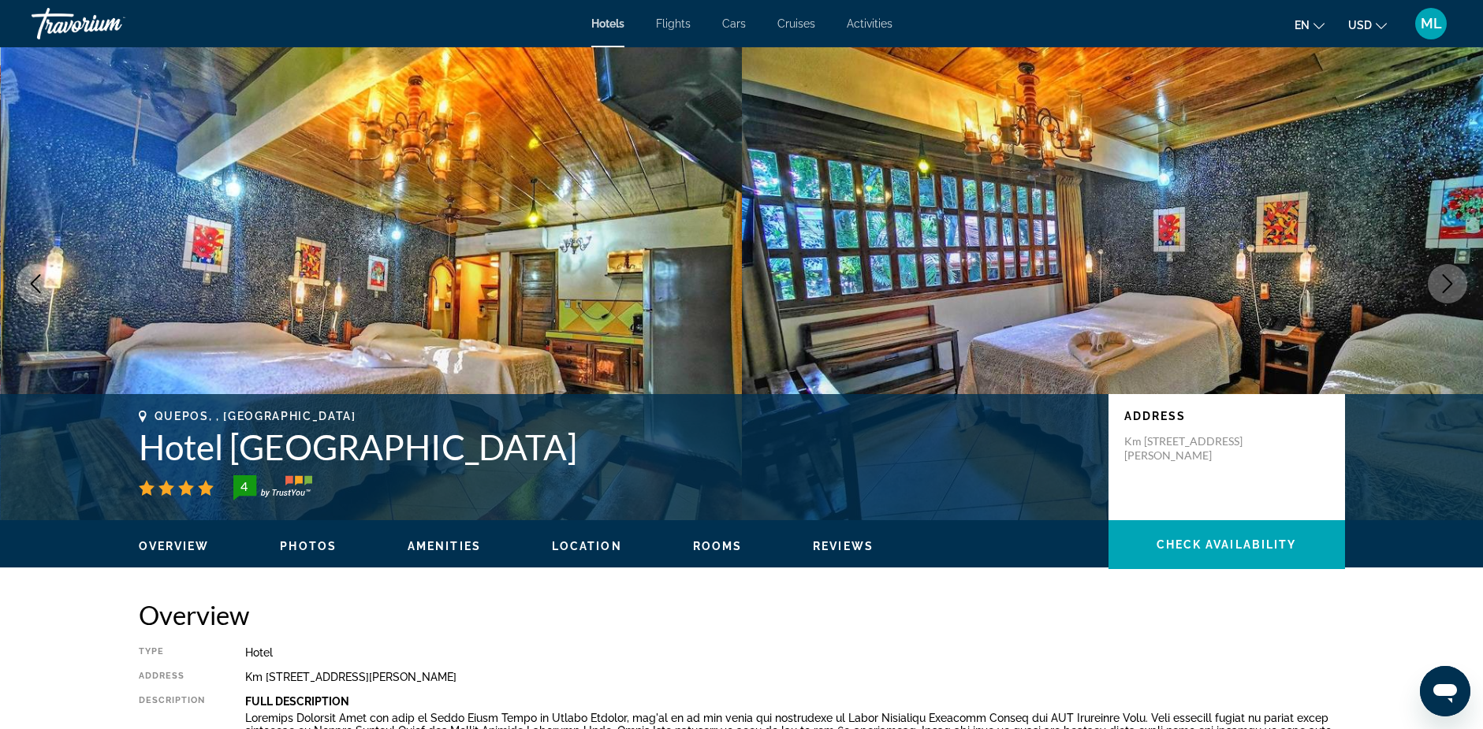
click at [1446, 284] on icon "Next image" at bounding box center [1447, 283] width 19 height 19
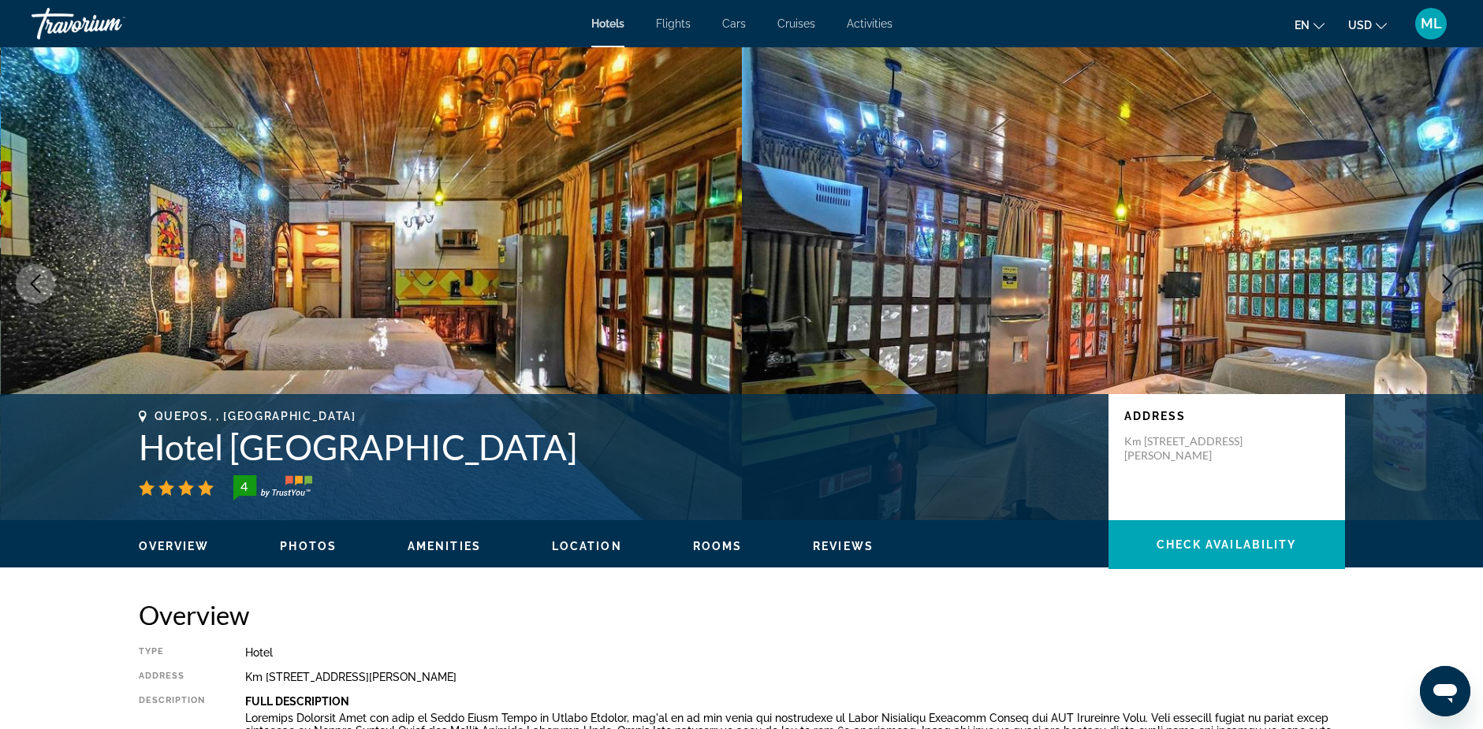
click at [1446, 284] on icon "Next image" at bounding box center [1447, 283] width 19 height 19
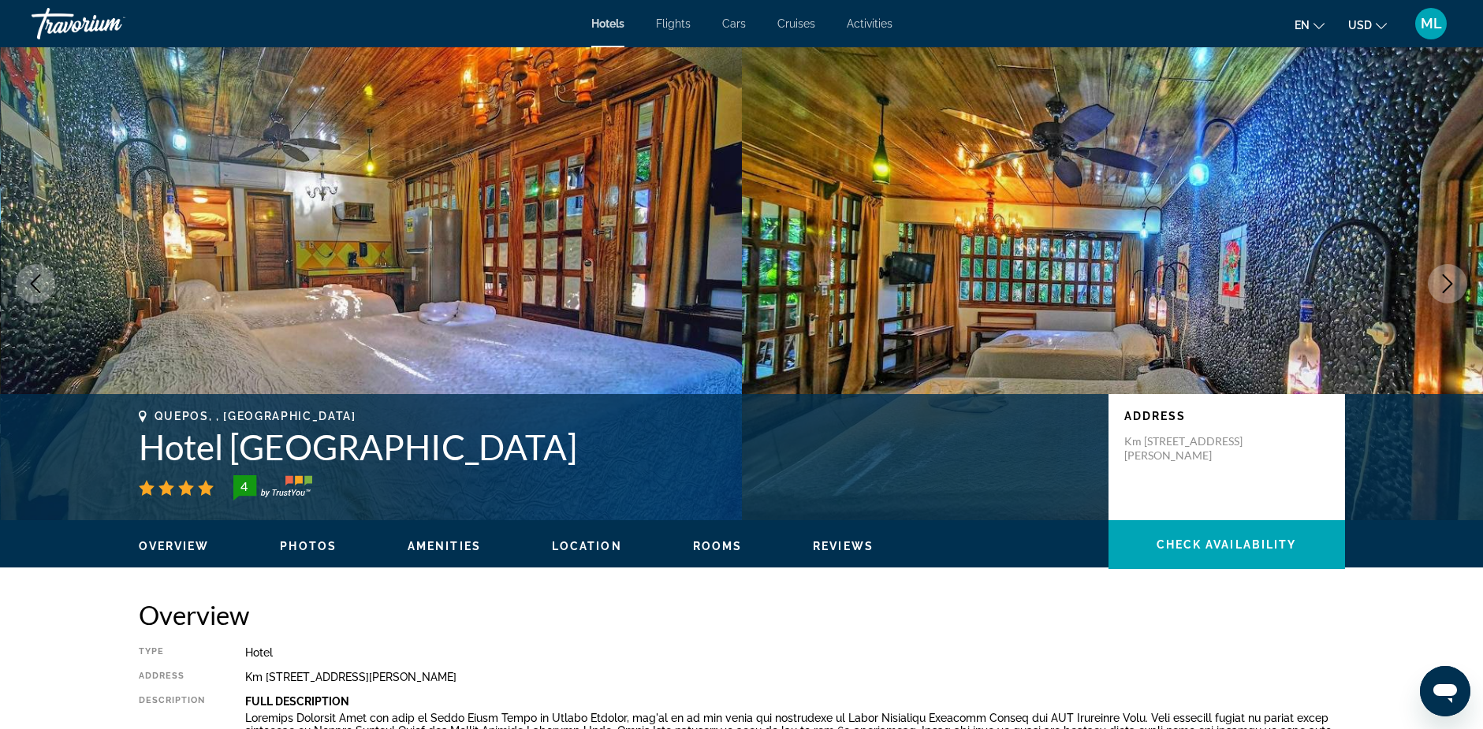
click at [1446, 284] on icon "Next image" at bounding box center [1447, 283] width 19 height 19
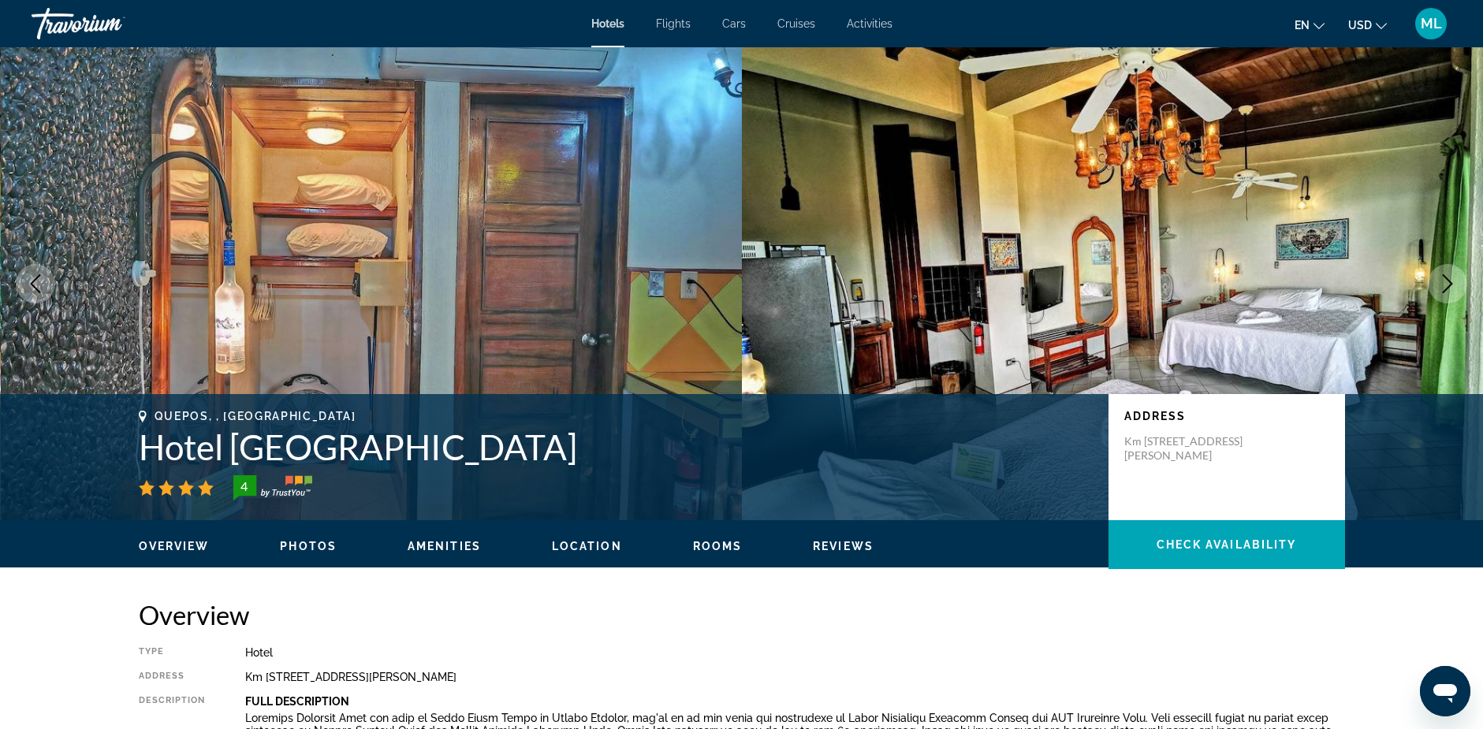
click at [1446, 284] on icon "Next image" at bounding box center [1447, 283] width 19 height 19
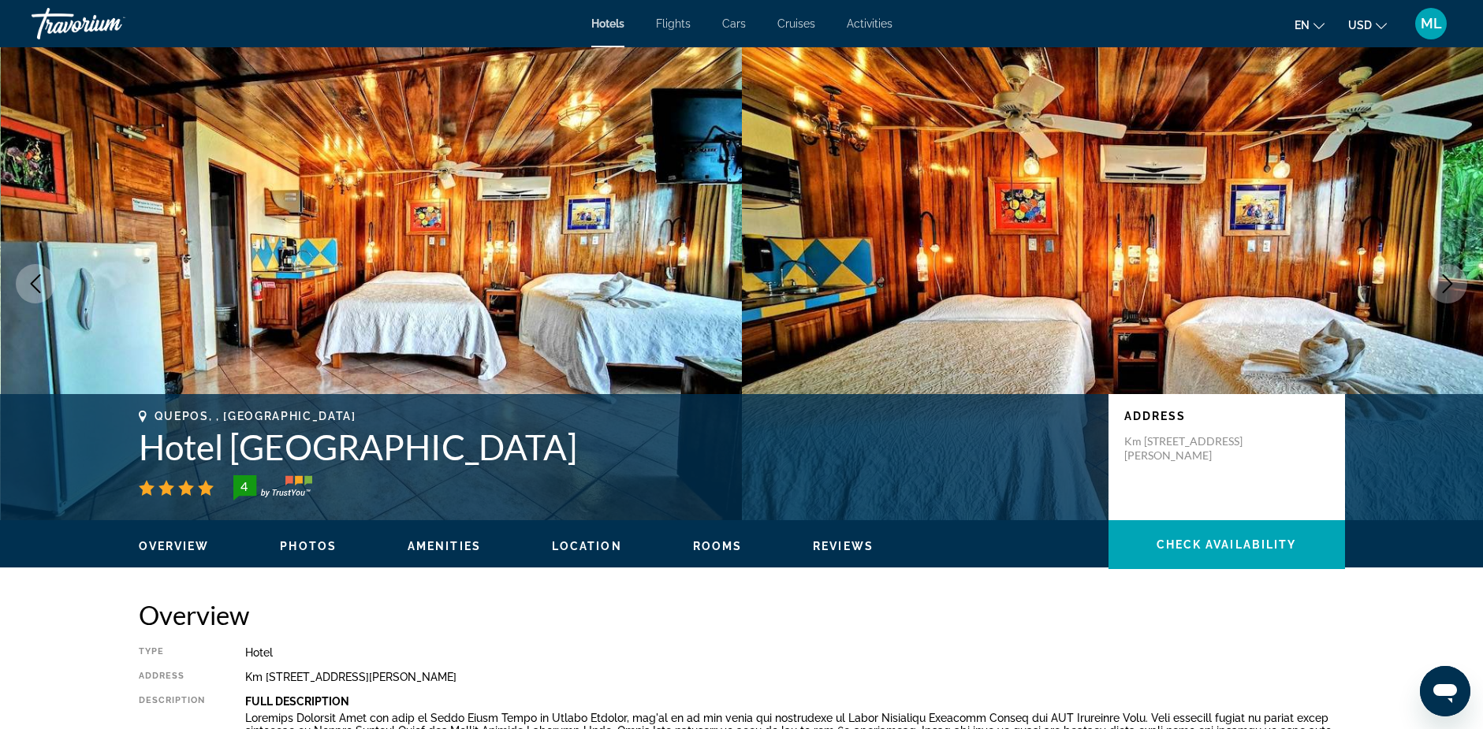
click at [1446, 284] on icon "Next image" at bounding box center [1447, 283] width 19 height 19
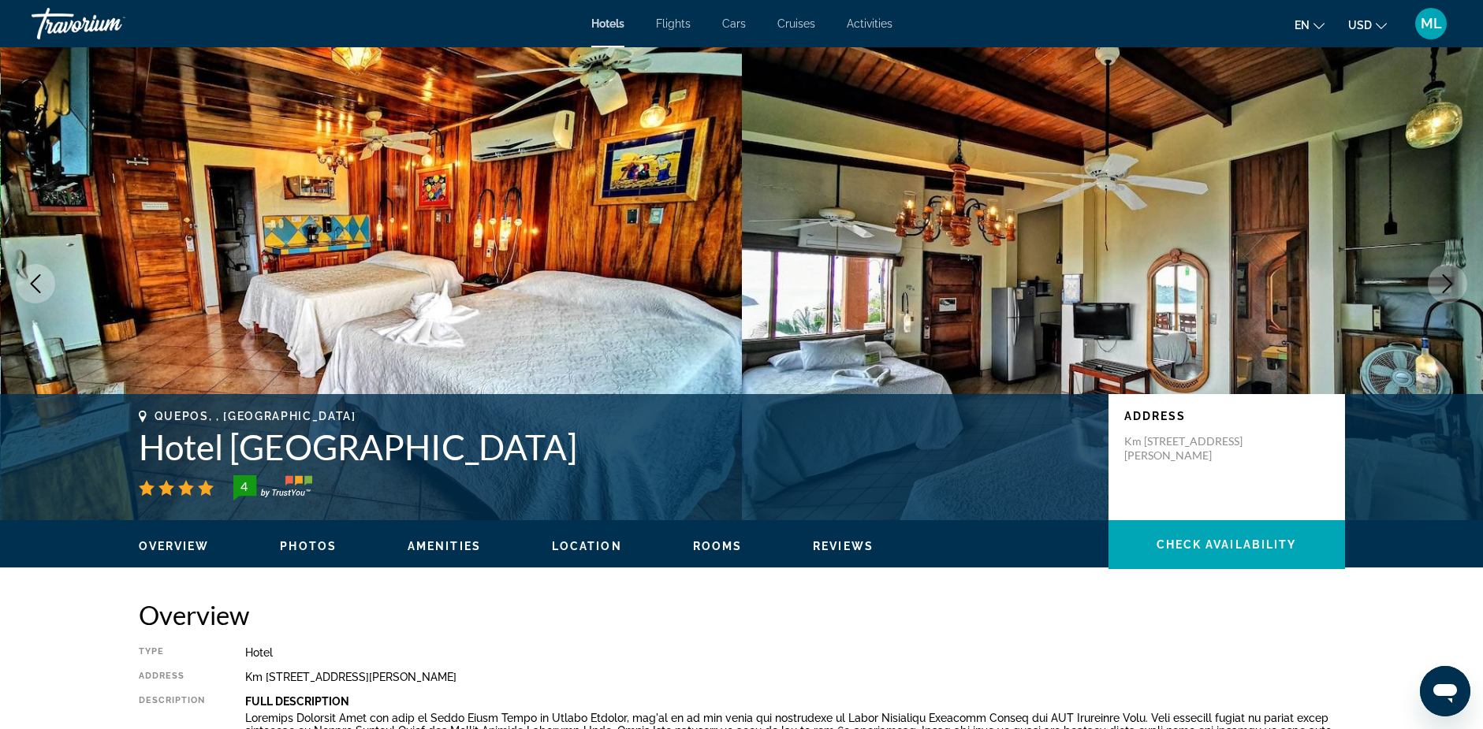
click at [1446, 284] on icon "Next image" at bounding box center [1447, 283] width 19 height 19
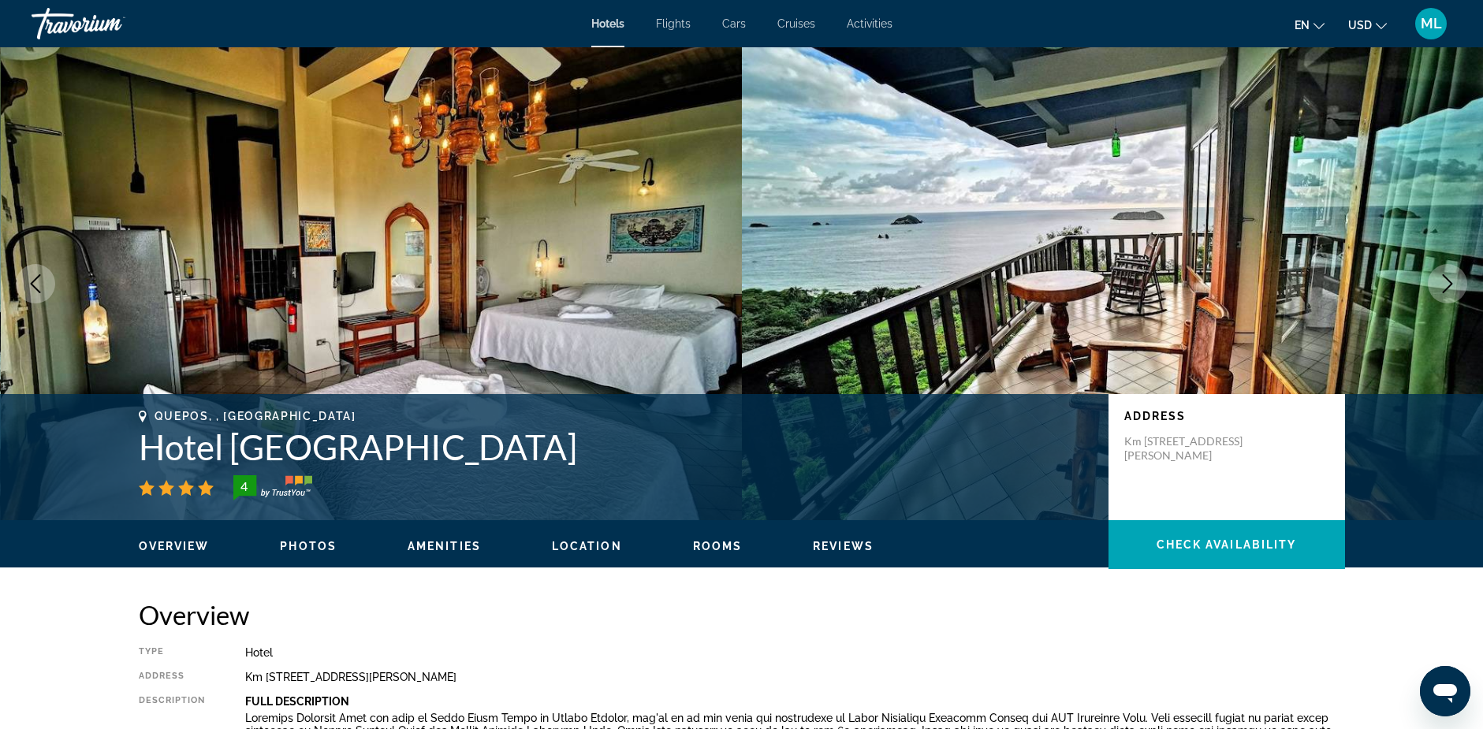
click at [1446, 283] on icon "Next image" at bounding box center [1447, 283] width 19 height 19
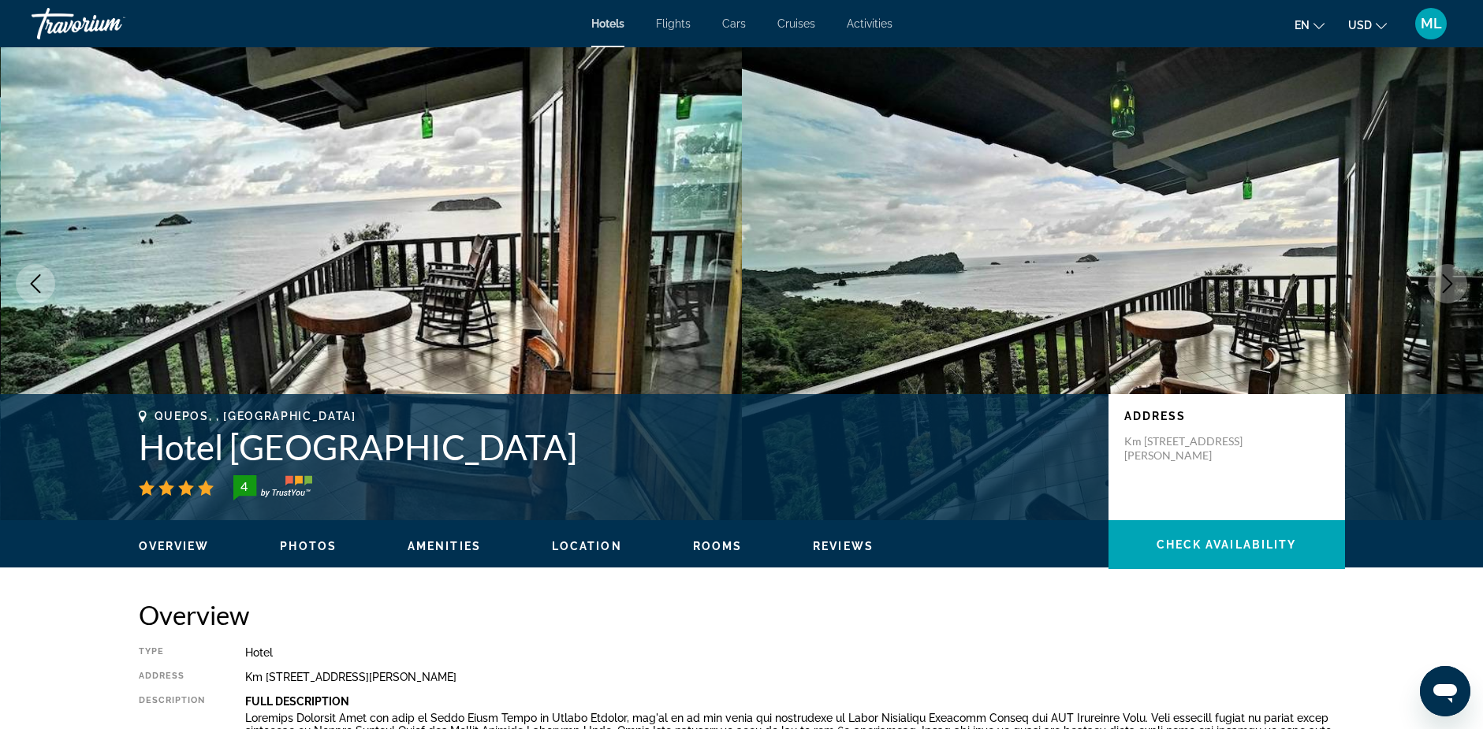
click at [1446, 283] on icon "Next image" at bounding box center [1447, 283] width 19 height 19
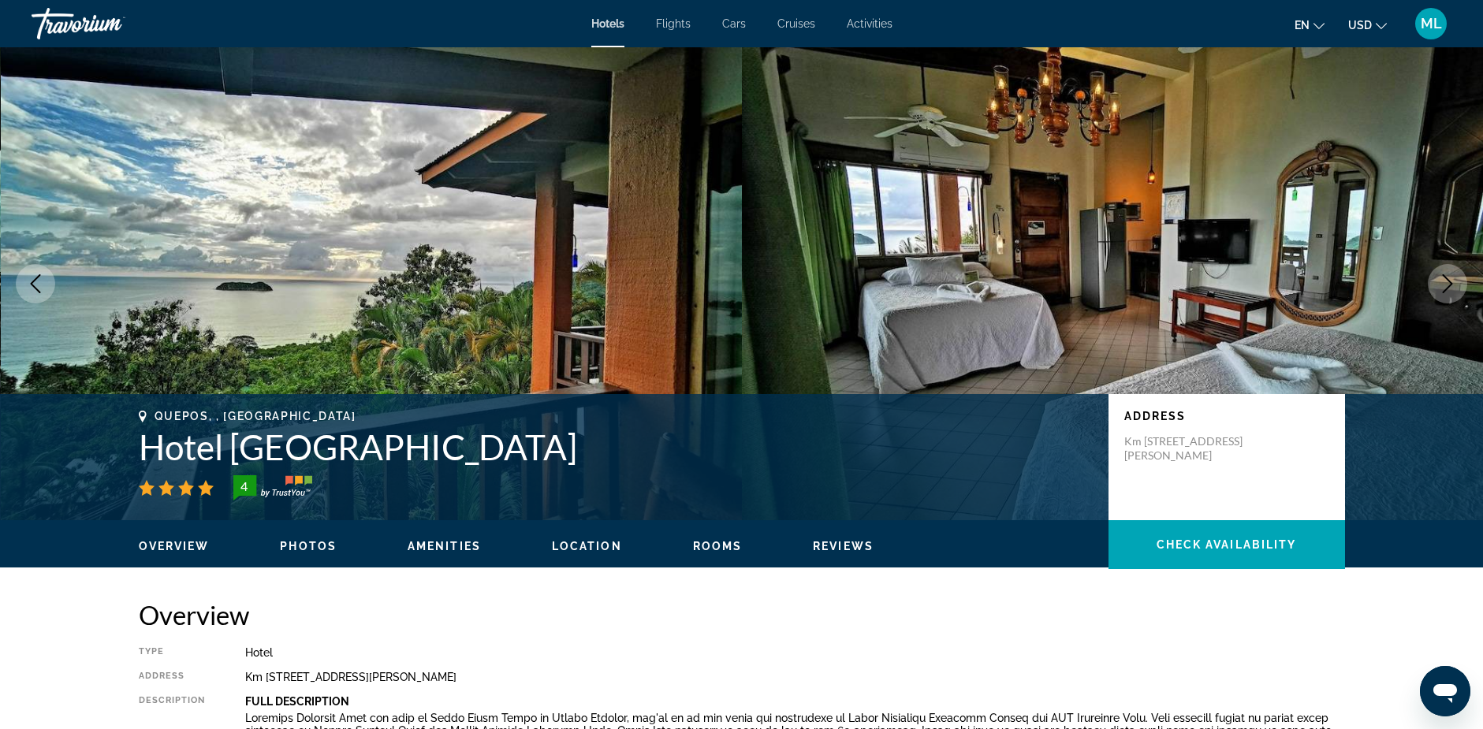
click at [1446, 283] on icon "Next image" at bounding box center [1447, 283] width 19 height 19
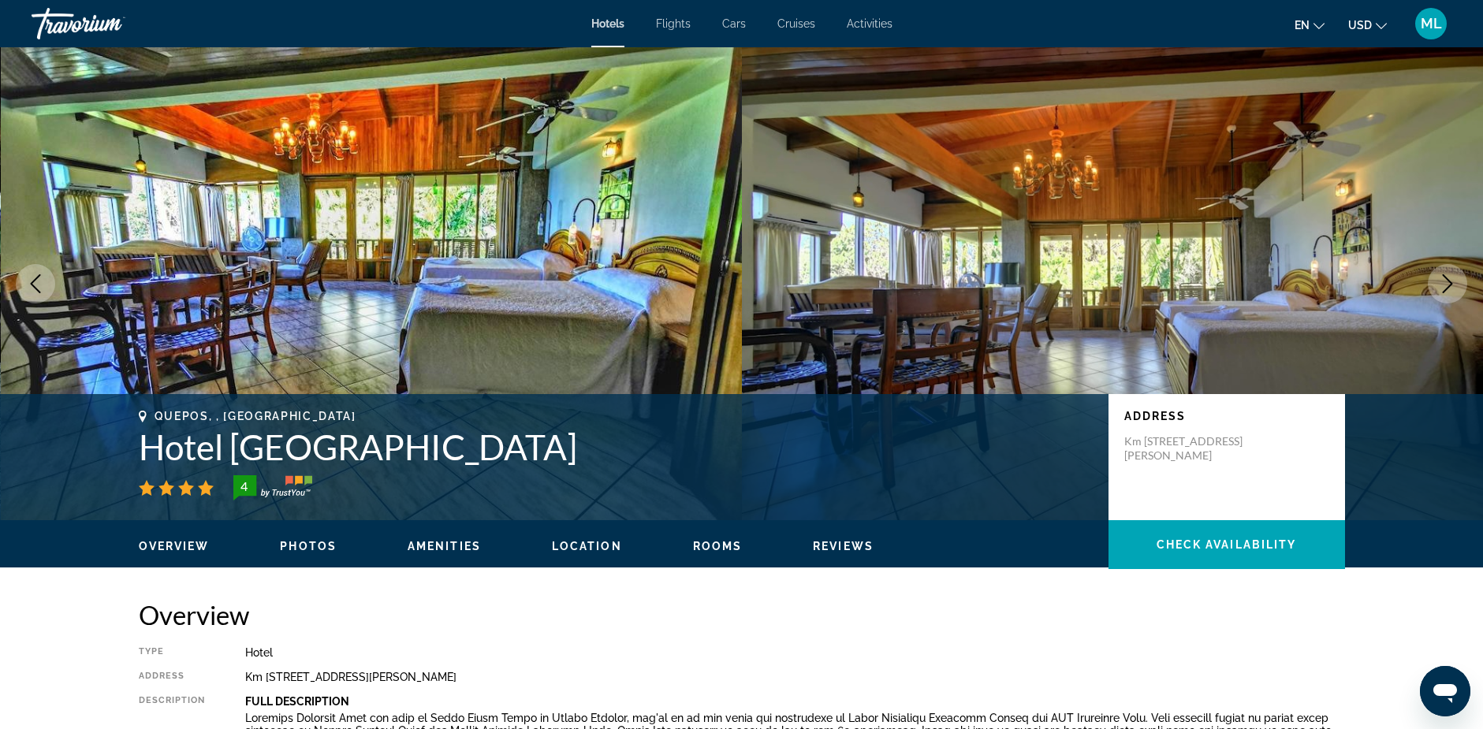
click at [1446, 283] on icon "Next image" at bounding box center [1447, 283] width 19 height 19
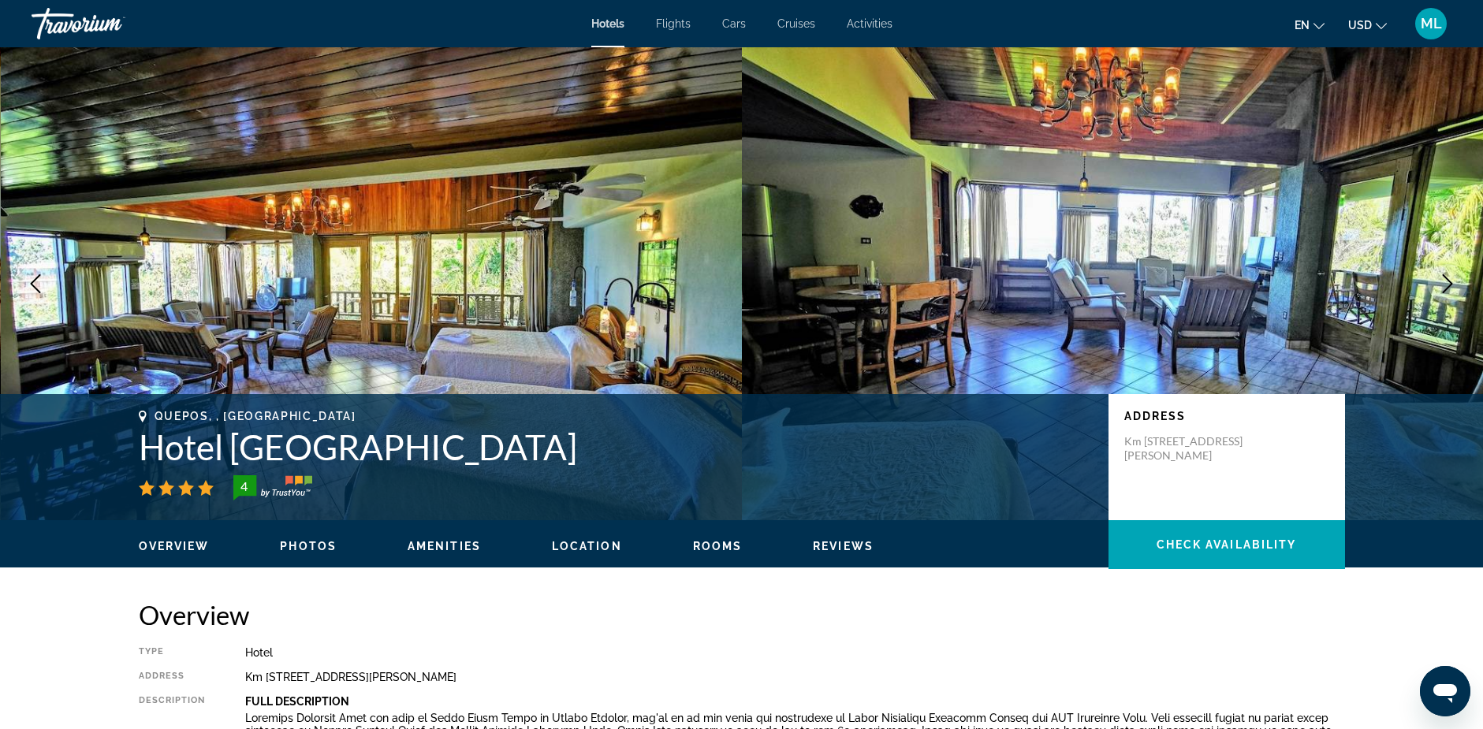
click at [1446, 283] on icon "Next image" at bounding box center [1447, 283] width 19 height 19
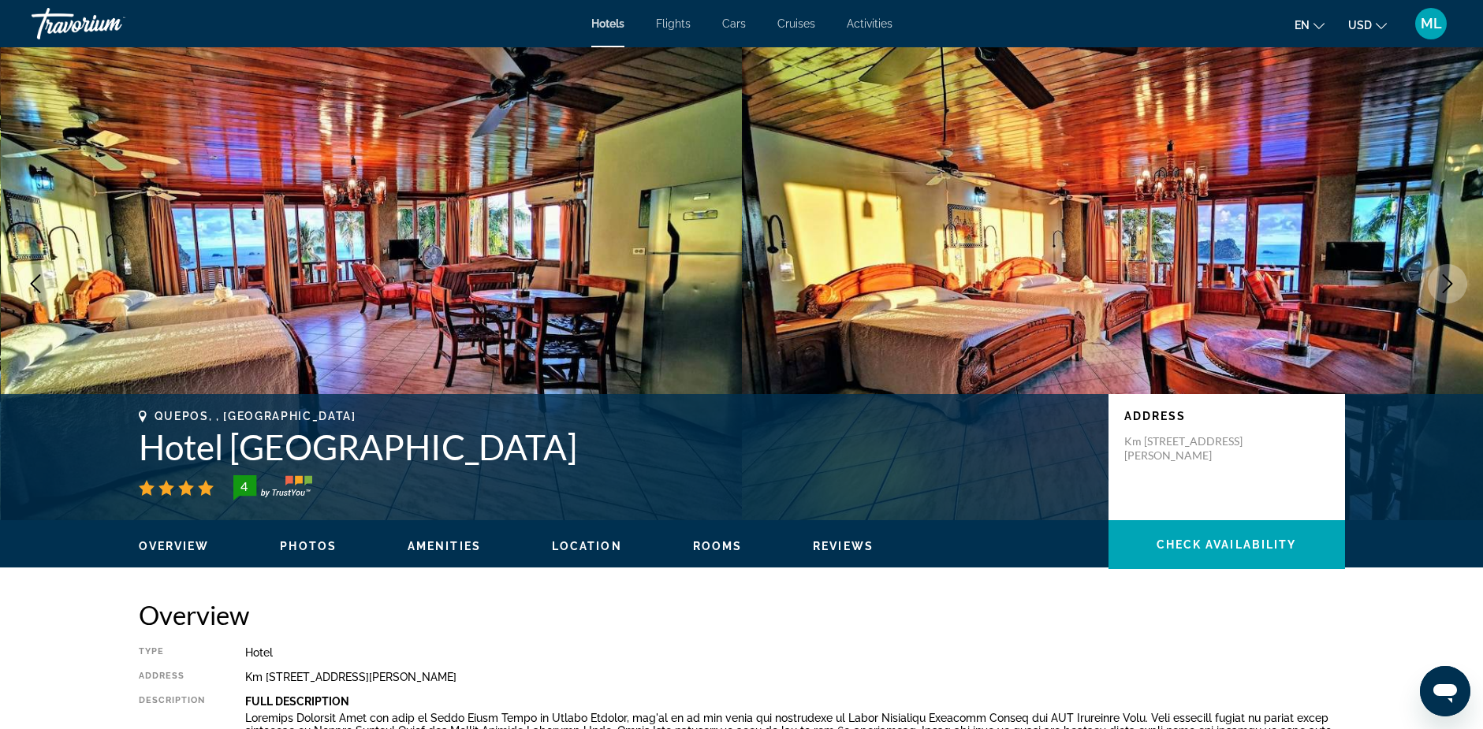
click at [1446, 283] on icon "Next image" at bounding box center [1447, 283] width 19 height 19
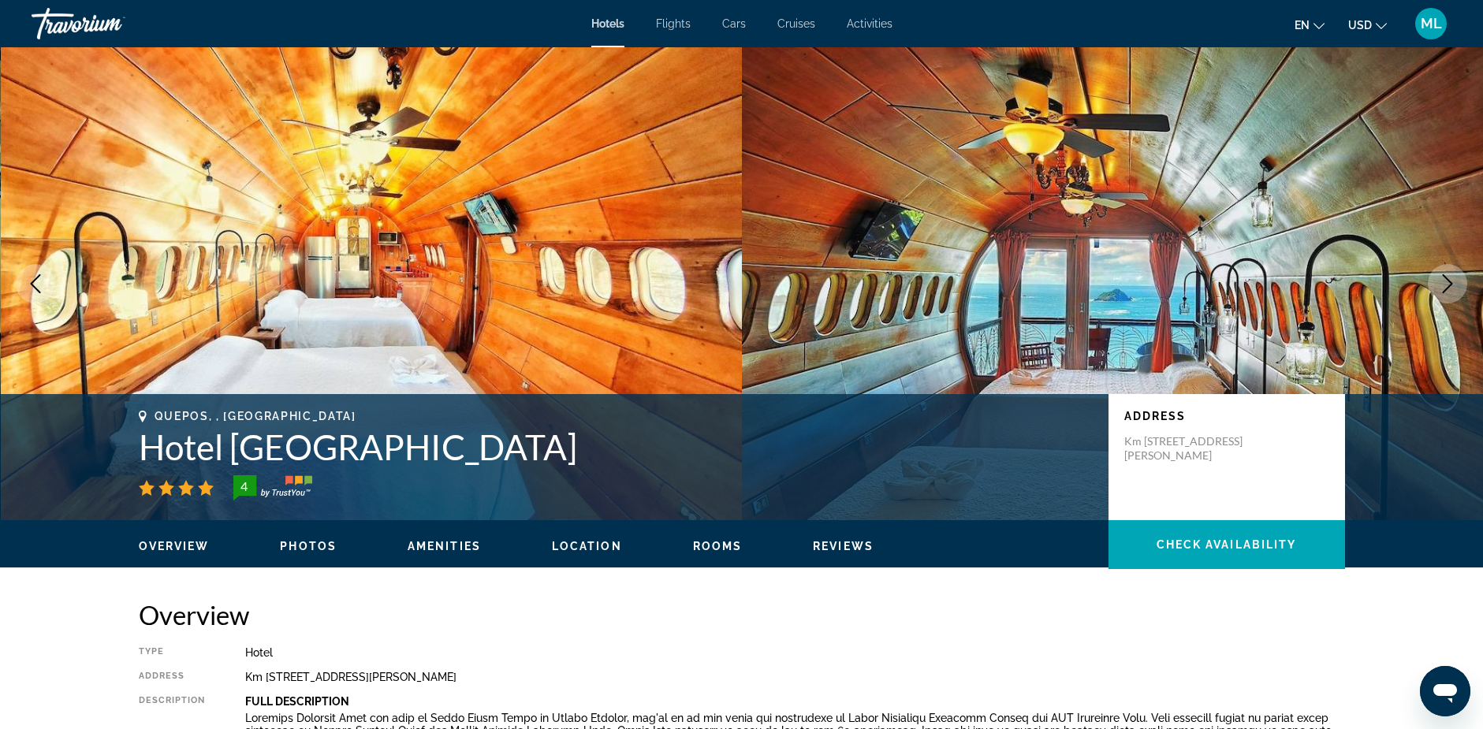
click at [1446, 283] on icon "Next image" at bounding box center [1447, 283] width 19 height 19
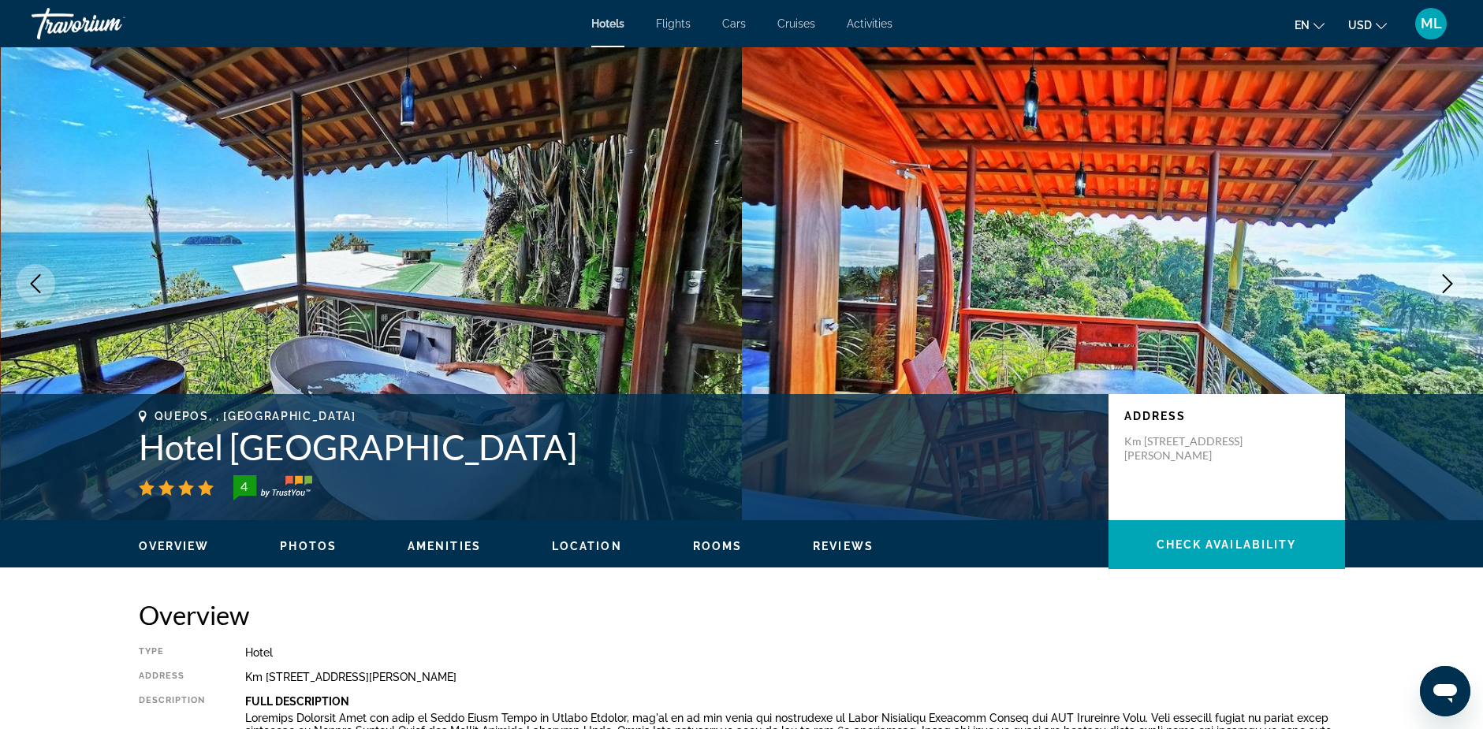
click at [1446, 283] on icon "Next image" at bounding box center [1447, 283] width 19 height 19
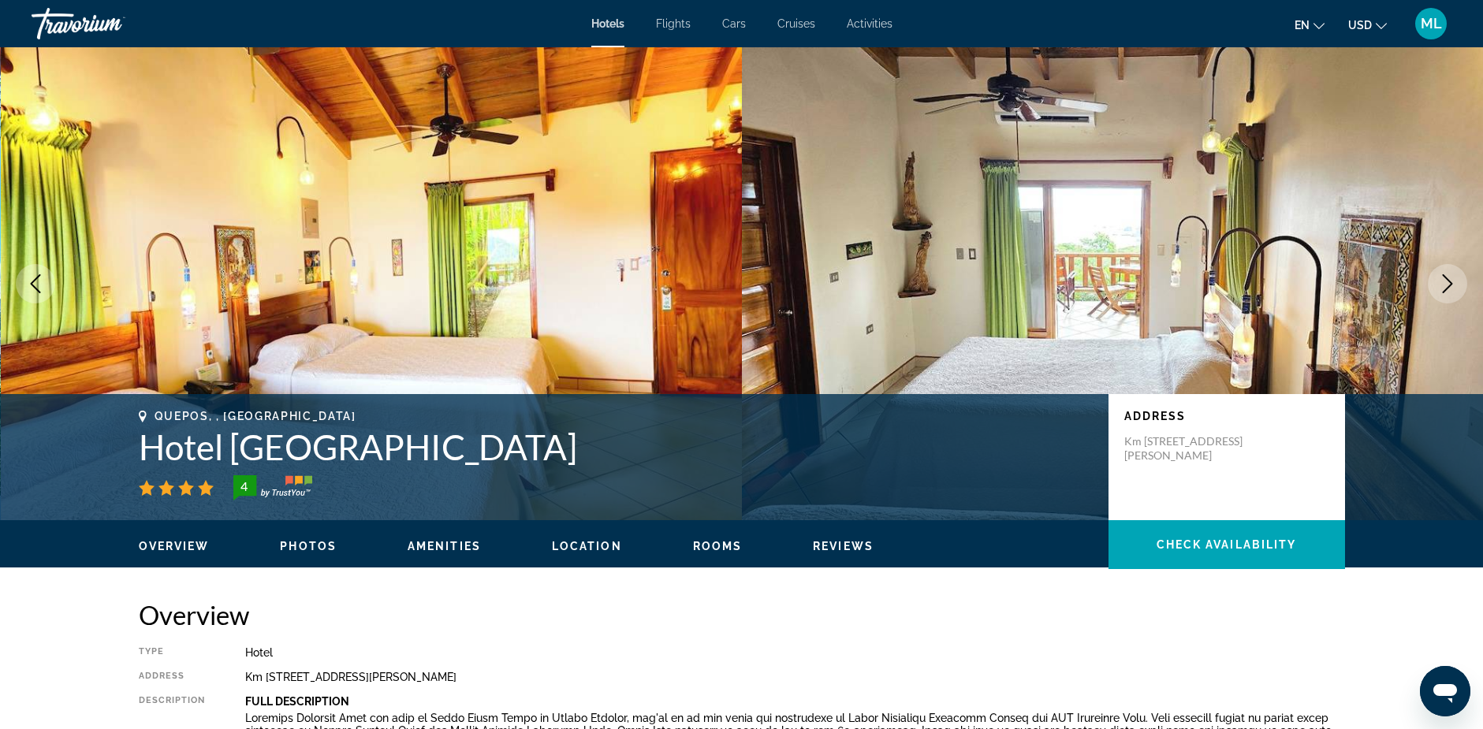
click at [1446, 283] on icon "Next image" at bounding box center [1447, 283] width 19 height 19
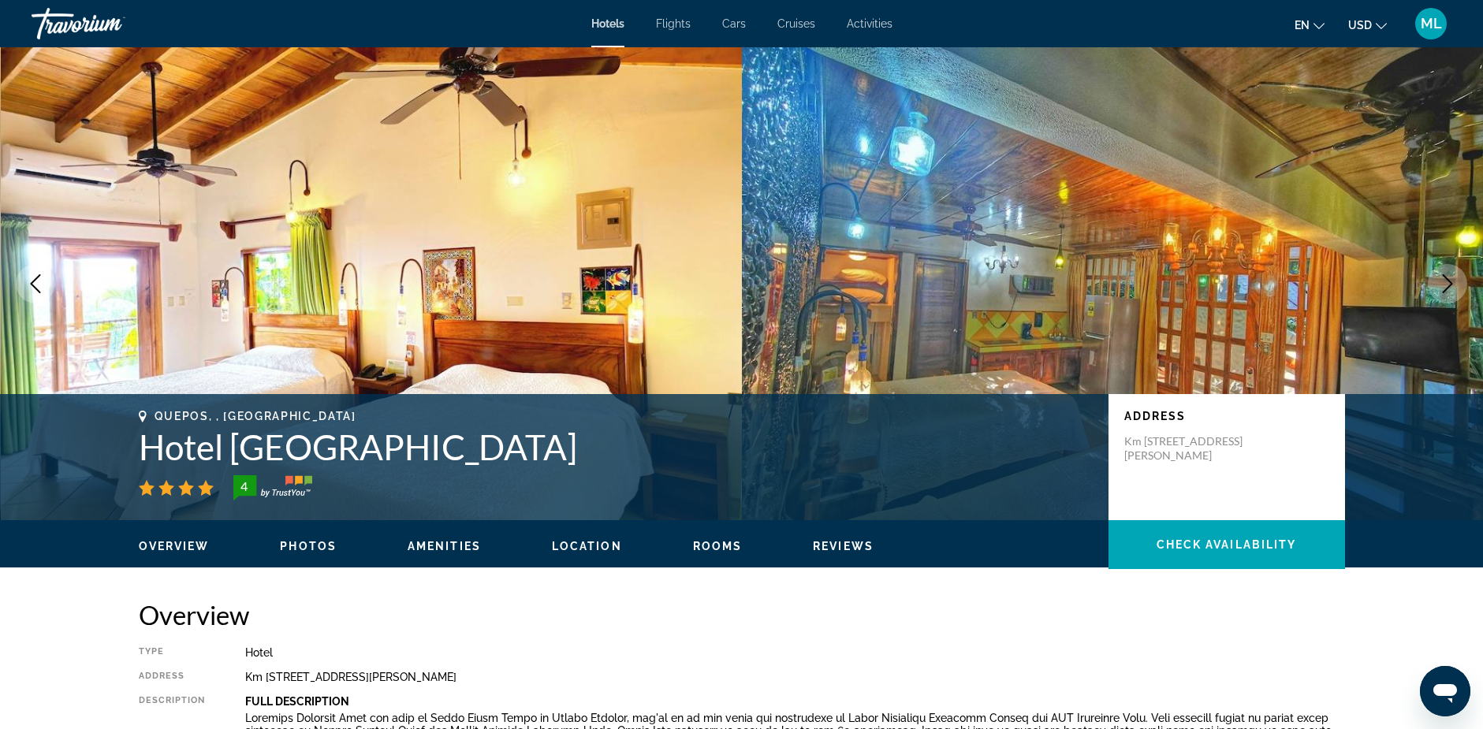
click at [1446, 283] on icon "Next image" at bounding box center [1447, 283] width 19 height 19
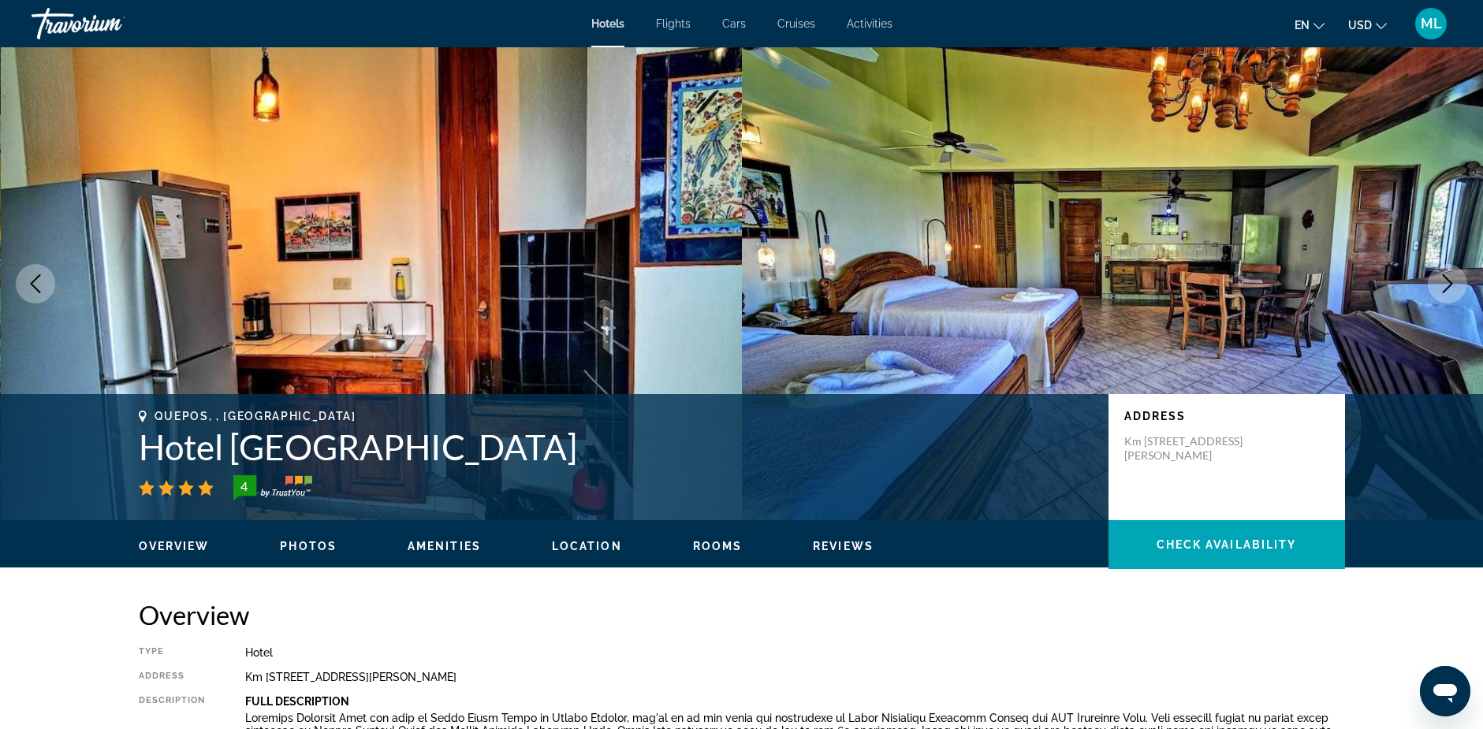
click at [1446, 283] on icon "Next image" at bounding box center [1447, 283] width 19 height 19
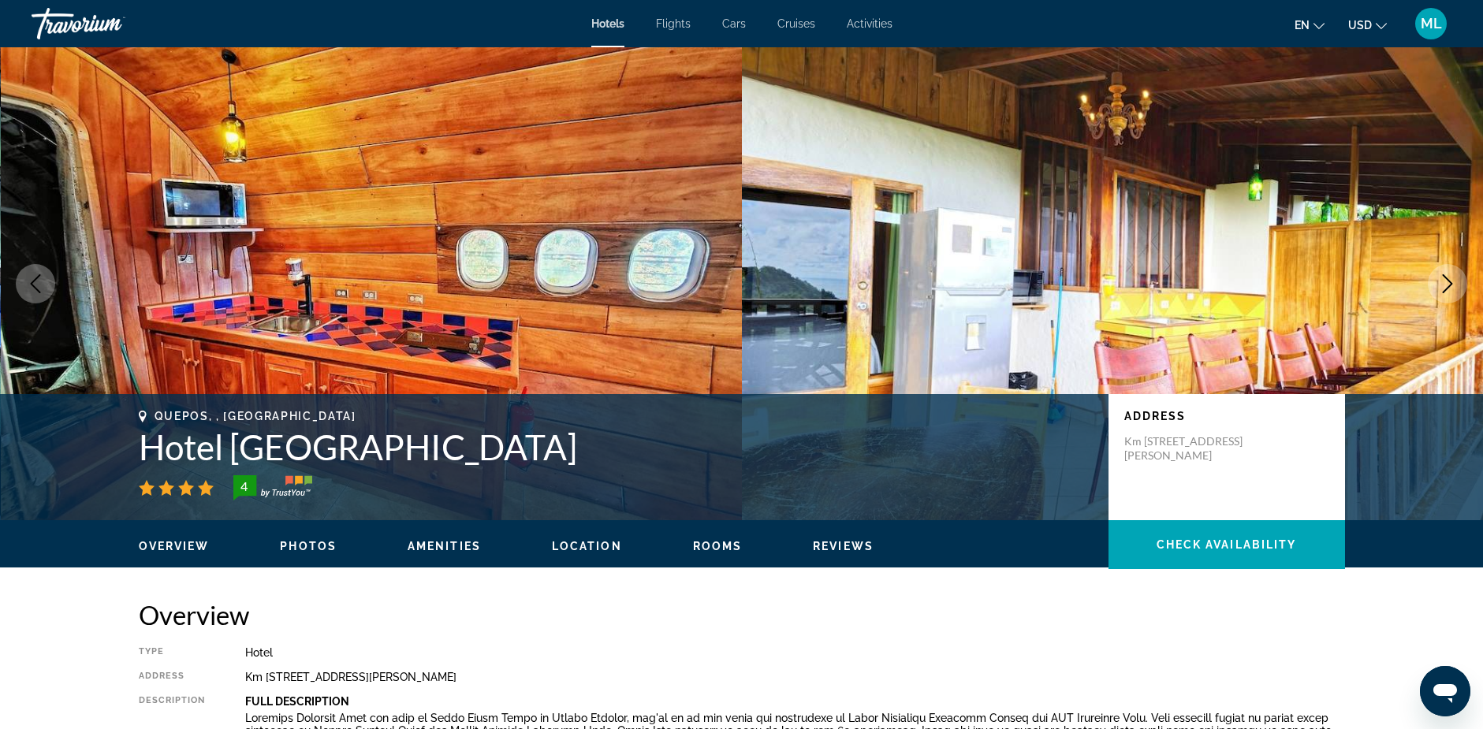
click at [1449, 282] on icon "Next image" at bounding box center [1447, 283] width 19 height 19
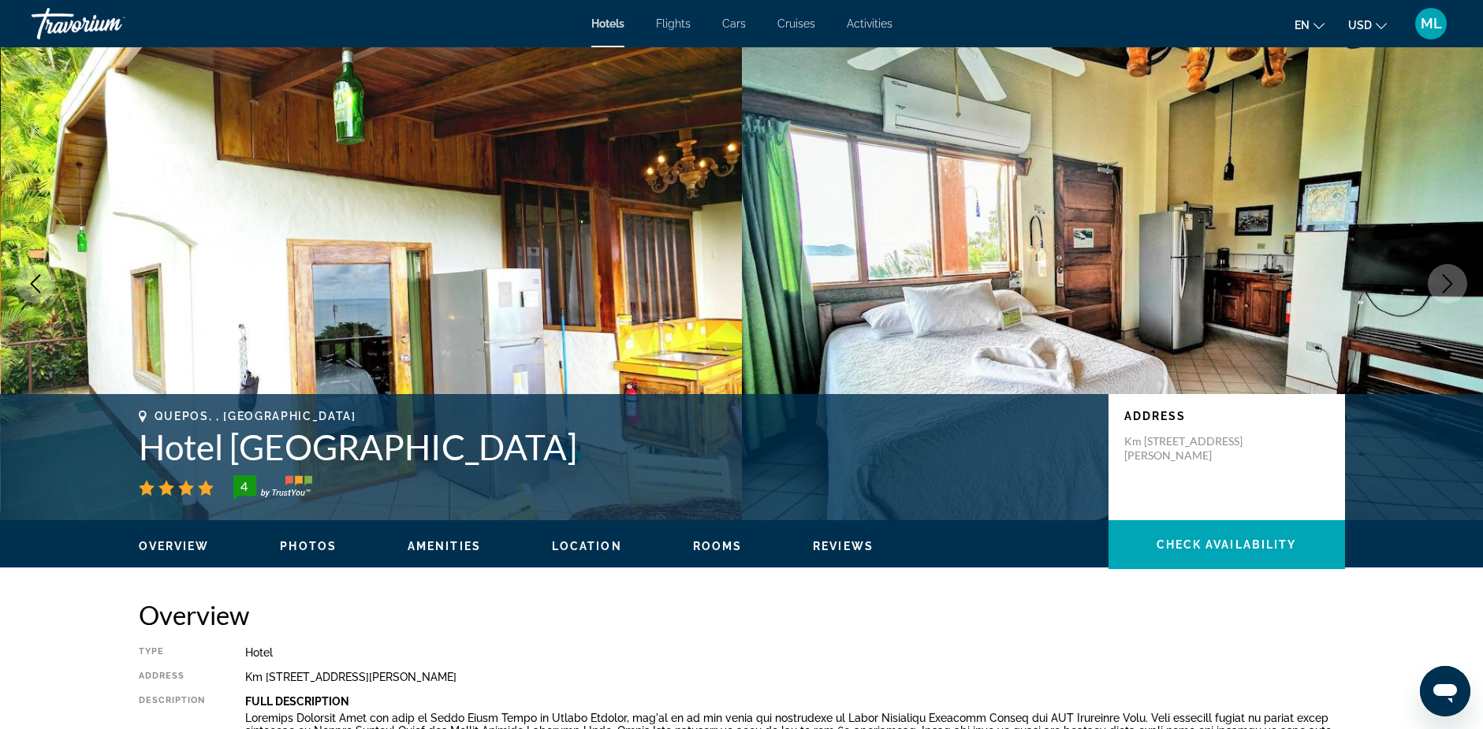
click at [1449, 282] on icon "Next image" at bounding box center [1447, 283] width 19 height 19
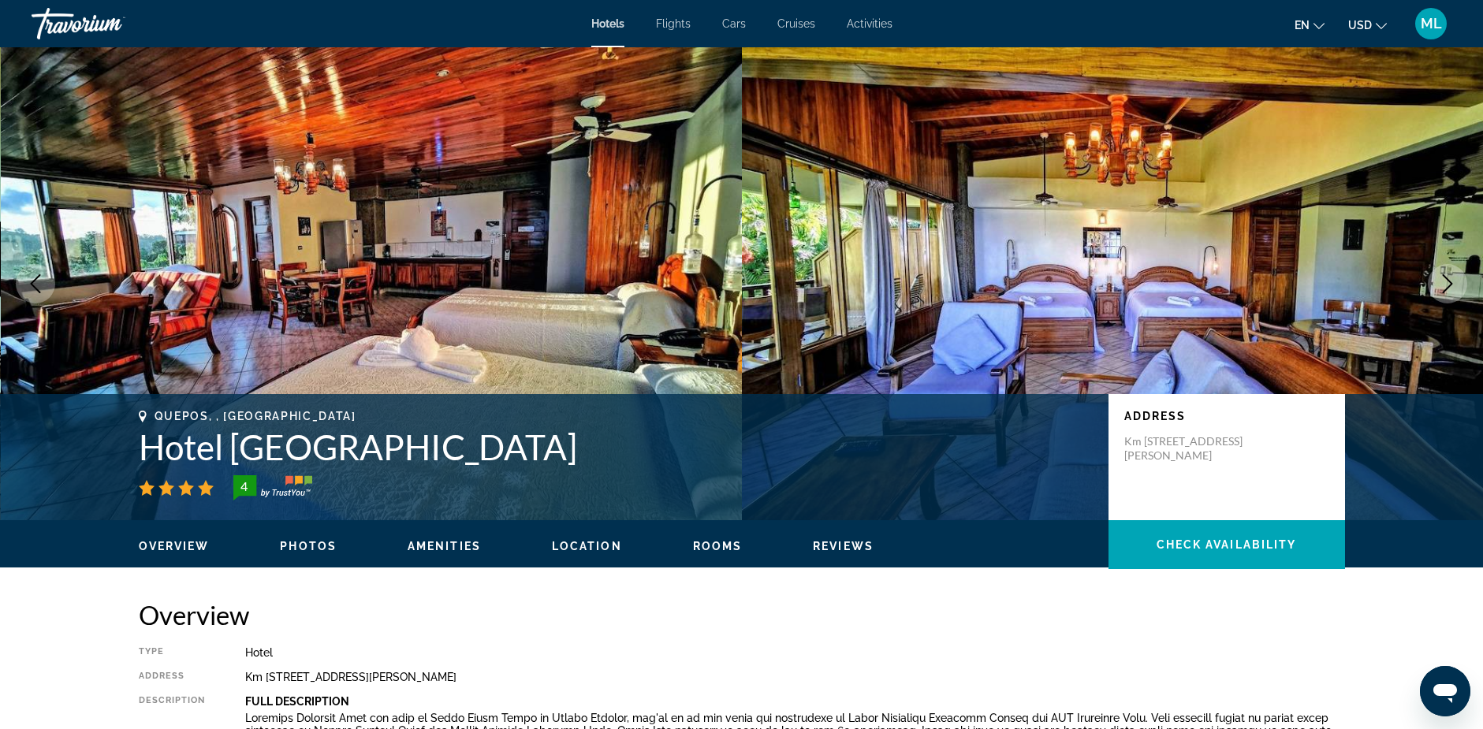
click at [1449, 282] on icon "Next image" at bounding box center [1447, 283] width 19 height 19
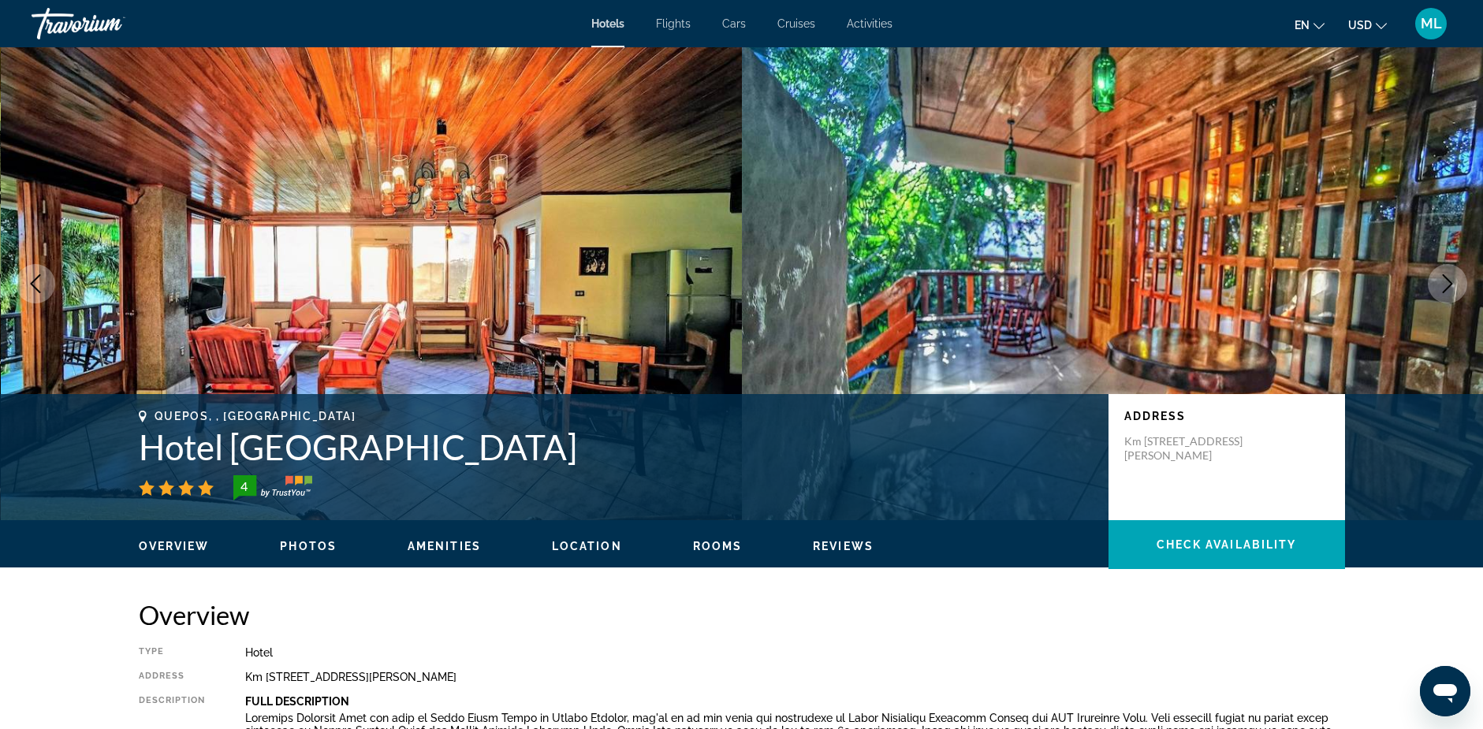
click at [1449, 282] on icon "Next image" at bounding box center [1447, 283] width 19 height 19
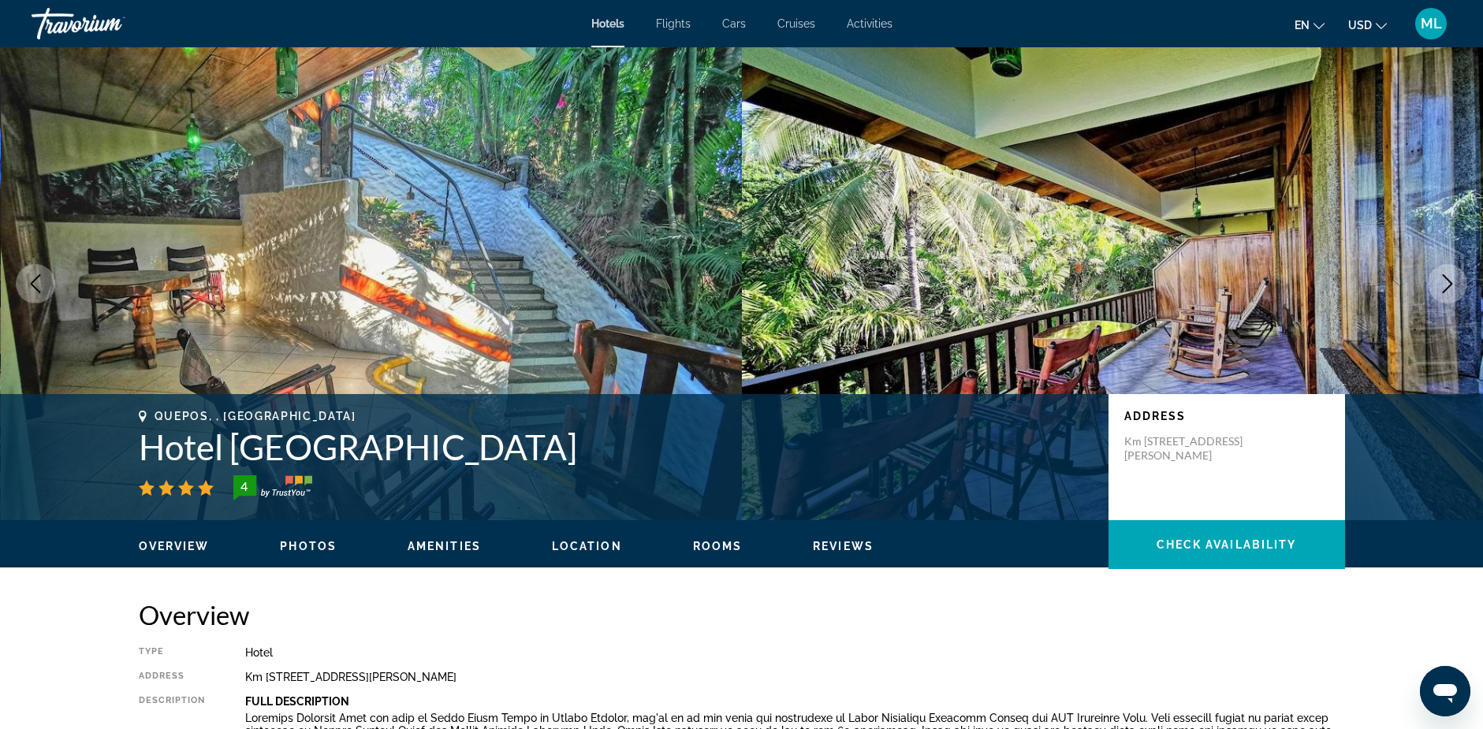
click at [1449, 282] on icon "Next image" at bounding box center [1447, 283] width 19 height 19
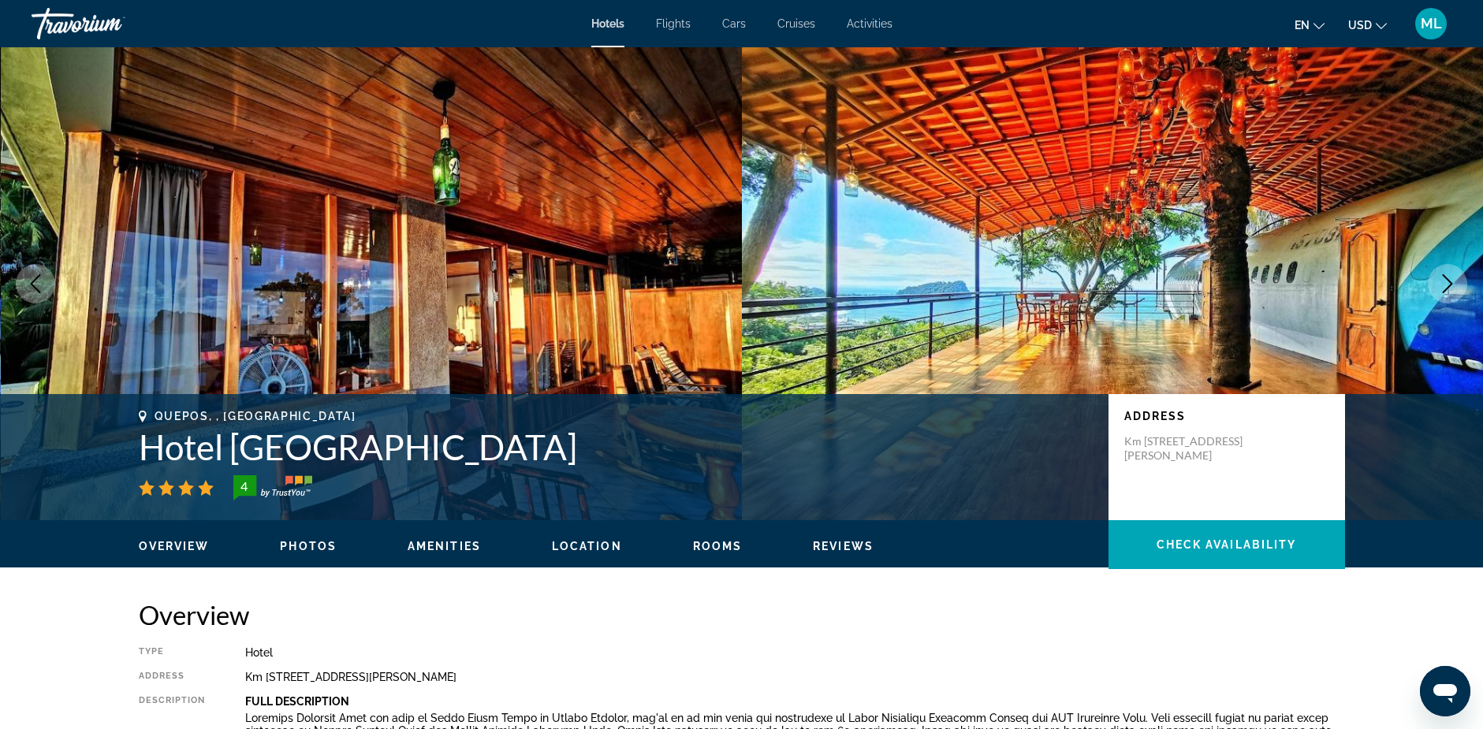
click at [1449, 282] on icon "Next image" at bounding box center [1447, 283] width 19 height 19
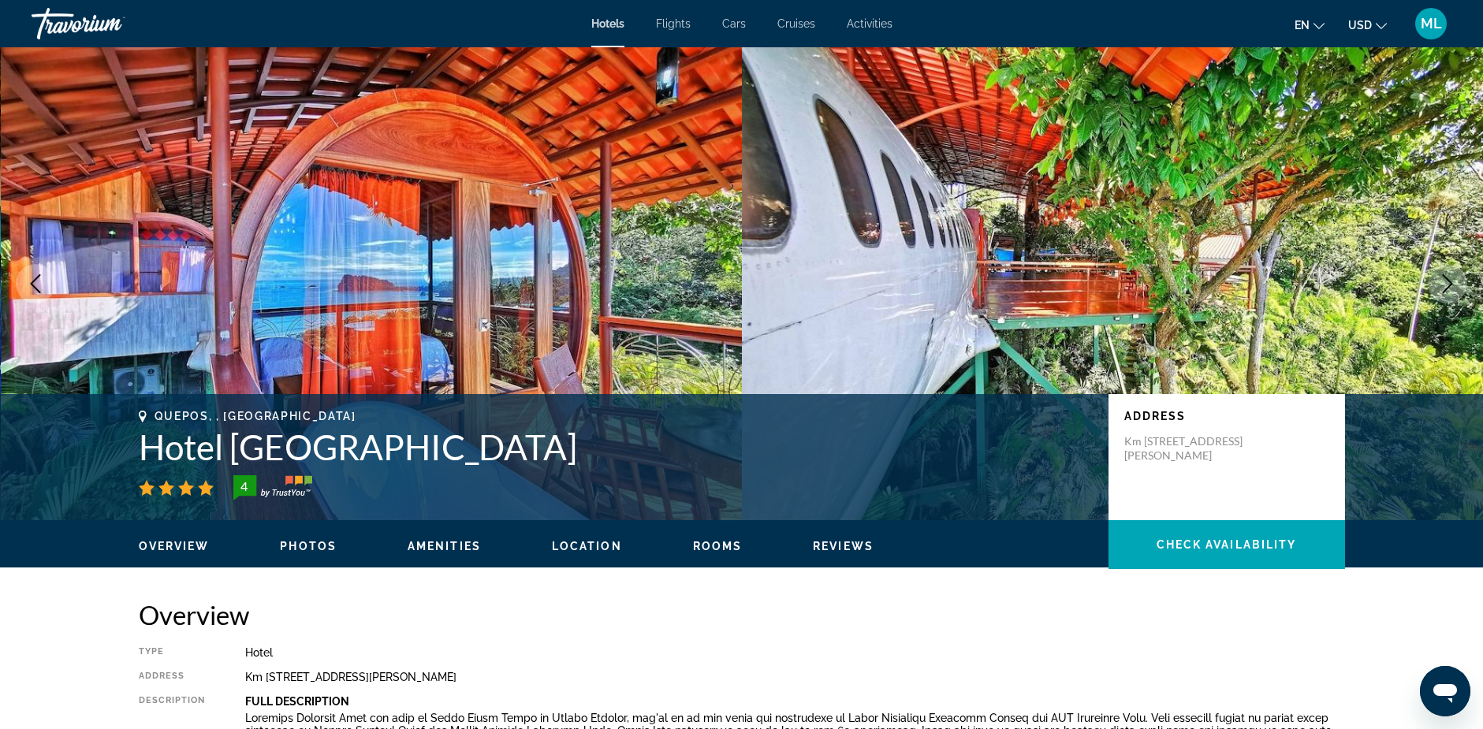
click at [1446, 279] on icon "Next image" at bounding box center [1447, 283] width 19 height 19
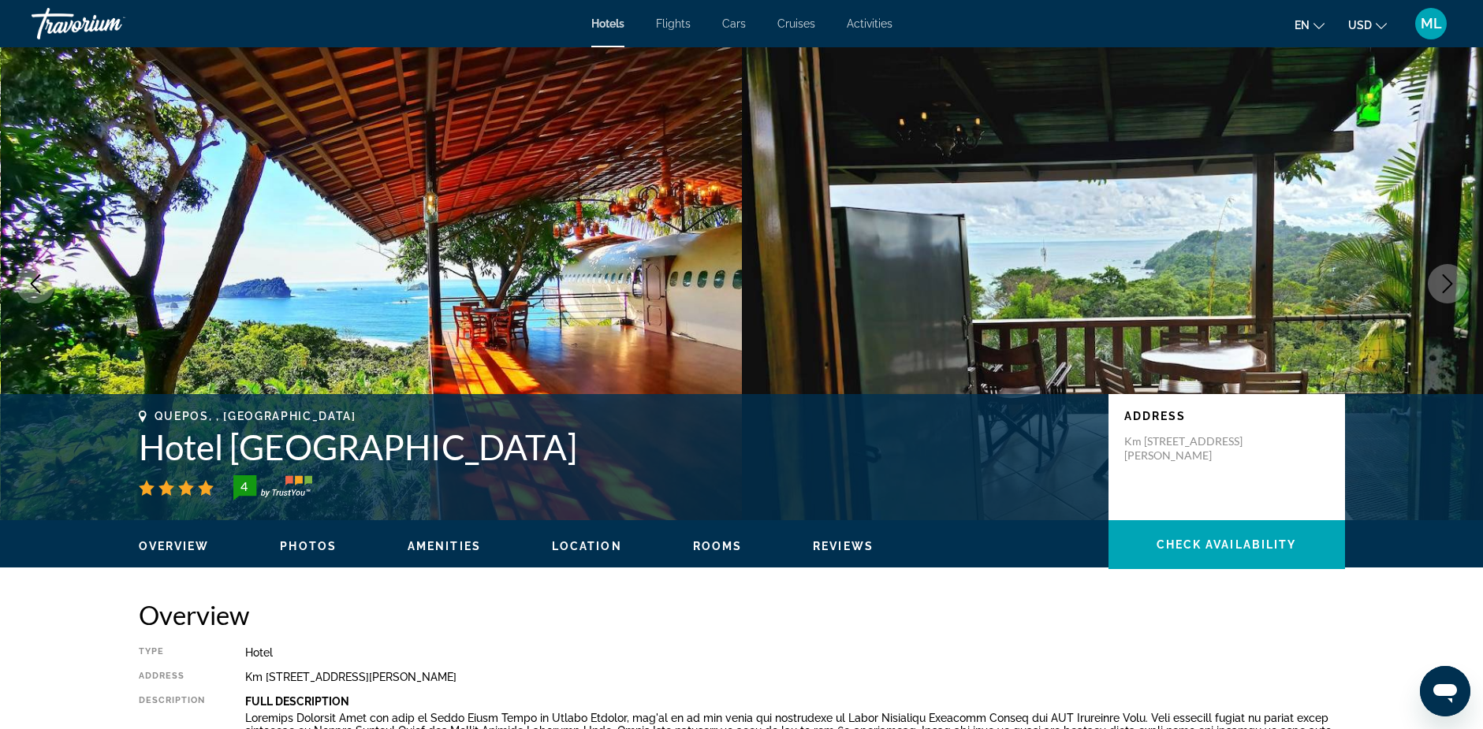
click at [1446, 279] on icon "Next image" at bounding box center [1447, 283] width 19 height 19
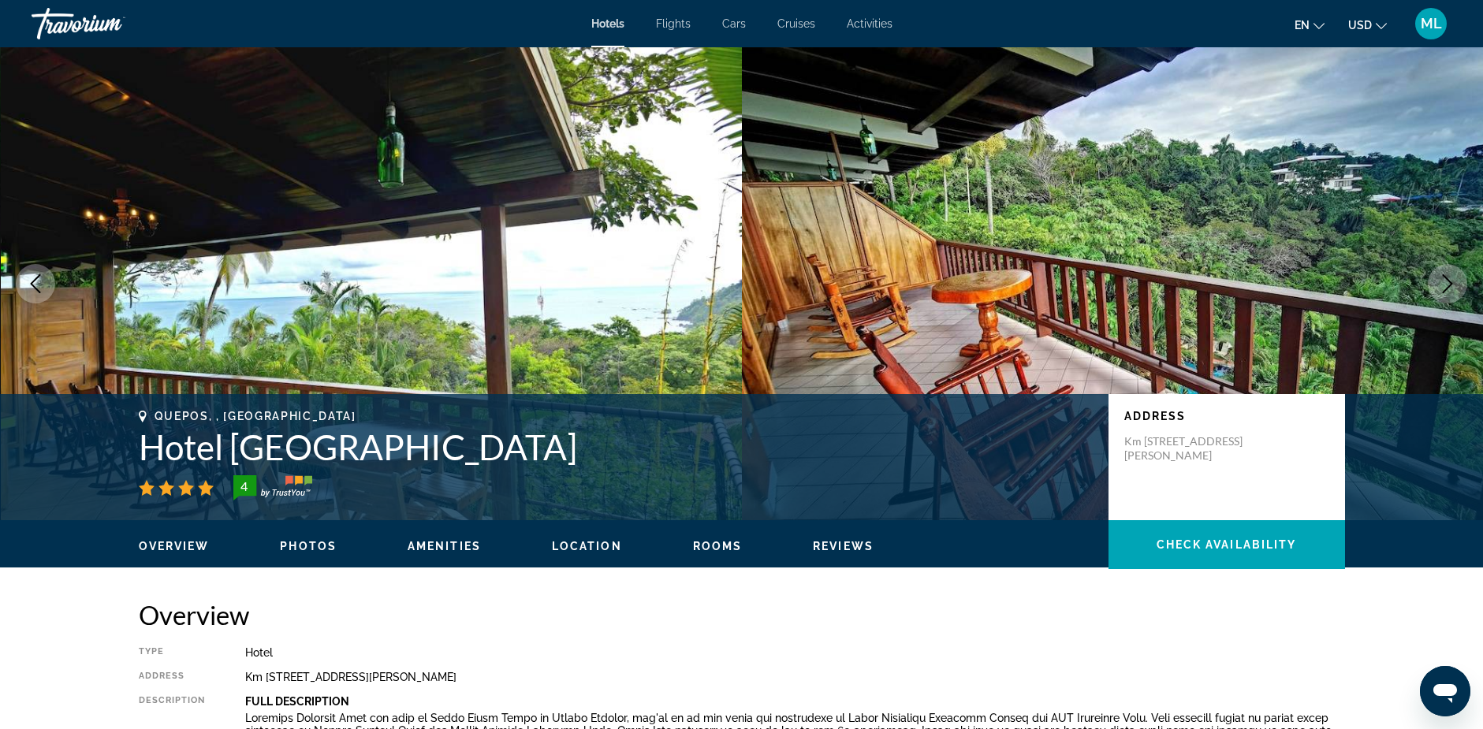
click at [1446, 279] on icon "Next image" at bounding box center [1447, 283] width 19 height 19
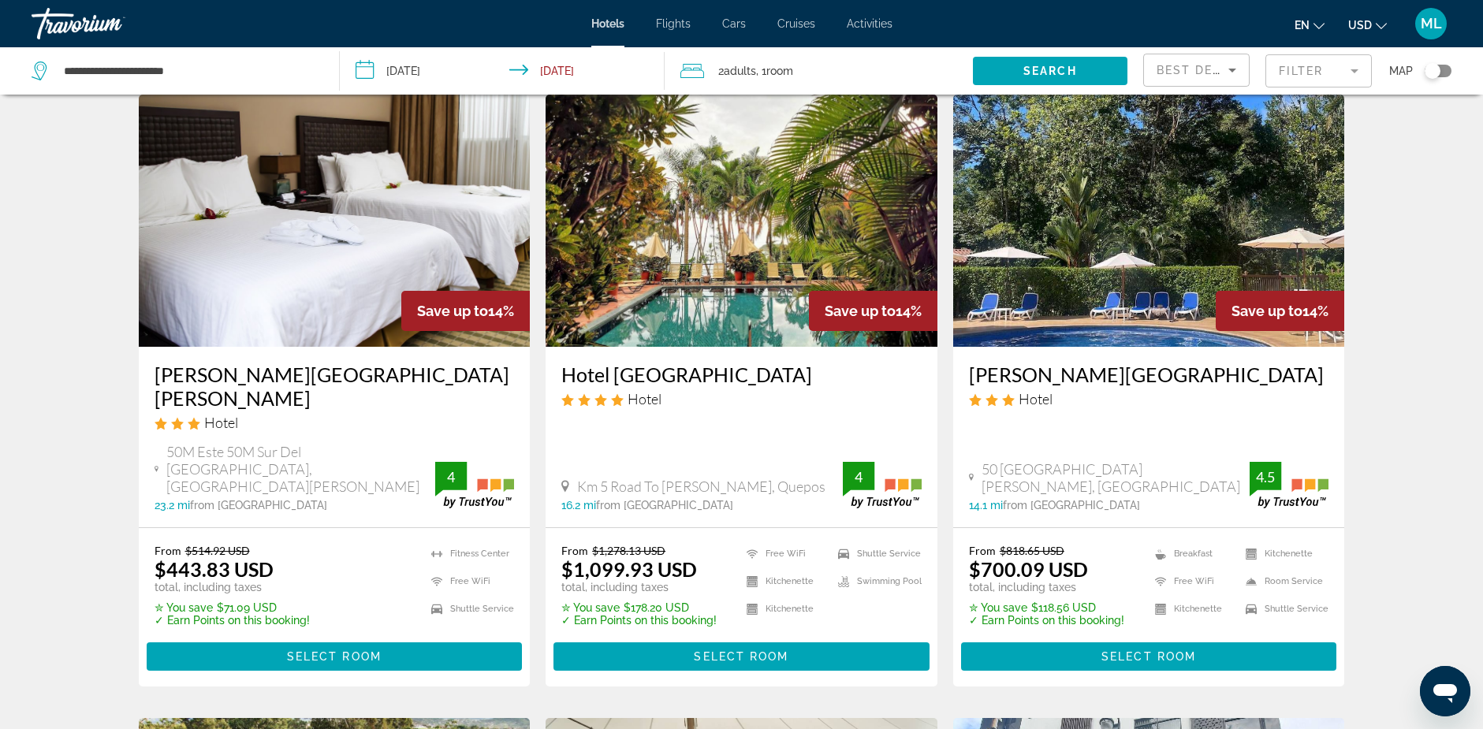
scroll to position [79, 0]
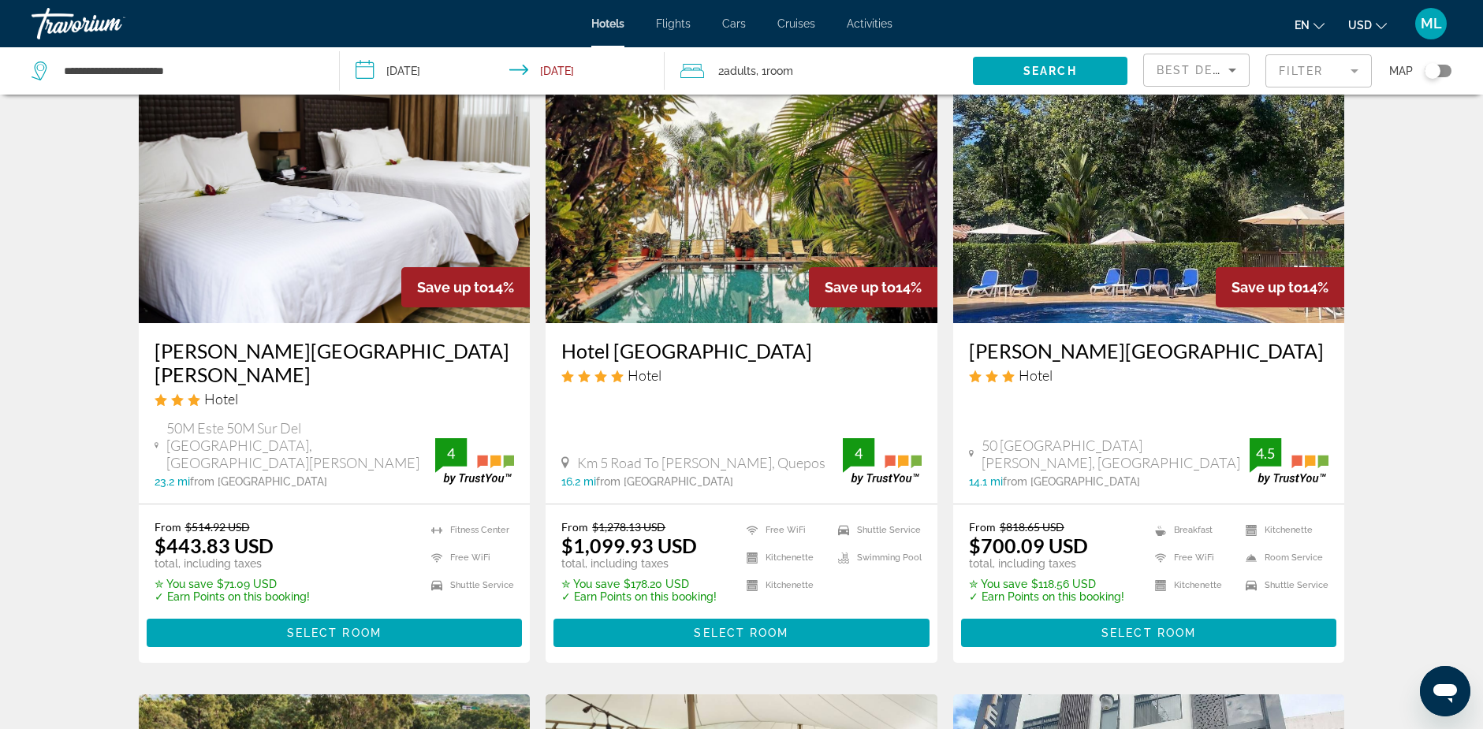
click at [1107, 235] on img "Main content" at bounding box center [1149, 197] width 392 height 252
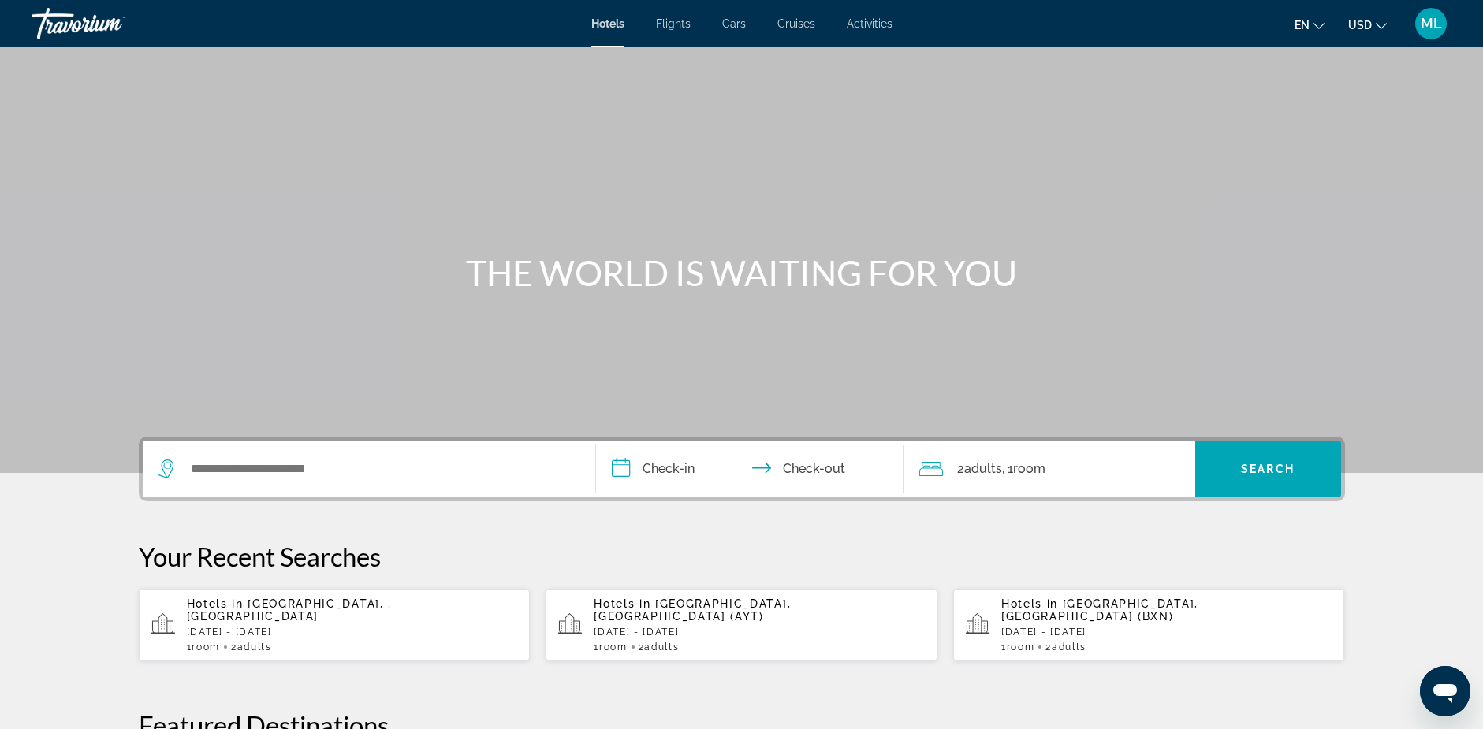
click at [1428, 21] on span "ML" at bounding box center [1430, 24] width 21 height 16
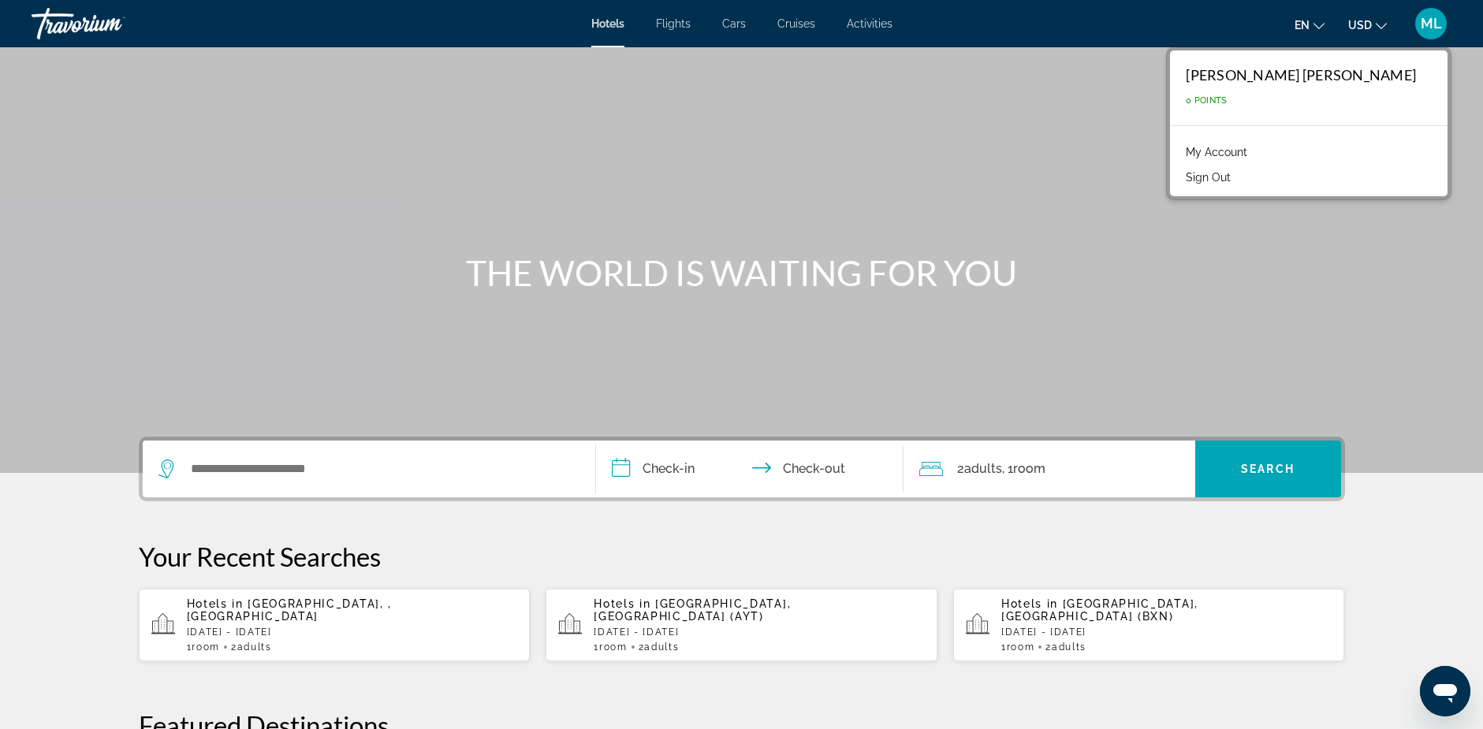
click at [1238, 177] on button "Sign Out" at bounding box center [1208, 177] width 61 height 20
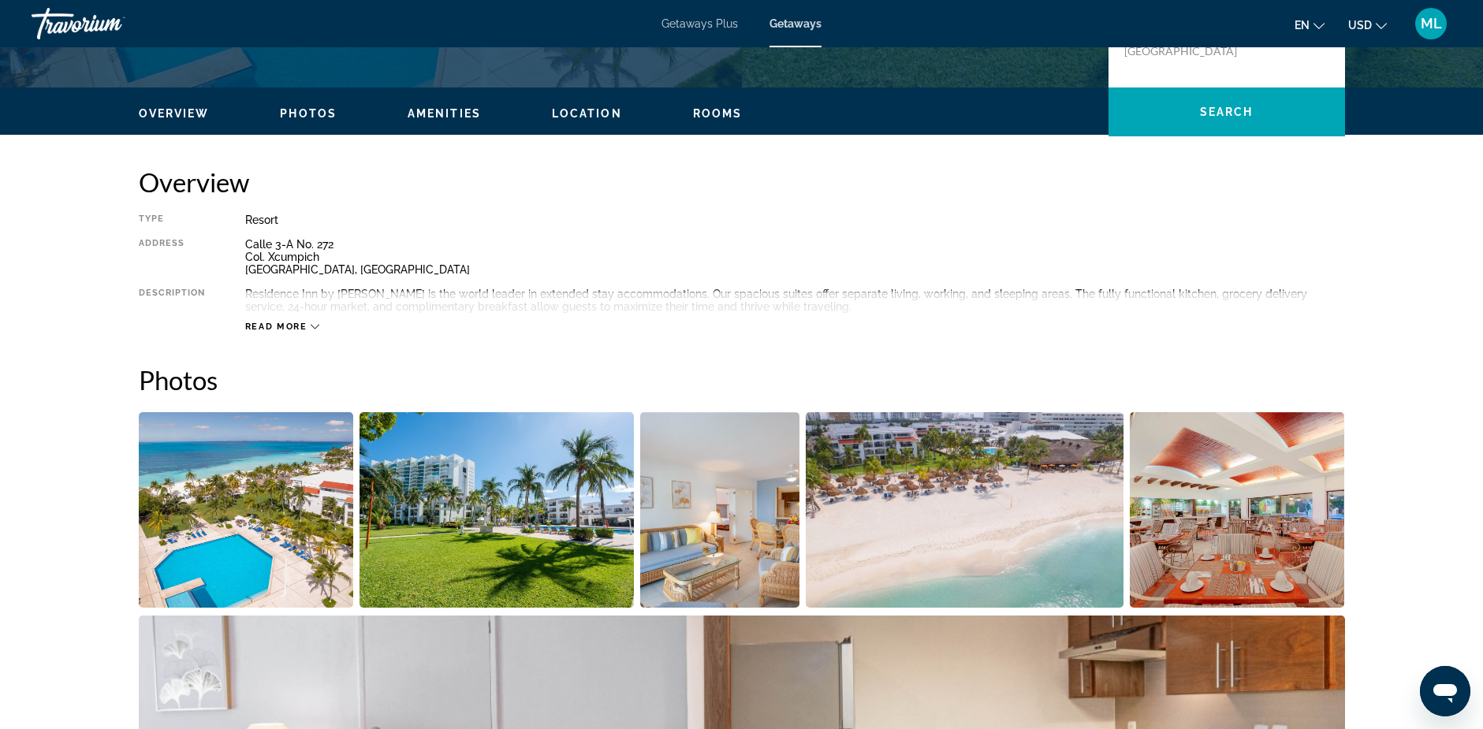
scroll to position [236, 0]
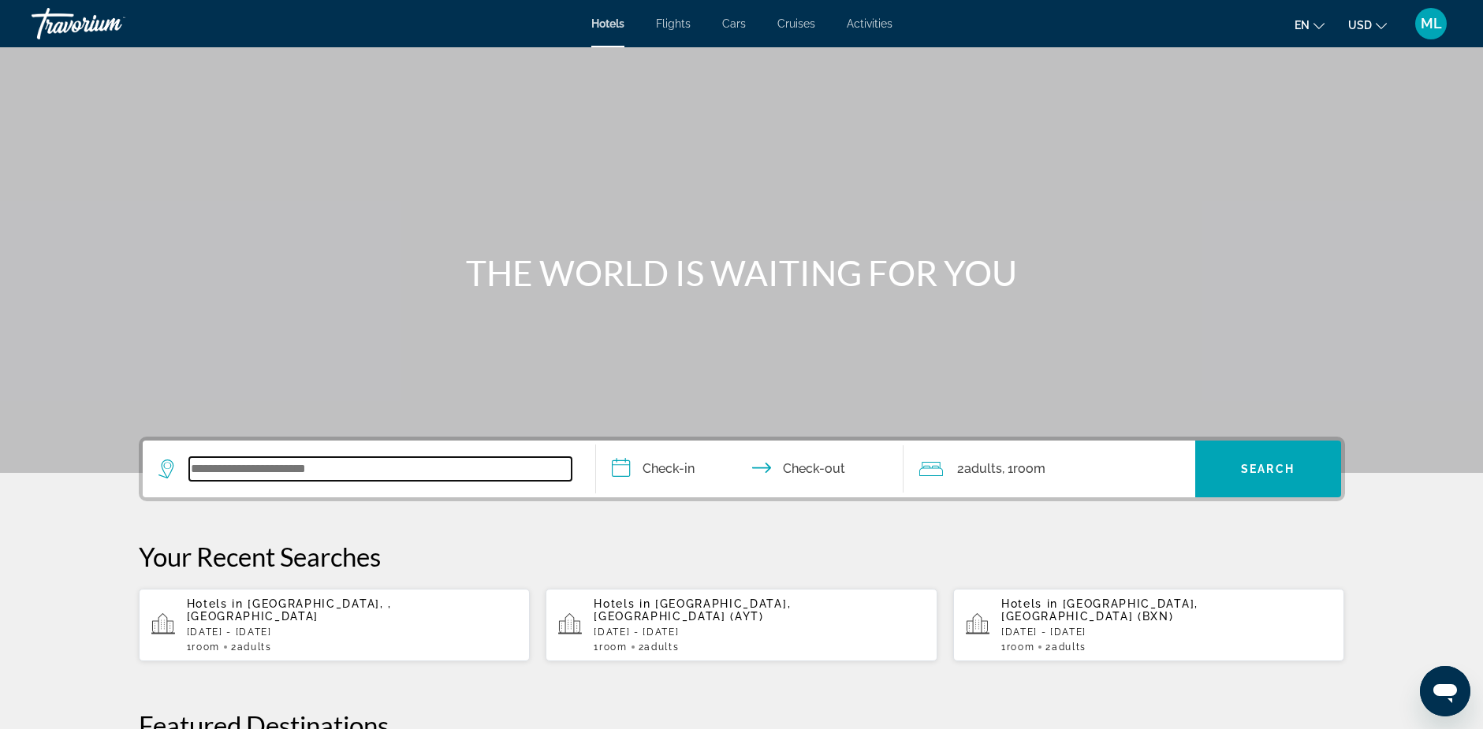
click at [268, 458] on input "Search widget" at bounding box center [380, 469] width 382 height 24
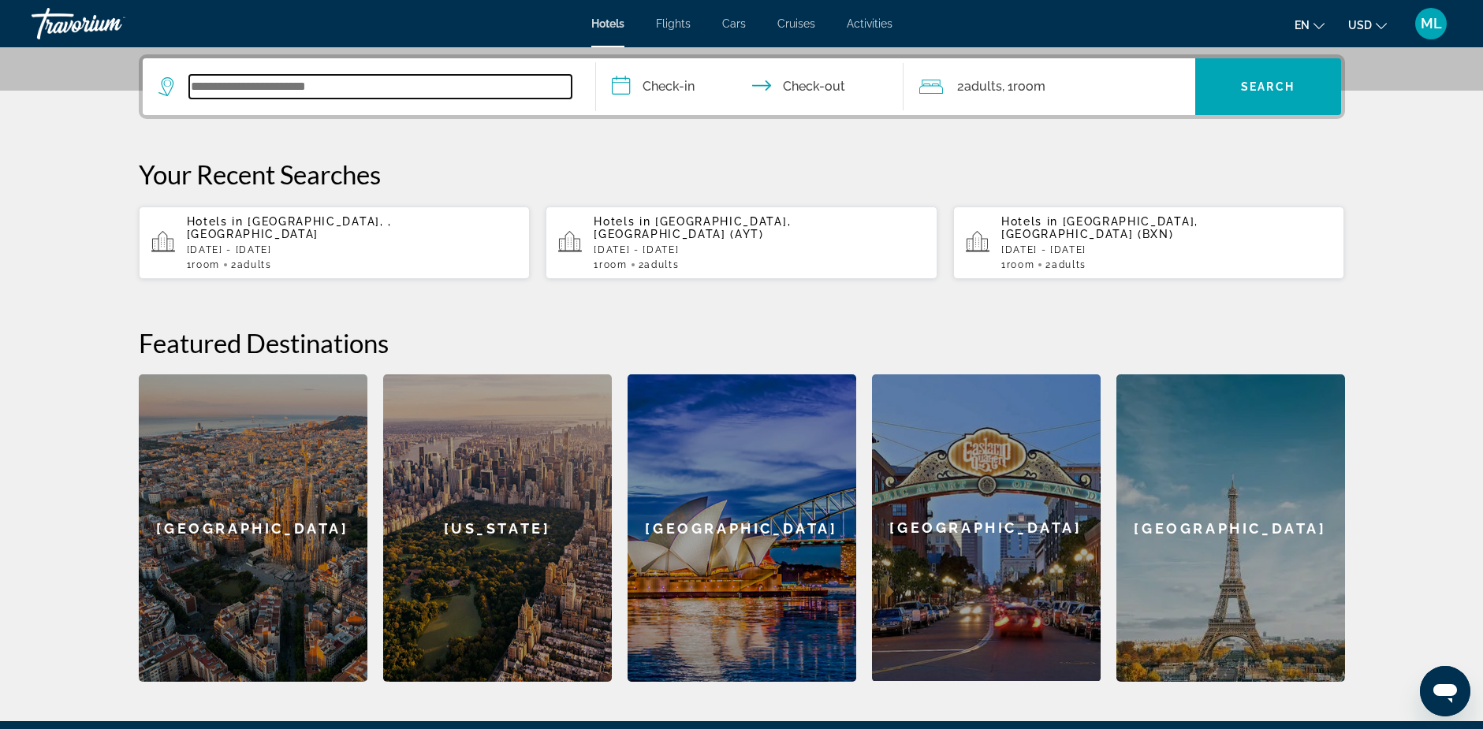
scroll to position [385, 0]
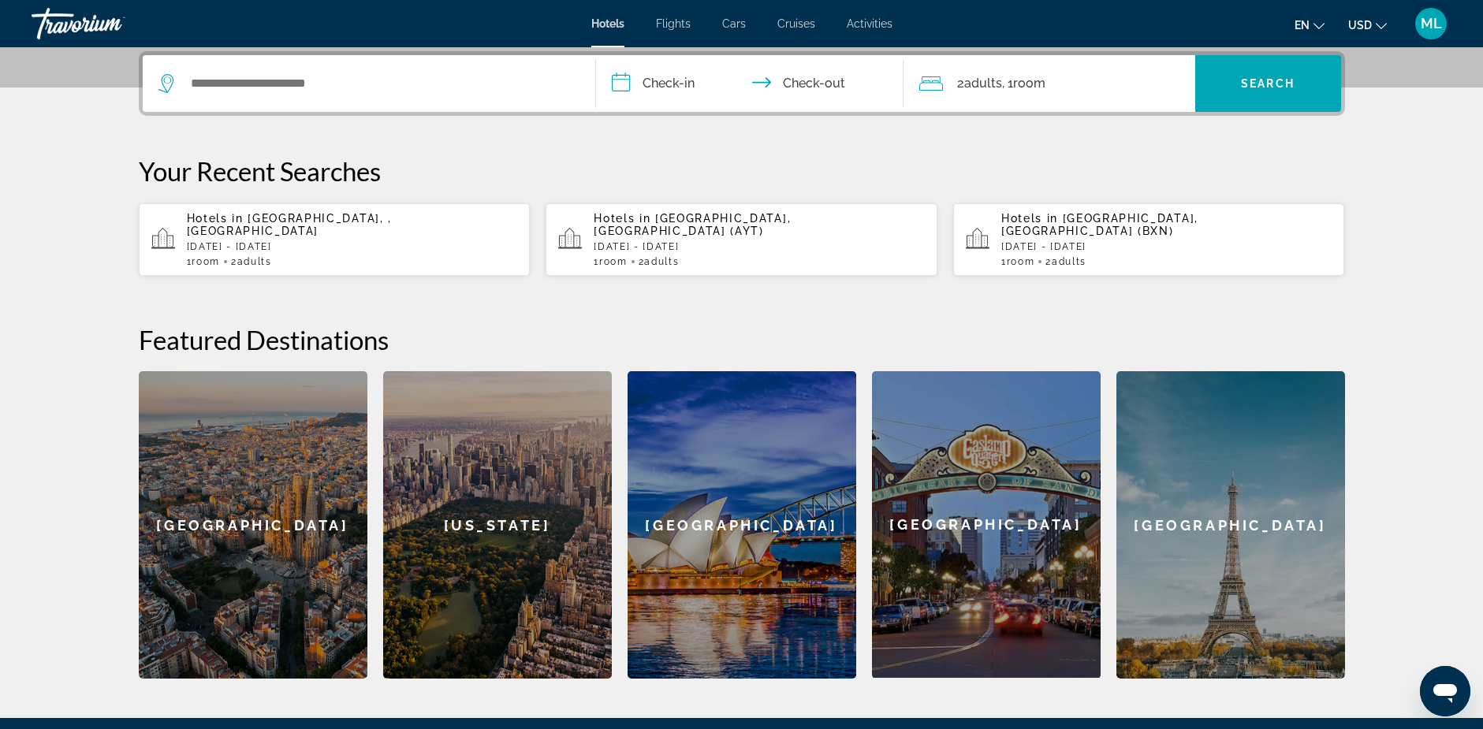
click at [271, 217] on span "[GEOGRAPHIC_DATA], , [GEOGRAPHIC_DATA]" at bounding box center [289, 224] width 205 height 25
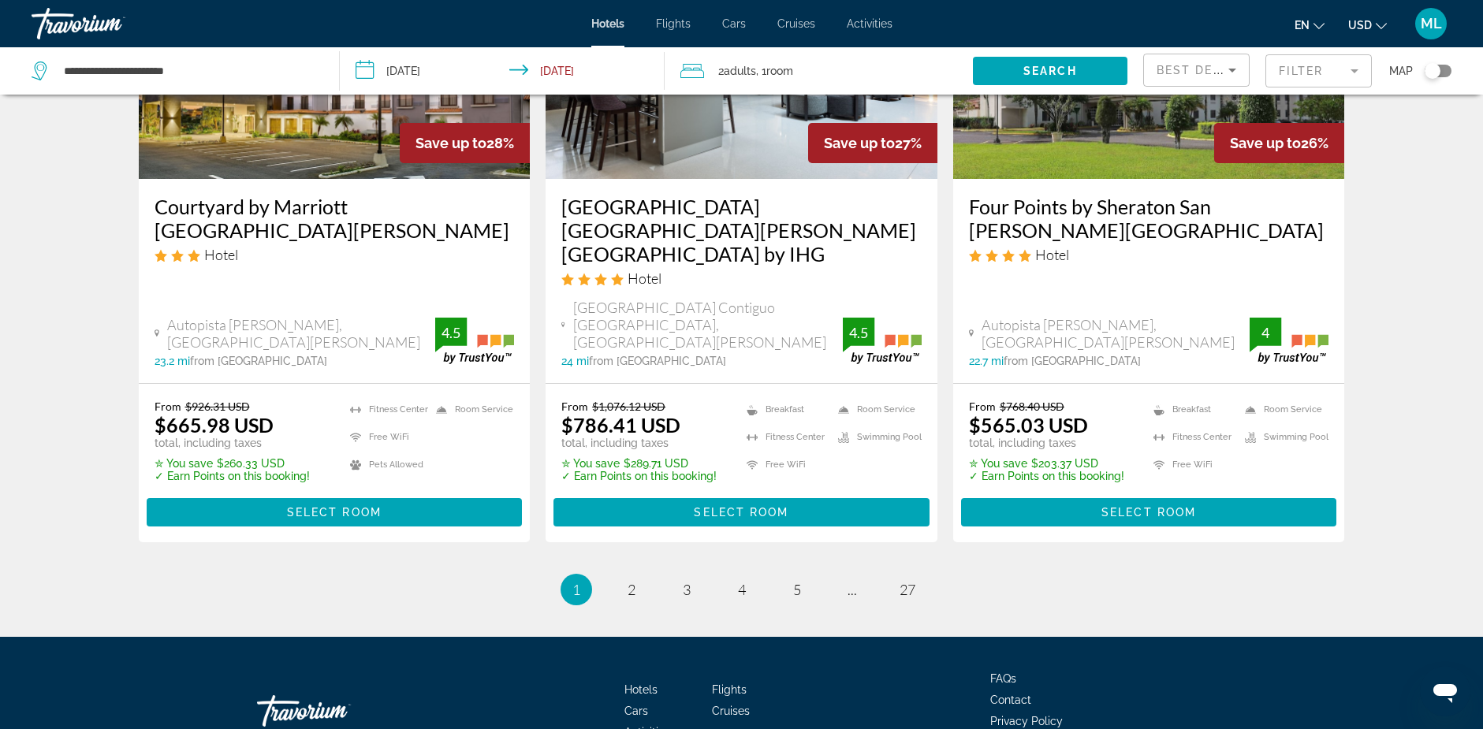
scroll to position [2100, 0]
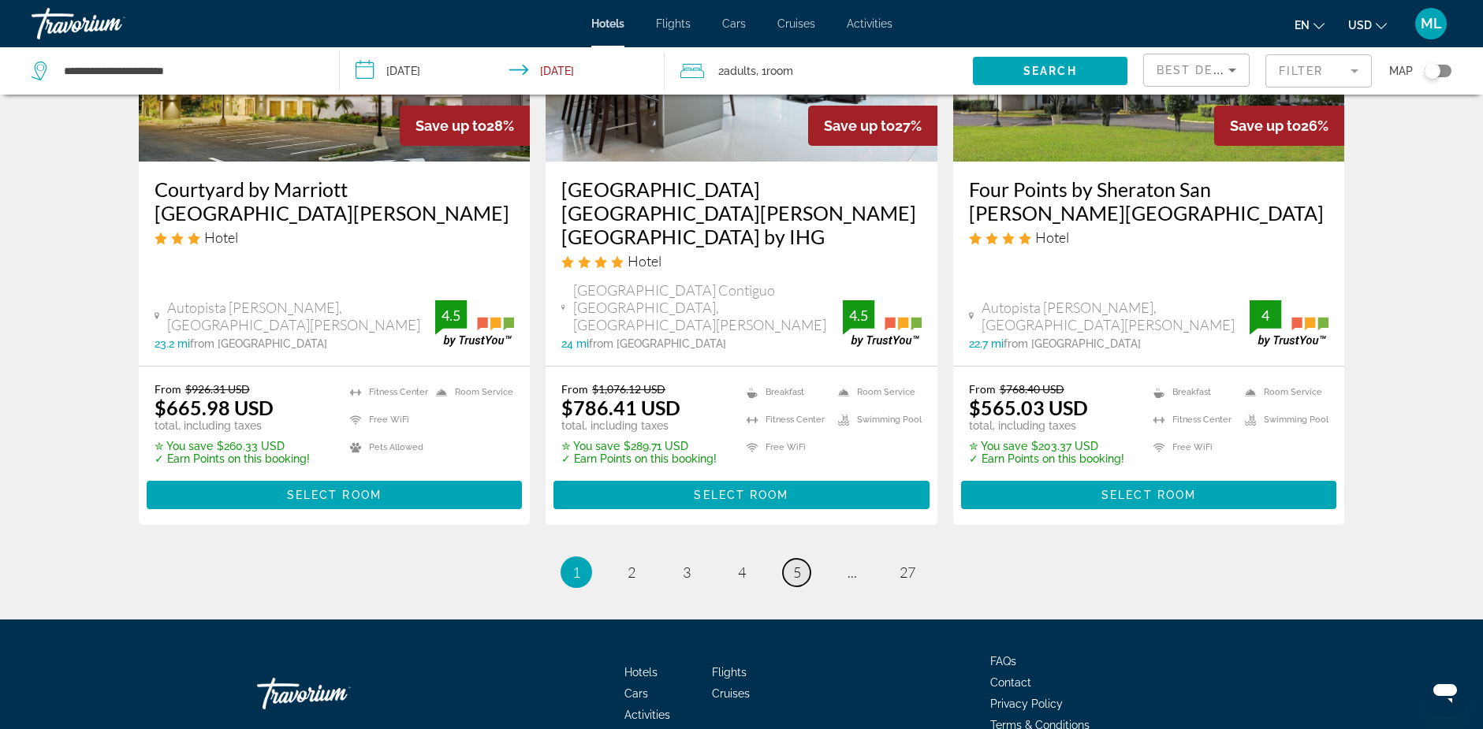
click at [795, 564] on span "5" at bounding box center [797, 572] width 8 height 17
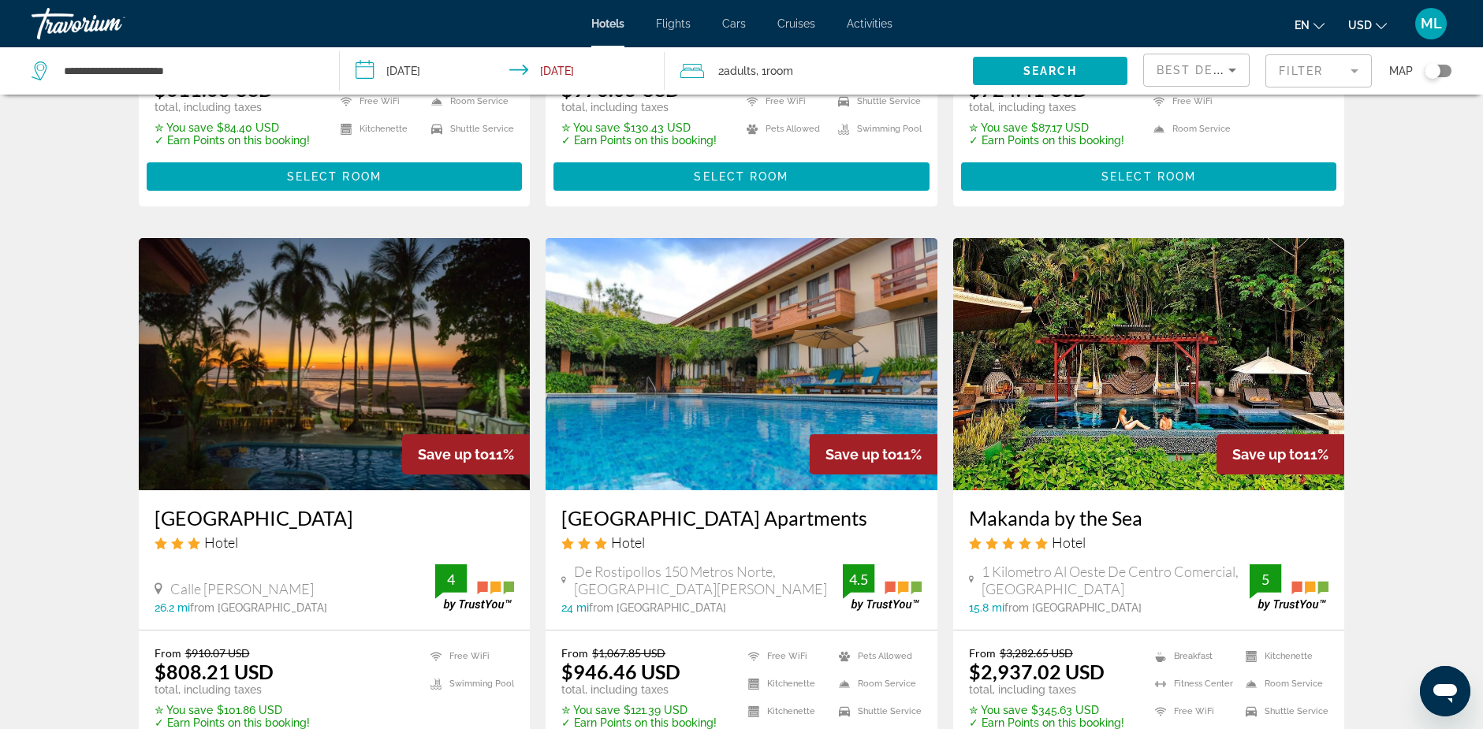
scroll to position [1734, 0]
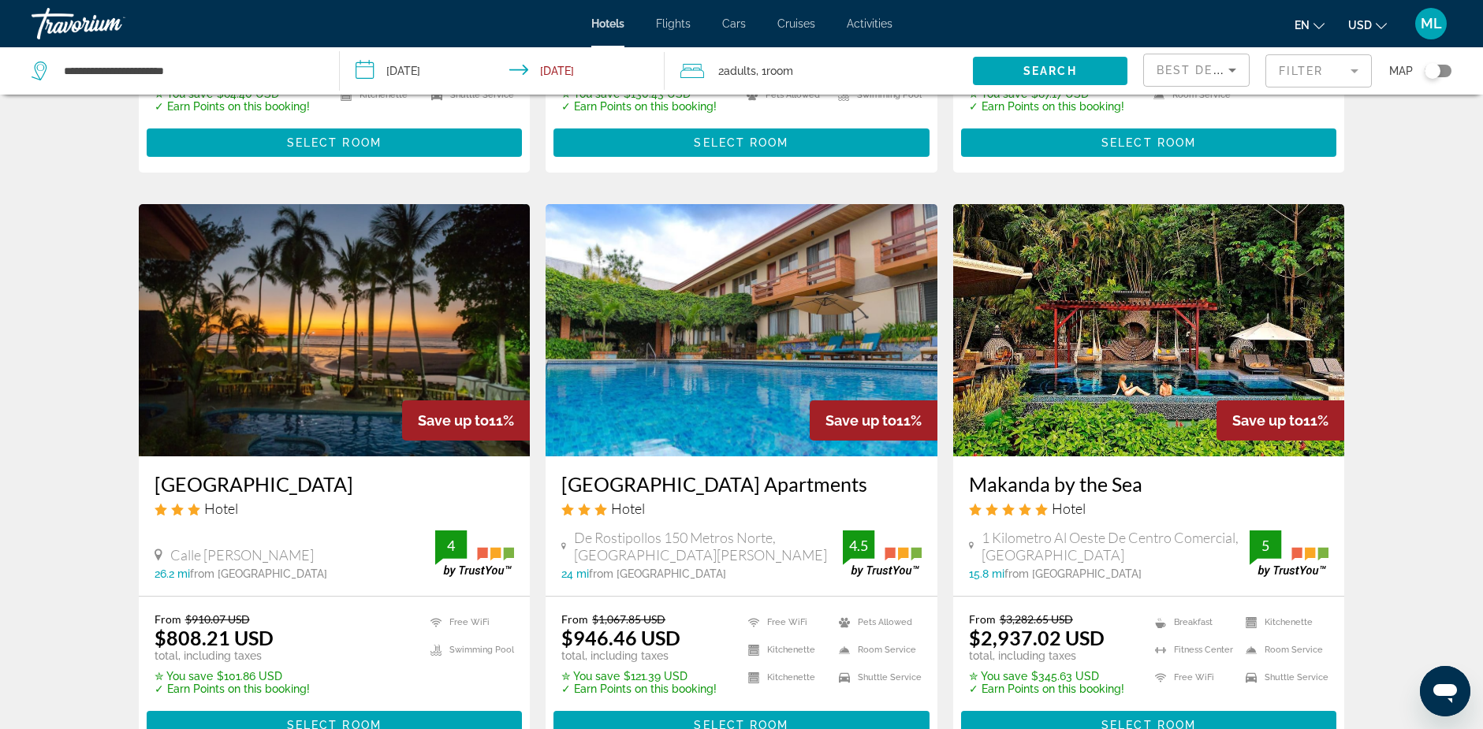
click at [1151, 307] on img "Main content" at bounding box center [1149, 330] width 392 height 252
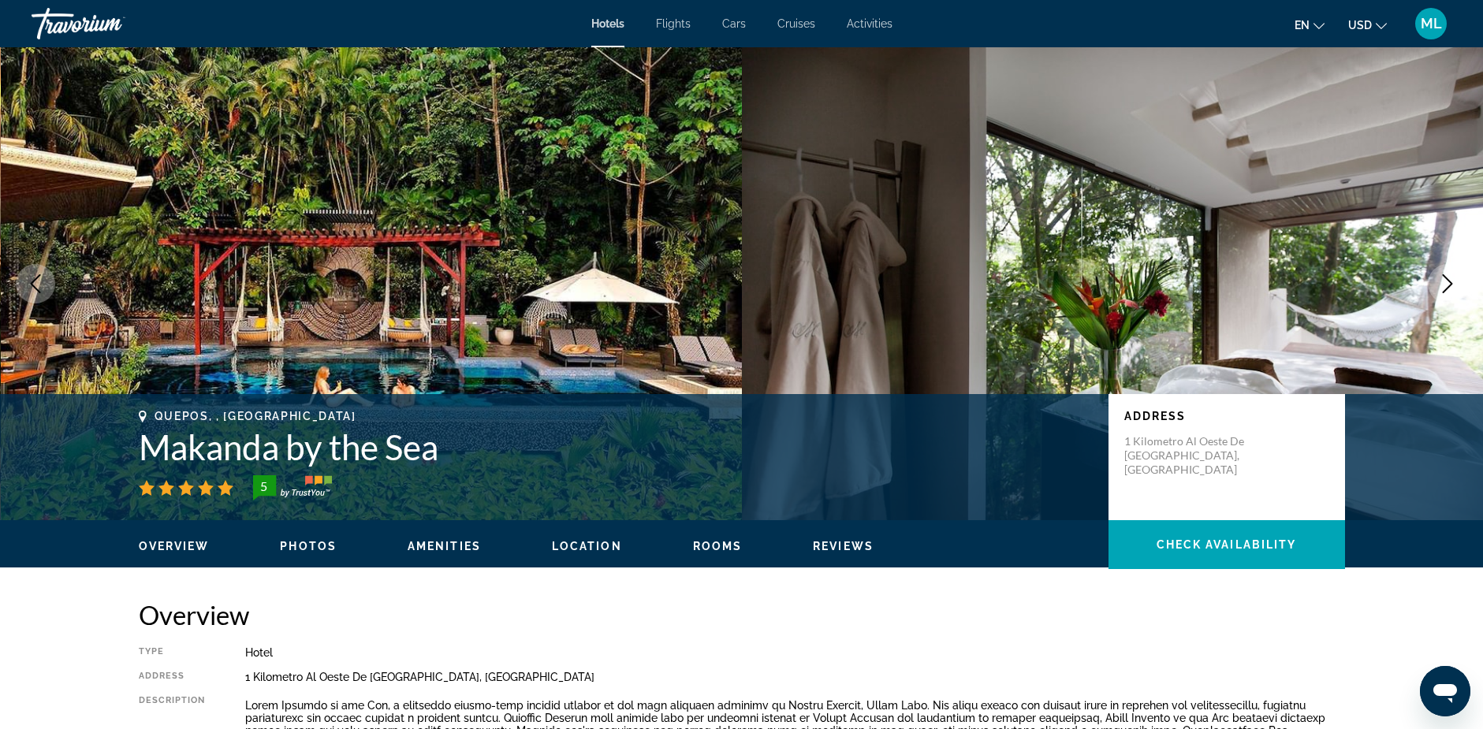
click at [1451, 283] on icon "Next image" at bounding box center [1447, 283] width 10 height 19
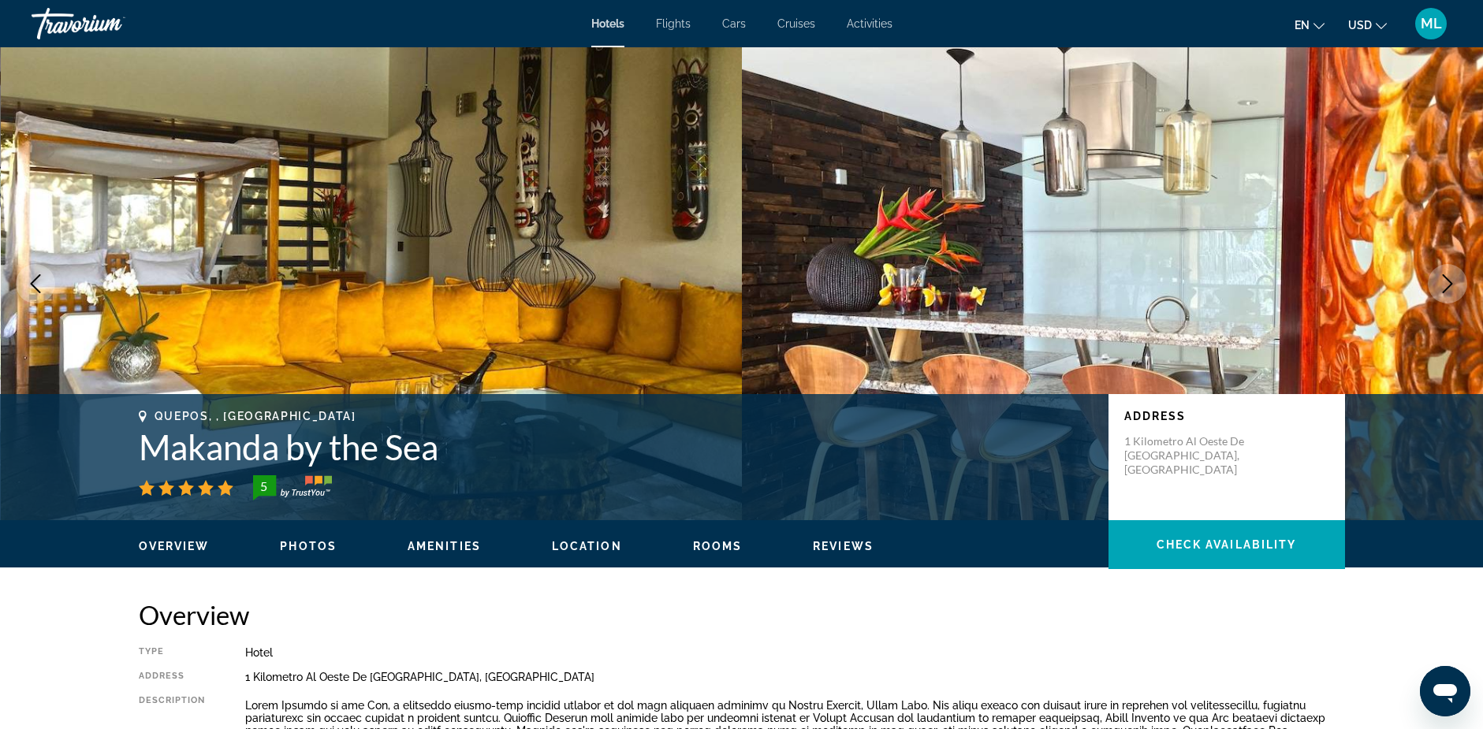
click at [1453, 281] on icon "Next image" at bounding box center [1447, 283] width 19 height 19
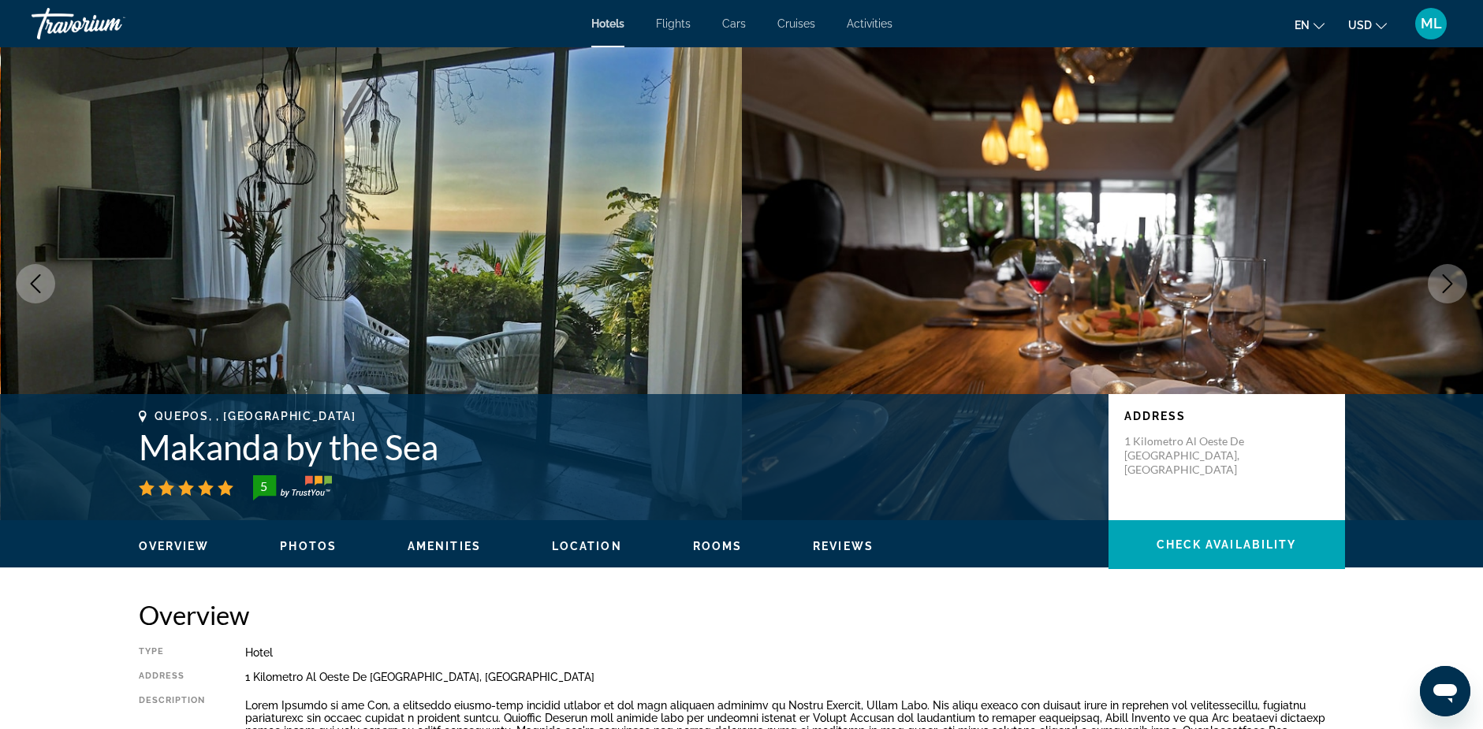
click at [1450, 281] on icon "Next image" at bounding box center [1447, 283] width 19 height 19
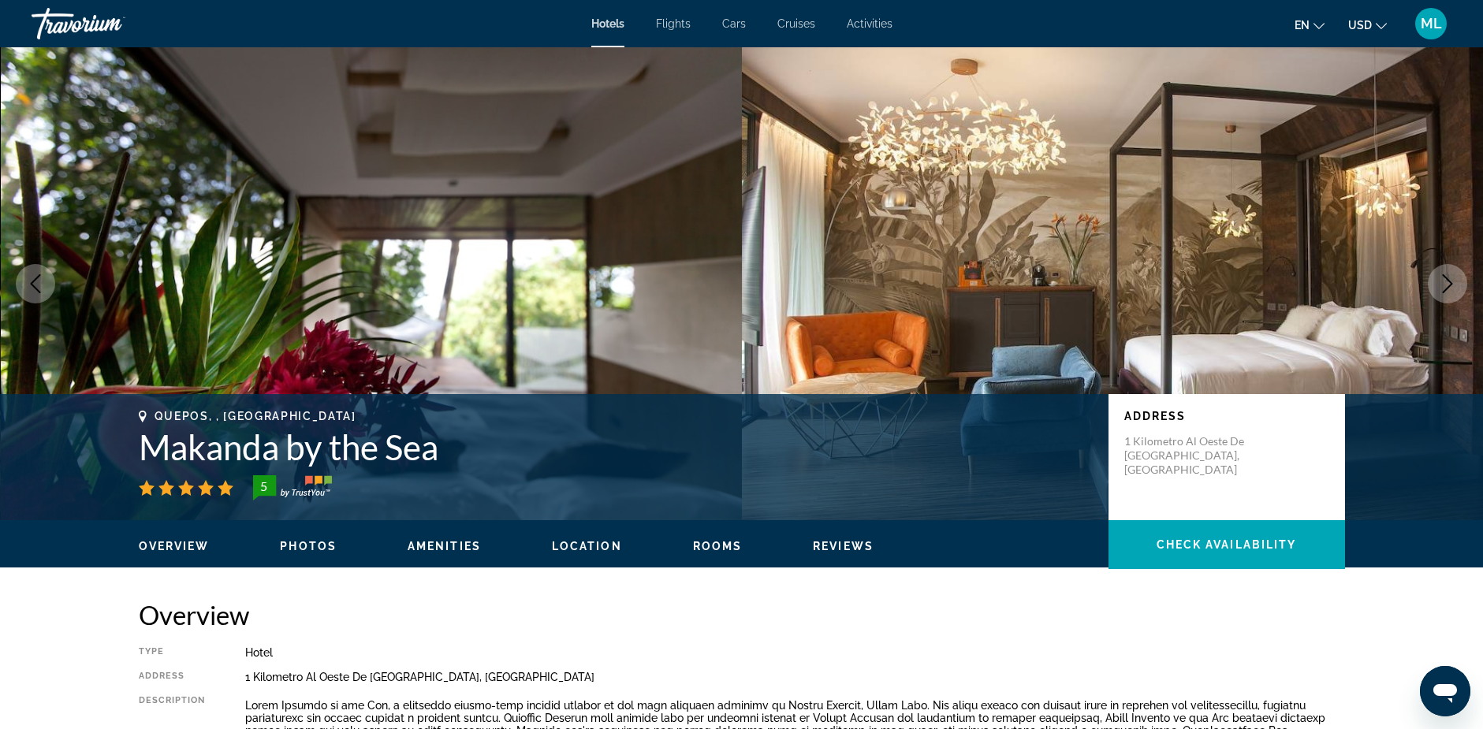
click at [1450, 281] on icon "Next image" at bounding box center [1447, 283] width 19 height 19
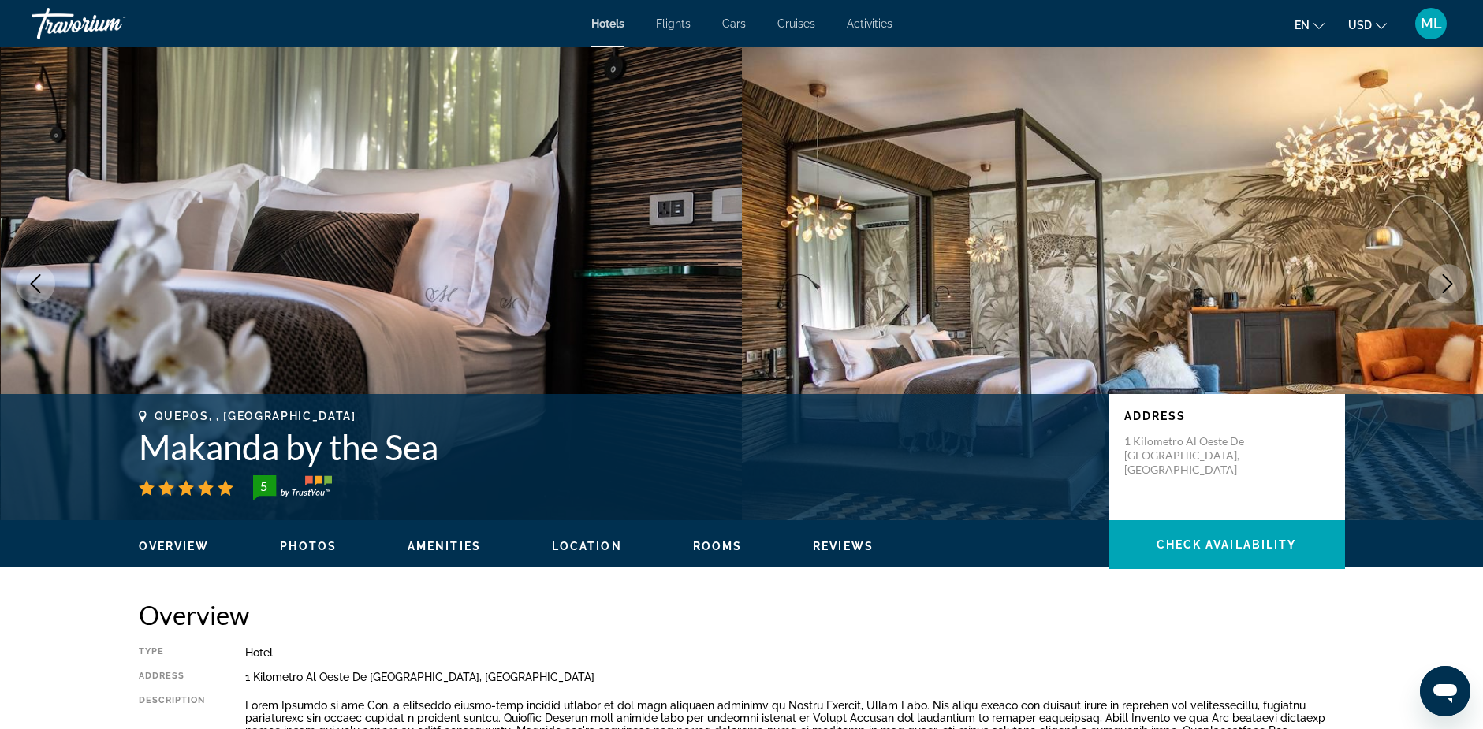
click at [1450, 281] on icon "Next image" at bounding box center [1447, 283] width 19 height 19
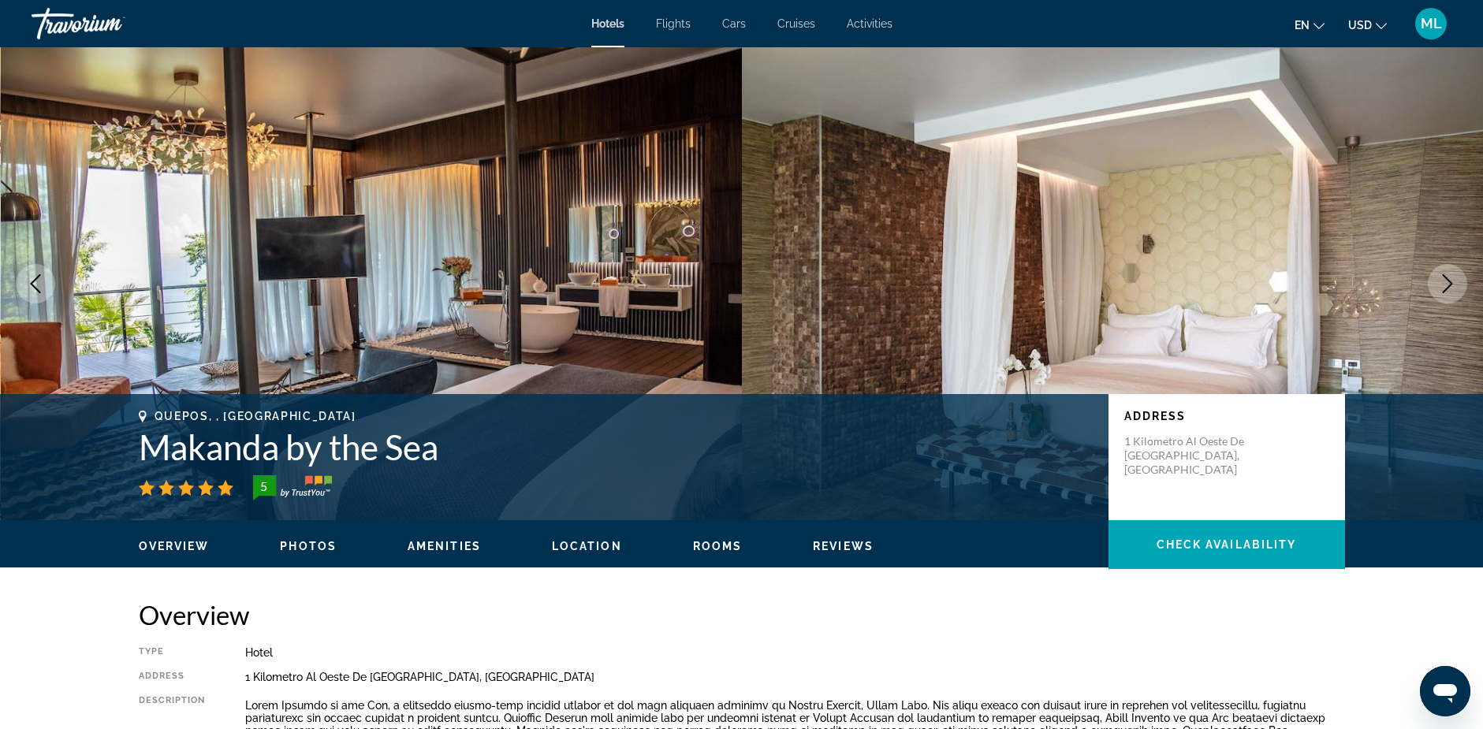
click at [1450, 281] on icon "Next image" at bounding box center [1447, 283] width 19 height 19
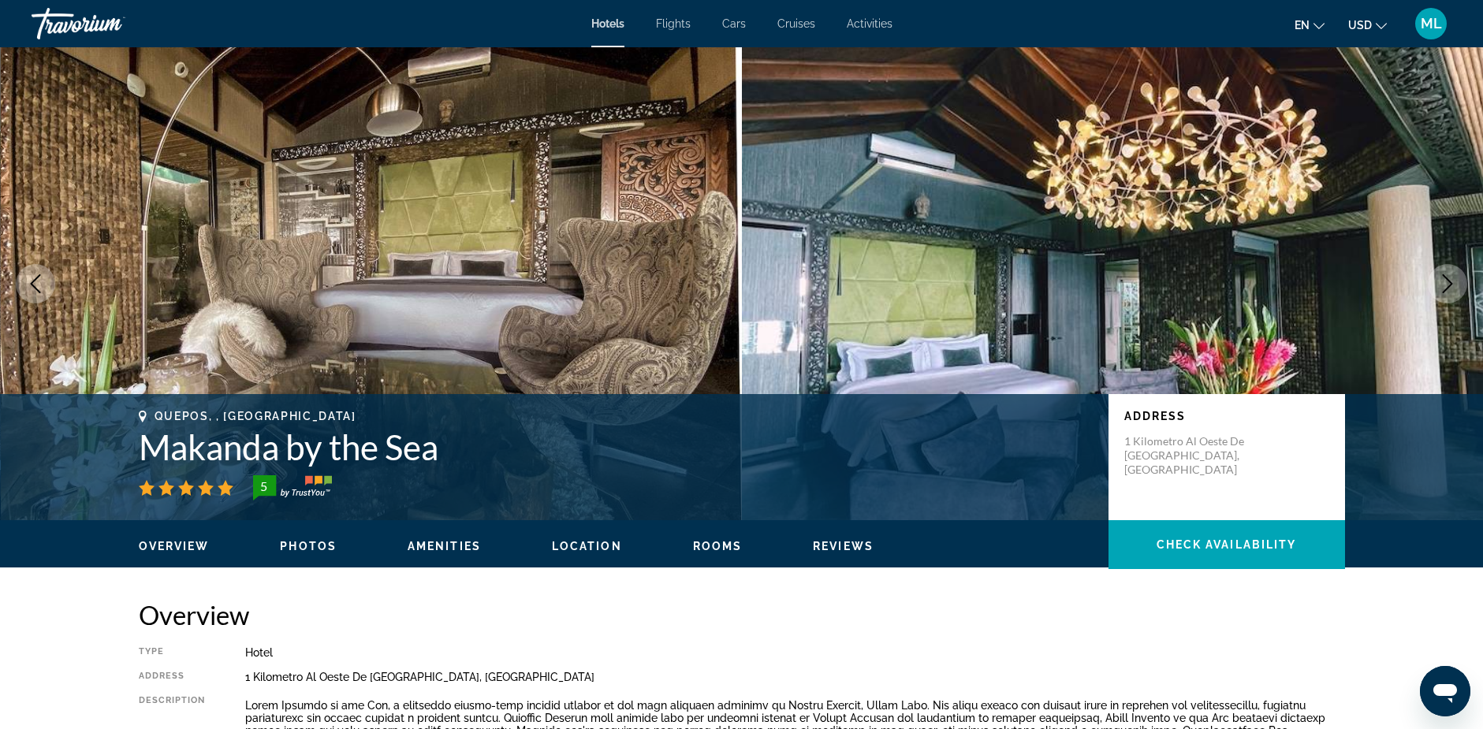
click at [1450, 281] on icon "Next image" at bounding box center [1447, 283] width 19 height 19
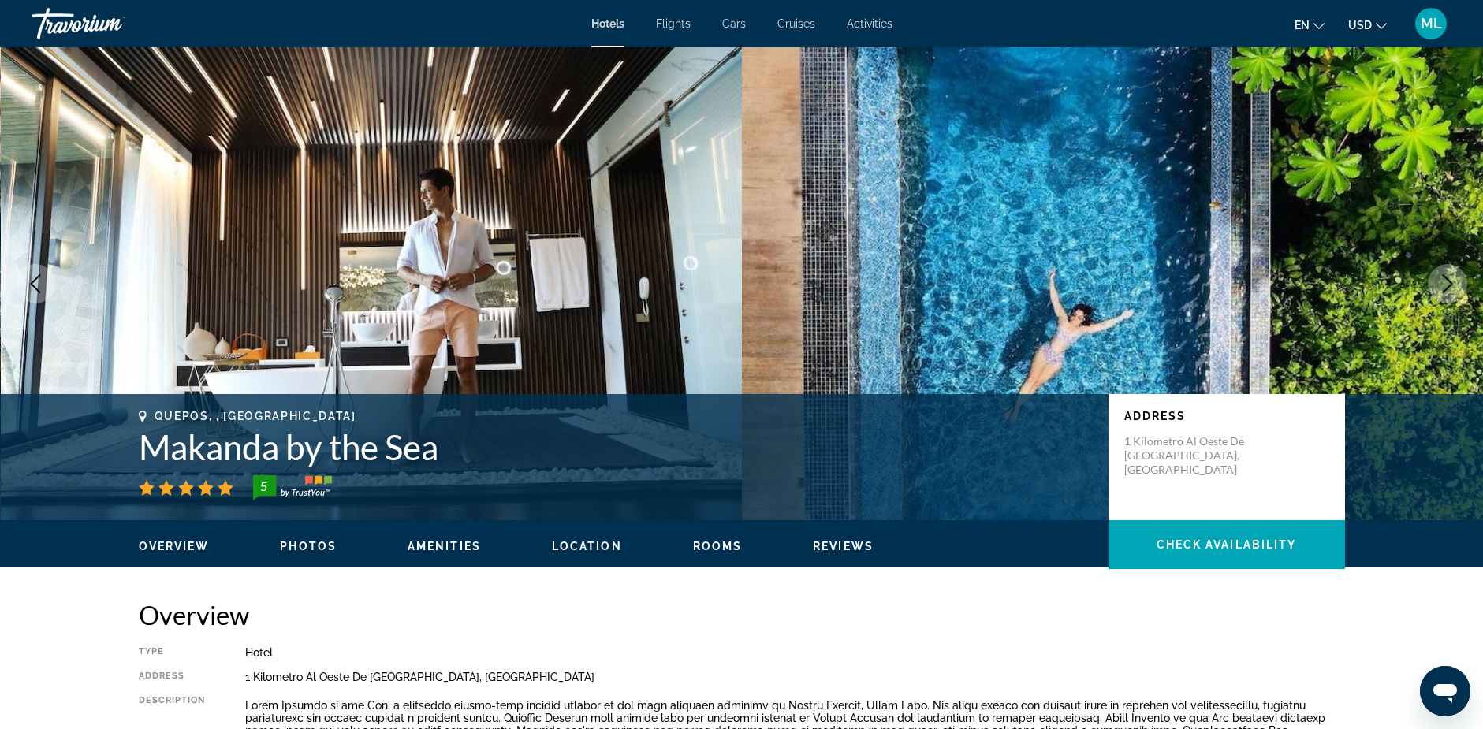
click at [1450, 281] on icon "Next image" at bounding box center [1447, 283] width 19 height 19
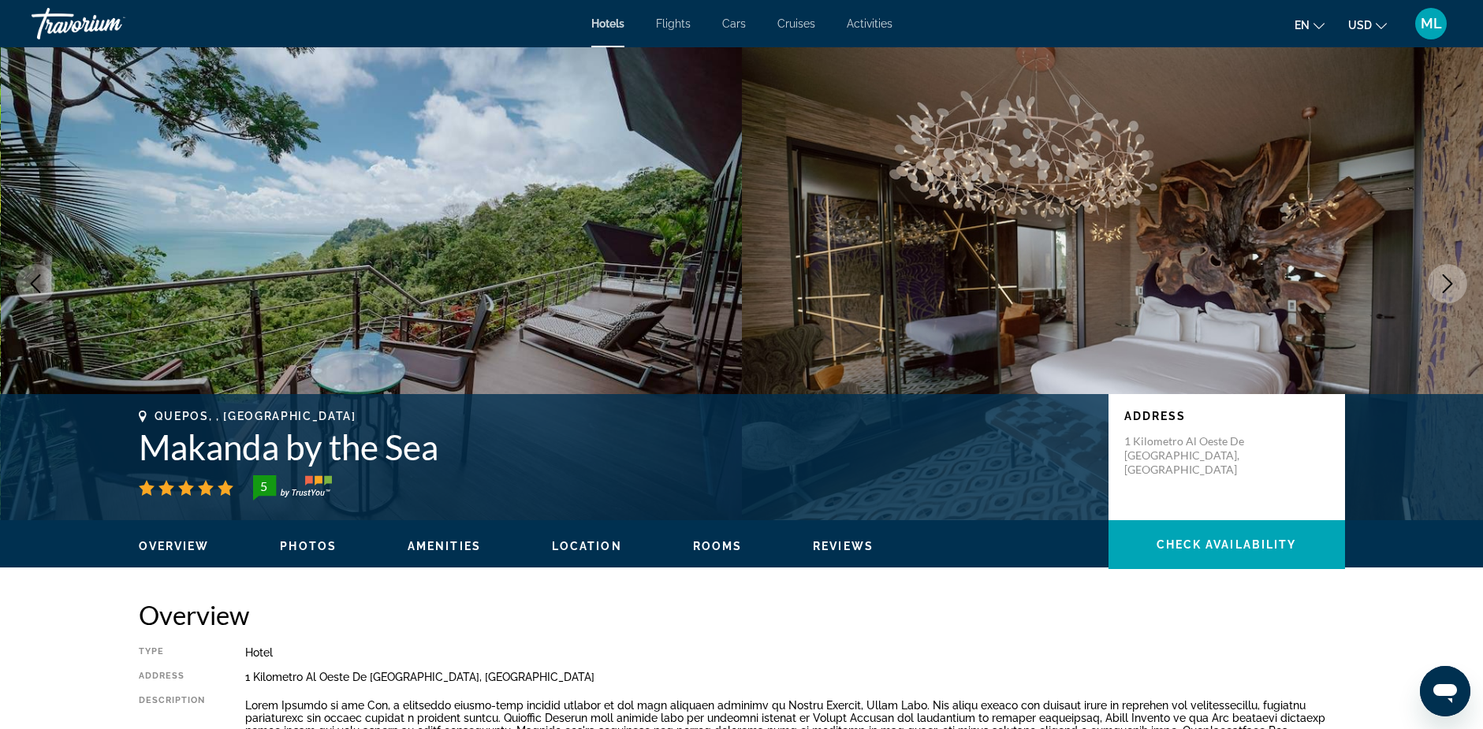
click at [1450, 281] on icon "Next image" at bounding box center [1447, 283] width 19 height 19
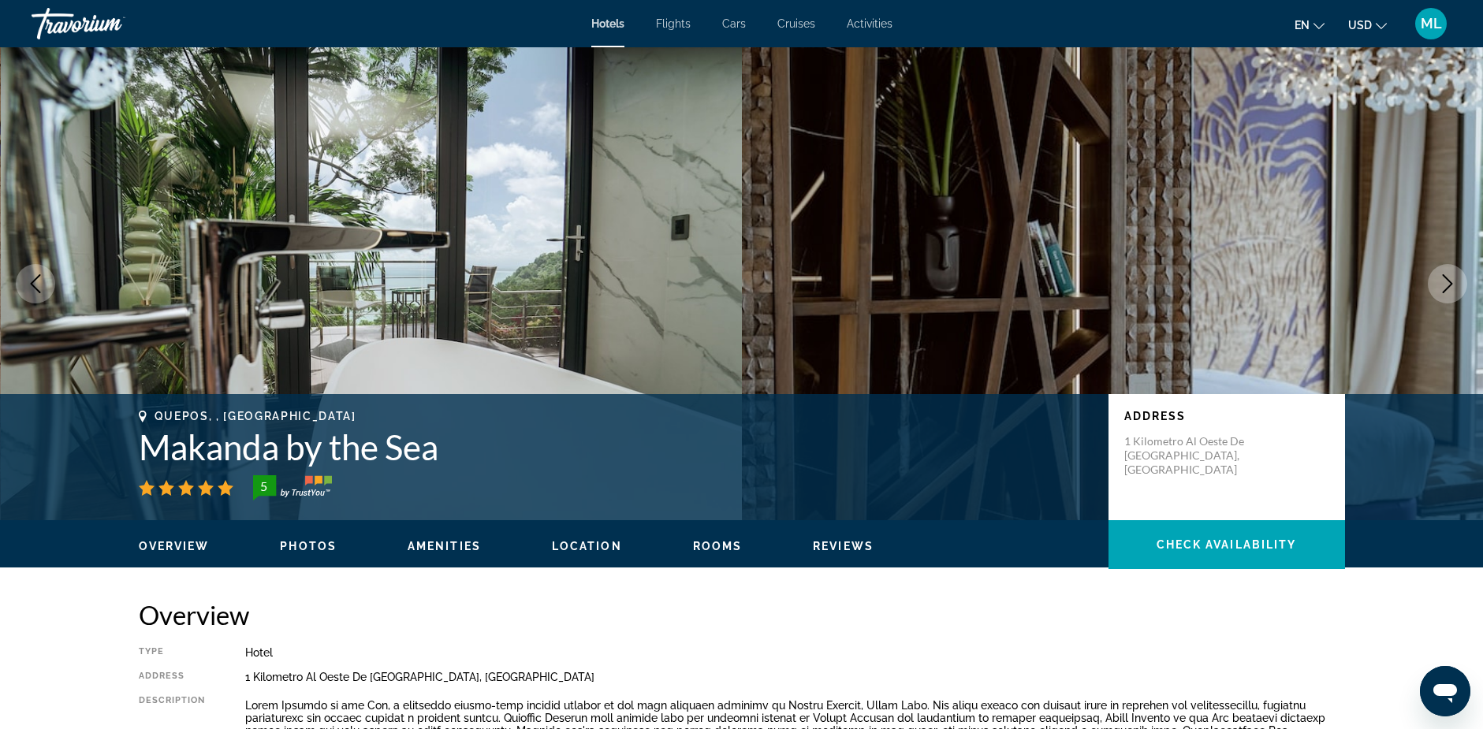
click at [1450, 281] on icon "Next image" at bounding box center [1447, 283] width 19 height 19
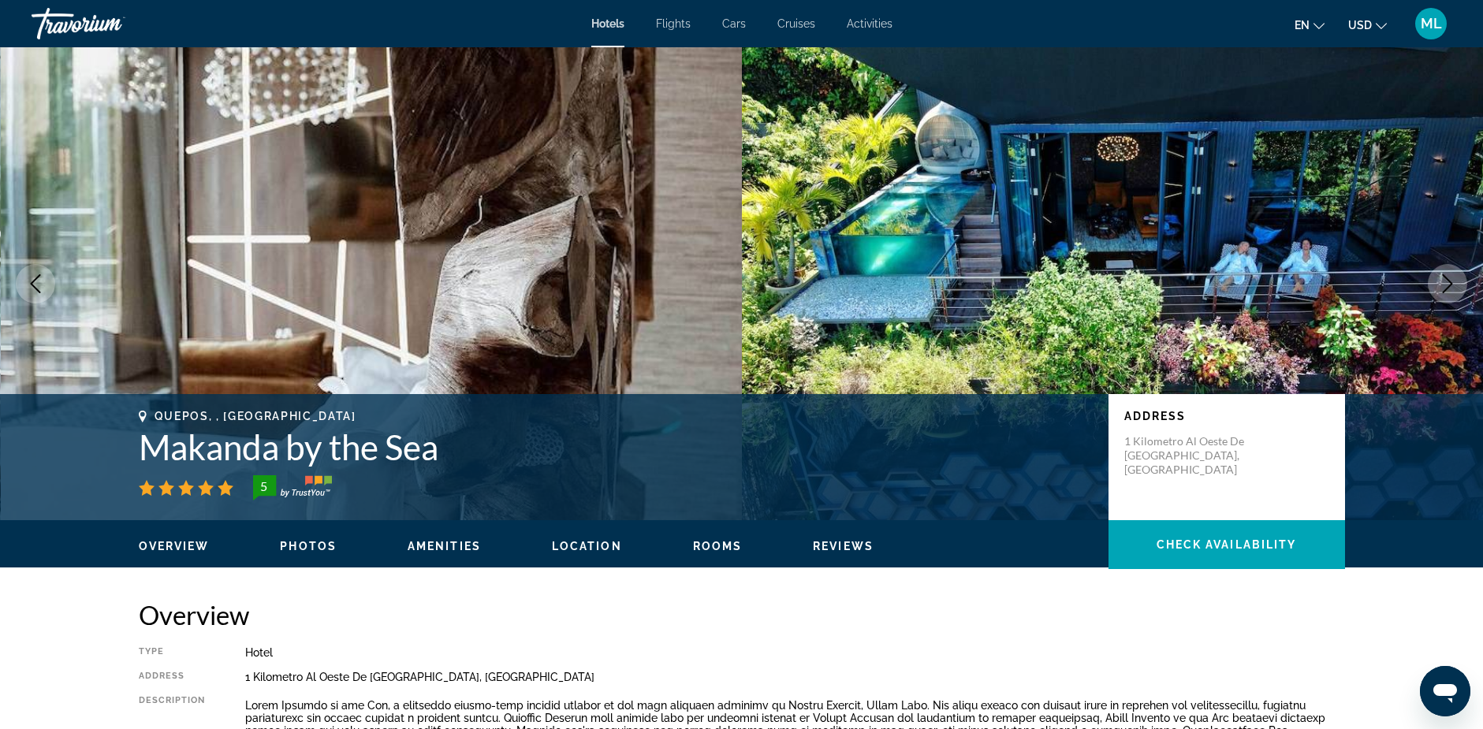
click at [1450, 281] on icon "Next image" at bounding box center [1447, 283] width 19 height 19
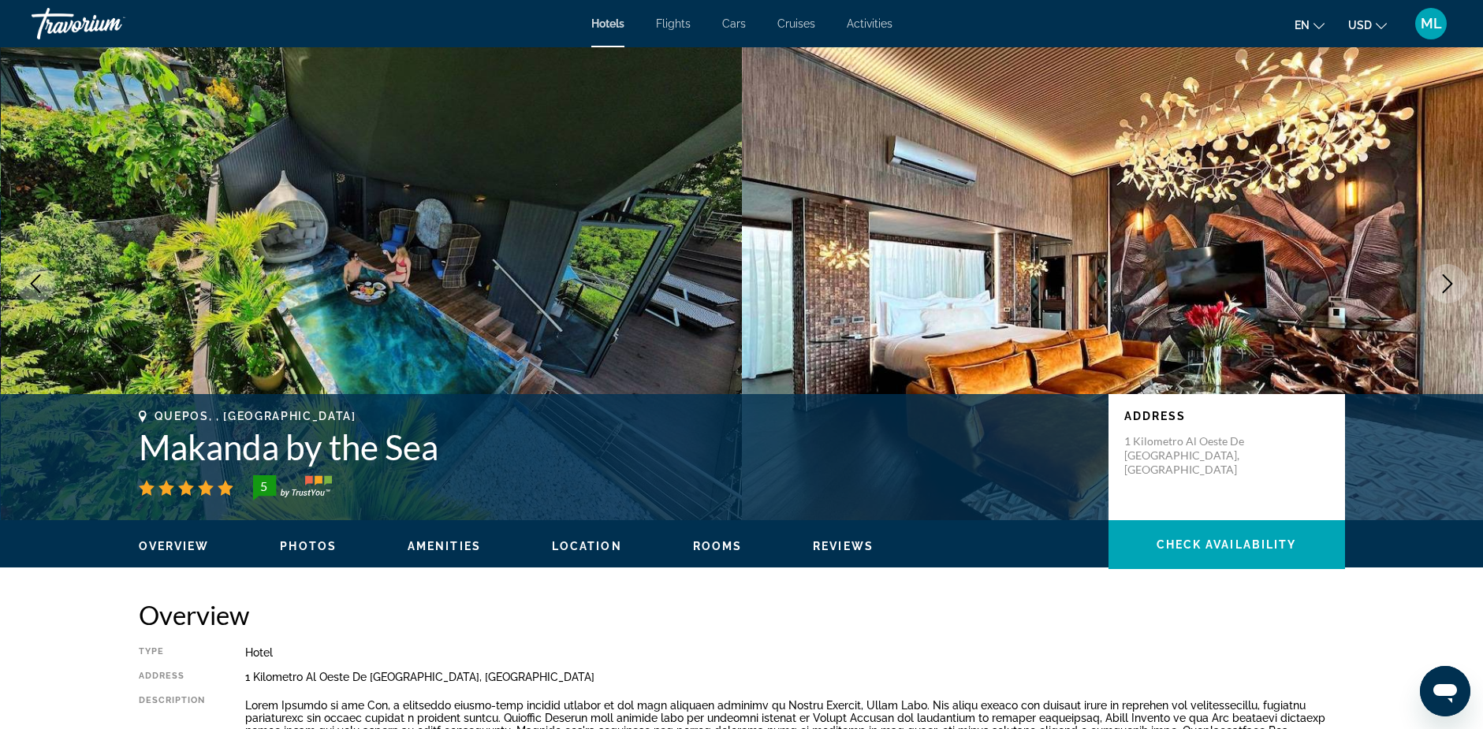
click at [1450, 281] on icon "Next image" at bounding box center [1447, 283] width 19 height 19
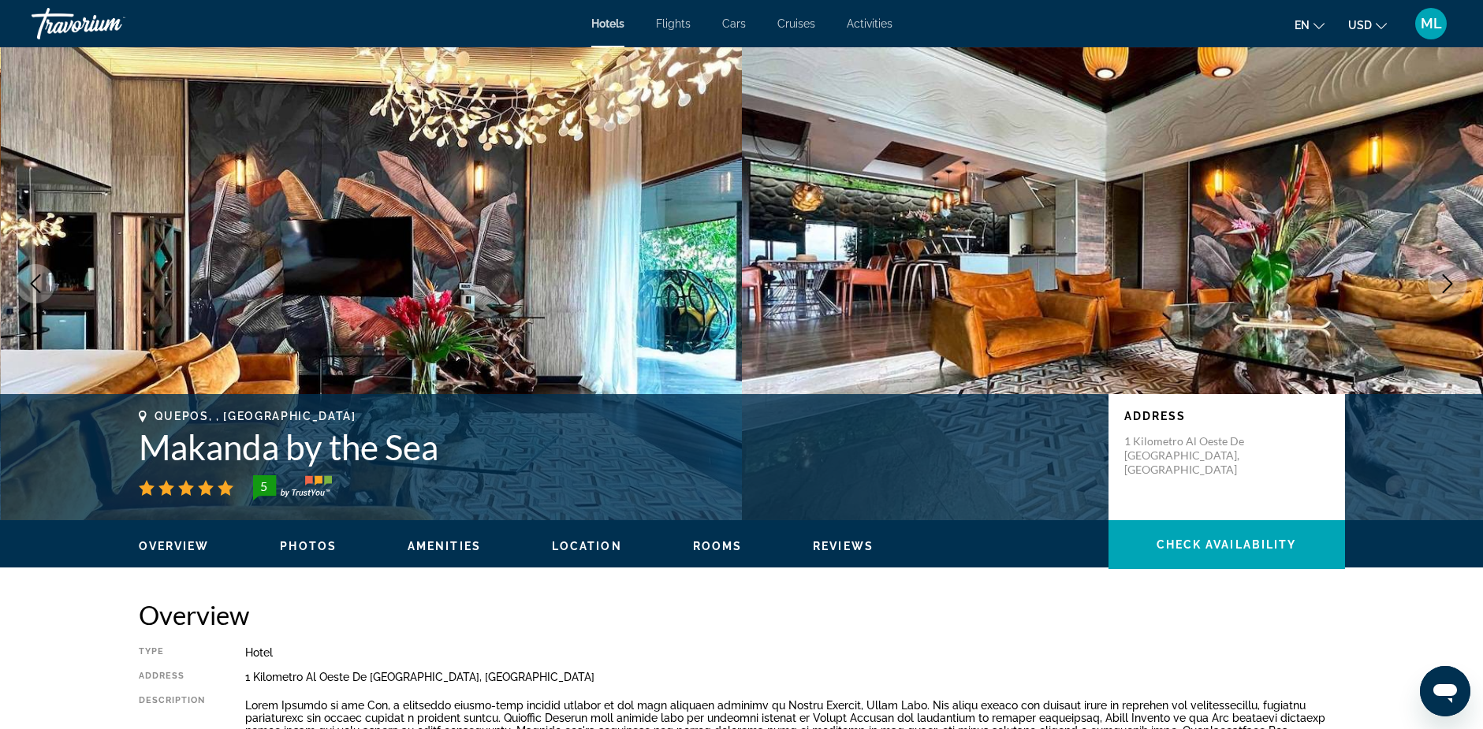
click at [1446, 284] on icon "Next image" at bounding box center [1447, 283] width 19 height 19
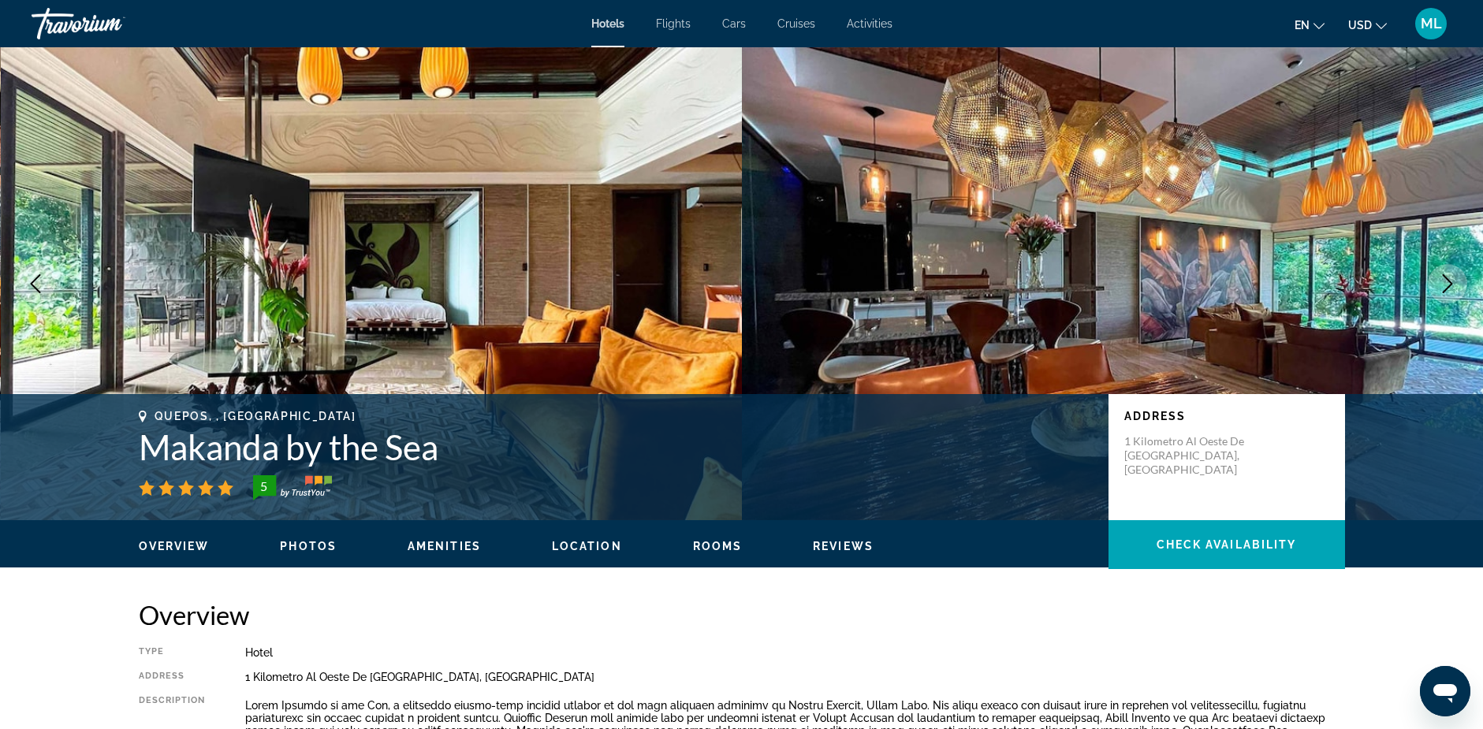
click at [1446, 284] on icon "Next image" at bounding box center [1447, 283] width 19 height 19
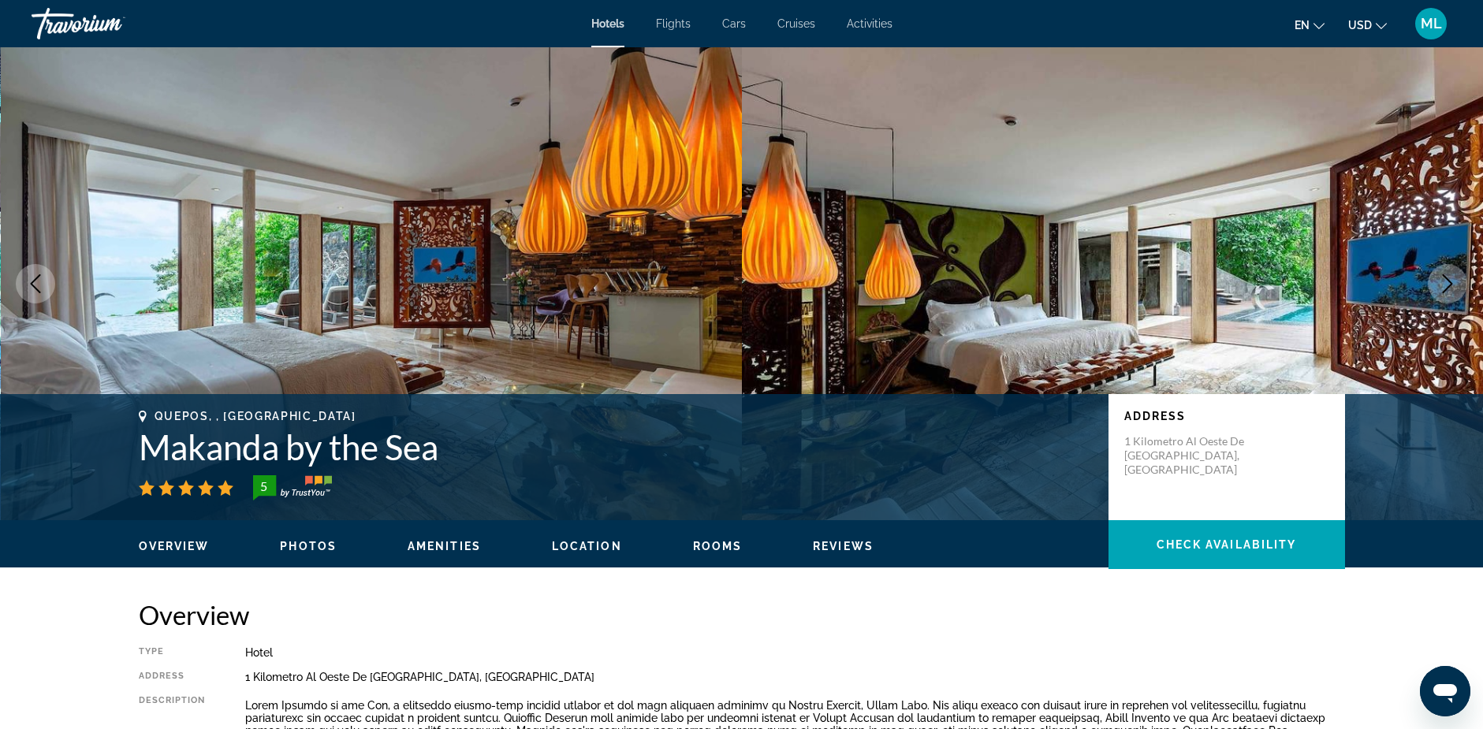
click at [1446, 284] on icon "Next image" at bounding box center [1447, 283] width 19 height 19
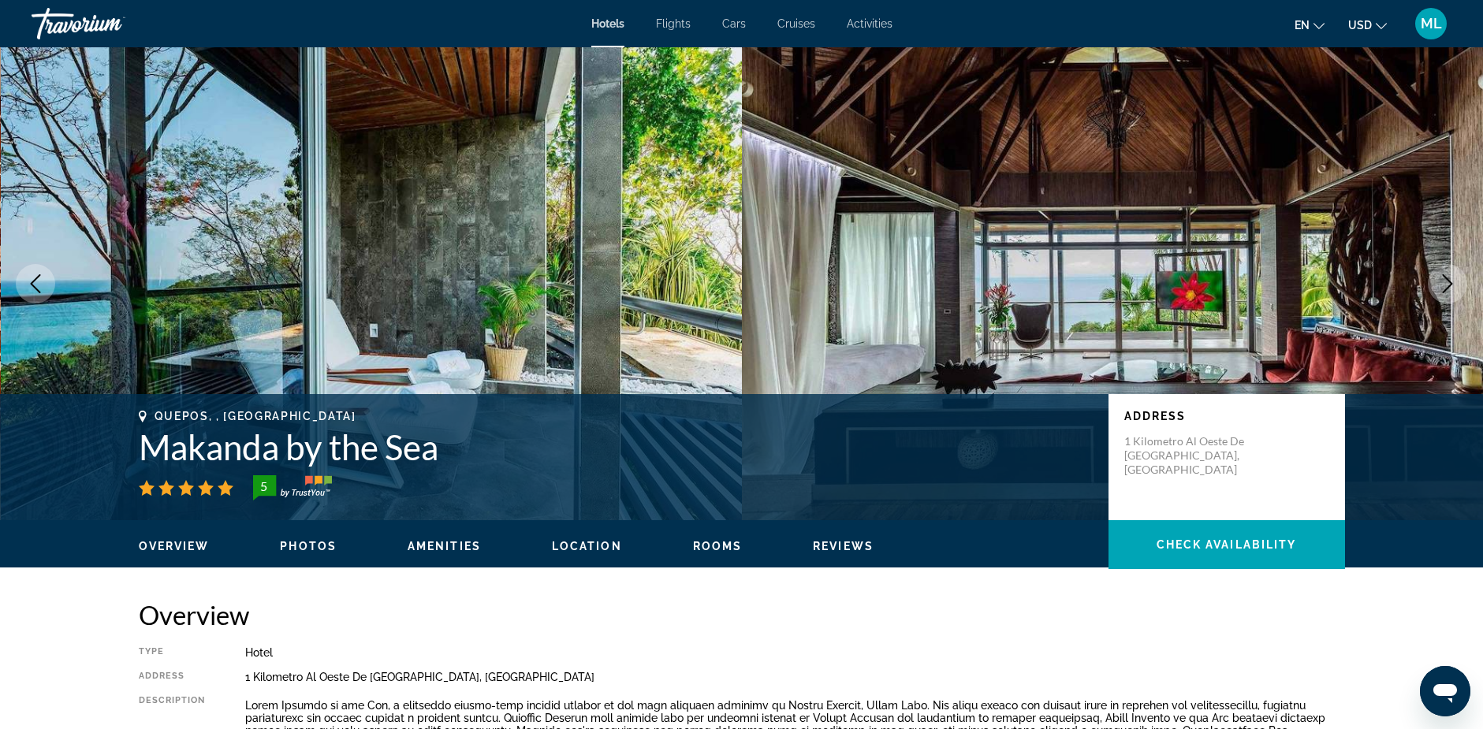
click at [1446, 284] on icon "Next image" at bounding box center [1447, 283] width 19 height 19
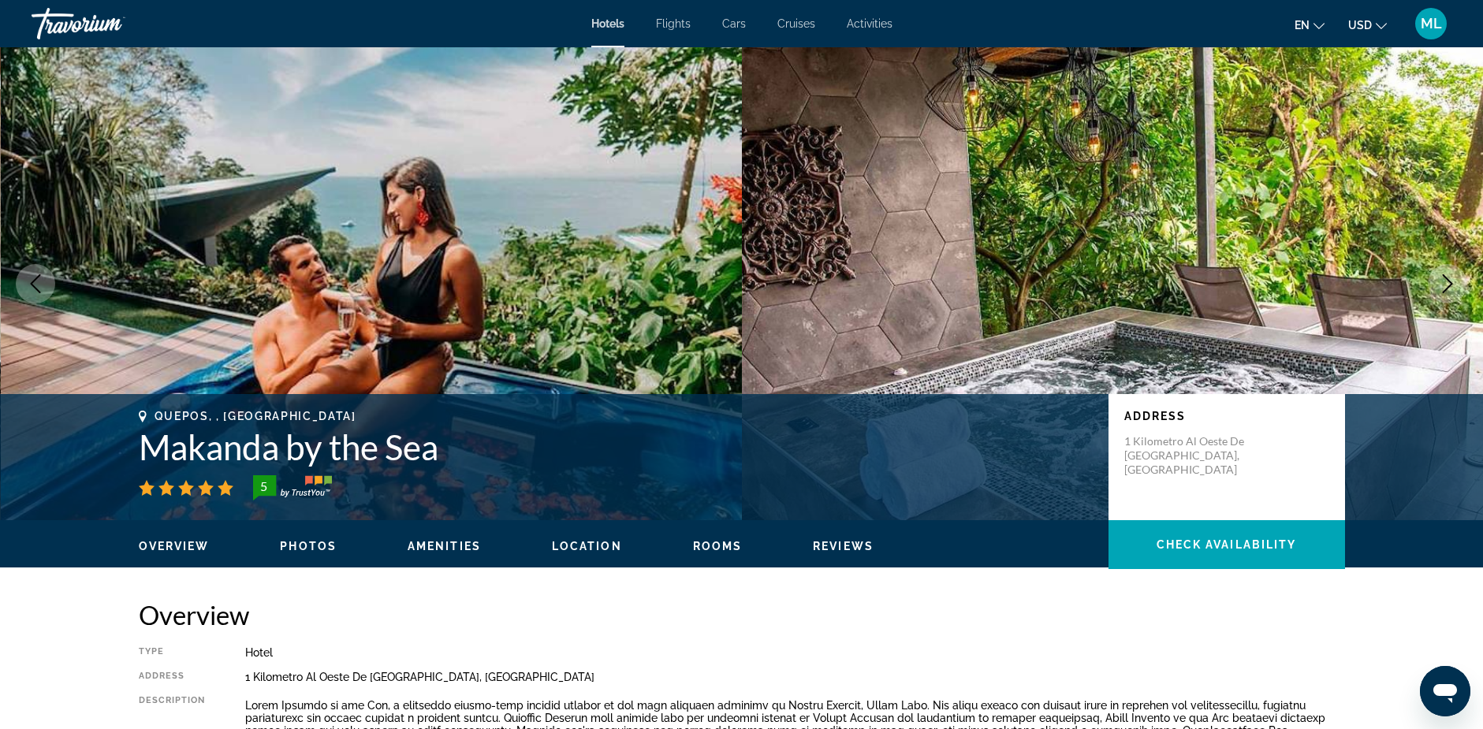
click at [1446, 284] on icon "Next image" at bounding box center [1447, 283] width 19 height 19
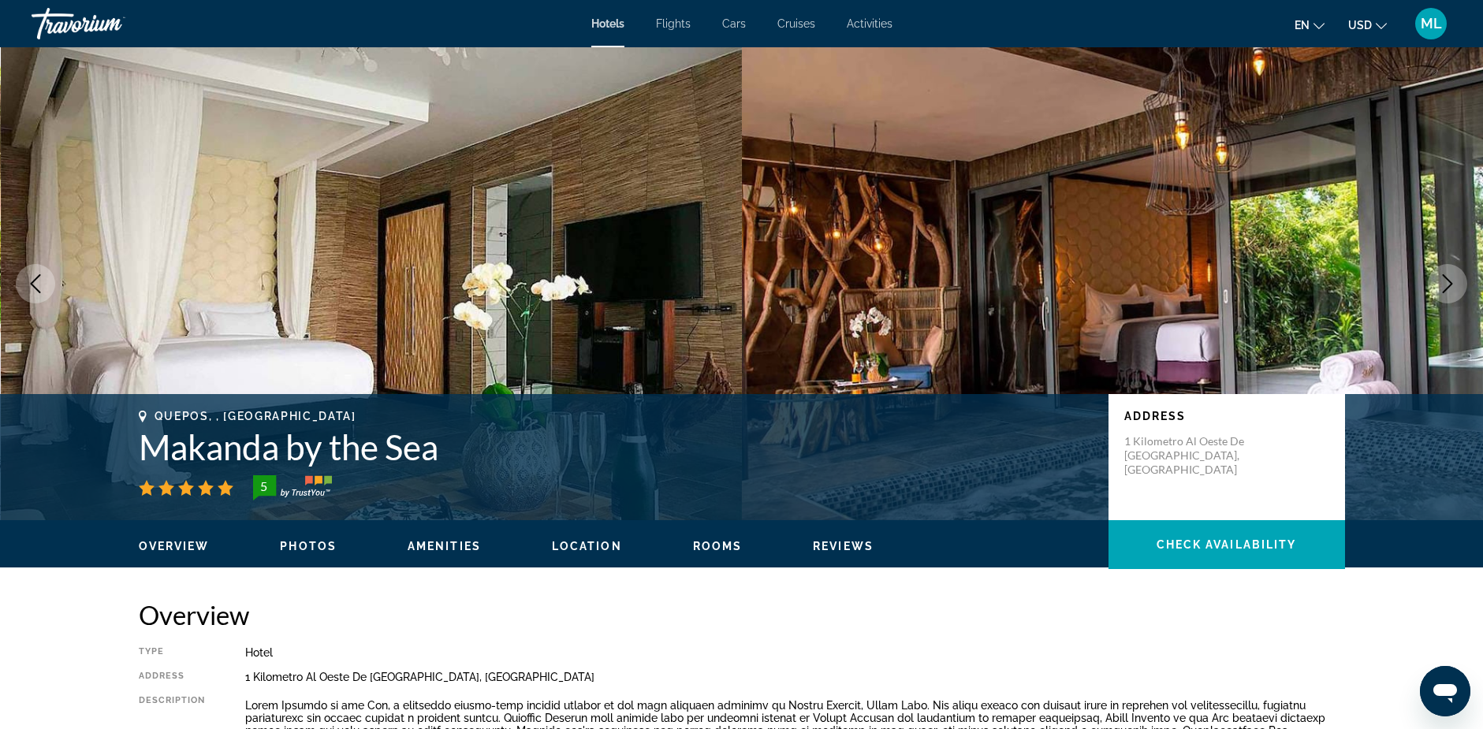
click at [1446, 284] on icon "Next image" at bounding box center [1447, 283] width 19 height 19
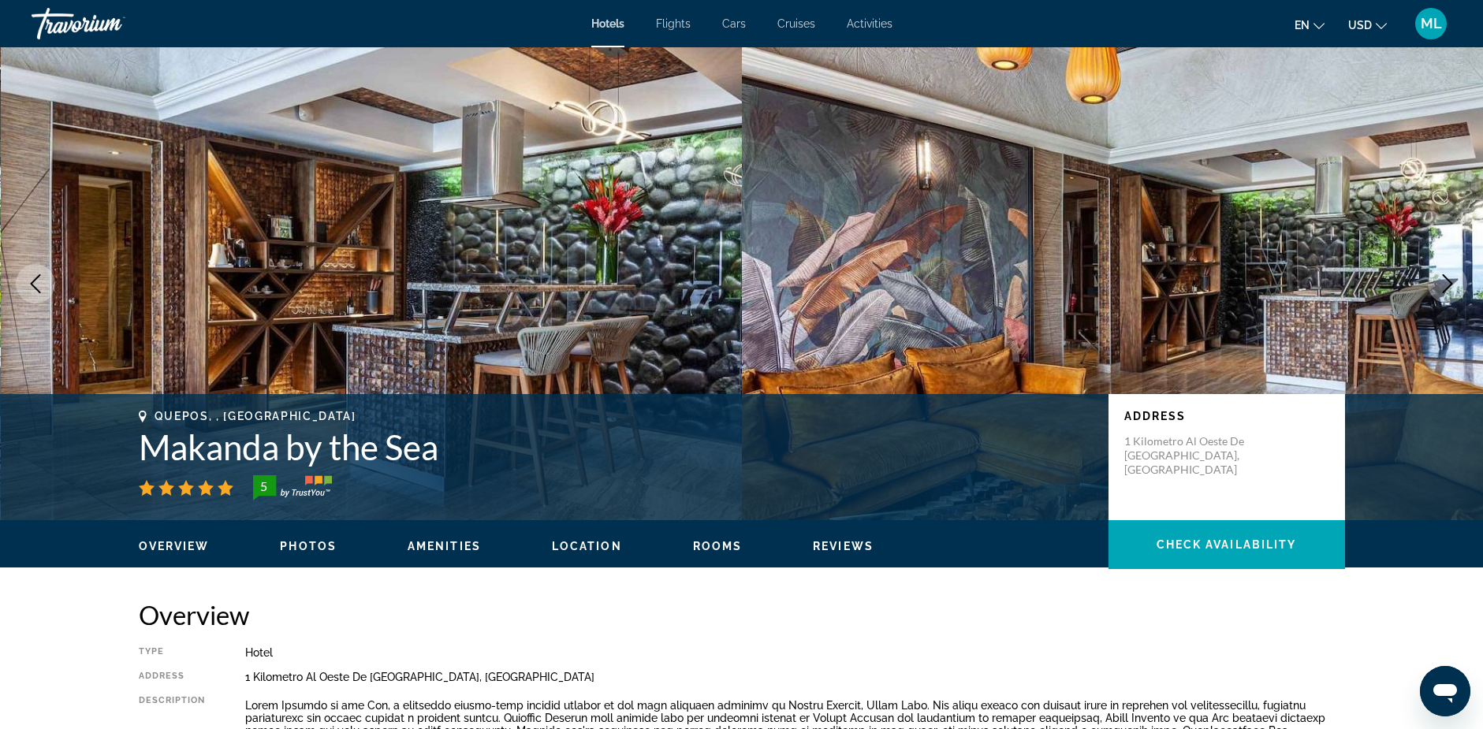
click at [1446, 284] on icon "Next image" at bounding box center [1447, 283] width 19 height 19
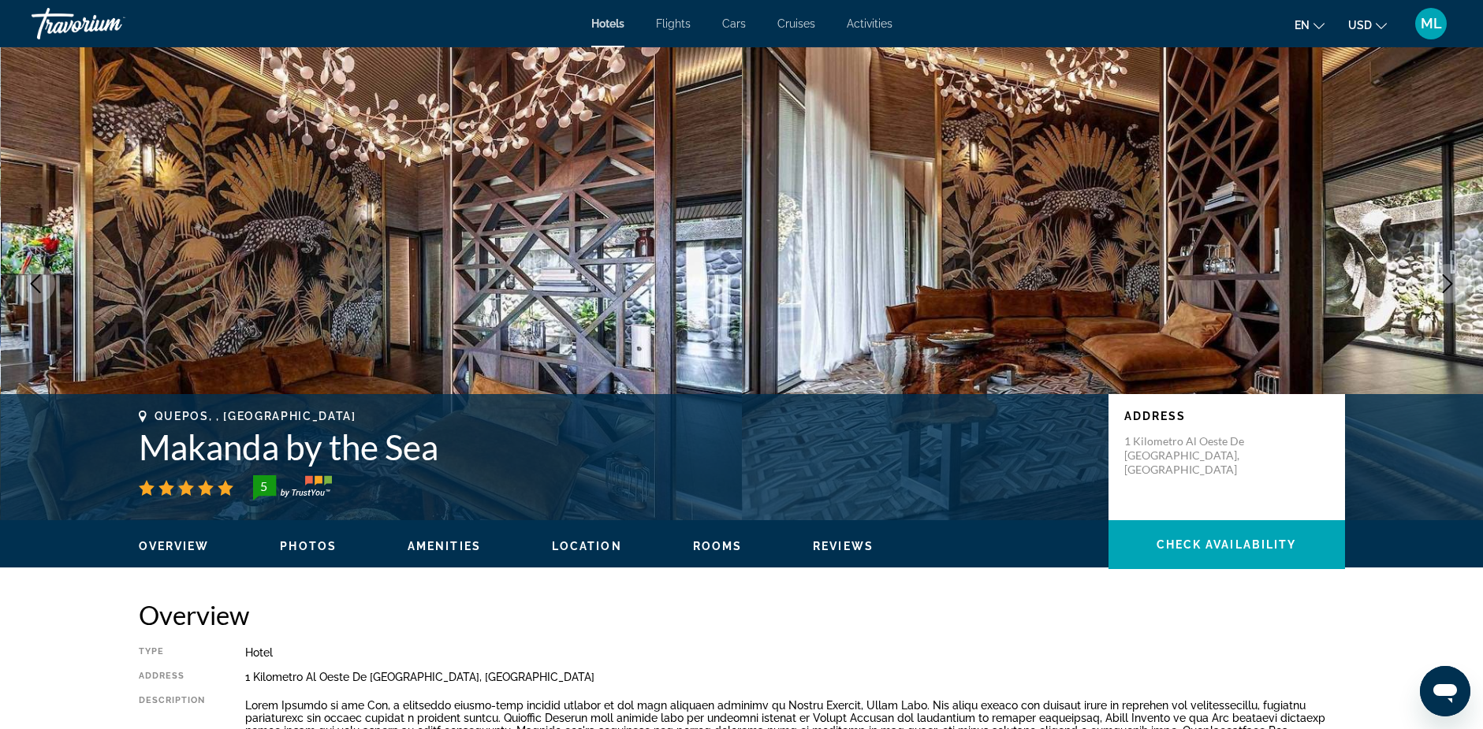
click at [1446, 284] on icon "Next image" at bounding box center [1447, 283] width 19 height 19
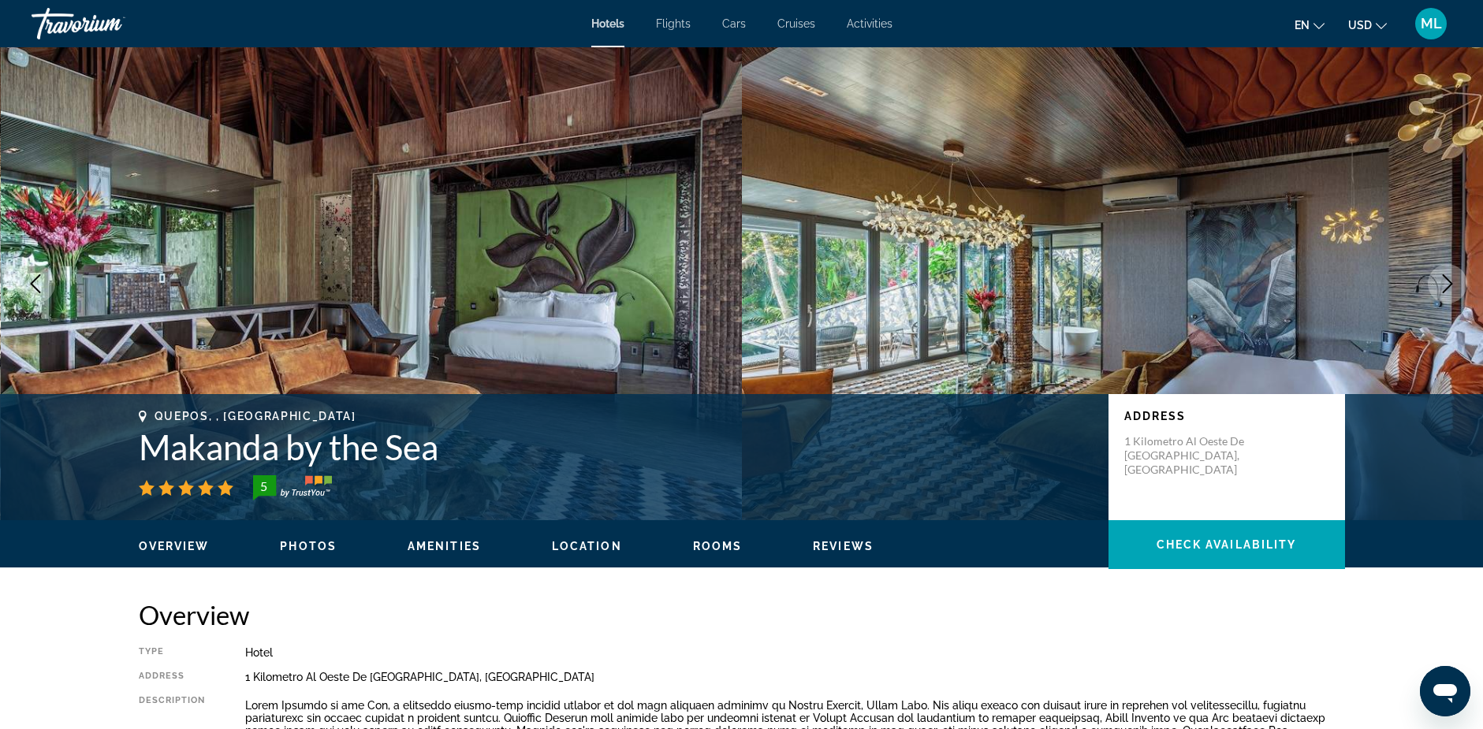
click at [1446, 284] on icon "Next image" at bounding box center [1447, 283] width 19 height 19
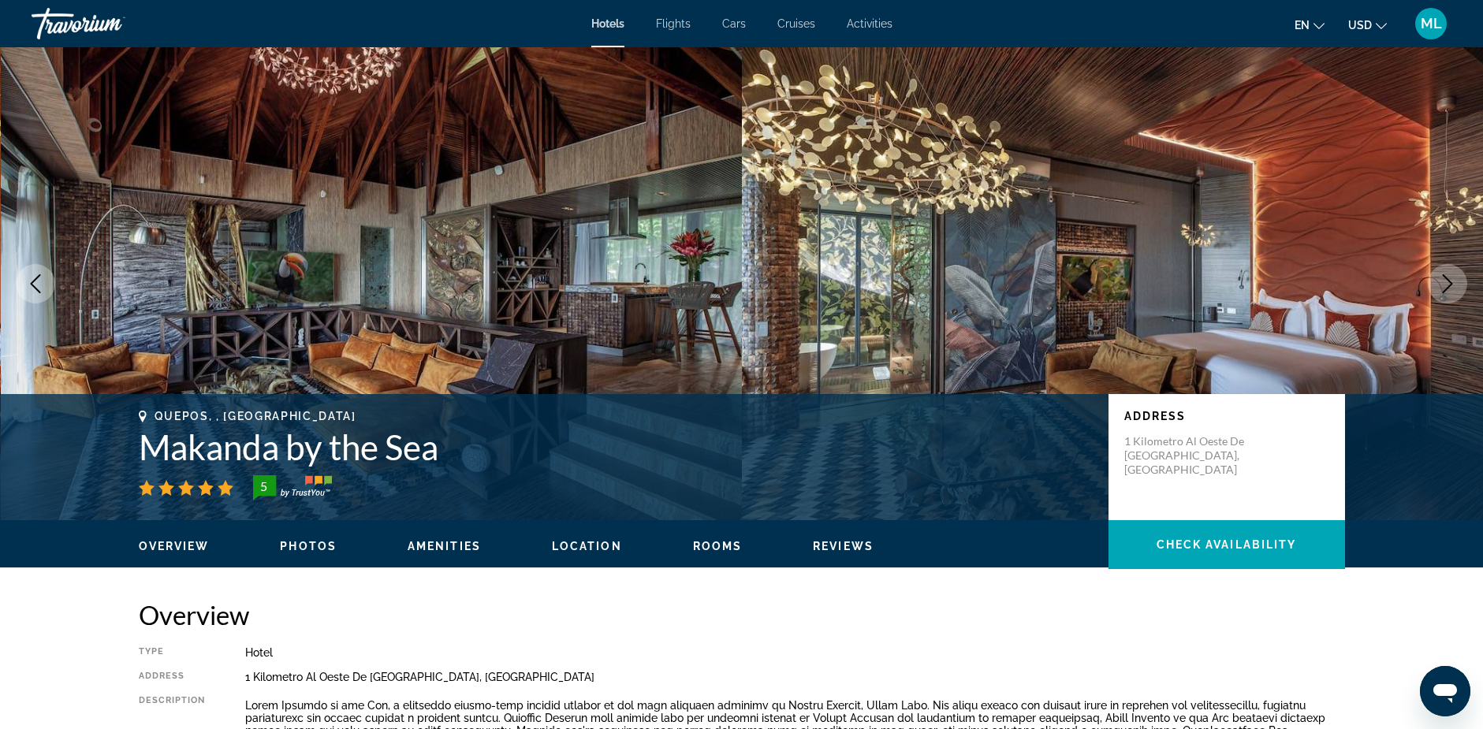
click at [1446, 284] on icon "Next image" at bounding box center [1447, 283] width 19 height 19
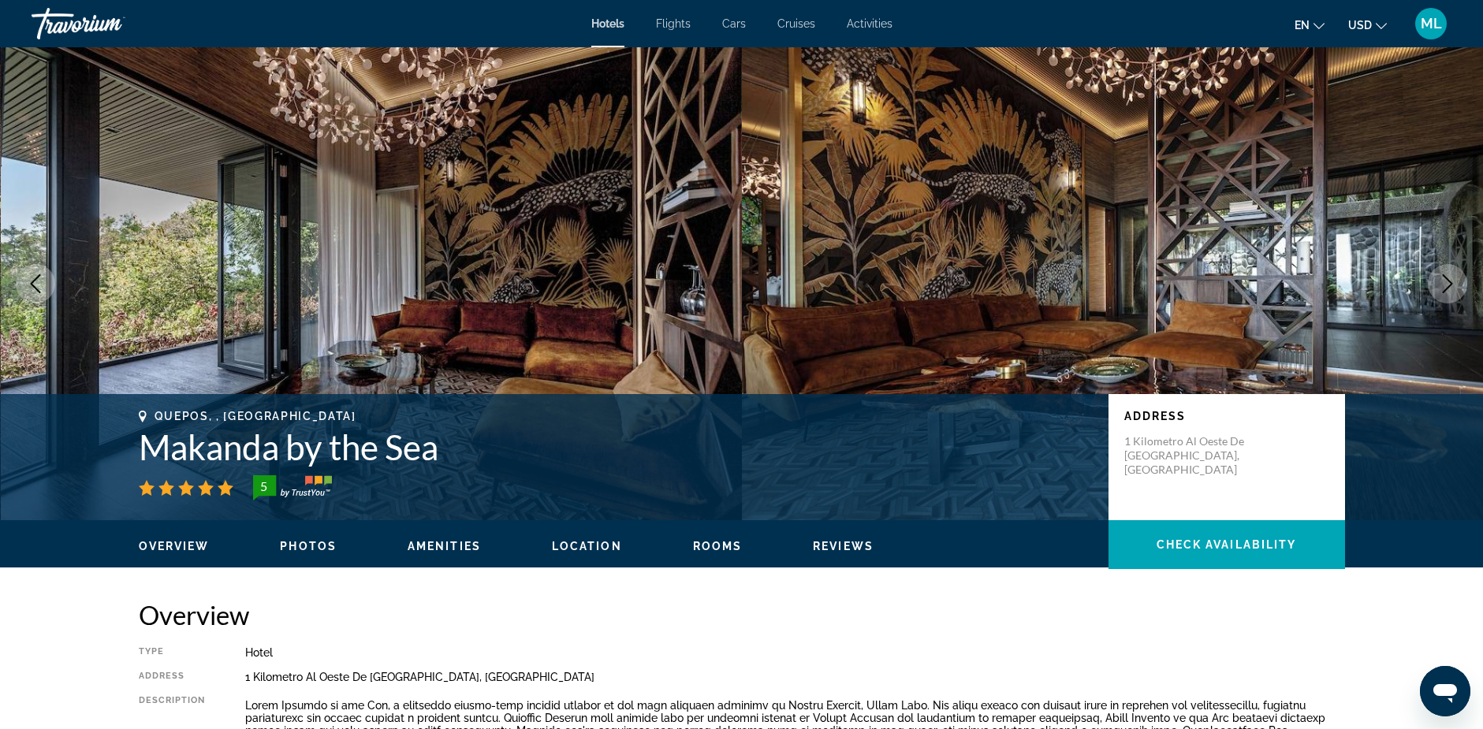
click at [1446, 284] on icon "Next image" at bounding box center [1447, 283] width 19 height 19
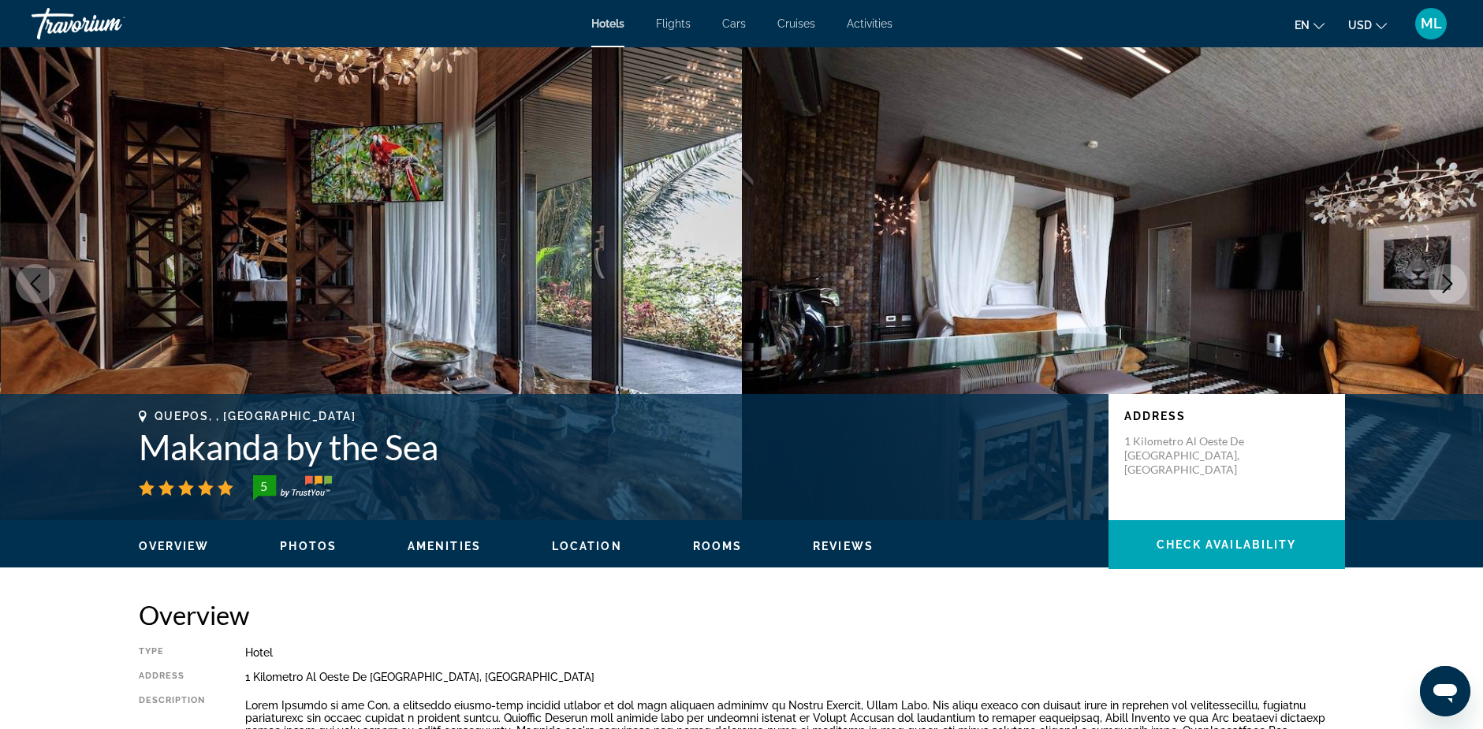
click at [1446, 284] on icon "Next image" at bounding box center [1447, 283] width 19 height 19
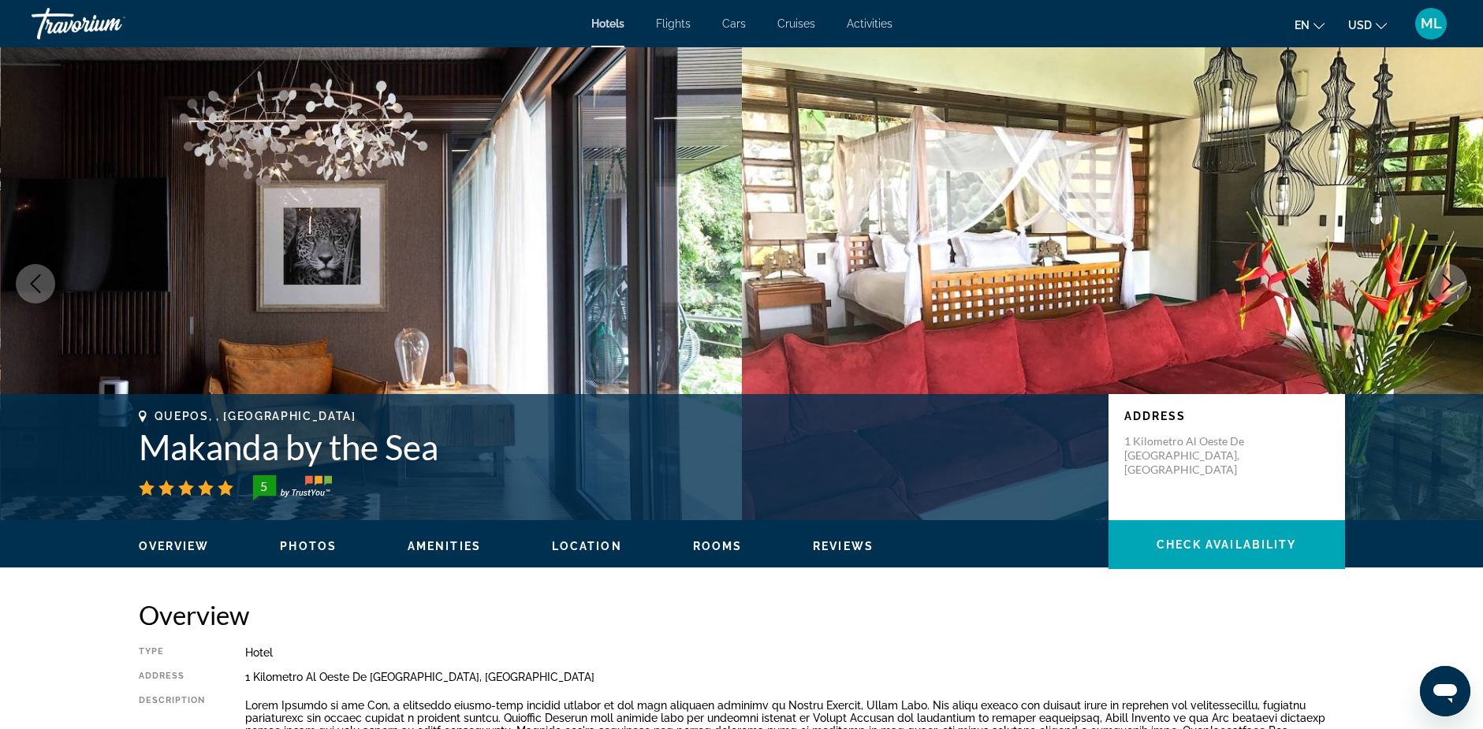
click at [1446, 284] on icon "Next image" at bounding box center [1447, 283] width 19 height 19
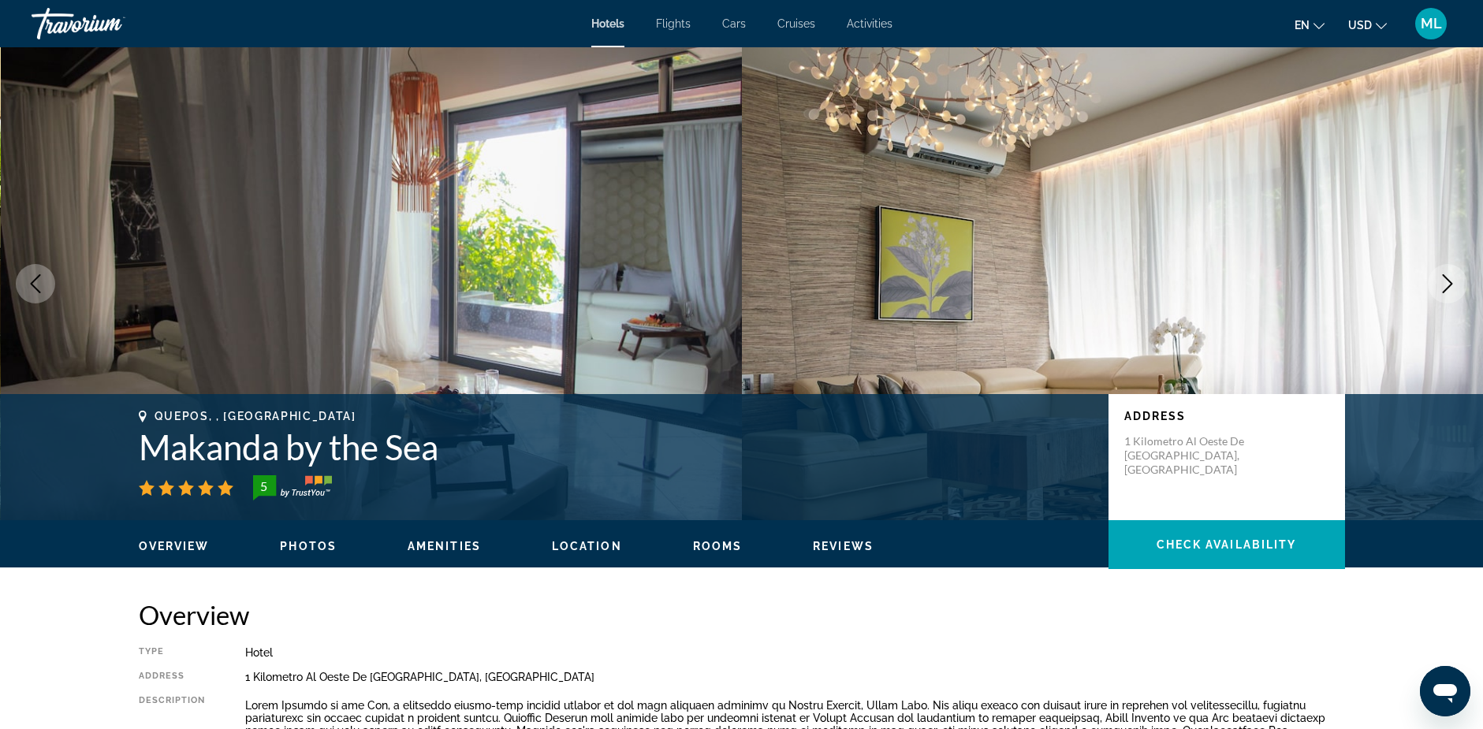
click at [1446, 284] on icon "Next image" at bounding box center [1447, 283] width 19 height 19
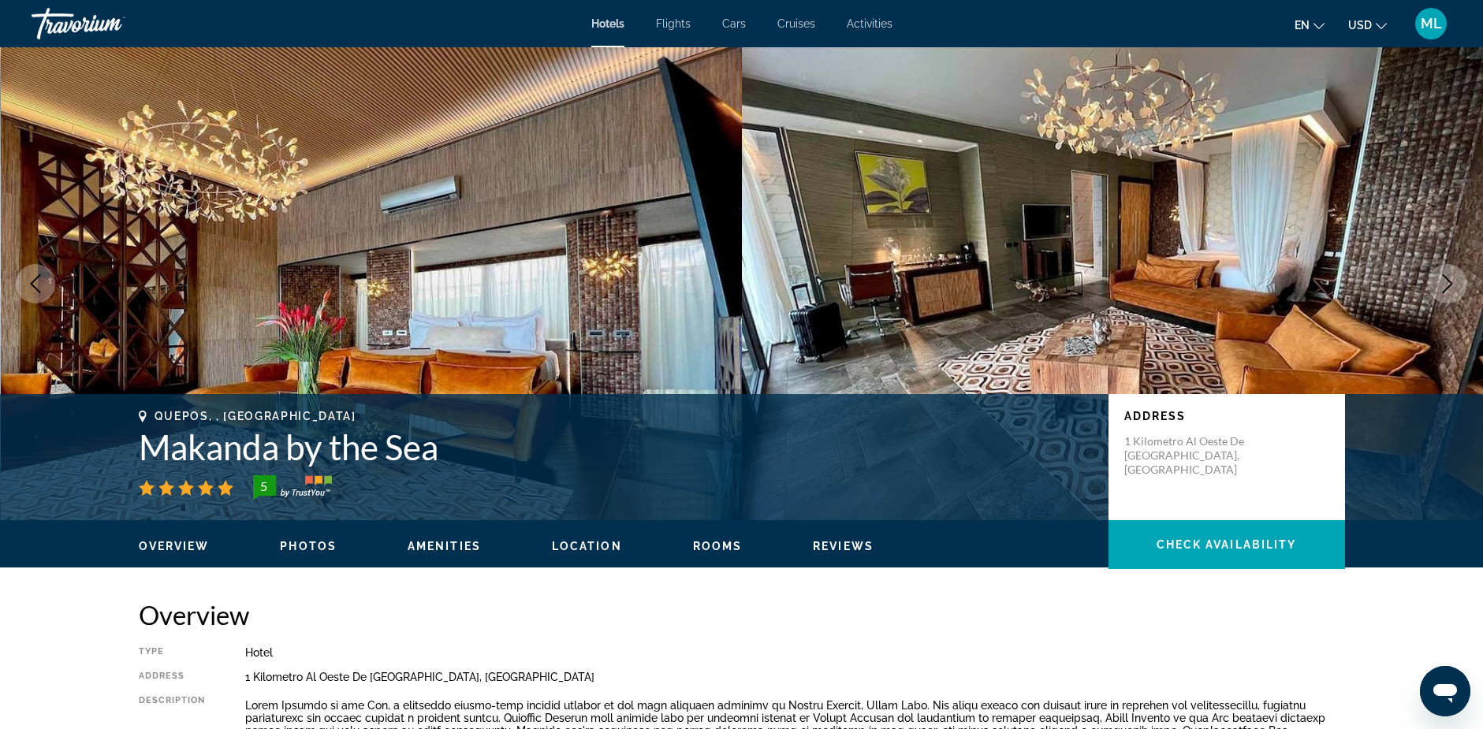
click at [1446, 284] on icon "Next image" at bounding box center [1447, 283] width 19 height 19
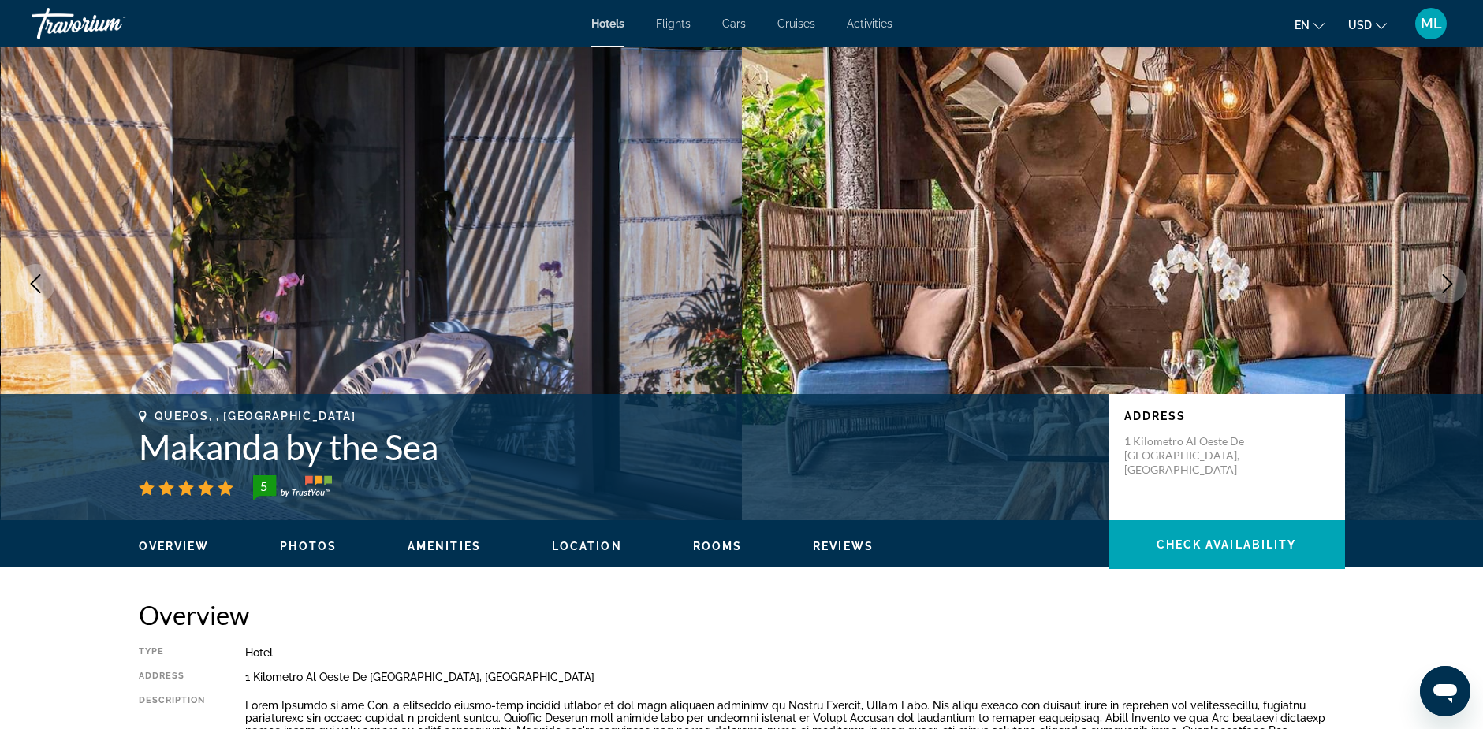
click at [1446, 284] on icon "Next image" at bounding box center [1447, 283] width 19 height 19
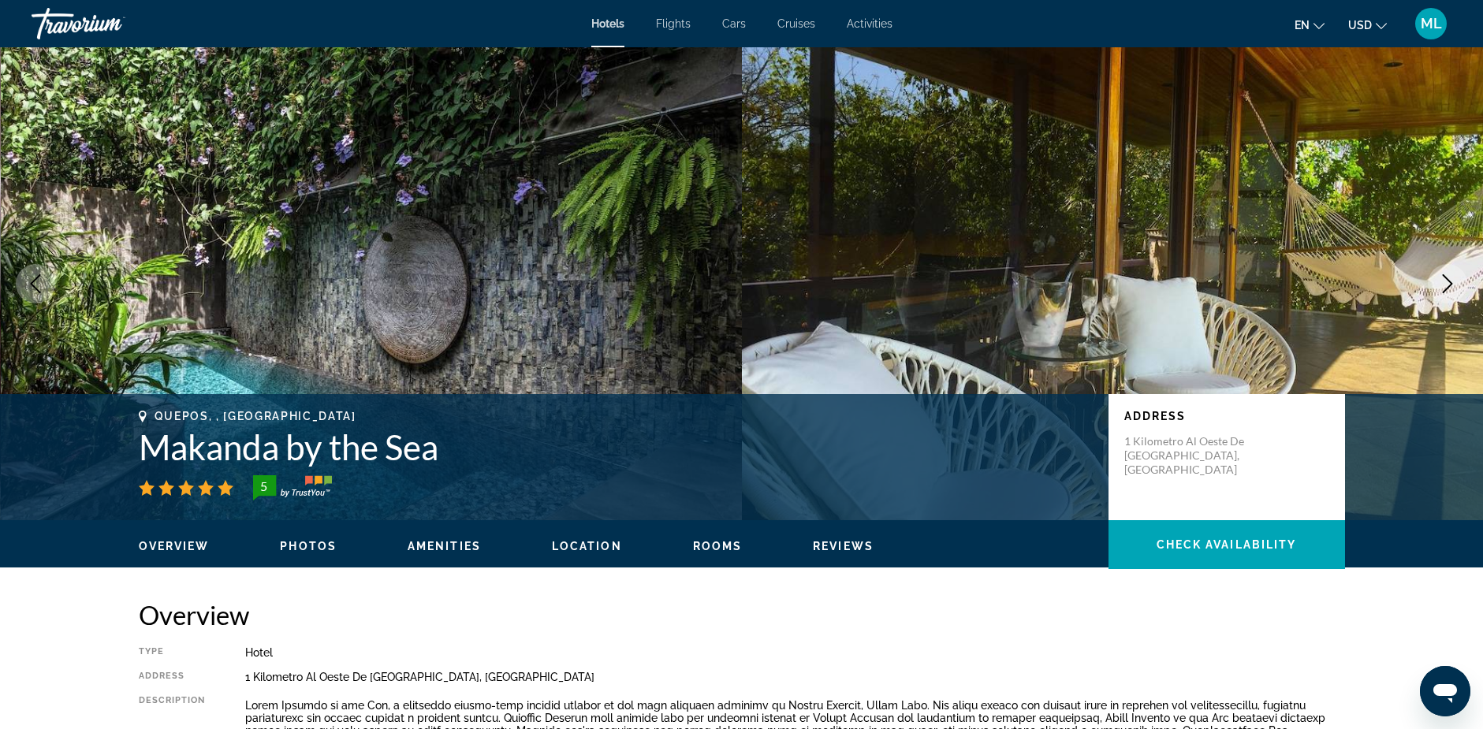
click at [1446, 284] on icon "Next image" at bounding box center [1447, 283] width 19 height 19
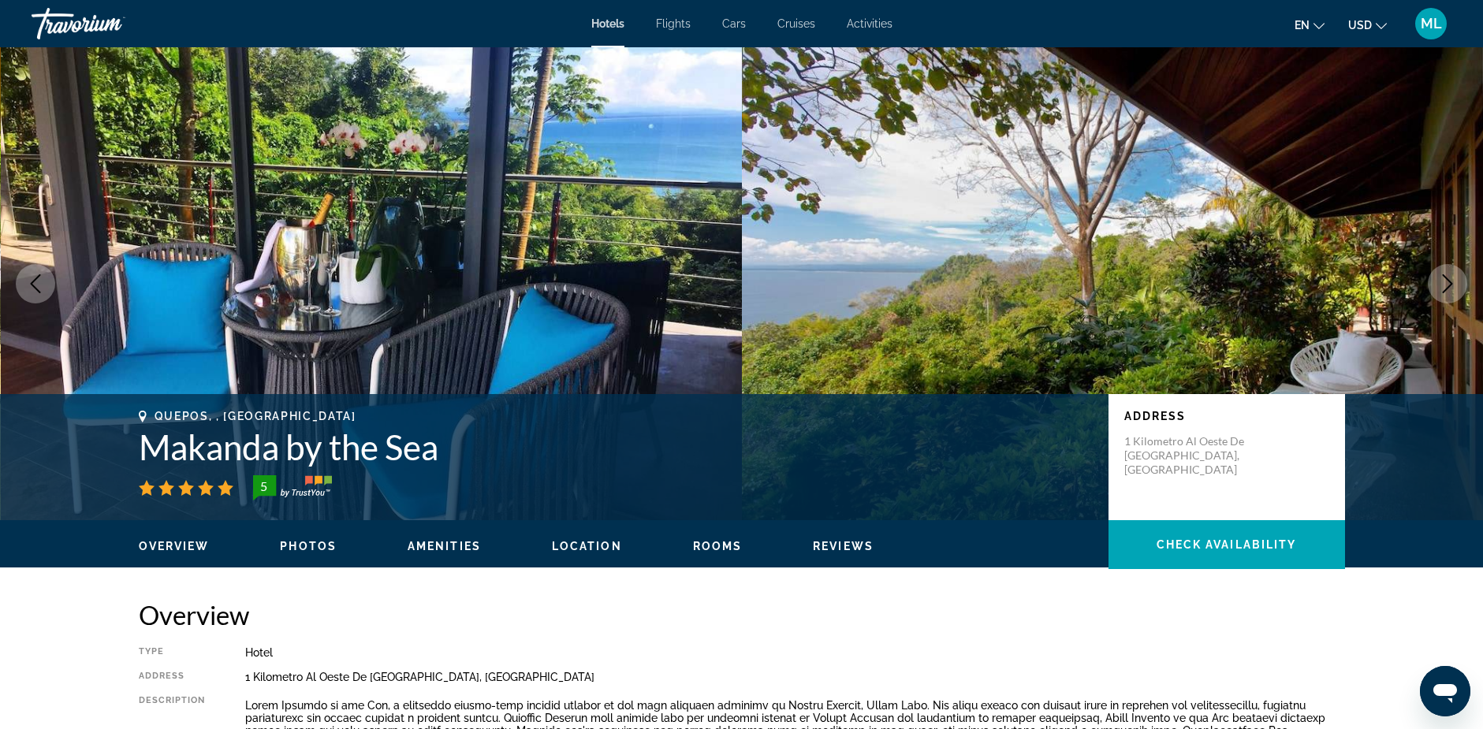
click at [1446, 284] on icon "Next image" at bounding box center [1447, 283] width 19 height 19
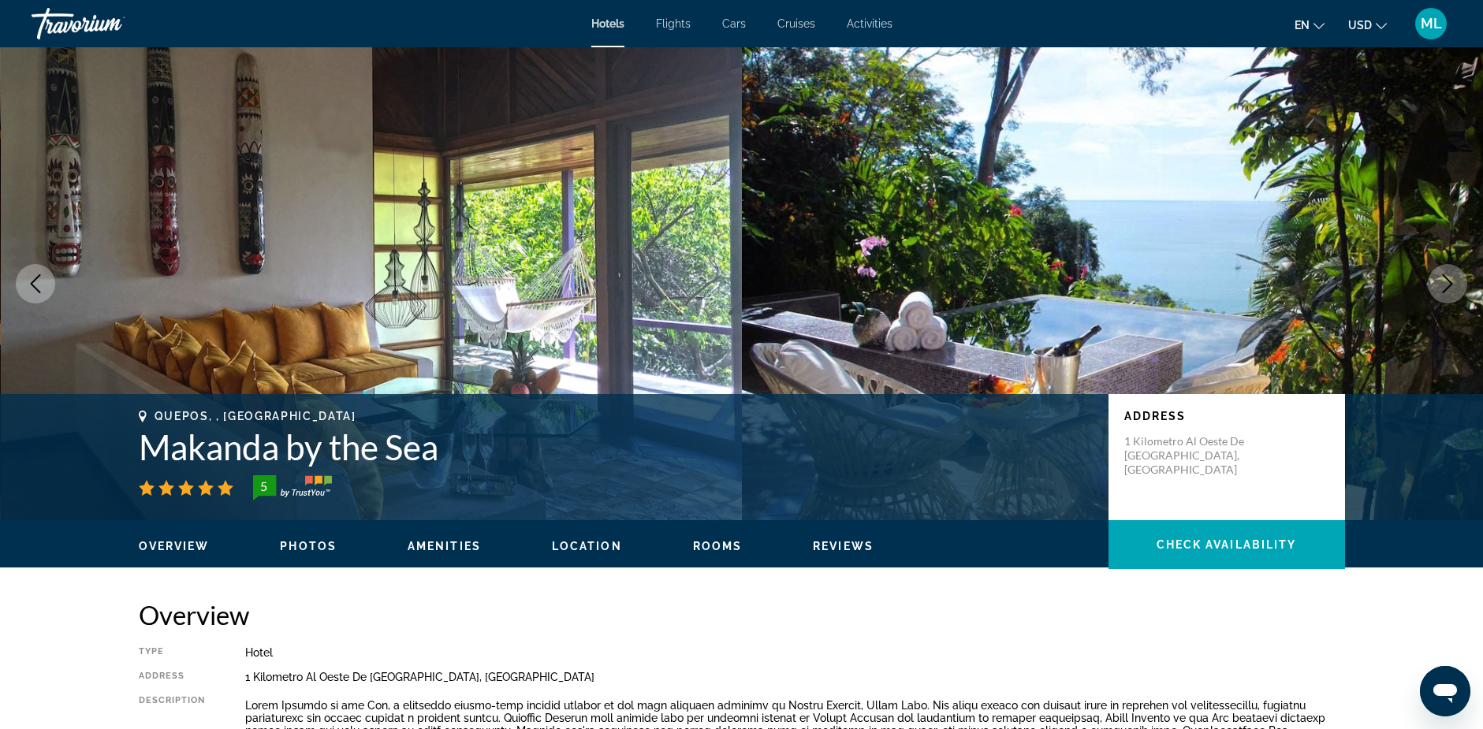
click at [1446, 284] on icon "Next image" at bounding box center [1447, 283] width 19 height 19
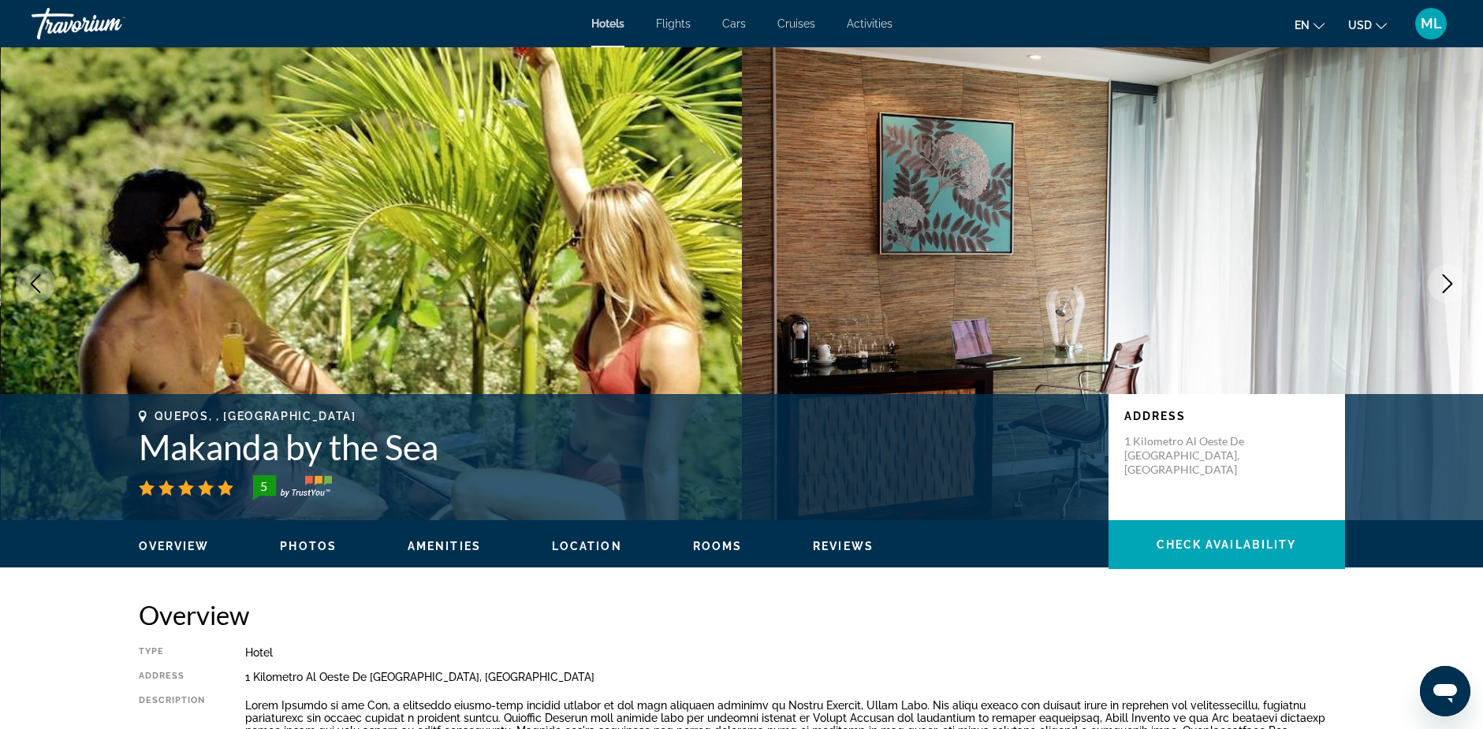
click at [1446, 284] on icon "Next image" at bounding box center [1447, 283] width 19 height 19
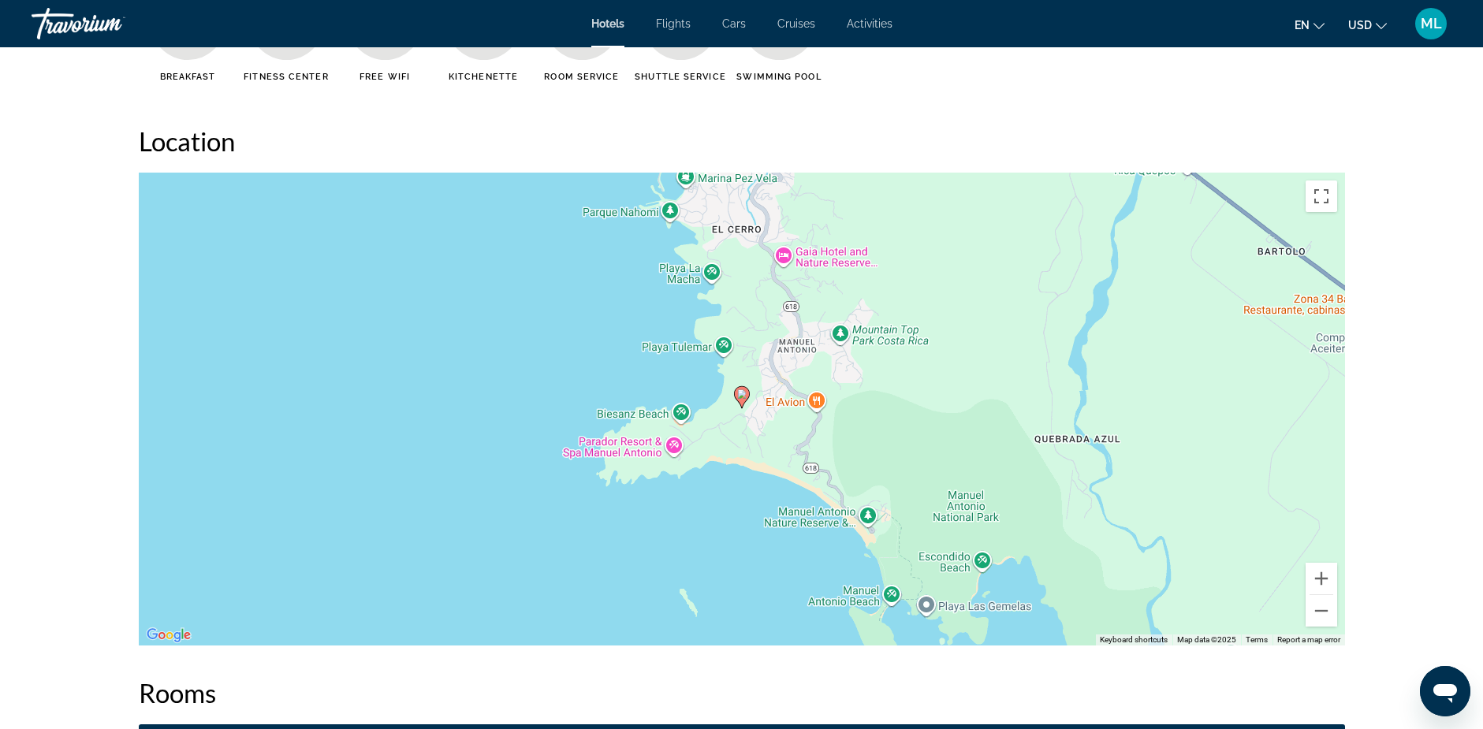
scroll to position [1419, 0]
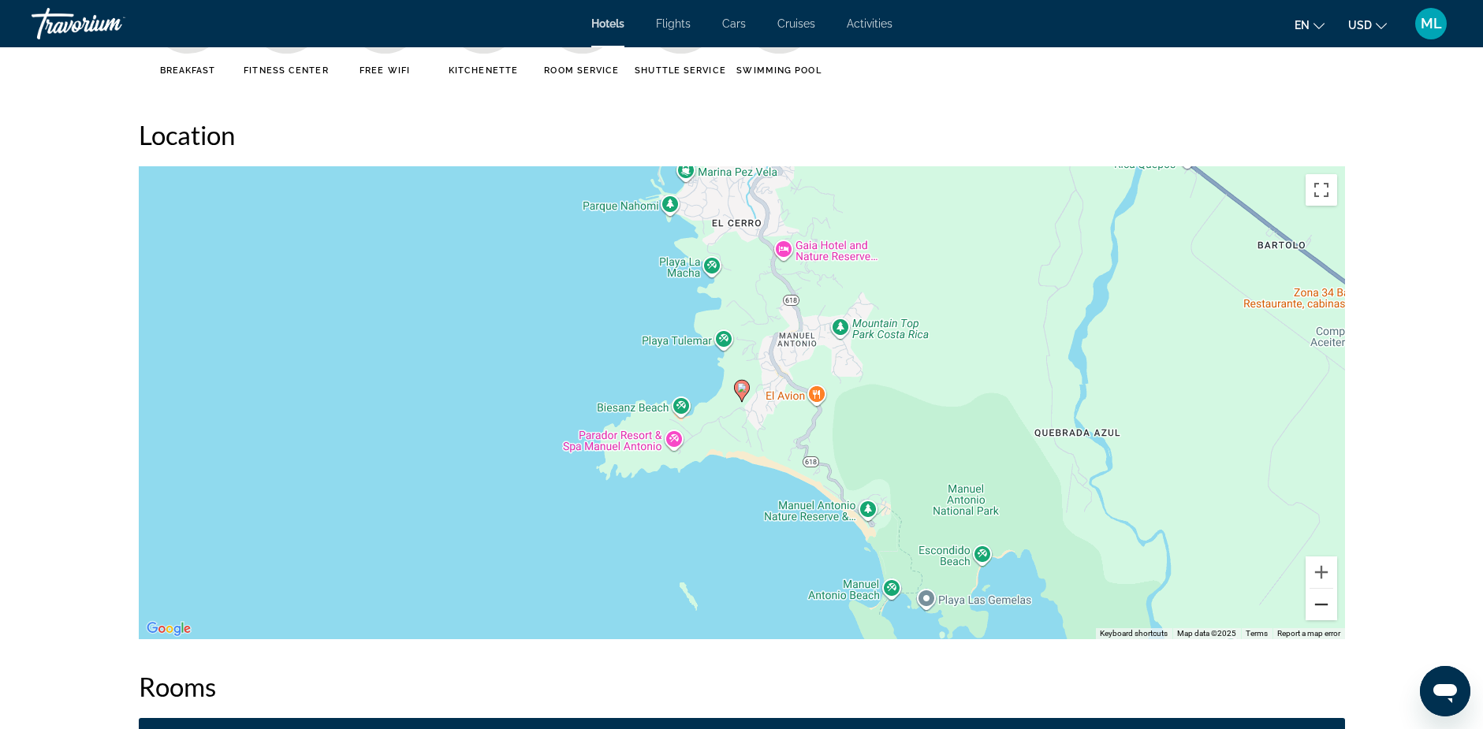
click at [1314, 608] on button "Zoom out" at bounding box center [1321, 605] width 32 height 32
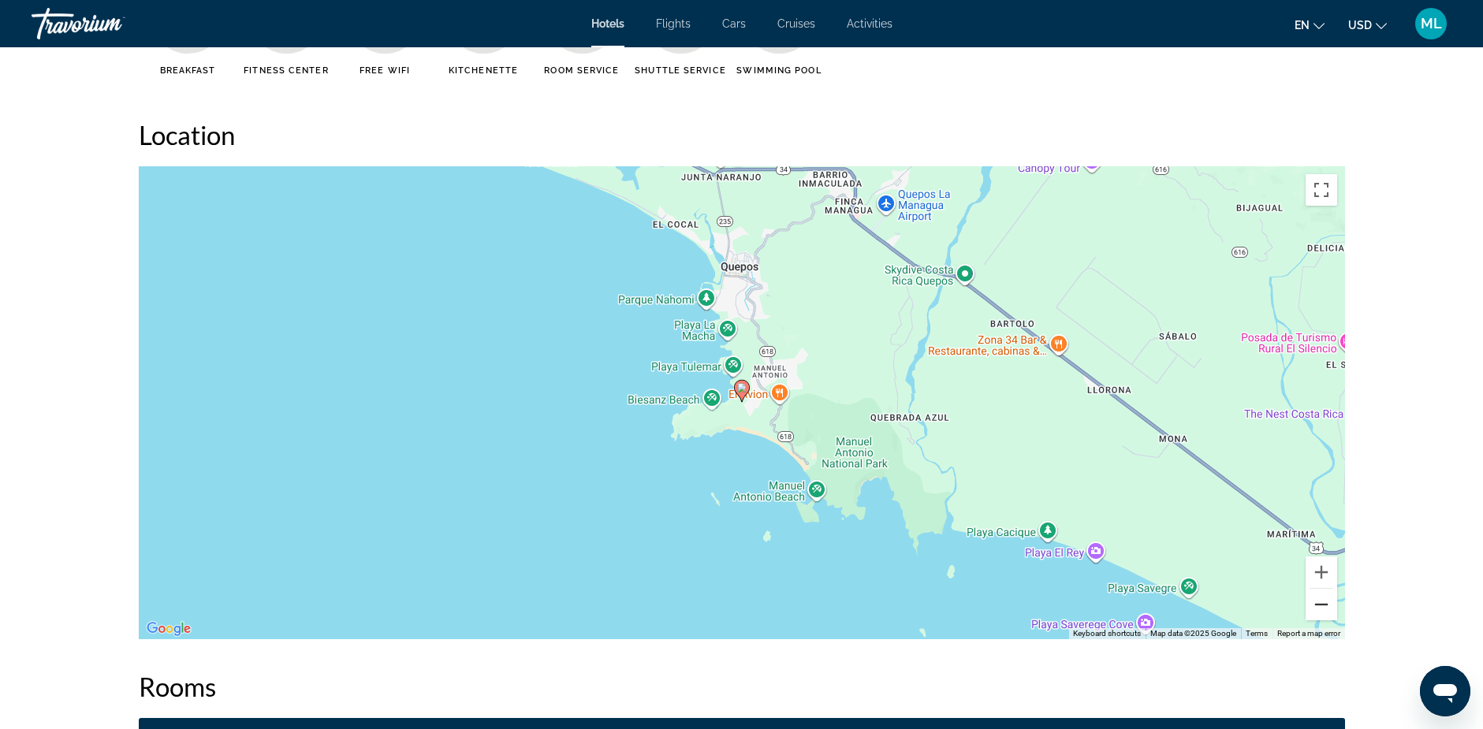
click at [1320, 607] on button "Zoom out" at bounding box center [1321, 605] width 32 height 32
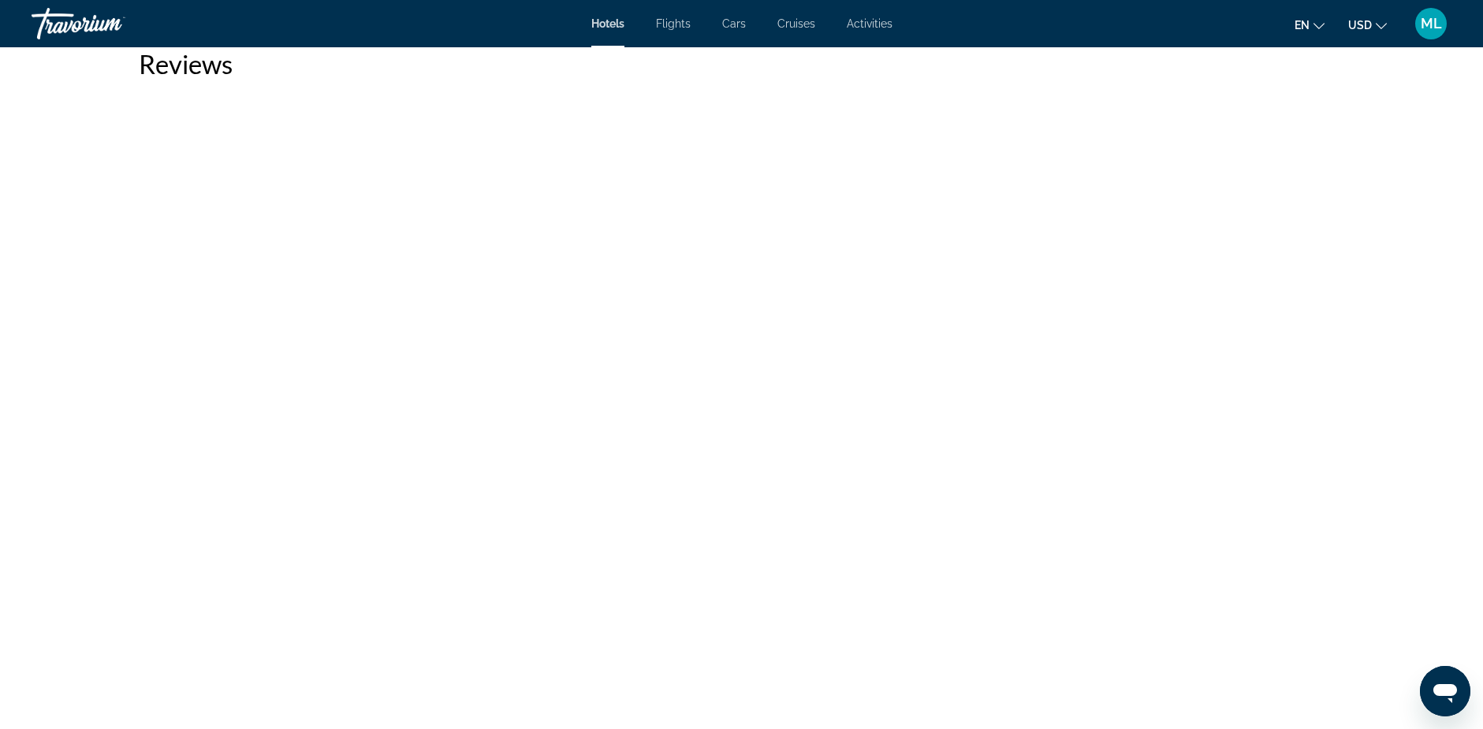
scroll to position [4808, 0]
click at [606, 23] on span "Hotels" at bounding box center [607, 23] width 33 height 13
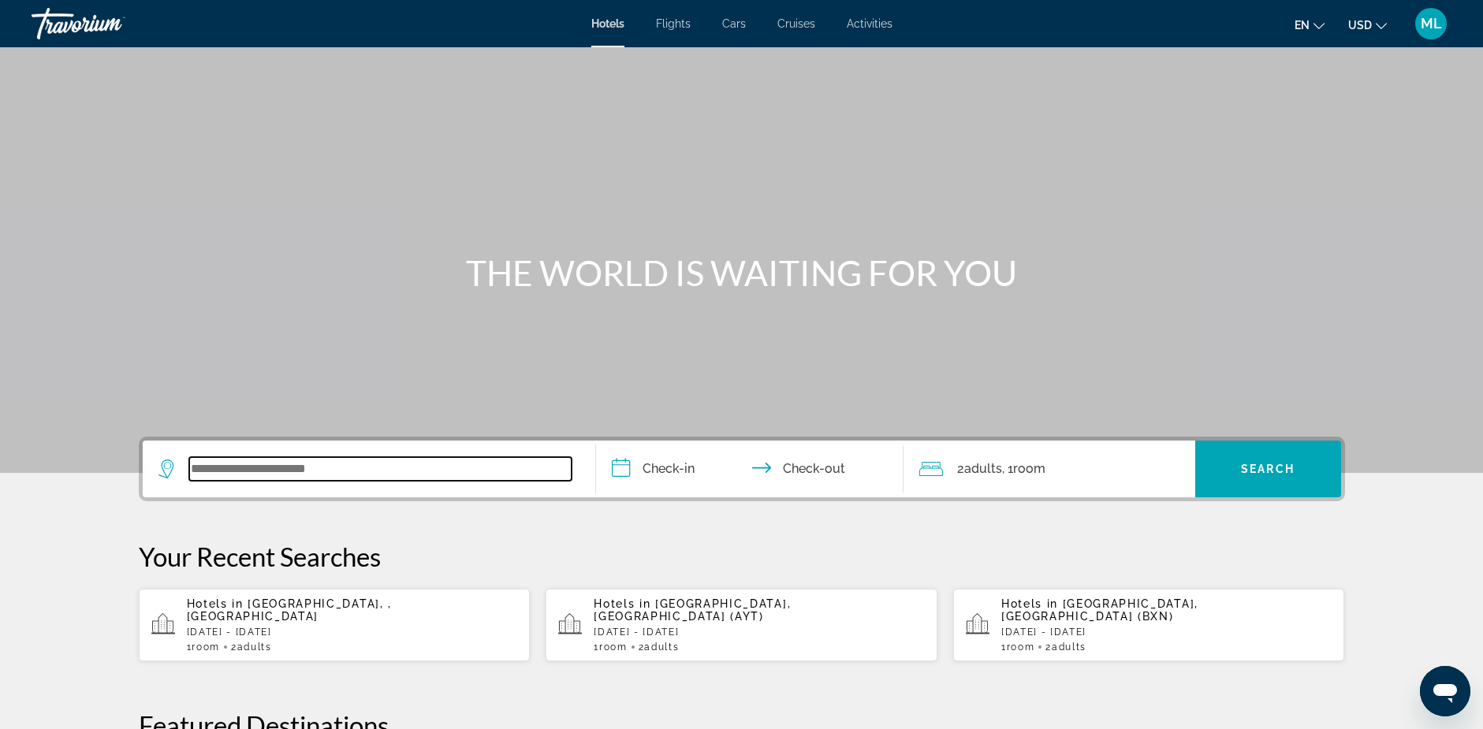
click at [199, 474] on input "Search widget" at bounding box center [380, 469] width 382 height 24
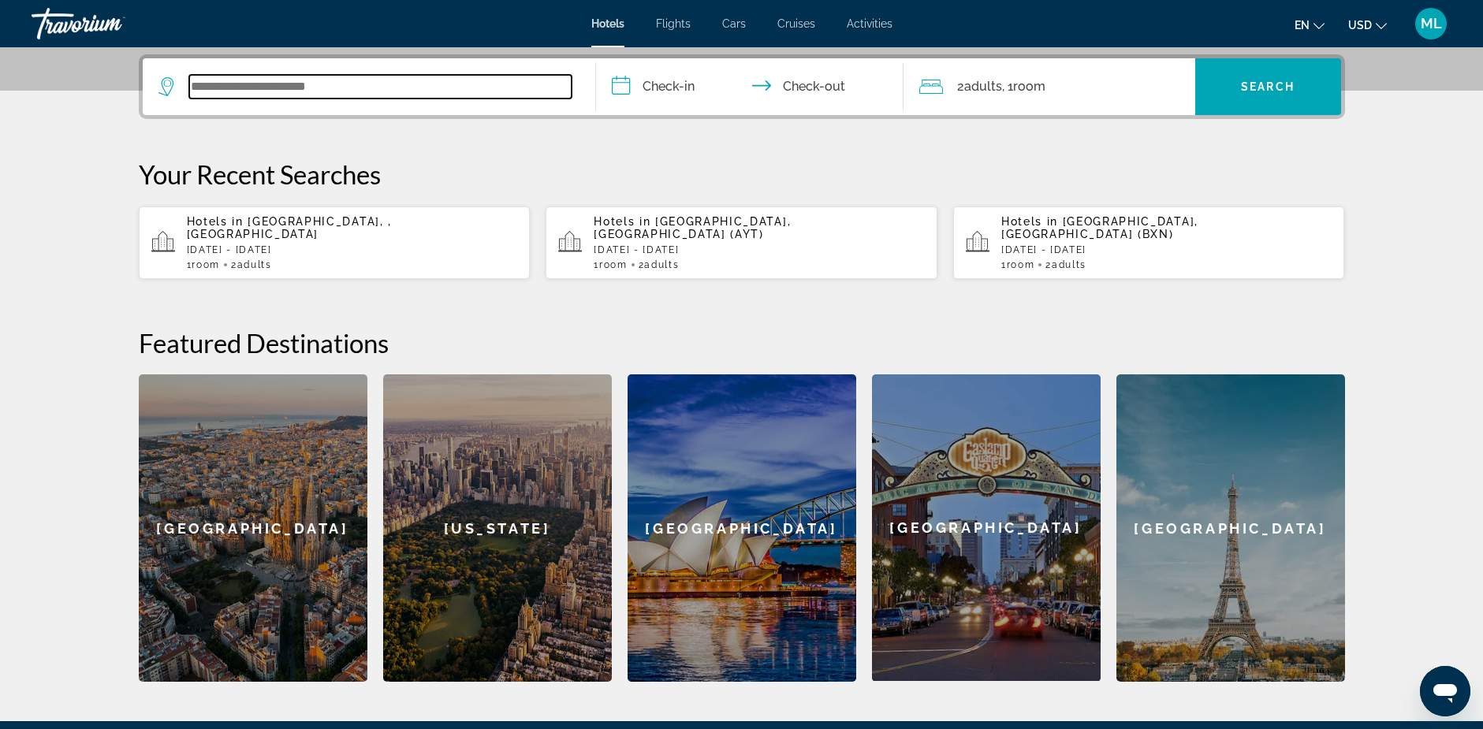
scroll to position [385, 0]
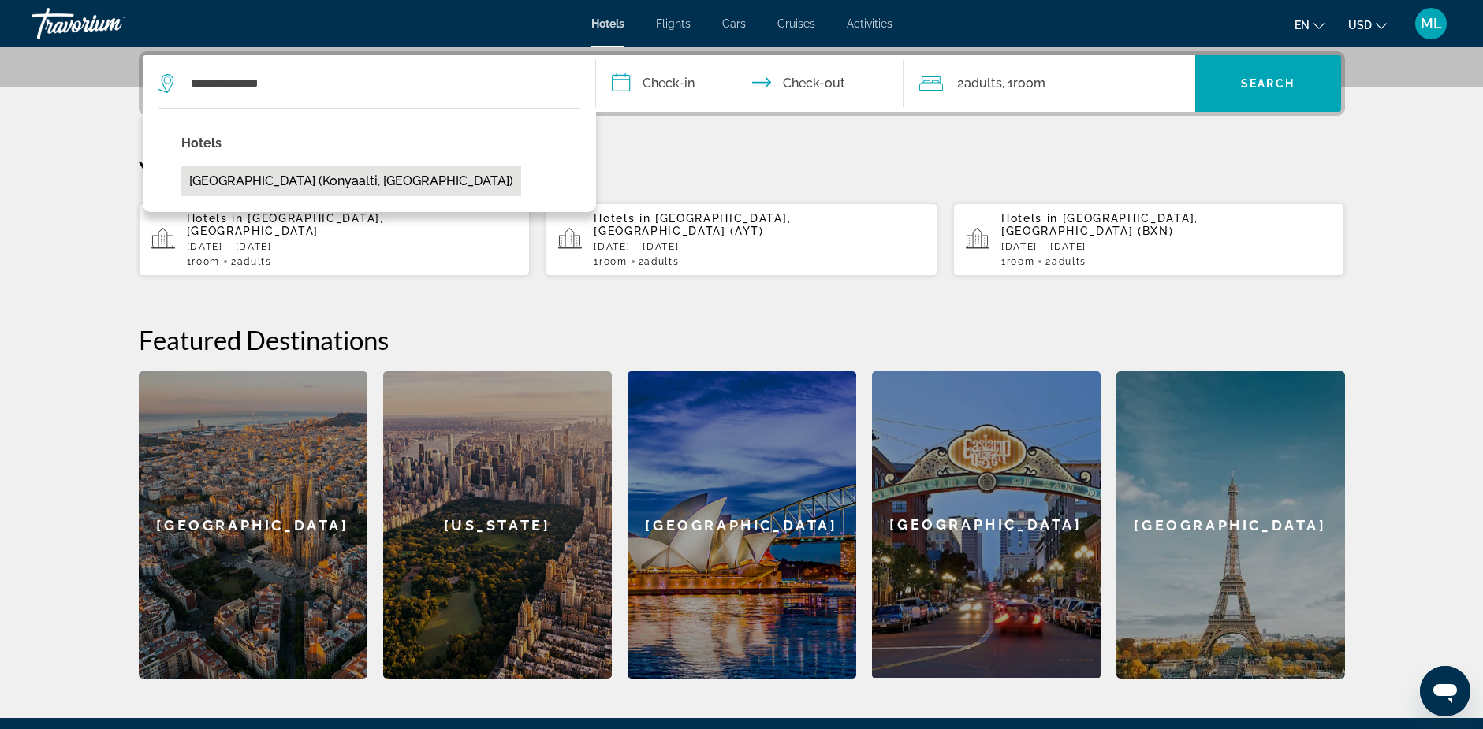
click at [233, 177] on button "Far Life Hotel (Konyaalti, TR)" at bounding box center [351, 181] width 340 height 30
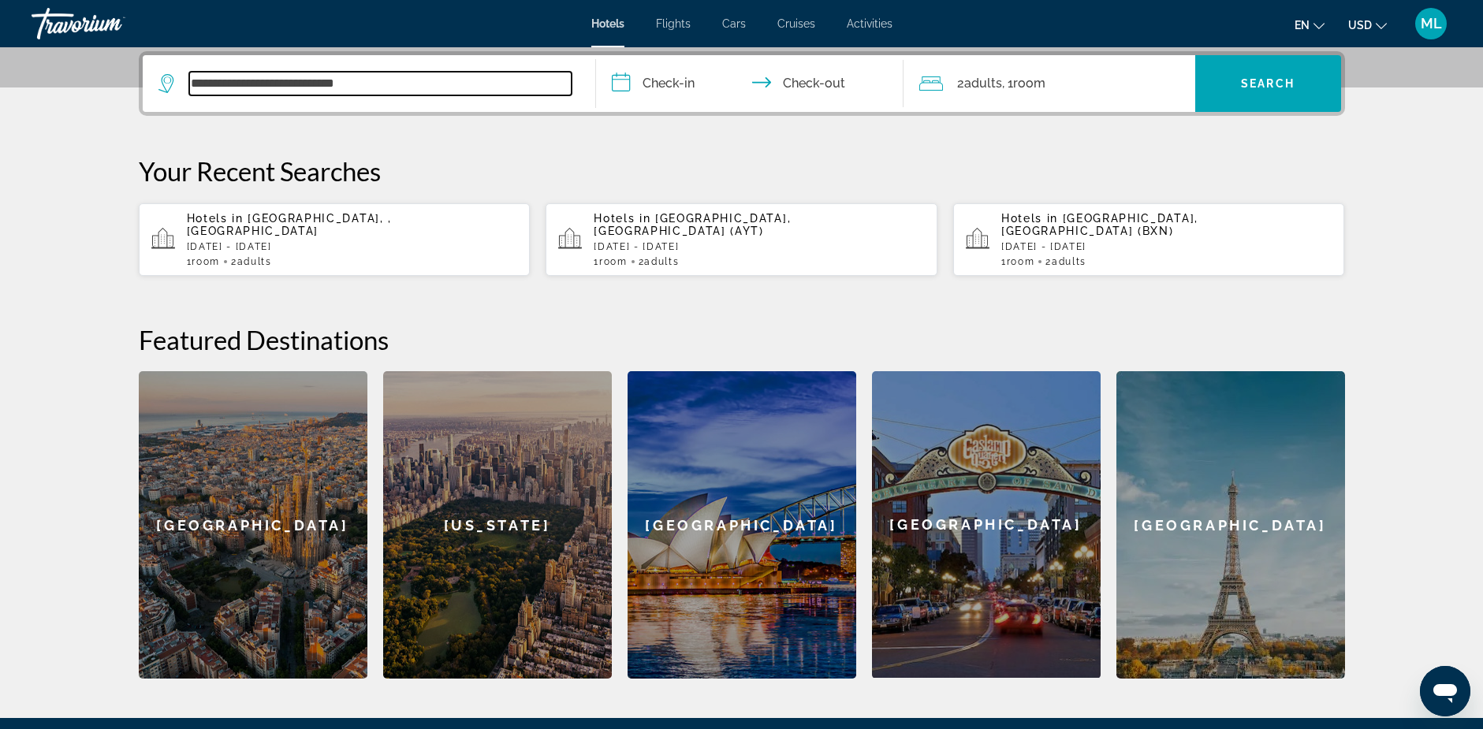
drag, startPoint x: 356, startPoint y: 81, endPoint x: 275, endPoint y: 81, distance: 81.2
click at [275, 81] on input "**********" at bounding box center [380, 84] width 382 height 24
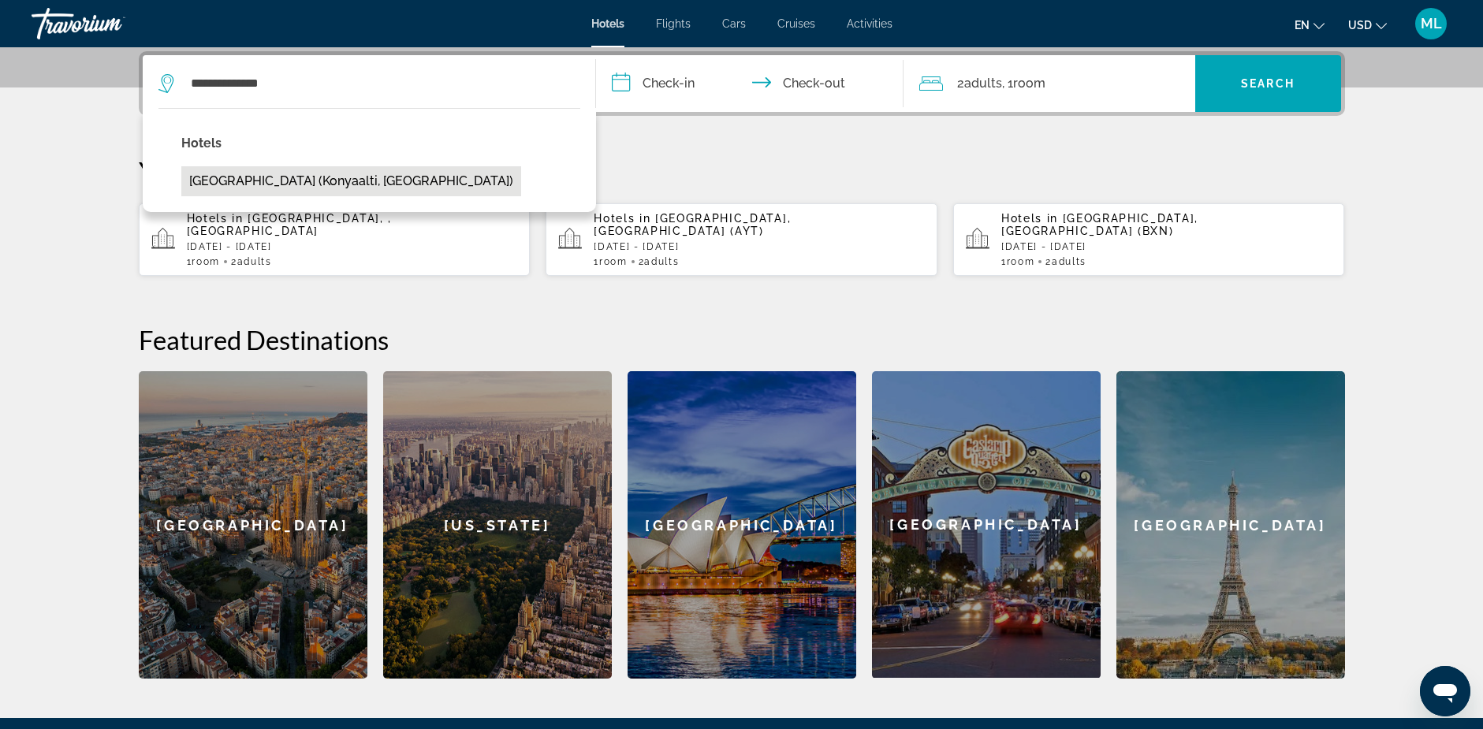
click at [272, 180] on button "Far Life Hotel (Konyaalti, TR)" at bounding box center [351, 181] width 340 height 30
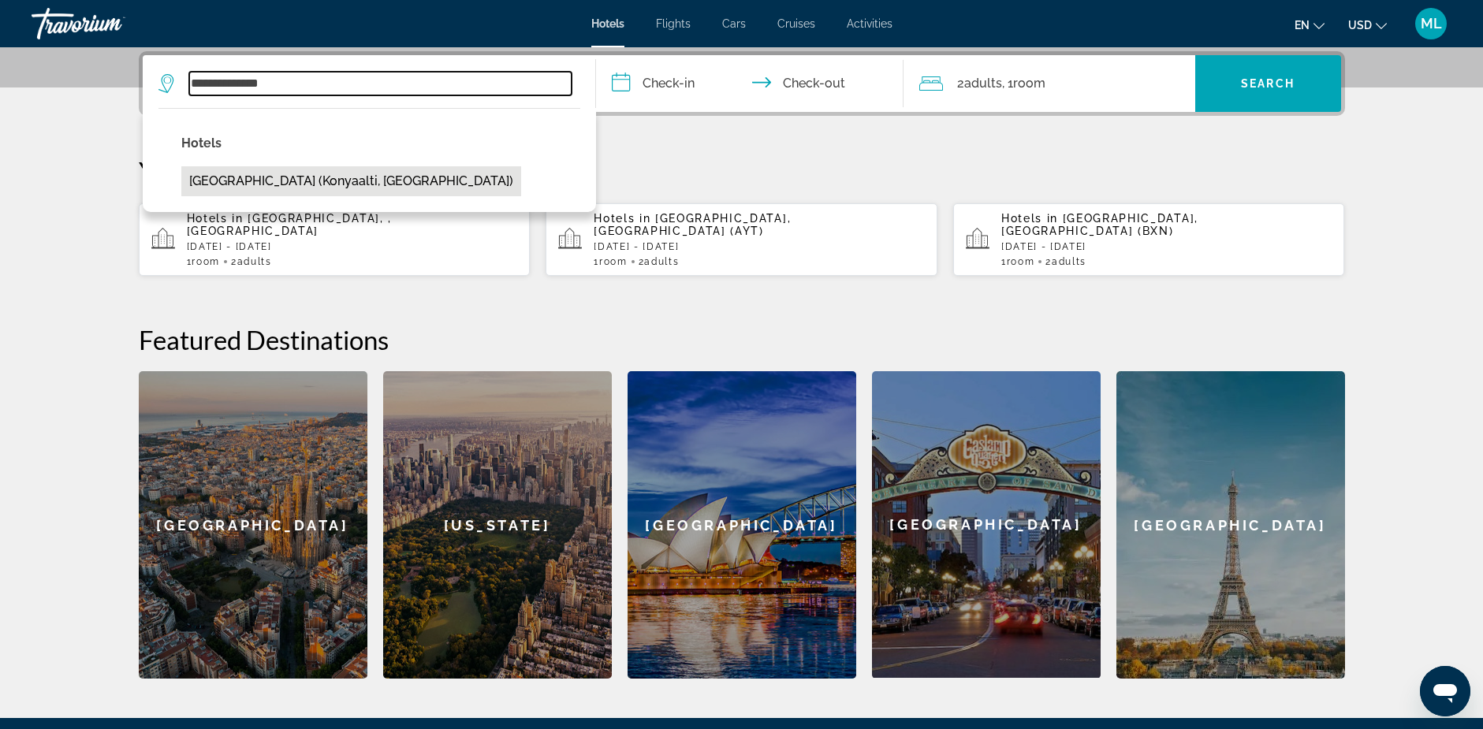
type input "**********"
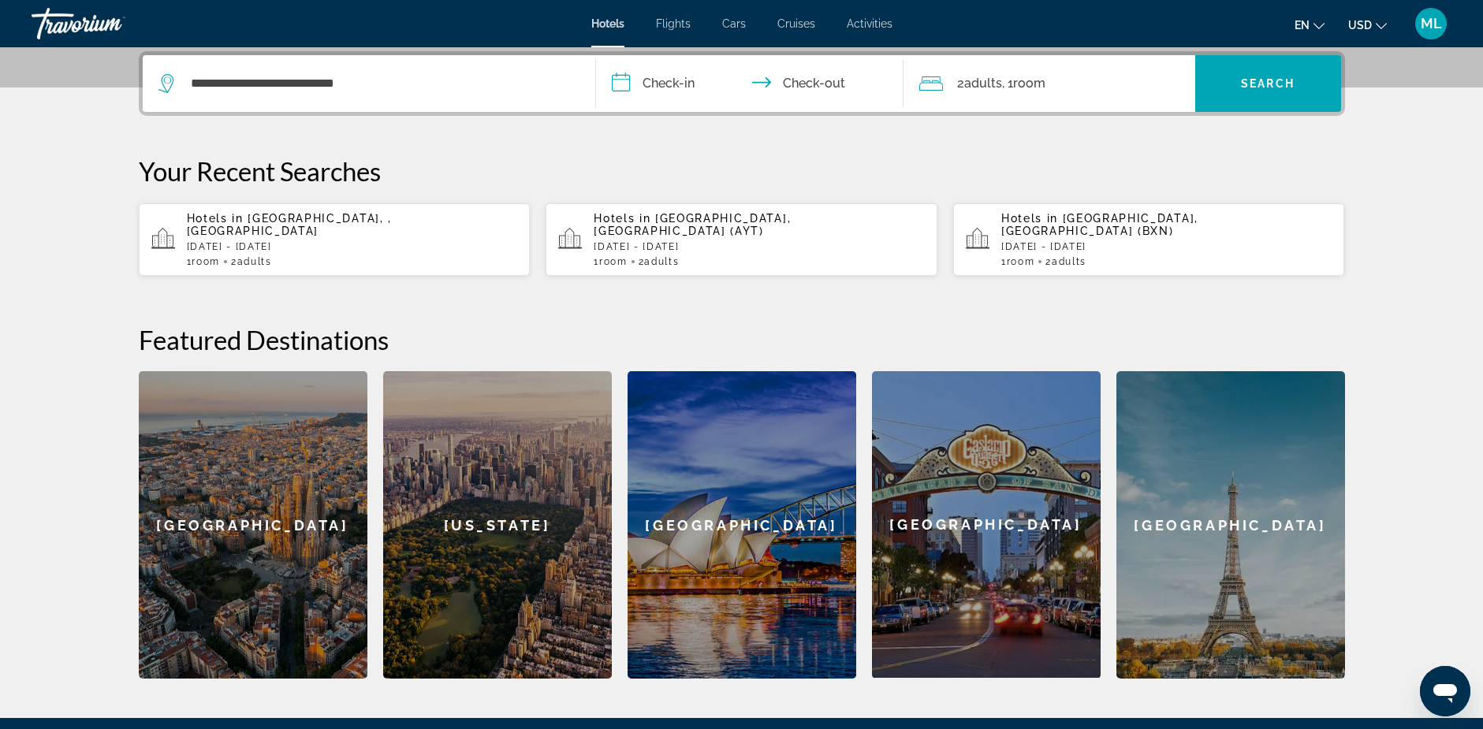
click at [720, 84] on input "**********" at bounding box center [753, 85] width 314 height 61
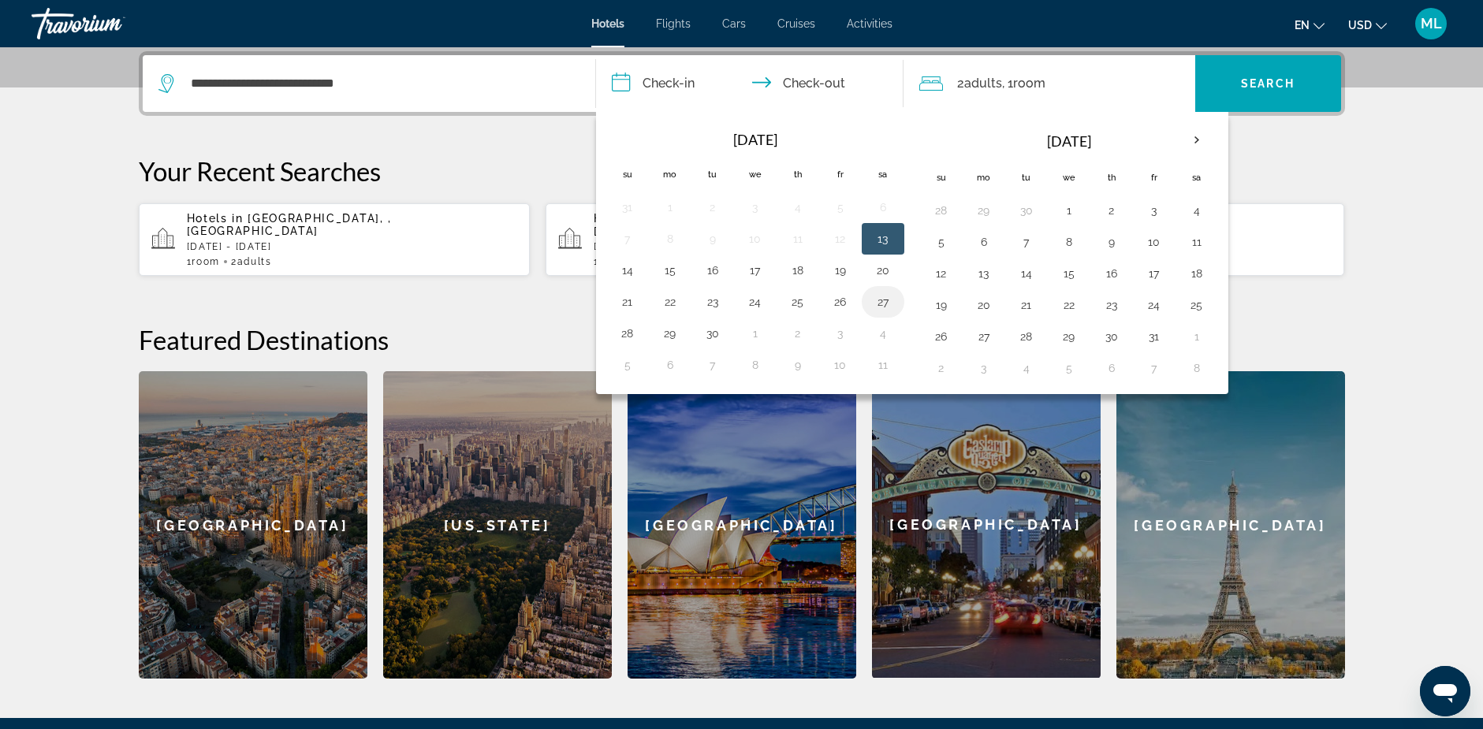
click at [880, 303] on button "27" at bounding box center [882, 302] width 25 height 22
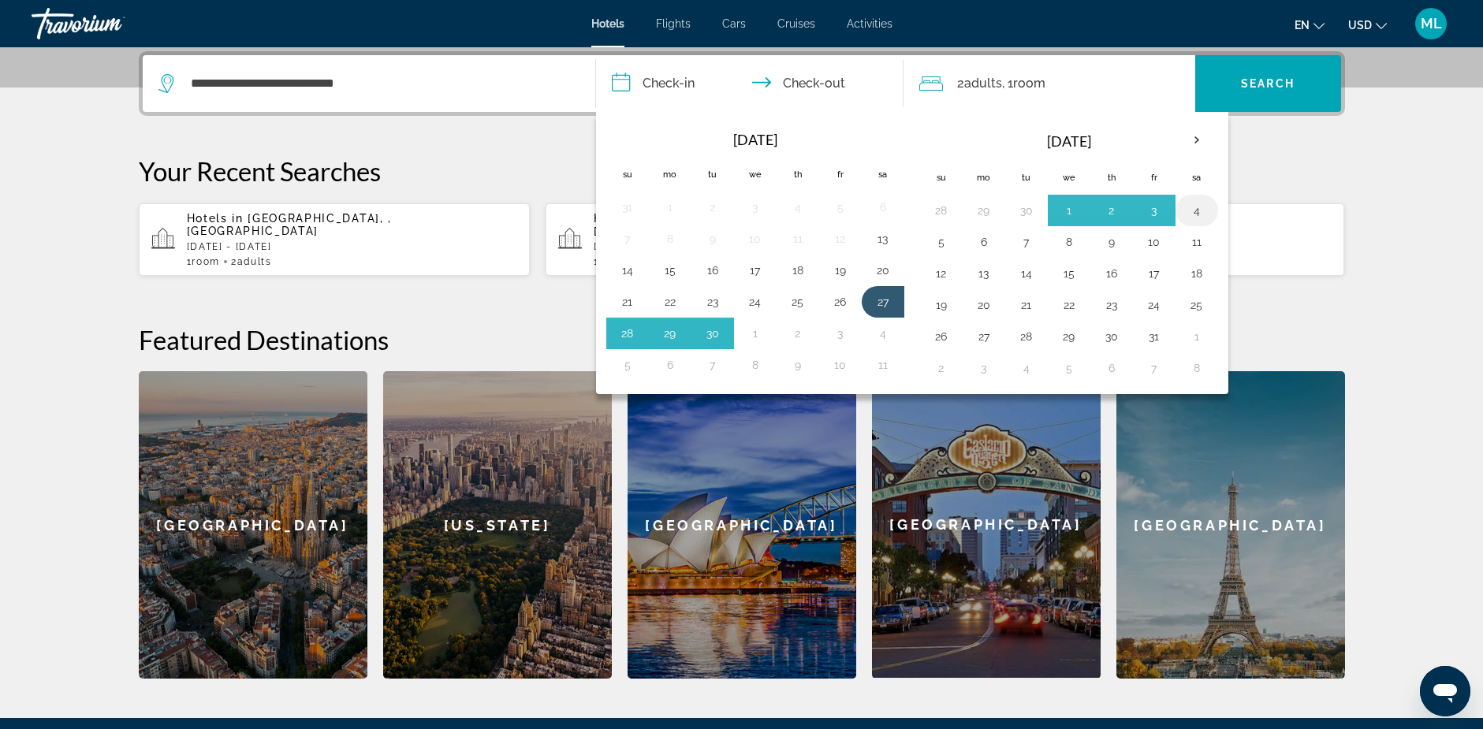
click at [1196, 207] on button "4" at bounding box center [1196, 210] width 25 height 22
type input "**********"
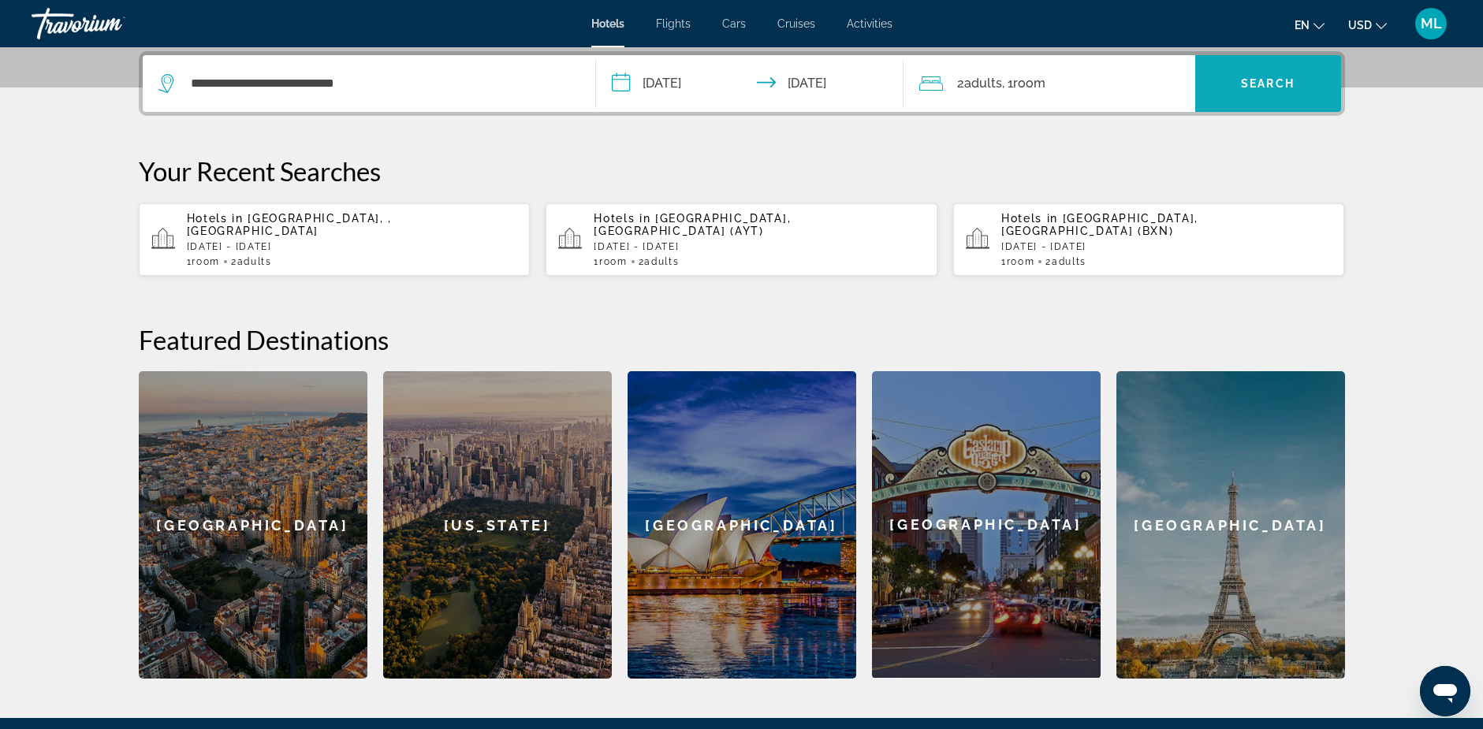
click at [1261, 80] on span "Search" at bounding box center [1268, 83] width 54 height 13
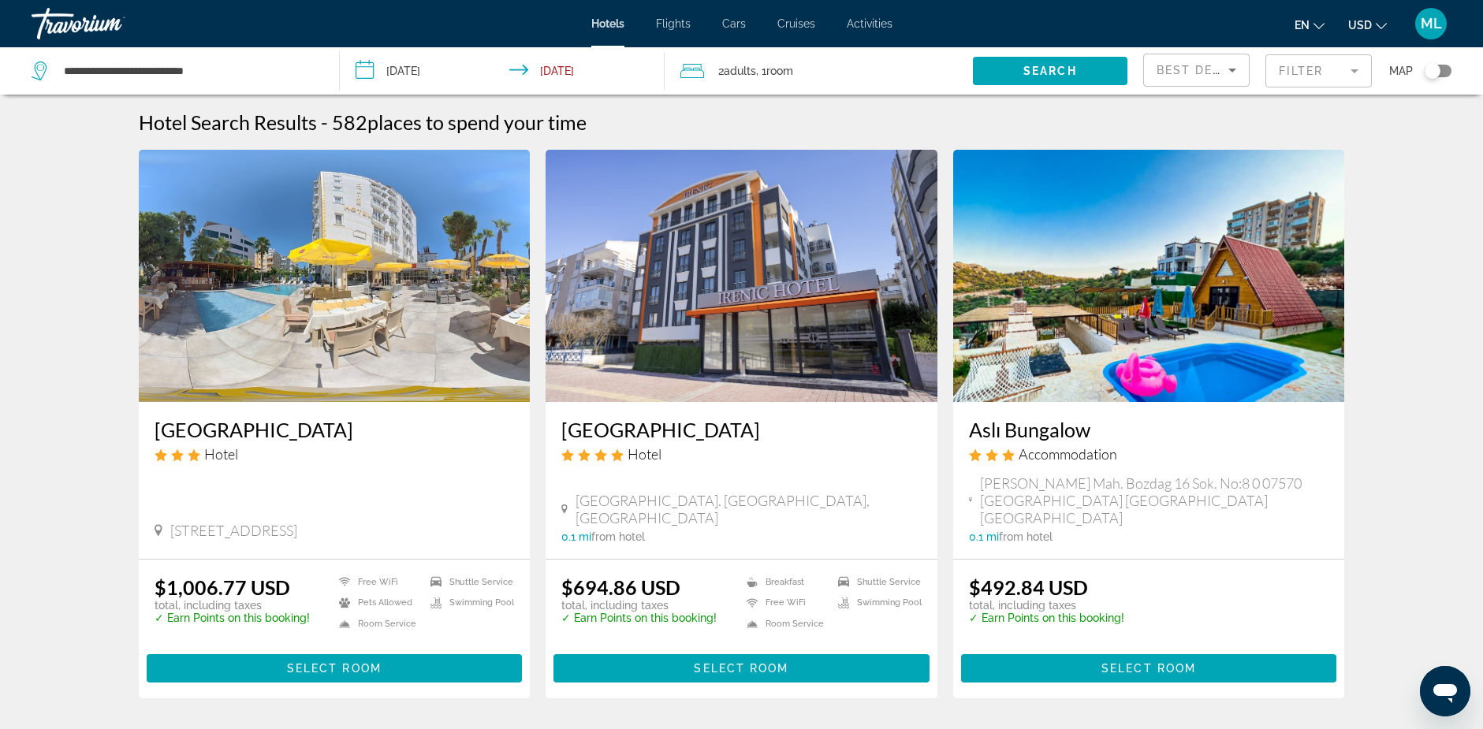
click at [312, 258] on img "Main content" at bounding box center [335, 276] width 392 height 252
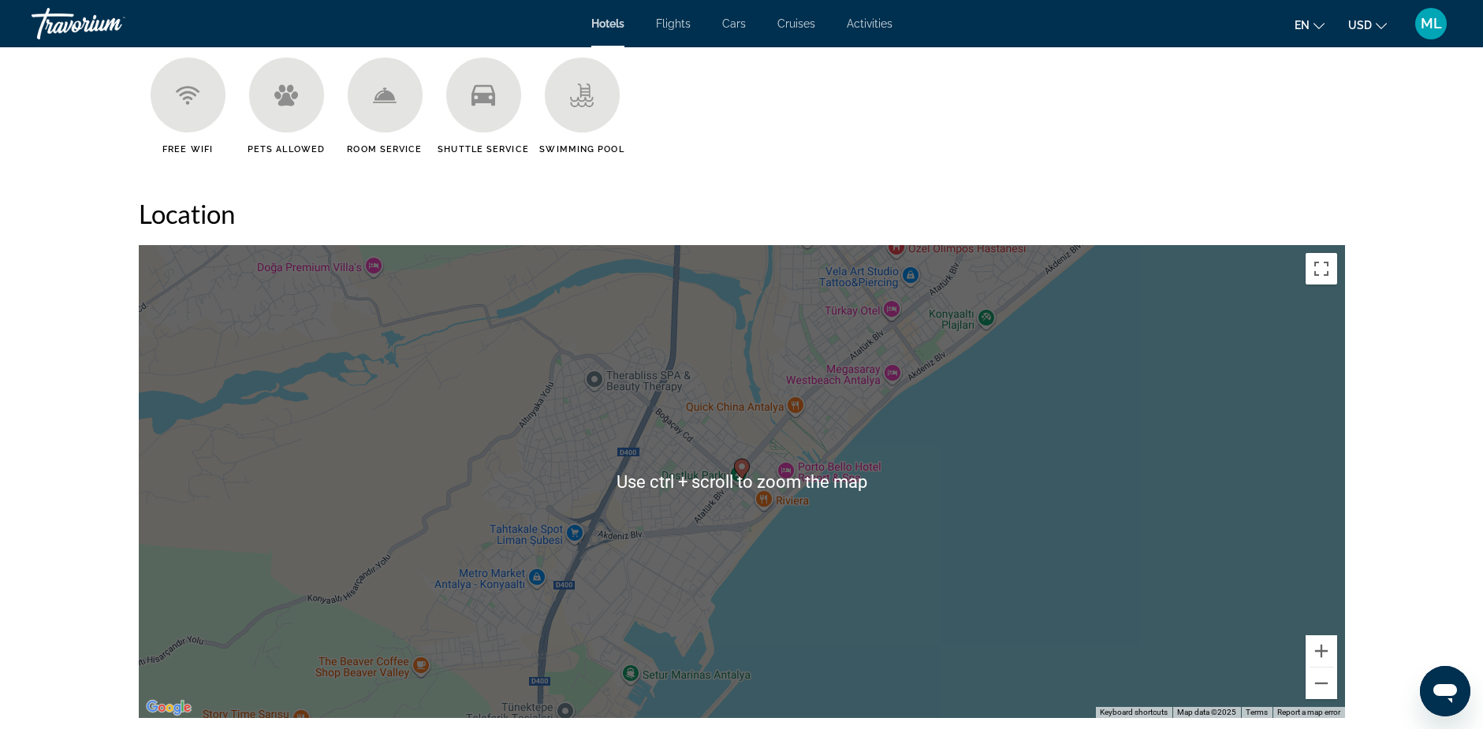
scroll to position [1576, 0]
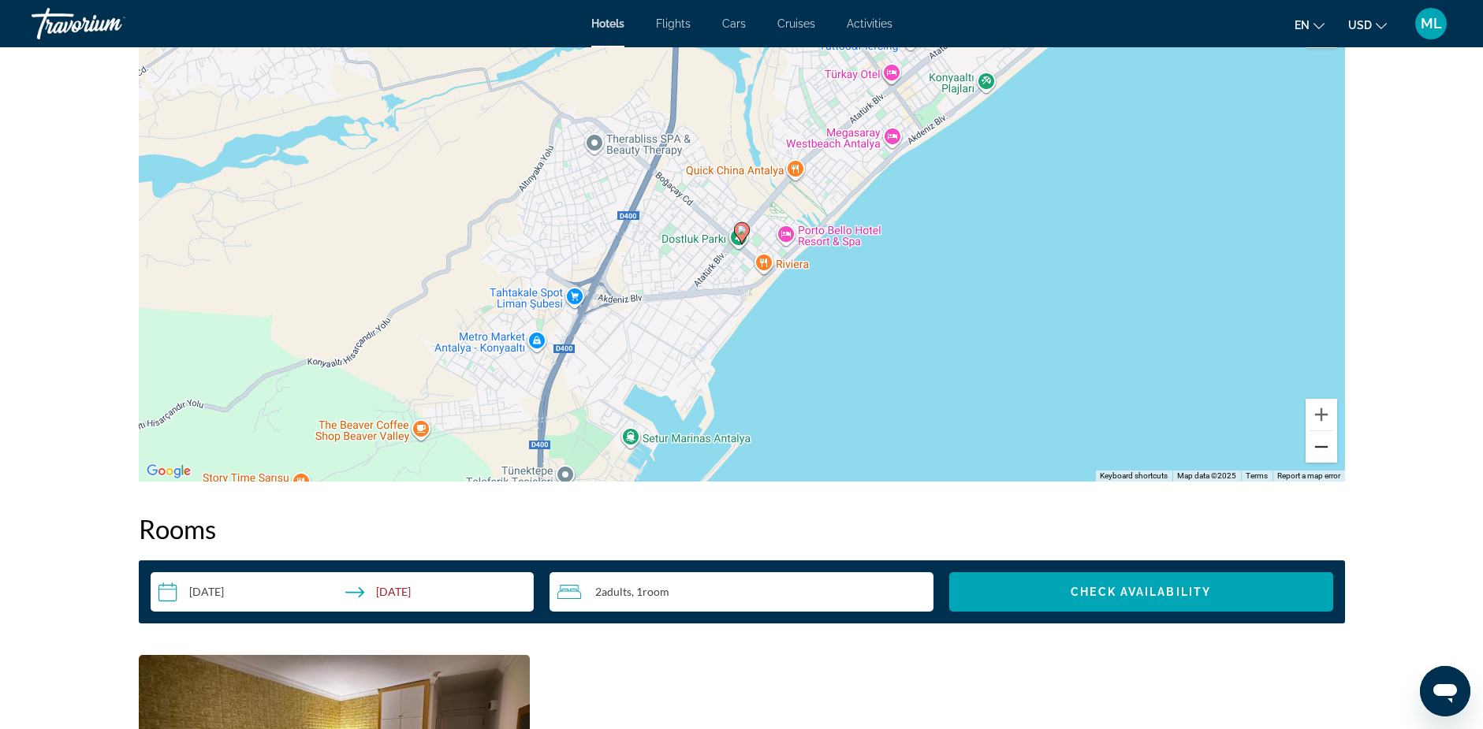
click at [1321, 445] on button "Zoom out" at bounding box center [1321, 447] width 32 height 32
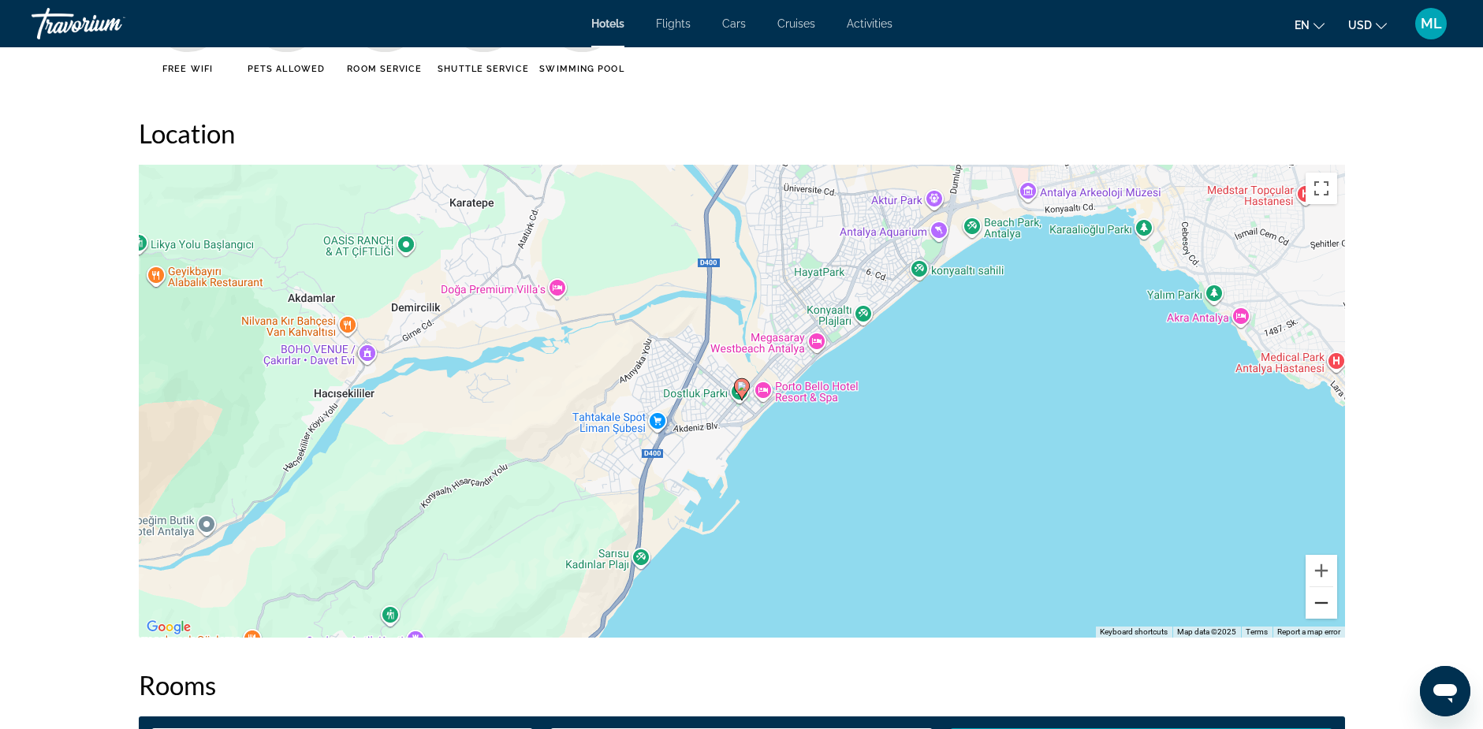
scroll to position [1419, 0]
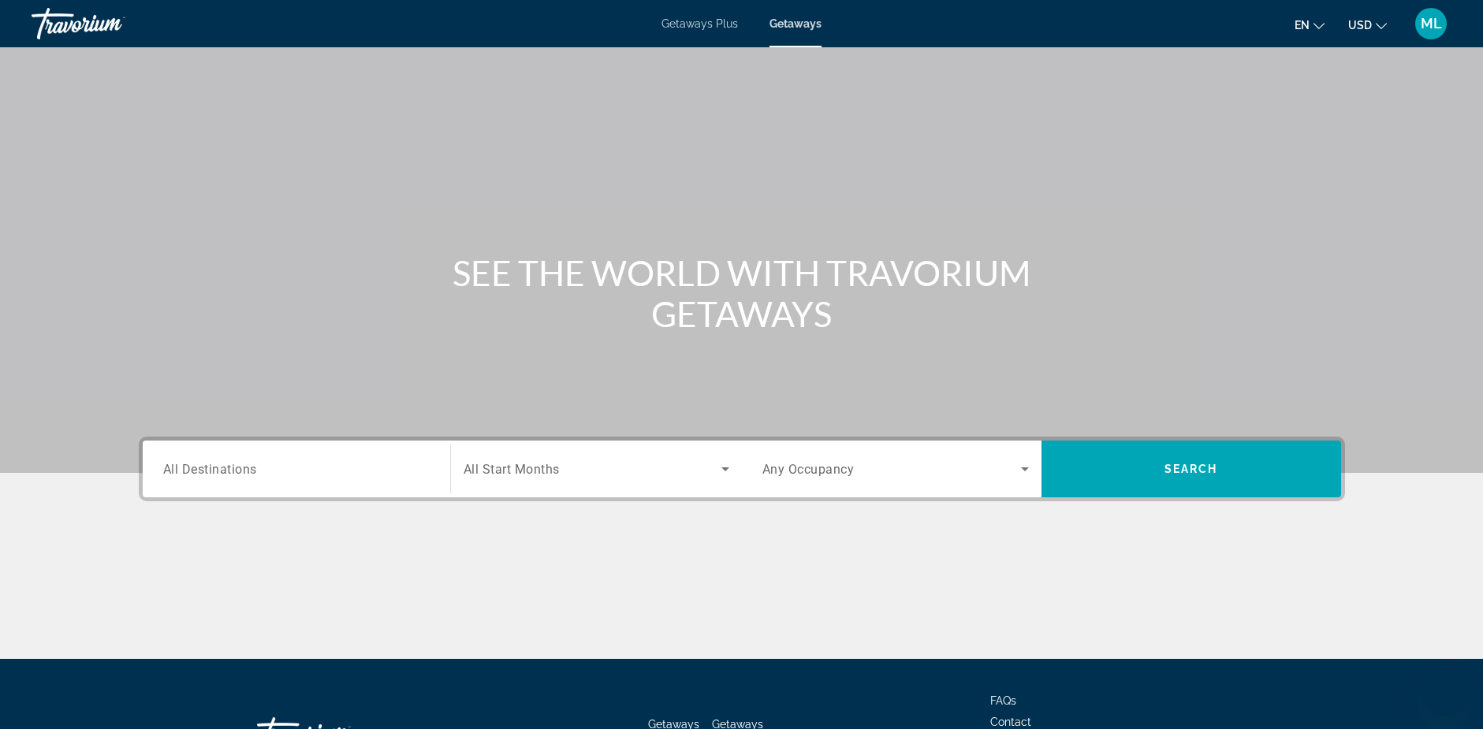
scroll to position [123, 0]
